Goal: Task Accomplishment & Management: Manage account settings

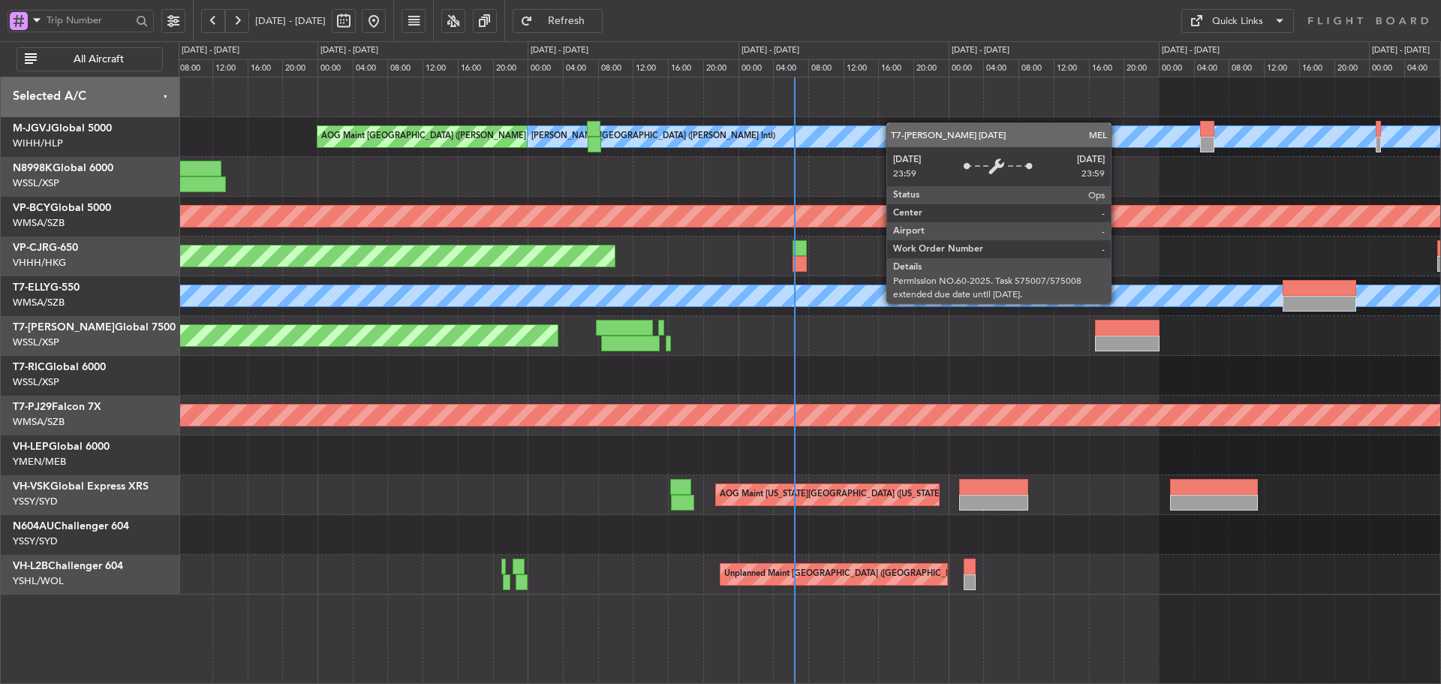
click at [917, 273] on div "AOG Maint [GEOGRAPHIC_DATA] ([PERSON_NAME] Intl) [PERSON_NAME] ([PERSON_NAME] I…" at bounding box center [810, 335] width 1262 height 517
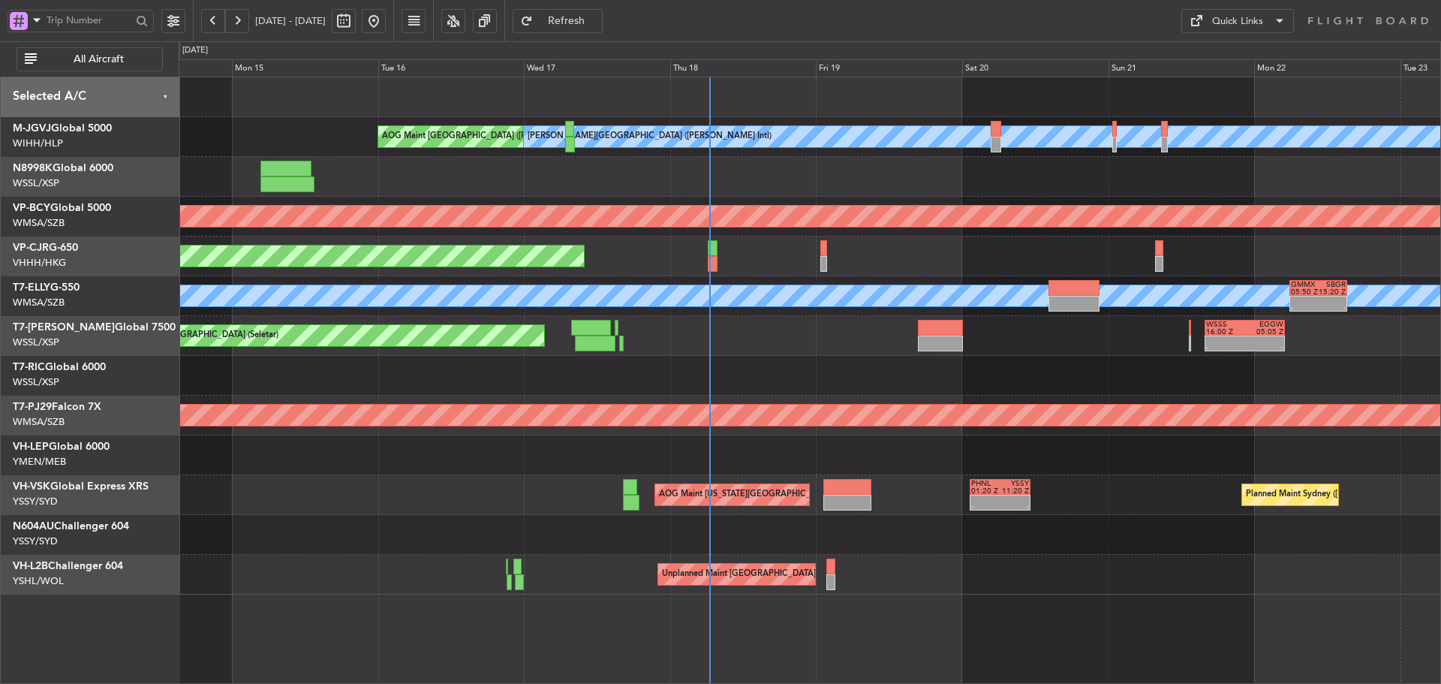
click at [1089, 378] on div at bounding box center [810, 376] width 1262 height 40
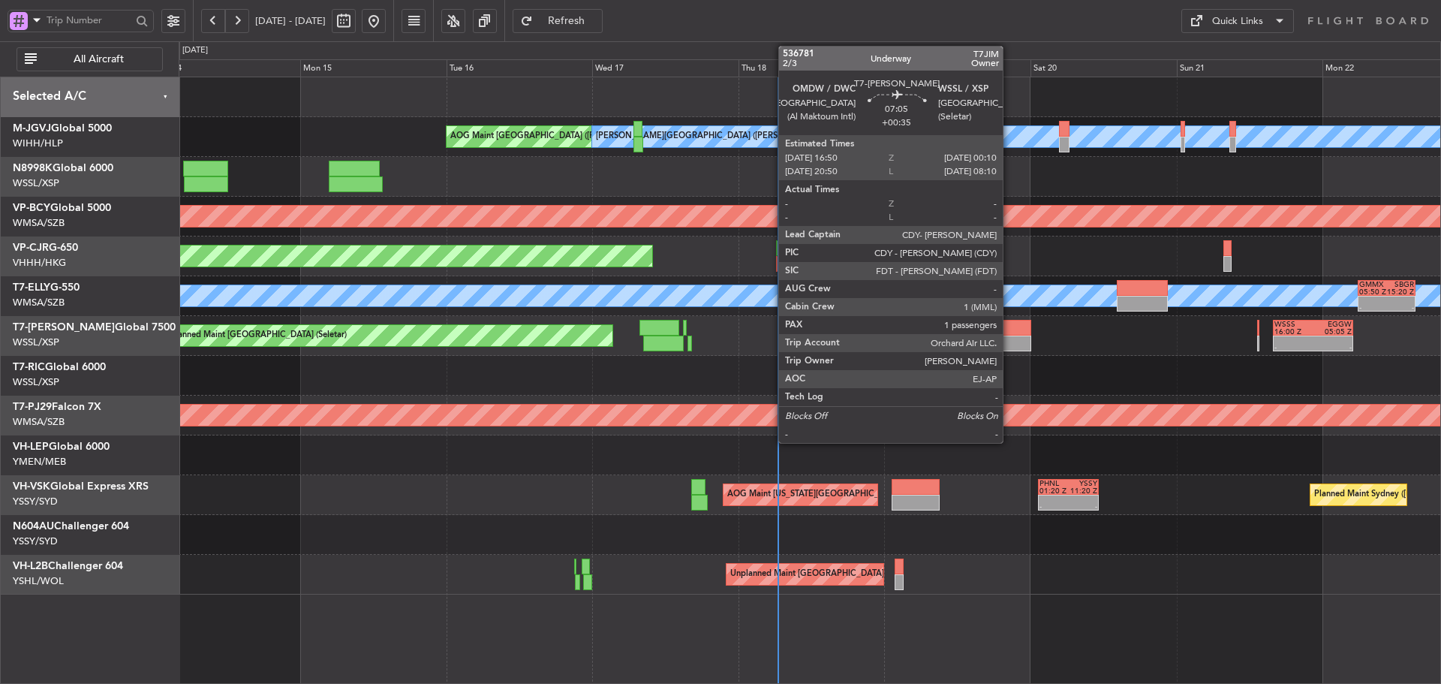
click at [1010, 333] on div at bounding box center [1009, 328] width 45 height 16
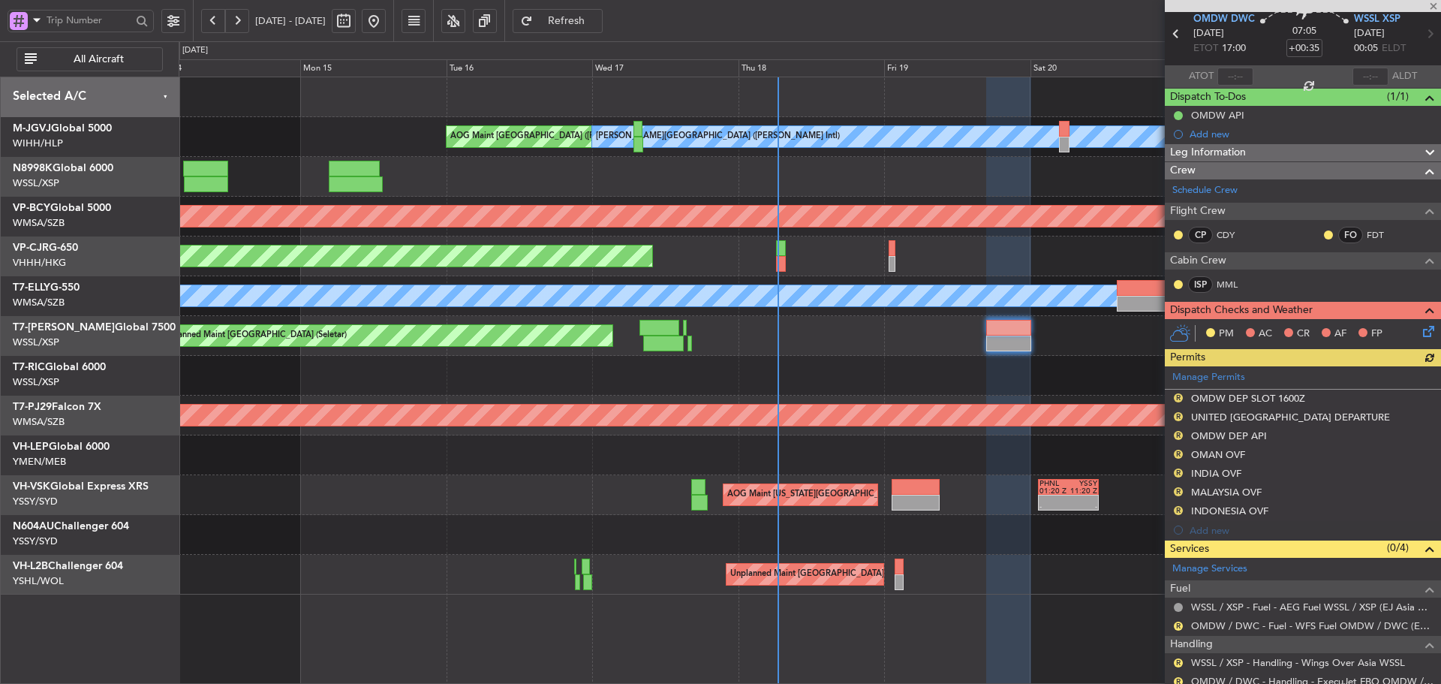
scroll to position [150, 0]
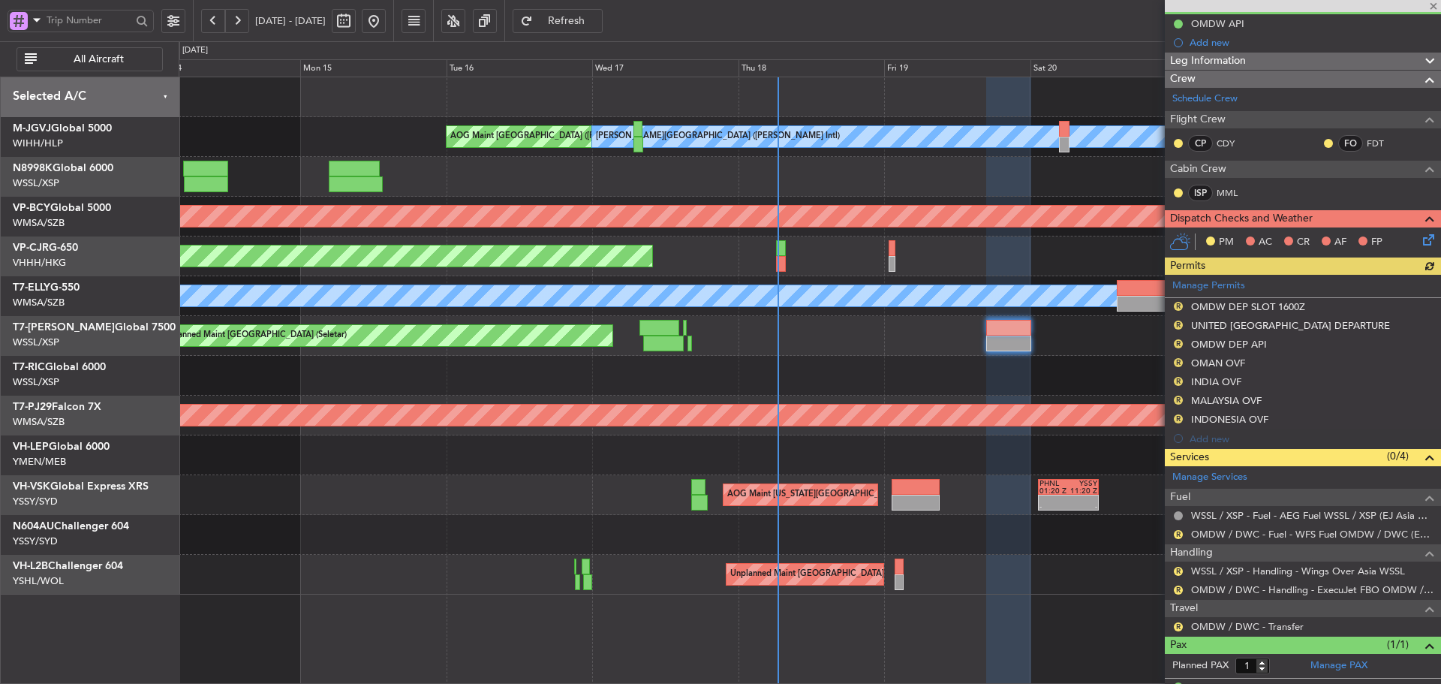
click at [1202, 288] on div "Manage Permits R OMDW DEP SLOT 1600Z R UNITED ARAB EMIRATES DEPARTURE R OMDW DE…" at bounding box center [1303, 361] width 276 height 173
click at [1202, 288] on link "Manage Permits" at bounding box center [1209, 286] width 73 height 15
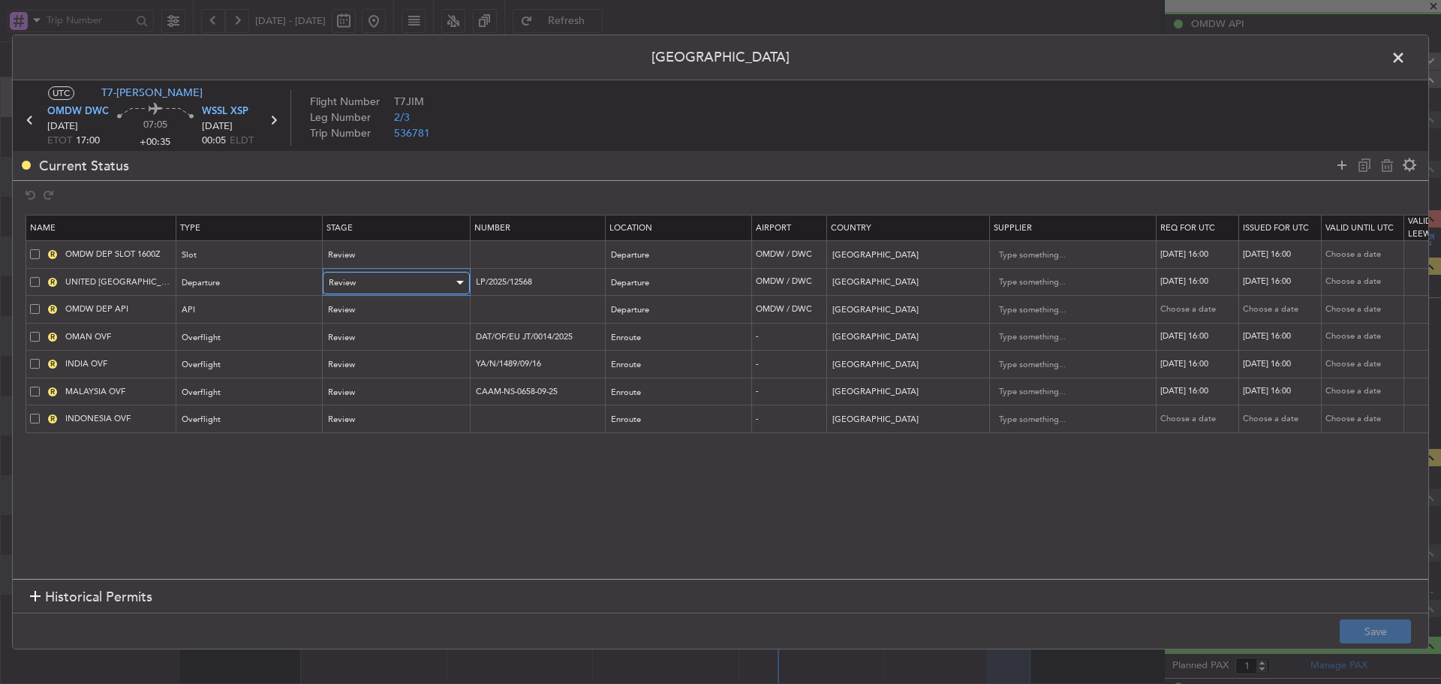
click at [377, 279] on div "Review" at bounding box center [391, 283] width 125 height 23
click at [356, 399] on span "Received OK" at bounding box center [397, 404] width 134 height 23
click at [367, 253] on div "Review" at bounding box center [391, 255] width 125 height 23
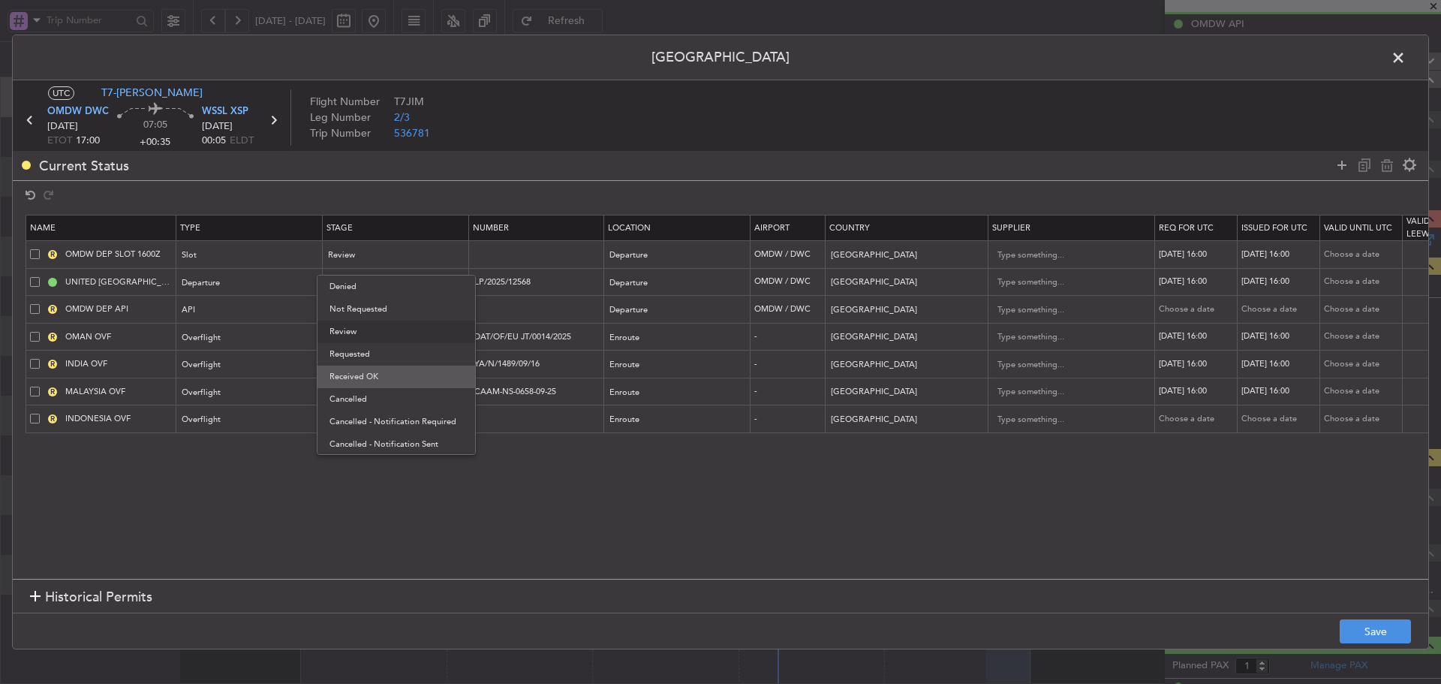
click at [367, 382] on span "Received OK" at bounding box center [397, 377] width 134 height 23
click at [1197, 258] on div "19/09/2025 16:00" at bounding box center [1198, 255] width 78 height 13
select select "9"
select select "2025"
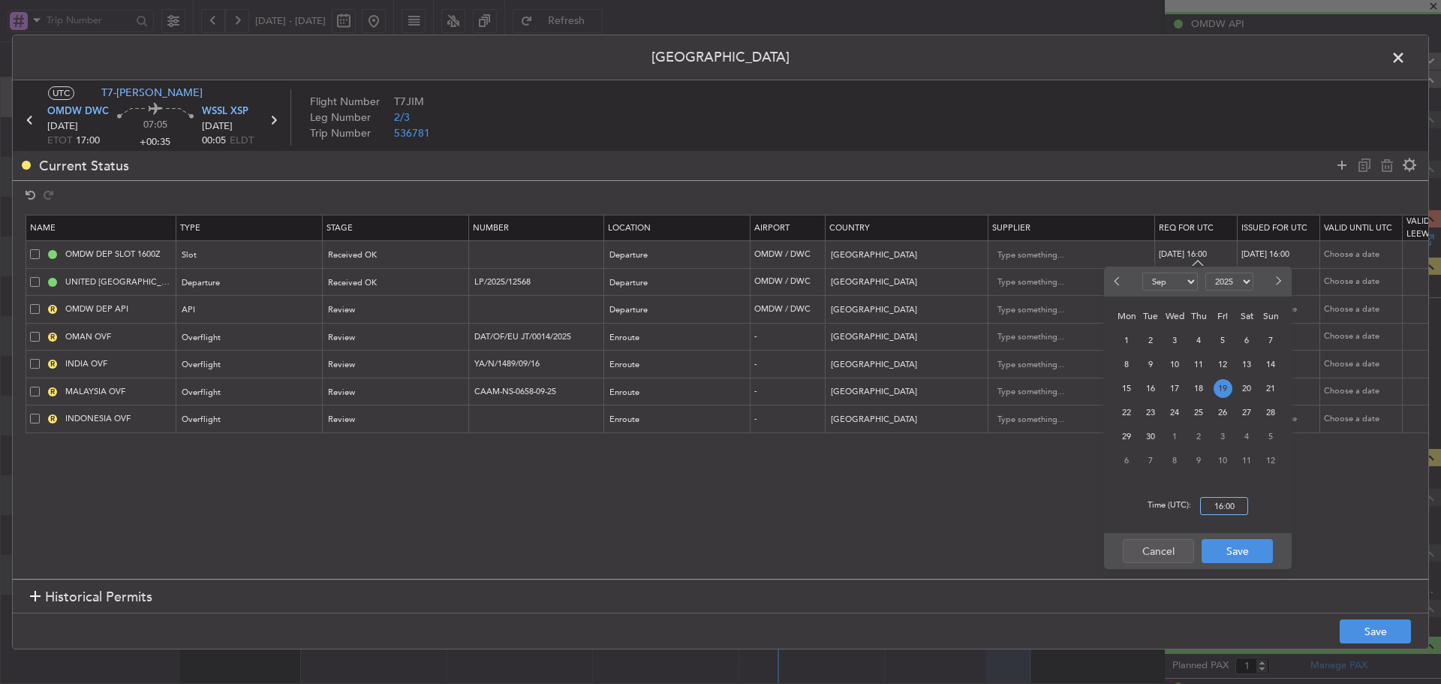
click at [1229, 508] on input "16:00" at bounding box center [1224, 506] width 48 height 18
type input "17:00"
click at [1211, 553] on button "Save" at bounding box center [1237, 551] width 71 height 24
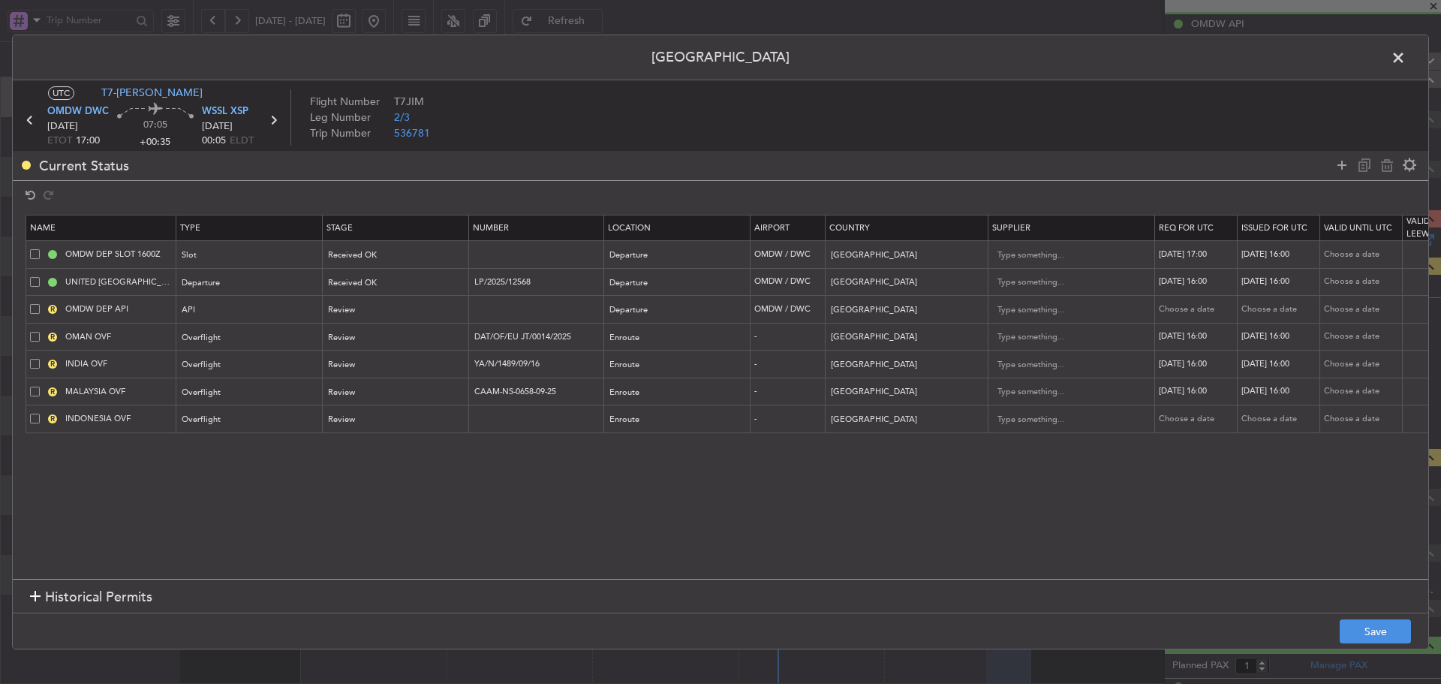
click at [1273, 252] on div "19/09/2025 16:00" at bounding box center [1281, 255] width 78 height 13
select select "9"
select select "2025"
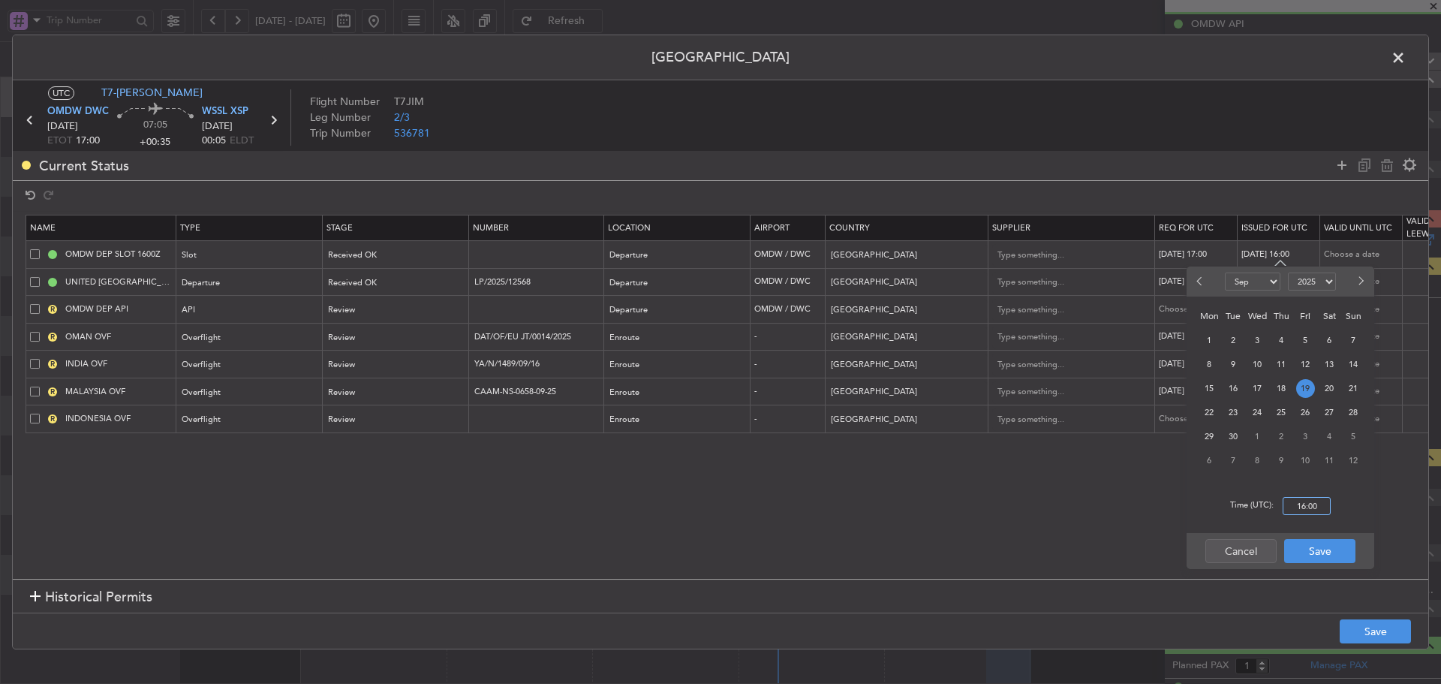
click at [1306, 505] on input "16:00" at bounding box center [1307, 506] width 48 height 18
type input "17:00"
drag, startPoint x: 1321, startPoint y: 558, endPoint x: 1291, endPoint y: 552, distance: 30.6
click at [1316, 555] on button "Save" at bounding box center [1320, 551] width 71 height 24
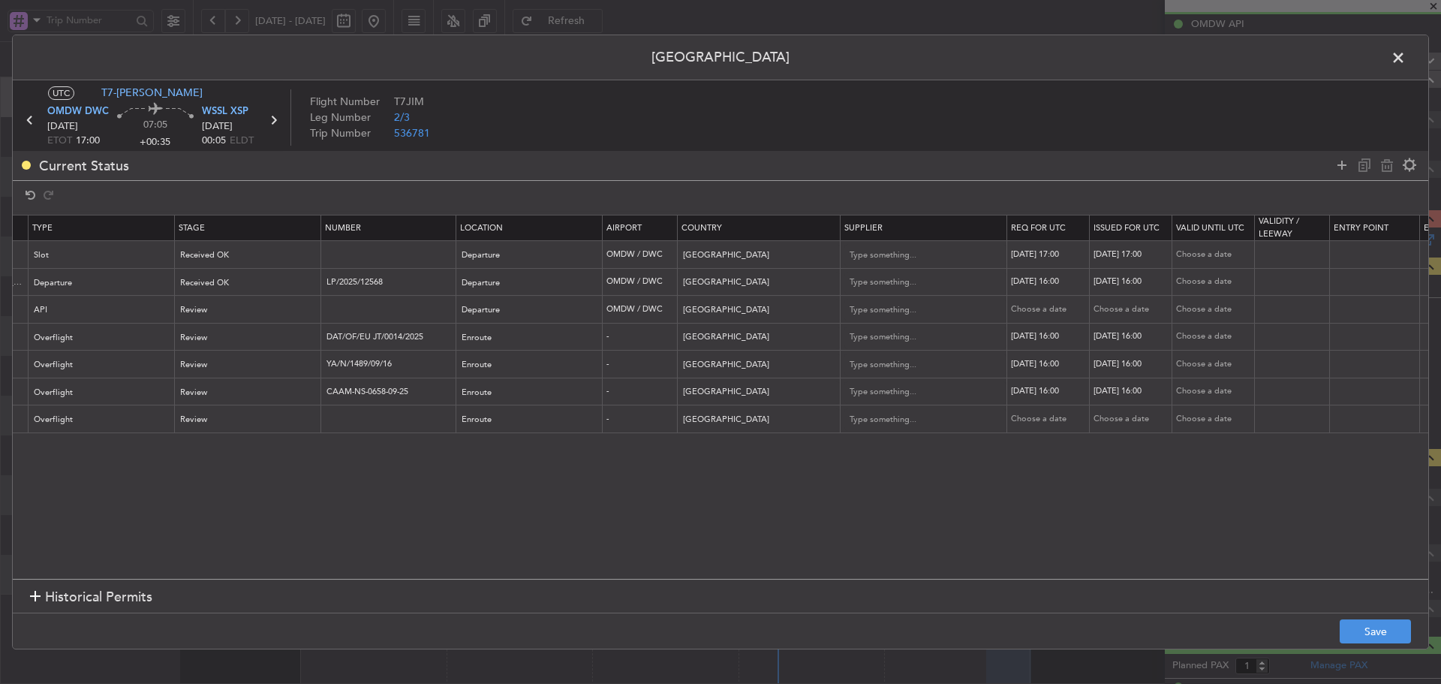
scroll to position [0, 513]
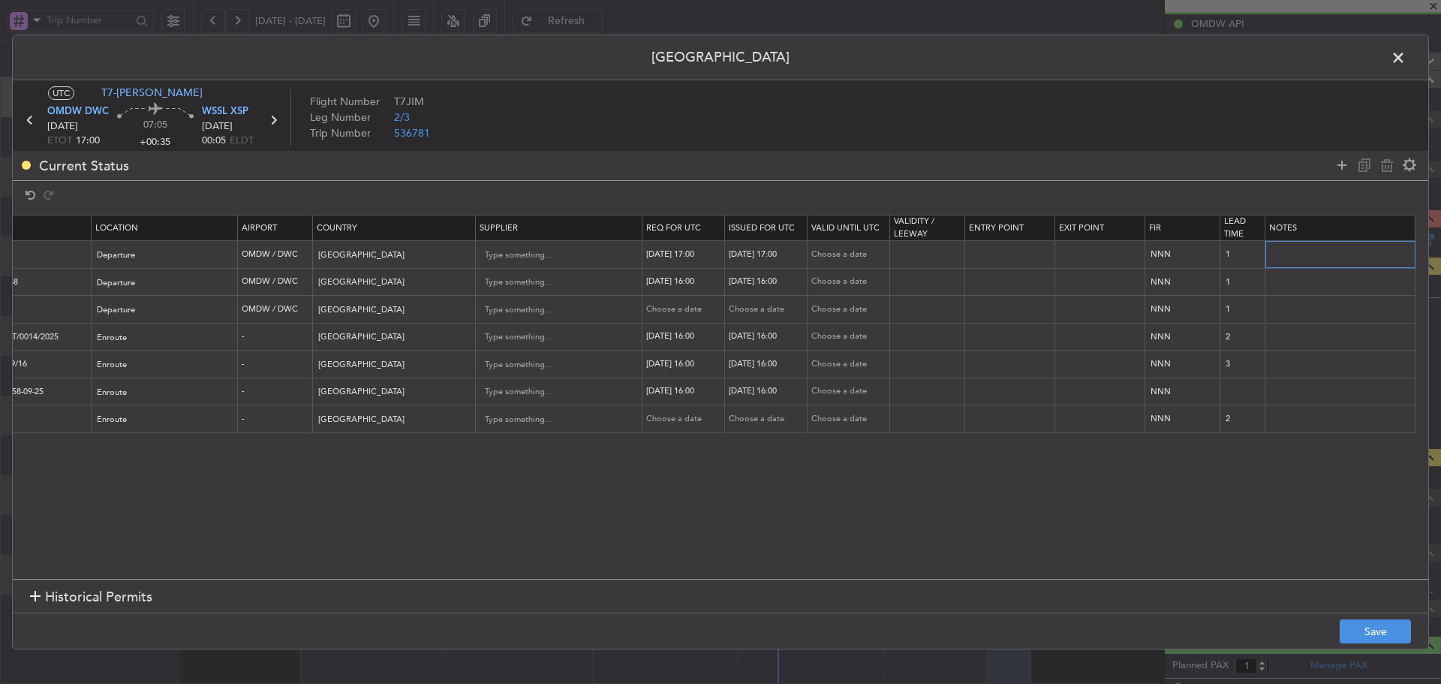
drag, startPoint x: 1268, startPoint y: 256, endPoint x: 1493, endPoint y: 267, distance: 225.5
click at [1441, 267] on html "14 Sep 2025 - 22 Sep 2025 Refresh Quick Links All Aircraft AOG Maint Jakarta (H…" at bounding box center [720, 342] width 1441 height 684
paste input "K EJF190 19SEP19SEP 0000500 019CCX 17"
type input "K EJF190 19SEP19SEP 0000500 019CCX 1700XSP D / RE.T7JIM/"
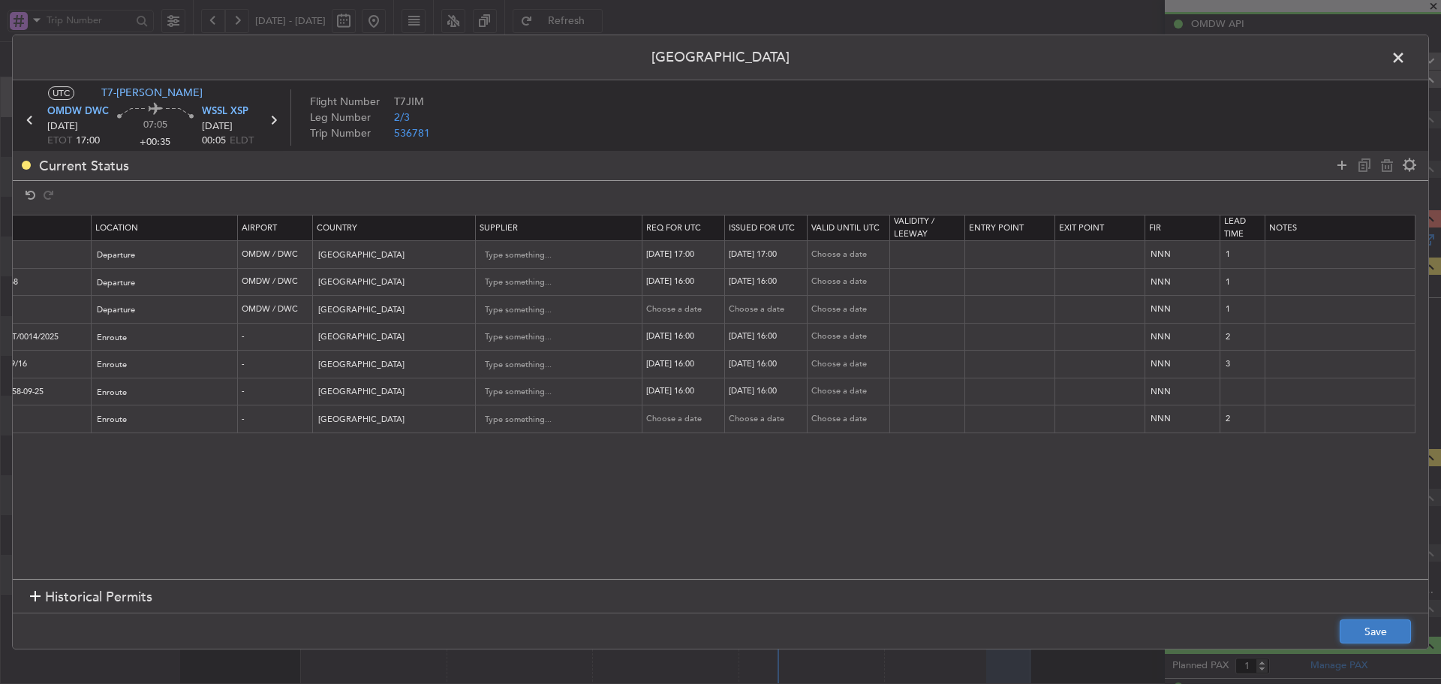
click at [1375, 627] on button "Save" at bounding box center [1375, 631] width 71 height 24
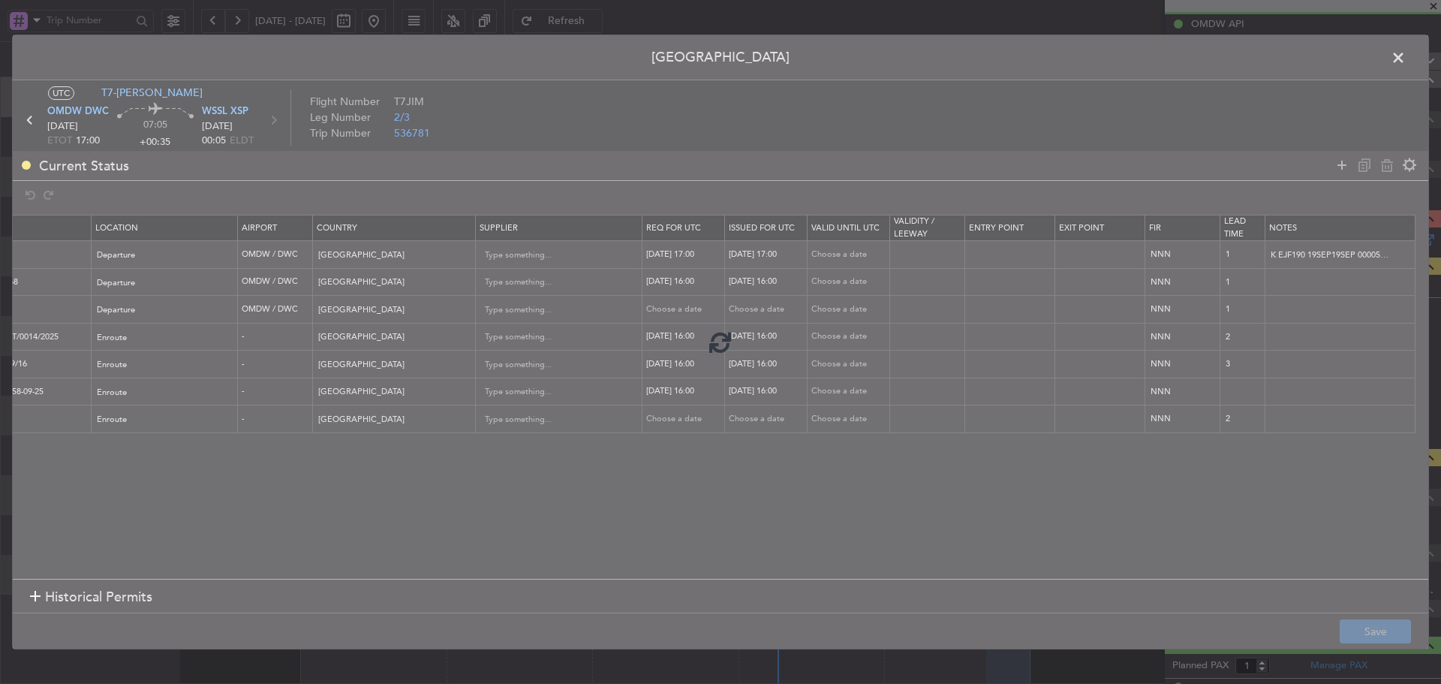
type input "OMDW DEP SLOT 1700Z"
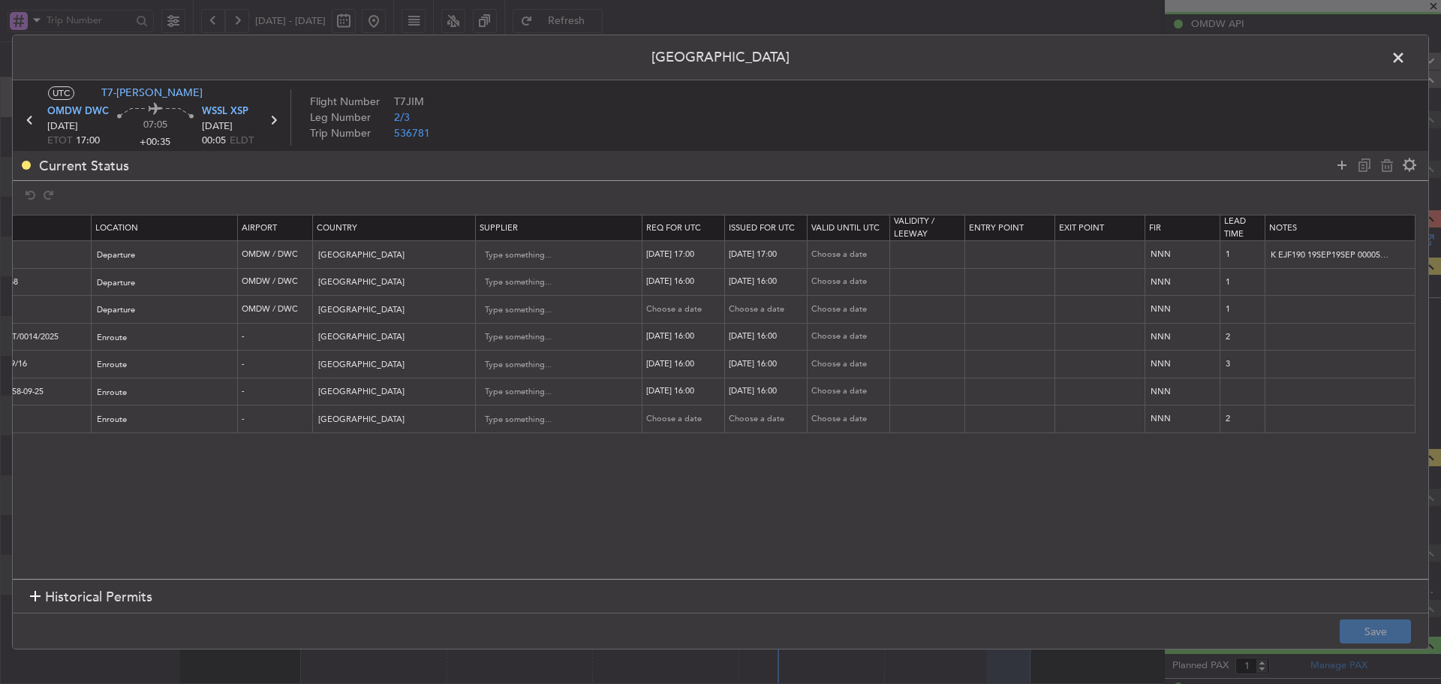
click at [1406, 60] on span at bounding box center [1406, 62] width 0 height 30
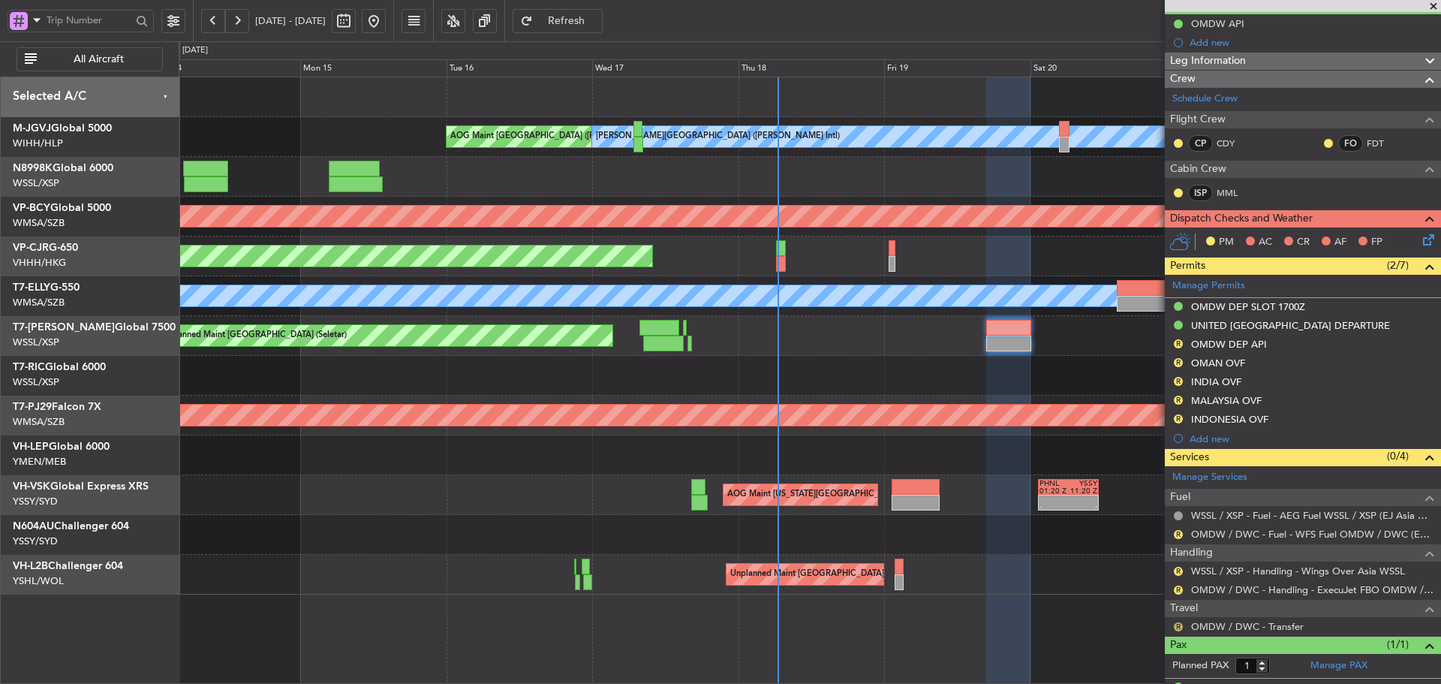
click at [1179, 629] on button "R" at bounding box center [1178, 626] width 9 height 9
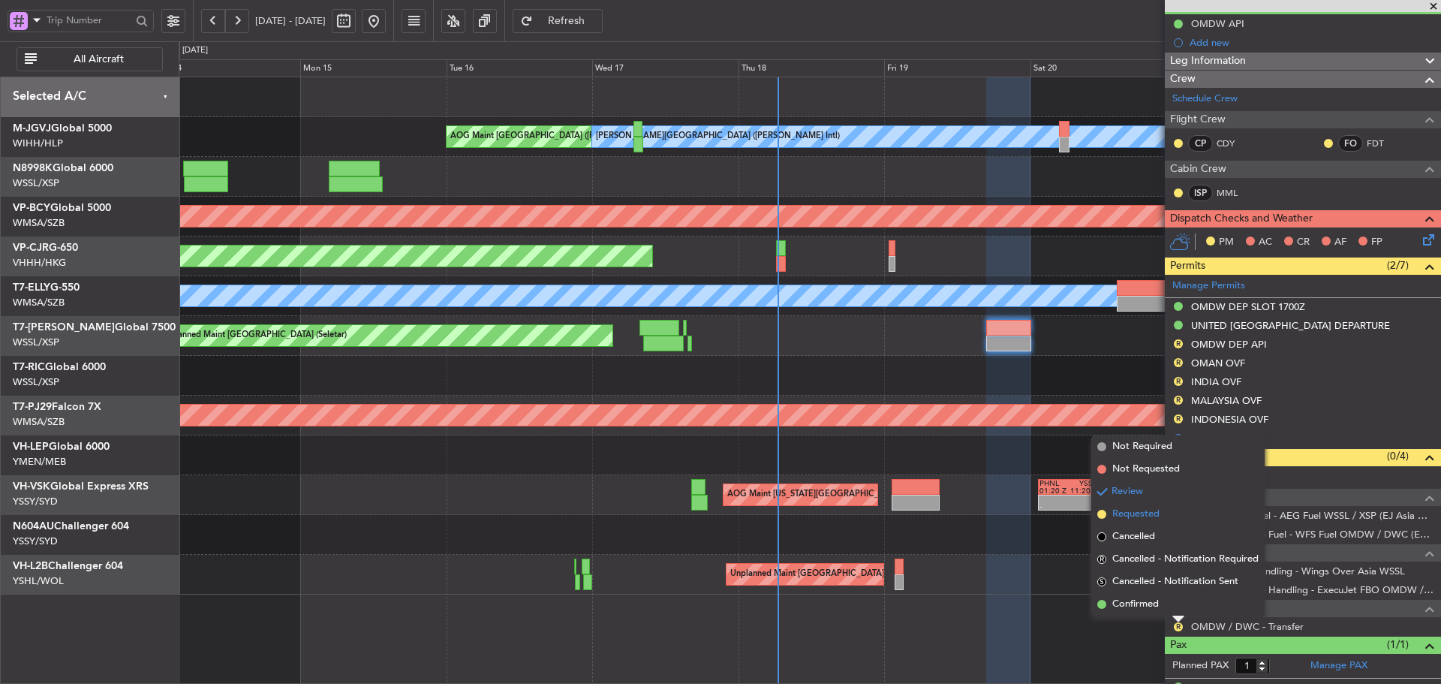
click at [1101, 513] on span at bounding box center [1102, 514] width 9 height 9
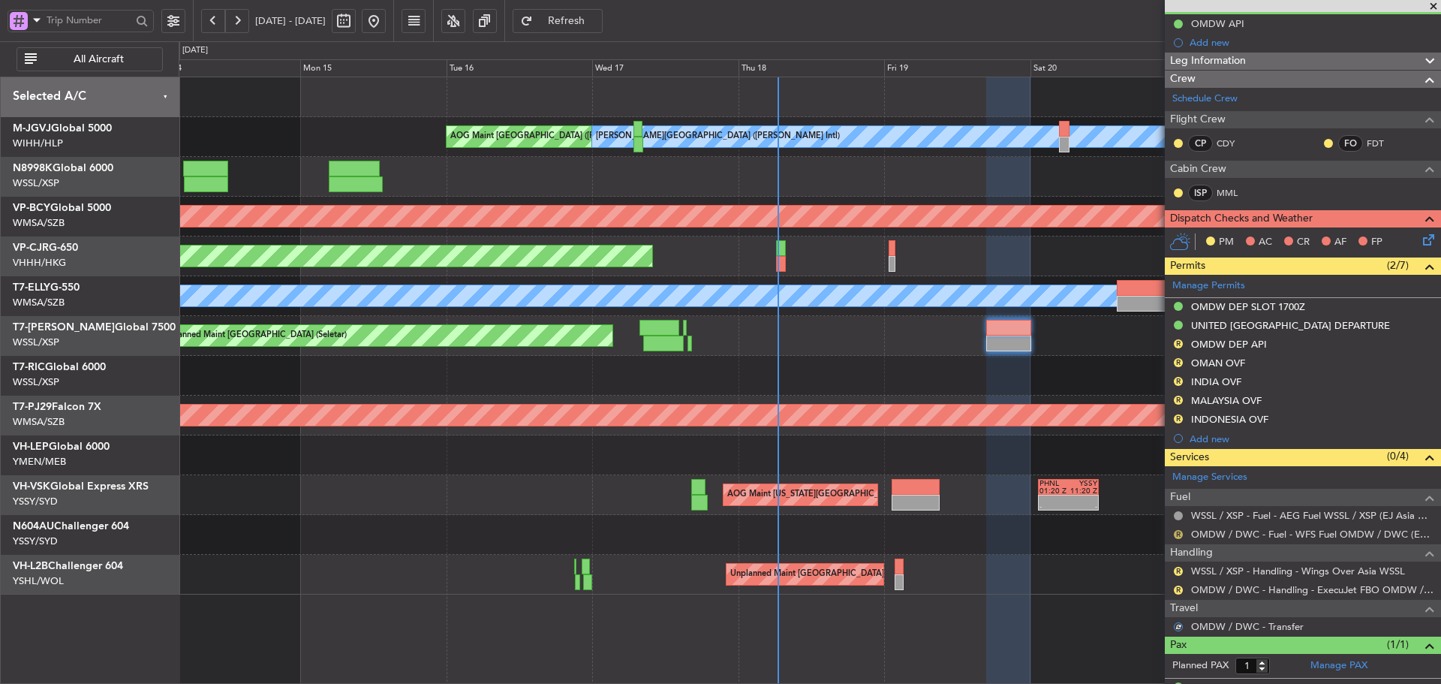
click at [1177, 534] on button "R" at bounding box center [1178, 534] width 9 height 9
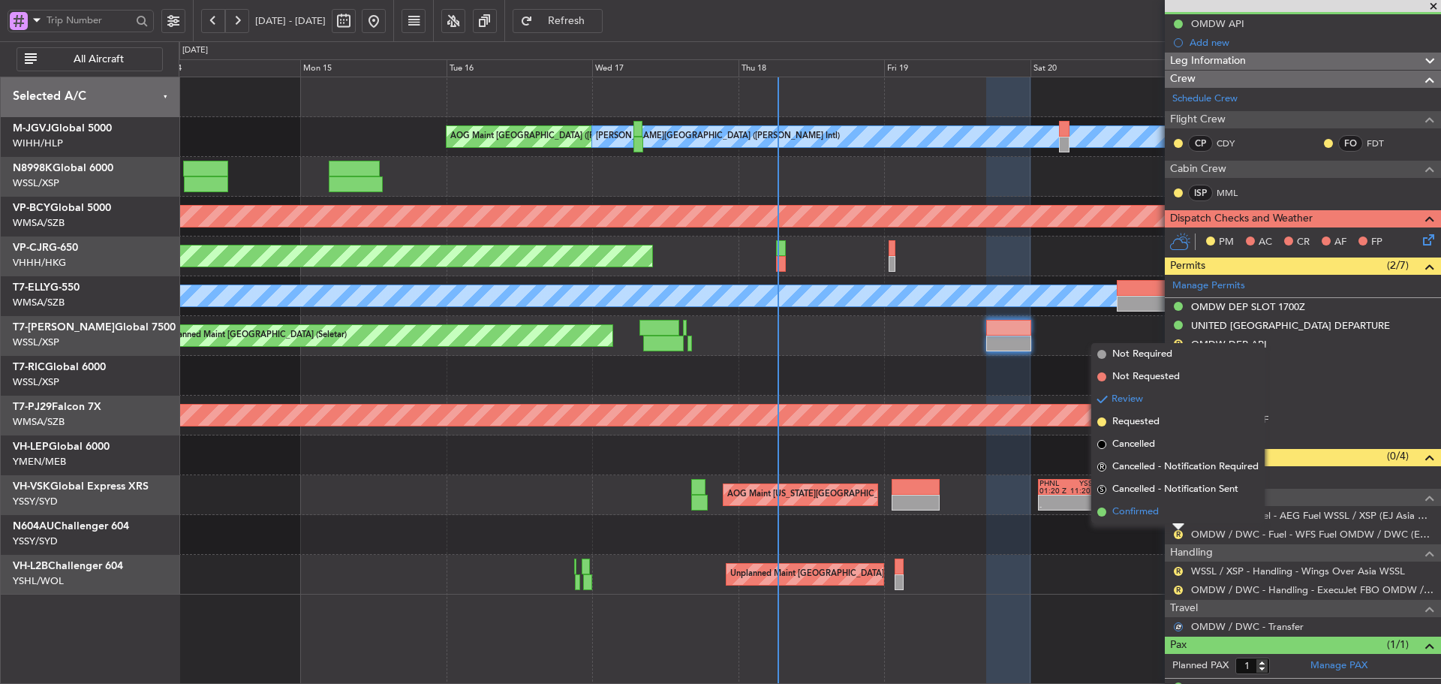
click at [1104, 514] on span at bounding box center [1102, 512] width 9 height 9
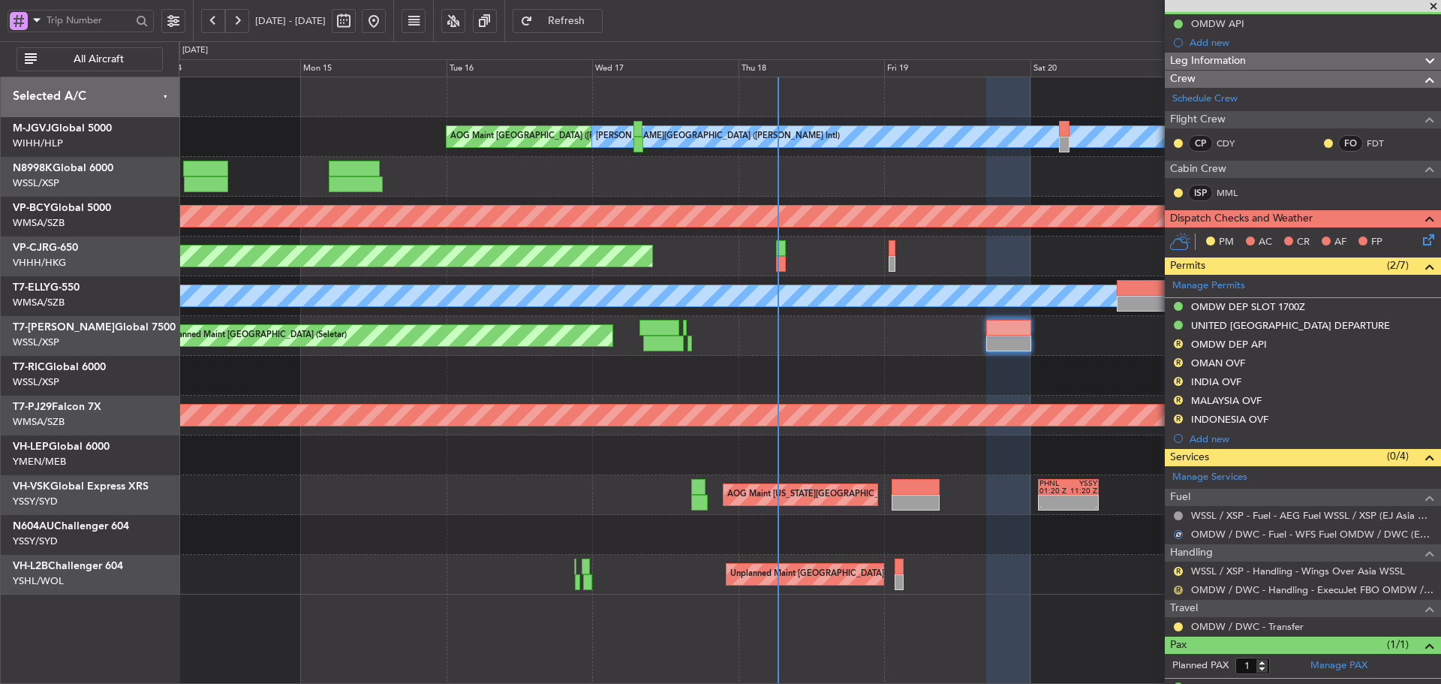
click at [1176, 589] on button "R" at bounding box center [1178, 590] width 9 height 9
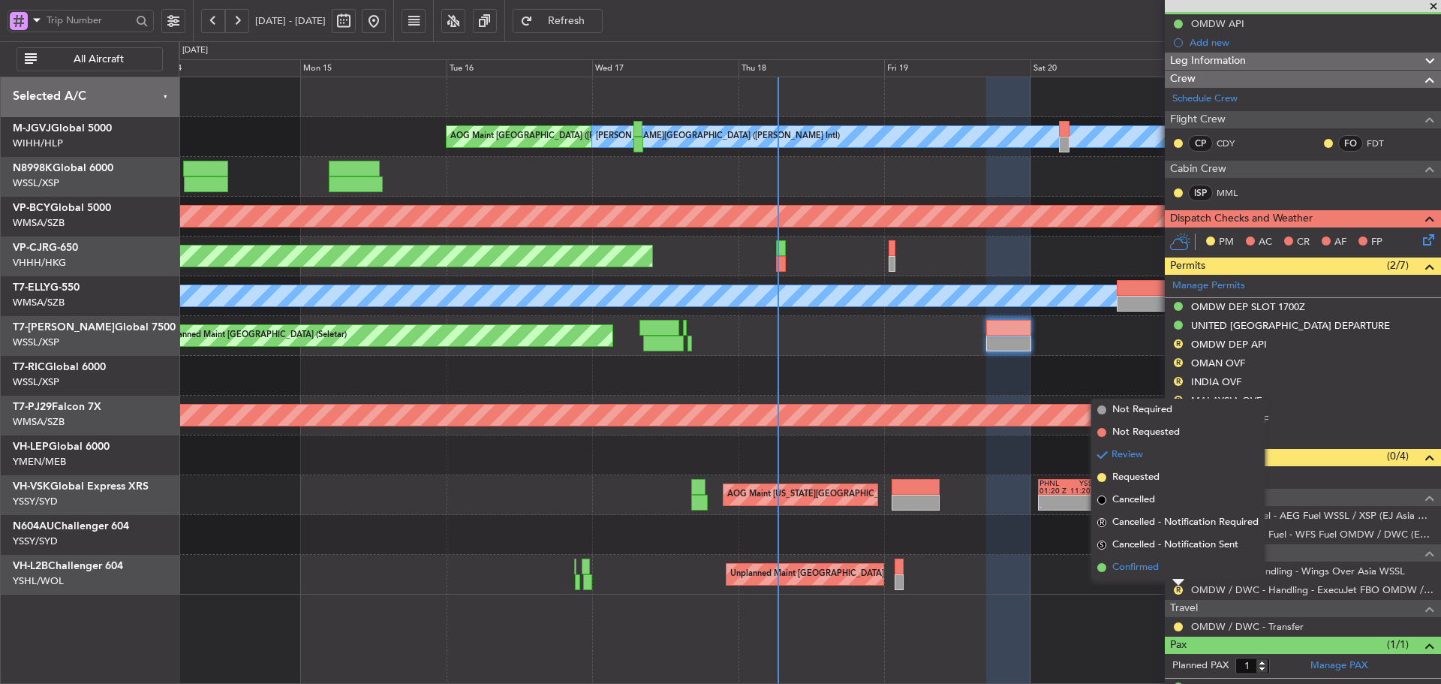
click at [1104, 566] on span at bounding box center [1102, 567] width 9 height 9
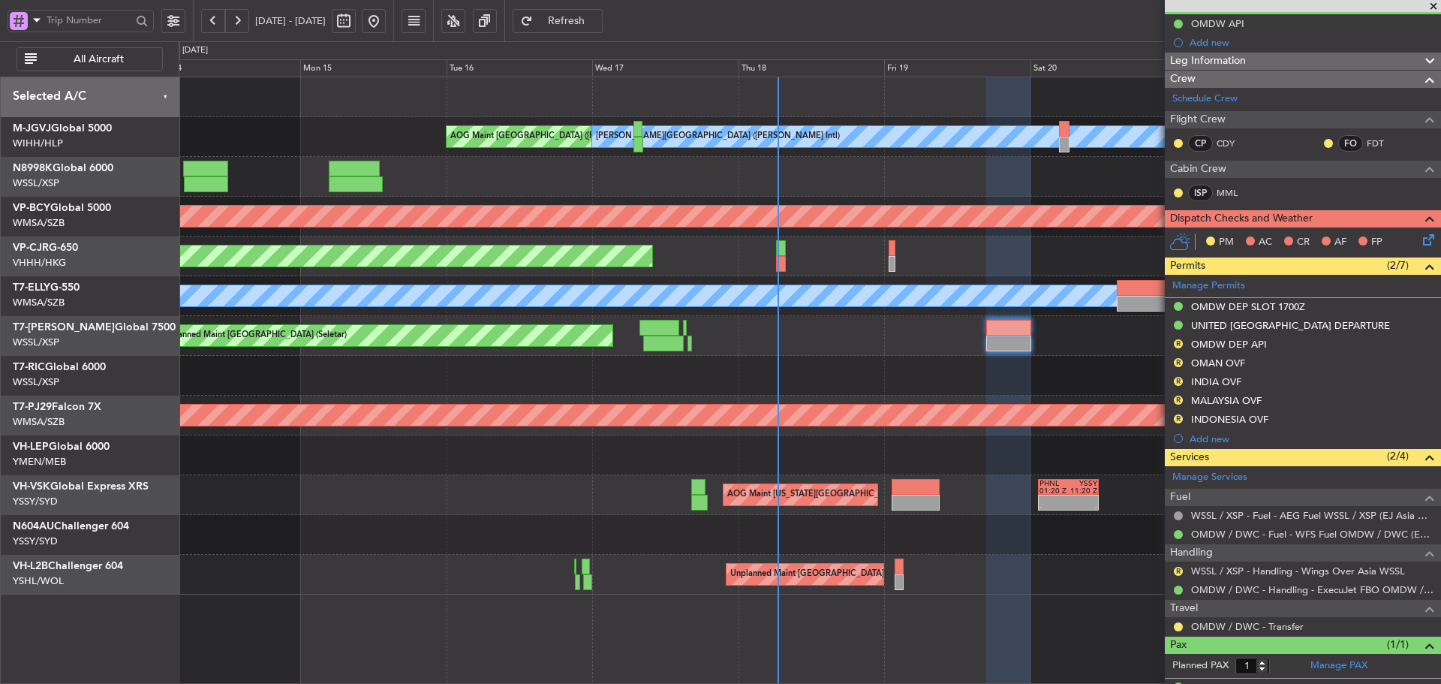
click at [888, 396] on div "AOG Maint Jakarta (Halim Intl) MEL Jakarta (Halim Intl) MEL Jakarta (Halim Intl…" at bounding box center [810, 335] width 1262 height 517
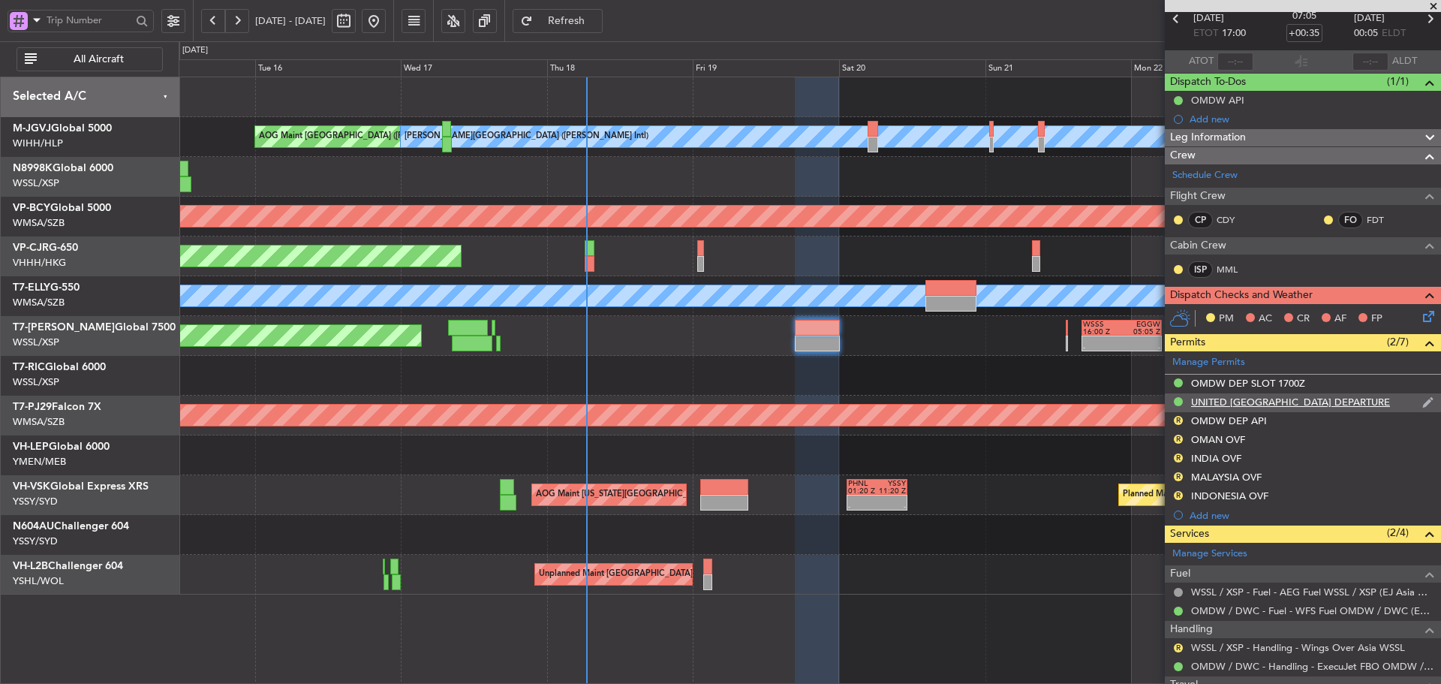
scroll to position [178, 0]
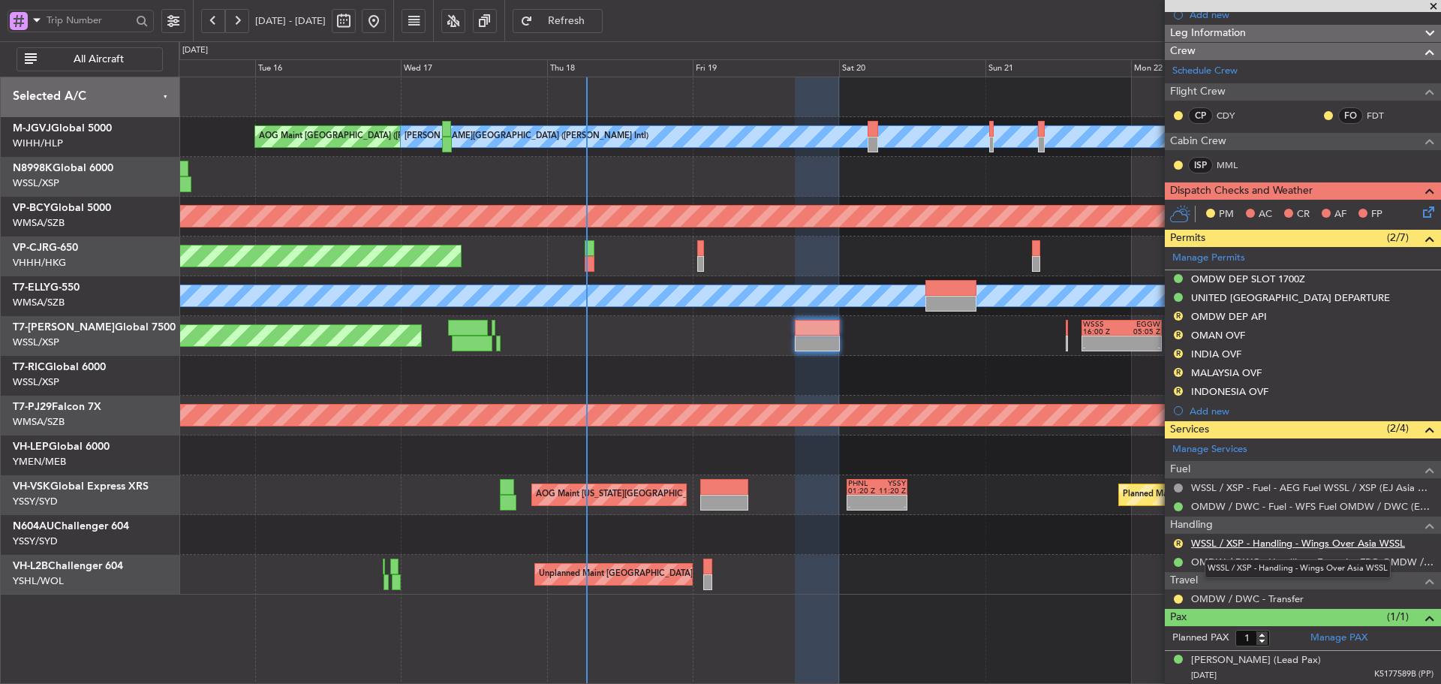
click at [1263, 541] on link "WSSL / XSP - Handling - Wings Over Asia WSSL" at bounding box center [1298, 543] width 214 height 13
click at [1178, 335] on button "R" at bounding box center [1178, 334] width 9 height 9
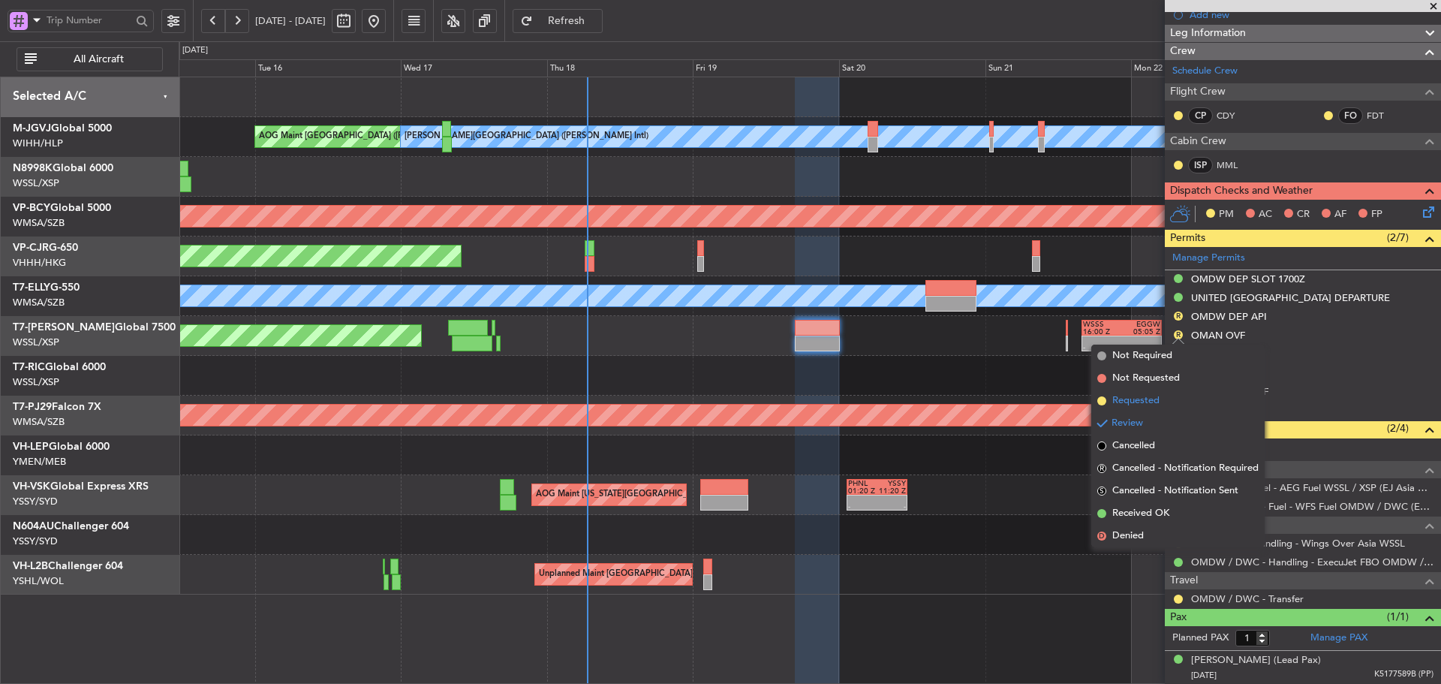
click at [1104, 399] on span at bounding box center [1102, 400] width 9 height 9
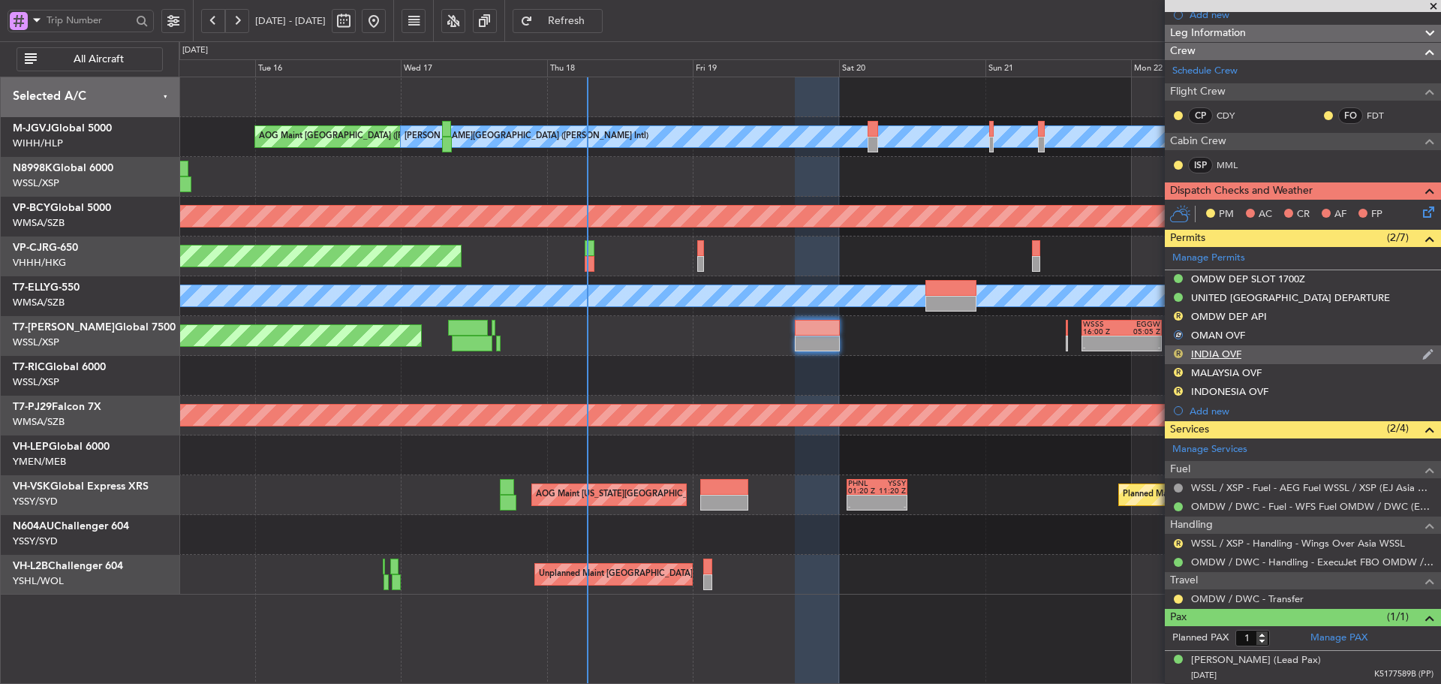
click at [1178, 353] on button "R" at bounding box center [1178, 353] width 9 height 9
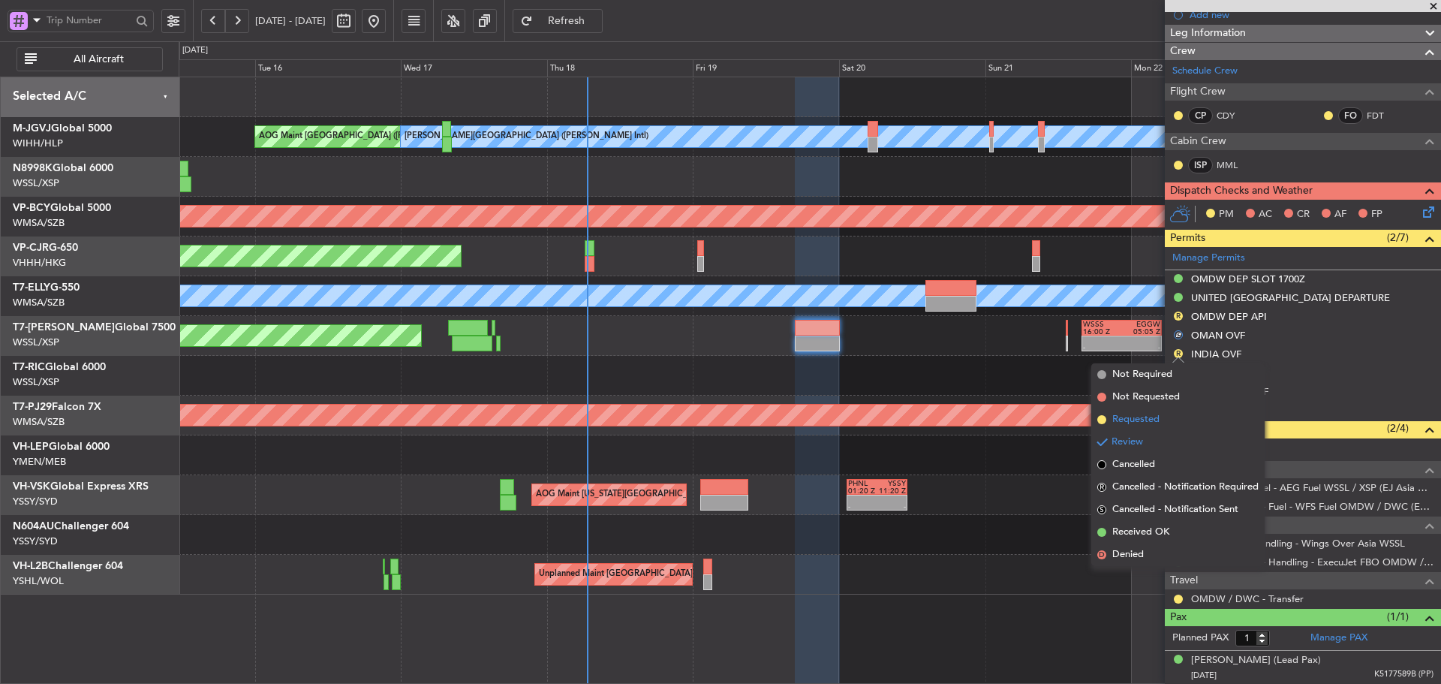
click at [1100, 419] on span at bounding box center [1102, 419] width 9 height 9
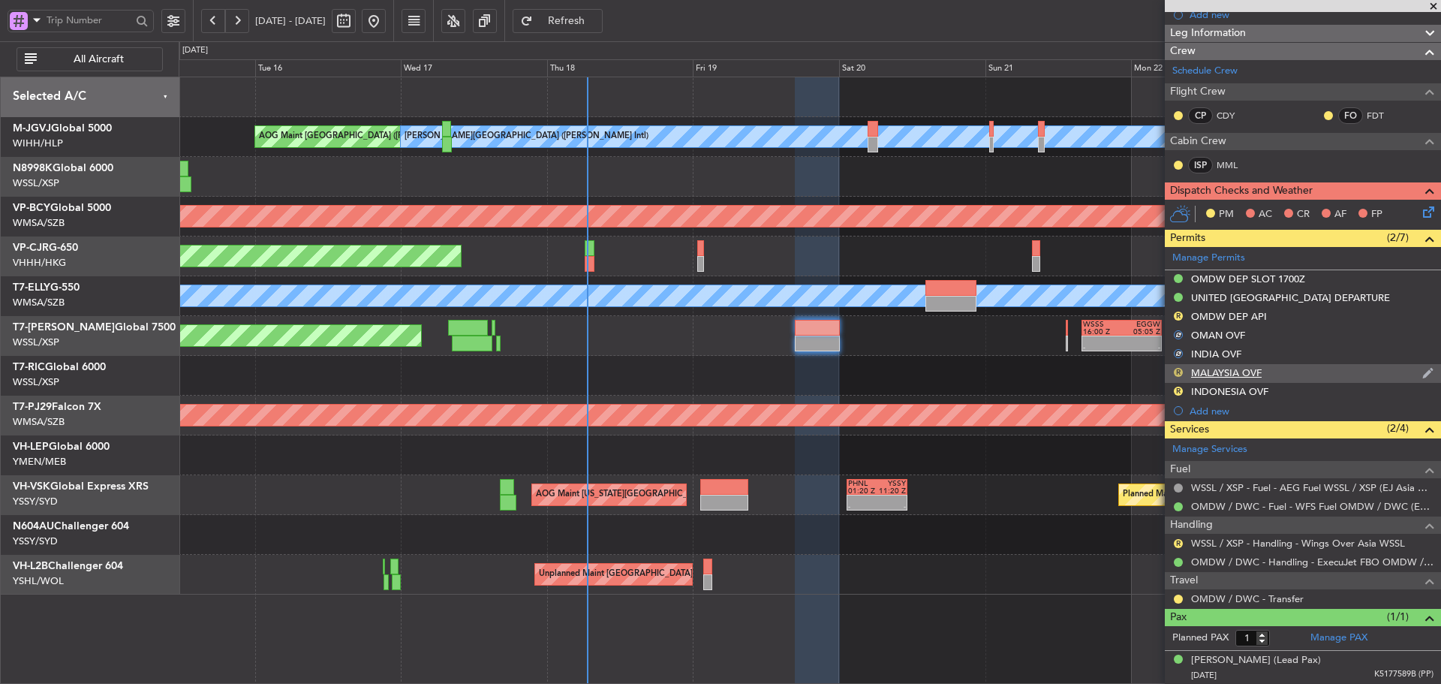
click at [1178, 373] on button "R" at bounding box center [1178, 372] width 9 height 9
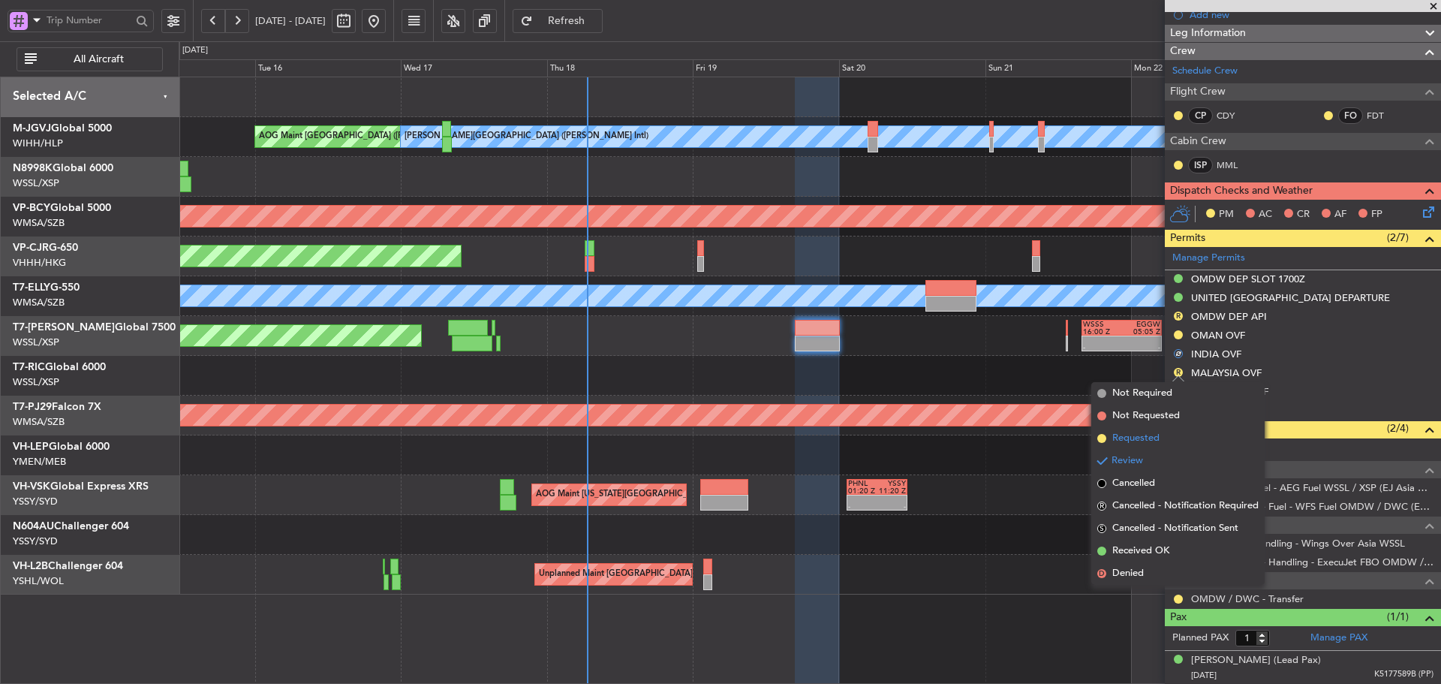
click at [1103, 437] on span at bounding box center [1102, 438] width 9 height 9
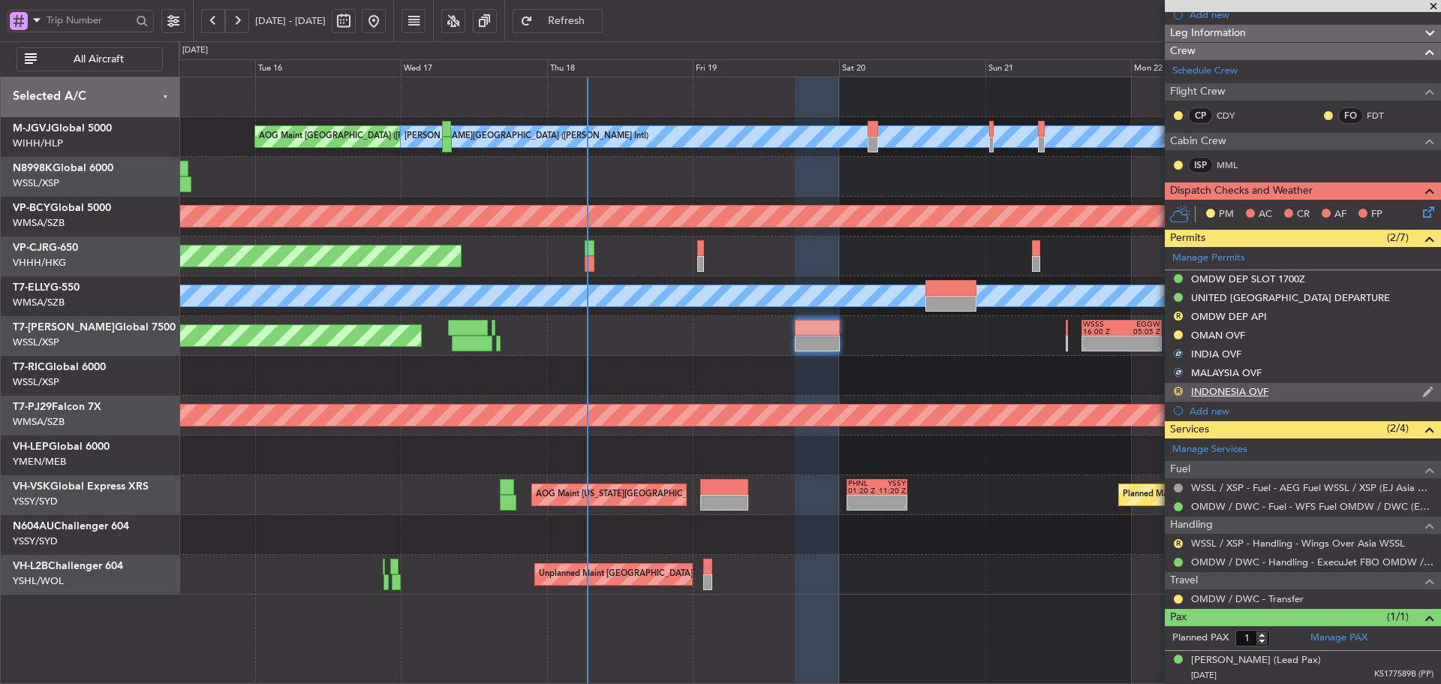
click at [1175, 389] on button "R" at bounding box center [1178, 391] width 9 height 9
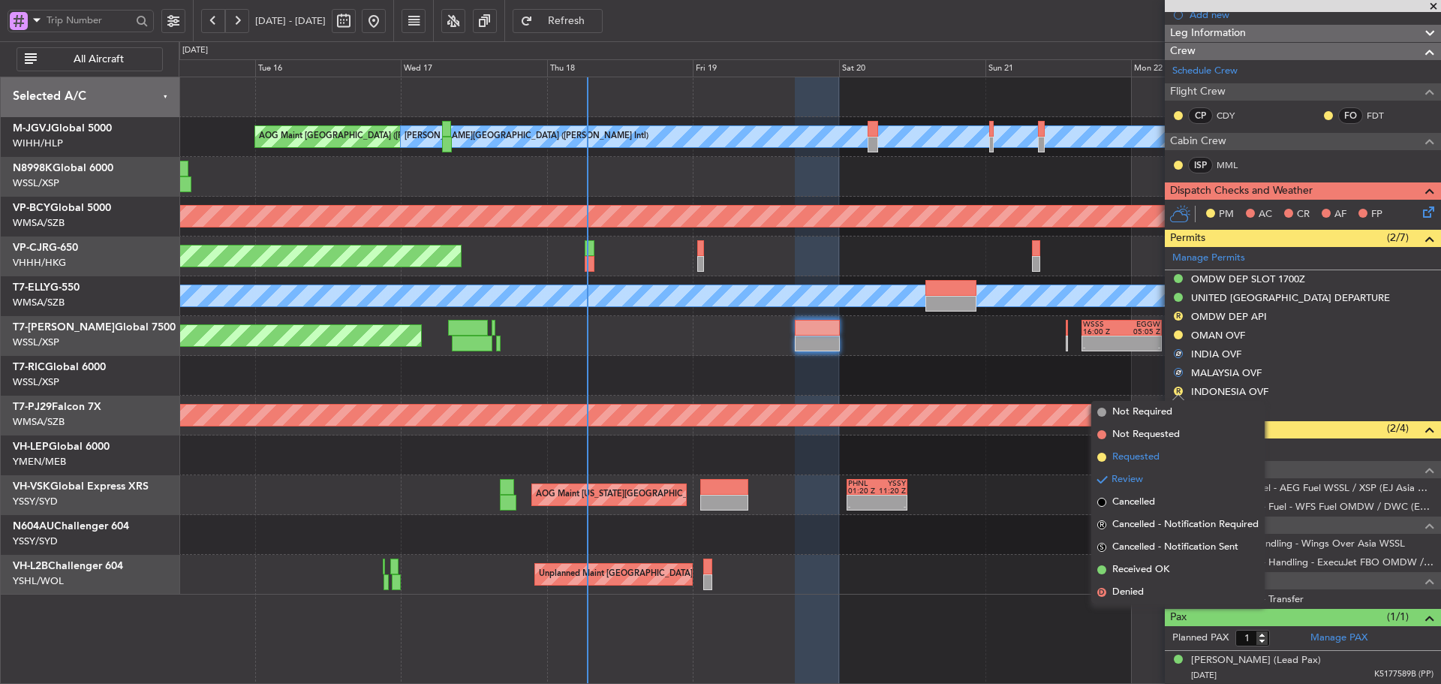
click at [1103, 456] on span at bounding box center [1102, 457] width 9 height 9
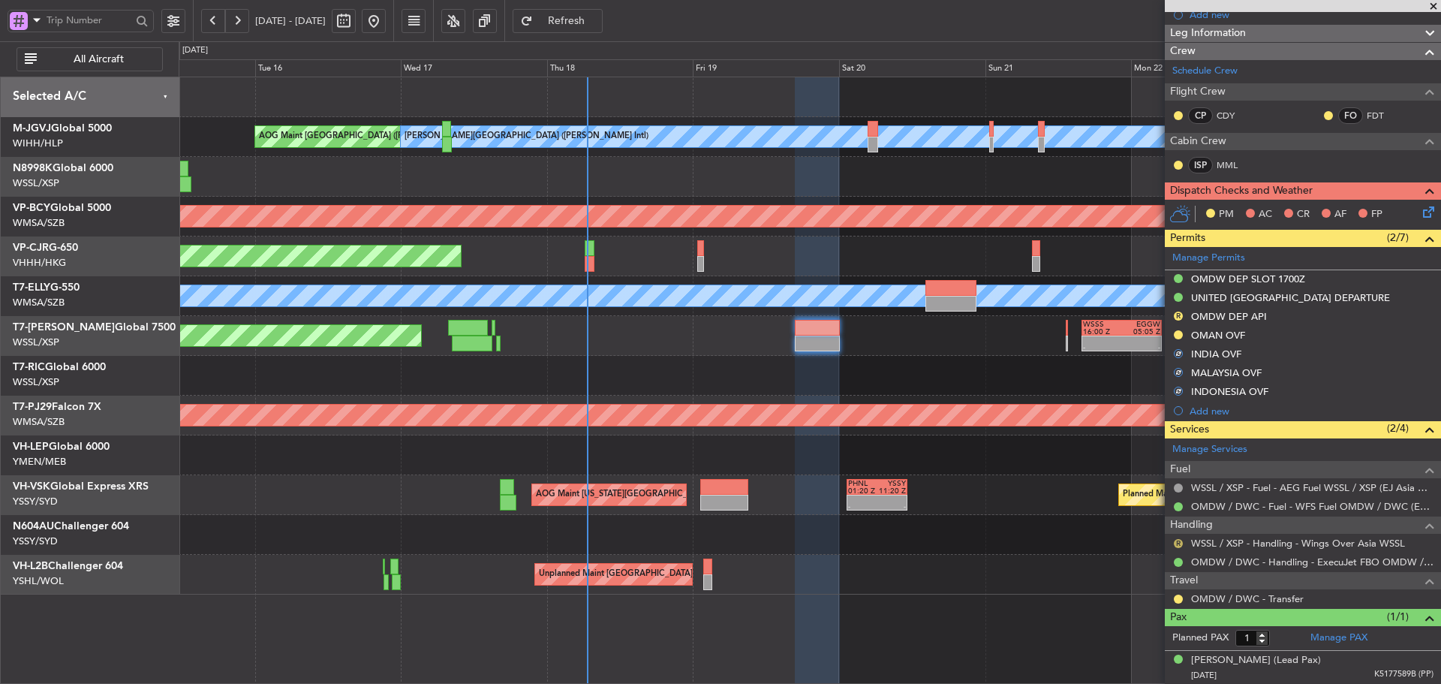
click at [1179, 544] on button "R" at bounding box center [1178, 543] width 9 height 9
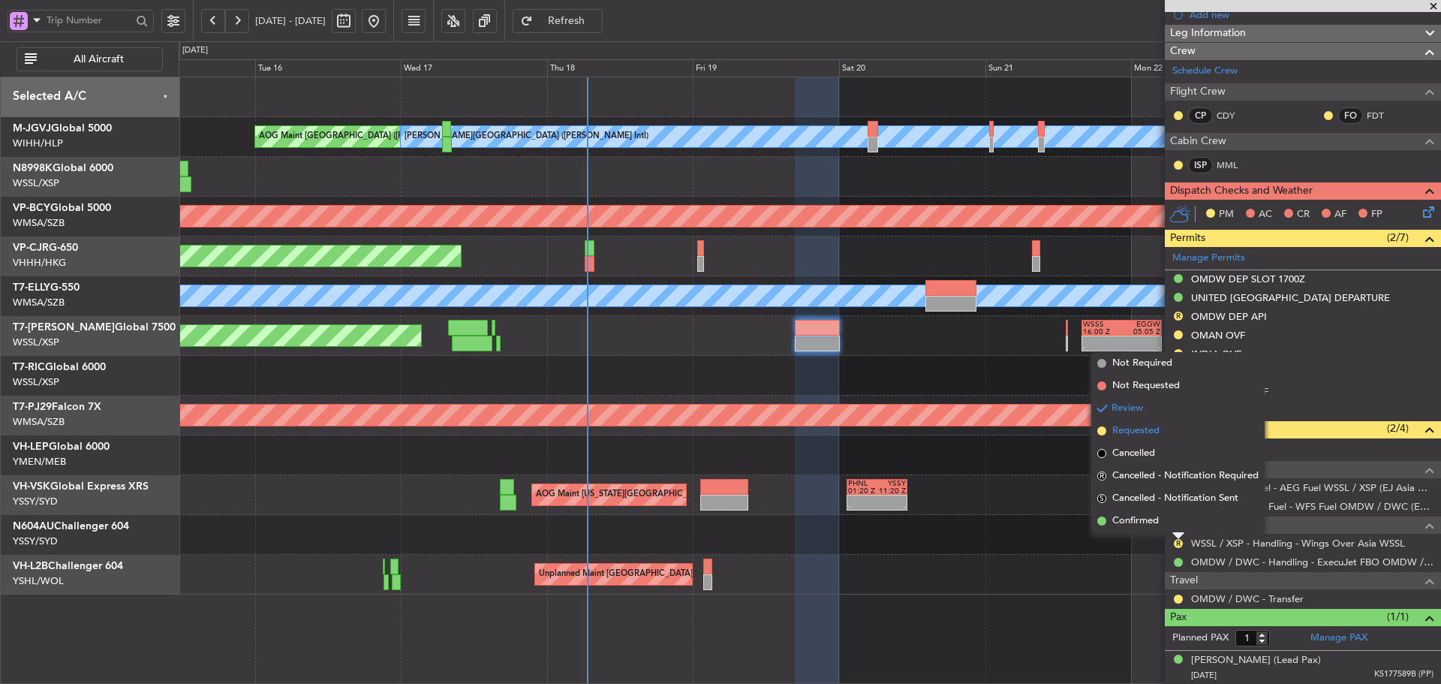
click at [1103, 429] on span at bounding box center [1102, 430] width 9 height 9
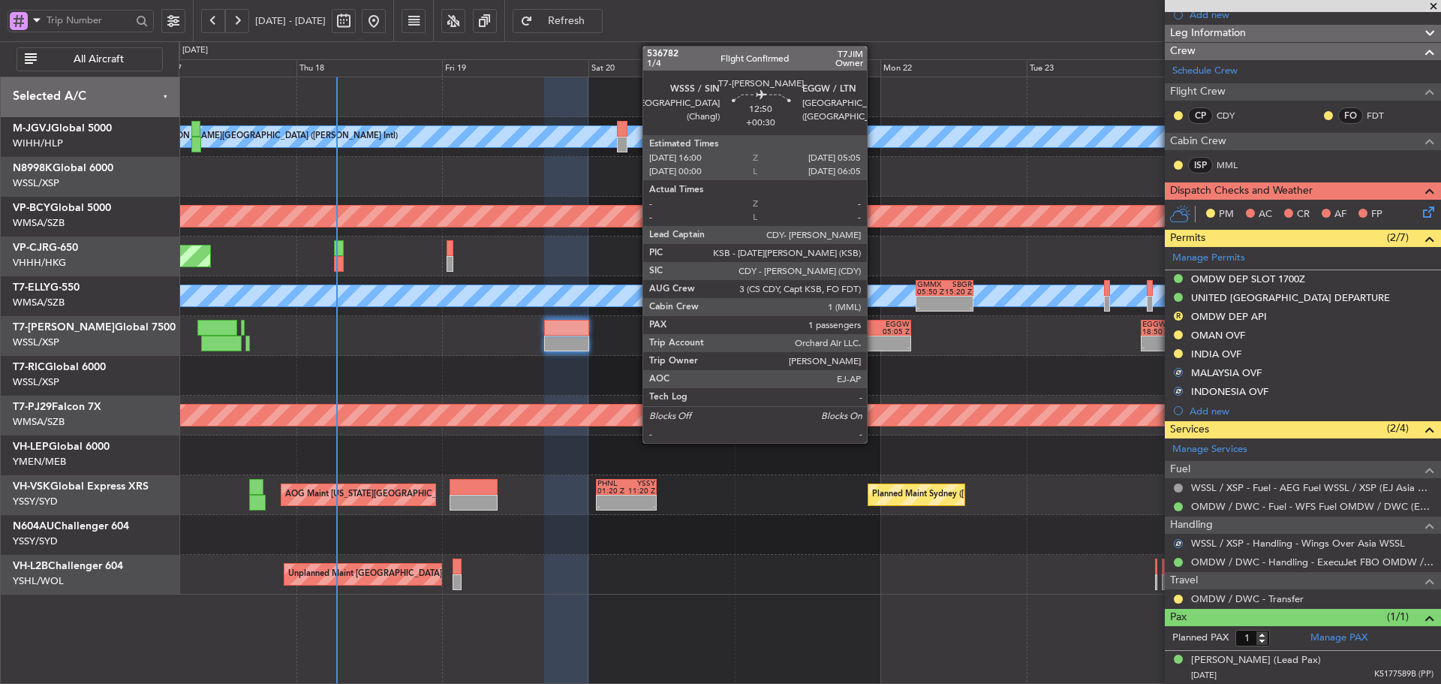
click at [873, 332] on div "05:05 Z" at bounding box center [891, 332] width 38 height 8
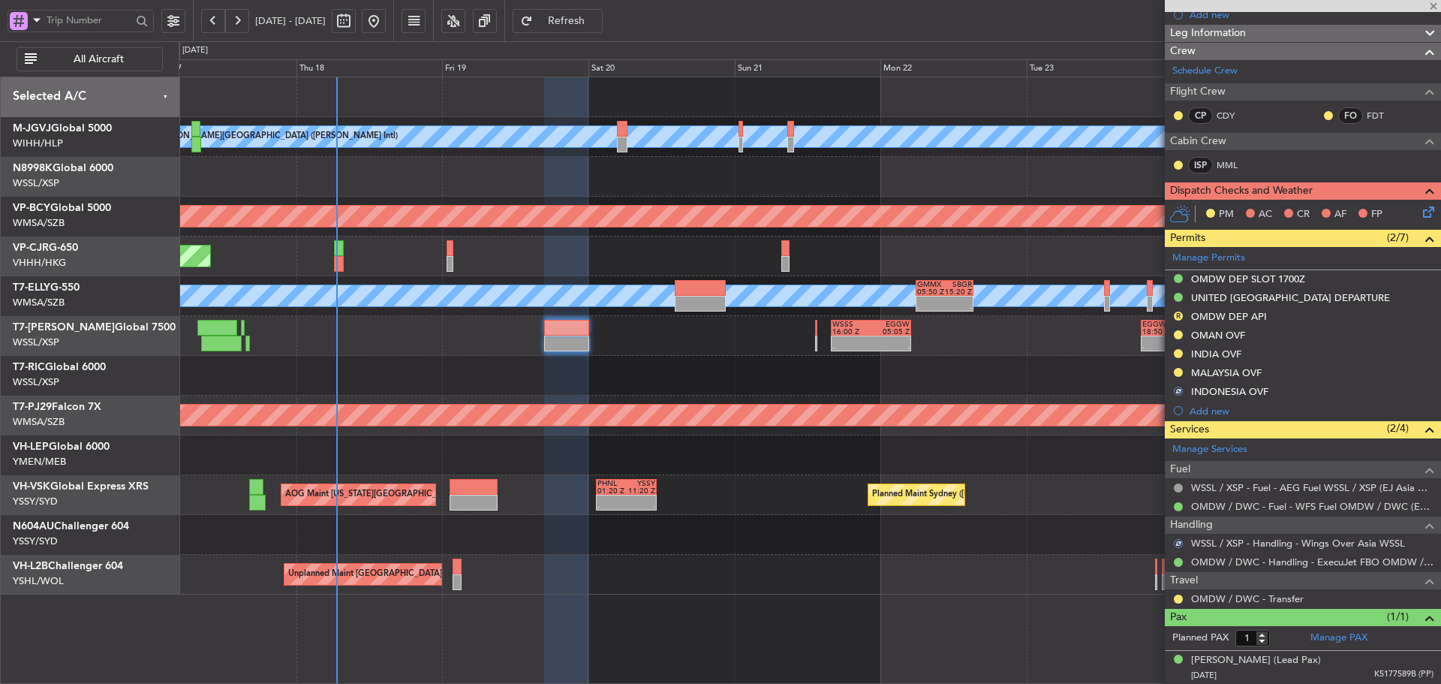
type input "+00:30"
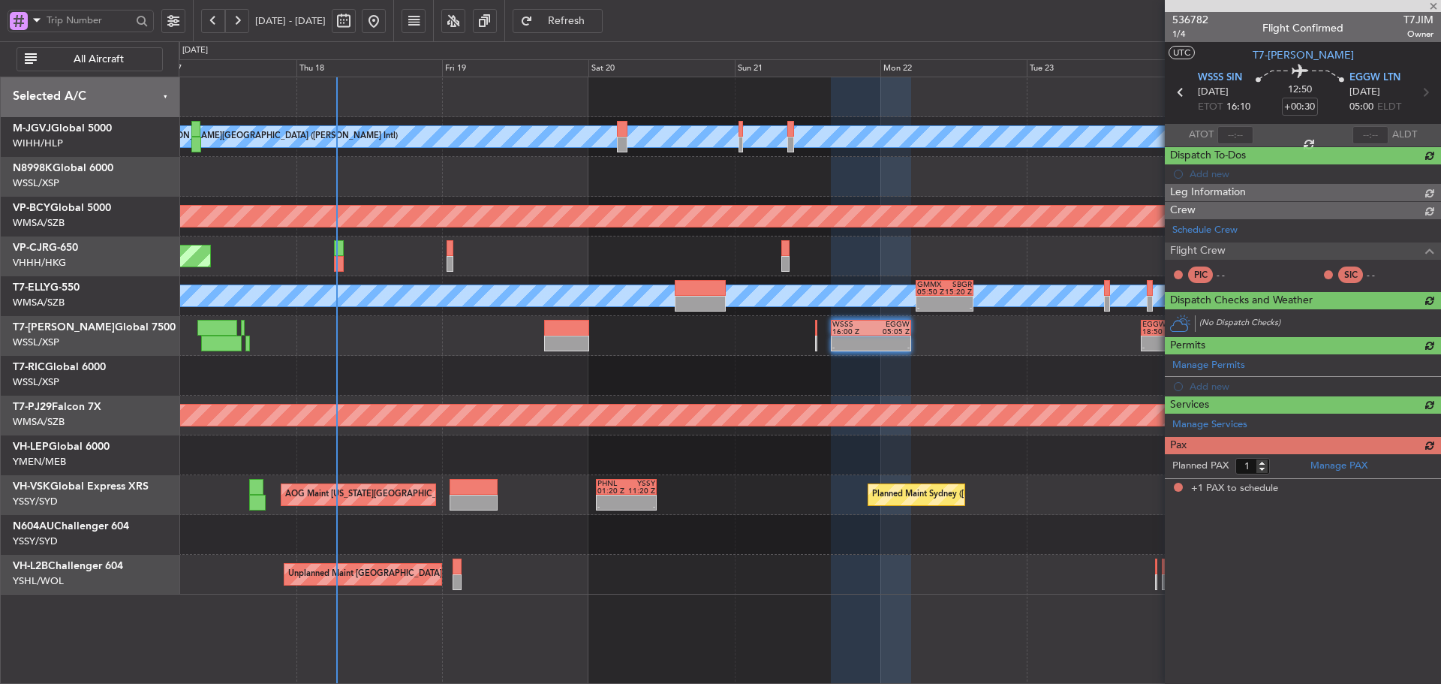
scroll to position [0, 0]
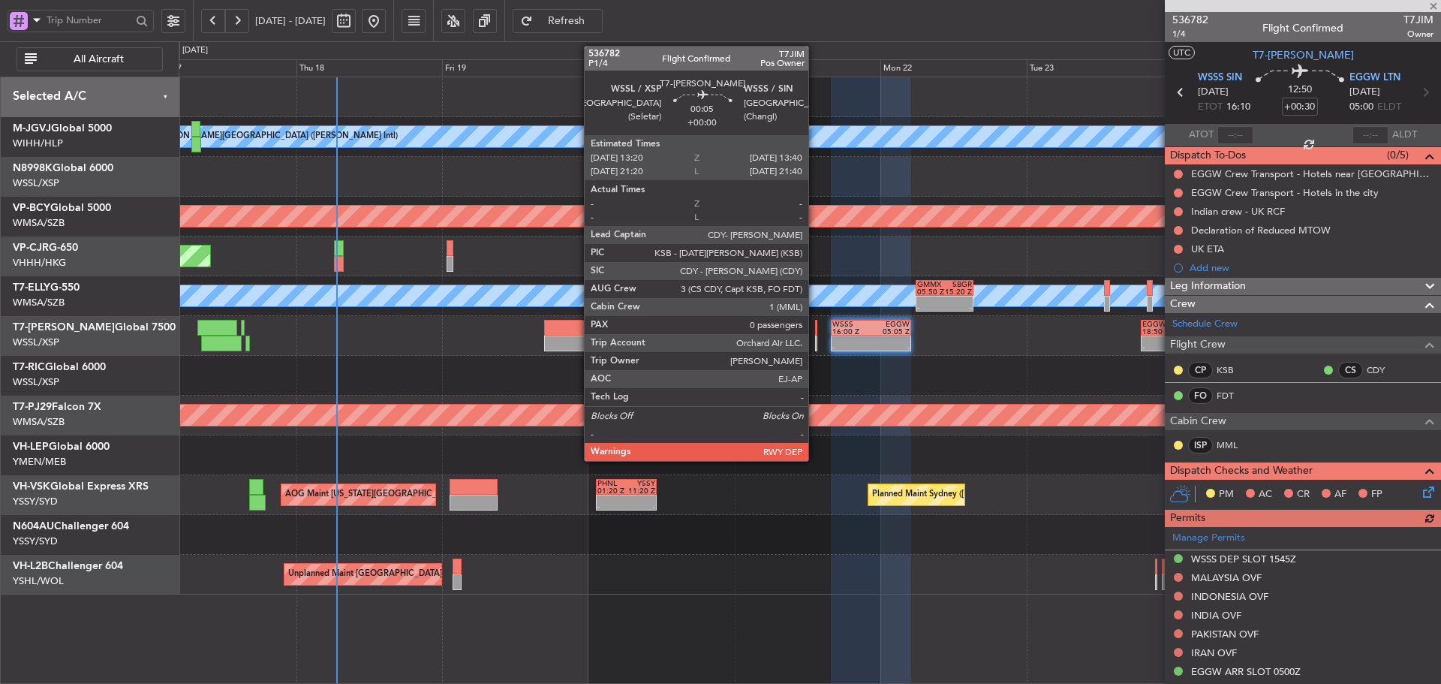
click at [815, 339] on div at bounding box center [816, 344] width 2 height 16
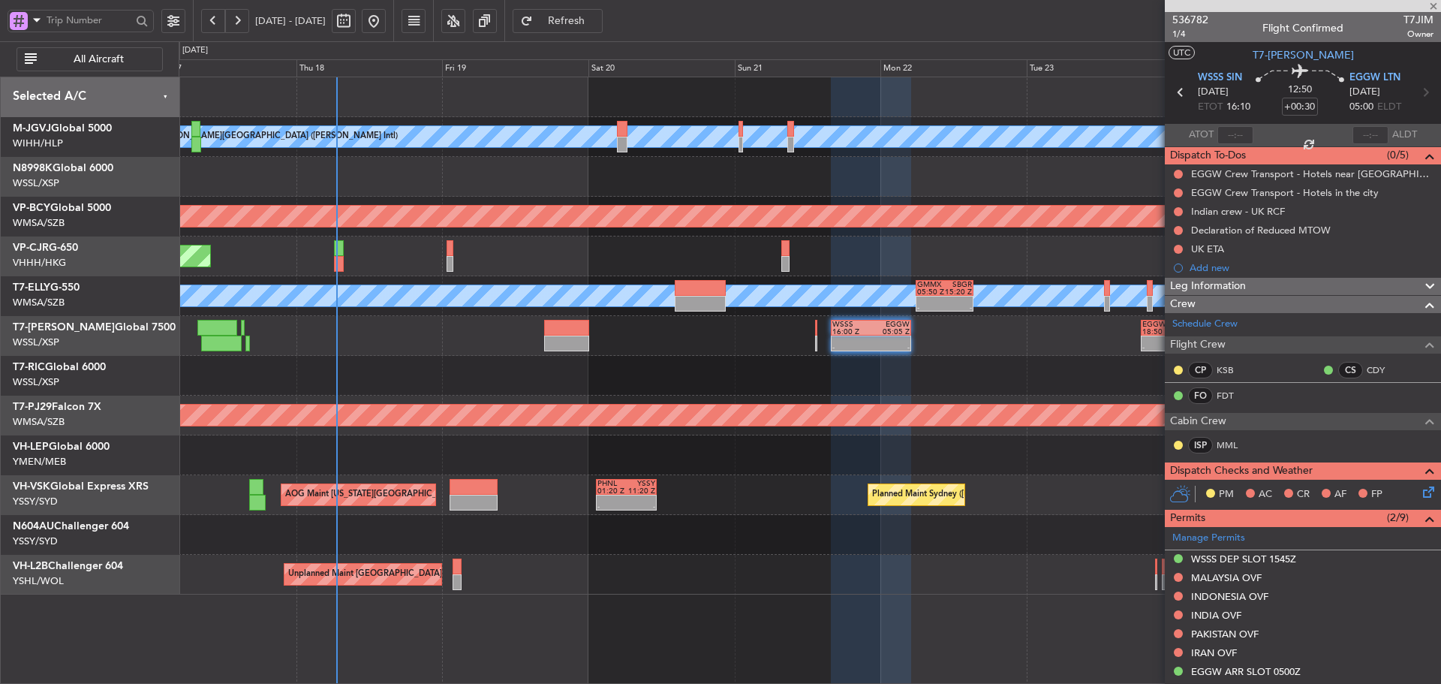
type input "0"
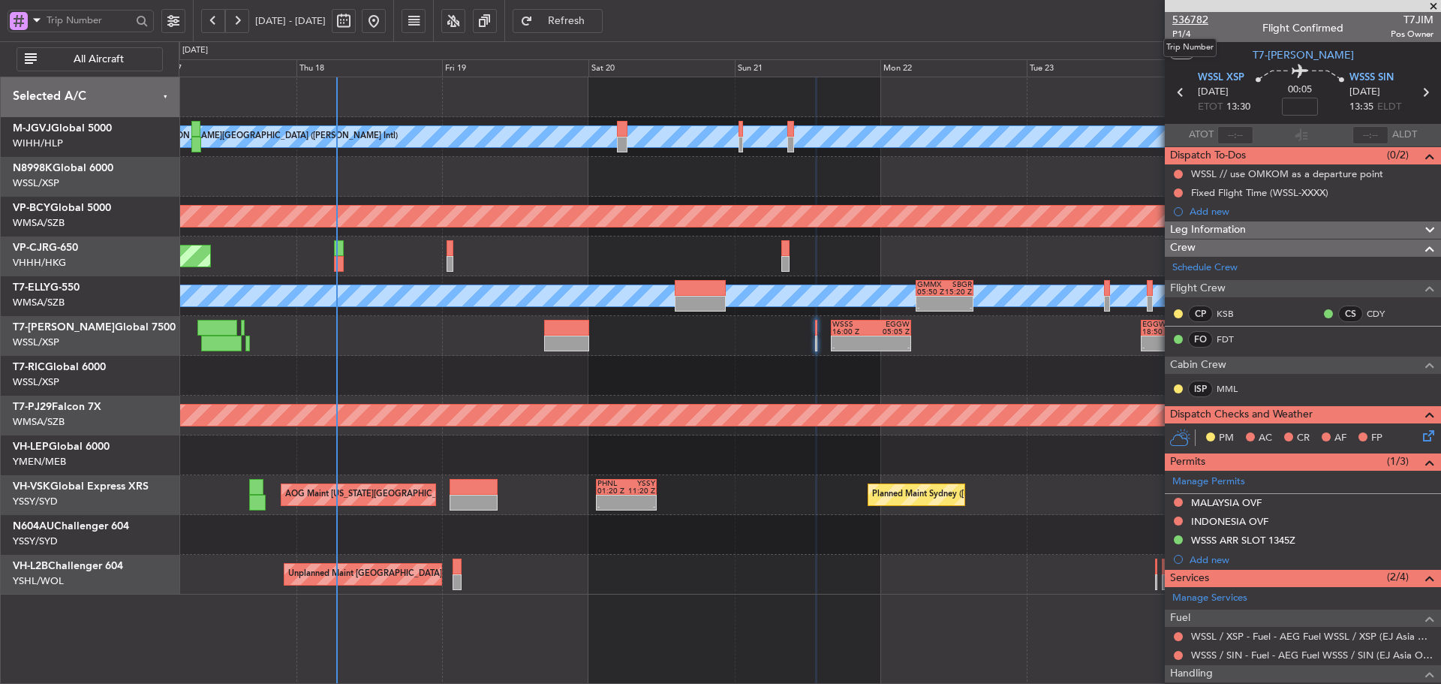
click at [1188, 17] on span "536782" at bounding box center [1191, 20] width 36 height 16
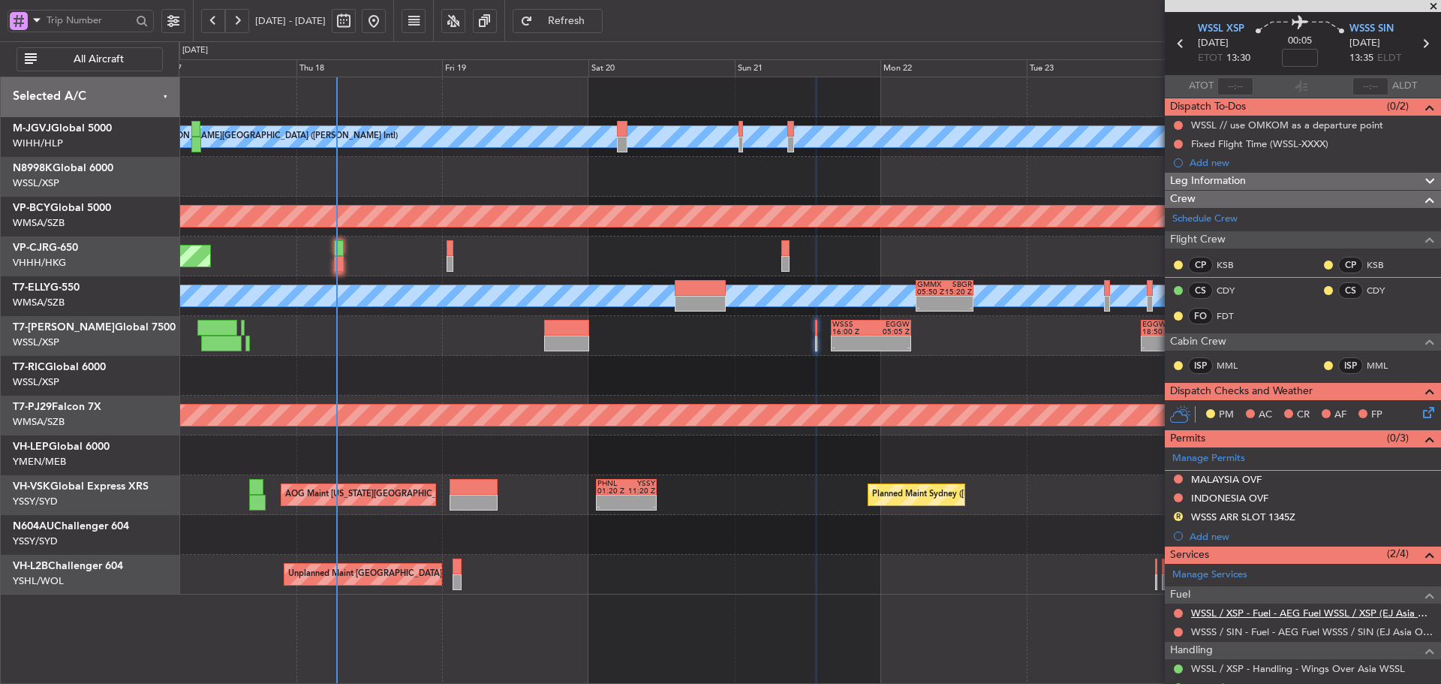
scroll to position [104, 0]
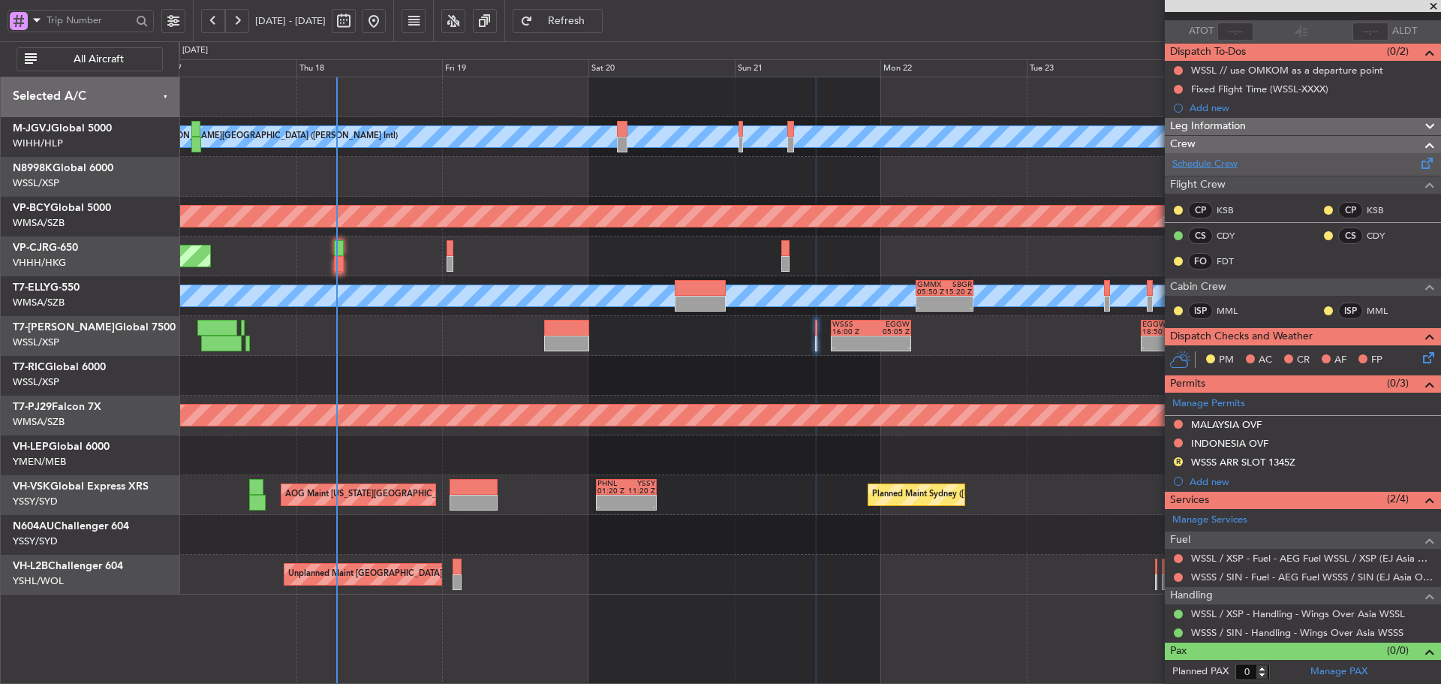
click at [1206, 163] on link "Schedule Crew" at bounding box center [1205, 164] width 65 height 15
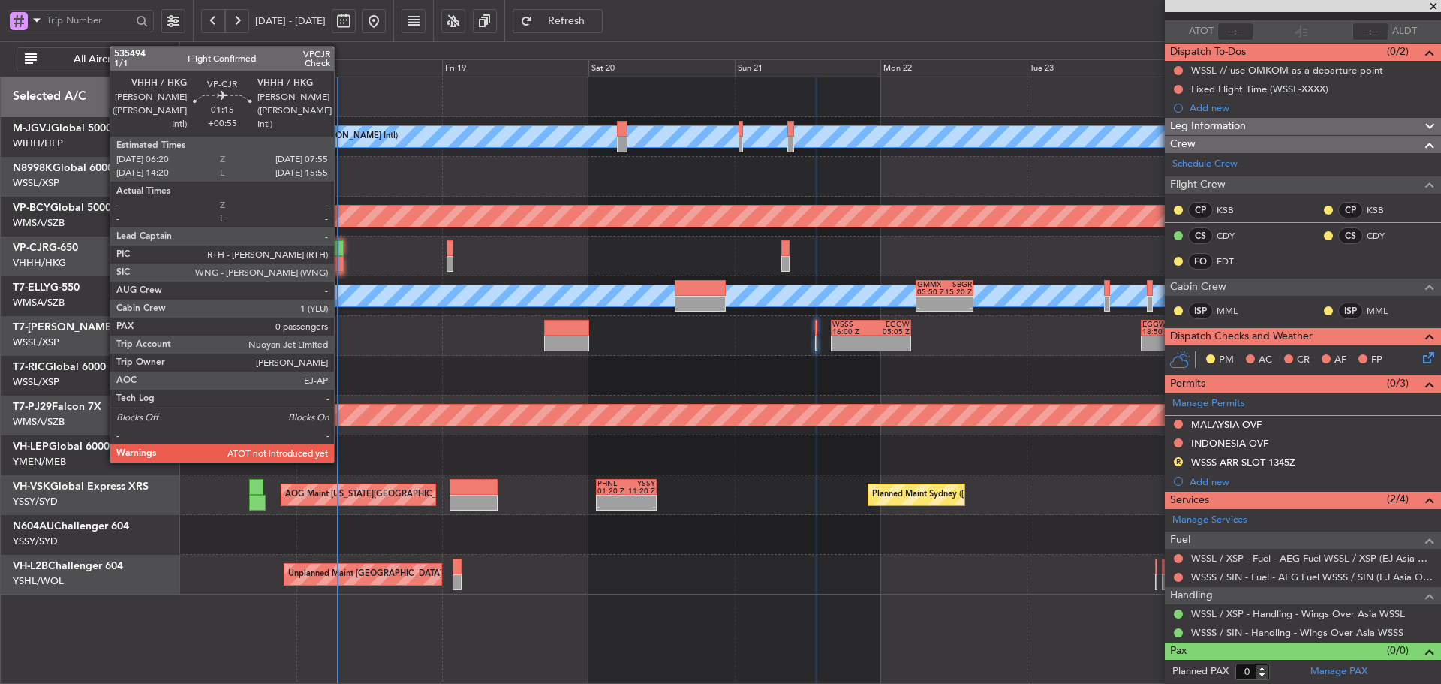
click at [341, 255] on div at bounding box center [339, 248] width 10 height 16
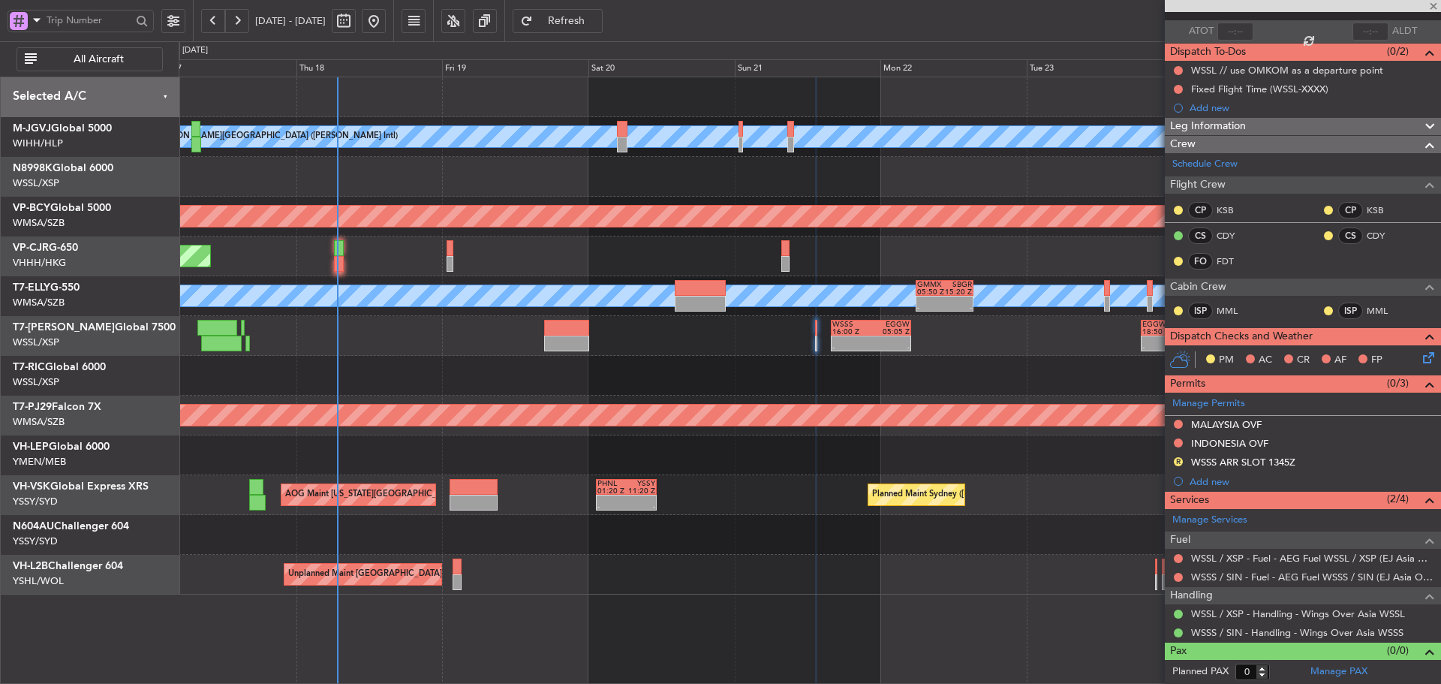
type input "+00:55"
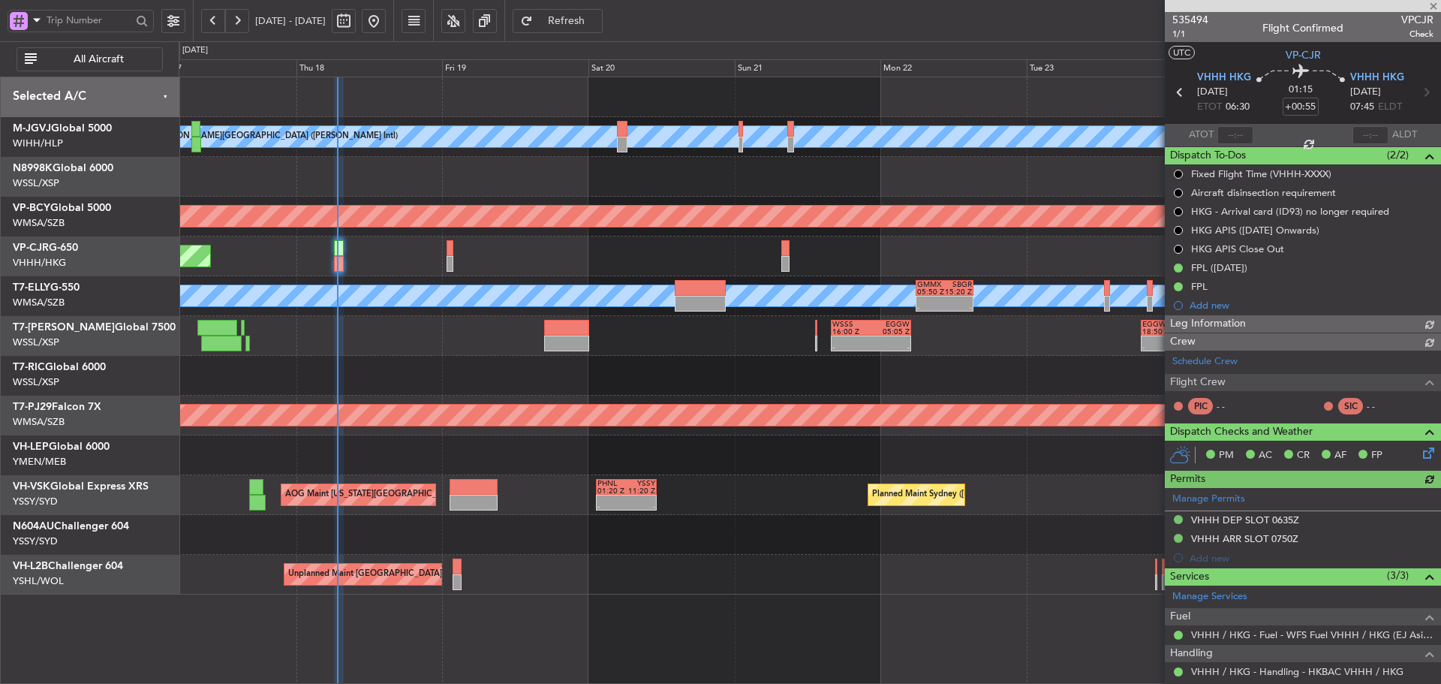
type input "Kennis Yau (KYA)"
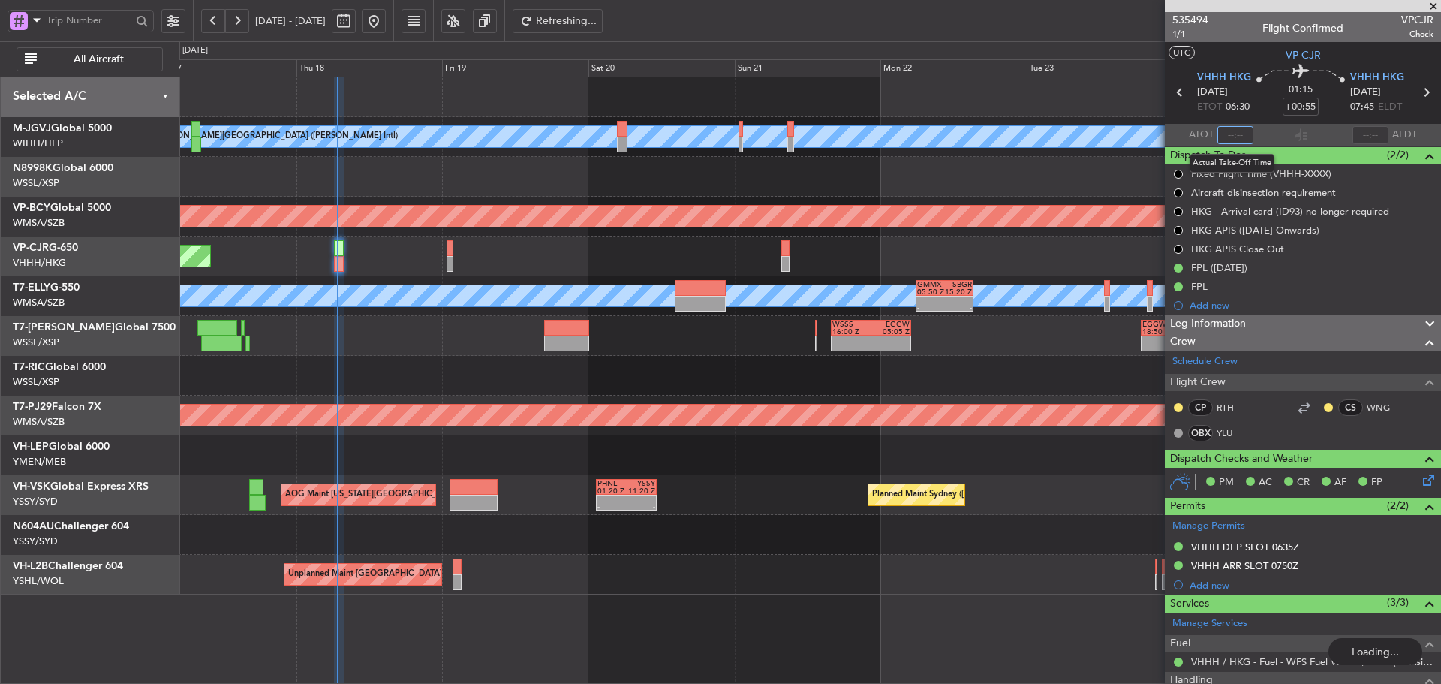
click at [1227, 134] on input "text" at bounding box center [1236, 135] width 36 height 18
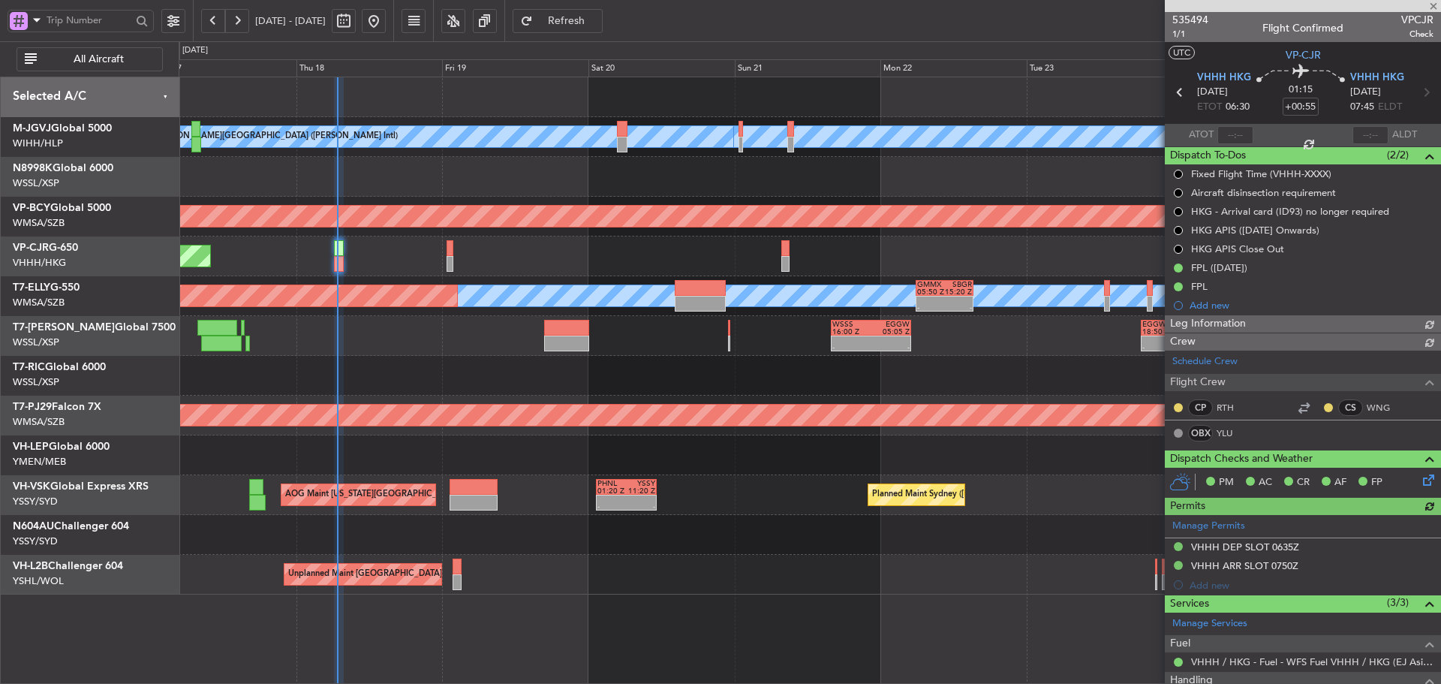
type input "Kennis Yau (KYA)"
click at [1234, 131] on div at bounding box center [1236, 135] width 36 height 18
click at [1234, 131] on input "text" at bounding box center [1236, 135] width 36 height 18
click at [1272, 134] on section "ATOT 0640 ALDT" at bounding box center [1303, 135] width 276 height 23
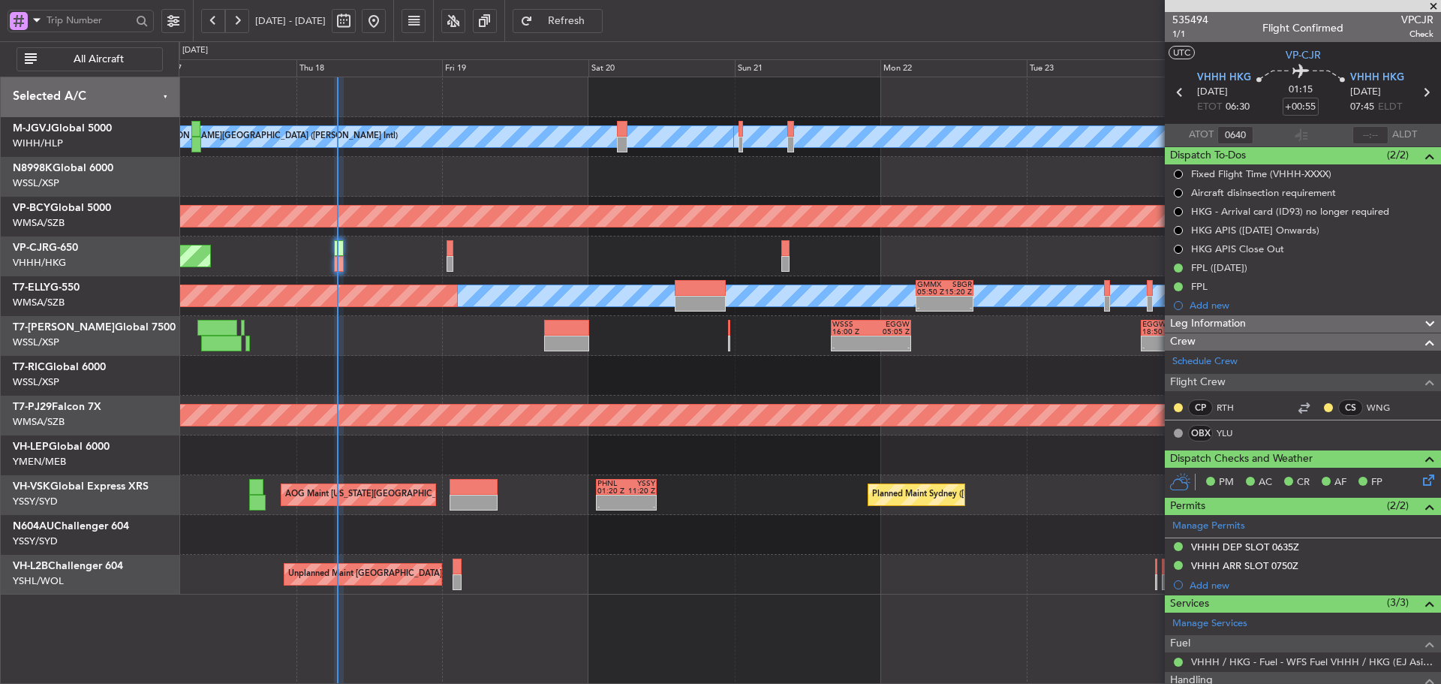
type input "06:40"
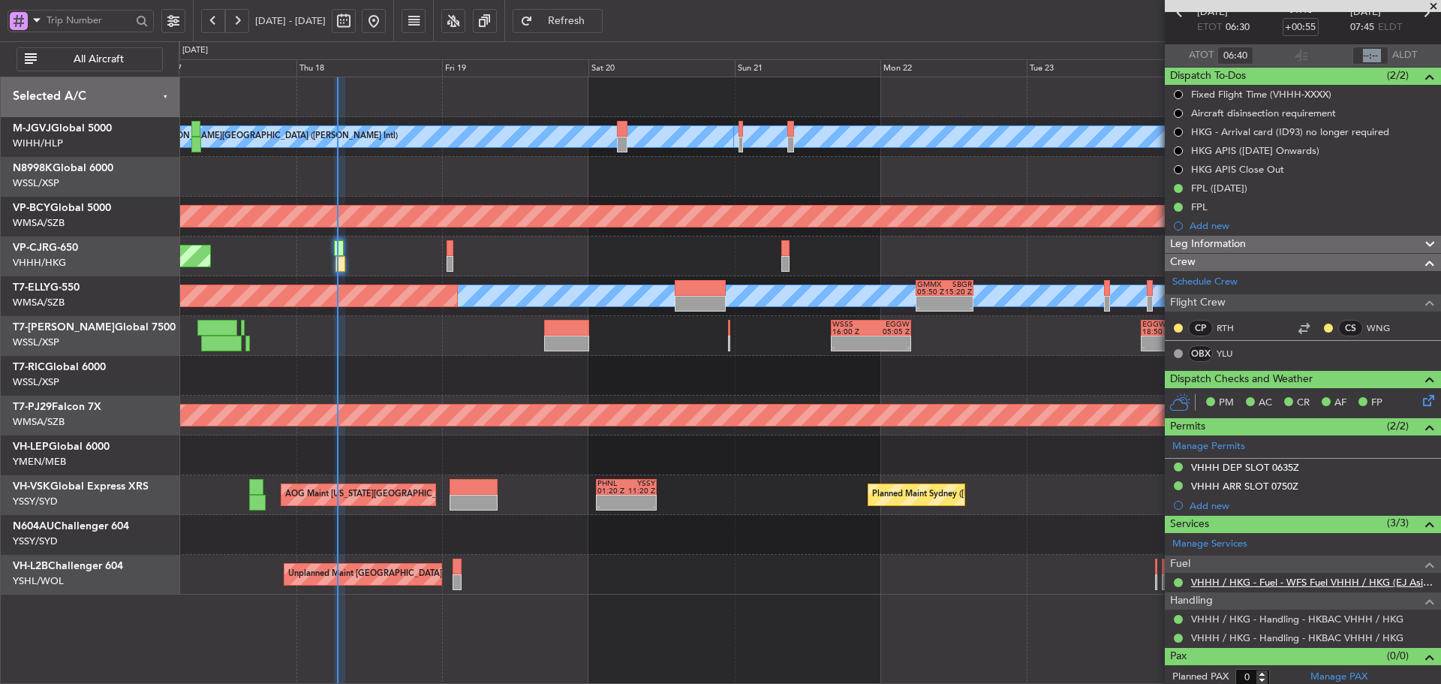
scroll to position [85, 0]
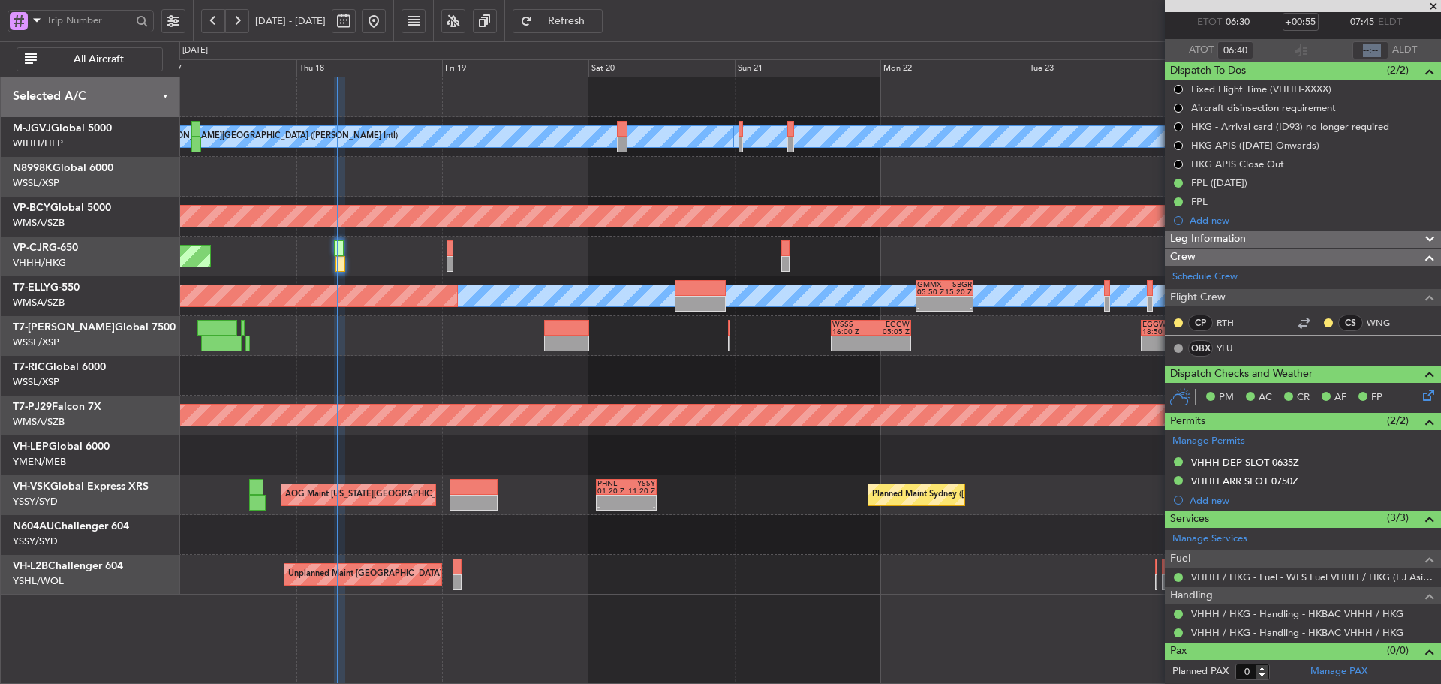
click at [571, 23] on button "Refresh" at bounding box center [558, 21] width 90 height 24
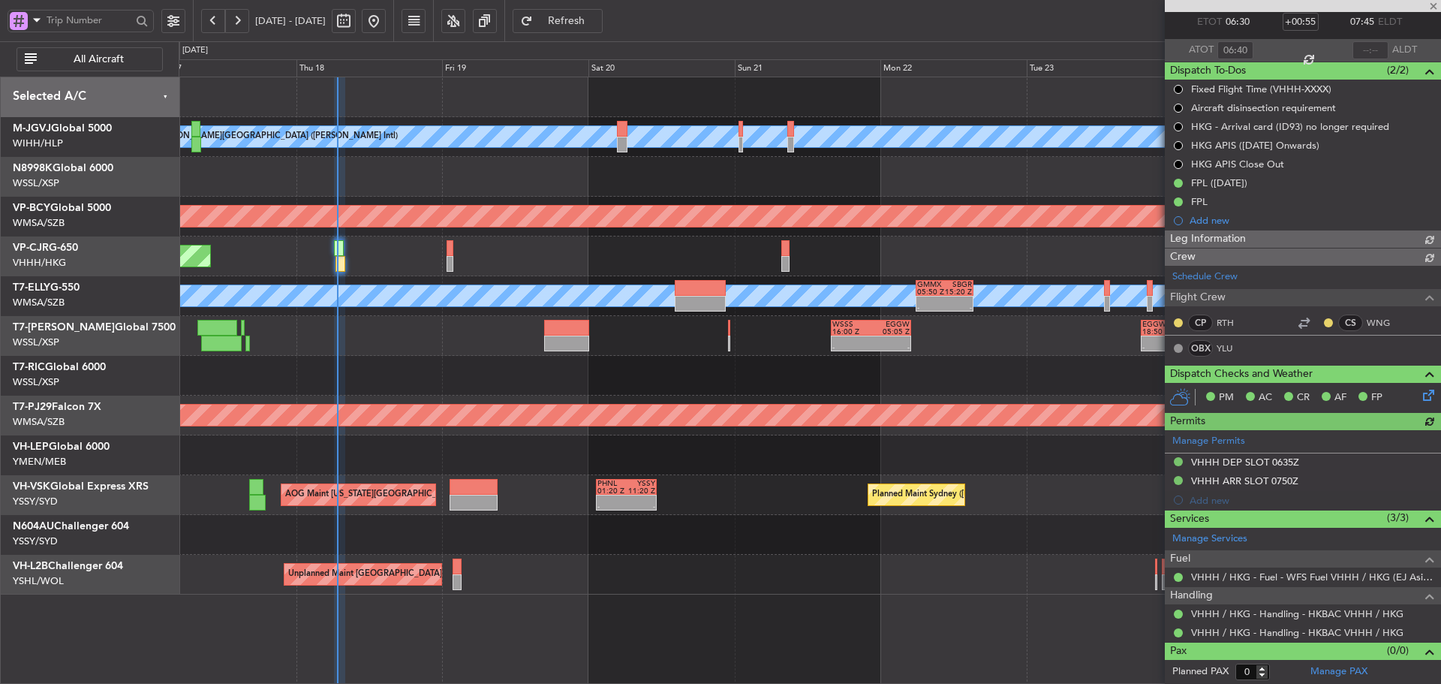
type input "Kennis Yau (KYA)"
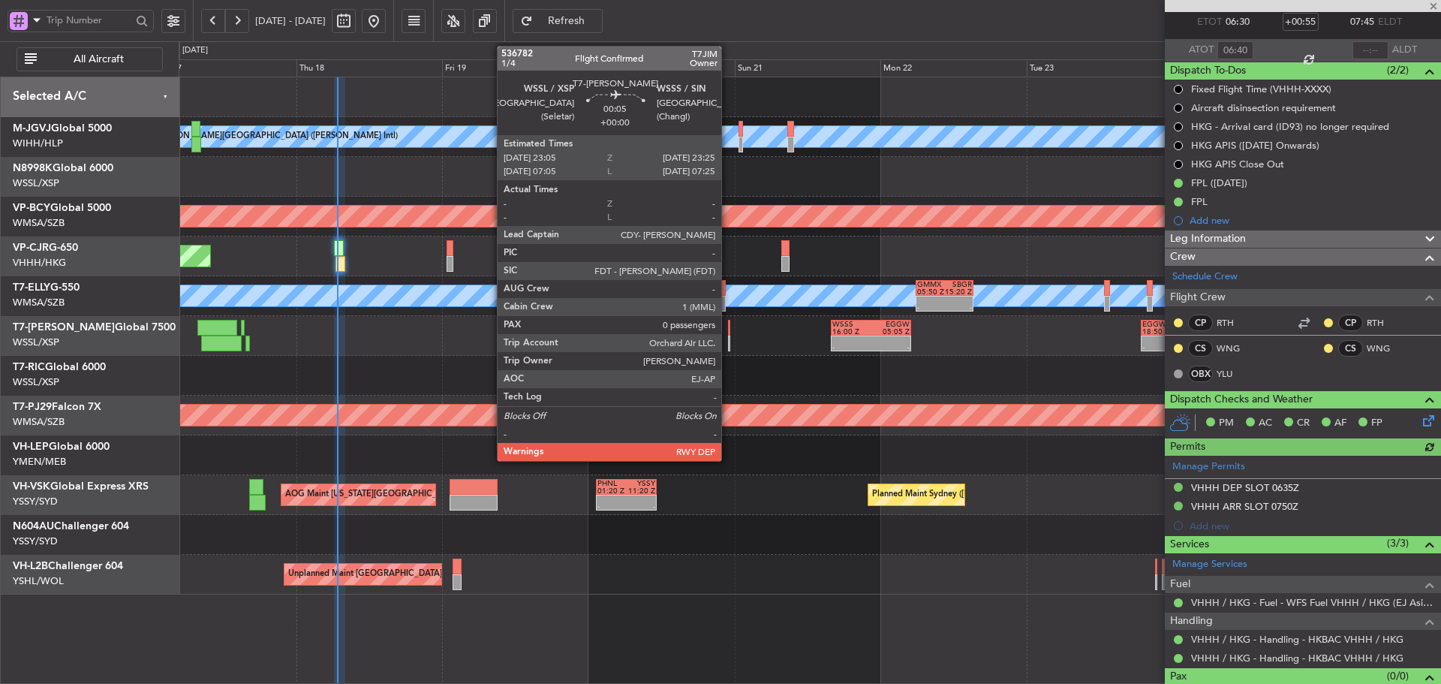
click at [728, 340] on div at bounding box center [729, 344] width 2 height 16
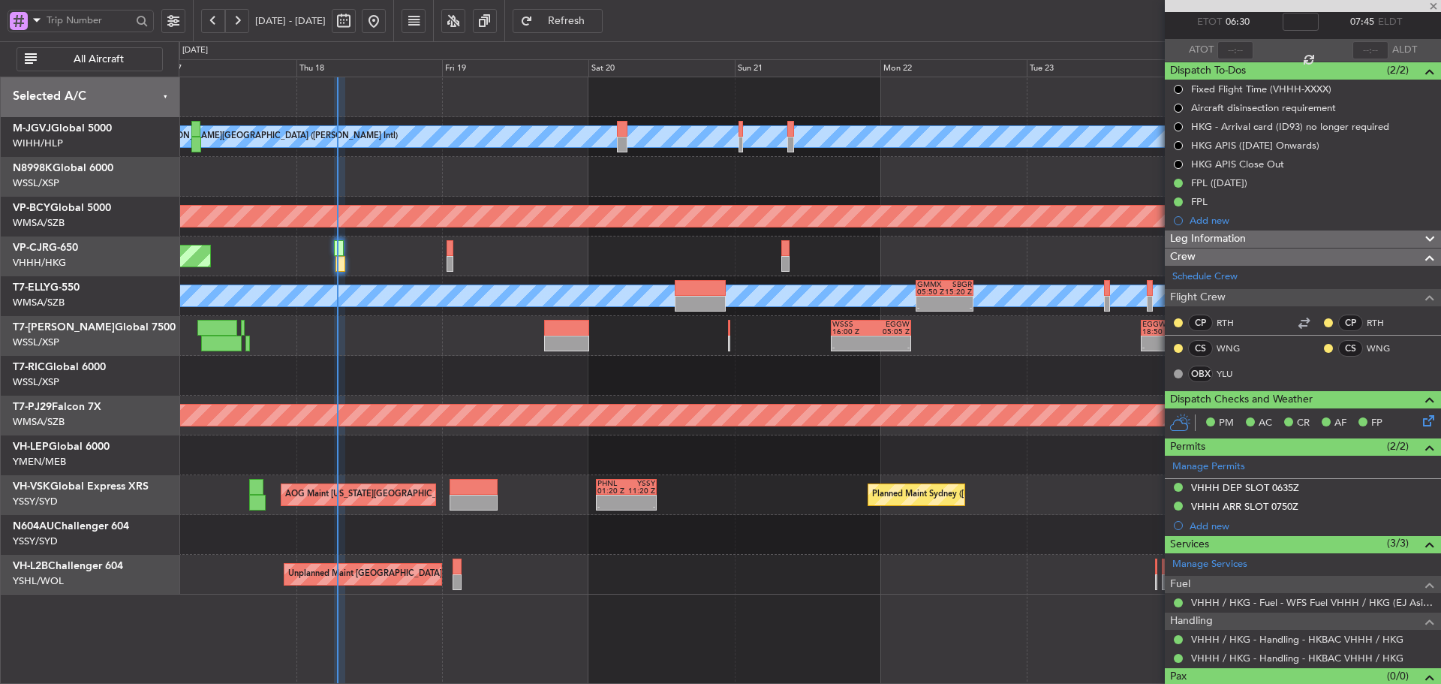
scroll to position [0, 0]
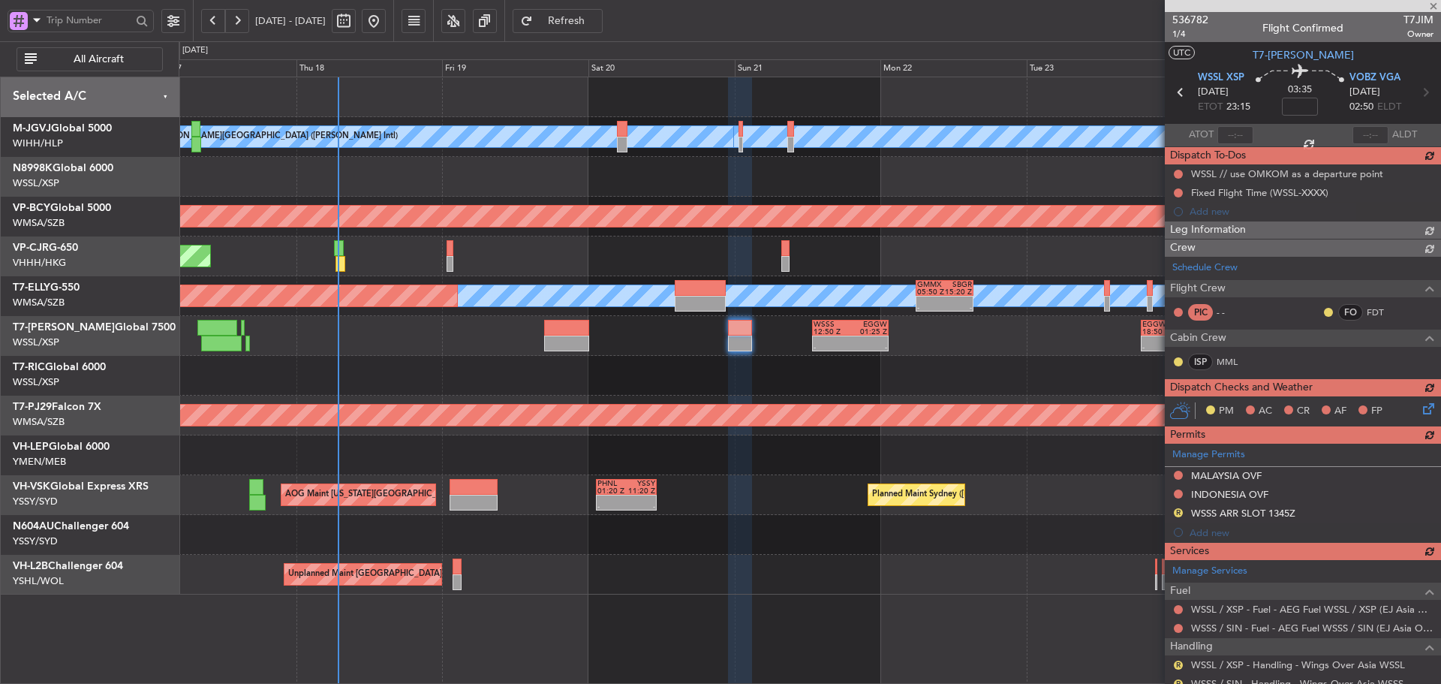
click at [598, 16] on span "Refresh" at bounding box center [567, 21] width 62 height 11
click at [861, 335] on div "WSSS 12:50 Z EGGW 01:25 Z" at bounding box center [850, 328] width 77 height 16
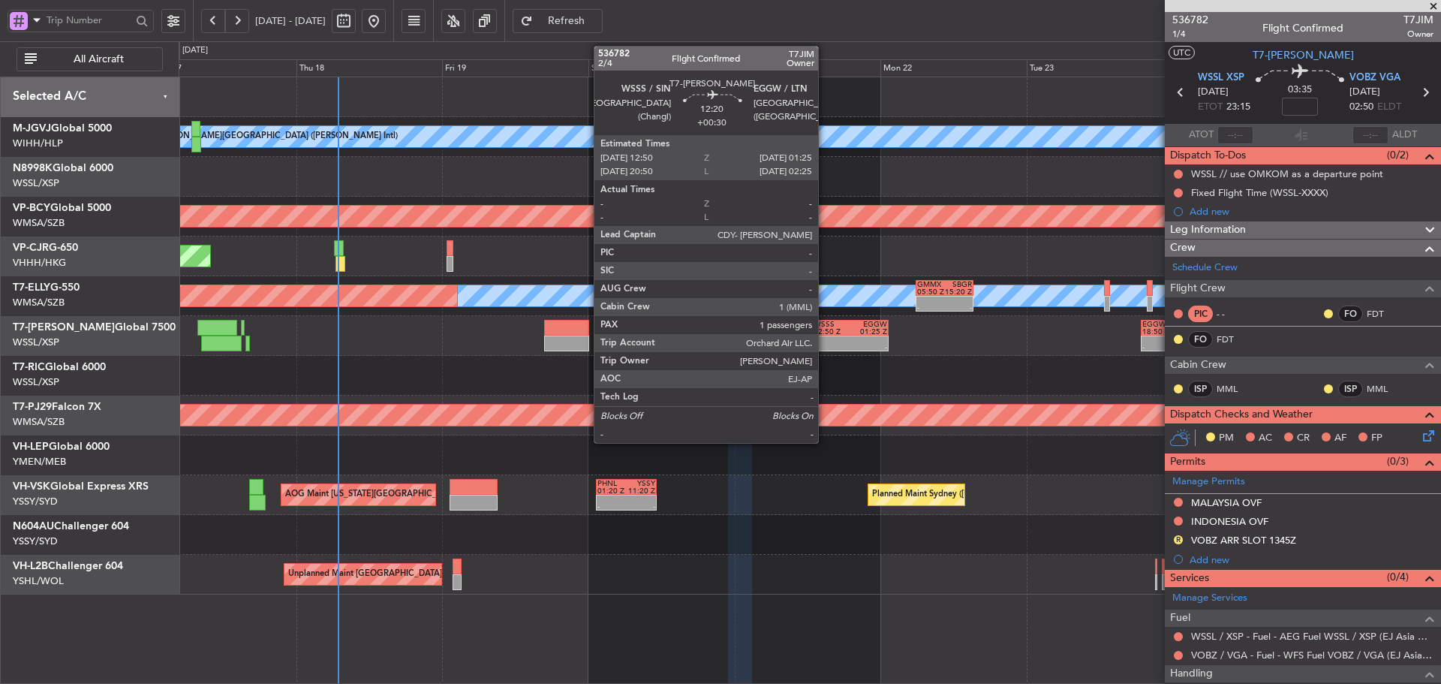
click at [825, 332] on div "12:50 Z" at bounding box center [832, 332] width 37 height 8
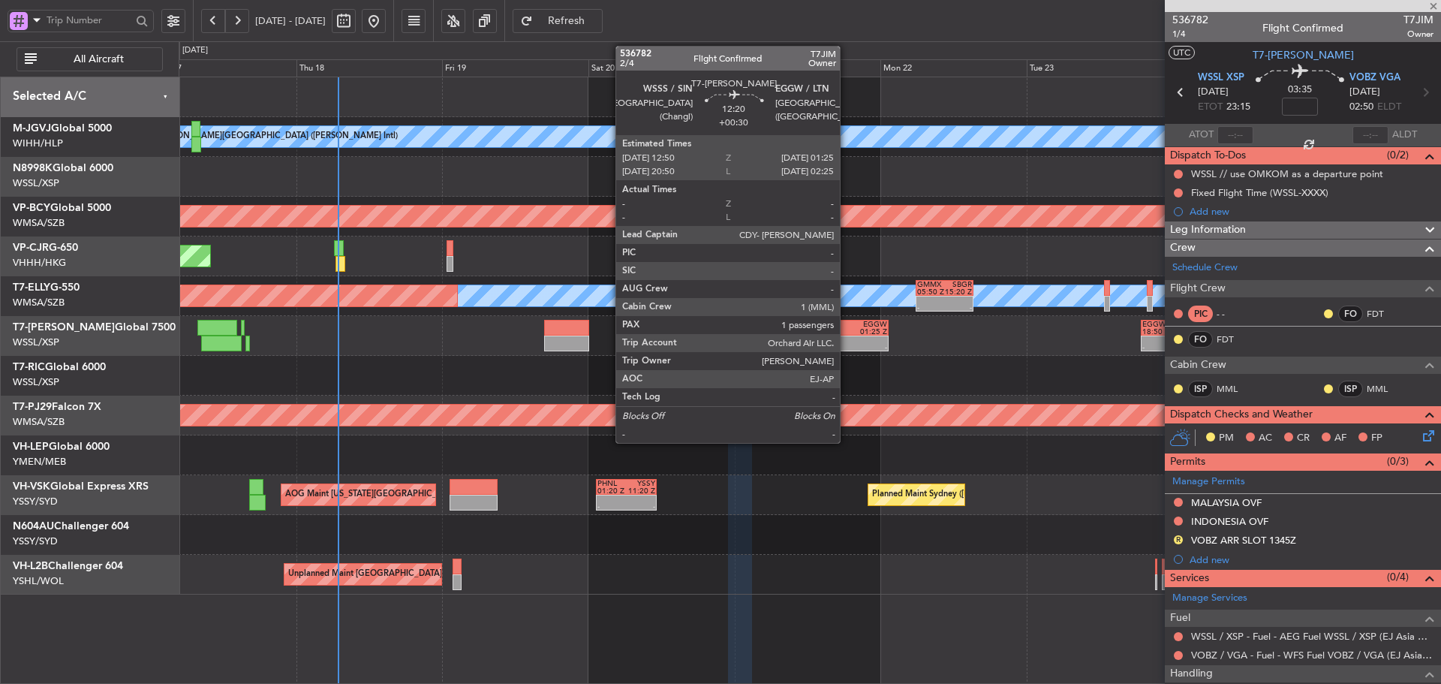
type input "+00:30"
type input "1"
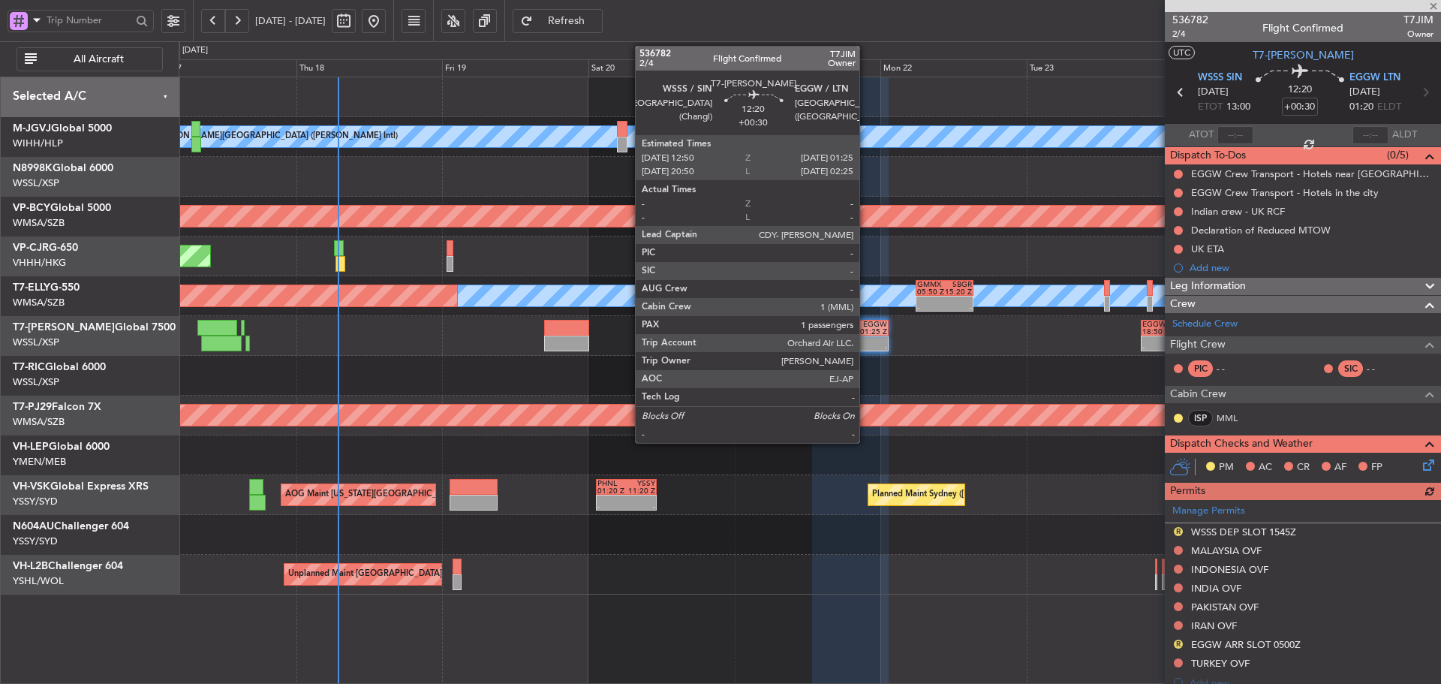
click at [866, 345] on div "-" at bounding box center [869, 348] width 37 height 8
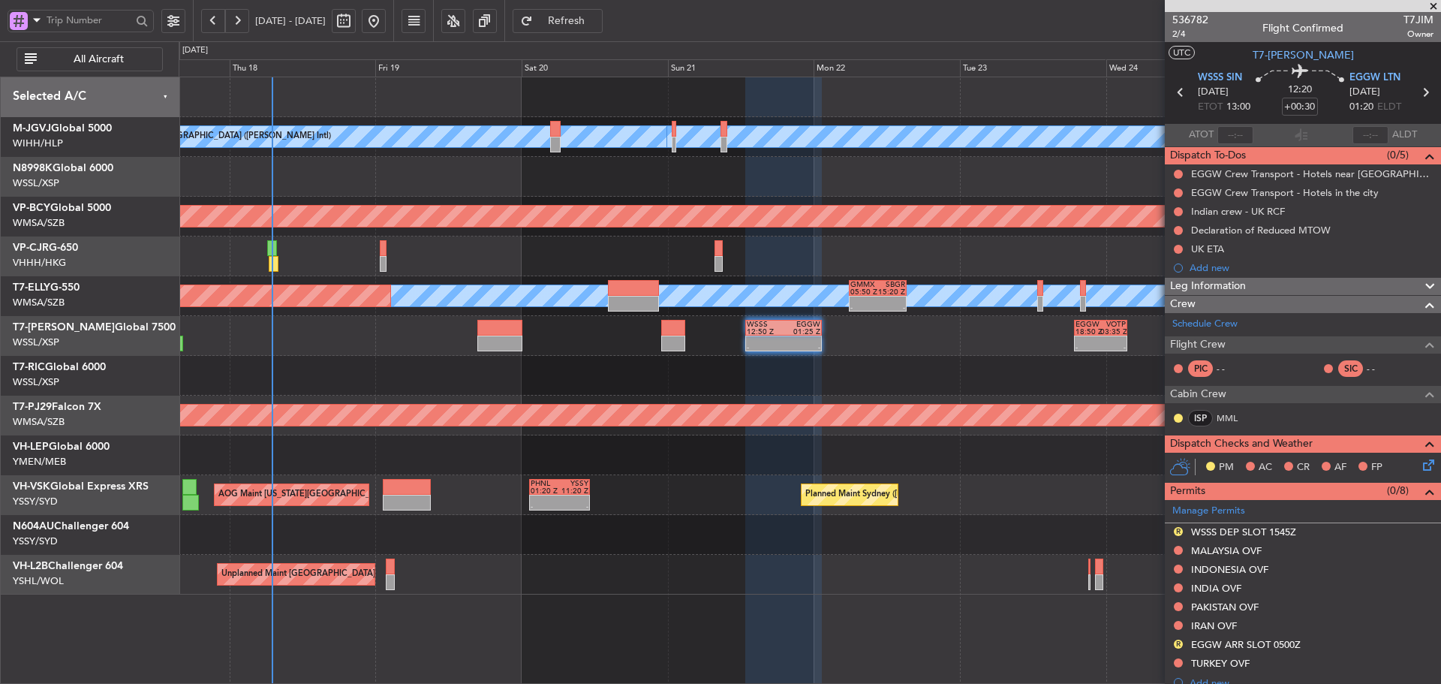
click at [682, 384] on div "MEL Jakarta (Halim Intl) MEL Jakarta (Halim Intl) MEL Jakarta (Halim Intl) AOG …" at bounding box center [810, 335] width 1262 height 517
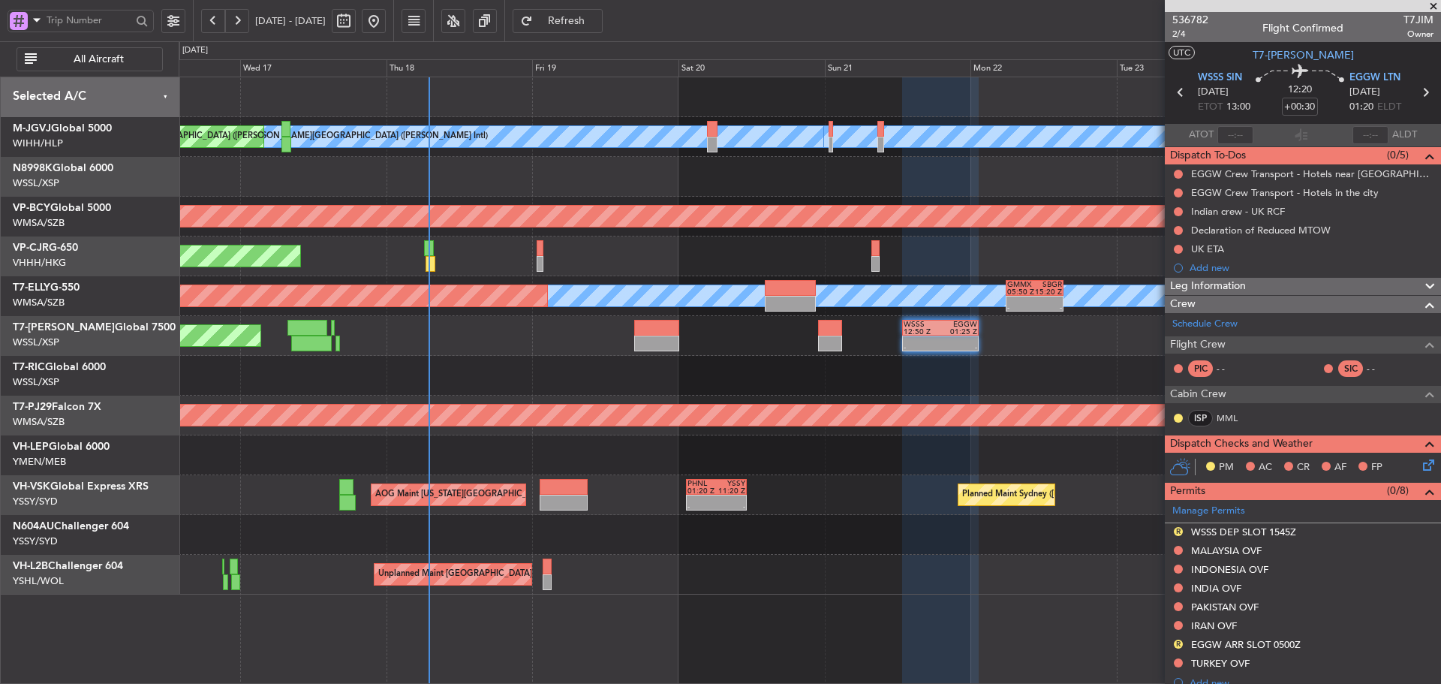
click at [808, 389] on div at bounding box center [810, 376] width 1262 height 40
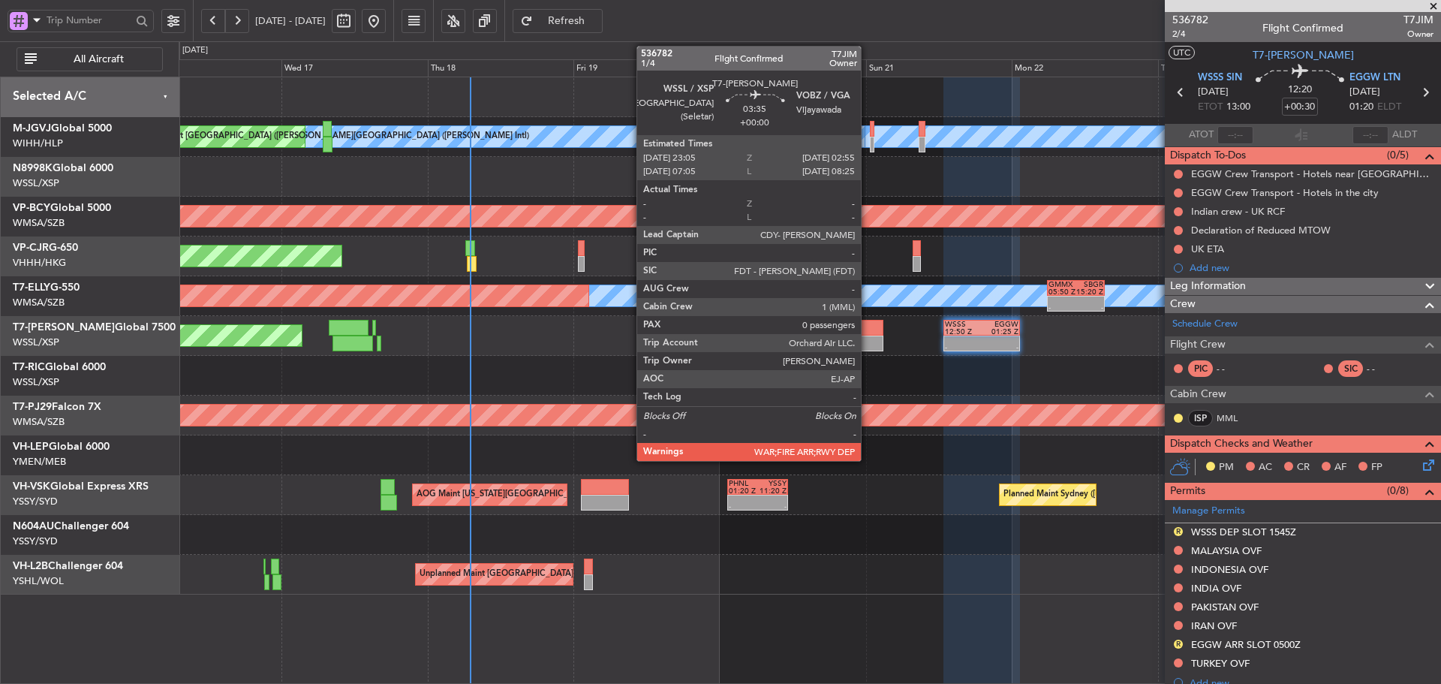
click at [868, 337] on div at bounding box center [872, 344] width 24 height 16
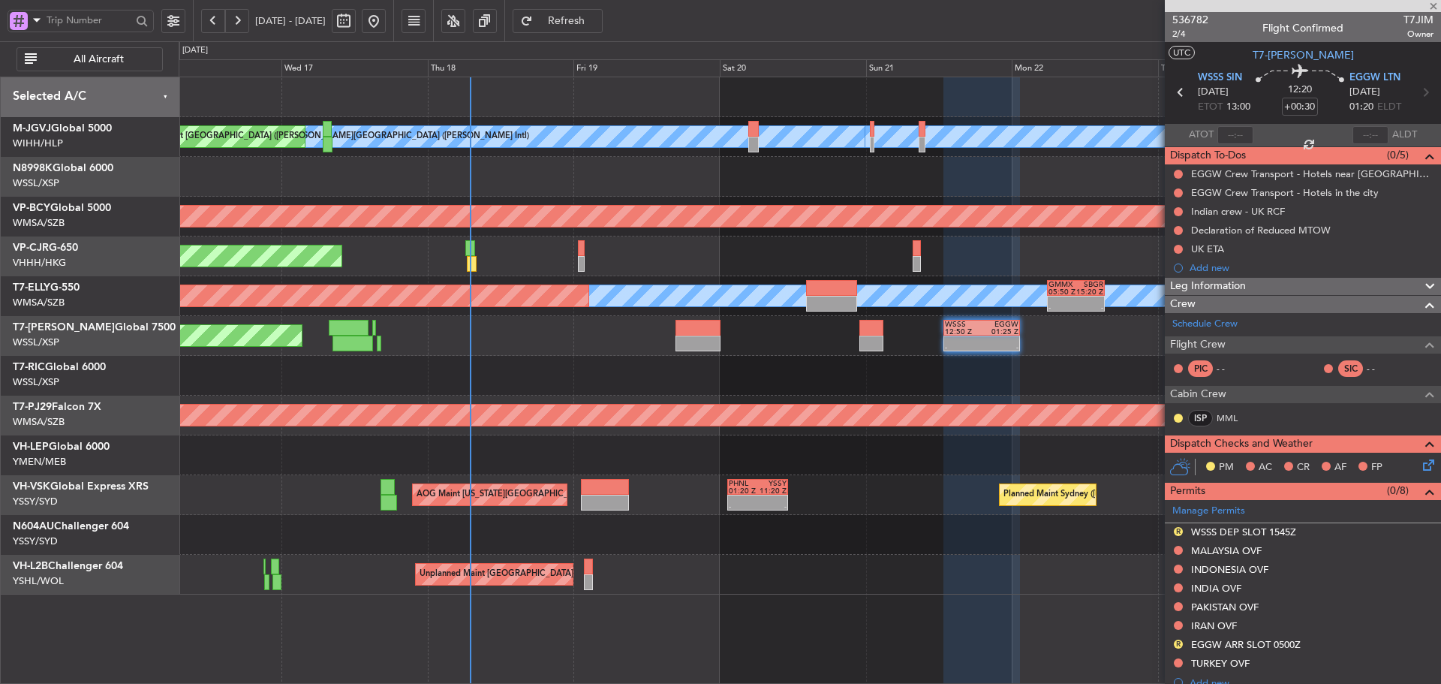
type input "0"
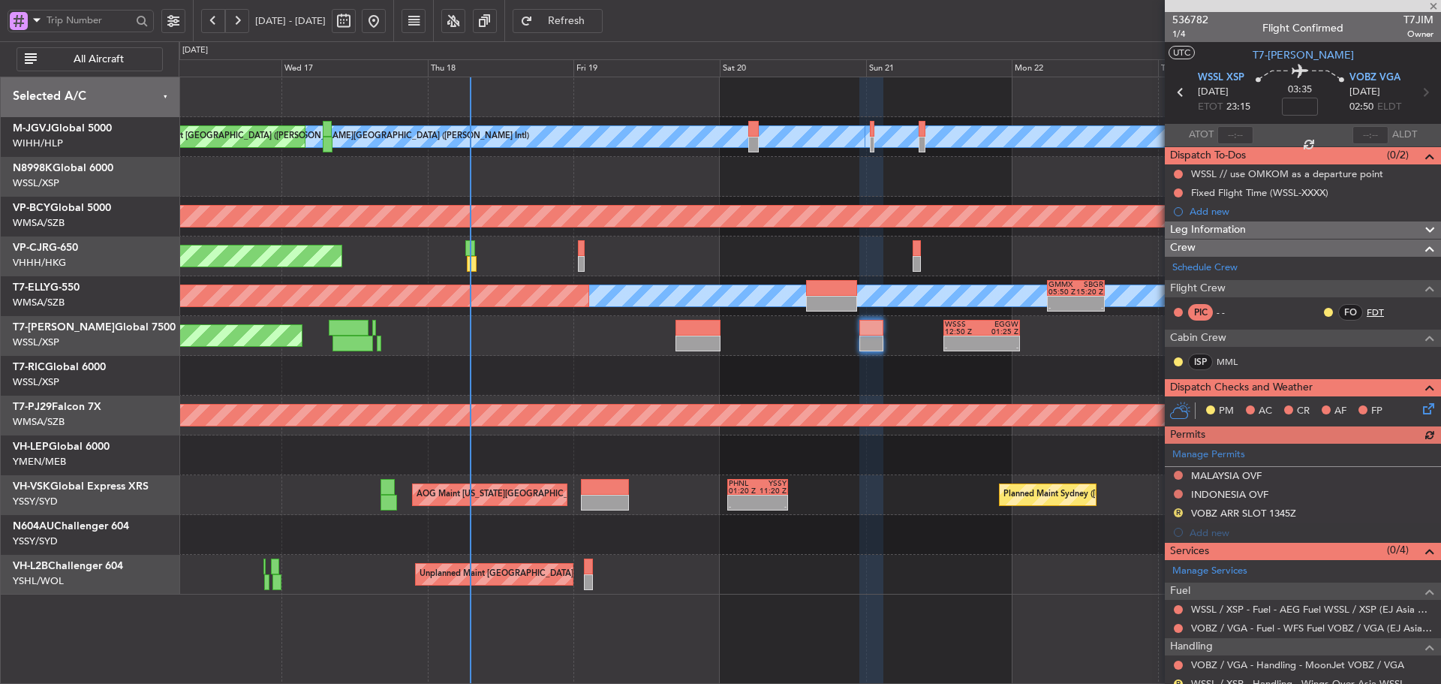
click at [1367, 312] on link "FDT" at bounding box center [1384, 313] width 34 height 14
click at [1298, 107] on input at bounding box center [1300, 107] width 36 height 18
click at [1253, 104] on div "03:35 -15" at bounding box center [1300, 93] width 99 height 56
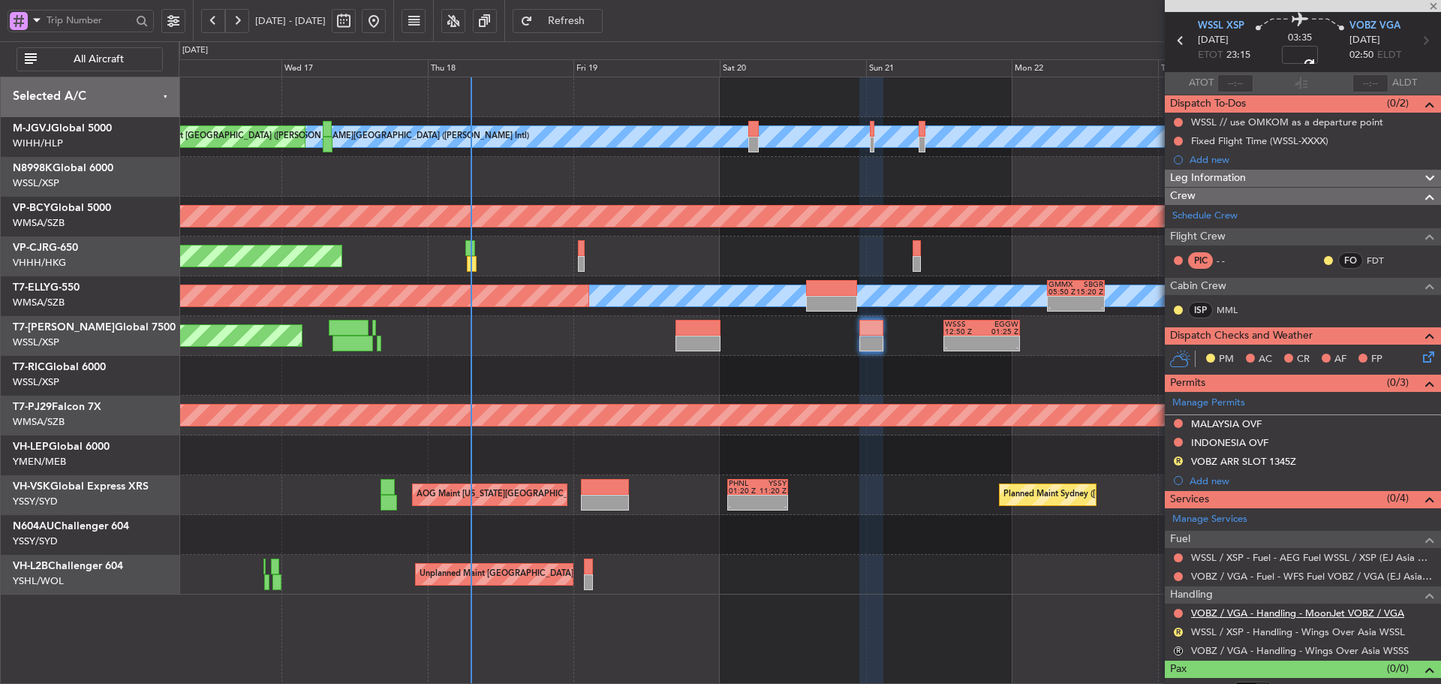
scroll to position [70, 0]
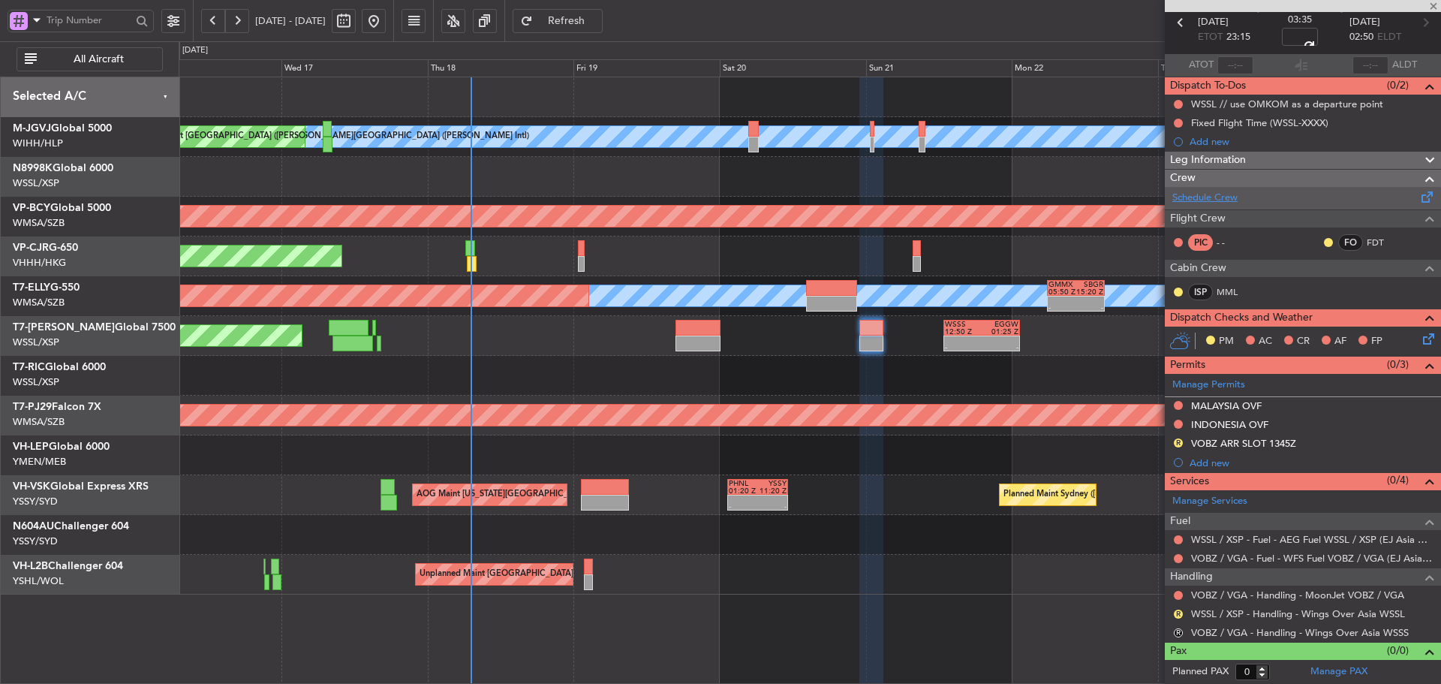
click at [1219, 197] on link "Schedule Crew" at bounding box center [1205, 198] width 65 height 15
click at [1221, 197] on link "Schedule Crew" at bounding box center [1205, 198] width 65 height 15
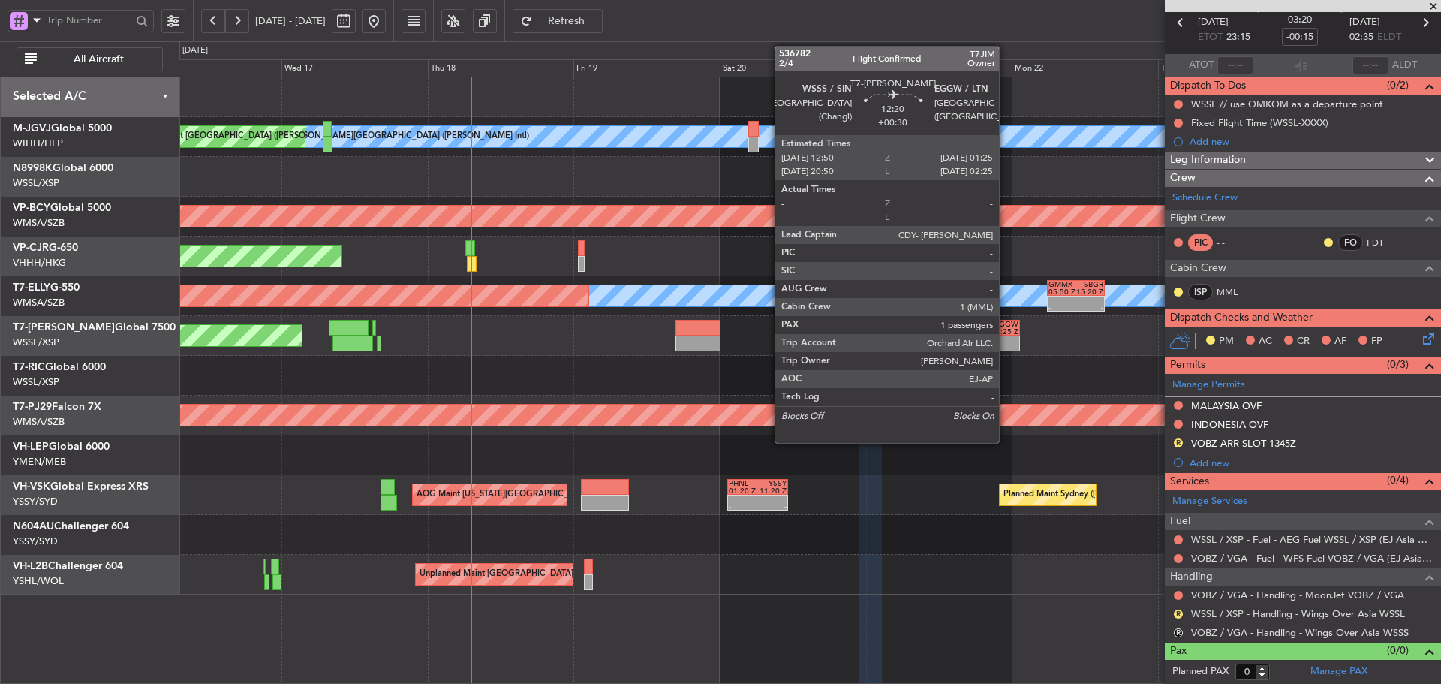
click at [1002, 345] on div "-" at bounding box center [1000, 348] width 37 height 8
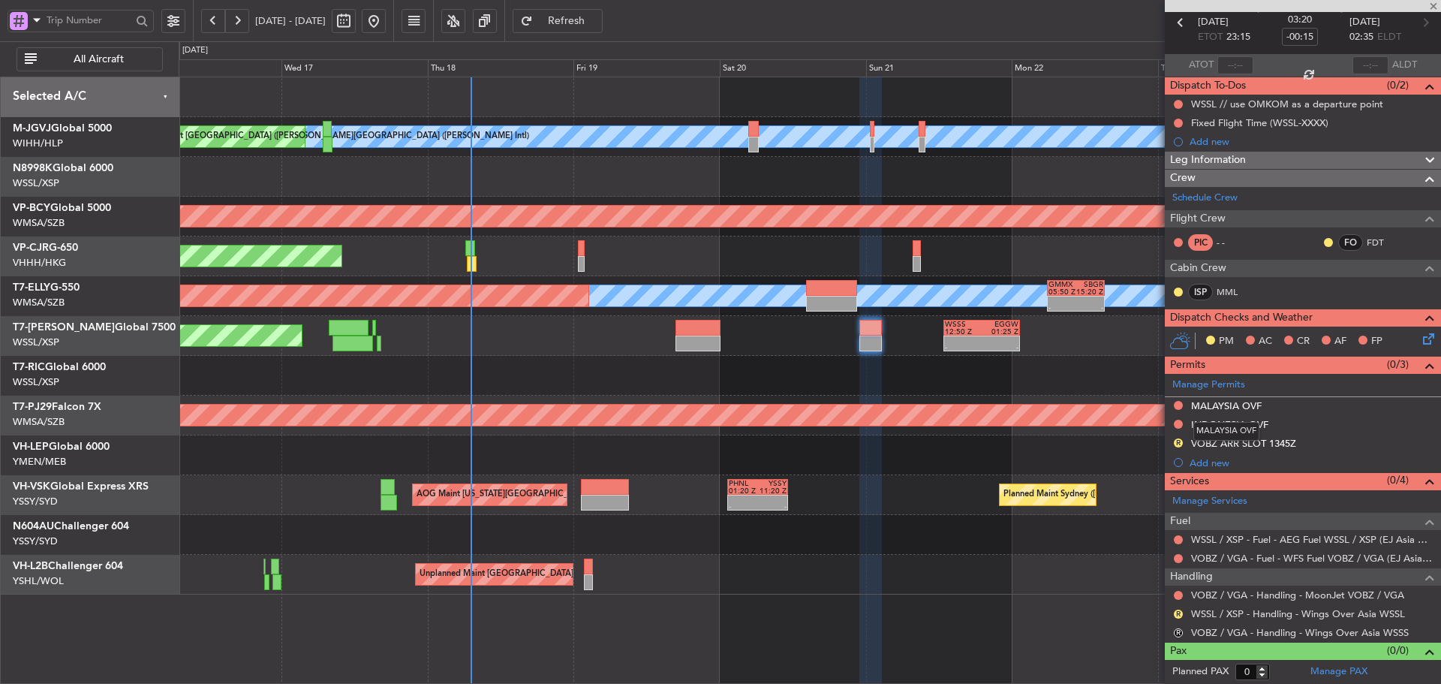
type input "+00:30"
type input "1"
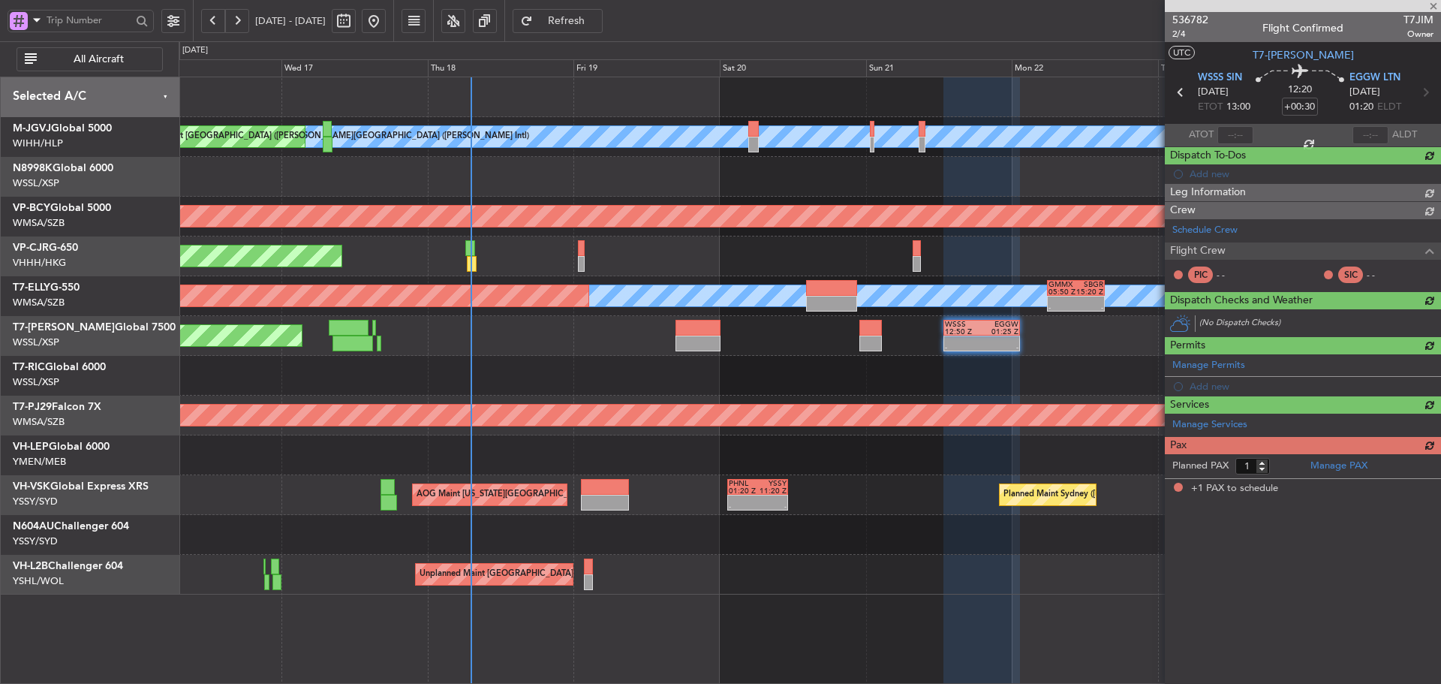
scroll to position [0, 0]
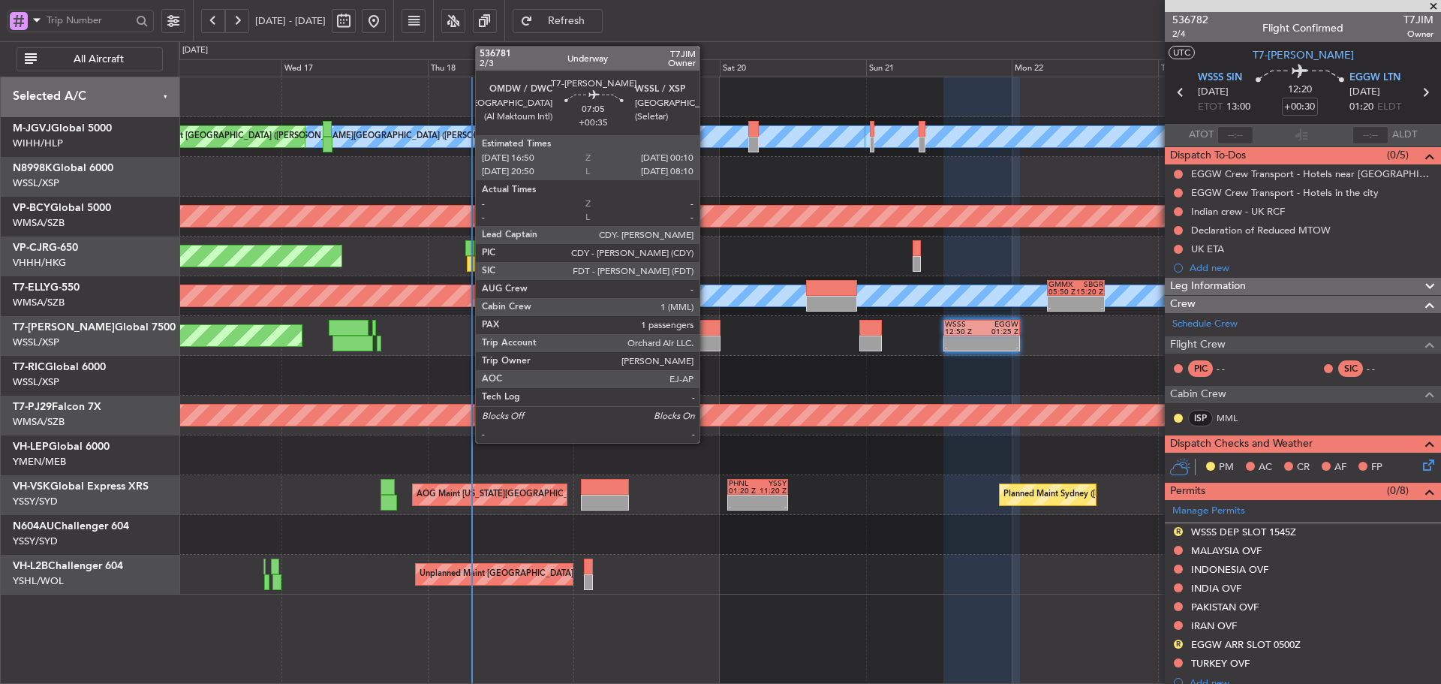
click at [706, 336] on div at bounding box center [698, 344] width 45 height 16
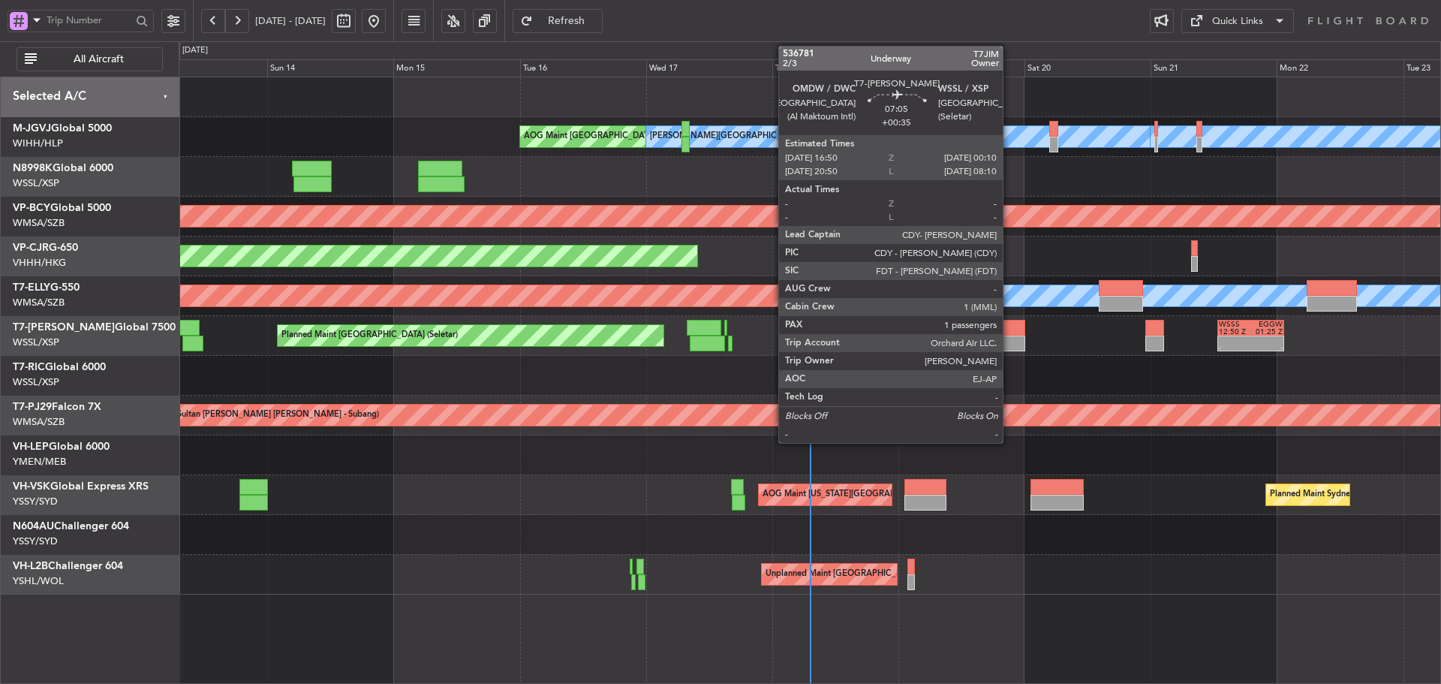
click at [1010, 339] on div at bounding box center [1006, 344] width 39 height 16
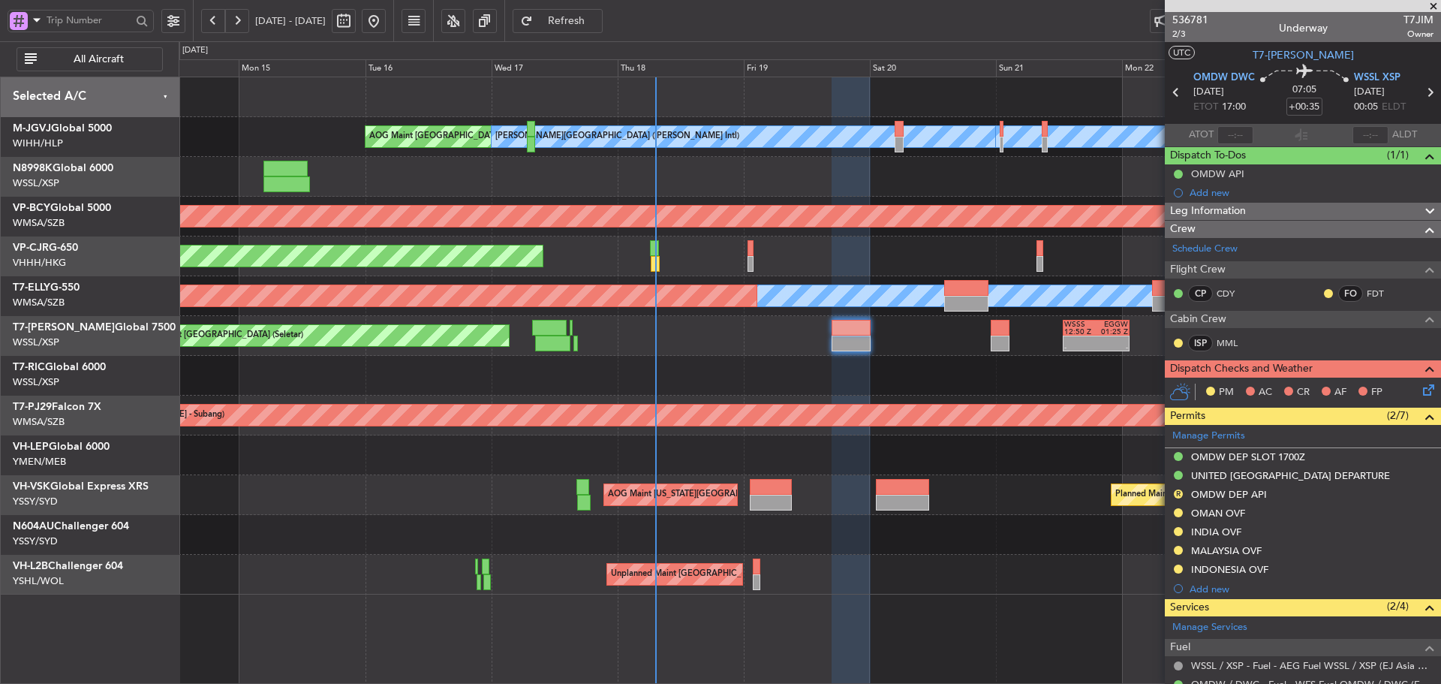
click at [830, 274] on div "MEL Jakarta (Halim Intl) MEL Jakarta (Halim Intl) AOG Maint Jakarta (Halim Intl…" at bounding box center [810, 335] width 1262 height 517
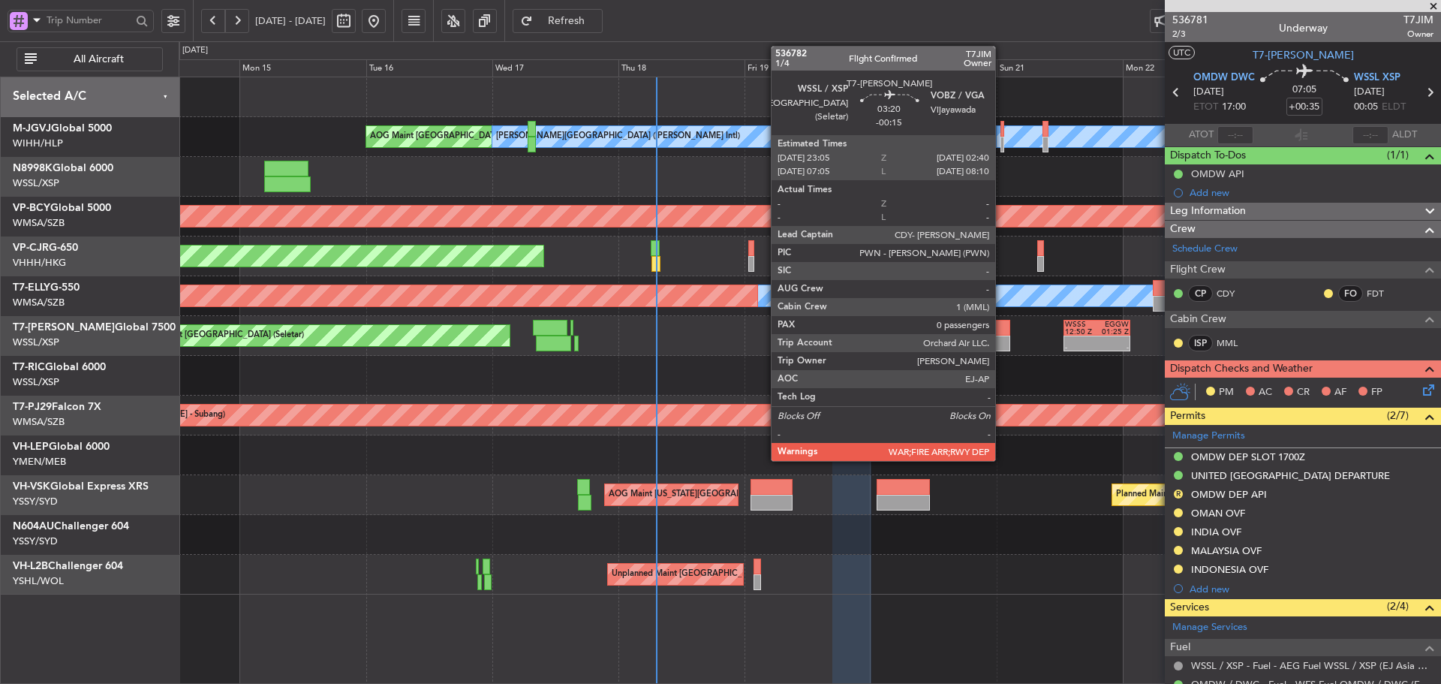
click at [1001, 336] on div at bounding box center [1002, 344] width 20 height 16
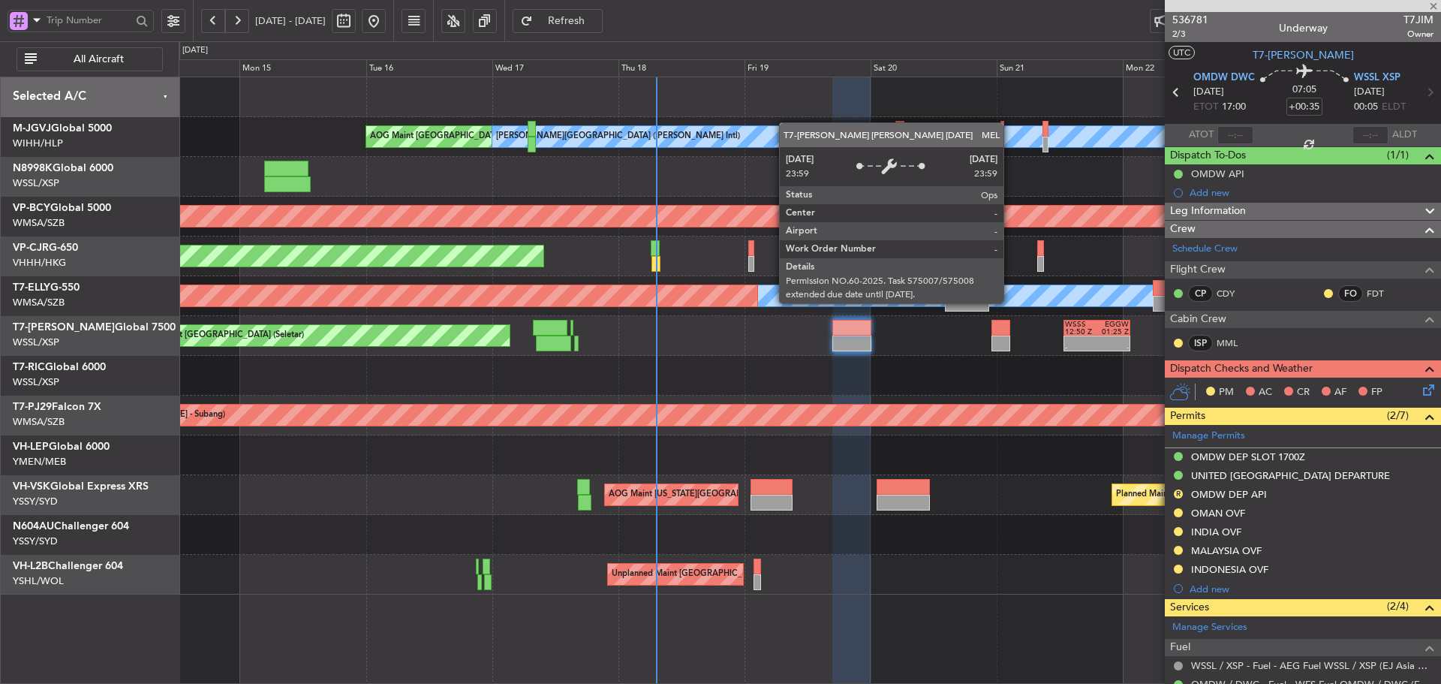
type input "-00:15"
type input "0"
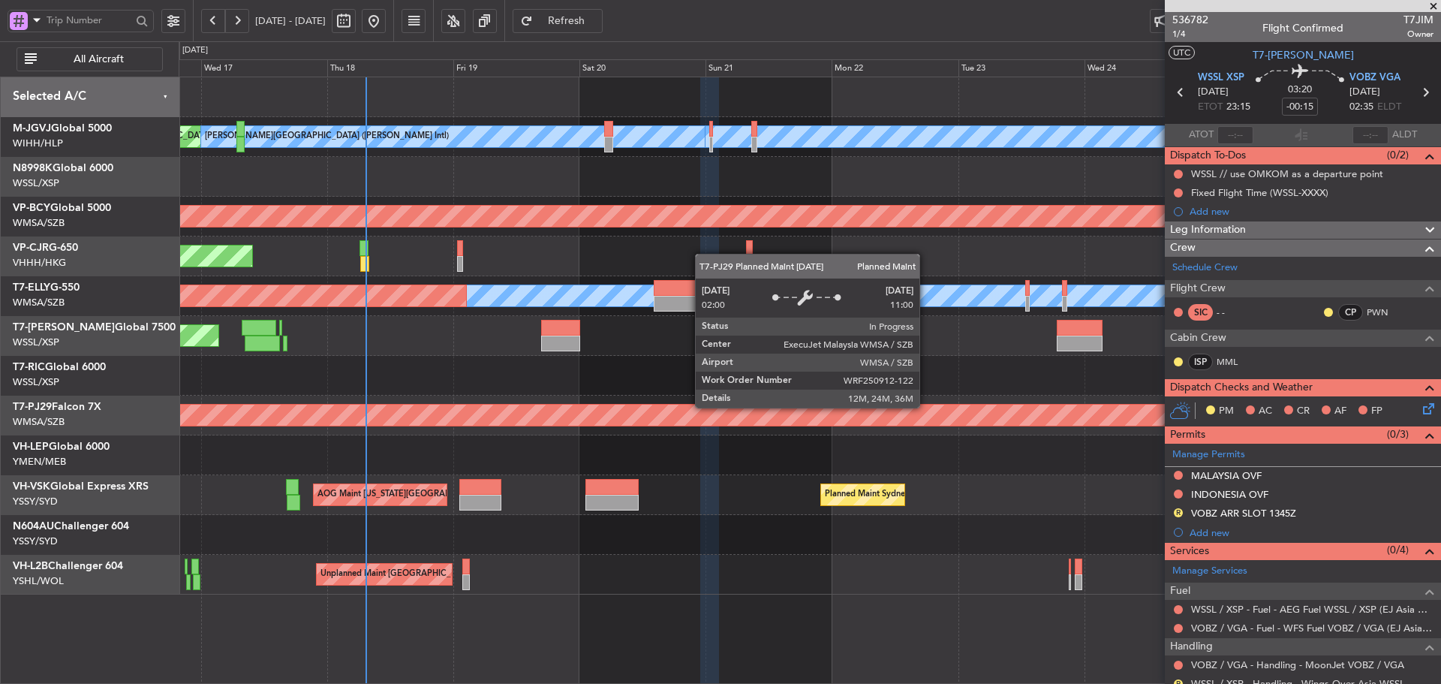
click at [634, 411] on div "Planned Maint [GEOGRAPHIC_DATA] (Sultan [PERSON_NAME] [PERSON_NAME] - Subang)" at bounding box center [1141, 415] width 3122 height 21
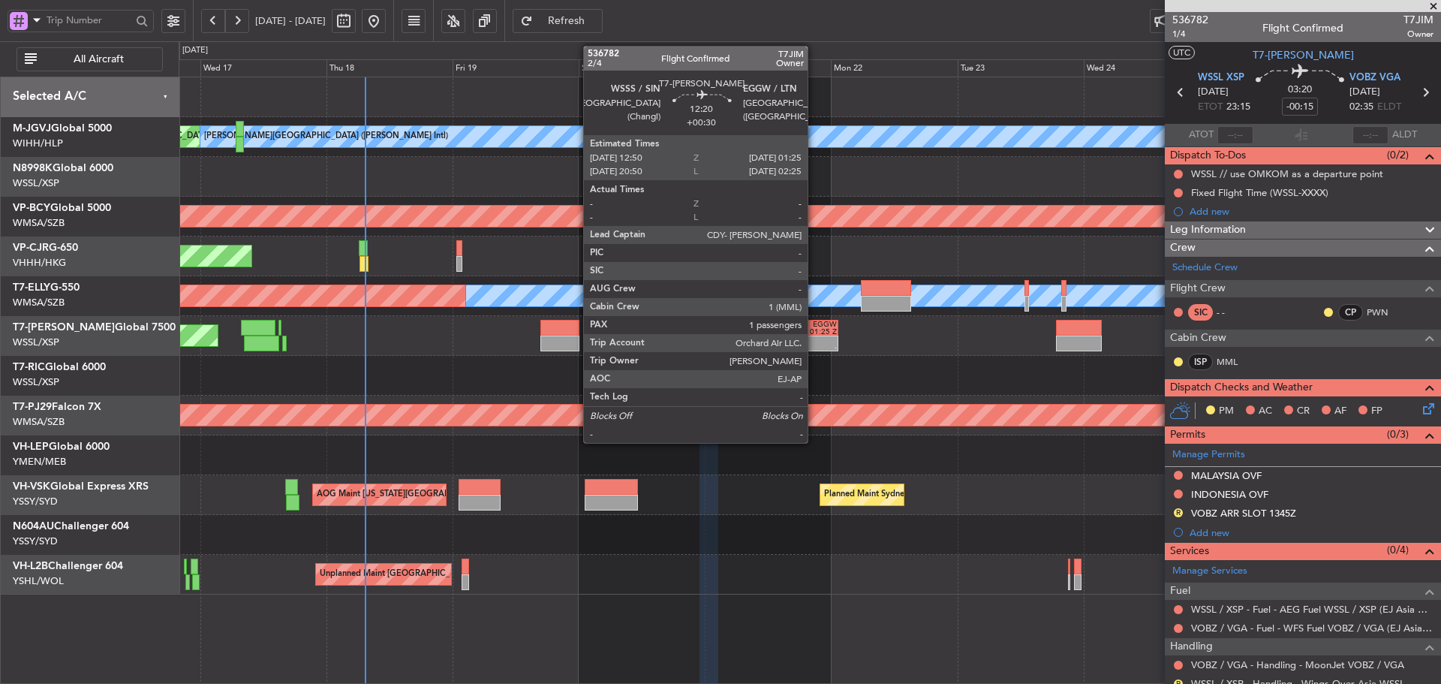
click at [815, 321] on div "EGGW" at bounding box center [822, 325] width 32 height 8
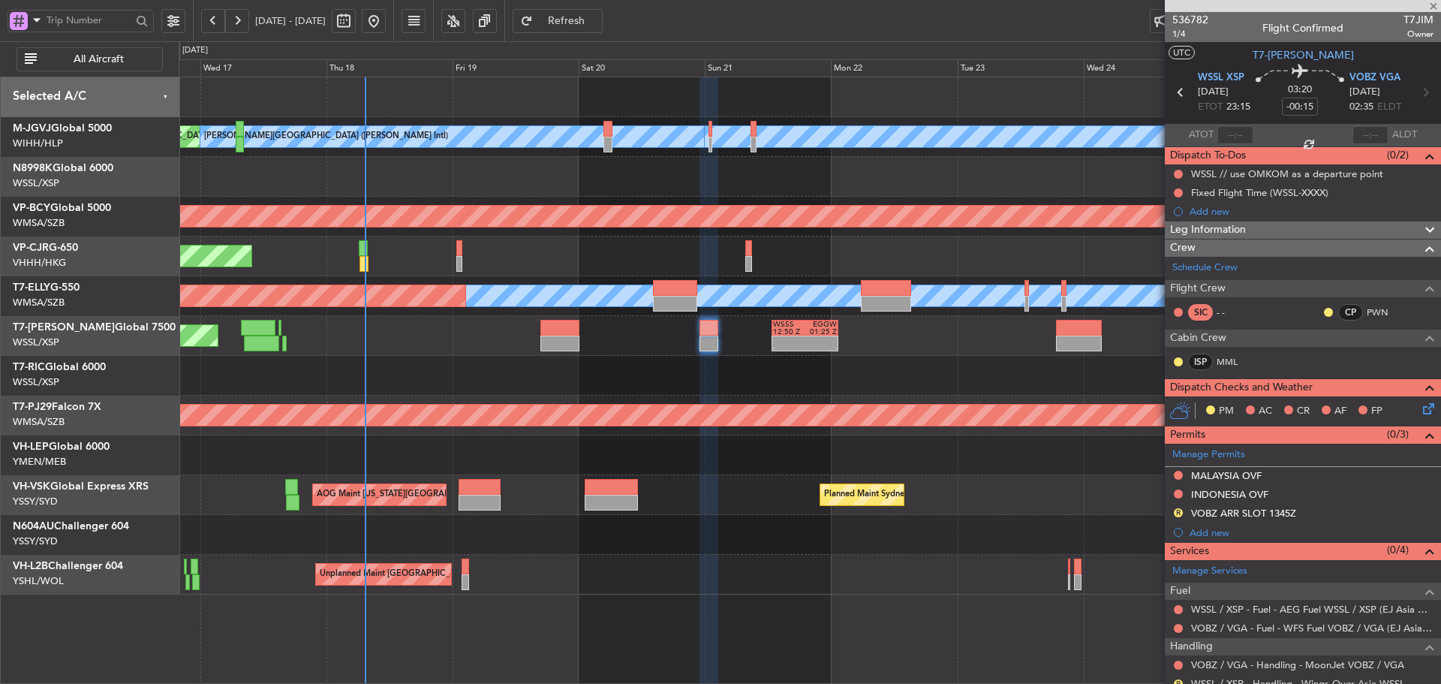
type input "+00:30"
type input "1"
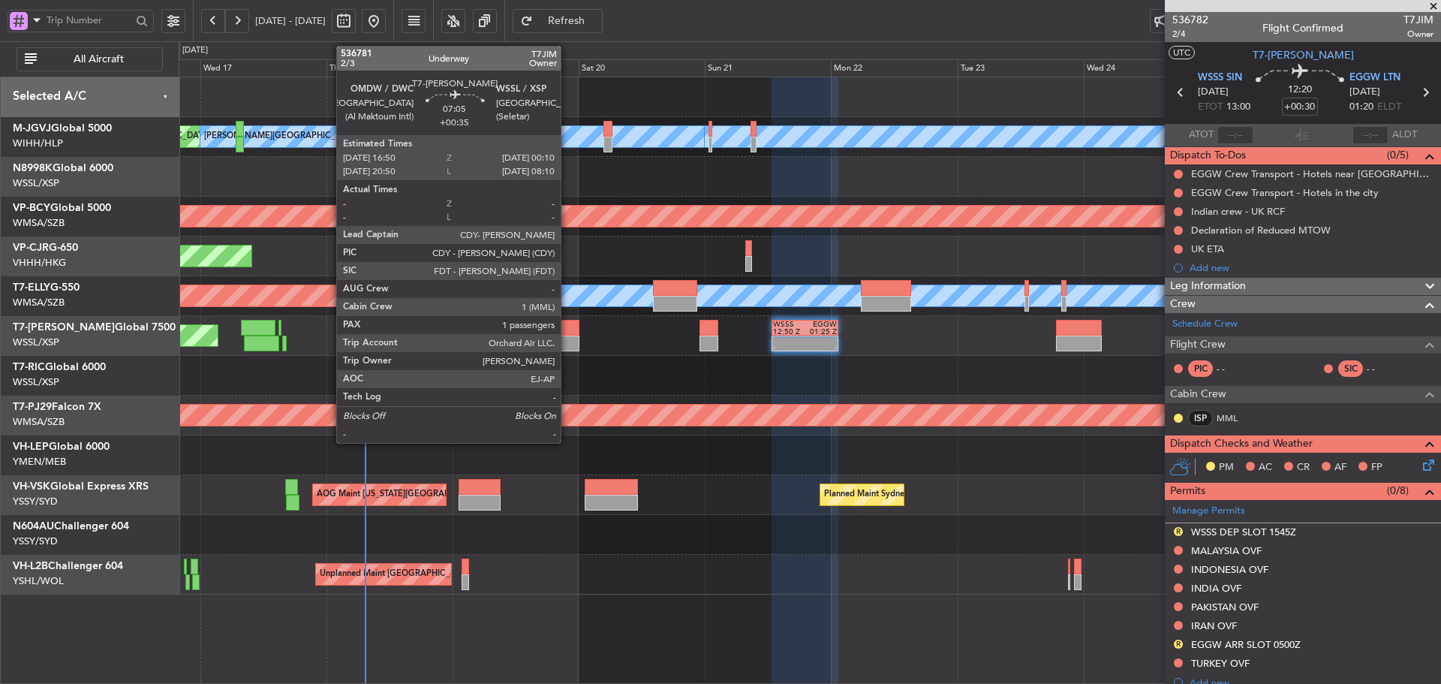
click at [567, 345] on div at bounding box center [560, 344] width 39 height 16
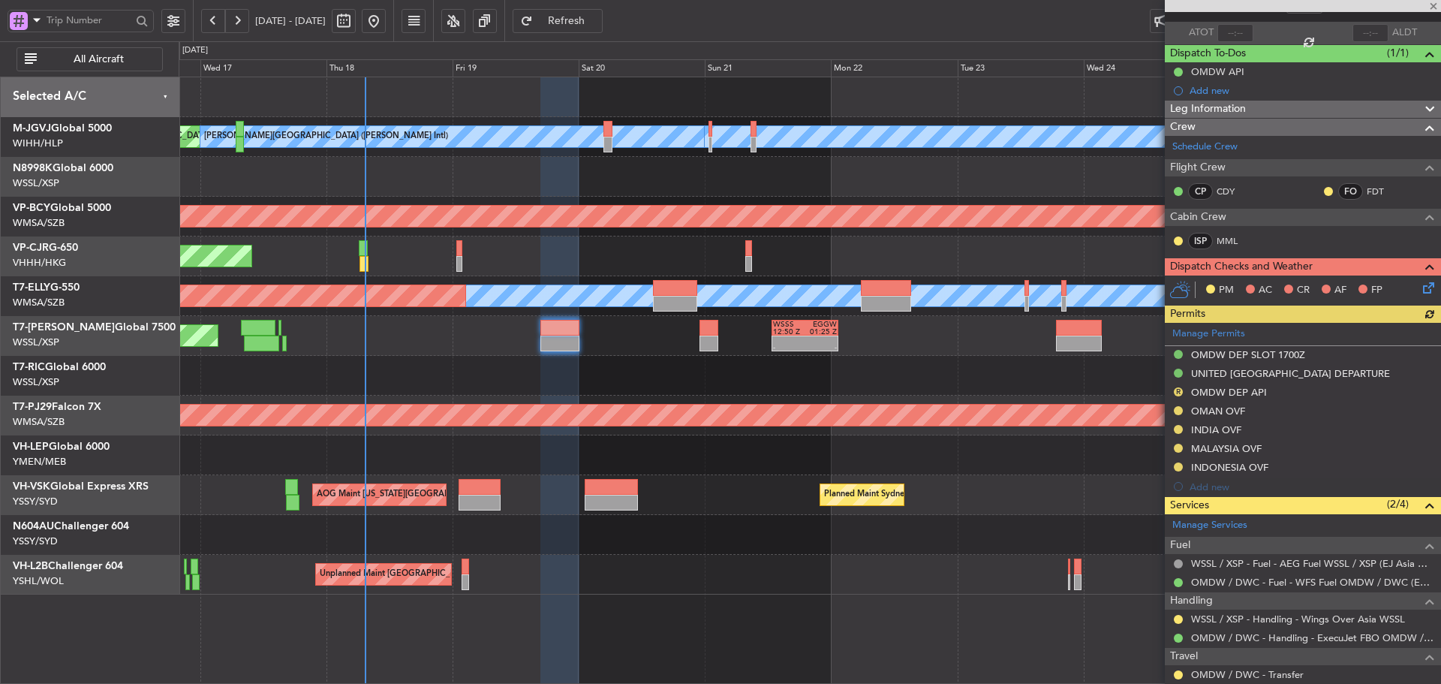
scroll to position [150, 0]
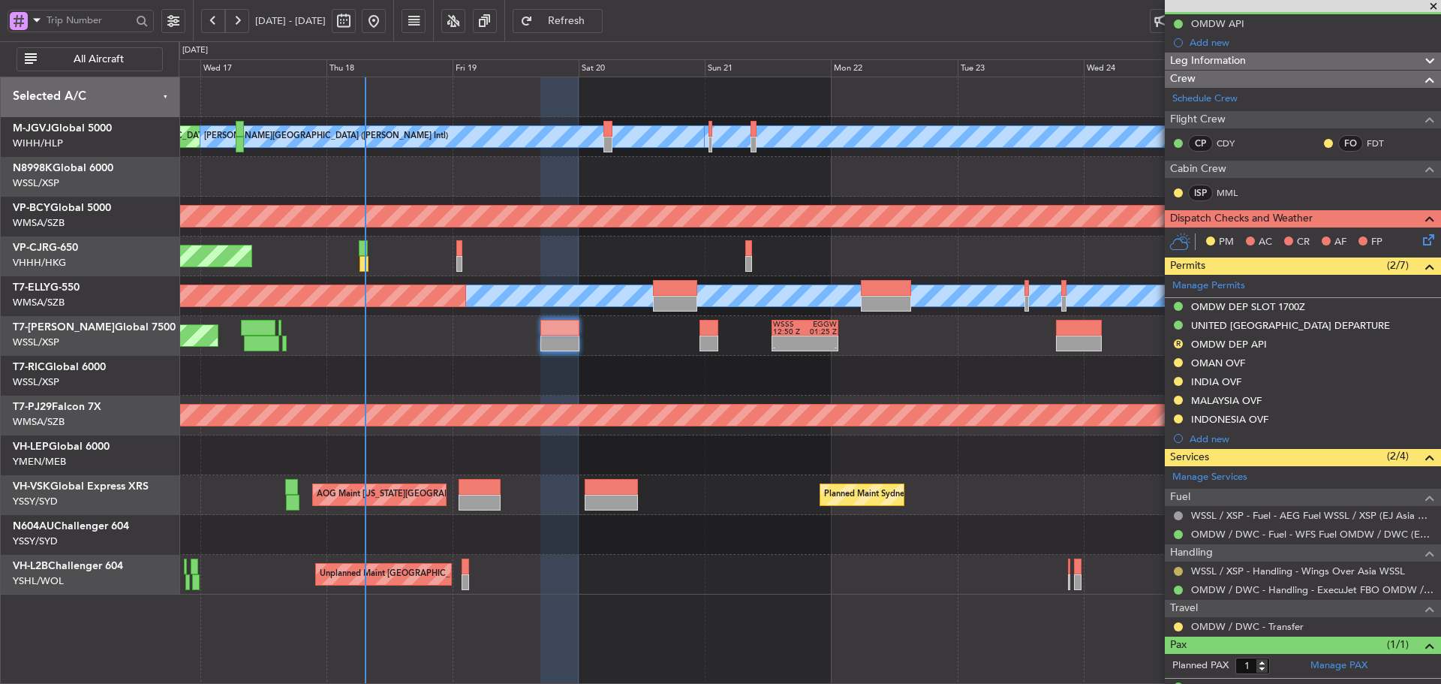
click at [1180, 568] on button at bounding box center [1178, 571] width 9 height 9
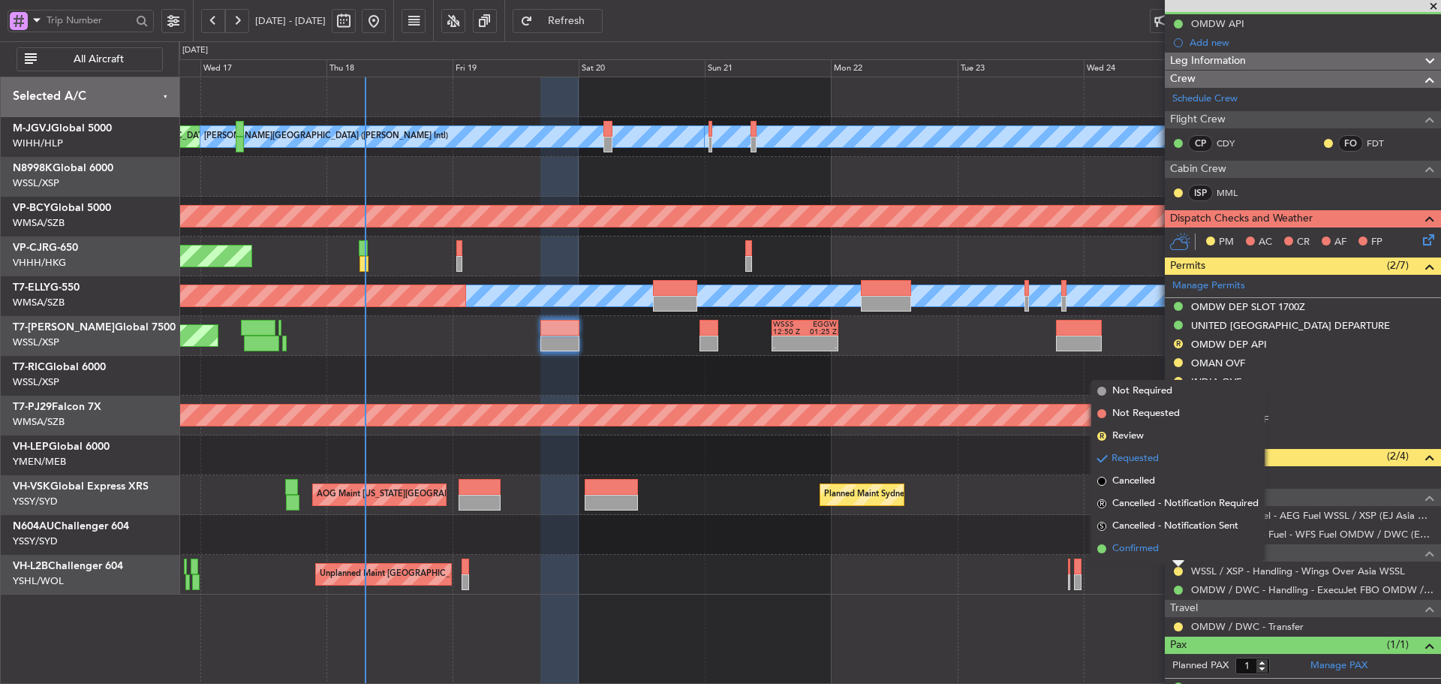
click at [1103, 545] on span at bounding box center [1102, 548] width 9 height 9
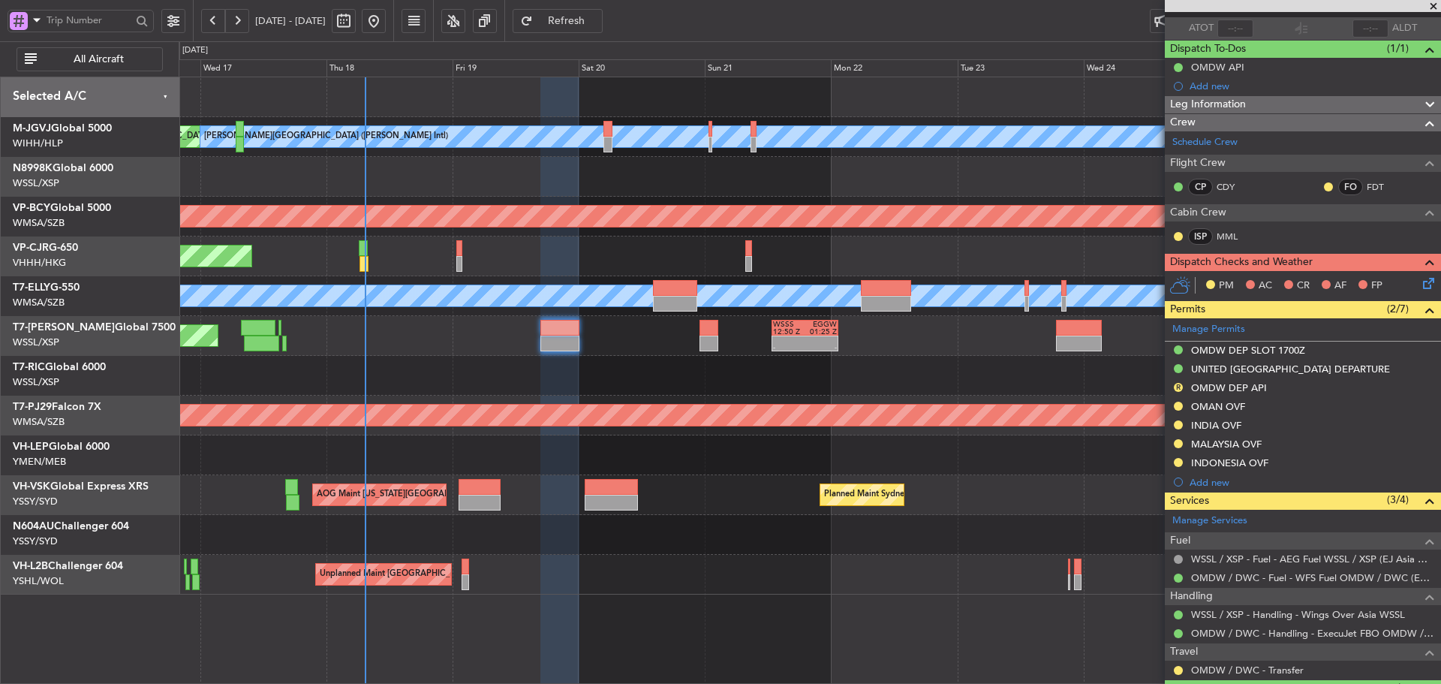
scroll to position [0, 0]
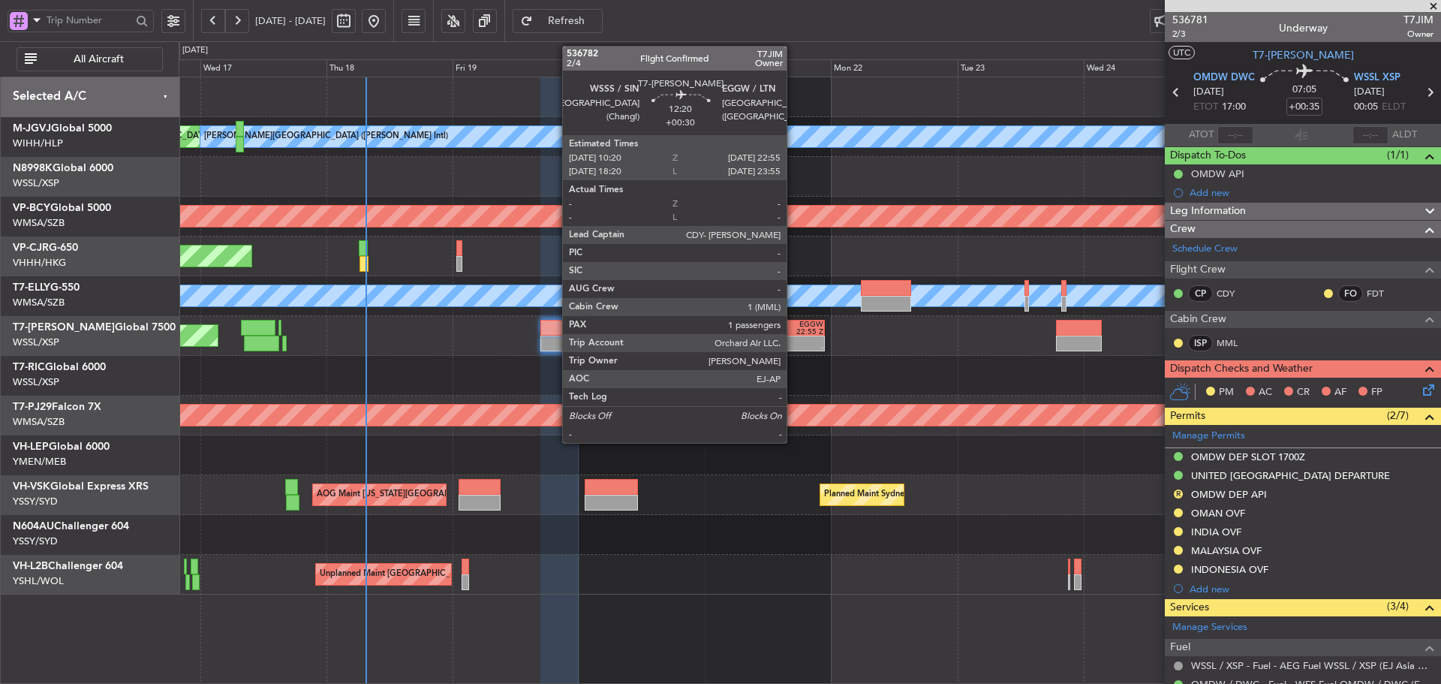
click at [794, 342] on div at bounding box center [808, 340] width 32 height 8
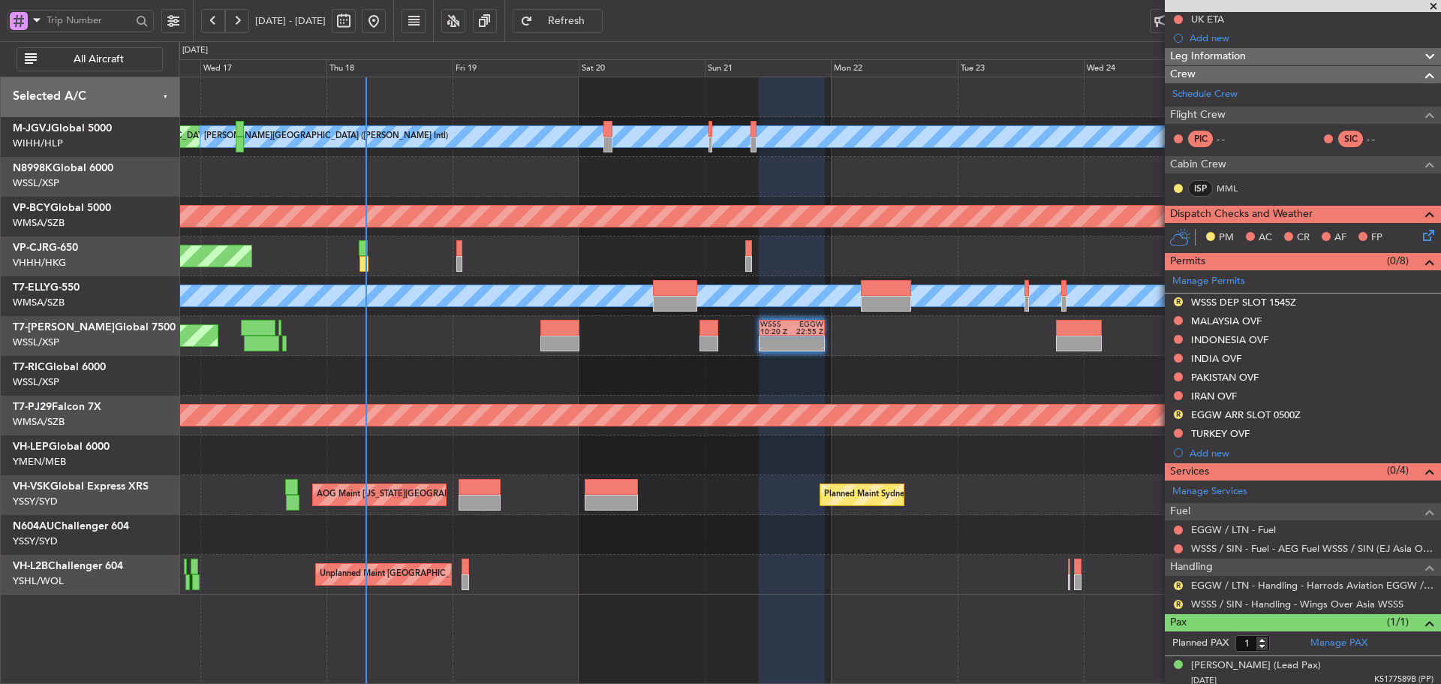
scroll to position [235, 0]
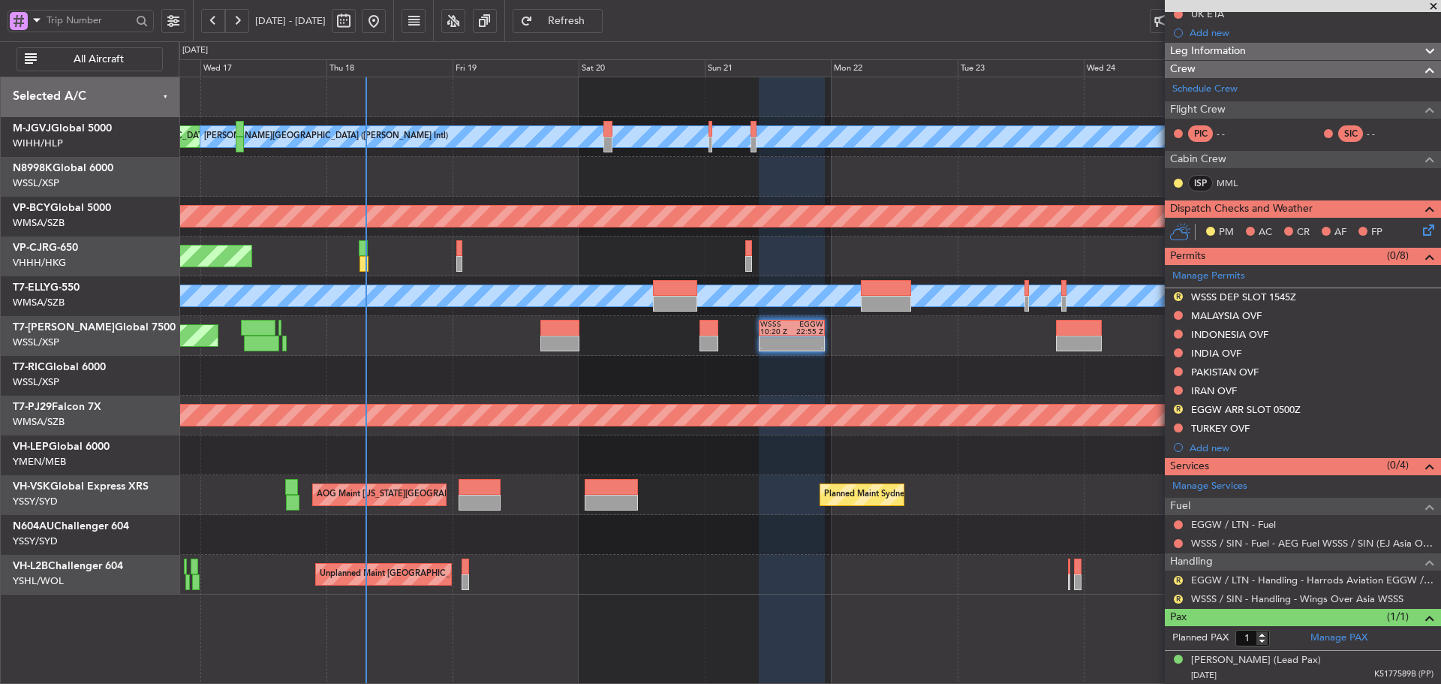
click at [890, 378] on div at bounding box center [810, 376] width 1262 height 40
click at [598, 24] on span "Refresh" at bounding box center [567, 21] width 62 height 11
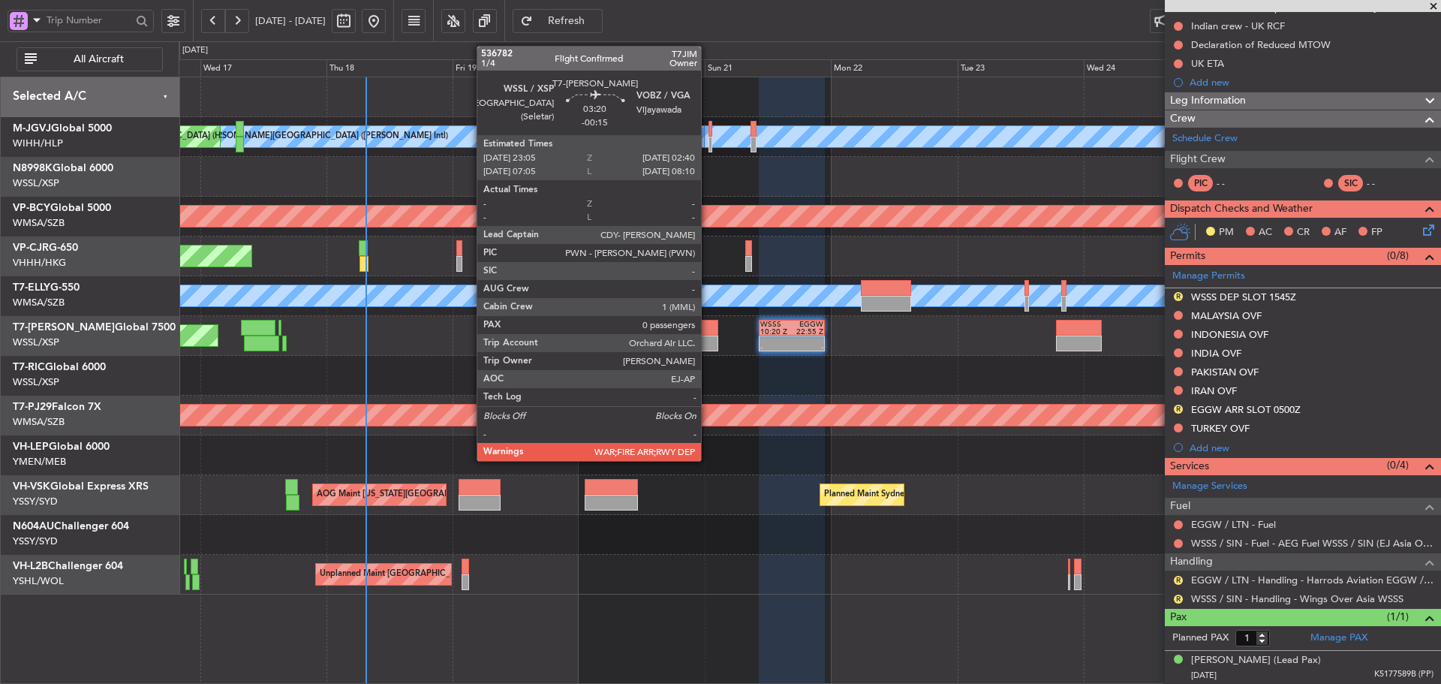
click at [708, 334] on div at bounding box center [710, 328] width 20 height 16
type input "-00:15"
type input "0"
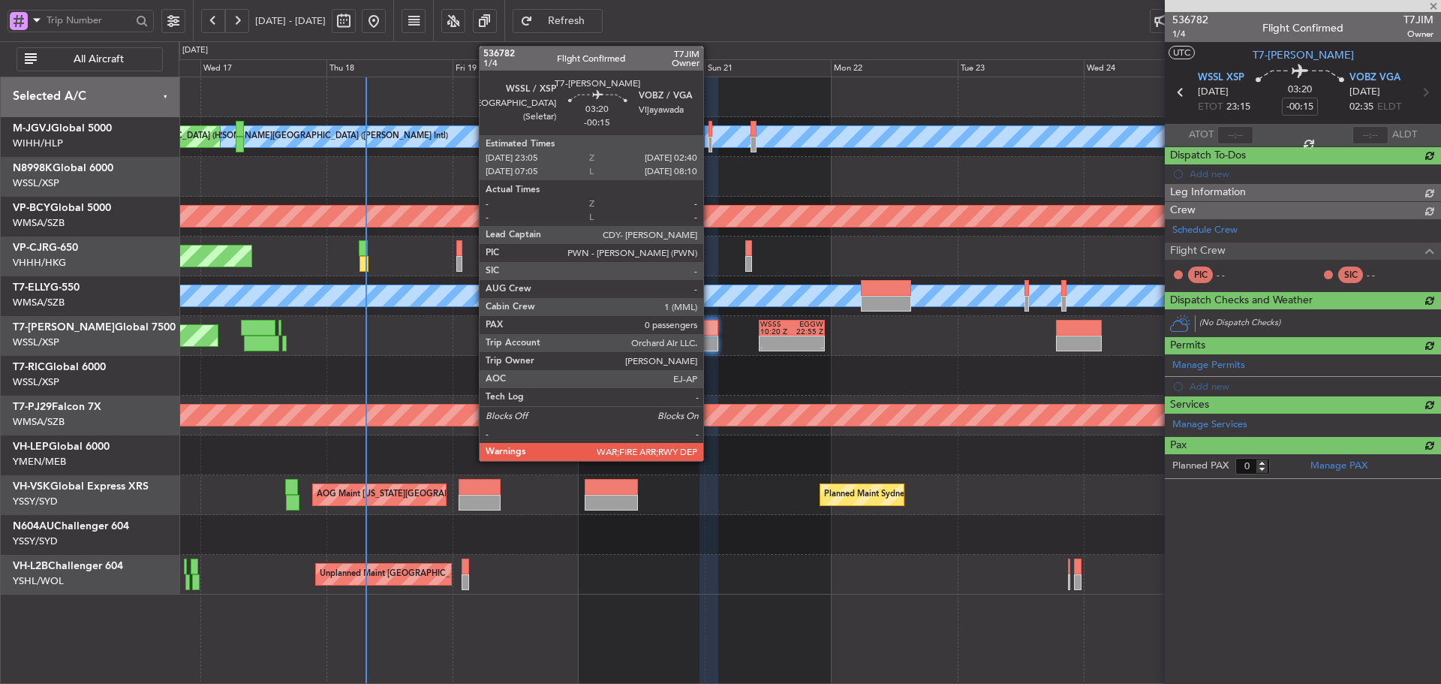
scroll to position [0, 0]
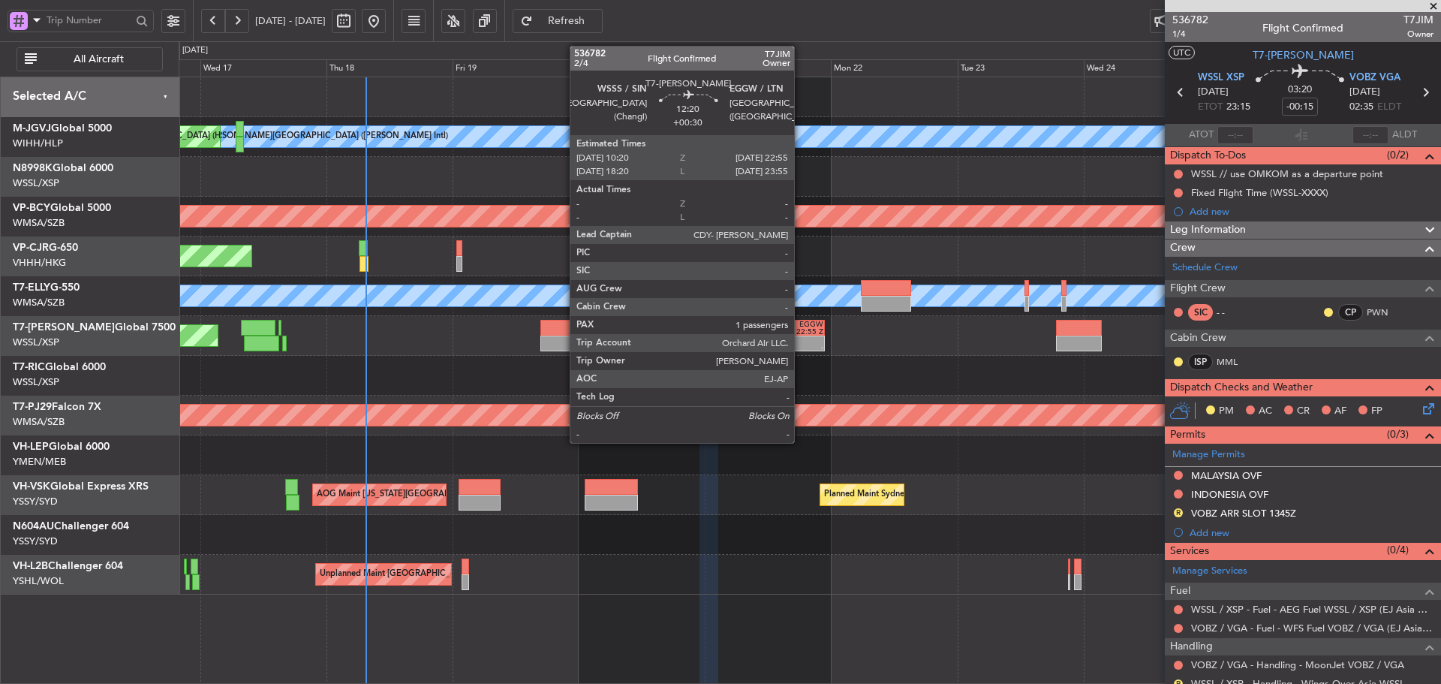
click at [801, 336] on div "- -" at bounding box center [792, 344] width 67 height 16
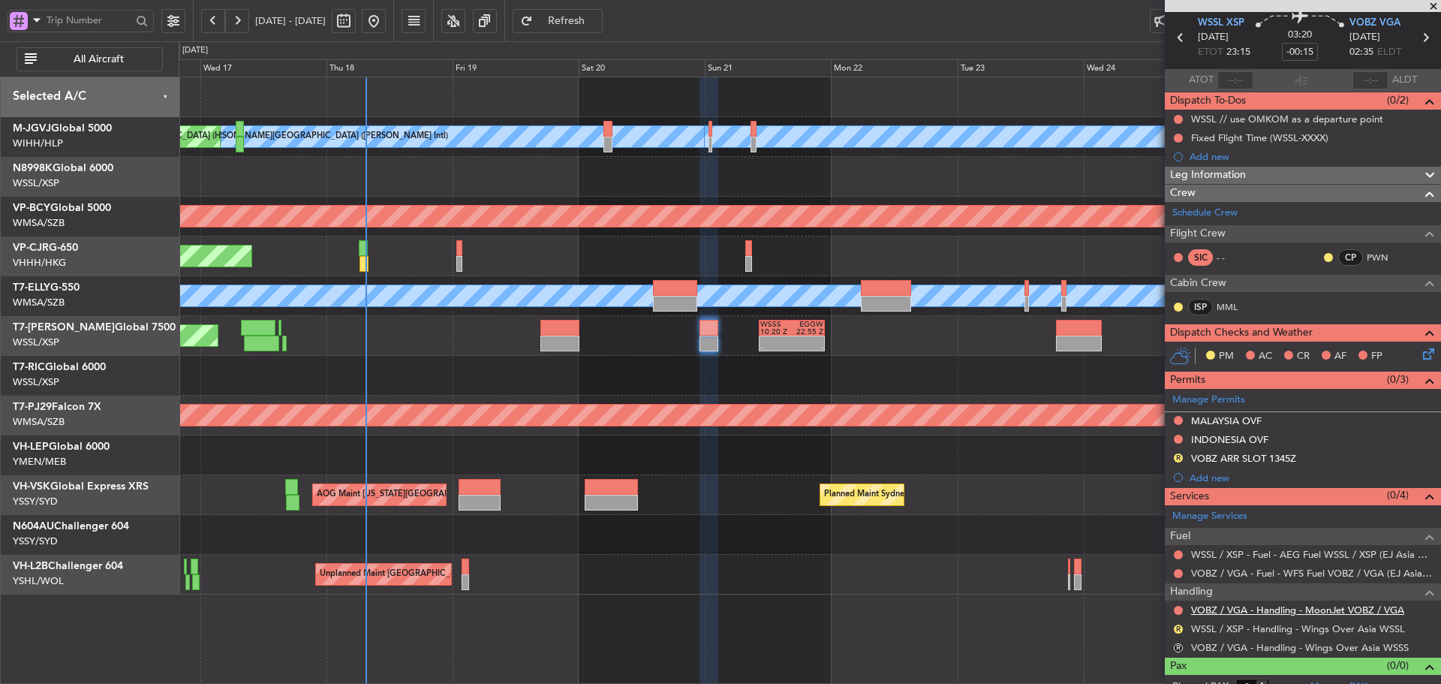
scroll to position [70, 0]
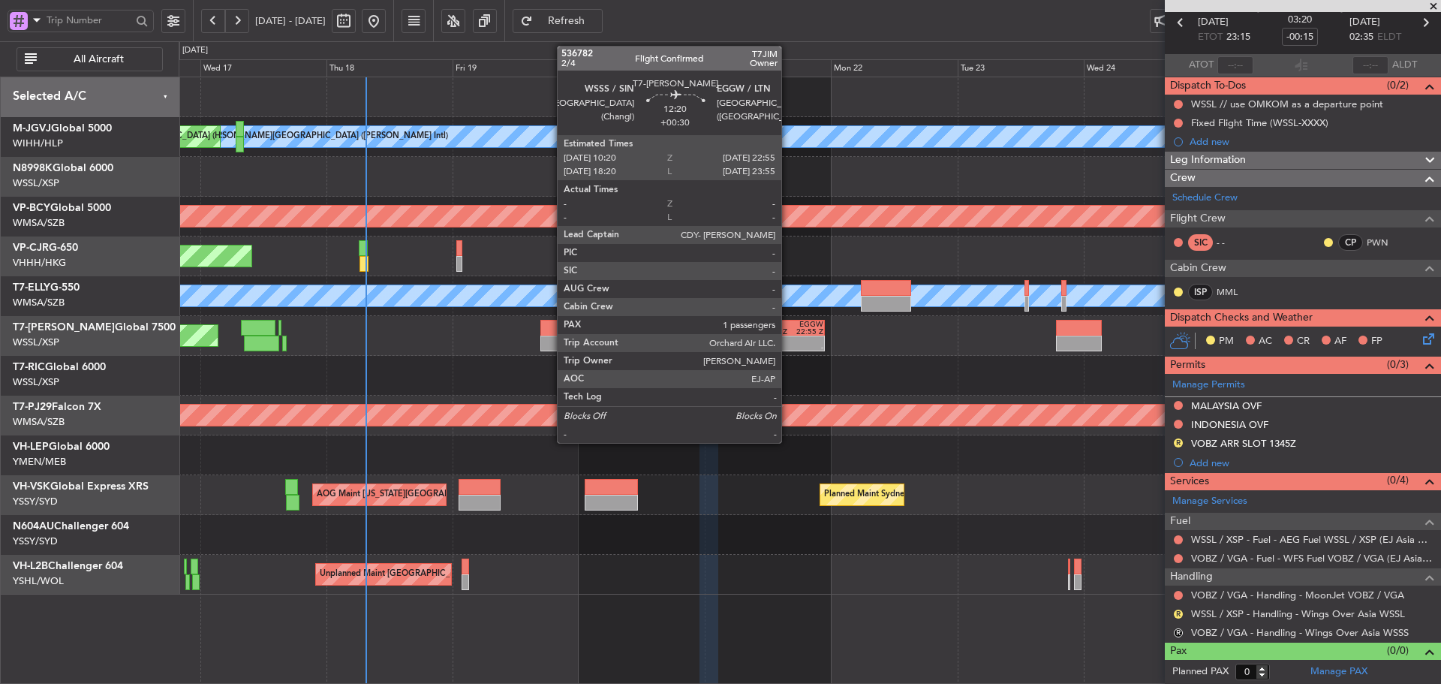
click at [788, 333] on div "10:20 Z" at bounding box center [777, 332] width 32 height 8
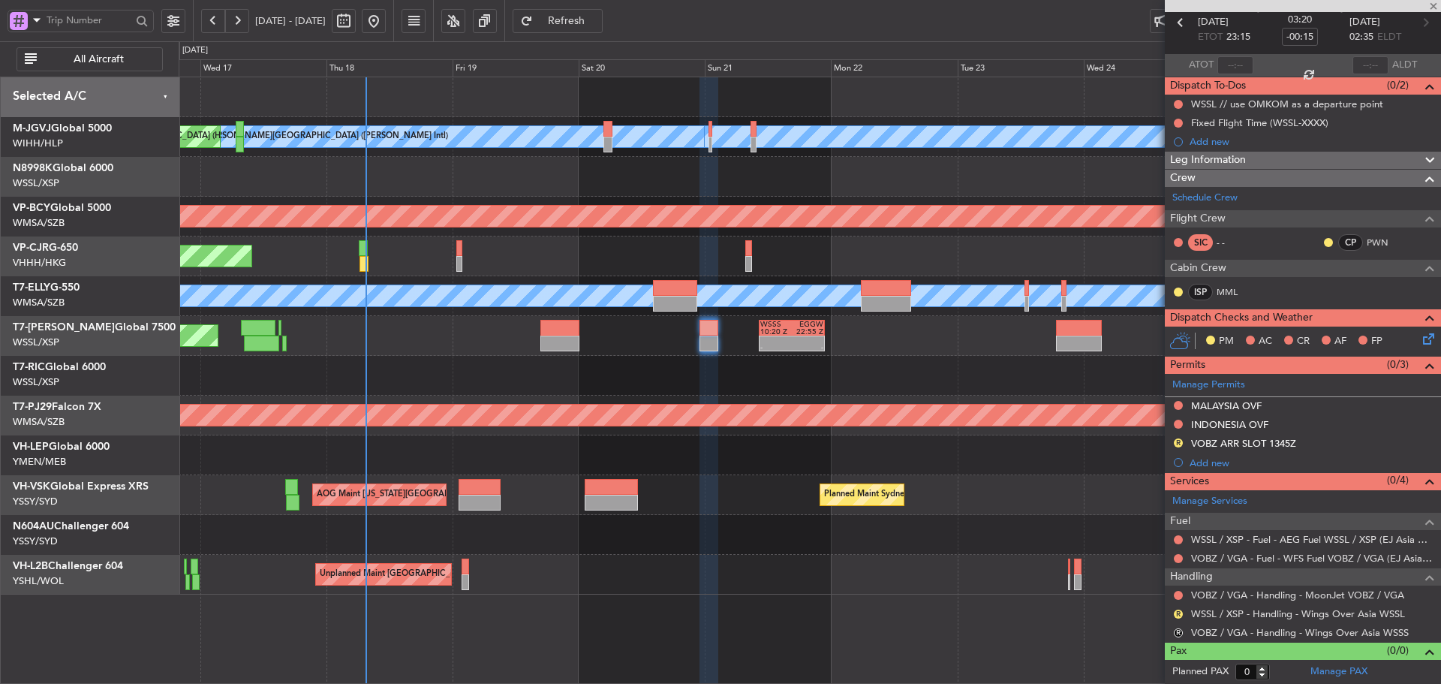
type input "+00:30"
type input "1"
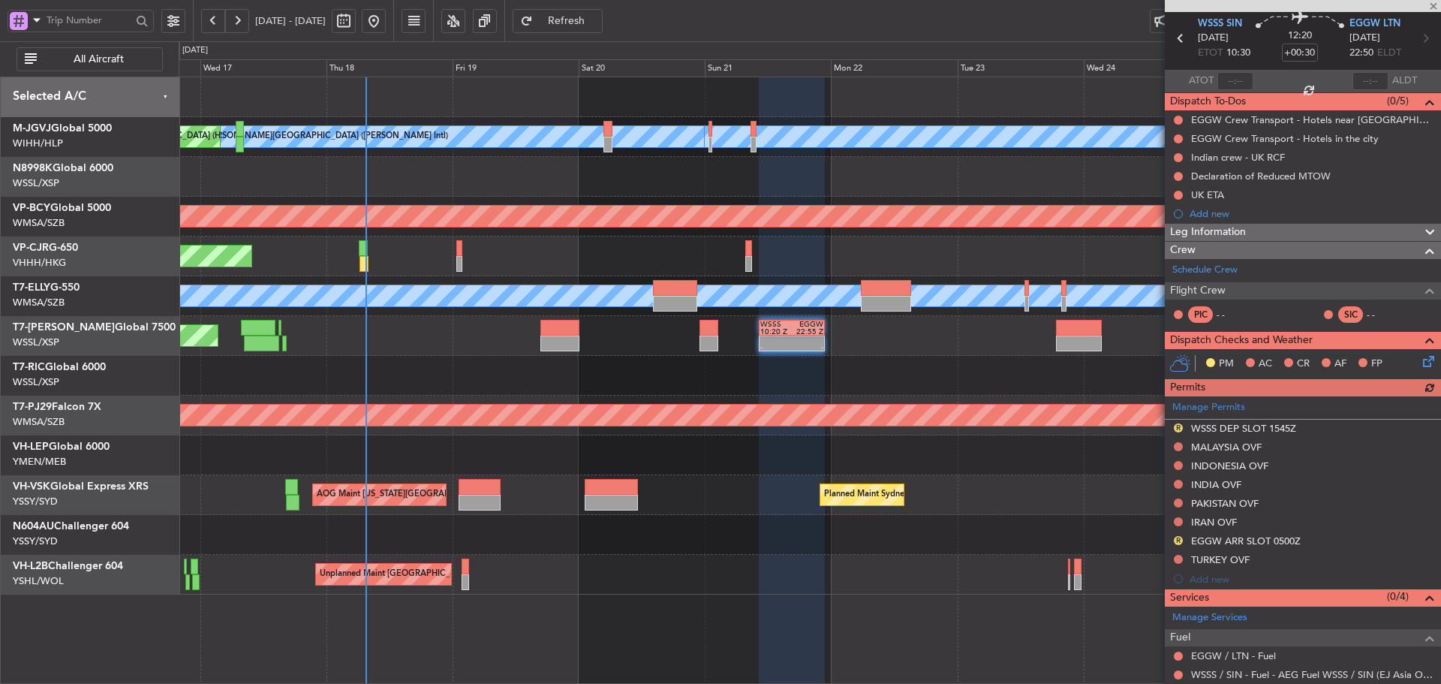
scroll to position [185, 0]
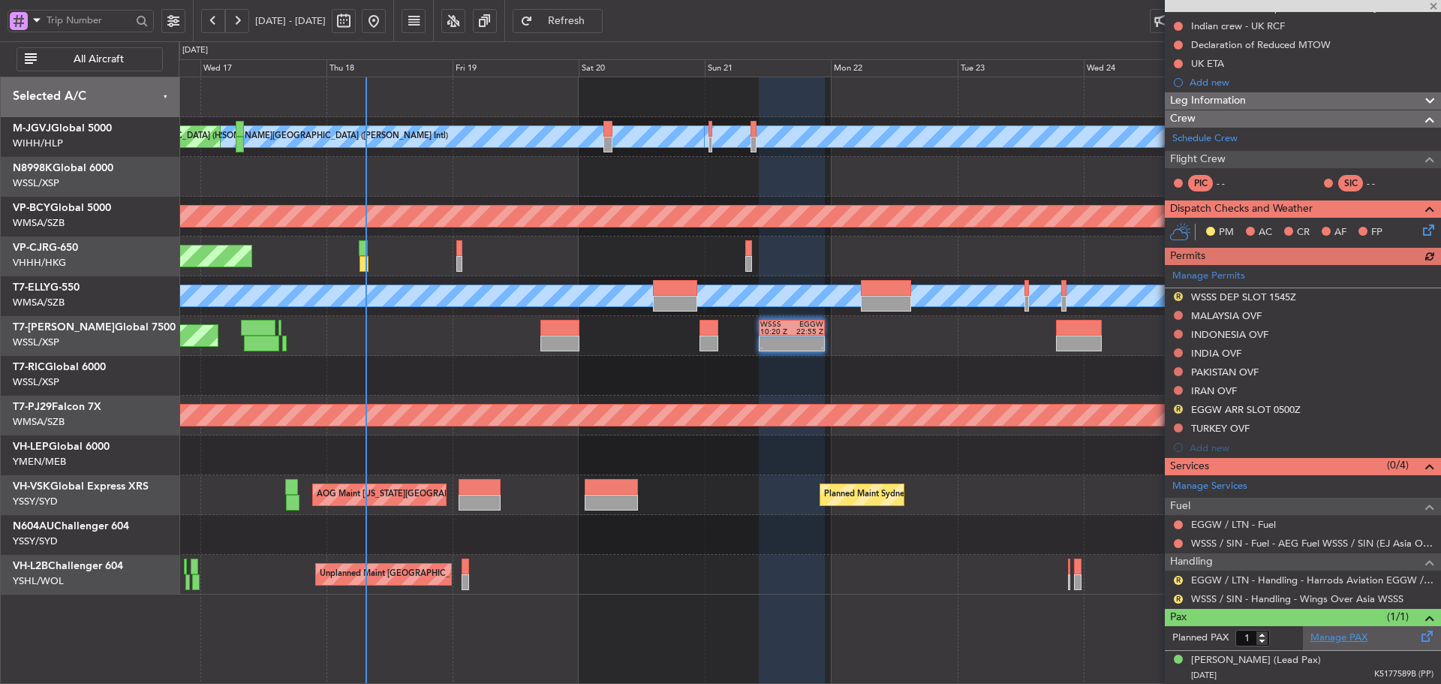
click at [1352, 643] on link "Manage PAX" at bounding box center [1339, 638] width 57 height 15
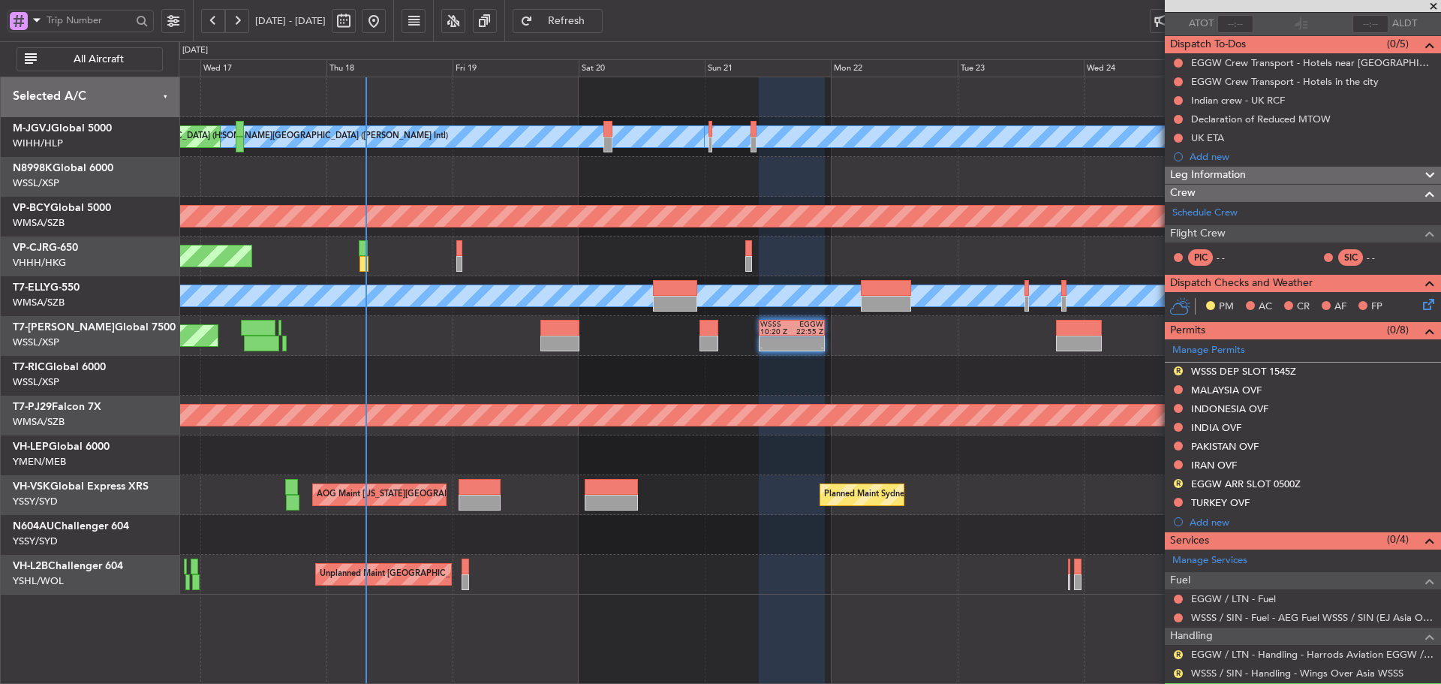
scroll to position [0, 0]
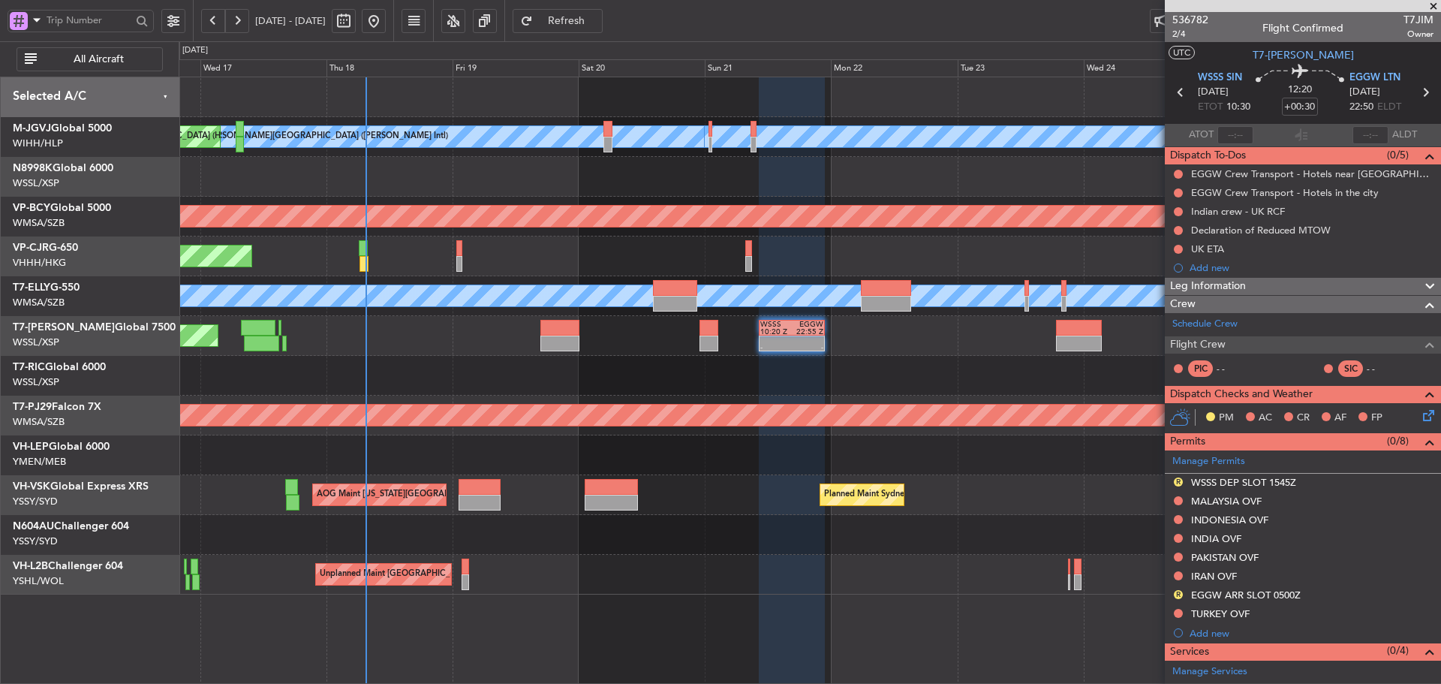
click at [575, 26] on button "Refresh" at bounding box center [558, 21] width 90 height 24
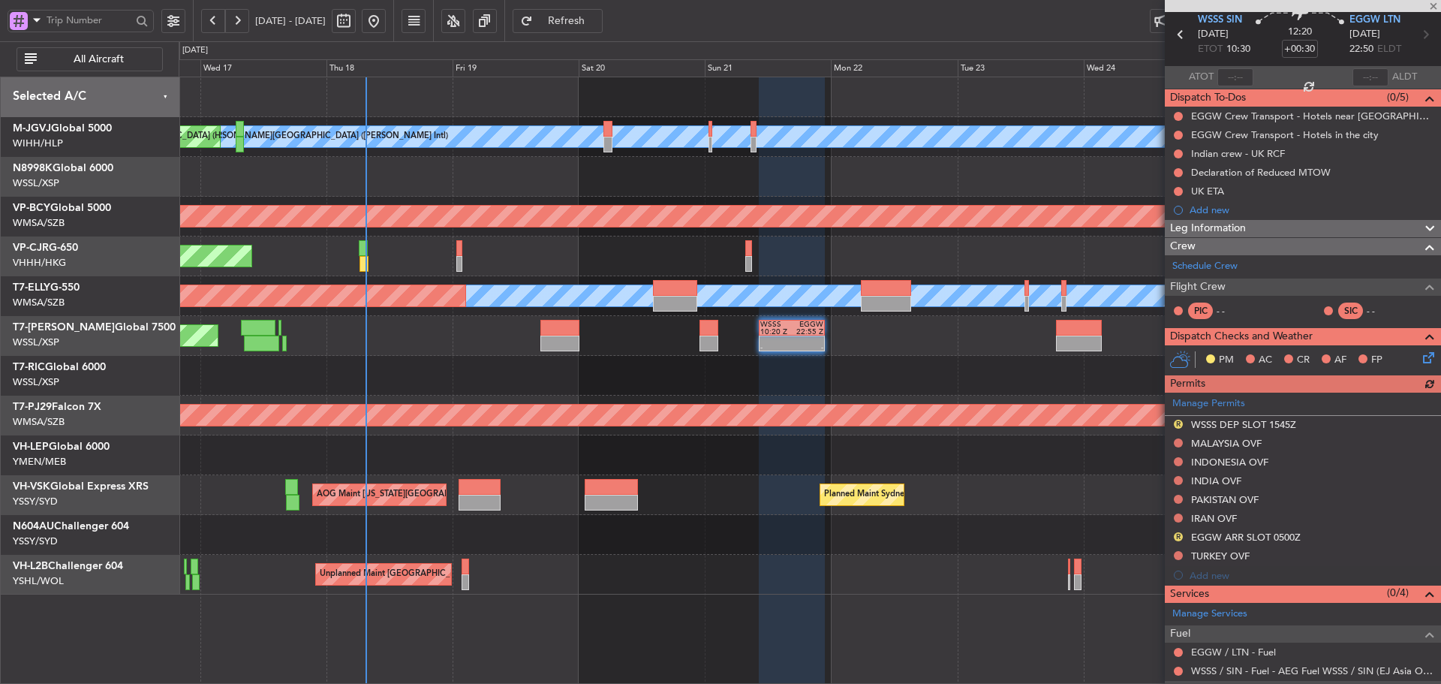
scroll to position [171, 0]
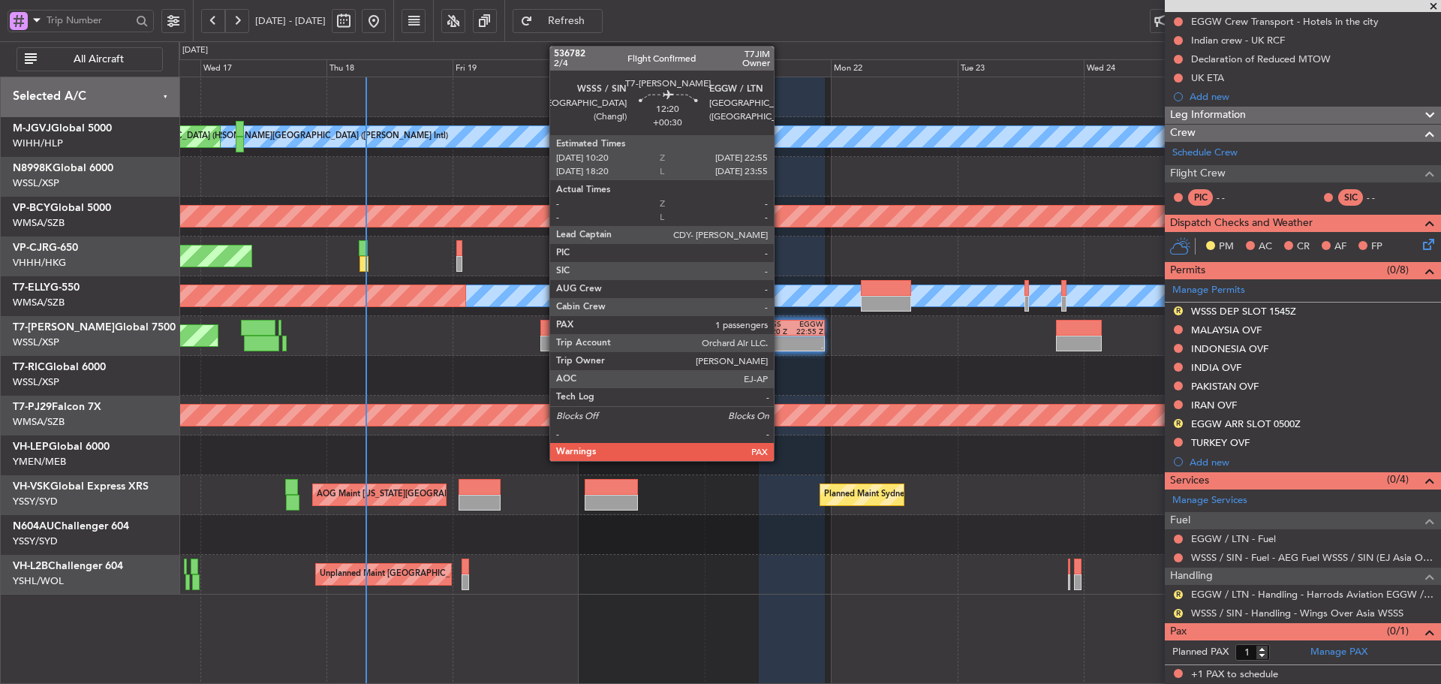
click at [781, 339] on div at bounding box center [777, 340] width 32 height 8
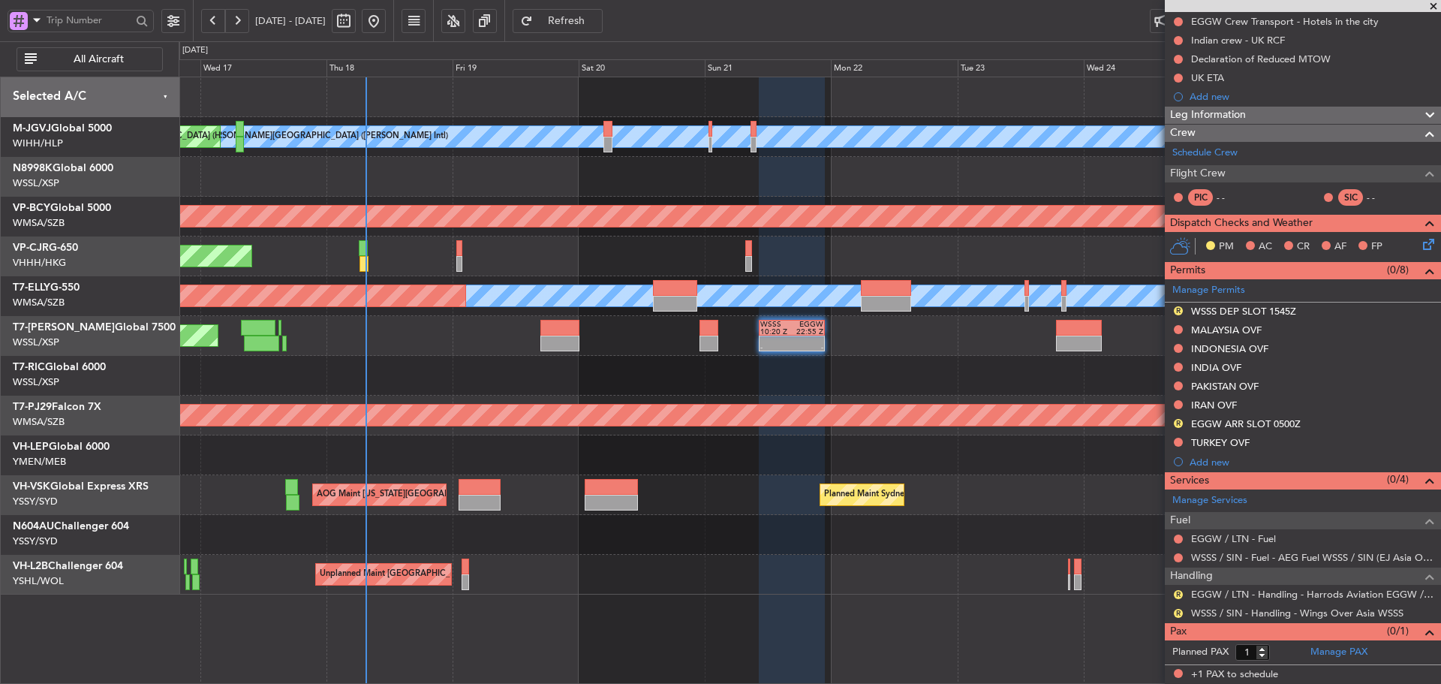
click at [592, 26] on button "Refresh" at bounding box center [558, 21] width 90 height 24
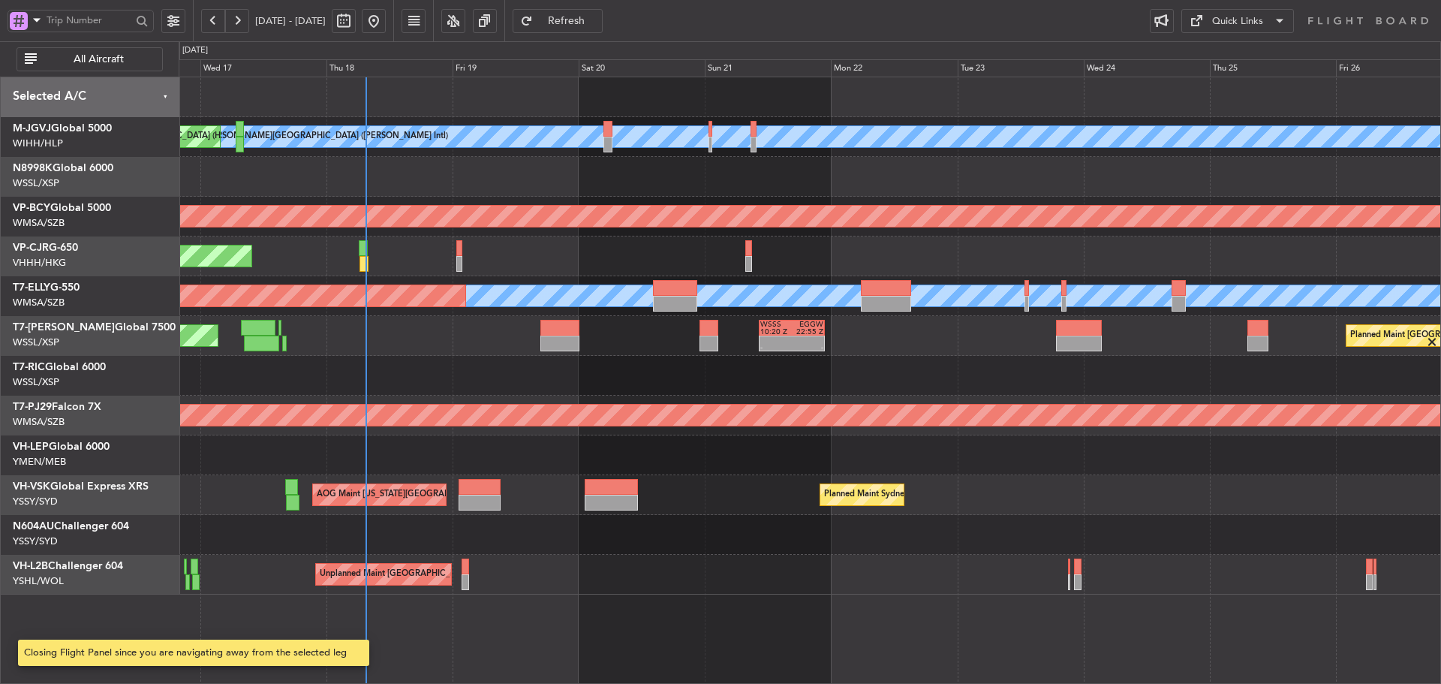
scroll to position [0, 0]
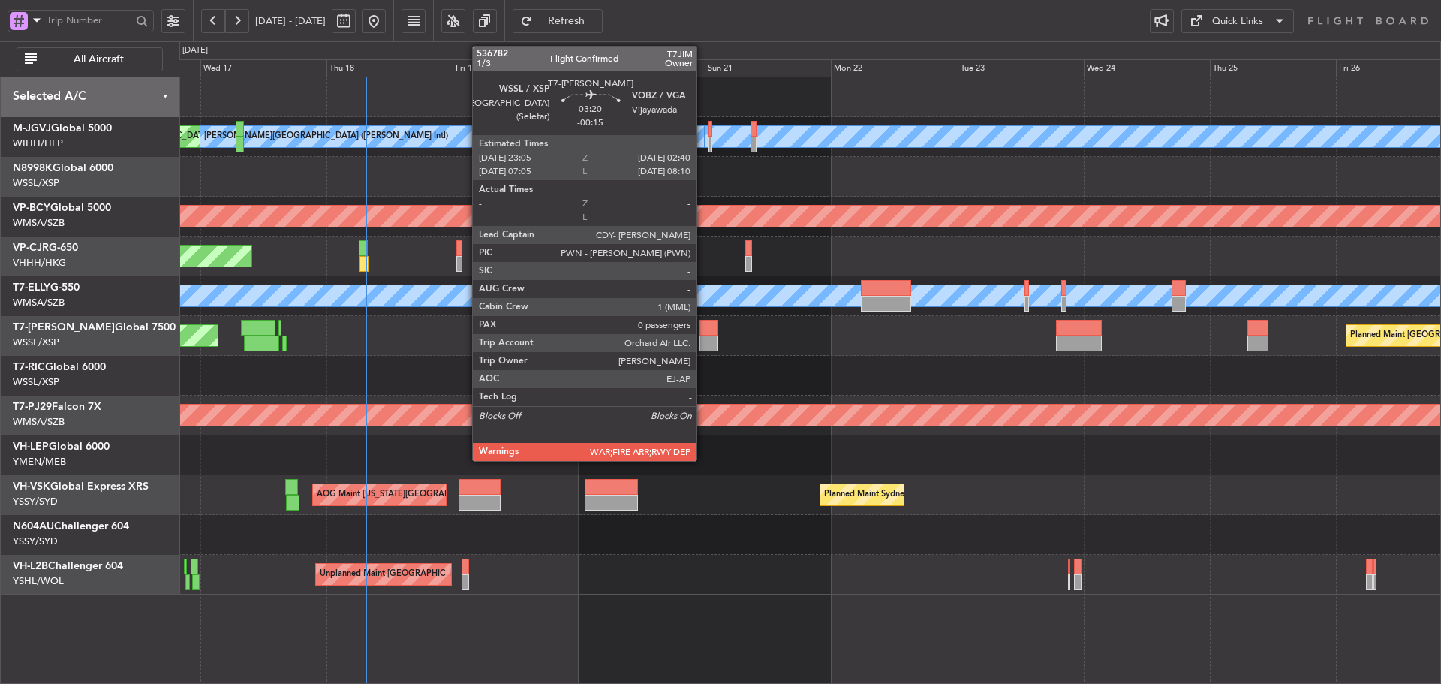
click at [703, 339] on div at bounding box center [710, 344] width 20 height 16
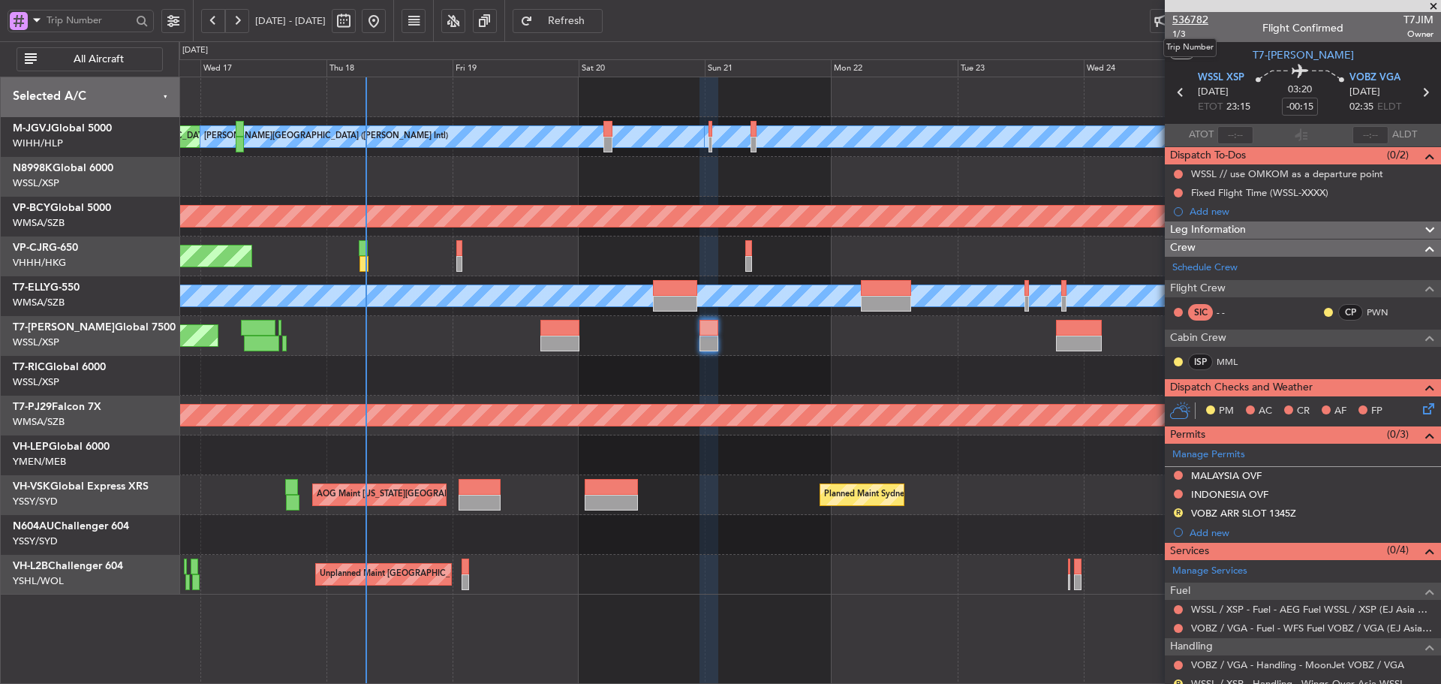
click at [1194, 20] on span "536782" at bounding box center [1191, 20] width 36 height 16
click at [603, 32] on button "Refresh" at bounding box center [558, 21] width 90 height 24
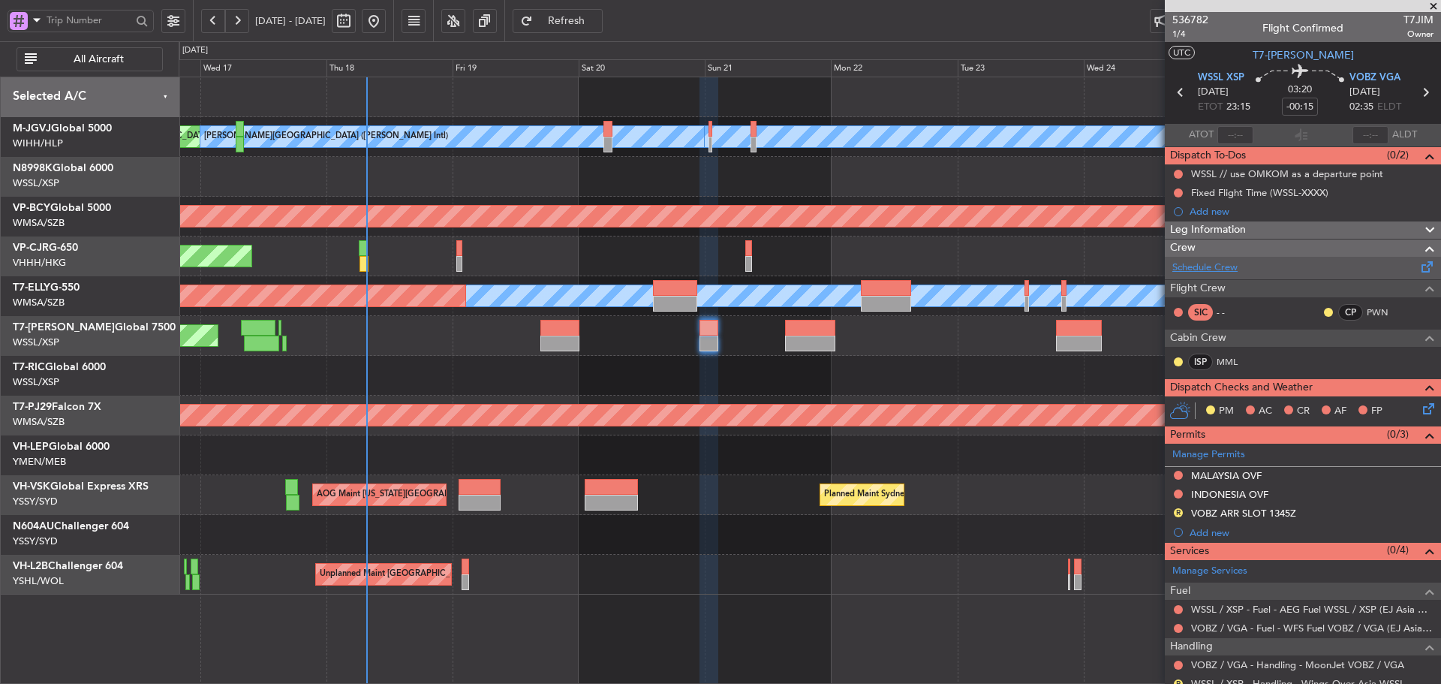
click at [1219, 268] on link "Schedule Crew" at bounding box center [1205, 268] width 65 height 15
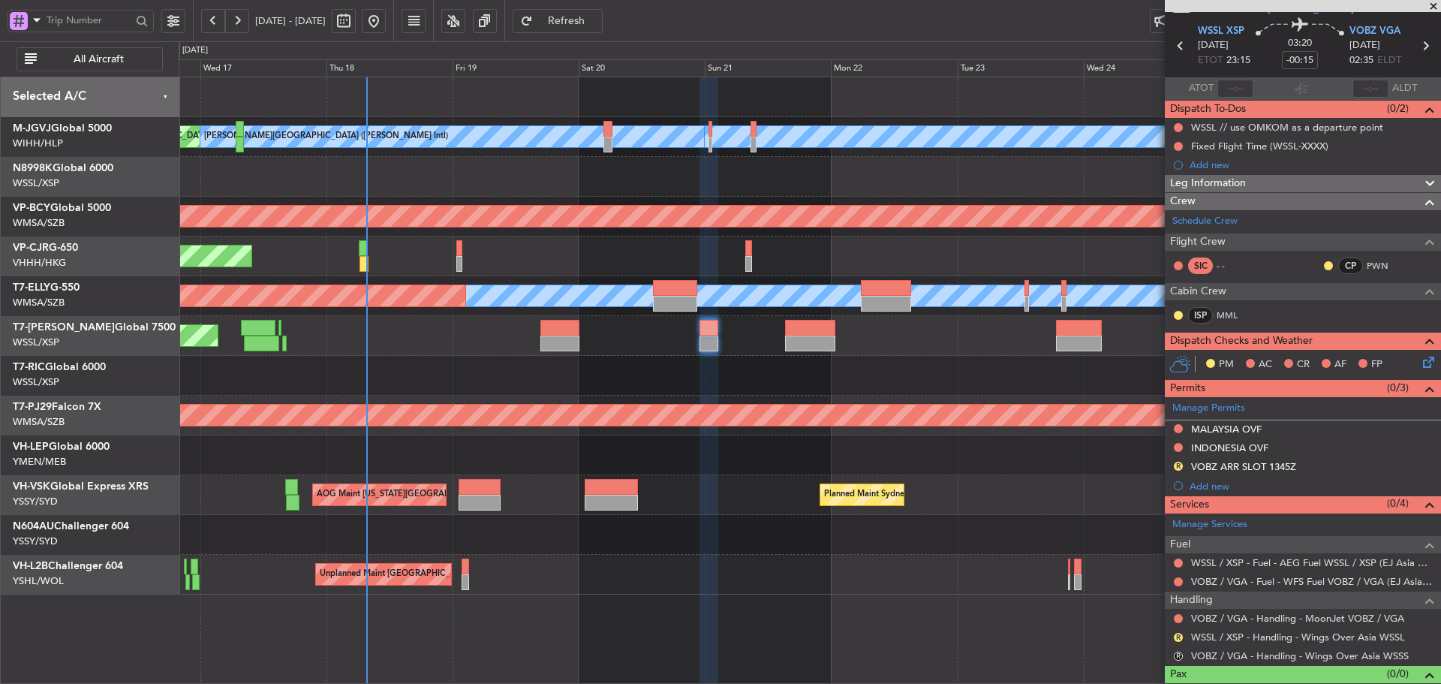
scroll to position [70, 0]
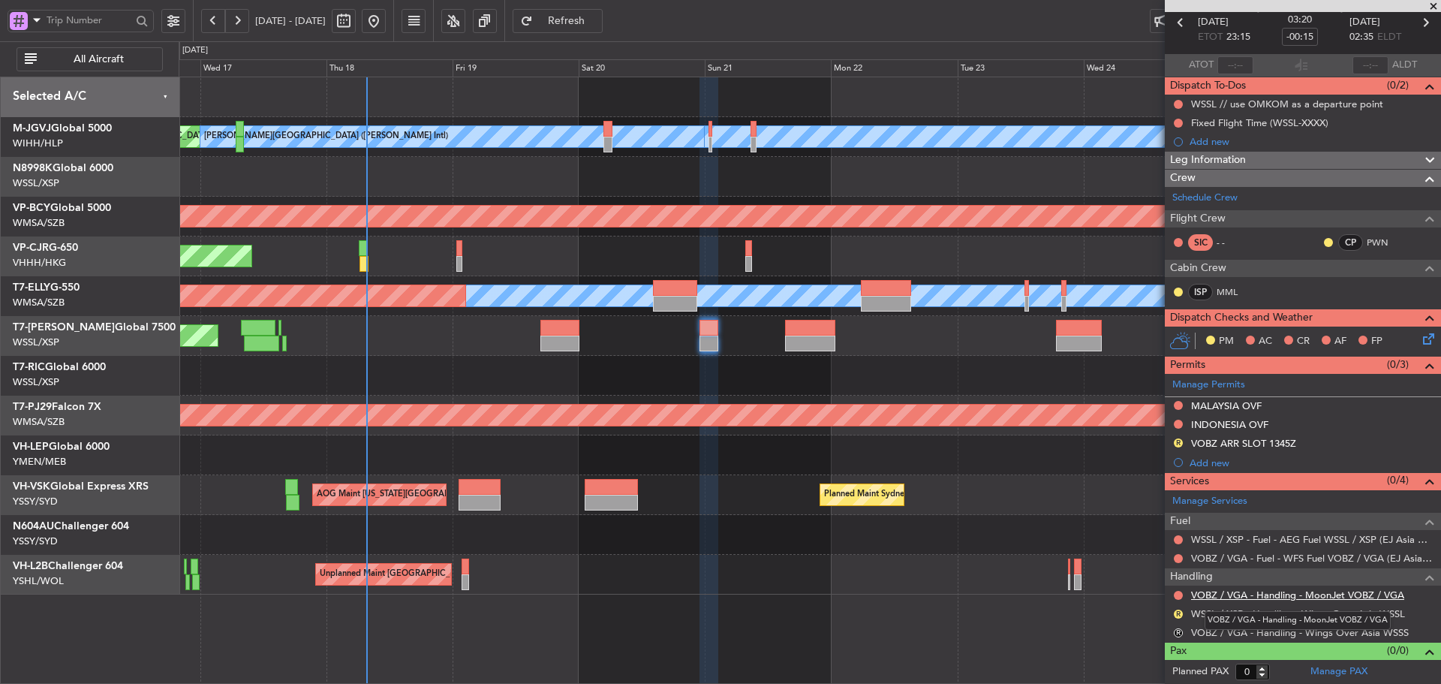
click at [1226, 593] on link "VOBZ / VGA - Handling - MoonJet VOBZ / VGA" at bounding box center [1297, 595] width 213 height 13
type input "1"
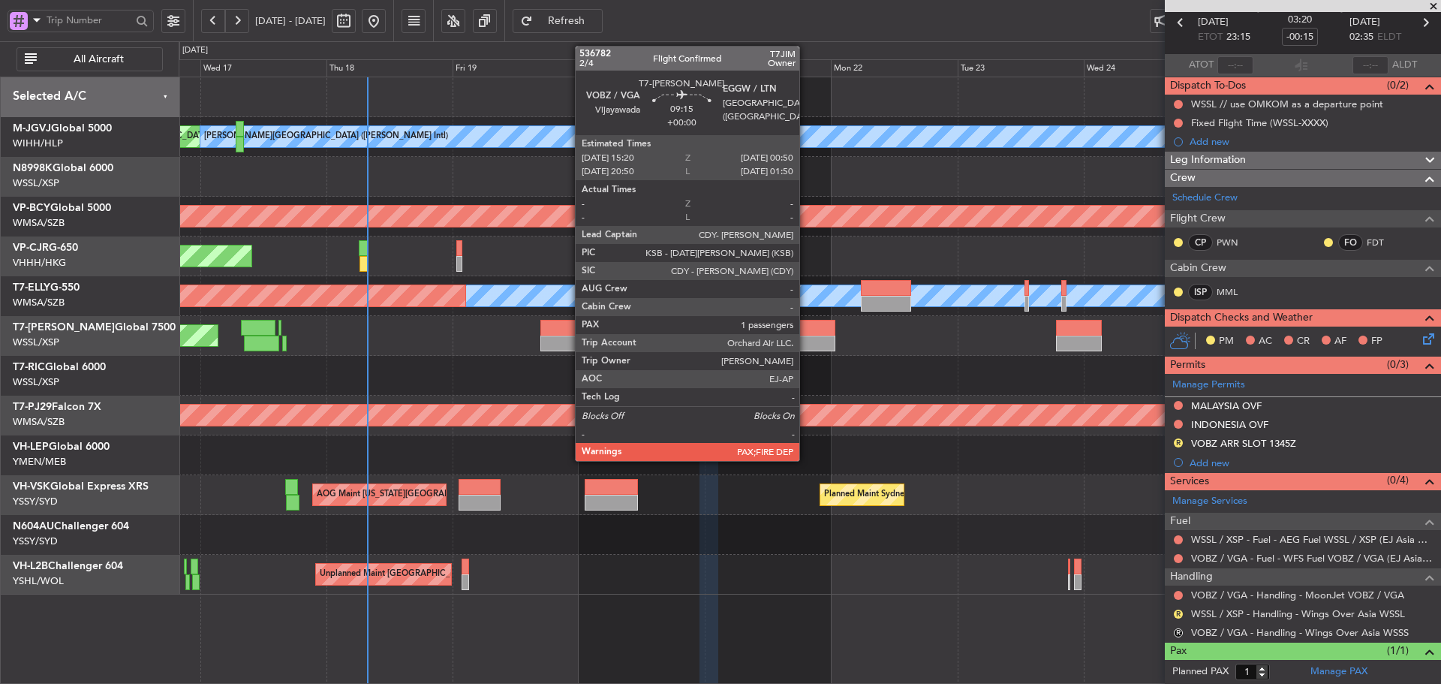
click at [806, 350] on div at bounding box center [810, 344] width 50 height 16
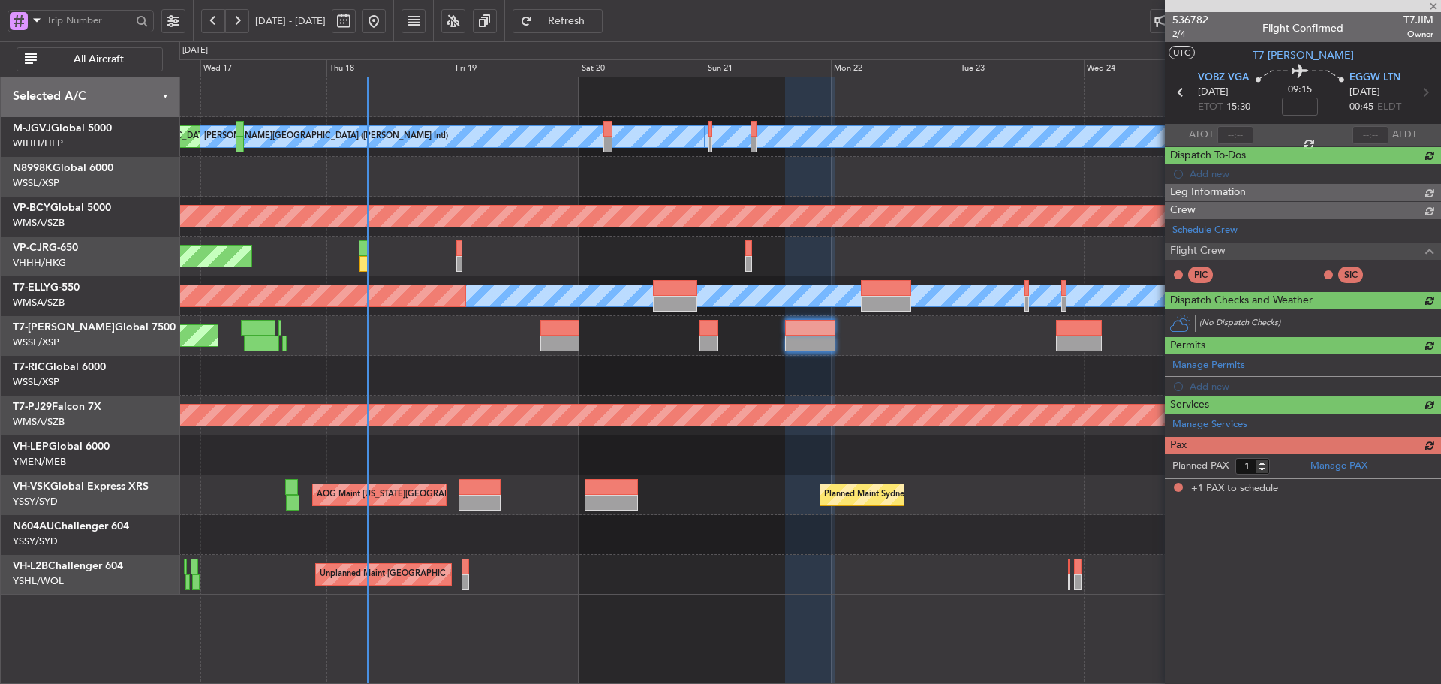
scroll to position [0, 0]
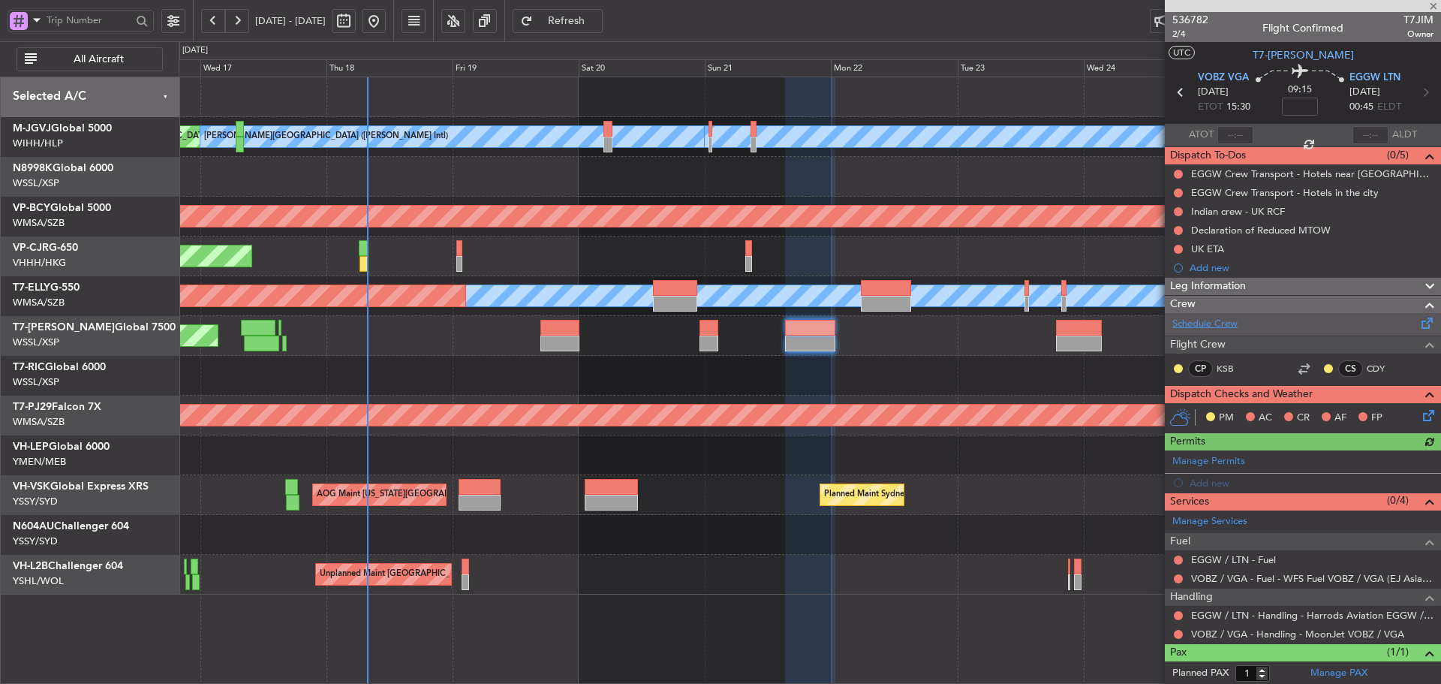
click at [1215, 324] on link "Schedule Crew" at bounding box center [1205, 324] width 65 height 15
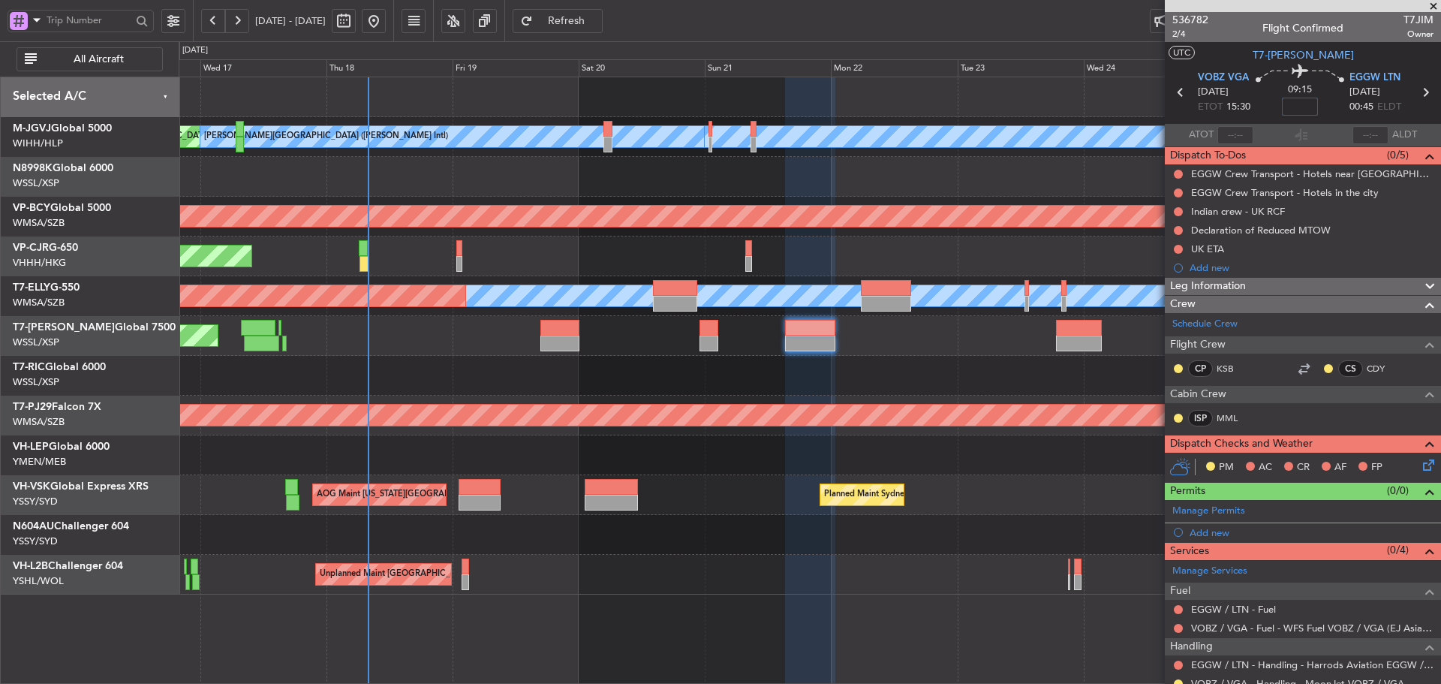
click at [1294, 107] on input at bounding box center [1300, 107] width 36 height 18
click at [1333, 137] on section "ATOT ALDT" at bounding box center [1303, 135] width 276 height 23
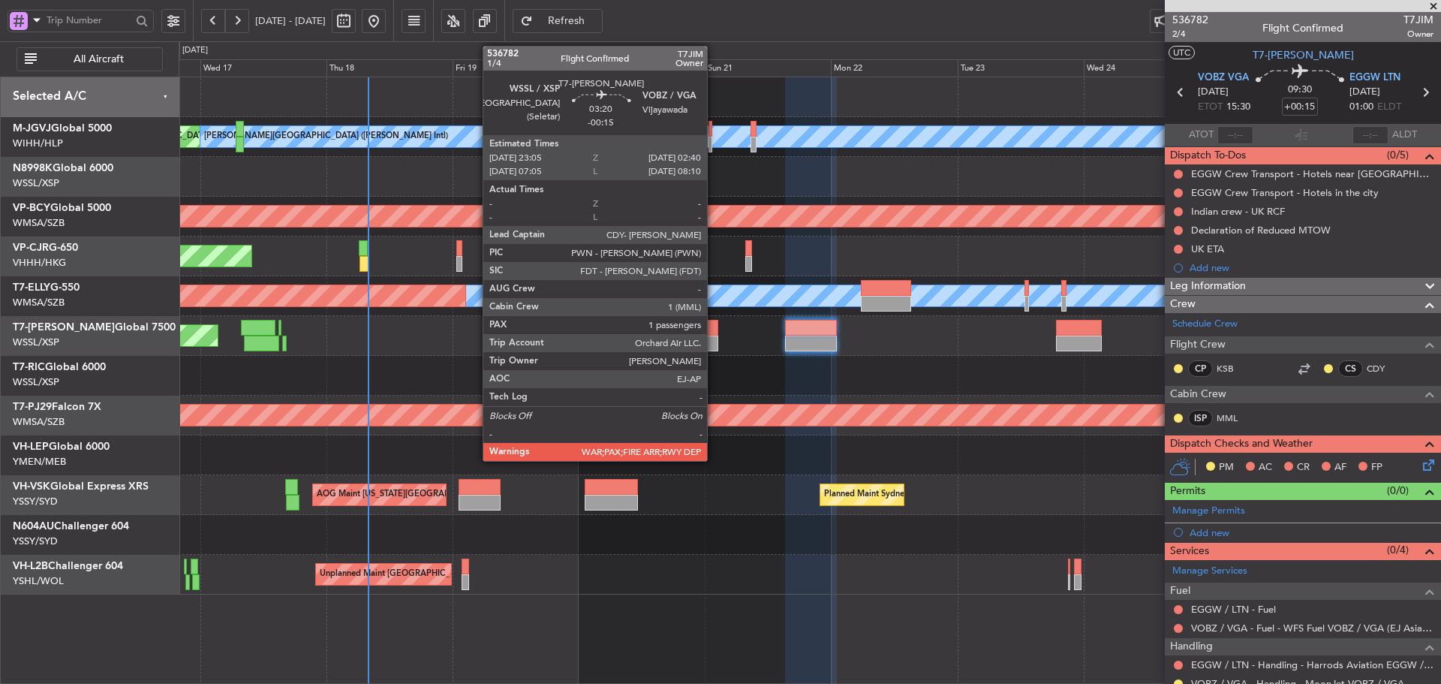
click at [715, 334] on div at bounding box center [710, 328] width 20 height 16
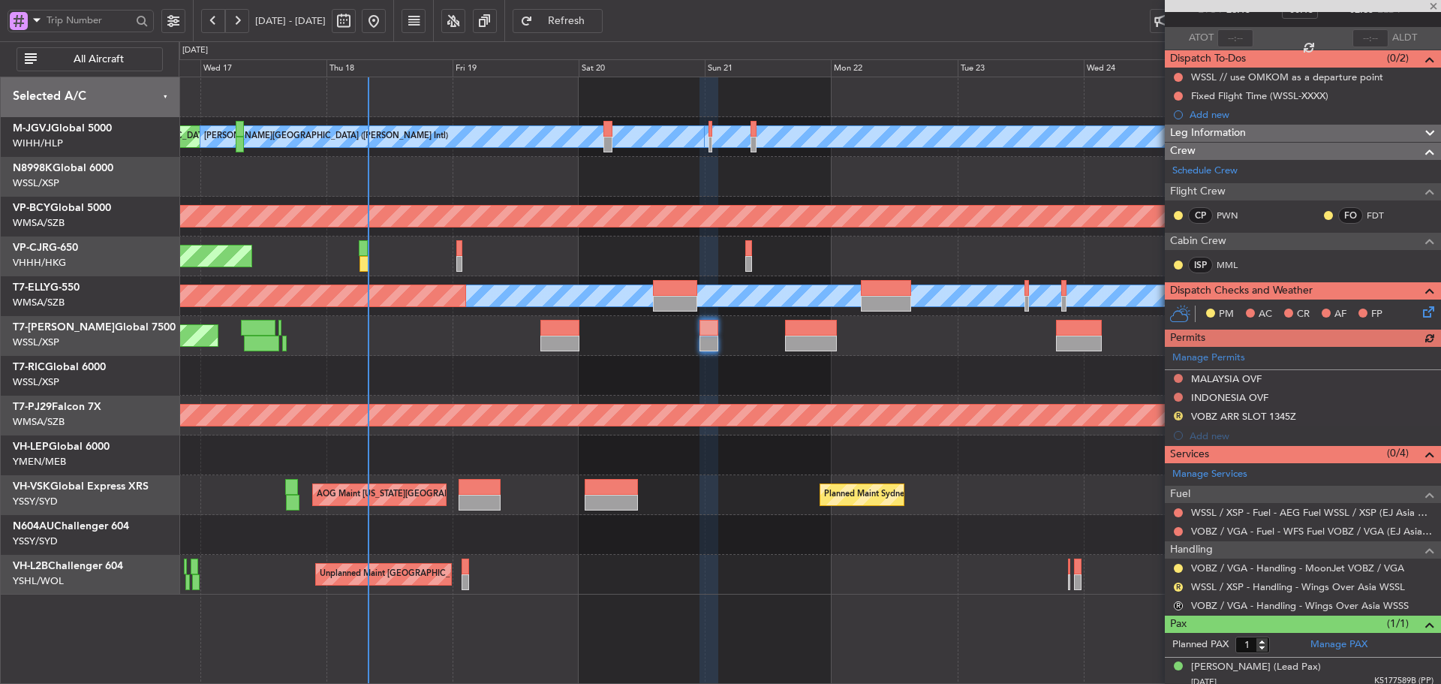
scroll to position [104, 0]
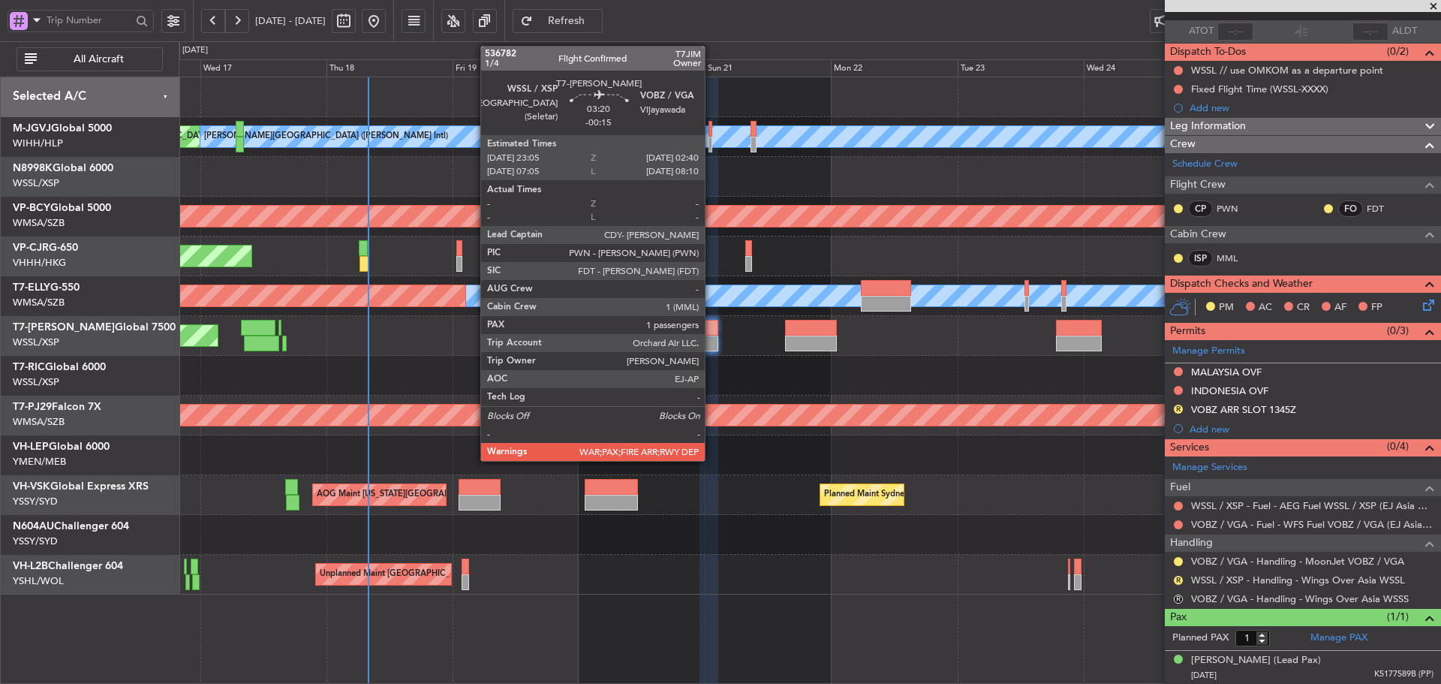
click at [712, 330] on div at bounding box center [710, 328] width 20 height 16
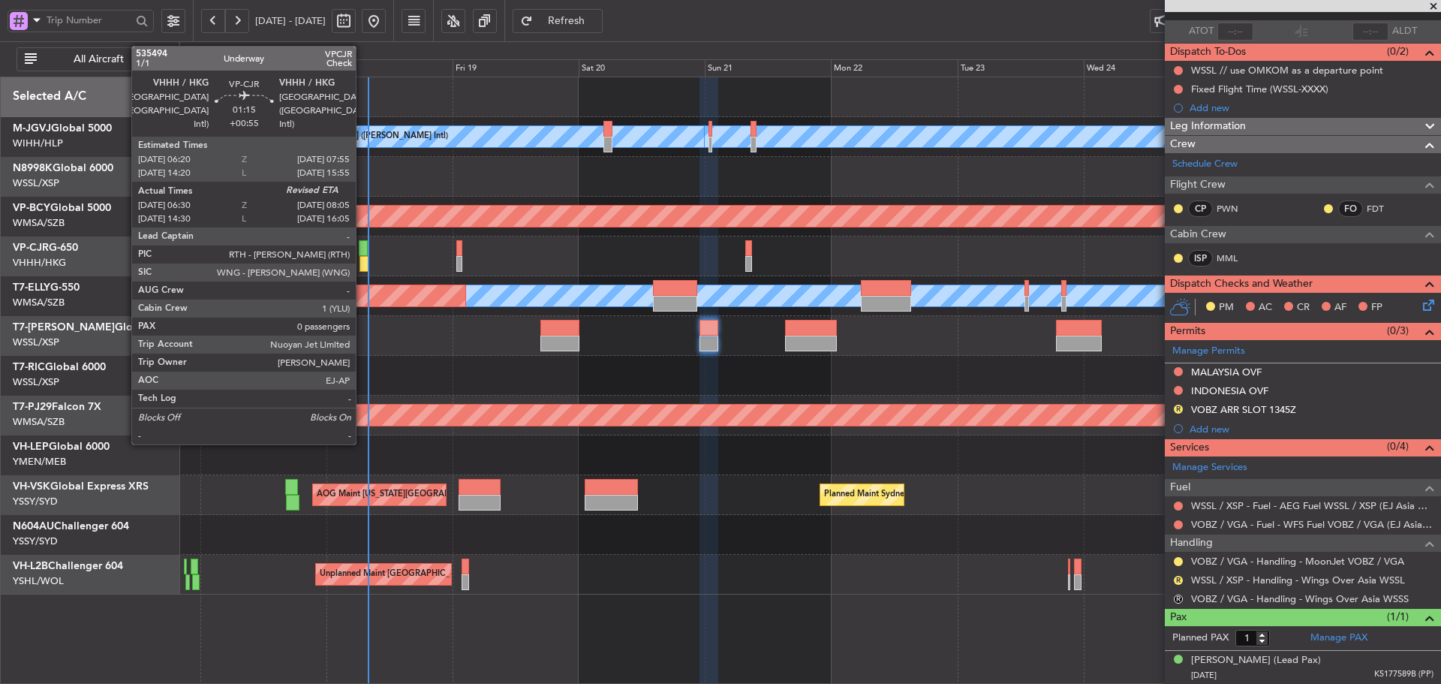
click at [363, 258] on div at bounding box center [364, 264] width 9 height 16
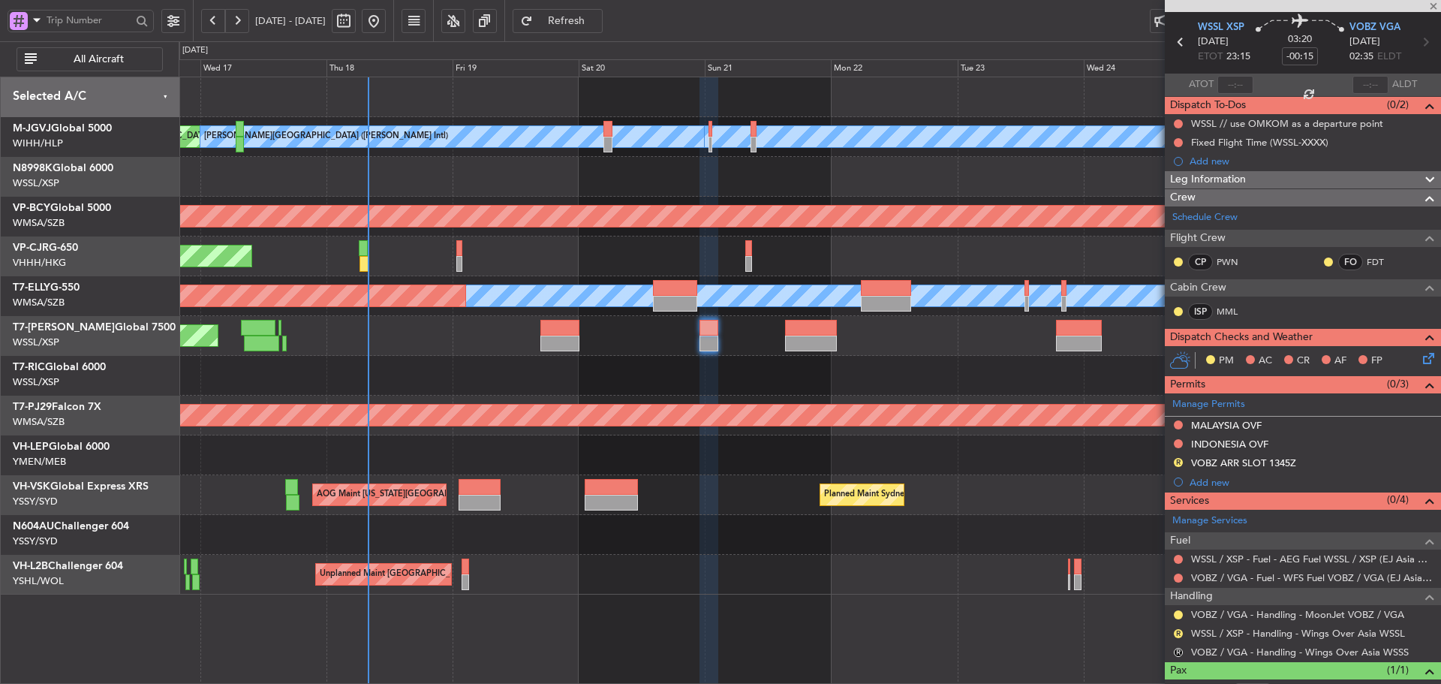
scroll to position [0, 0]
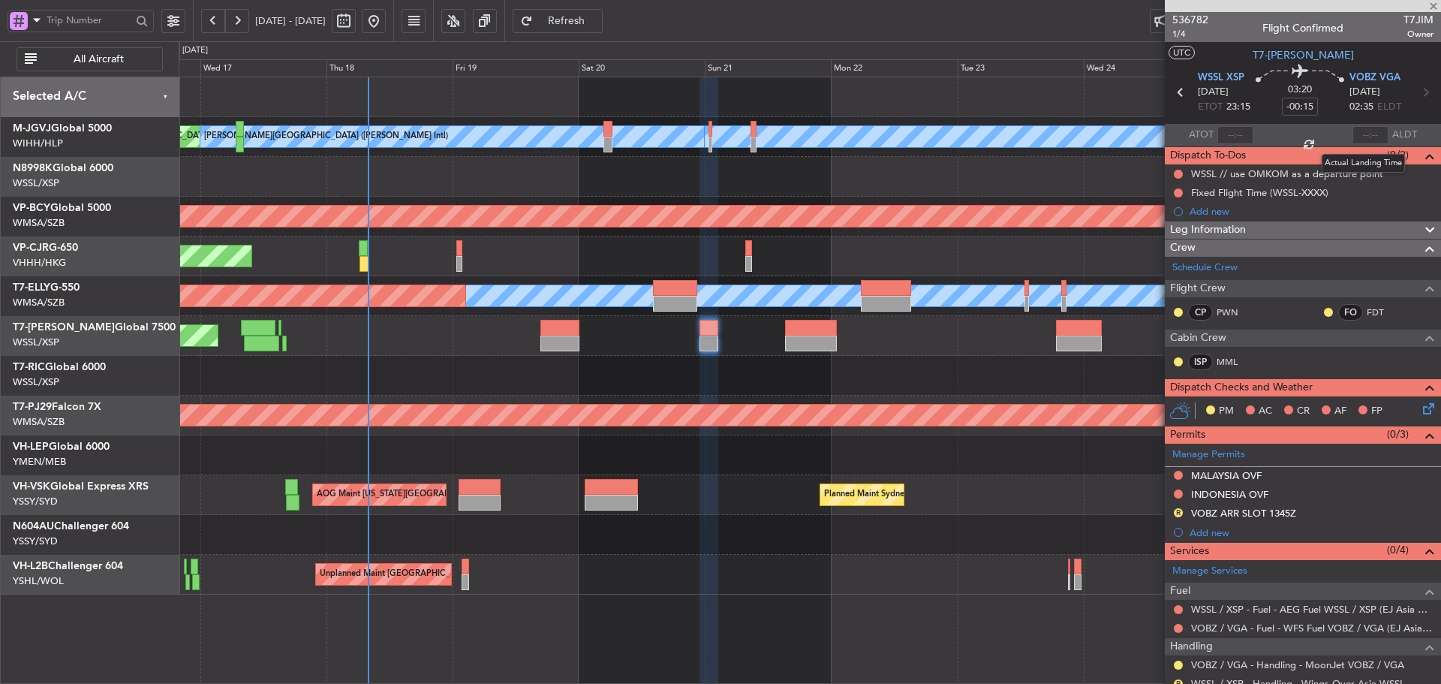
type input "+00:55"
type input "06:40"
type input "0"
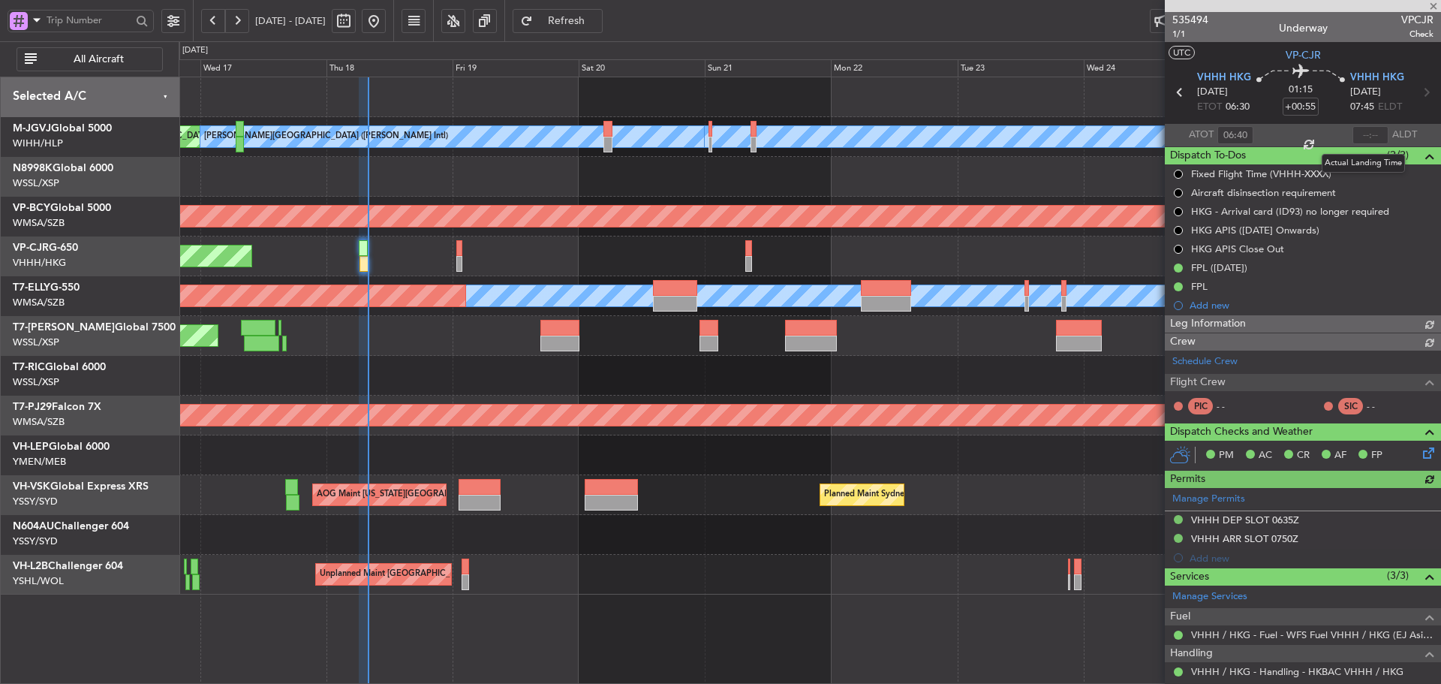
type input "[PERSON_NAME] (KYA)"
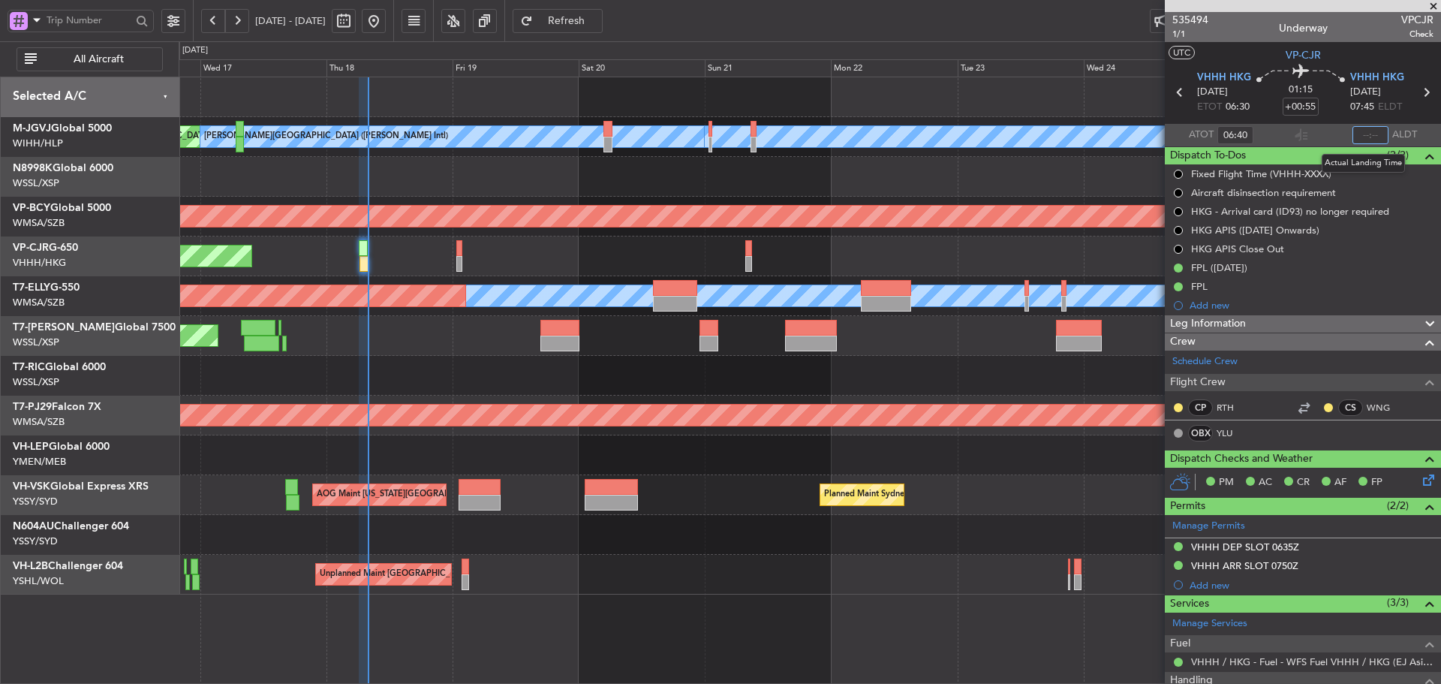
click at [1363, 134] on input "text" at bounding box center [1371, 135] width 36 height 18
click at [1330, 134] on section "ATOT 06:40 0755 ALDT" at bounding box center [1303, 135] width 276 height 23
type input "07:55"
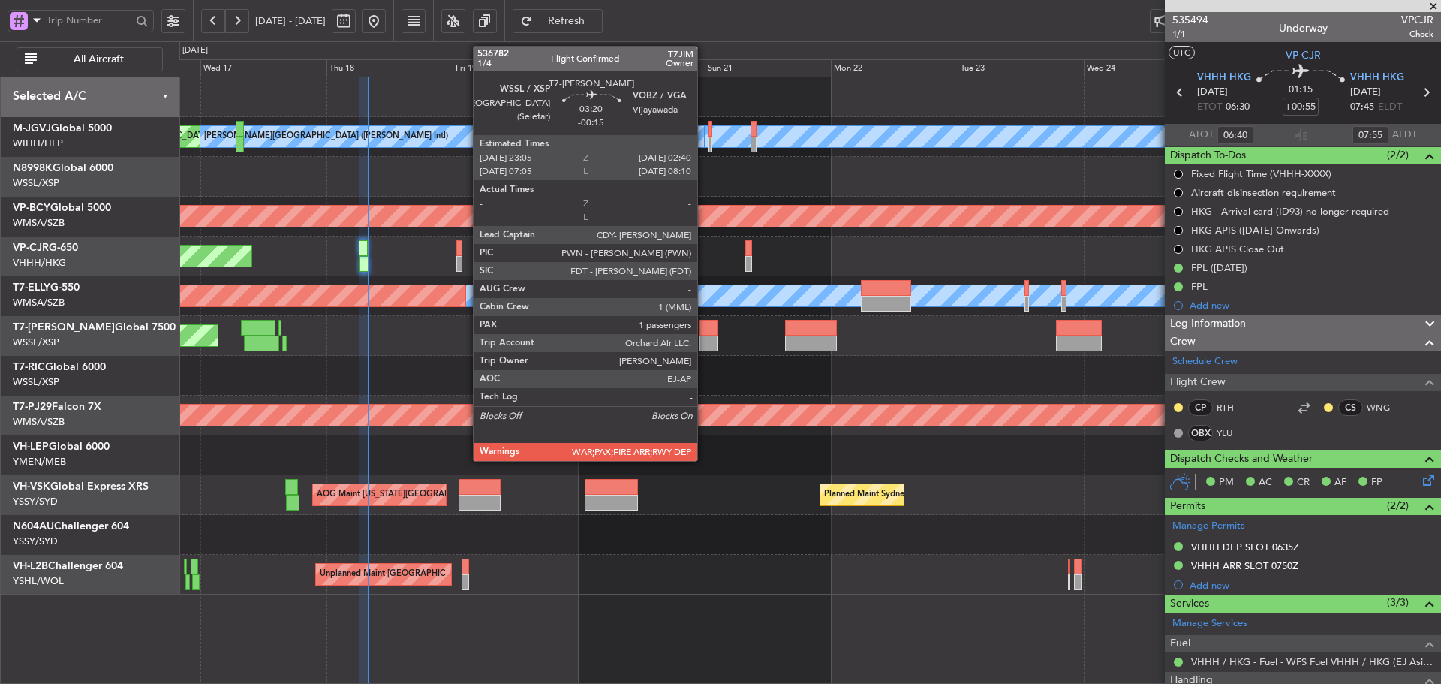
click at [704, 341] on div at bounding box center [710, 344] width 20 height 16
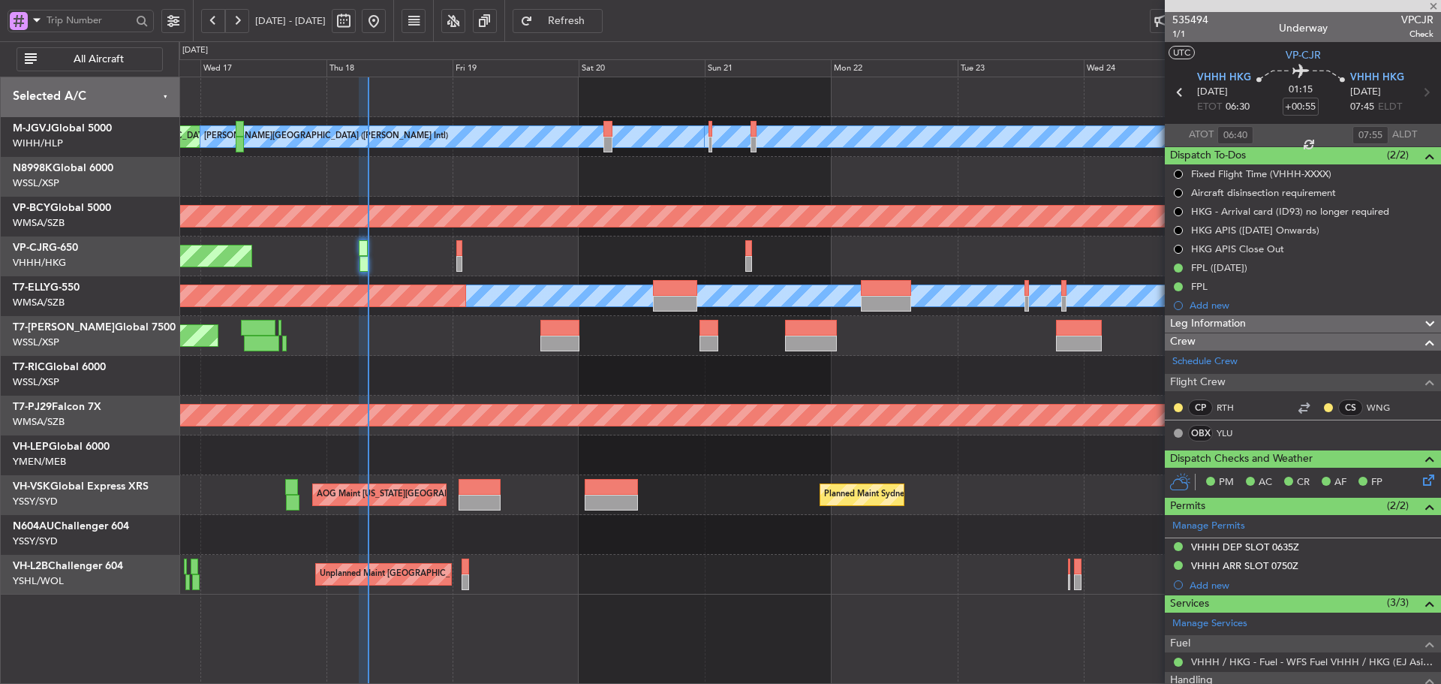
type input "-00:15"
type input "1"
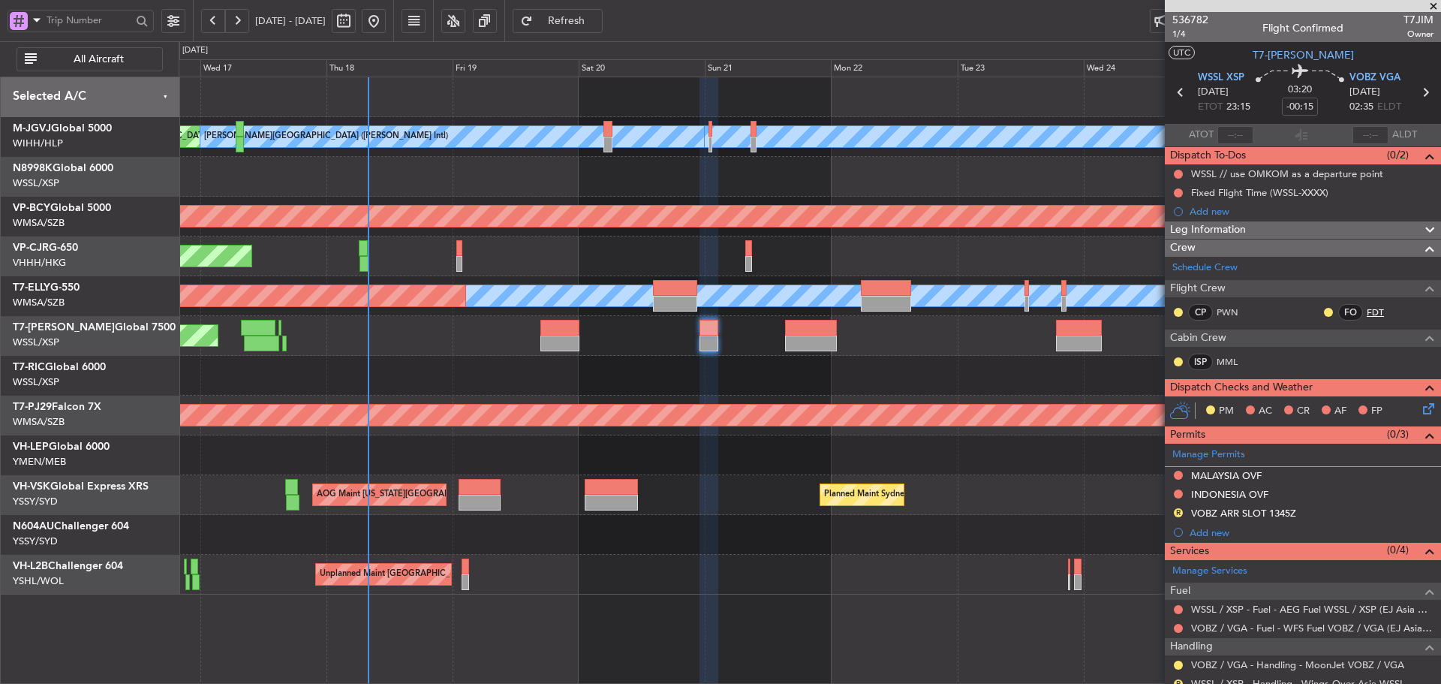
click at [1368, 308] on link "FDT" at bounding box center [1384, 313] width 34 height 14
click at [798, 340] on div at bounding box center [811, 344] width 52 height 16
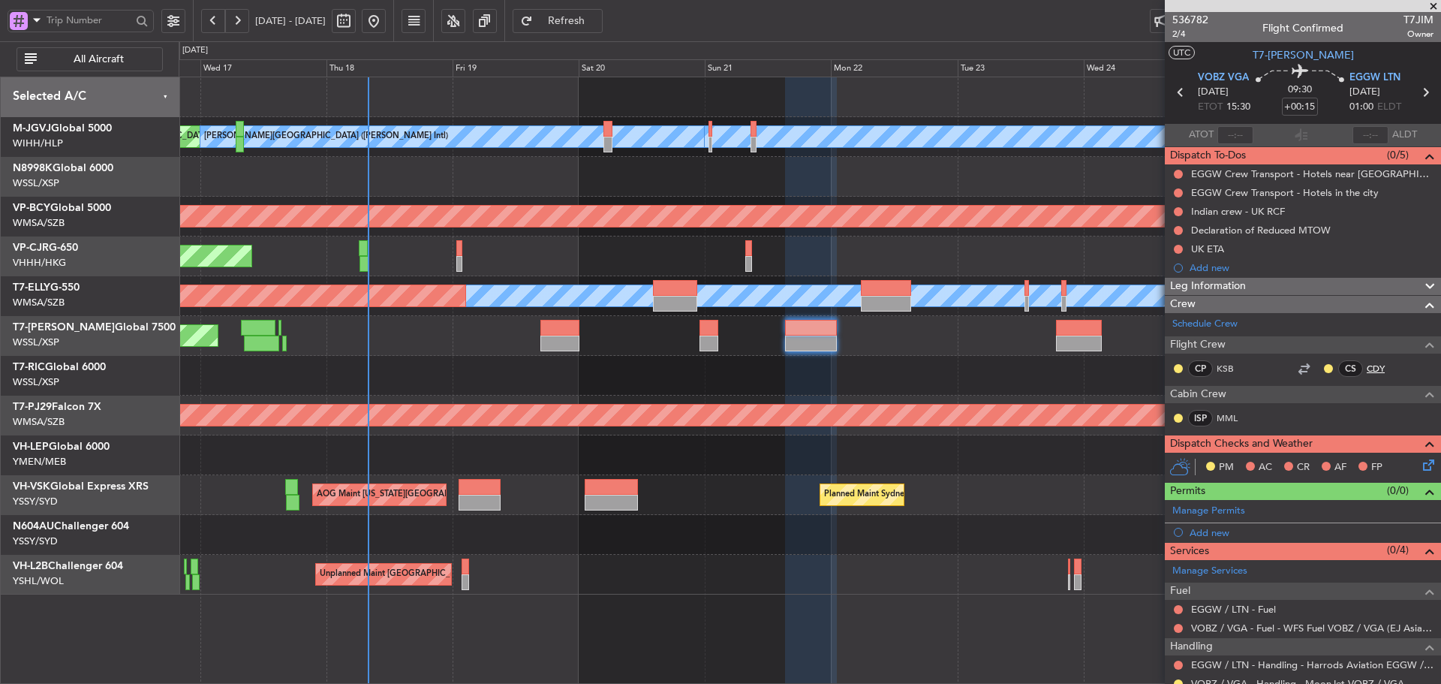
click at [1372, 367] on link "CDY" at bounding box center [1384, 369] width 34 height 14
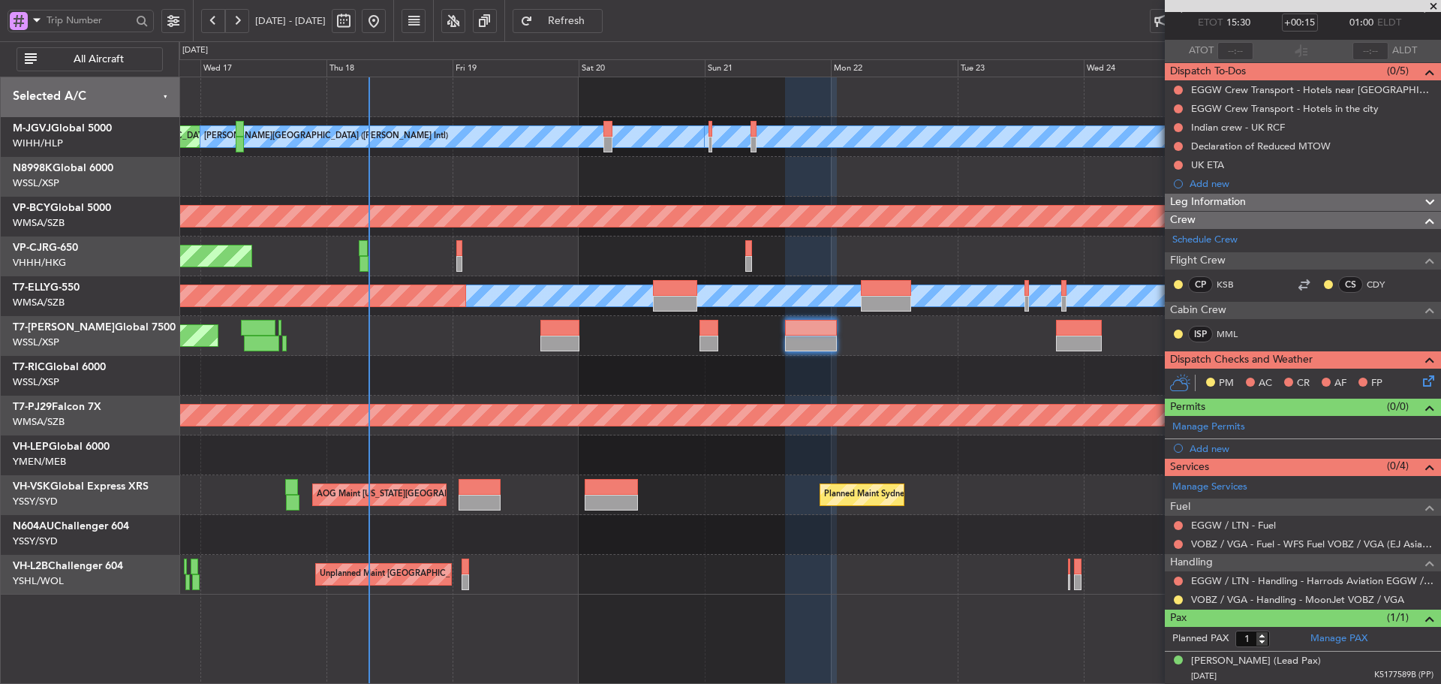
scroll to position [85, 0]
click at [1228, 580] on link "EGGW / LTN - Handling - Harrods Aviation EGGW / LTN" at bounding box center [1312, 580] width 242 height 13
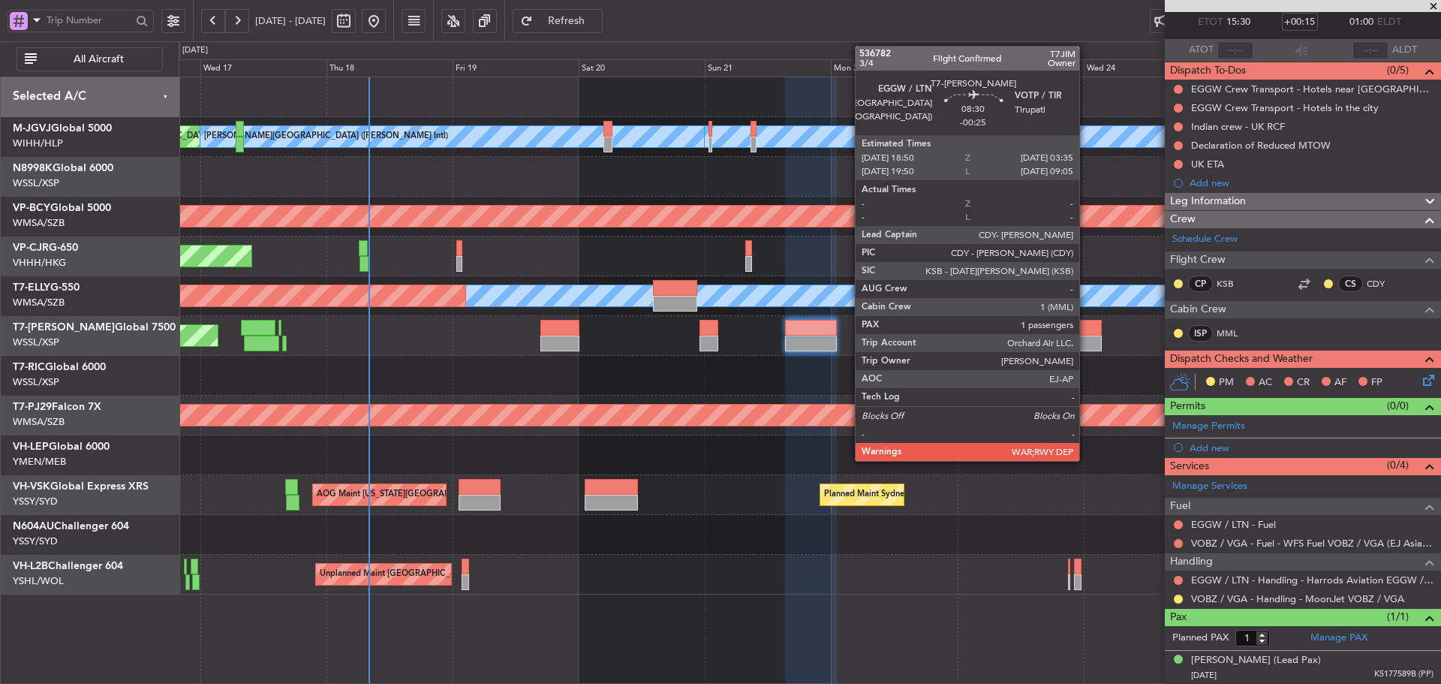
click at [1086, 332] on div at bounding box center [1079, 328] width 47 height 16
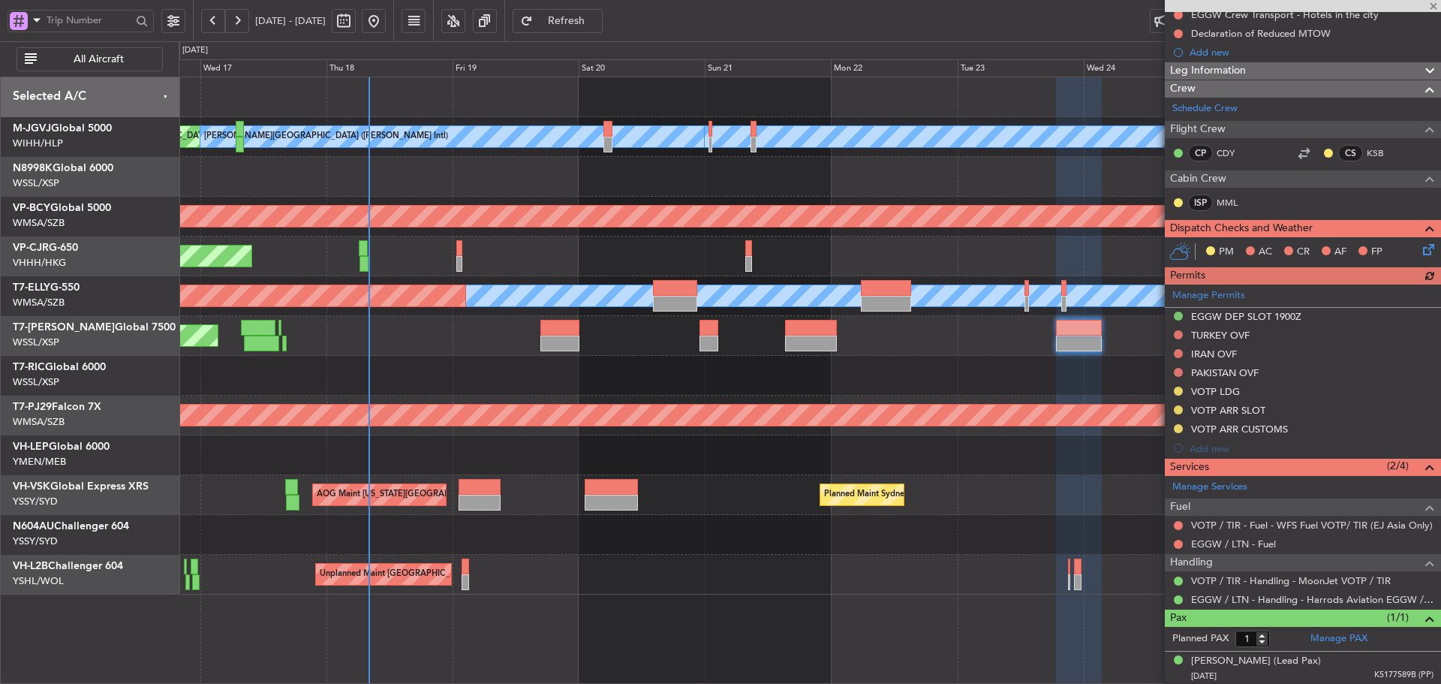
scroll to position [179, 0]
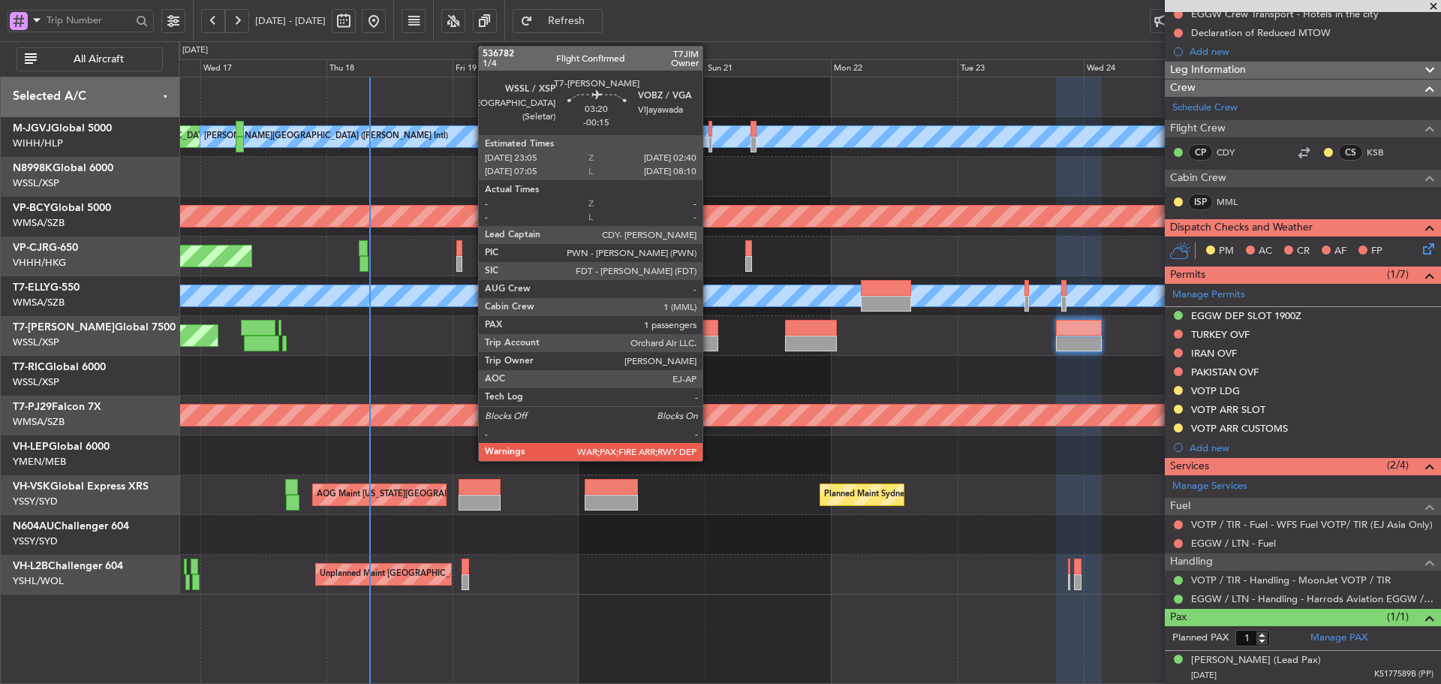
click at [709, 338] on div at bounding box center [710, 344] width 20 height 16
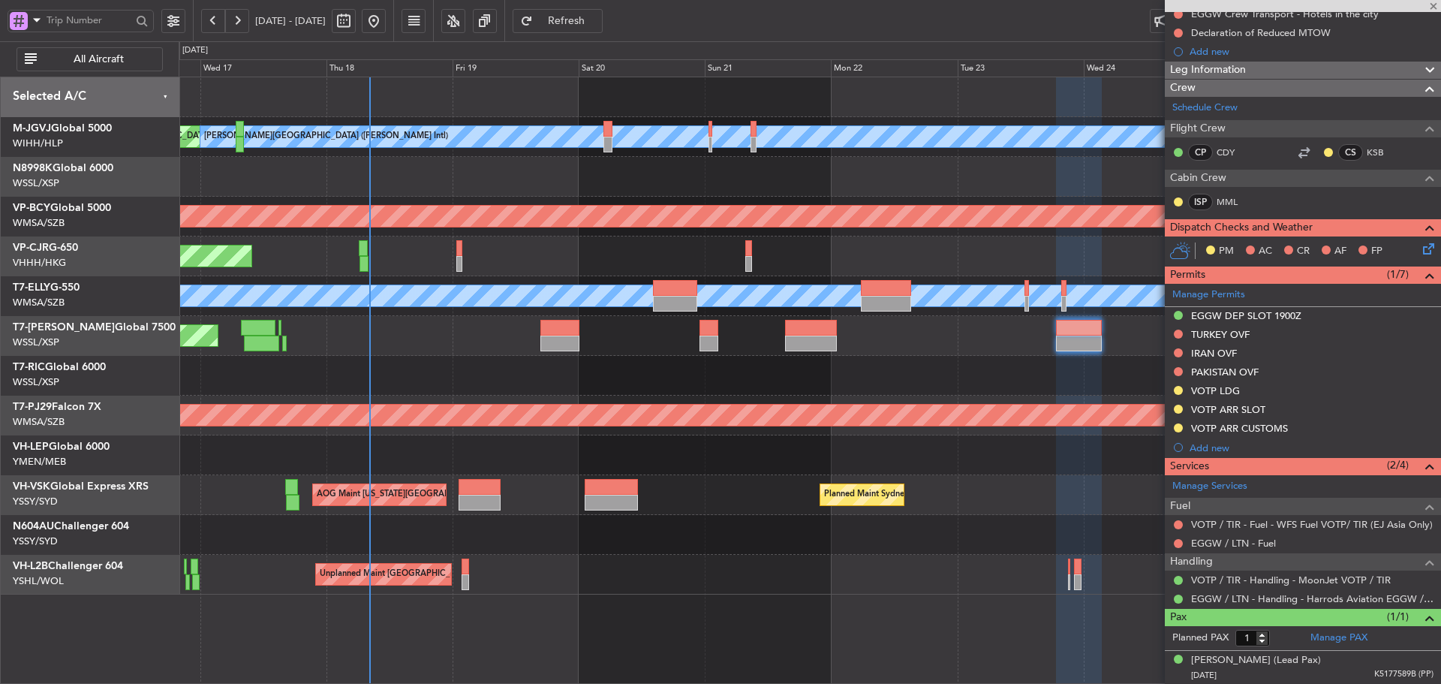
type input "-00:15"
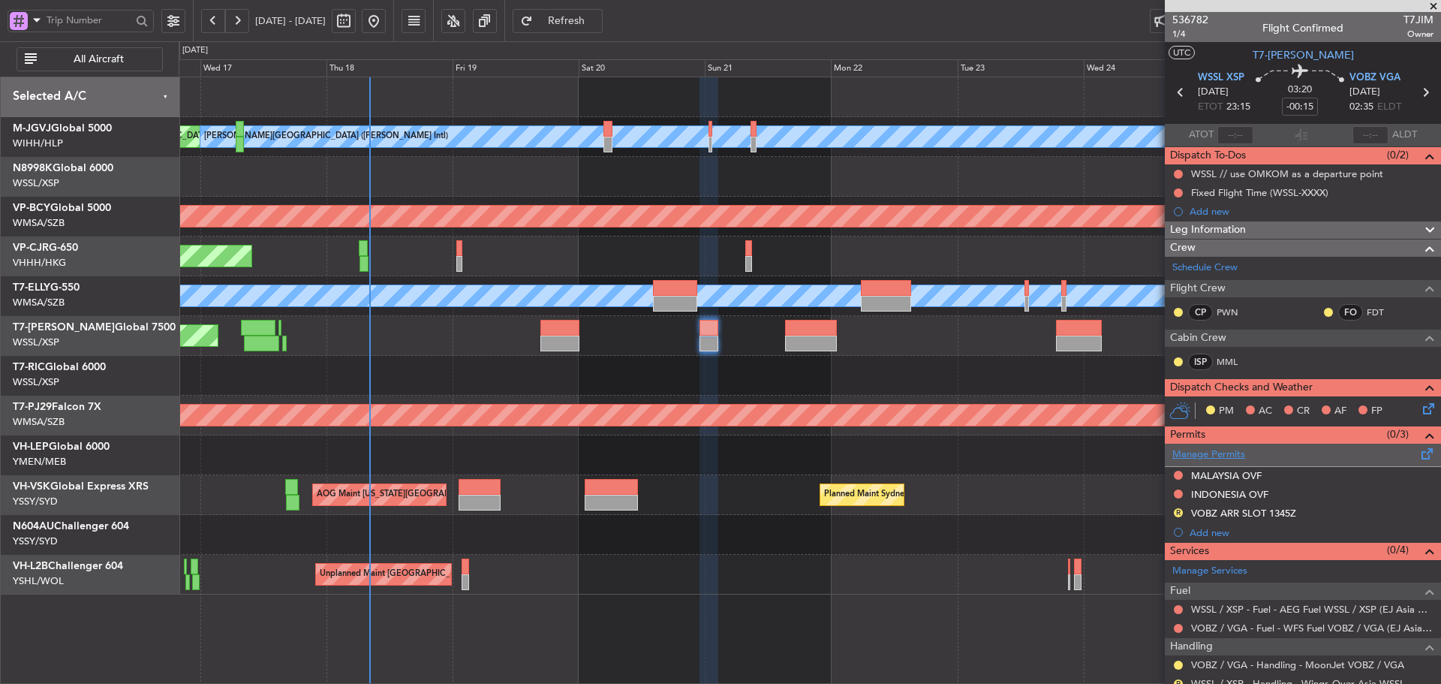
click at [1215, 451] on link "Manage Permits" at bounding box center [1209, 454] width 73 height 15
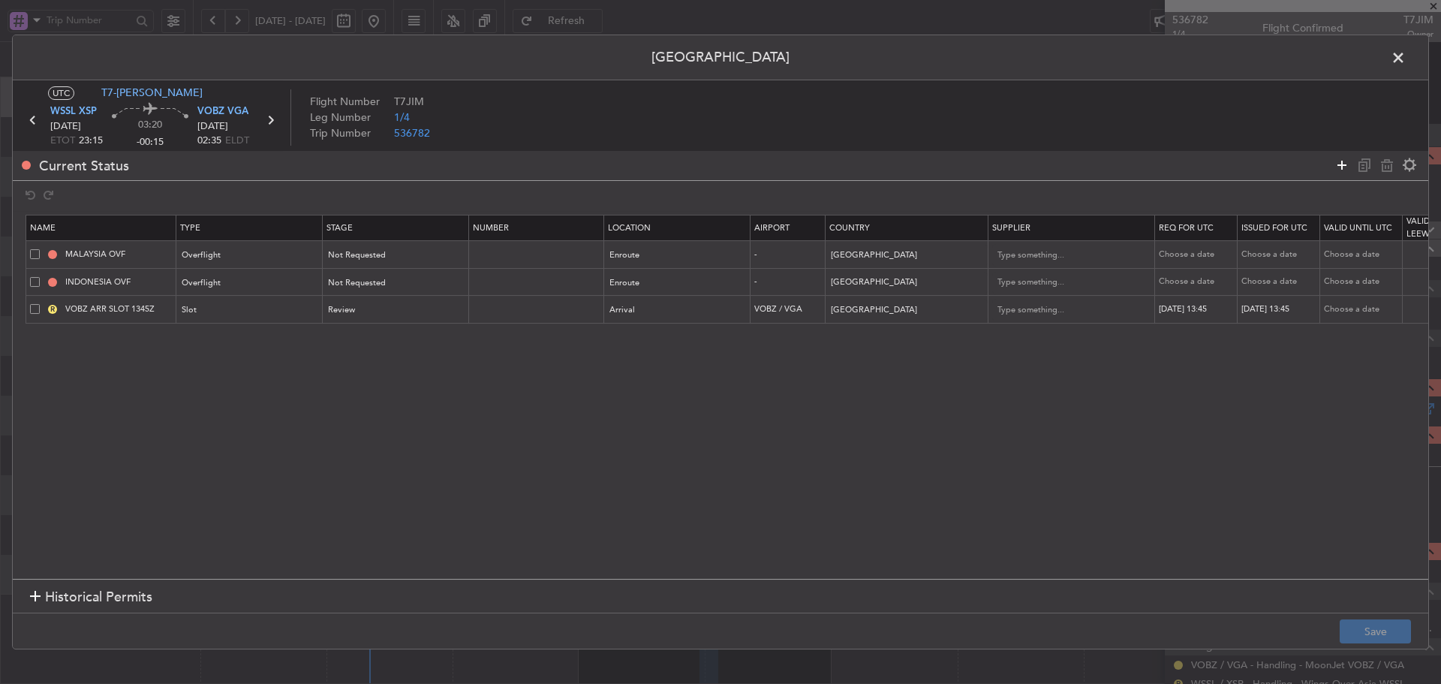
click at [1336, 165] on icon at bounding box center [1342, 165] width 18 height 18
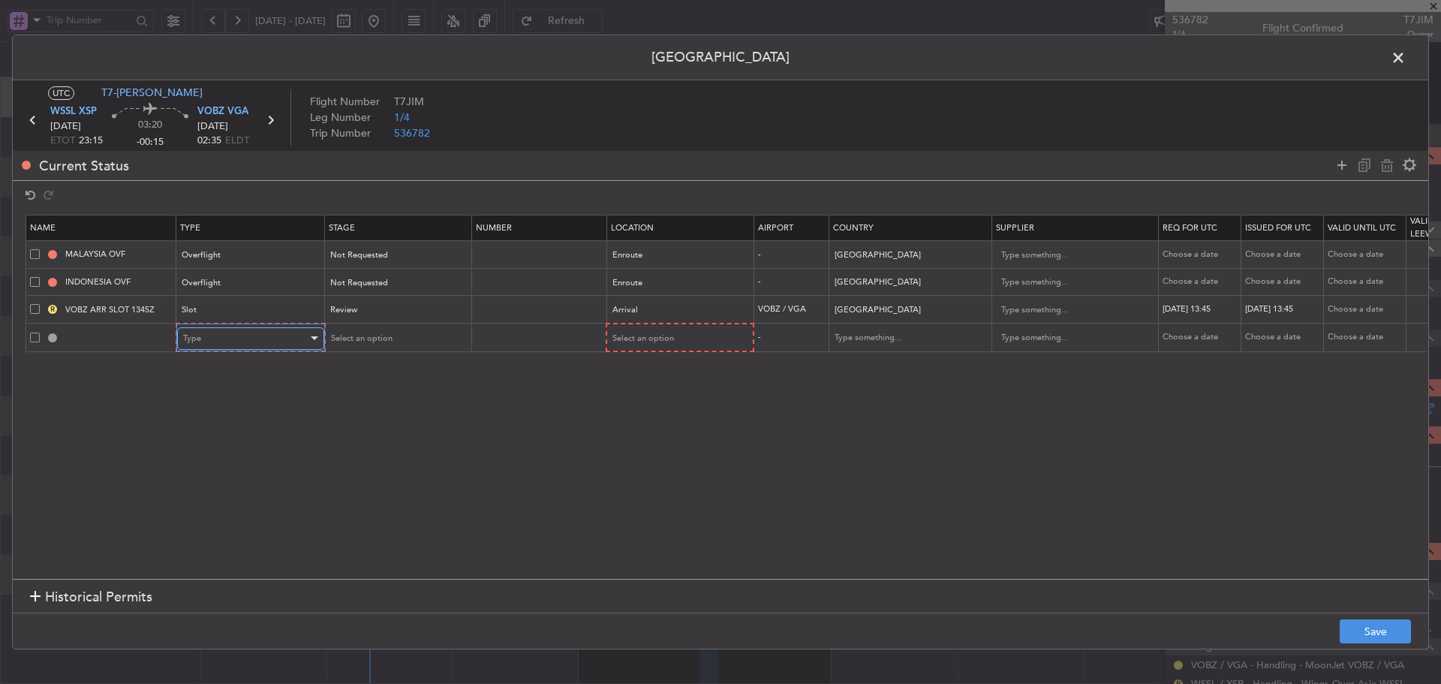
click at [258, 337] on div "Type" at bounding box center [245, 338] width 125 height 23
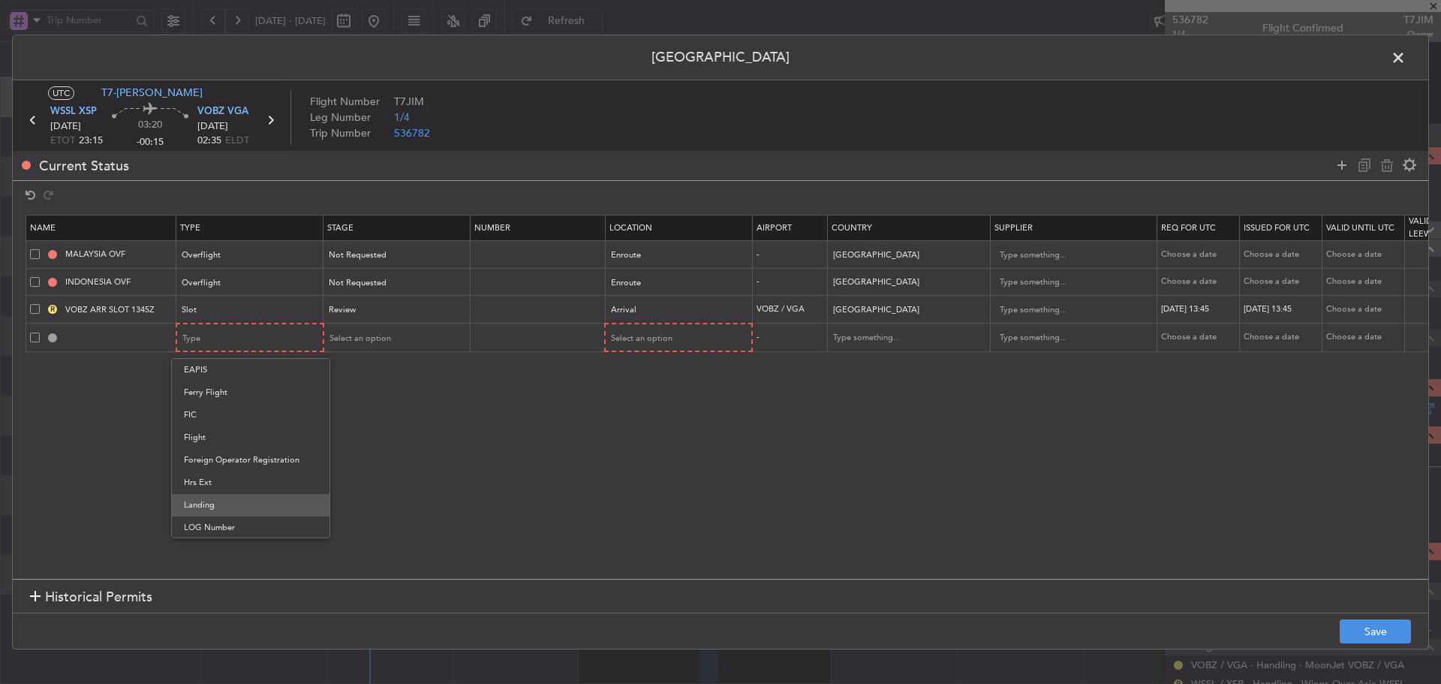
click at [215, 501] on span "Landing" at bounding box center [251, 505] width 134 height 23
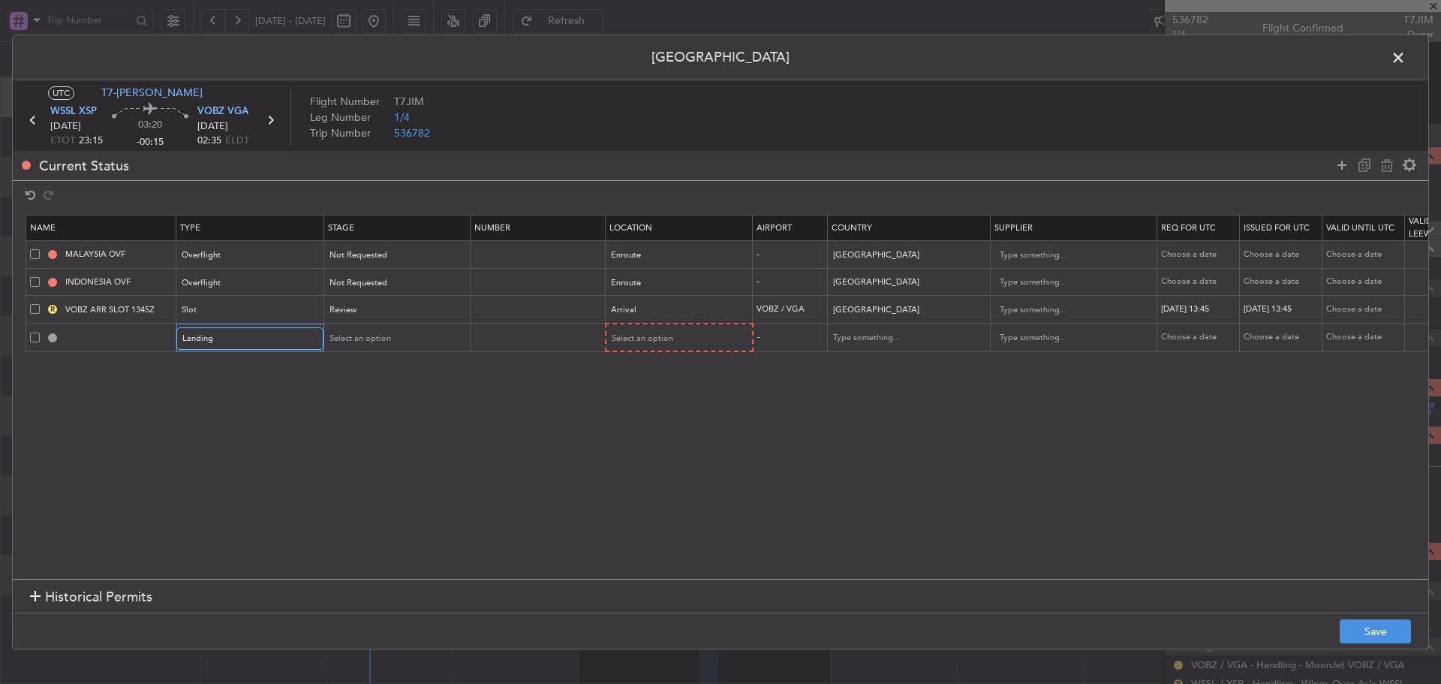
scroll to position [229, 0]
click at [337, 311] on span "Review" at bounding box center [342, 310] width 27 height 11
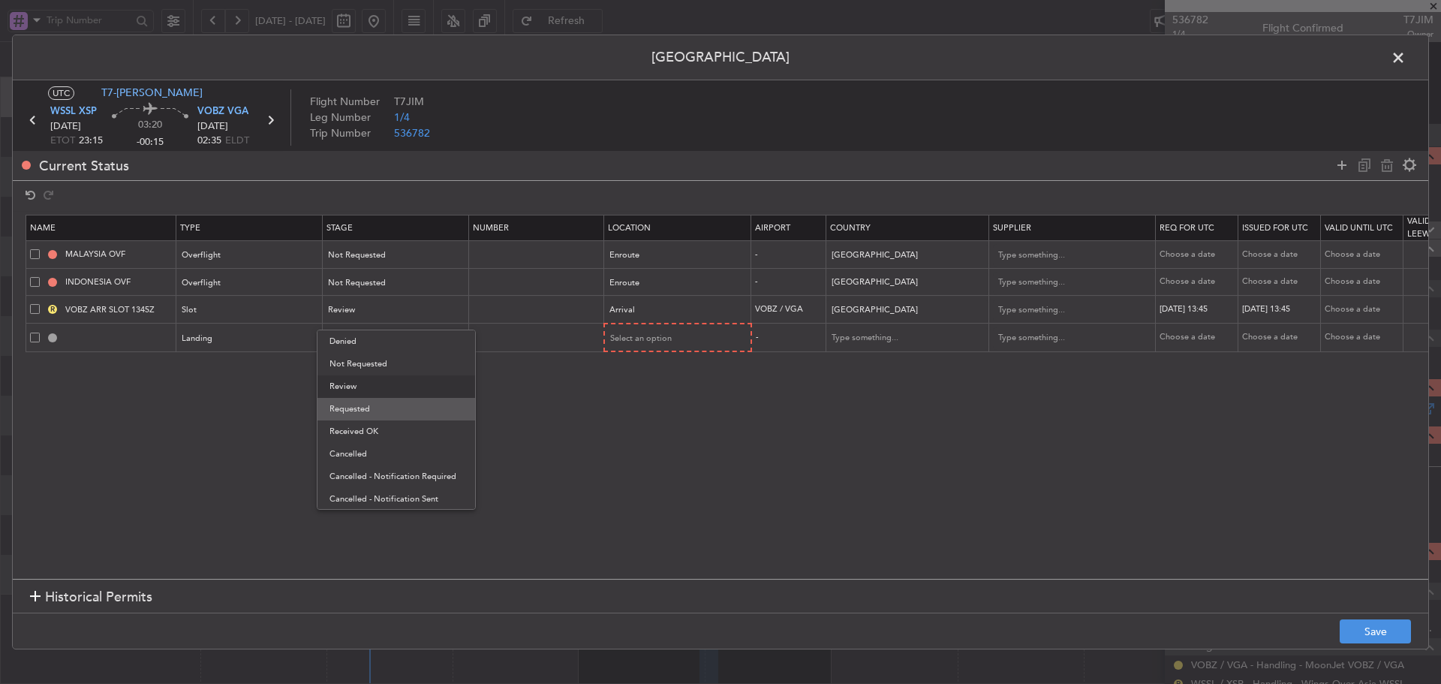
click at [368, 402] on span "Requested" at bounding box center [397, 409] width 134 height 23
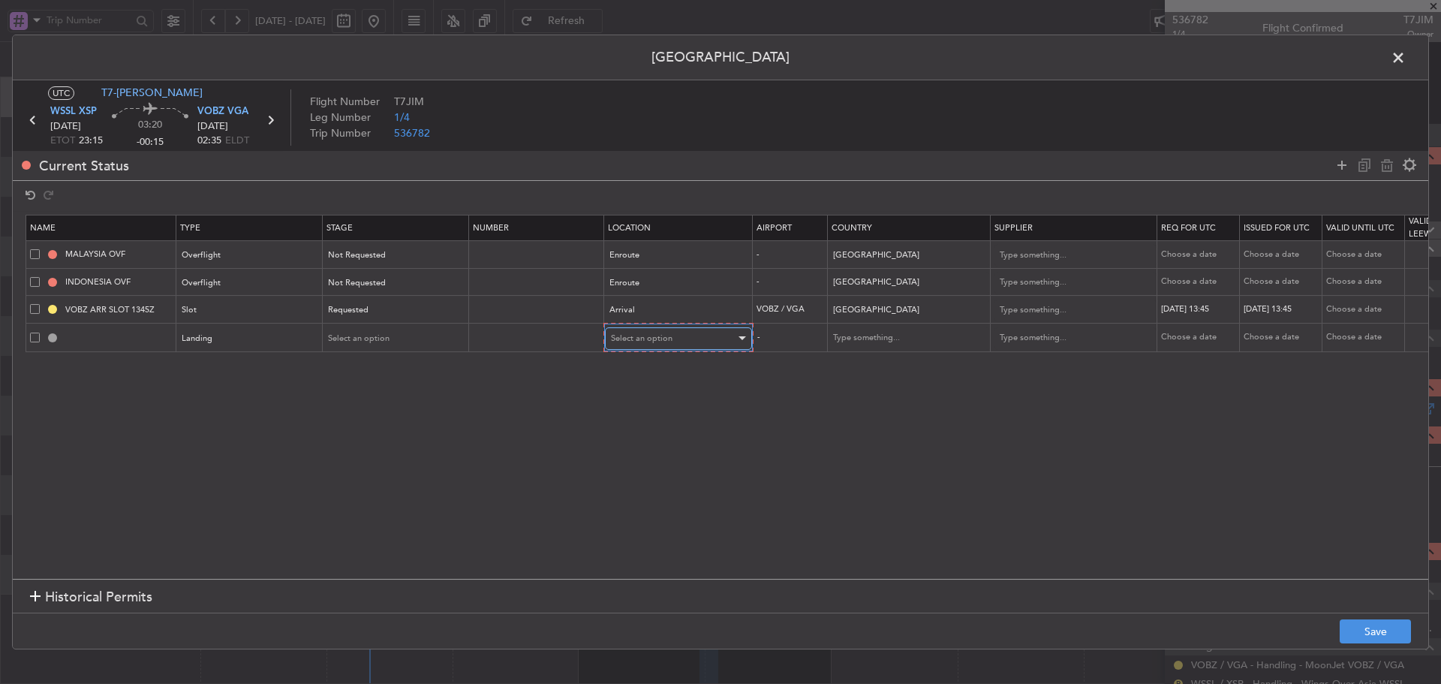
click at [649, 340] on span "Select an option" at bounding box center [642, 338] width 62 height 11
click at [646, 407] on span "Arrival" at bounding box center [679, 415] width 134 height 23
click at [1379, 631] on button "Save" at bounding box center [1375, 631] width 71 height 24
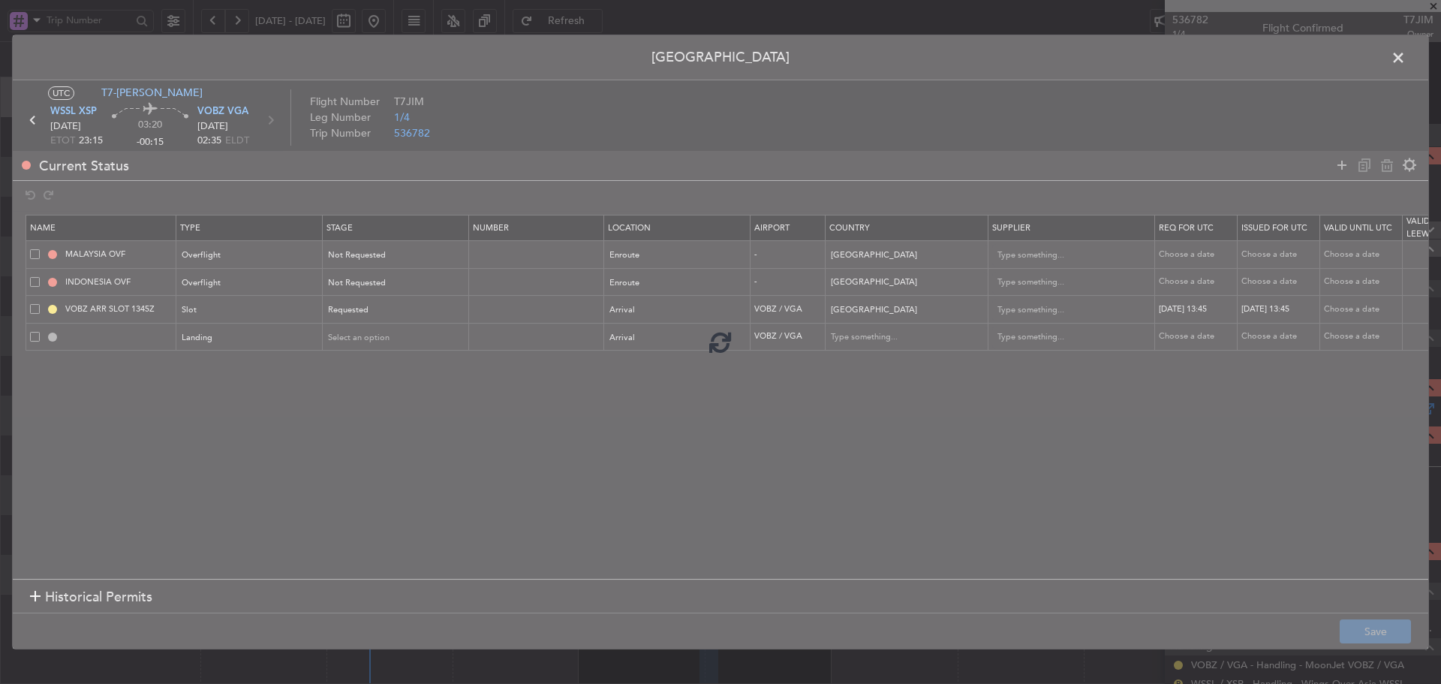
type input "VOBZ LDG"
type input "India"
type input "NNN"
type input "3"
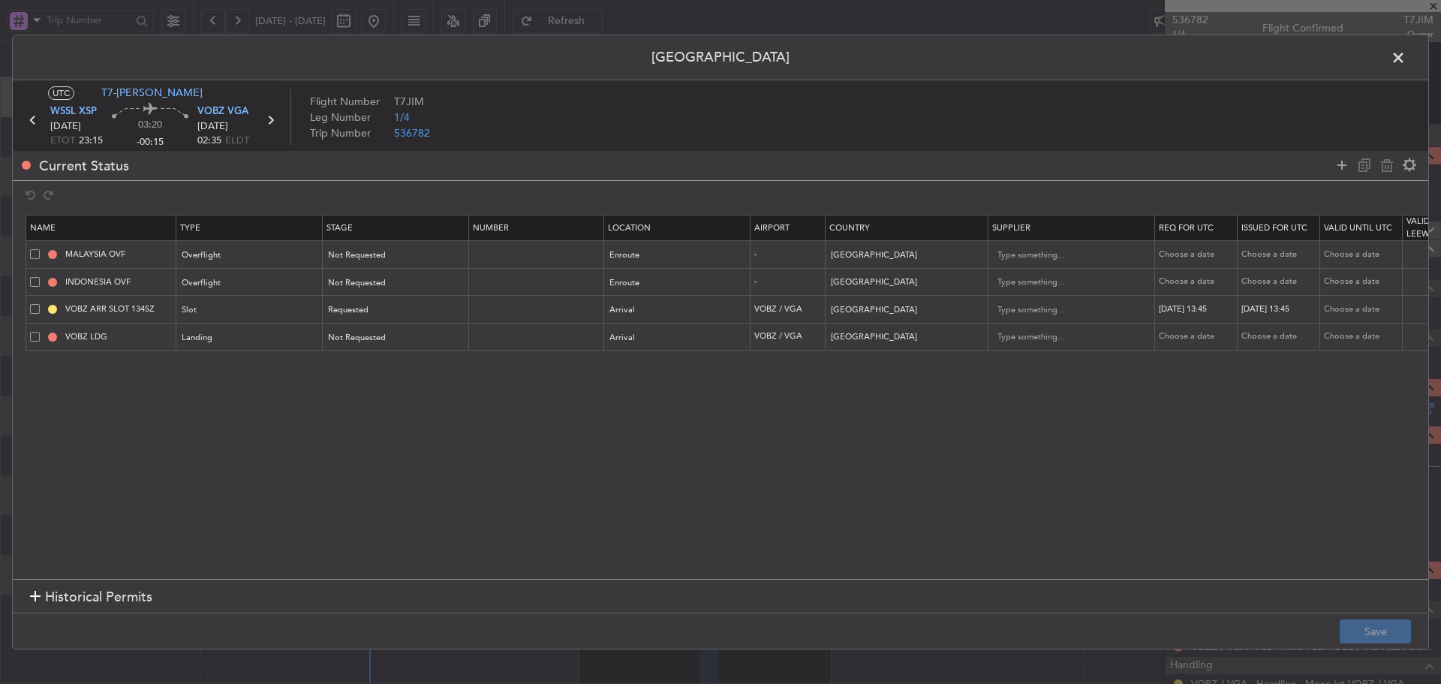
click at [269, 127] on icon at bounding box center [271, 120] width 20 height 20
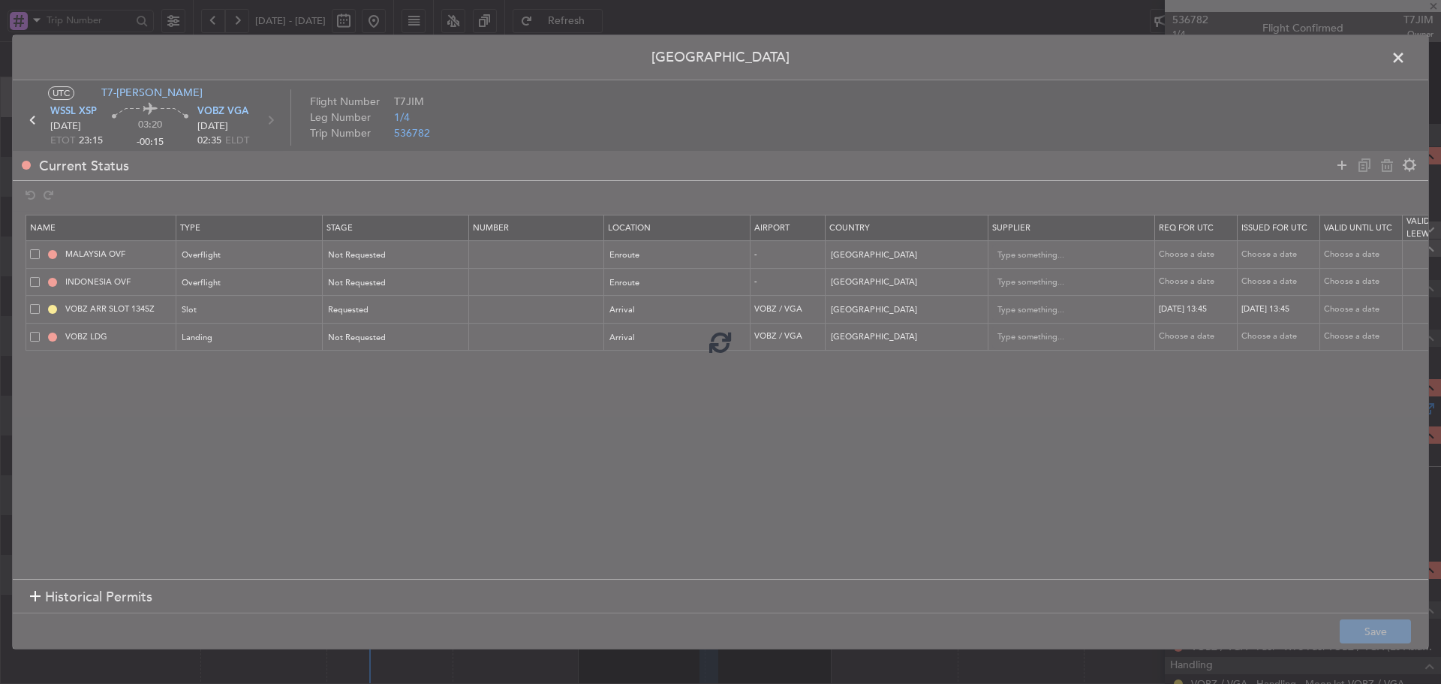
type input "+00:15"
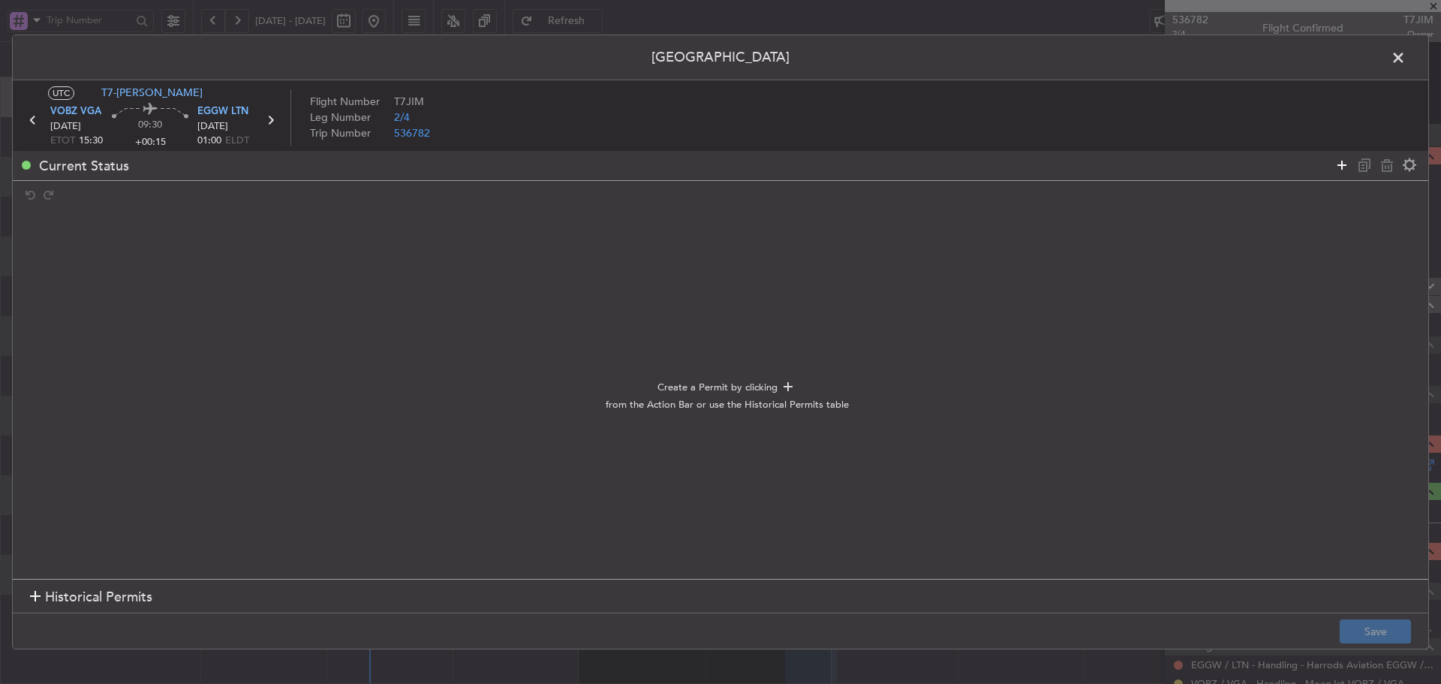
click at [1339, 167] on icon at bounding box center [1342, 165] width 18 height 18
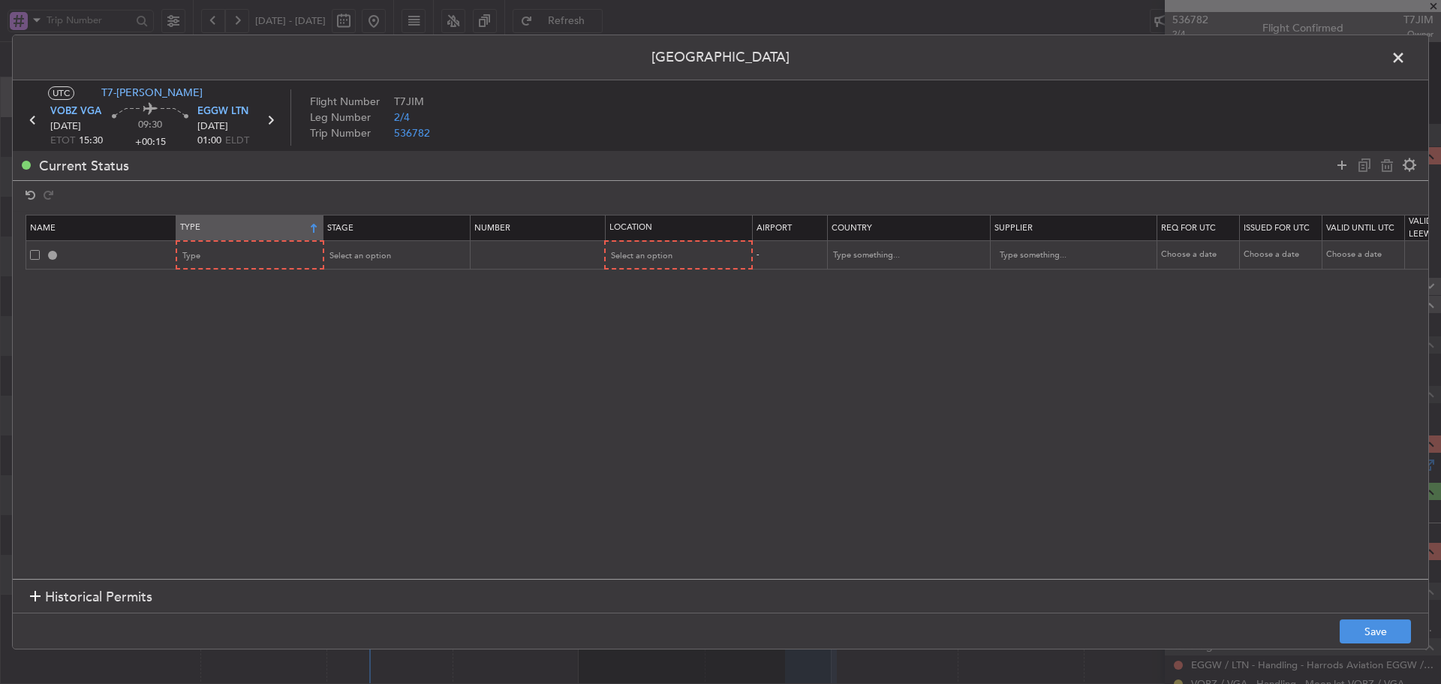
click at [282, 240] on th "Type" at bounding box center [249, 228] width 147 height 26
click at [276, 249] on div "Type" at bounding box center [245, 256] width 125 height 23
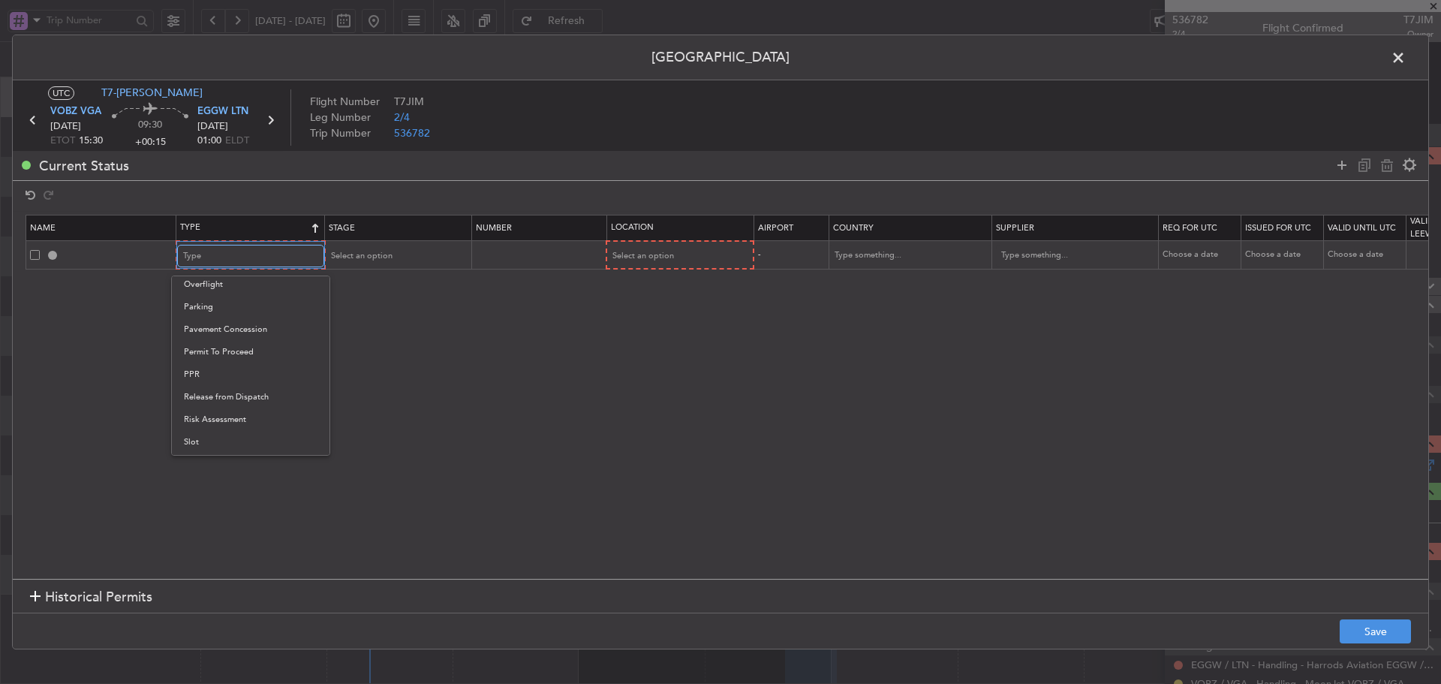
scroll to position [452, 0]
click at [203, 405] on span "Slot" at bounding box center [251, 398] width 134 height 23
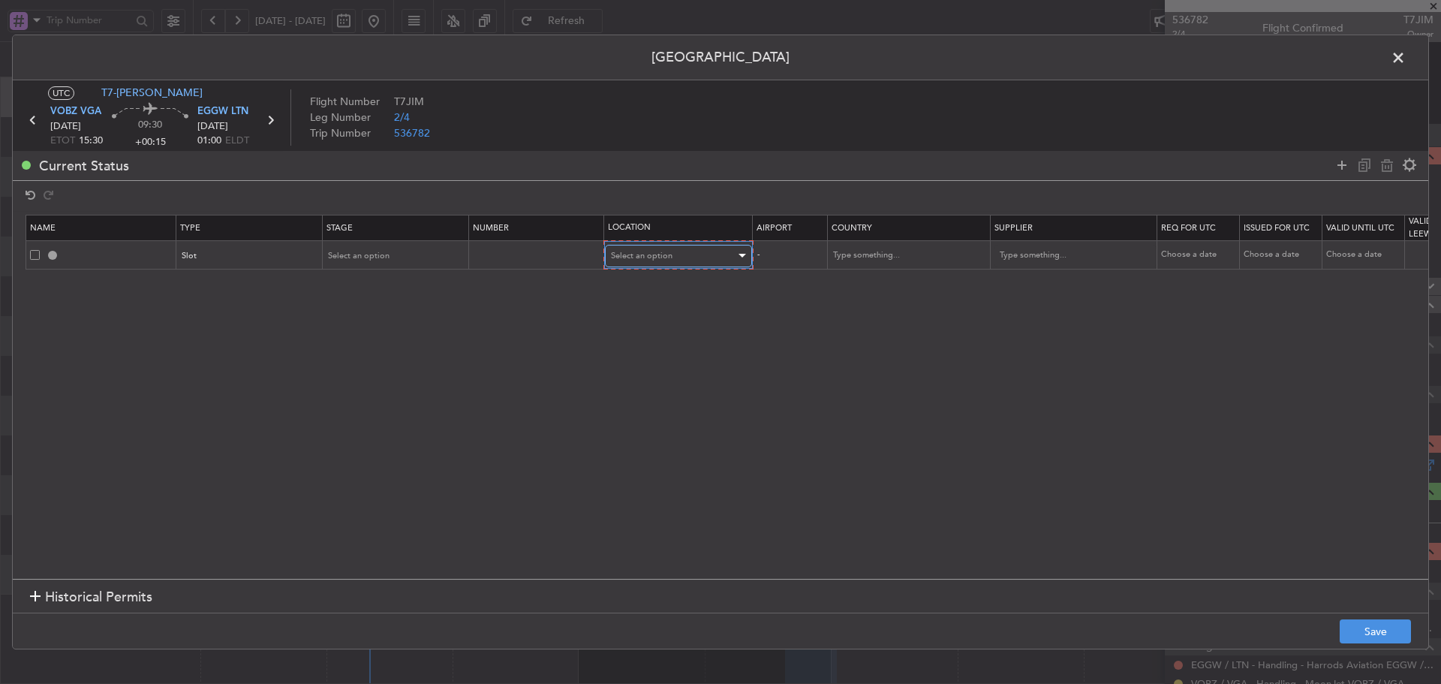
click at [667, 255] on span "Select an option" at bounding box center [642, 255] width 62 height 11
click at [639, 285] on span "Departure" at bounding box center [679, 287] width 134 height 23
click at [1342, 164] on icon at bounding box center [1342, 165] width 18 height 18
click at [236, 282] on div "Type" at bounding box center [245, 284] width 125 height 23
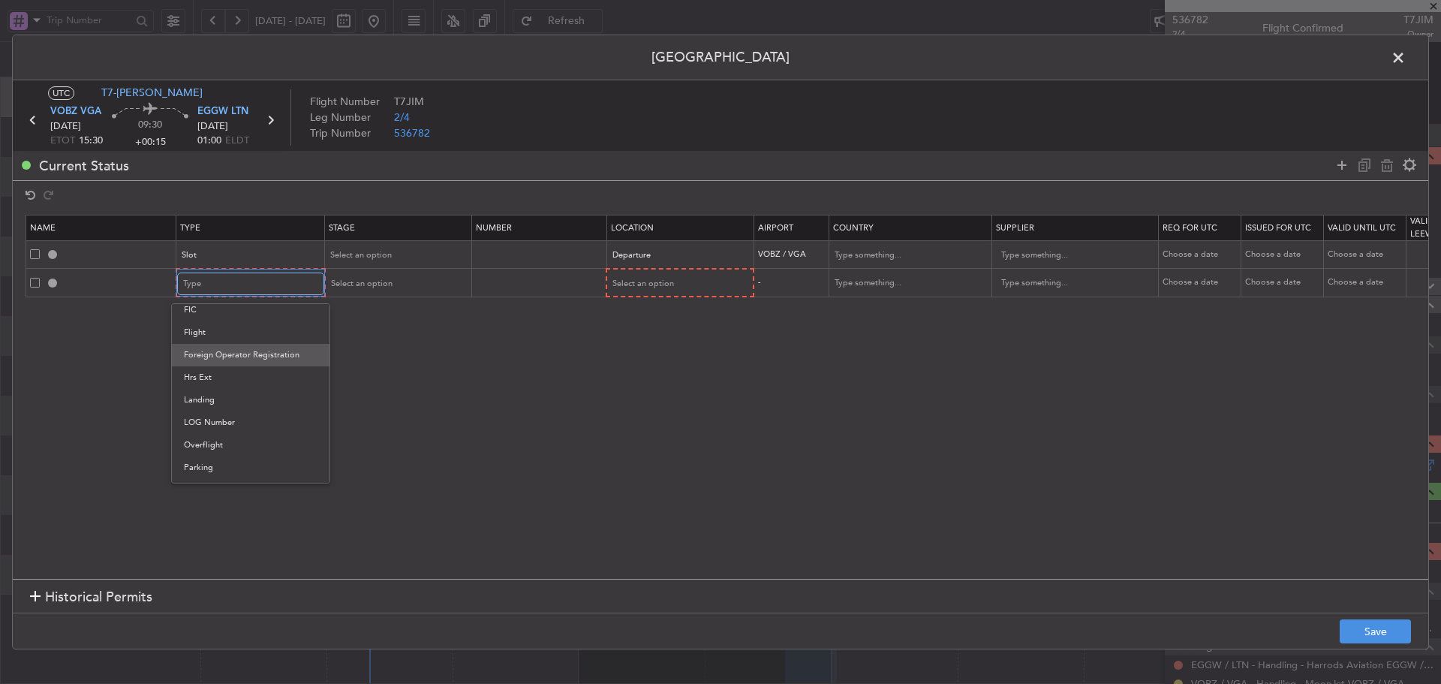
scroll to position [300, 0]
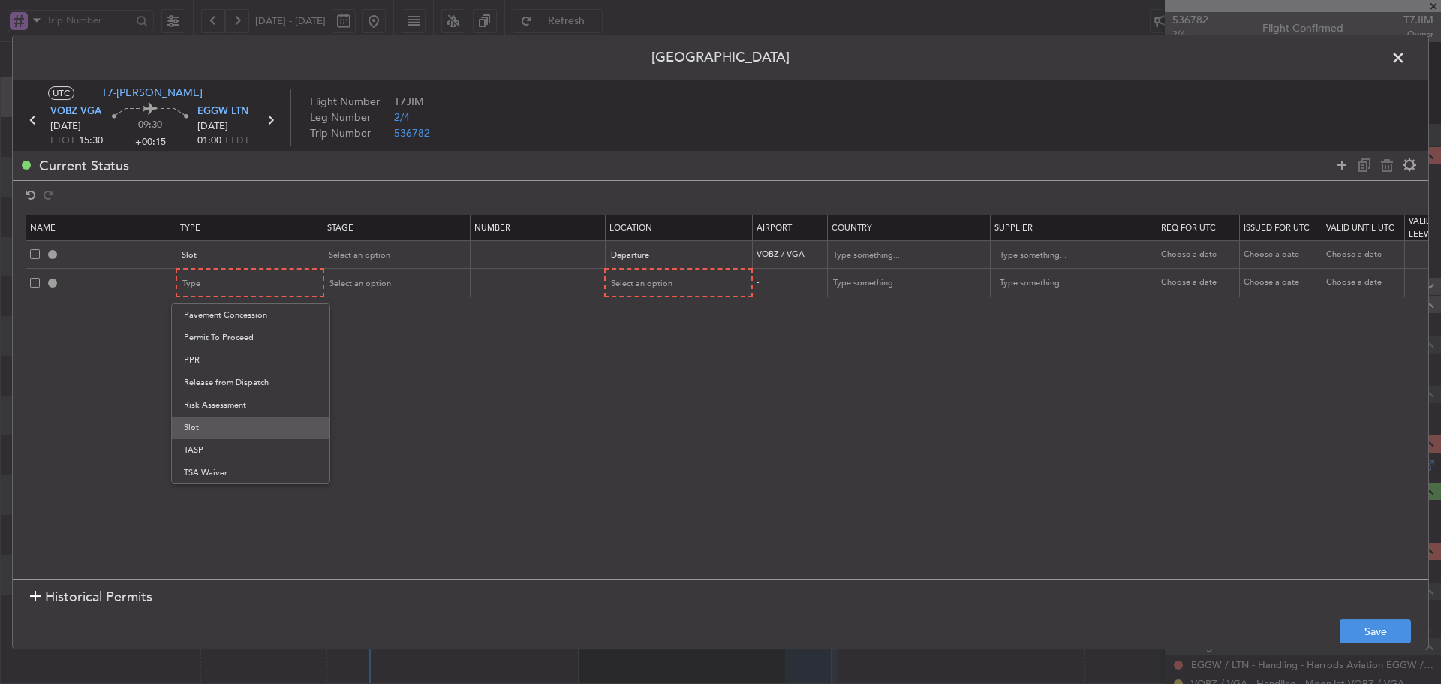
click at [226, 437] on span "Slot" at bounding box center [251, 428] width 134 height 23
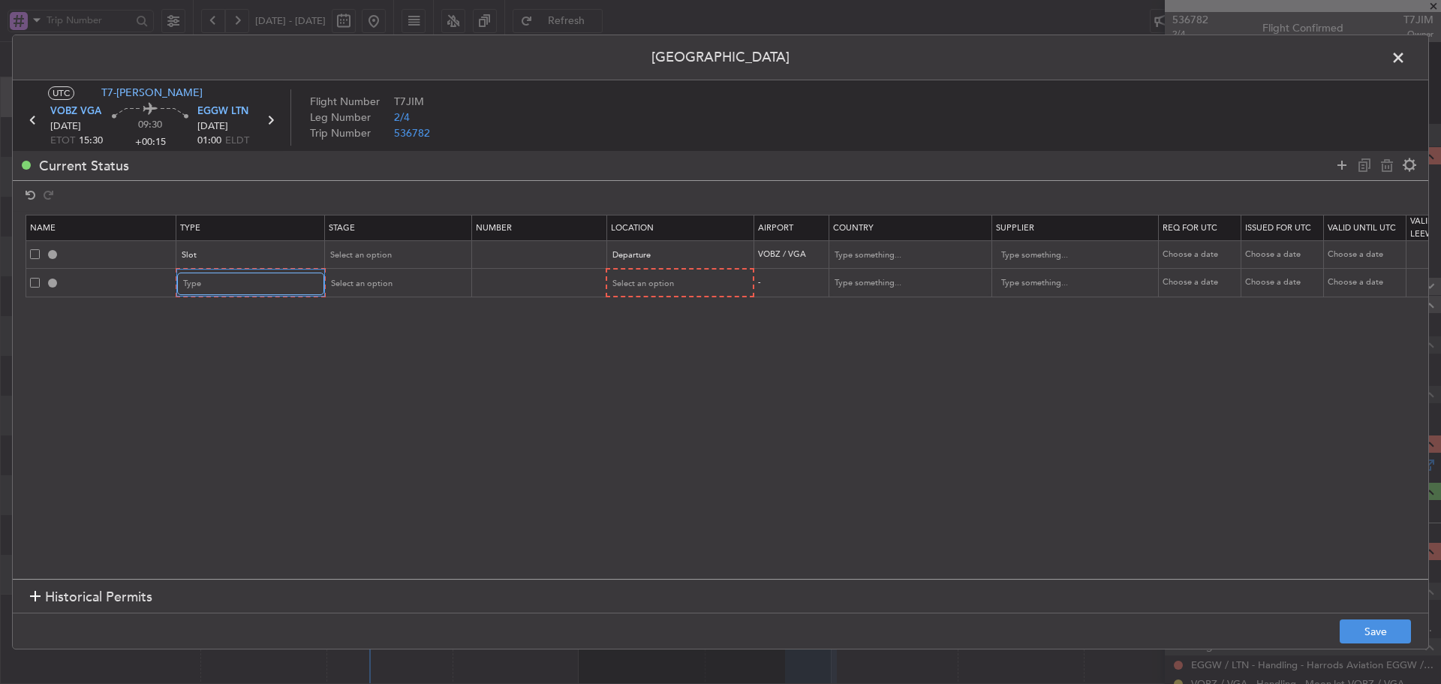
scroll to position [452, 0]
click at [268, 291] on div "Slot" at bounding box center [244, 284] width 125 height 23
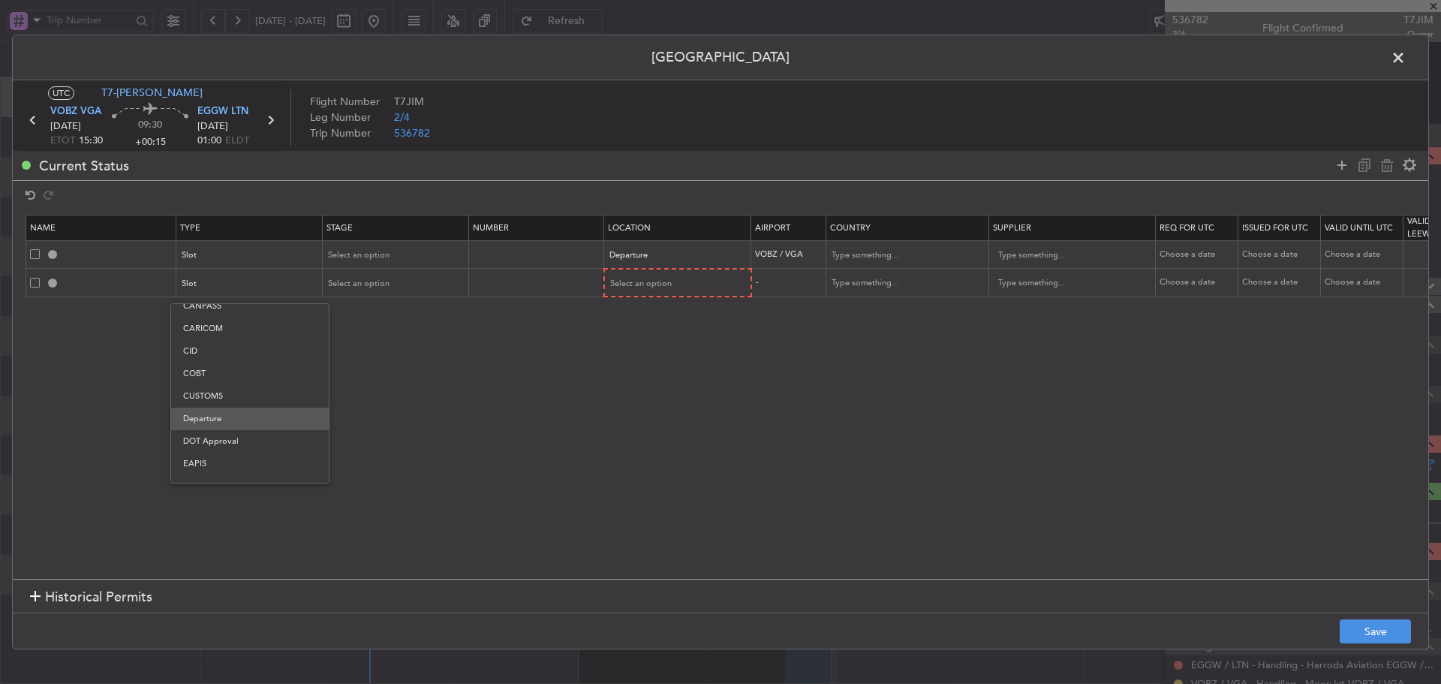
click at [216, 416] on span "Departure" at bounding box center [250, 419] width 134 height 23
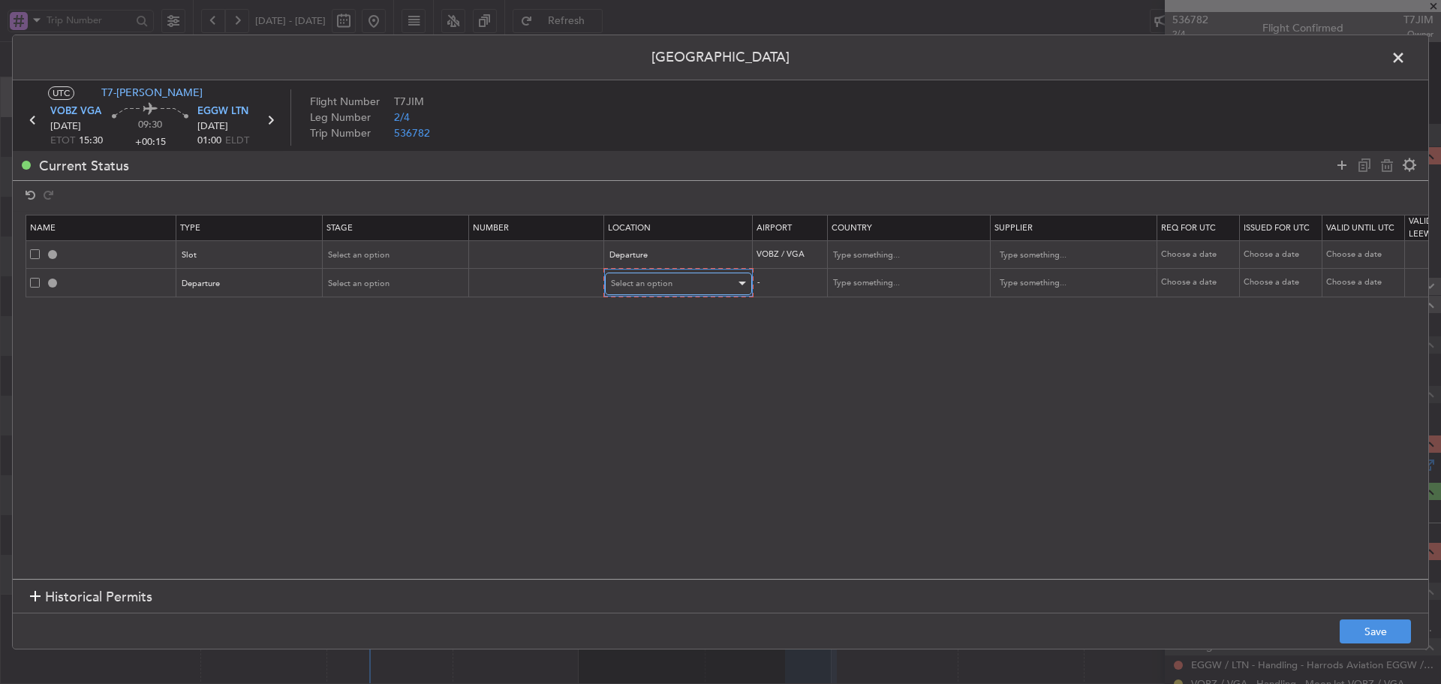
click at [664, 284] on span "Select an option" at bounding box center [642, 283] width 62 height 11
click at [647, 314] on span "Departure" at bounding box center [679, 315] width 134 height 23
click at [393, 255] on div "Select an option" at bounding box center [391, 255] width 125 height 23
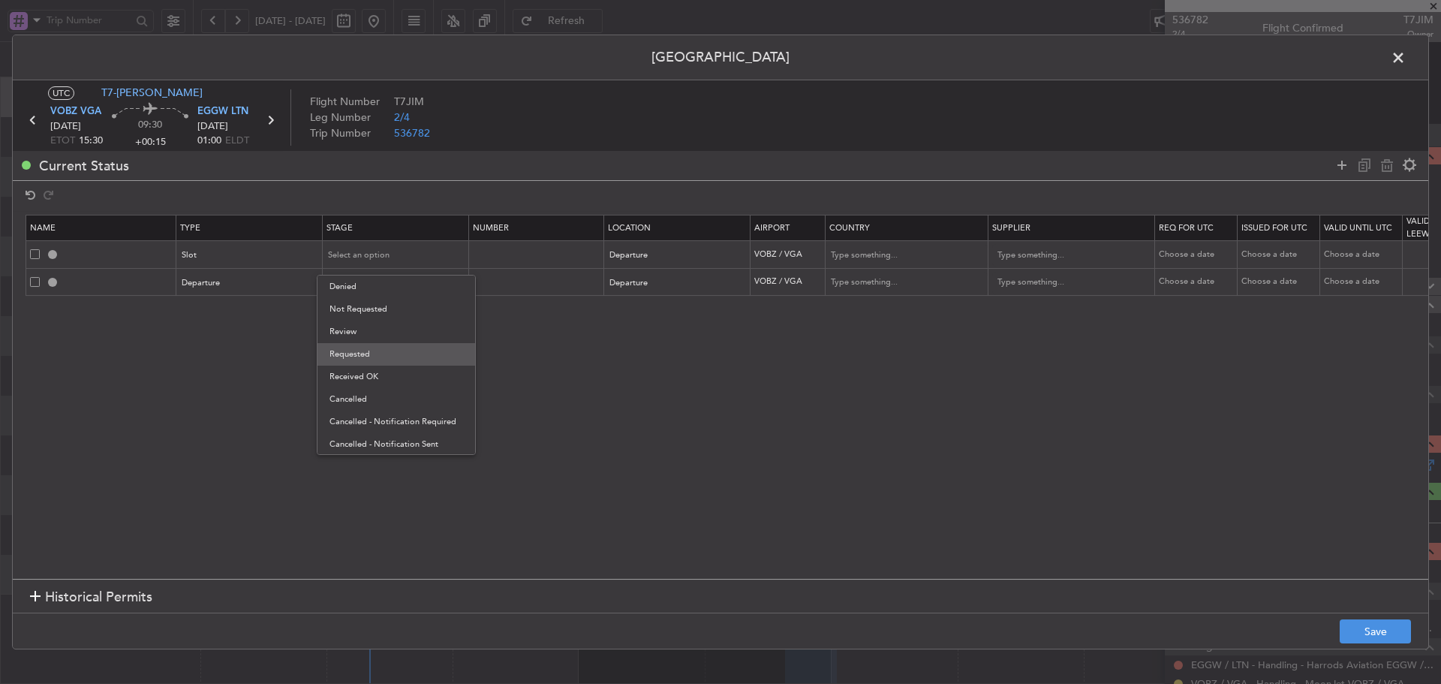
click at [357, 357] on span "Requested" at bounding box center [397, 354] width 134 height 23
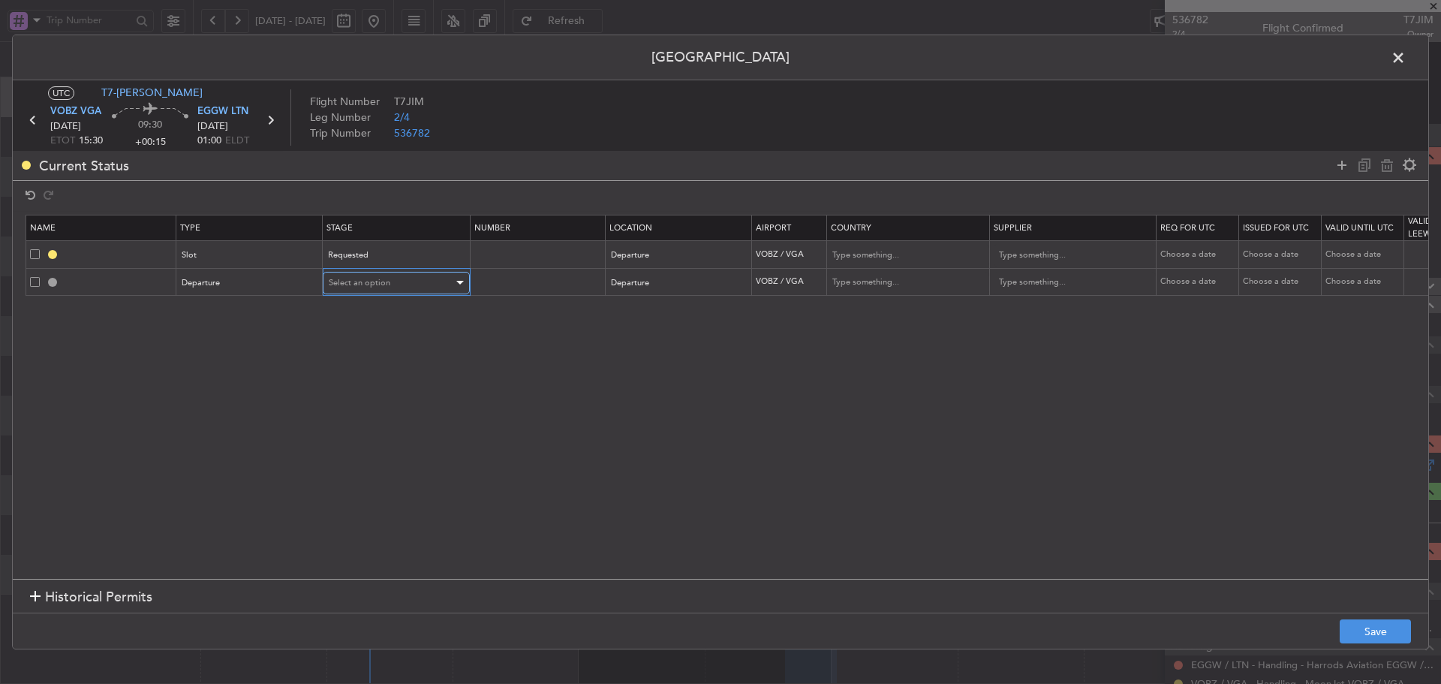
click at [385, 282] on span "Select an option" at bounding box center [360, 282] width 62 height 11
click at [355, 376] on span "Requested" at bounding box center [397, 382] width 134 height 23
click at [1338, 165] on icon at bounding box center [1342, 165] width 18 height 18
click at [279, 311] on div "Type" at bounding box center [245, 311] width 125 height 23
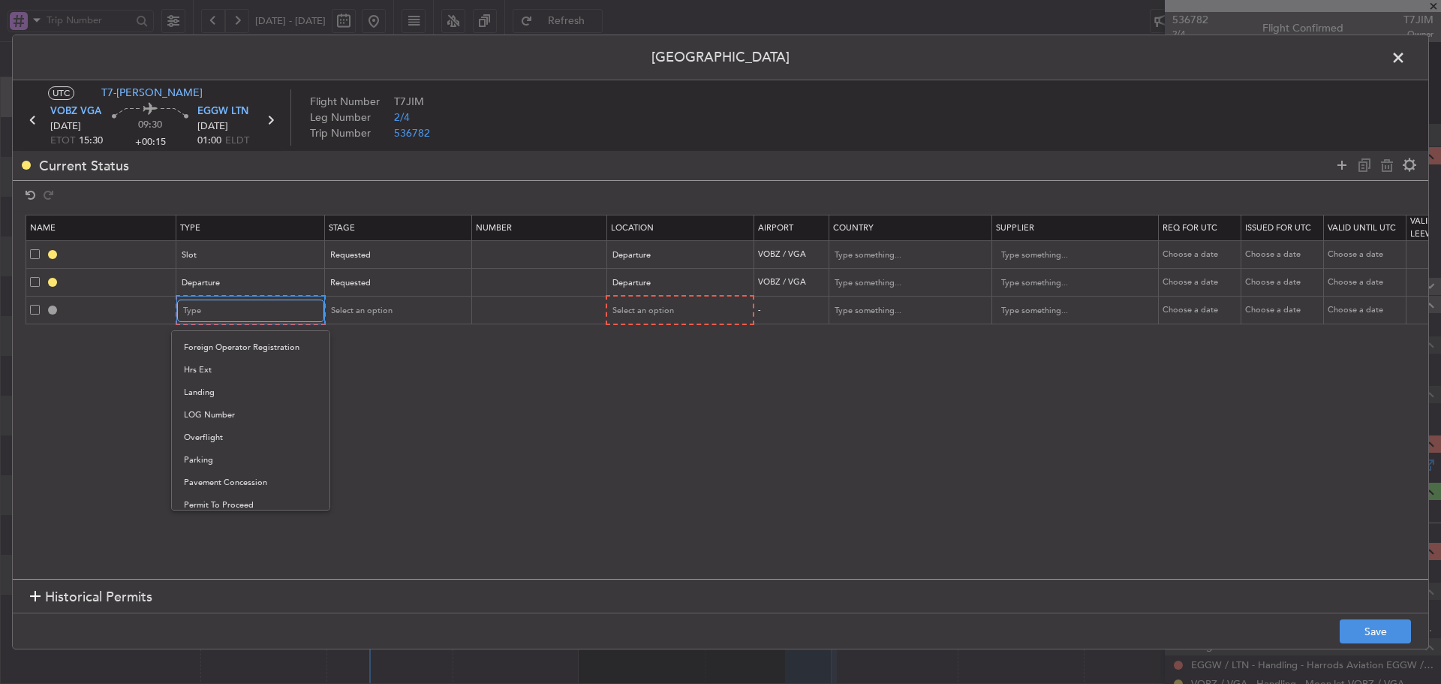
scroll to position [452, 0]
click at [209, 445] on span "Slot" at bounding box center [251, 453] width 134 height 23
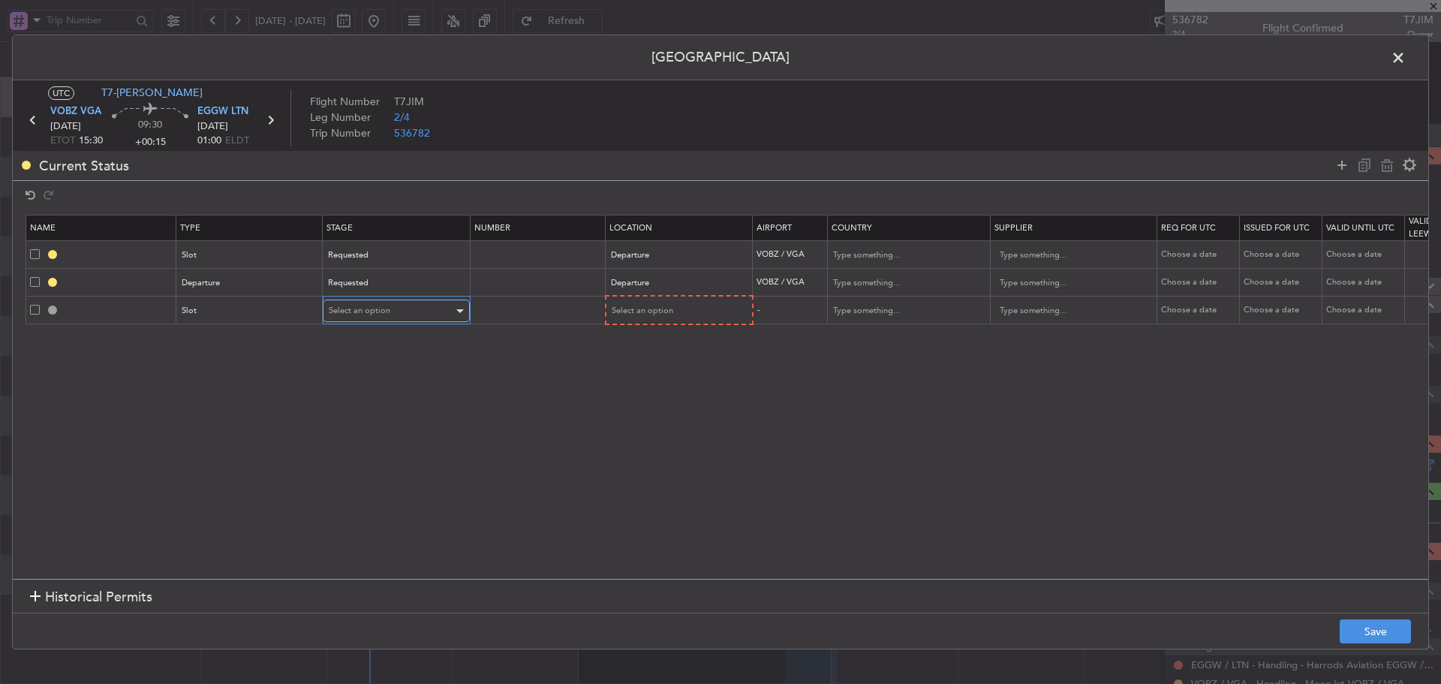
click at [439, 308] on div "Select an option" at bounding box center [391, 311] width 125 height 23
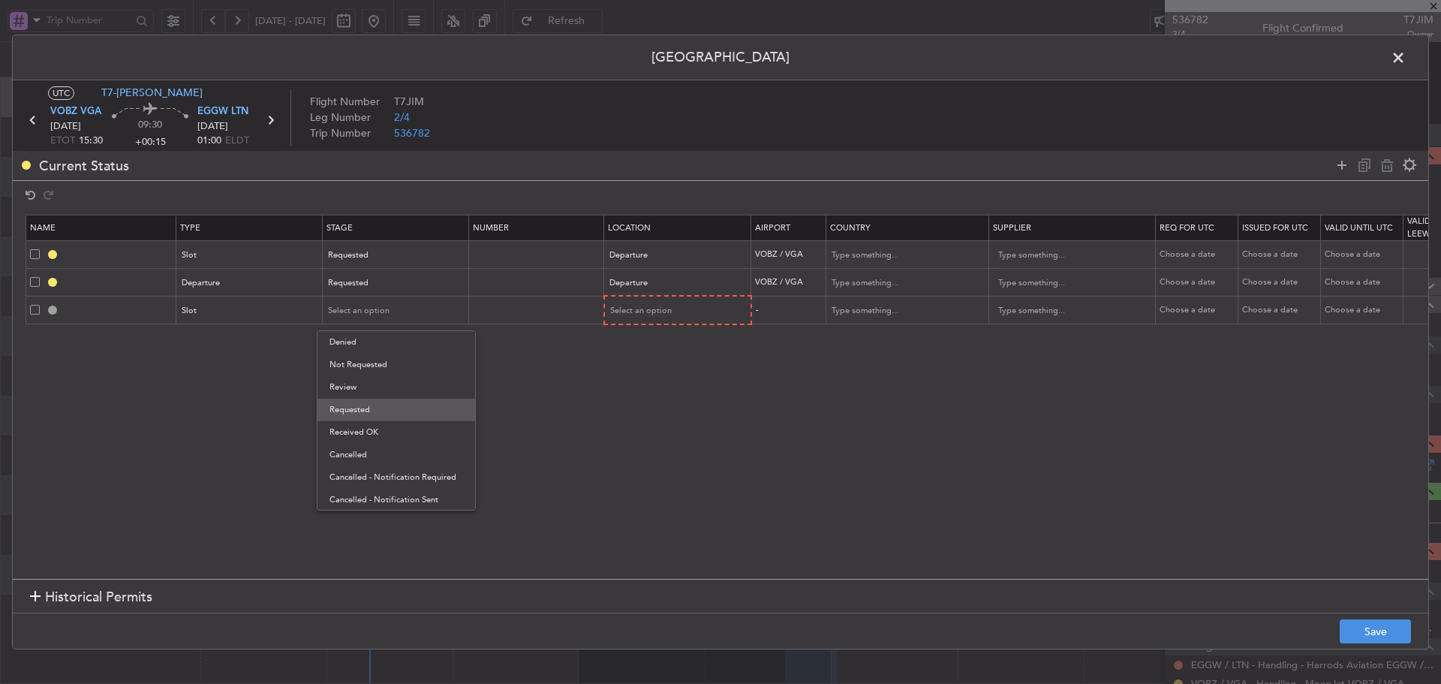
click at [379, 402] on span "Requested" at bounding box center [397, 410] width 134 height 23
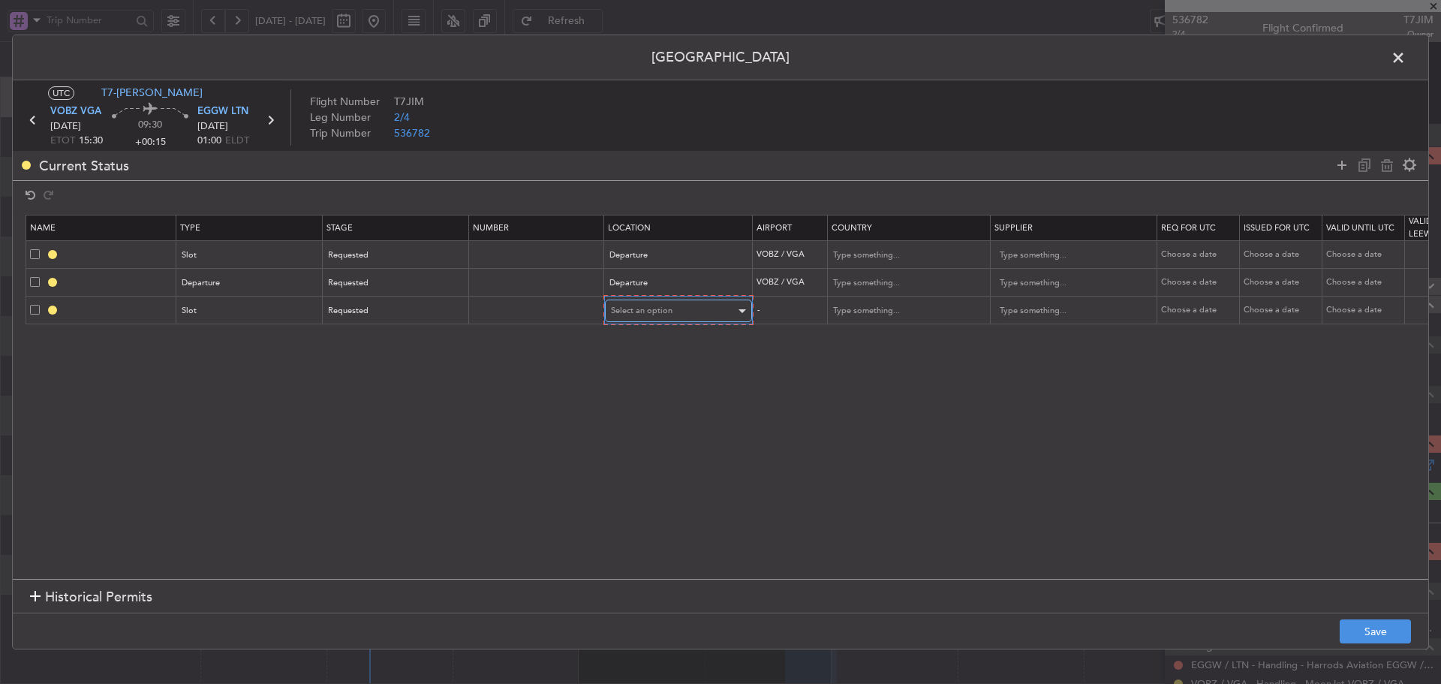
click at [646, 320] on div "Select an option" at bounding box center [673, 311] width 125 height 23
click at [626, 393] on span "Arrival" at bounding box center [679, 387] width 134 height 23
click at [1345, 165] on icon at bounding box center [1342, 165] width 18 height 18
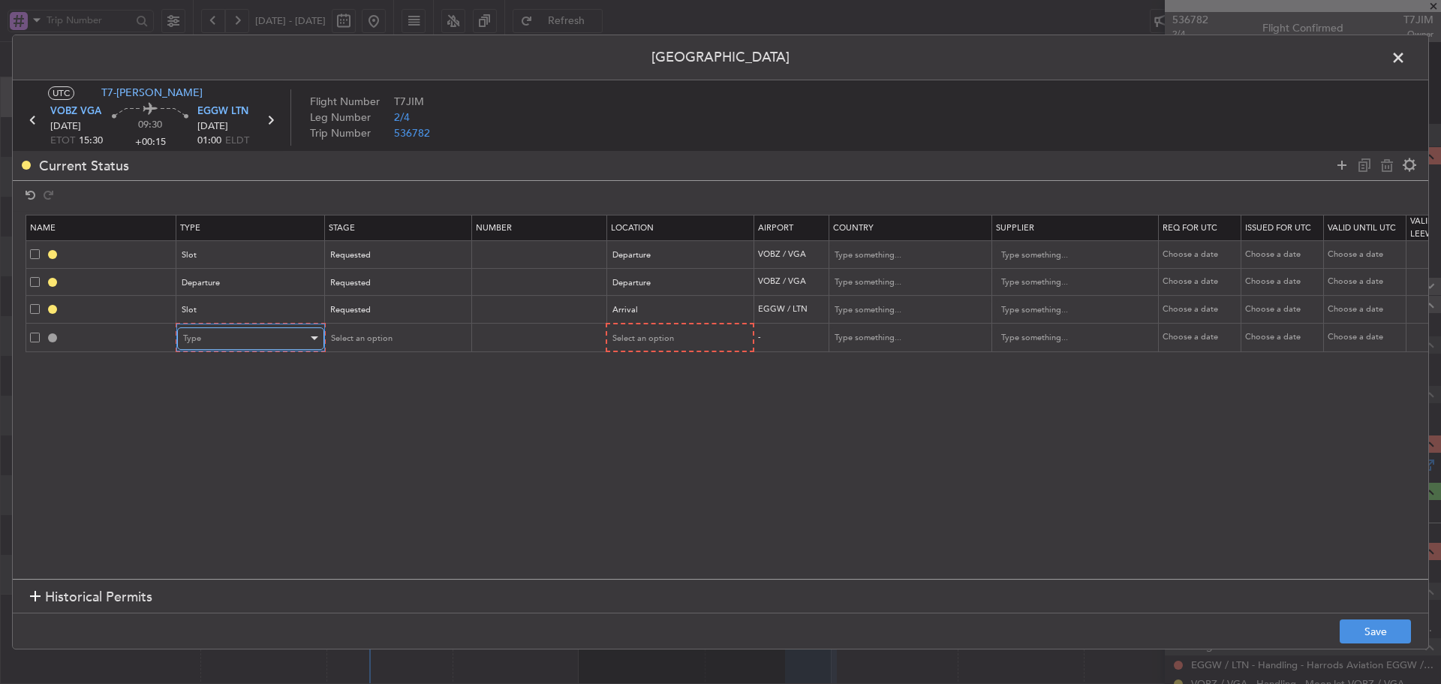
click at [243, 329] on div "Type" at bounding box center [245, 338] width 125 height 23
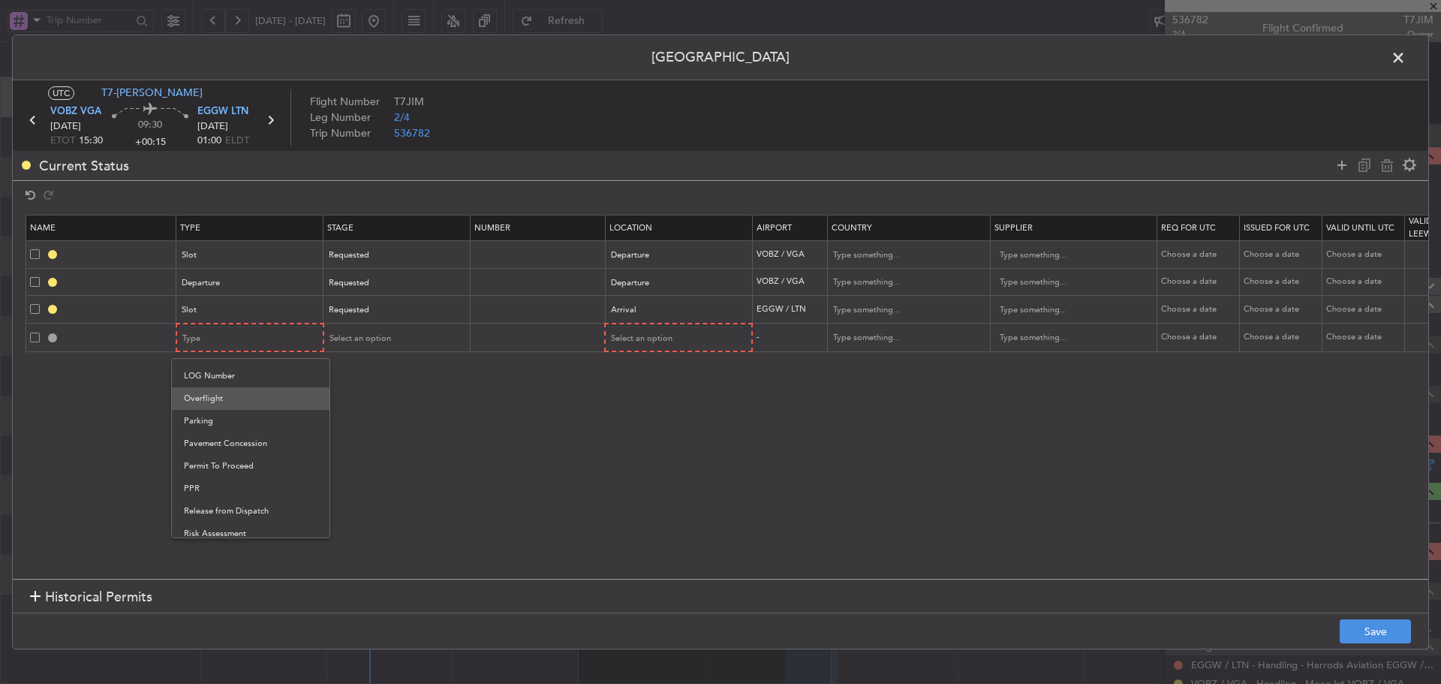
click at [214, 403] on span "Overflight" at bounding box center [251, 398] width 134 height 23
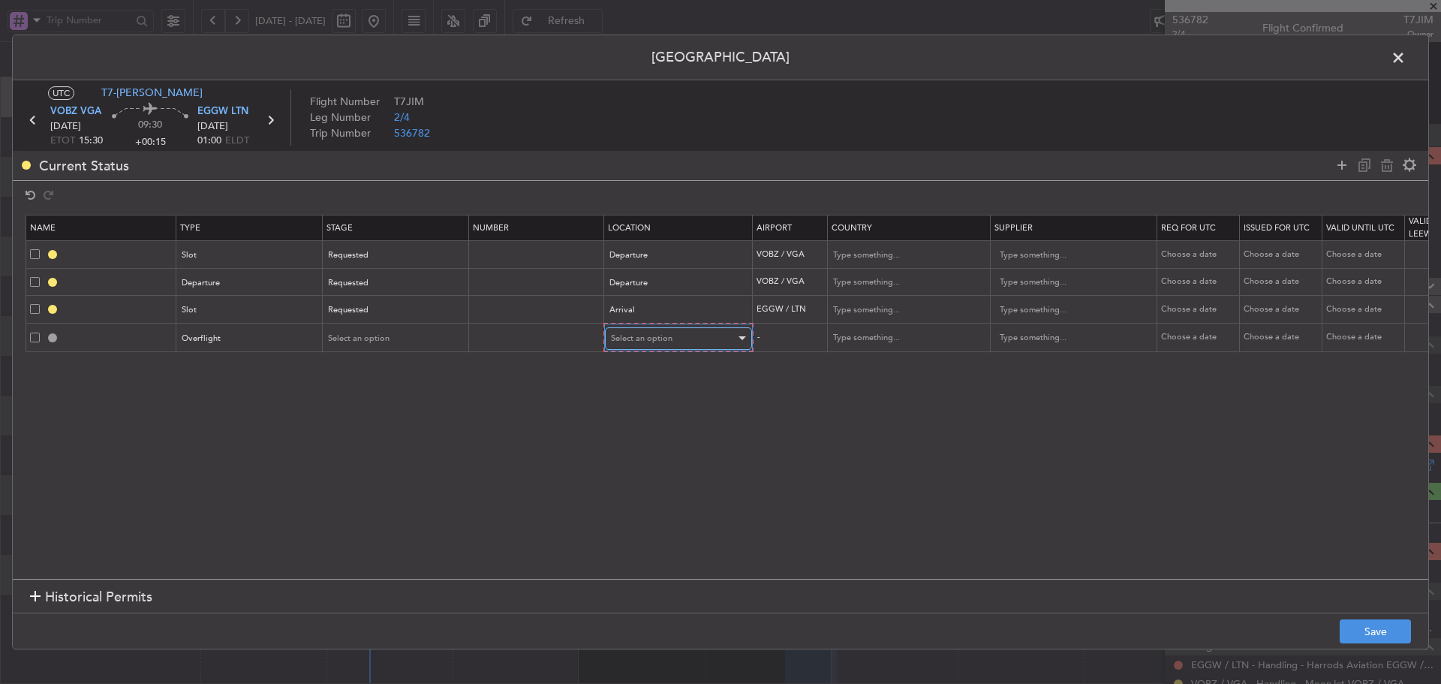
click at [709, 345] on div "Select an option" at bounding box center [673, 338] width 125 height 23
click at [661, 463] on span "Enroute" at bounding box center [679, 460] width 134 height 23
click at [1038, 331] on input "text" at bounding box center [1066, 338] width 135 height 23
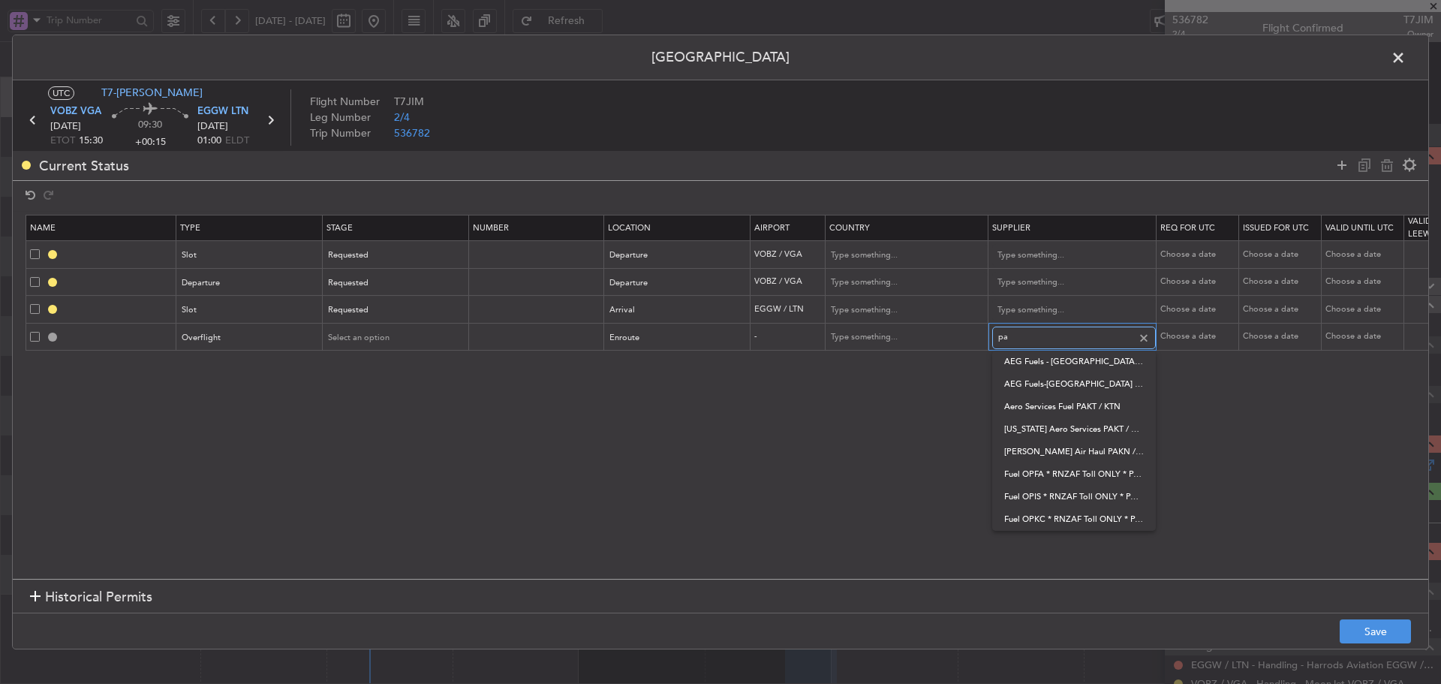
type input "p"
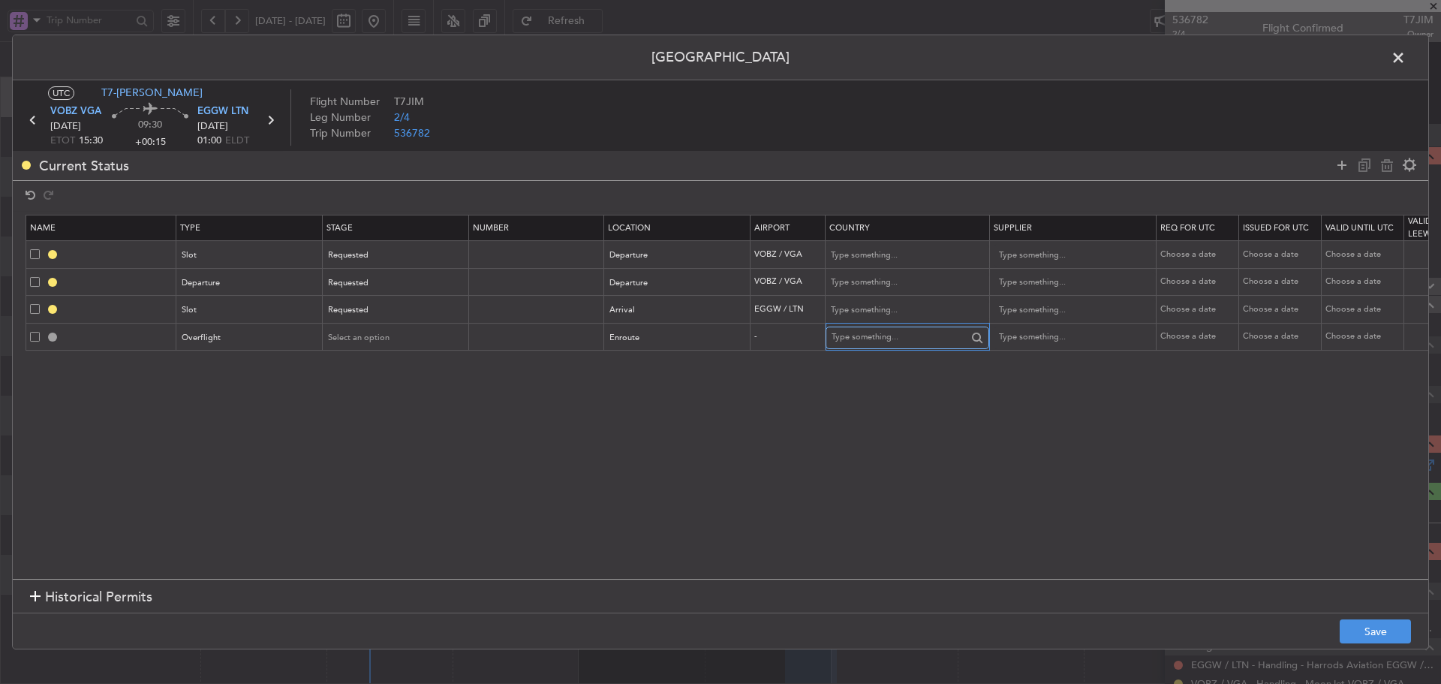
click at [935, 340] on input "text" at bounding box center [899, 338] width 135 height 23
click at [917, 360] on span "Pakistan" at bounding box center [908, 362] width 140 height 23
type input "Pakistan"
click at [1342, 164] on icon at bounding box center [1342, 165] width 18 height 18
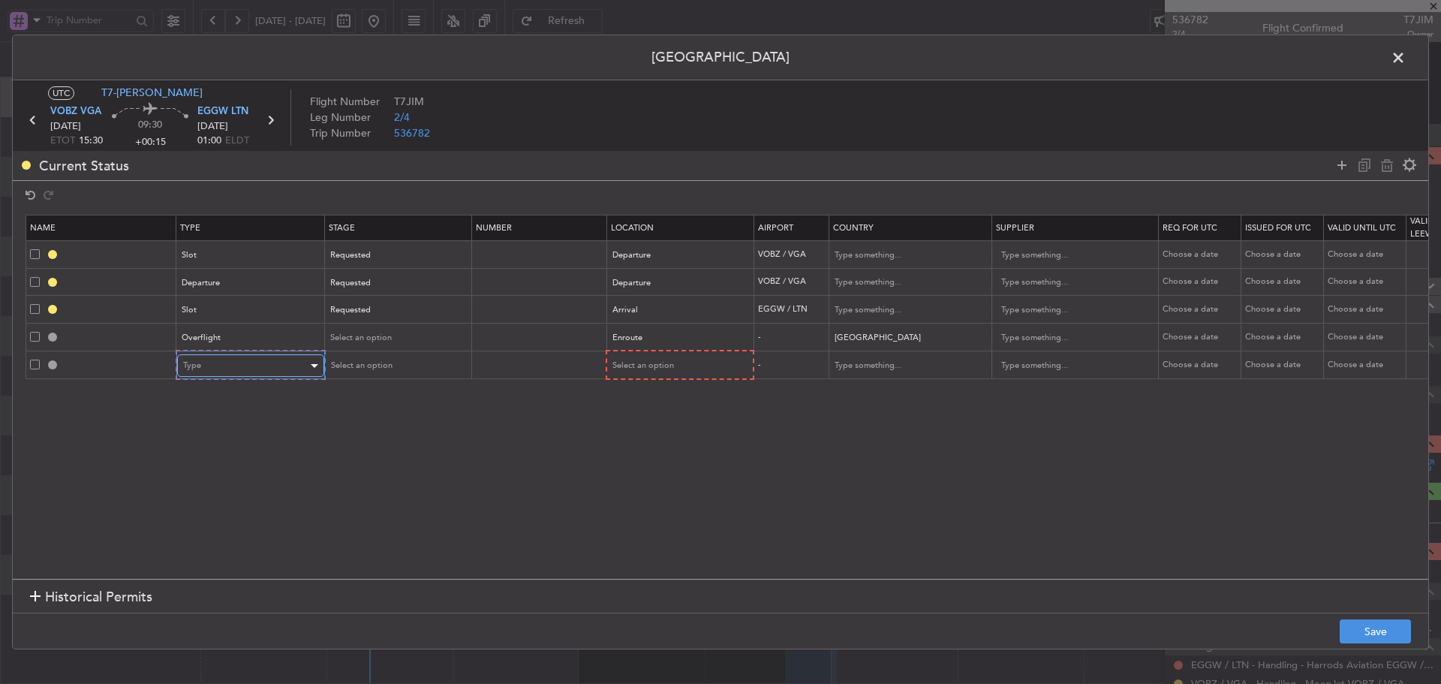
click at [277, 372] on div "Type" at bounding box center [245, 365] width 125 height 23
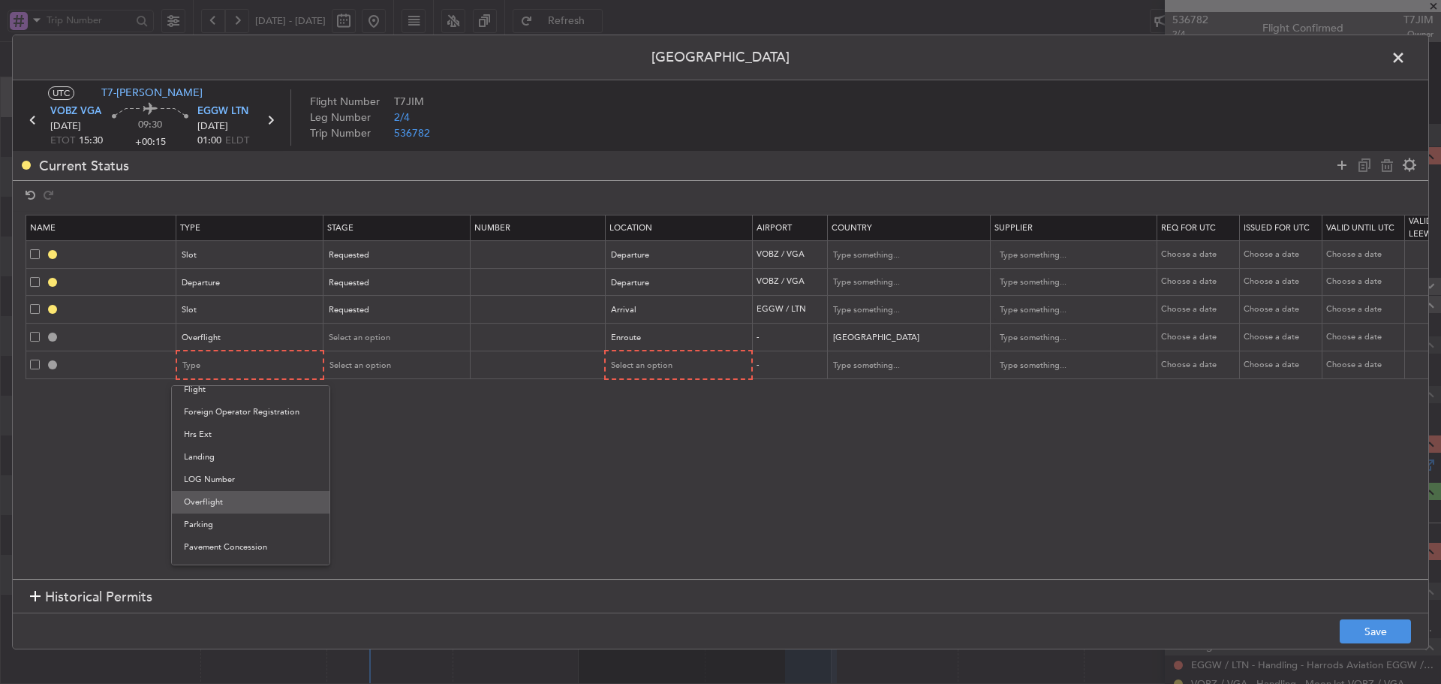
click at [224, 509] on span "Overflight" at bounding box center [251, 502] width 134 height 23
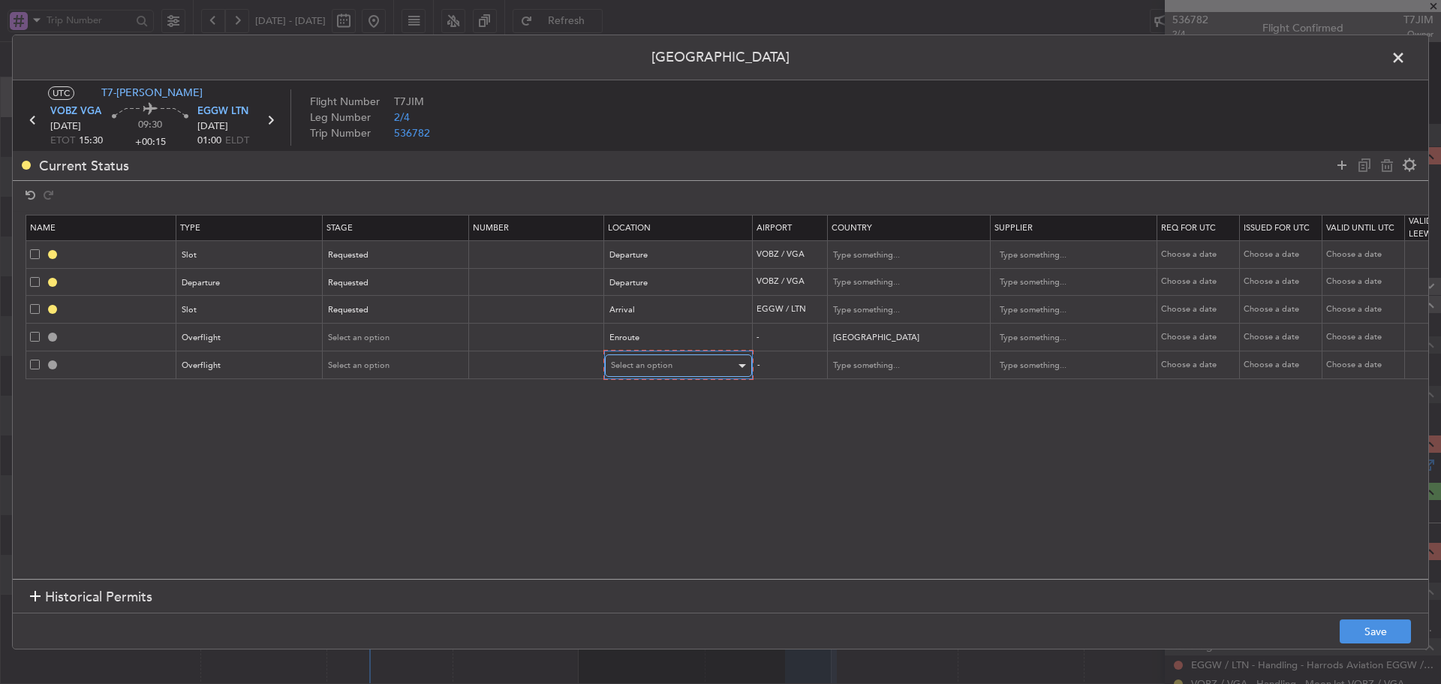
click at [692, 373] on div "Select an option" at bounding box center [673, 365] width 125 height 23
click at [652, 481] on span "Enroute" at bounding box center [679, 487] width 134 height 23
click at [851, 365] on input "text" at bounding box center [899, 365] width 135 height 23
click at [857, 391] on span "Iran" at bounding box center [908, 389] width 140 height 23
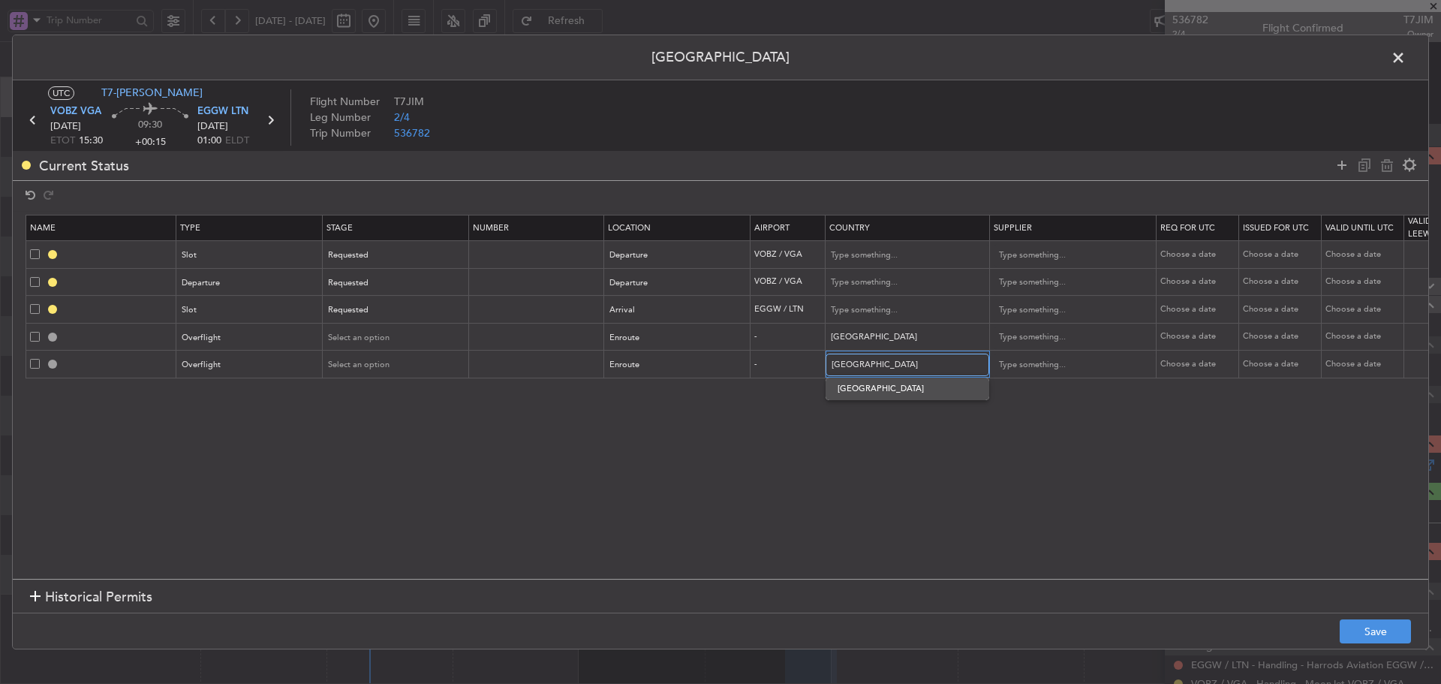
type input "Iran"
click at [1338, 164] on icon at bounding box center [1342, 165] width 18 height 18
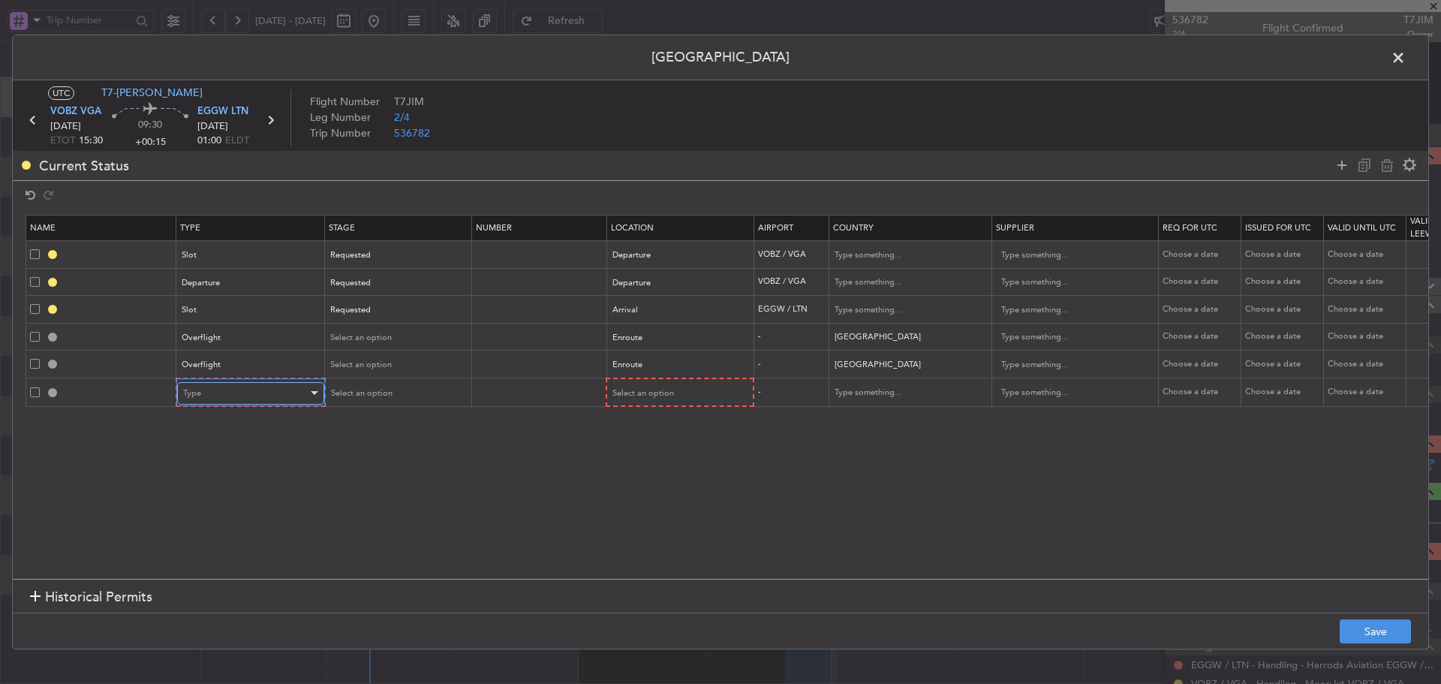
click at [291, 399] on div "Type" at bounding box center [245, 393] width 125 height 23
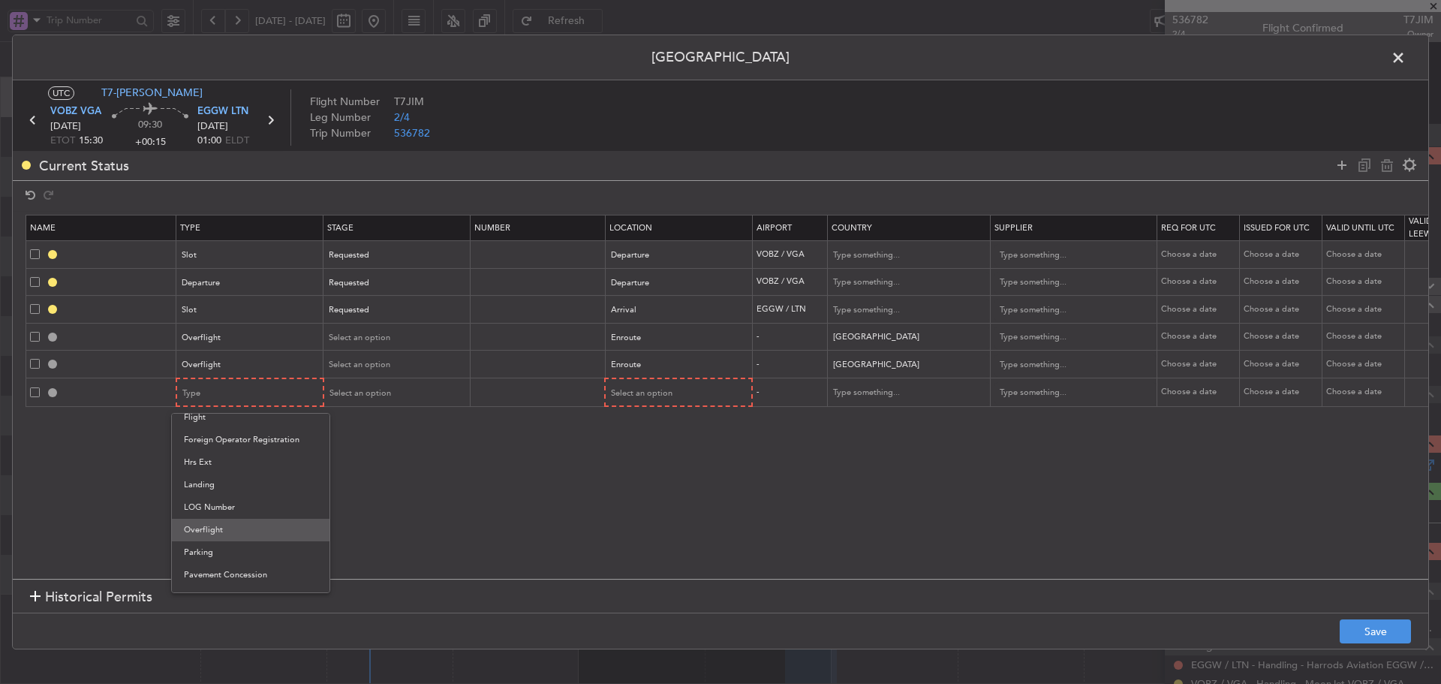
click at [231, 526] on span "Overflight" at bounding box center [251, 530] width 134 height 23
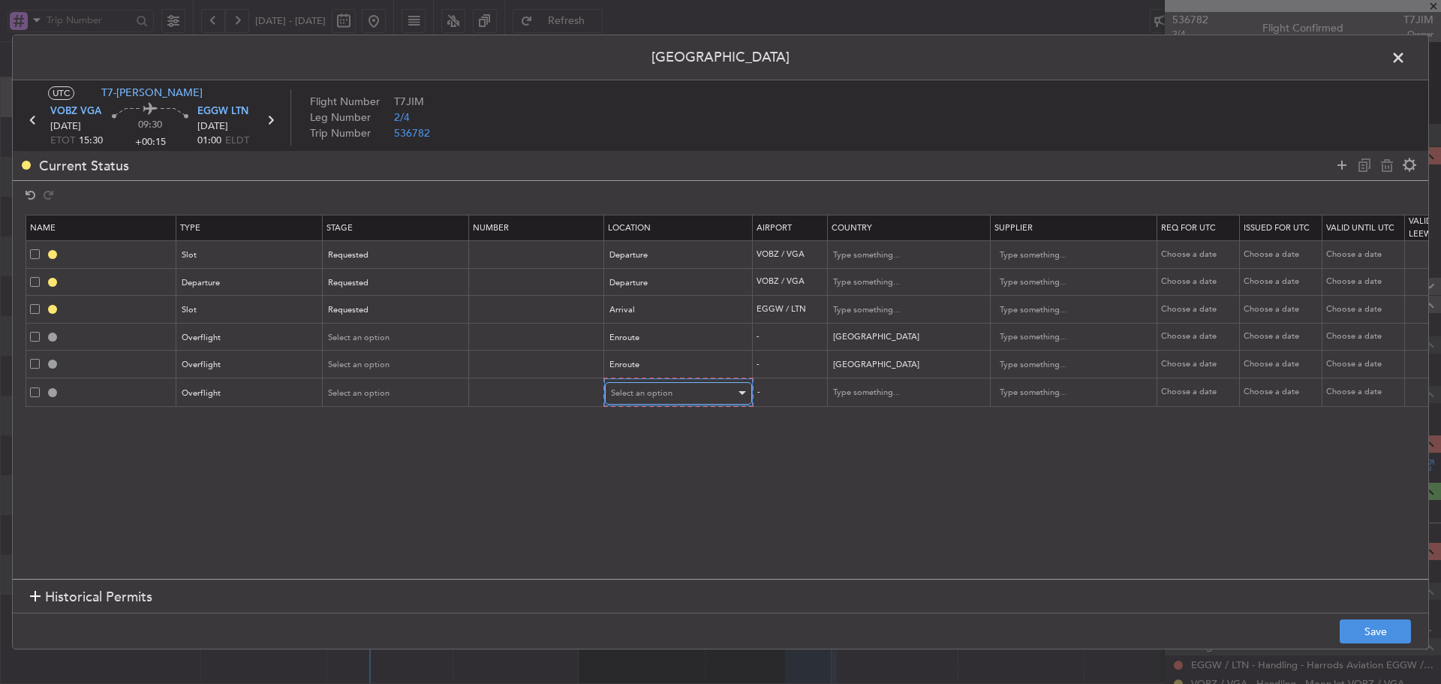
click at [675, 391] on div "Select an option" at bounding box center [673, 393] width 125 height 23
click at [639, 516] on span "Enroute" at bounding box center [679, 515] width 134 height 23
click at [877, 392] on input "text" at bounding box center [899, 392] width 135 height 23
click at [876, 421] on span "Turkey" at bounding box center [908, 416] width 140 height 23
type input "Turkey"
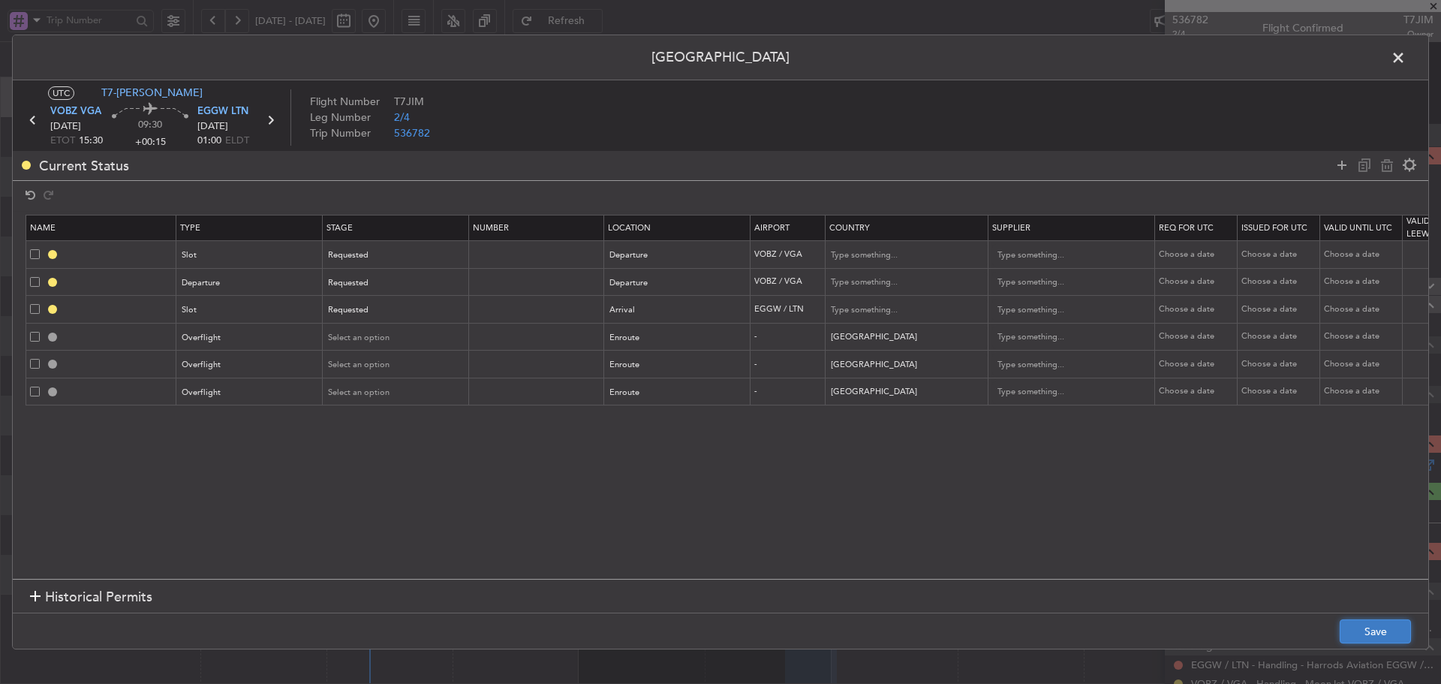
click at [1354, 628] on button "Save" at bounding box center [1375, 631] width 71 height 24
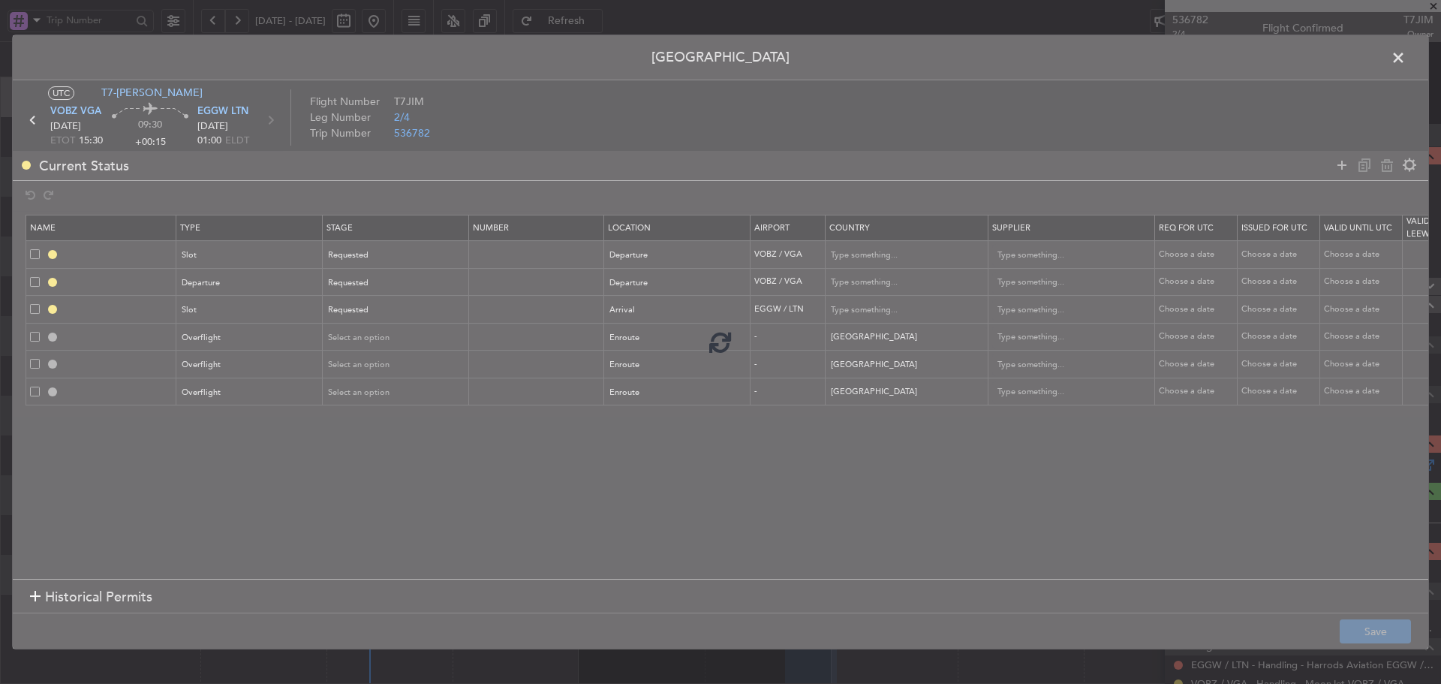
type input "VOBZ DEP SLOT"
type input "India"
type input "NNN"
type input "3"
type input "DEPARTURE"
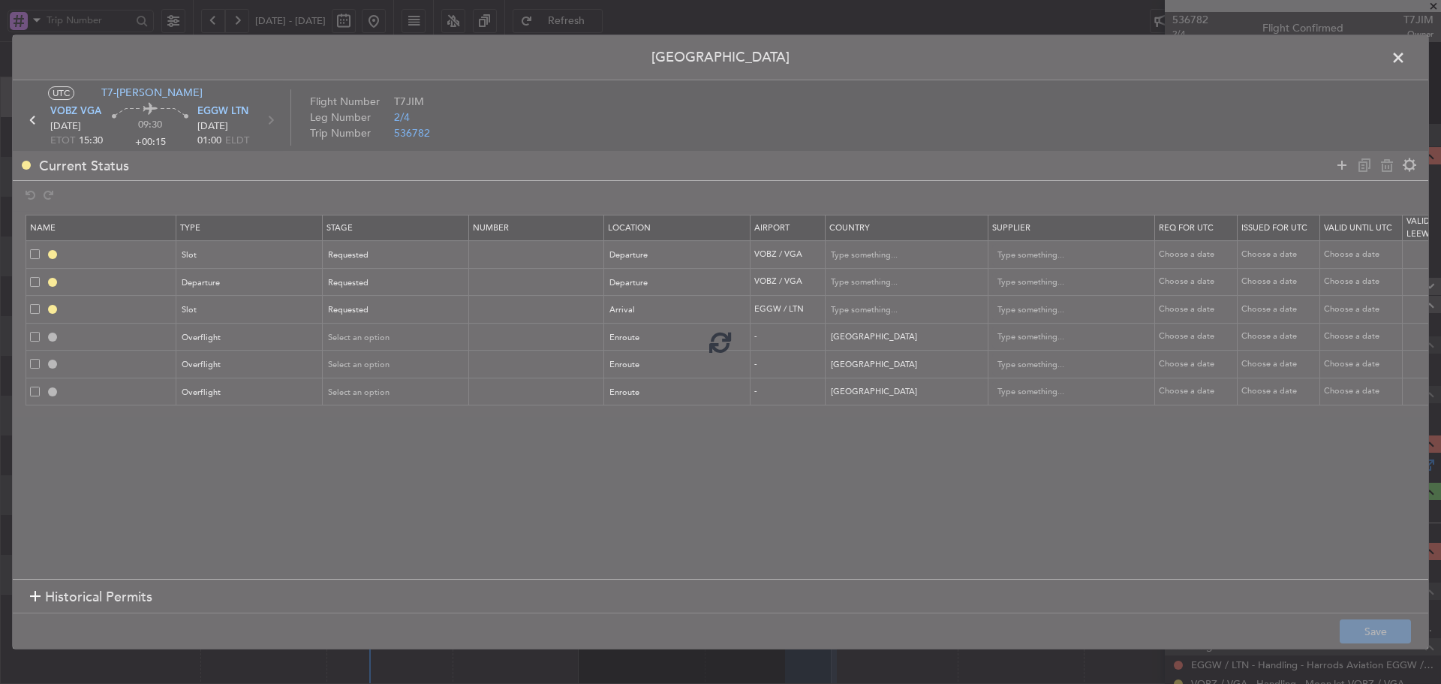
type input "India"
type input "NNN"
type input "3"
type input "EGGW ARR SLOT"
type input "United Kingdom"
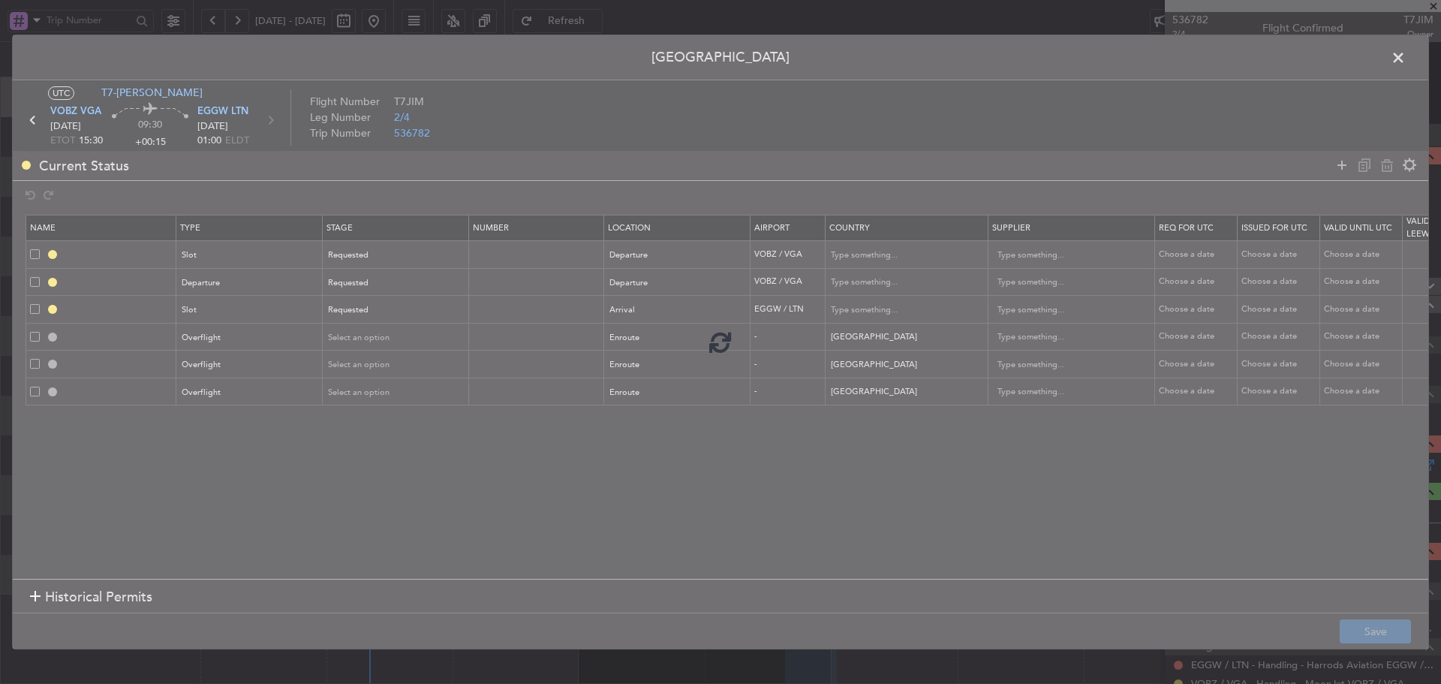
type input "NNN"
type input "2"
type input "PAKISTAN OVF"
type input "NNN"
type input "IRAN OVF"
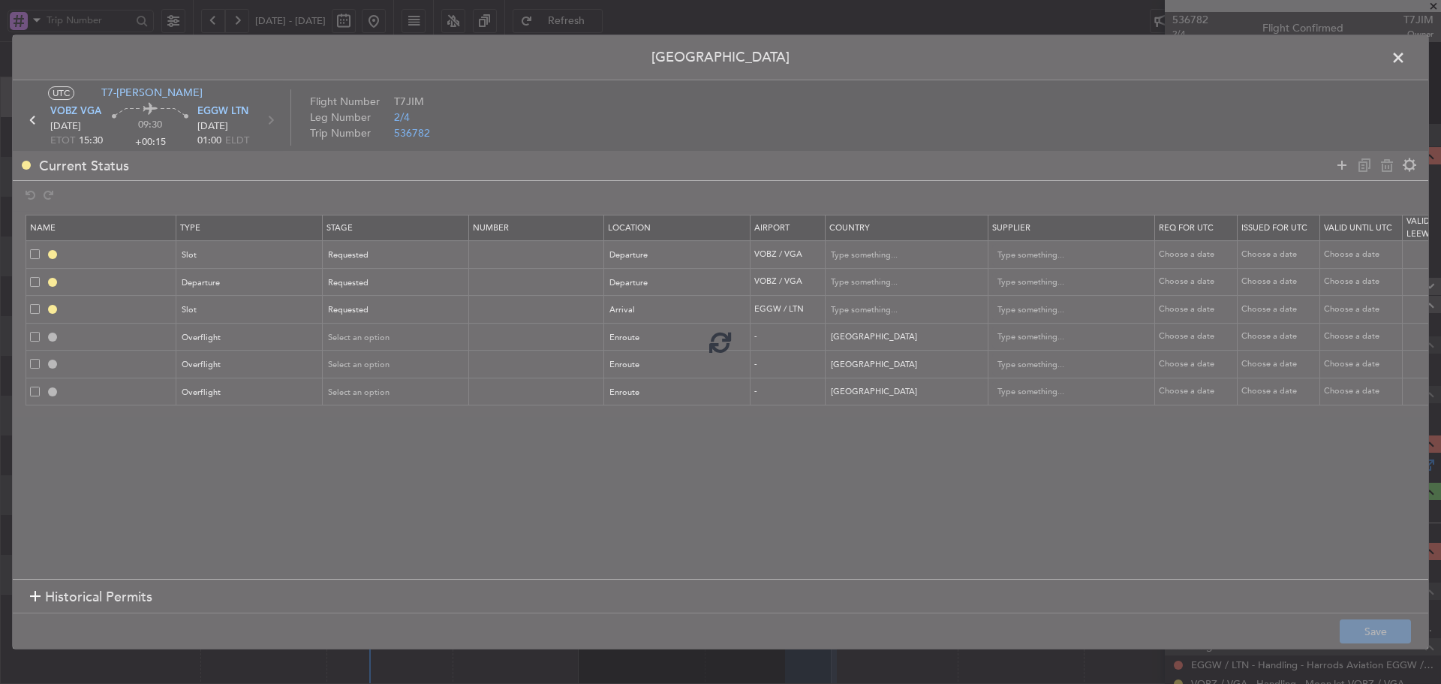
type input "NNN"
type input "2"
type input "TURKEY OVF"
type input "NNN"
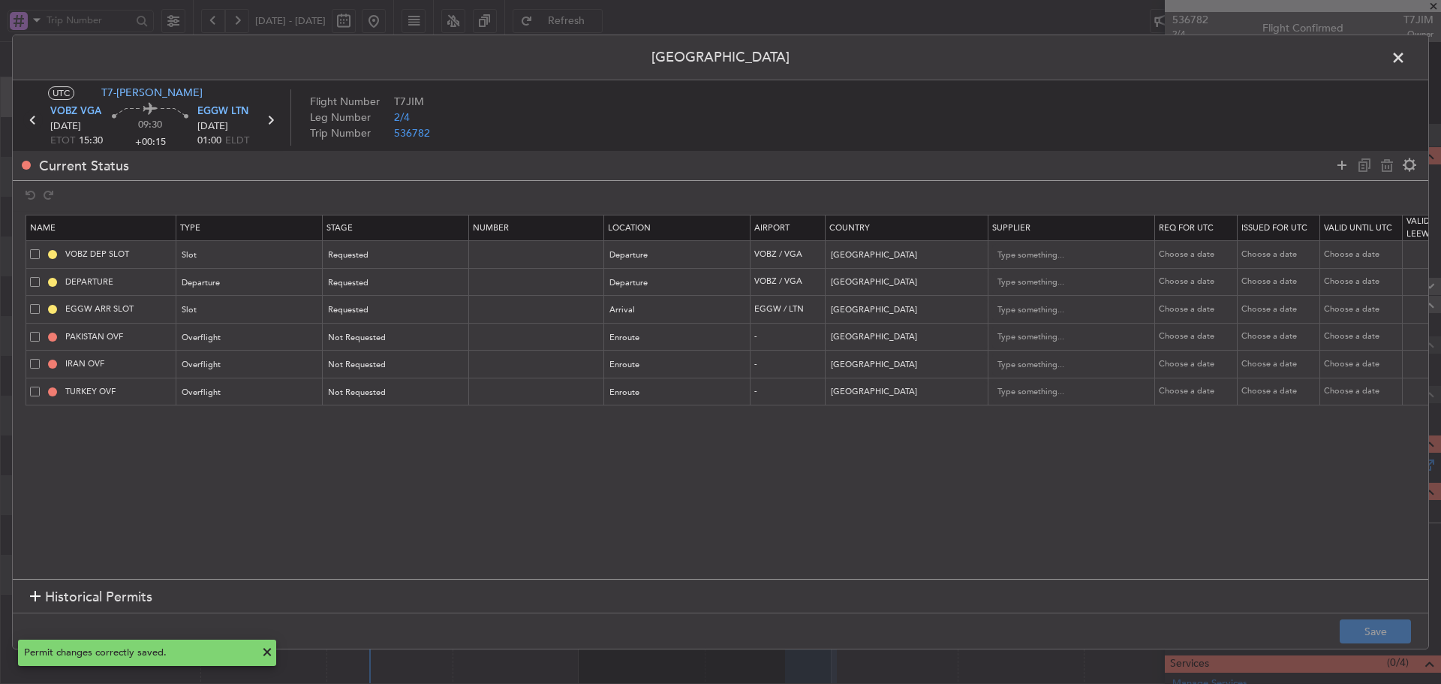
click at [27, 119] on icon at bounding box center [33, 120] width 20 height 20
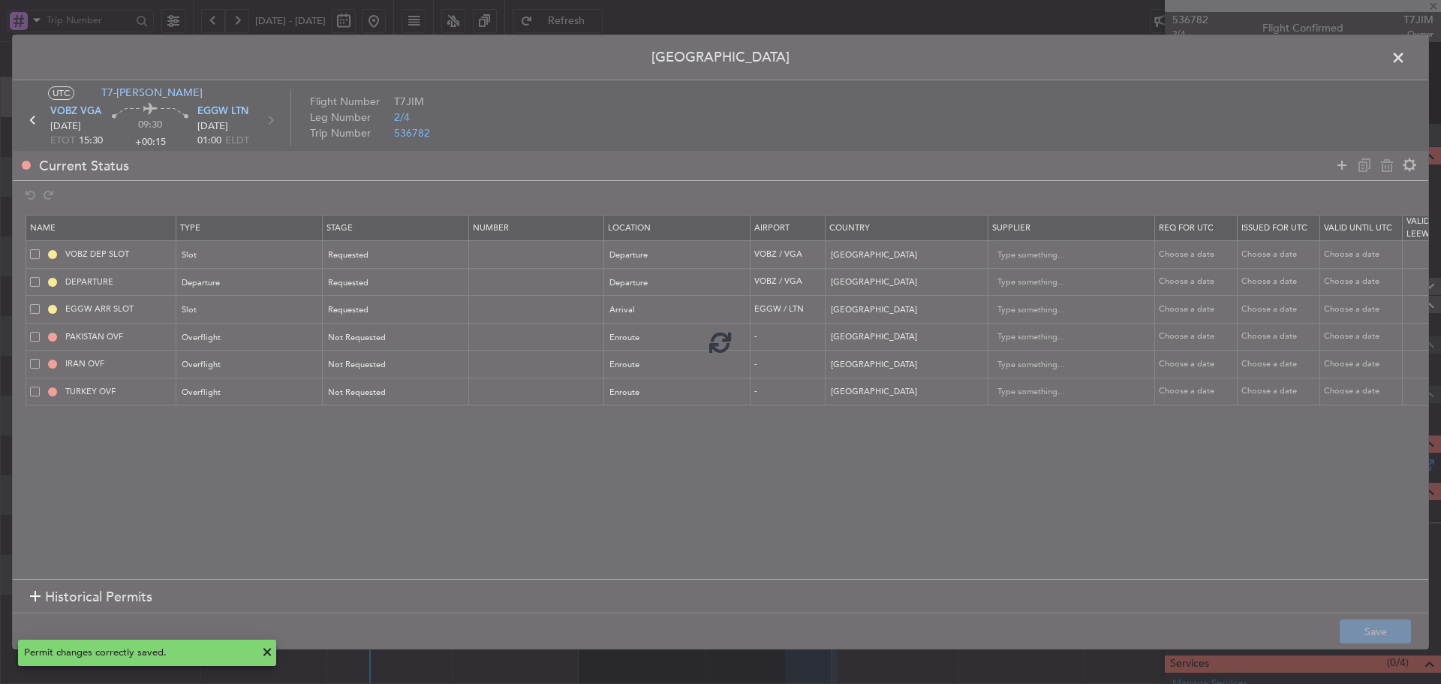
type input "-00:15"
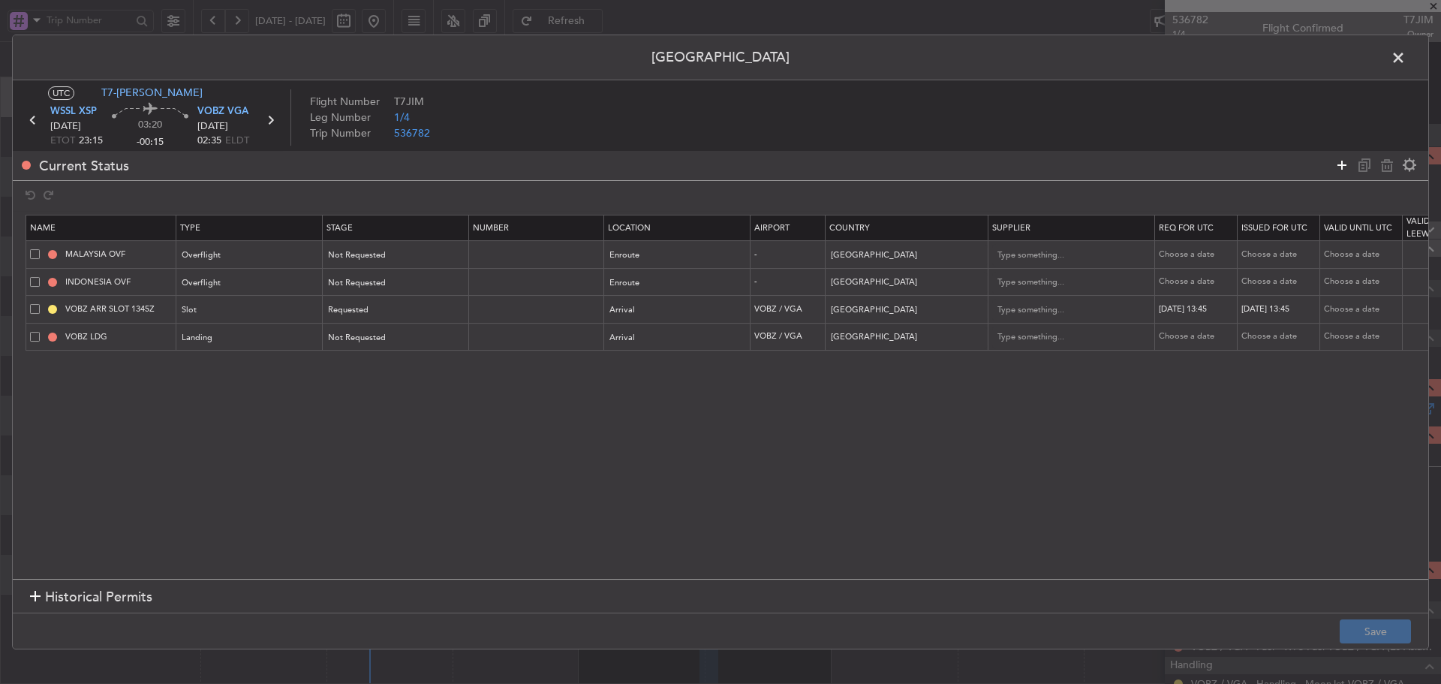
click at [1339, 168] on icon at bounding box center [1342, 165] width 18 height 18
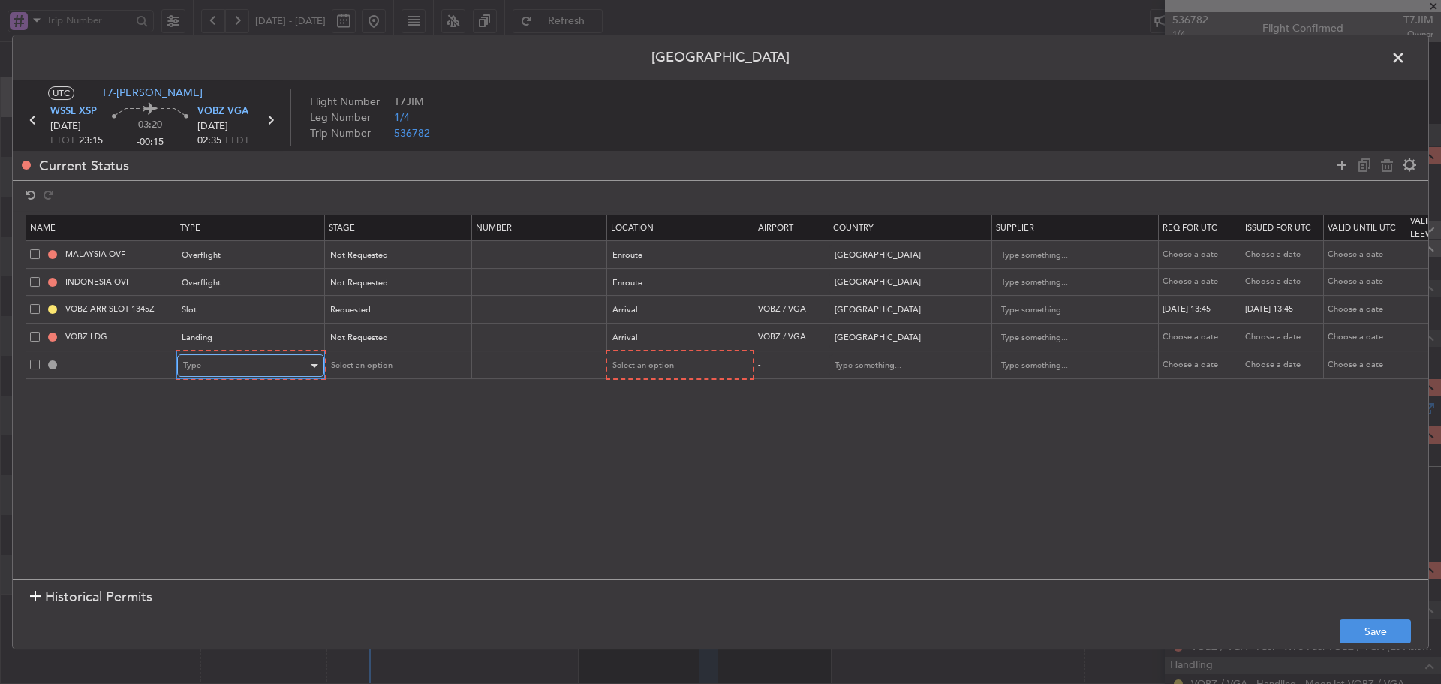
click at [262, 367] on div "Type" at bounding box center [245, 365] width 125 height 23
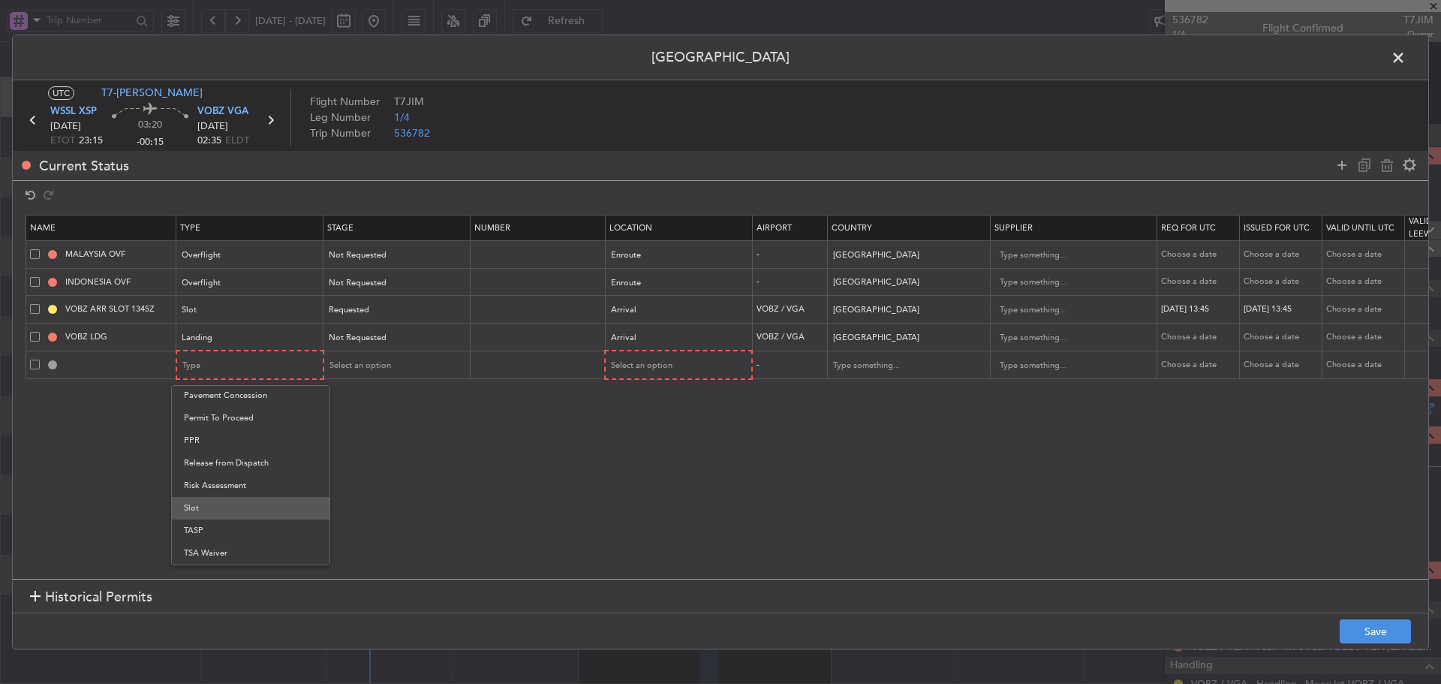
click at [212, 509] on span "Slot" at bounding box center [251, 508] width 134 height 23
click at [726, 462] on section "Name Type Stage Number Location Airport Country Supplier Req For Utc Issued For…" at bounding box center [721, 395] width 1416 height 368
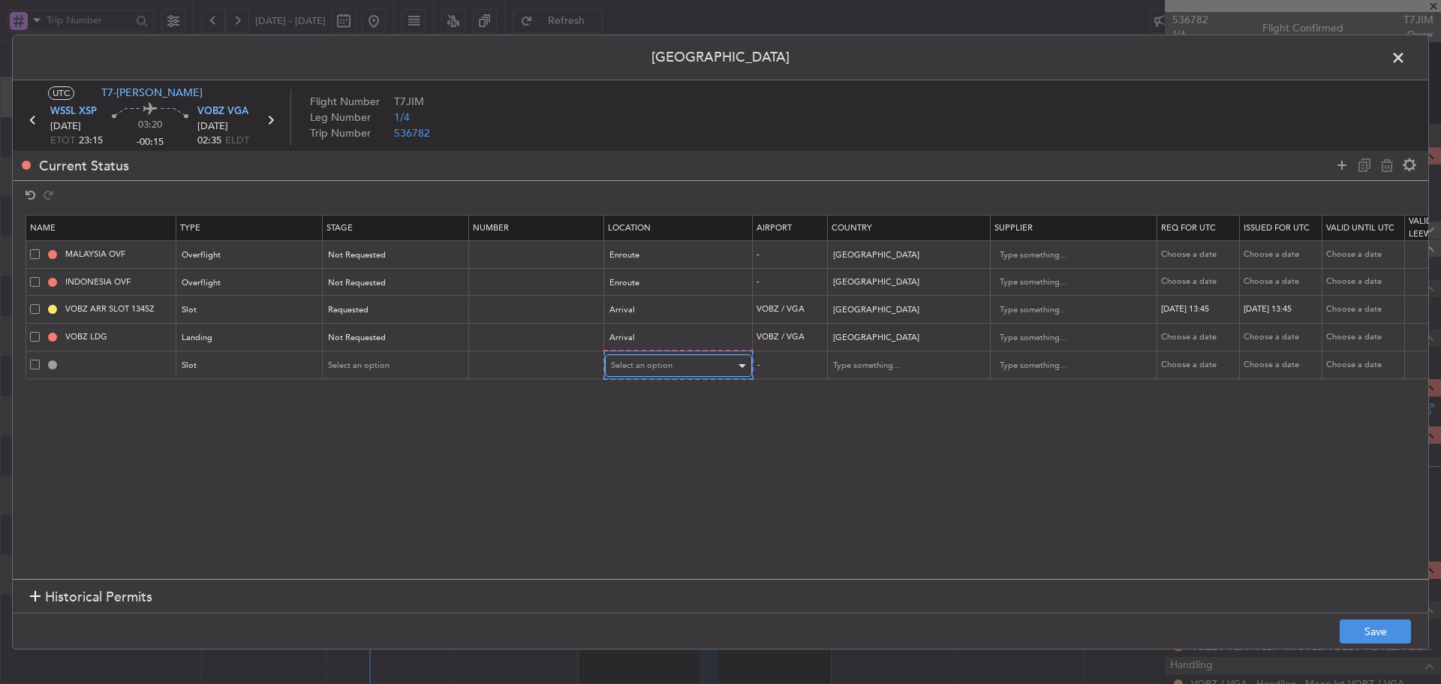
click at [715, 371] on div "Select an option" at bounding box center [673, 365] width 125 height 23
click at [661, 464] on span "Arrival Alt" at bounding box center [679, 464] width 134 height 23
click at [528, 459] on section "Name Type Stage Number Location Airport Country Supplier Req For Utc Issued For…" at bounding box center [721, 395] width 1416 height 368
click at [704, 357] on div "Arrival Alt" at bounding box center [672, 365] width 125 height 23
click at [661, 421] on span "Departure Alt" at bounding box center [678, 419] width 134 height 23
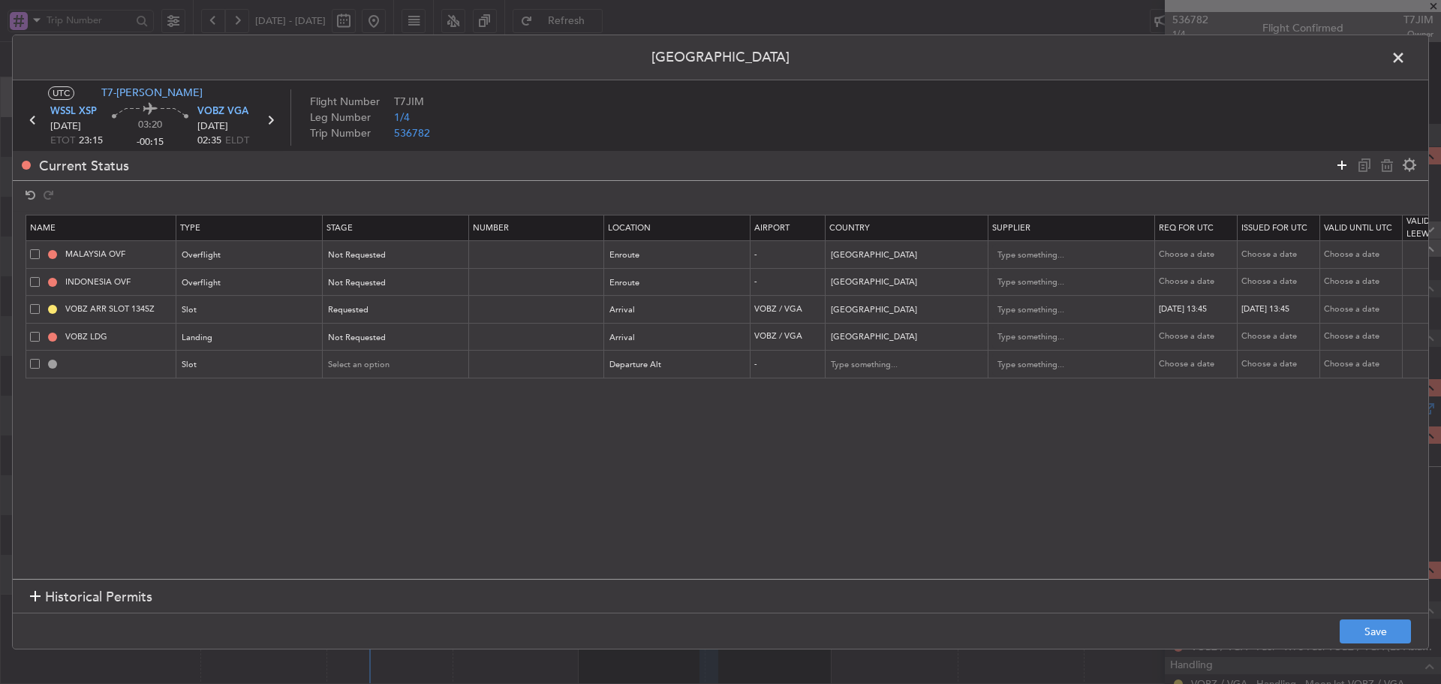
click at [1342, 167] on icon at bounding box center [1342, 165] width 18 height 18
click at [253, 387] on div "Type" at bounding box center [245, 393] width 125 height 23
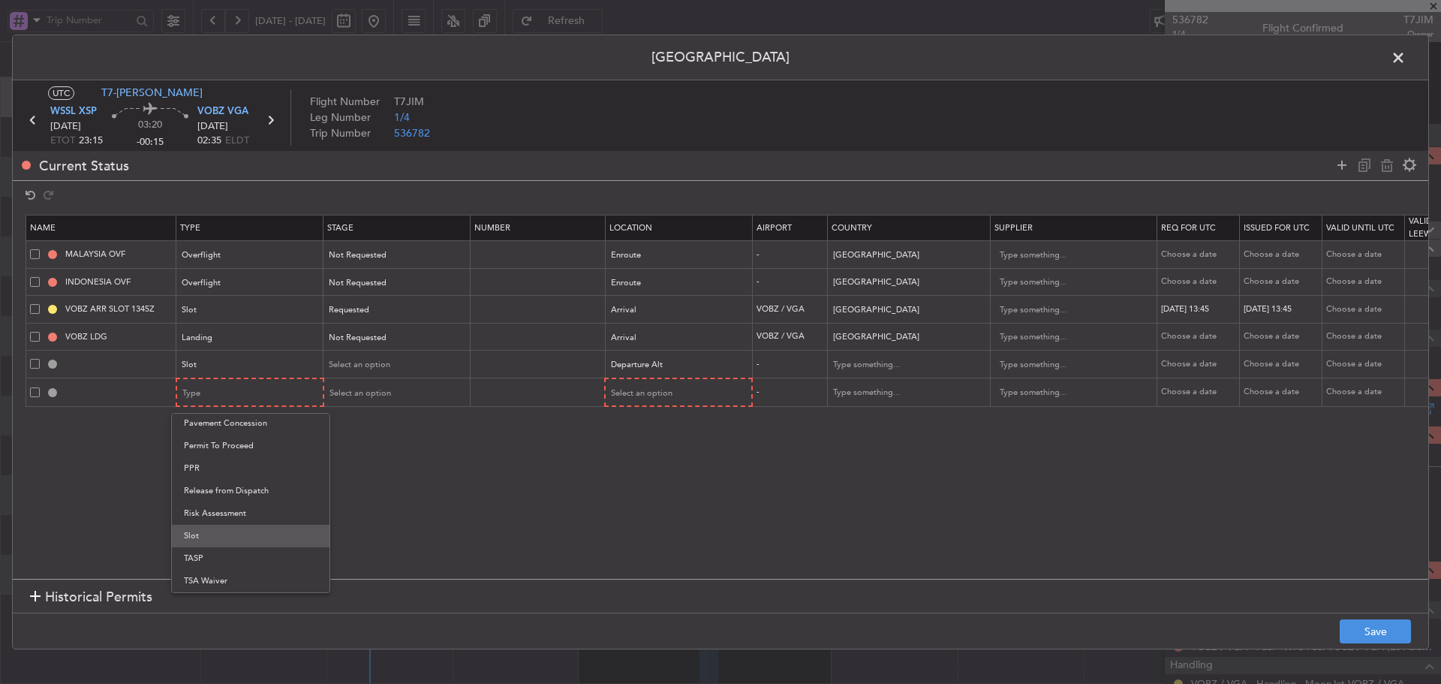
click at [221, 534] on span "Slot" at bounding box center [251, 536] width 134 height 23
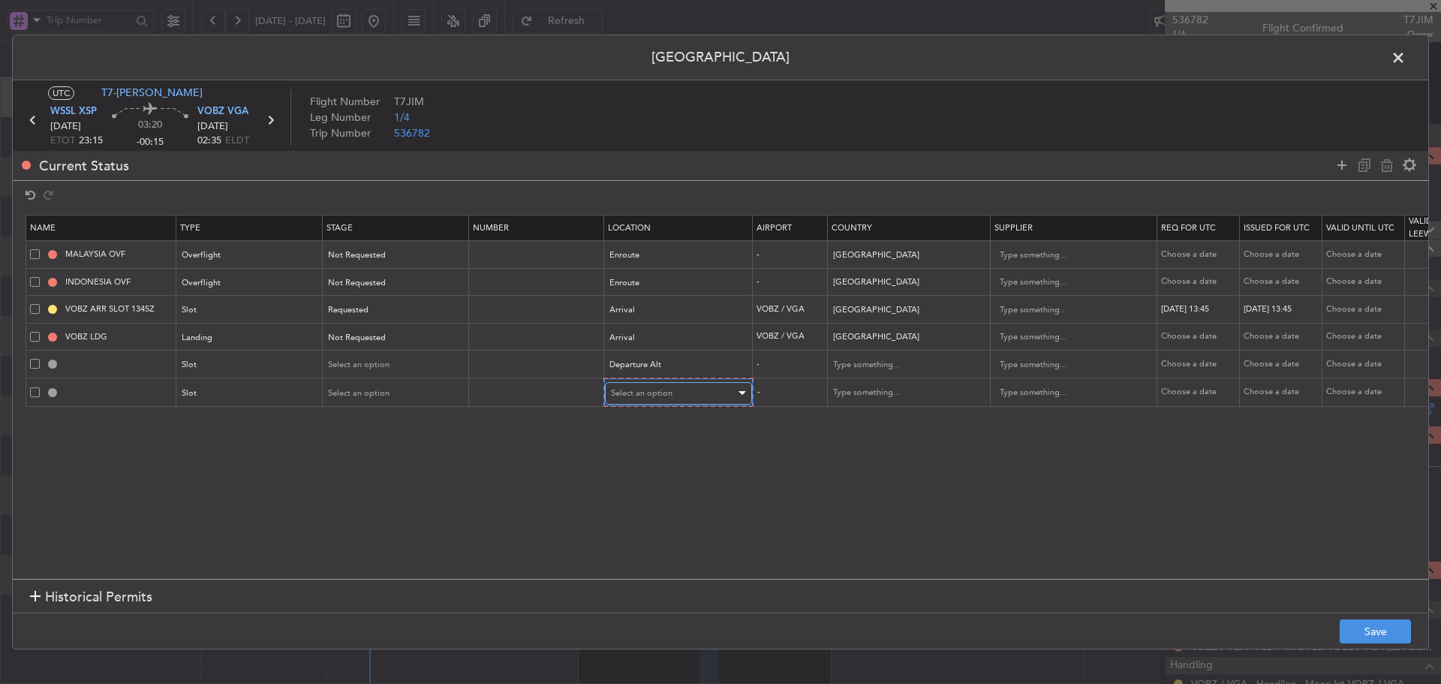
click at [689, 403] on div "Select an option" at bounding box center [673, 393] width 125 height 23
click at [651, 444] on span "Departure Alt" at bounding box center [679, 447] width 134 height 23
click at [1387, 634] on button "Save" at bounding box center [1375, 631] width 71 height 24
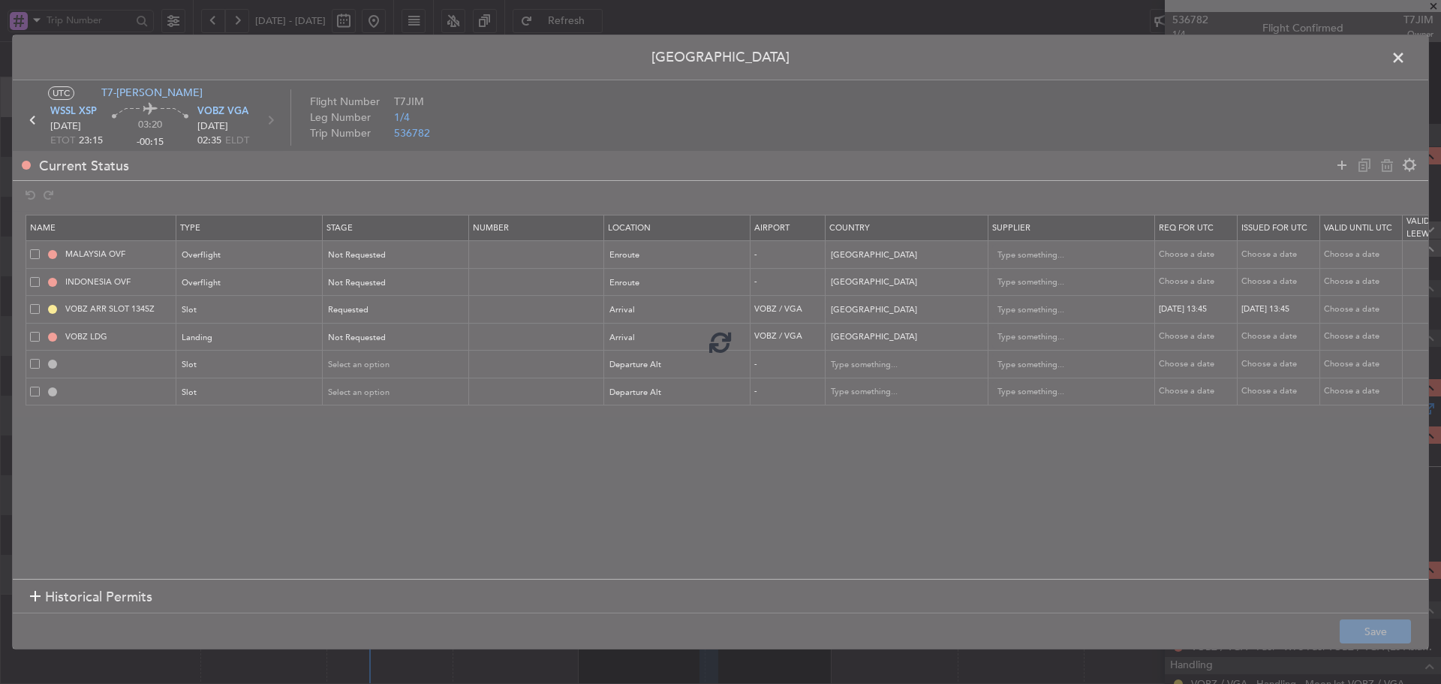
type input "WSSL DEP SLOT"
type input "NNN"
type input "WSSL DEP SLOT"
type input "NNN"
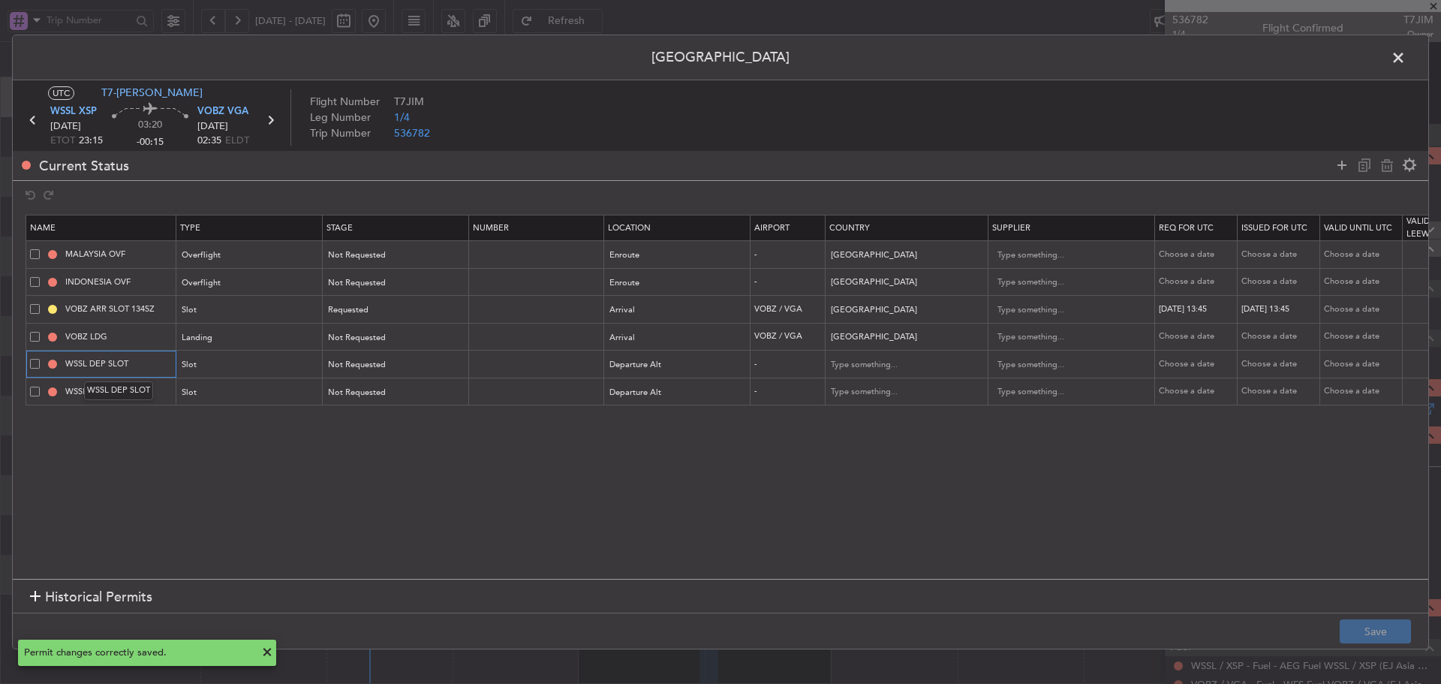
click at [140, 363] on input "WSSL DEP SLOT" at bounding box center [118, 363] width 113 height 13
click at [86, 363] on input "WSSL DEP SLOT" at bounding box center [118, 363] width 113 height 13
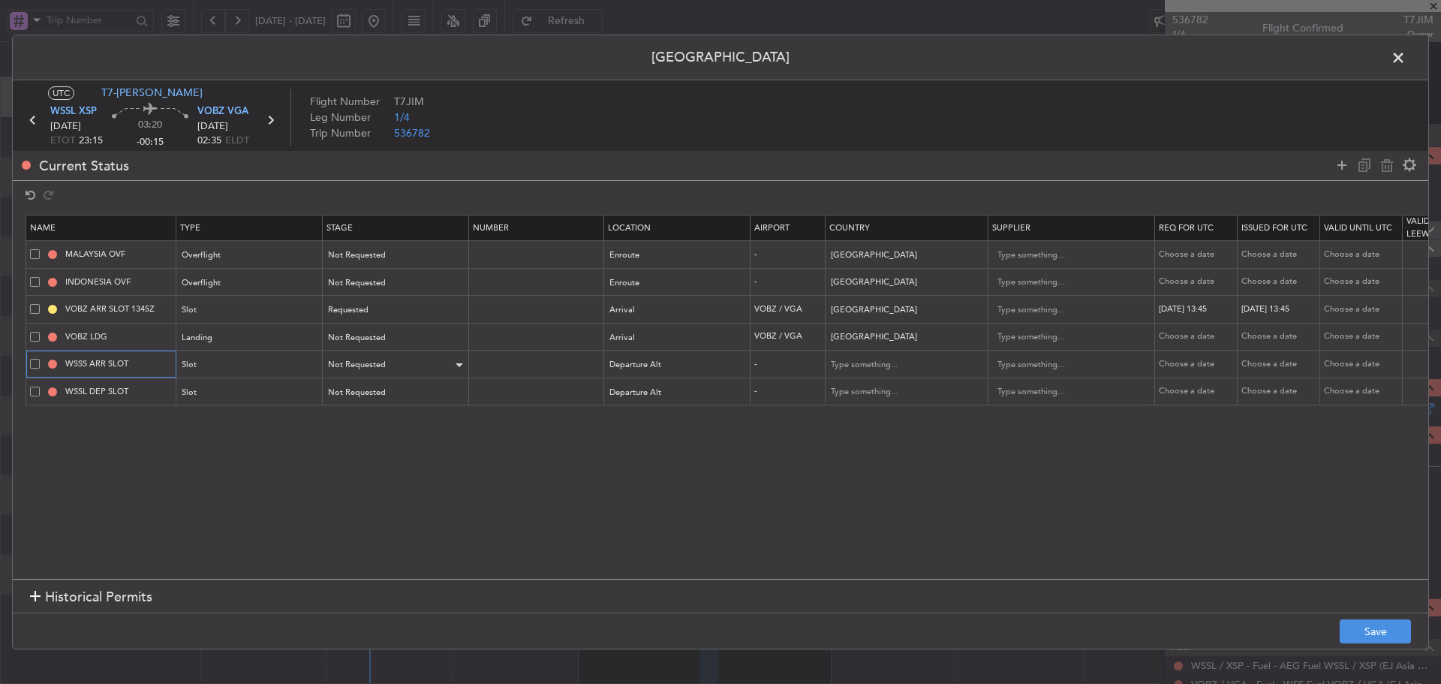
type input "WSSS ARR SLOT"
click at [401, 368] on div "Not Requested" at bounding box center [391, 365] width 125 height 23
click at [372, 483] on span "Received OK" at bounding box center [397, 486] width 134 height 23
click at [387, 399] on div "Not Requested" at bounding box center [391, 392] width 125 height 23
click at [366, 508] on span "Received OK" at bounding box center [397, 514] width 134 height 23
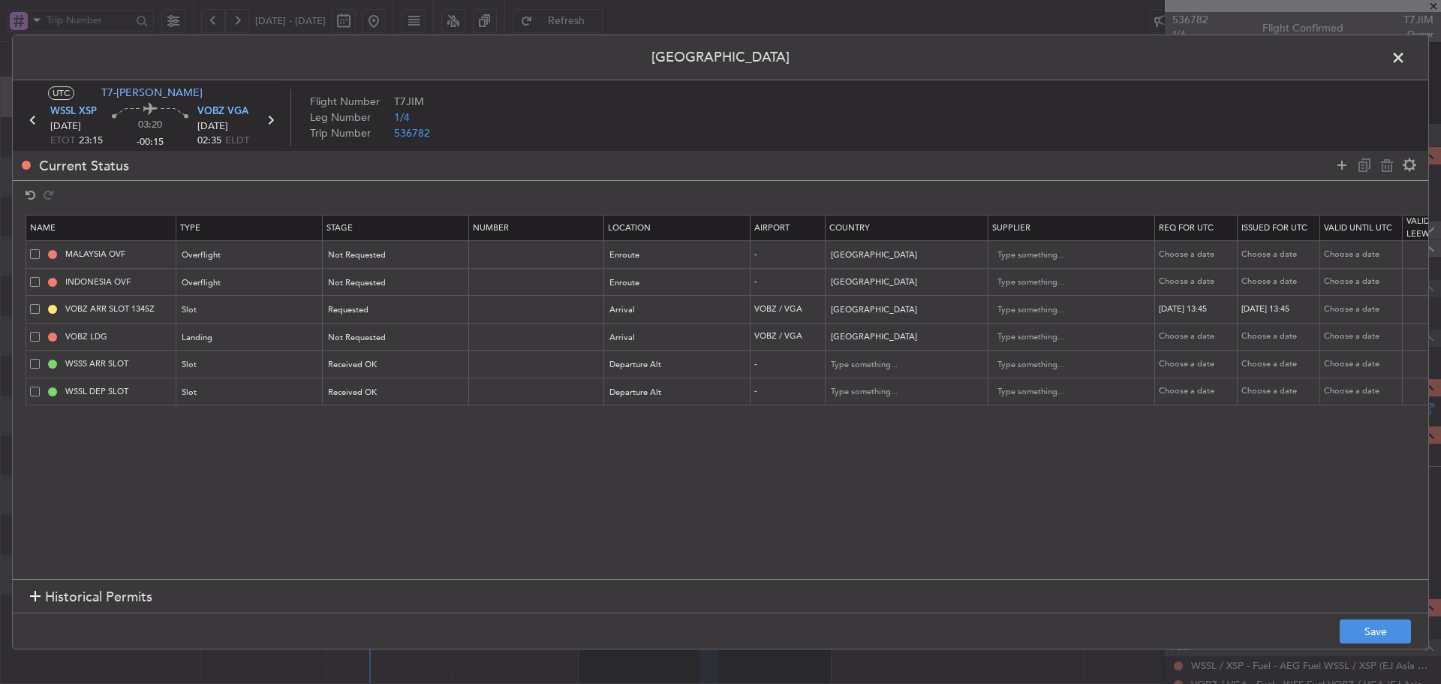
click at [1181, 367] on div "Choose a date" at bounding box center [1198, 364] width 78 height 13
select select "9"
select select "2025"
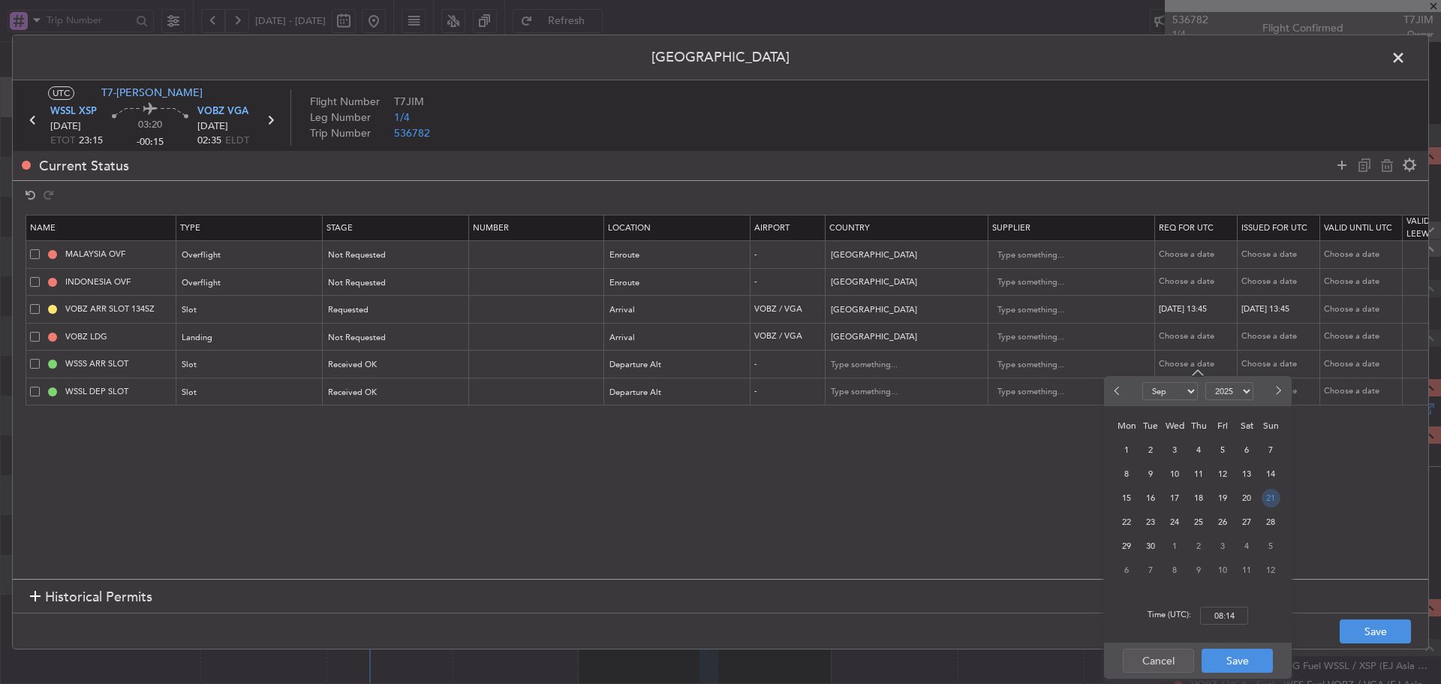
click at [1267, 498] on span "21" at bounding box center [1271, 498] width 19 height 19
click at [1233, 612] on input "00:00" at bounding box center [1224, 616] width 48 height 18
type input "13:45"
click at [1254, 661] on button "Save" at bounding box center [1237, 661] width 71 height 24
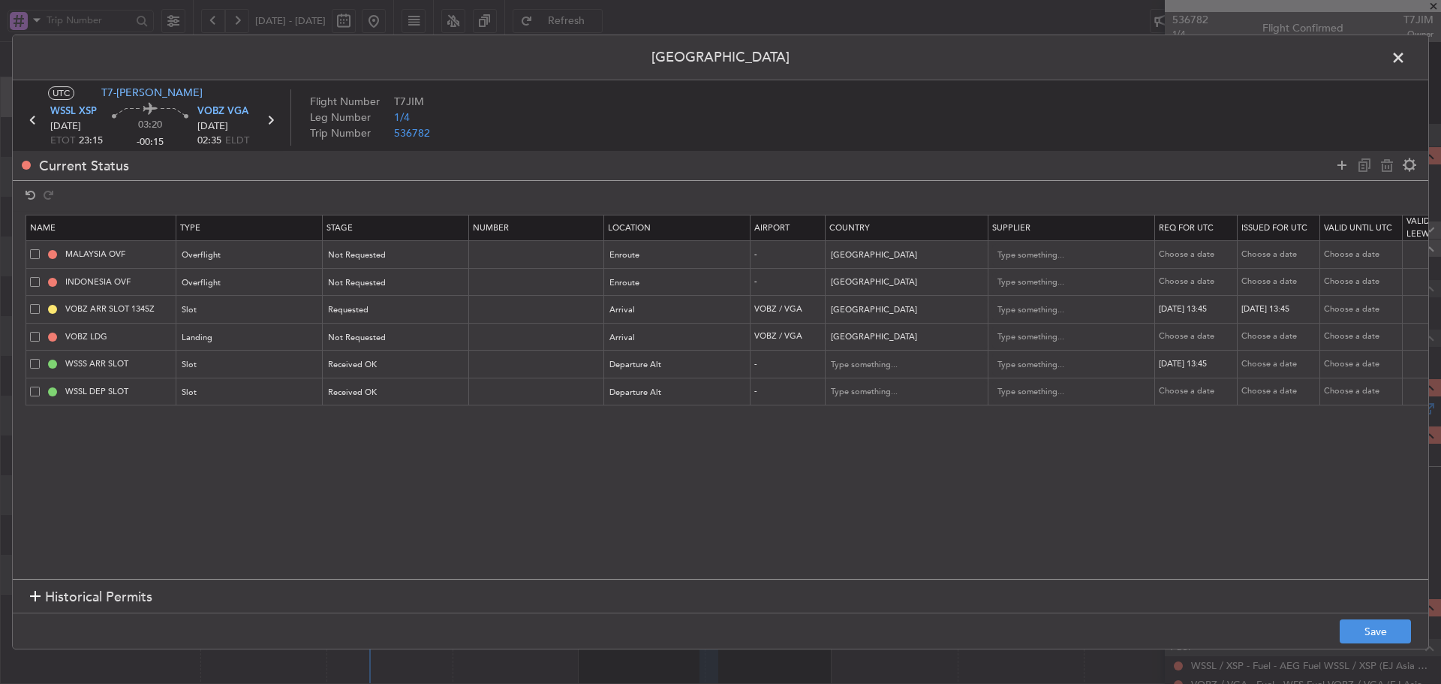
click at [1272, 362] on div "Choose a date" at bounding box center [1281, 364] width 78 height 13
select select "9"
select select "2025"
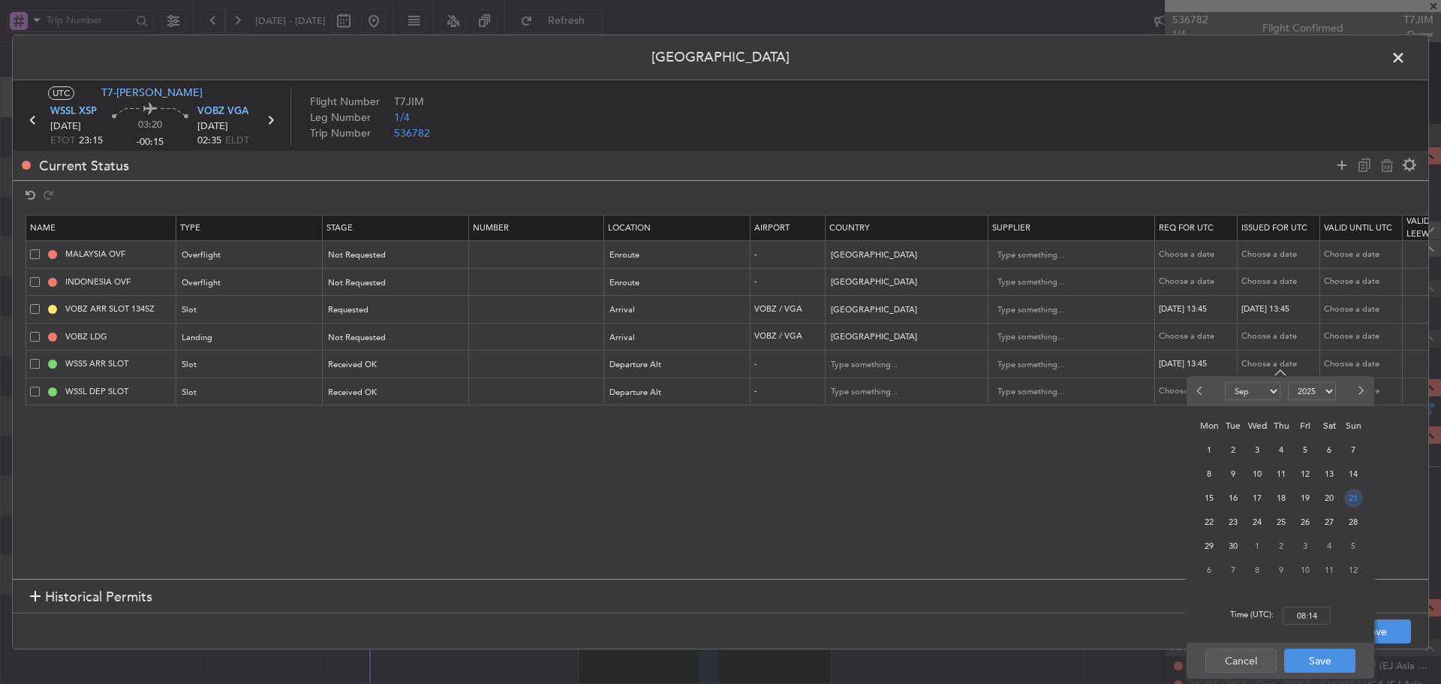
click at [1347, 496] on span "21" at bounding box center [1354, 498] width 19 height 19
click at [1313, 613] on input "00:00" at bounding box center [1307, 616] width 48 height 18
type input "13:45"
click at [1327, 658] on button "Save" at bounding box center [1320, 661] width 71 height 24
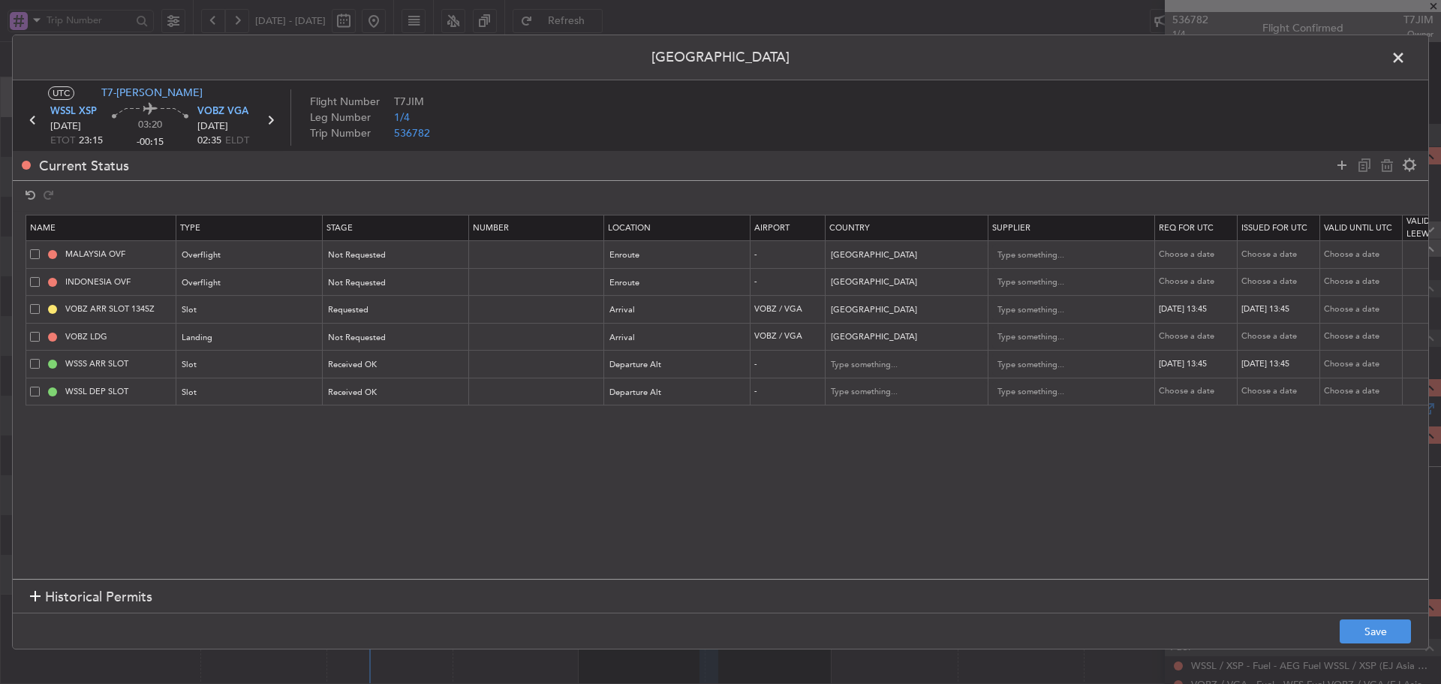
click at [1193, 394] on div "Choose a date" at bounding box center [1198, 391] width 78 height 13
select select "9"
select select "2025"
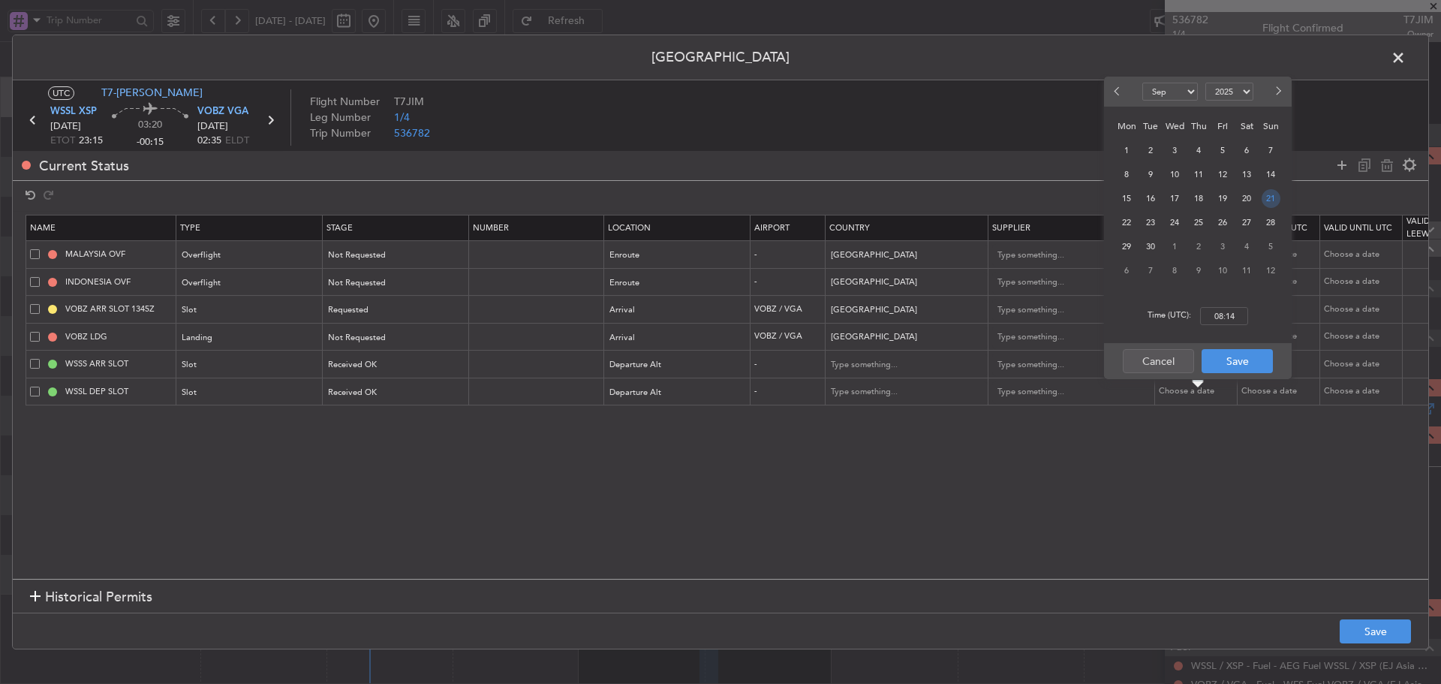
click at [1273, 202] on span "21" at bounding box center [1271, 198] width 19 height 19
click at [1230, 317] on input "00:00" at bounding box center [1224, 316] width 48 height 18
type input "15:45"
click at [1236, 363] on button "Save" at bounding box center [1237, 361] width 71 height 24
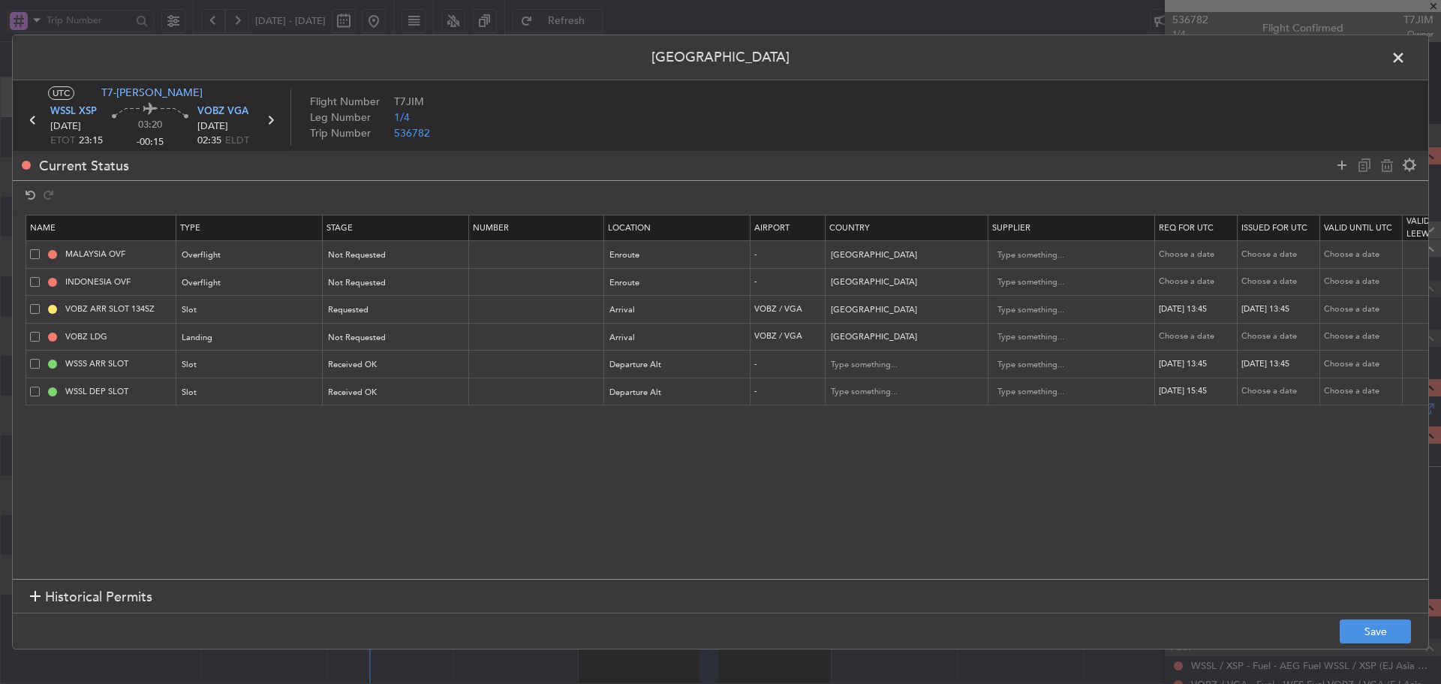
click at [1270, 390] on div "Choose a date" at bounding box center [1281, 391] width 78 height 13
select select "9"
select select "2025"
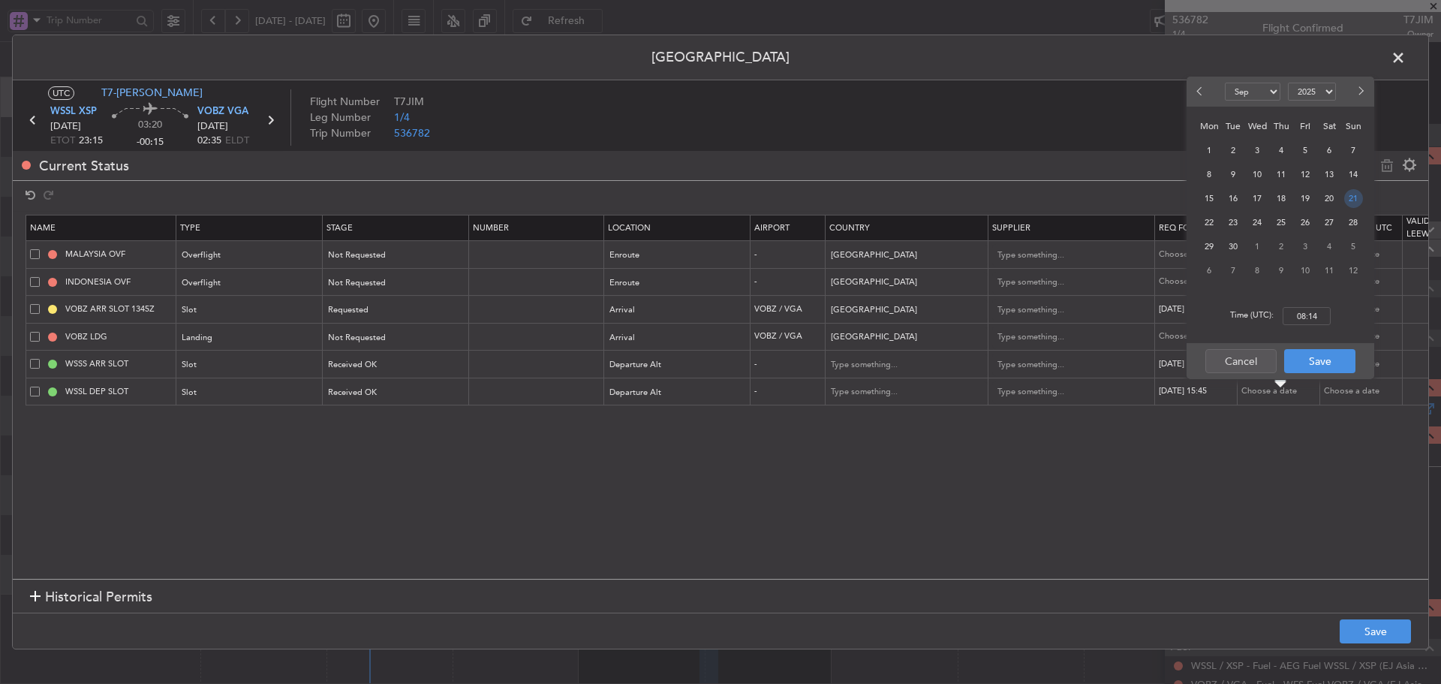
click at [1353, 199] on span "21" at bounding box center [1354, 198] width 19 height 19
click at [1299, 318] on input "00:00" at bounding box center [1307, 316] width 48 height 18
type input "15:45"
click at [1313, 358] on button "Save" at bounding box center [1320, 361] width 71 height 24
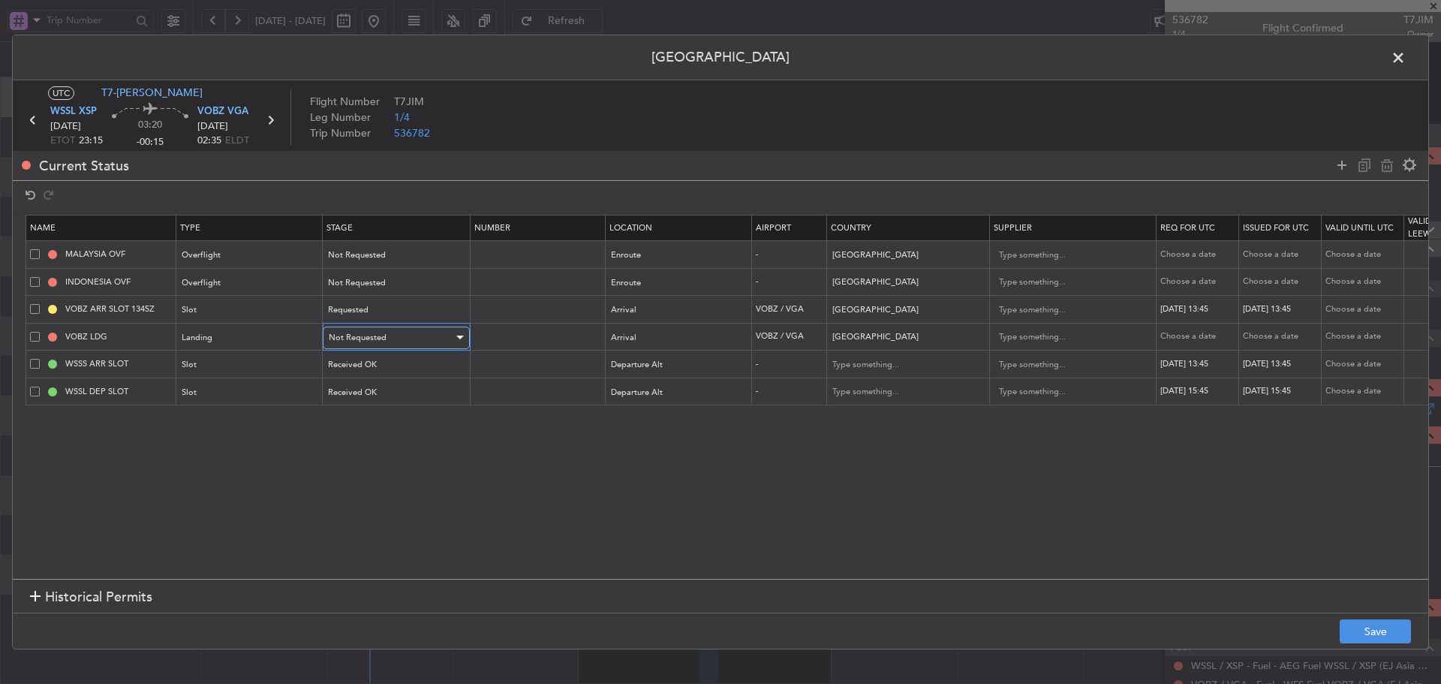
click at [412, 333] on div "Not Requested" at bounding box center [391, 338] width 125 height 23
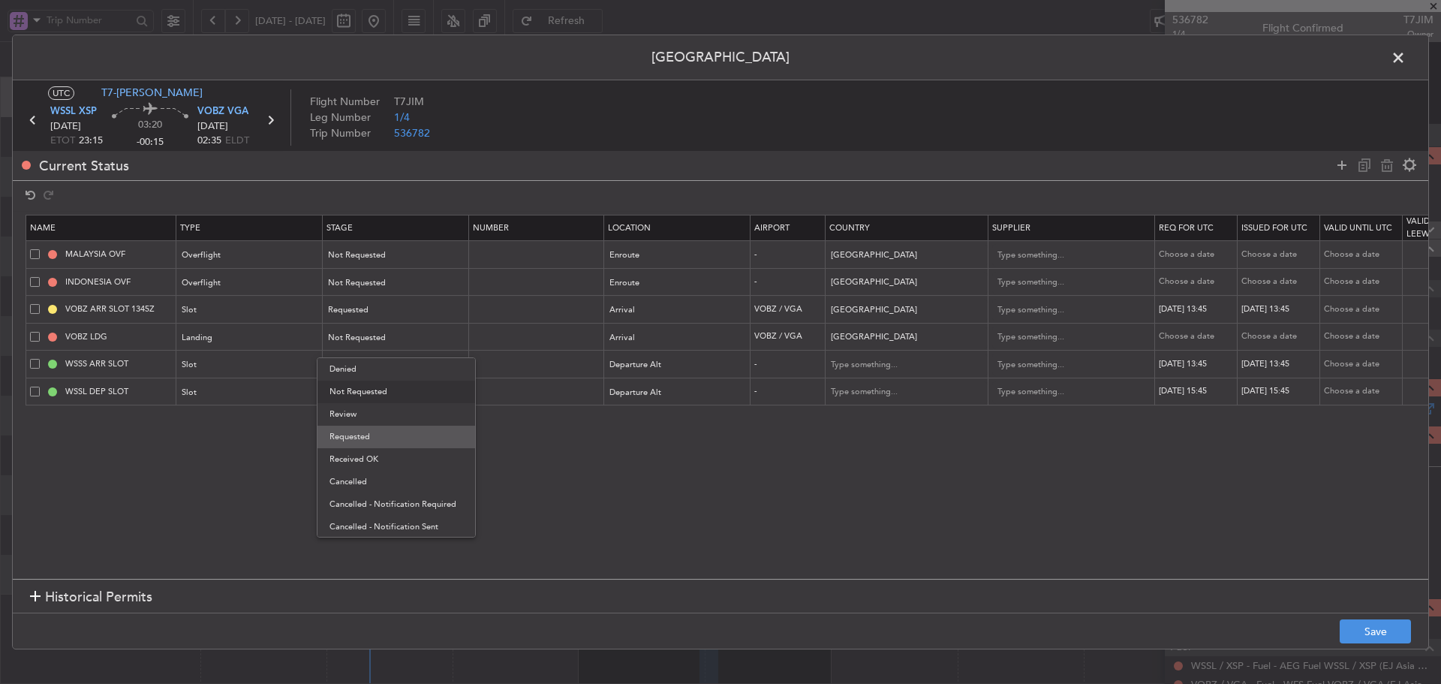
click at [371, 444] on span "Requested" at bounding box center [397, 437] width 134 height 23
click at [785, 486] on section "Name Type Stage Number Location Airport Country Supplier Req For Utc Issued For…" at bounding box center [721, 395] width 1416 height 368
click at [1373, 626] on button "Save" at bounding box center [1375, 631] width 71 height 24
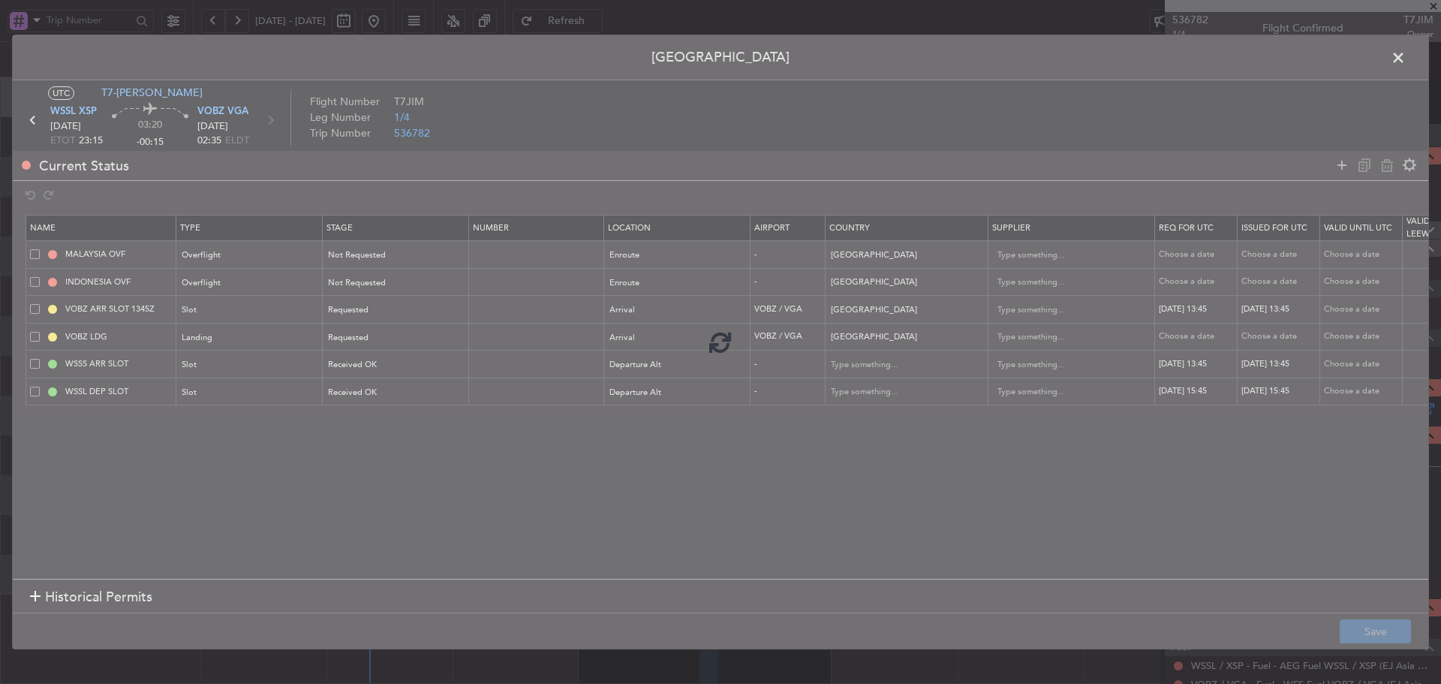
type input "WSSL DEP SLOT 1545Z"
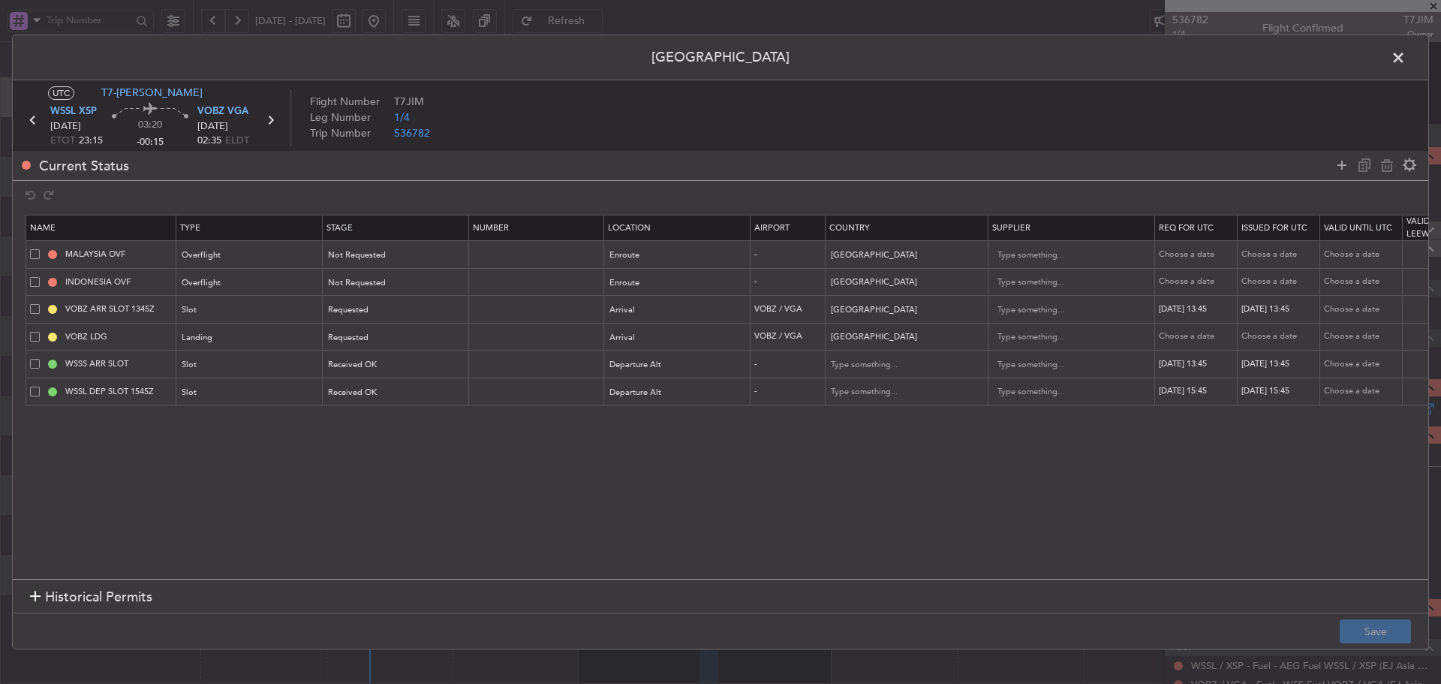
click at [1406, 57] on span at bounding box center [1406, 62] width 0 height 30
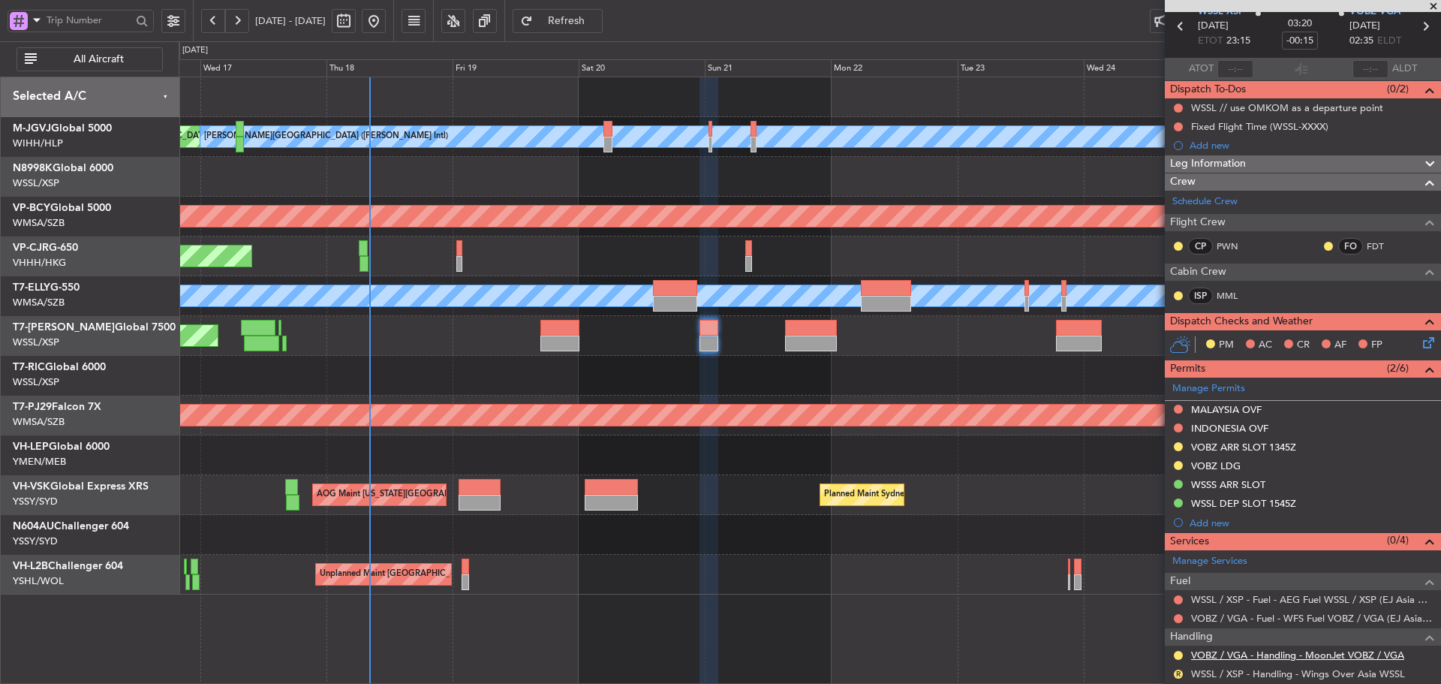
scroll to position [160, 0]
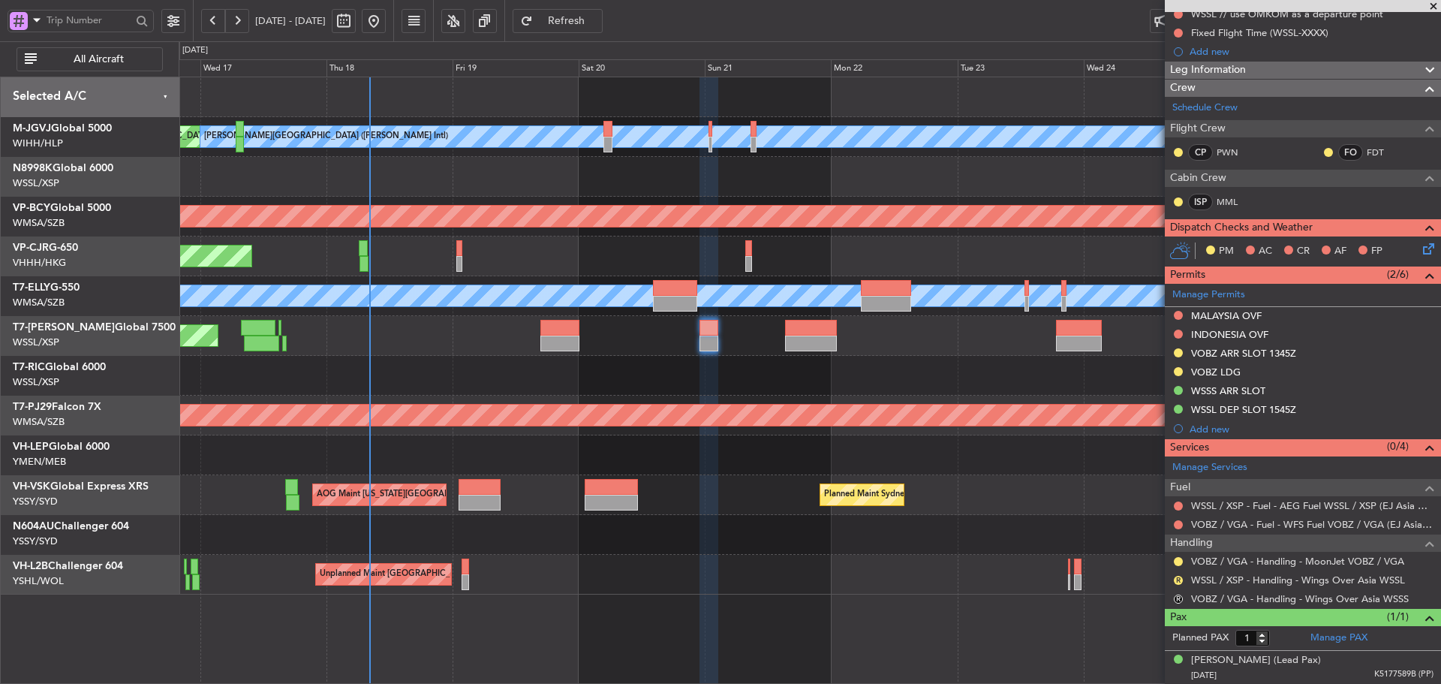
click at [666, 384] on div at bounding box center [810, 376] width 1262 height 40
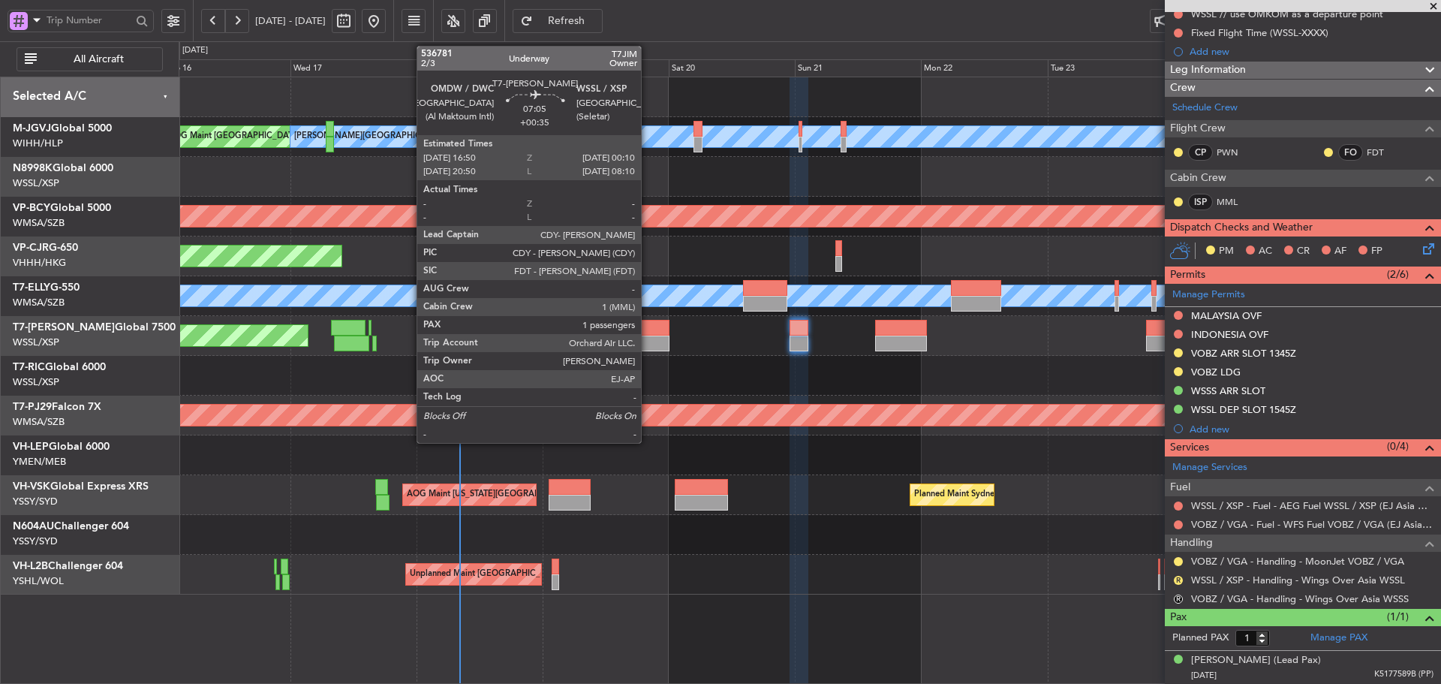
click at [654, 337] on div at bounding box center [650, 344] width 39 height 16
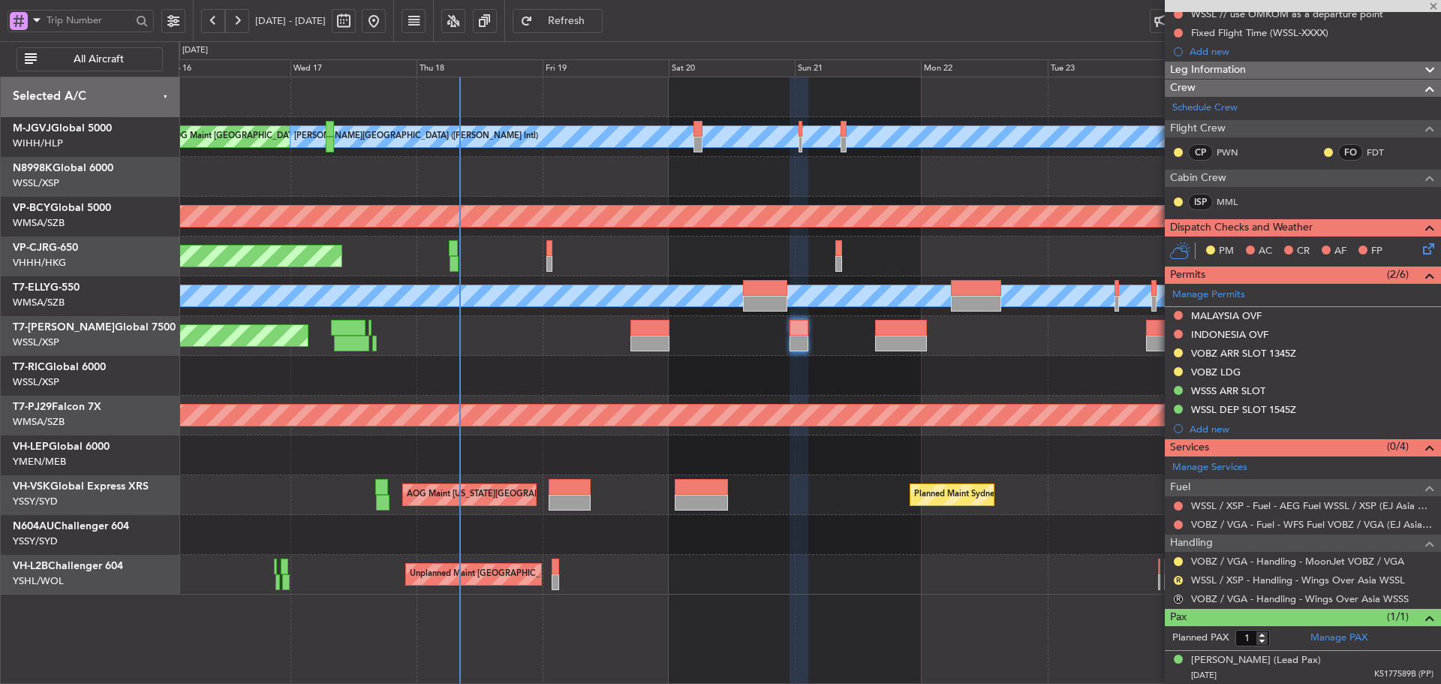
type input "+00:35"
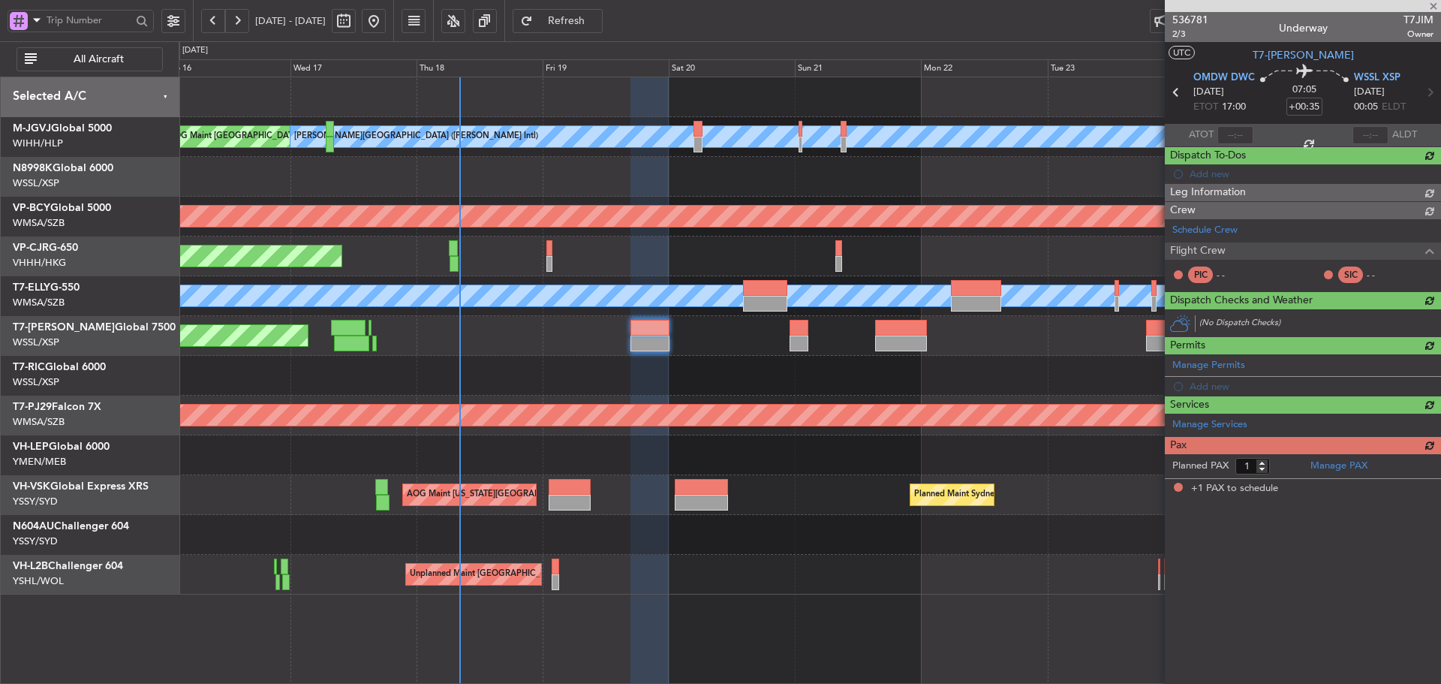
scroll to position [0, 0]
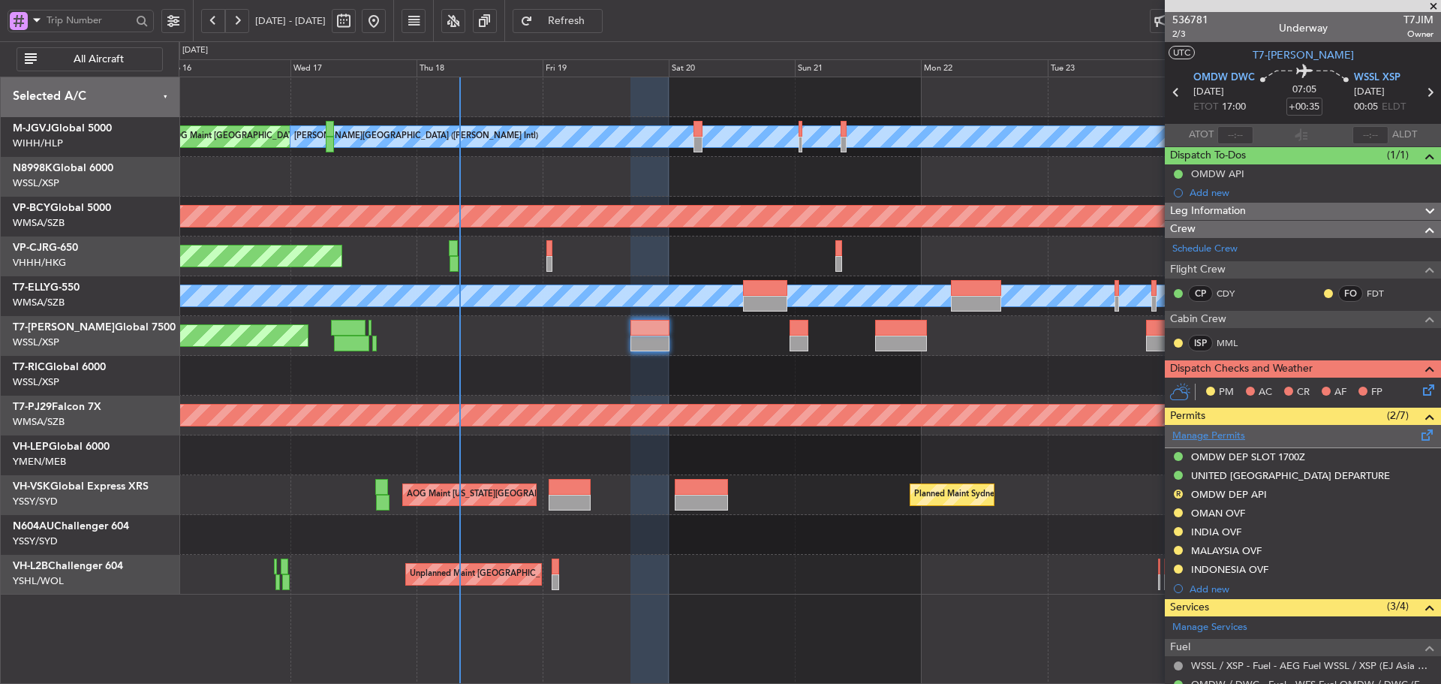
click at [1217, 432] on link "Manage Permits" at bounding box center [1209, 436] width 73 height 15
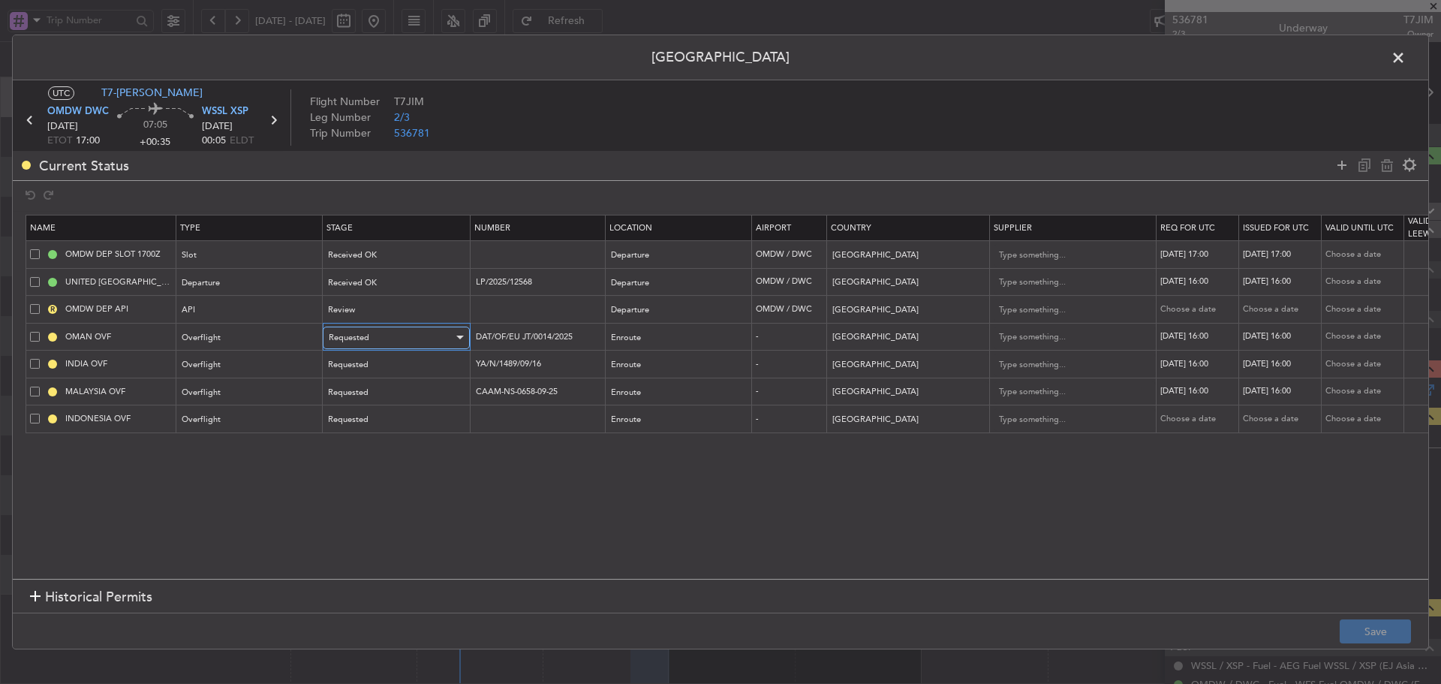
click at [399, 338] on div "Requested" at bounding box center [391, 338] width 125 height 23
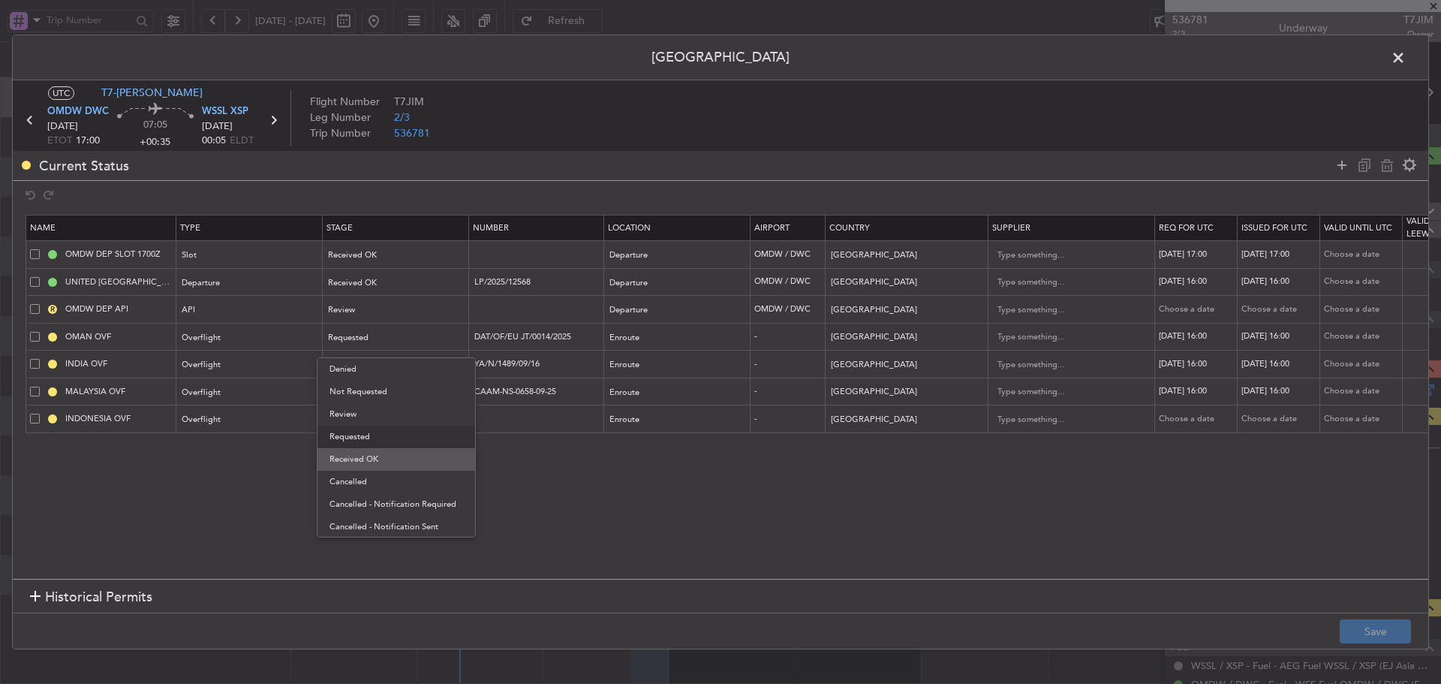
click at [357, 458] on span "Received OK" at bounding box center [397, 459] width 134 height 23
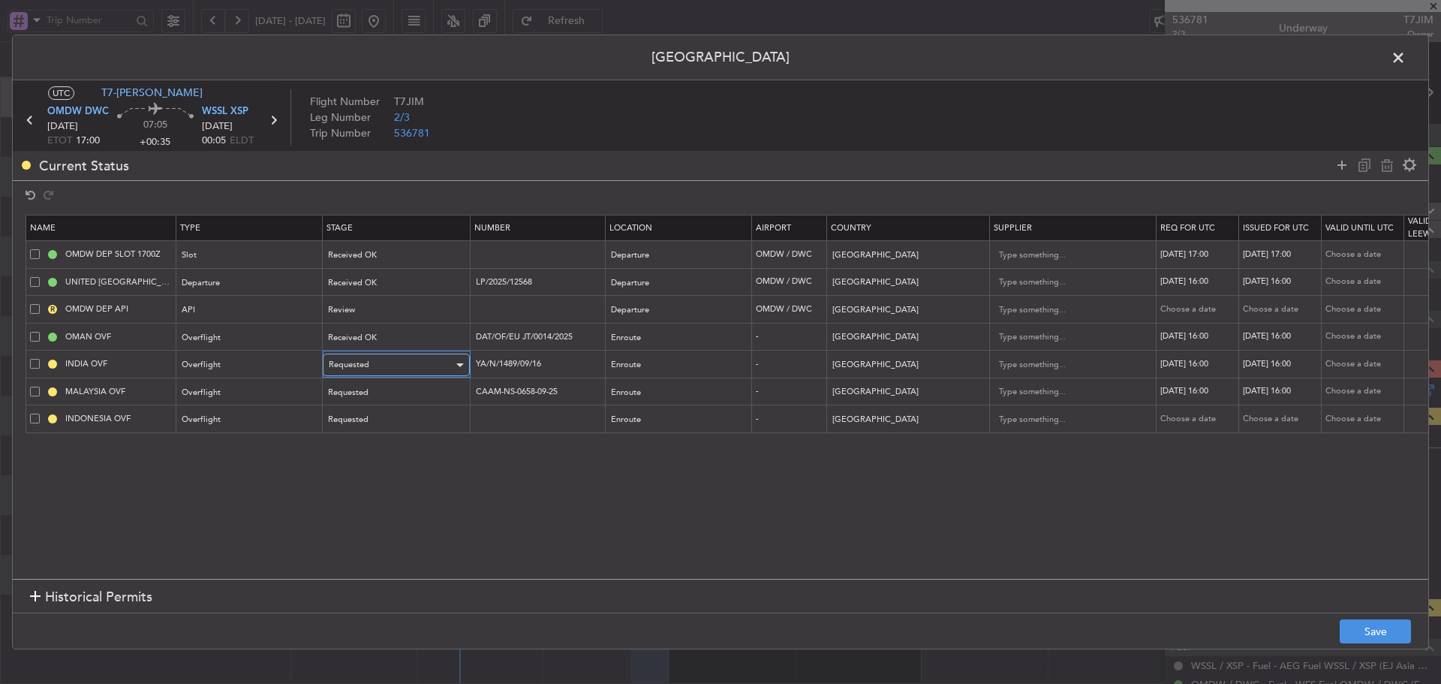
click at [397, 366] on div "Requested" at bounding box center [391, 365] width 125 height 23
click at [375, 485] on span "Received OK" at bounding box center [397, 486] width 134 height 23
click at [393, 391] on div "Requested" at bounding box center [391, 392] width 125 height 23
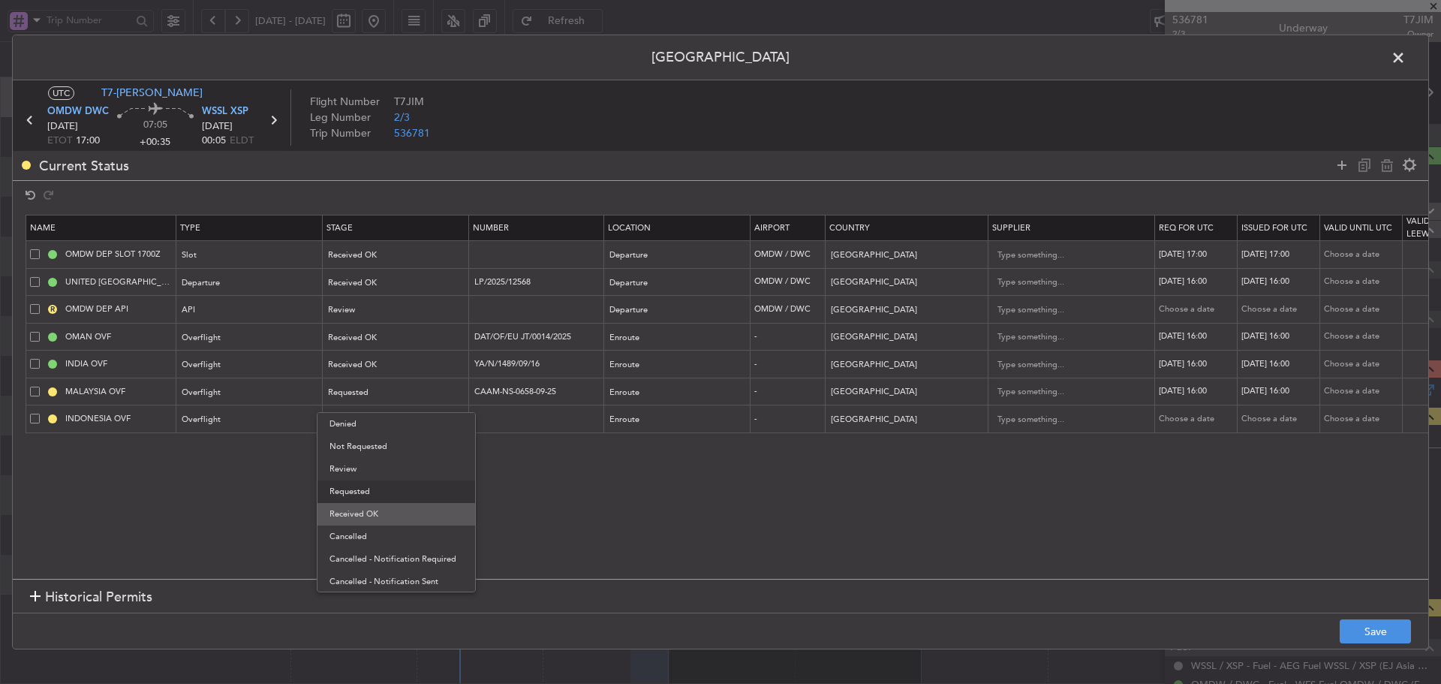
click at [375, 519] on span "Received OK" at bounding box center [397, 514] width 134 height 23
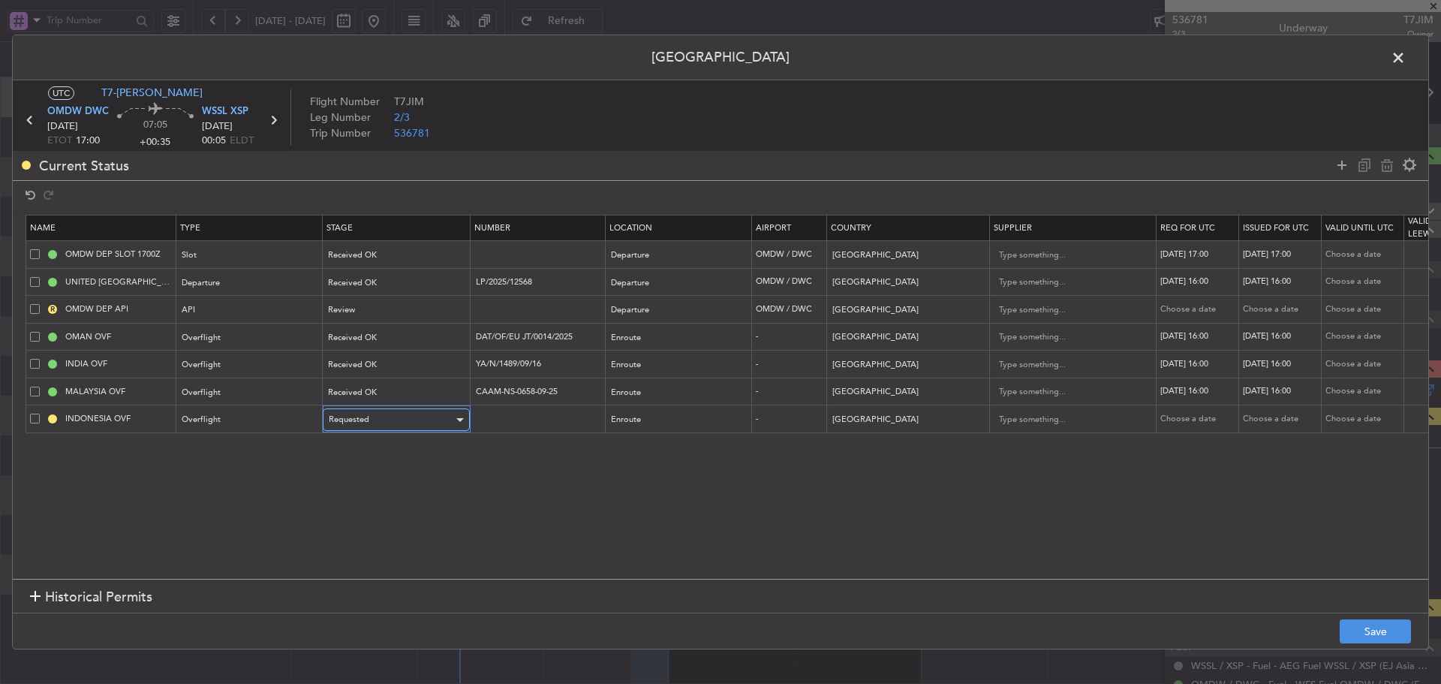
click at [395, 414] on div "Requested" at bounding box center [391, 419] width 125 height 23
click at [374, 544] on span "Received OK" at bounding box center [397, 541] width 134 height 23
click at [1213, 338] on div "19/09/2025 16:00" at bounding box center [1198, 336] width 78 height 13
select select "9"
select select "2025"
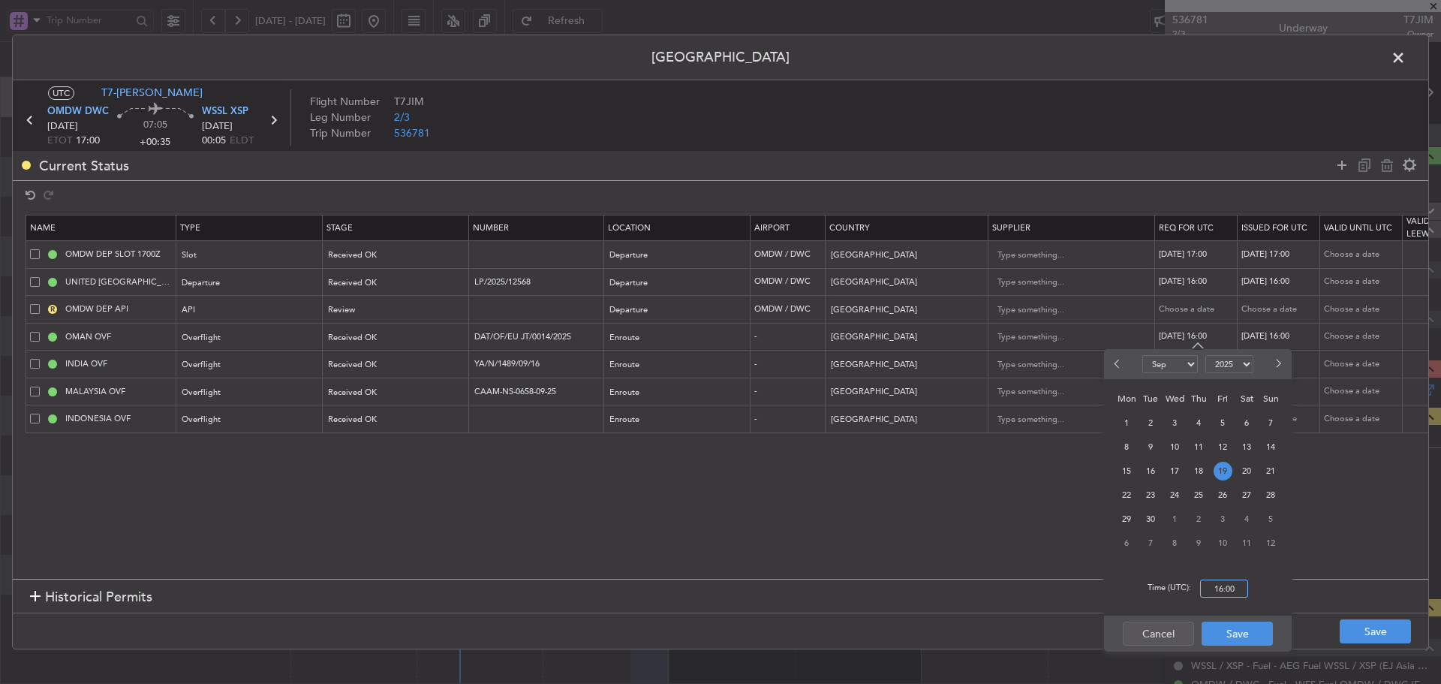
click at [1222, 586] on input "16:00" at bounding box center [1224, 589] width 48 height 18
type input "17:00"
click at [1228, 640] on button "Save" at bounding box center [1237, 634] width 71 height 24
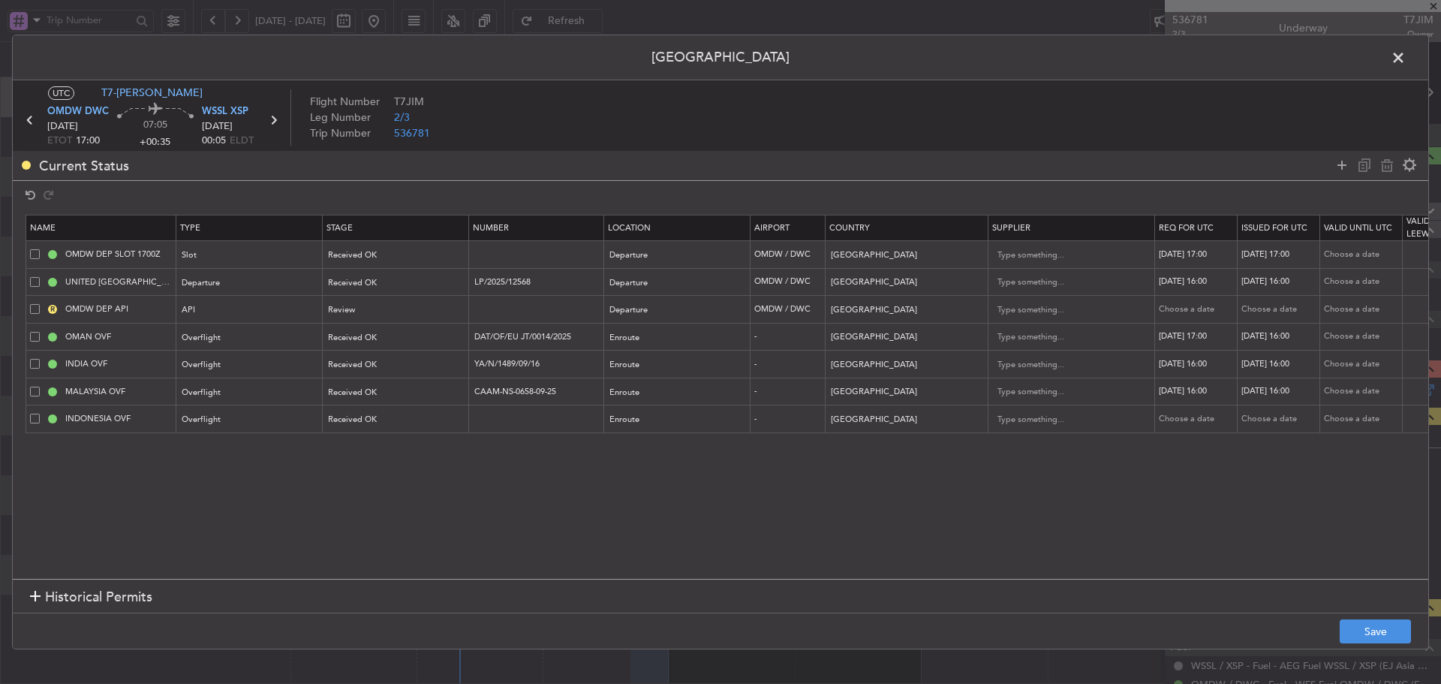
click at [1282, 335] on div "19/09/2025 16:00" at bounding box center [1281, 336] width 78 height 13
select select "9"
select select "2025"
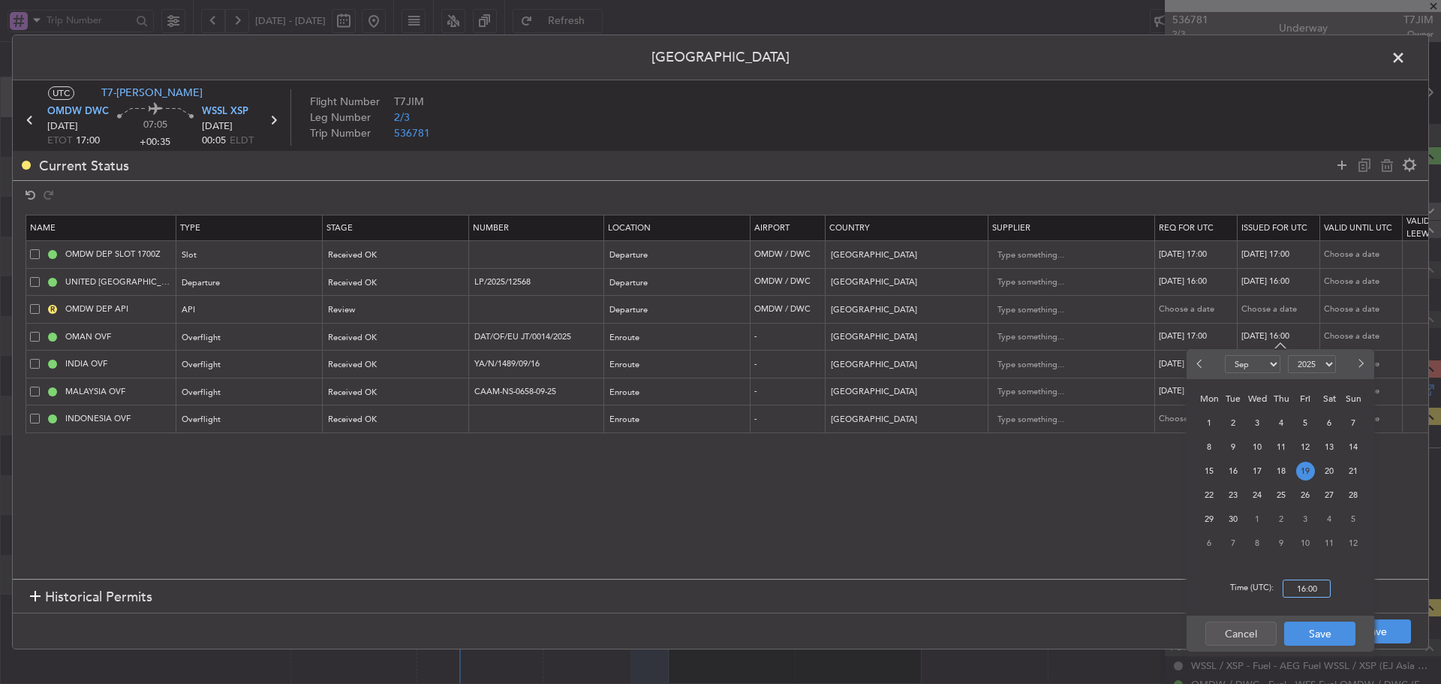
click at [1310, 592] on input "16:00" at bounding box center [1307, 589] width 48 height 18
type input "17:00"
click at [1319, 642] on button "Save" at bounding box center [1320, 634] width 71 height 24
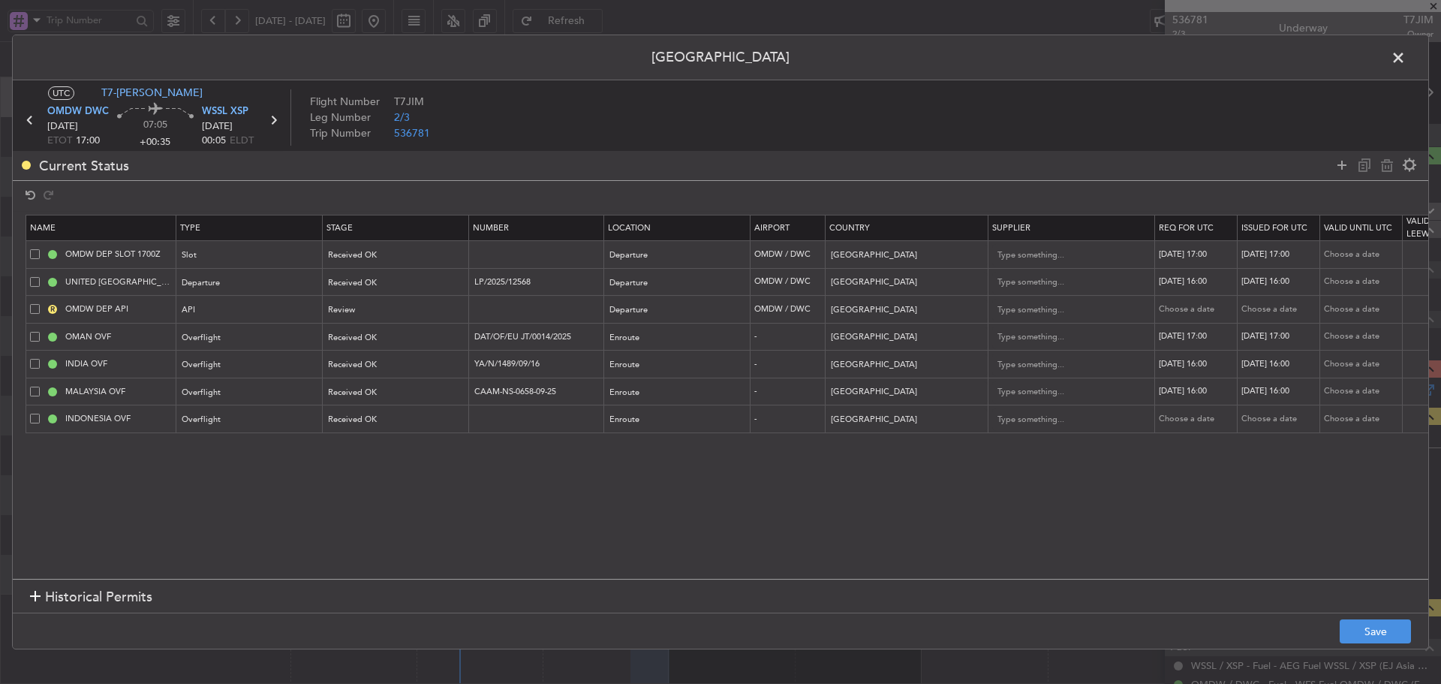
click at [1197, 367] on div "19/09/2025 16:00" at bounding box center [1198, 364] width 78 height 13
select select "9"
select select "2025"
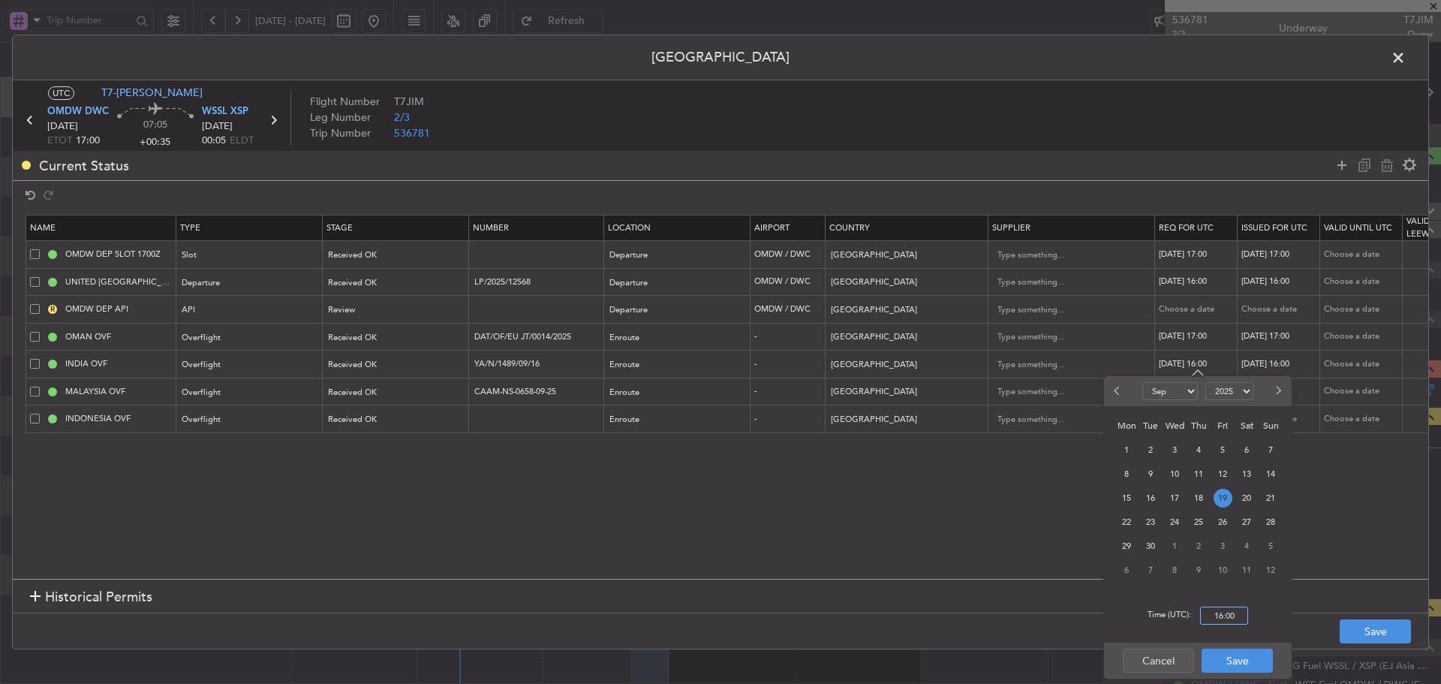
click at [1221, 610] on input "16:00" at bounding box center [1224, 616] width 48 height 18
type input "17:00"
click at [1221, 664] on button "Save" at bounding box center [1237, 661] width 71 height 24
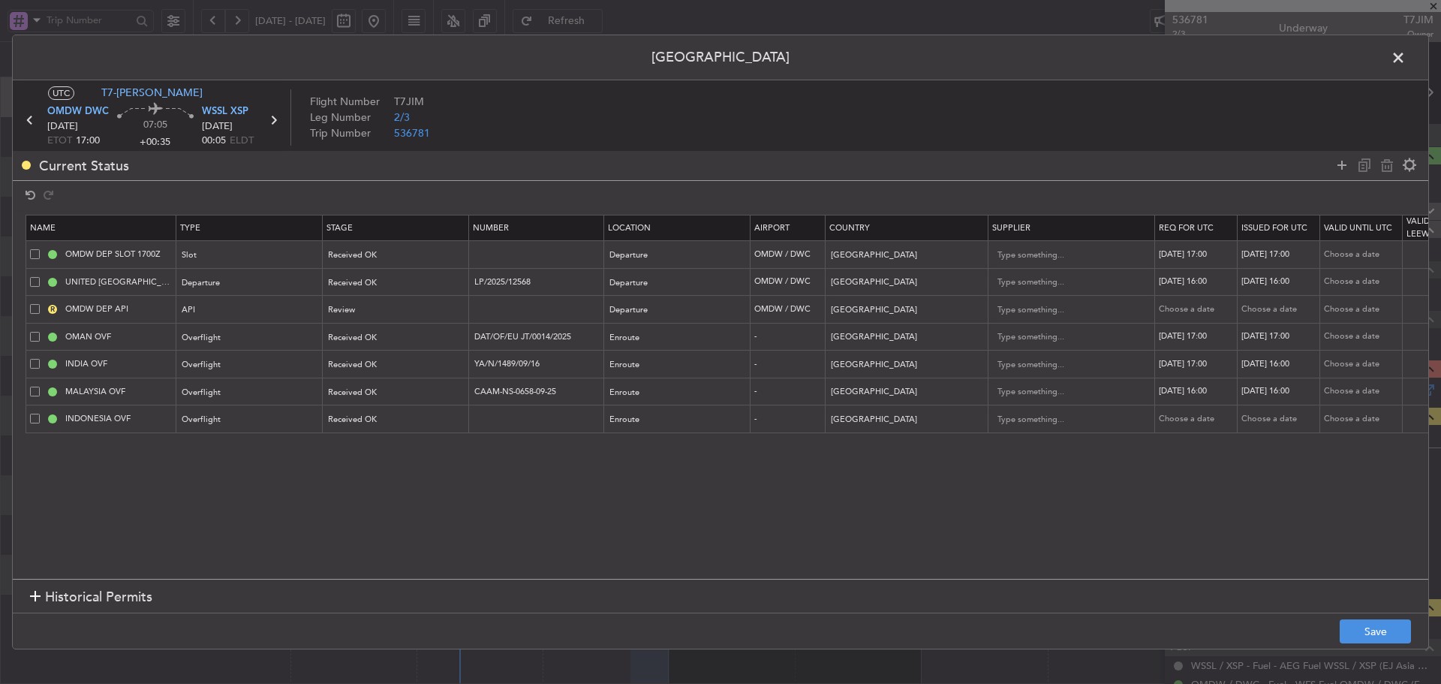
click at [1265, 363] on div "19/09/2025 16:00" at bounding box center [1281, 364] width 78 height 13
select select "9"
select select "2025"
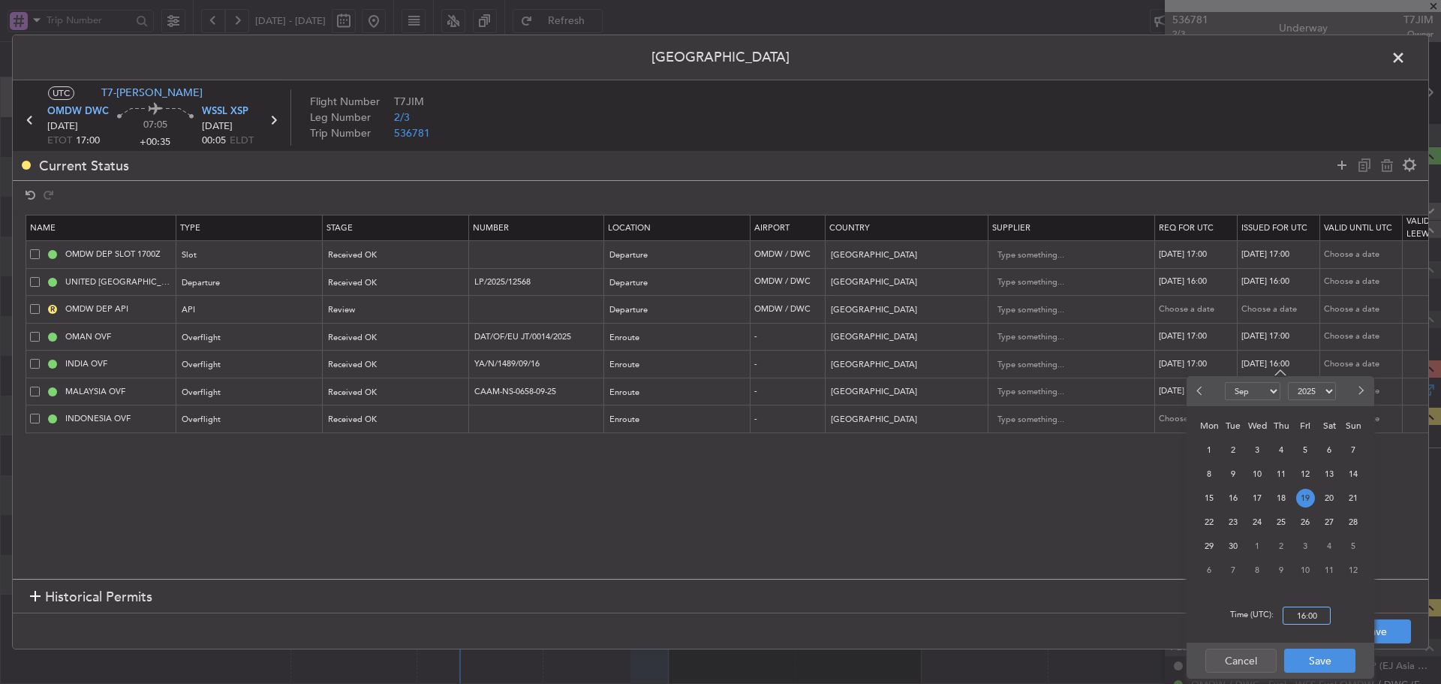
click at [1309, 612] on input "16:00" at bounding box center [1307, 616] width 48 height 18
type input "17:00"
click at [1313, 663] on button "Save" at bounding box center [1320, 661] width 71 height 24
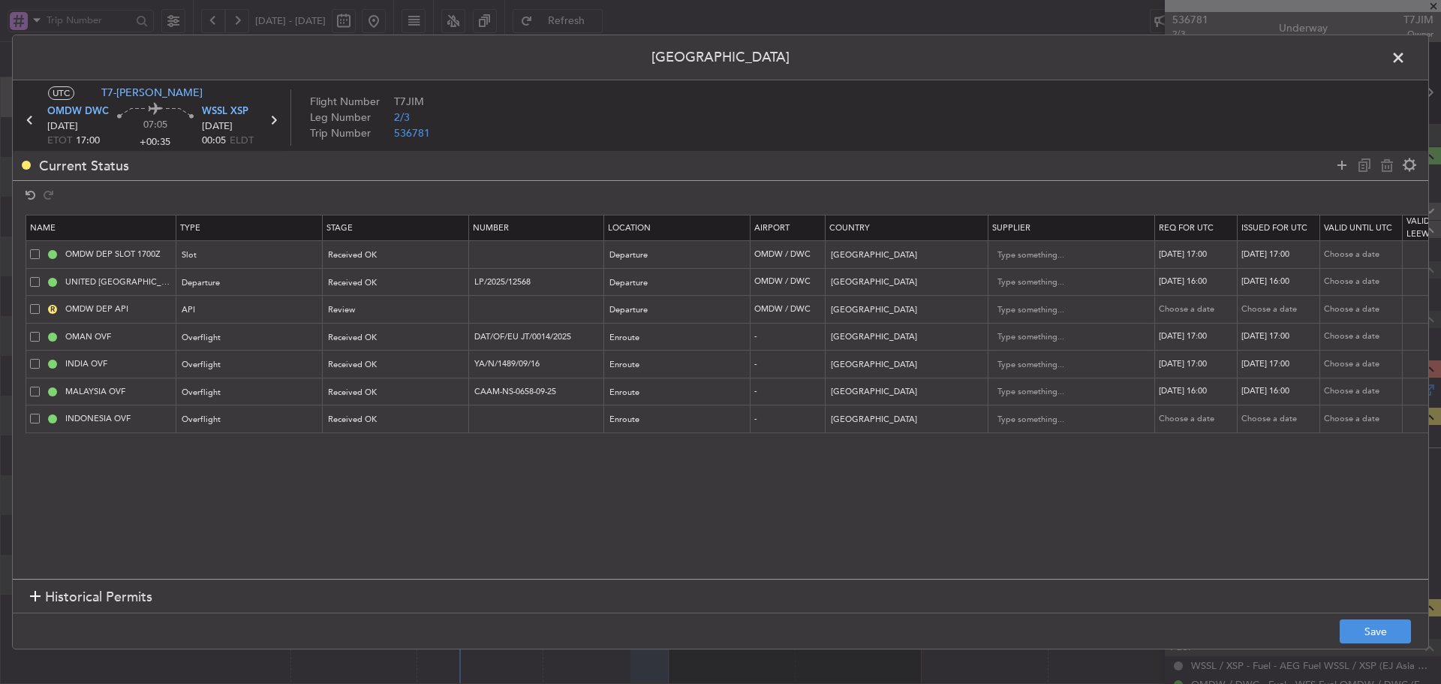
click at [1186, 393] on div "19/09/2025 16:00" at bounding box center [1198, 391] width 78 height 13
select select "9"
select select "2025"
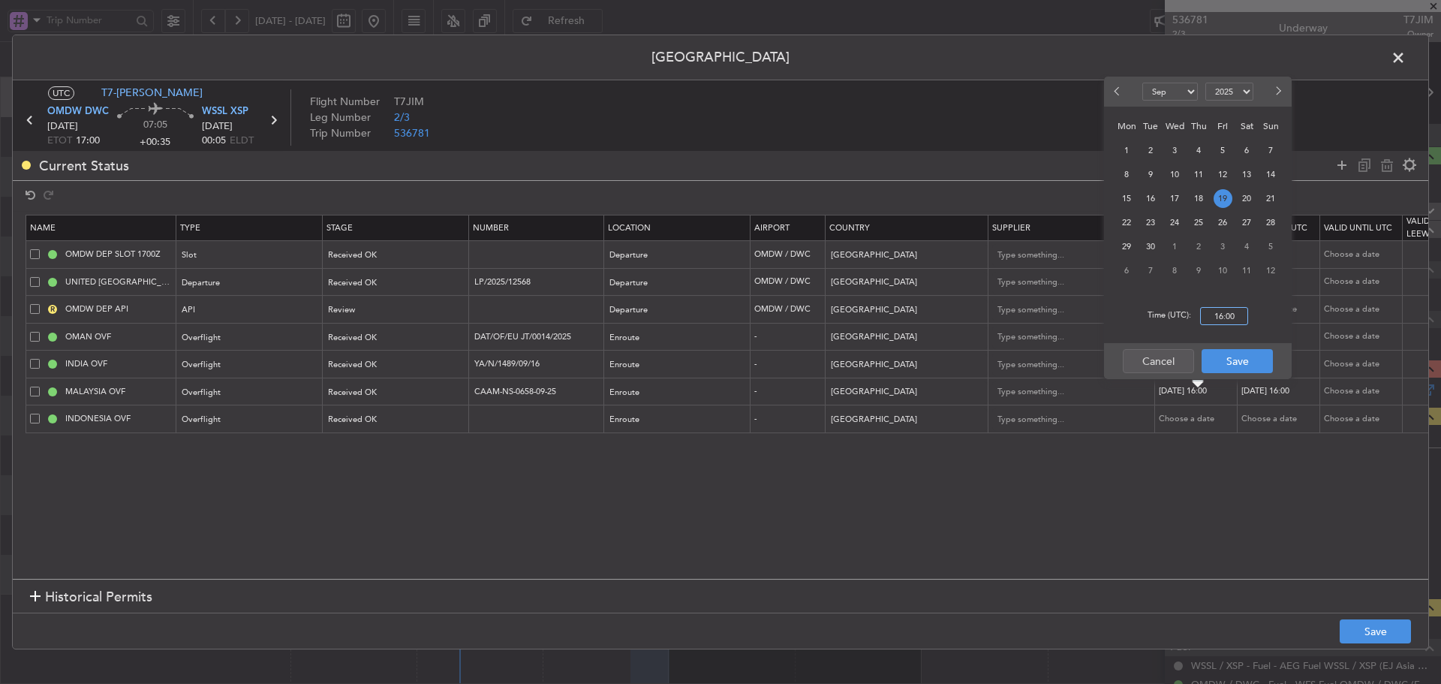
click at [1222, 319] on input "16:00" at bounding box center [1224, 316] width 48 height 18
type input "17:00"
click at [1234, 355] on button "Save" at bounding box center [1237, 361] width 71 height 24
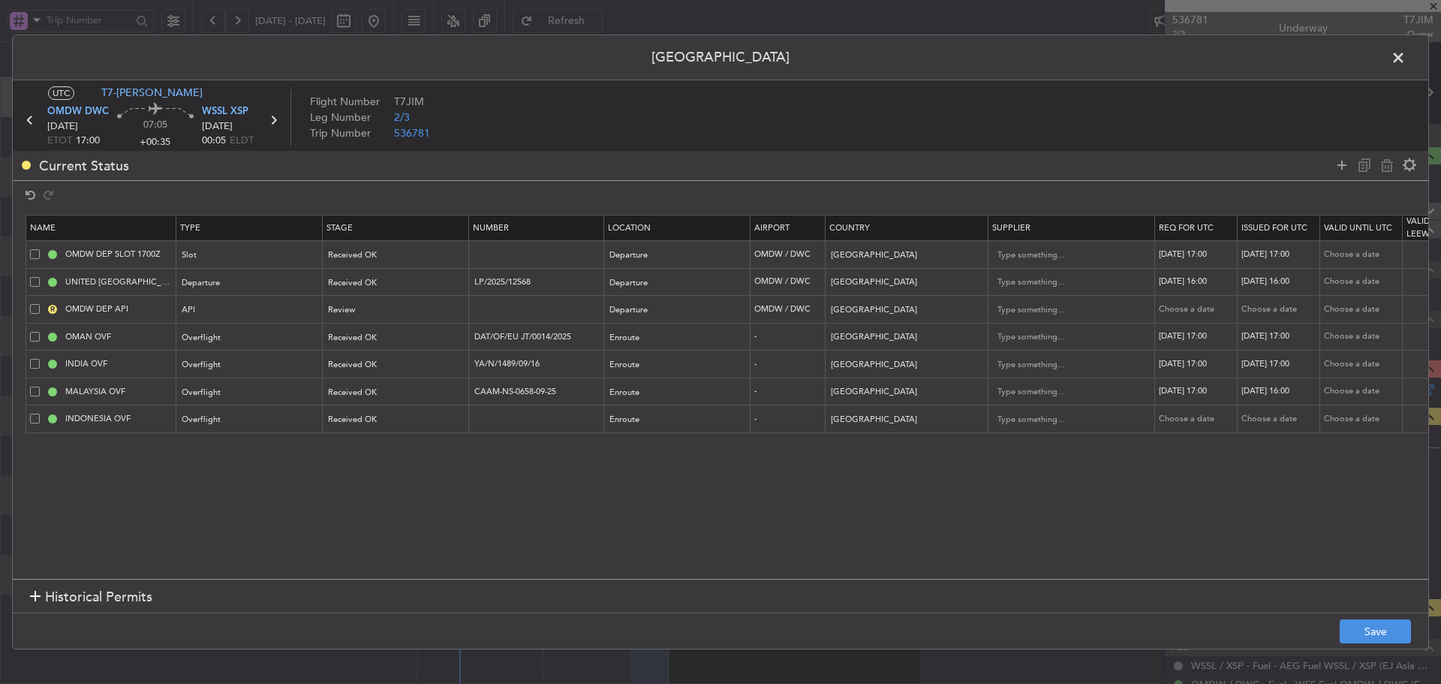
click at [1261, 386] on div "19/09/2025 16:00" at bounding box center [1281, 391] width 78 height 13
select select "9"
select select "2025"
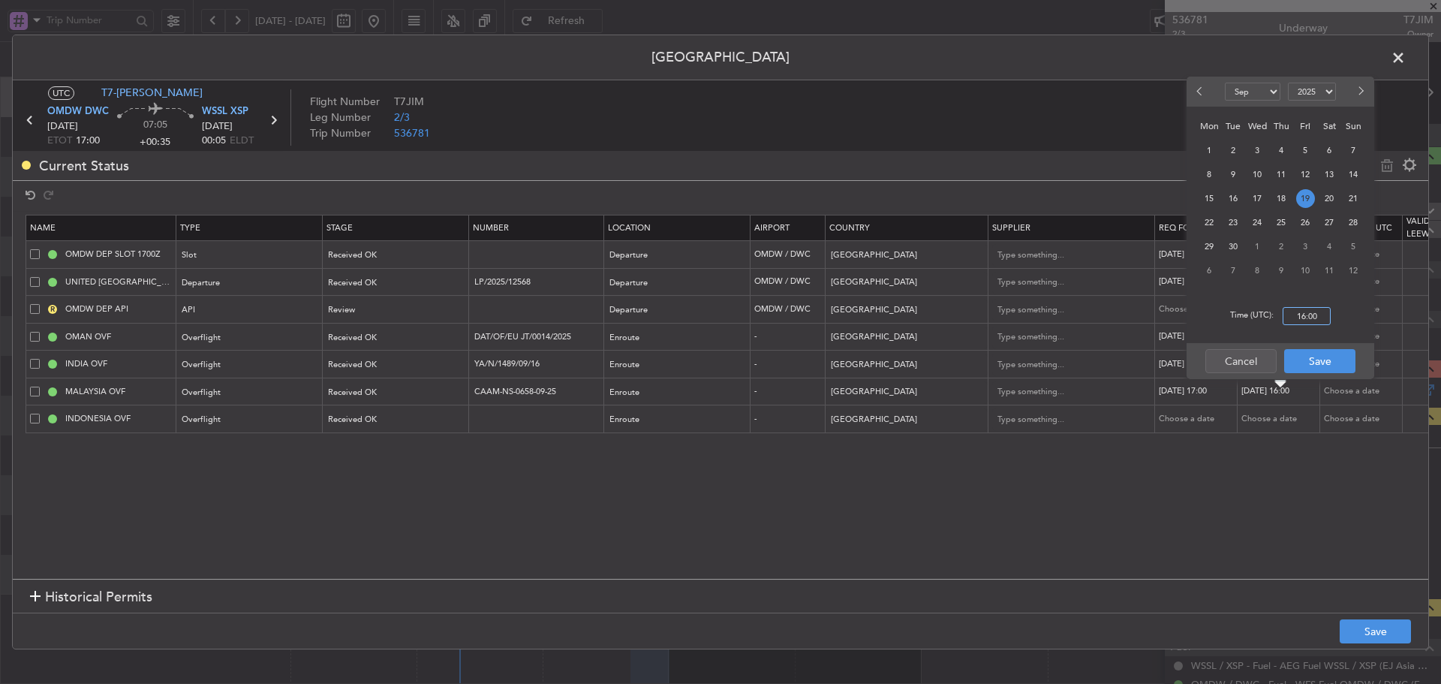
click at [1315, 313] on input "16:00" at bounding box center [1307, 316] width 48 height 18
type input "17:00"
click at [1314, 365] on button "Save" at bounding box center [1320, 361] width 71 height 24
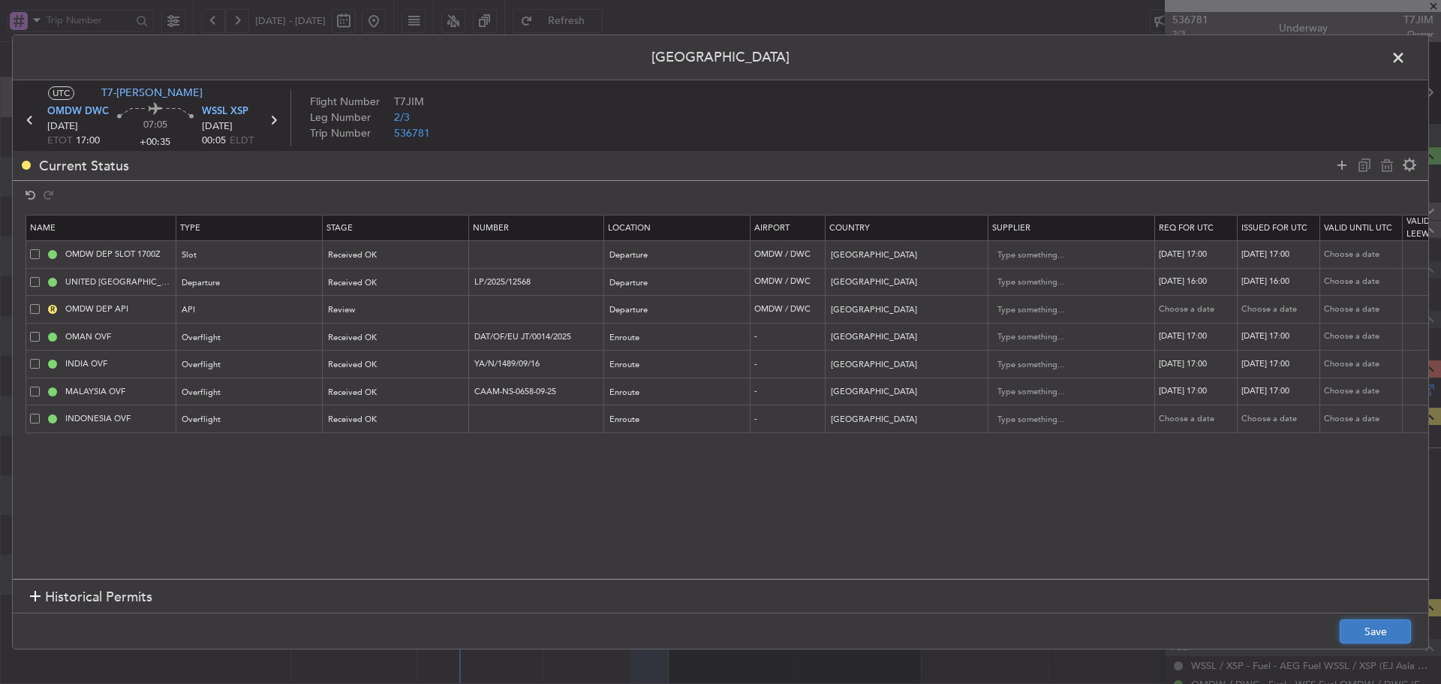
click at [1365, 621] on button "Save" at bounding box center [1375, 631] width 71 height 24
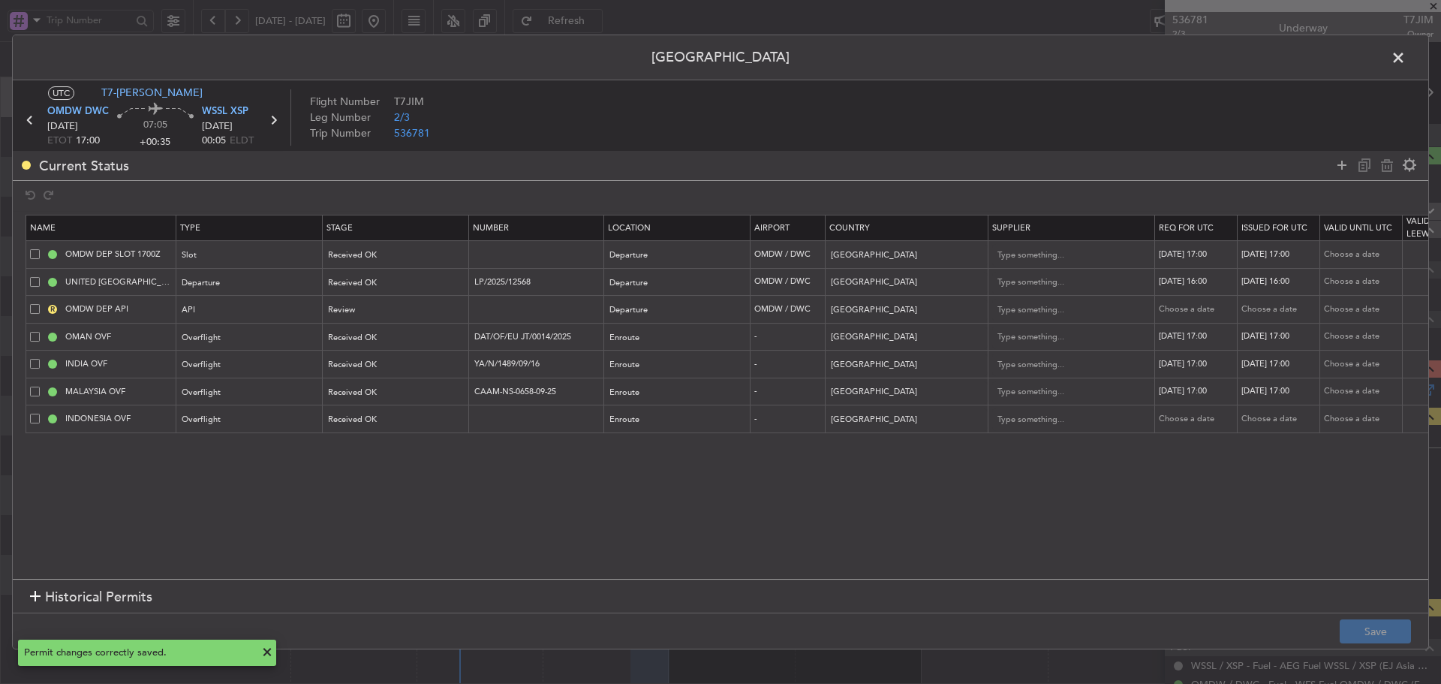
click at [1197, 280] on div "19/09/2025 16:00" at bounding box center [1198, 282] width 78 height 13
select select "9"
select select "2025"
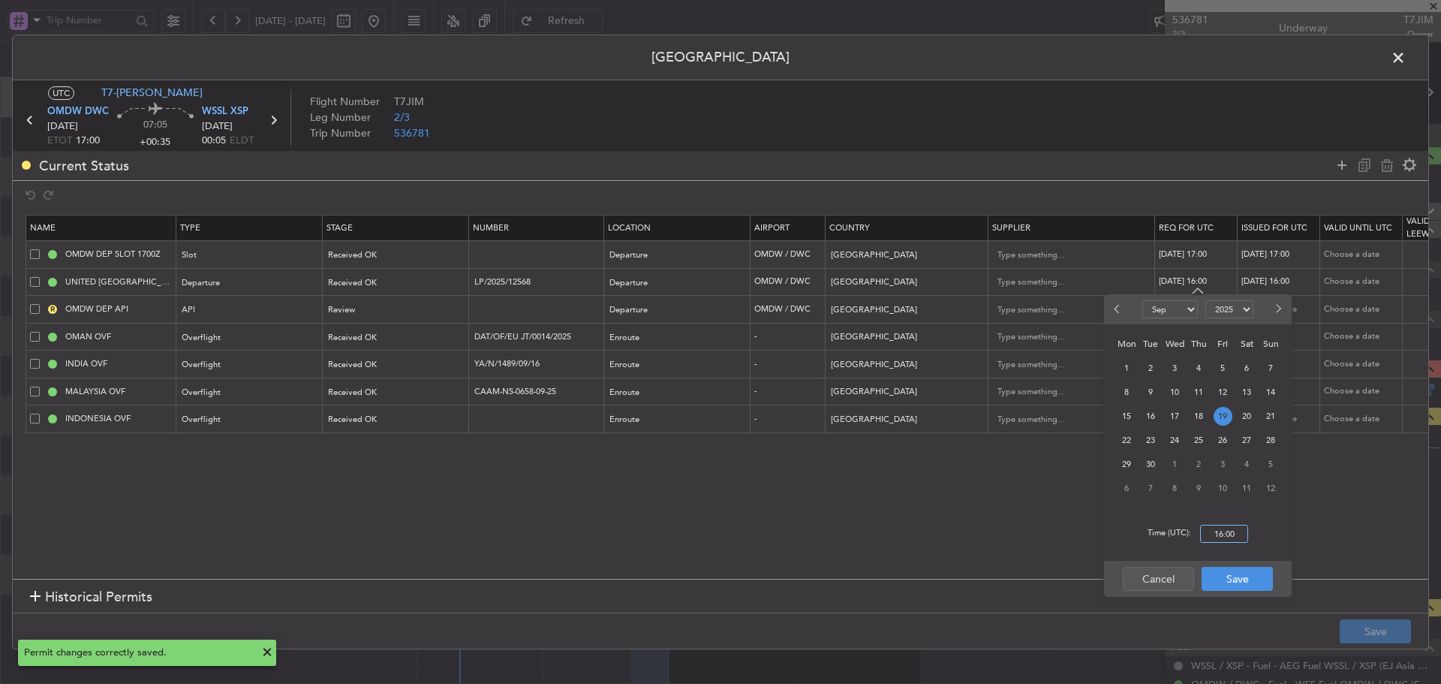
click at [1224, 538] on input "16:00" at bounding box center [1224, 534] width 48 height 18
type input "17:00"
click at [1226, 577] on button "Save" at bounding box center [1237, 579] width 71 height 24
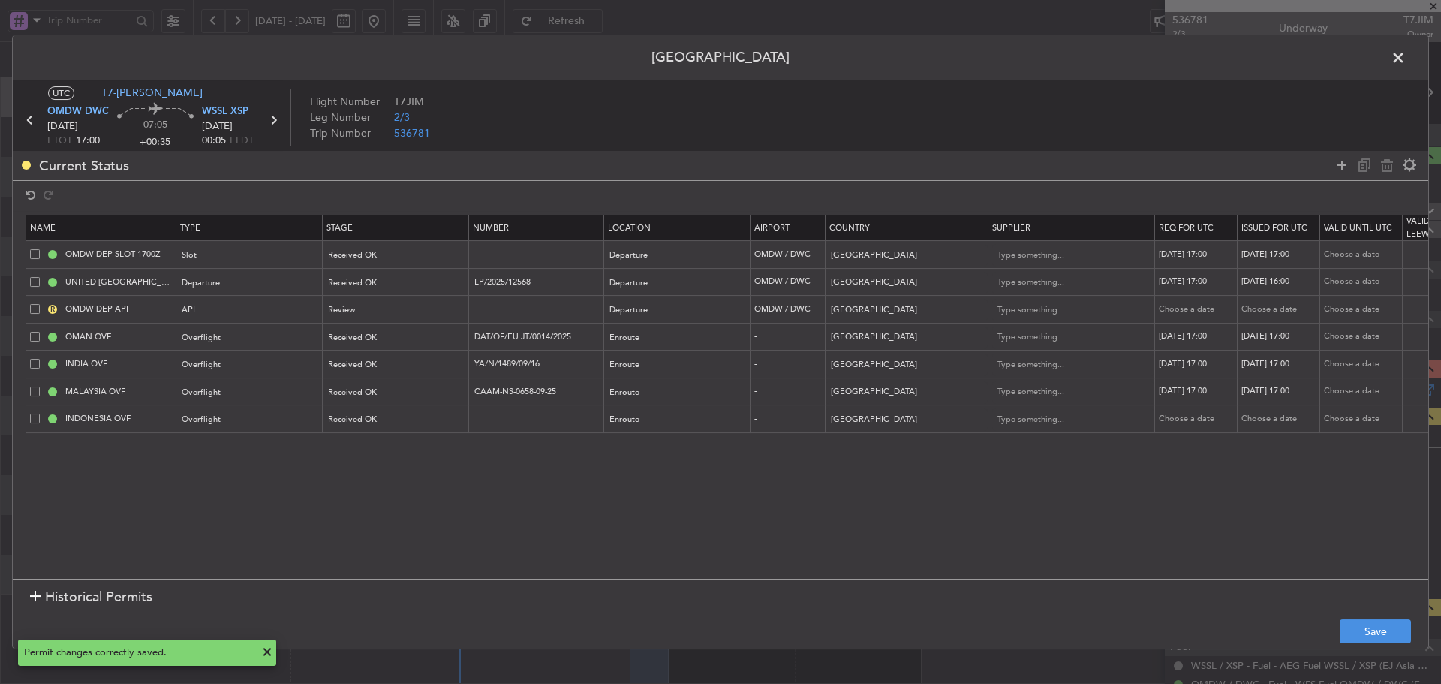
click at [1293, 280] on div "19/09/2025 16:00" at bounding box center [1281, 282] width 78 height 13
select select "9"
select select "2025"
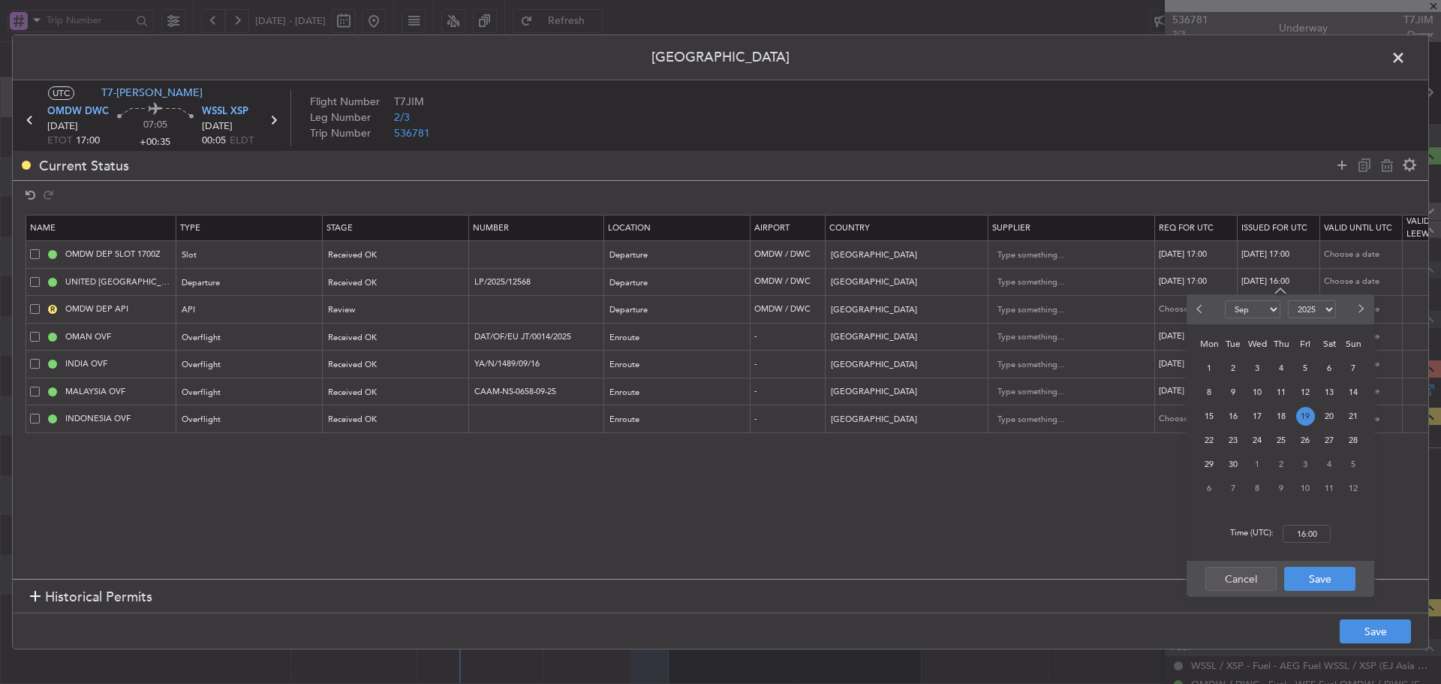
click at [1300, 544] on div "Time (UTC): 16:00" at bounding box center [1281, 534] width 188 height 54
click at [1305, 535] on input "16:00" at bounding box center [1307, 534] width 48 height 18
type input "17:00"
click at [1300, 574] on button "Save" at bounding box center [1320, 579] width 71 height 24
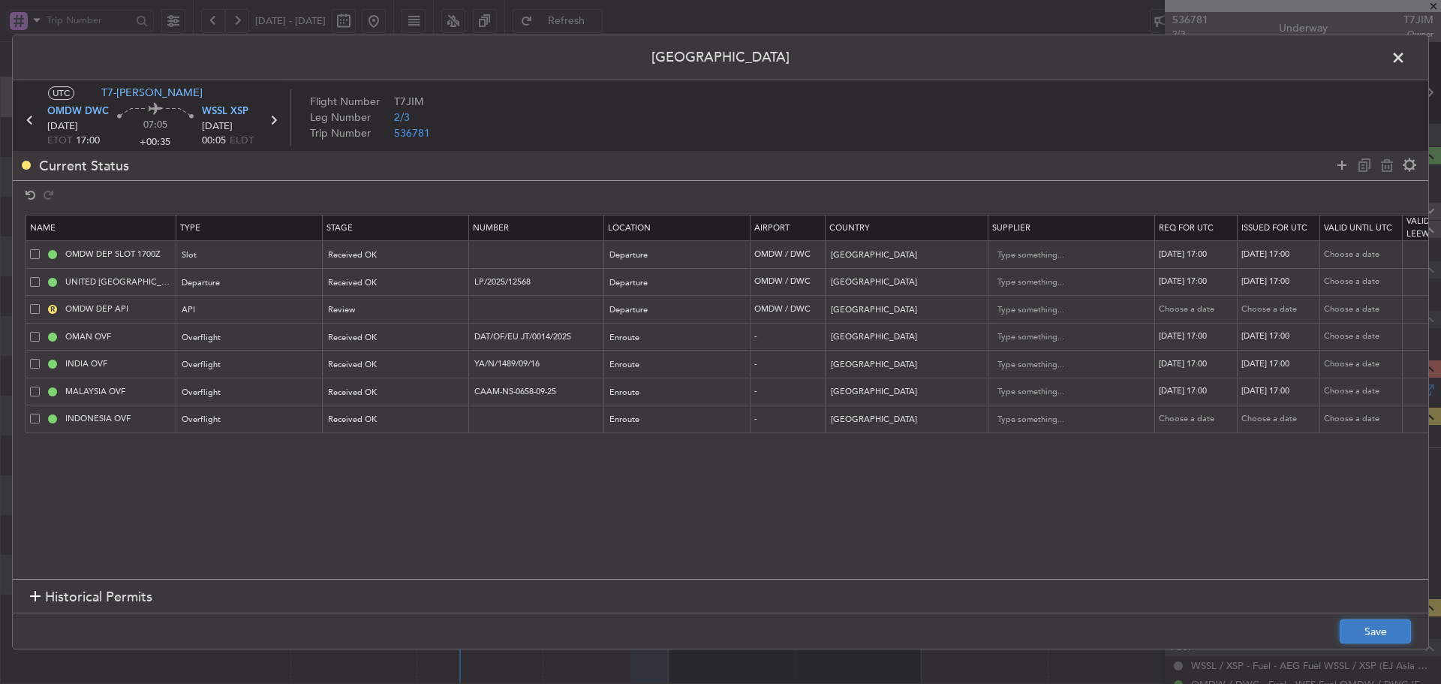
click at [1371, 640] on button "Save" at bounding box center [1375, 631] width 71 height 24
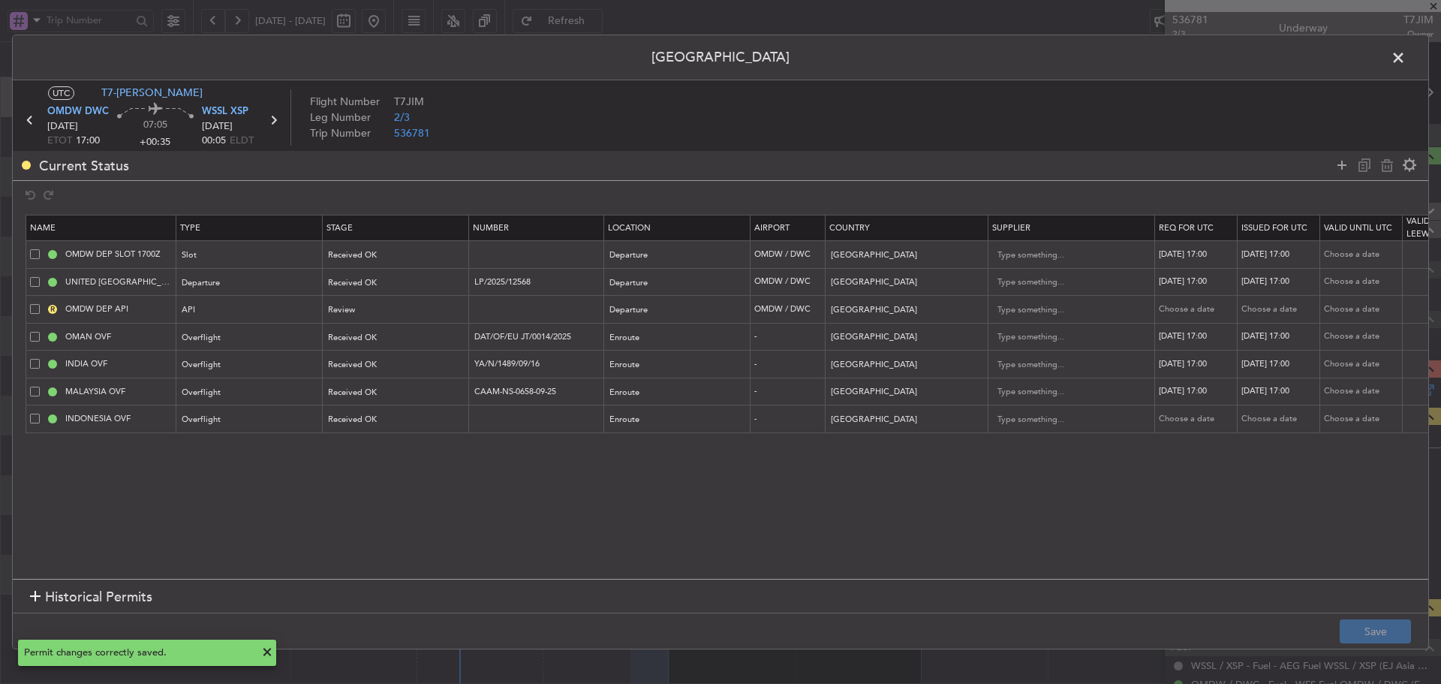
click at [1406, 65] on span at bounding box center [1406, 62] width 0 height 30
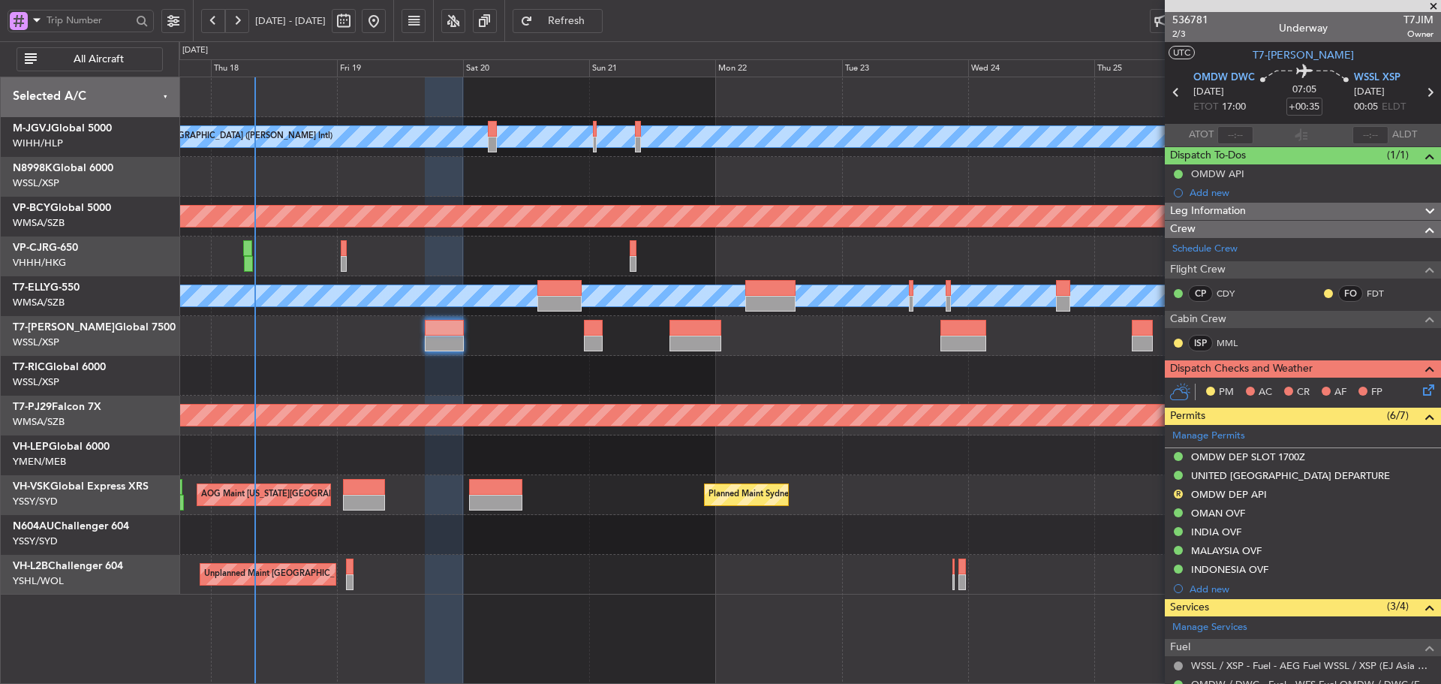
click at [761, 378] on div at bounding box center [810, 376] width 1262 height 40
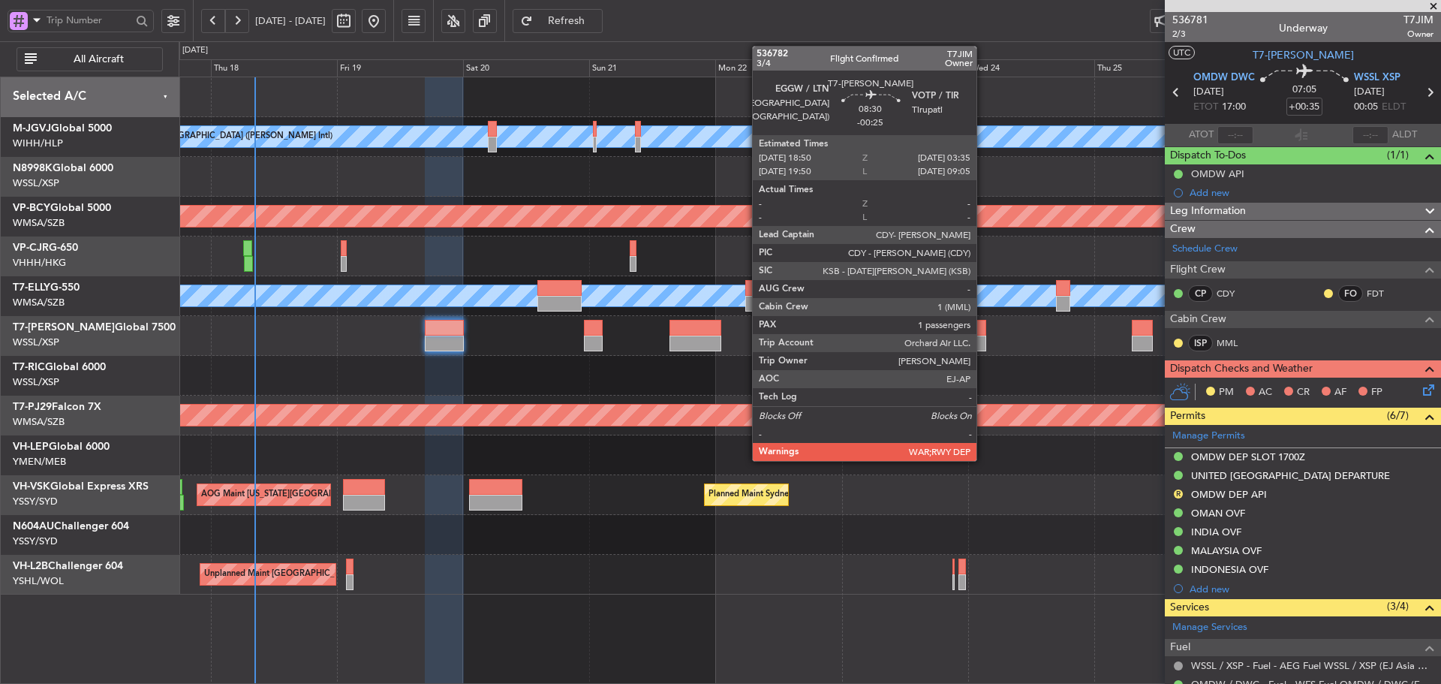
click at [984, 333] on div at bounding box center [964, 328] width 47 height 16
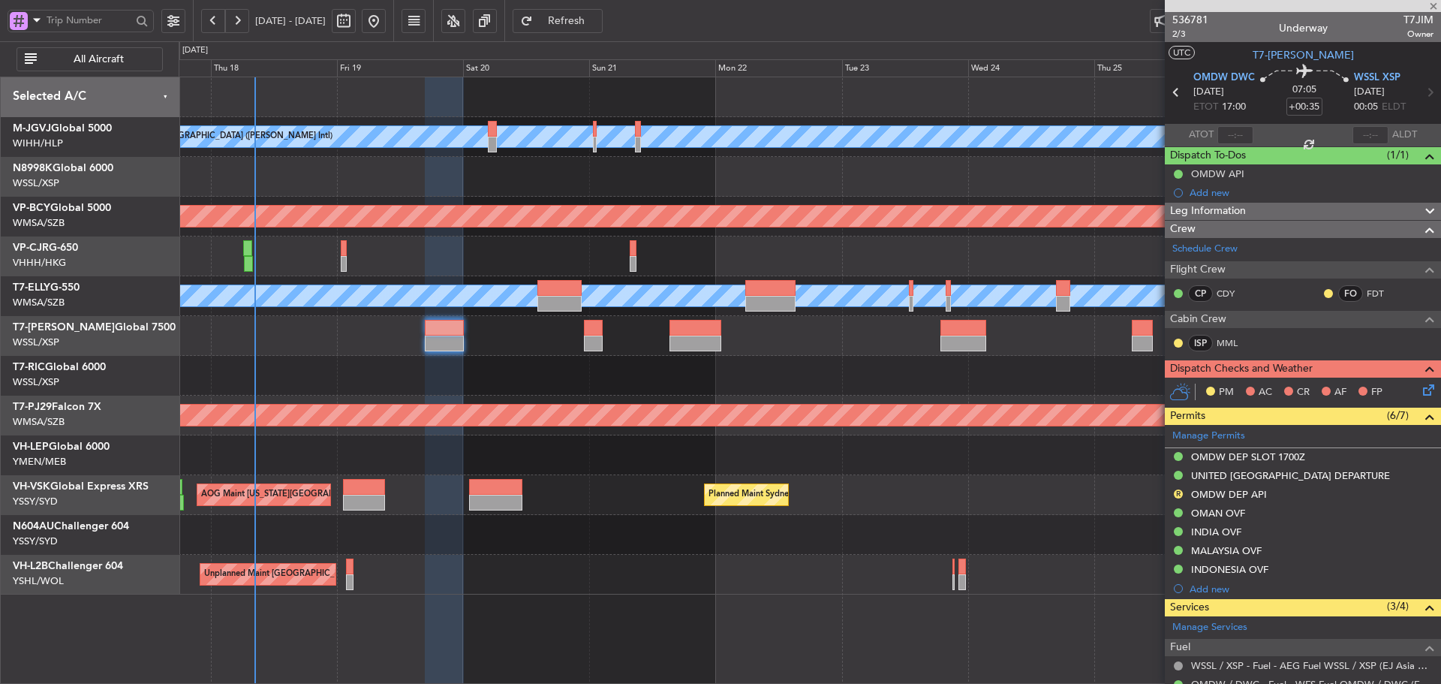
type input "-00:25"
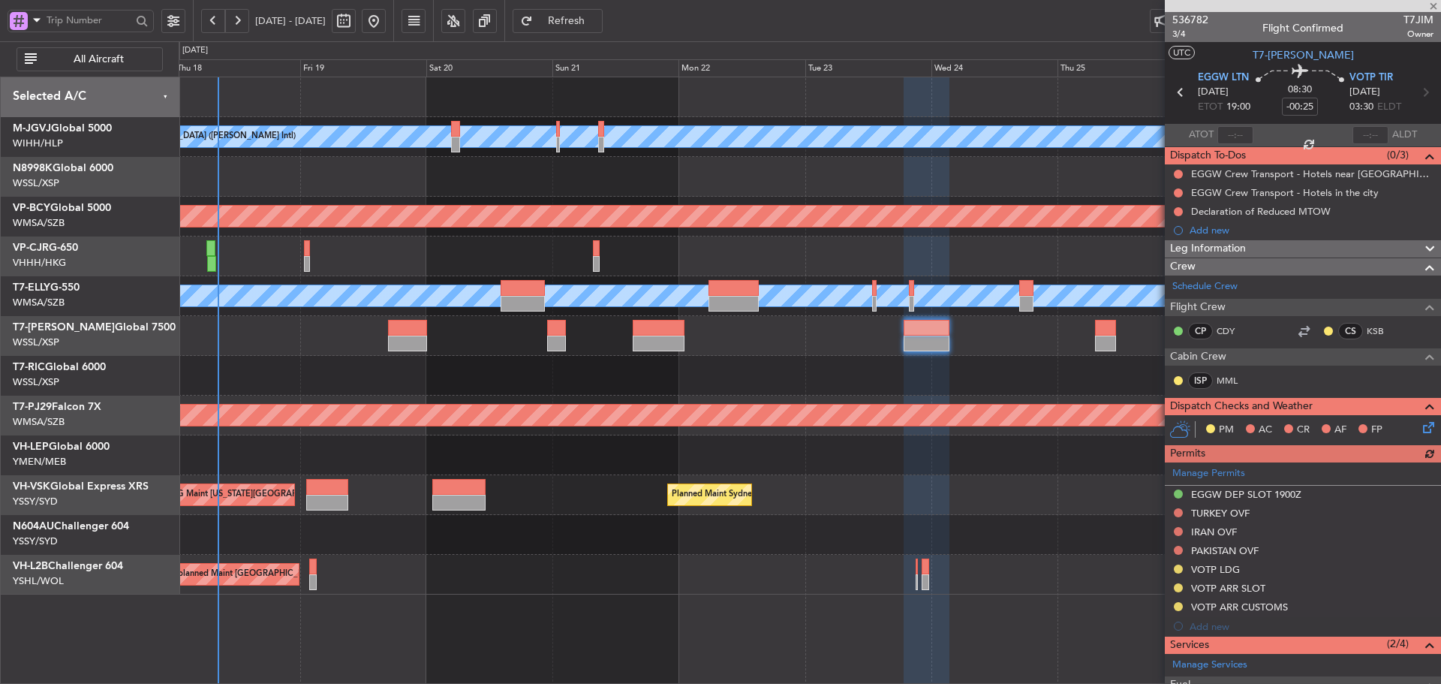
click at [800, 400] on div "Planned Maint [GEOGRAPHIC_DATA] (Sultan [PERSON_NAME] [PERSON_NAME] - Subang)" at bounding box center [810, 416] width 1262 height 40
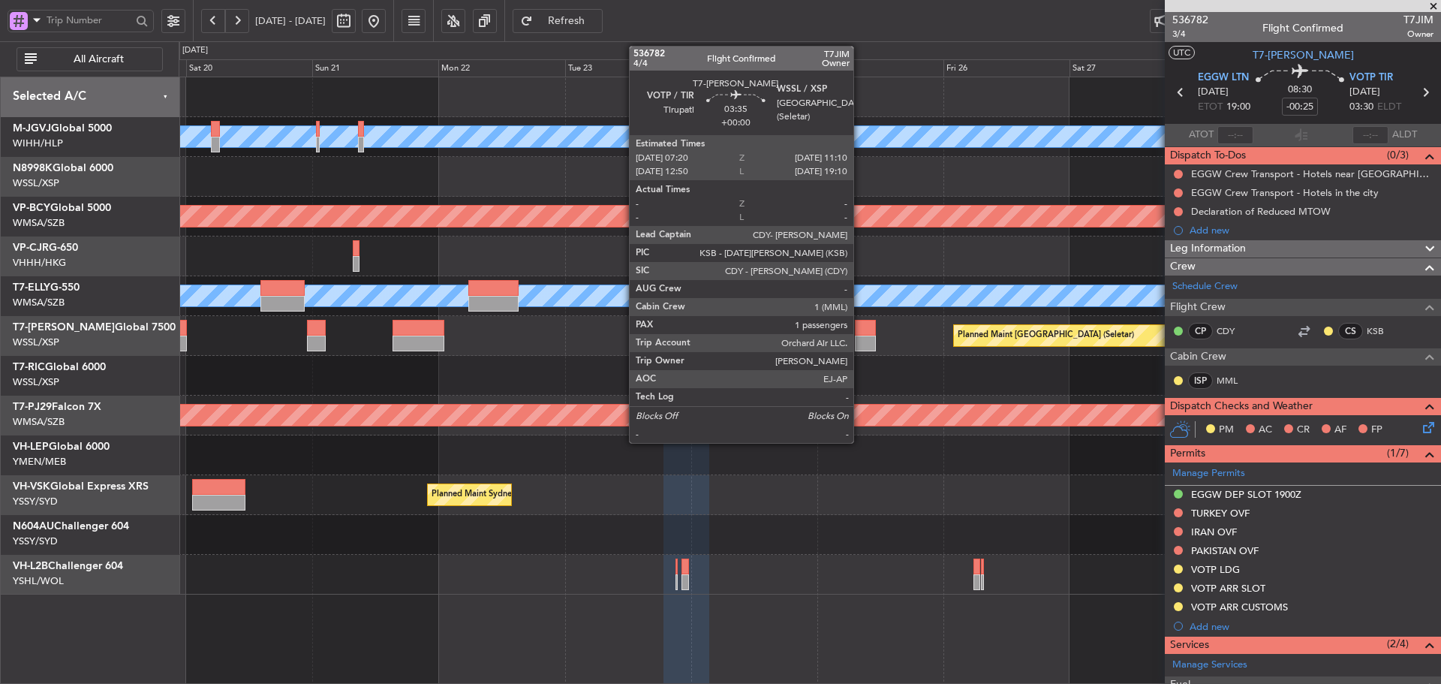
click at [860, 348] on div at bounding box center [865, 344] width 20 height 16
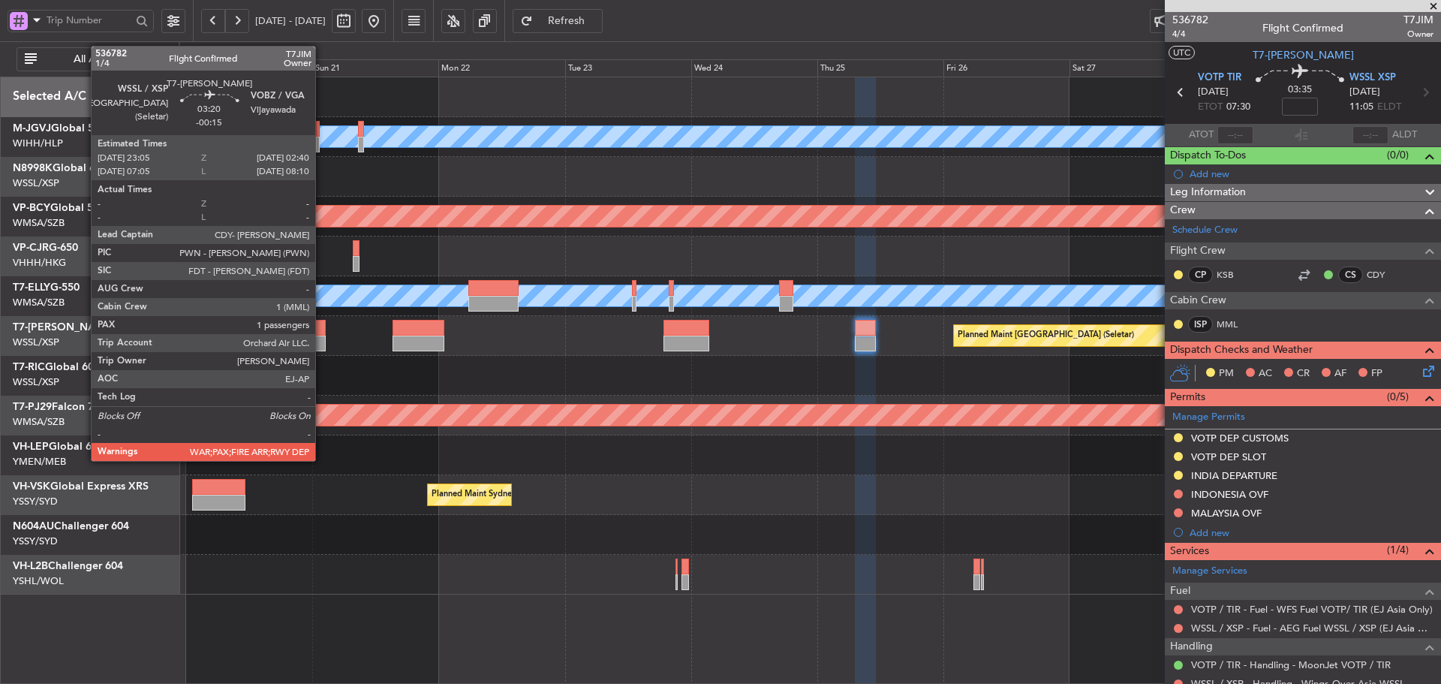
click at [318, 336] on div at bounding box center [317, 344] width 20 height 16
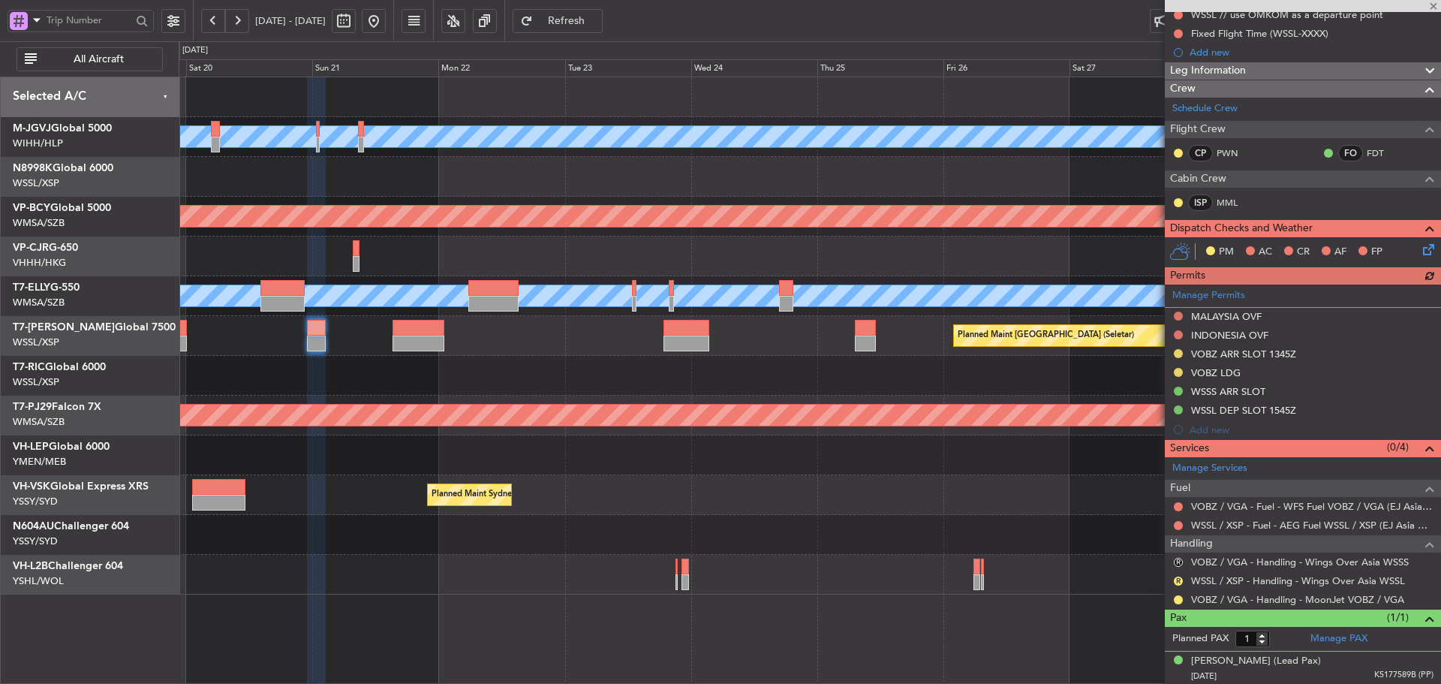
scroll to position [160, 0]
click at [1235, 598] on div "WSSL / XSP - Handling - Wings Over Asia WSSL" at bounding box center [1298, 605] width 186 height 19
click at [1218, 594] on link "VOBZ / VGA - Handling - MoonJet VOBZ / VGA" at bounding box center [1297, 598] width 213 height 13
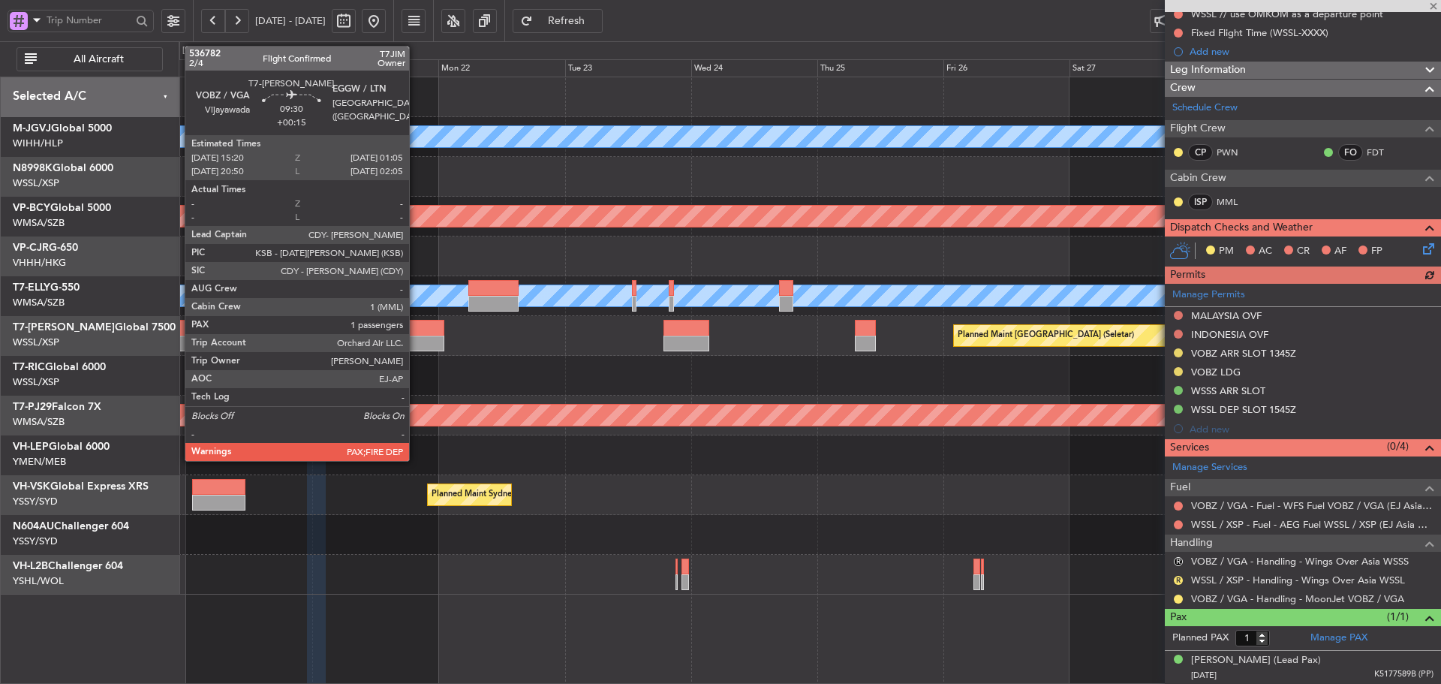
click at [416, 334] on div at bounding box center [419, 328] width 52 height 16
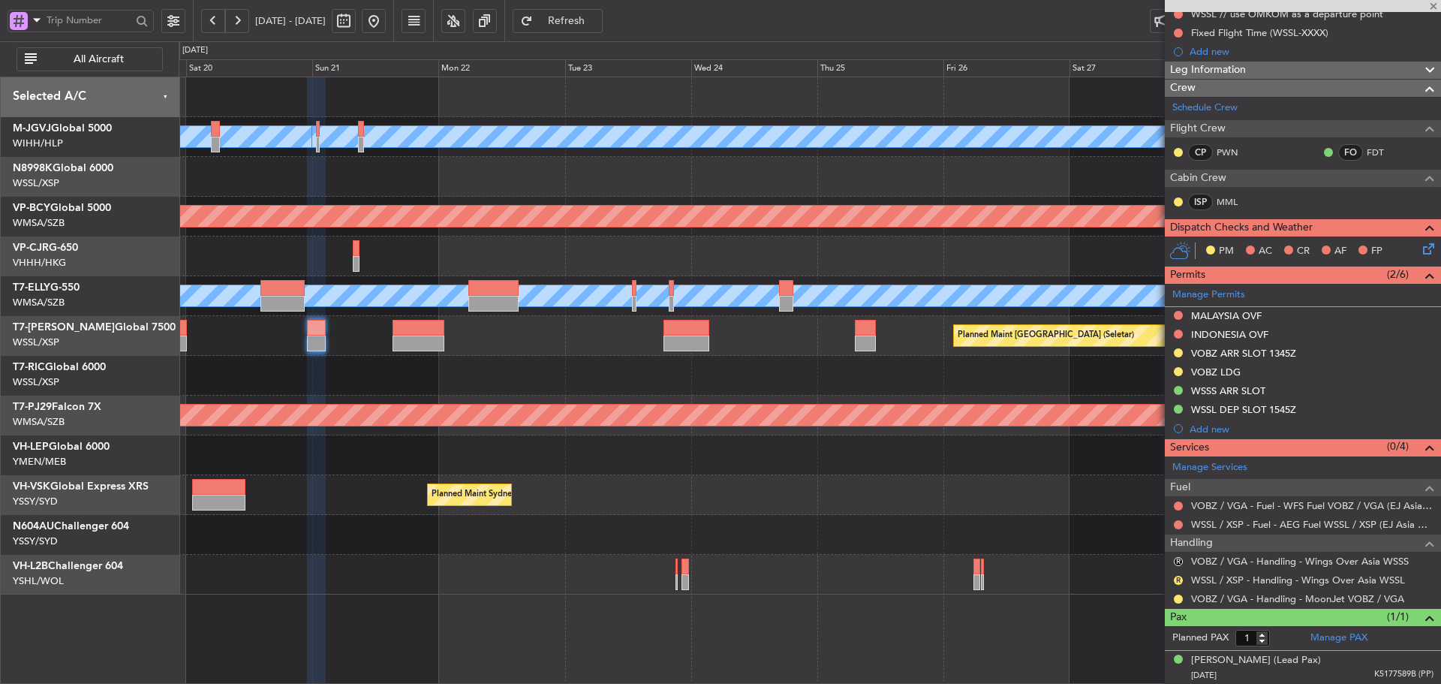
scroll to position [0, 0]
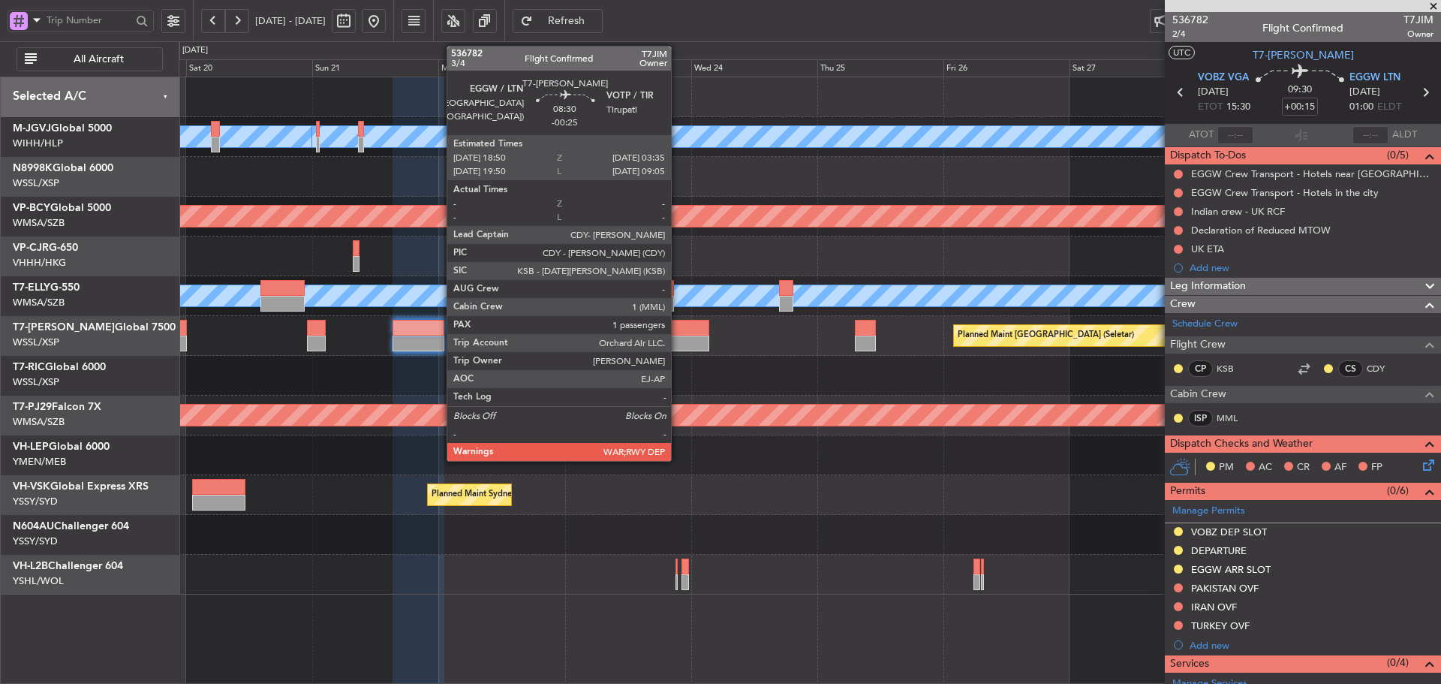
click at [678, 341] on div at bounding box center [687, 344] width 47 height 16
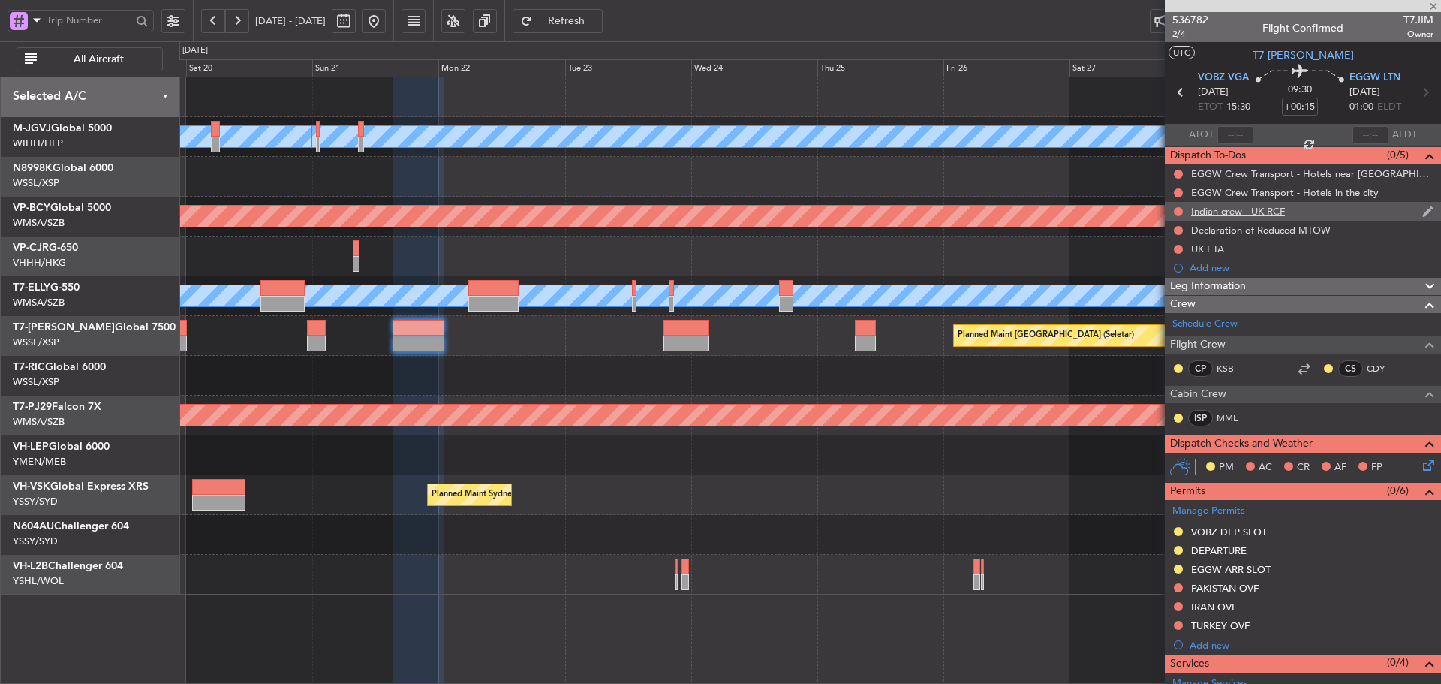
type input "-00:25"
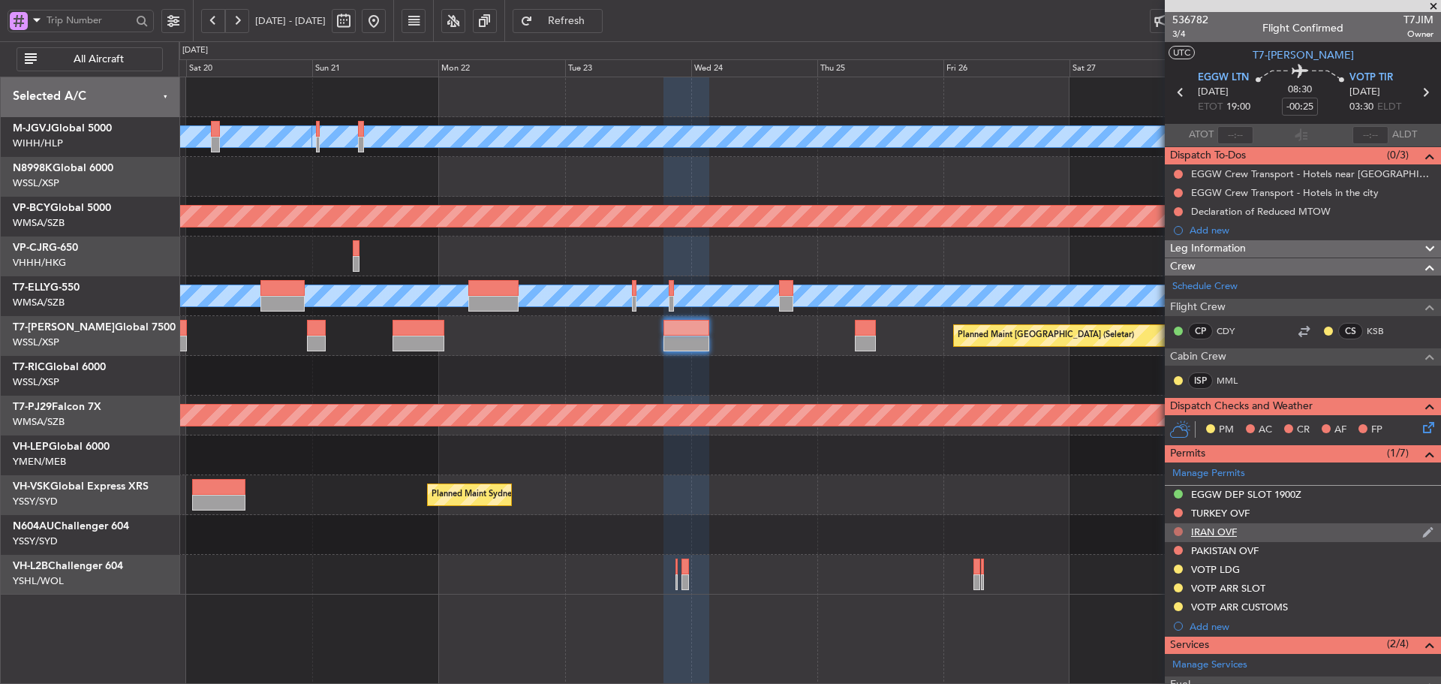
click at [1176, 531] on button at bounding box center [1178, 531] width 9 height 9
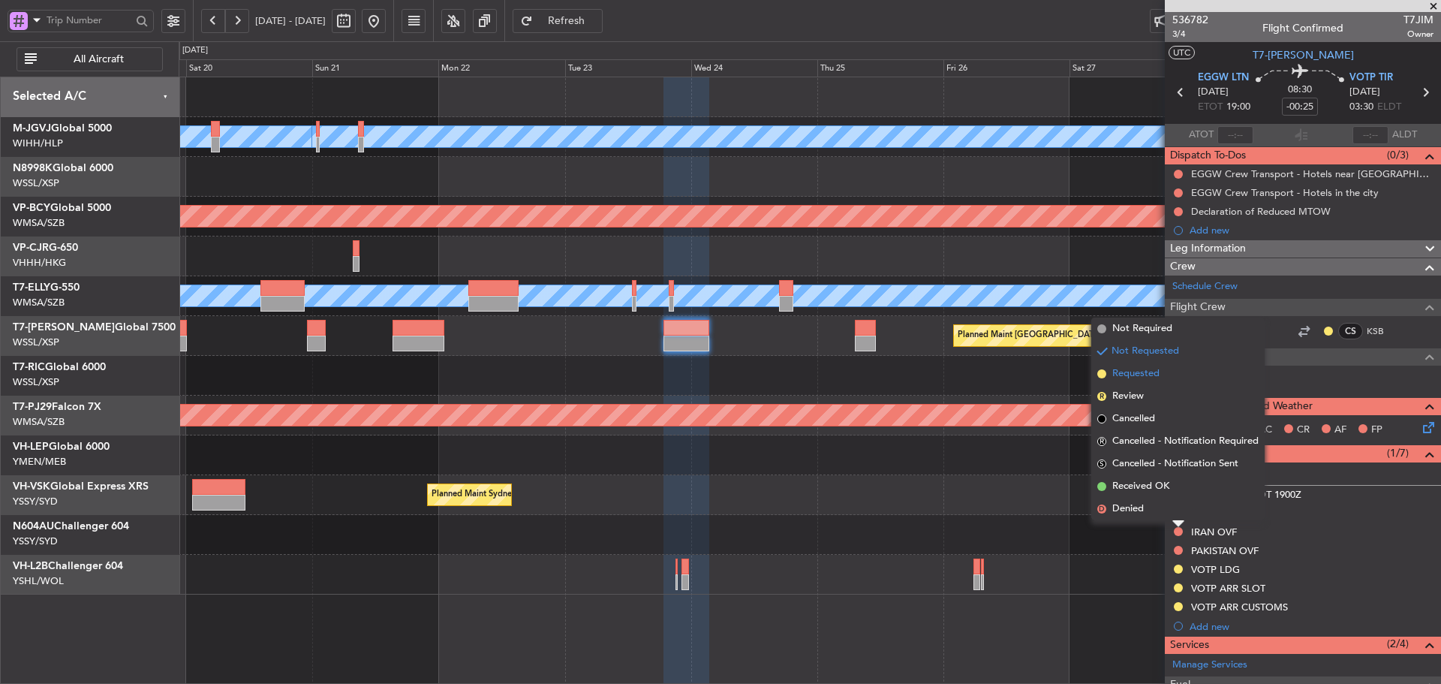
click at [1103, 375] on span at bounding box center [1102, 373] width 9 height 9
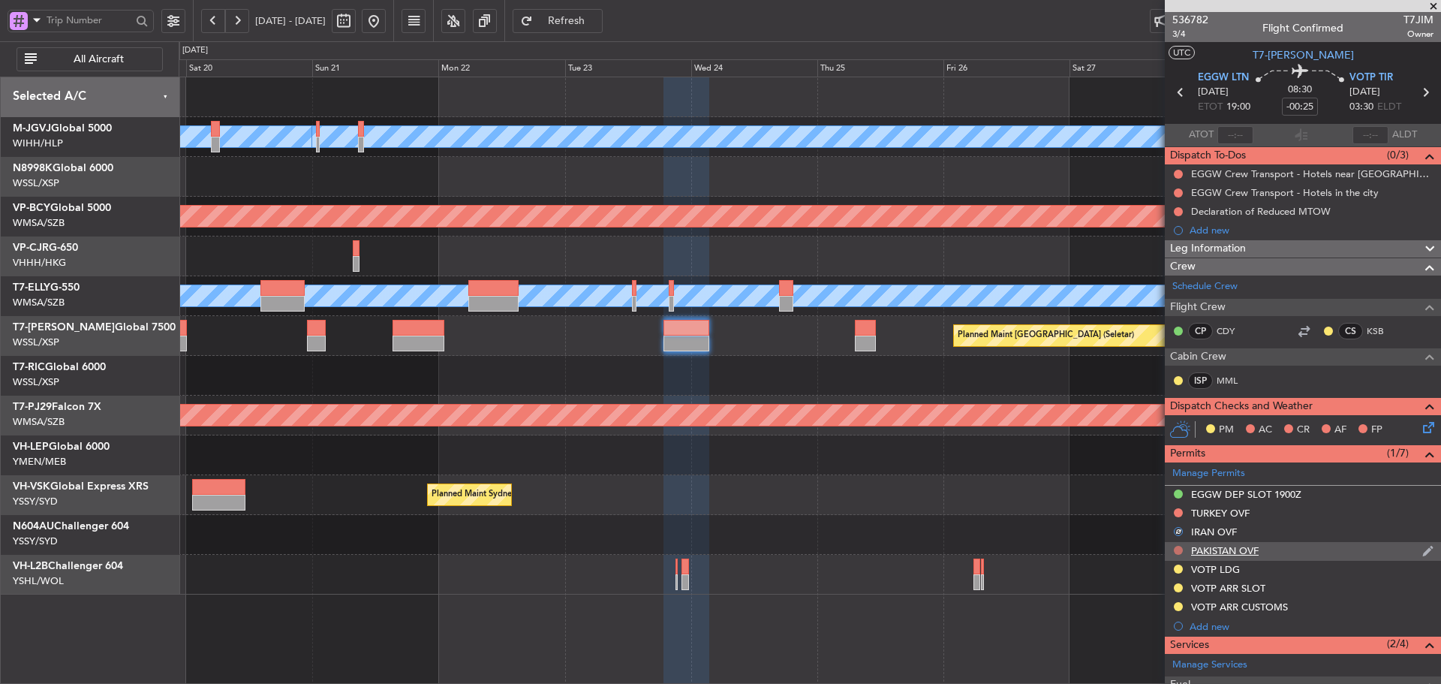
click at [1181, 551] on button at bounding box center [1178, 550] width 9 height 9
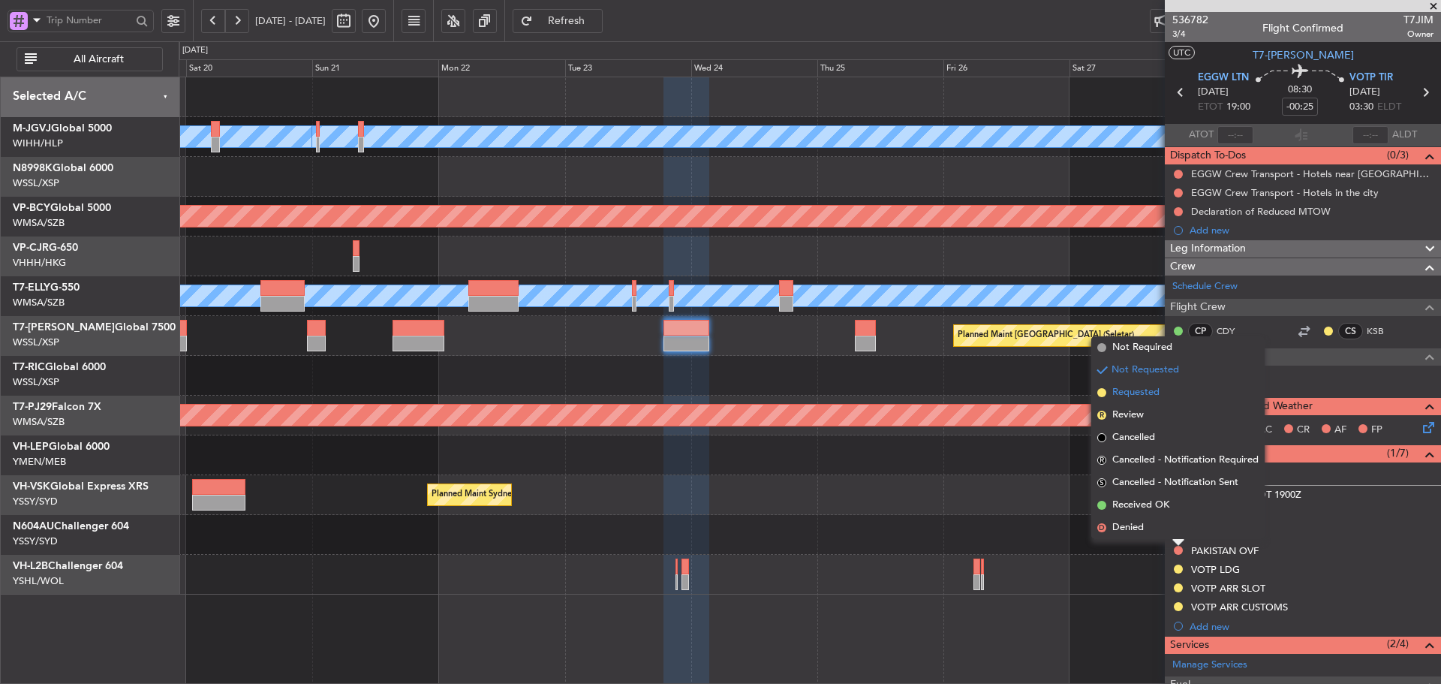
click at [1103, 396] on span at bounding box center [1102, 392] width 9 height 9
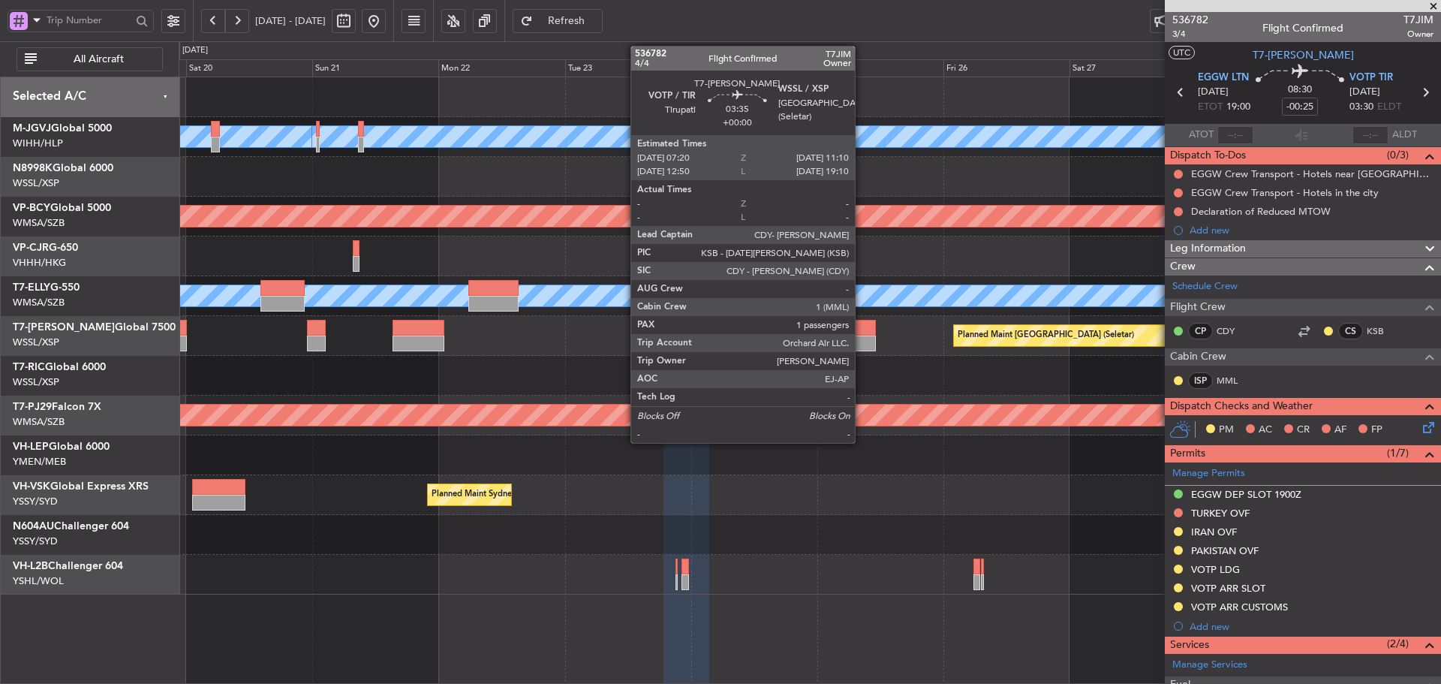
click at [860, 337] on div at bounding box center [865, 344] width 20 height 16
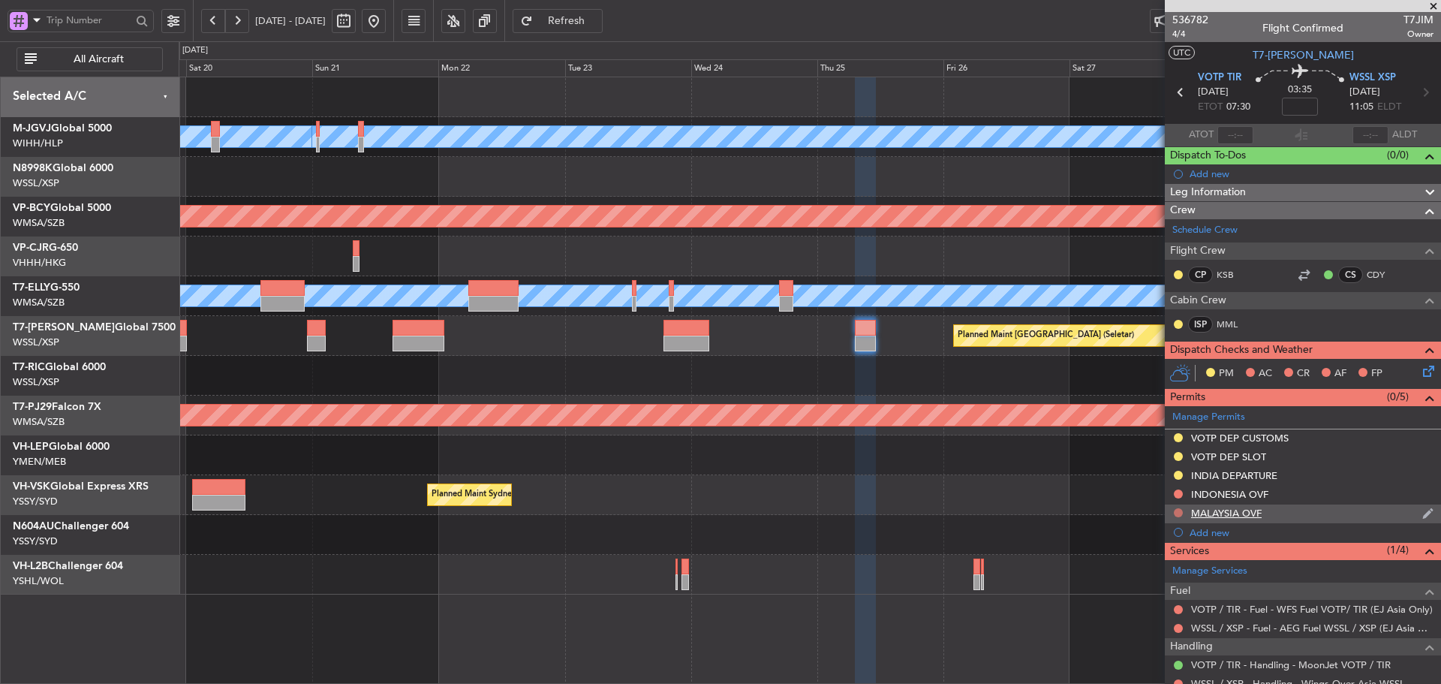
click at [1177, 514] on button at bounding box center [1178, 512] width 9 height 9
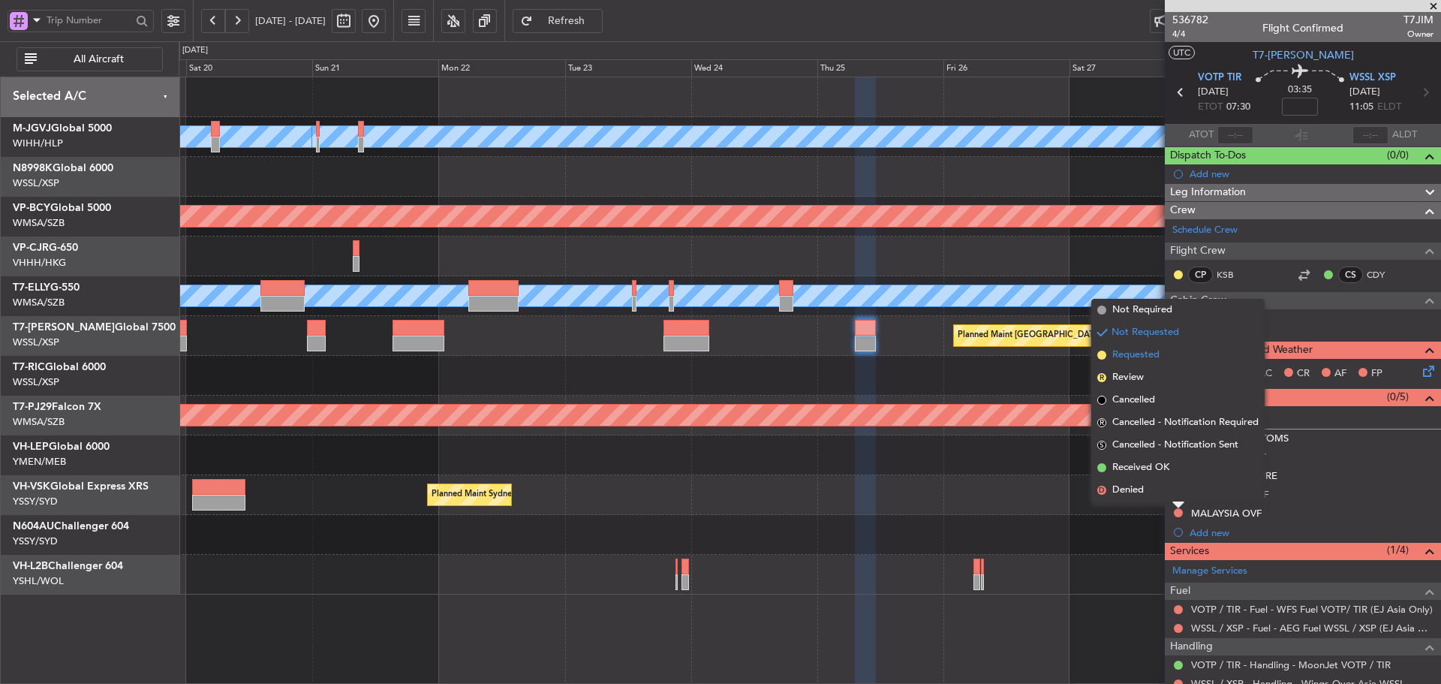
click at [1099, 351] on span at bounding box center [1102, 355] width 9 height 9
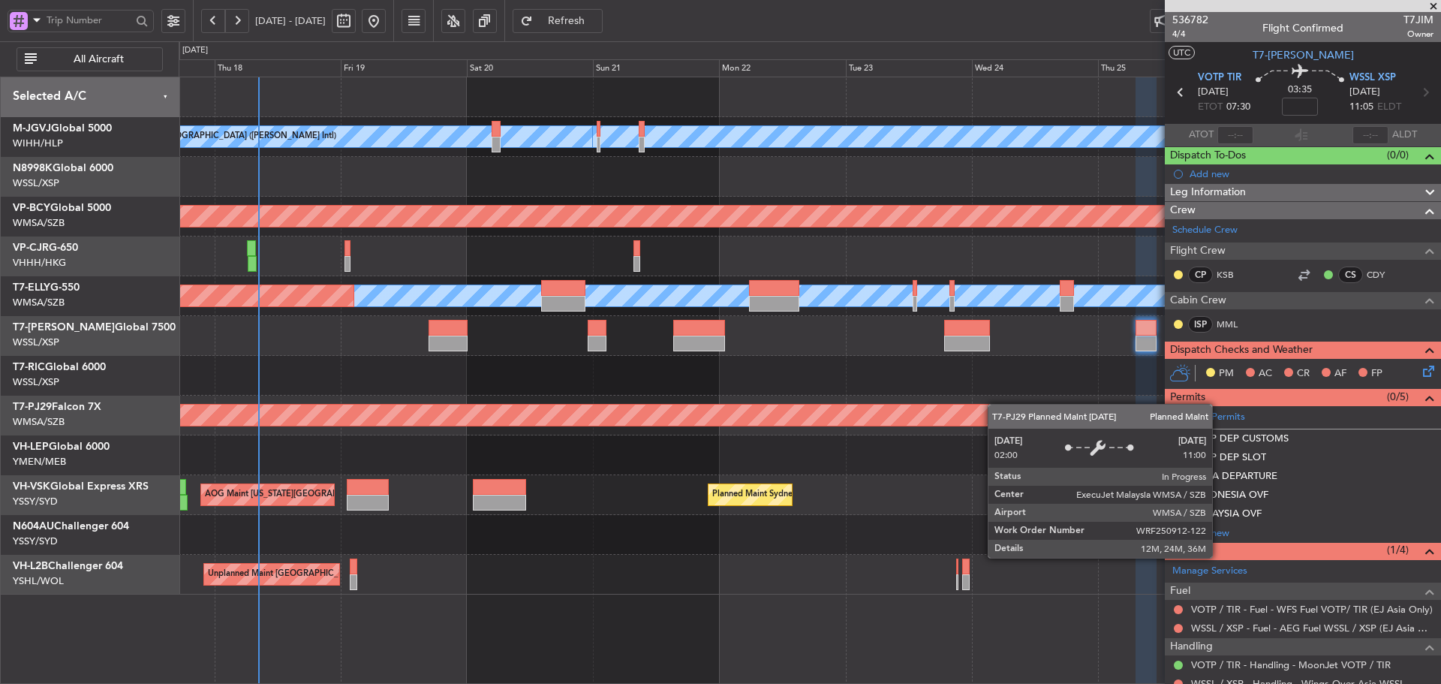
click at [1037, 407] on div "Planned Maint [GEOGRAPHIC_DATA] (Sultan [PERSON_NAME] [PERSON_NAME] - Subang)" at bounding box center [810, 416] width 1262 height 40
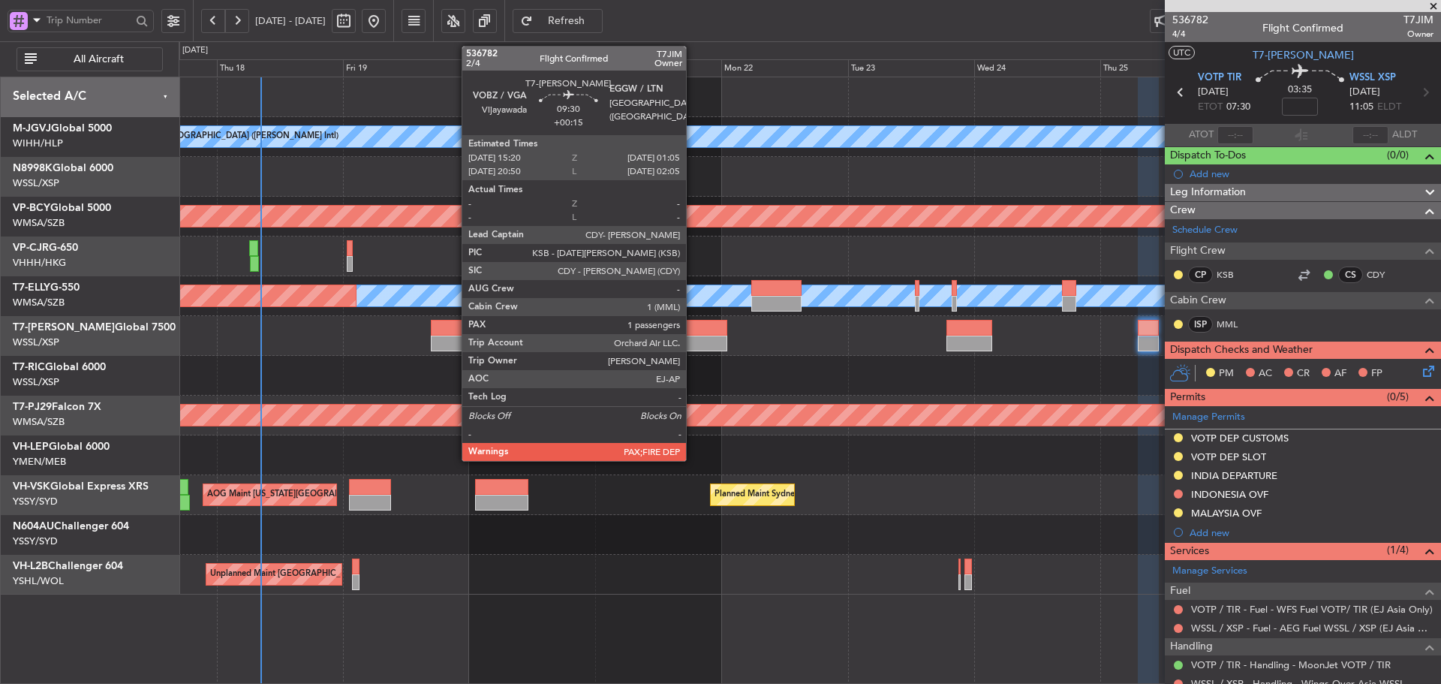
click at [693, 339] on div at bounding box center [702, 344] width 52 height 16
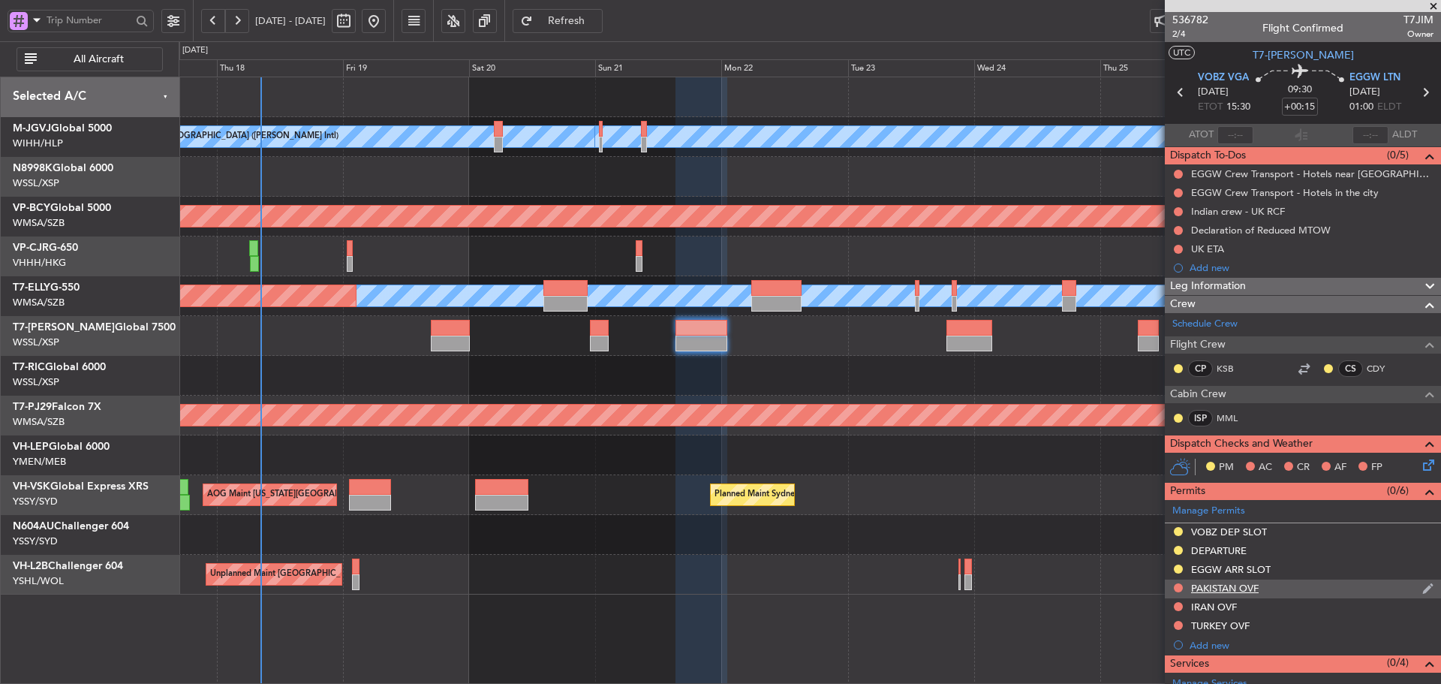
click at [1173, 588] on div at bounding box center [1179, 588] width 12 height 12
click at [1178, 587] on button at bounding box center [1178, 587] width 9 height 9
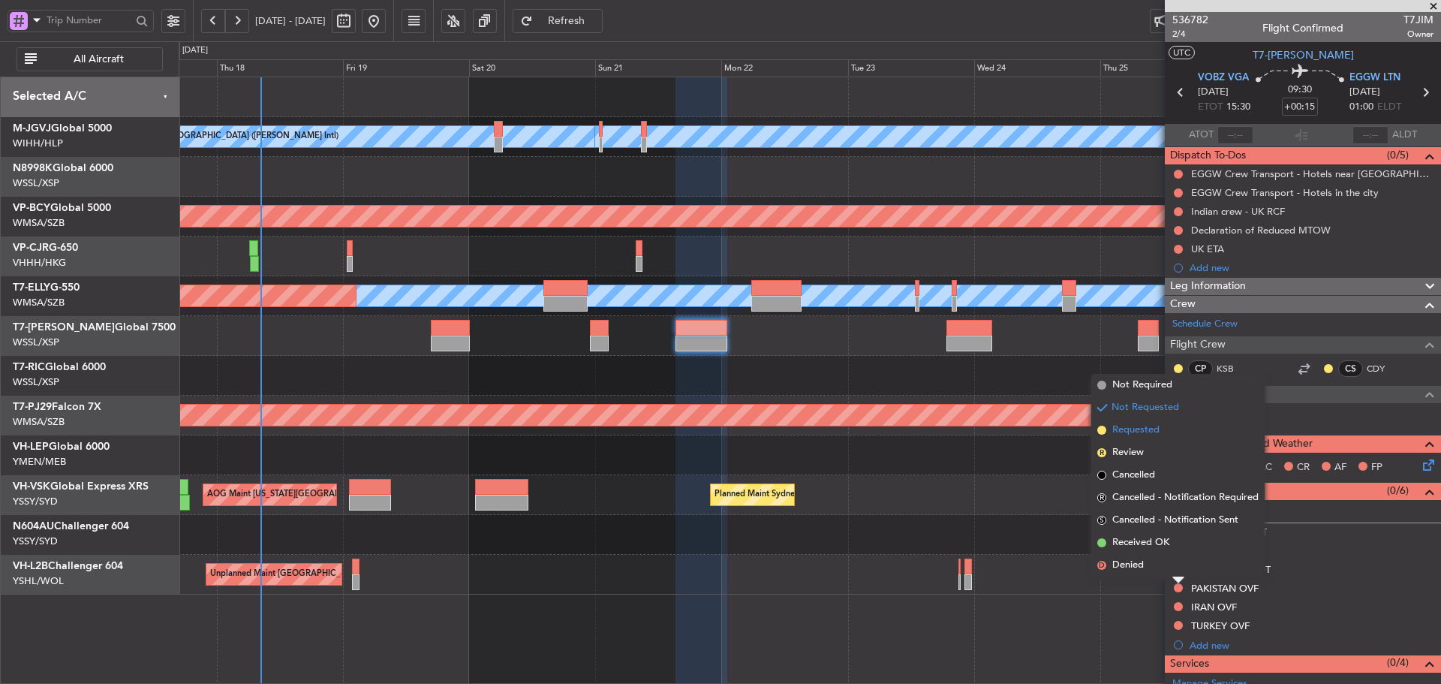
click at [1099, 430] on span at bounding box center [1102, 430] width 9 height 9
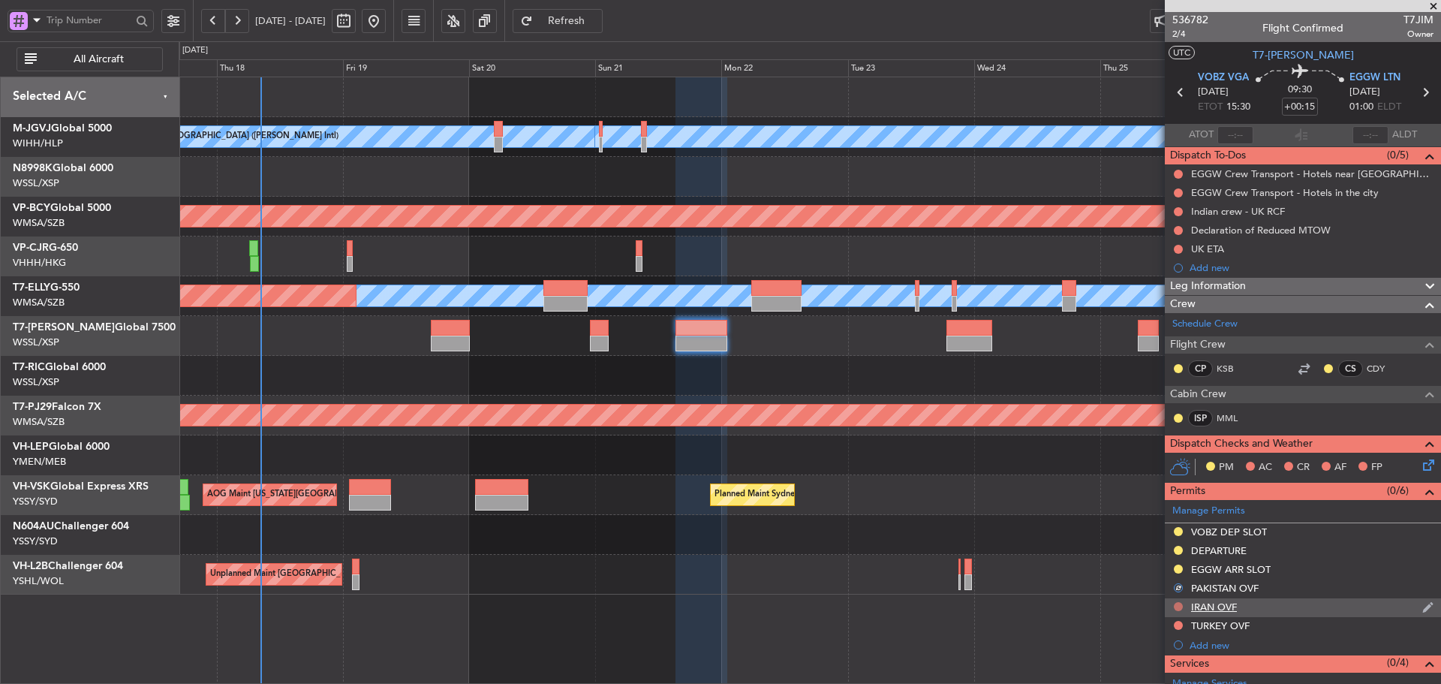
click at [1181, 607] on button at bounding box center [1178, 606] width 9 height 9
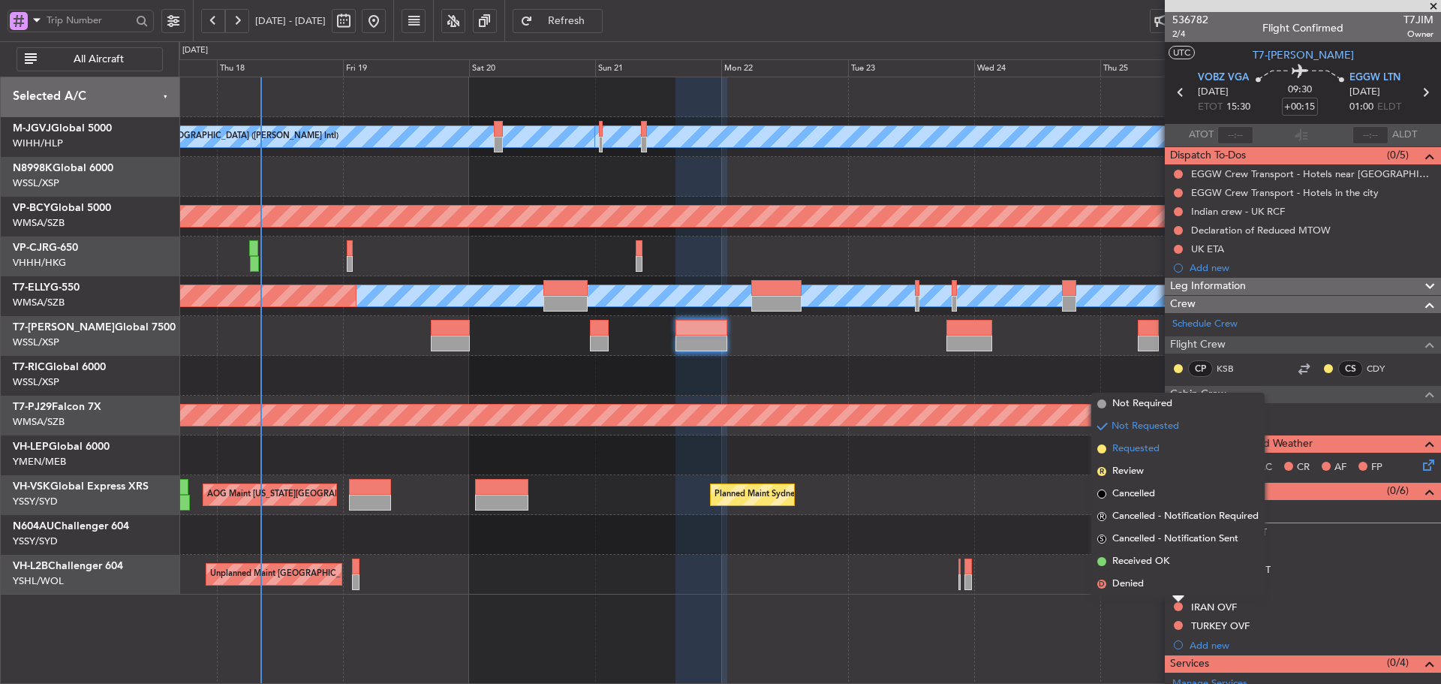
click at [1101, 449] on span at bounding box center [1102, 448] width 9 height 9
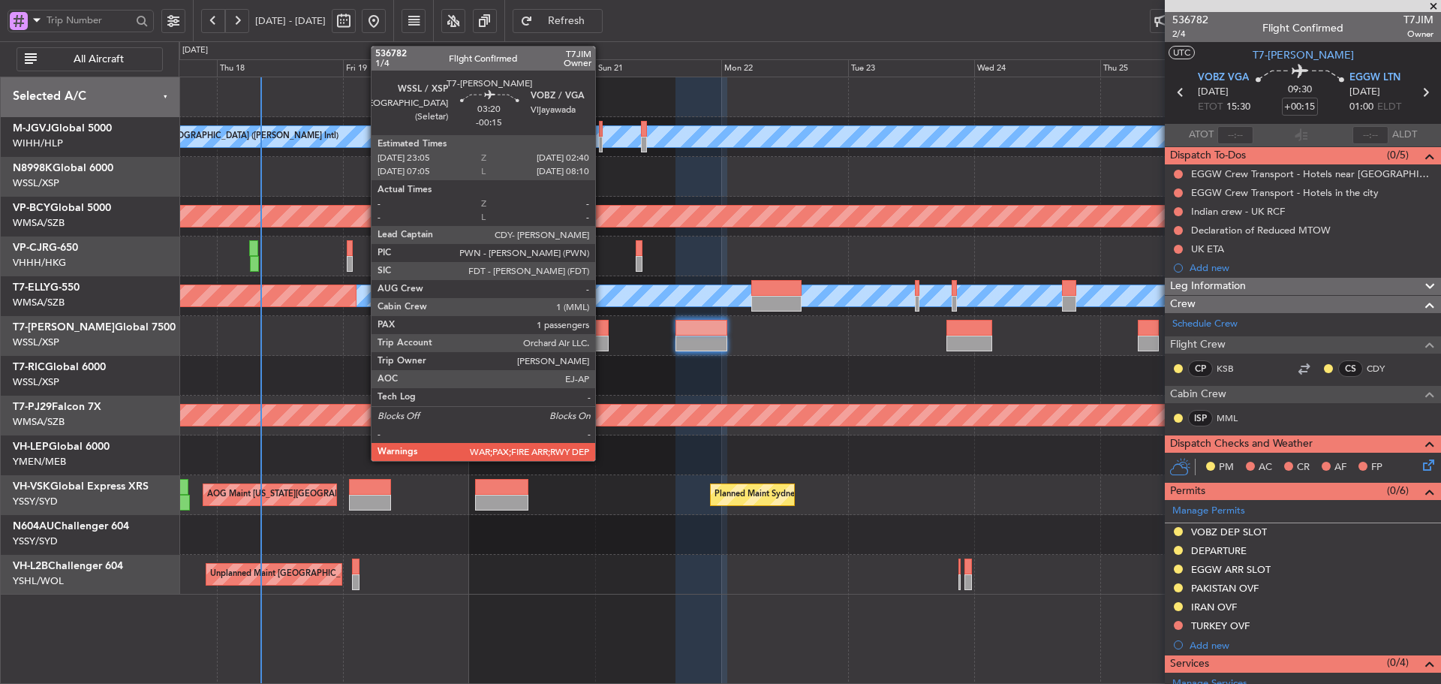
click at [602, 337] on div at bounding box center [600, 344] width 20 height 16
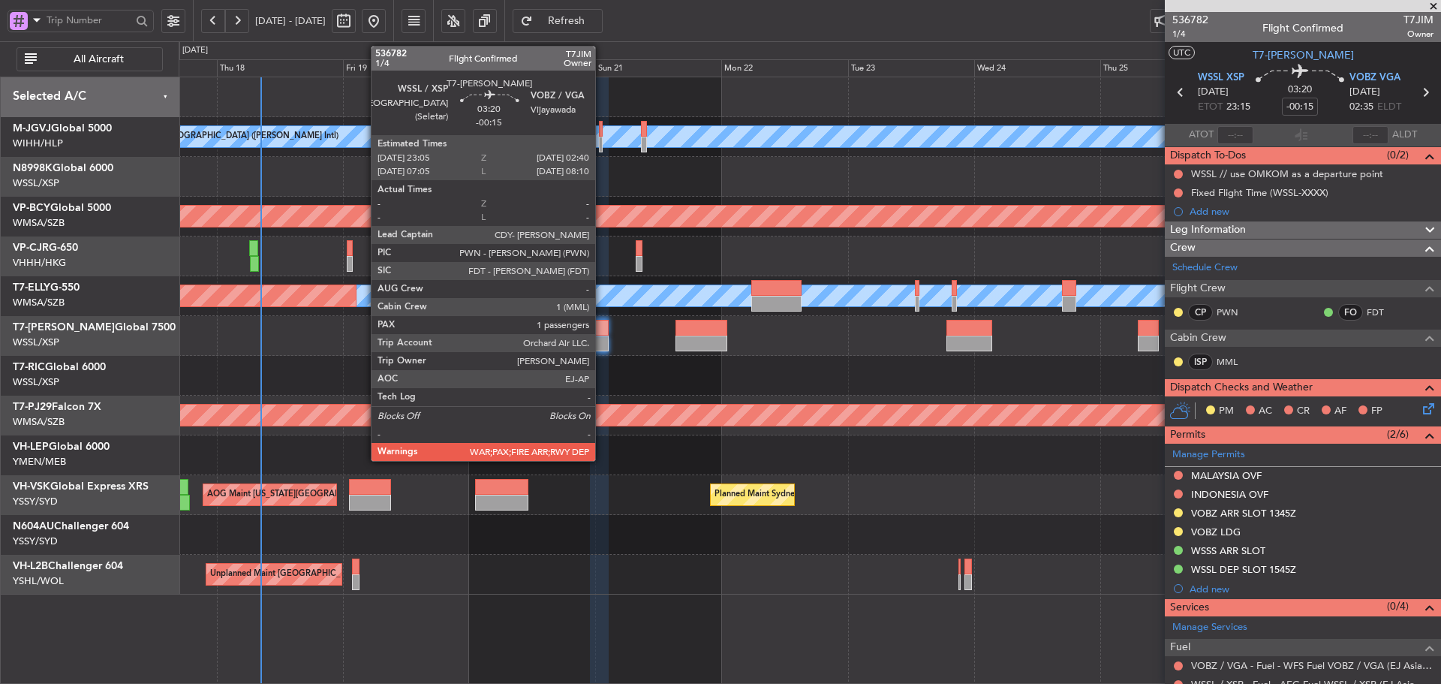
click at [602, 337] on div at bounding box center [600, 344] width 20 height 16
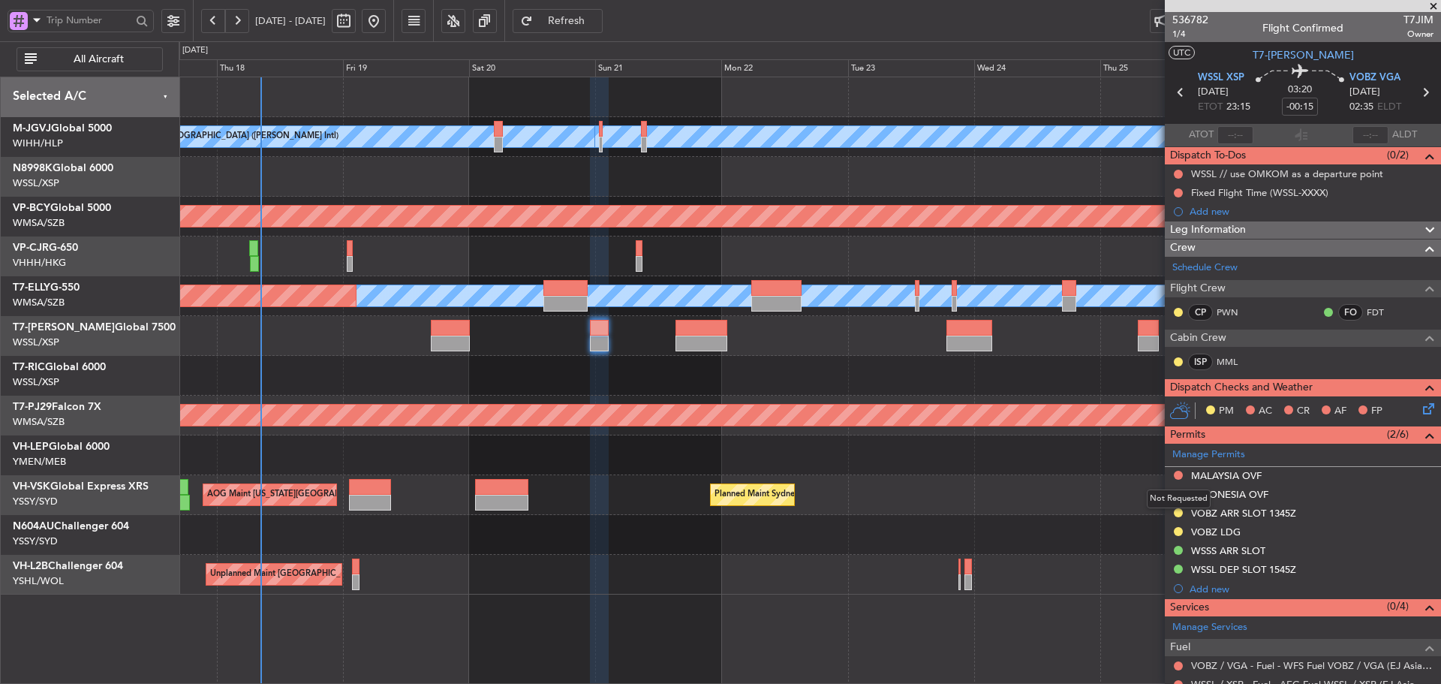
click at [1177, 475] on button at bounding box center [1178, 475] width 9 height 9
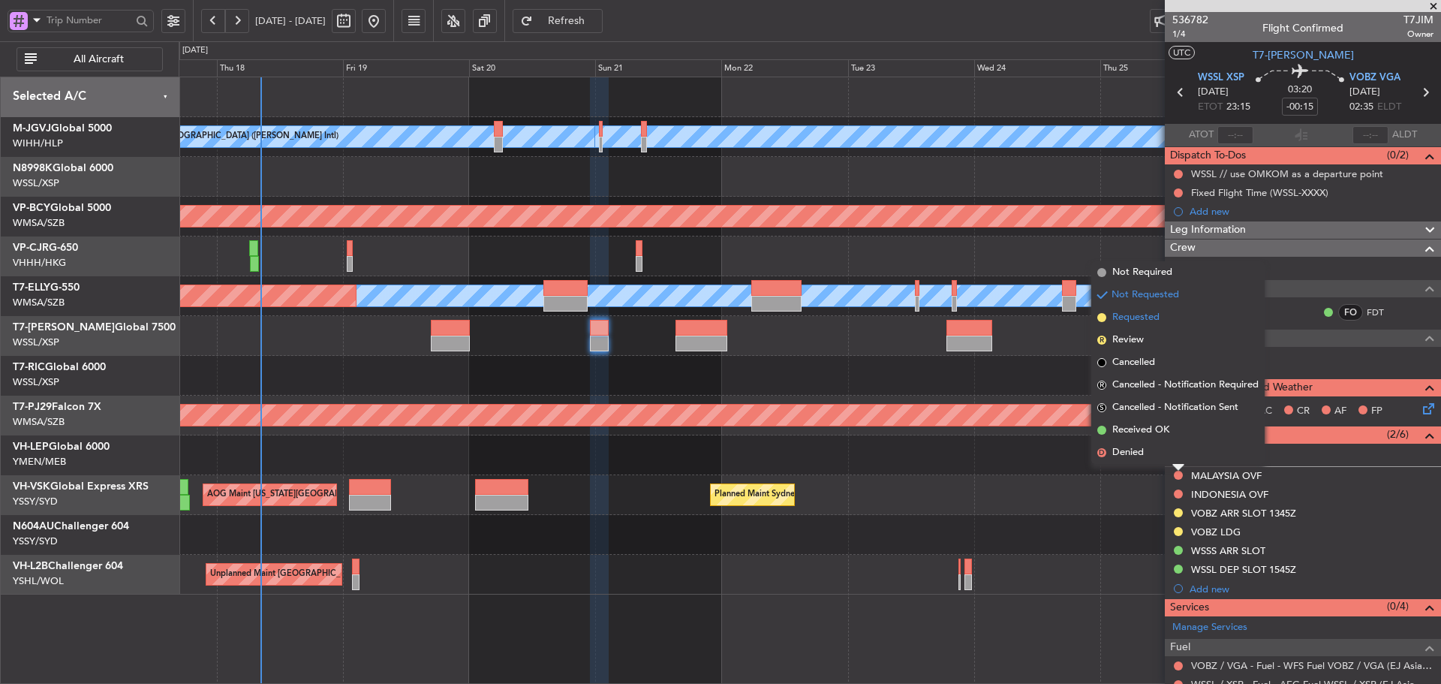
click at [1100, 315] on span at bounding box center [1102, 317] width 9 height 9
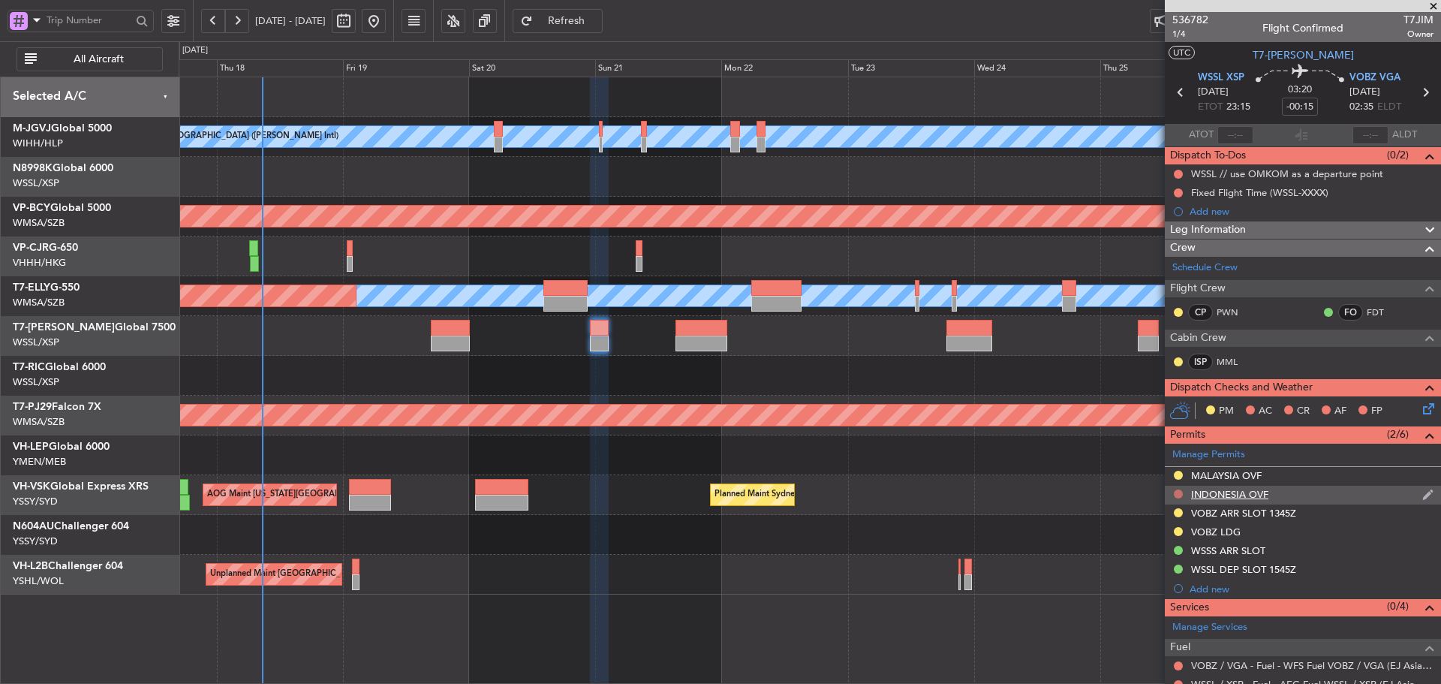
click at [1177, 493] on button at bounding box center [1178, 494] width 9 height 9
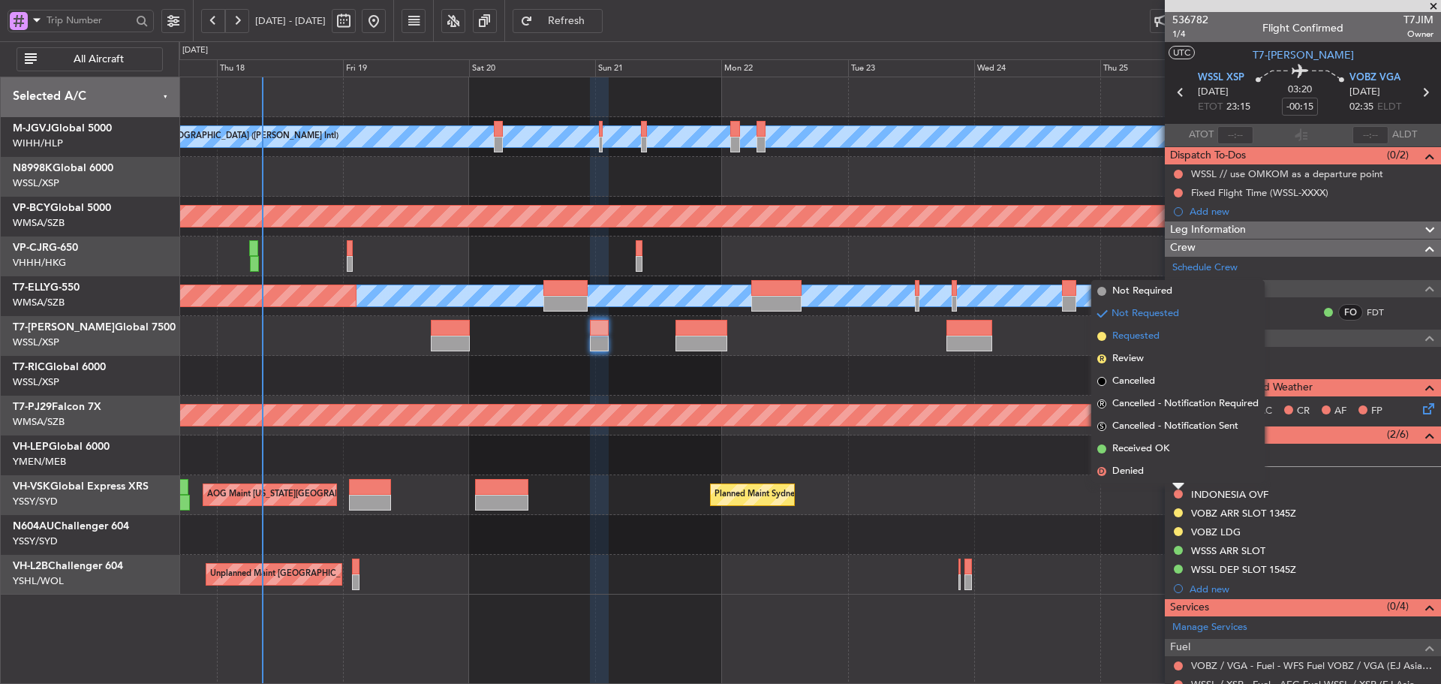
click at [1102, 335] on span at bounding box center [1102, 336] width 9 height 9
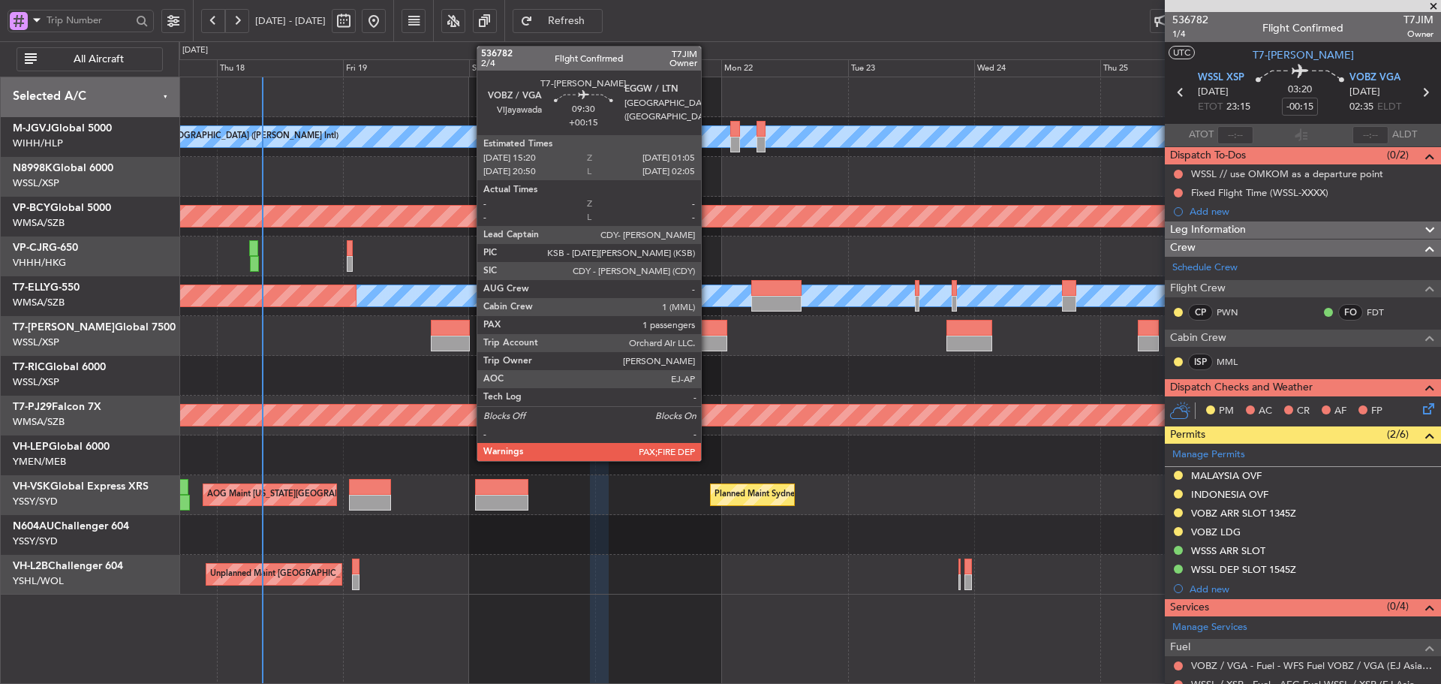
click at [708, 345] on div at bounding box center [702, 344] width 52 height 16
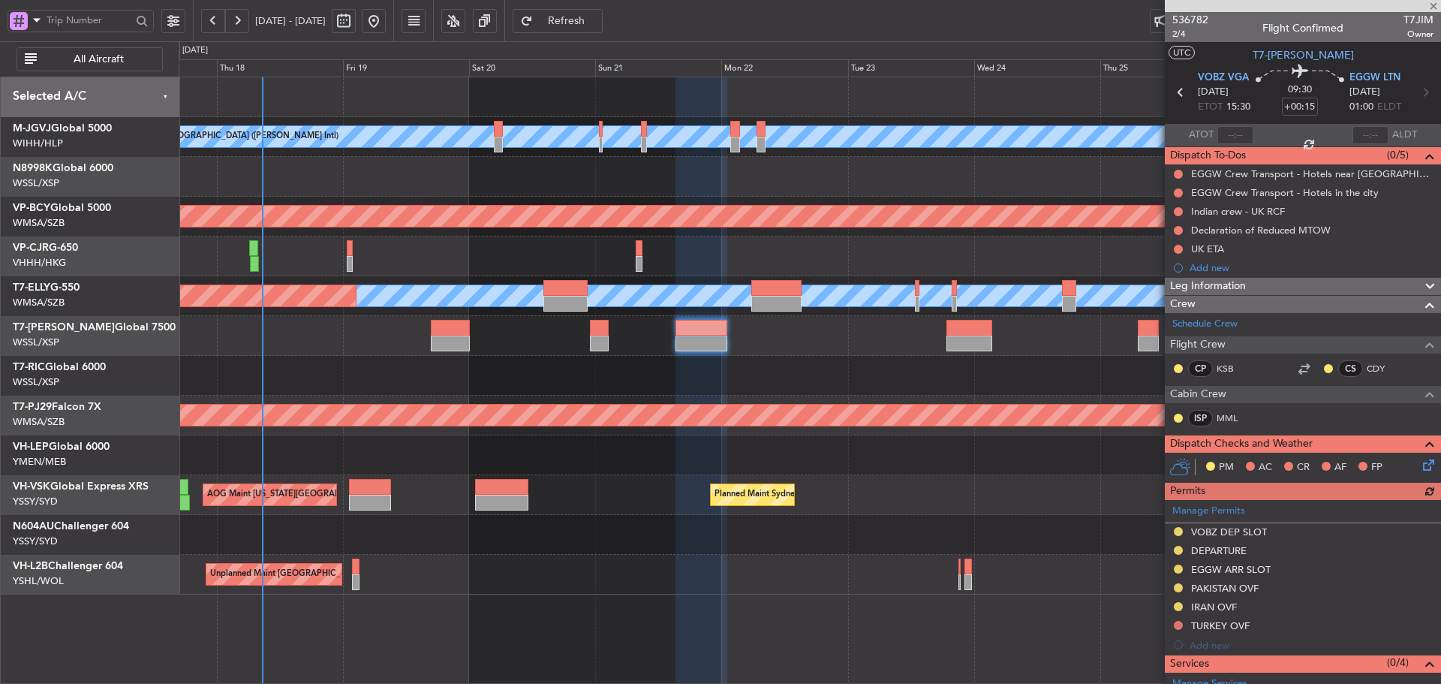
click at [1178, 625] on button at bounding box center [1178, 625] width 9 height 9
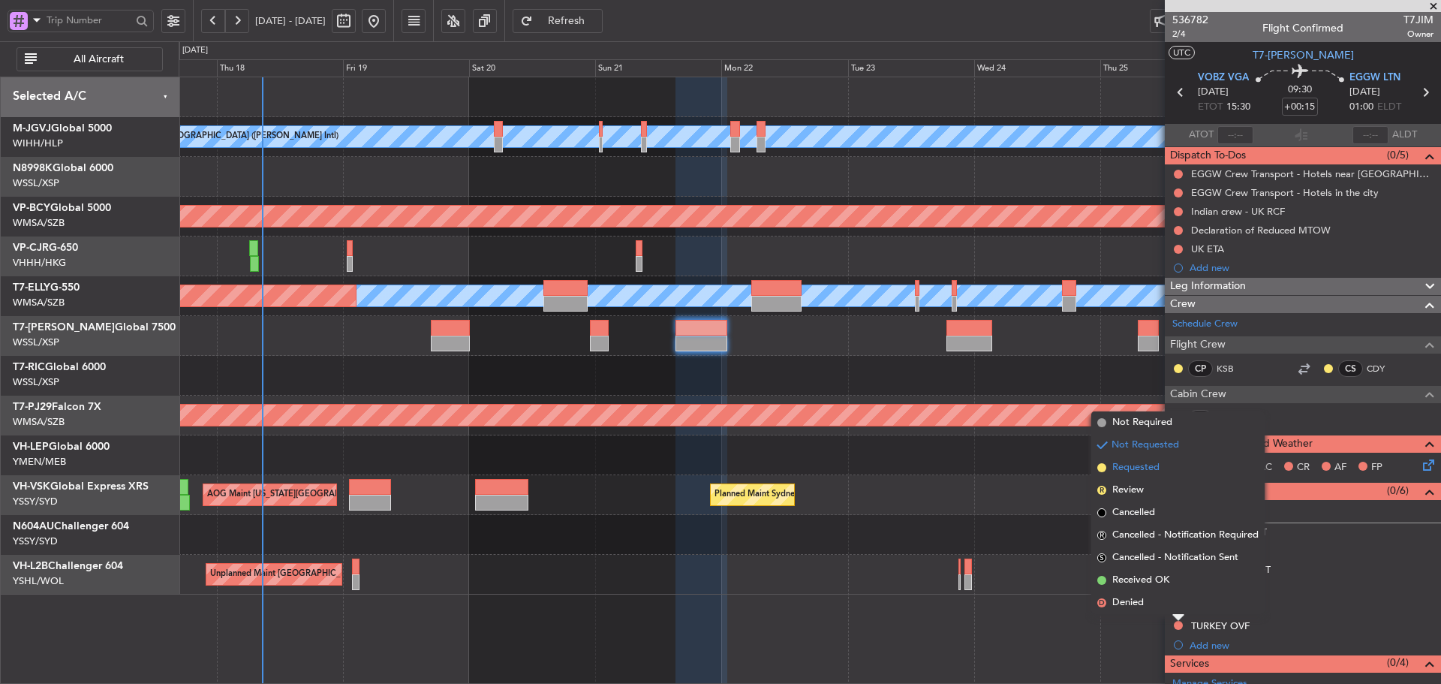
click at [1099, 467] on span at bounding box center [1102, 467] width 9 height 9
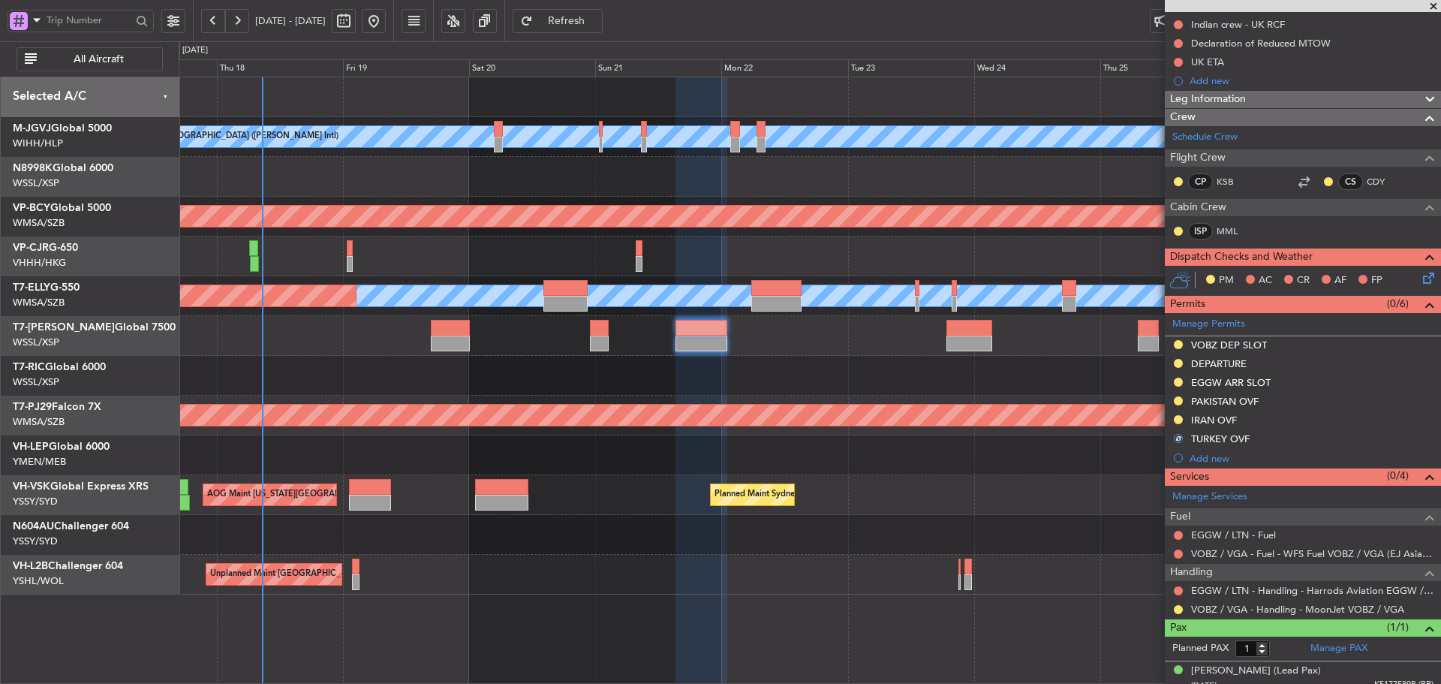
scroll to position [197, 0]
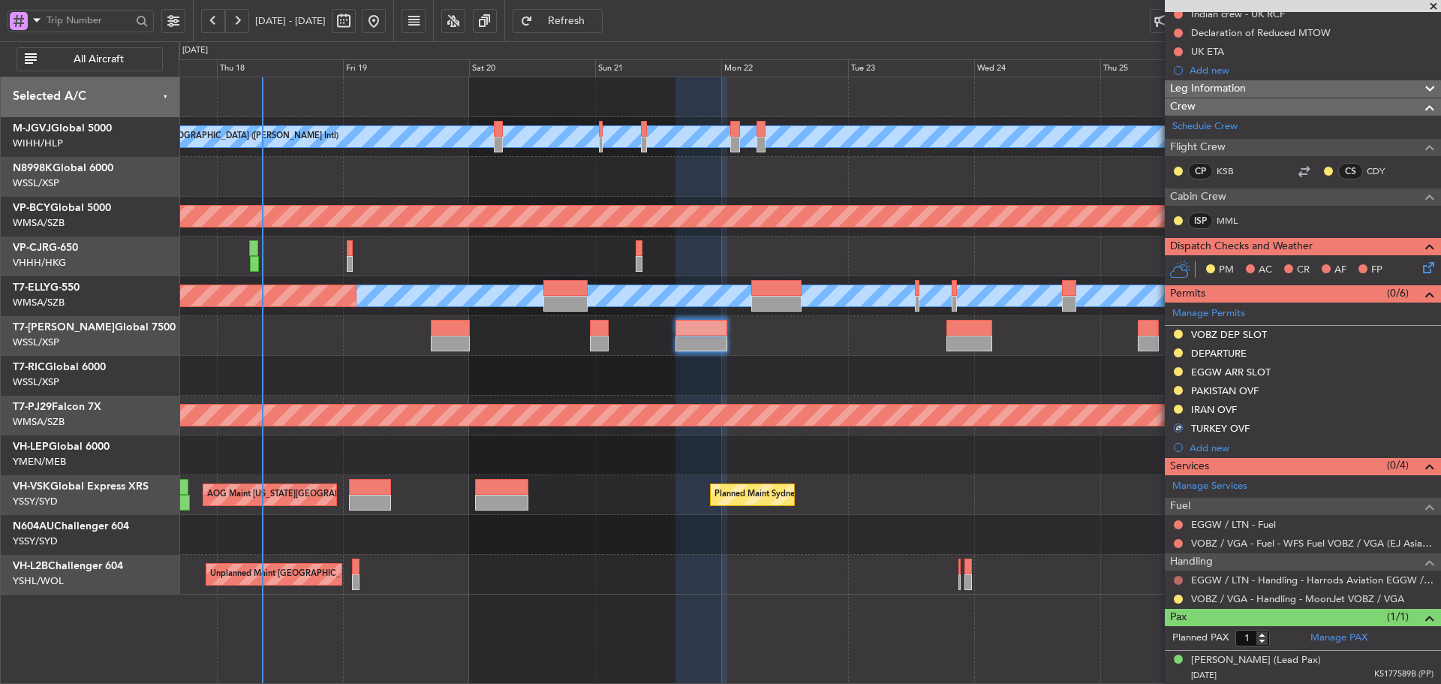
click at [1180, 582] on button at bounding box center [1178, 580] width 9 height 9
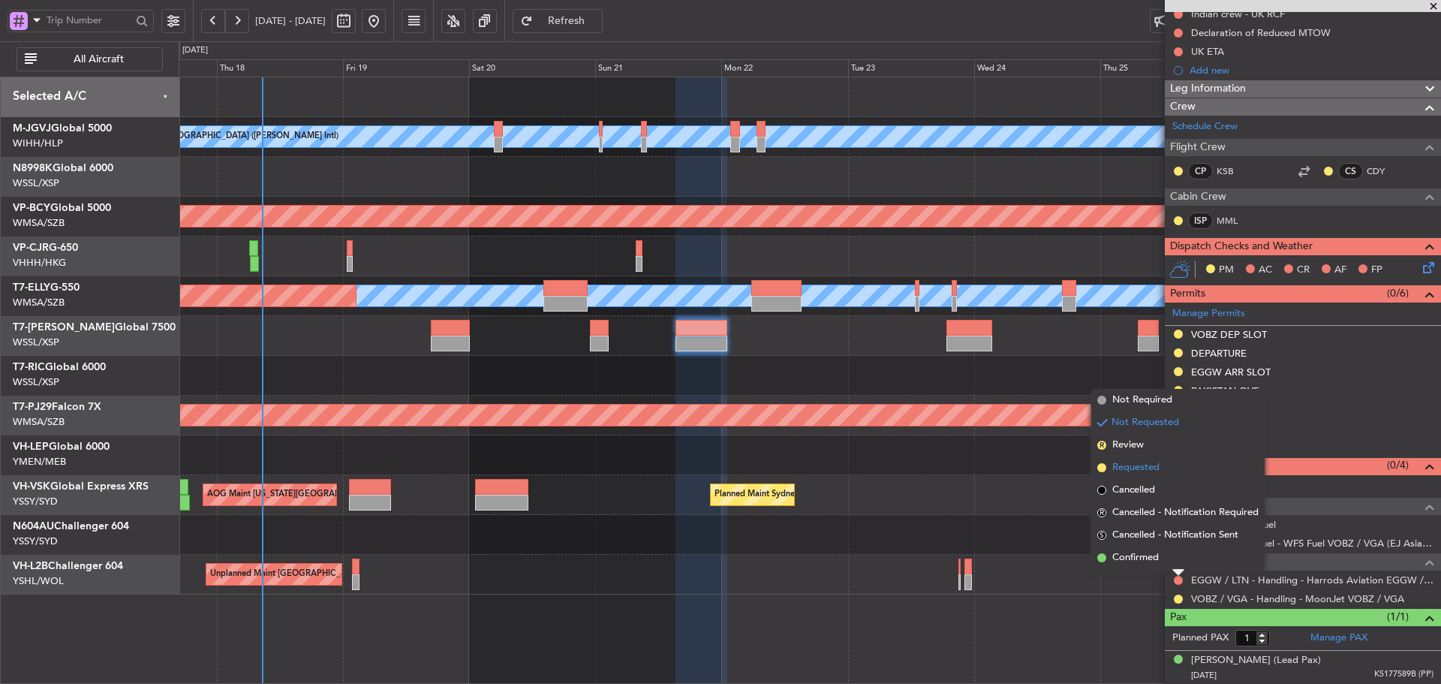
click at [1099, 465] on span at bounding box center [1102, 467] width 9 height 9
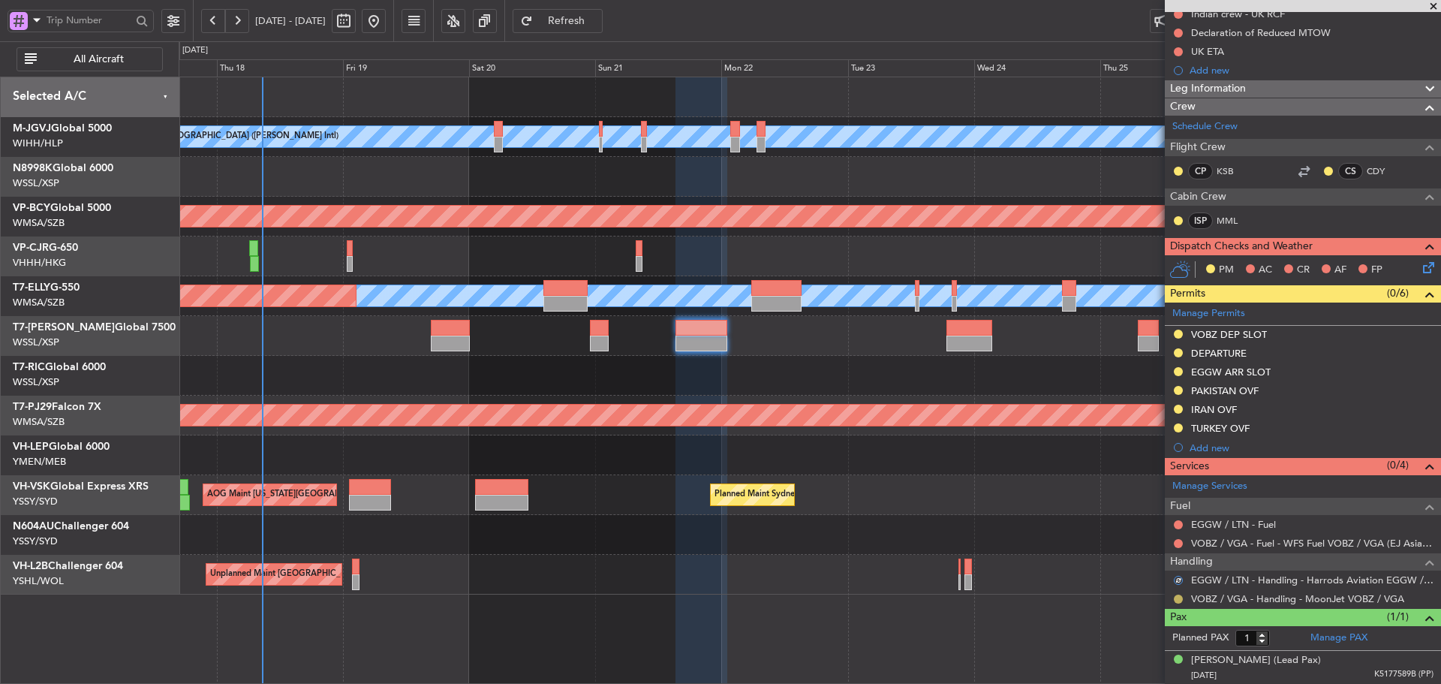
click at [1179, 600] on button at bounding box center [1178, 599] width 9 height 9
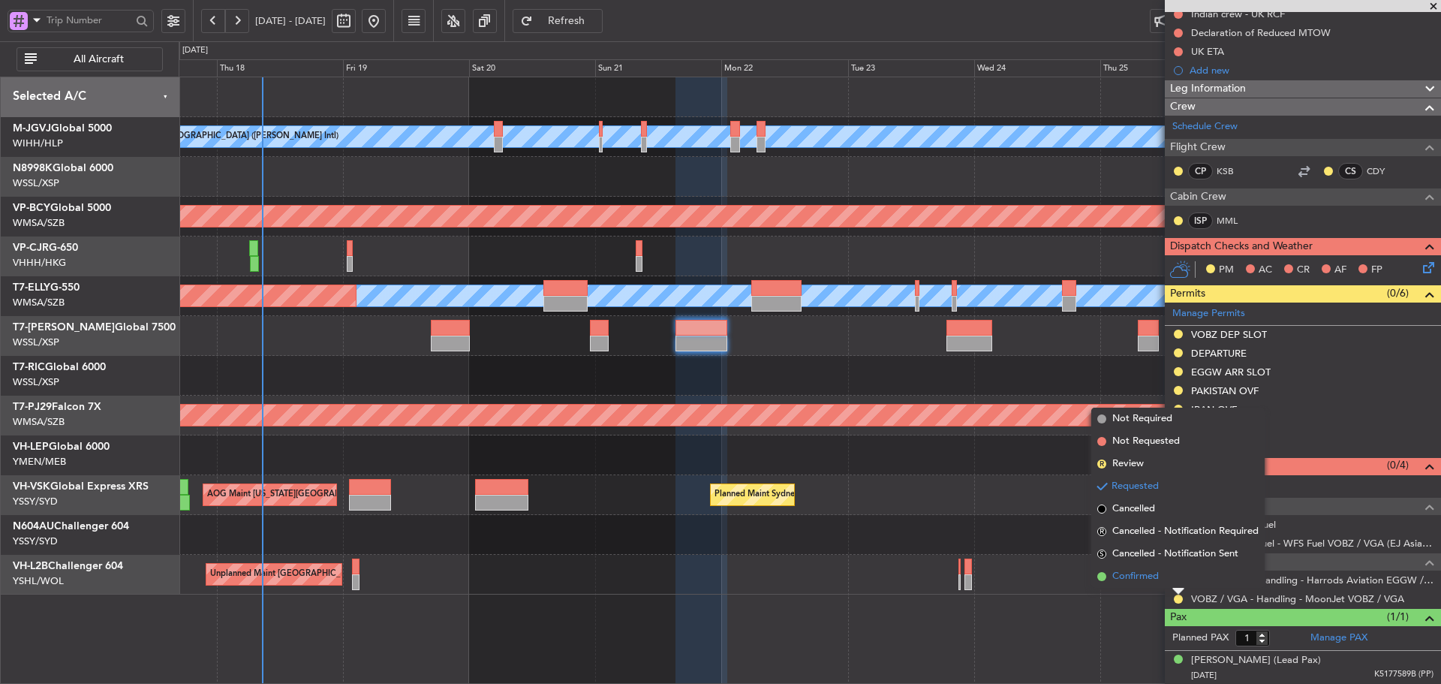
click at [1101, 578] on span at bounding box center [1102, 576] width 9 height 9
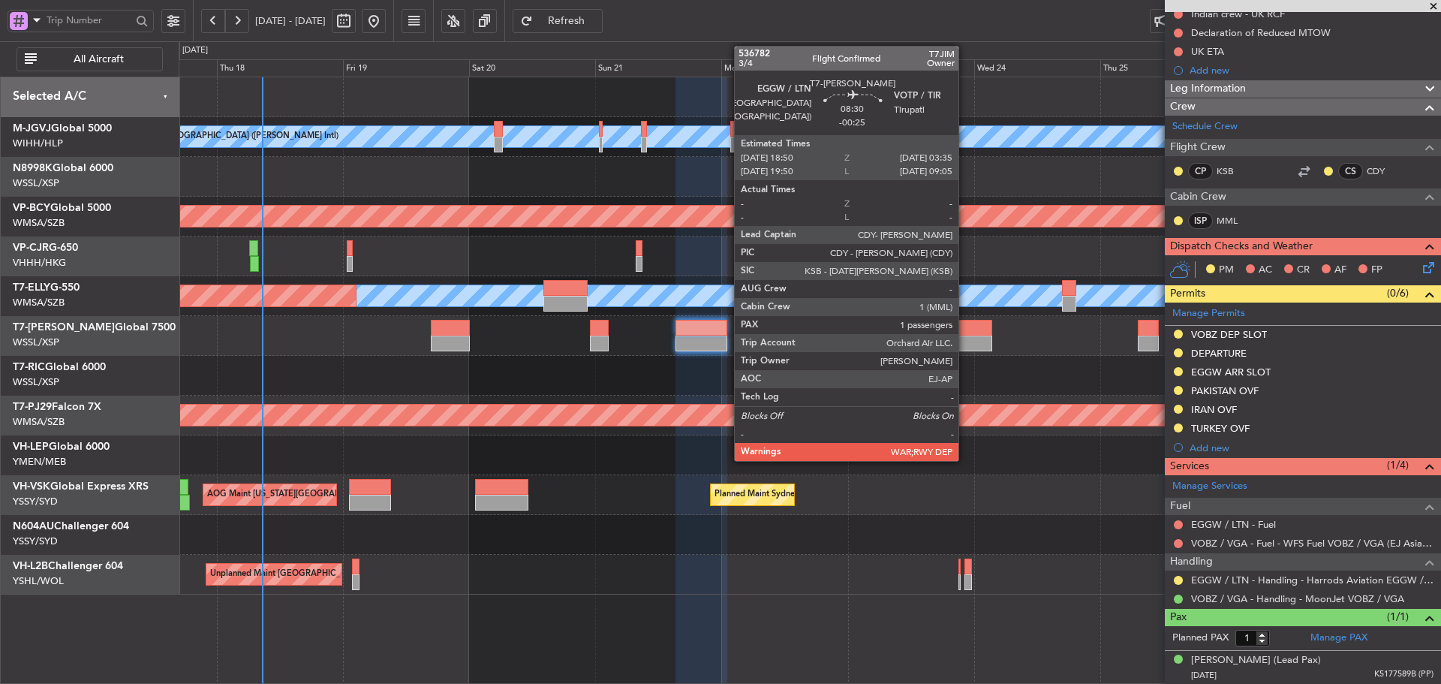
click at [965, 348] on div at bounding box center [970, 344] width 47 height 16
type input "-00:25"
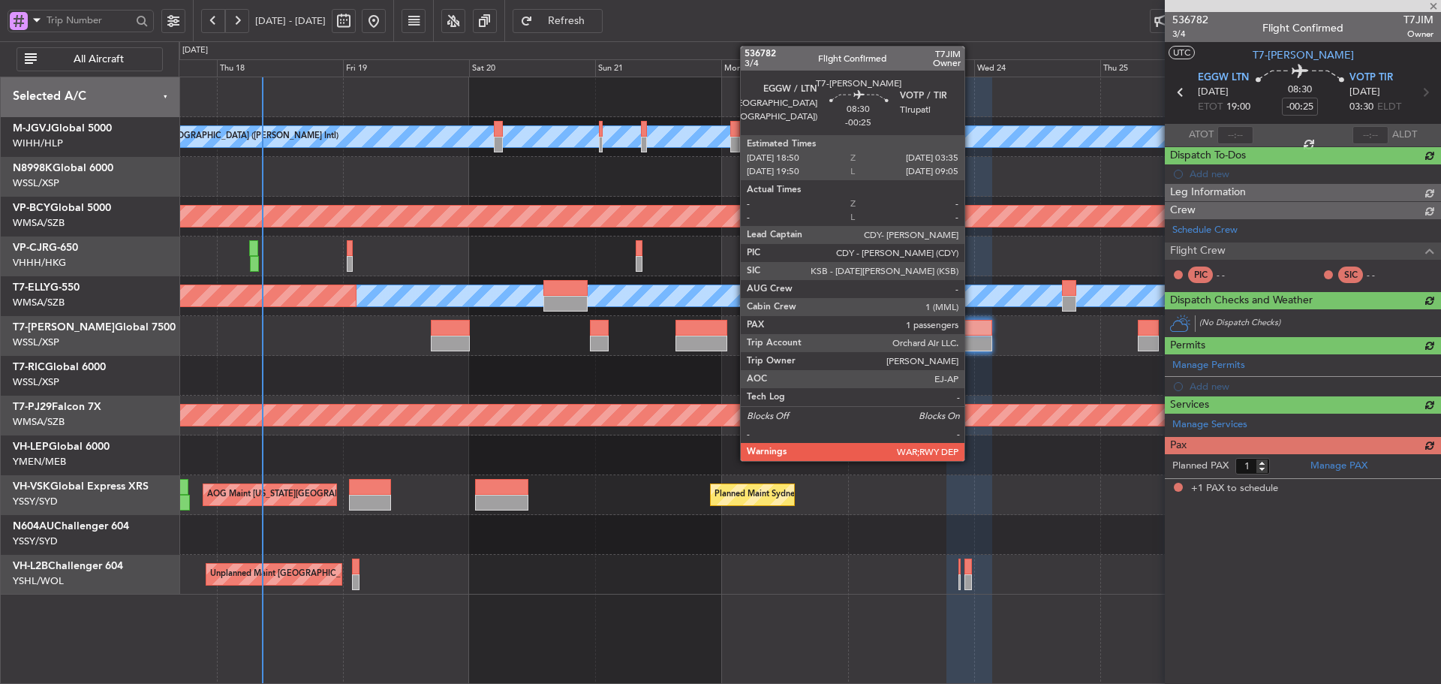
scroll to position [0, 0]
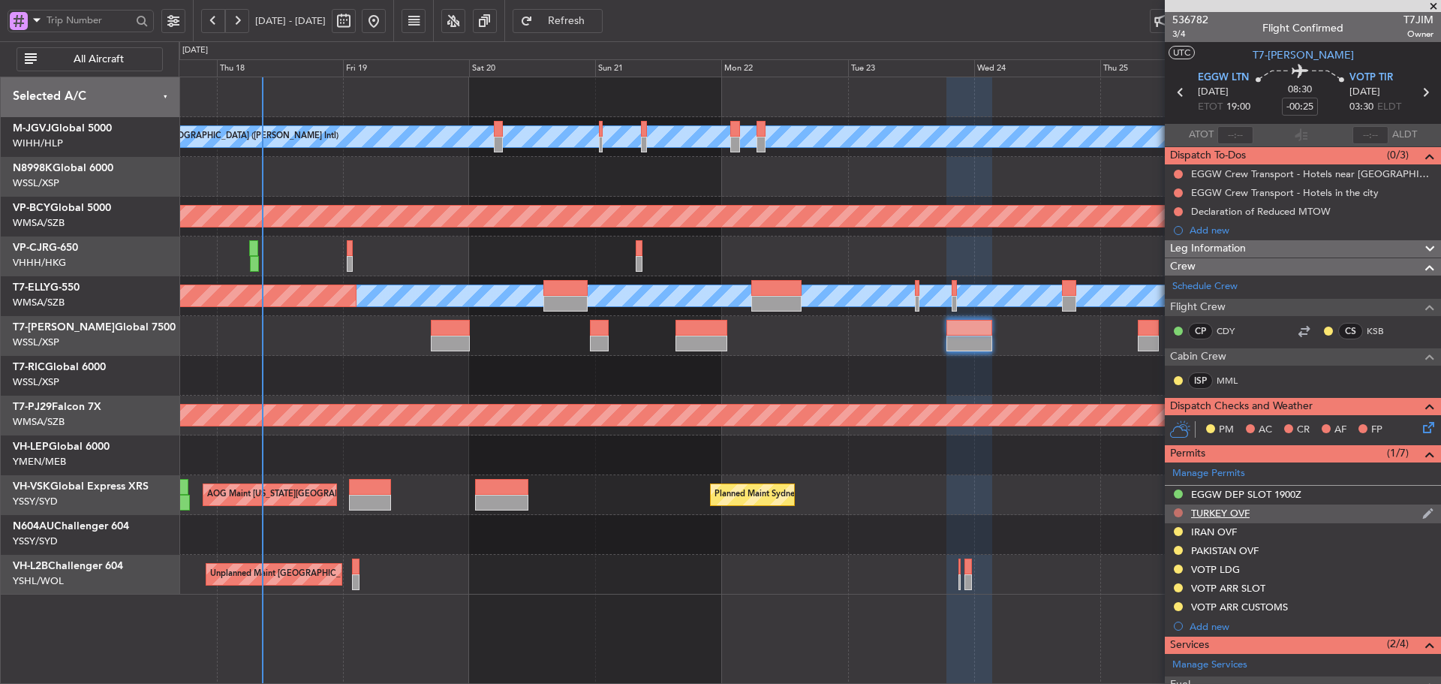
click at [1176, 511] on button at bounding box center [1178, 512] width 9 height 9
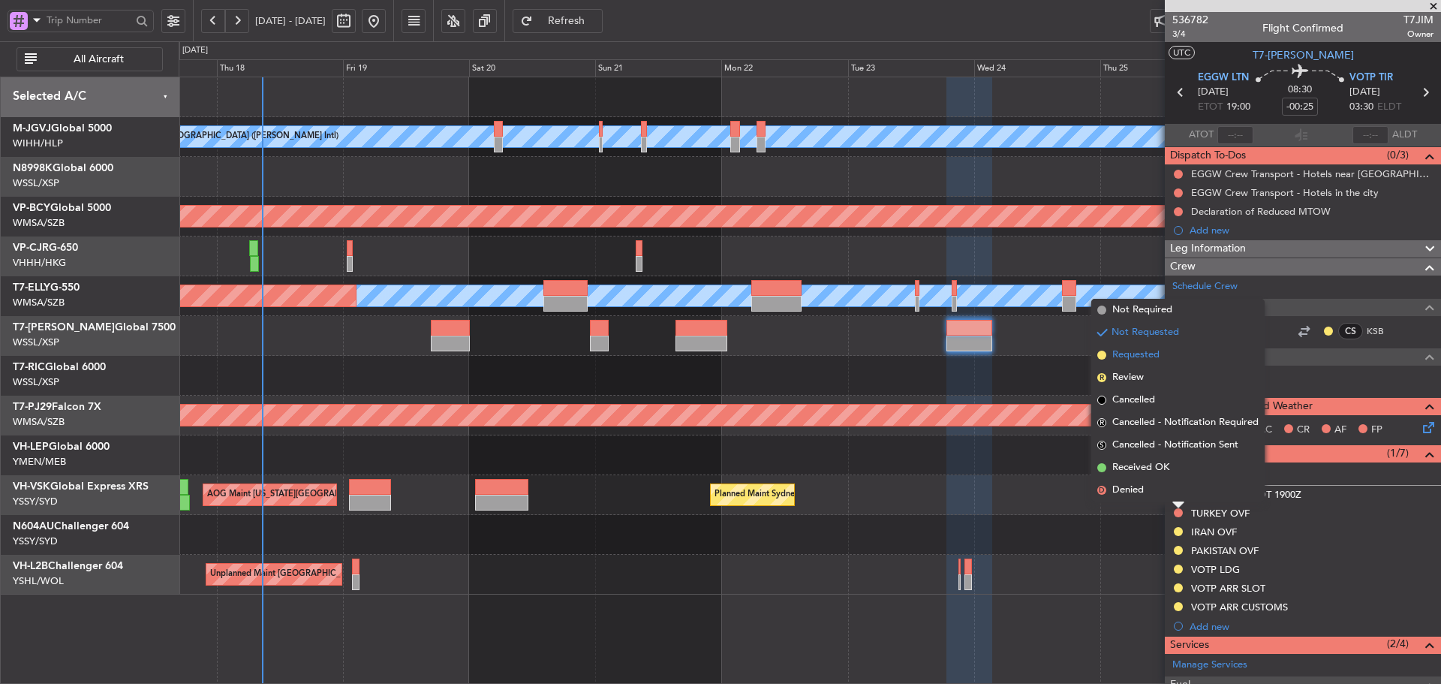
click at [1103, 356] on span at bounding box center [1102, 355] width 9 height 9
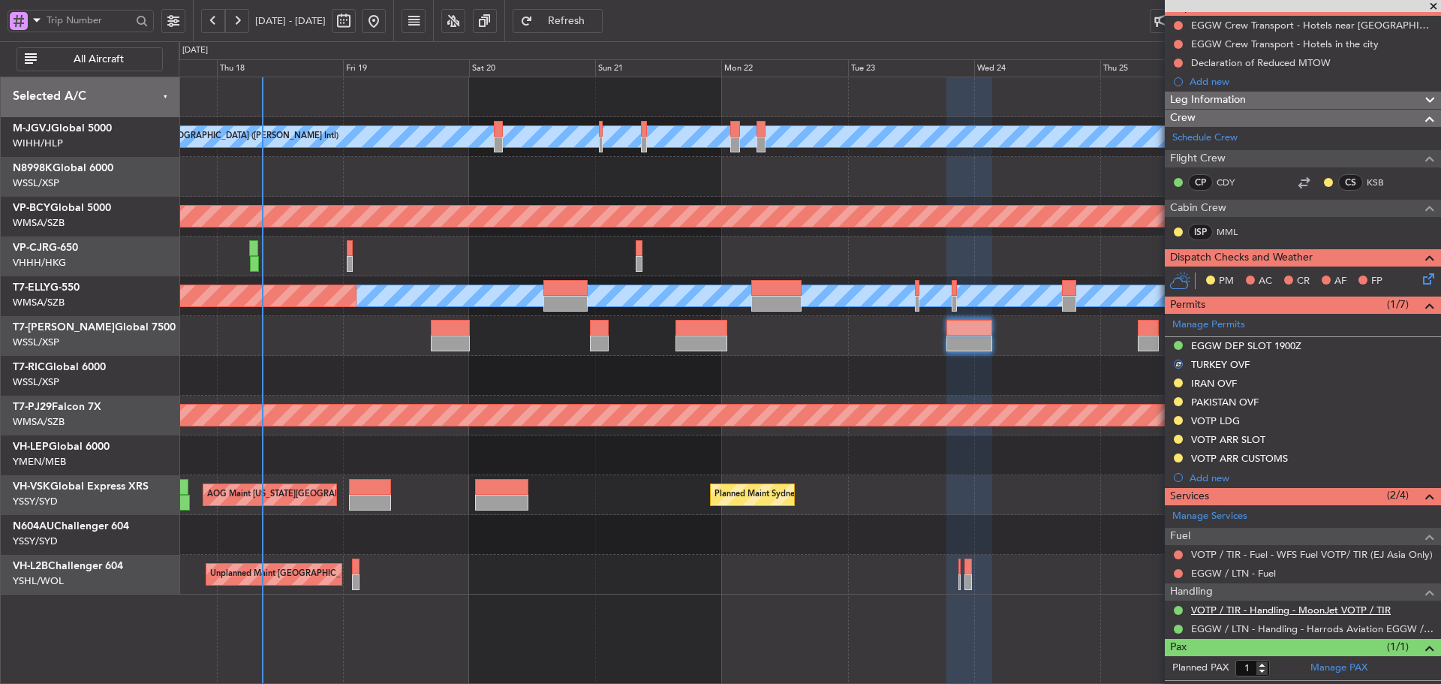
scroll to position [150, 0]
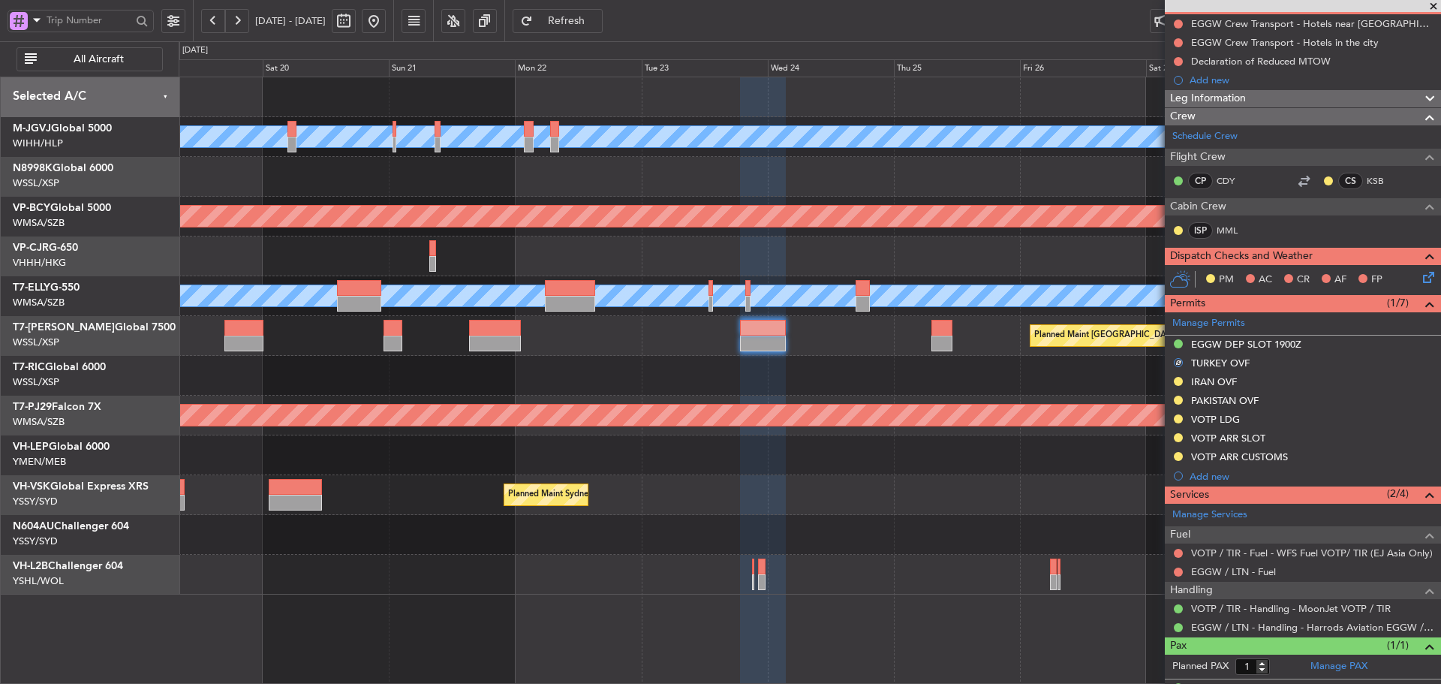
click at [829, 372] on div at bounding box center [810, 376] width 1262 height 40
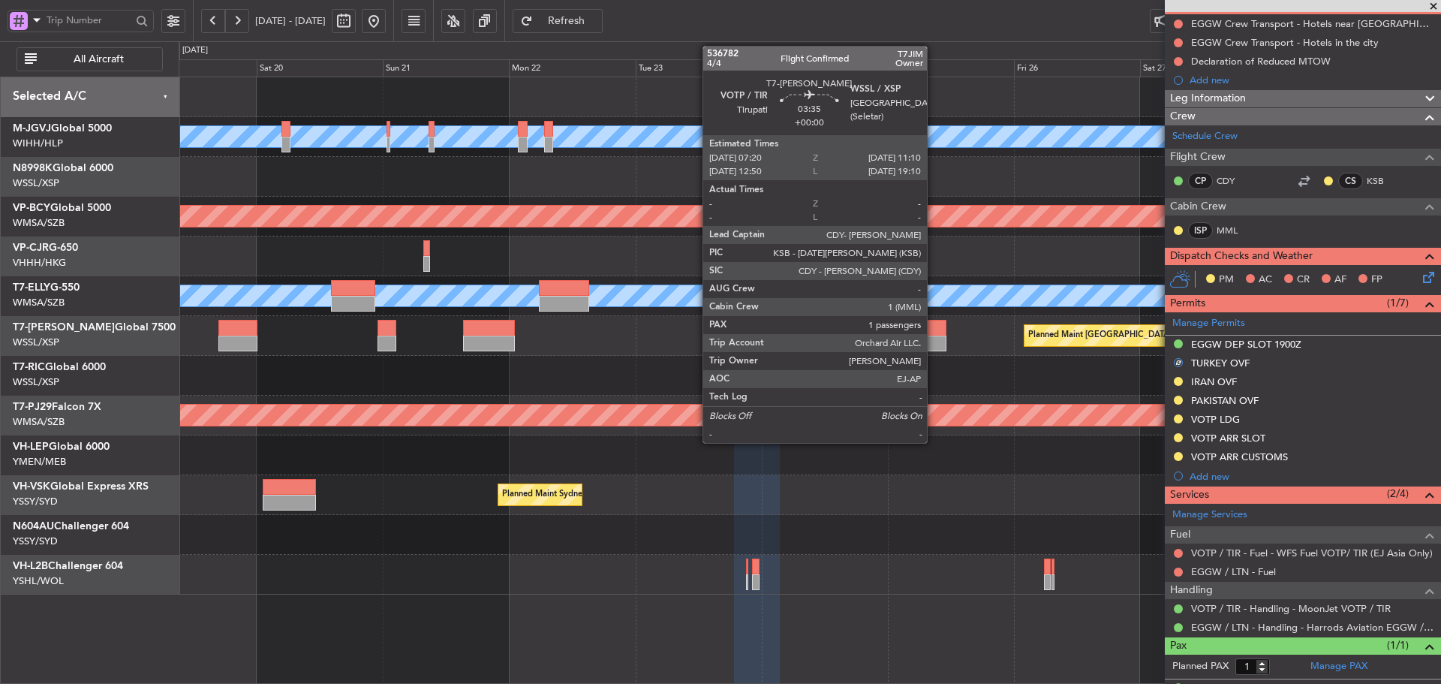
click at [934, 339] on div at bounding box center [936, 344] width 20 height 16
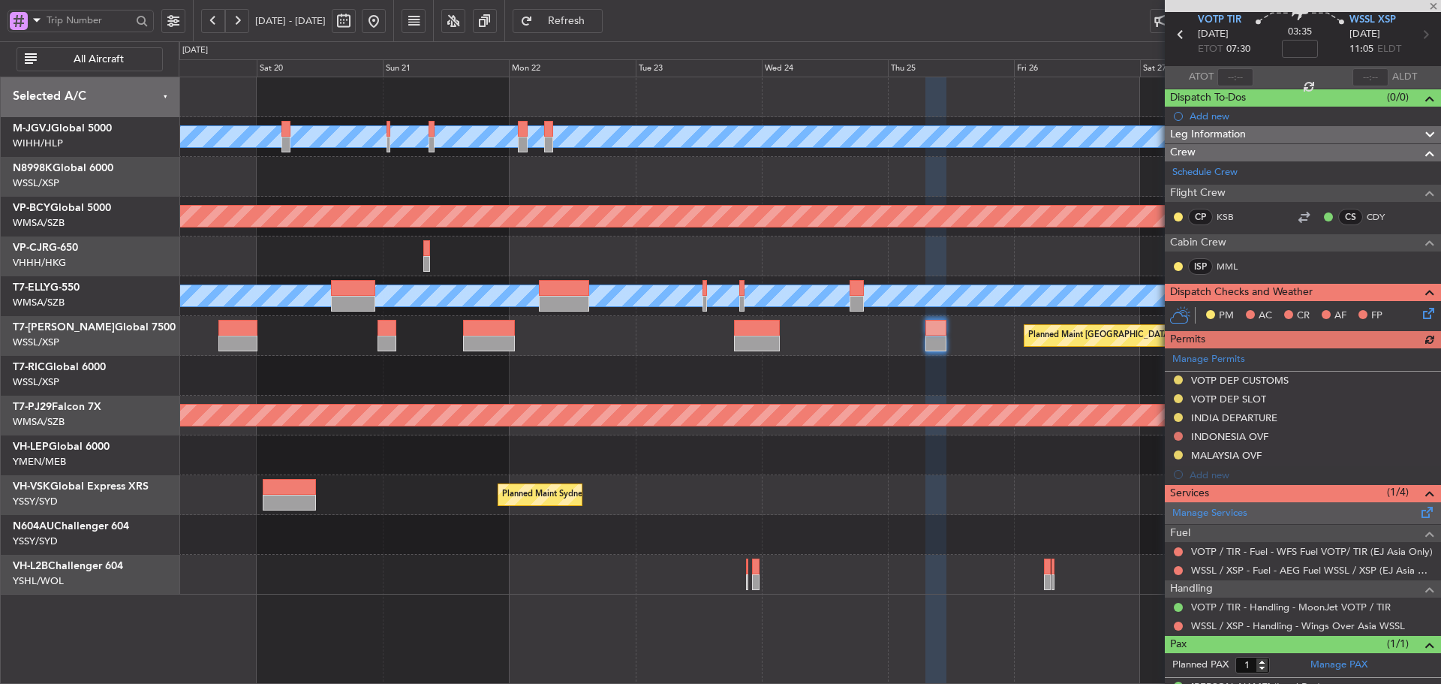
scroll to position [75, 0]
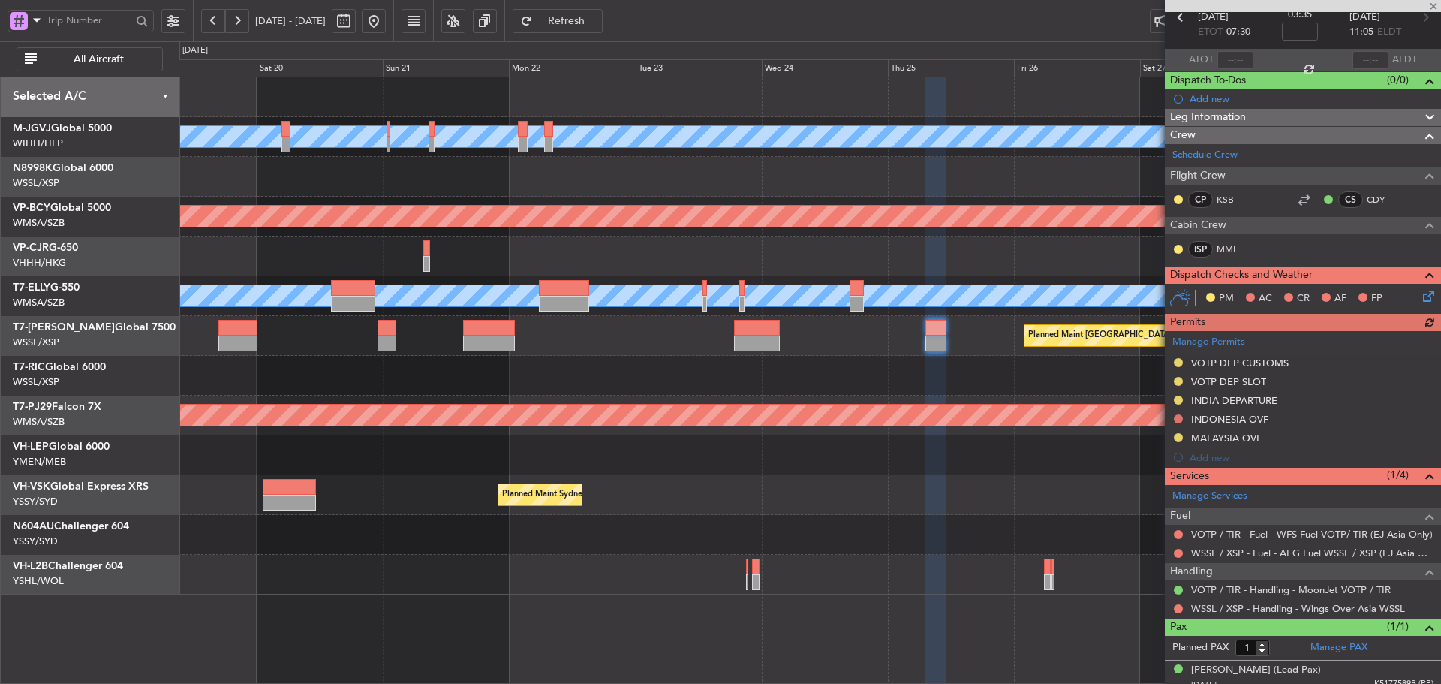
click at [1176, 414] on div "Manage Permits VOTP DEP CUSTOMS VOTP DEP SLOT INDIA DEPARTURE INDONESIA OVF MAL…" at bounding box center [1303, 399] width 276 height 136
click at [1175, 419] on button at bounding box center [1178, 418] width 9 height 9
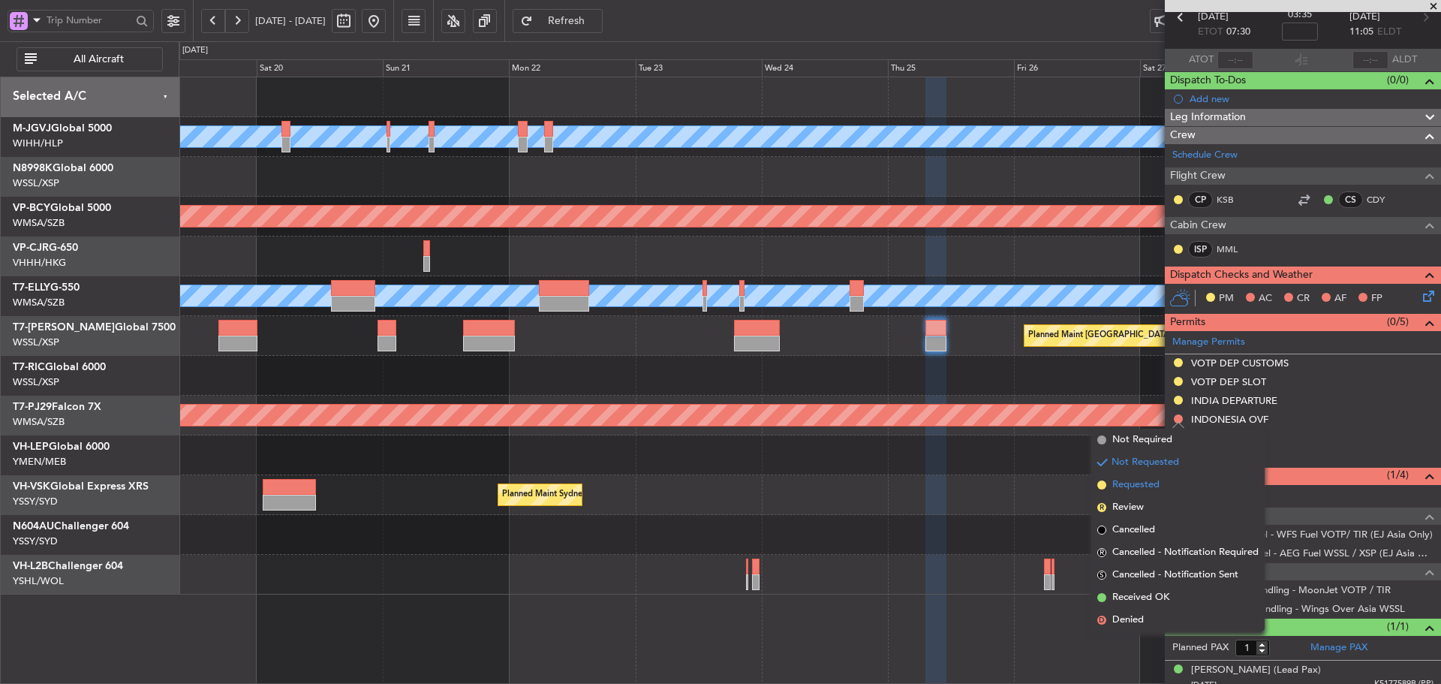
click at [1101, 484] on span at bounding box center [1102, 484] width 9 height 9
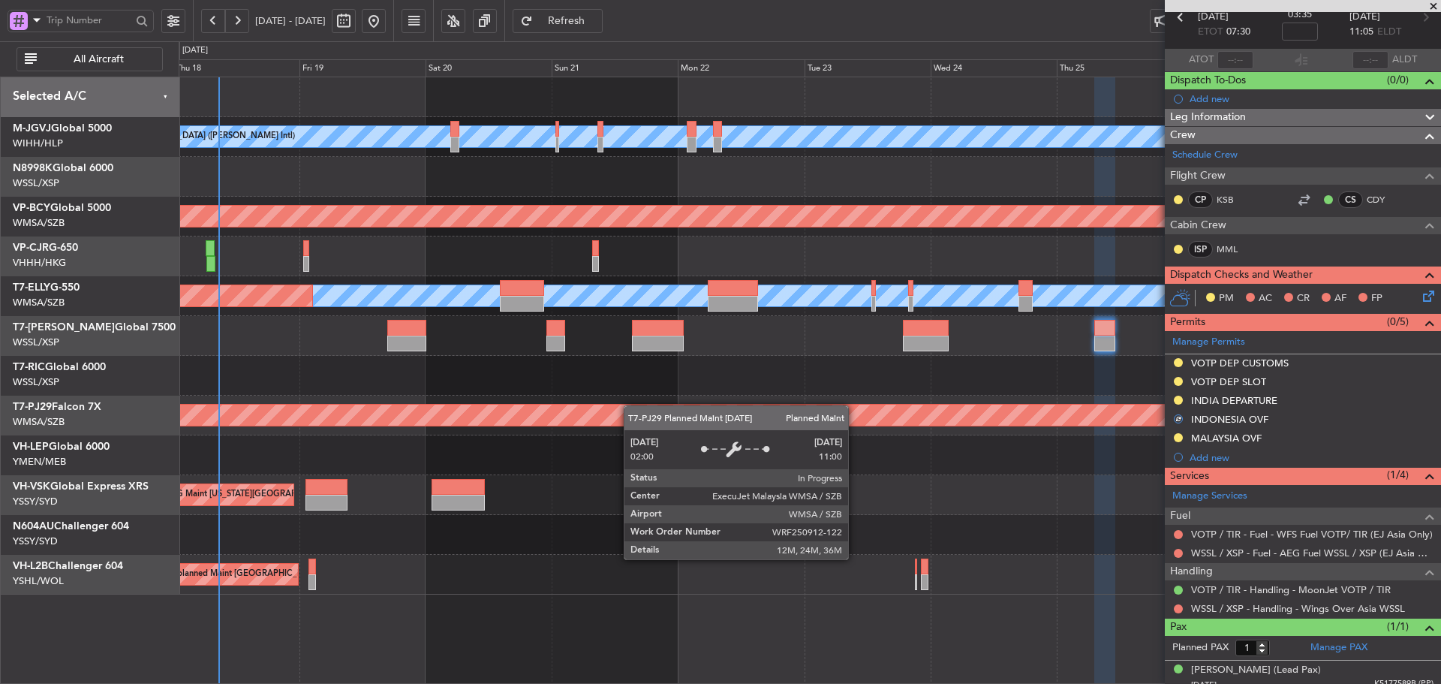
click at [721, 410] on div "MEL Jakarta (Halim Intl) MEL Jakarta (Halim Intl) MEL Jakarta (Halim Intl) AOG …" at bounding box center [810, 335] width 1262 height 517
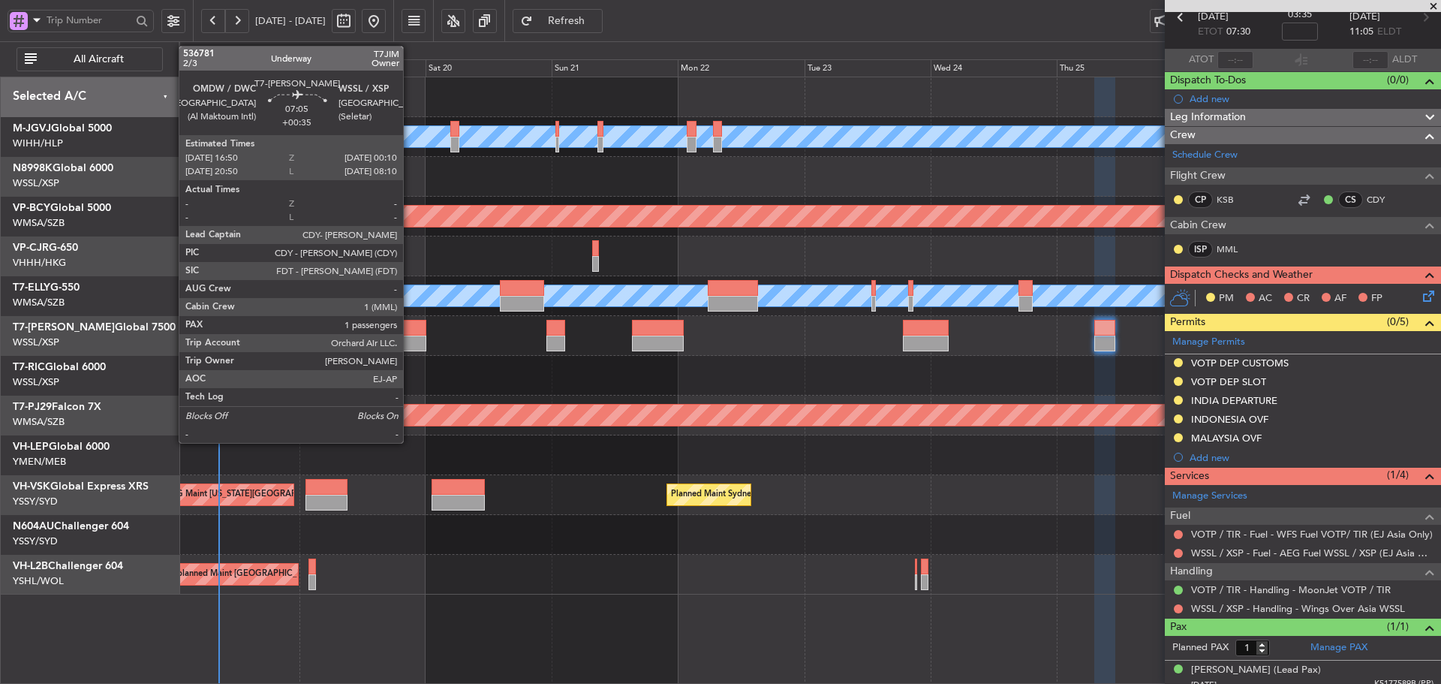
click at [410, 333] on div at bounding box center [406, 328] width 39 height 16
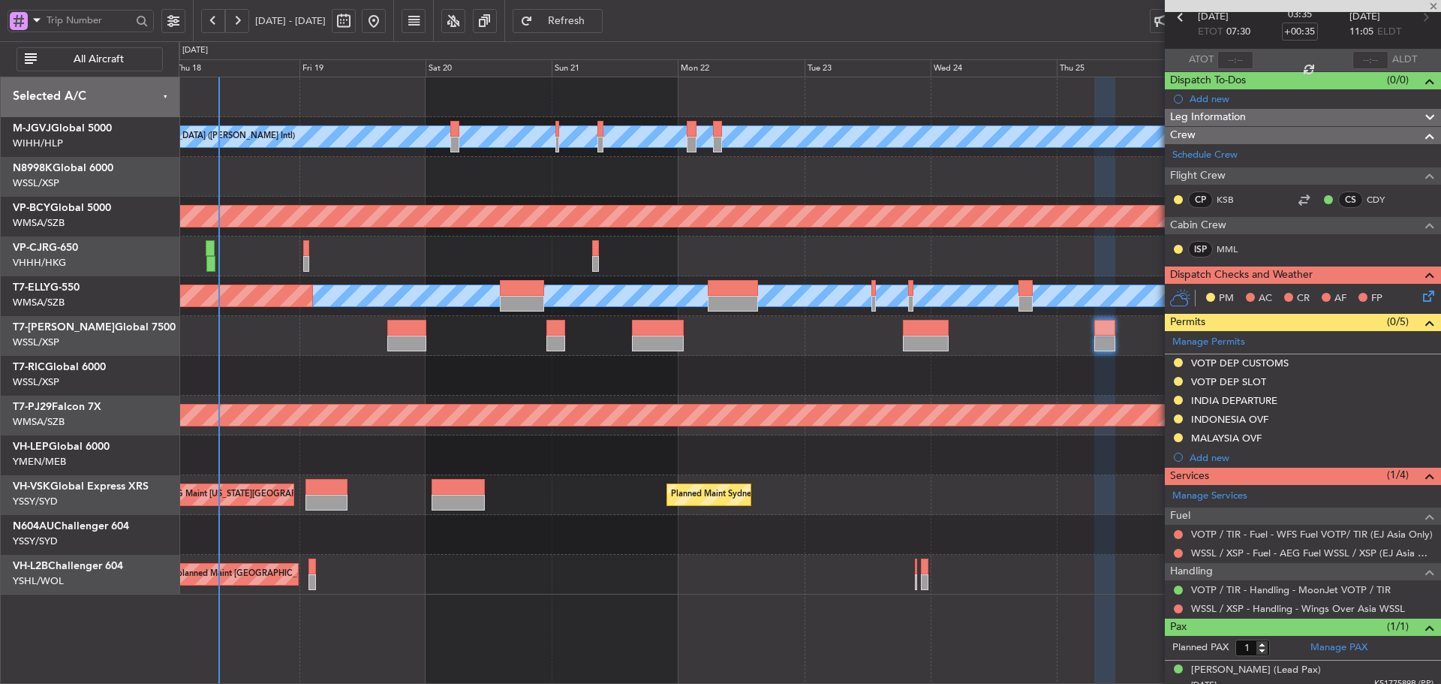
scroll to position [0, 0]
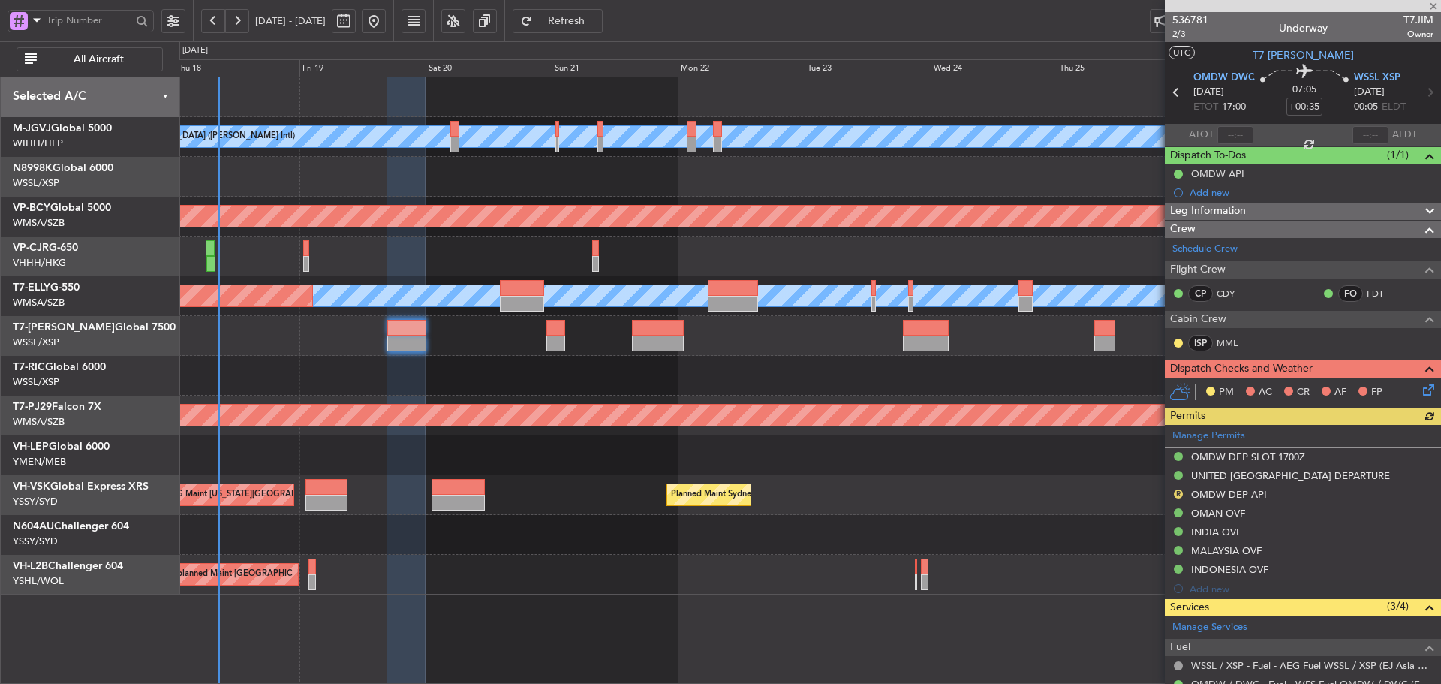
click at [1220, 433] on div "Manage Permits OMDW DEP SLOT 1700Z UNITED ARAB EMIRATES DEPARTURE R OMDW DEP AP…" at bounding box center [1303, 511] width 276 height 173
click at [1197, 435] on div "Manage Permits OMDW DEP SLOT 1700Z UNITED ARAB EMIRATES DEPARTURE R OMDW DEP AP…" at bounding box center [1303, 511] width 276 height 173
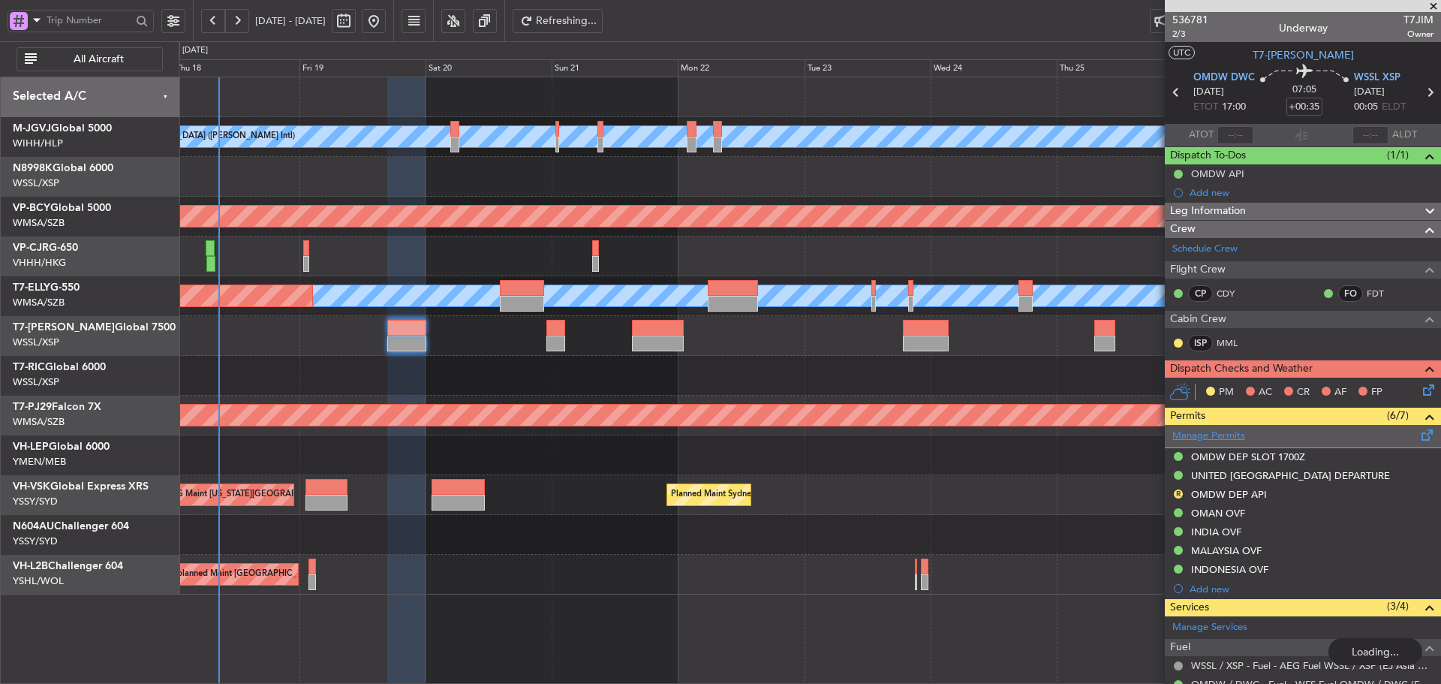
click at [1173, 438] on link "Manage Permits" at bounding box center [1209, 436] width 73 height 15
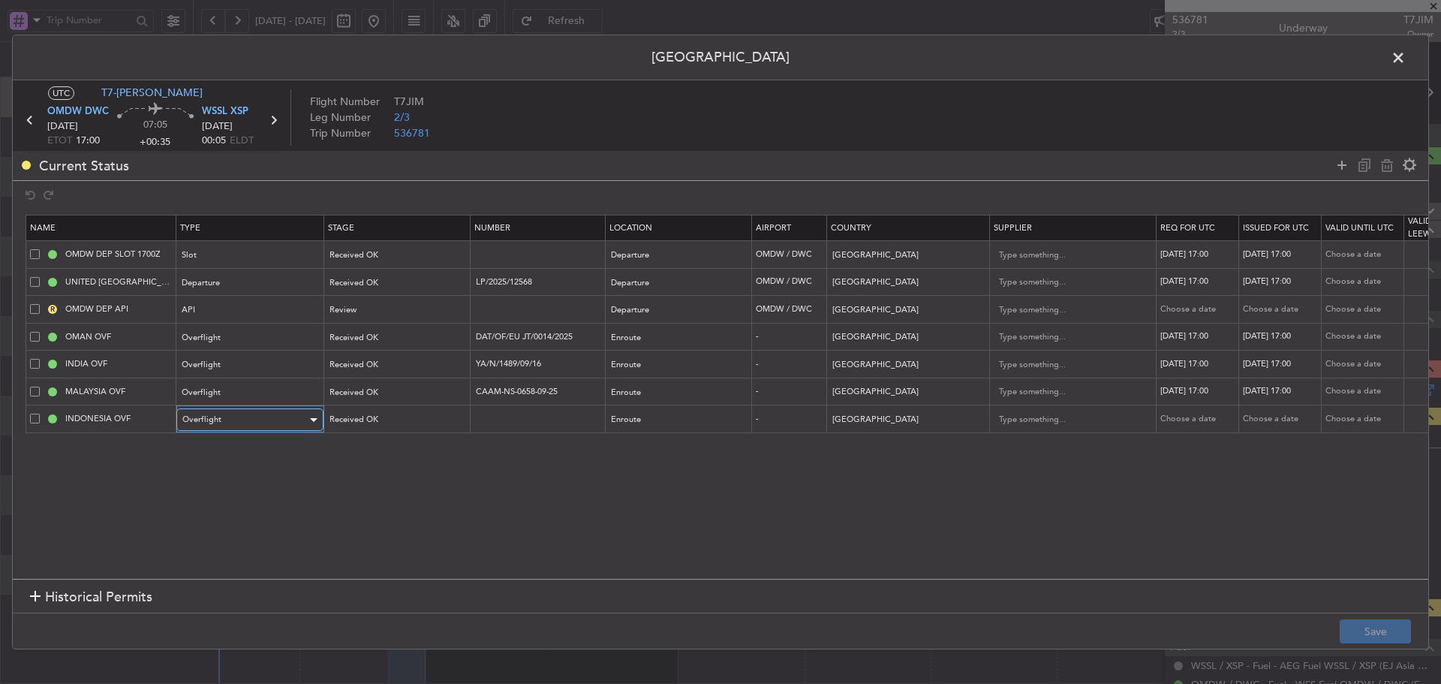
click at [228, 419] on div "Overflight" at bounding box center [244, 419] width 125 height 23
click at [382, 420] on div at bounding box center [720, 342] width 1441 height 684
click at [382, 420] on div "Received OK" at bounding box center [391, 419] width 125 height 23
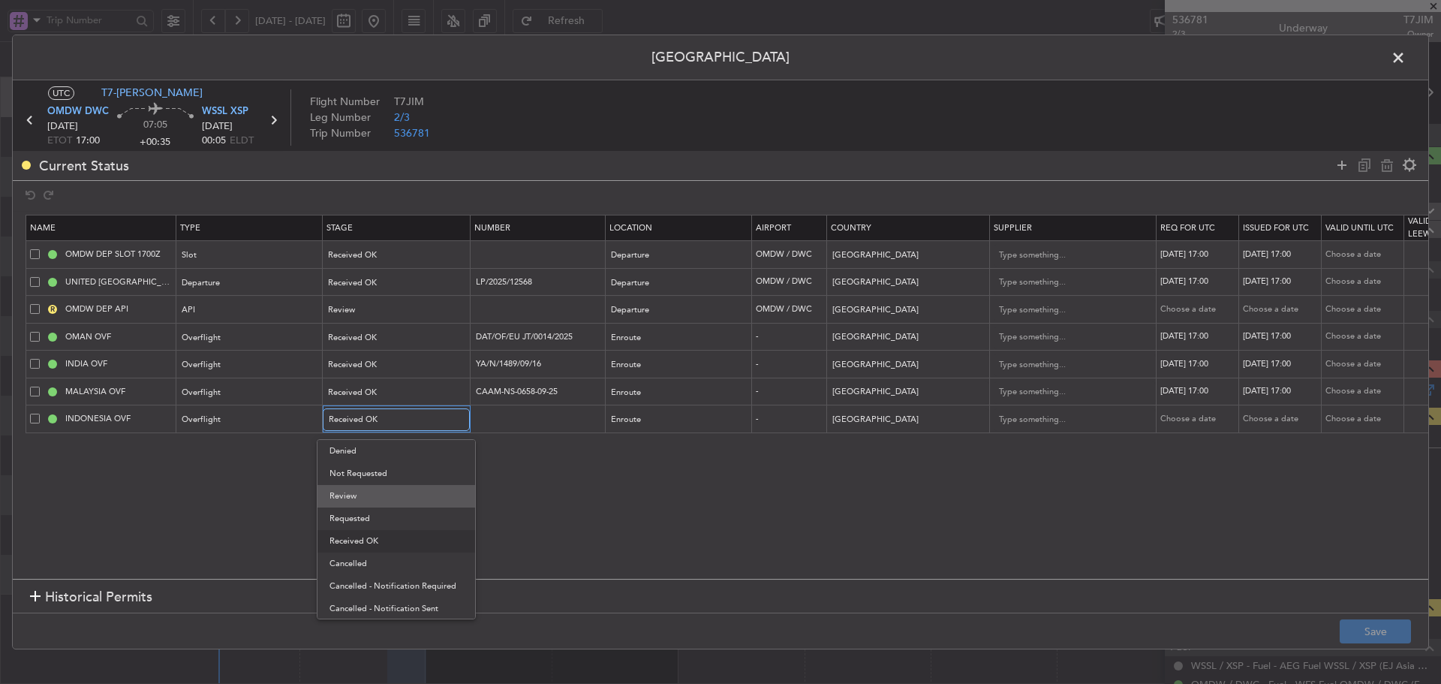
scroll to position [16, 0]
click at [363, 502] on span "Requested" at bounding box center [397, 503] width 134 height 23
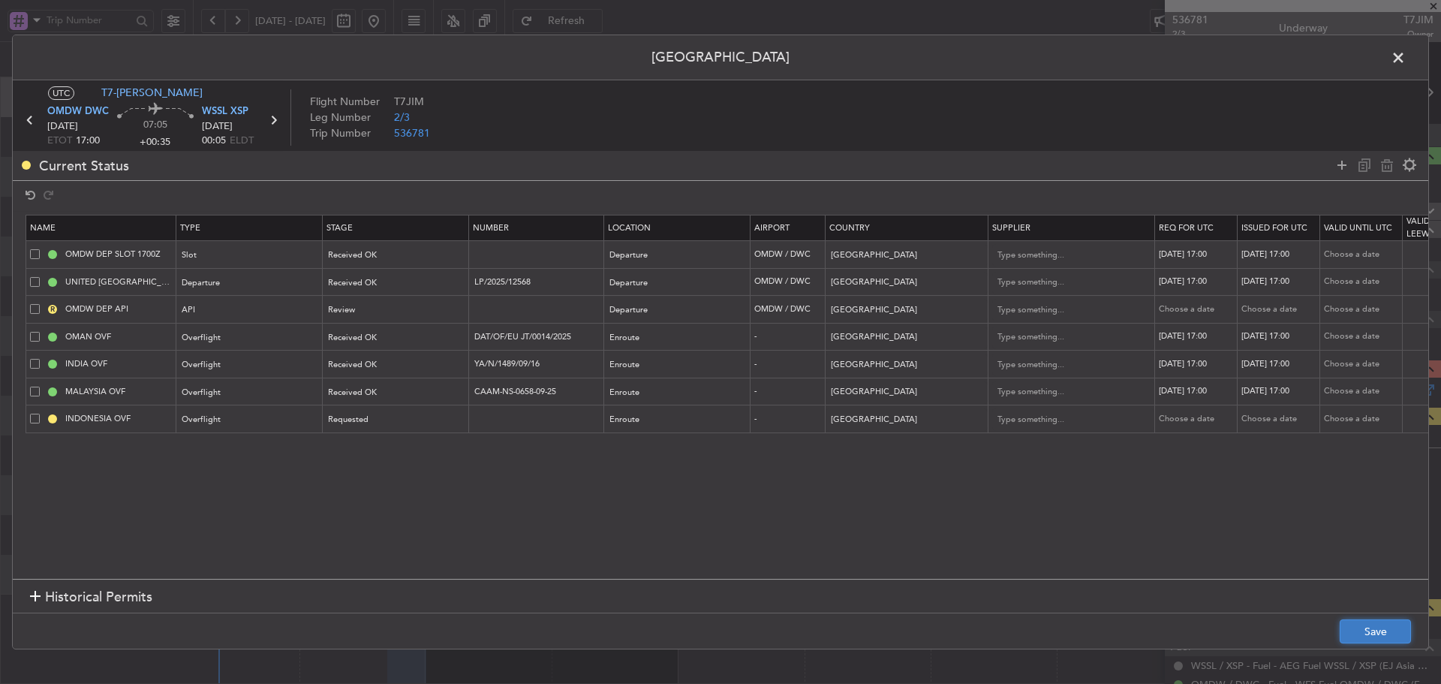
click at [1364, 643] on button "Save" at bounding box center [1375, 631] width 71 height 24
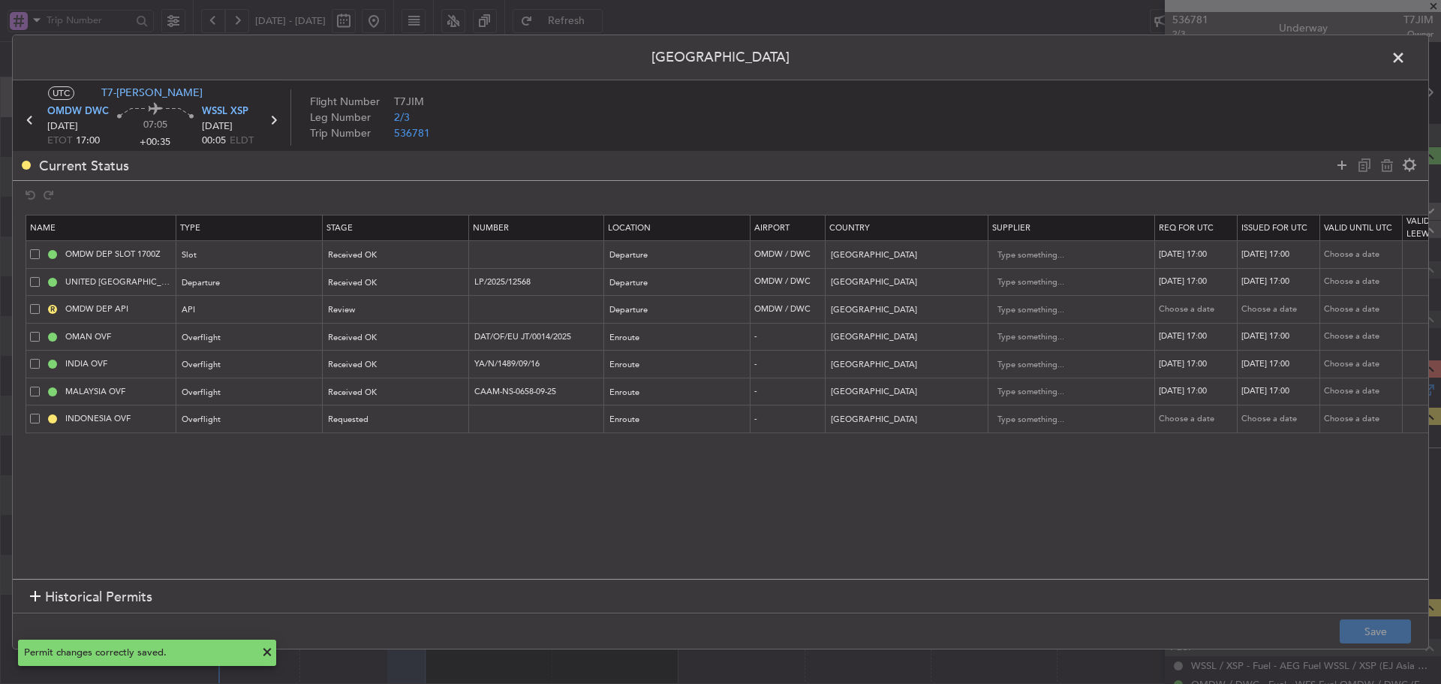
click at [1406, 54] on span at bounding box center [1406, 62] width 0 height 30
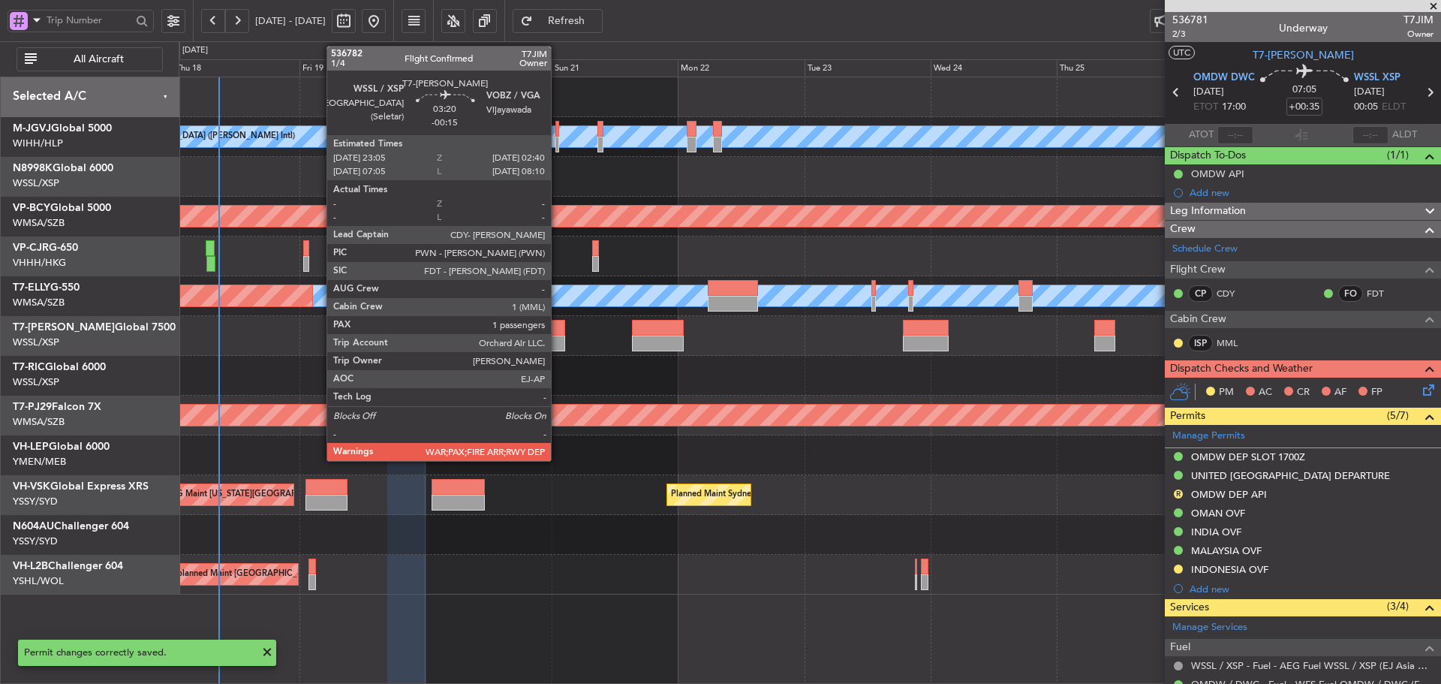
click at [557, 336] on div at bounding box center [557, 344] width 20 height 16
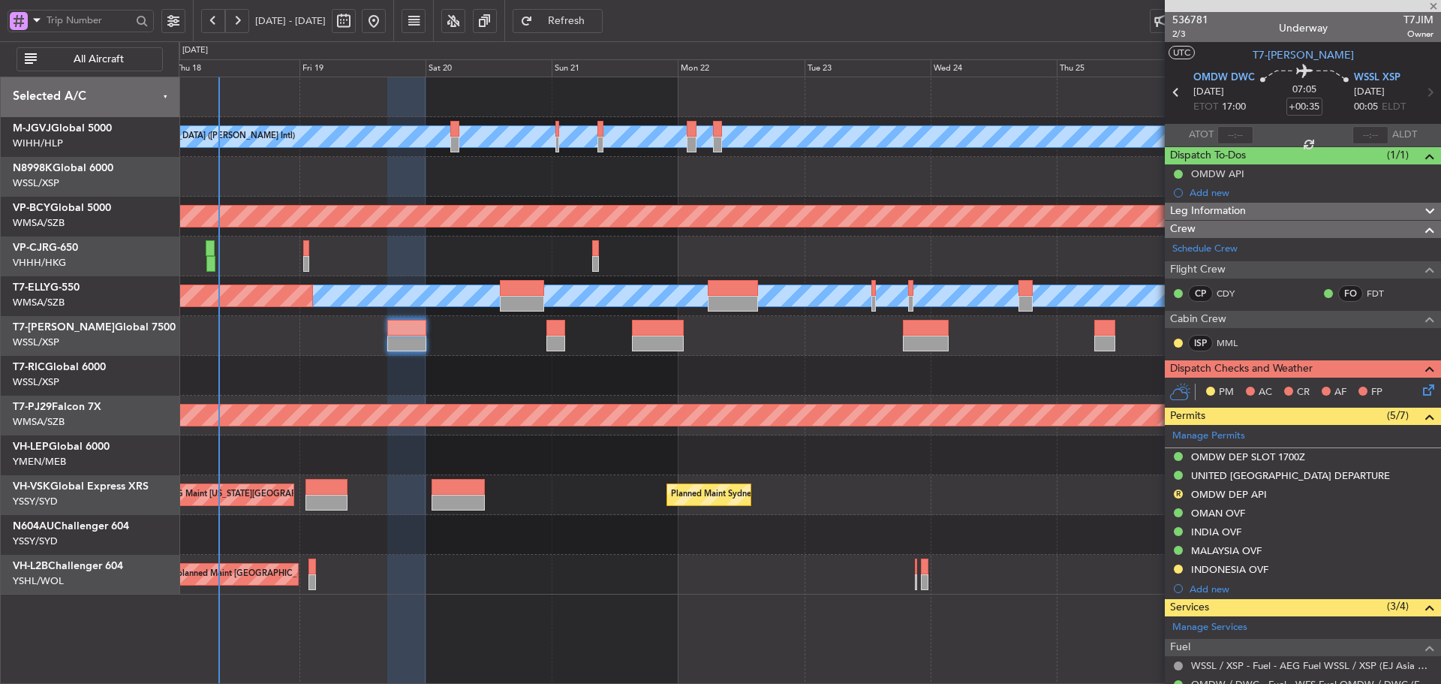
type input "-00:15"
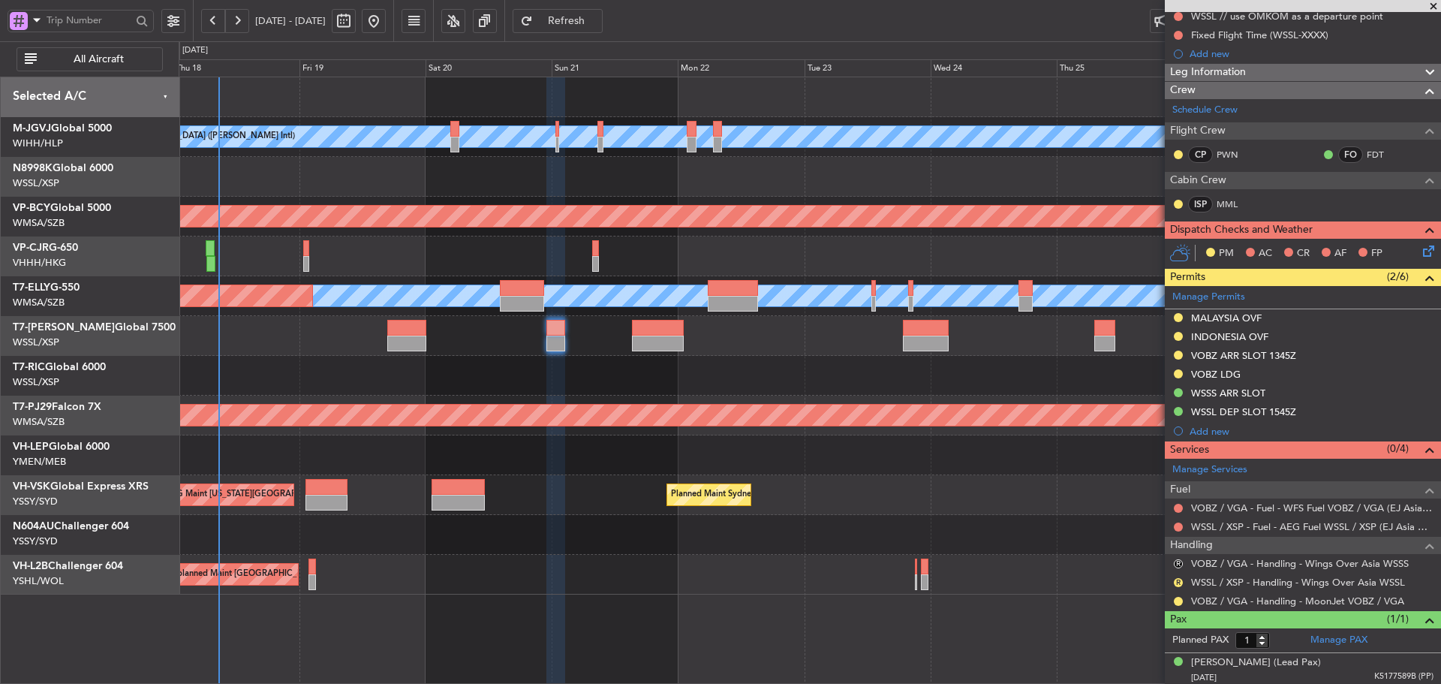
scroll to position [160, 0]
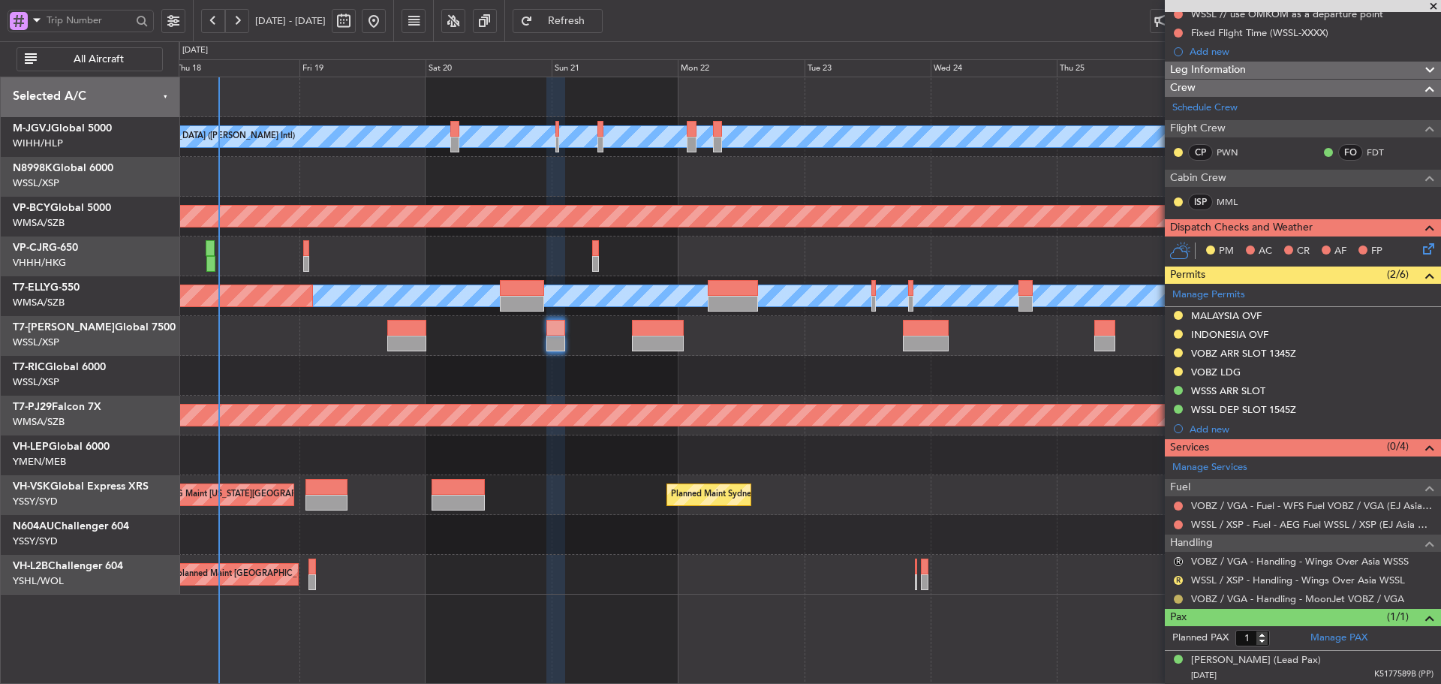
click at [1179, 601] on button at bounding box center [1178, 599] width 9 height 9
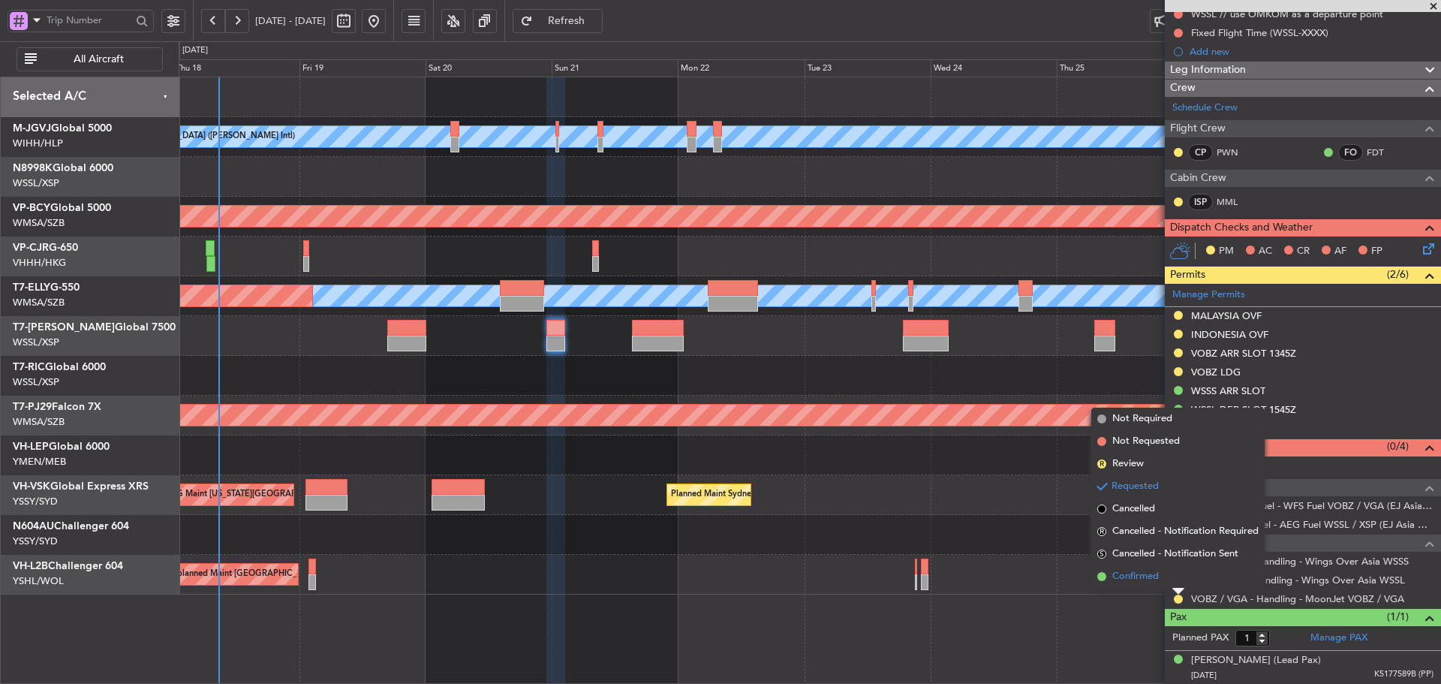
click at [1101, 576] on span at bounding box center [1102, 576] width 9 height 9
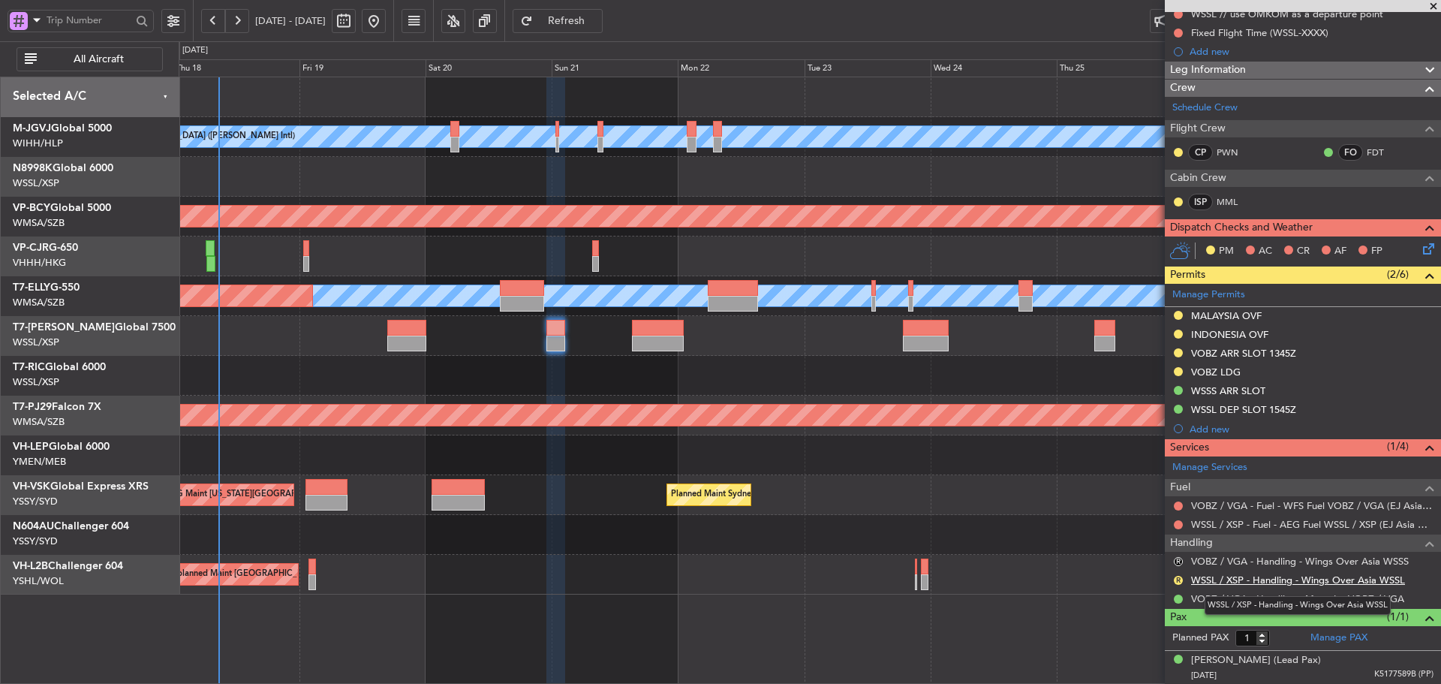
click at [1231, 581] on link "WSSL / XSP - Handling - Wings Over Asia WSSL" at bounding box center [1298, 580] width 214 height 13
click at [1179, 579] on button "R" at bounding box center [1178, 580] width 9 height 9
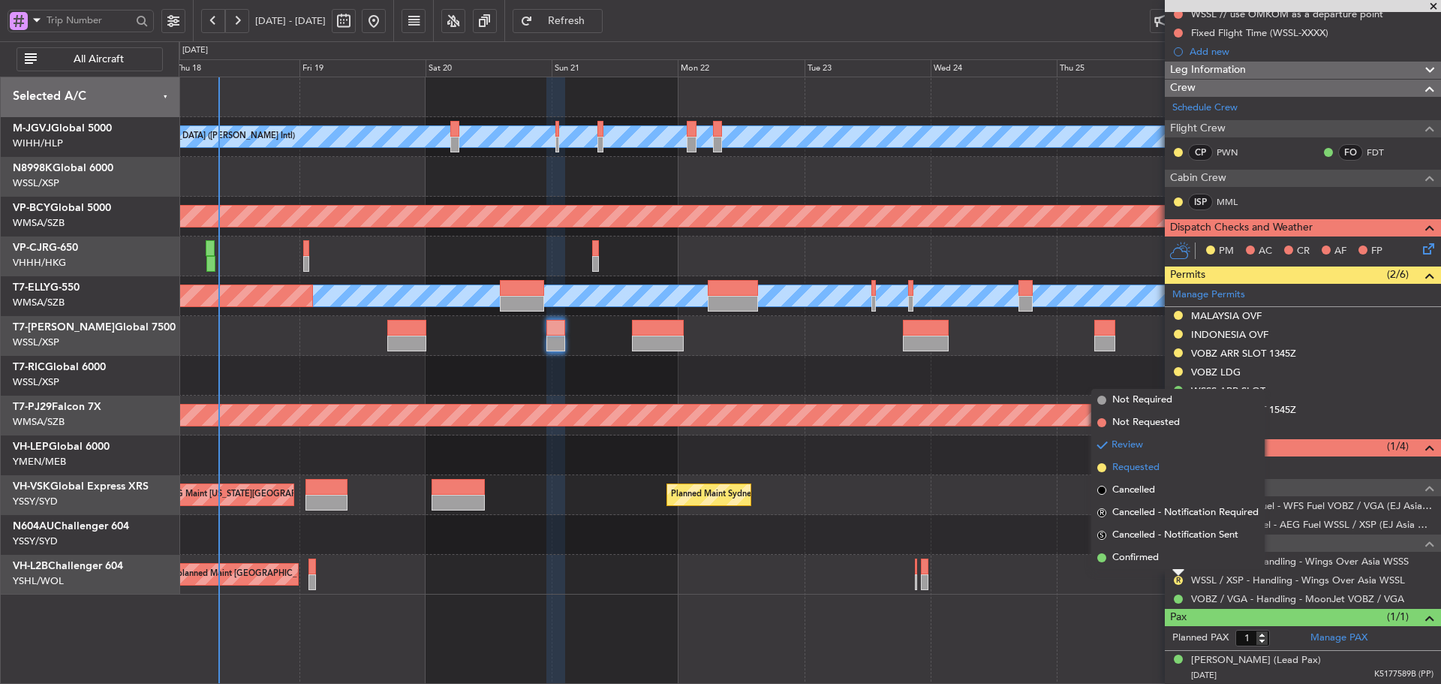
click at [1101, 468] on span at bounding box center [1102, 467] width 9 height 9
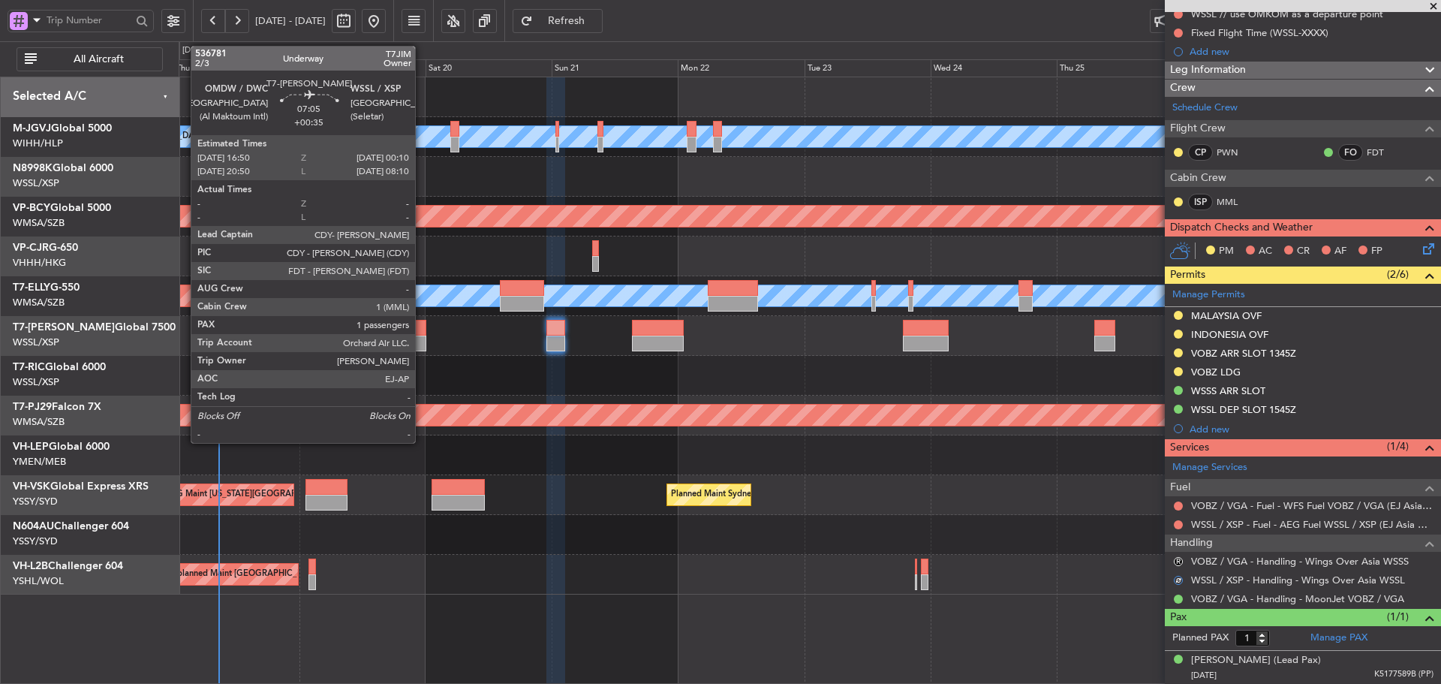
click at [422, 336] on div at bounding box center [406, 344] width 39 height 16
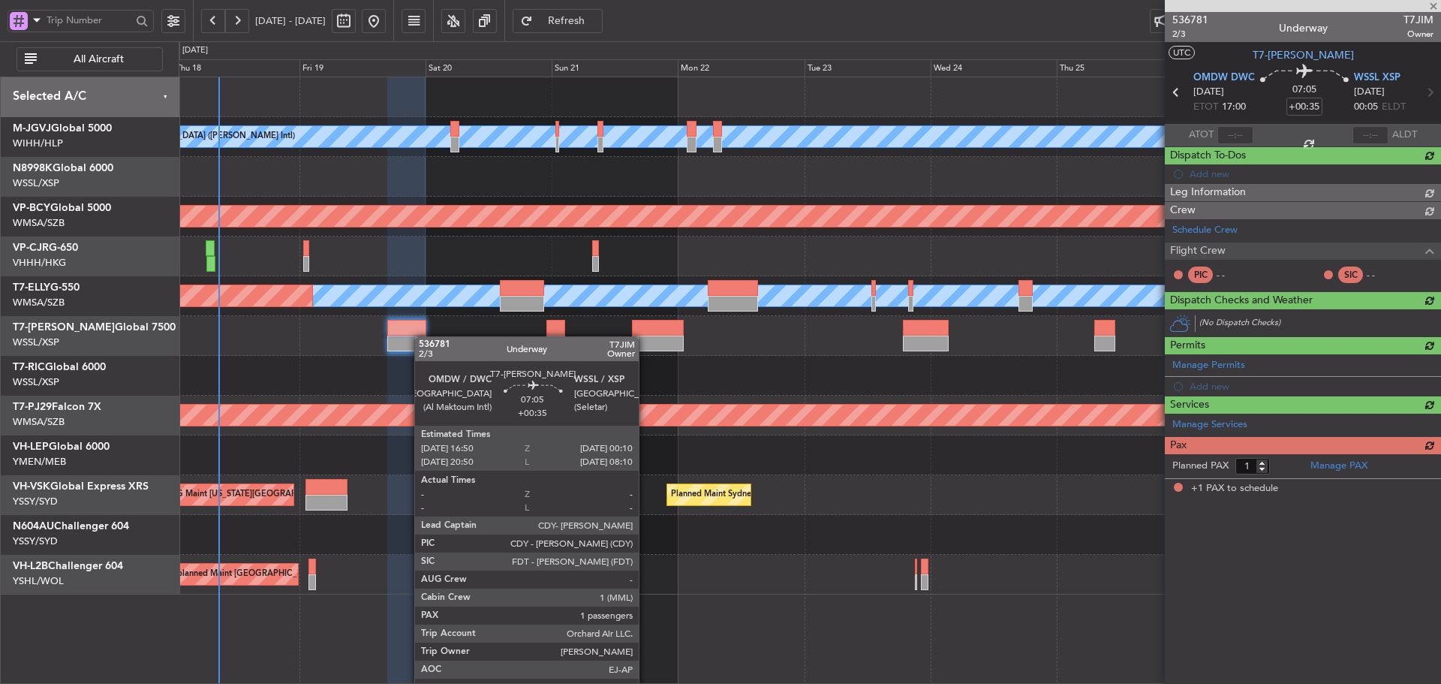
scroll to position [0, 0]
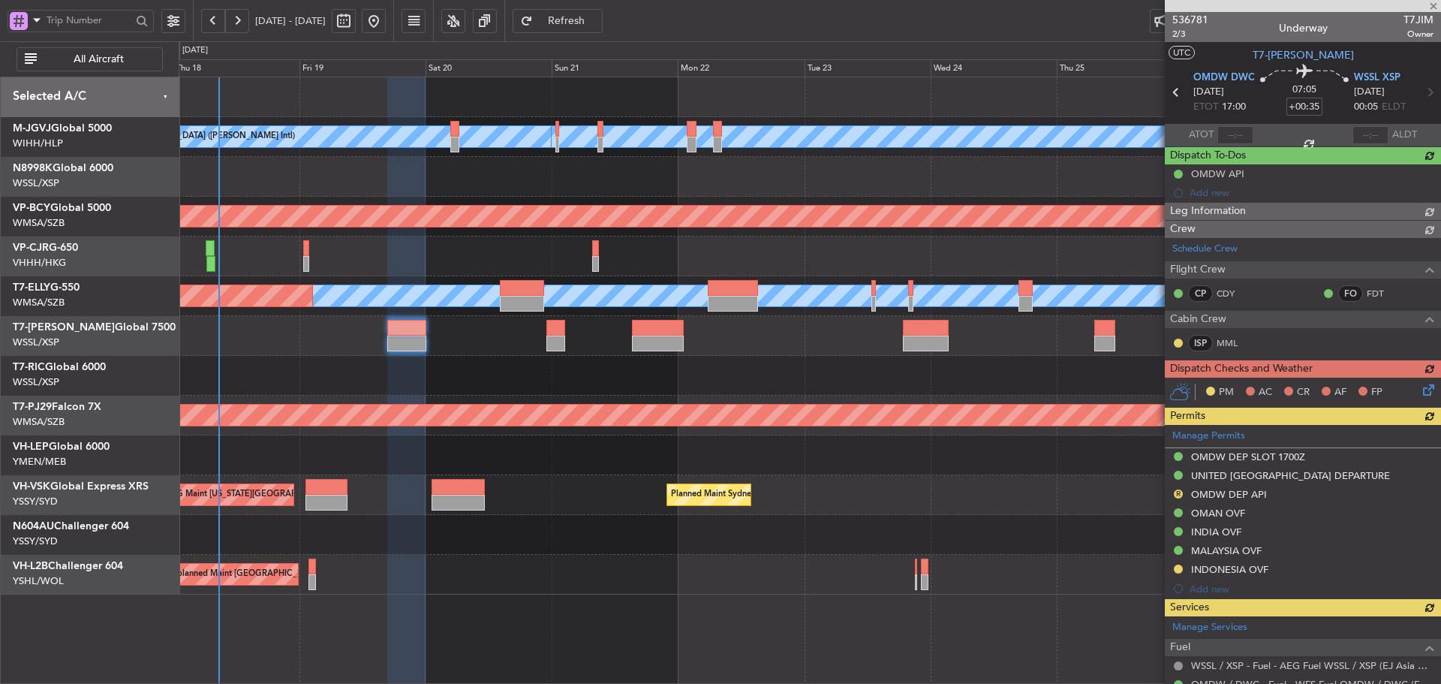
click at [1298, 107] on input "+00:35" at bounding box center [1305, 107] width 36 height 18
click at [1255, 118] on div "07:05 45" at bounding box center [1304, 93] width 99 height 56
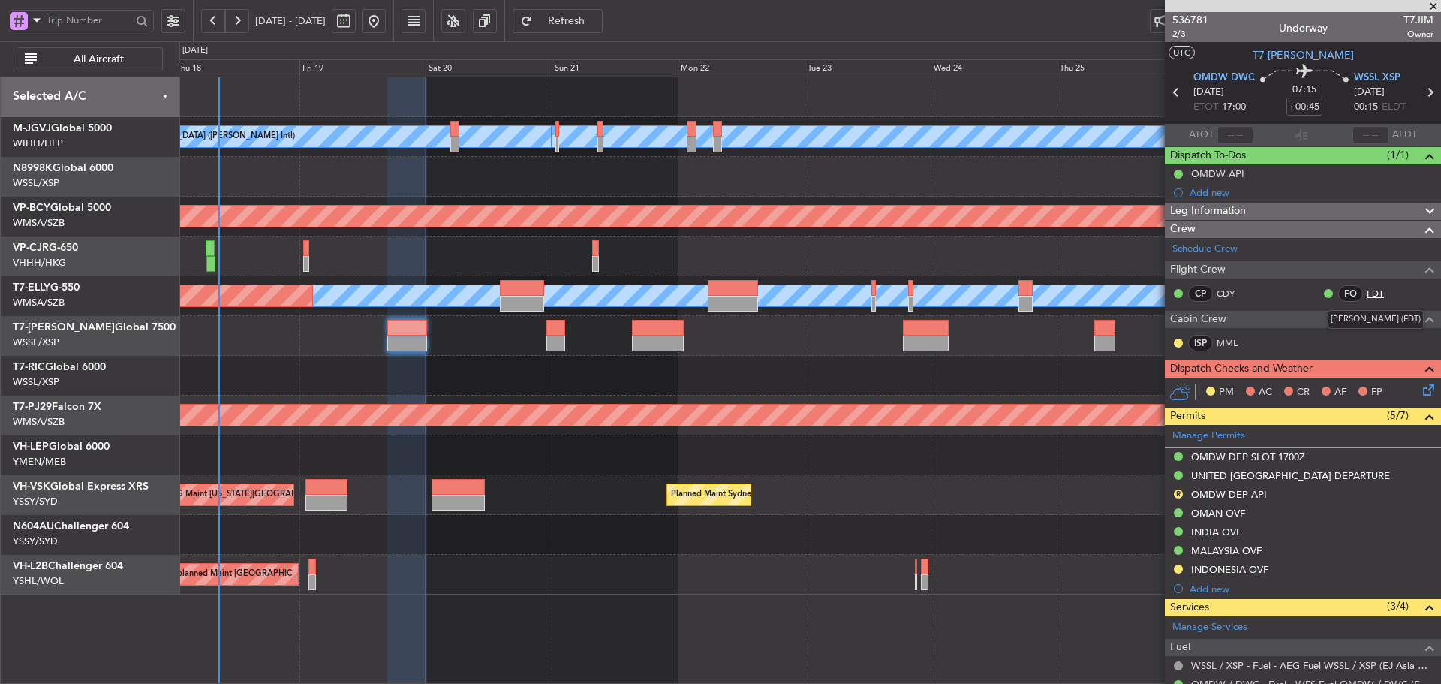
click at [1367, 291] on link "FDT" at bounding box center [1384, 294] width 34 height 14
click at [1370, 293] on link "FDT" at bounding box center [1384, 294] width 34 height 14
click at [1200, 246] on link "Schedule Crew" at bounding box center [1205, 249] width 65 height 15
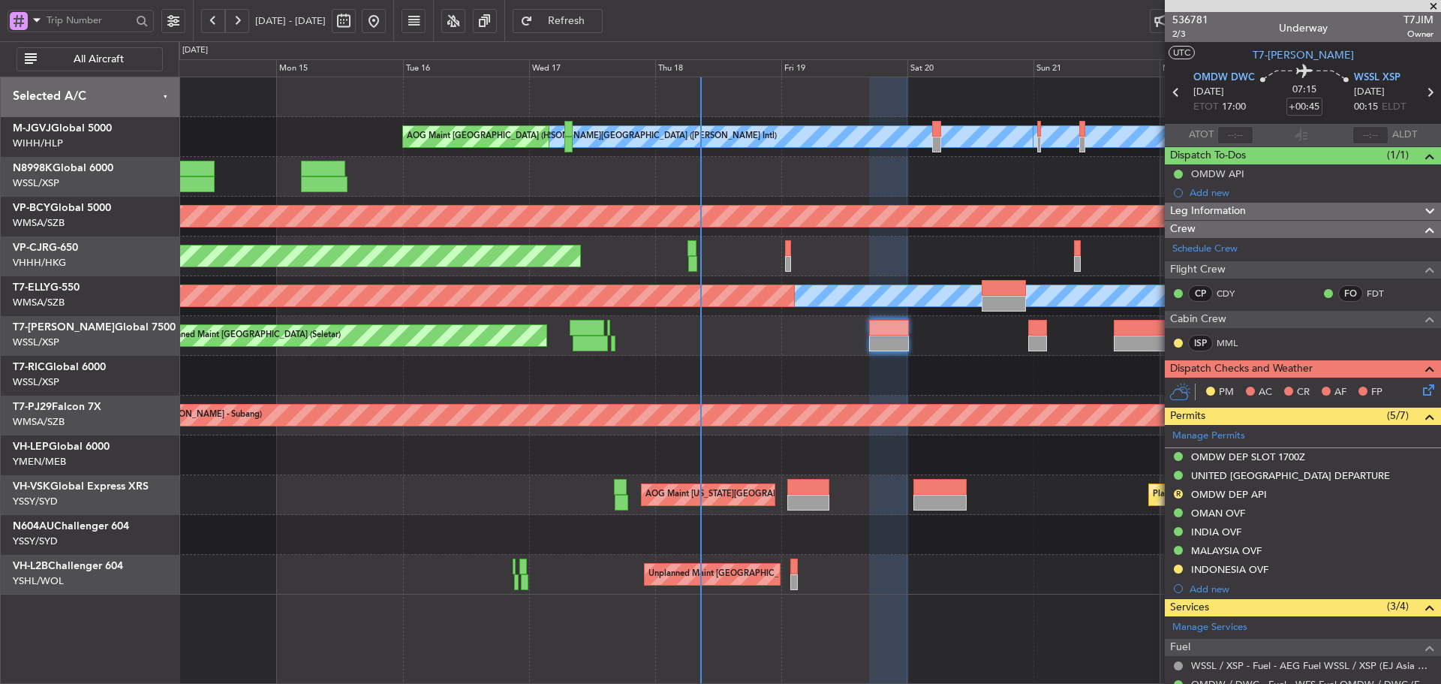
click at [877, 360] on div "[PERSON_NAME][GEOGRAPHIC_DATA] ([PERSON_NAME] Intl) [PERSON_NAME] Jakarta (Hali…" at bounding box center [810, 335] width 1262 height 517
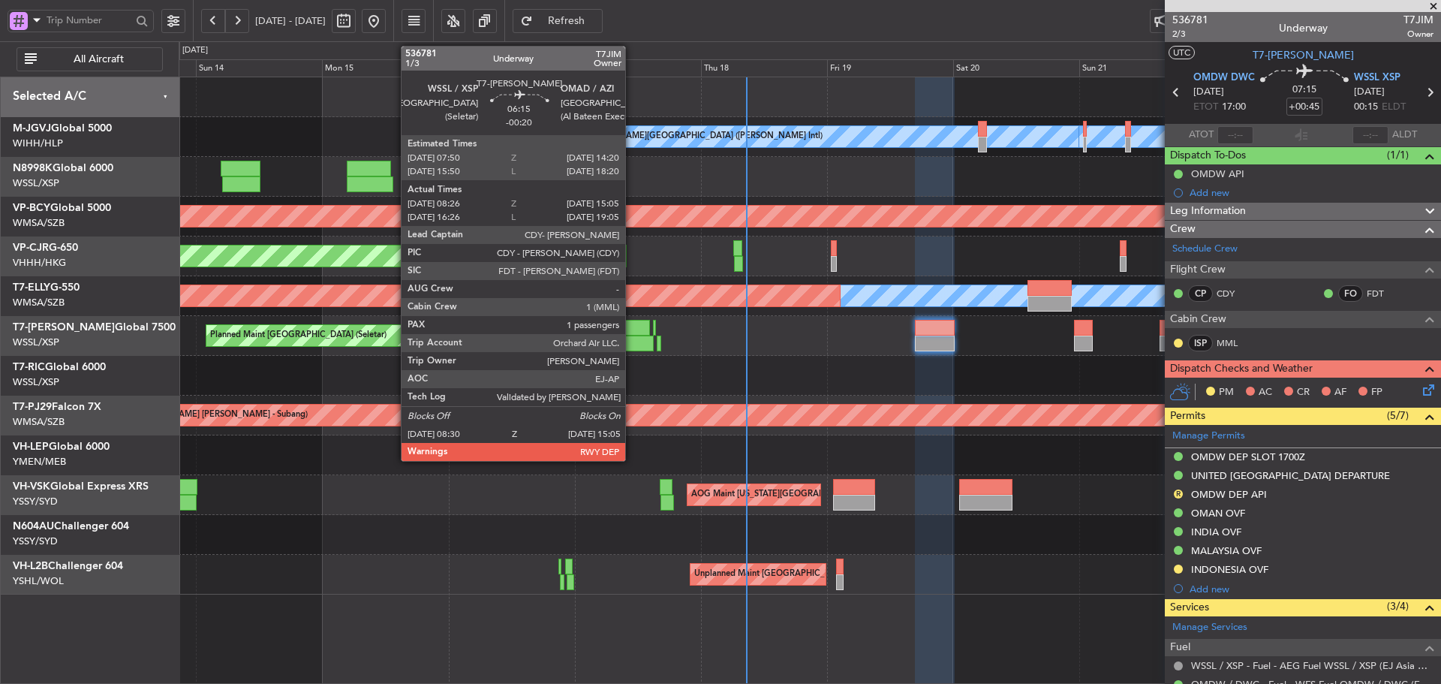
click at [632, 337] on div at bounding box center [636, 344] width 35 height 16
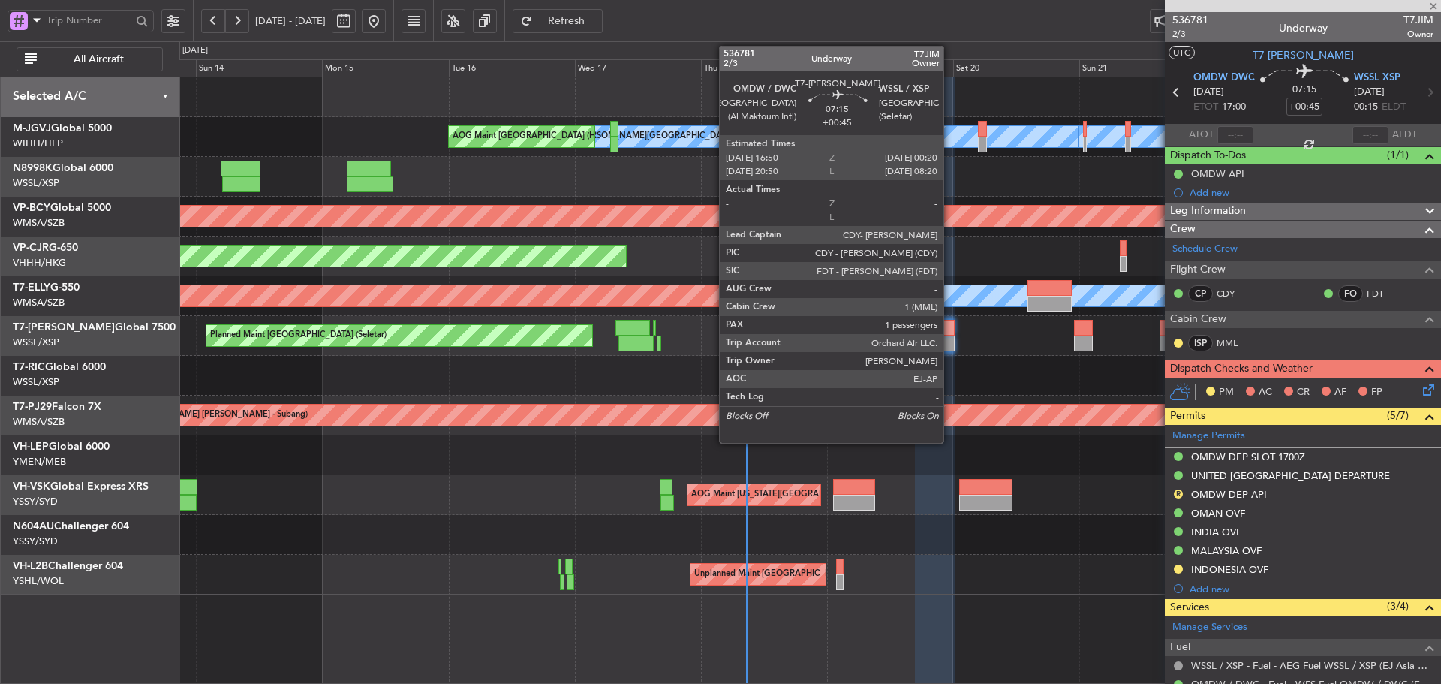
type input "-00:20"
type input "08:36"
type input "15:00"
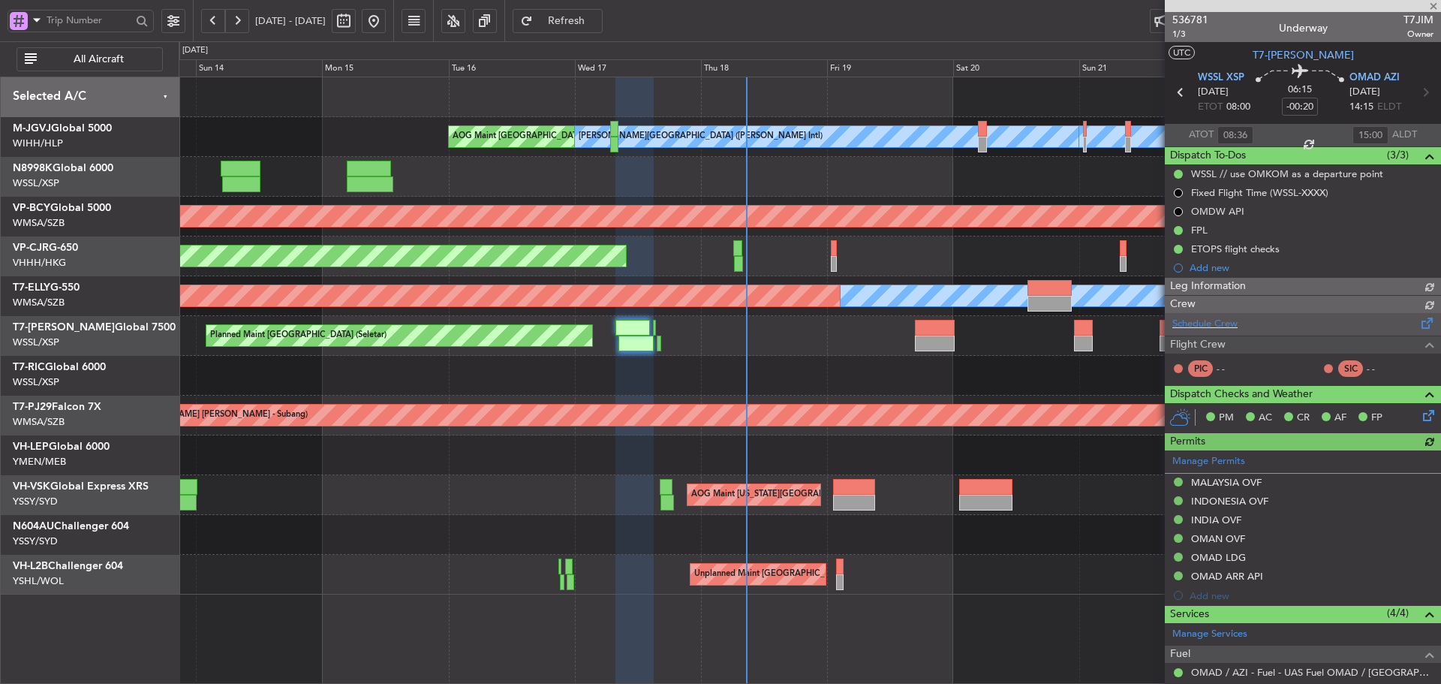
type input "[PERSON_NAME] (LEU)"
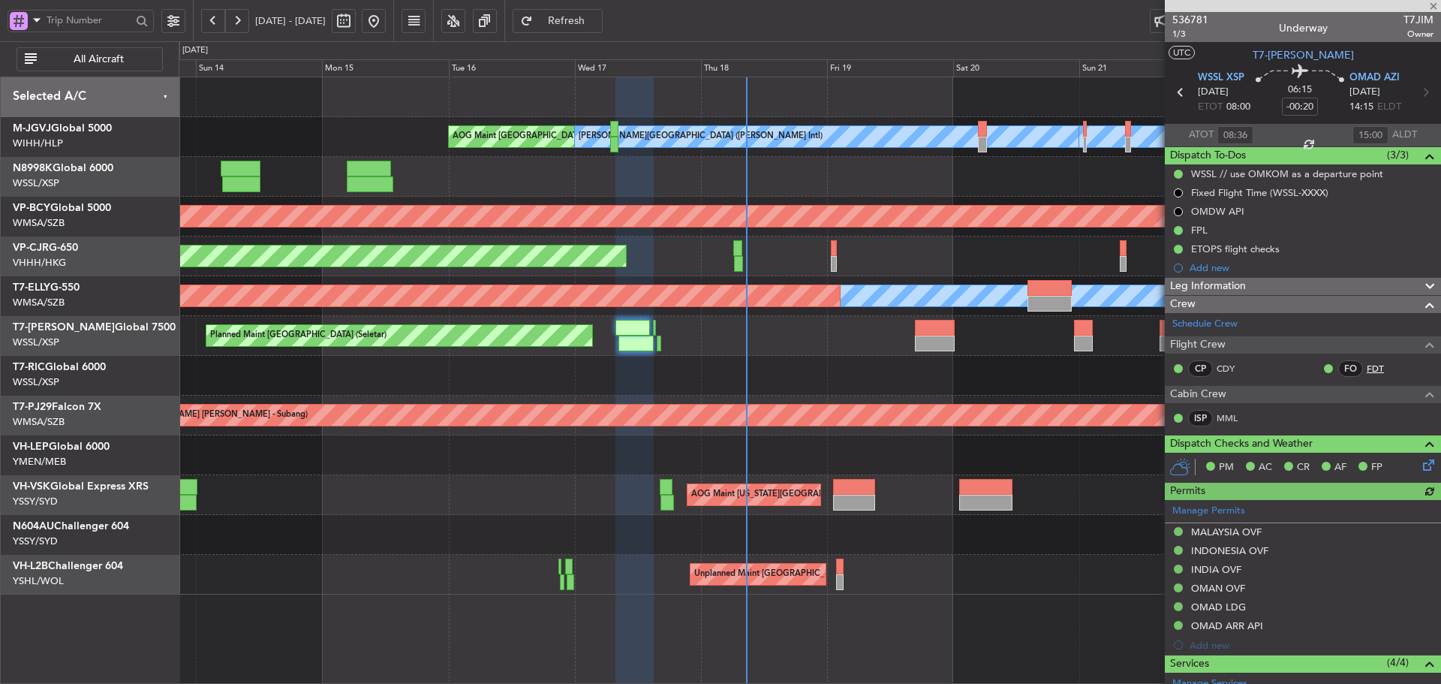
click at [1367, 366] on link "FDT" at bounding box center [1384, 369] width 34 height 14
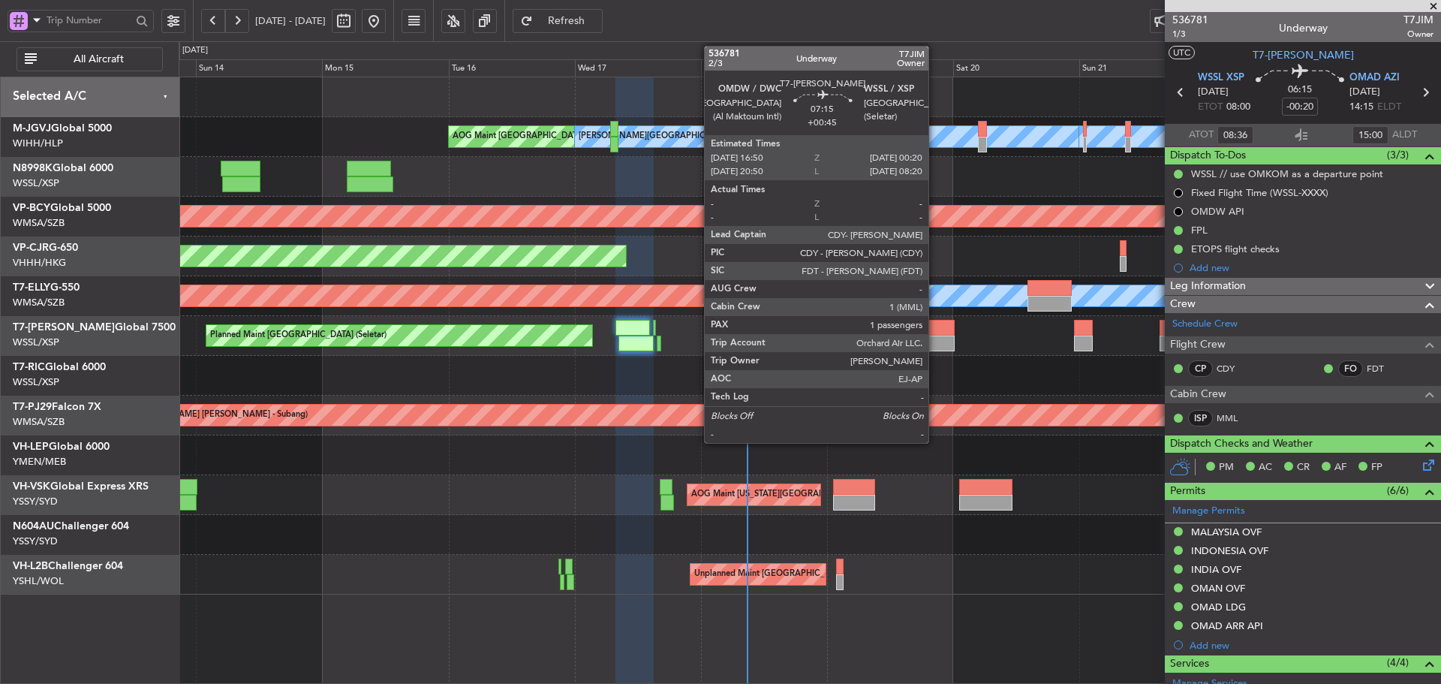
click at [938, 333] on div at bounding box center [935, 328] width 40 height 16
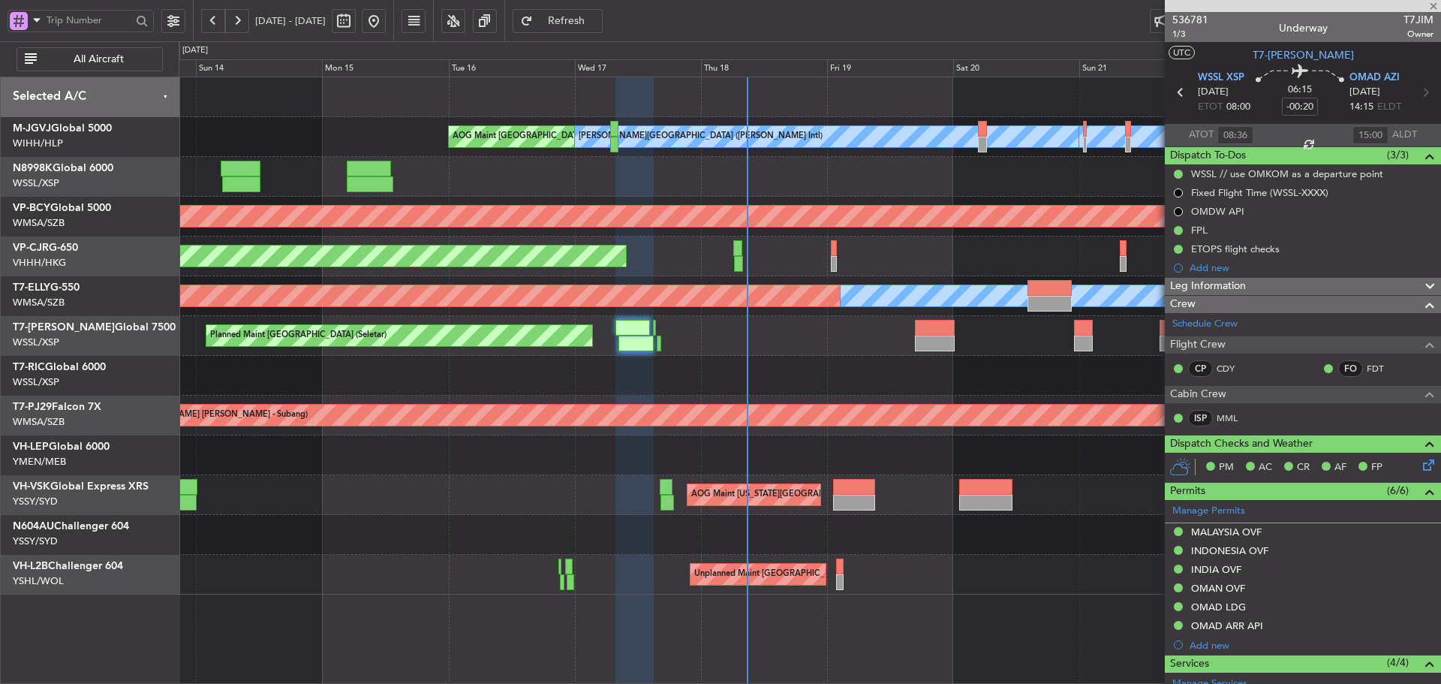
type input "+00:45"
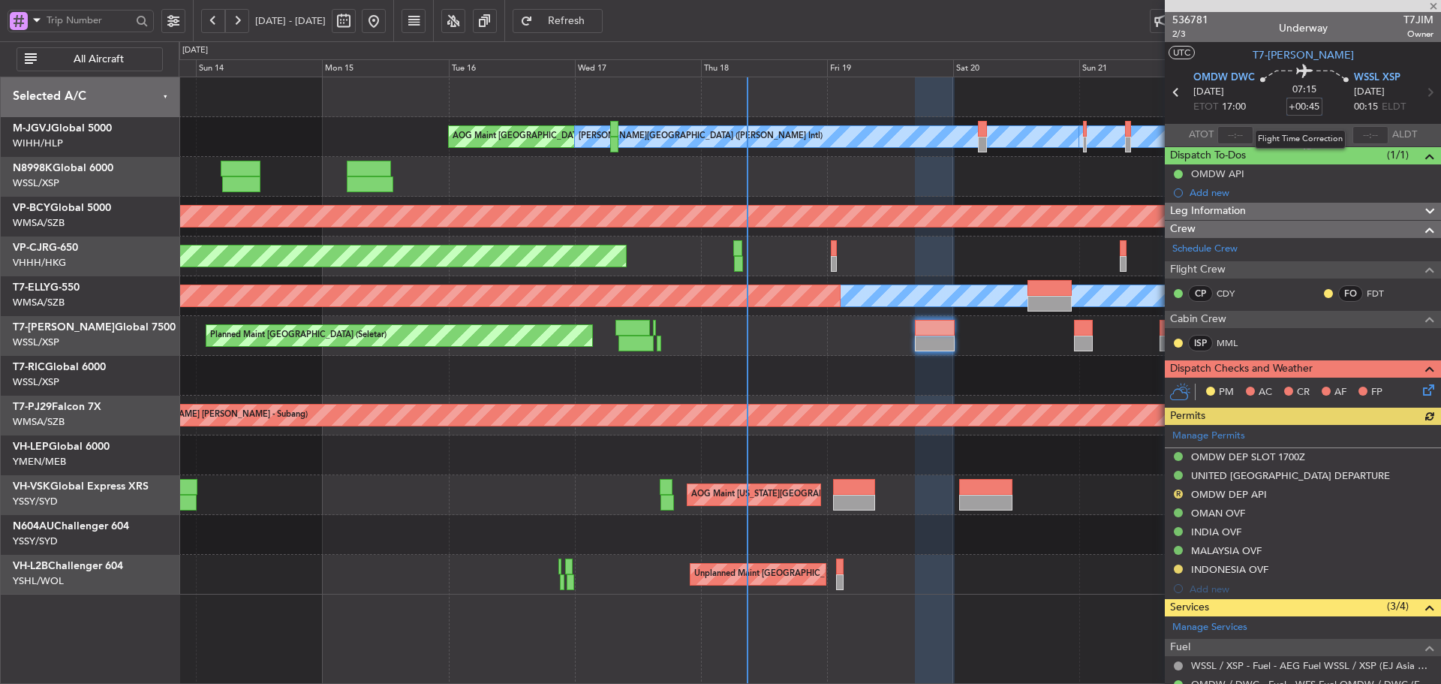
click at [1303, 107] on input "+00:45" at bounding box center [1305, 107] width 36 height 18
click at [1330, 118] on div "07:15 30" at bounding box center [1304, 93] width 99 height 56
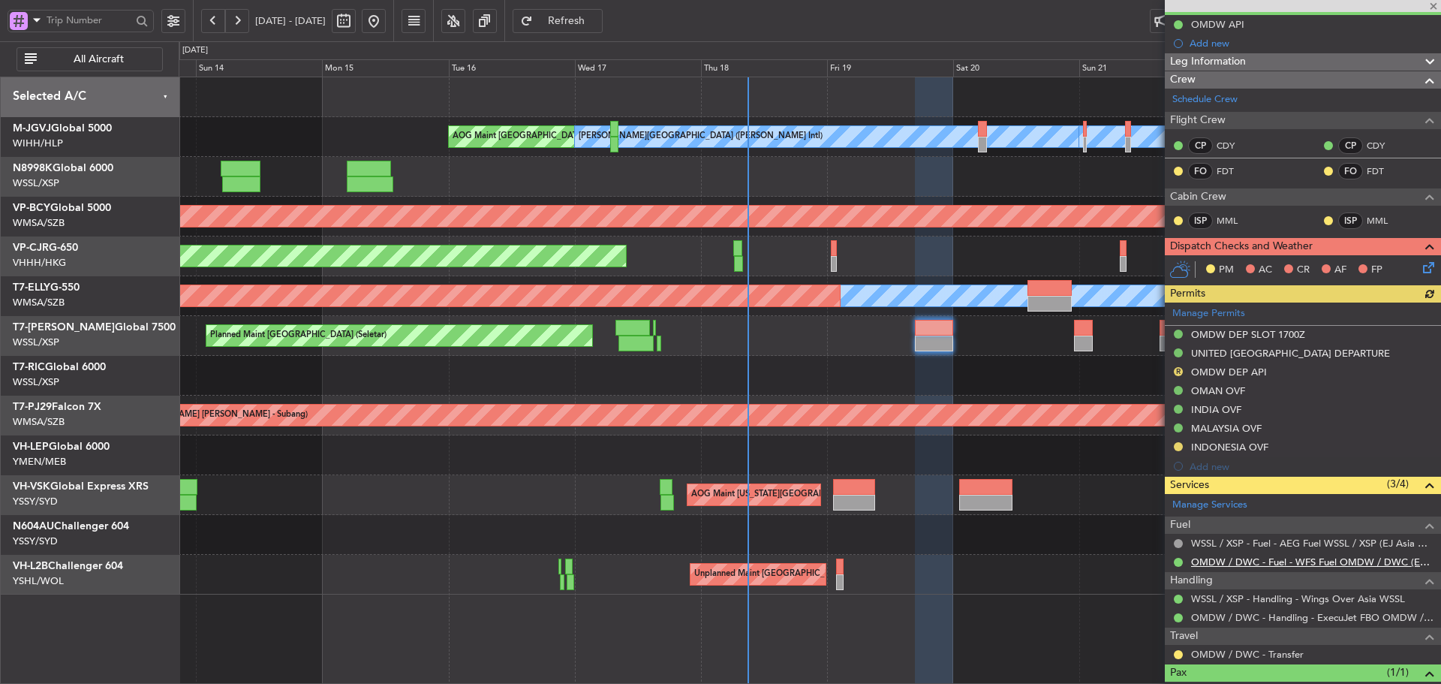
scroll to position [150, 0]
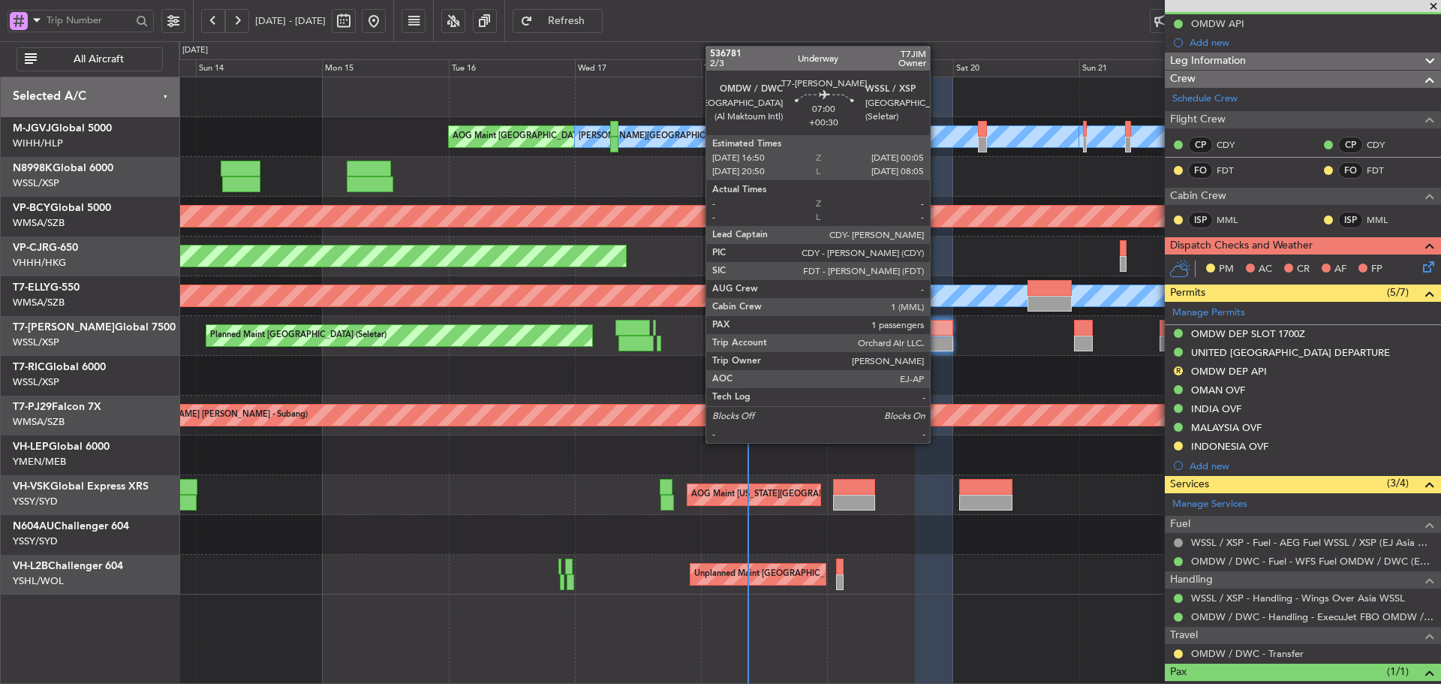
click at [937, 330] on div at bounding box center [934, 328] width 38 height 16
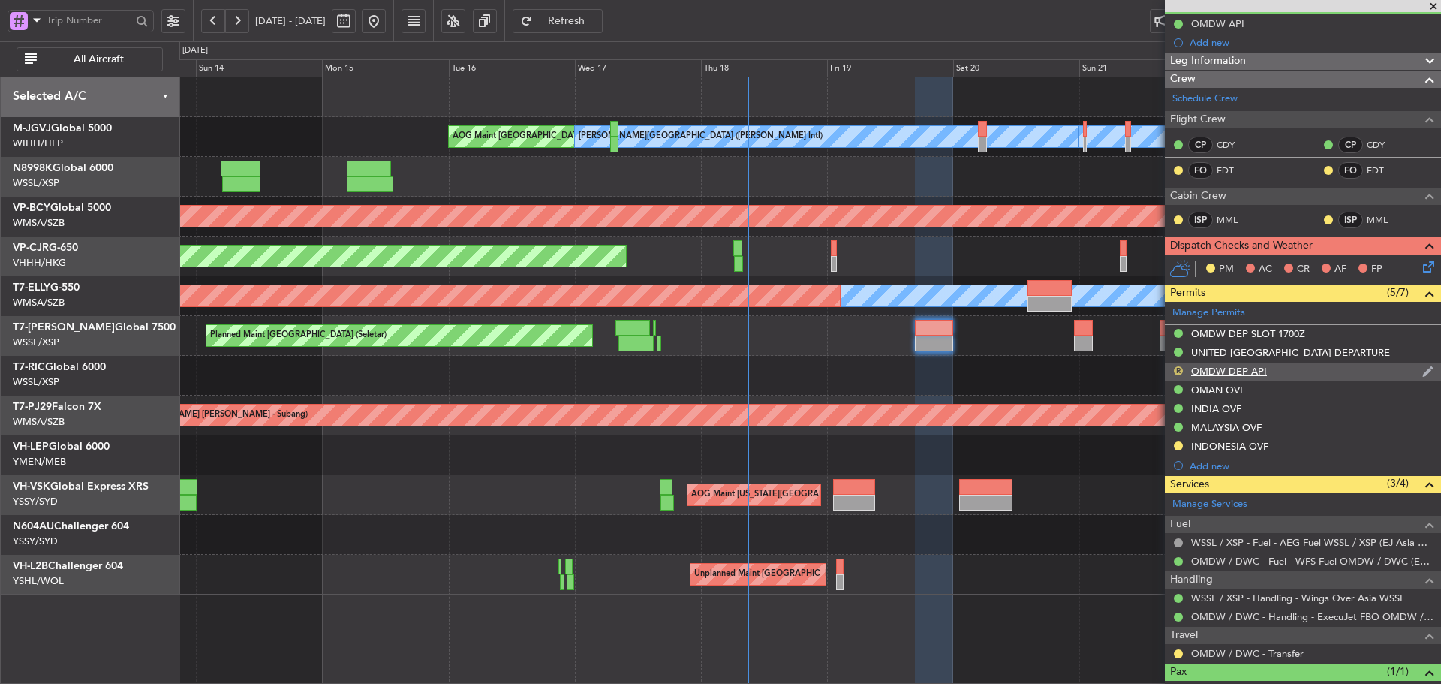
click at [1179, 372] on button "R" at bounding box center [1178, 370] width 9 height 9
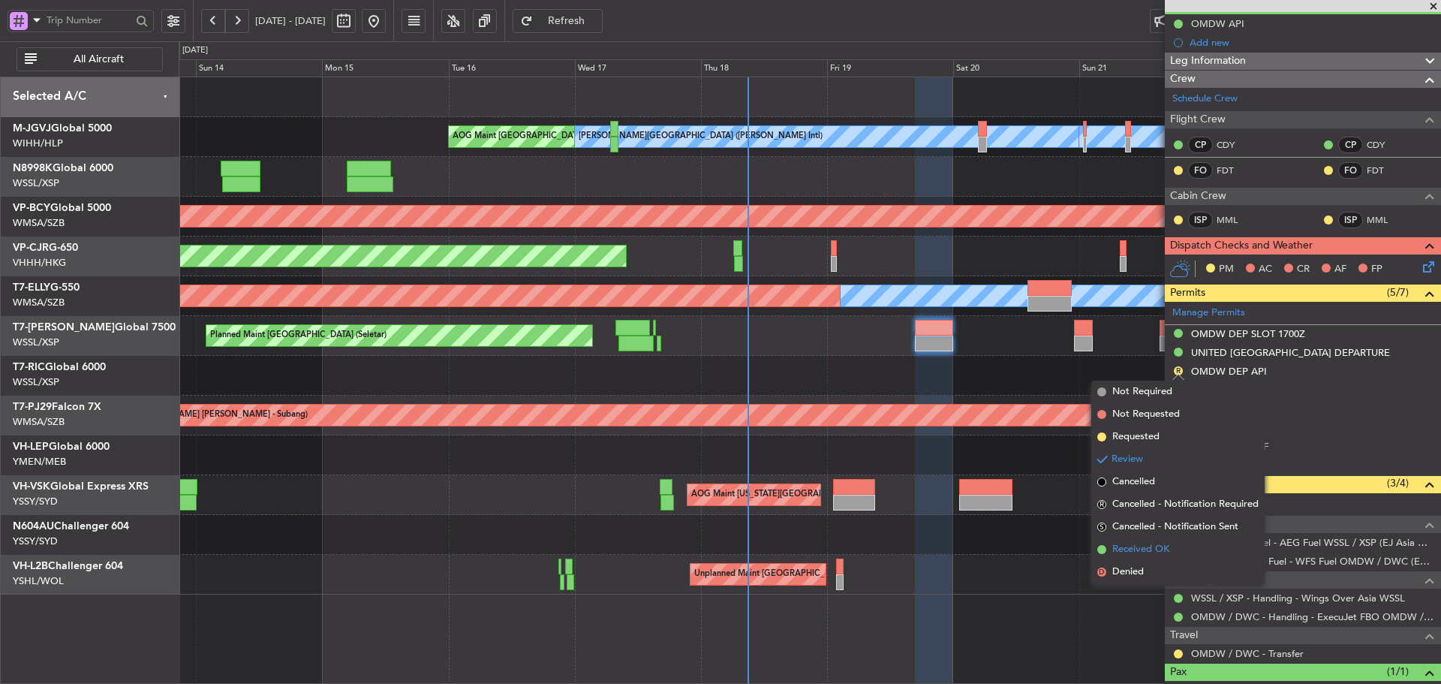
click at [1098, 550] on span at bounding box center [1102, 549] width 9 height 9
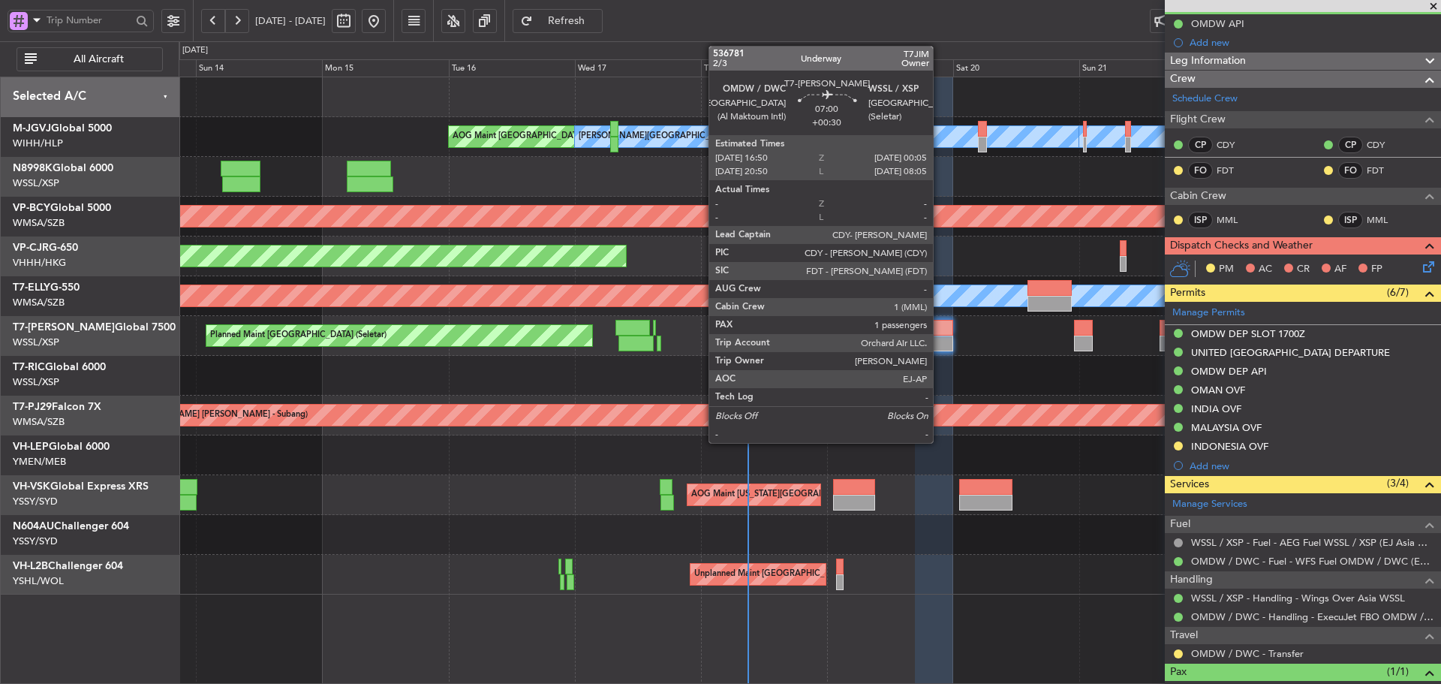
click at [940, 333] on div at bounding box center [934, 328] width 38 height 16
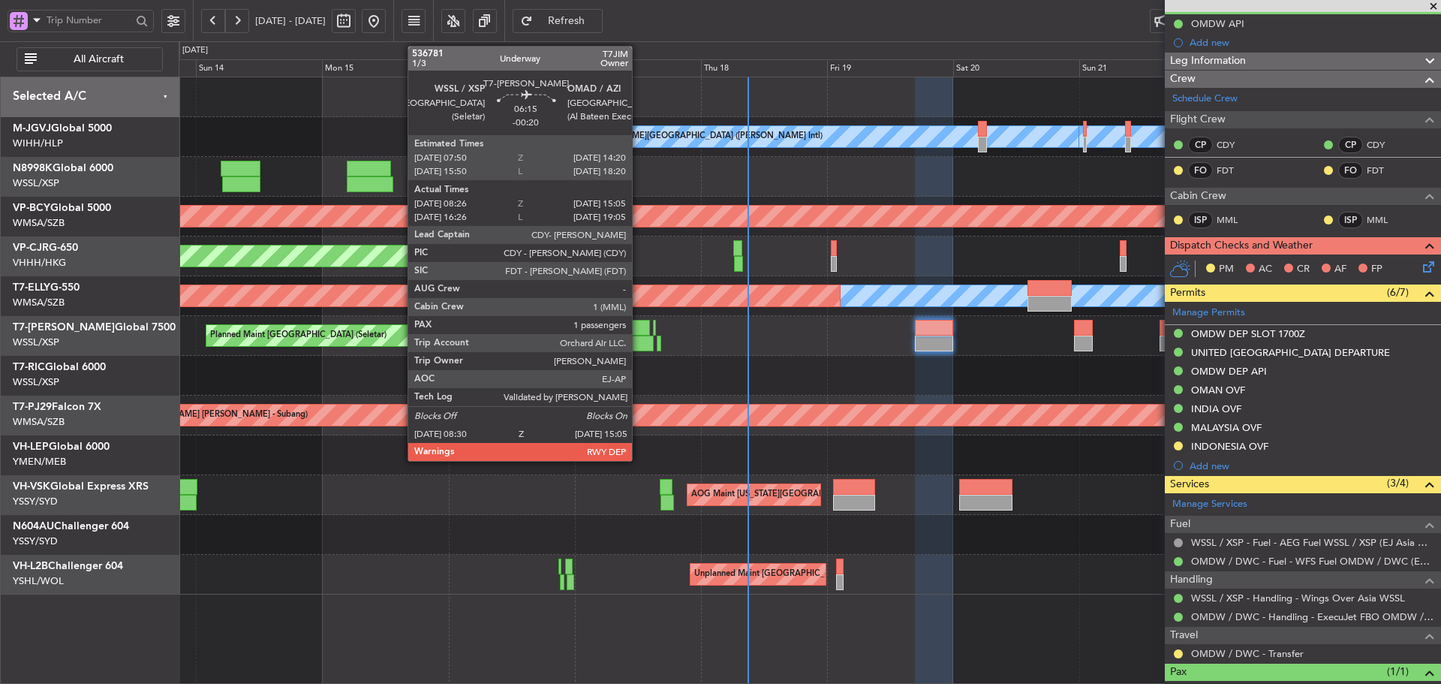
click at [639, 331] on div at bounding box center [633, 328] width 35 height 16
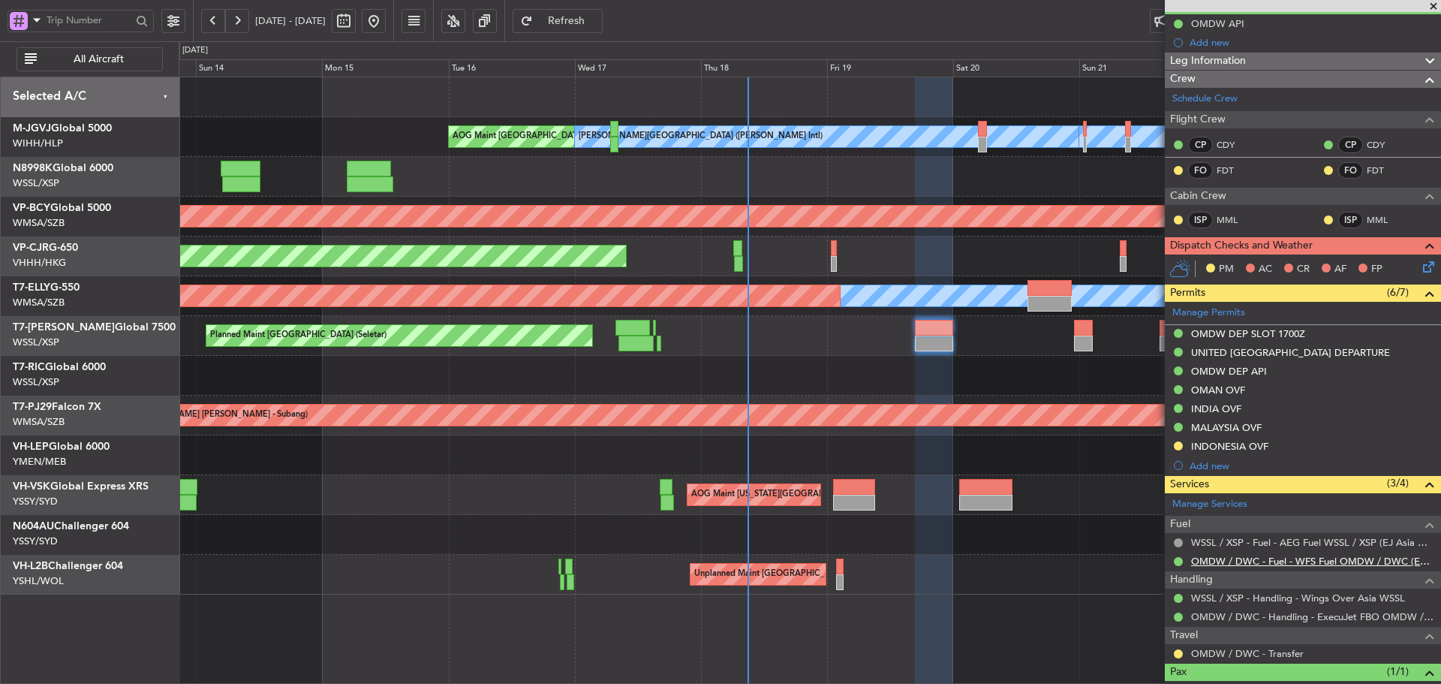
click at [1290, 562] on link "OMDW / DWC - Fuel - WFS Fuel OMDW / DWC (EJ Asia Only)" at bounding box center [1312, 561] width 242 height 13
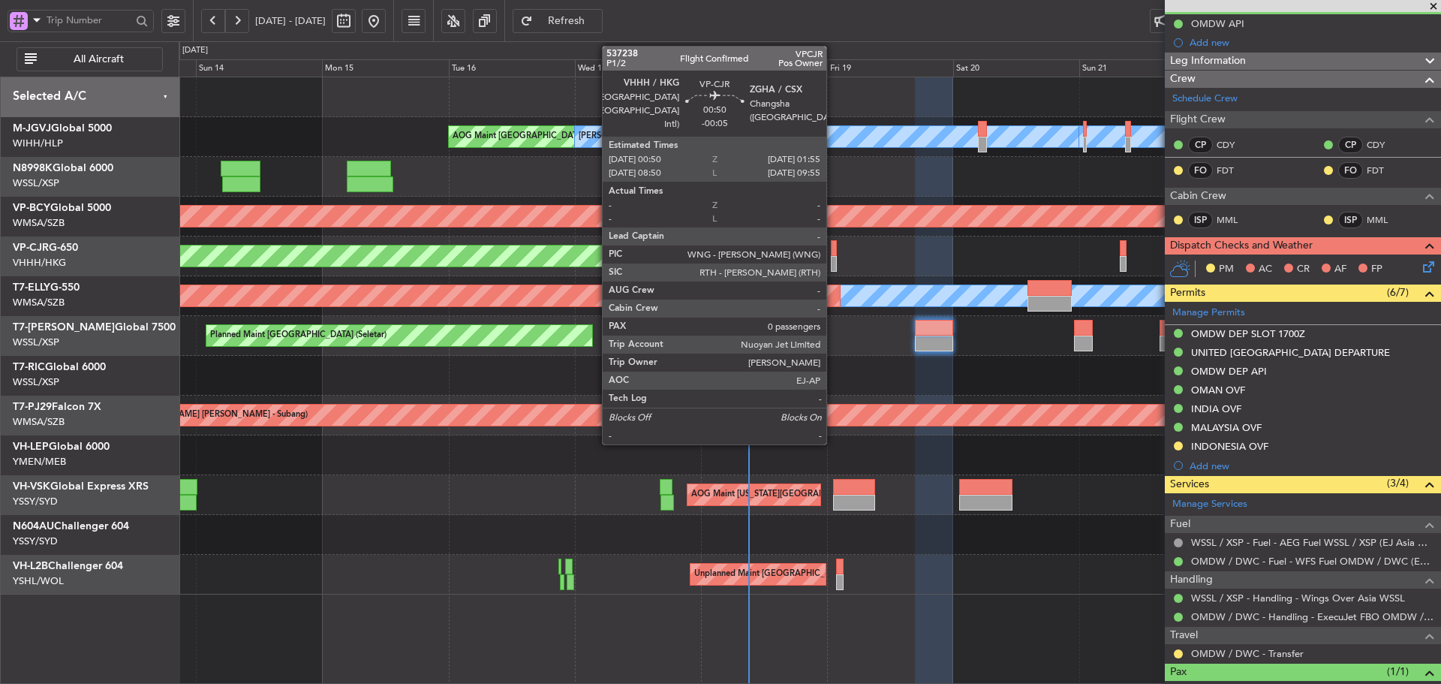
click at [833, 253] on div at bounding box center [834, 248] width 6 height 16
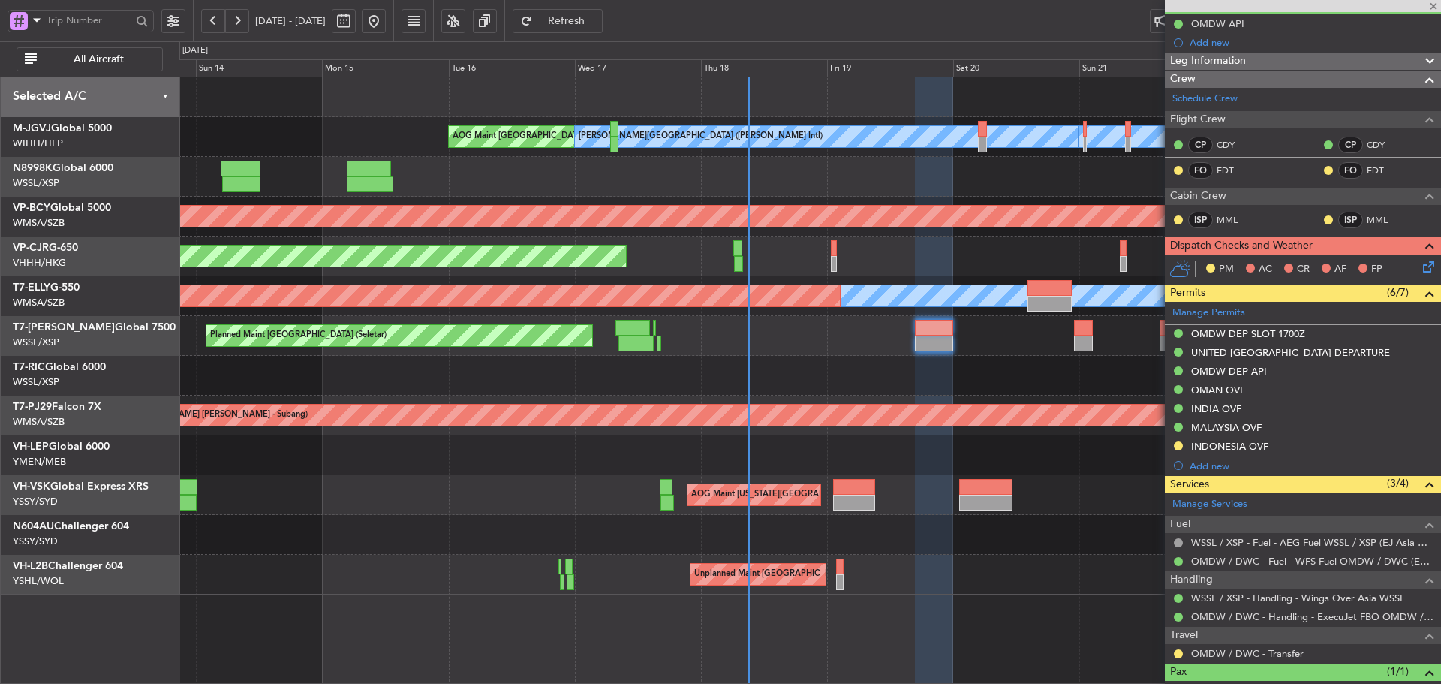
type input "-00:05"
type input "0"
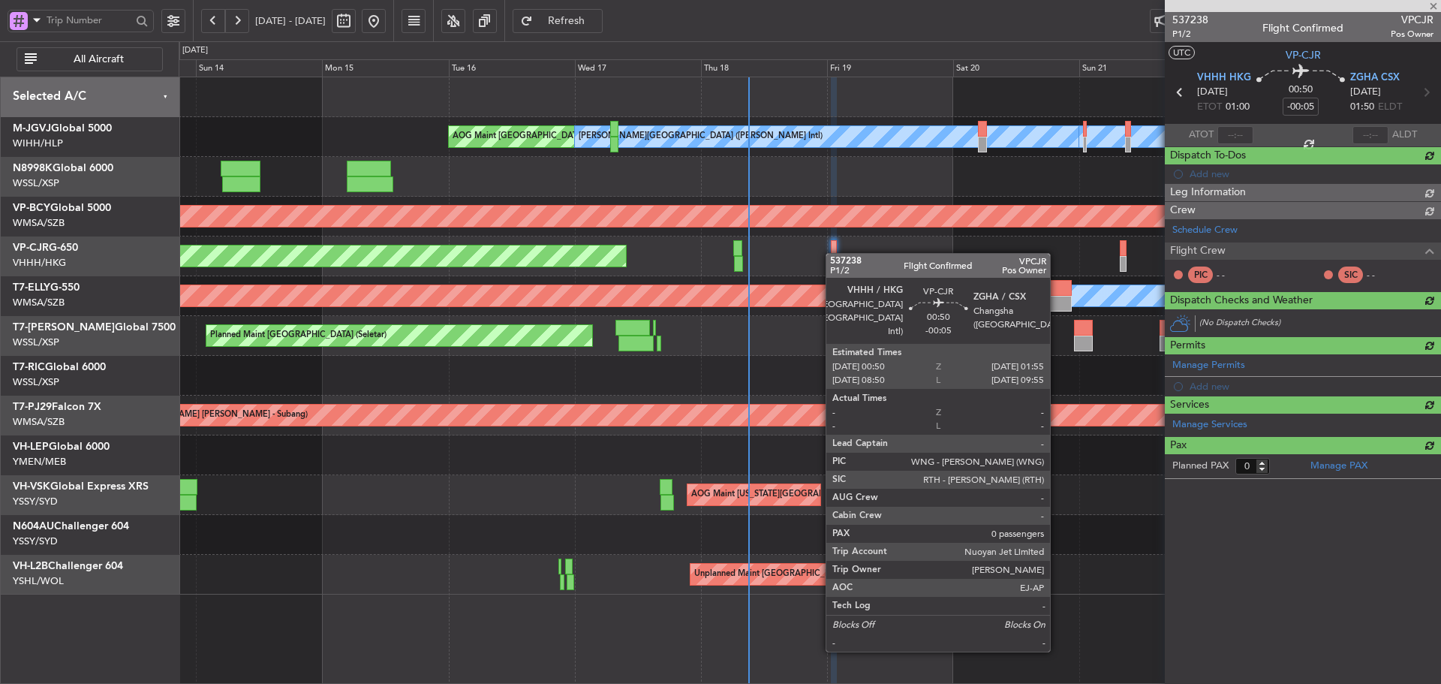
scroll to position [0, 0]
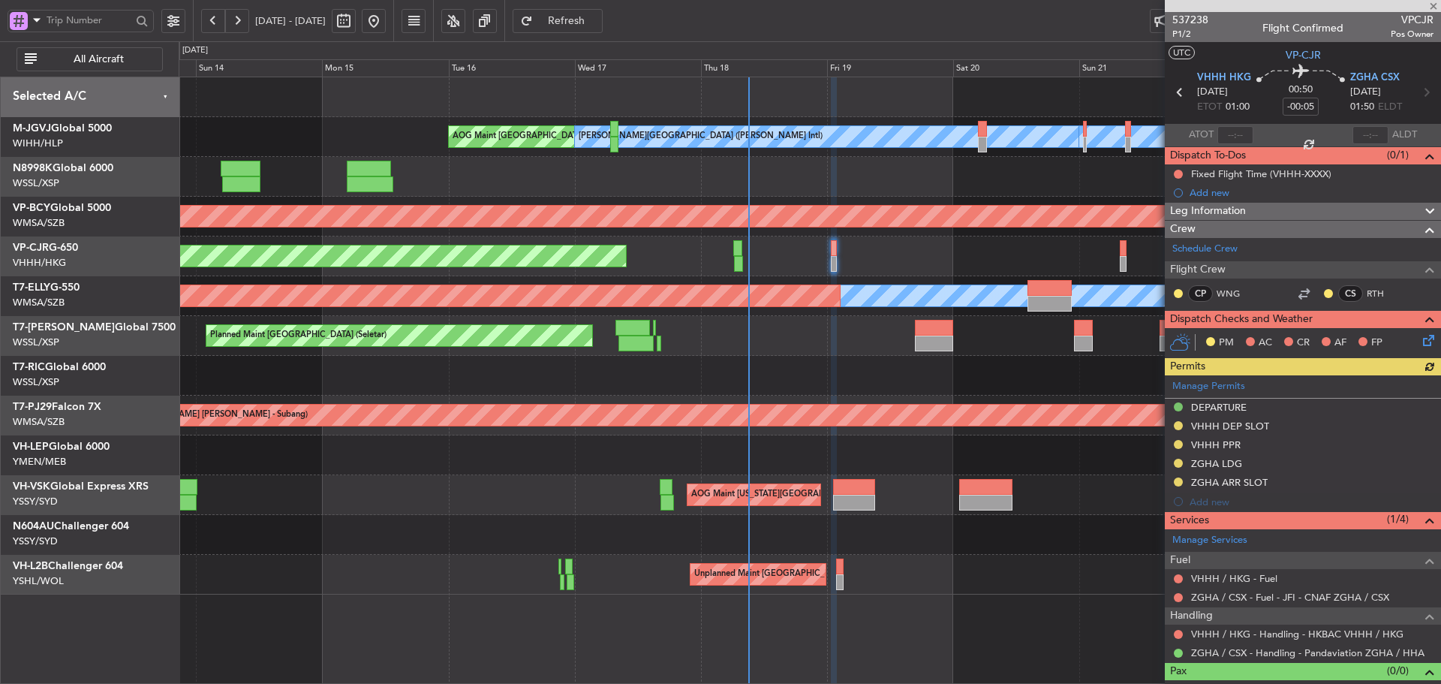
click at [1227, 384] on div "Manage Permits DEPARTURE VHHH DEP SLOT VHHH PPR ZGHA LDG ZGHA ARR SLOT Add new" at bounding box center [1303, 443] width 276 height 136
click at [1235, 388] on div "Manage Permits DEPARTURE VHHH DEP SLOT VHHH PPR ZGHA LDG ZGHA ARR SLOT Add new" at bounding box center [1303, 443] width 276 height 136
click at [1209, 384] on link "Manage Permits" at bounding box center [1209, 386] width 73 height 15
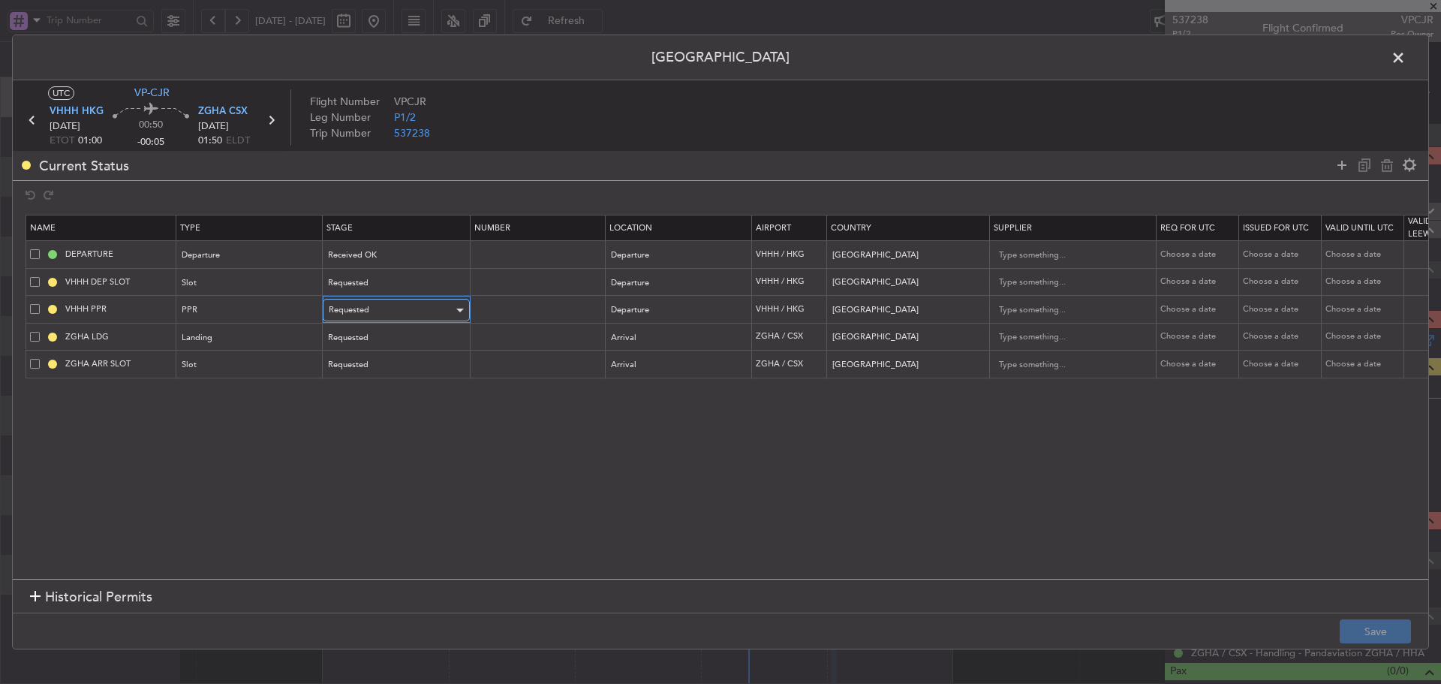
click at [420, 311] on div "Requested" at bounding box center [391, 310] width 125 height 23
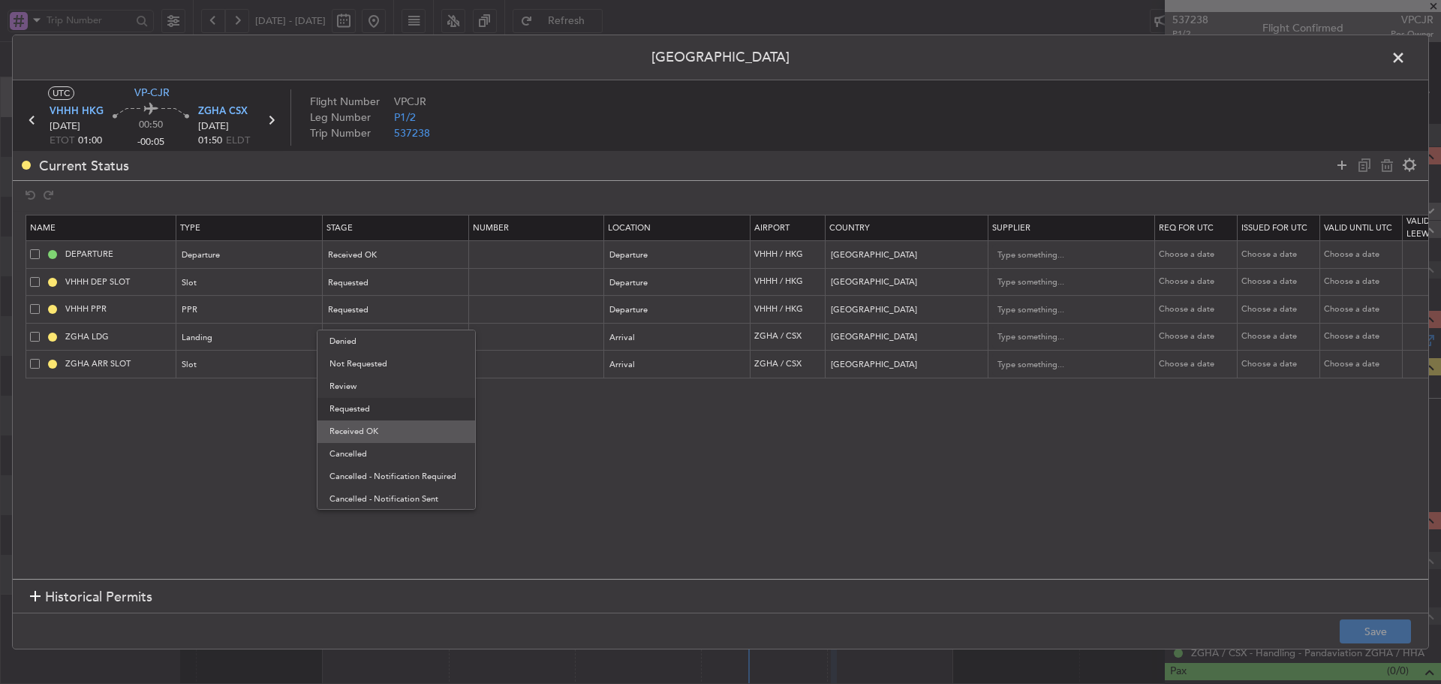
click at [397, 426] on span "Received OK" at bounding box center [397, 431] width 134 height 23
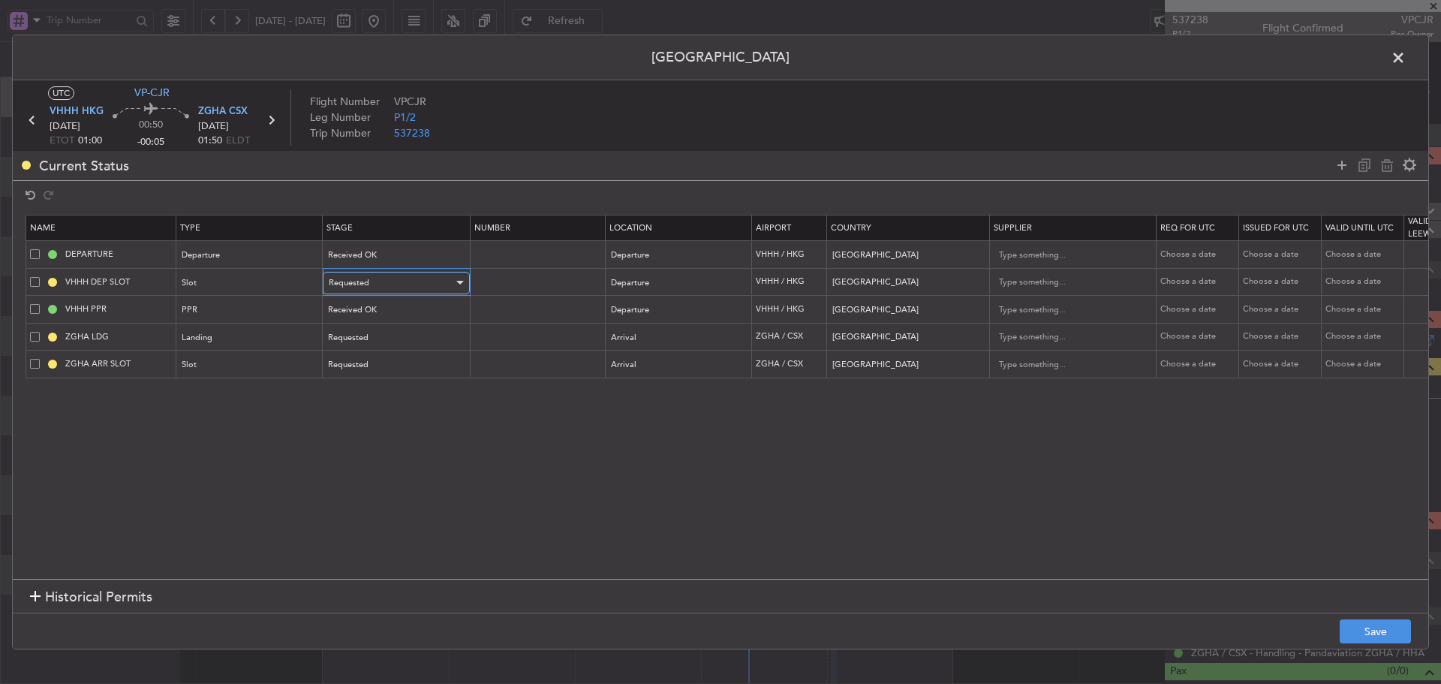
click at [387, 280] on div "Requested" at bounding box center [391, 283] width 125 height 23
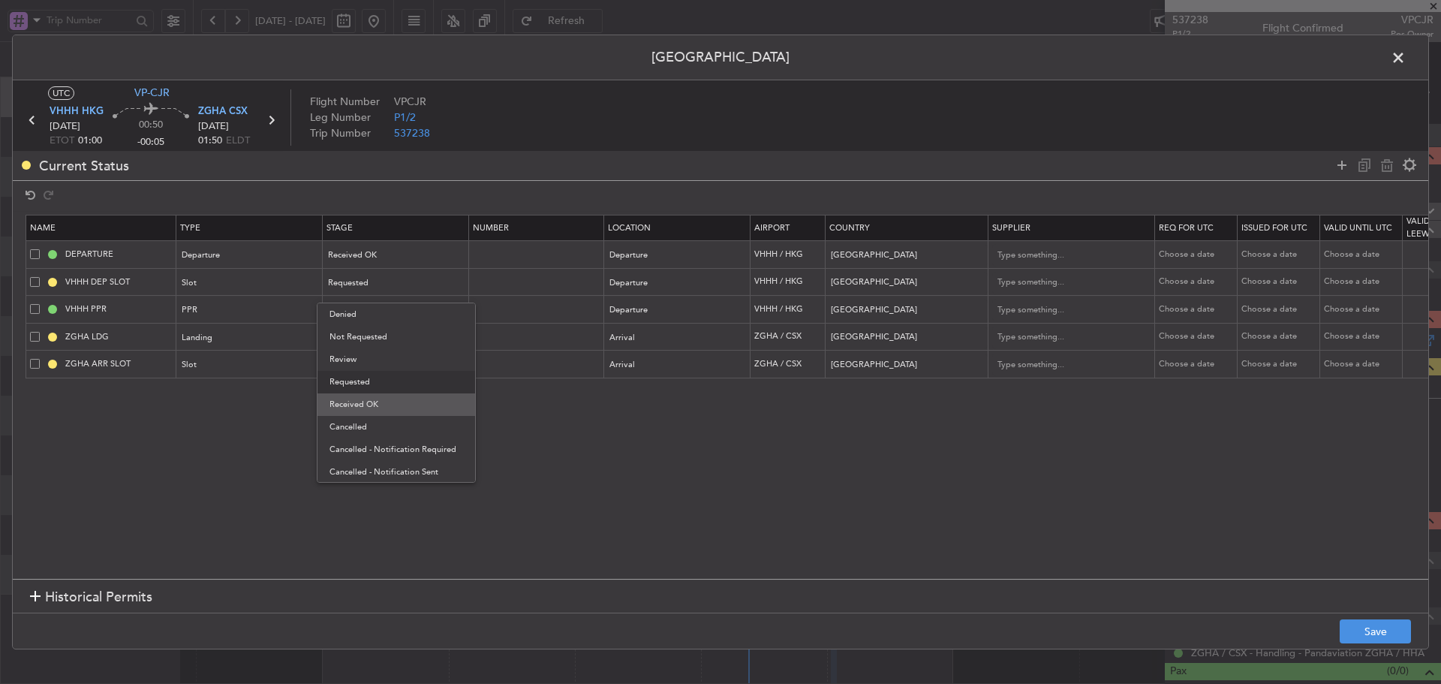
click at [381, 407] on span "Received OK" at bounding box center [397, 404] width 134 height 23
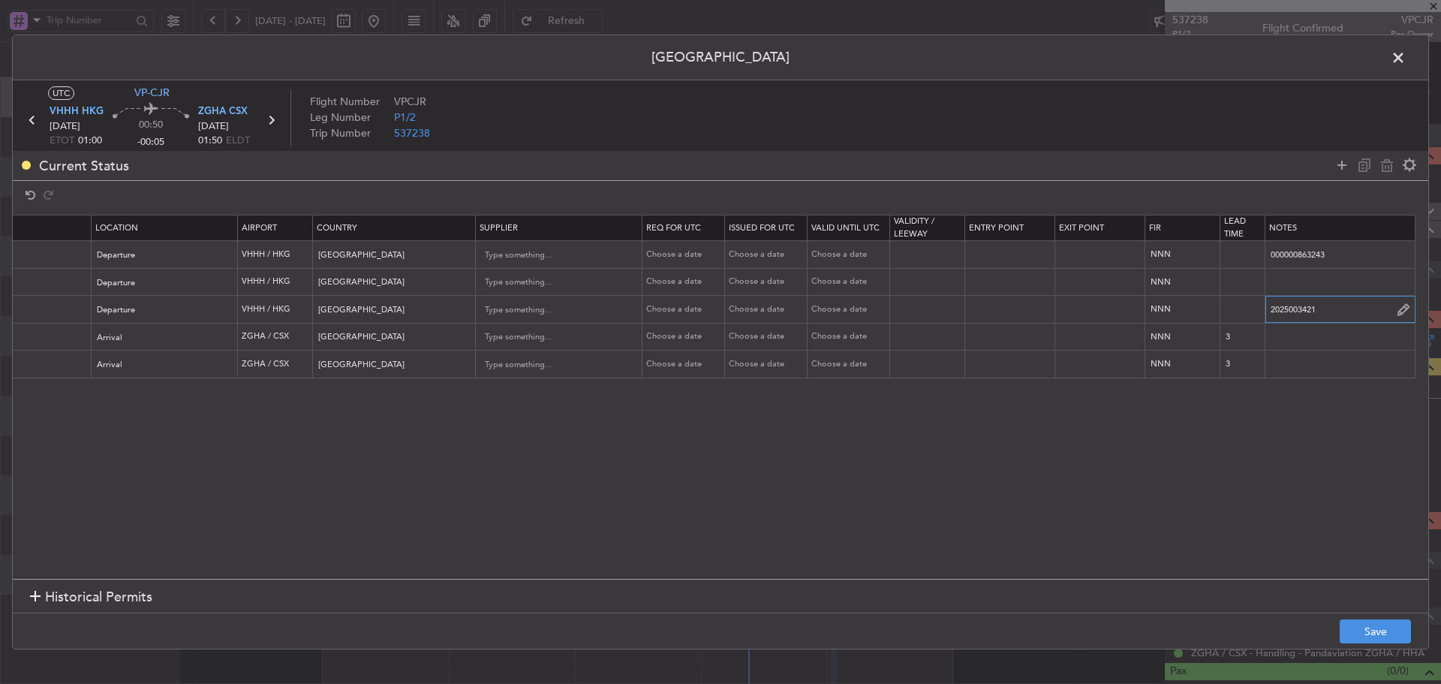
scroll to position [0, 513]
drag, startPoint x: 1285, startPoint y: 310, endPoint x: 1252, endPoint y: 310, distance: 33.0
click at [1252, 310] on tr "VHHH PPR PPR Received OK Departure VHHH / HKG Hong Kong Choose a date Choose a …" at bounding box center [471, 310] width 1915 height 28
paste input "403"
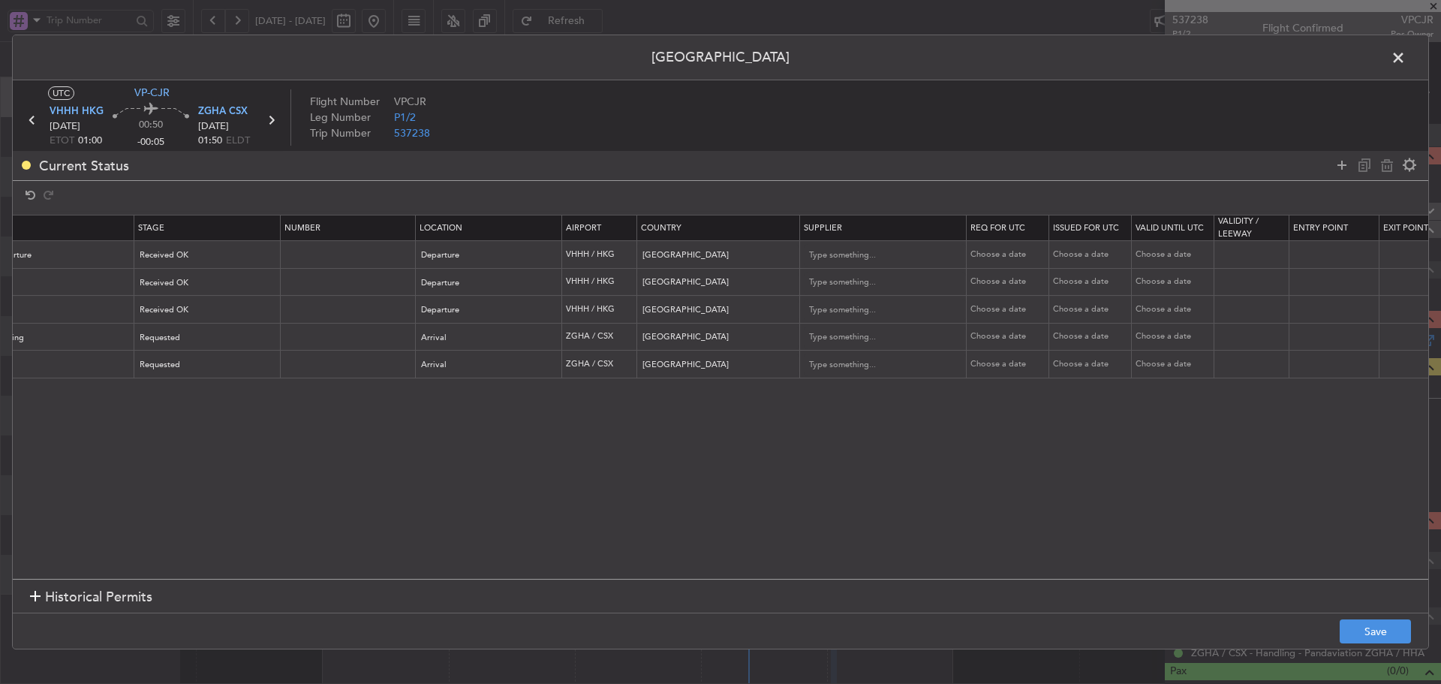
scroll to position [0, 0]
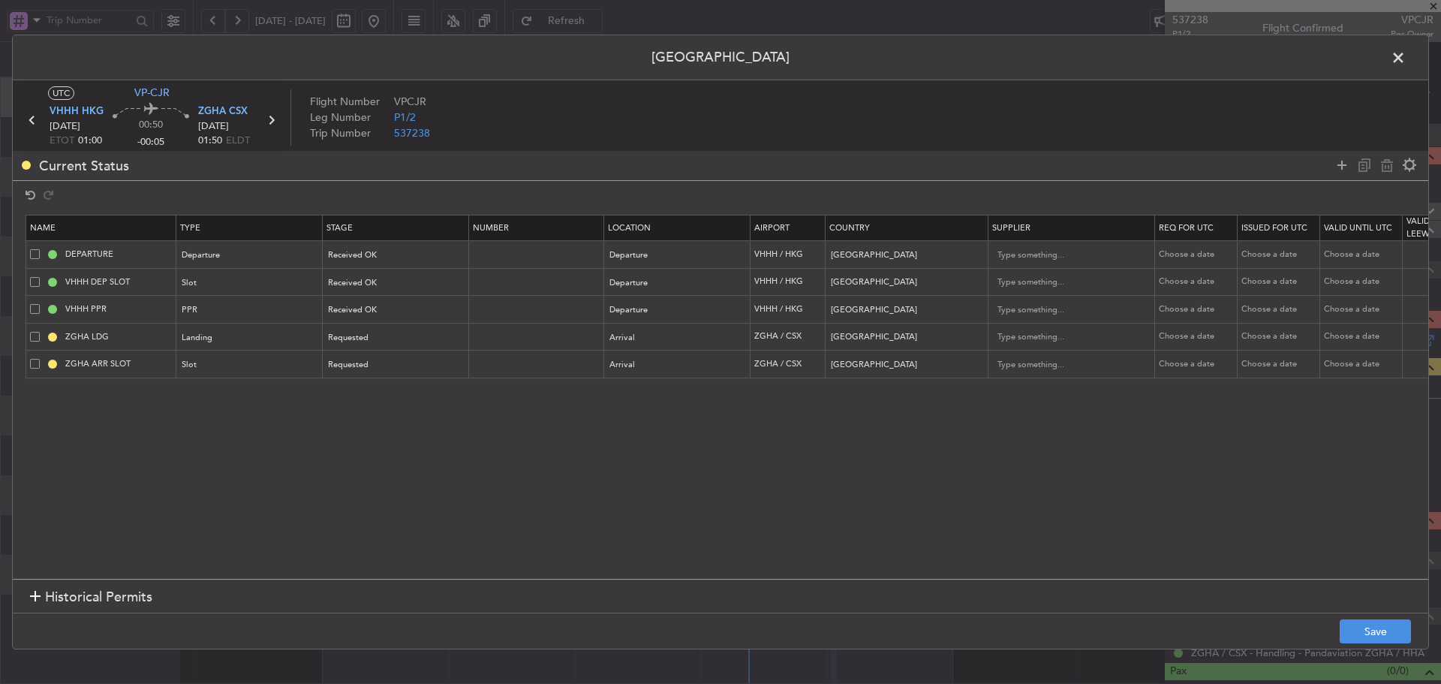
type input "2025004031"
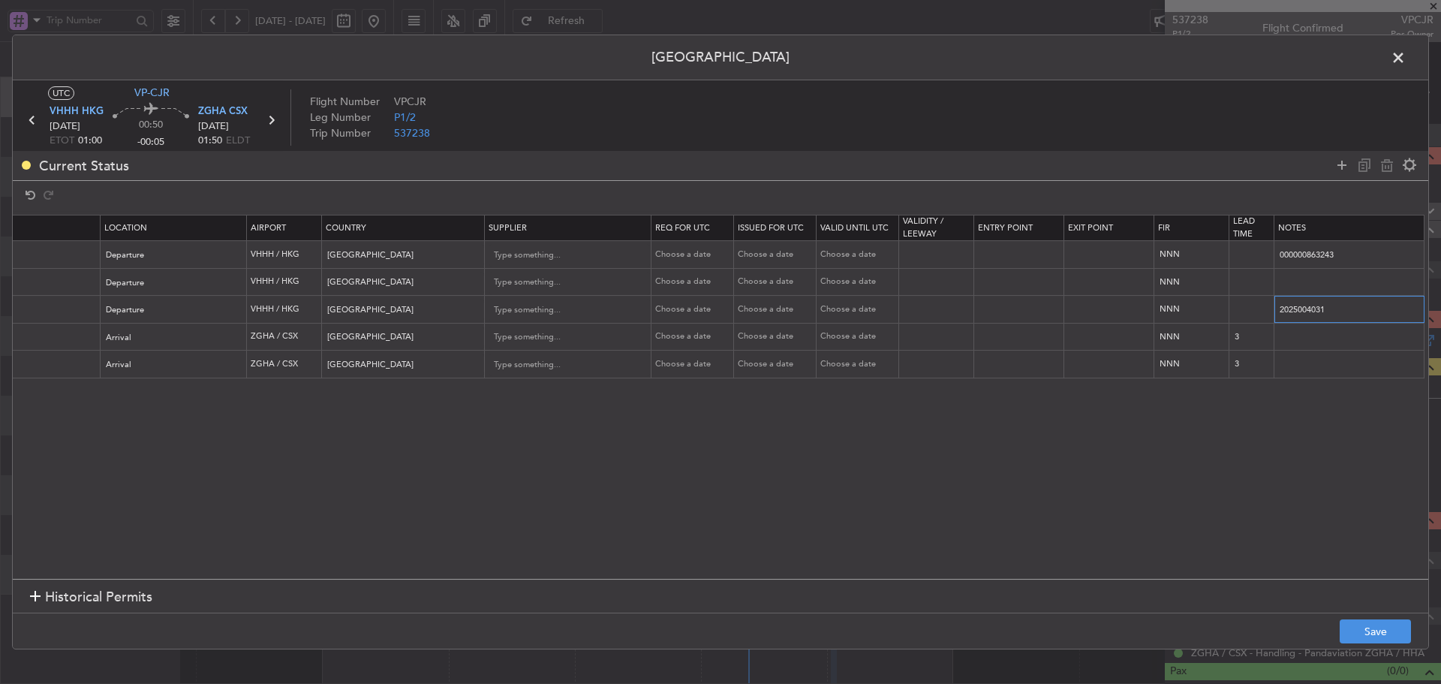
scroll to position [0, 505]
click at [1295, 288] on input "text" at bounding box center [1347, 282] width 149 height 23
paste input "K VPCJR 19SEP 013GLF6 0055ZGHA D / RE.VPCJR IDD.VHHHDGN1718000/"
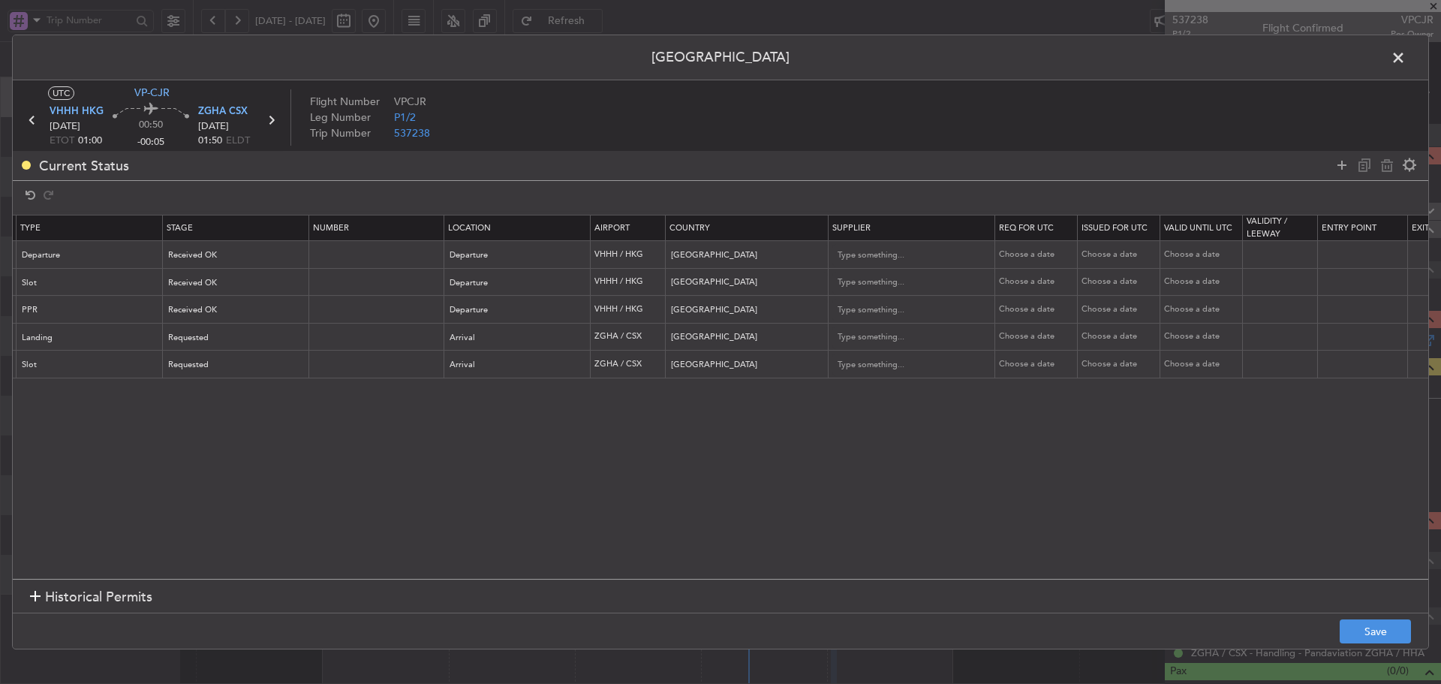
scroll to position [0, 0]
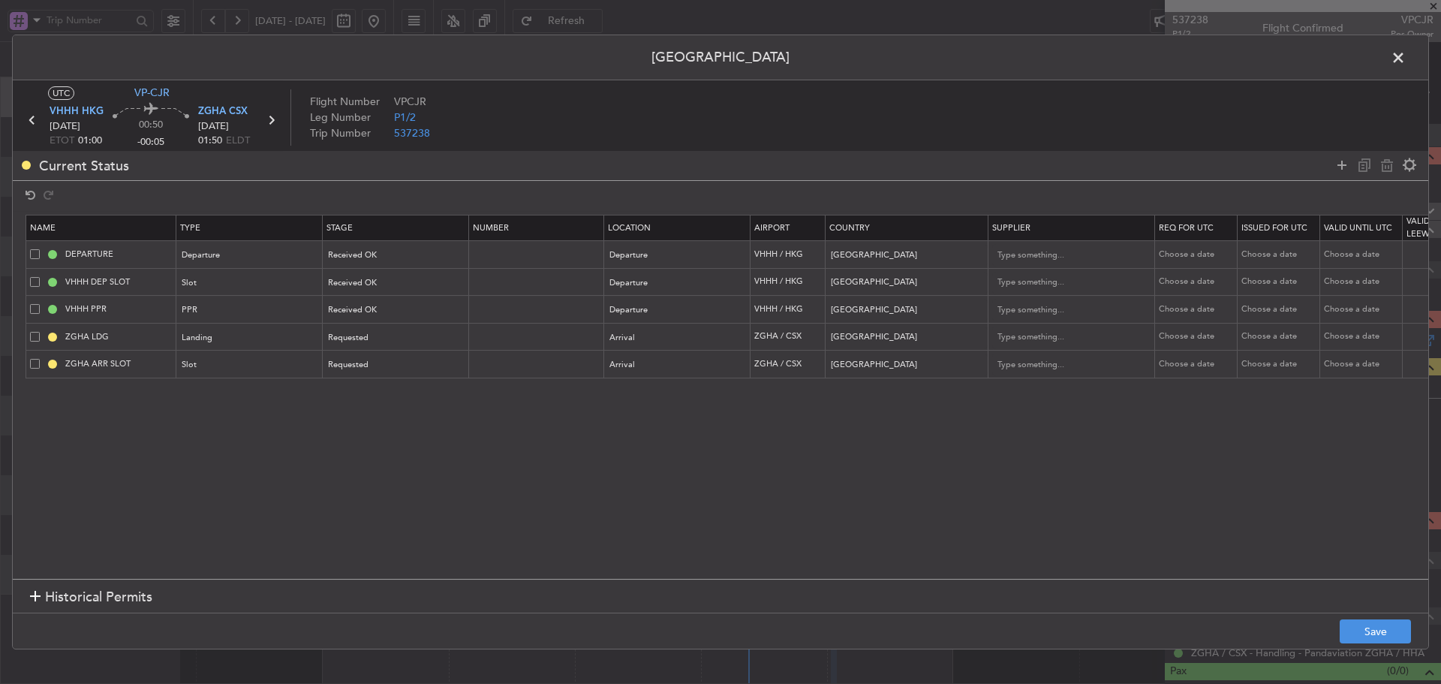
type input "K VPCJR 19SEP 013GLF6 0055ZGHA D / RE.VPCJR IDD.VHHHDGN1718000/"
click at [1201, 288] on td "Choose a date" at bounding box center [1196, 282] width 83 height 28
click at [1198, 285] on div "Choose a date" at bounding box center [1198, 282] width 78 height 13
select select "9"
select select "2025"
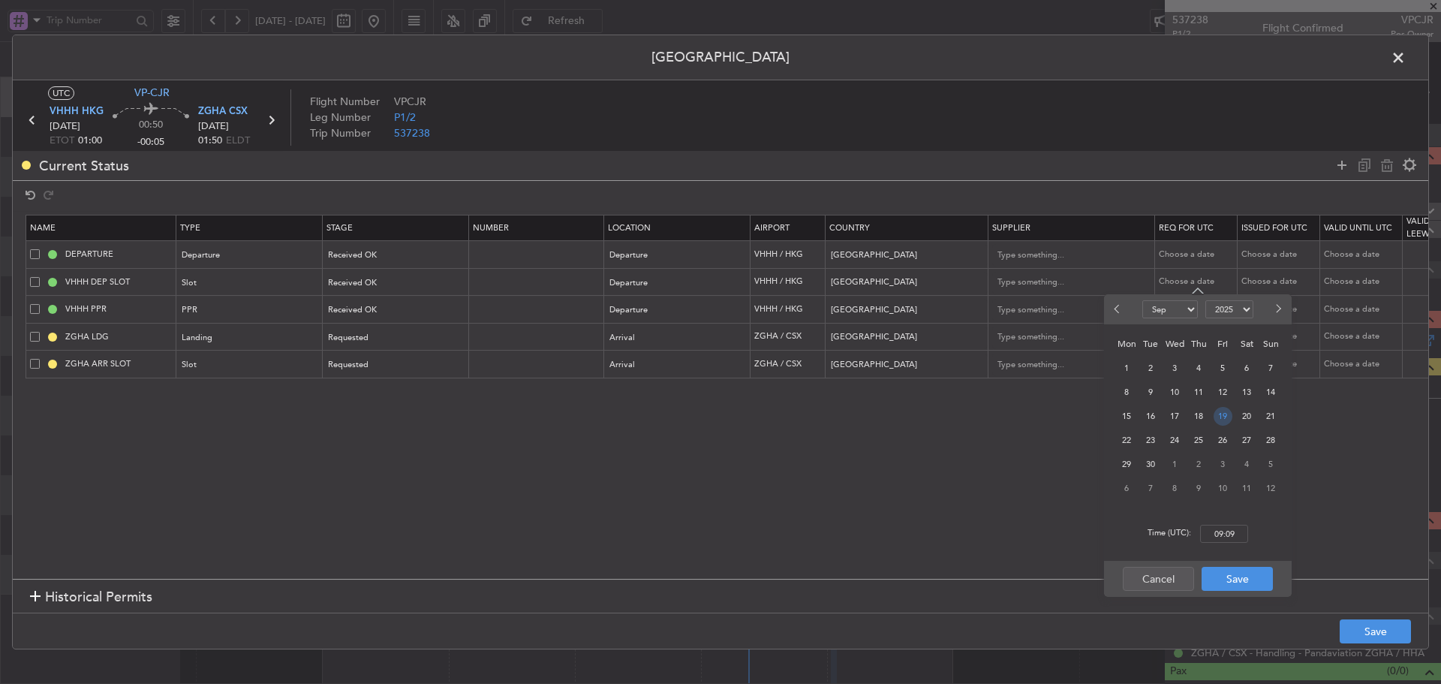
click at [1228, 417] on span "19" at bounding box center [1223, 416] width 19 height 19
click at [1222, 531] on input "00:00" at bounding box center [1224, 534] width 48 height 18
type input "00:55"
click at [1220, 583] on button "Save" at bounding box center [1237, 579] width 71 height 24
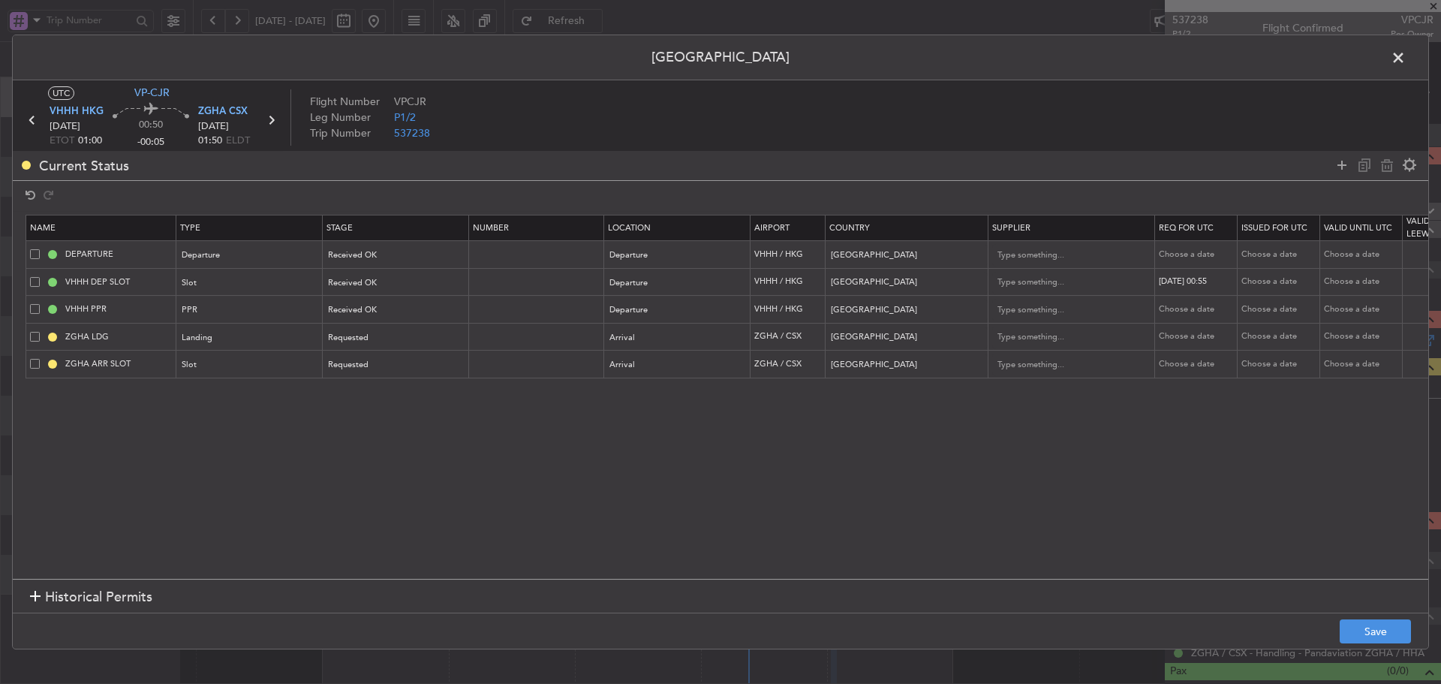
click at [1269, 283] on div "Choose a date" at bounding box center [1281, 282] width 78 height 13
select select "9"
select select "2025"
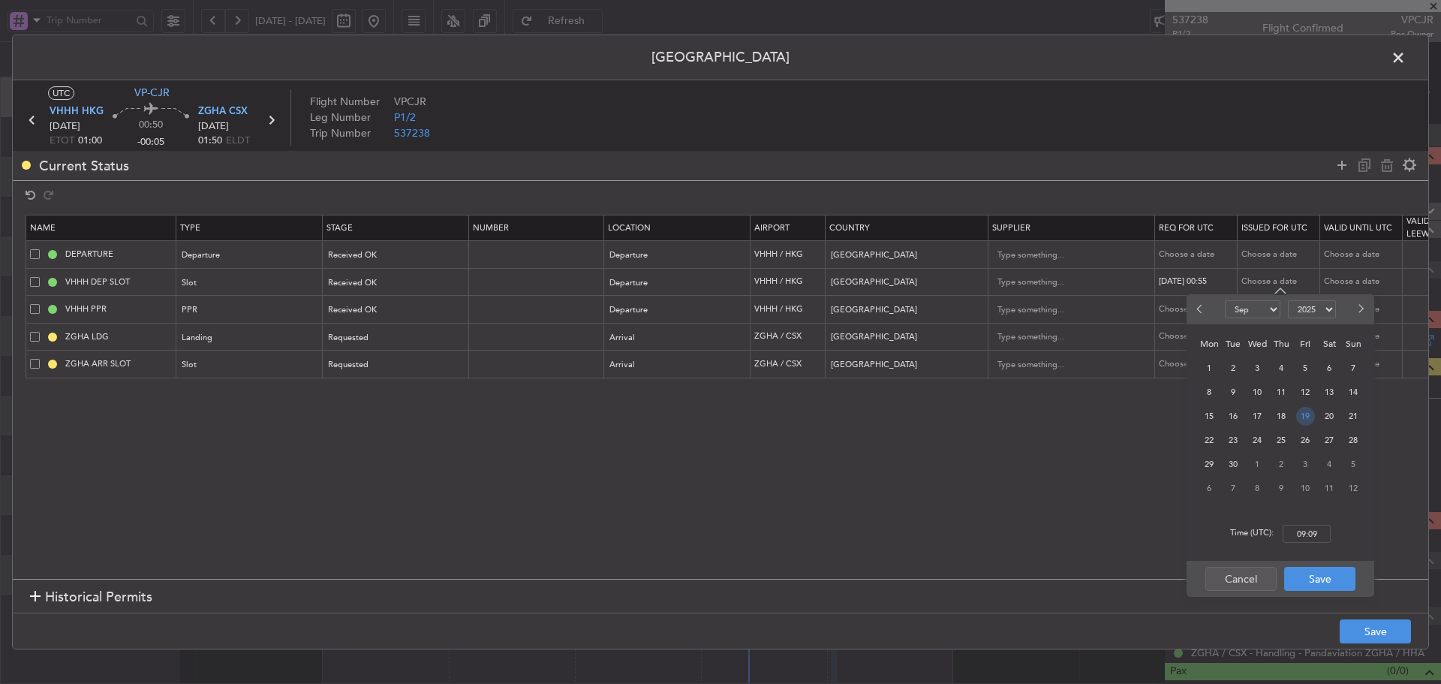
click at [1305, 417] on span "19" at bounding box center [1306, 416] width 19 height 19
click at [1308, 529] on input "00:00" at bounding box center [1307, 534] width 48 height 18
type input "00:55"
click at [1319, 580] on button "Save" at bounding box center [1320, 579] width 71 height 24
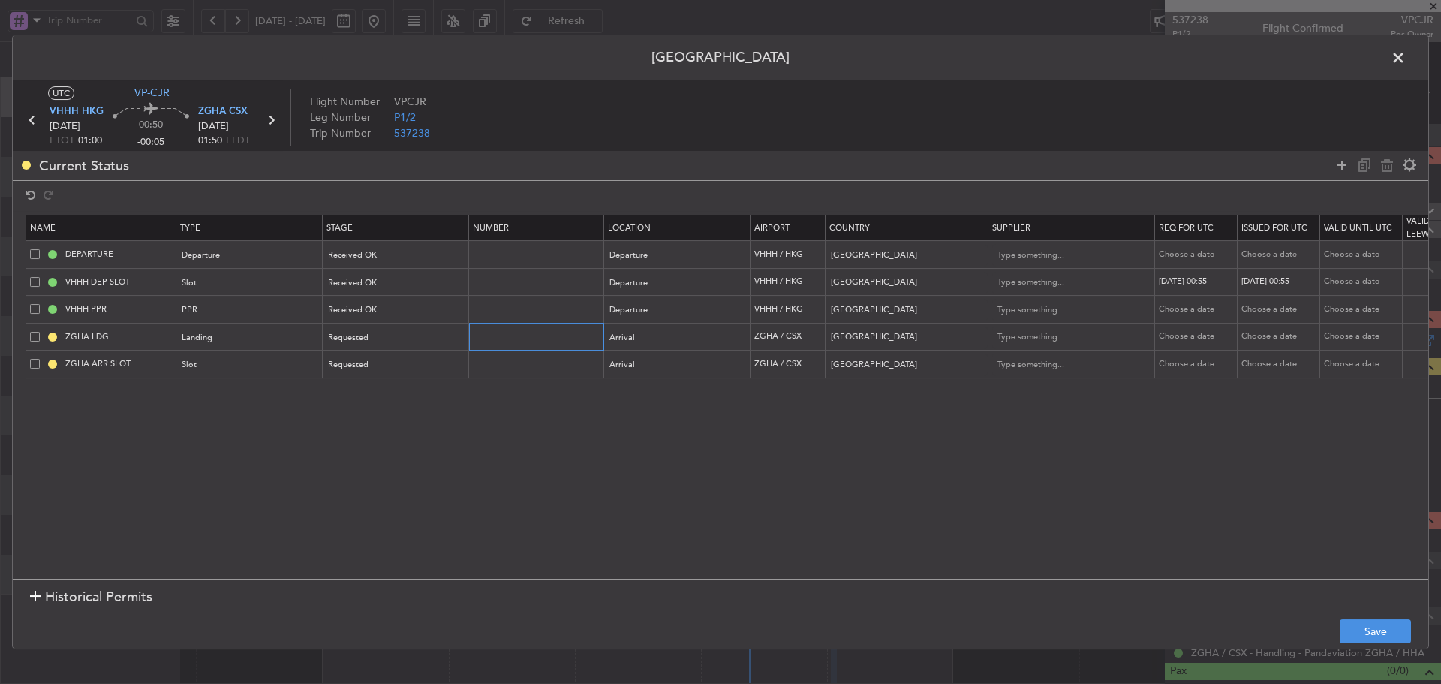
click at [561, 332] on input "text" at bounding box center [538, 336] width 131 height 13
paste input "CAD/B252408"
type input "CAD/B252408"
click at [457, 337] on div at bounding box center [460, 338] width 8 height 4
click at [396, 457] on span "Received OK" at bounding box center [397, 459] width 134 height 23
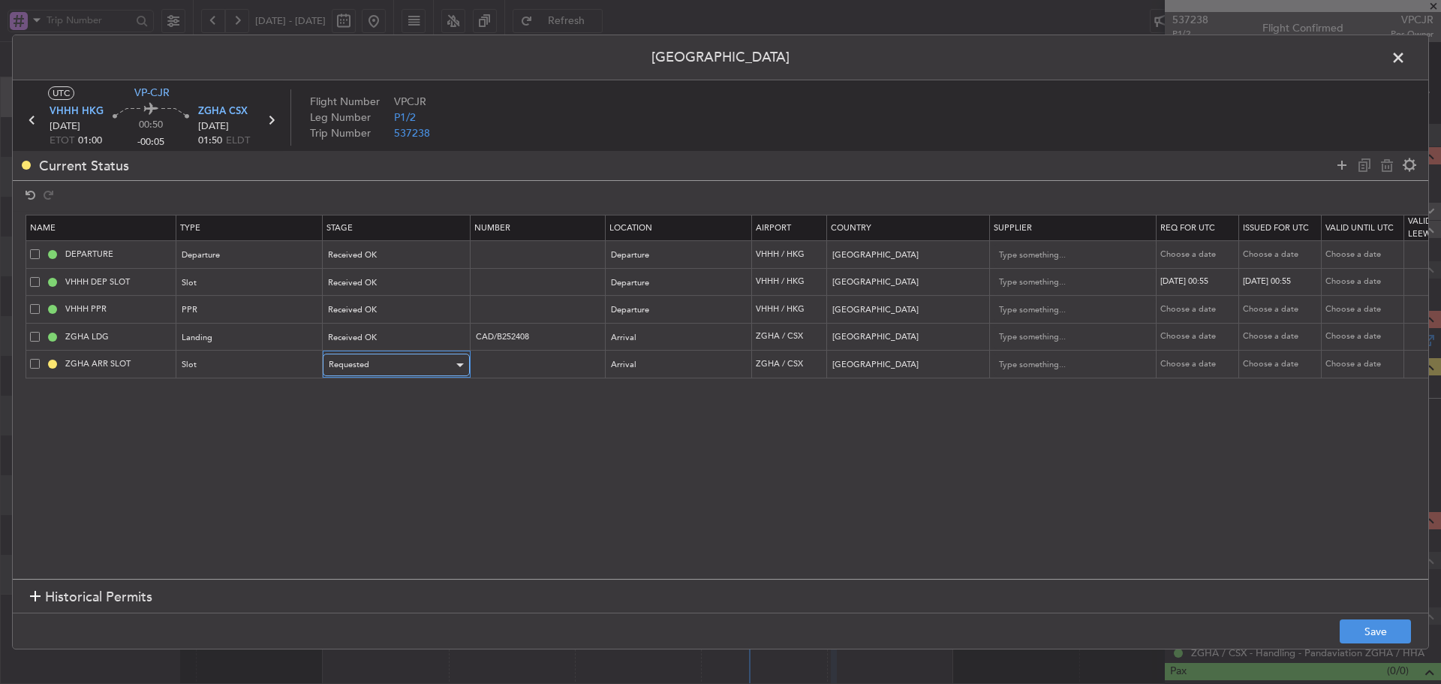
click at [435, 366] on div "Requested" at bounding box center [391, 365] width 125 height 23
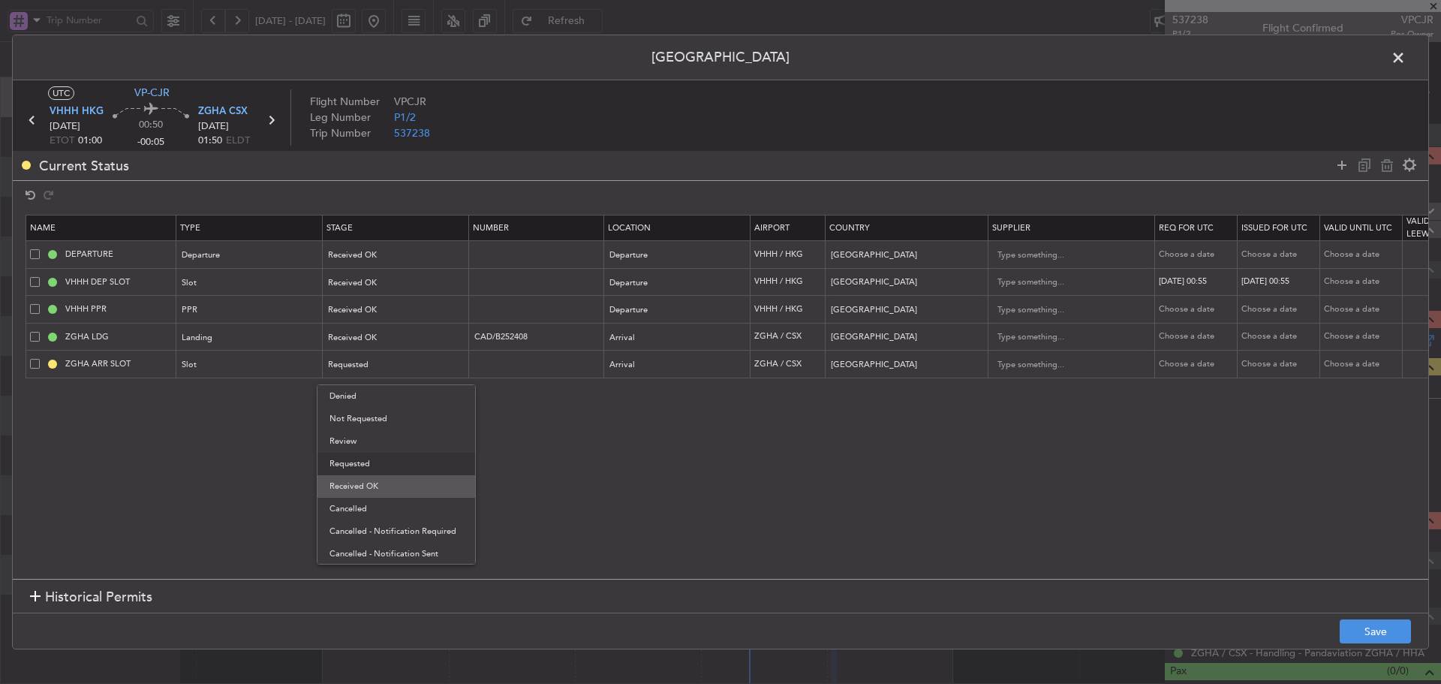
click at [393, 483] on span "Received OK" at bounding box center [397, 486] width 134 height 23
click at [1188, 365] on div "Choose a date" at bounding box center [1198, 364] width 78 height 13
select select "9"
select select "2025"
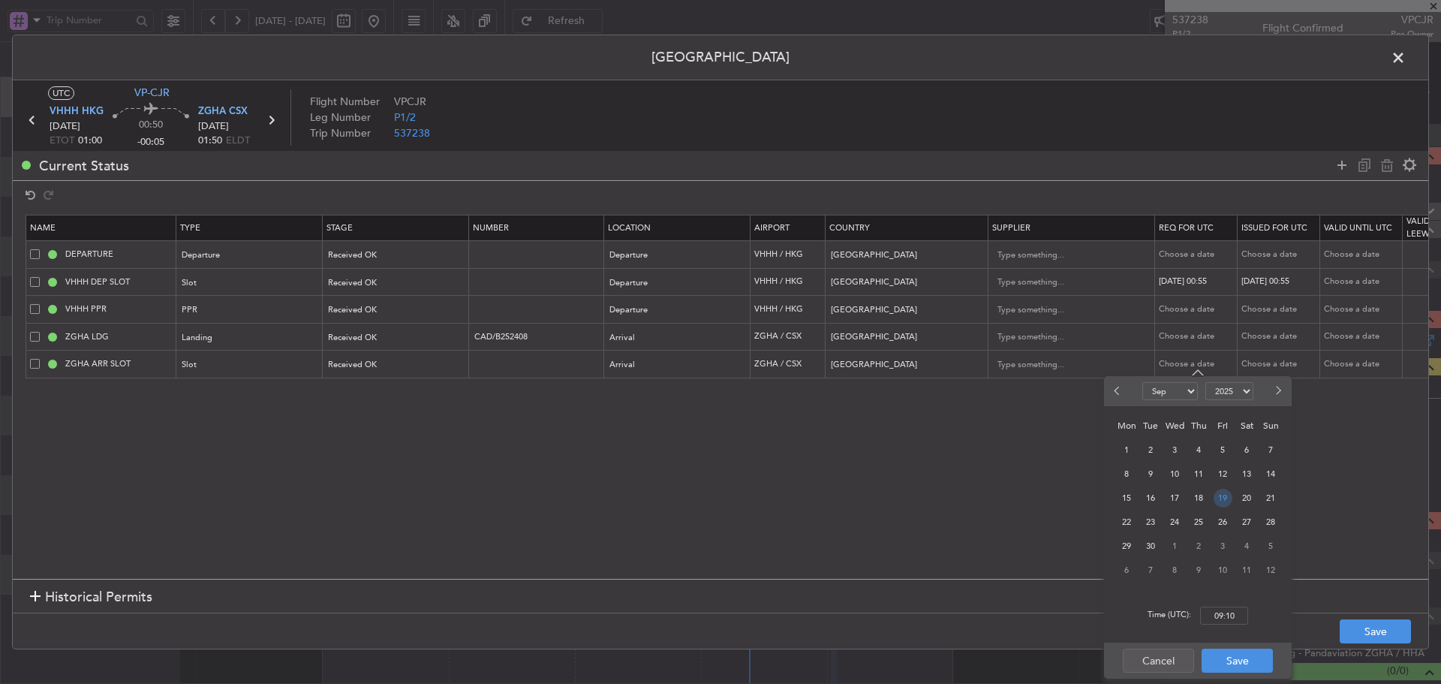
click at [1221, 494] on span "19" at bounding box center [1223, 498] width 19 height 19
click at [1222, 620] on input "00:00" at bounding box center [1224, 616] width 48 height 18
click at [1212, 619] on input "00:01" at bounding box center [1224, 616] width 48 height 18
drag, startPoint x: 1212, startPoint y: 619, endPoint x: 1242, endPoint y: 615, distance: 30.3
click at [1242, 615] on input "00:01" at bounding box center [1224, 616] width 48 height 18
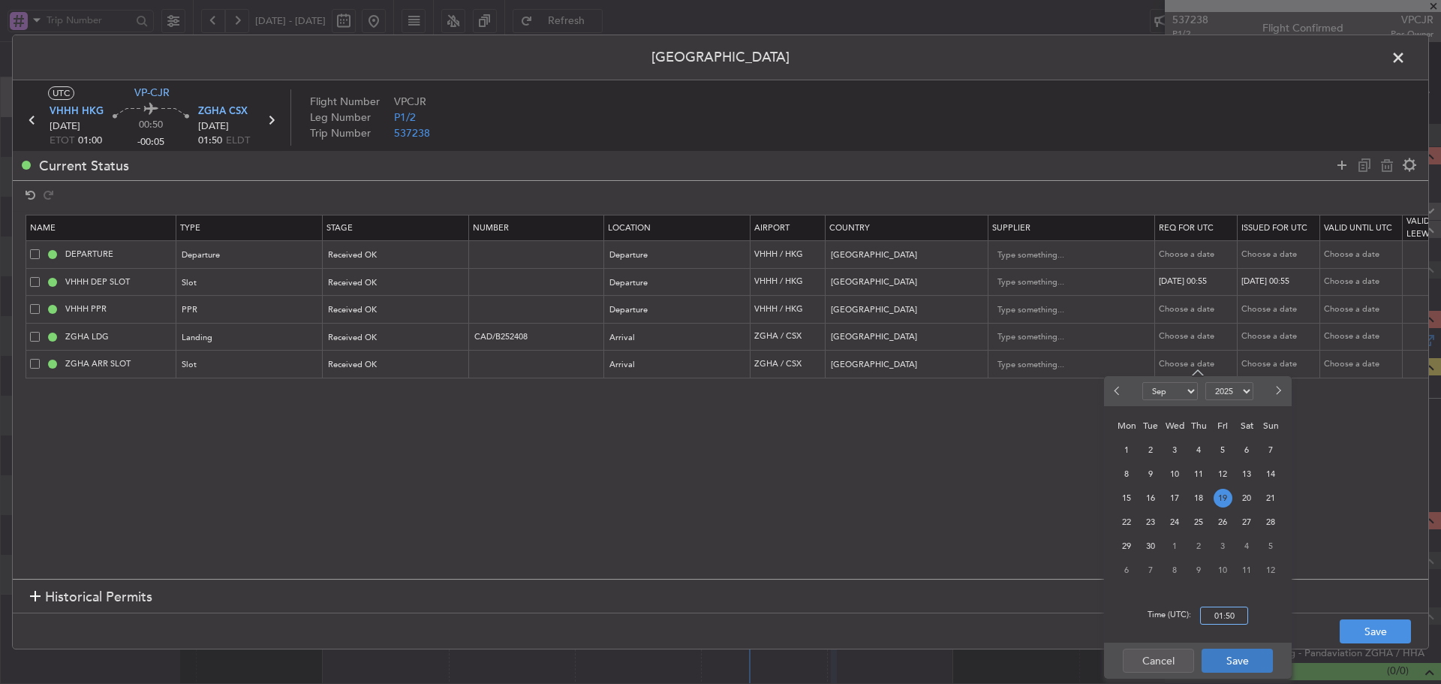
type input "01:50"
click at [1237, 664] on button "Save" at bounding box center [1237, 661] width 71 height 24
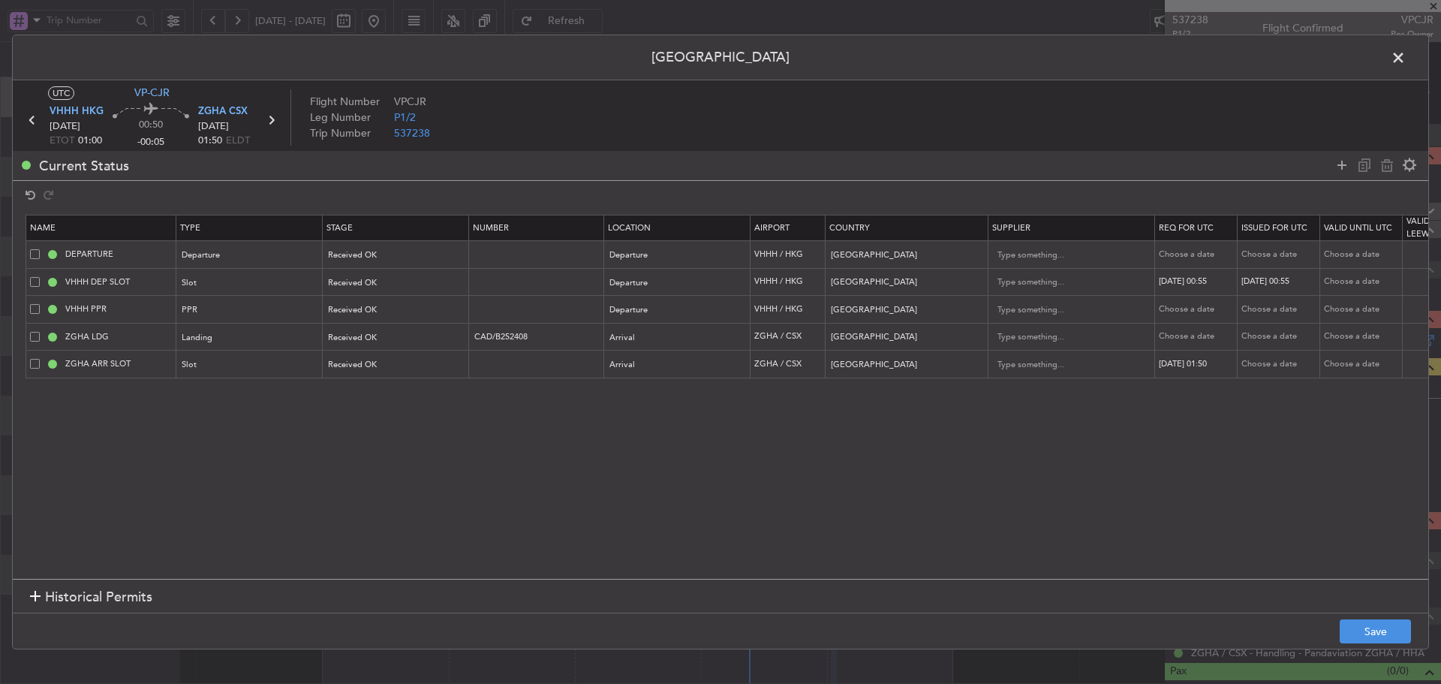
click at [1267, 369] on div "Choose a date" at bounding box center [1281, 364] width 78 height 13
select select "9"
select select "2025"
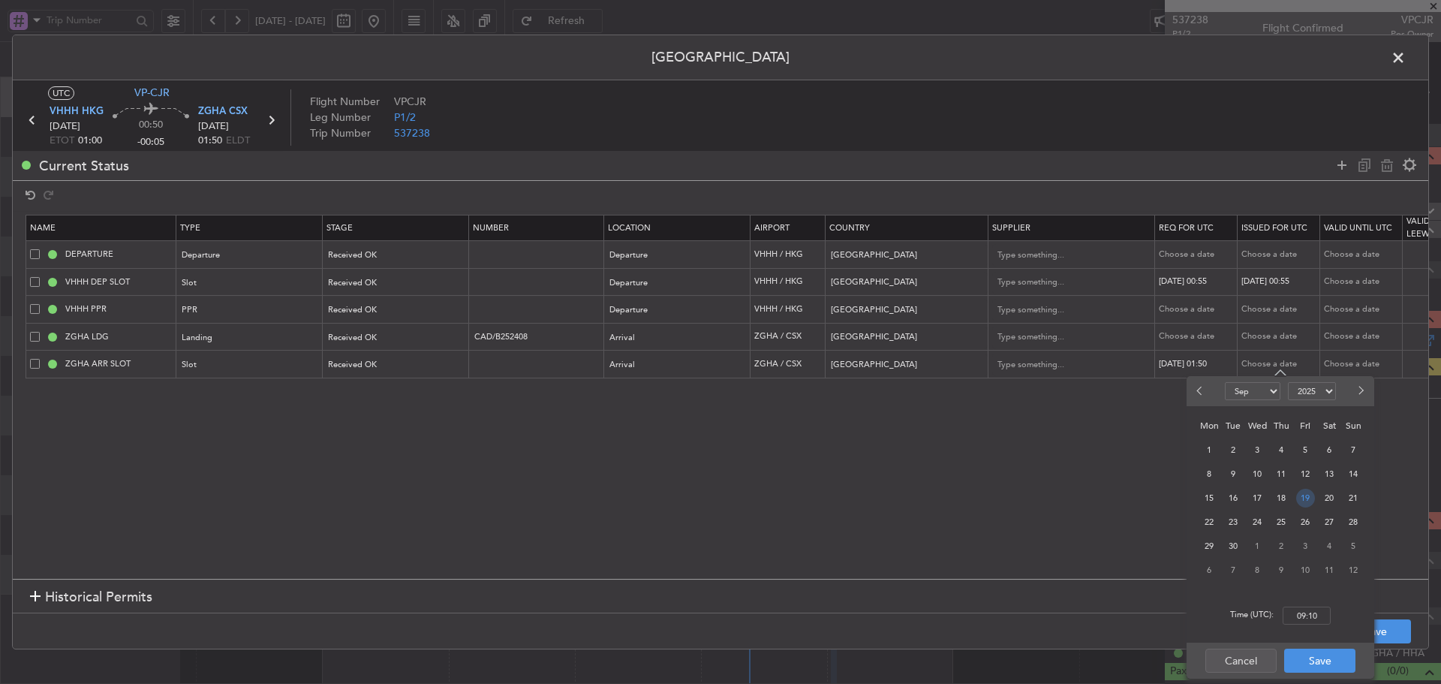
click at [1309, 497] on span "19" at bounding box center [1306, 498] width 19 height 19
click at [1309, 616] on input "00:00" at bounding box center [1307, 616] width 48 height 18
type input "01:50"
click at [1309, 664] on button "Save" at bounding box center [1320, 661] width 71 height 24
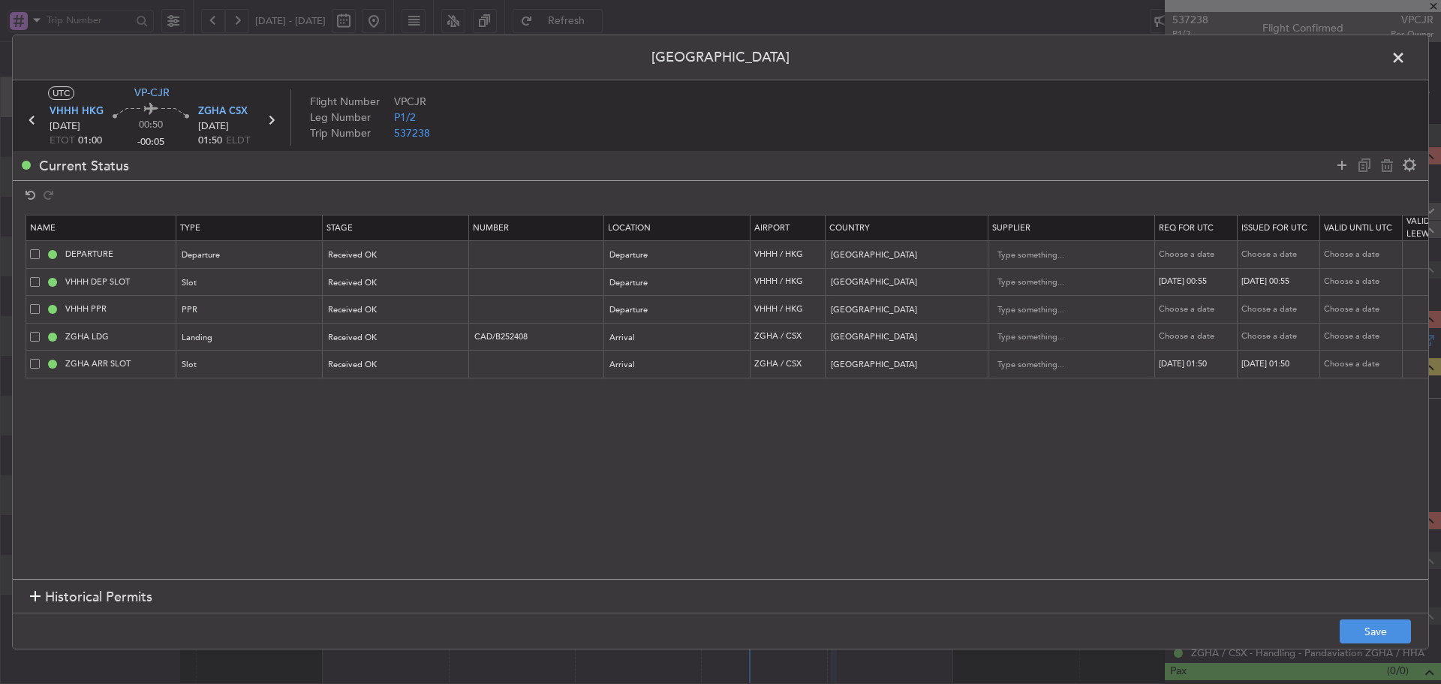
click at [1202, 333] on div "Choose a date" at bounding box center [1198, 336] width 78 height 13
select select "9"
select select "2025"
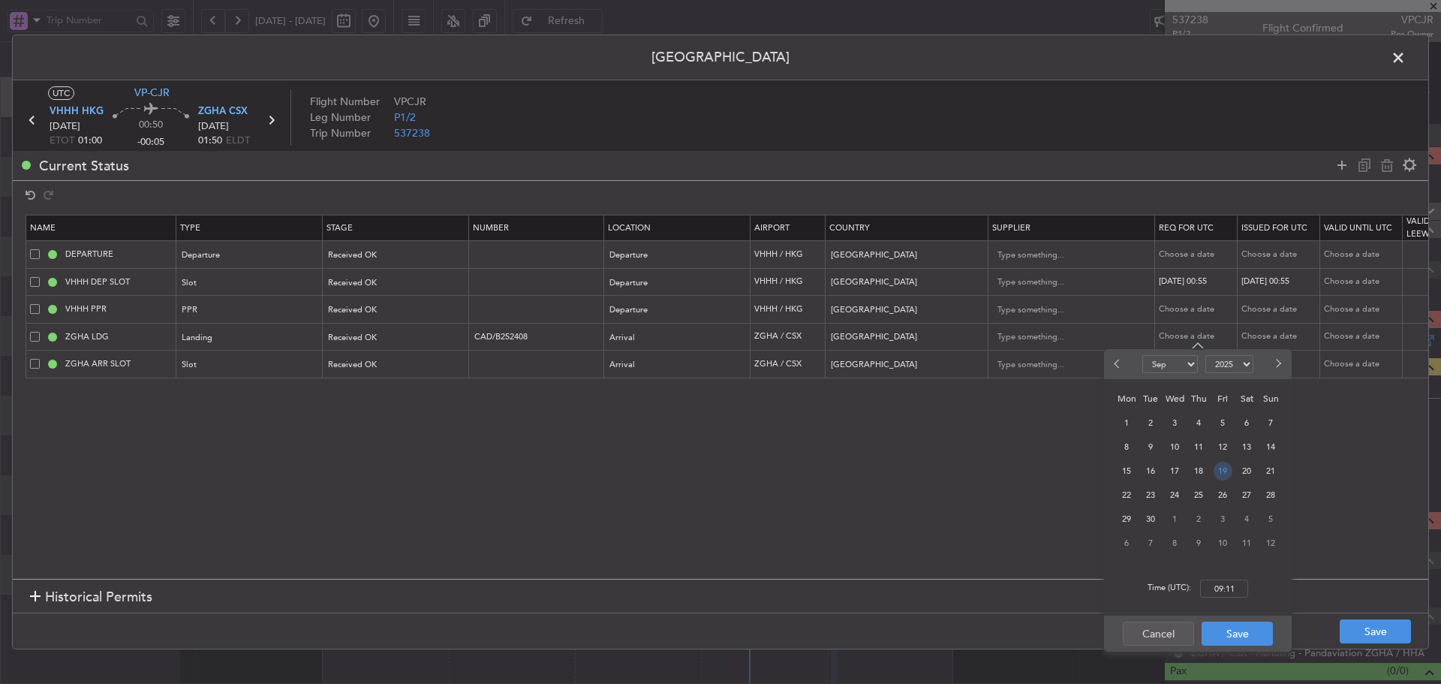
click at [1214, 471] on span "19" at bounding box center [1223, 471] width 19 height 19
click at [1225, 580] on input "00:00" at bounding box center [1224, 589] width 48 height 18
type input "01:00"
click at [1237, 635] on button "Save" at bounding box center [1237, 634] width 71 height 24
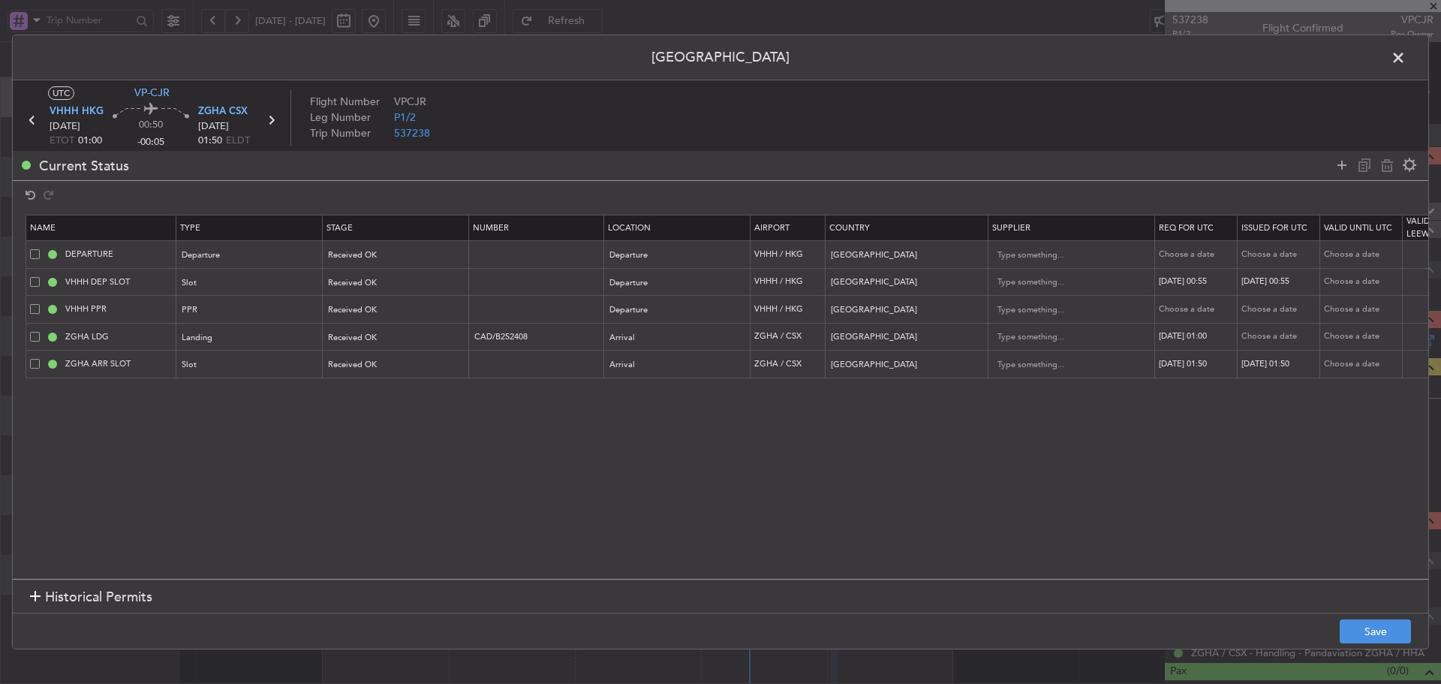
click at [1271, 337] on div "Choose a date" at bounding box center [1281, 336] width 78 height 13
select select "9"
select select "2025"
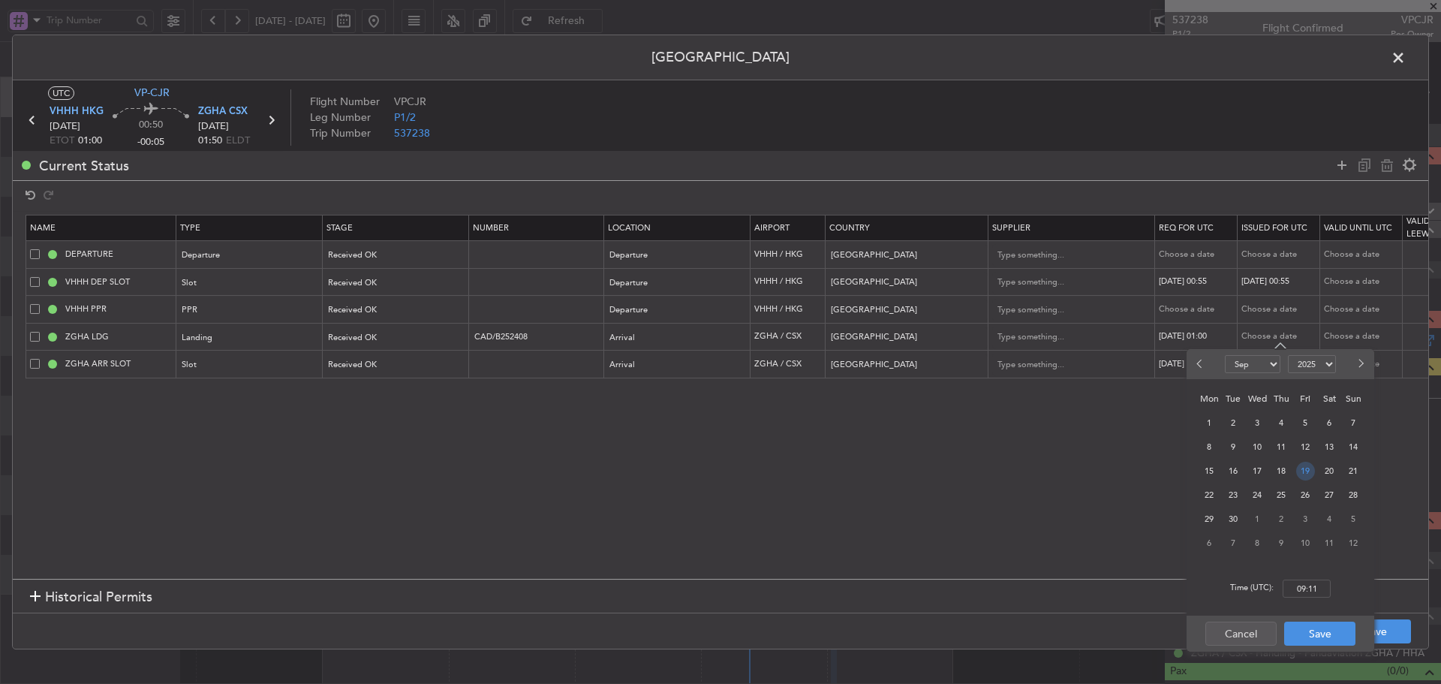
click at [1309, 465] on span "19" at bounding box center [1306, 471] width 19 height 19
click at [1305, 590] on input "00:00" at bounding box center [1307, 589] width 48 height 18
type input "01:00"
click at [1318, 635] on button "Save" at bounding box center [1320, 634] width 71 height 24
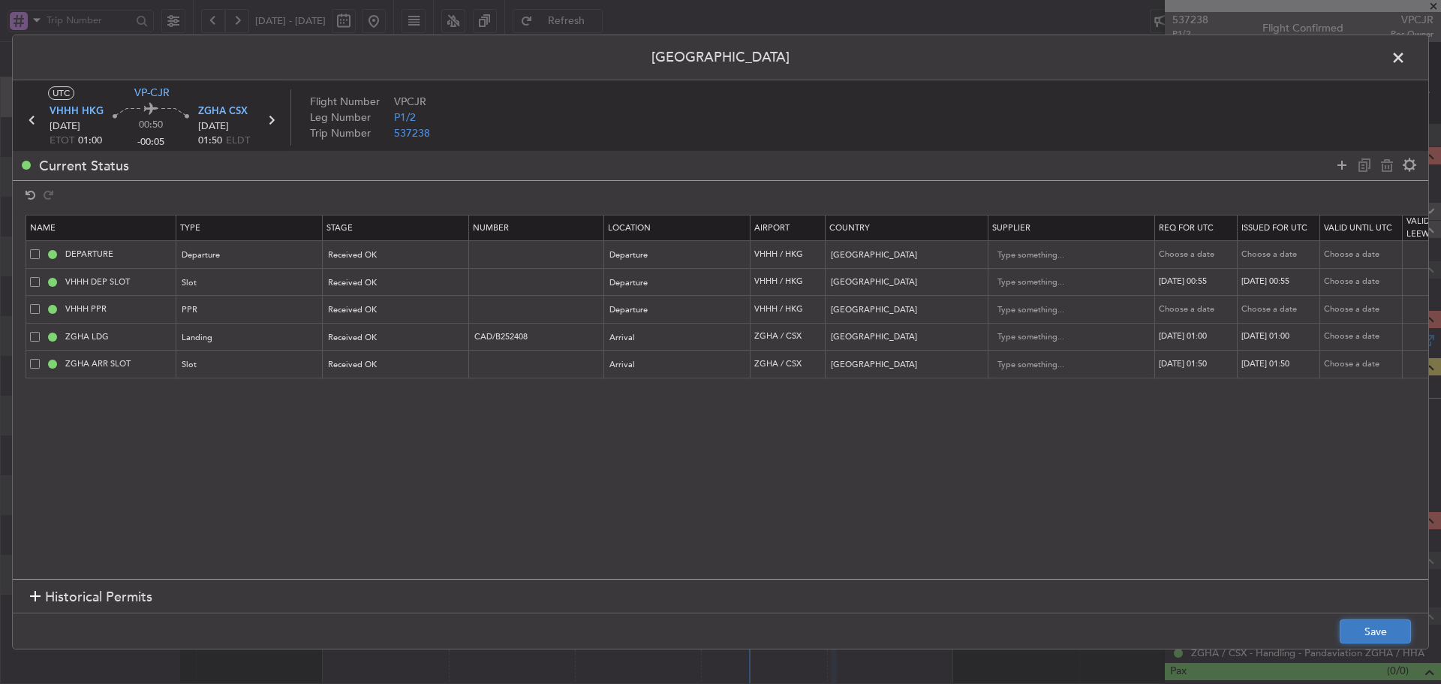
click at [1380, 634] on button "Save" at bounding box center [1375, 631] width 71 height 24
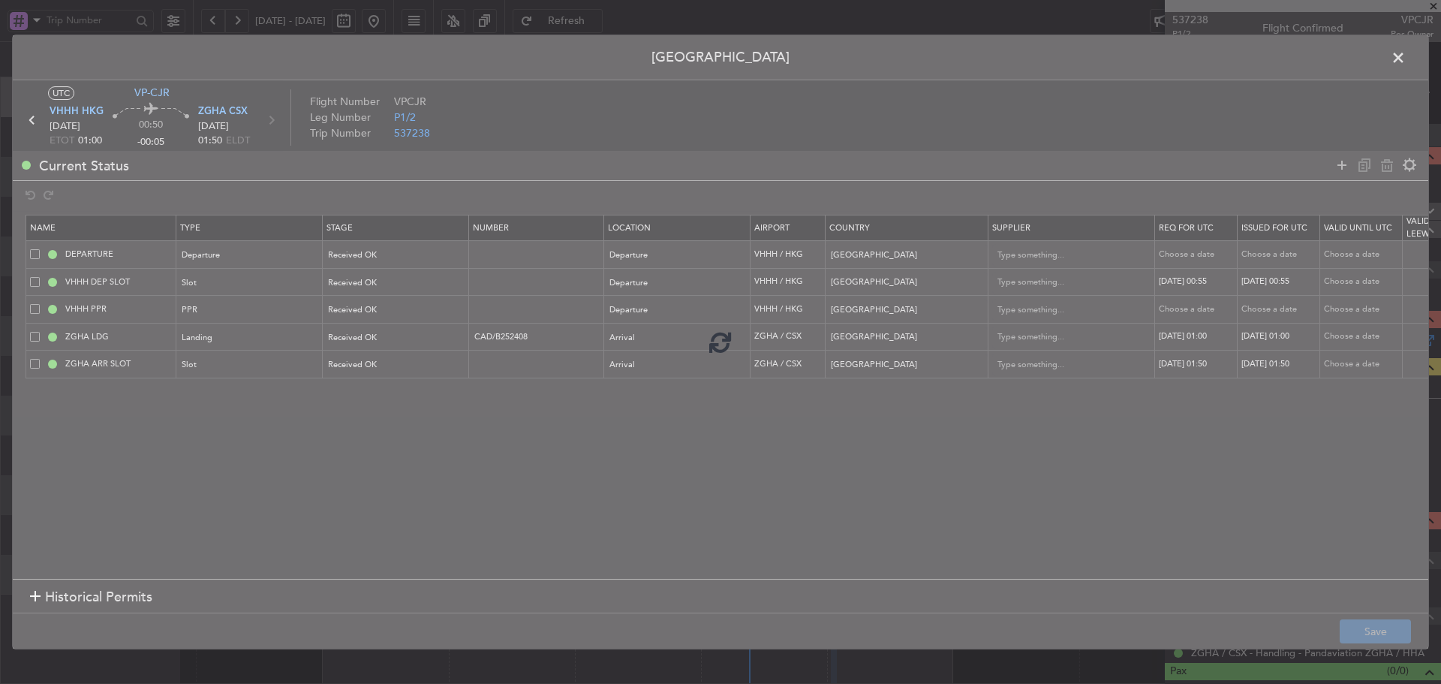
type input "VHHH DEP SLOT 0055Z"
type input "ZGHA ARR SLOT 0150Z"
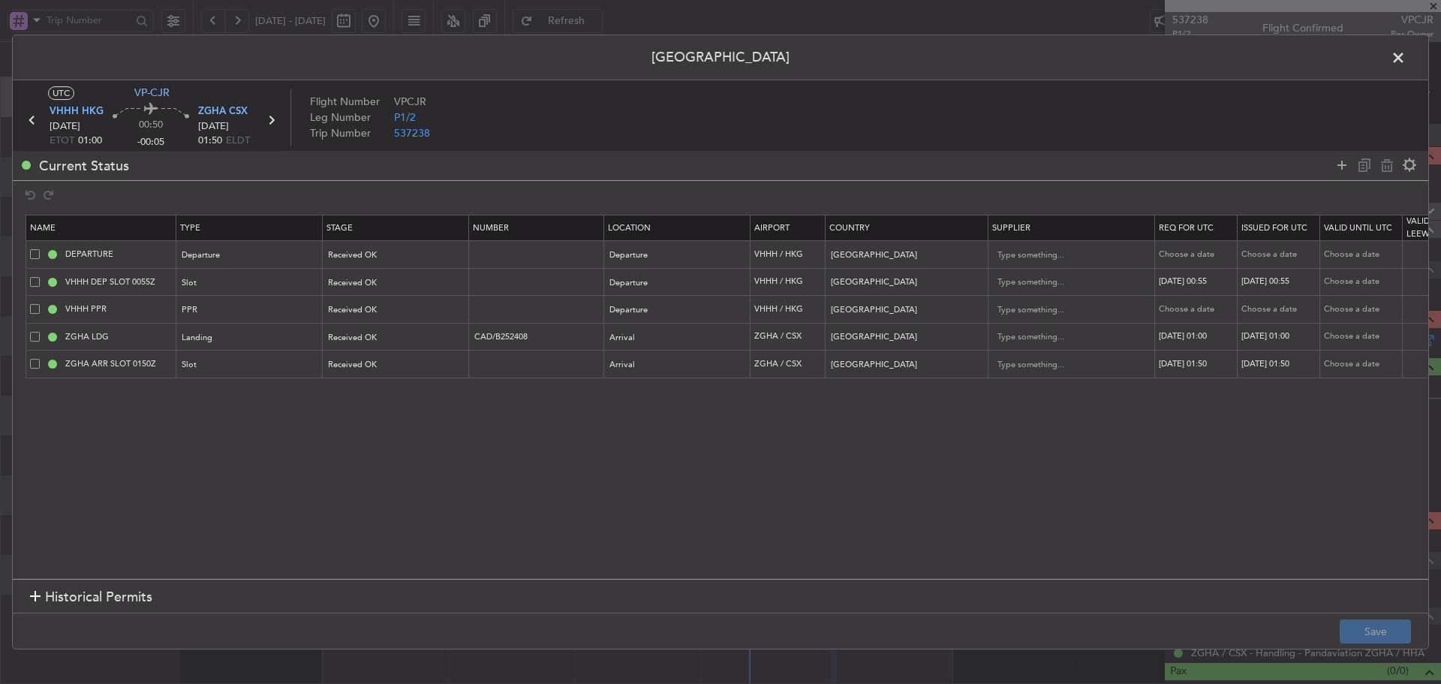
click at [539, 504] on section "Name Type Stage Number Location Airport Country Supplier Req For Utc Issued For…" at bounding box center [721, 395] width 1416 height 368
click at [272, 122] on icon at bounding box center [271, 120] width 20 height 20
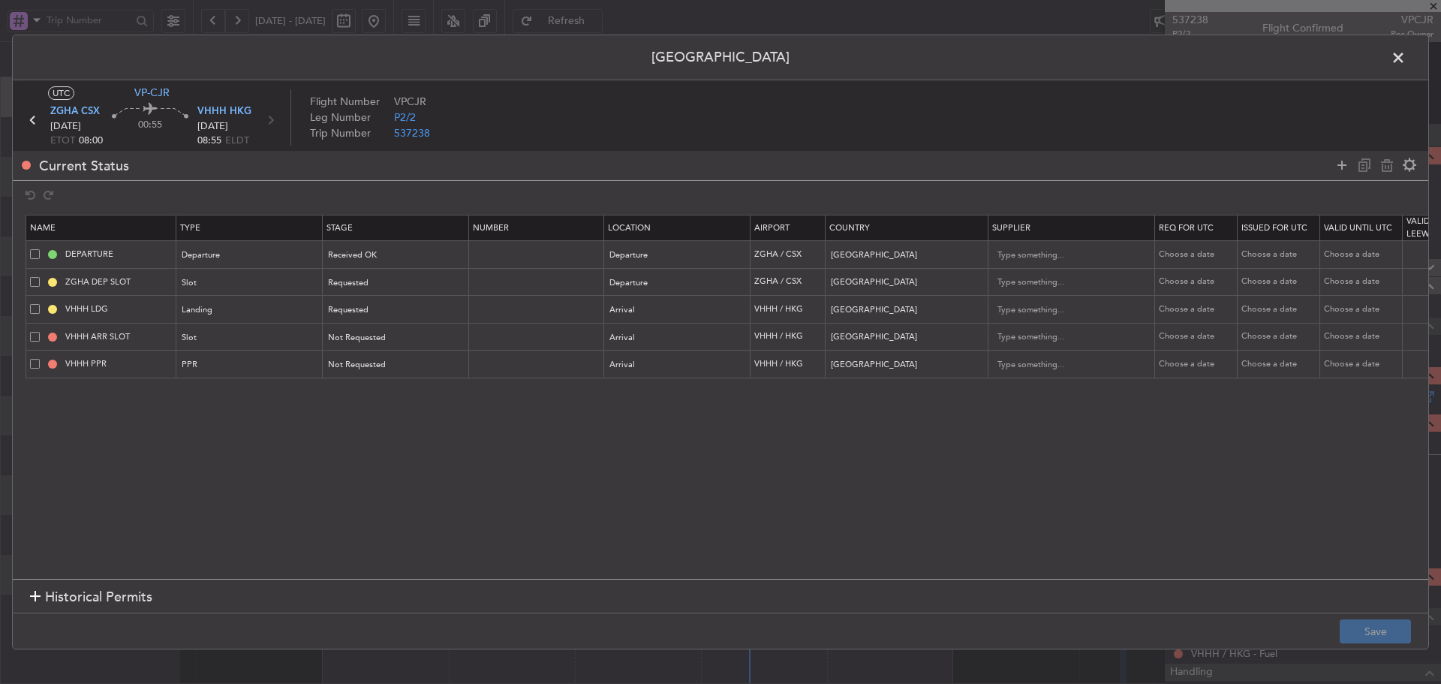
click at [1406, 61] on span at bounding box center [1406, 62] width 0 height 30
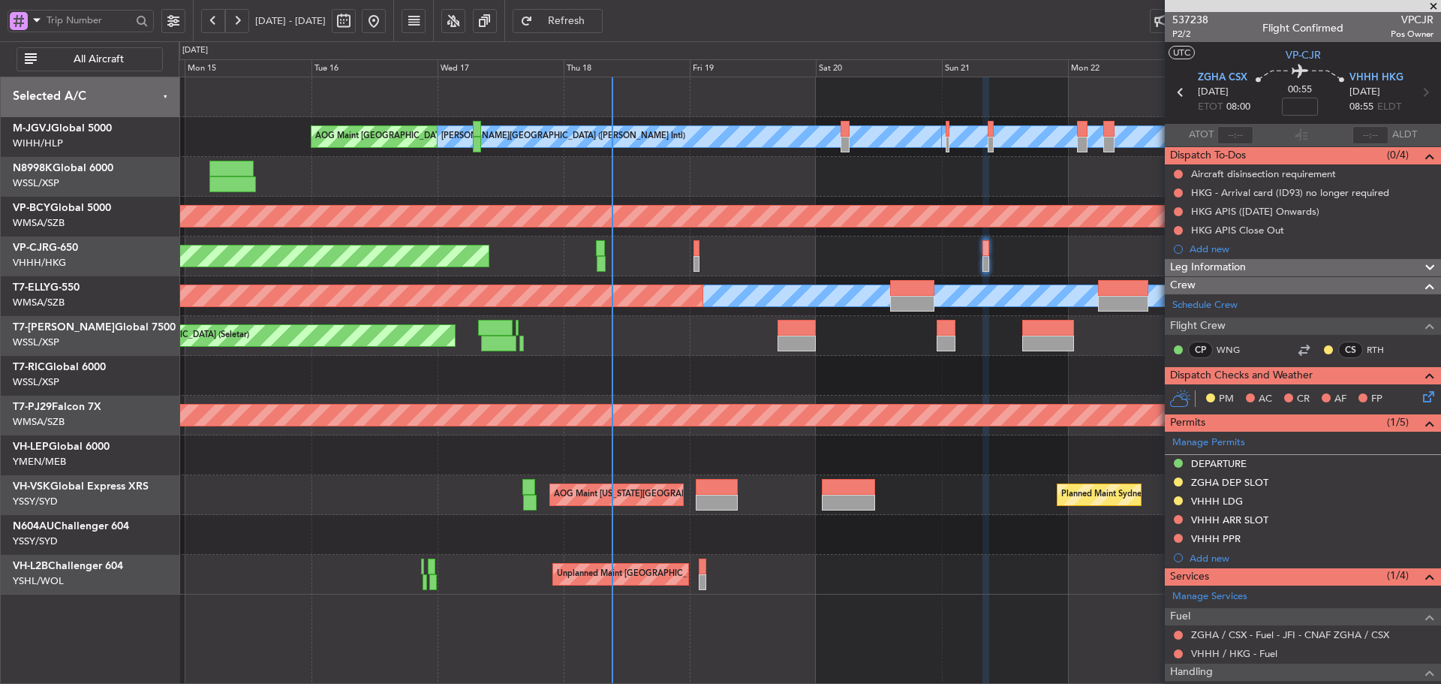
click at [752, 356] on div at bounding box center [810, 376] width 1262 height 40
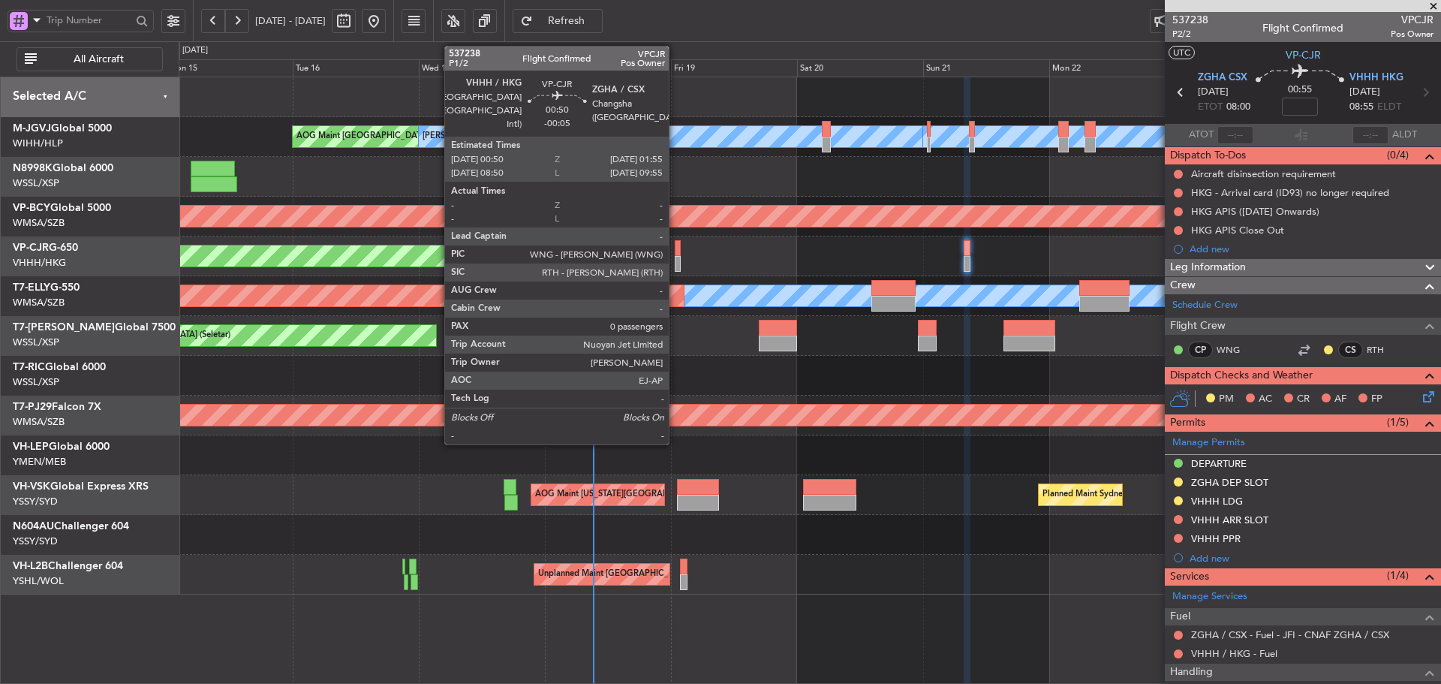
click at [676, 258] on div at bounding box center [678, 264] width 6 height 16
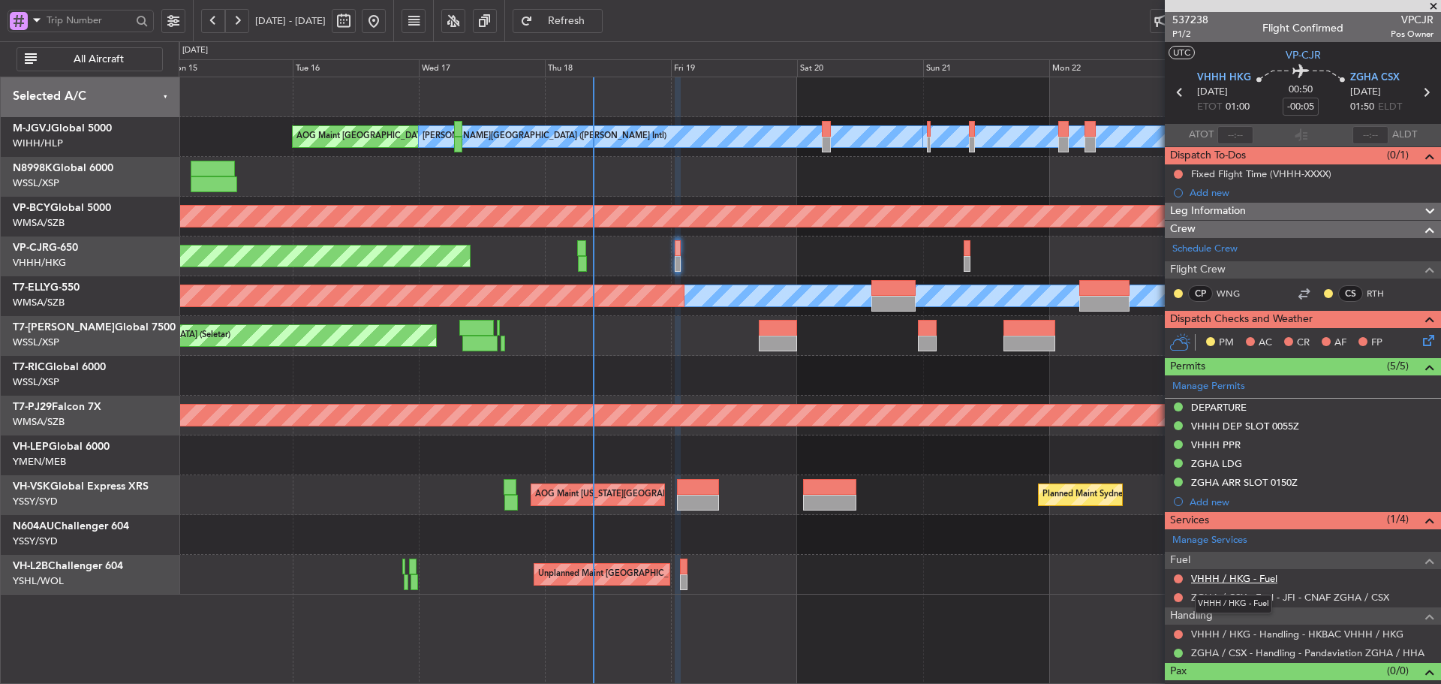
click at [1230, 580] on link "VHHH / HKG - Fuel" at bounding box center [1234, 578] width 86 height 13
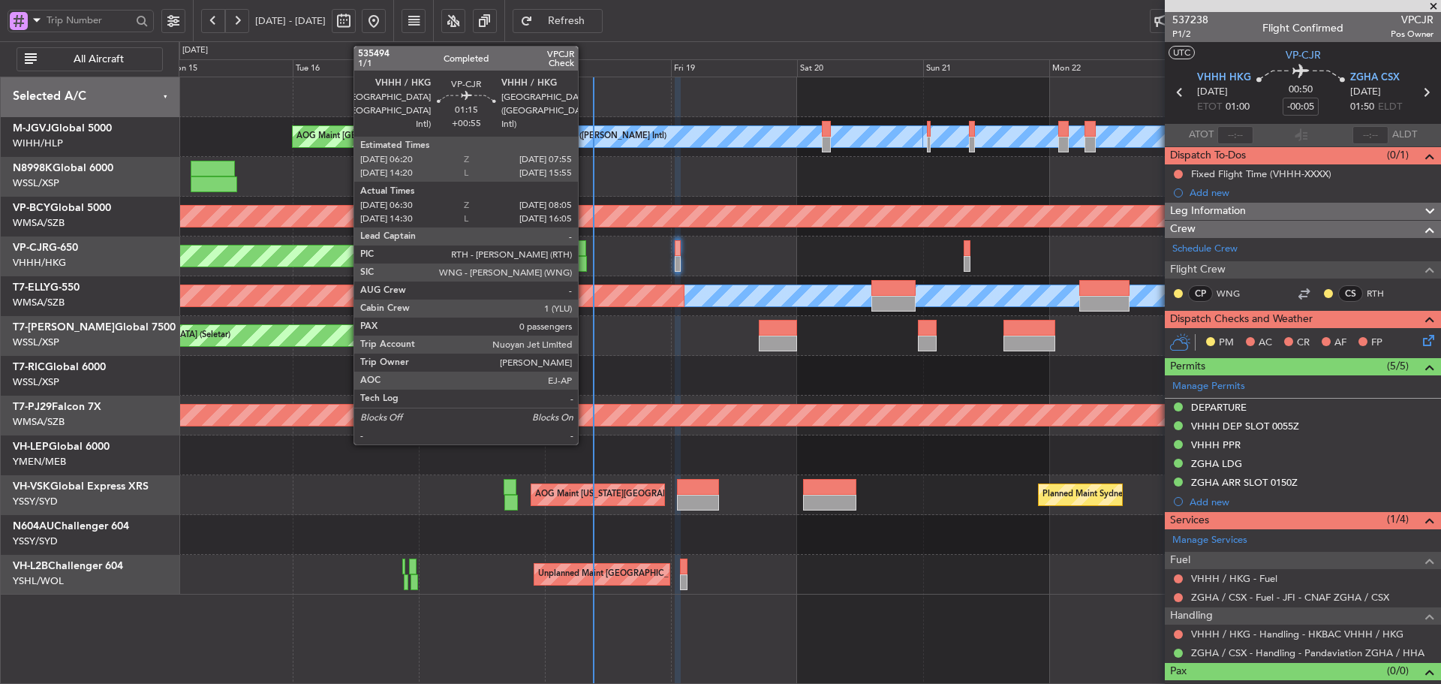
click at [586, 255] on div at bounding box center [581, 248] width 9 height 16
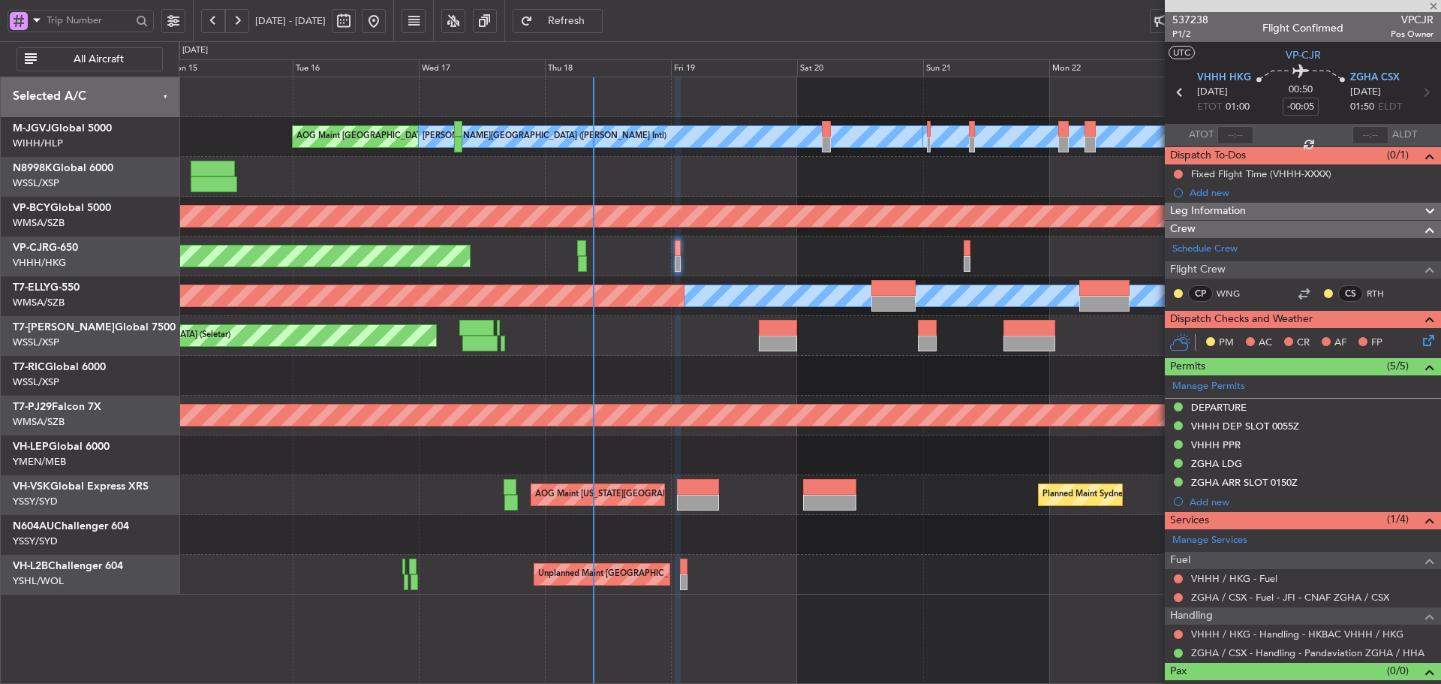
type input "+00:55"
type input "06:40"
type input "07:55"
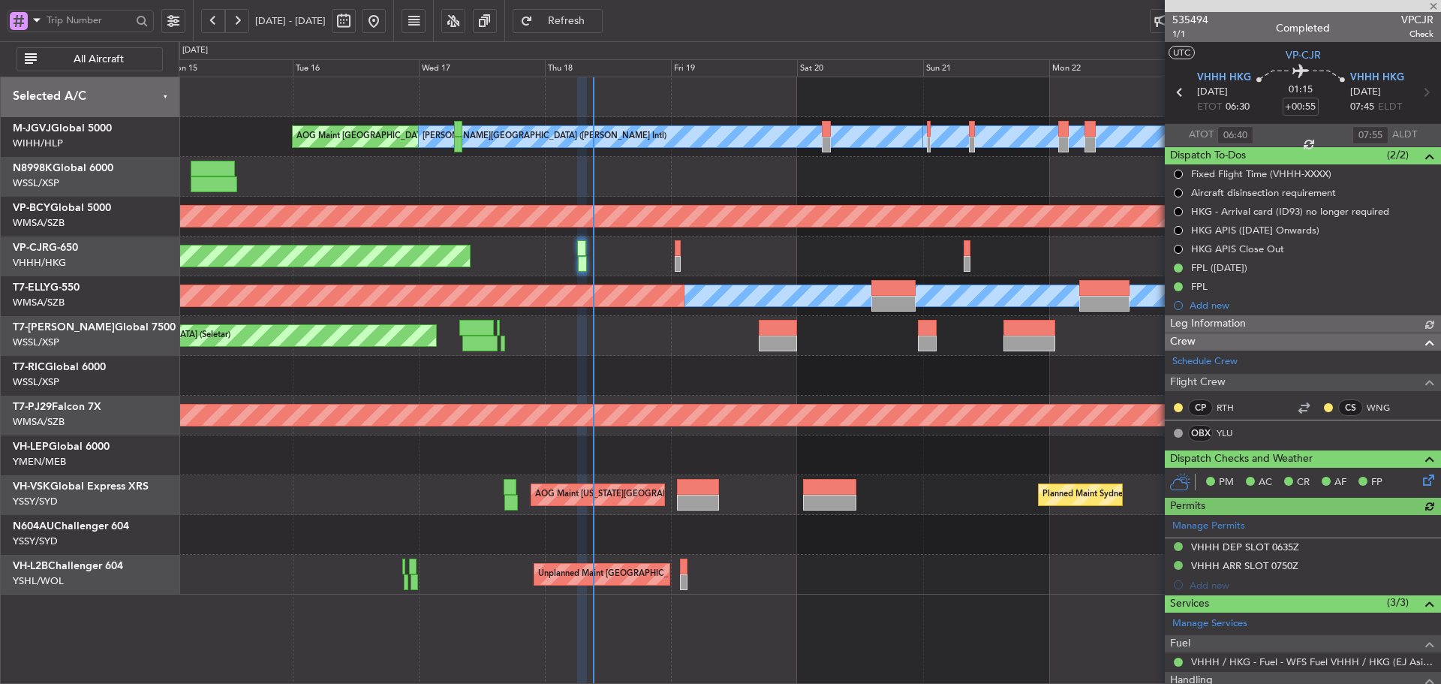
type input "Kennis Yau (KYA)"
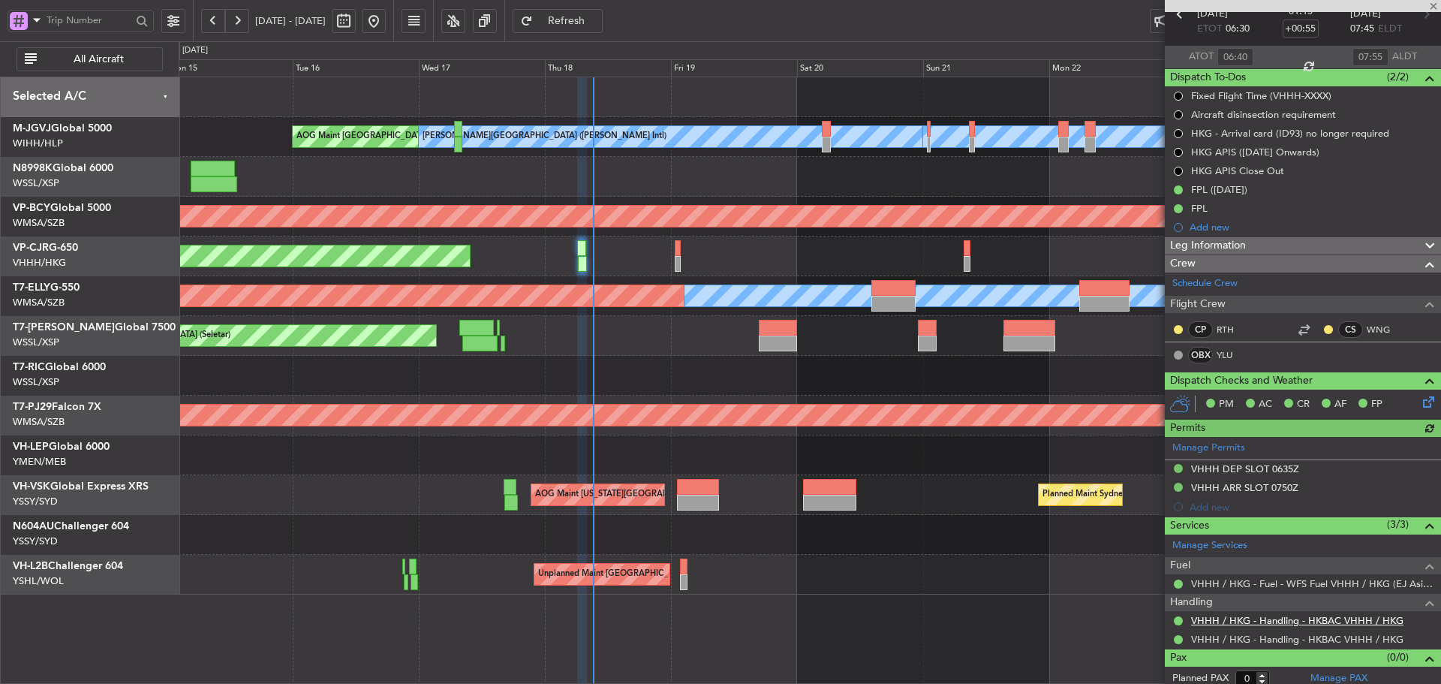
scroll to position [85, 0]
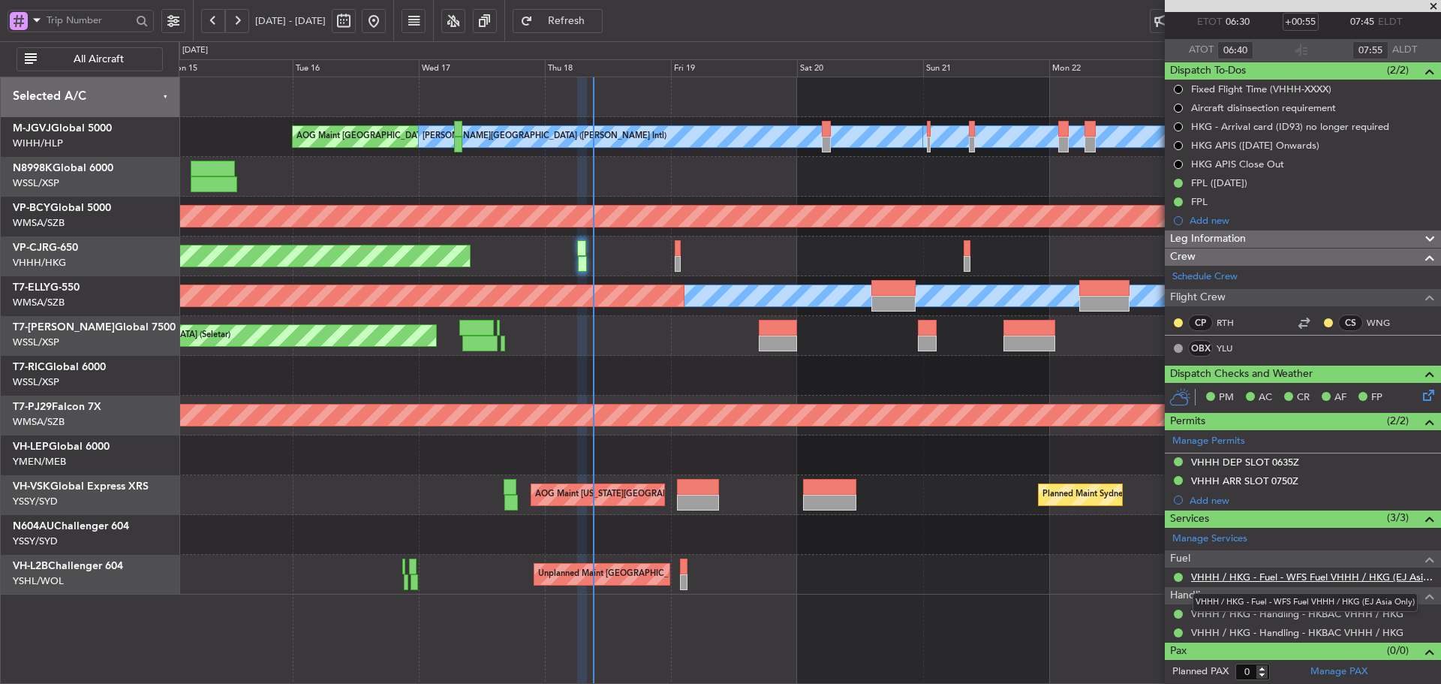
click at [1276, 579] on link "VHHH / HKG - Fuel - WFS Fuel VHHH / HKG (EJ Asia Only)" at bounding box center [1312, 577] width 242 height 13
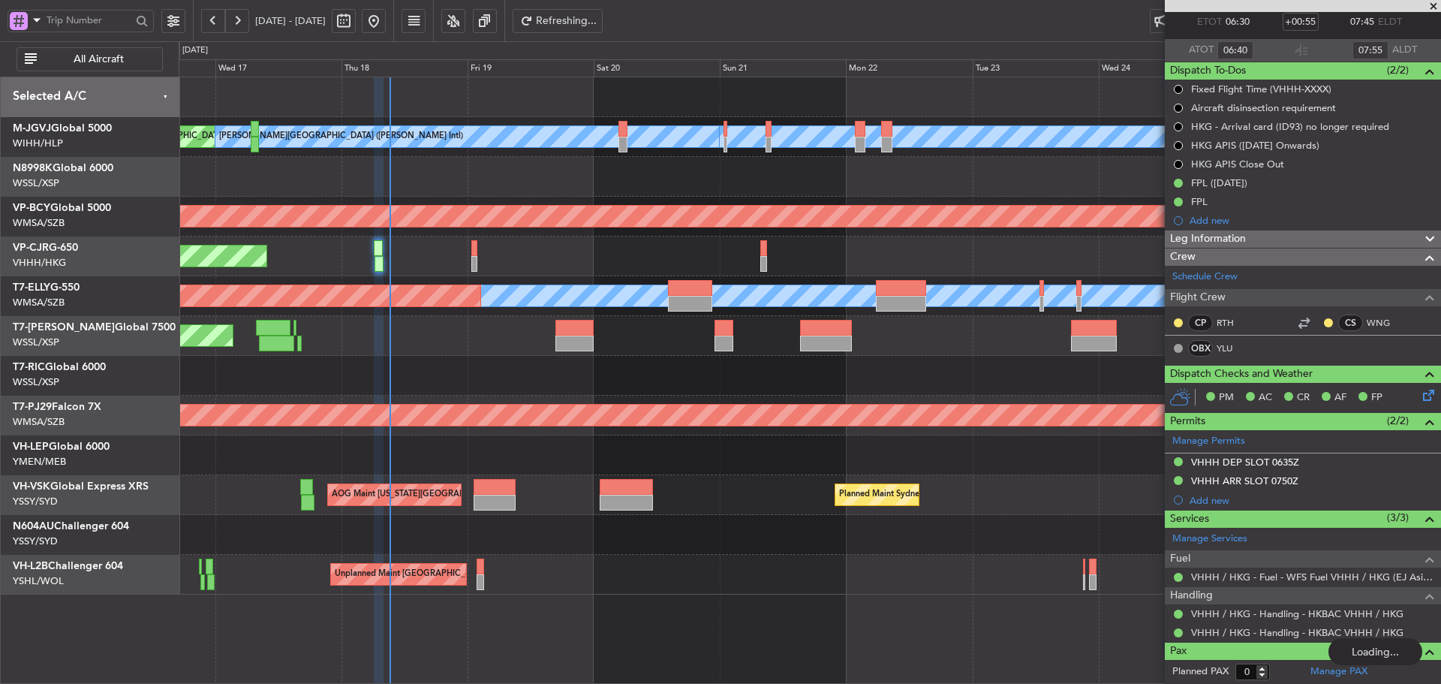
click at [464, 363] on div "MEL Jakarta (Halim Intl) MEL Jakarta (Halim Intl) AOG Maint Jakarta (Halim Intl…" at bounding box center [810, 335] width 1262 height 517
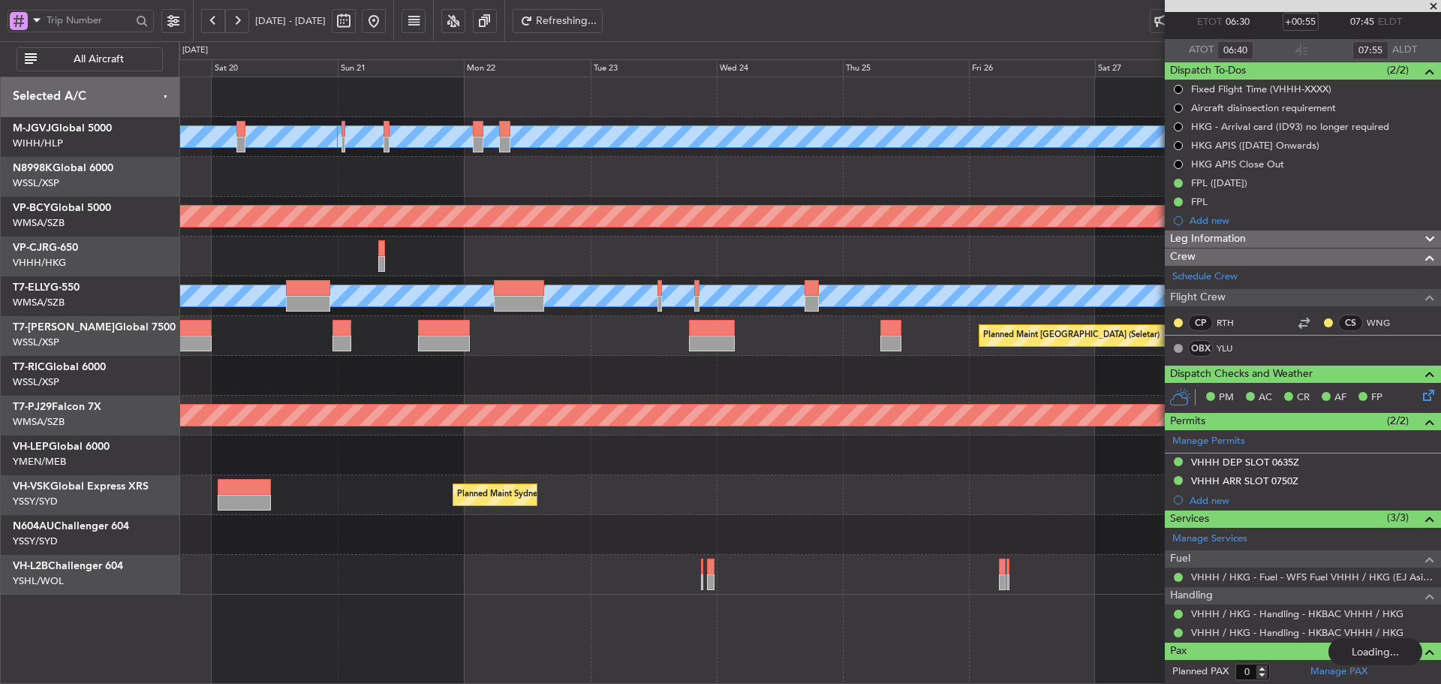
click at [721, 349] on div "MEL Jakarta (Halim Intl) MEL Jakarta (Halim Intl) MEL Jakarta (Halim Intl) Unpl…" at bounding box center [810, 335] width 1262 height 517
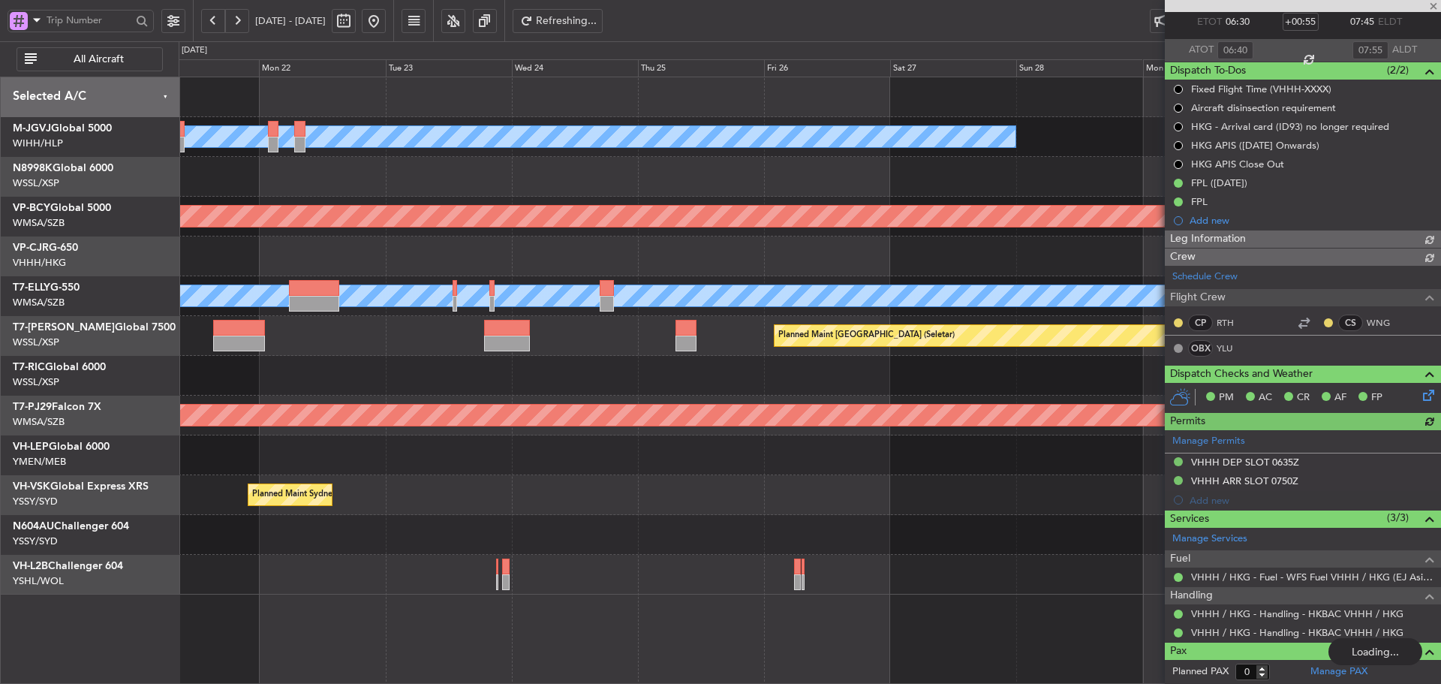
type input "Kennis Yau (KYA)"
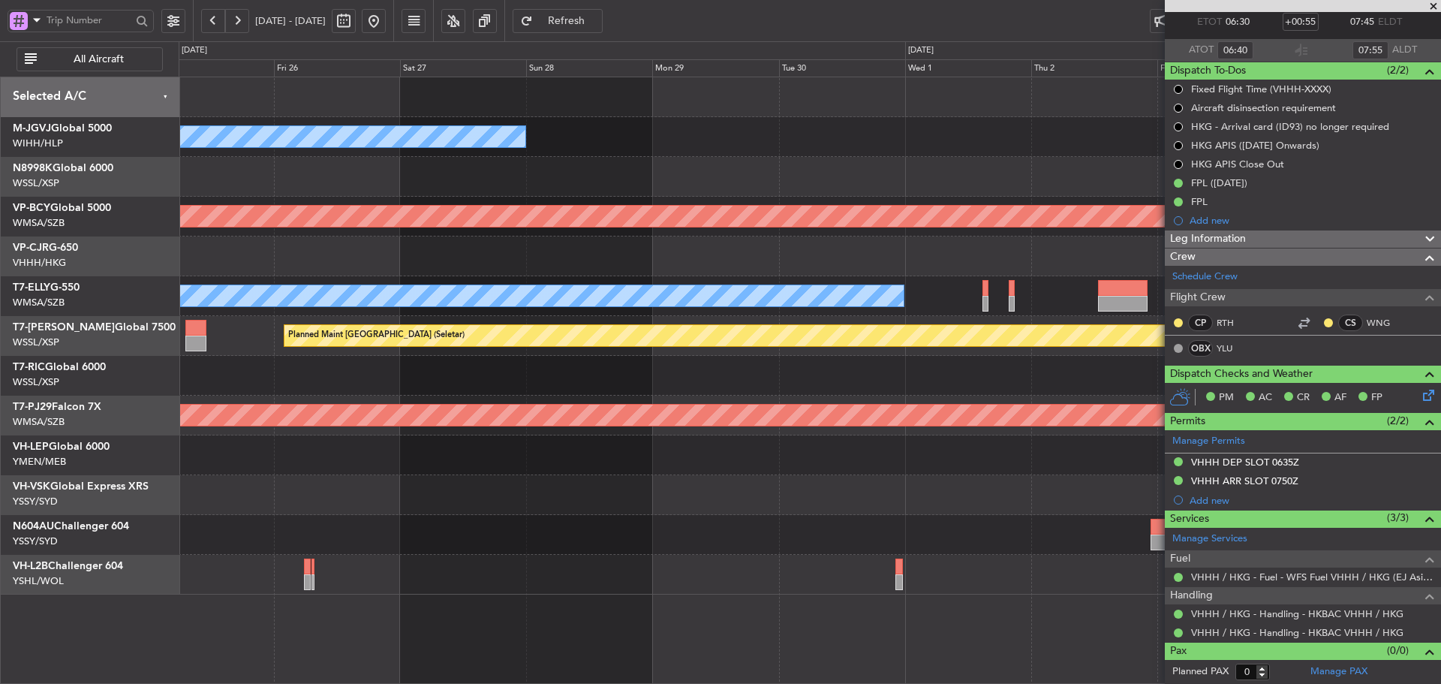
click at [559, 367] on div at bounding box center [810, 376] width 1262 height 40
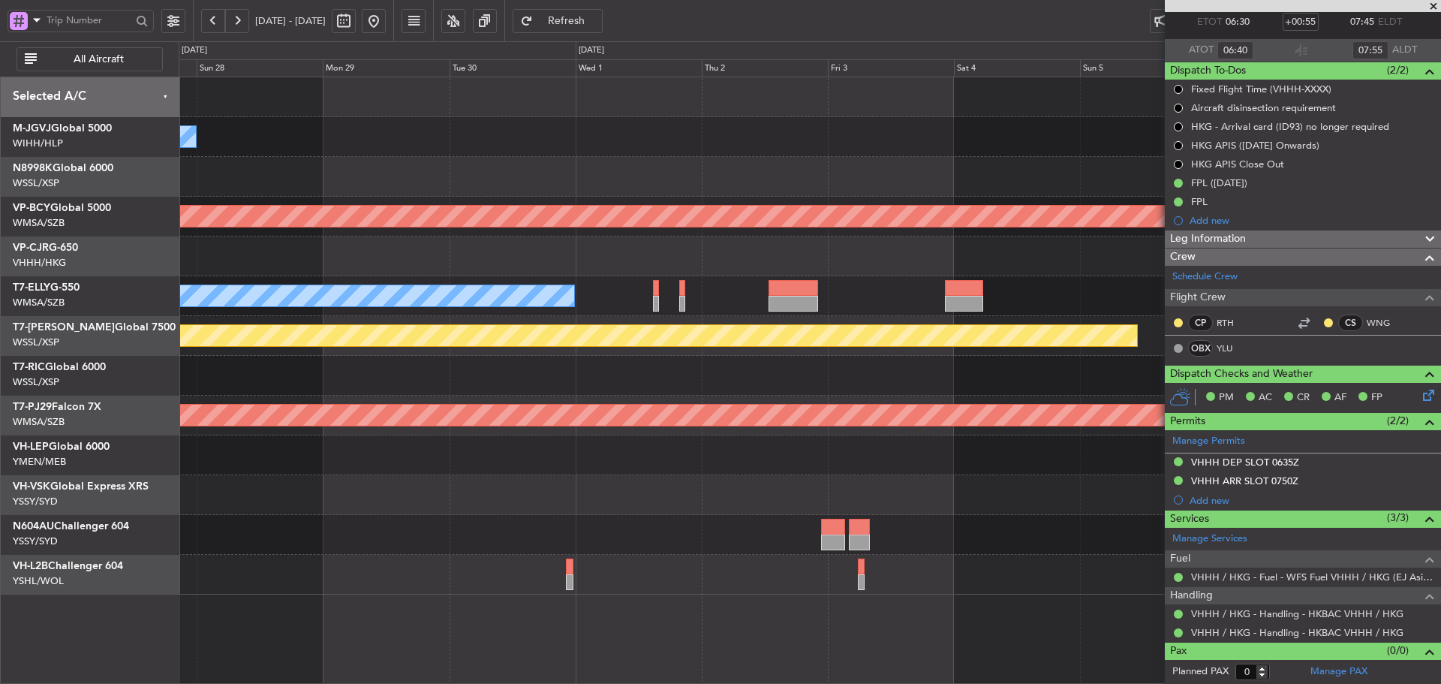
click at [588, 384] on div at bounding box center [810, 376] width 1262 height 40
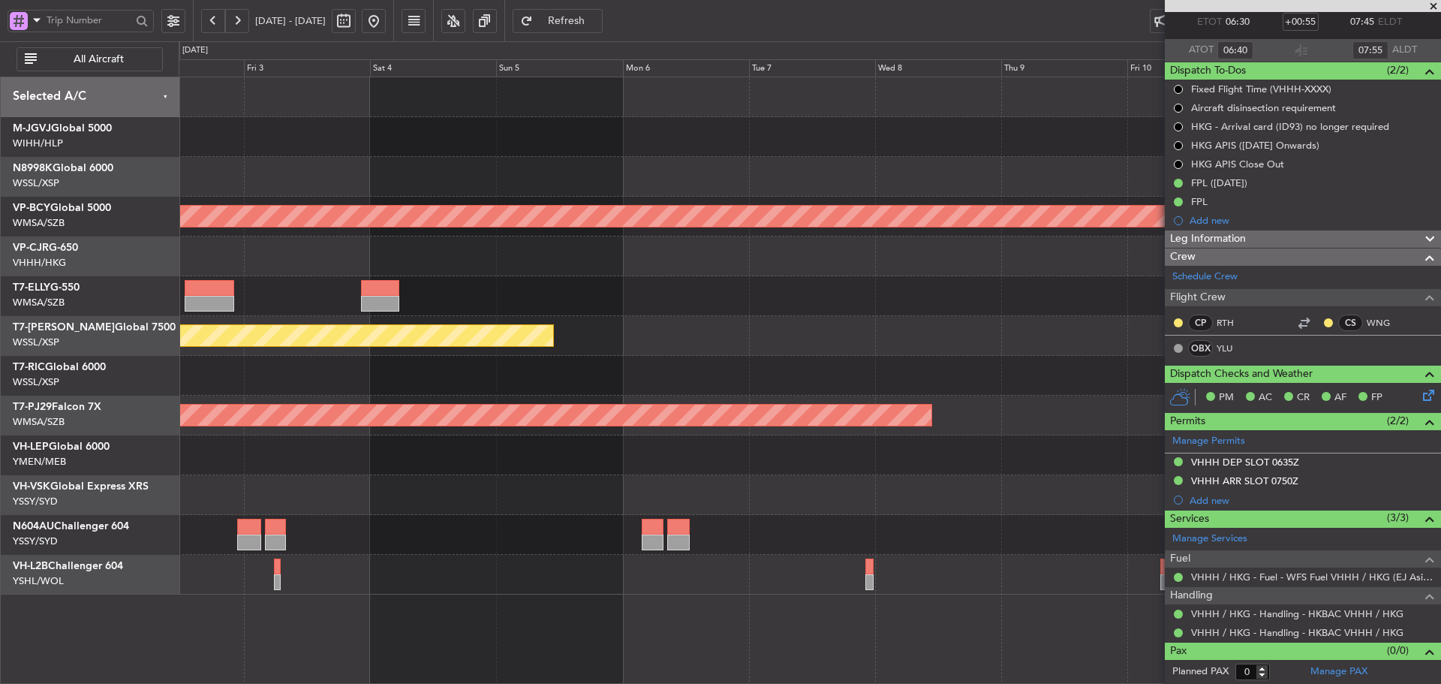
click at [331, 301] on div "MEL" at bounding box center [810, 296] width 1262 height 40
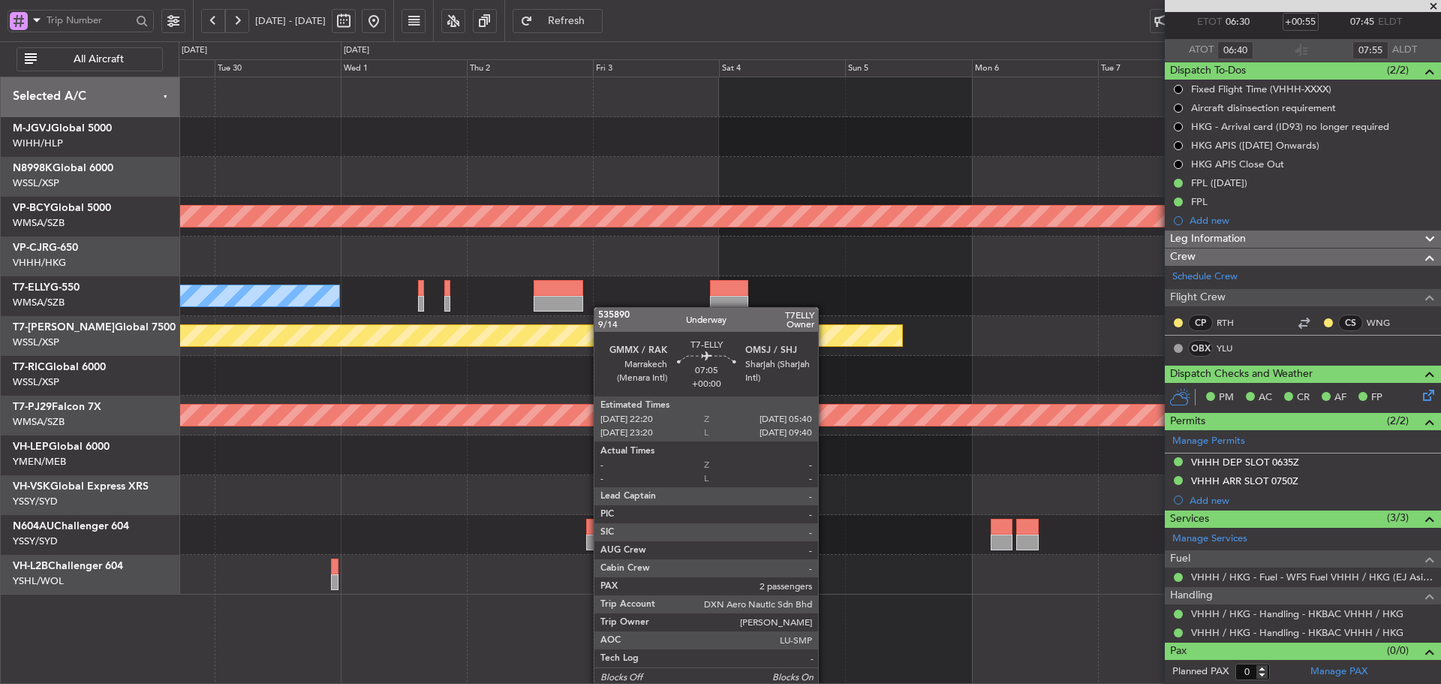
click at [1004, 312] on div "MEL" at bounding box center [810, 296] width 1262 height 40
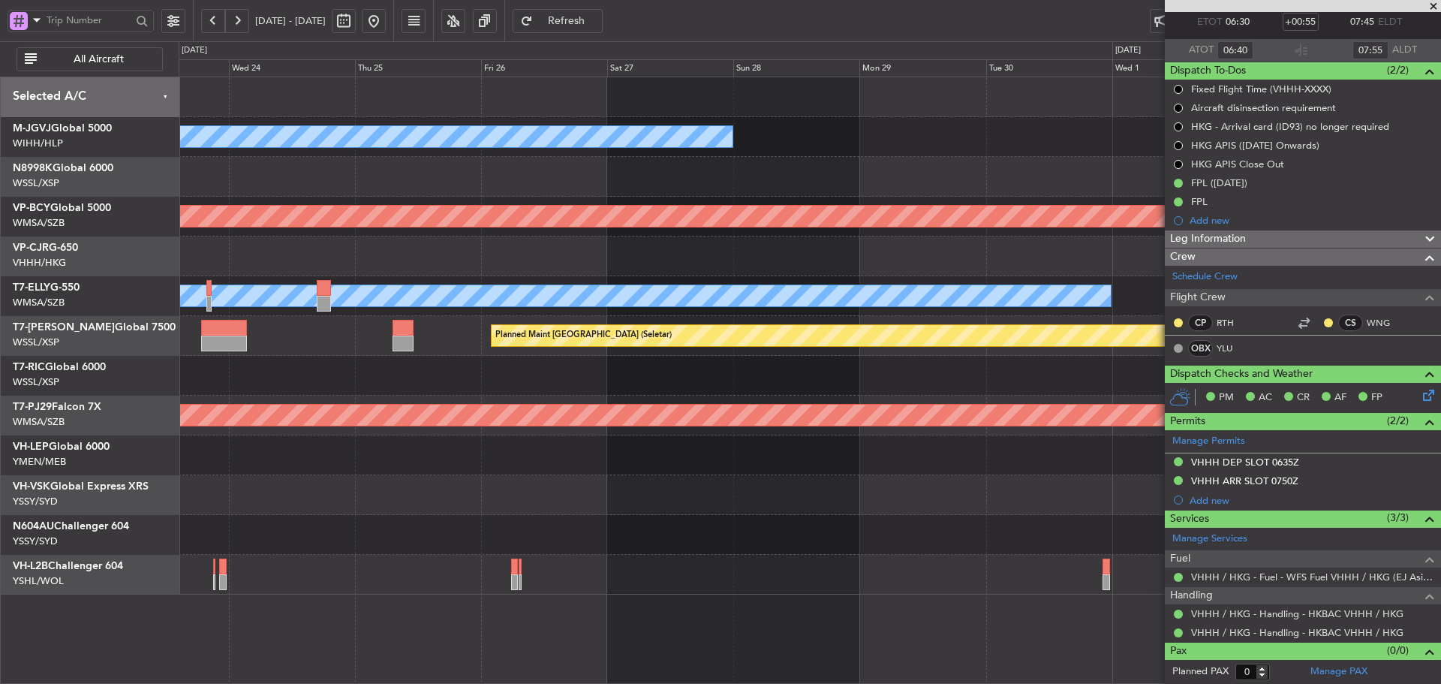
click at [970, 315] on div "MEL" at bounding box center [810, 296] width 1262 height 40
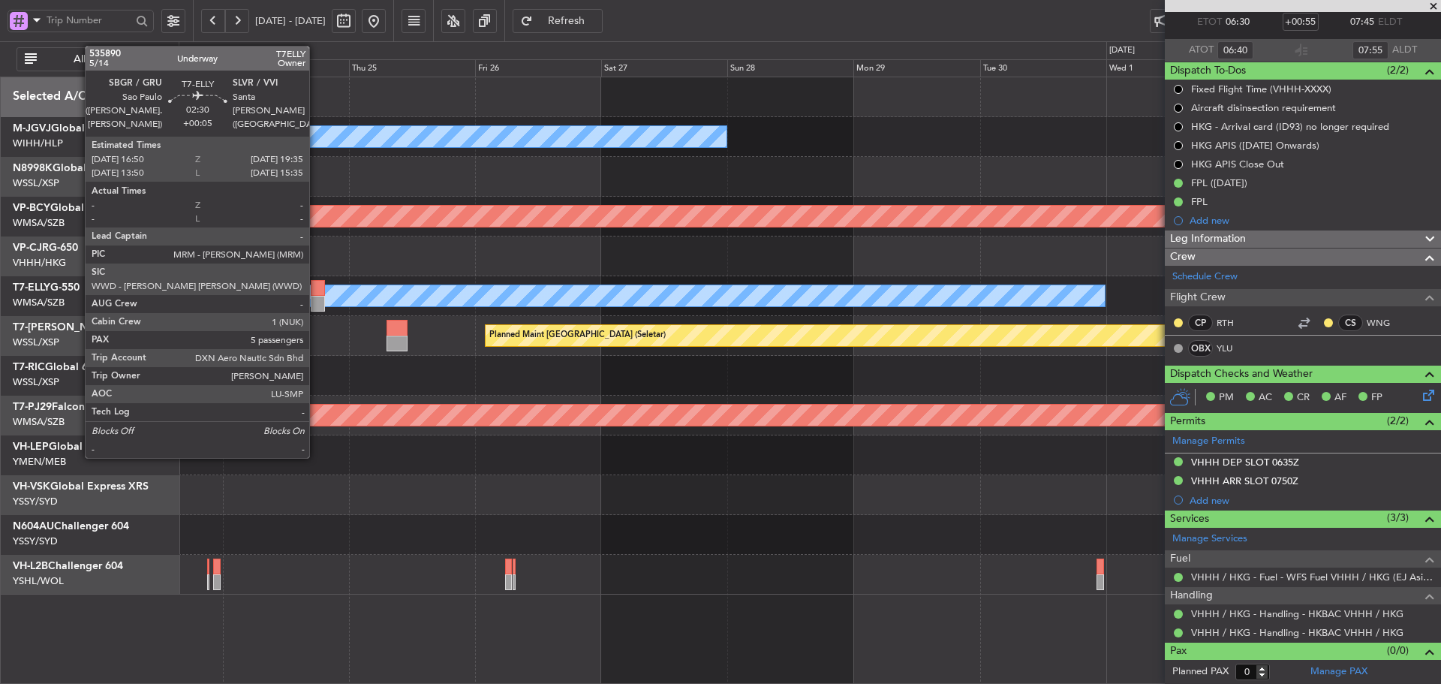
click at [316, 291] on div at bounding box center [318, 288] width 15 height 16
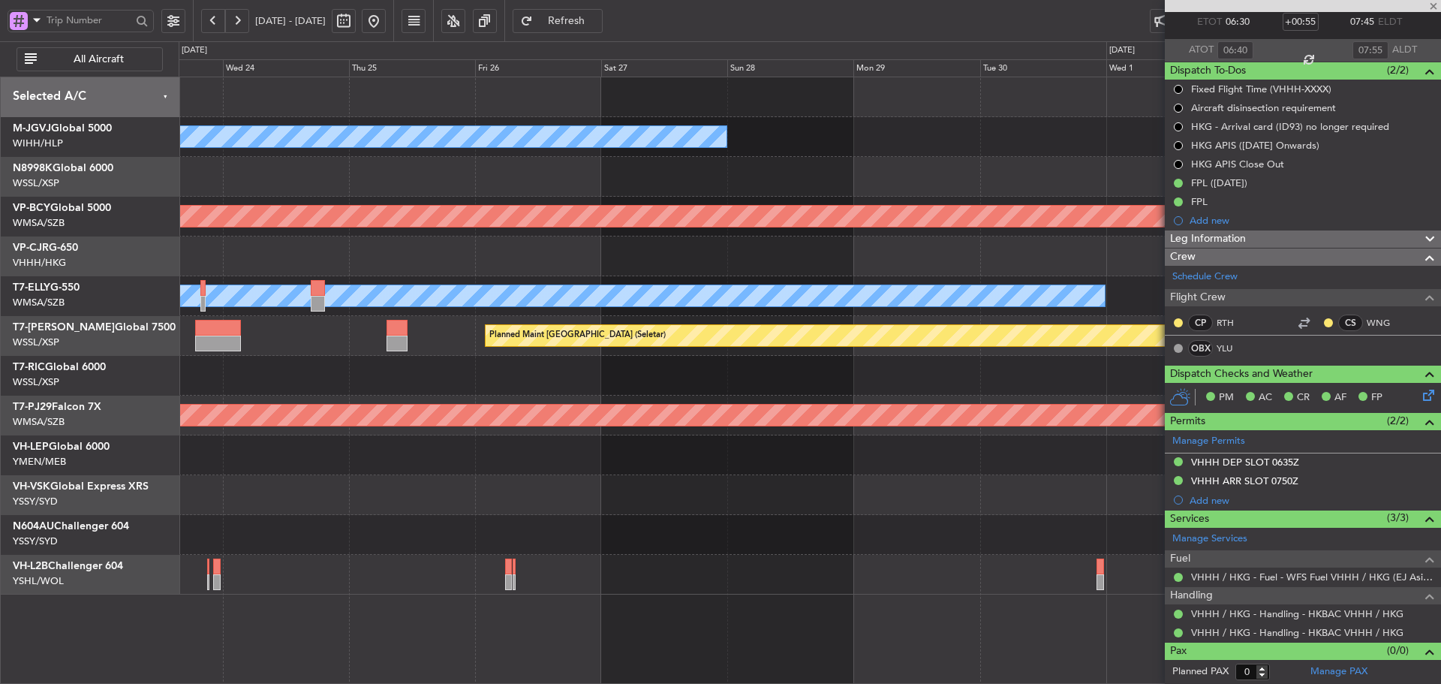
type input "+00:05"
type input "5"
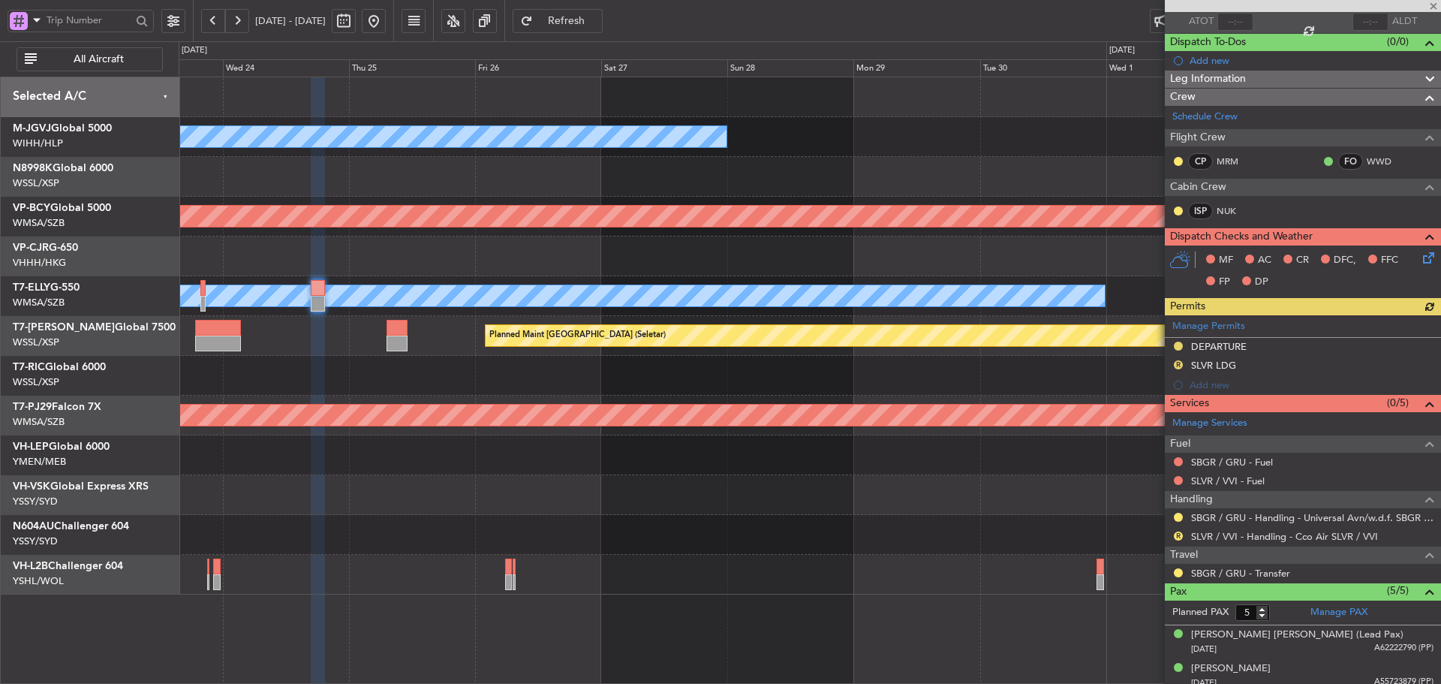
scroll to position [150, 0]
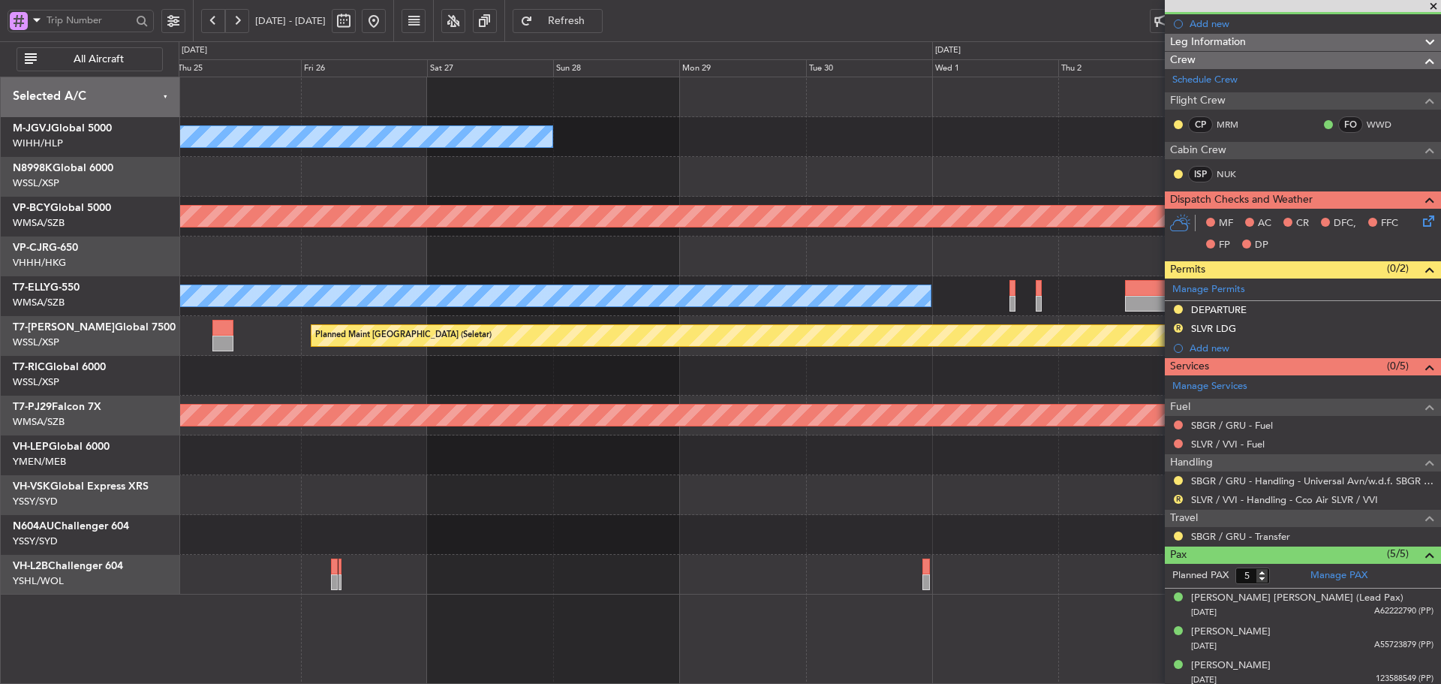
click at [520, 343] on div "MEL Jakarta (Halim Intl) MEL Jakarta (Halim Intl) Unplanned Maint Kuala Lumpur …" at bounding box center [810, 335] width 1262 height 517
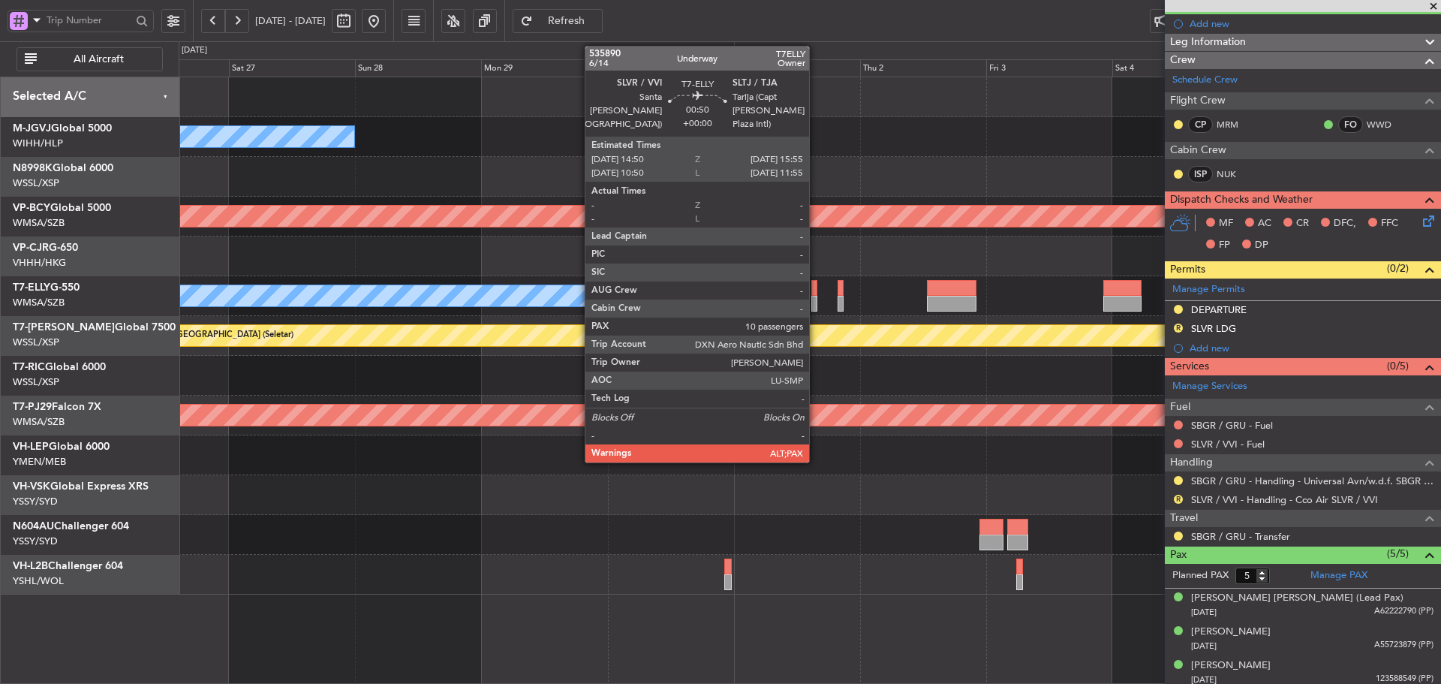
click at [816, 299] on div at bounding box center [815, 304] width 6 height 16
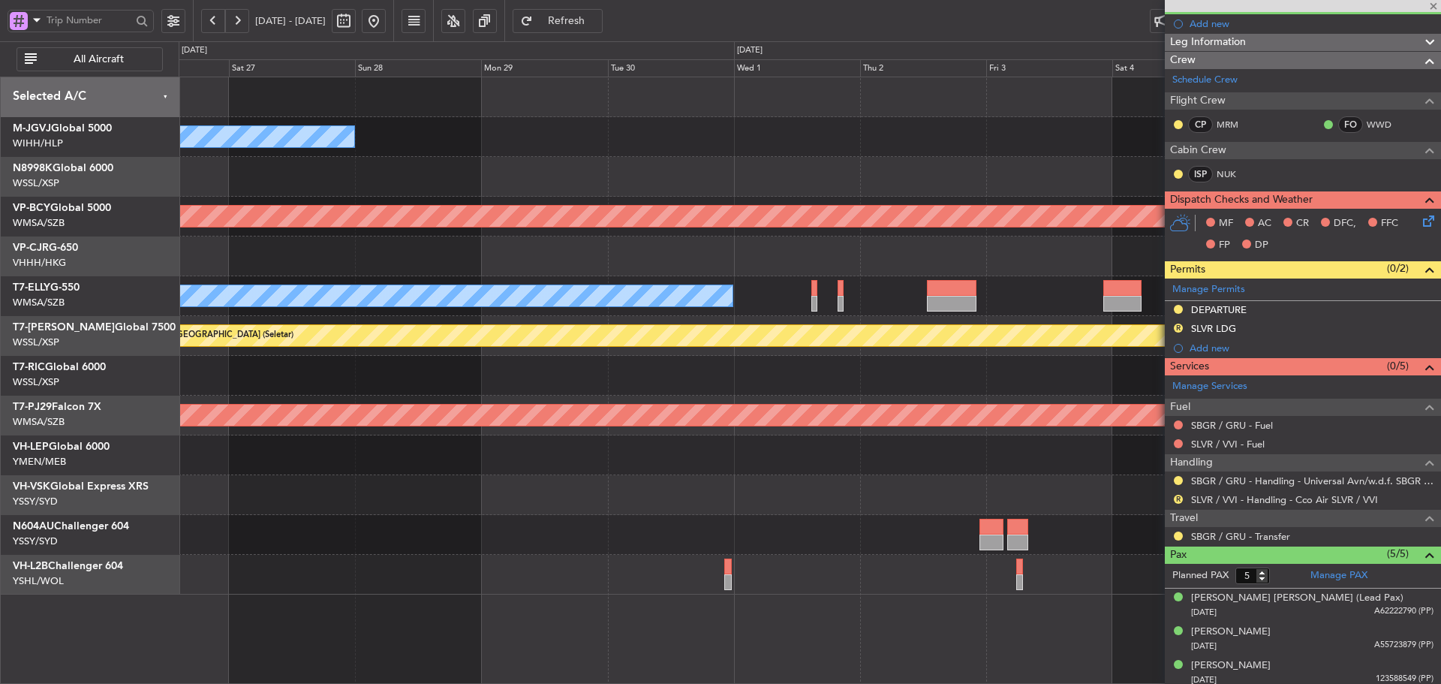
type input "10"
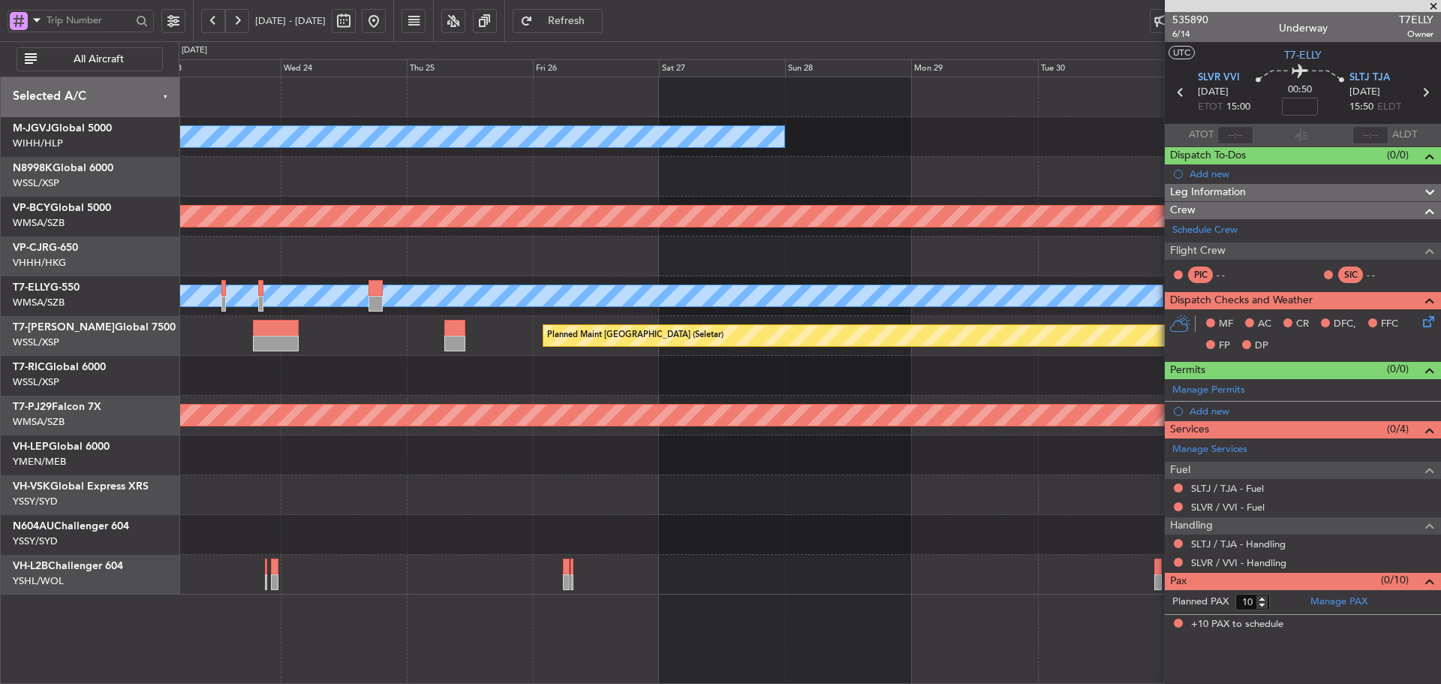
click at [1037, 324] on div "MEL Jakarta (Halim Intl) MEL Jakarta (Halim Intl) MEL Jakarta (Halim Intl) Unpl…" at bounding box center [810, 335] width 1262 height 517
click at [1141, 408] on div "MEL Jakarta (Halim Intl) MEL Jakarta (Halim Intl) MEL Jakarta (Halim Intl) Unpl…" at bounding box center [810, 335] width 1262 height 517
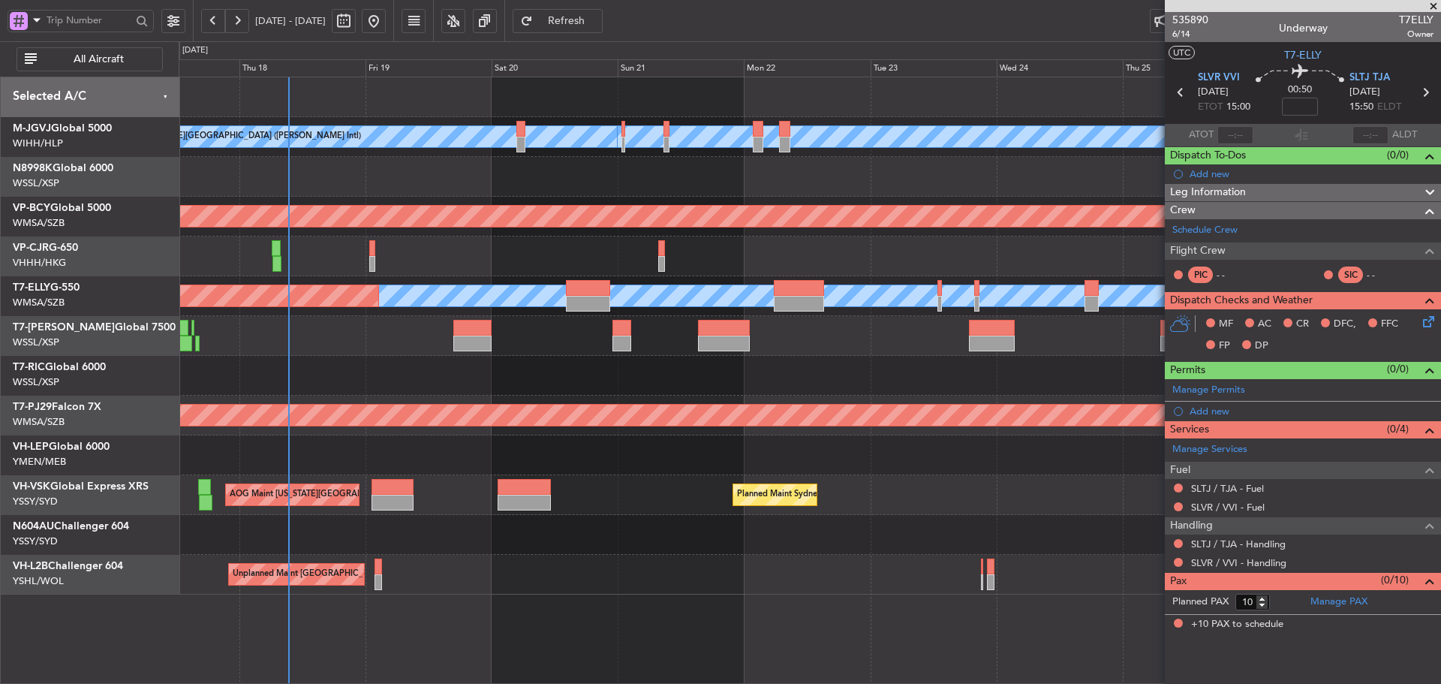
click at [1051, 366] on div "MEL Jakarta (Halim Intl) MEL Jakarta (Halim Intl) MEL Jakarta (Halim Intl) AOG …" at bounding box center [810, 335] width 1262 height 517
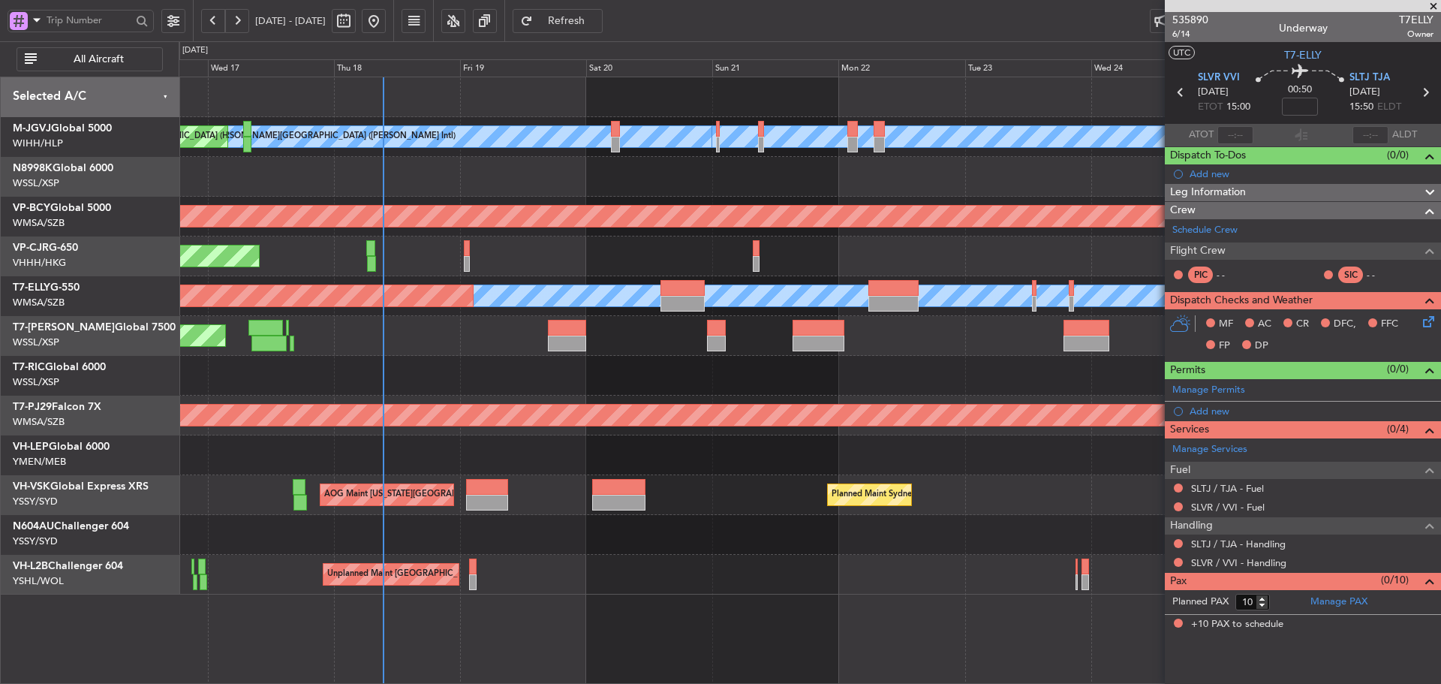
click at [772, 297] on div "MEL Jakarta (Halim Intl) MEL Jakarta (Halim Intl) MEL Jakarta (Halim Intl) AOG …" at bounding box center [810, 335] width 1262 height 517
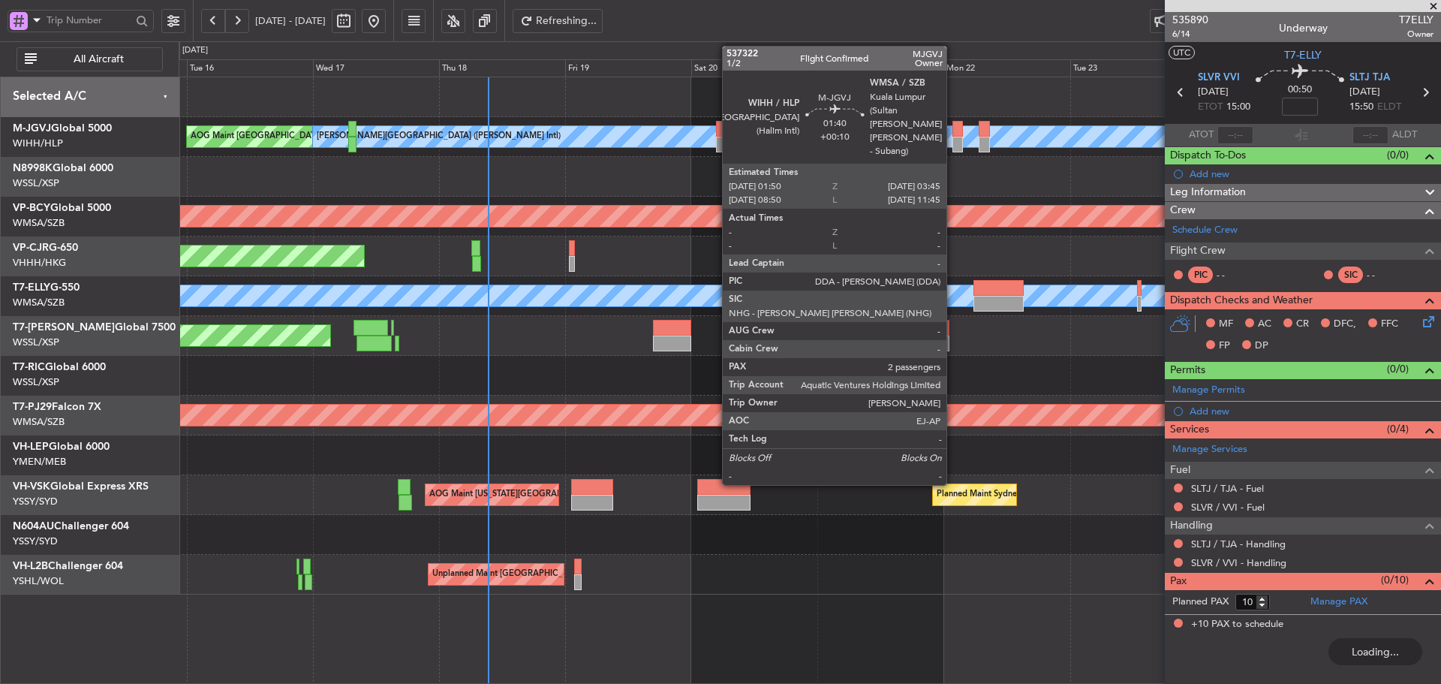
click at [953, 134] on div at bounding box center [958, 129] width 11 height 16
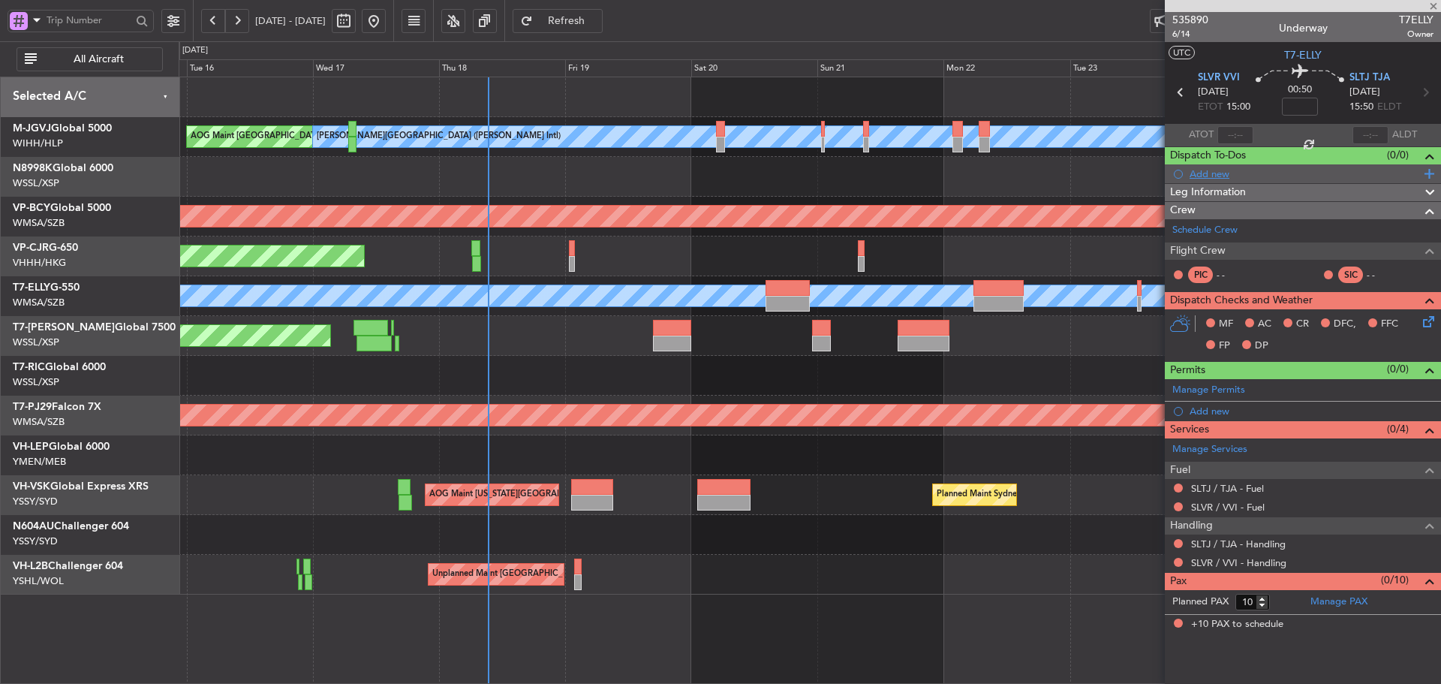
type input "+00:10"
type input "2"
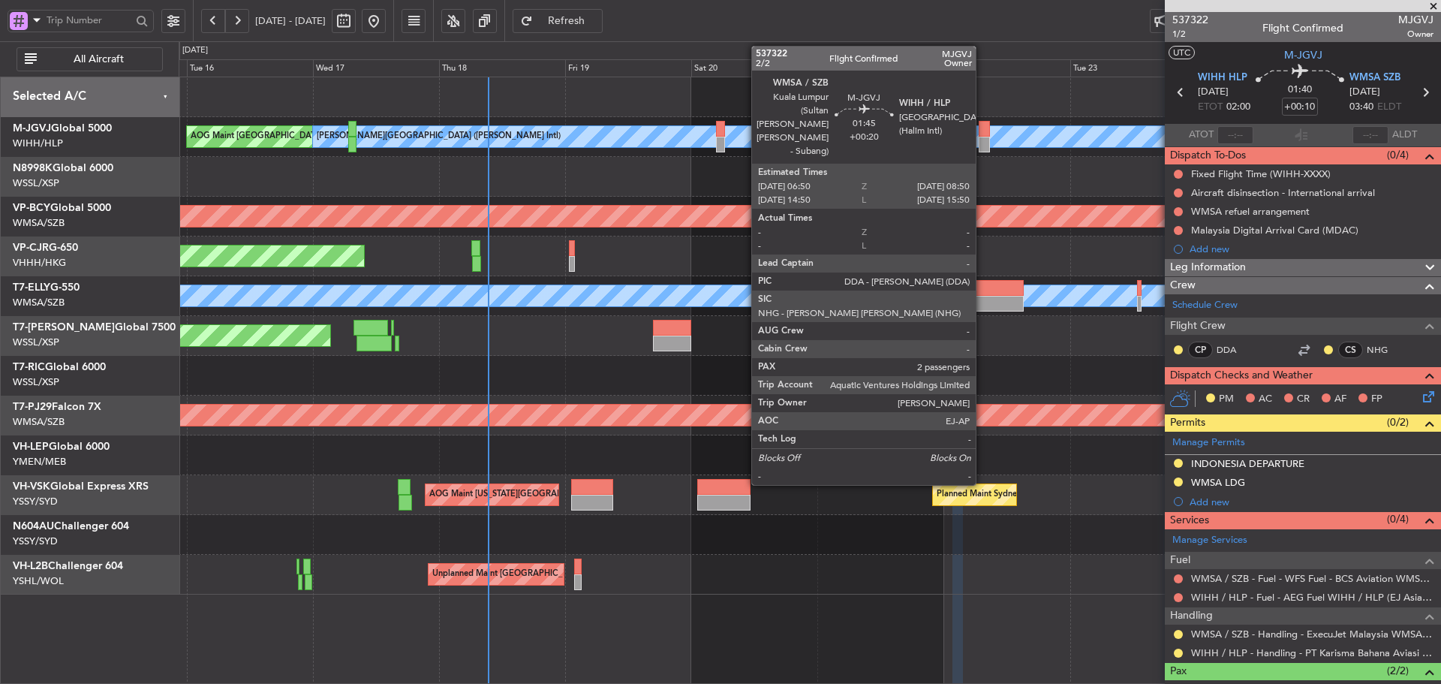
click at [983, 148] on div at bounding box center [984, 145] width 11 height 16
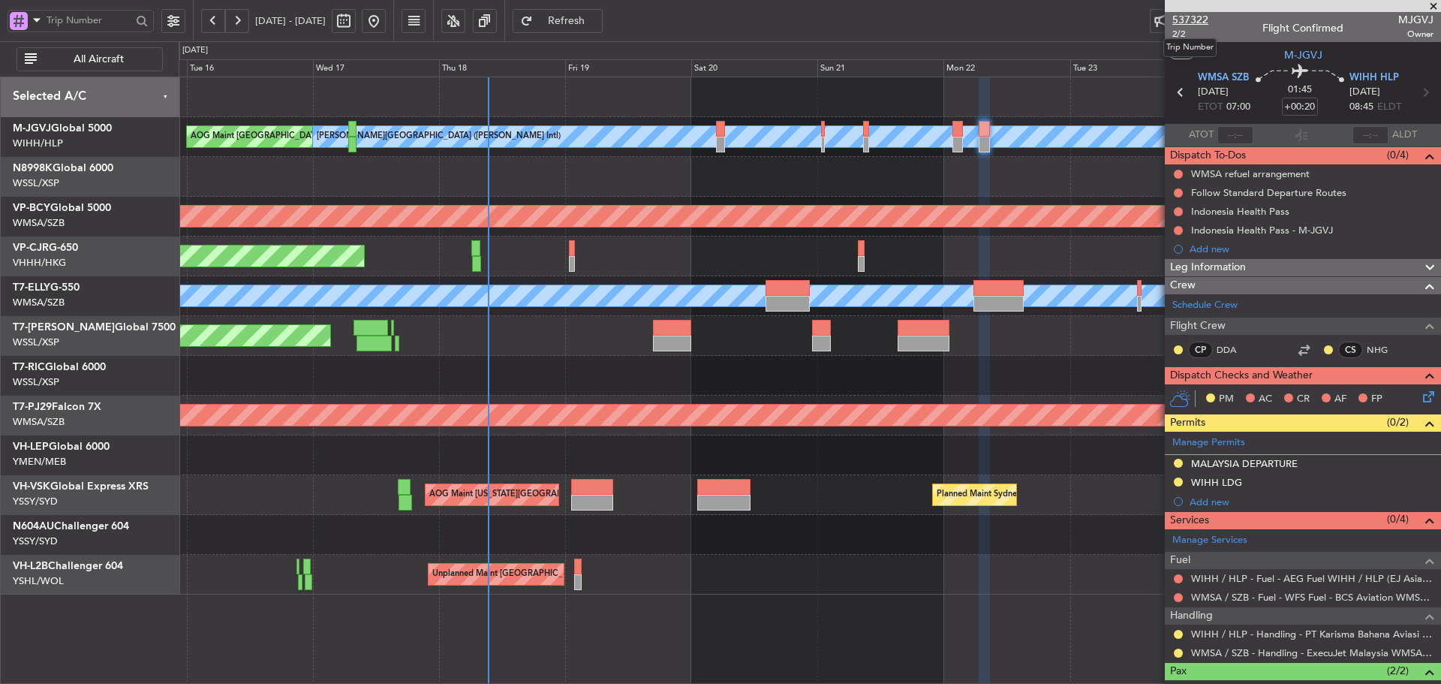
click at [1202, 22] on span "537322" at bounding box center [1191, 20] width 36 height 16
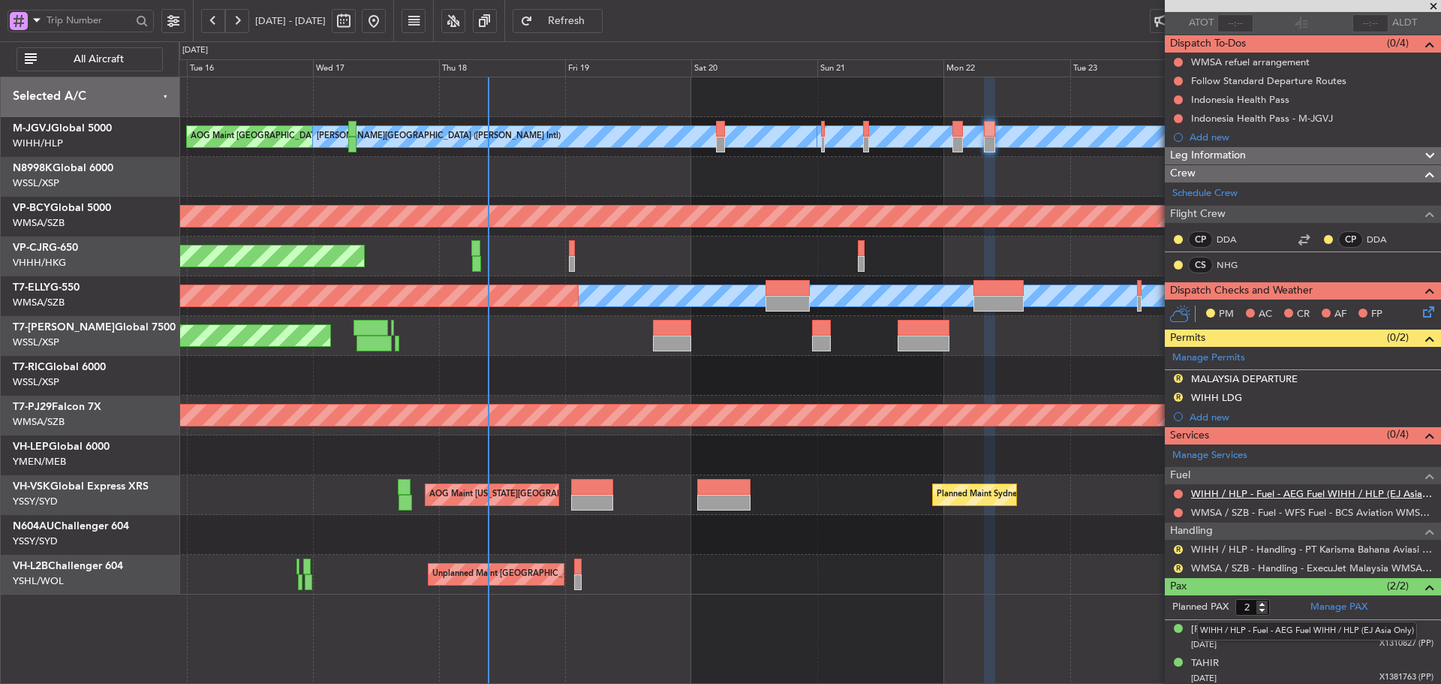
scroll to position [115, 0]
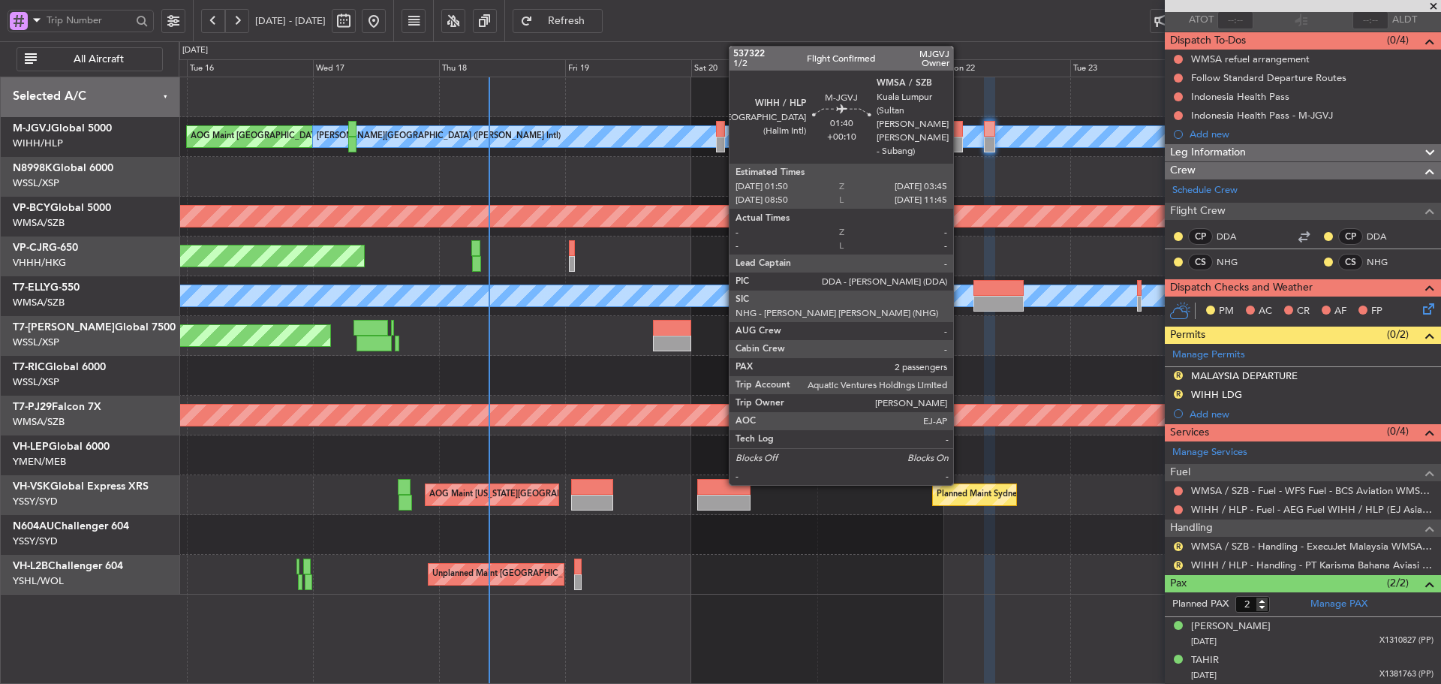
click at [960, 136] on div at bounding box center [958, 129] width 11 height 16
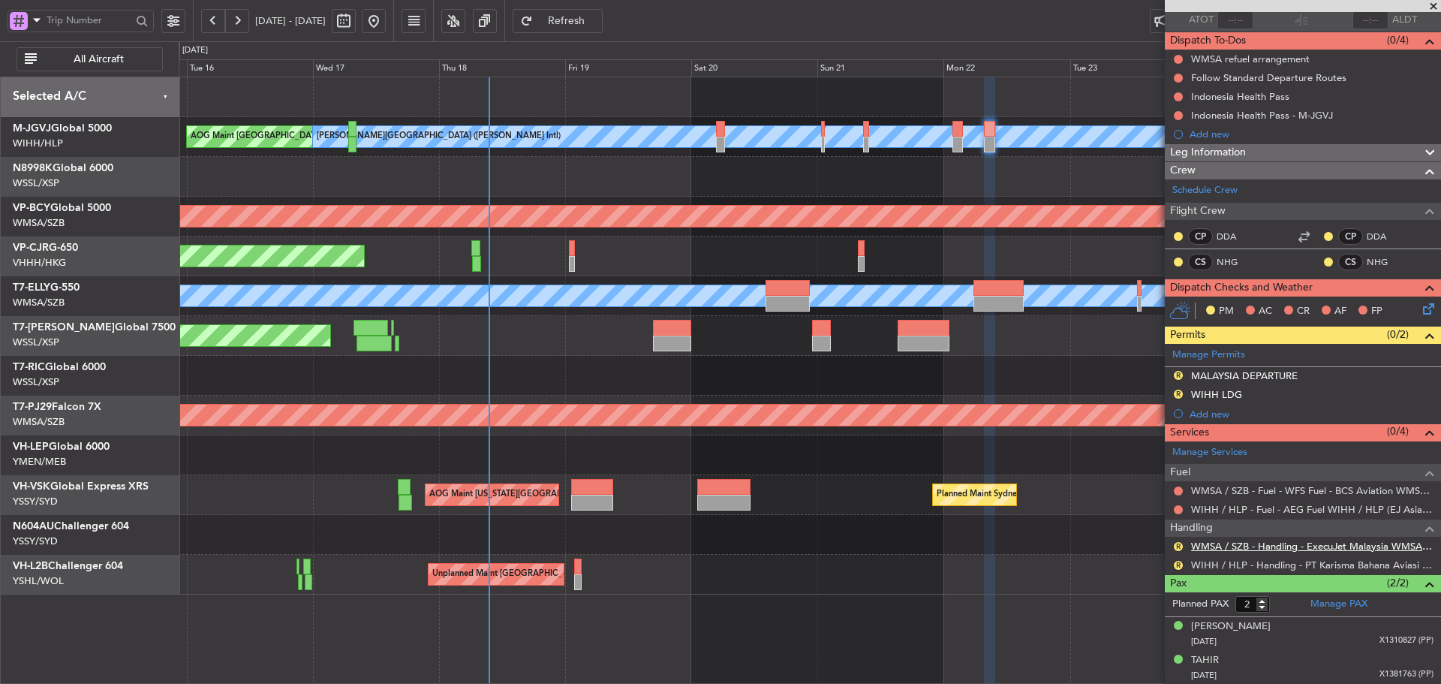
click at [1240, 550] on link "WMSA / SZB - Handling - ExecuJet Malaysia WMSA / SZB" at bounding box center [1312, 546] width 242 height 13
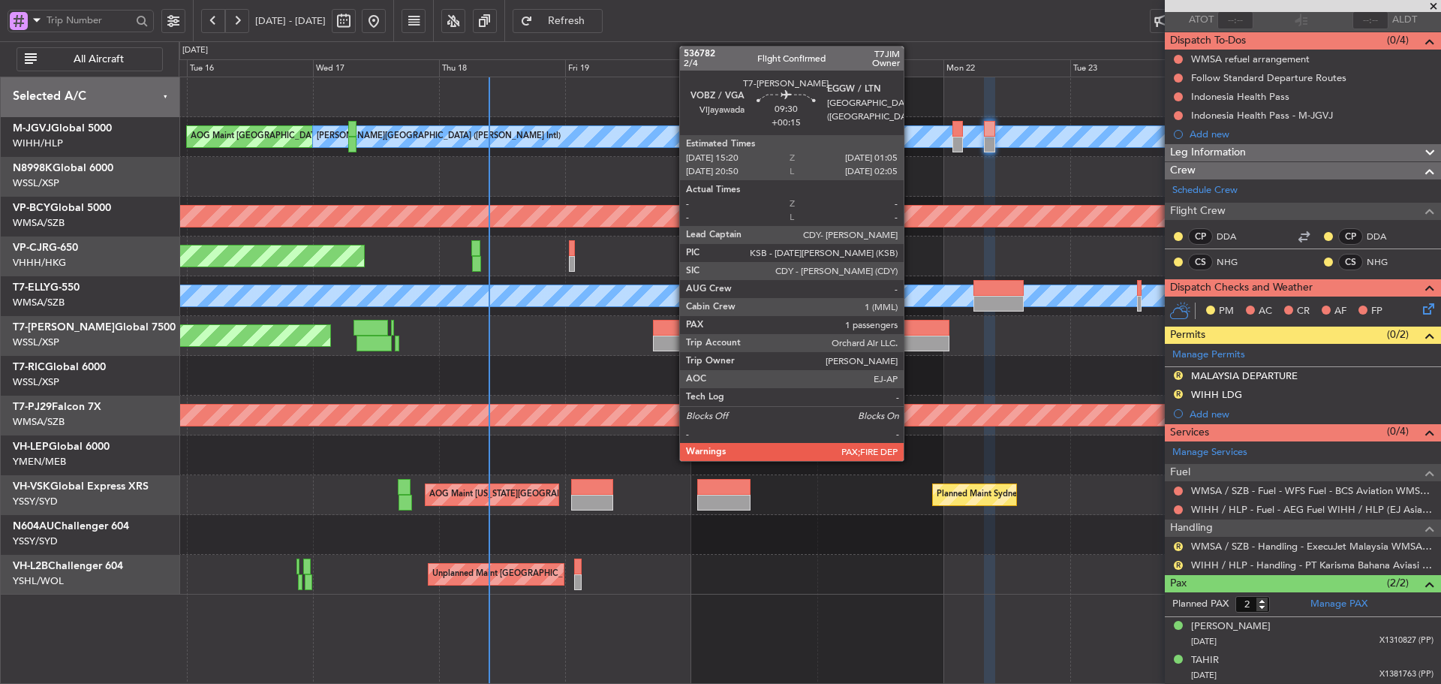
click at [911, 338] on div at bounding box center [924, 344] width 52 height 16
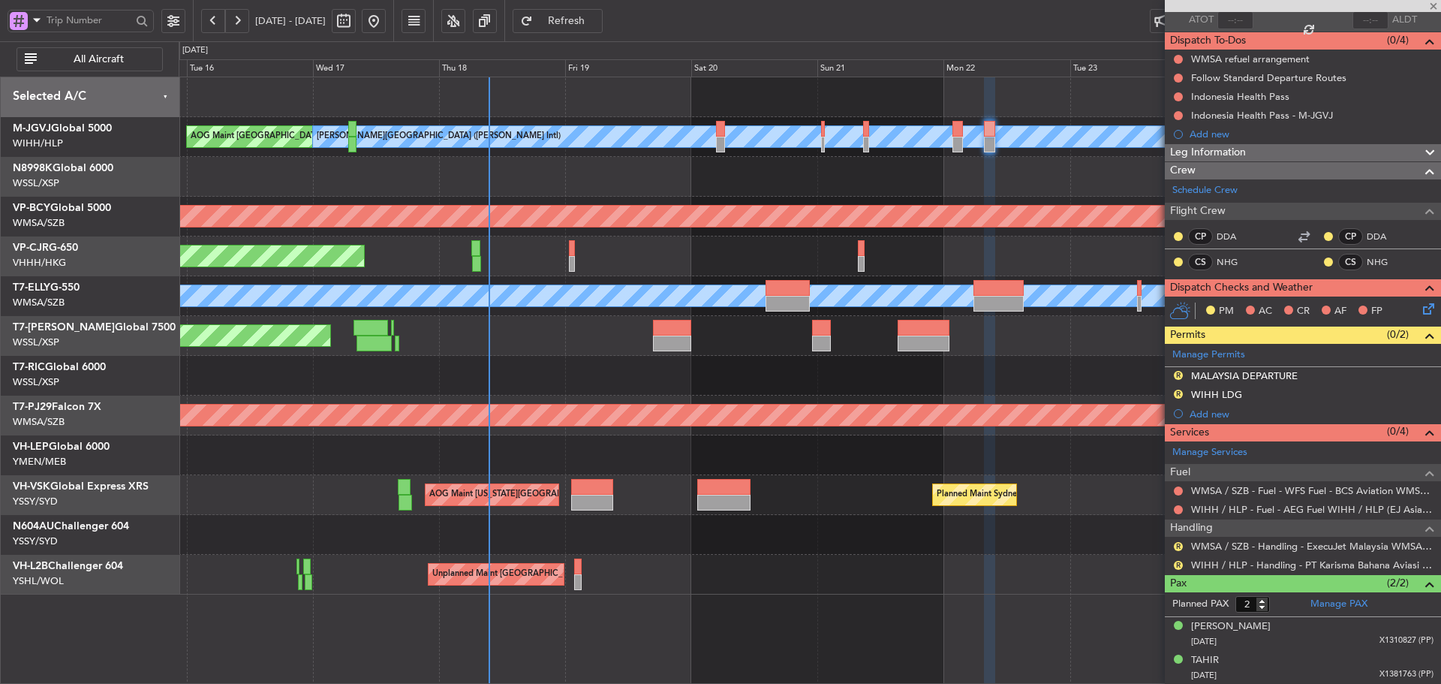
type input "+00:15"
type input "1"
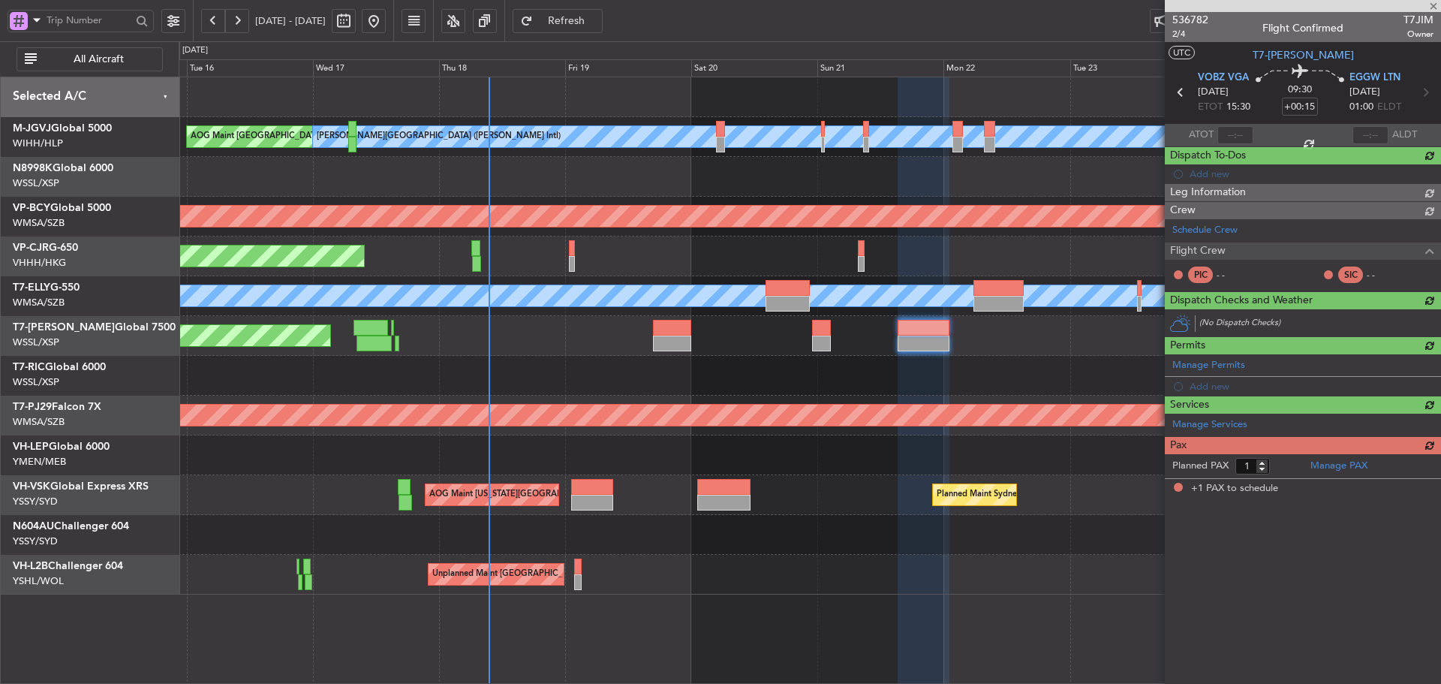
scroll to position [0, 0]
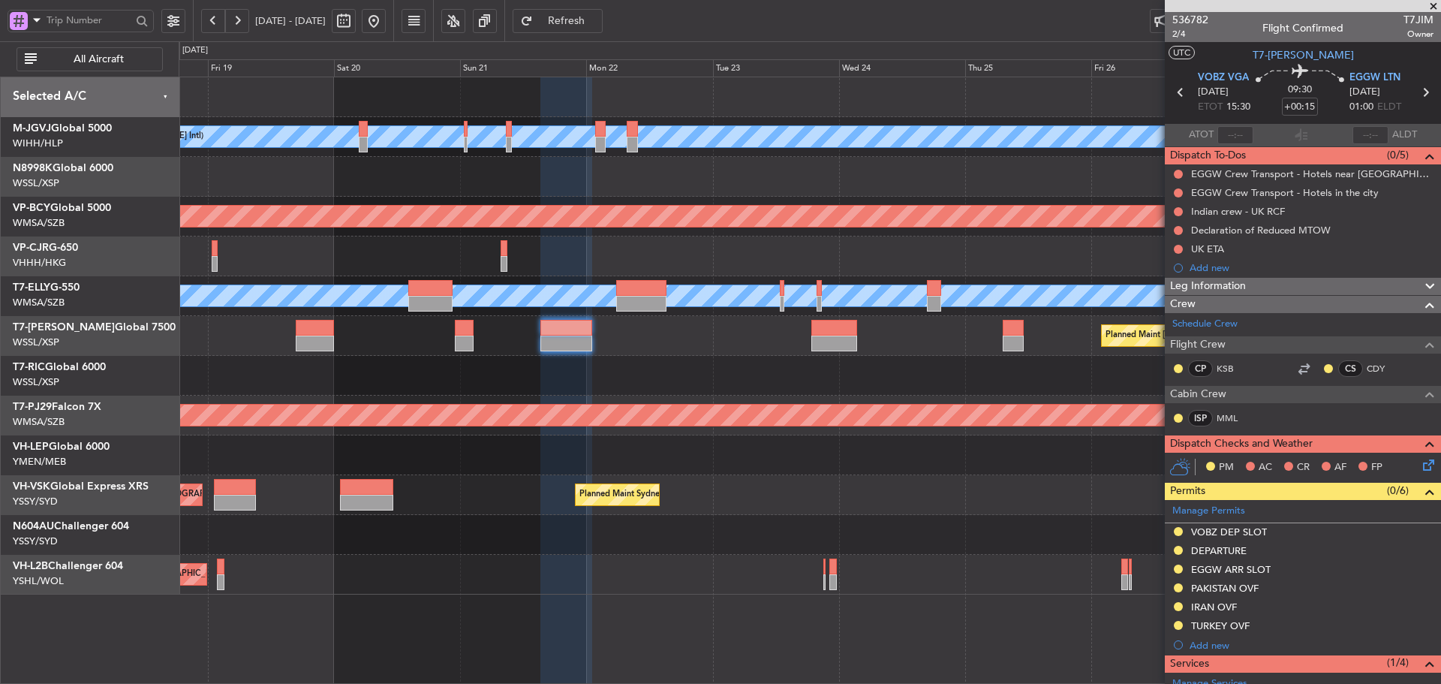
click at [671, 381] on div at bounding box center [810, 376] width 1262 height 40
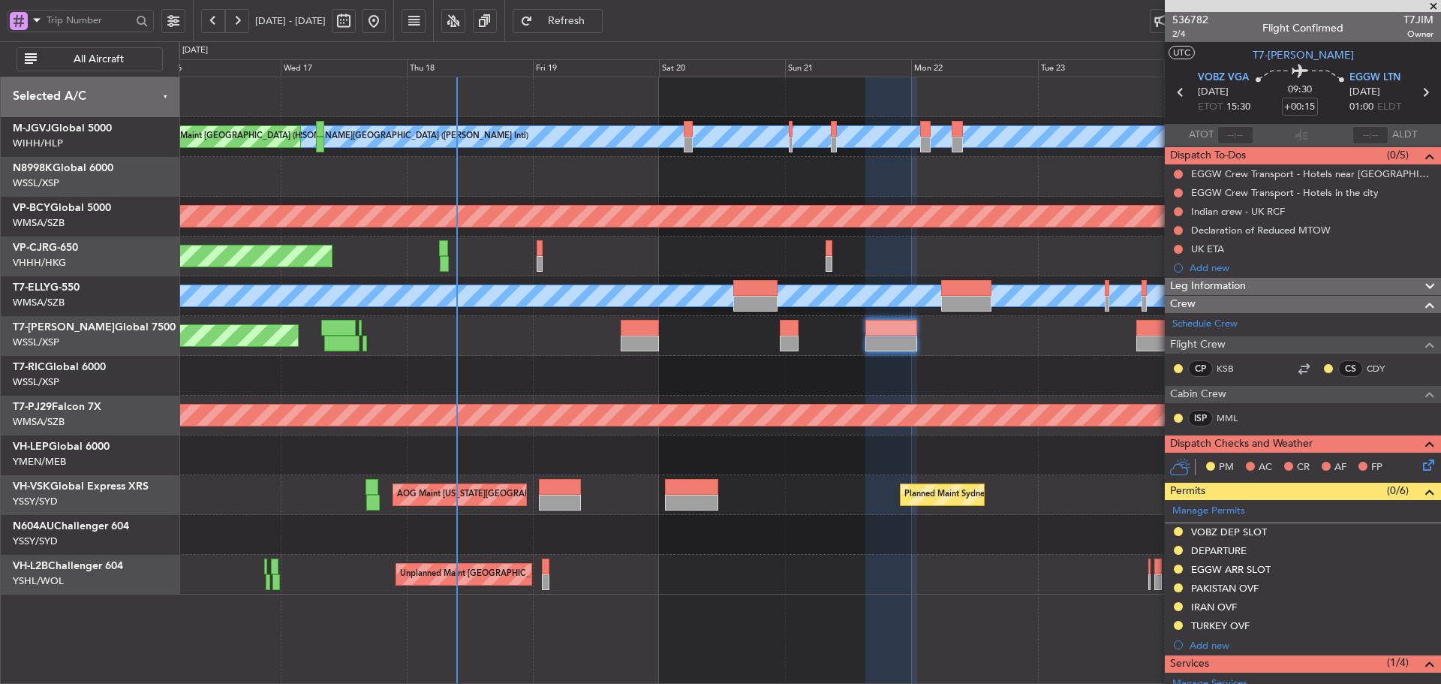
click at [902, 432] on div "MEL Jakarta (Halim Intl) MEL Jakarta (Halim Intl) MEL Jakarta (Halim Intl) AOG …" at bounding box center [810, 335] width 1262 height 517
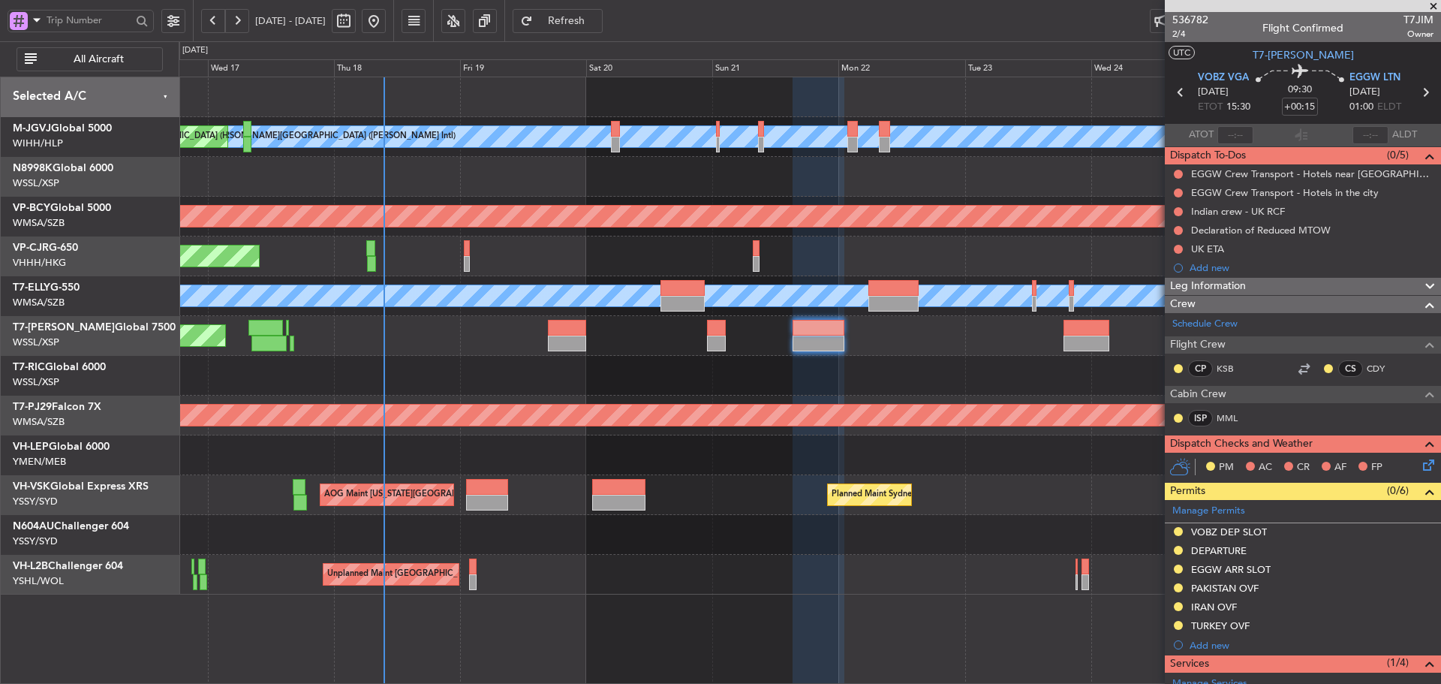
click at [745, 393] on div "MEL Jakarta (Halim Intl) MEL Jakarta (Halim Intl) MEL Jakarta (Halim Intl) AOG …" at bounding box center [810, 335] width 1262 height 517
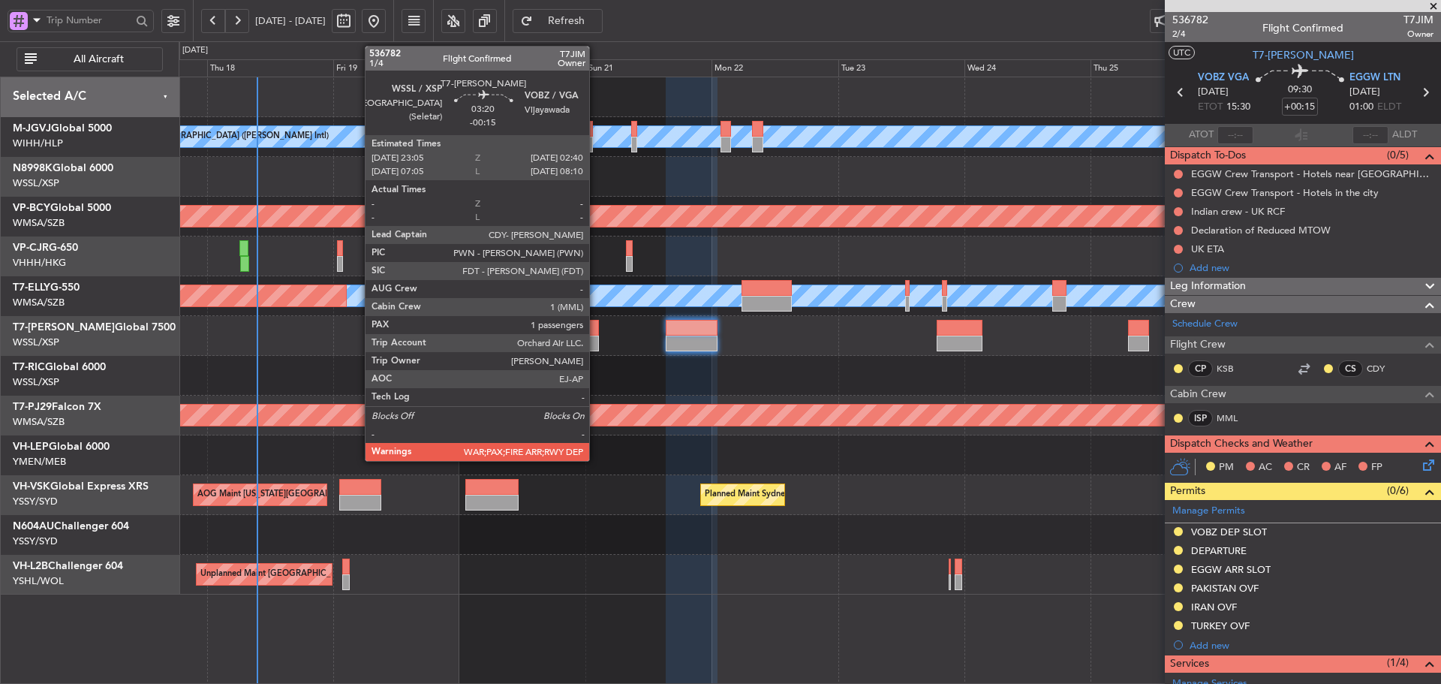
click at [596, 338] on div at bounding box center [590, 344] width 20 height 16
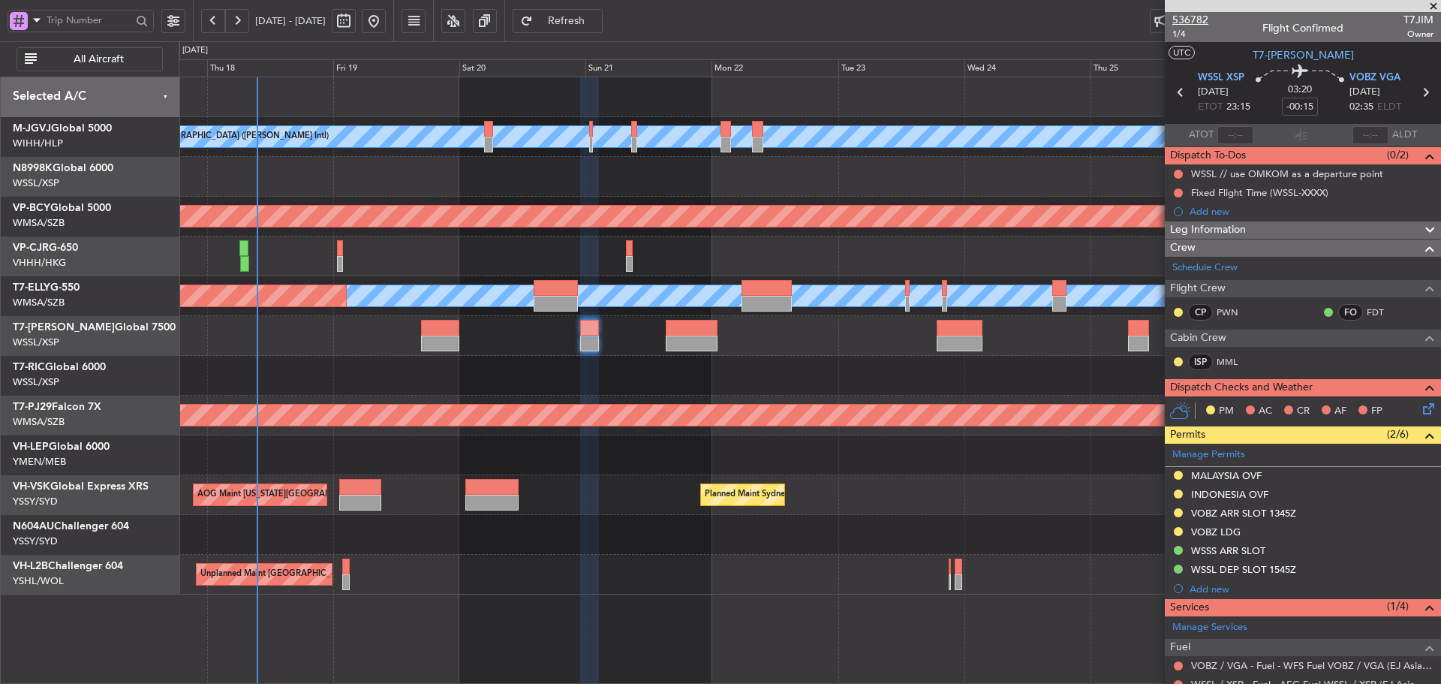
click at [1190, 18] on span "536782" at bounding box center [1191, 20] width 36 height 16
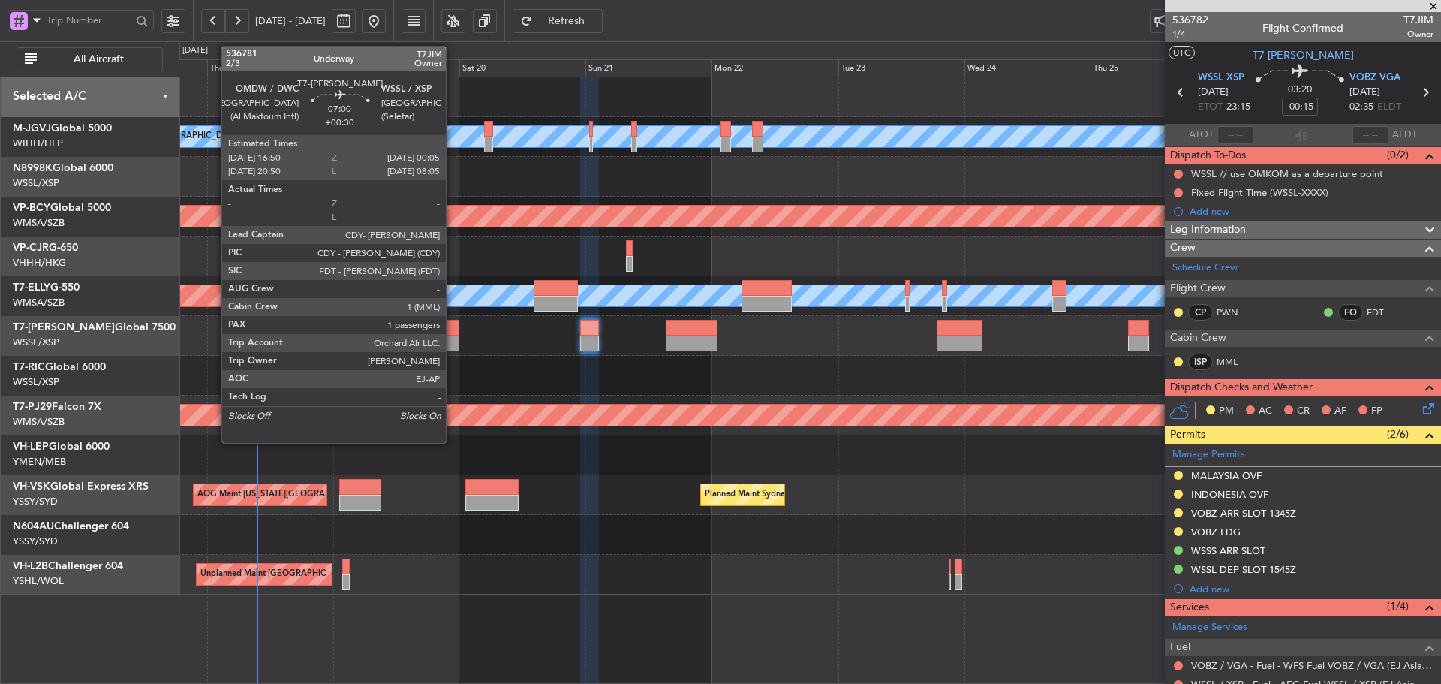
click at [453, 329] on div at bounding box center [440, 328] width 38 height 16
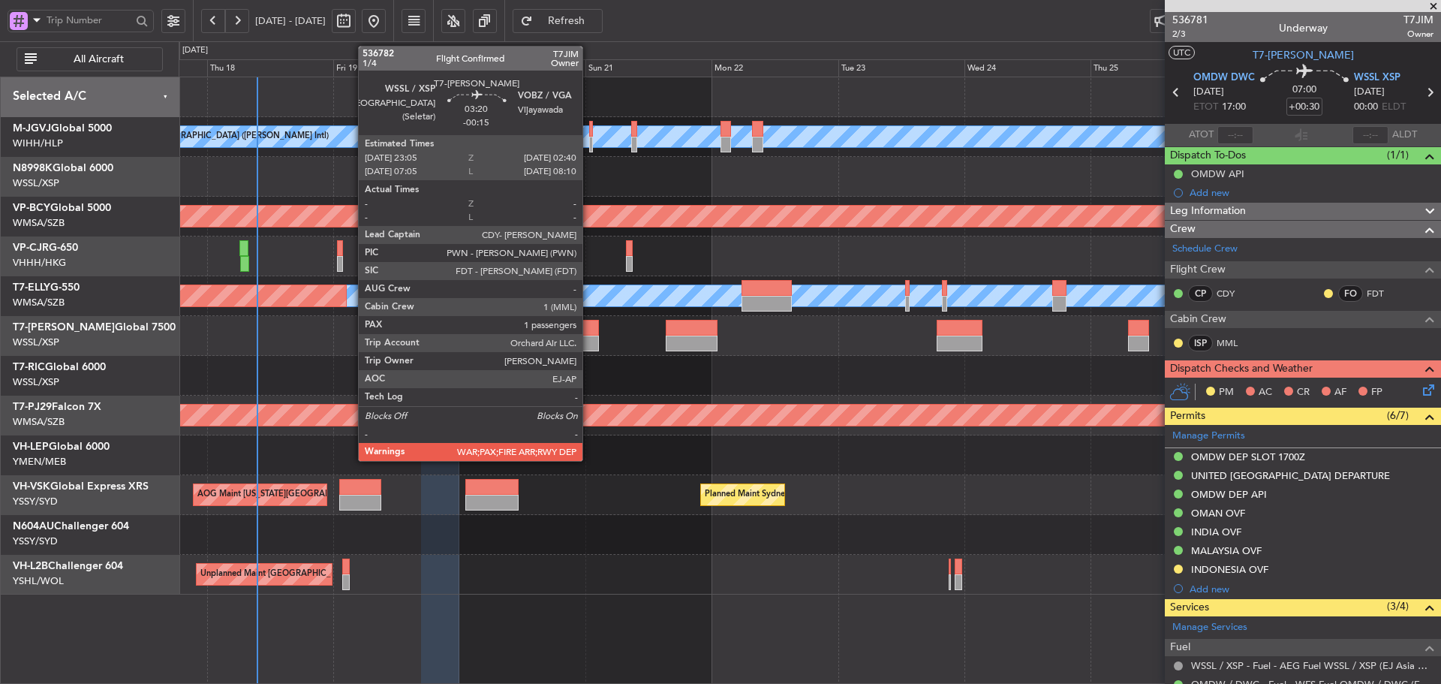
click at [589, 337] on div at bounding box center [590, 344] width 20 height 16
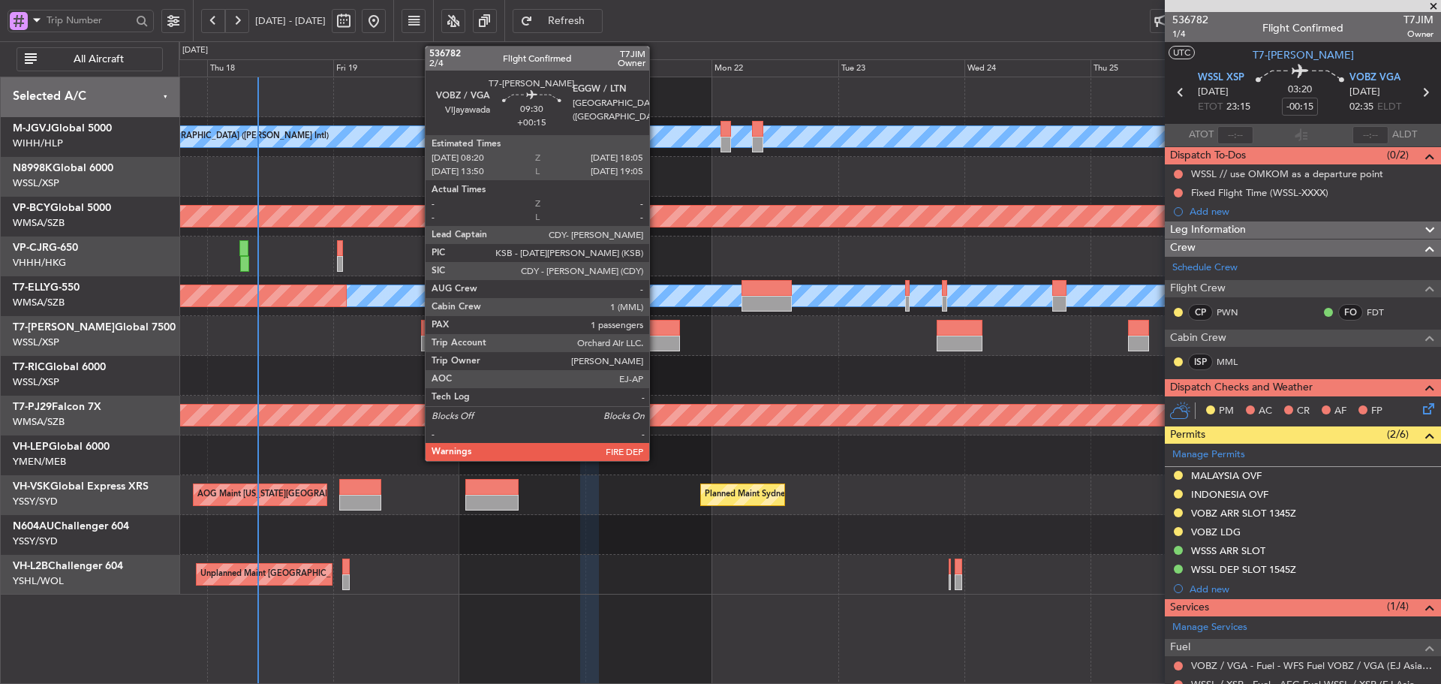
click at [656, 336] on div at bounding box center [655, 344] width 52 height 16
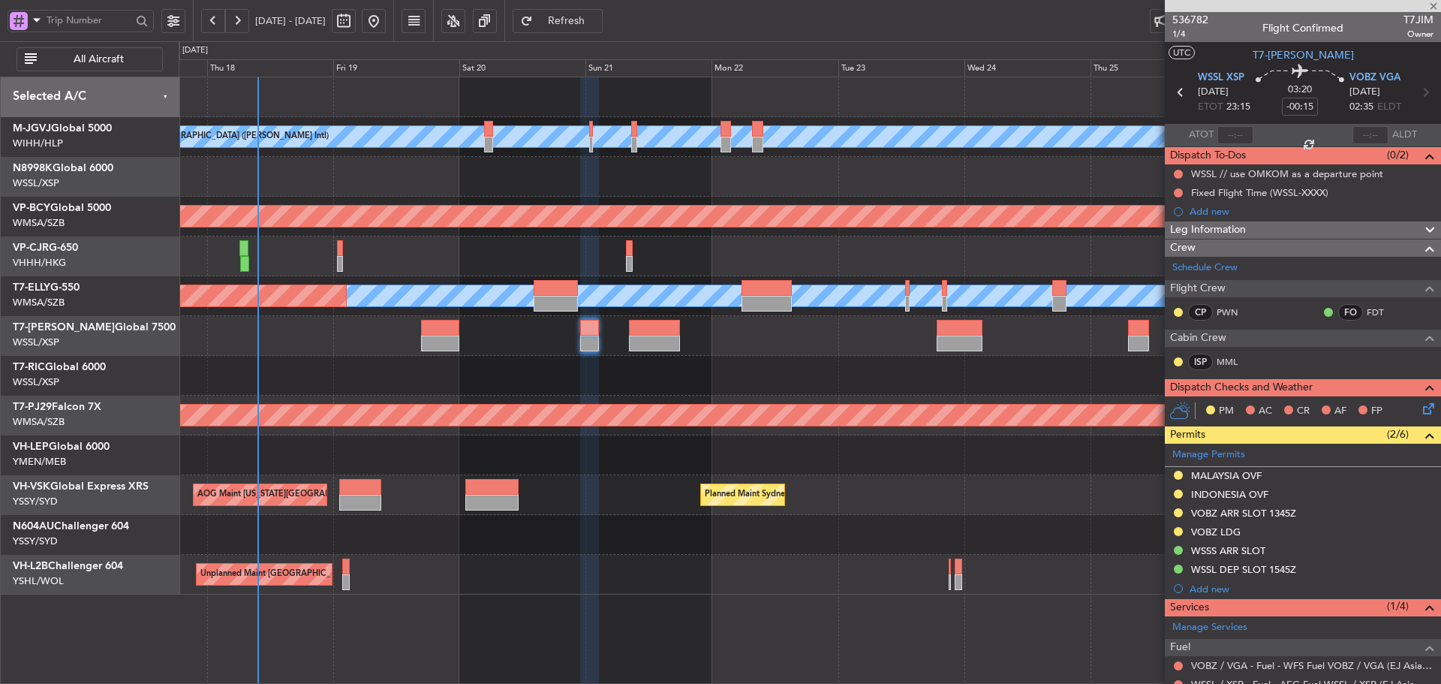
type input "+00:15"
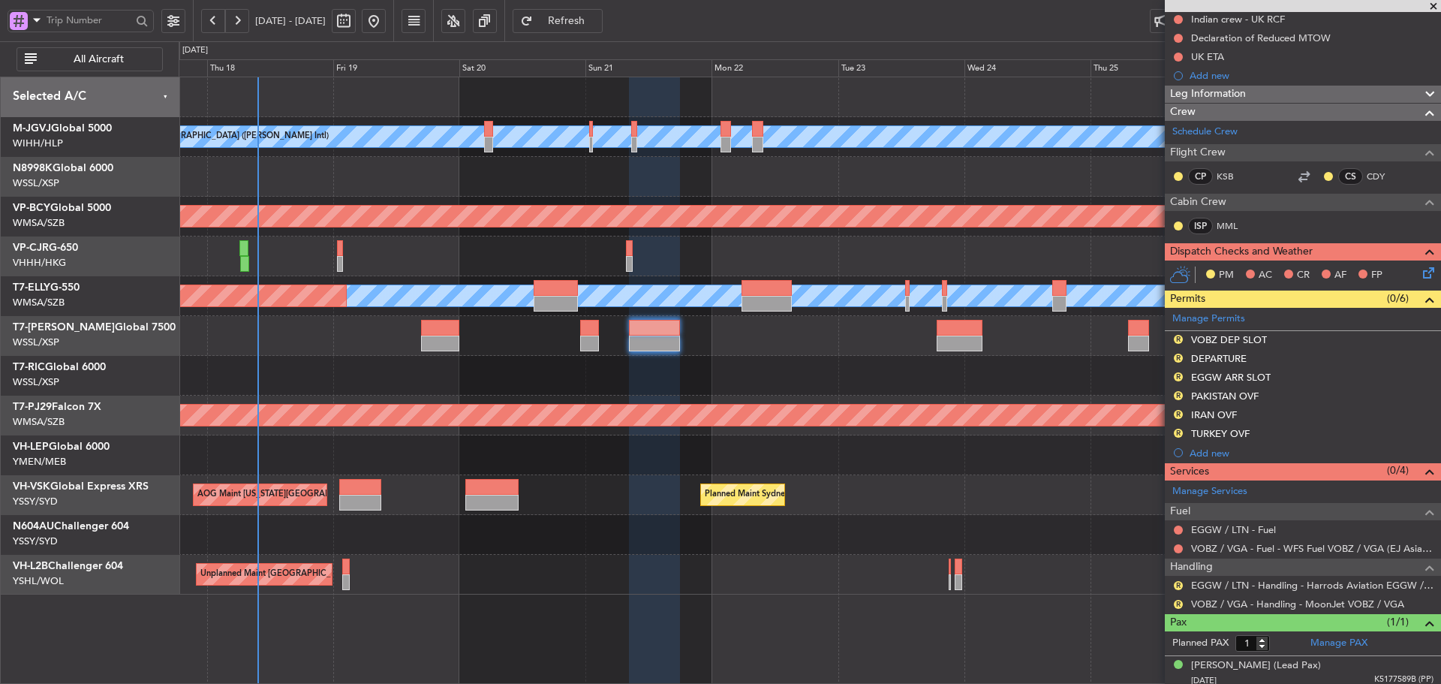
scroll to position [197, 0]
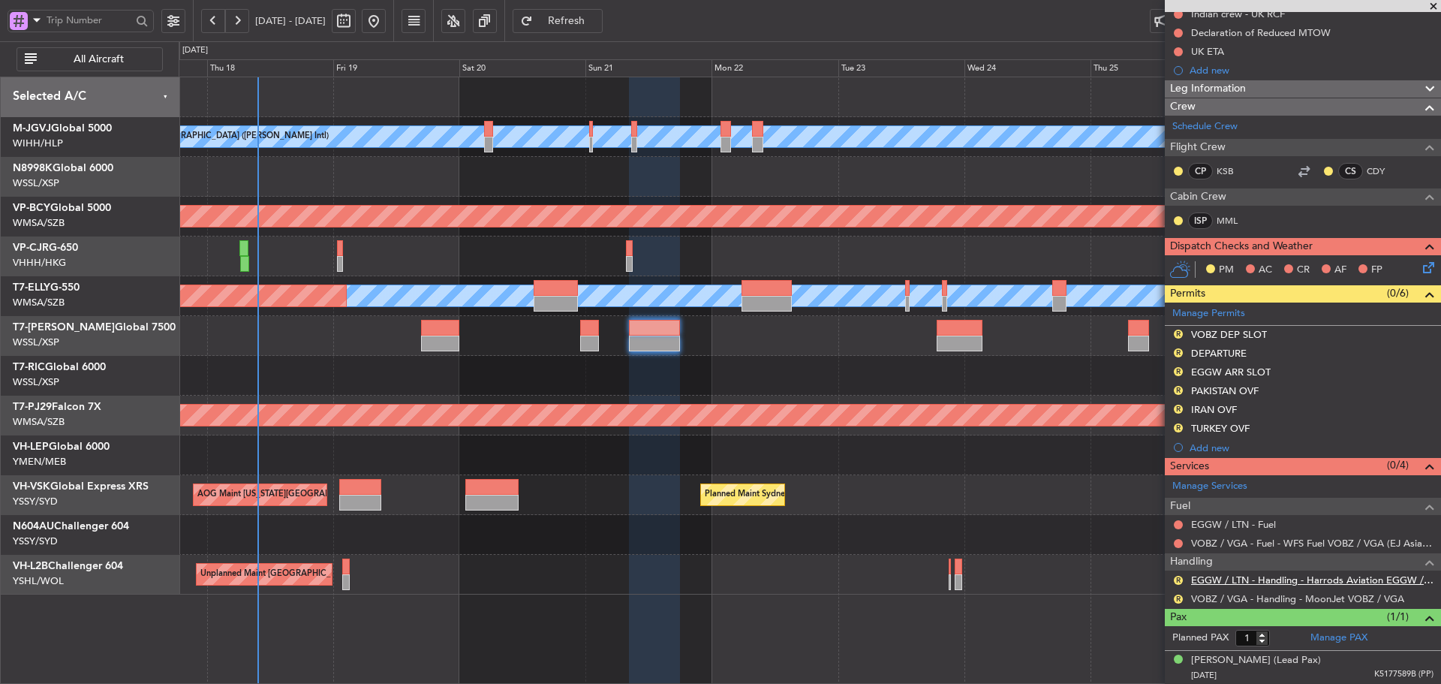
click at [1245, 581] on link "EGGW / LTN - Handling - Harrods Aviation EGGW / LTN" at bounding box center [1312, 580] width 242 height 13
click at [1179, 333] on div "Manage Permits R VOBZ DEP SLOT R DEPARTURE R EGGW ARR SLOT R PAKISTAN OVF R IRA…" at bounding box center [1303, 380] width 276 height 155
click at [1176, 333] on div "Manage Permits R VOBZ DEP SLOT R DEPARTURE R EGGW ARR SLOT R PAKISTAN OVF R IRA…" at bounding box center [1303, 380] width 276 height 155
click at [1178, 335] on div "Manage Permits R VOBZ DEP SLOT R DEPARTURE R EGGW ARR SLOT R PAKISTAN OVF R IRA…" at bounding box center [1303, 380] width 276 height 155
click at [1174, 334] on button "R" at bounding box center [1178, 334] width 9 height 9
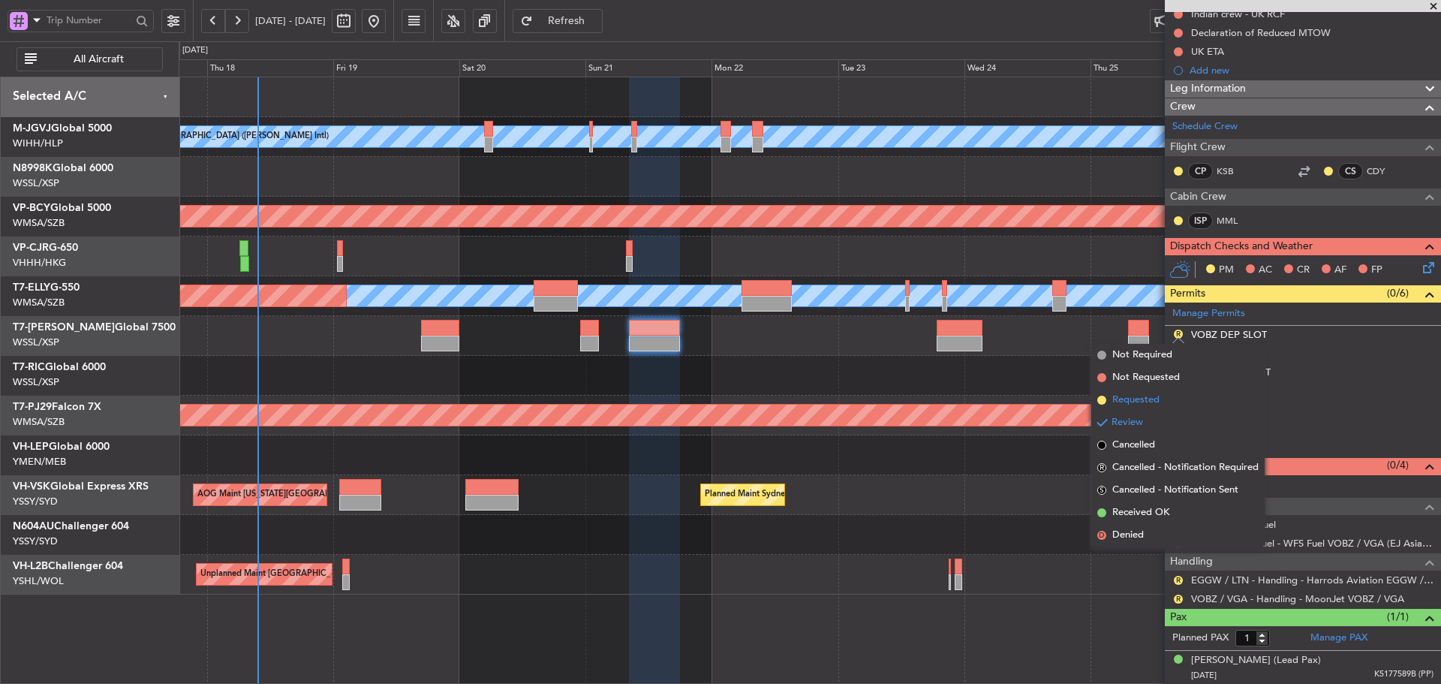
click at [1101, 401] on span at bounding box center [1102, 400] width 9 height 9
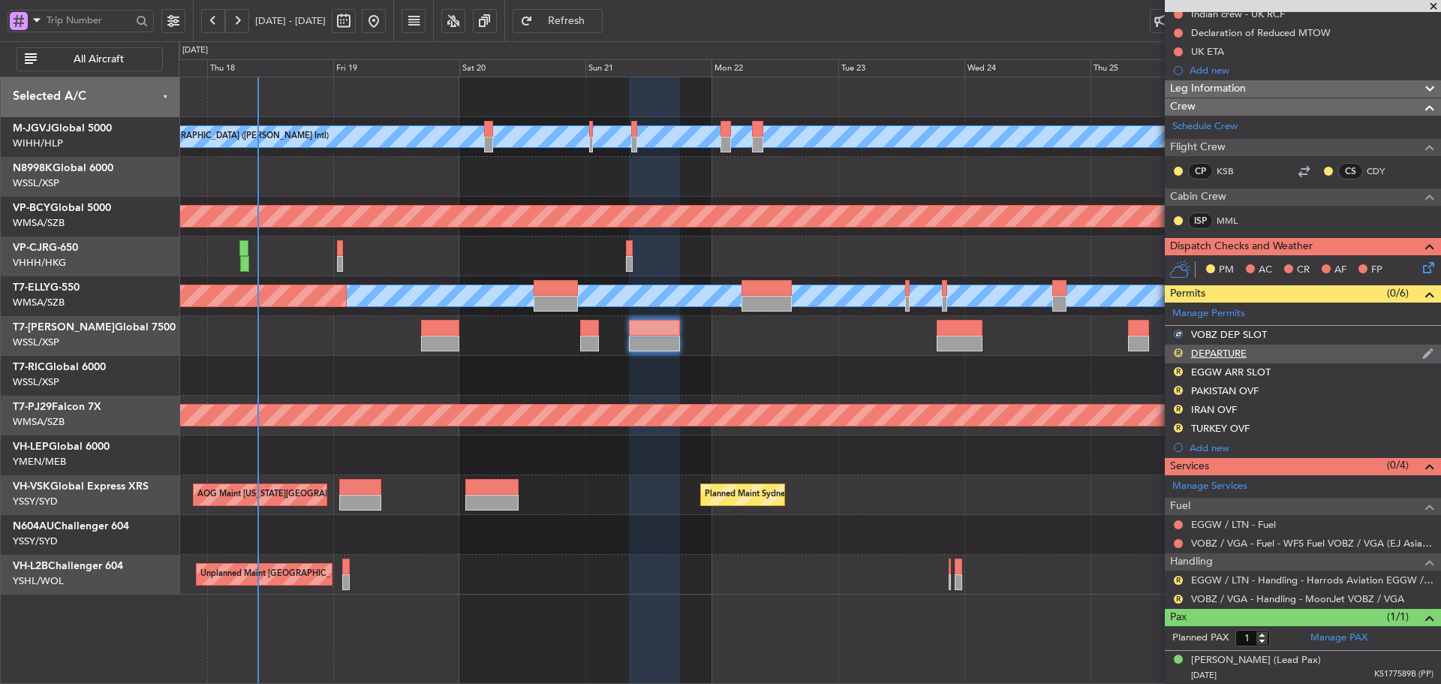
click at [1180, 352] on button "R" at bounding box center [1178, 352] width 9 height 9
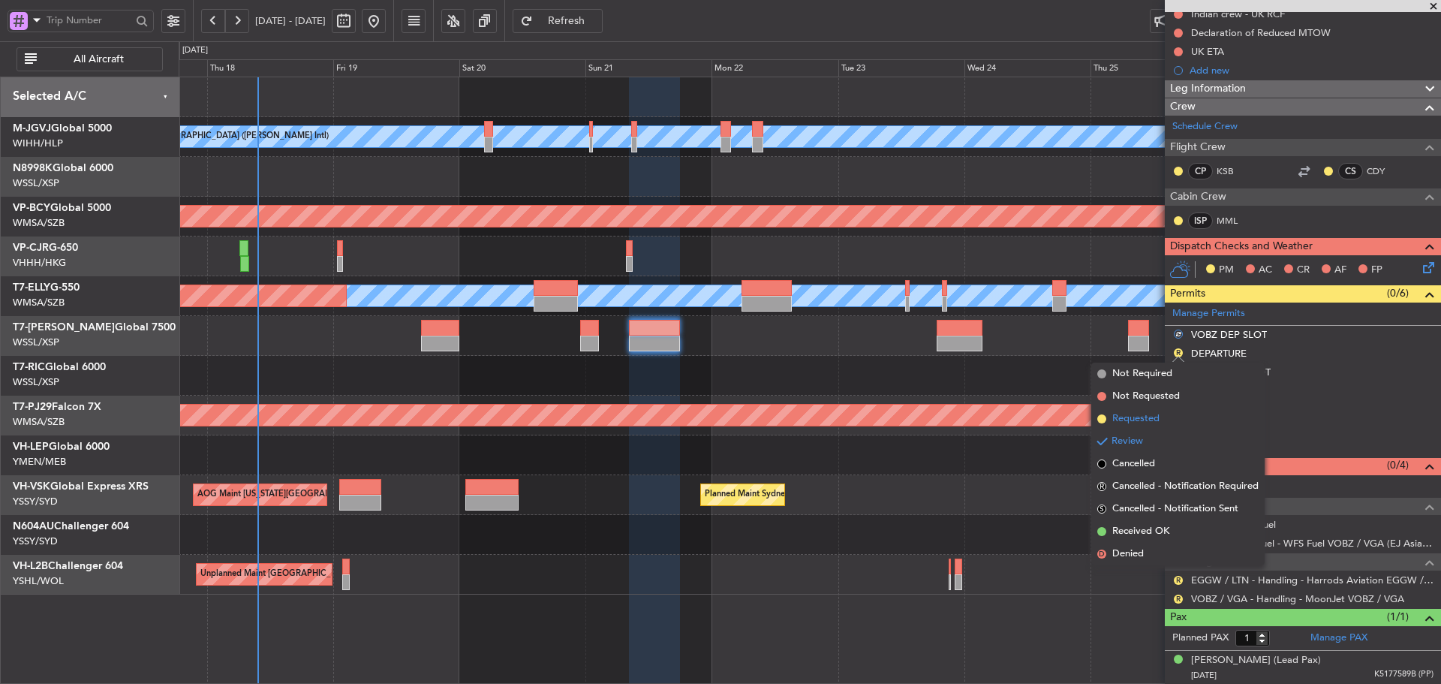
click at [1100, 418] on span at bounding box center [1102, 418] width 9 height 9
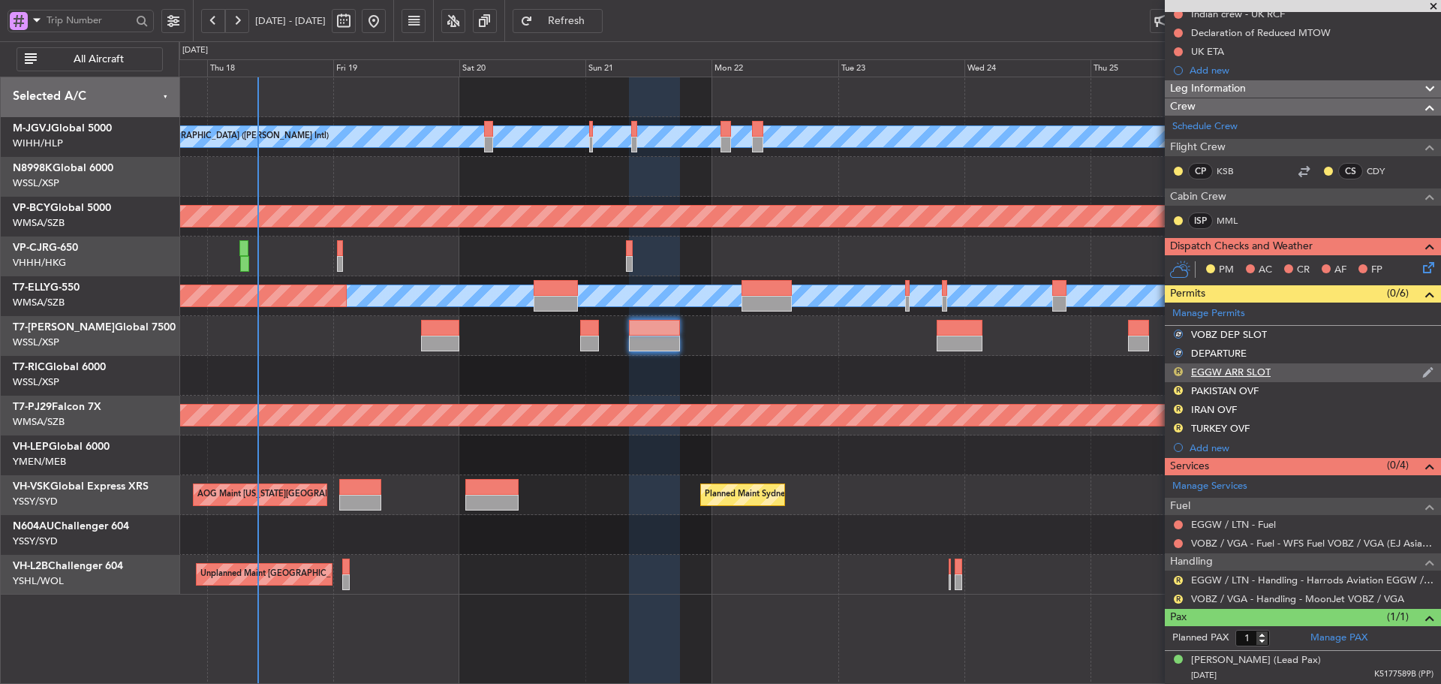
click at [1175, 369] on button "R" at bounding box center [1178, 371] width 9 height 9
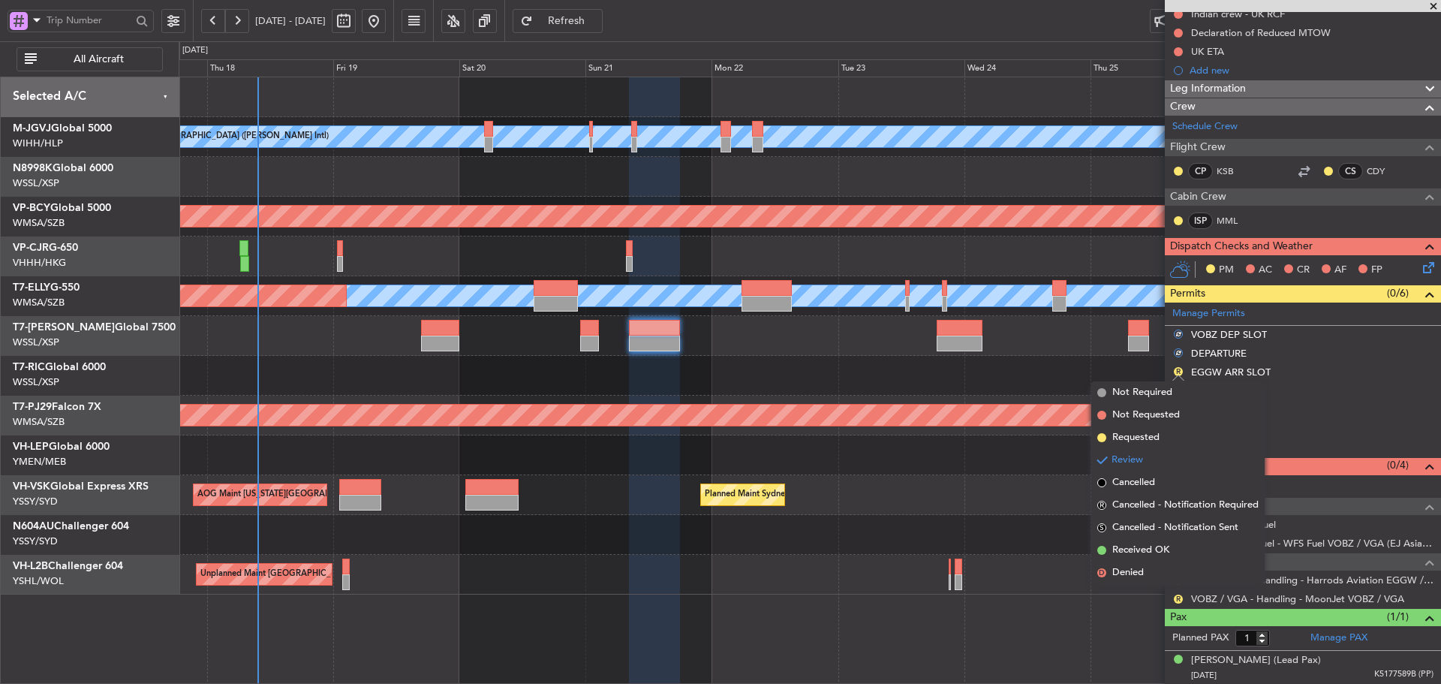
drag, startPoint x: 1104, startPoint y: 437, endPoint x: 1126, endPoint y: 422, distance: 27.1
click at [1103, 437] on span at bounding box center [1102, 437] width 9 height 9
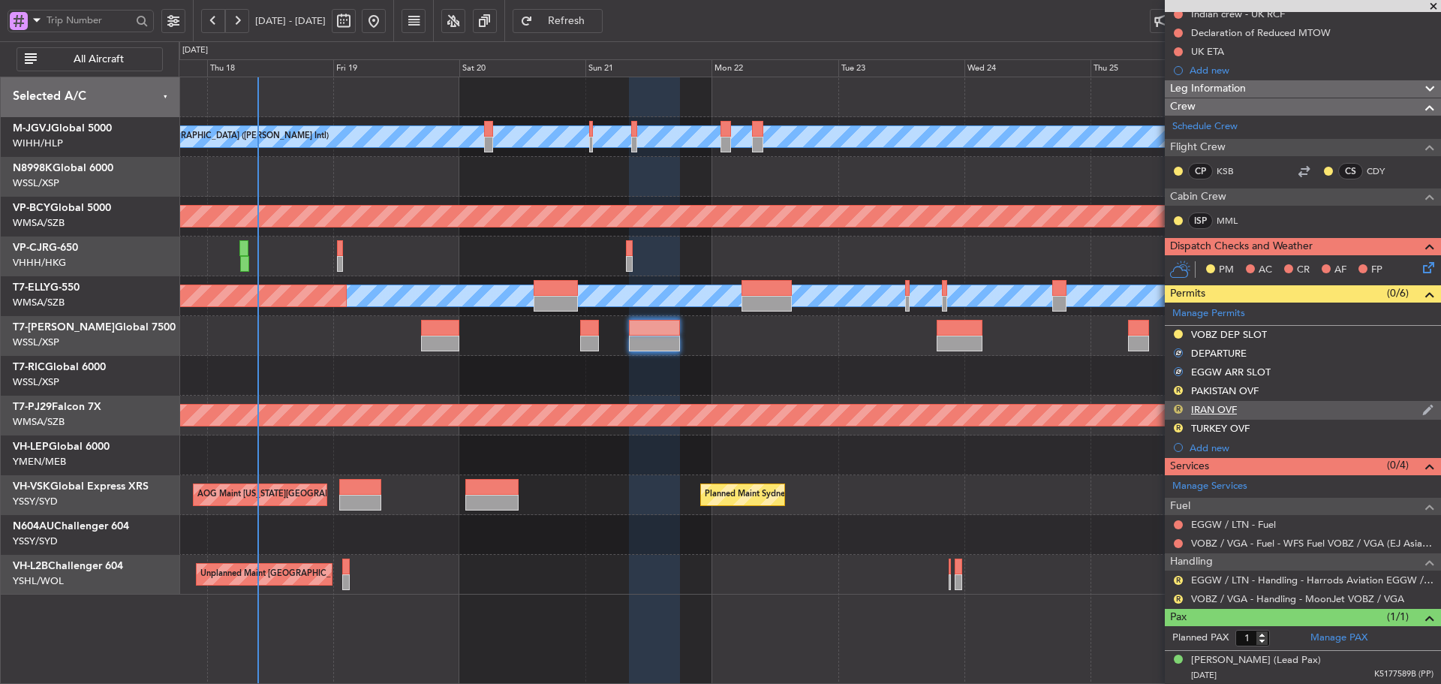
click at [1179, 408] on button "R" at bounding box center [1178, 409] width 9 height 9
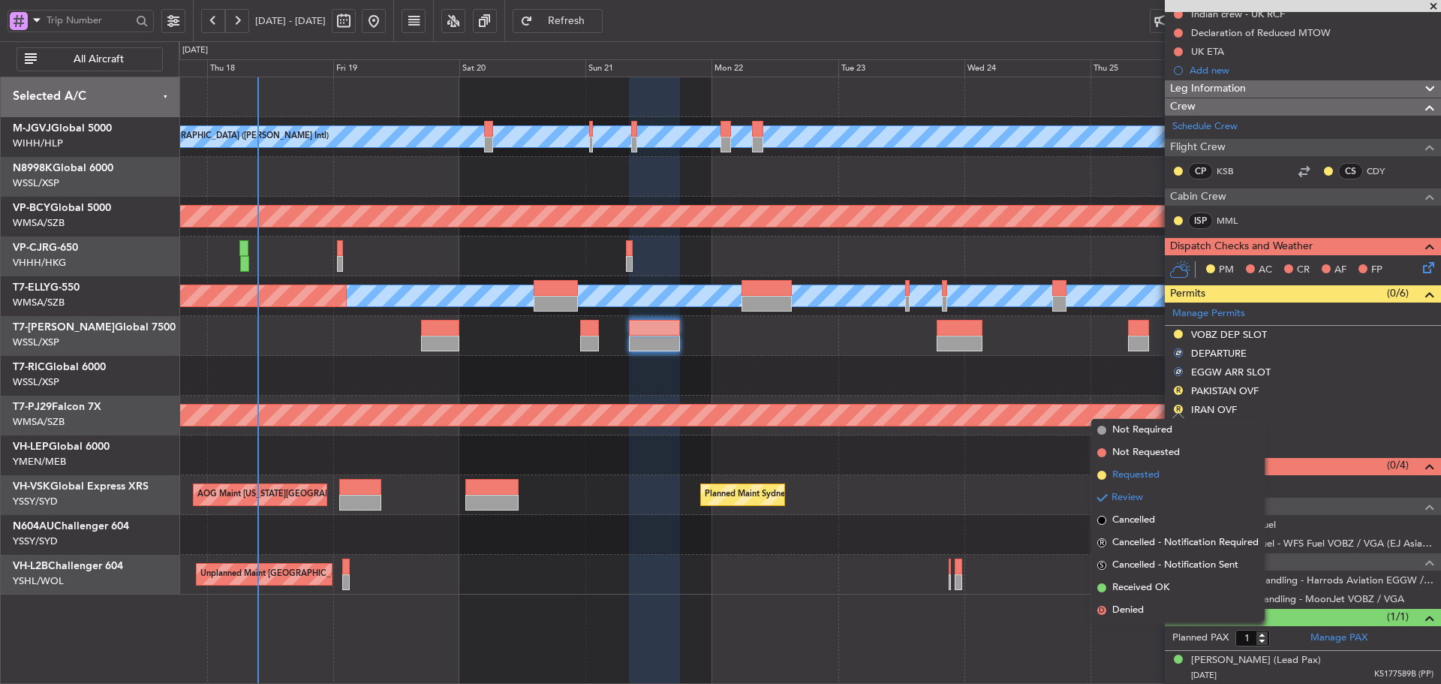
click at [1101, 473] on span at bounding box center [1102, 475] width 9 height 9
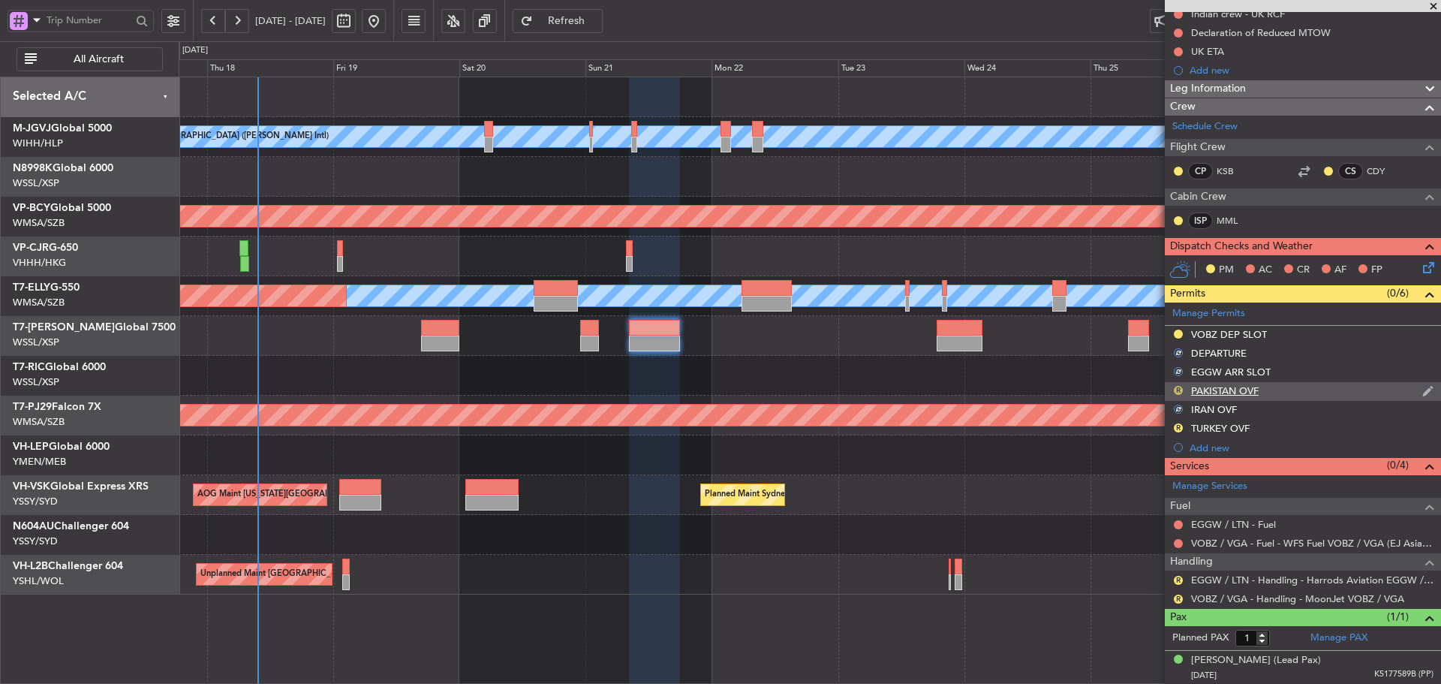
click at [1180, 387] on button "R" at bounding box center [1178, 390] width 9 height 9
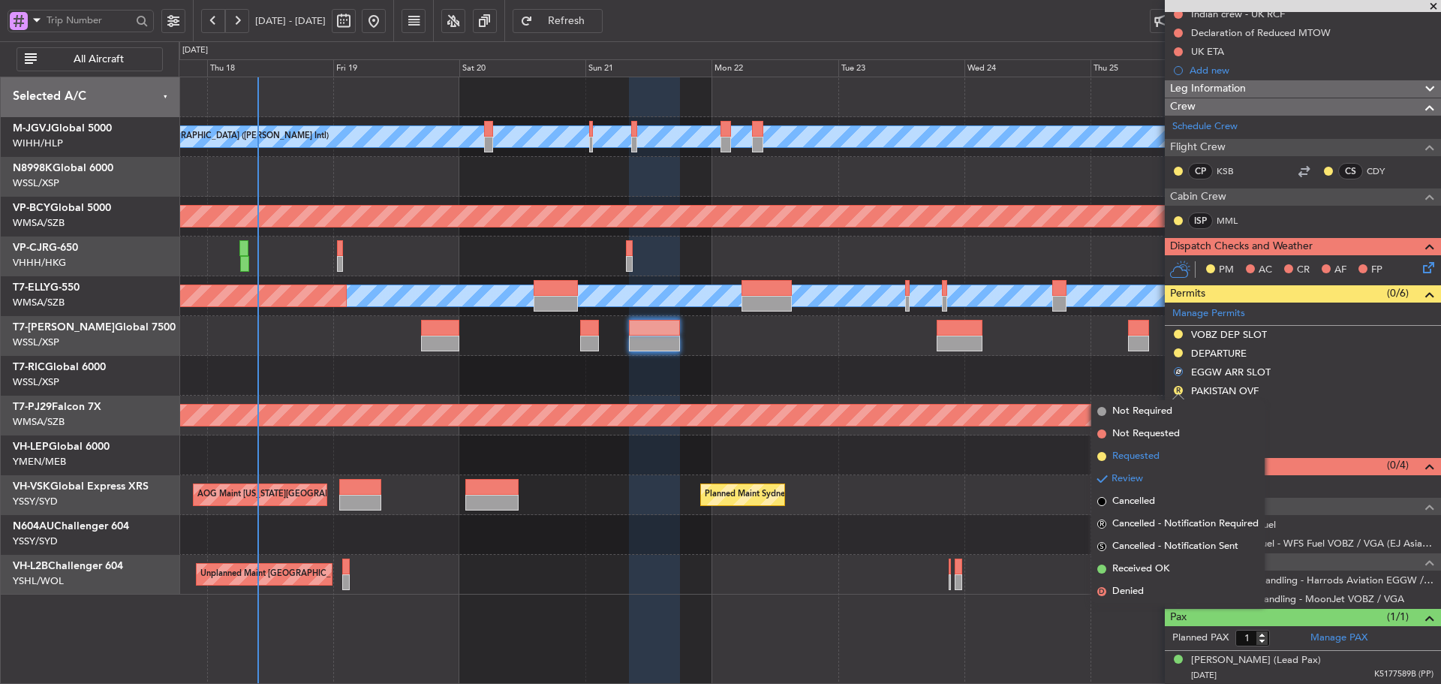
click at [1104, 456] on span at bounding box center [1102, 456] width 9 height 9
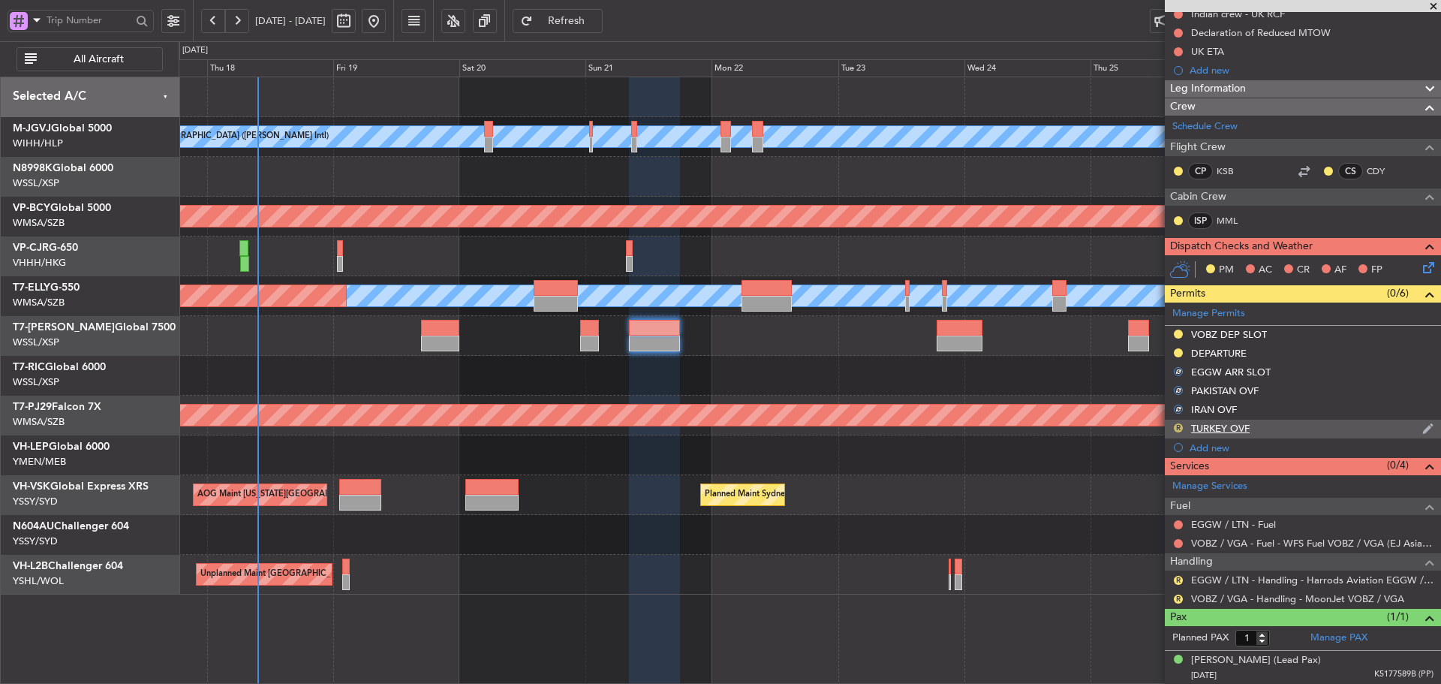
click at [1177, 428] on button "R" at bounding box center [1178, 427] width 9 height 9
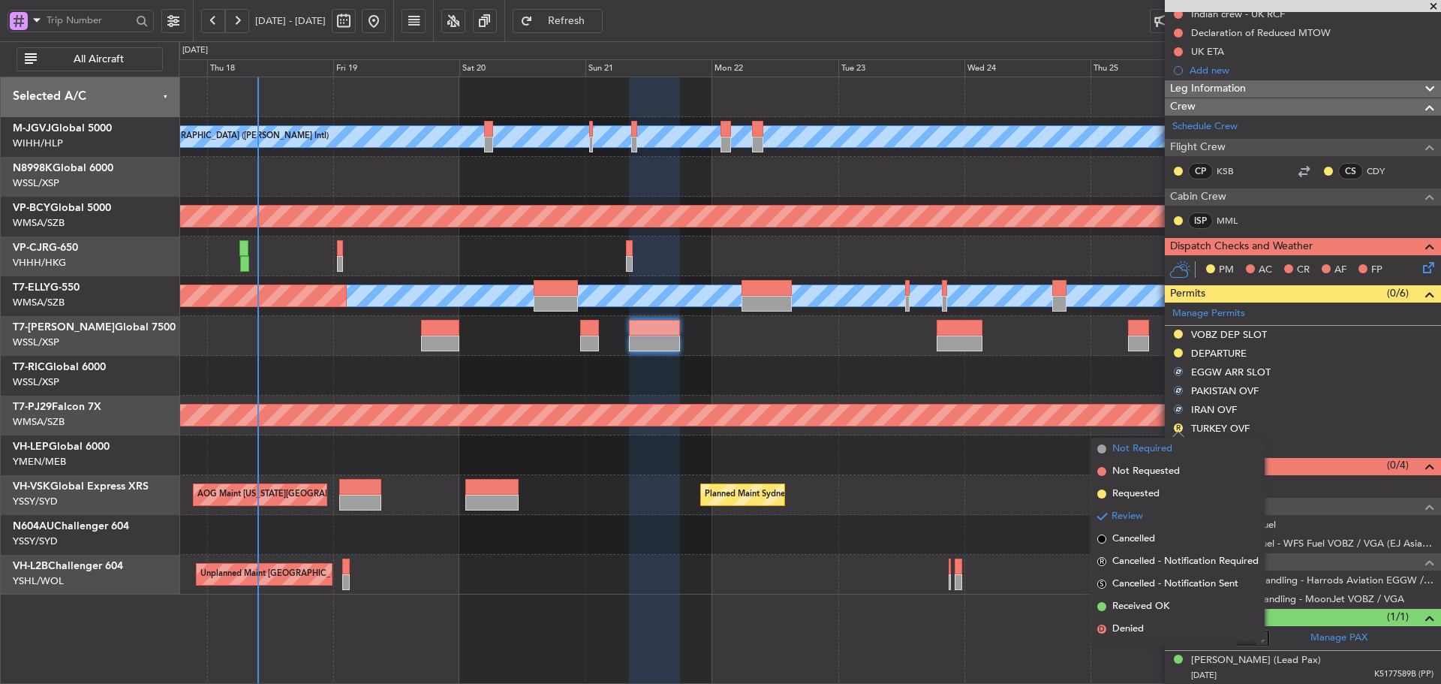
click at [1101, 447] on span at bounding box center [1102, 448] width 9 height 9
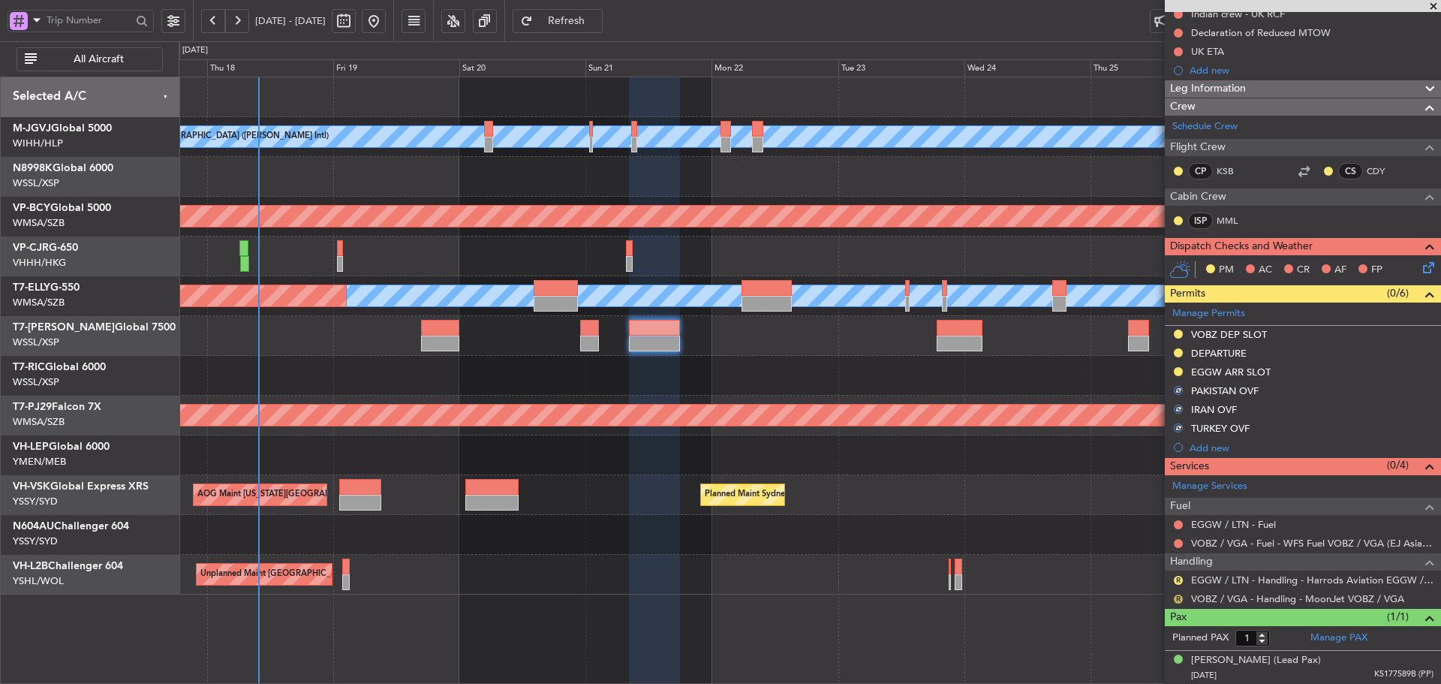
click at [1179, 598] on button "R" at bounding box center [1178, 599] width 9 height 9
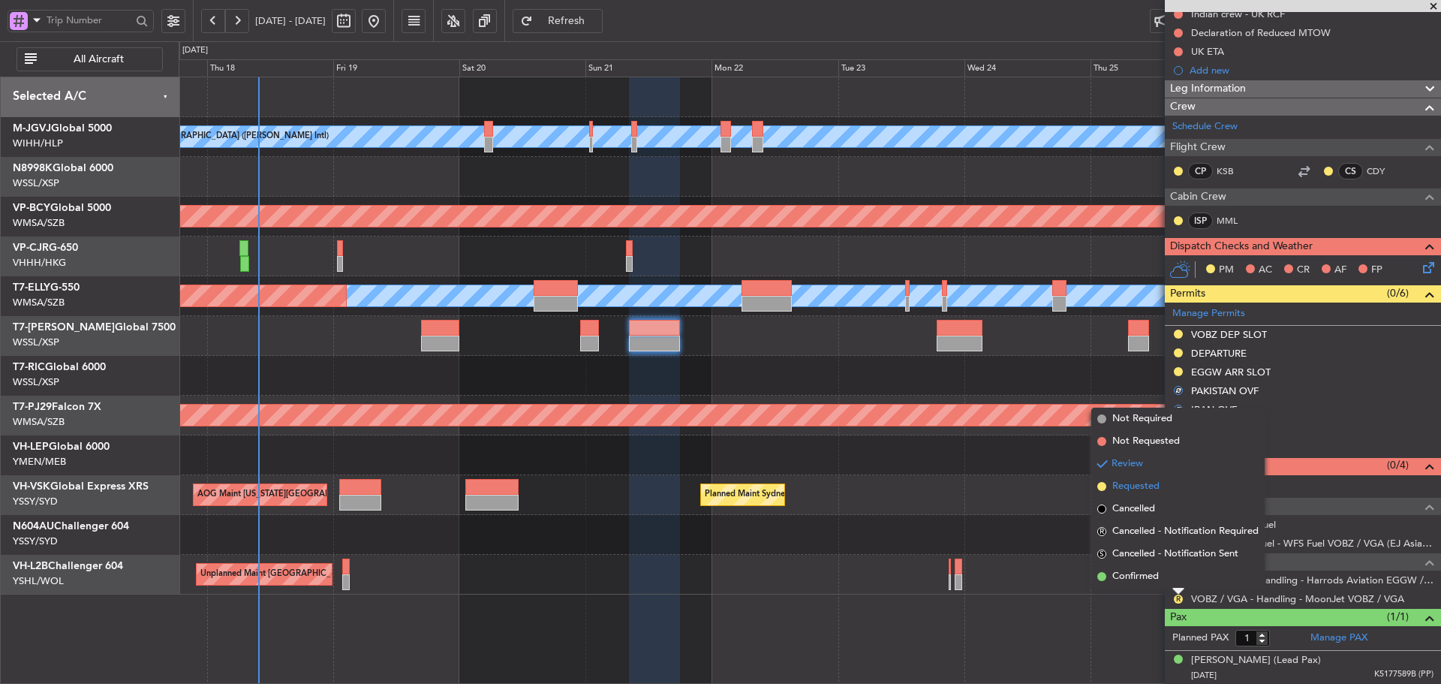
click at [1103, 486] on span at bounding box center [1102, 486] width 9 height 9
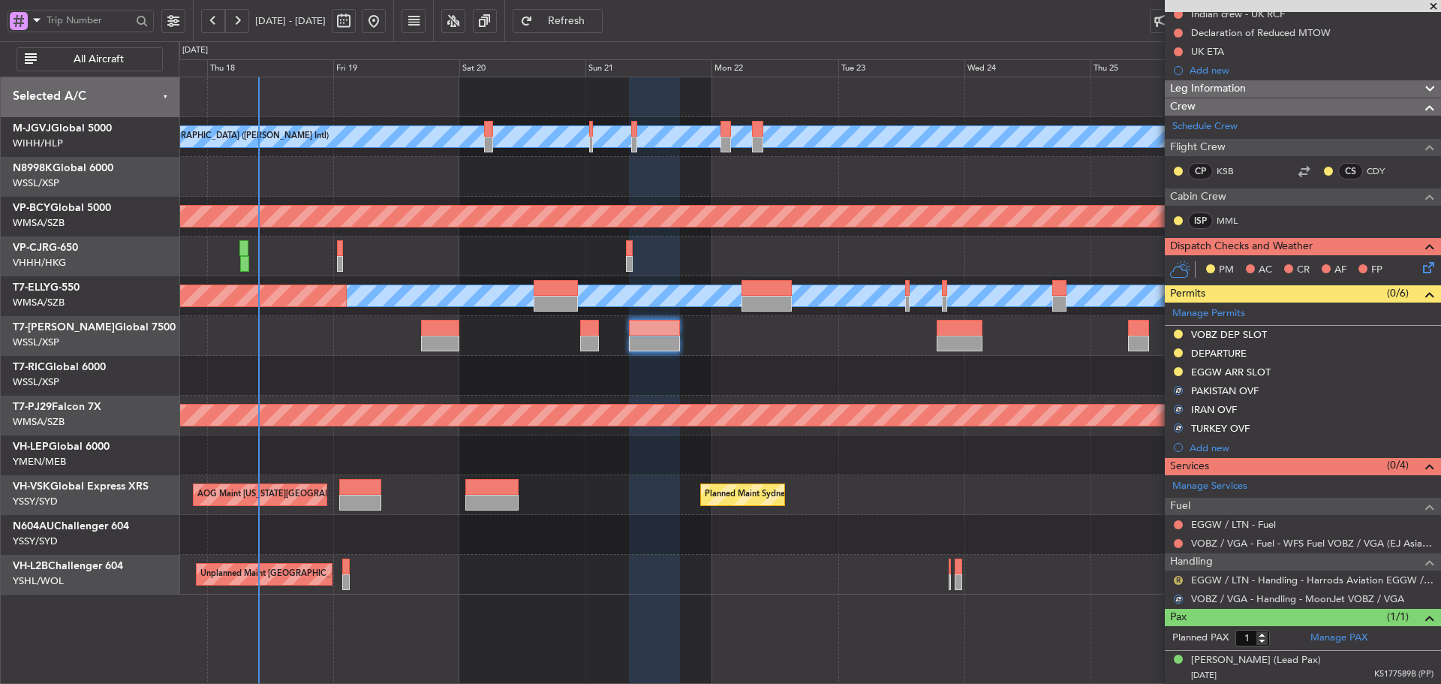
click at [1178, 578] on button "R" at bounding box center [1178, 580] width 9 height 9
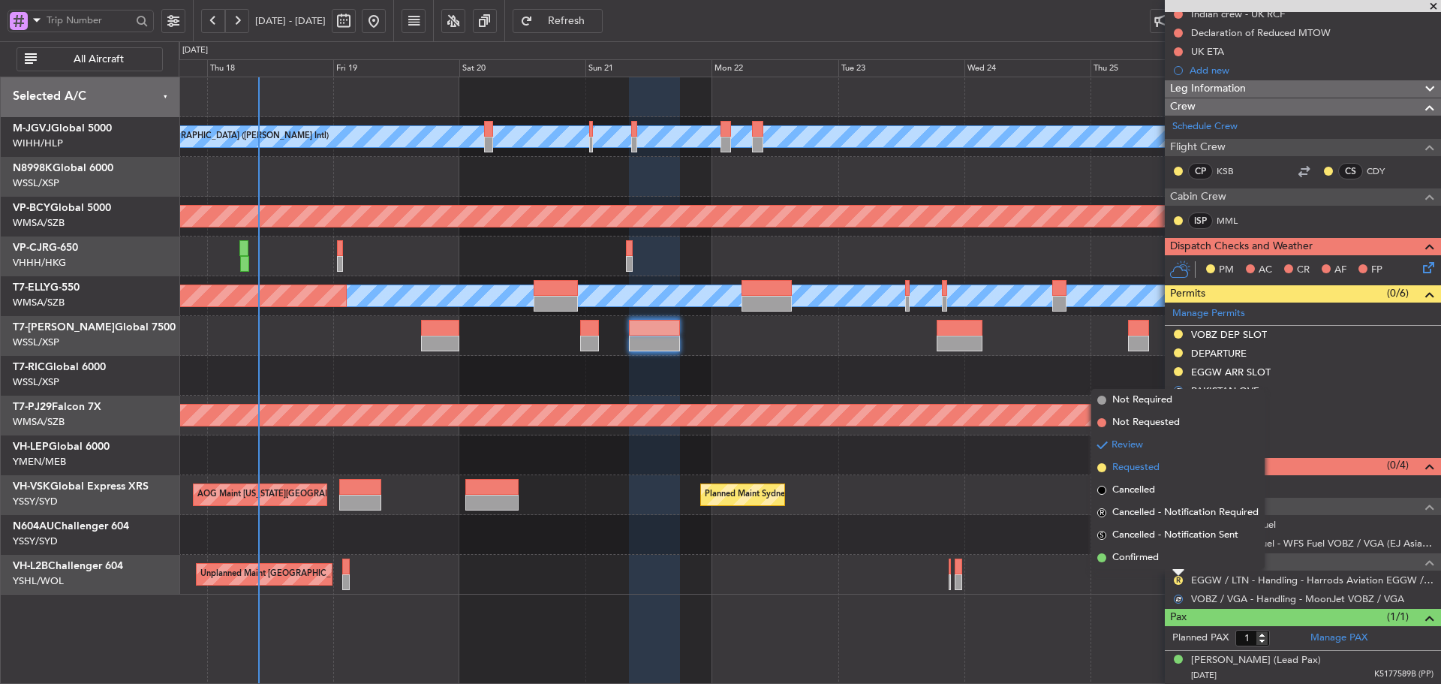
click at [1102, 468] on span at bounding box center [1102, 467] width 9 height 9
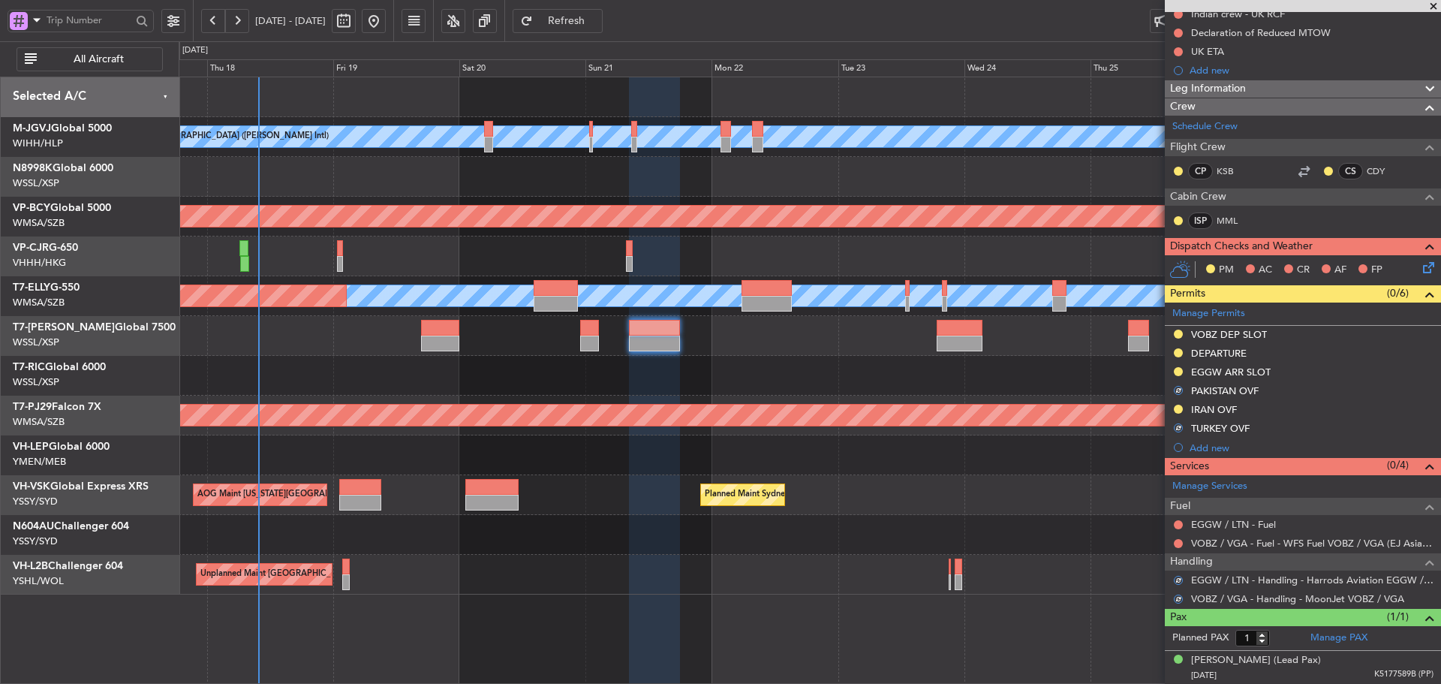
scroll to position [0, 0]
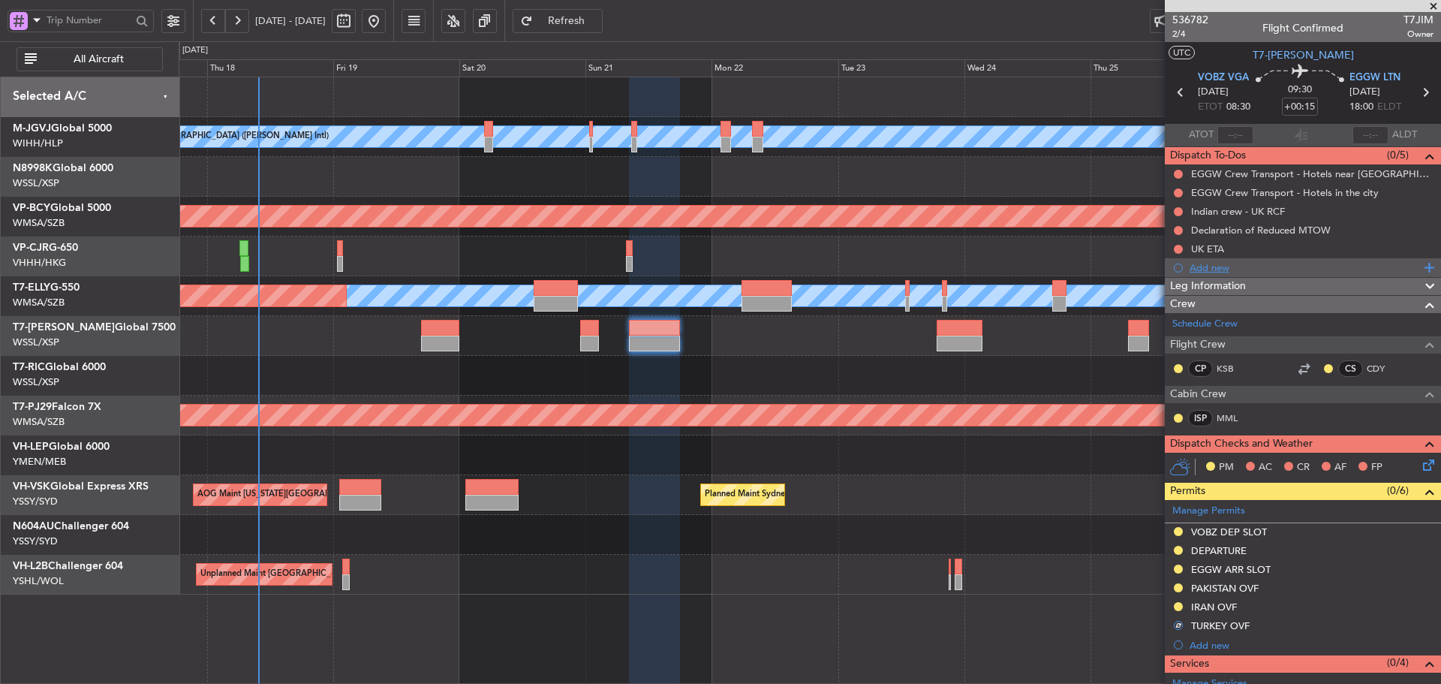
click at [1219, 270] on div "Add new" at bounding box center [1305, 267] width 230 height 13
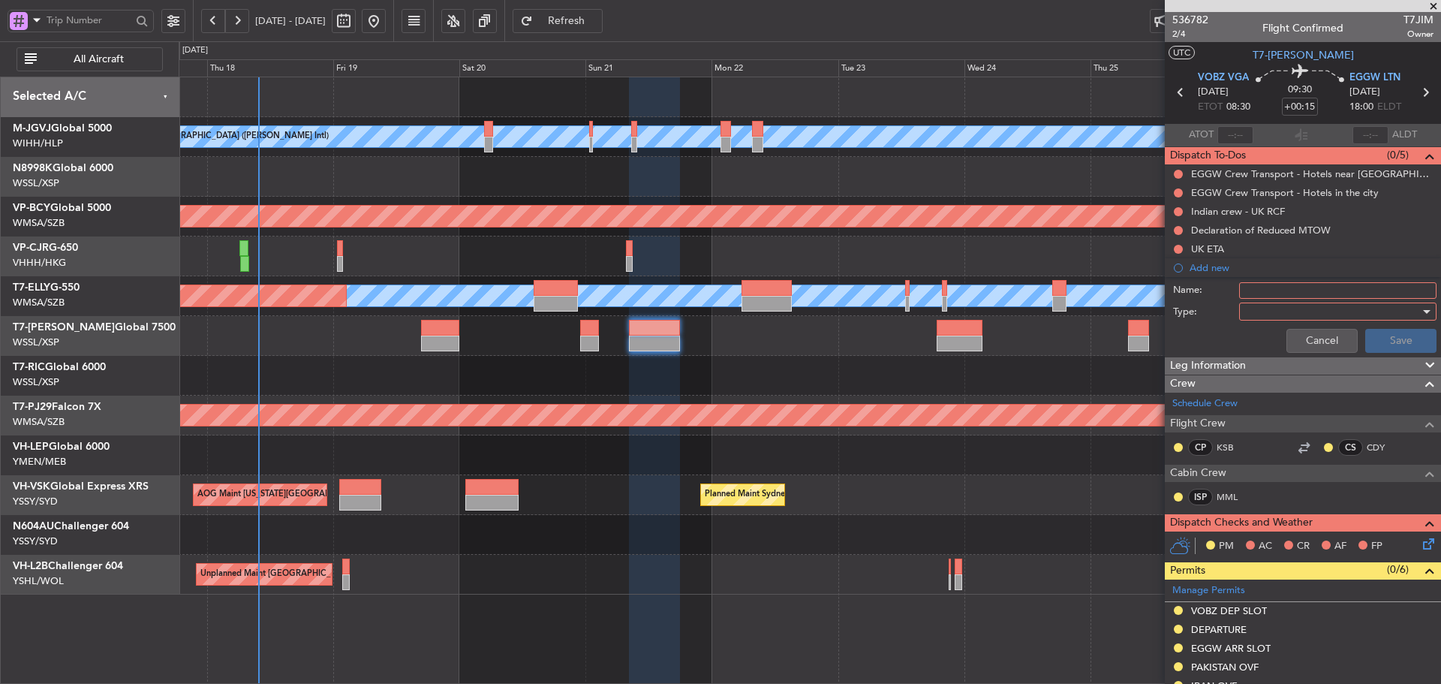
click at [1272, 283] on input "Name:" at bounding box center [1338, 290] width 197 height 17
click at [1287, 294] on input "FPL" at bounding box center [1338, 290] width 197 height 17
type input "FPL item 18"
click at [1260, 305] on div at bounding box center [1333, 311] width 175 height 23
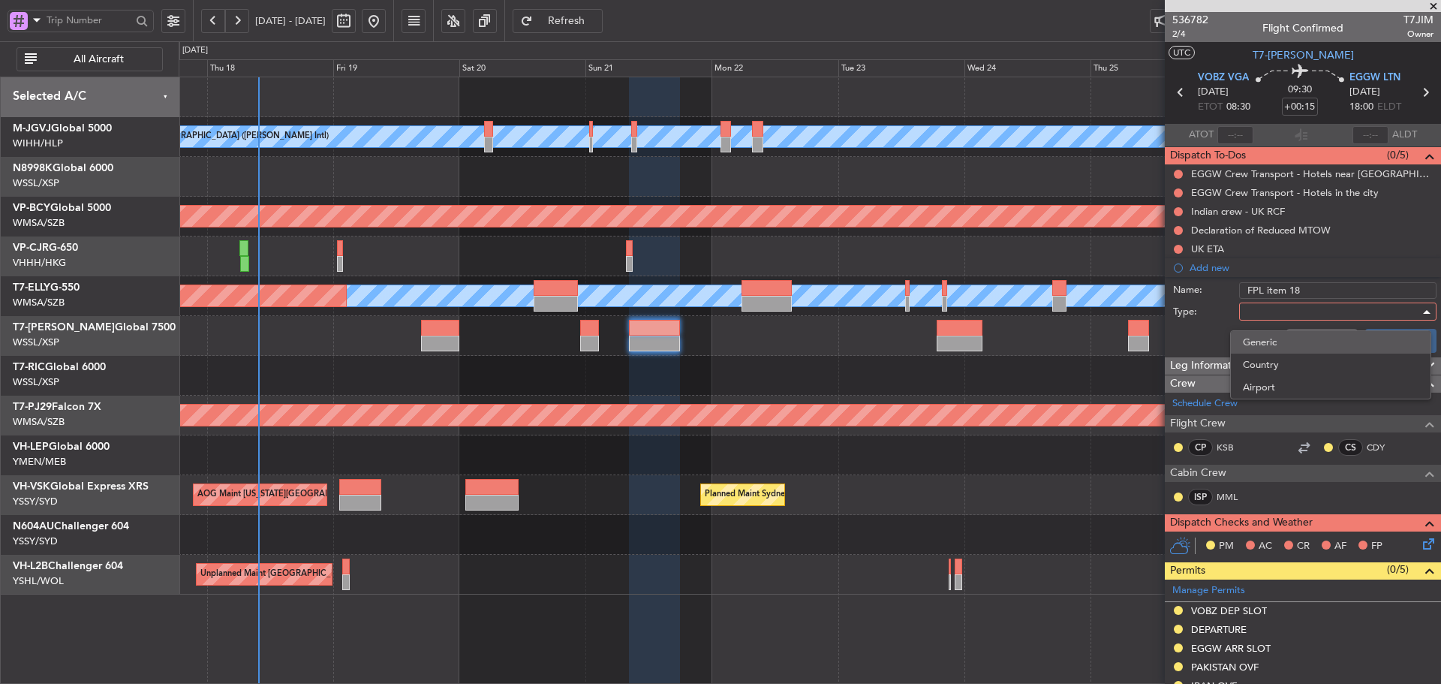
click at [1264, 338] on span "Generic" at bounding box center [1331, 342] width 176 height 23
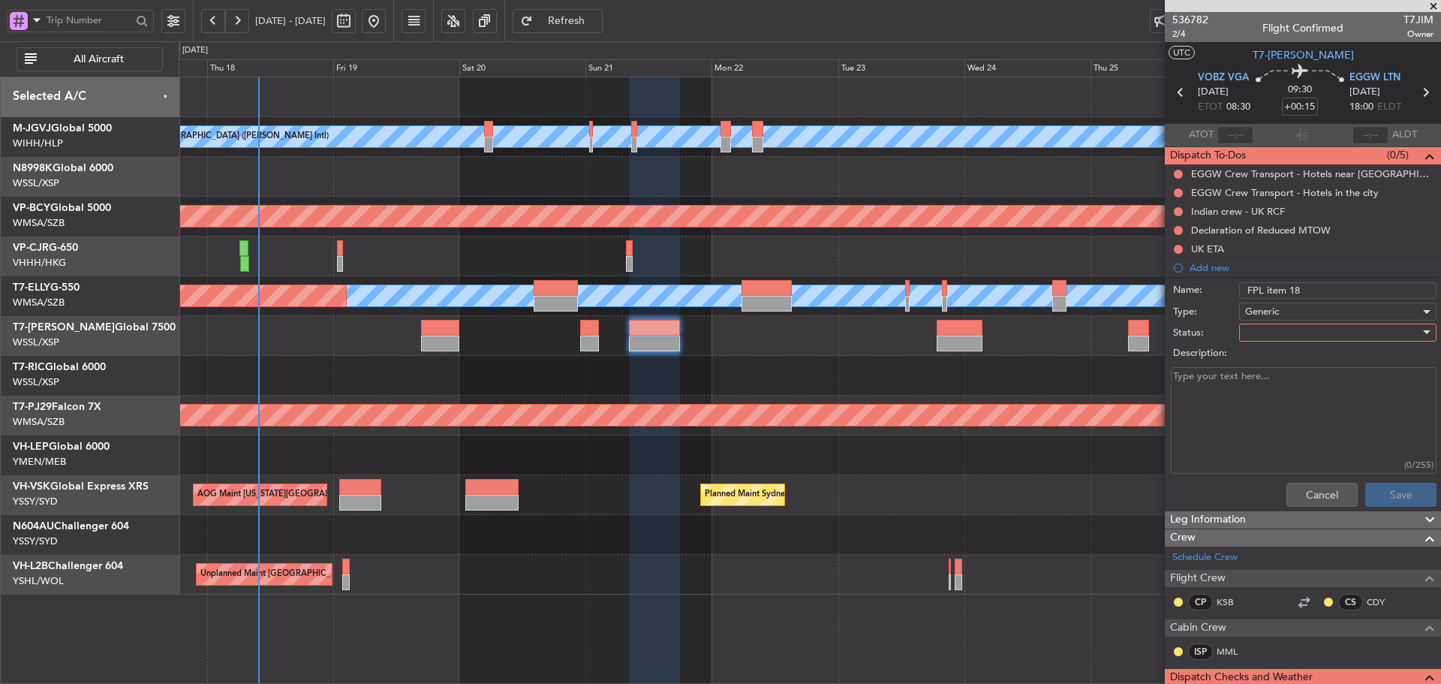
click at [1193, 385] on textarea "Description:" at bounding box center [1304, 420] width 266 height 107
paste textarea "**SCHEDULE** ------------------------------------------------------------------…"
click at [1277, 384] on textarea "Turkey ovf -" at bounding box center [1304, 420] width 266 height 107
paste textarea "FPL filed at least 3 hours before flight by adding purpose of flight in Remark …"
drag, startPoint x: 1384, startPoint y: 396, endPoint x: 1134, endPoint y: 379, distance: 250.6
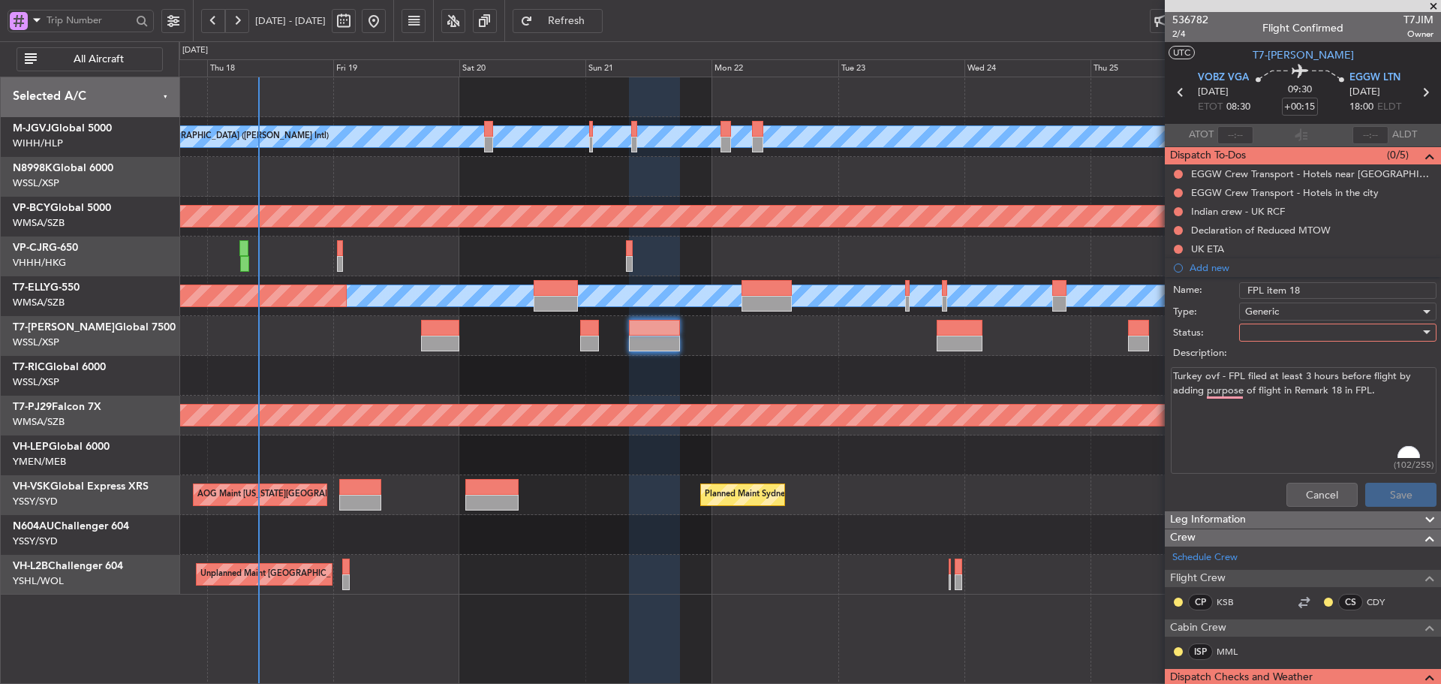
click at [1134, 379] on fb-app "17 Sep 2025 - 27 Sep 2025 Refresh Quick Links All Aircraft MEL Jakarta (Halim I…" at bounding box center [720, 352] width 1441 height 666
type textarea "Turkey ovf - FPL filed at least 3 hours before flight by adding purpose of flig…"
click at [1410, 502] on div "Cancel Save" at bounding box center [1299, 495] width 283 height 36
click at [1385, 499] on div "Cancel Save" at bounding box center [1299, 495] width 283 height 36
click at [1303, 333] on div at bounding box center [1333, 332] width 175 height 23
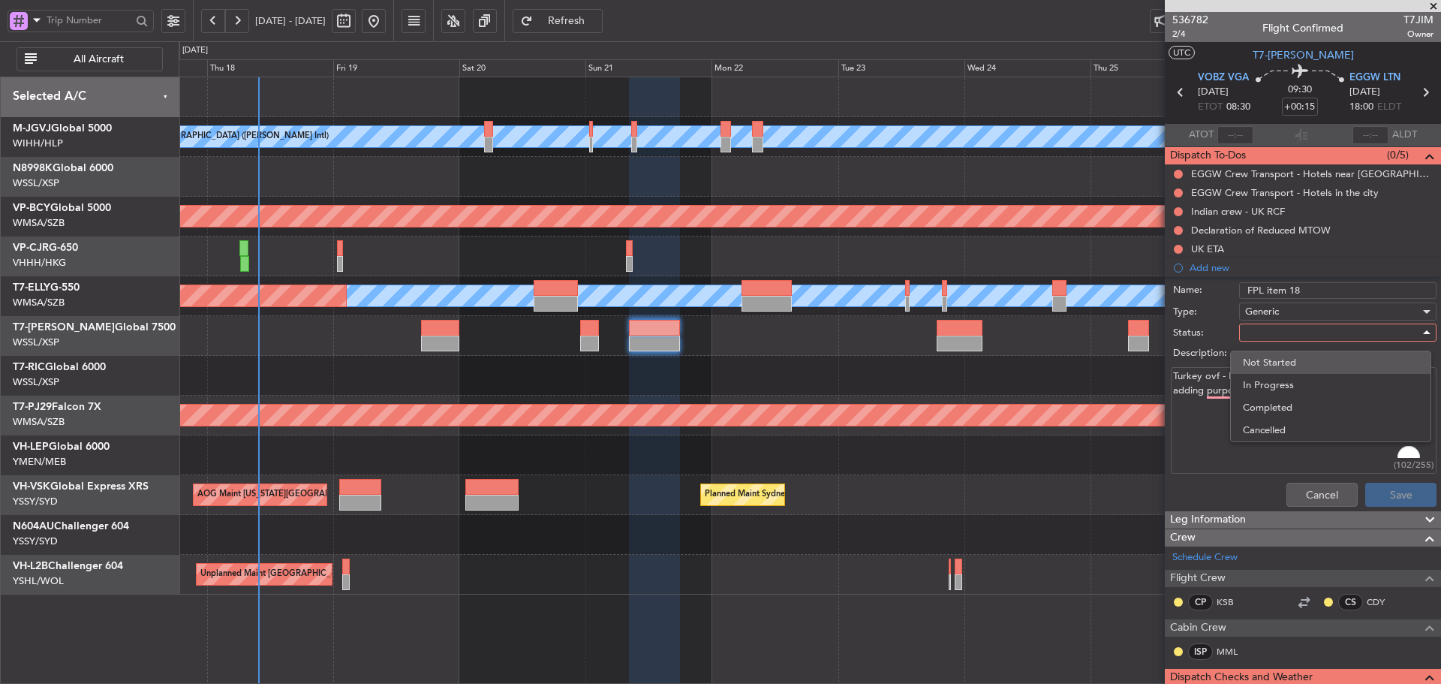
click at [1297, 357] on span "Not Started" at bounding box center [1331, 362] width 176 height 23
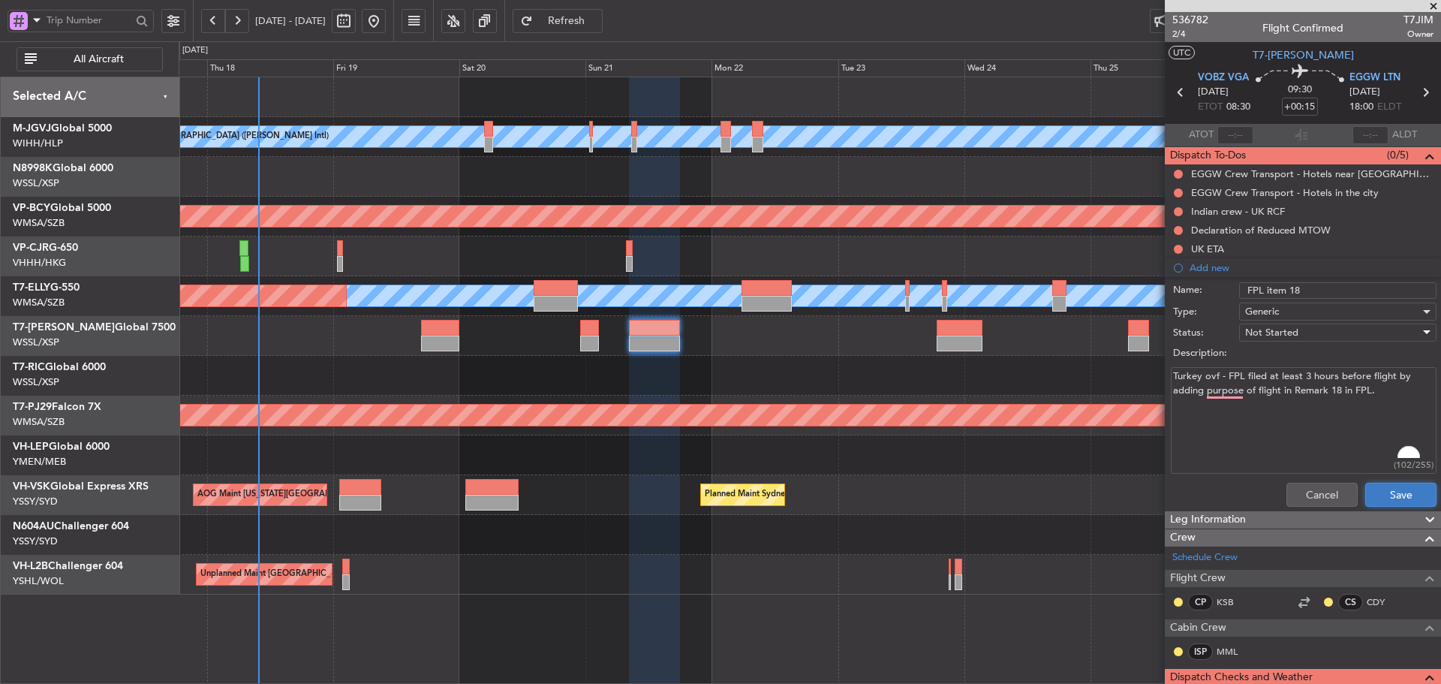
click at [1391, 505] on button "Save" at bounding box center [1401, 495] width 71 height 24
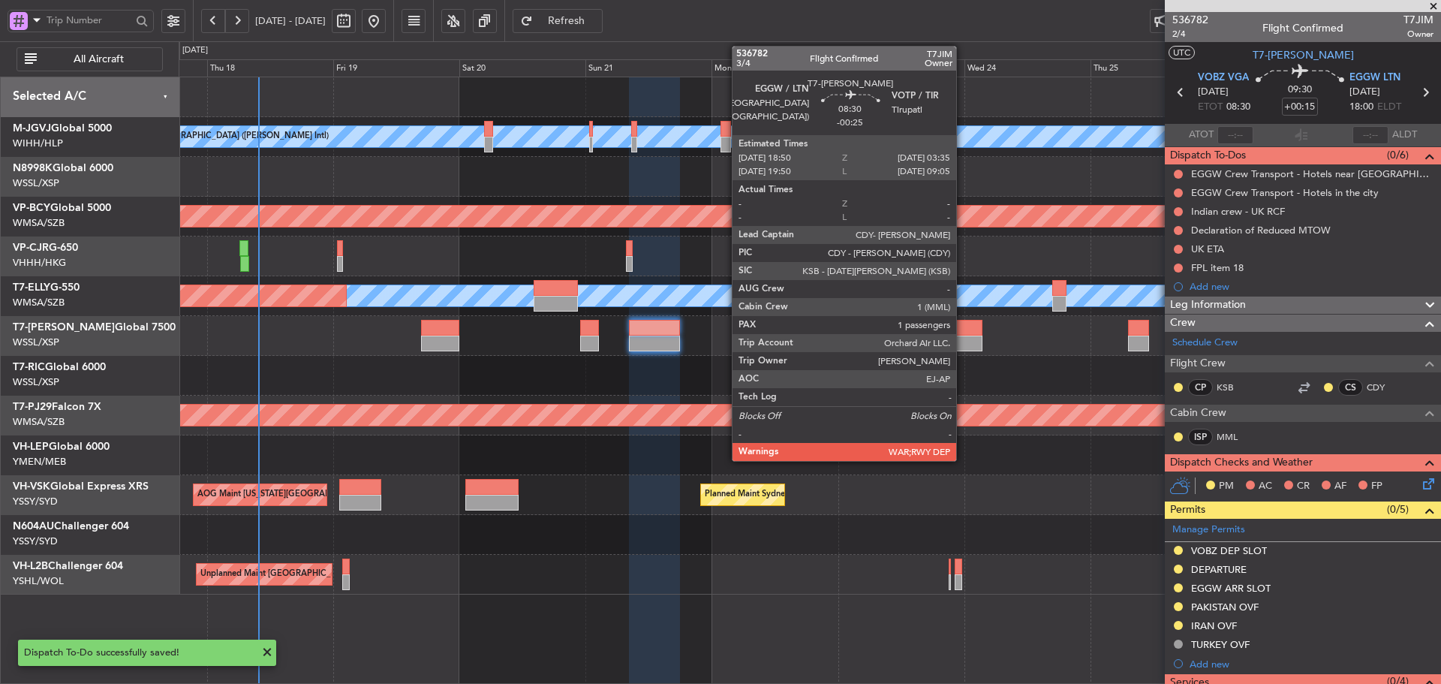
click at [963, 338] on div at bounding box center [960, 344] width 47 height 16
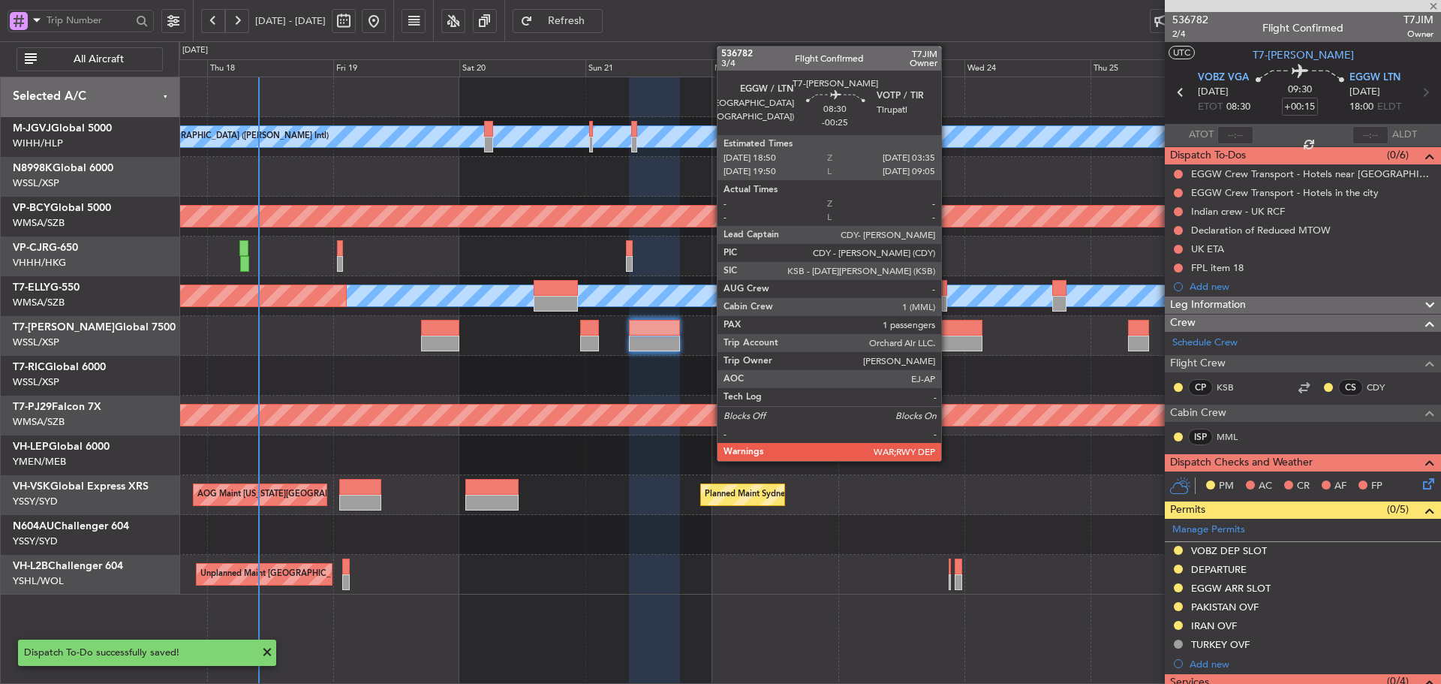
click at [948, 331] on div at bounding box center [960, 328] width 47 height 16
type input "-00:25"
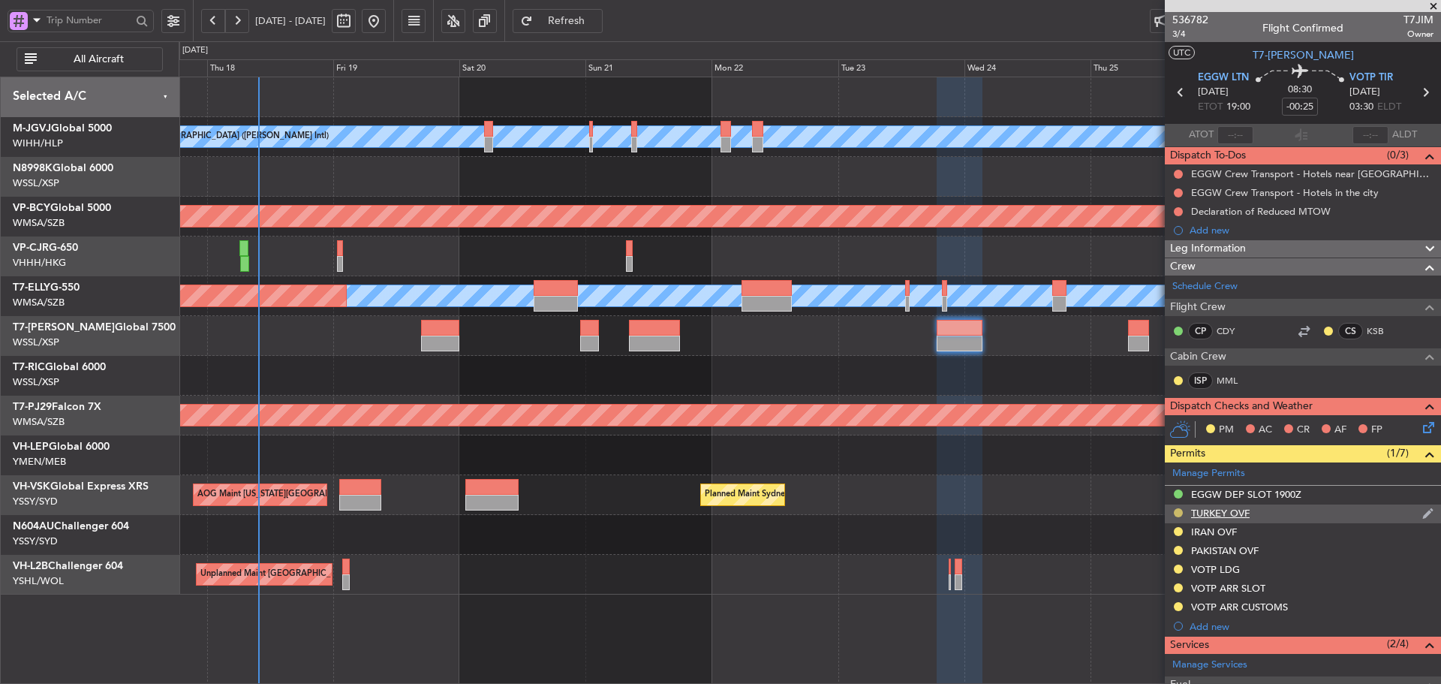
click at [1181, 511] on button at bounding box center [1178, 512] width 9 height 9
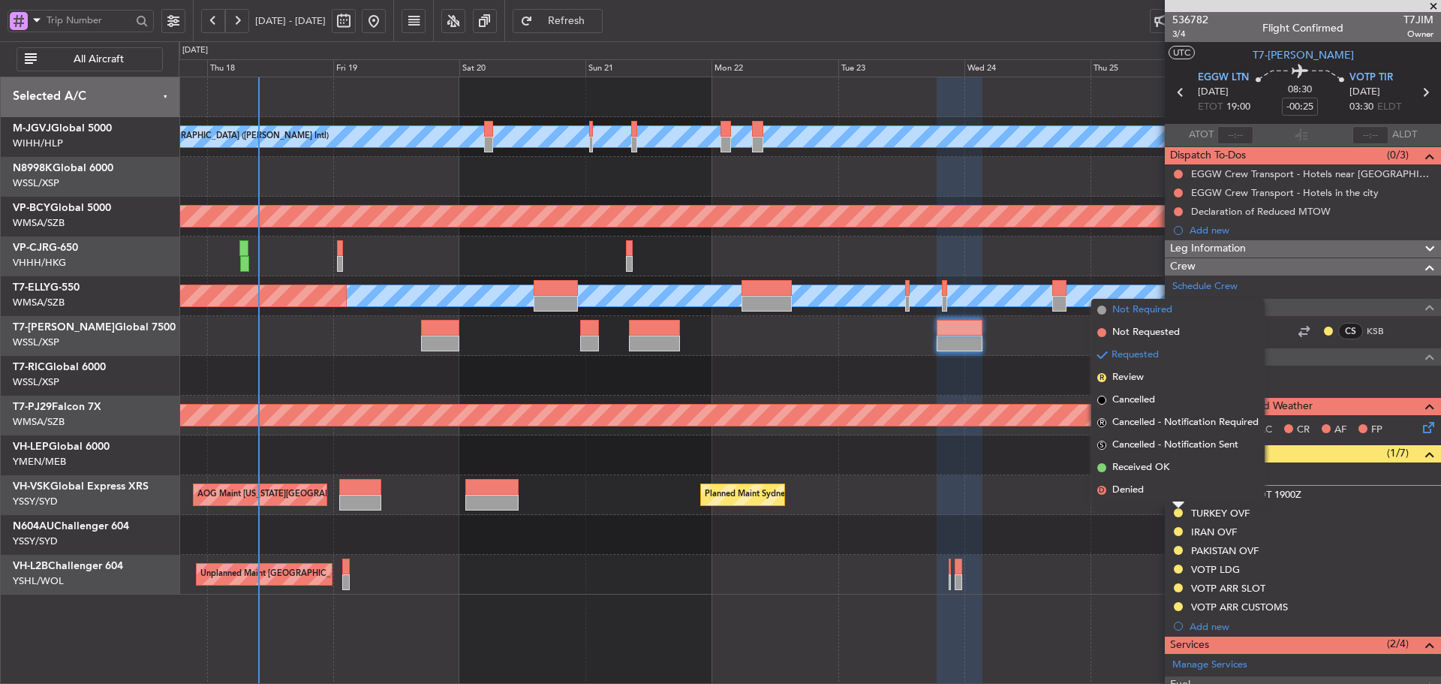
click at [1101, 309] on span at bounding box center [1102, 310] width 9 height 9
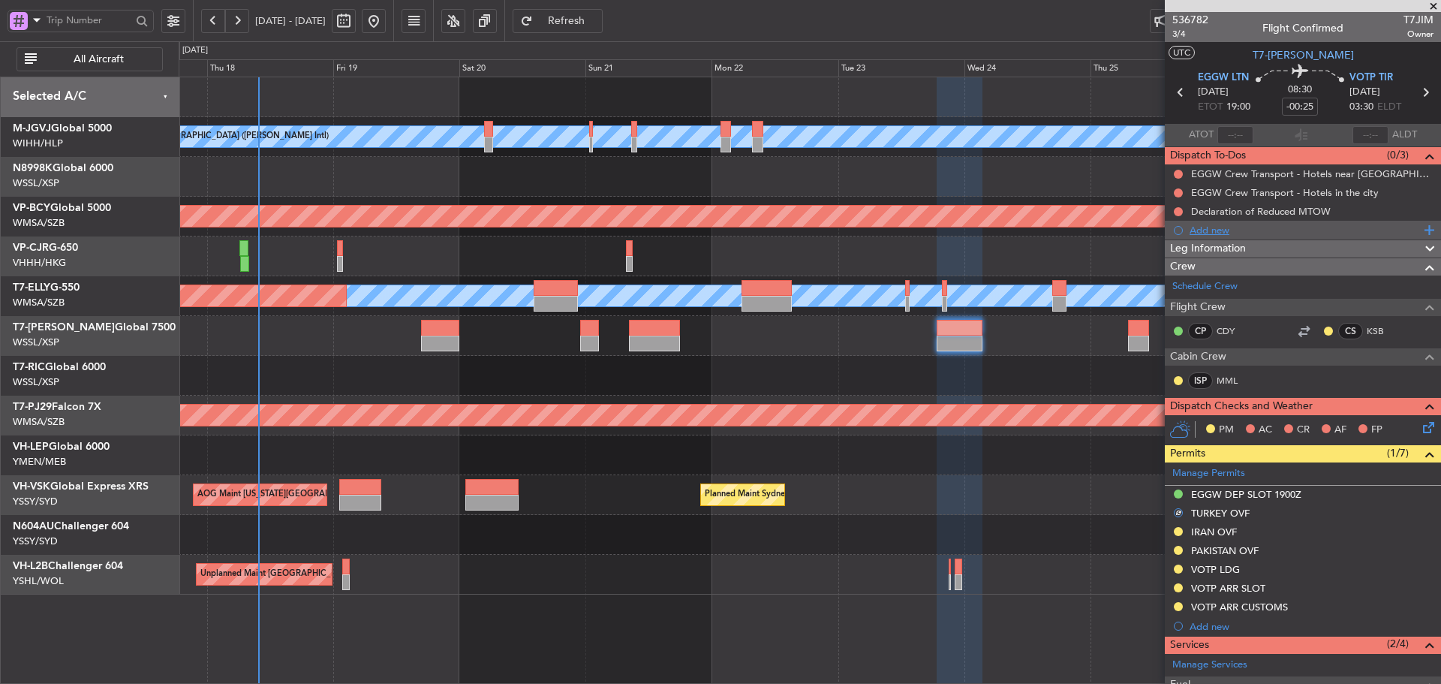
click at [1209, 232] on div "Add new" at bounding box center [1305, 230] width 230 height 13
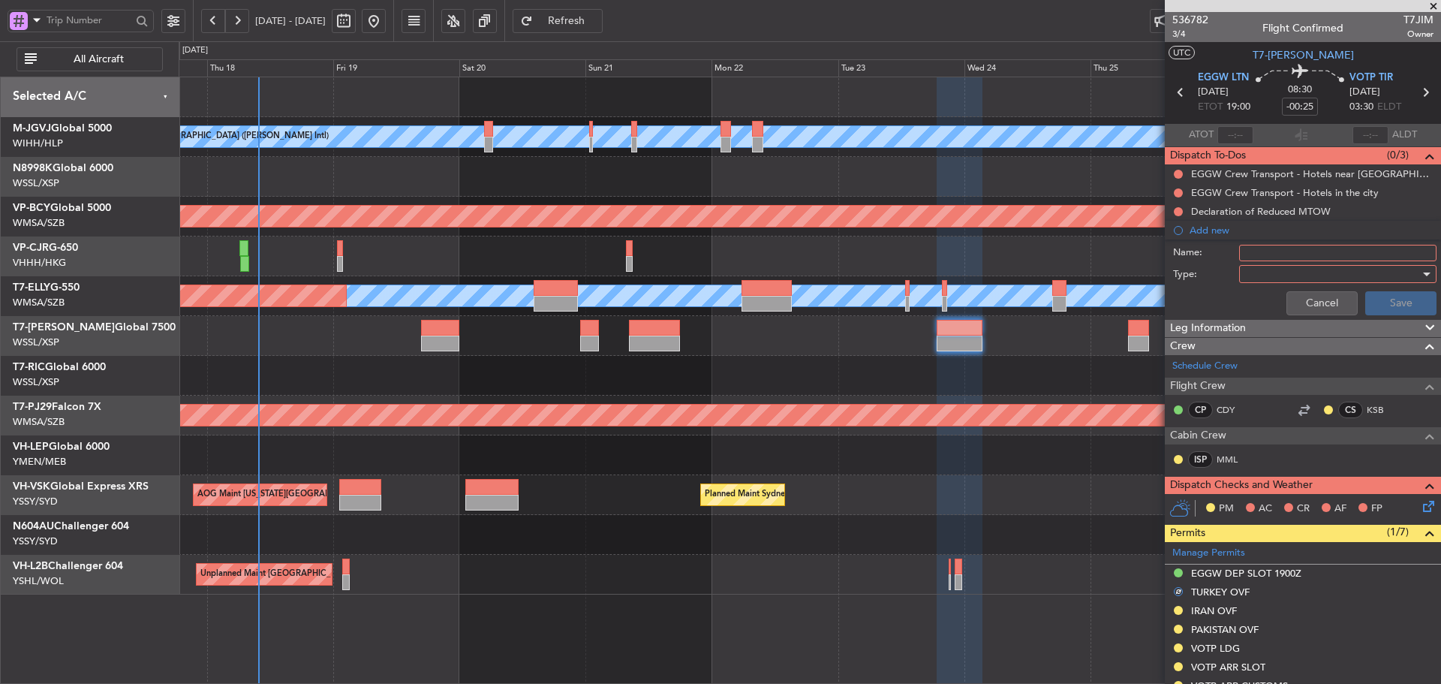
click at [1280, 252] on input "Name:" at bounding box center [1338, 253] width 197 height 17
type input "FPL item 18"
click at [1255, 273] on div at bounding box center [1333, 274] width 175 height 23
click at [1269, 296] on span "Generic" at bounding box center [1331, 305] width 176 height 23
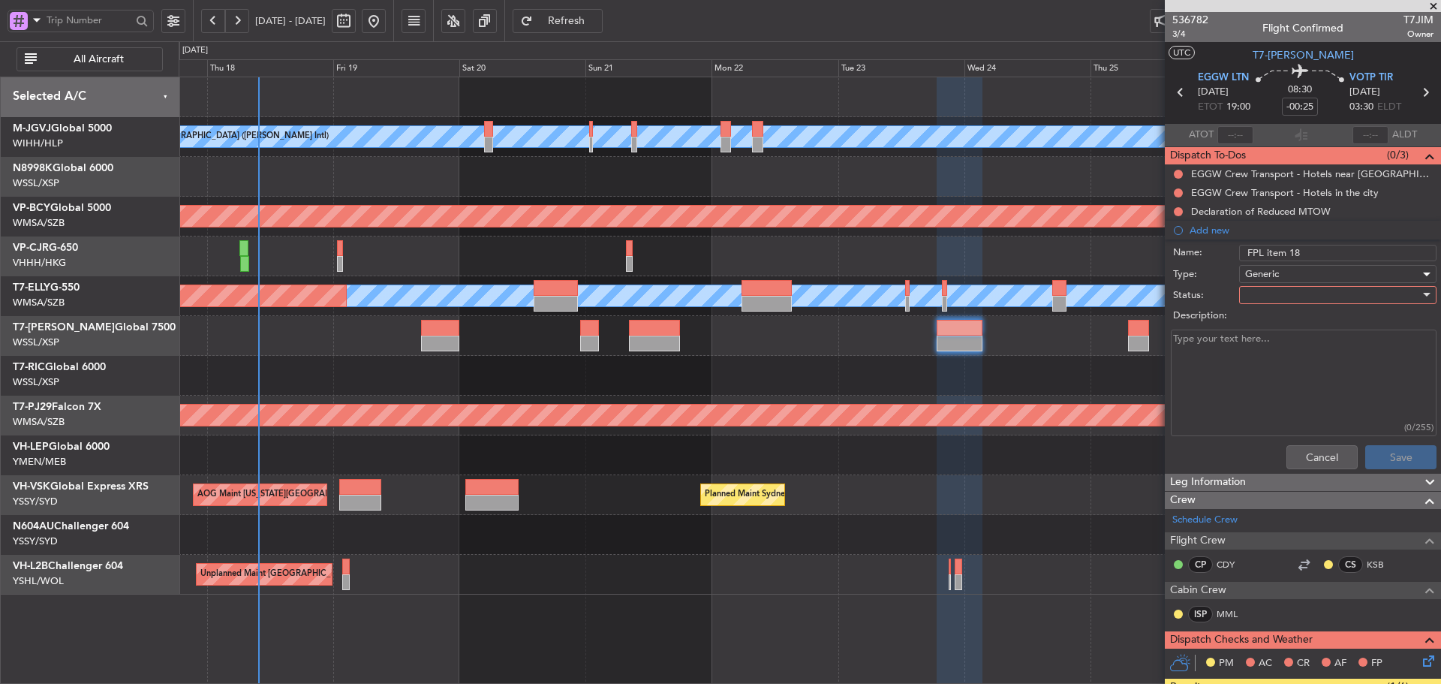
click at [1252, 300] on div at bounding box center [1333, 295] width 175 height 23
click at [1257, 313] on div "Not Started In Progress Completed Cancelled" at bounding box center [1331, 359] width 201 height 92
click at [1257, 320] on span "Not Started" at bounding box center [1331, 325] width 176 height 23
click at [1215, 344] on textarea "Description:" at bounding box center [1304, 383] width 266 height 107
paste textarea "Turkey ovf - FPL filed at least 3 hours before flight by adding purpose of flig…"
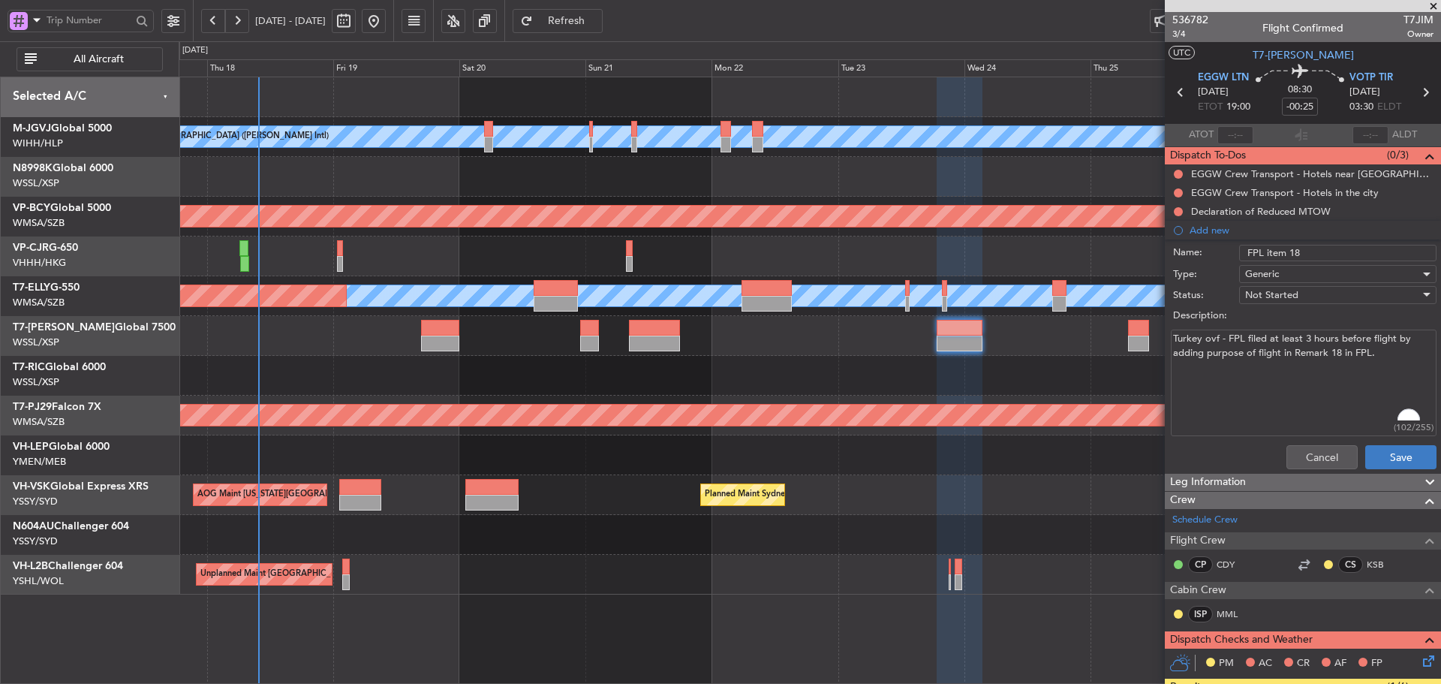
type textarea "Turkey ovf - FPL filed at least 3 hours before flight by adding purpose of flig…"
click at [1387, 462] on button "Save" at bounding box center [1401, 457] width 71 height 24
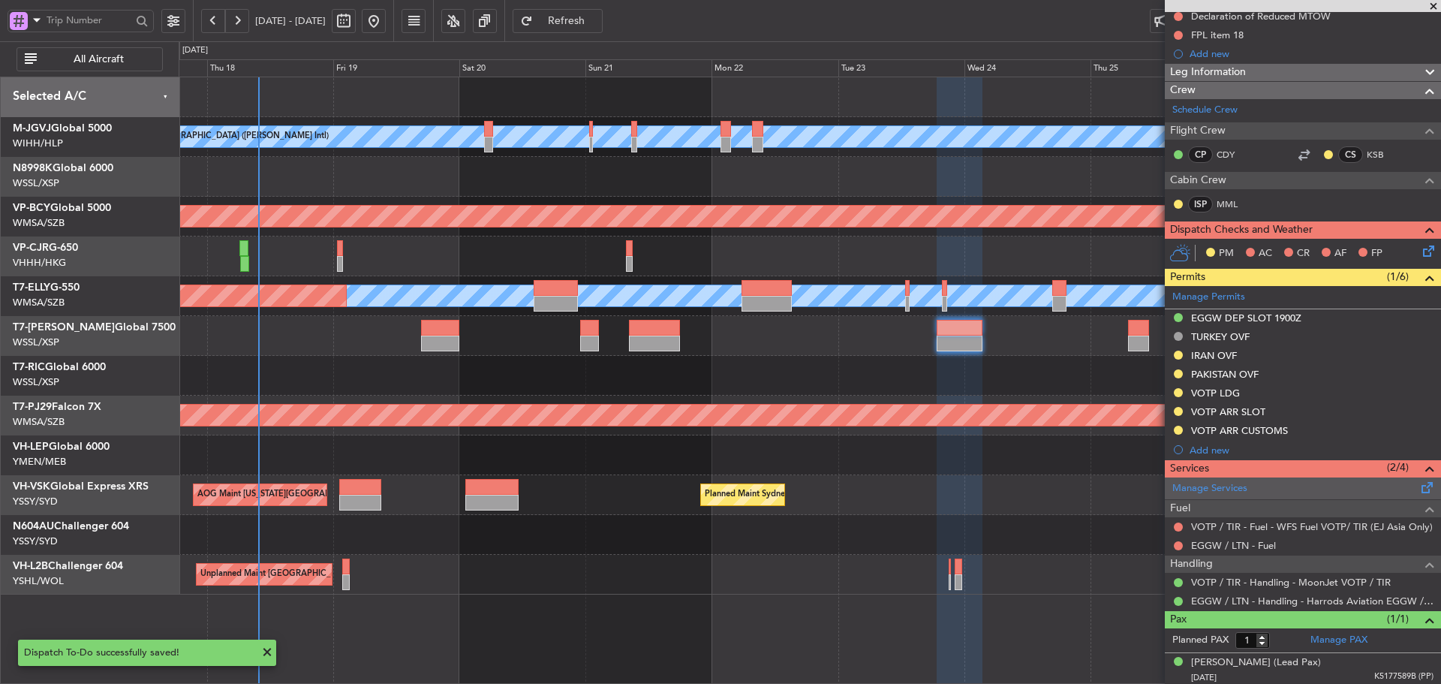
scroll to position [197, 0]
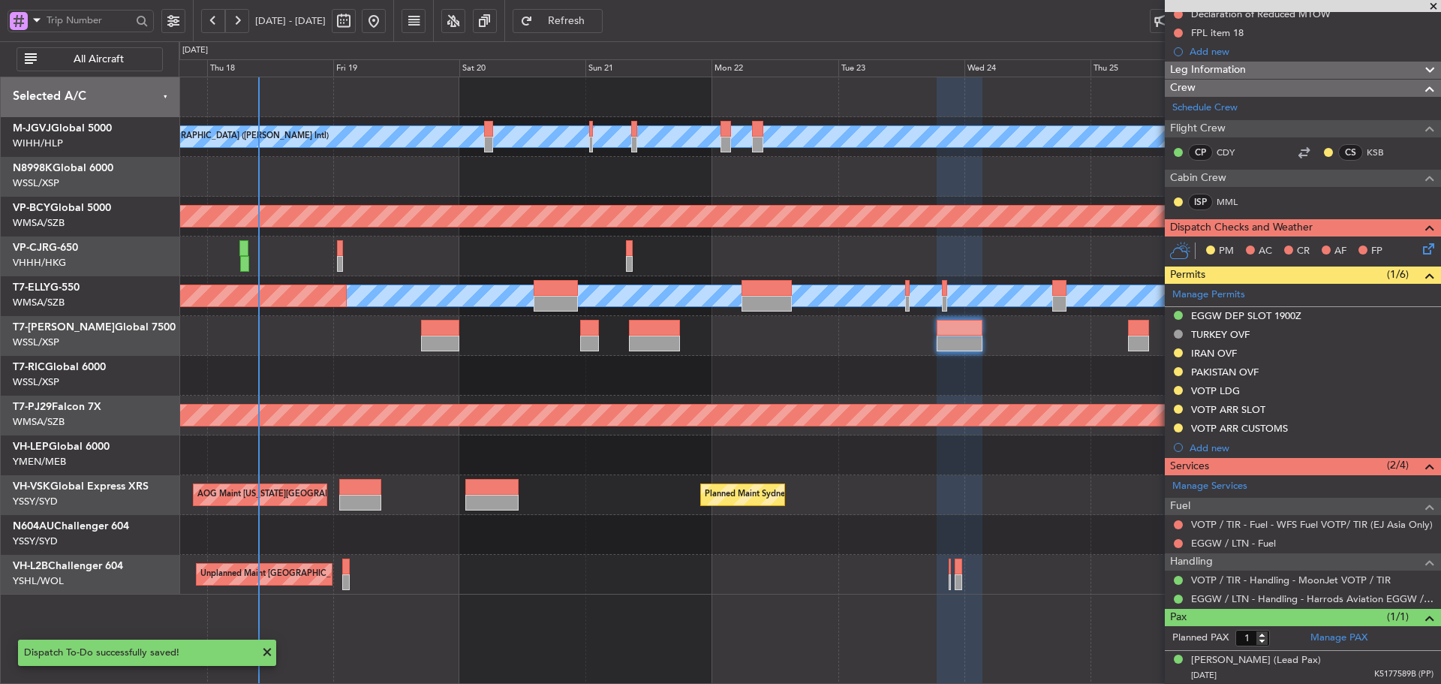
click at [658, 318] on div "Planned Maint Singapore (Seletar) Planned Maint Singapore (Seletar)" at bounding box center [810, 336] width 1262 height 40
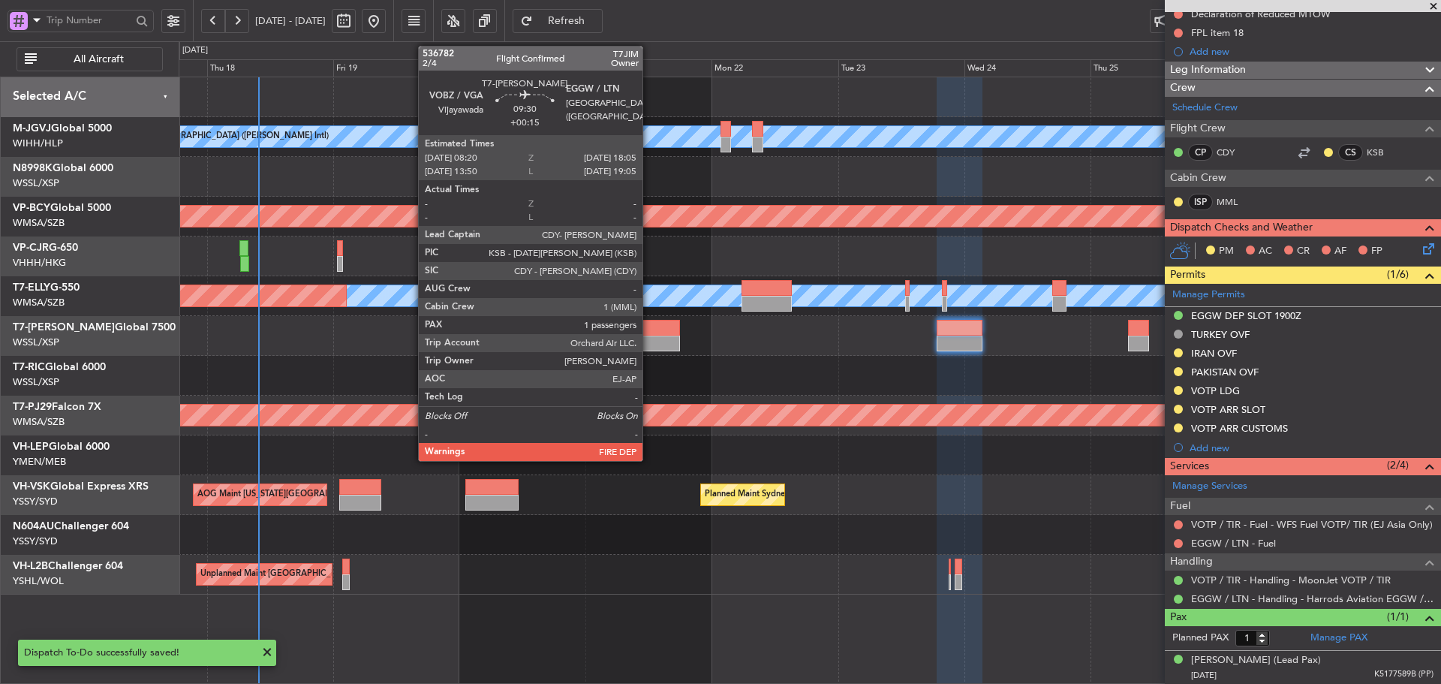
click at [649, 346] on div at bounding box center [655, 344] width 52 height 16
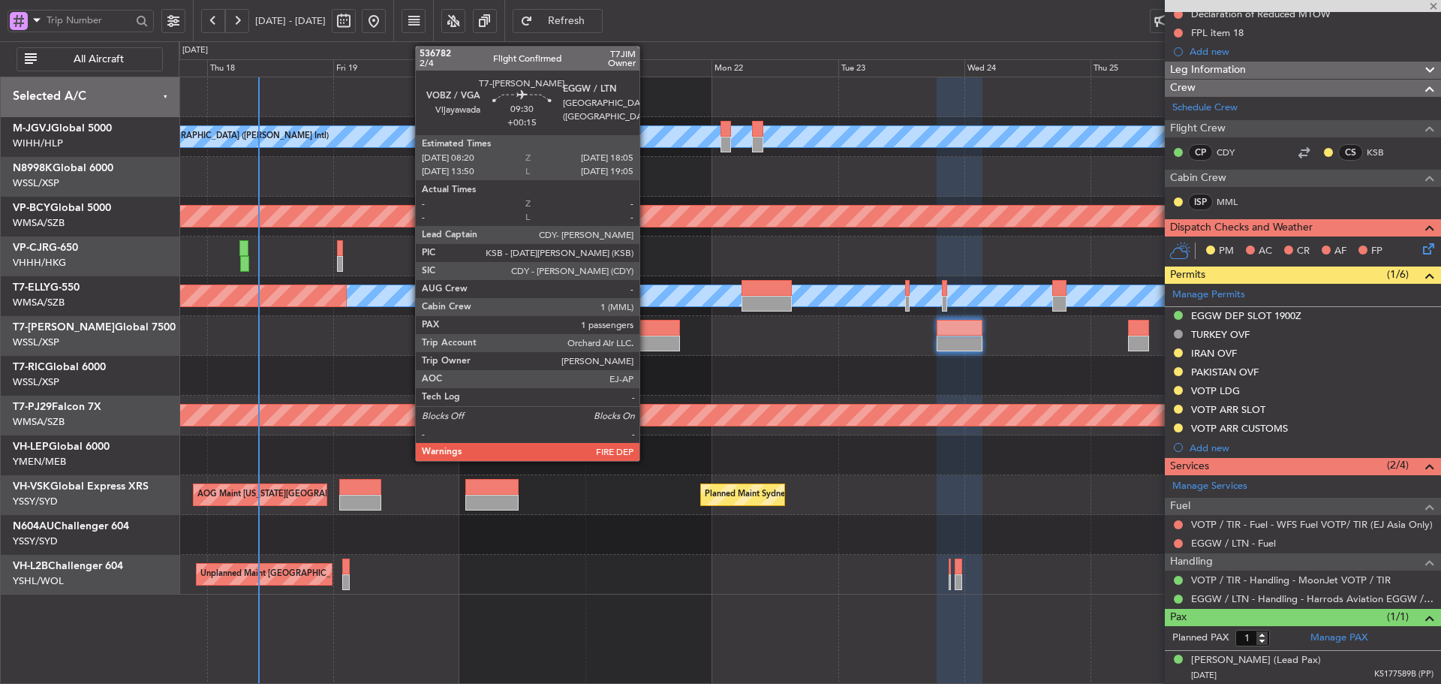
scroll to position [0, 0]
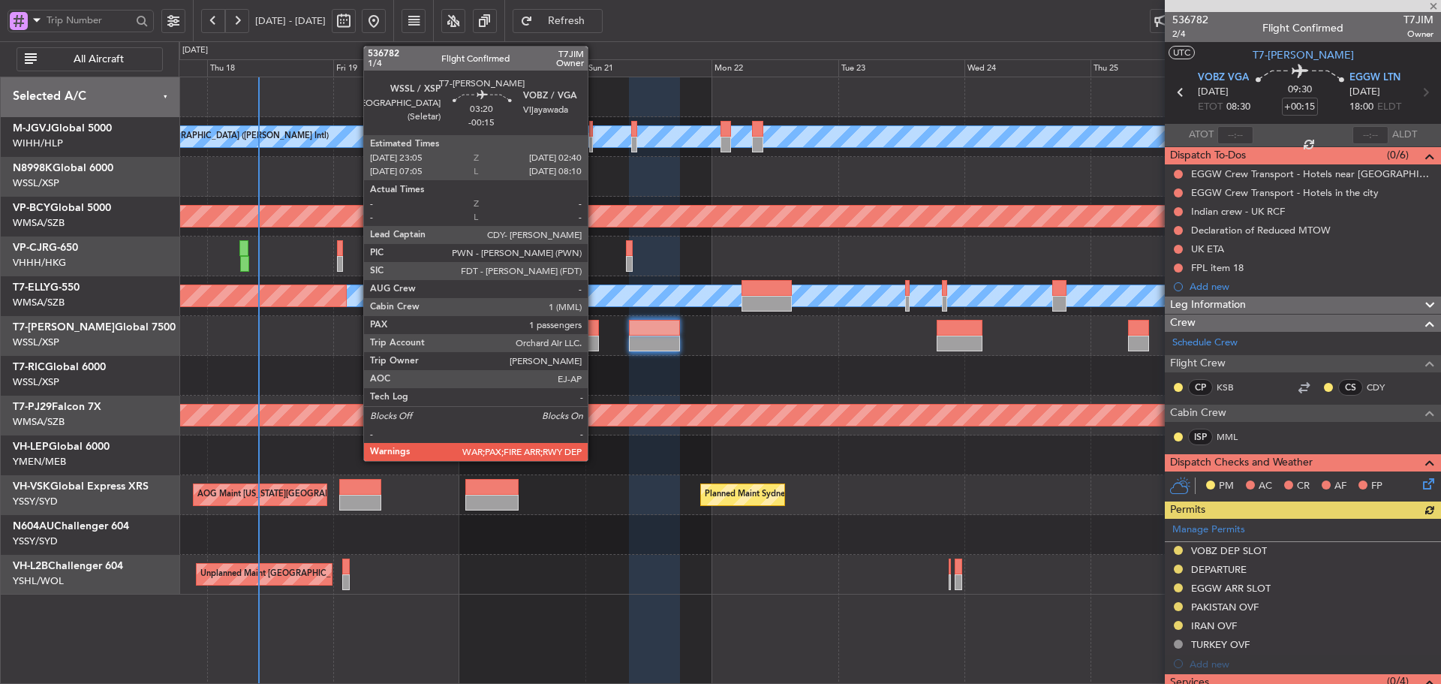
click at [592, 341] on div at bounding box center [590, 344] width 20 height 16
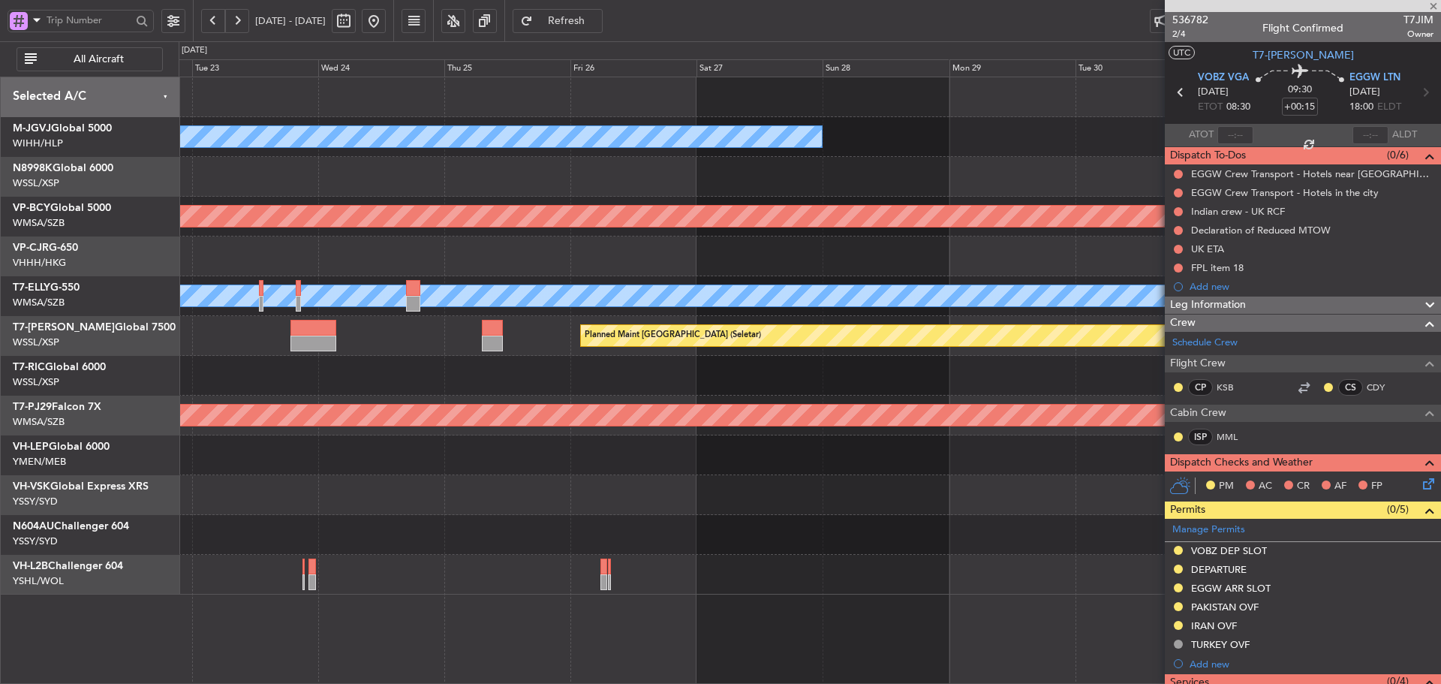
click at [351, 195] on div "MEL Jakarta (Halim Intl) MEL Jakarta (Halim Intl) MEL Jakarta (Halim Intl) Unpl…" at bounding box center [810, 335] width 1262 height 517
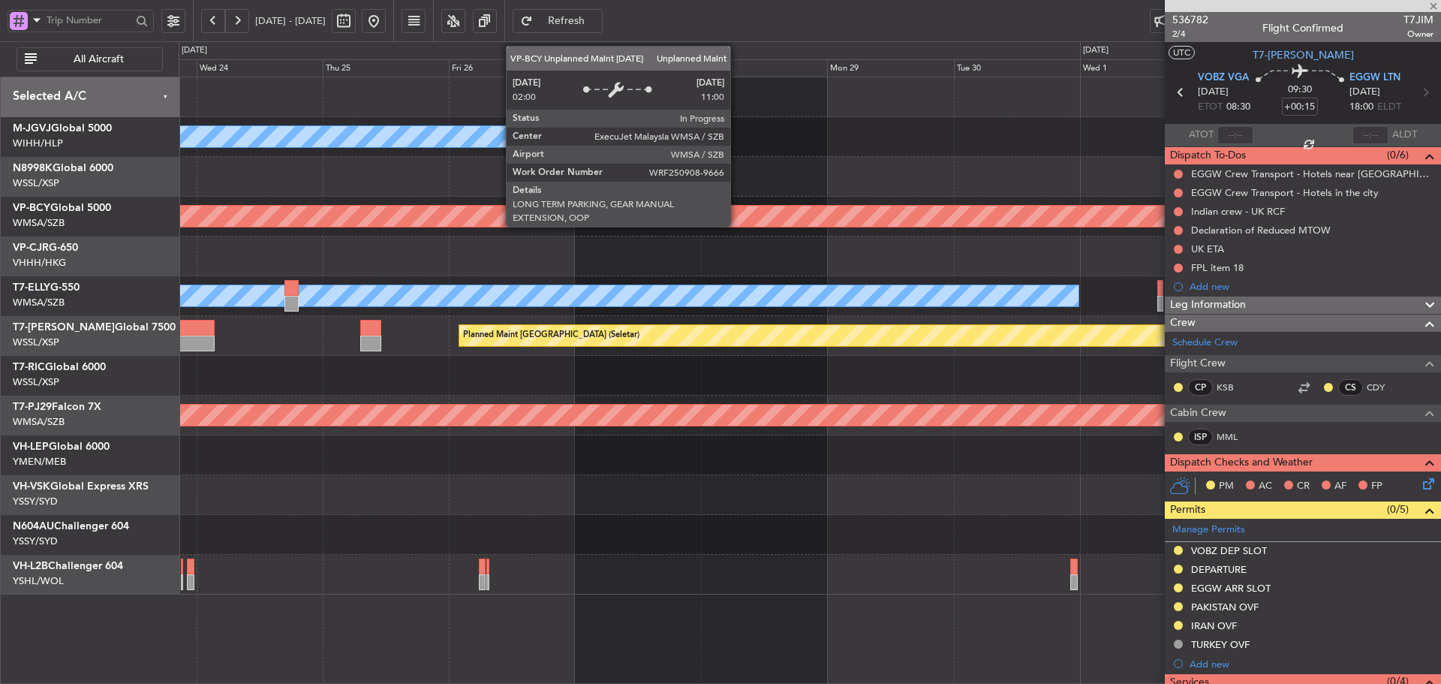
click at [277, 218] on div "Unplanned Maint [GEOGRAPHIC_DATA] (Sultan [PERSON_NAME] [PERSON_NAME] - Subang)" at bounding box center [595, 216] width 3356 height 21
type input "-00:15"
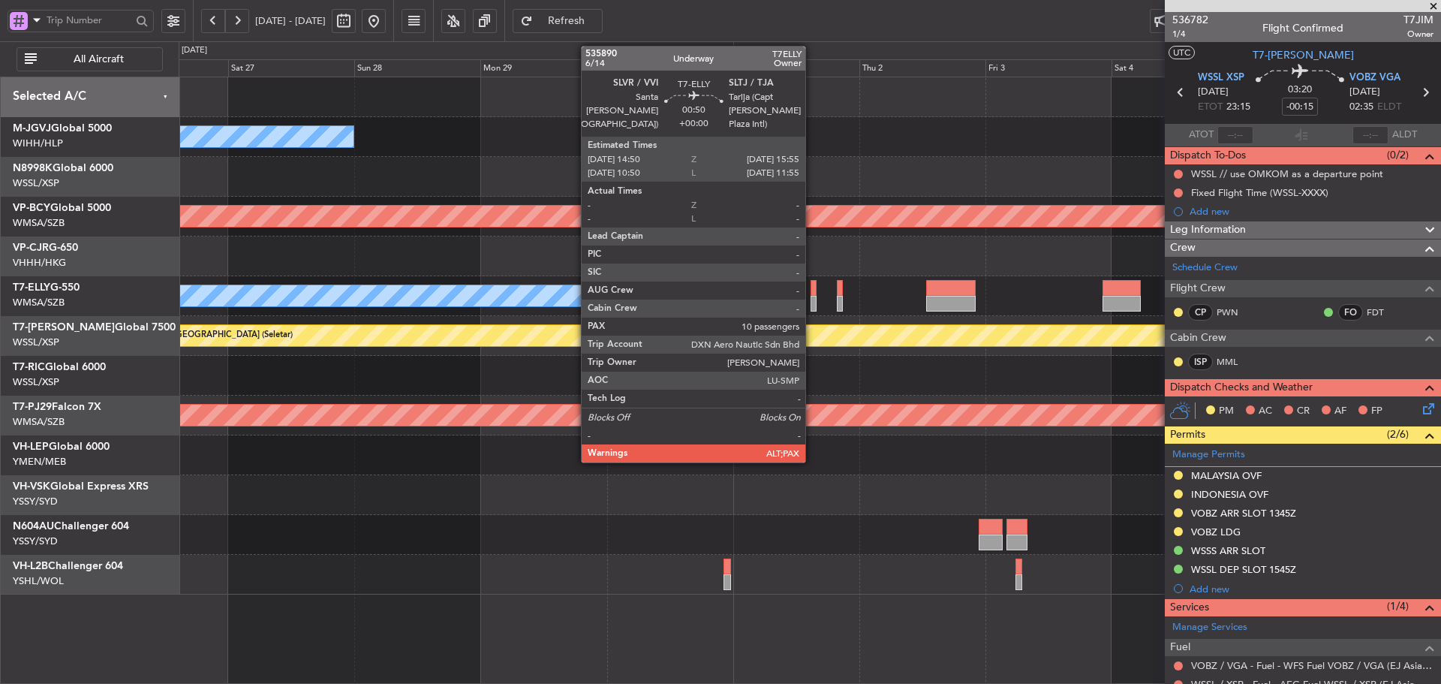
click at [812, 294] on div at bounding box center [814, 288] width 6 height 16
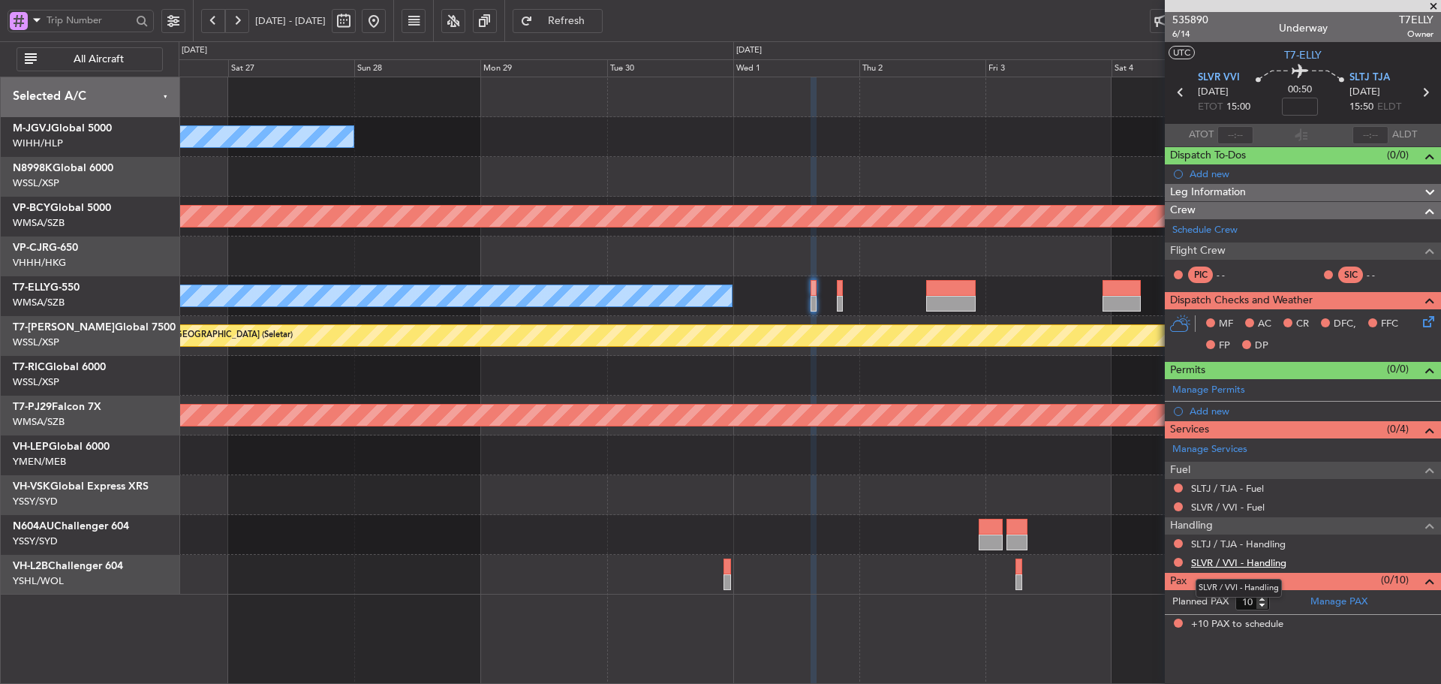
click at [1276, 562] on link "SLVR / VVI - Handling" at bounding box center [1238, 562] width 95 height 13
click at [1232, 545] on link "SLTJ / TJA - Handling" at bounding box center [1238, 544] width 95 height 13
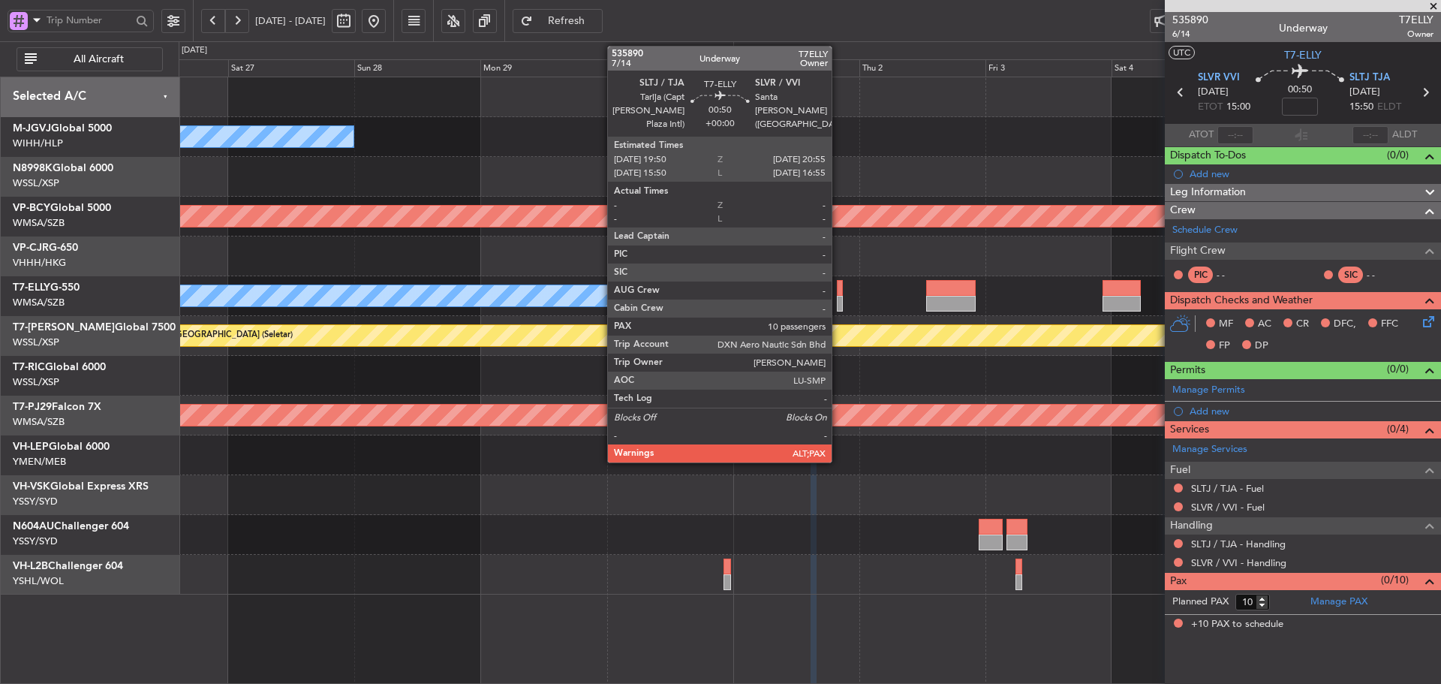
click at [839, 304] on div at bounding box center [840, 304] width 6 height 16
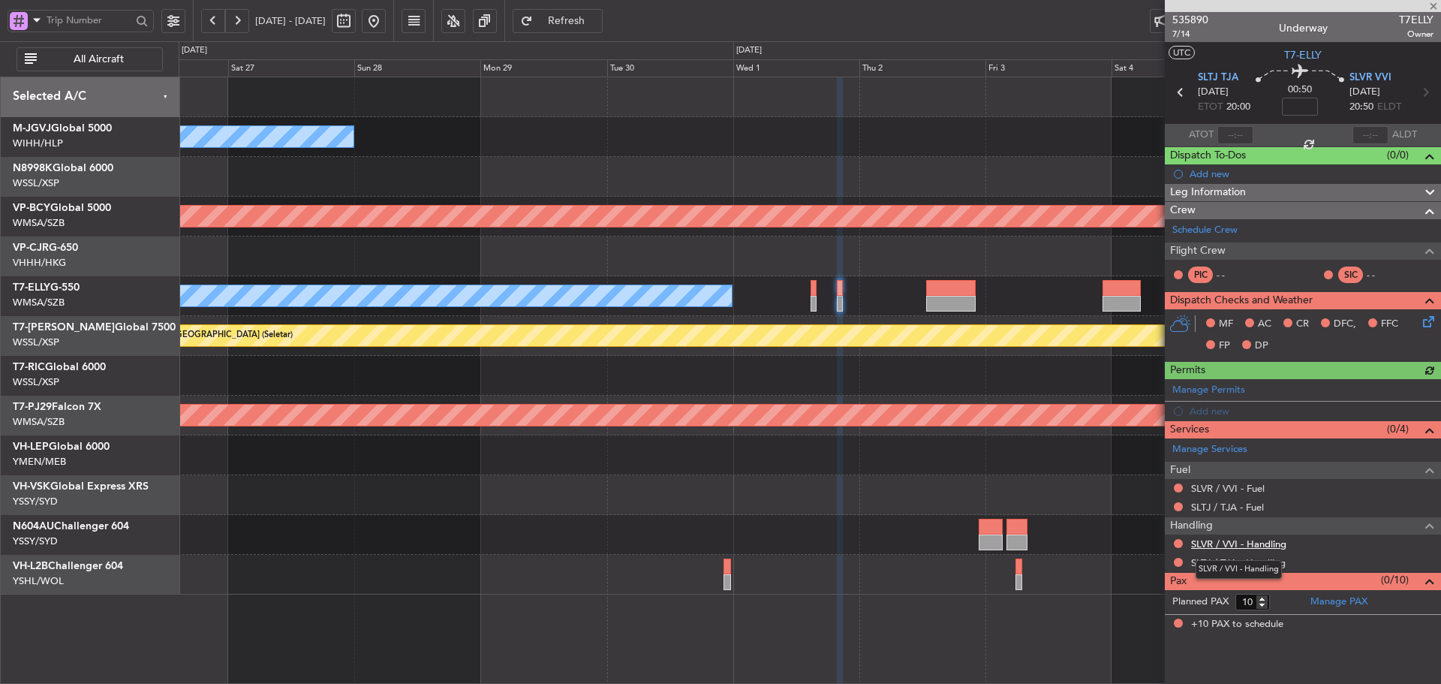
click at [1225, 544] on link "SLVR / VVI - Handling" at bounding box center [1238, 544] width 95 height 13
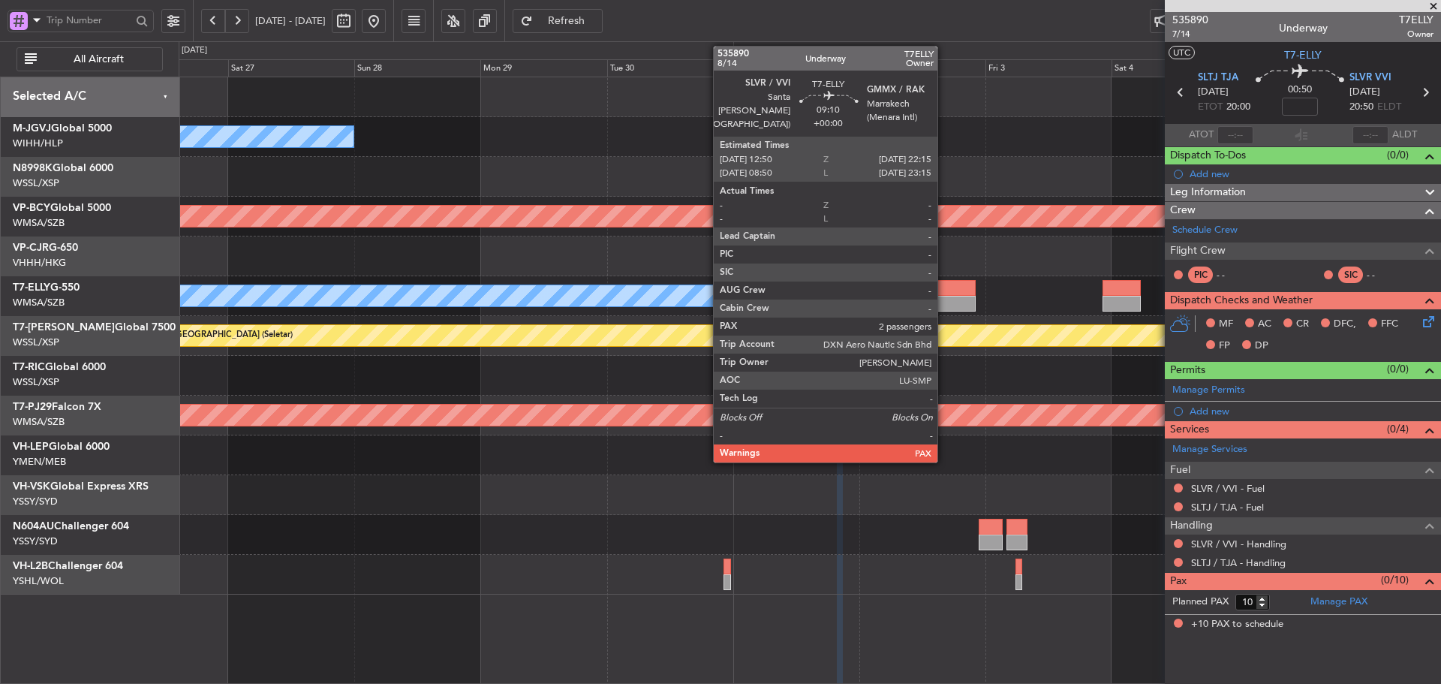
click at [944, 300] on div at bounding box center [951, 304] width 50 height 16
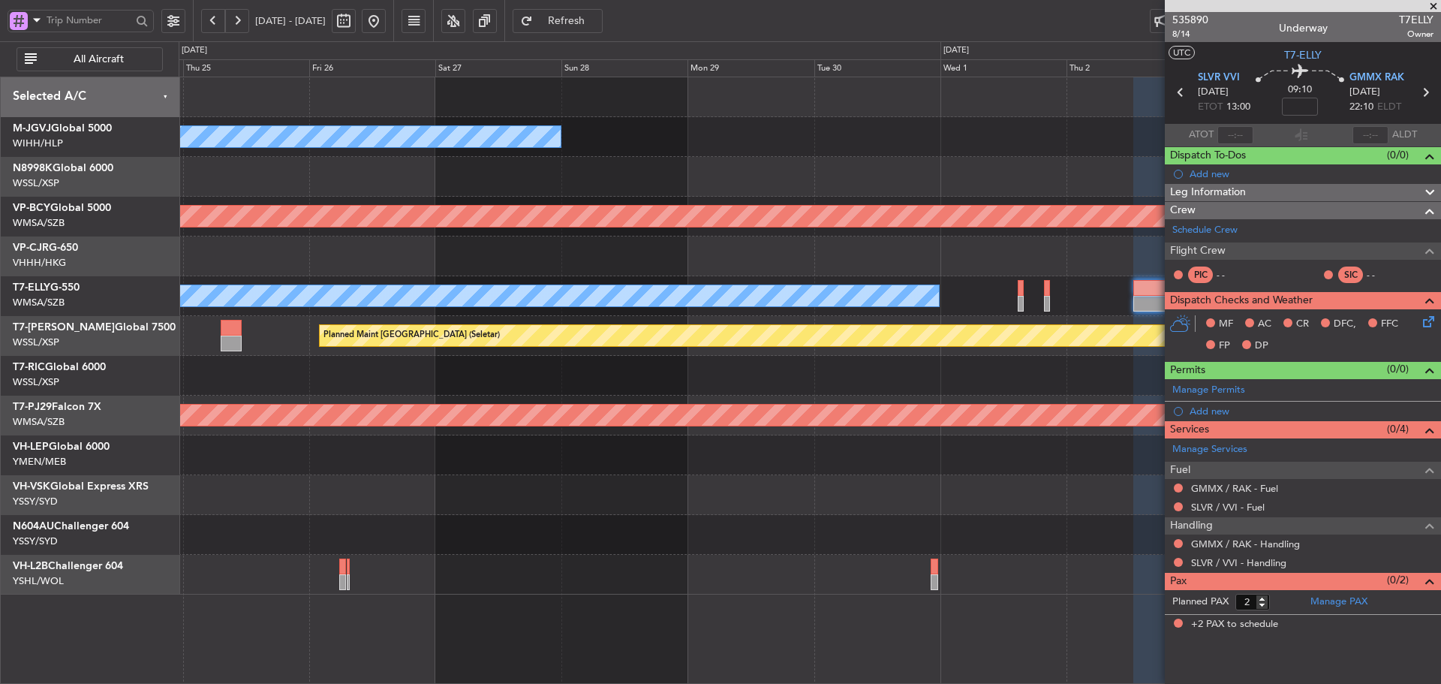
click at [695, 438] on div at bounding box center [810, 455] width 1262 height 40
click at [1234, 563] on link "SLVR / VVI - Handling" at bounding box center [1238, 562] width 95 height 13
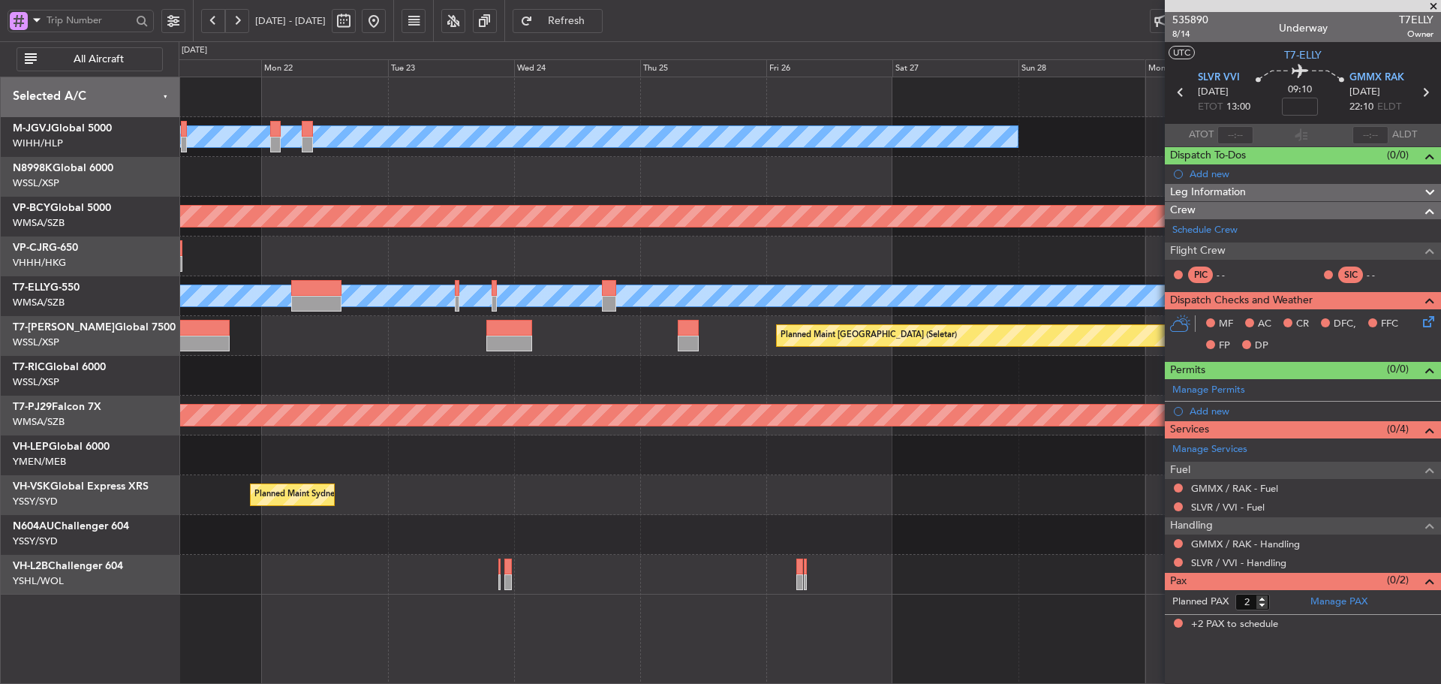
click at [981, 354] on div "Planned Maint [GEOGRAPHIC_DATA] (Seletar)" at bounding box center [810, 336] width 1262 height 40
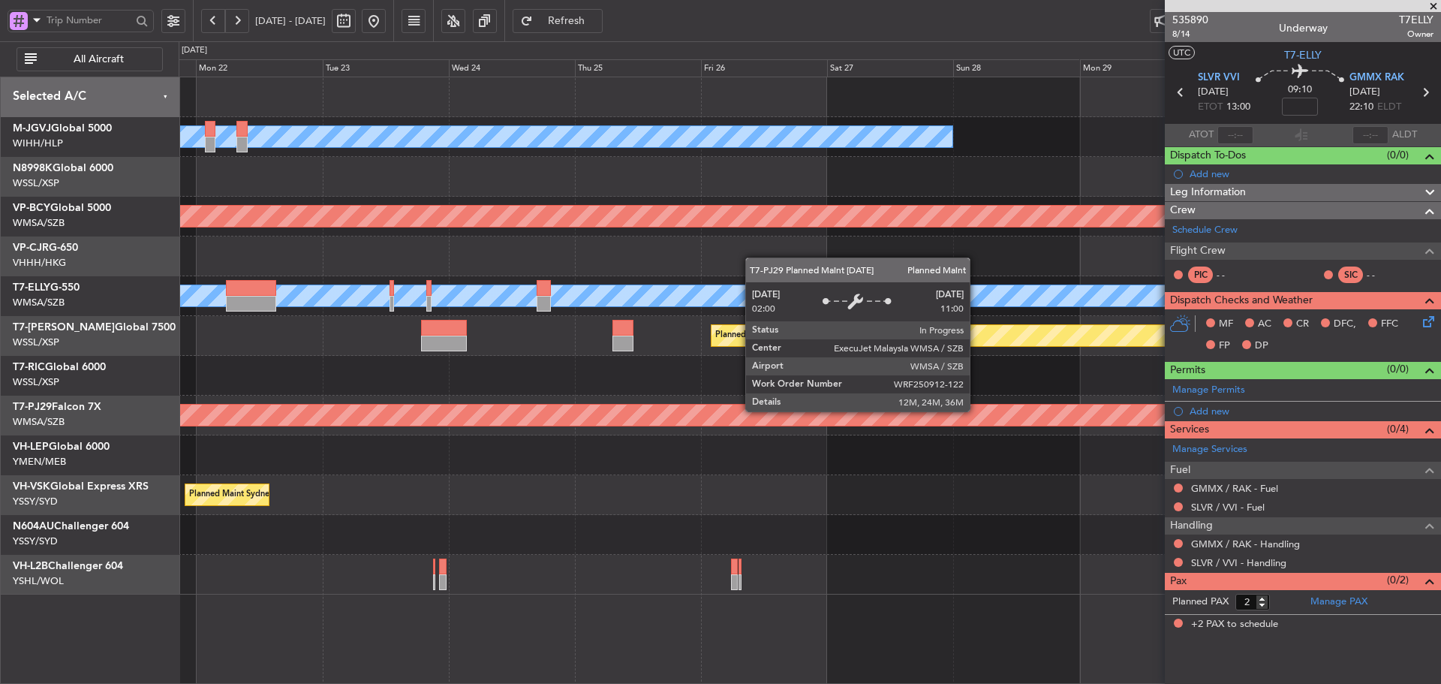
click at [663, 292] on div "MEL Jakarta (Halim Intl) MEL Jakarta (Halim Intl) MEL Jakarta (Halim Intl) Unpl…" at bounding box center [810, 335] width 1262 height 517
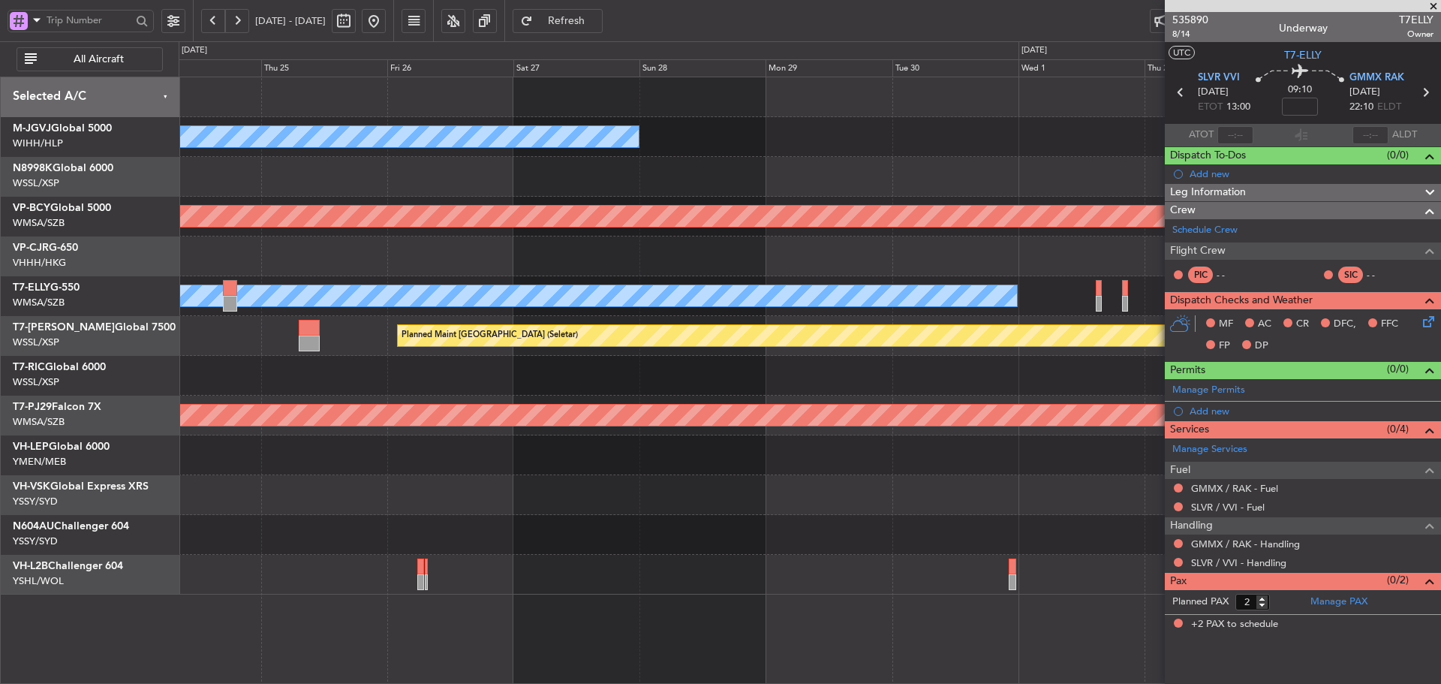
click at [817, 347] on div "MEL Jakarta (Halim Intl) MEL Jakarta (Halim Intl) Unplanned Maint Kuala Lumpur …" at bounding box center [810, 335] width 1262 height 517
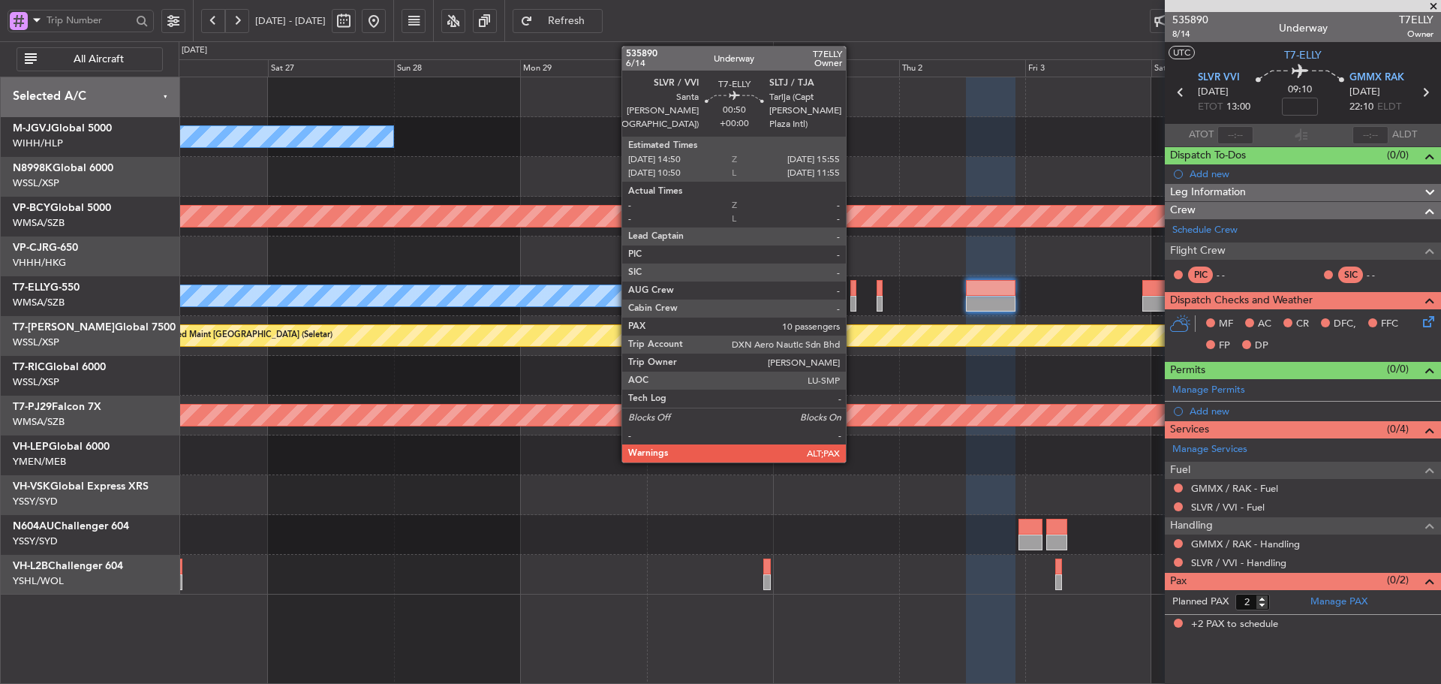
click at [853, 301] on div at bounding box center [854, 304] width 6 height 16
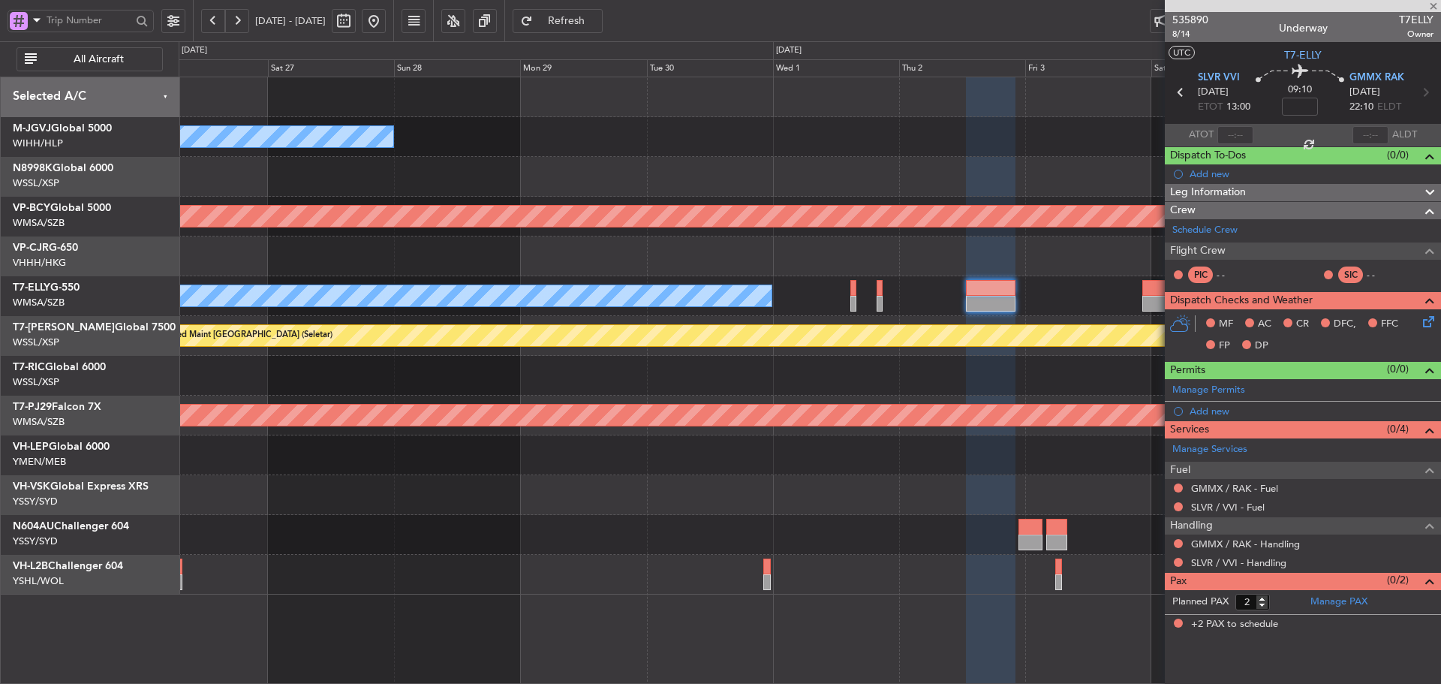
type input "10"
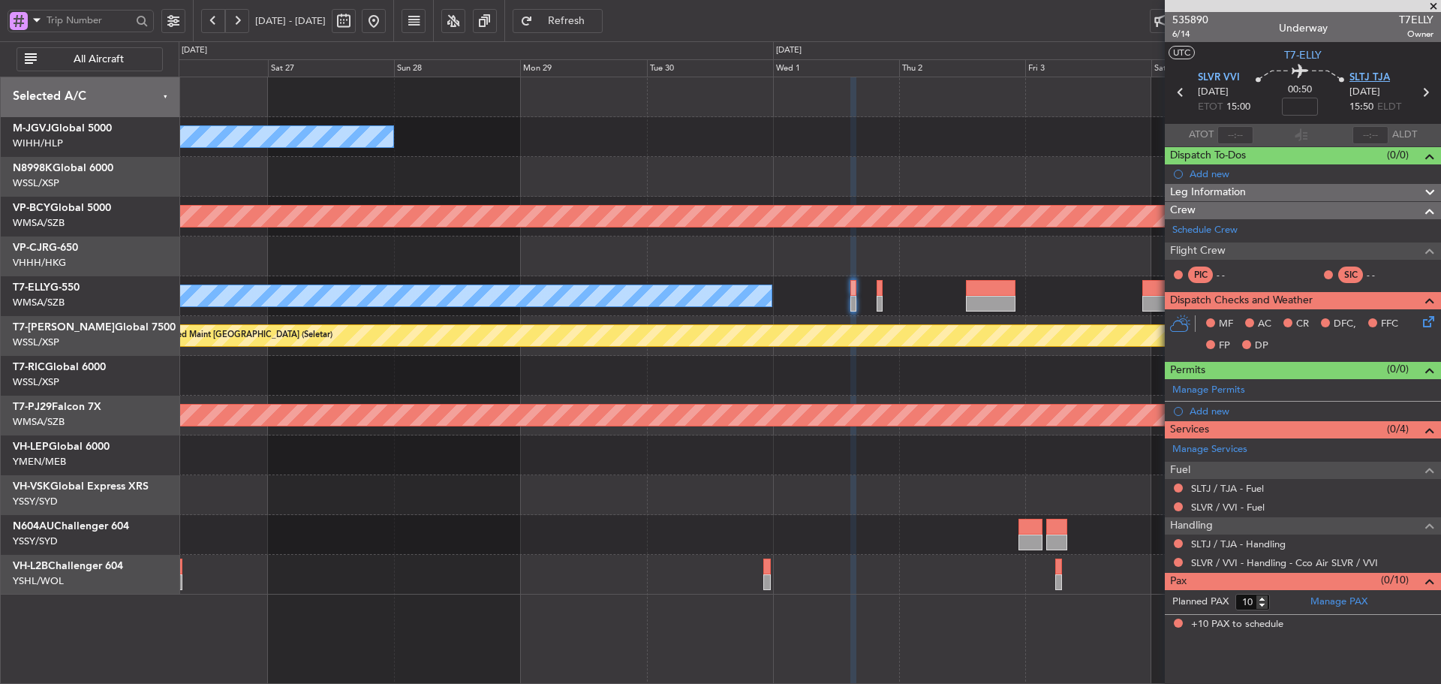
click at [1363, 78] on span "SLTJ TJA" at bounding box center [1370, 78] width 41 height 15
click at [1297, 110] on input at bounding box center [1300, 107] width 36 height 18
click at [1276, 106] on div "00:50 -10" at bounding box center [1300, 93] width 99 height 56
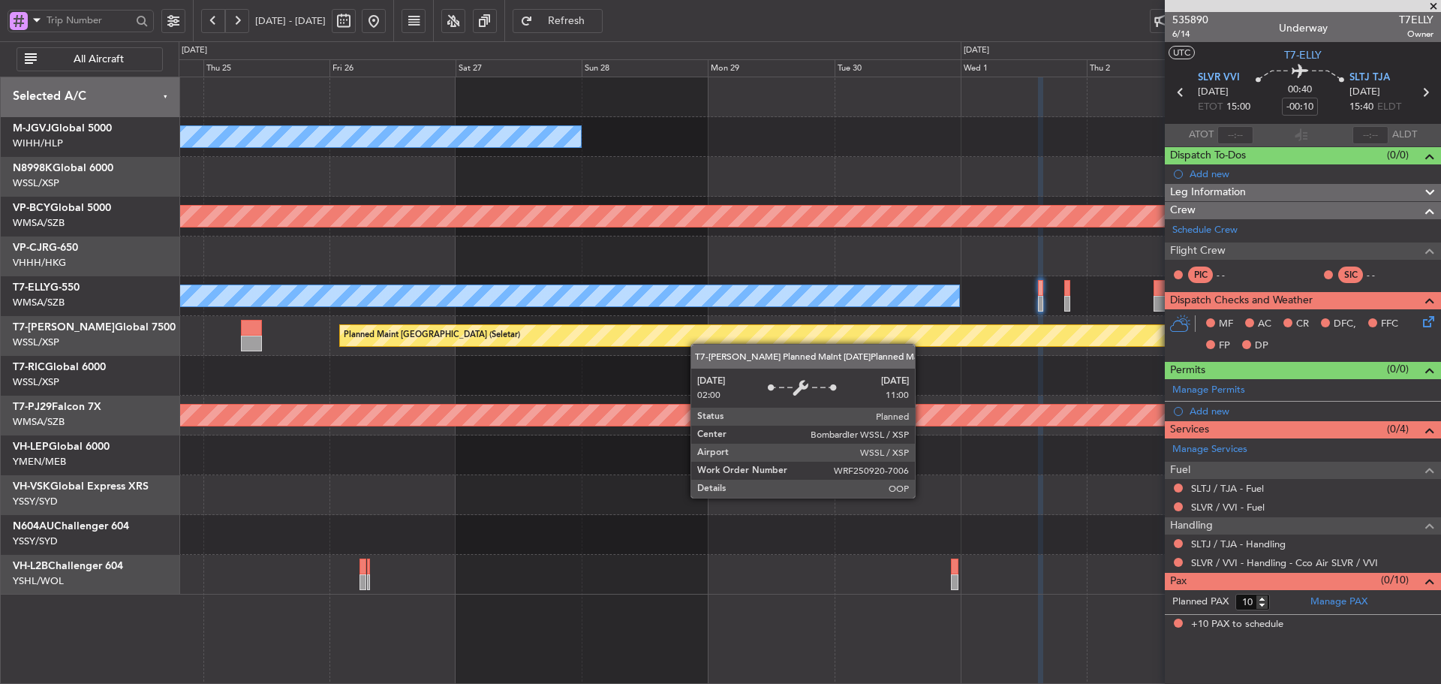
click at [940, 354] on div "MEL Jakarta (Halim Intl) MEL Jakarta (Halim Intl) Unplanned Maint Kuala Lumpur …" at bounding box center [810, 335] width 1262 height 517
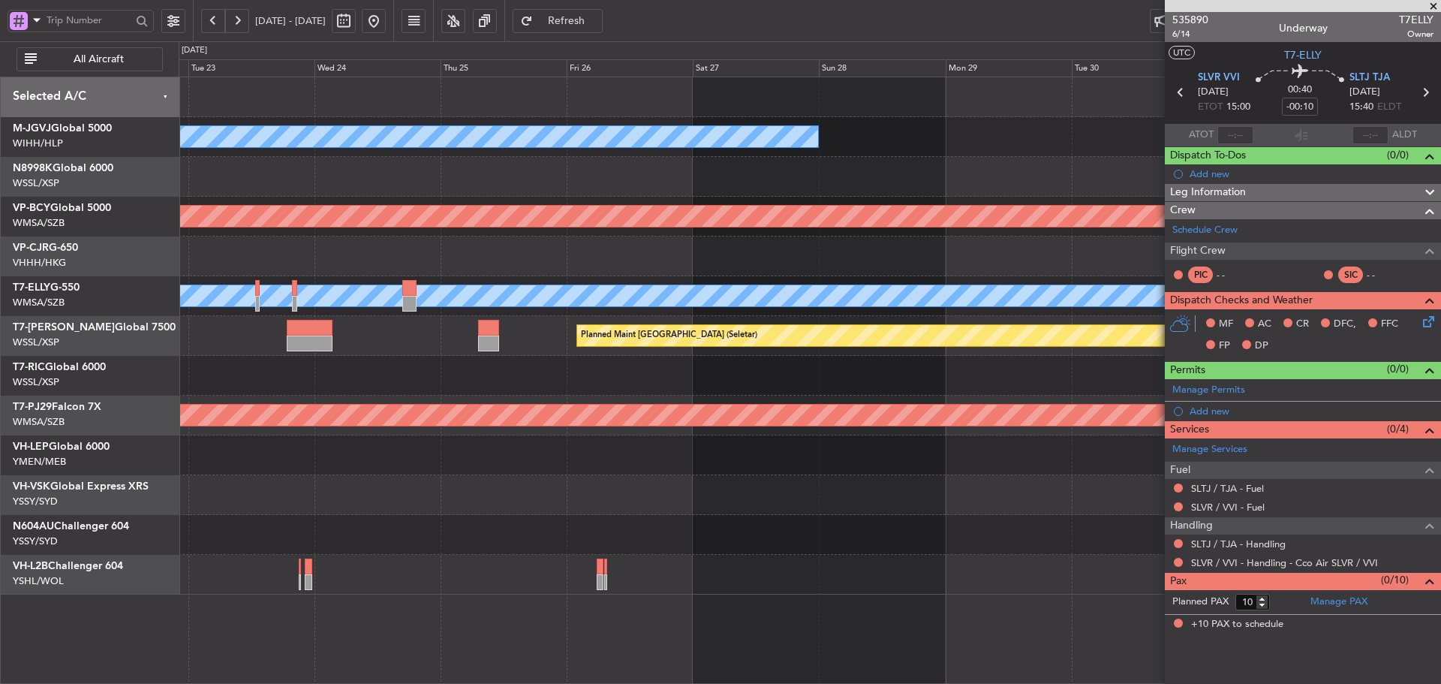
click at [688, 371] on div at bounding box center [810, 376] width 1262 height 40
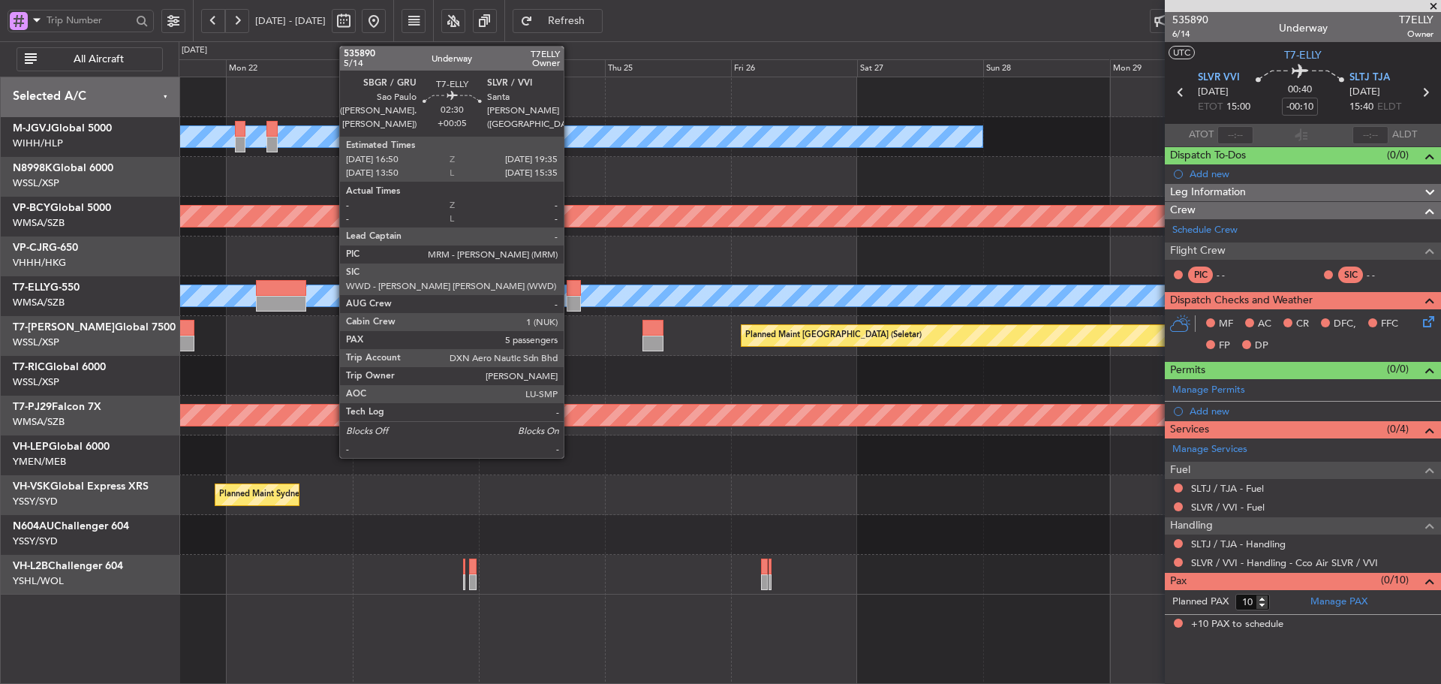
click at [571, 303] on div at bounding box center [574, 304] width 15 height 16
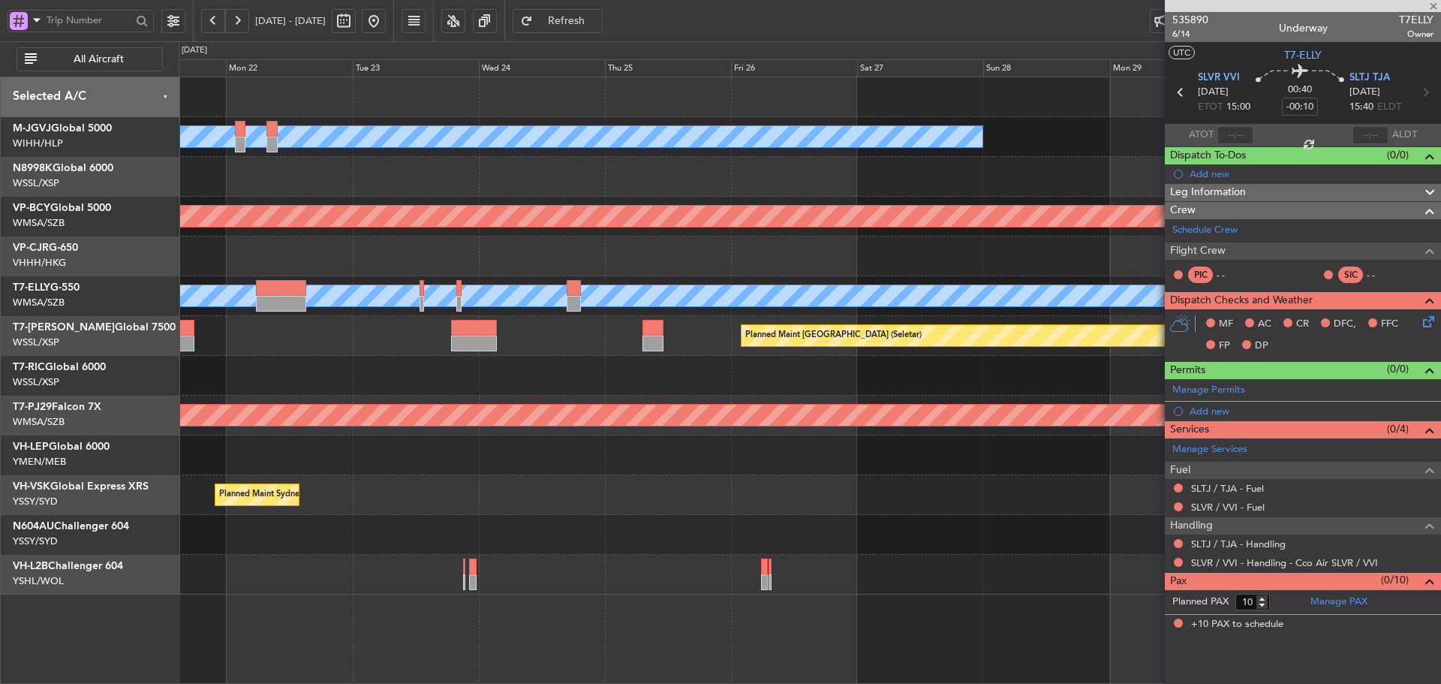
type input "+00:05"
type input "5"
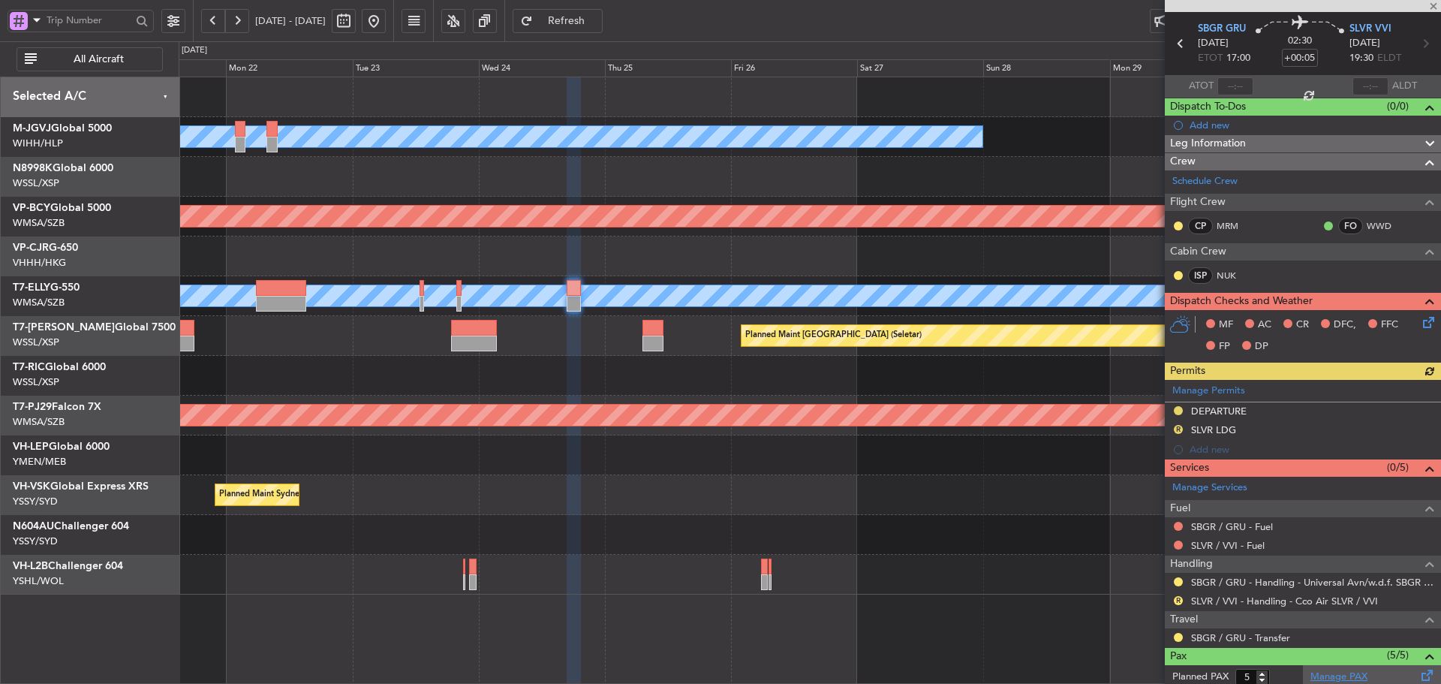
scroll to position [150, 0]
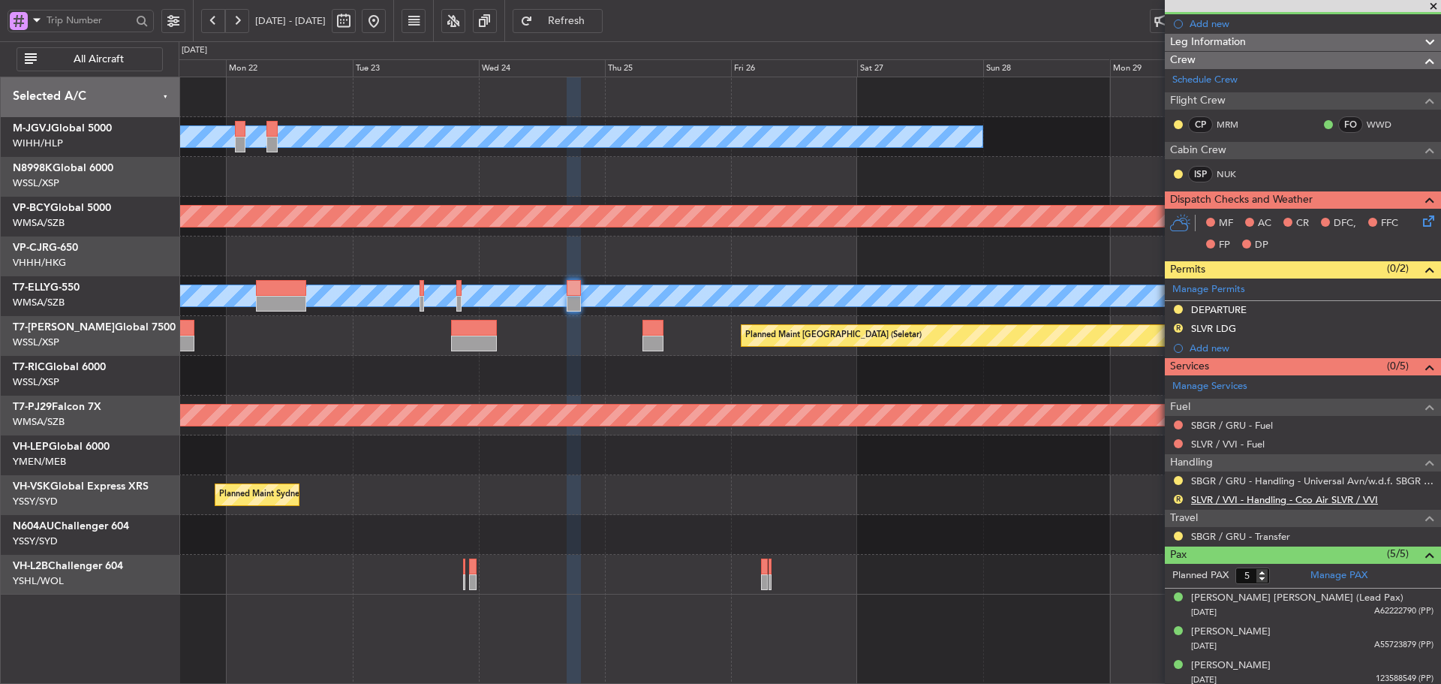
click at [1240, 496] on link "SLVR / VVI - Handling - Cco Air SLVR / VVI" at bounding box center [1284, 499] width 187 height 13
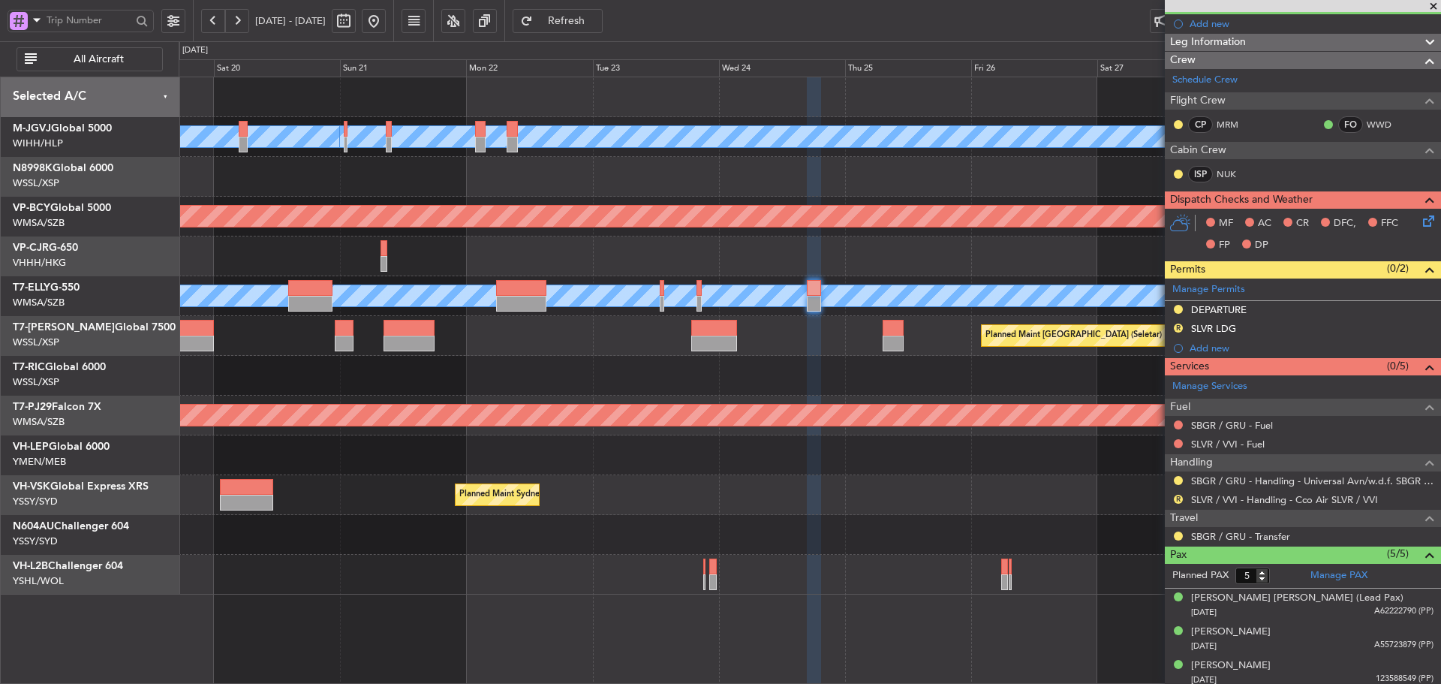
click at [769, 435] on div "Planned Maint [GEOGRAPHIC_DATA] (Sultan [PERSON_NAME] [PERSON_NAME] - Subang)" at bounding box center [810, 416] width 1262 height 40
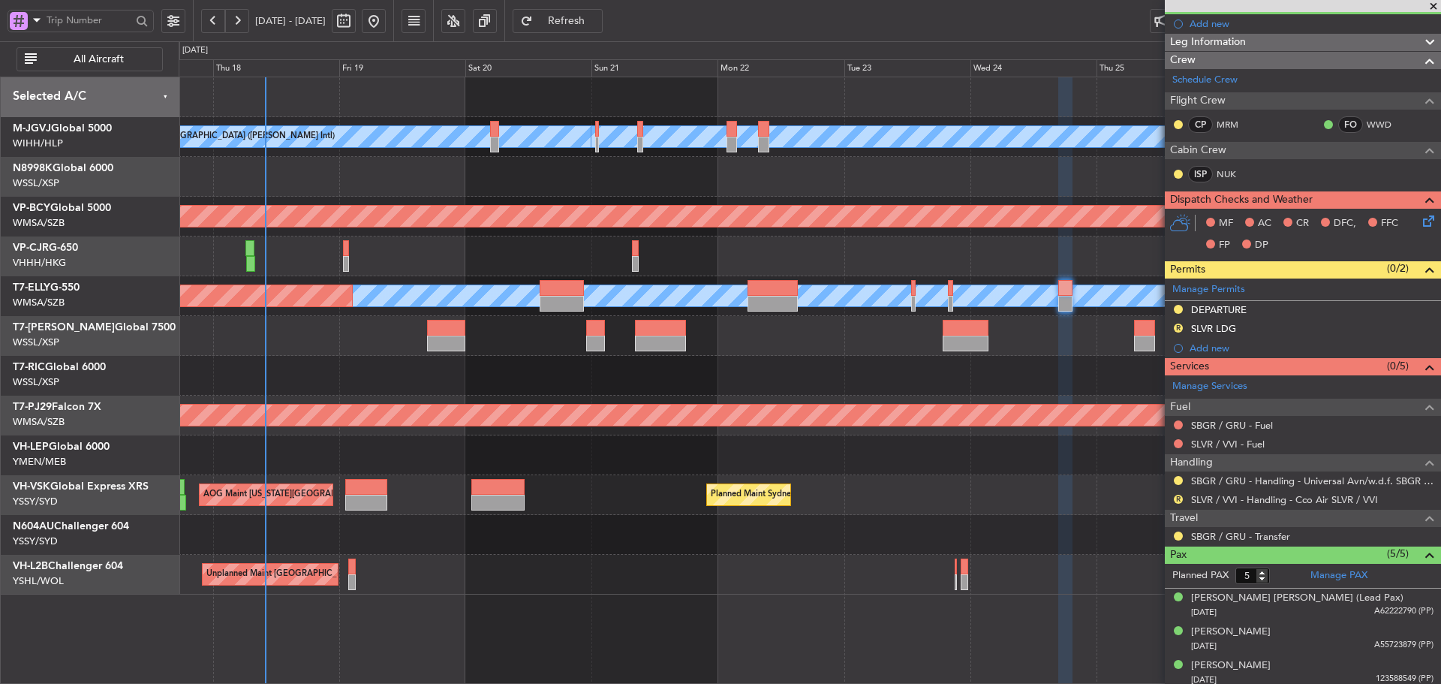
click at [740, 400] on div "MEL Jakarta (Halim Intl) MEL Jakarta (Halim Intl) MEL Jakarta (Halim Intl) AOG …" at bounding box center [810, 335] width 1262 height 517
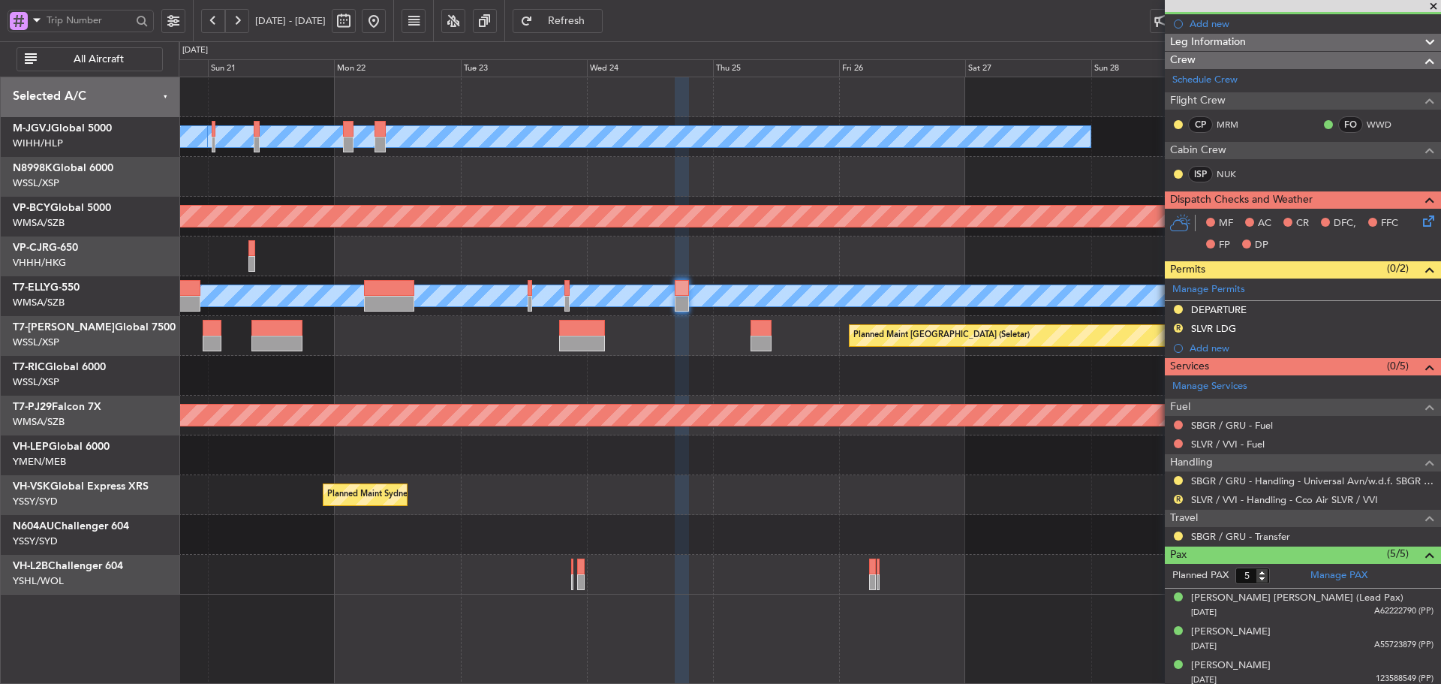
click at [529, 366] on div at bounding box center [810, 376] width 1262 height 40
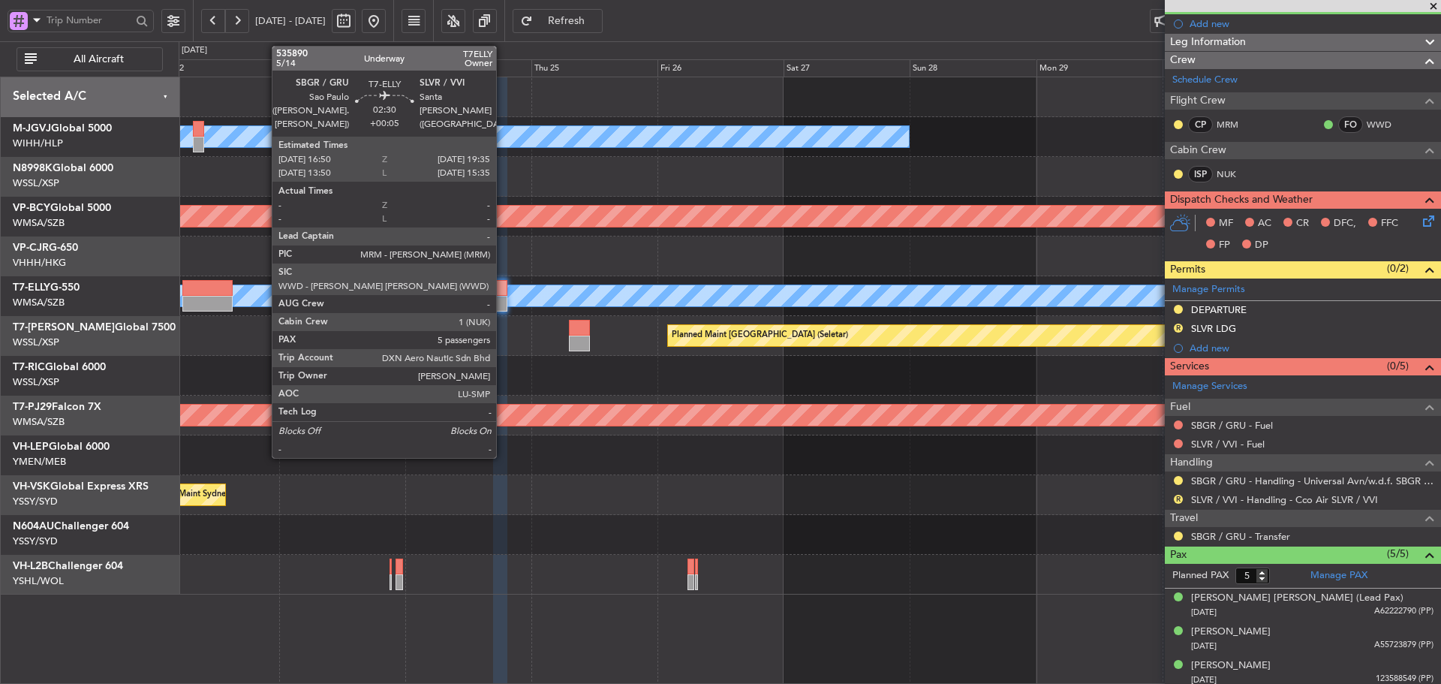
click at [503, 290] on div at bounding box center [500, 288] width 15 height 16
click at [503, 289] on div at bounding box center [500, 288] width 15 height 16
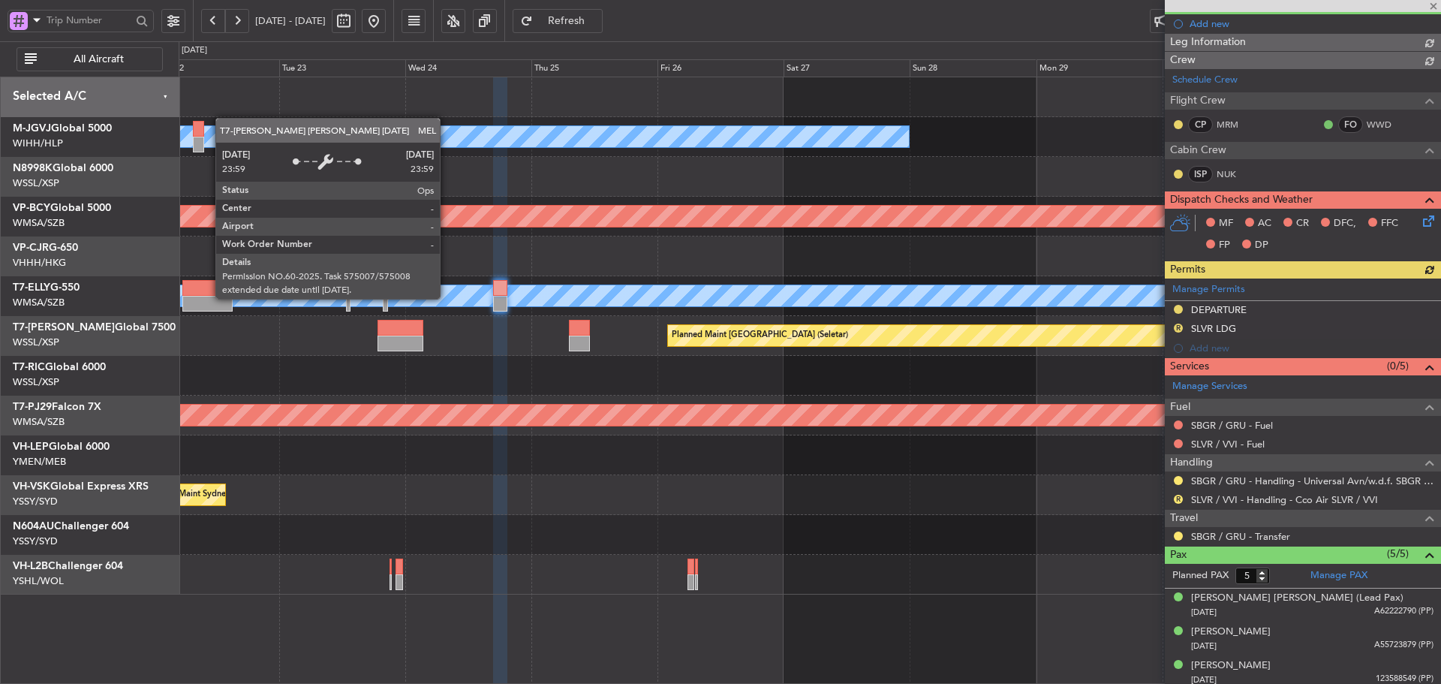
click at [763, 465] on div at bounding box center [810, 455] width 1262 height 40
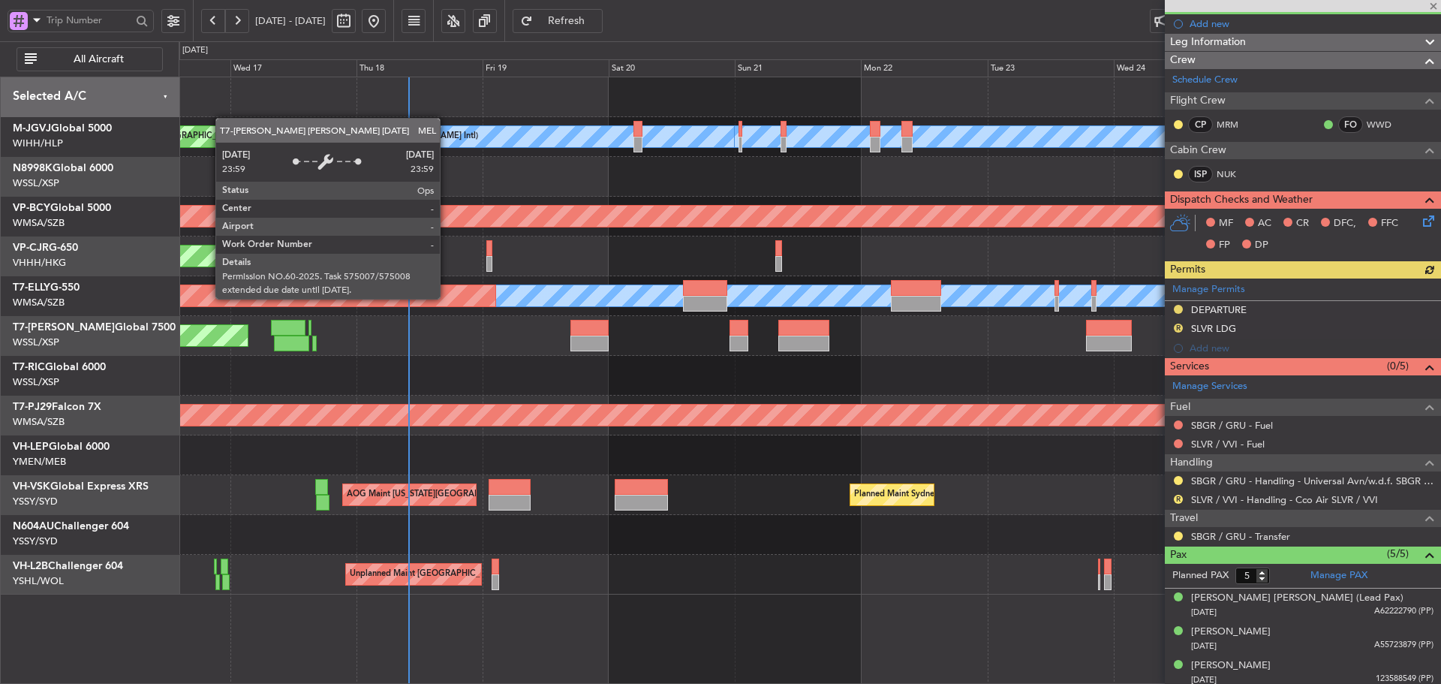
click at [810, 468] on div at bounding box center [810, 455] width 1262 height 40
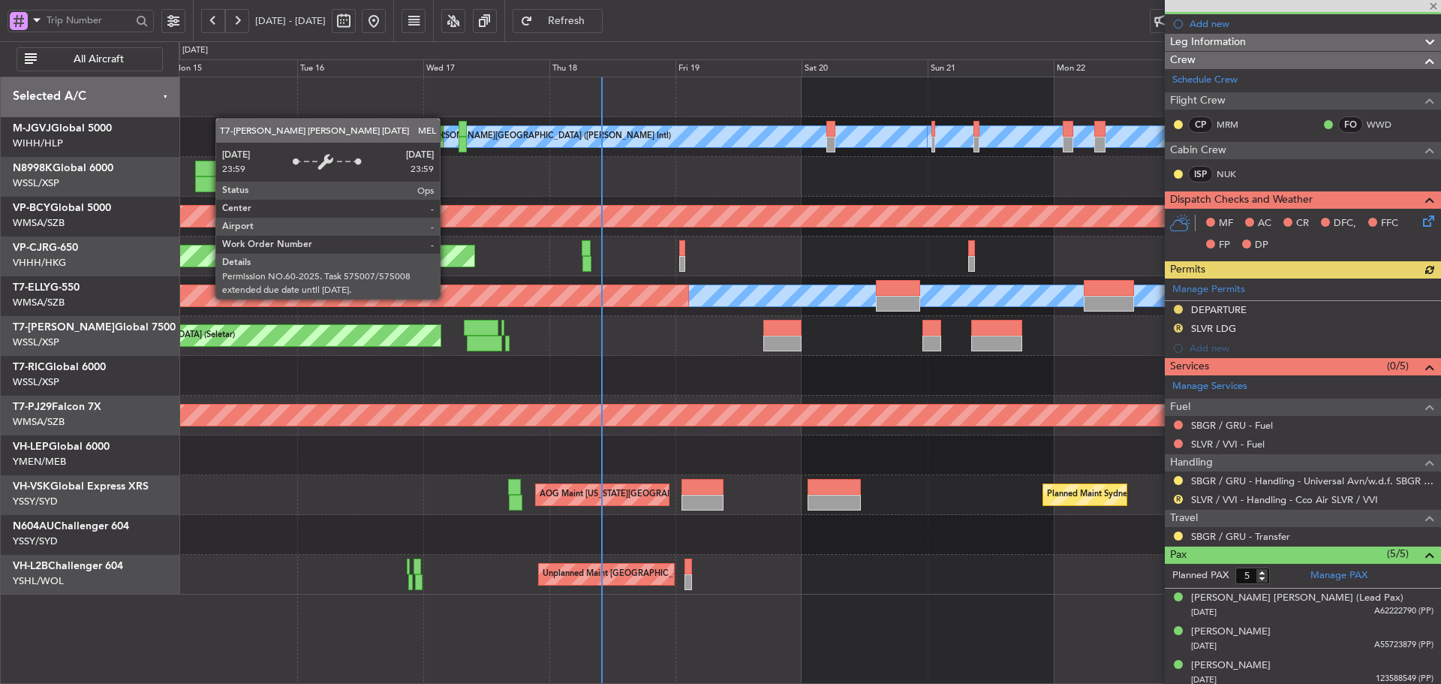
click at [709, 447] on div at bounding box center [810, 455] width 1262 height 40
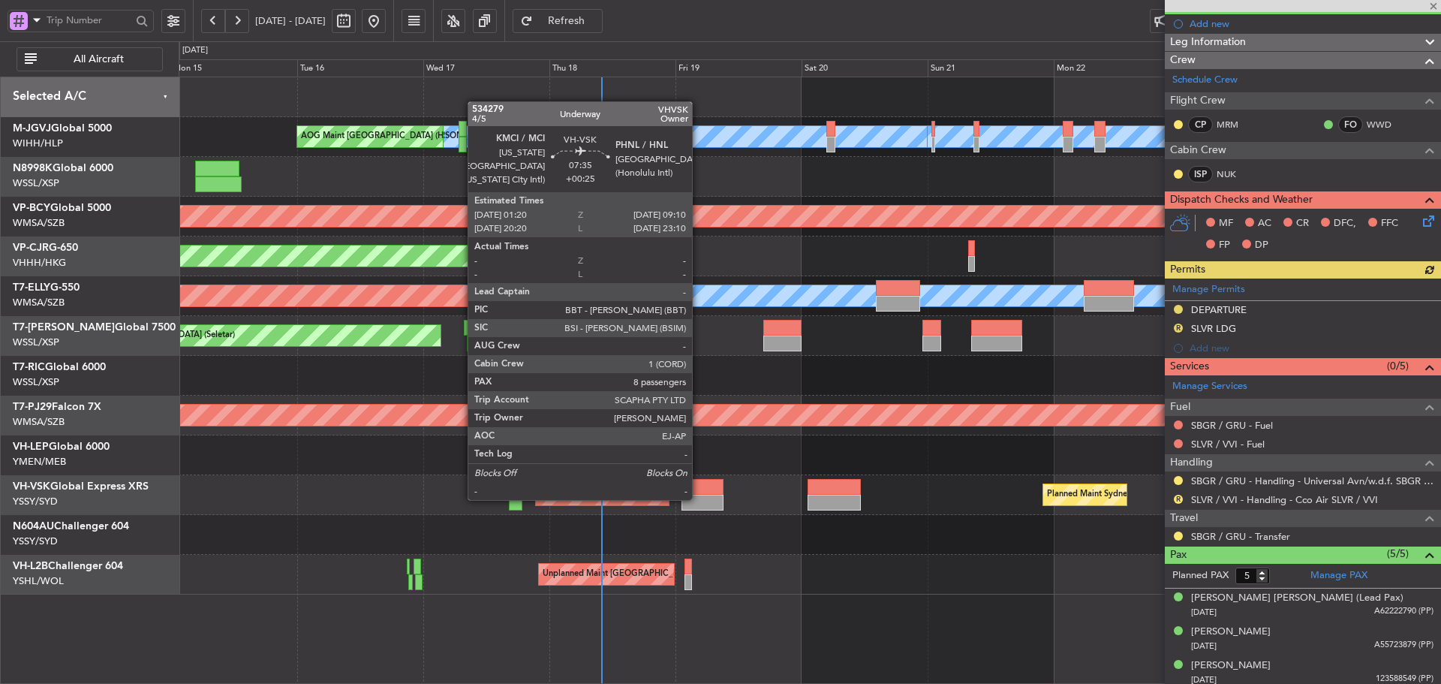
click at [699, 499] on div at bounding box center [702, 503] width 41 height 16
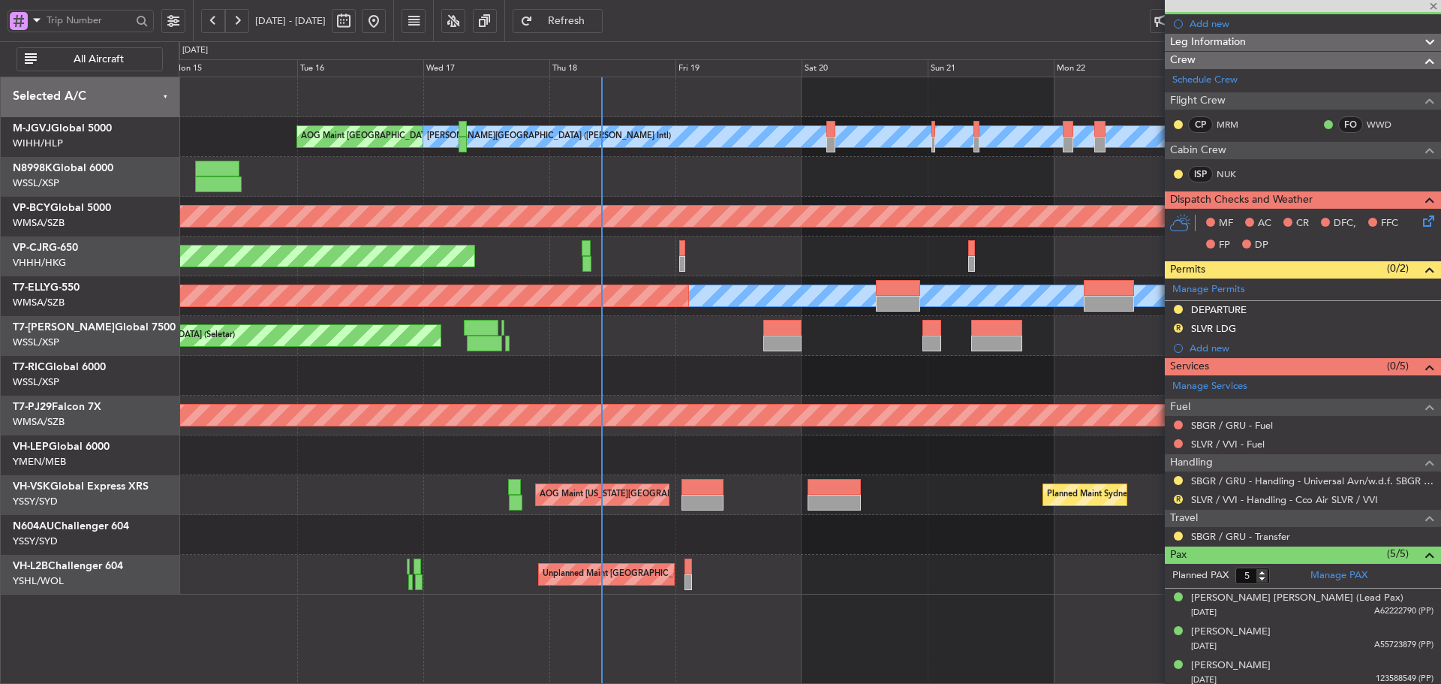
type input "+00:25"
type input "8"
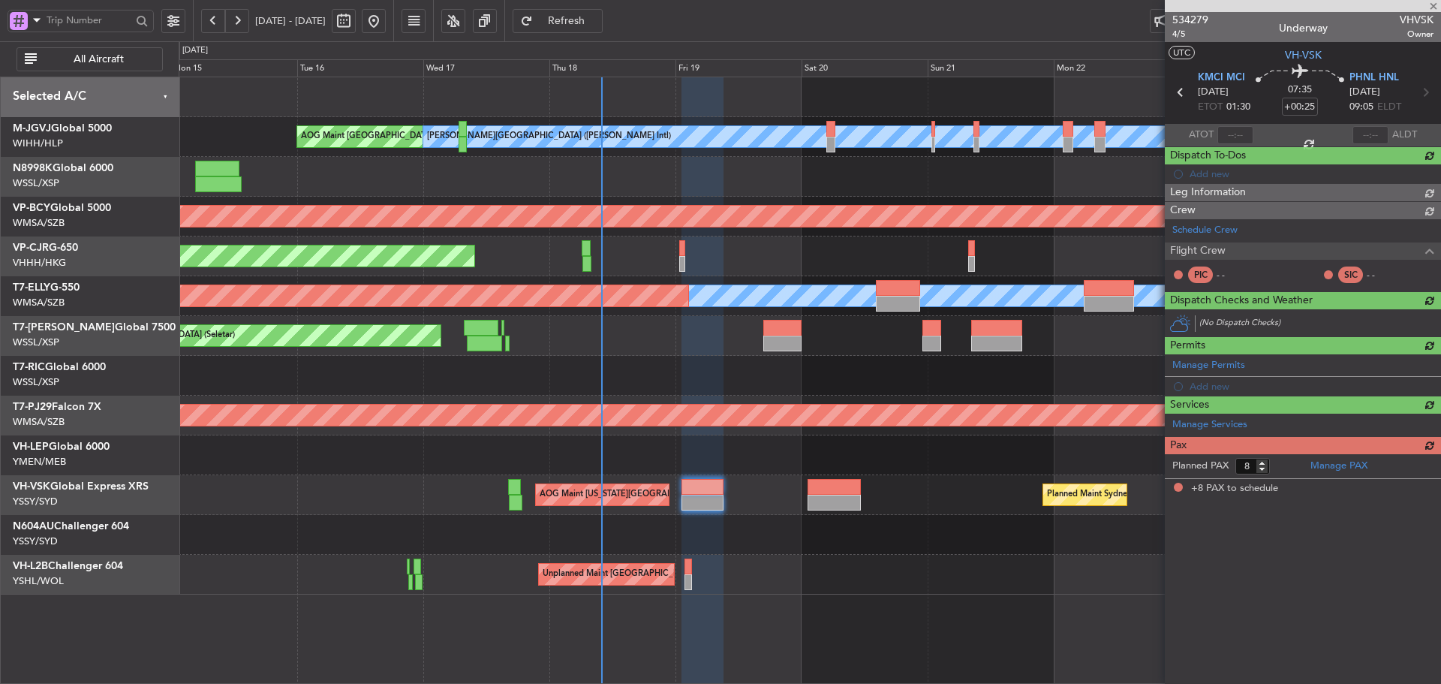
scroll to position [0, 0]
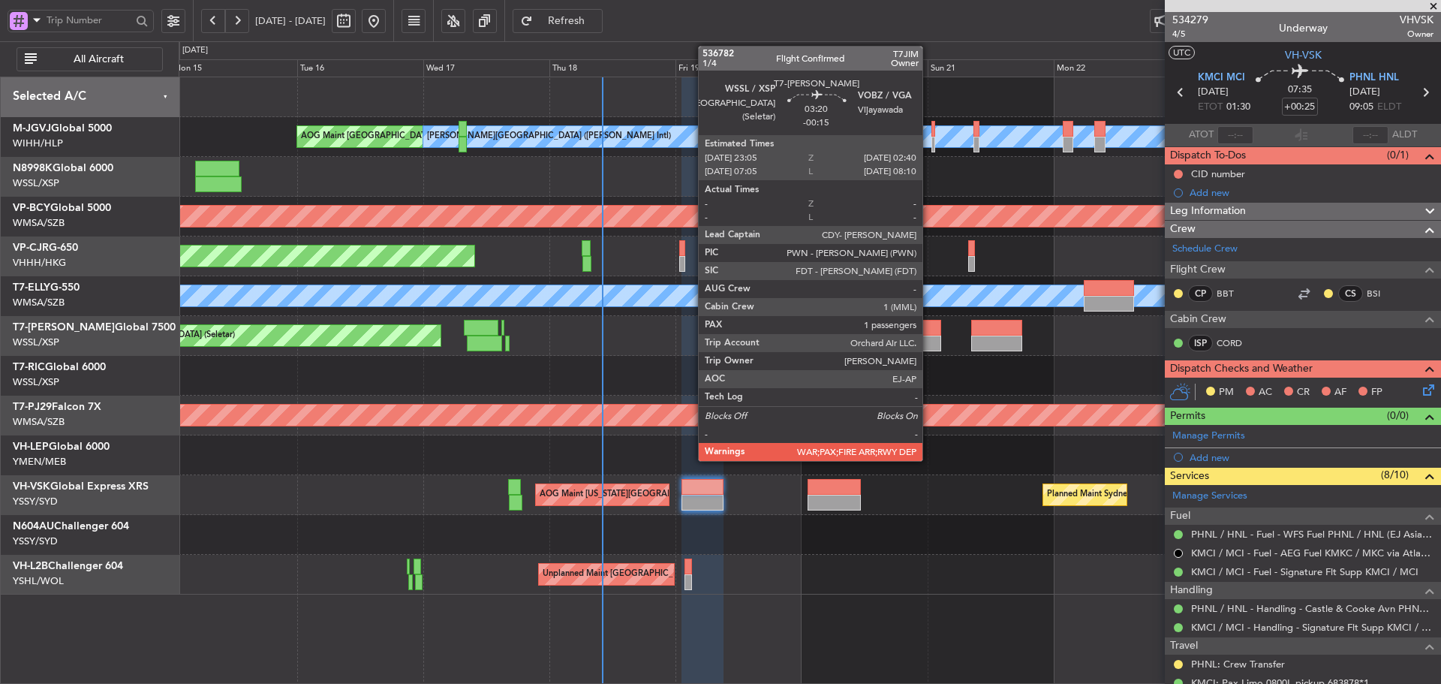
click at [929, 336] on div at bounding box center [933, 344] width 20 height 16
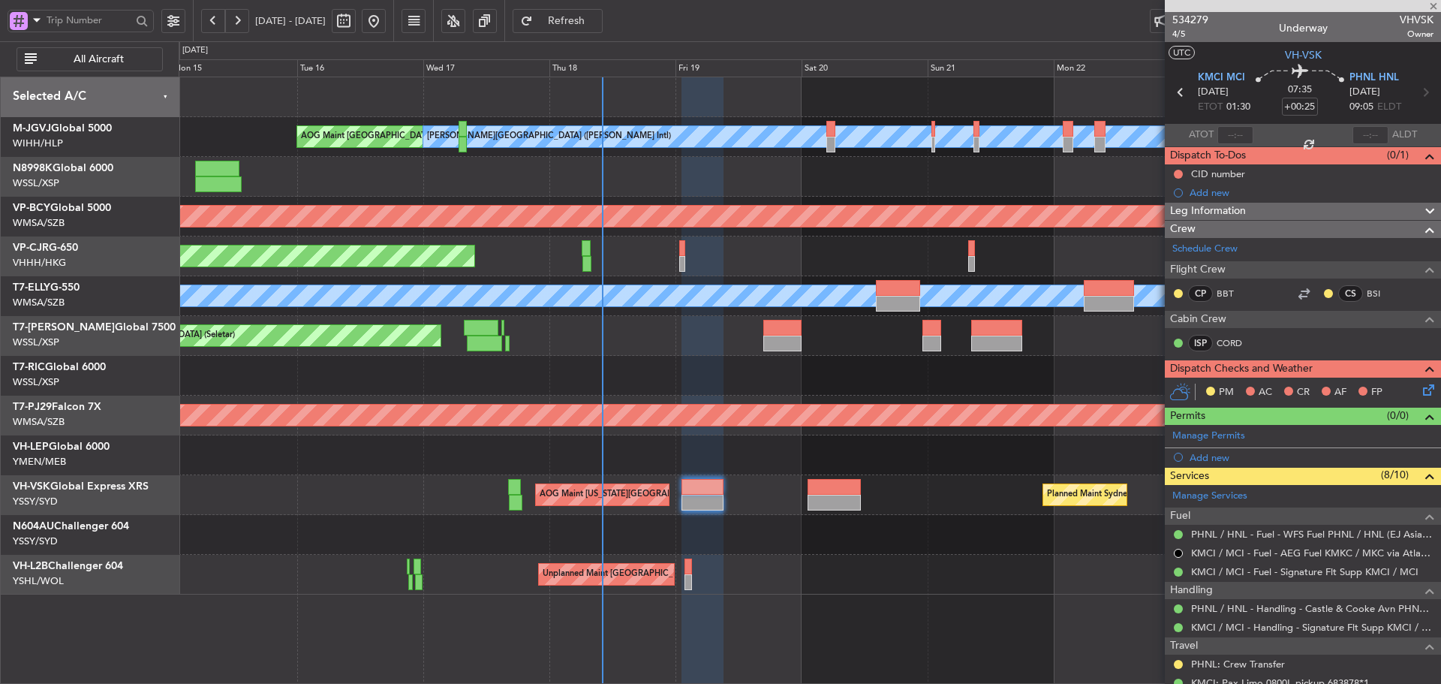
type input "-00:15"
type input "1"
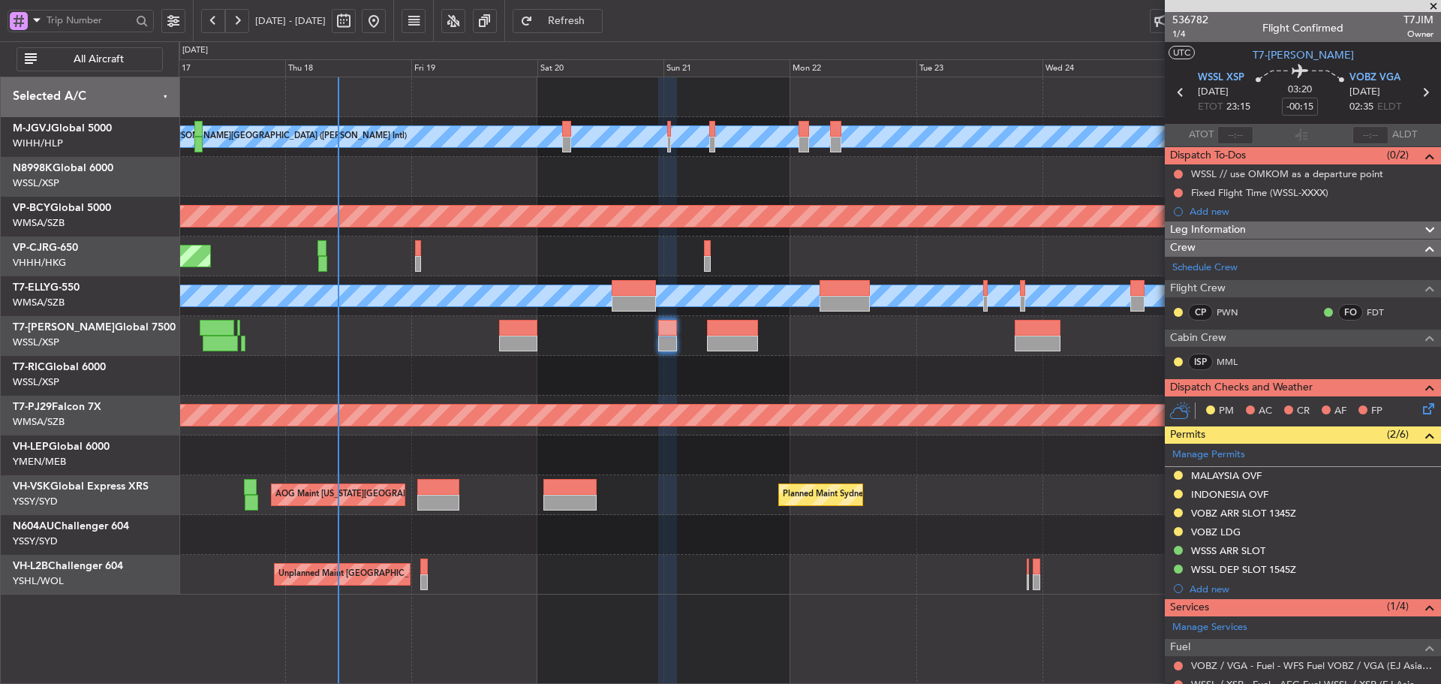
click at [790, 365] on div at bounding box center [810, 376] width 1262 height 40
click at [703, 260] on div "Planned Maint [GEOGRAPHIC_DATA] ([GEOGRAPHIC_DATA] Intl)" at bounding box center [810, 256] width 1262 height 40
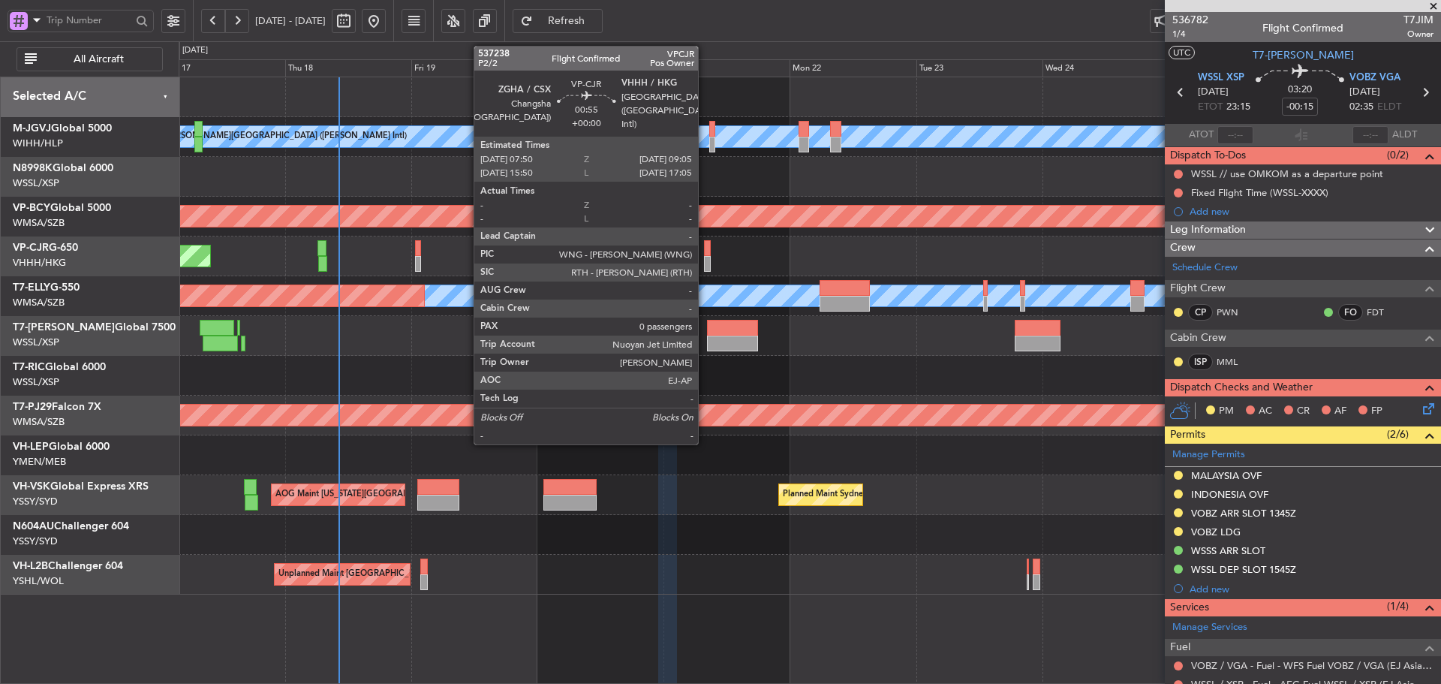
click at [705, 260] on div at bounding box center [707, 264] width 7 height 16
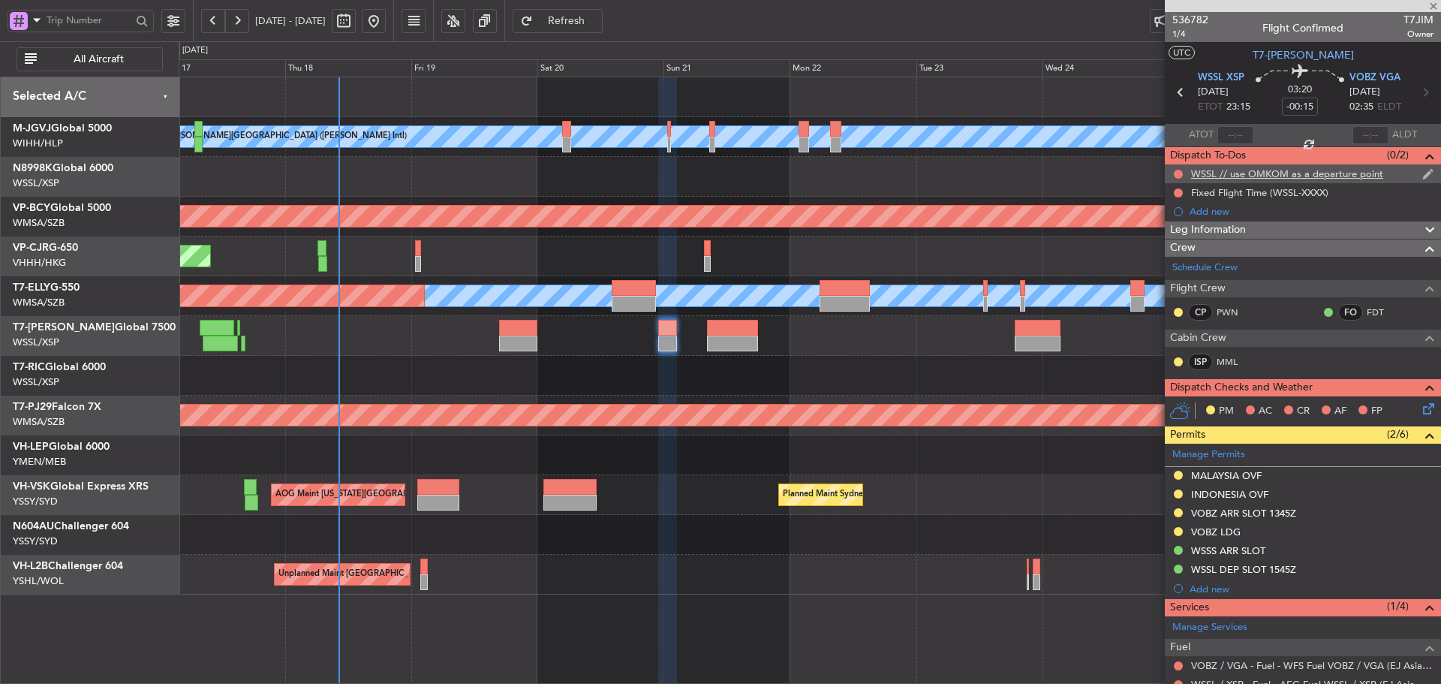
type input "0"
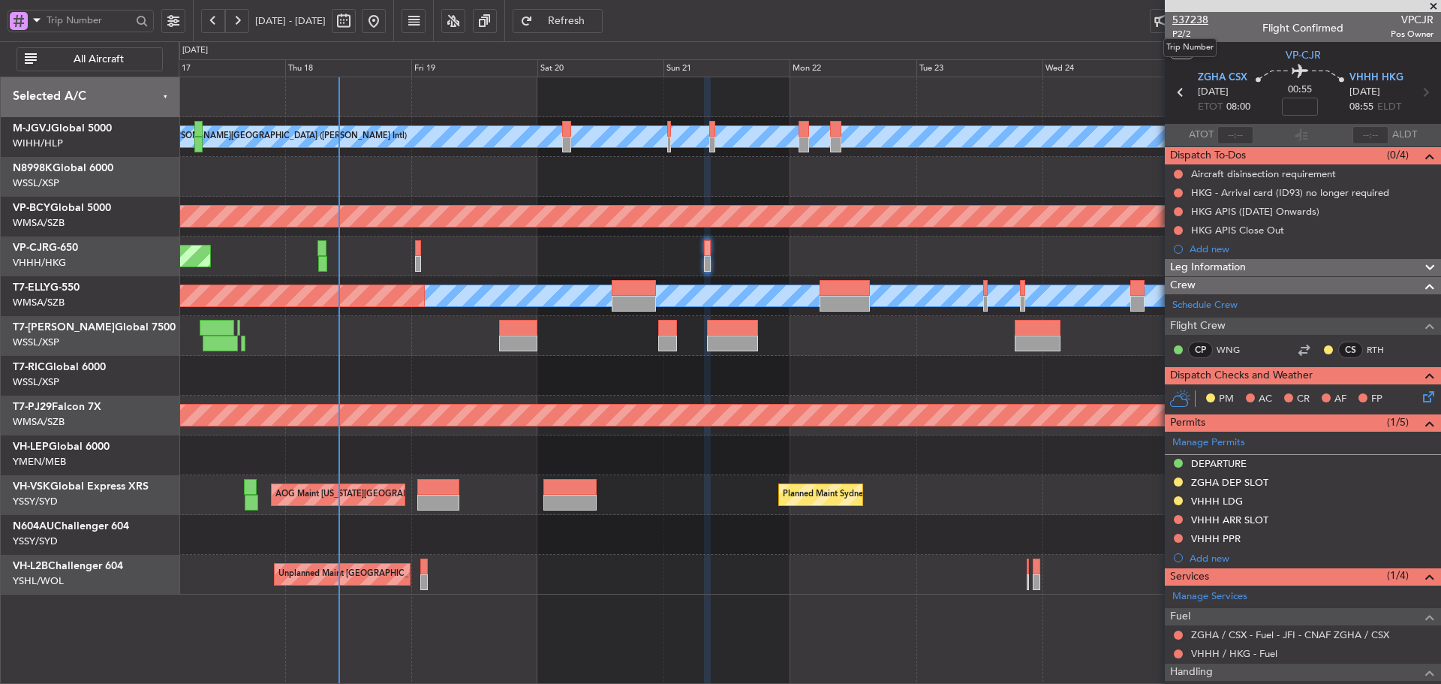
click at [1192, 20] on span "537238" at bounding box center [1191, 20] width 36 height 16
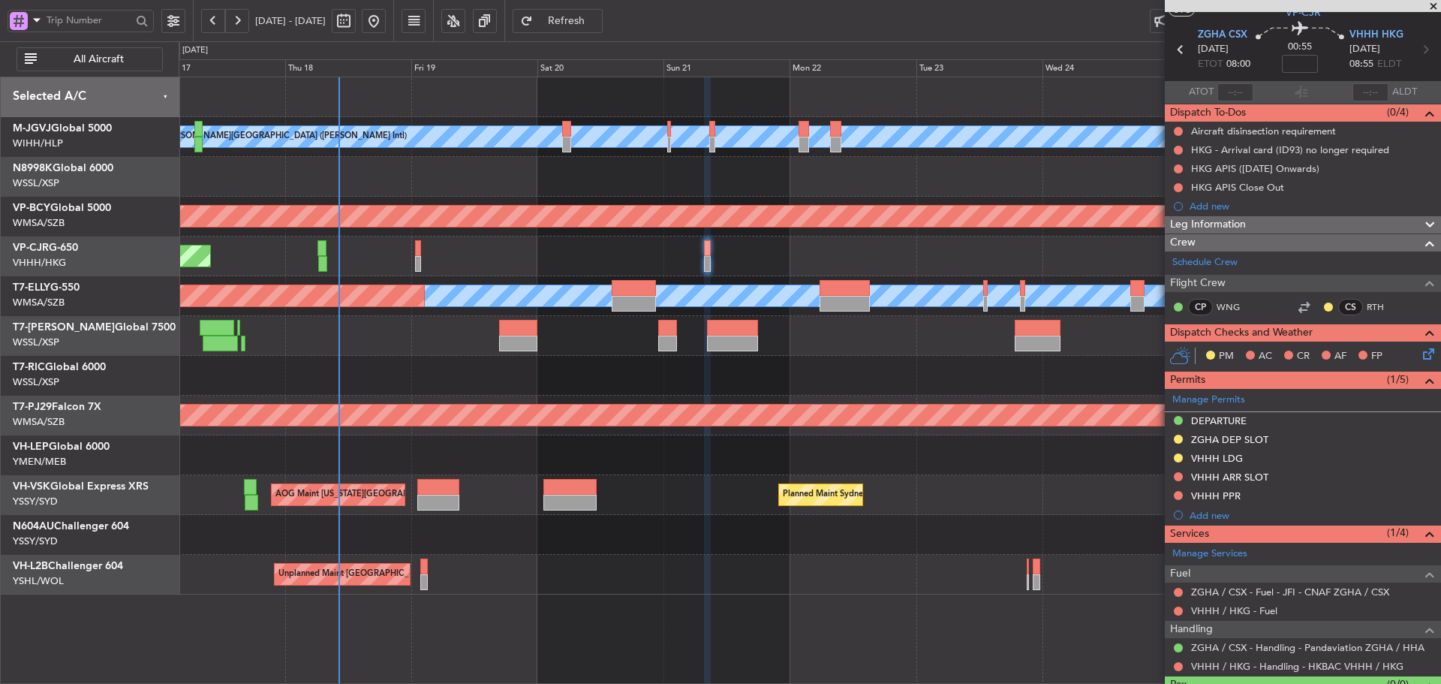
scroll to position [77, 0]
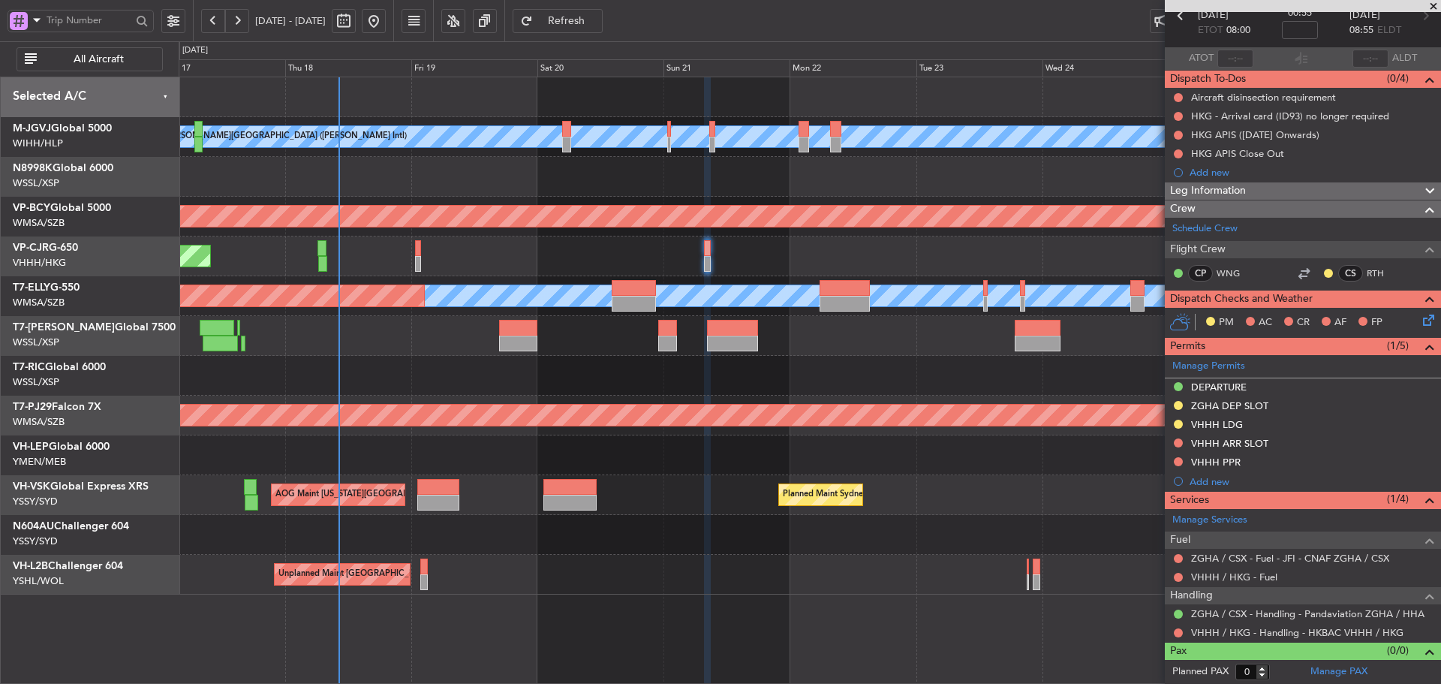
click at [598, 24] on span "Refresh" at bounding box center [567, 21] width 62 height 11
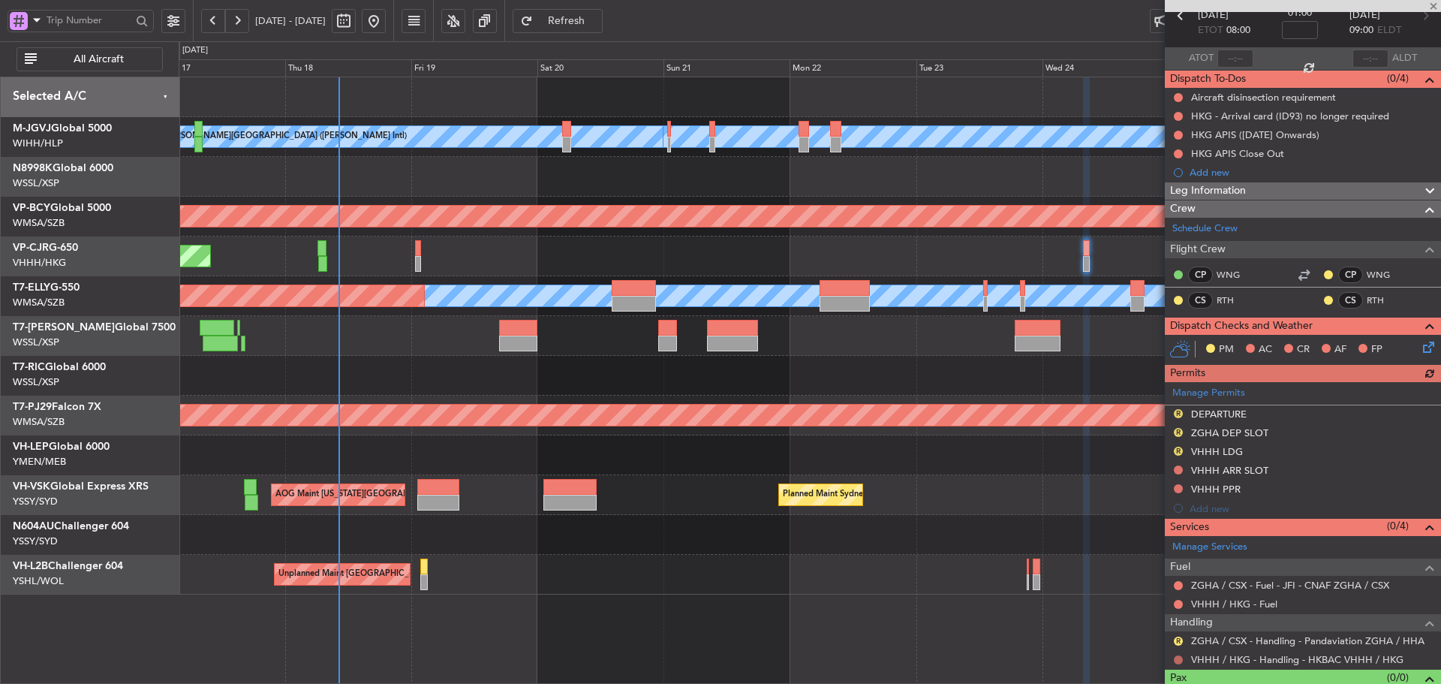
click at [1177, 661] on button at bounding box center [1178, 659] width 9 height 9
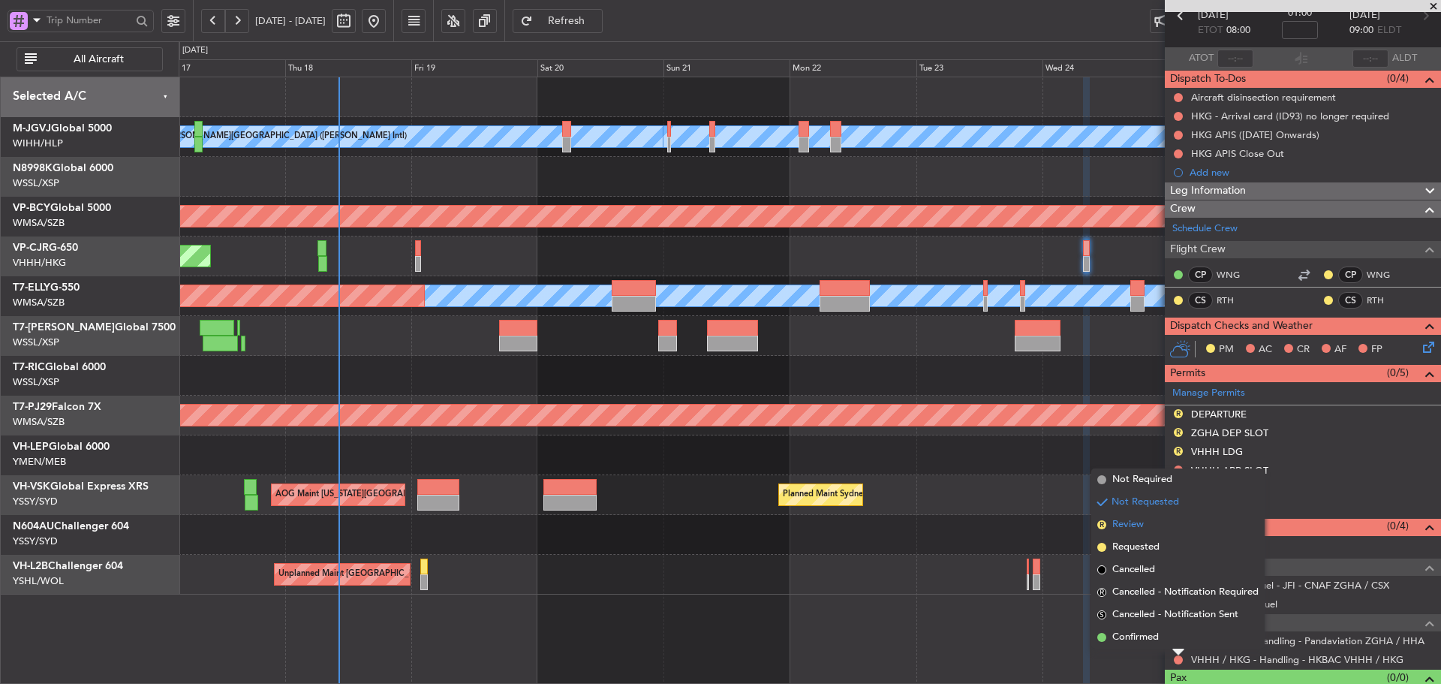
click at [1100, 526] on span "R" at bounding box center [1102, 524] width 9 height 9
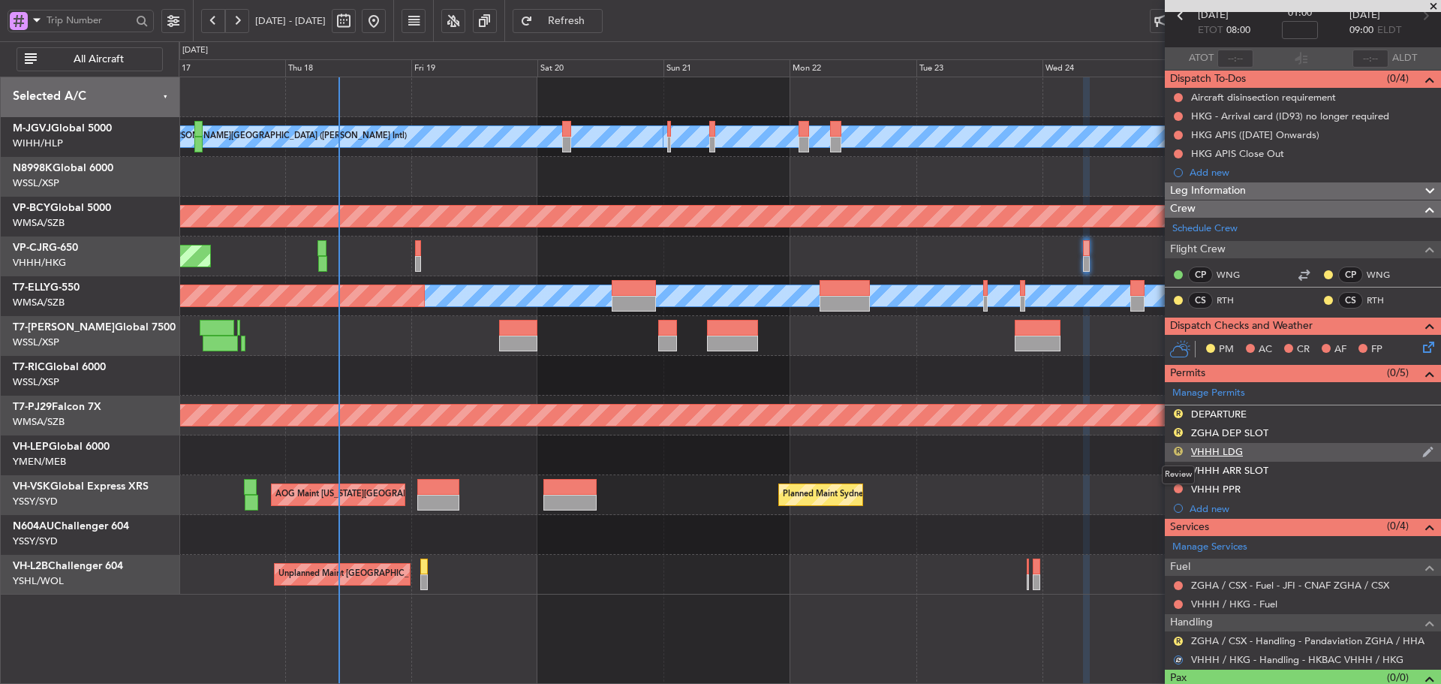
click at [1179, 449] on button "R" at bounding box center [1178, 451] width 9 height 9
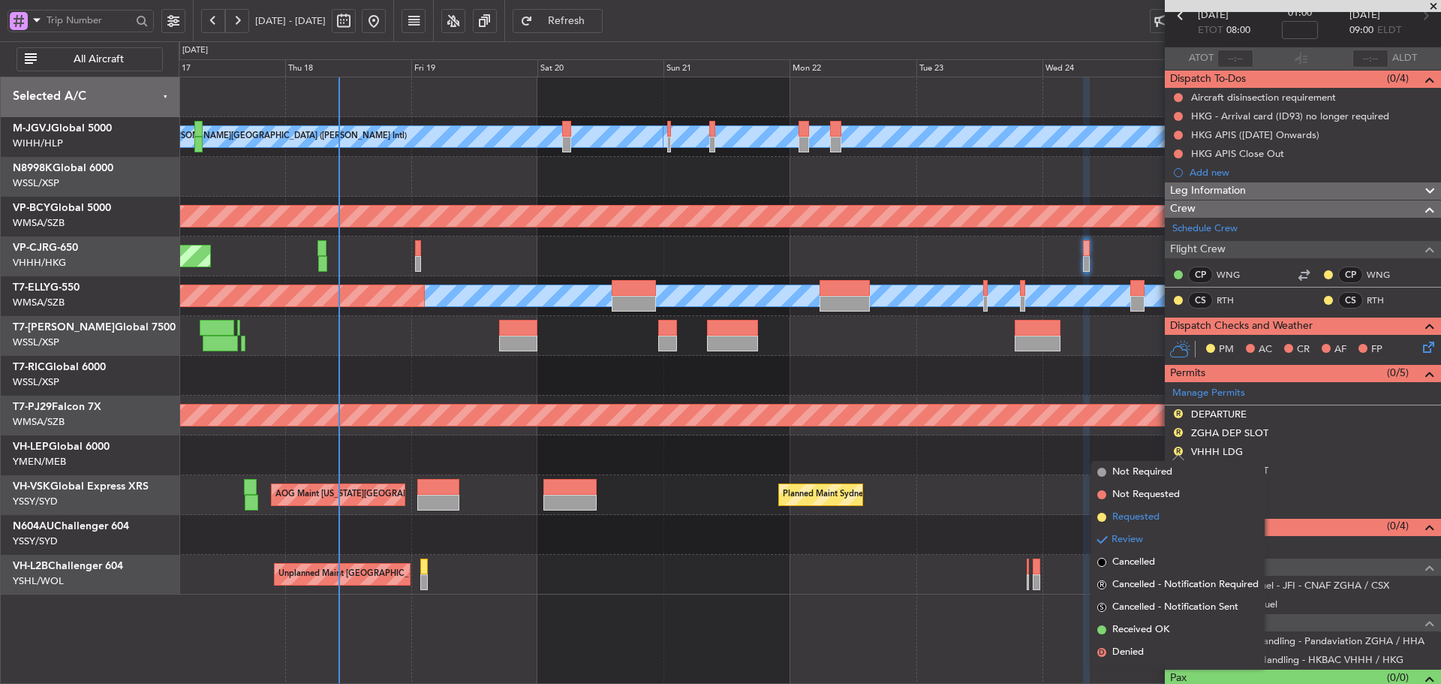
click at [1101, 519] on span at bounding box center [1102, 517] width 9 height 9
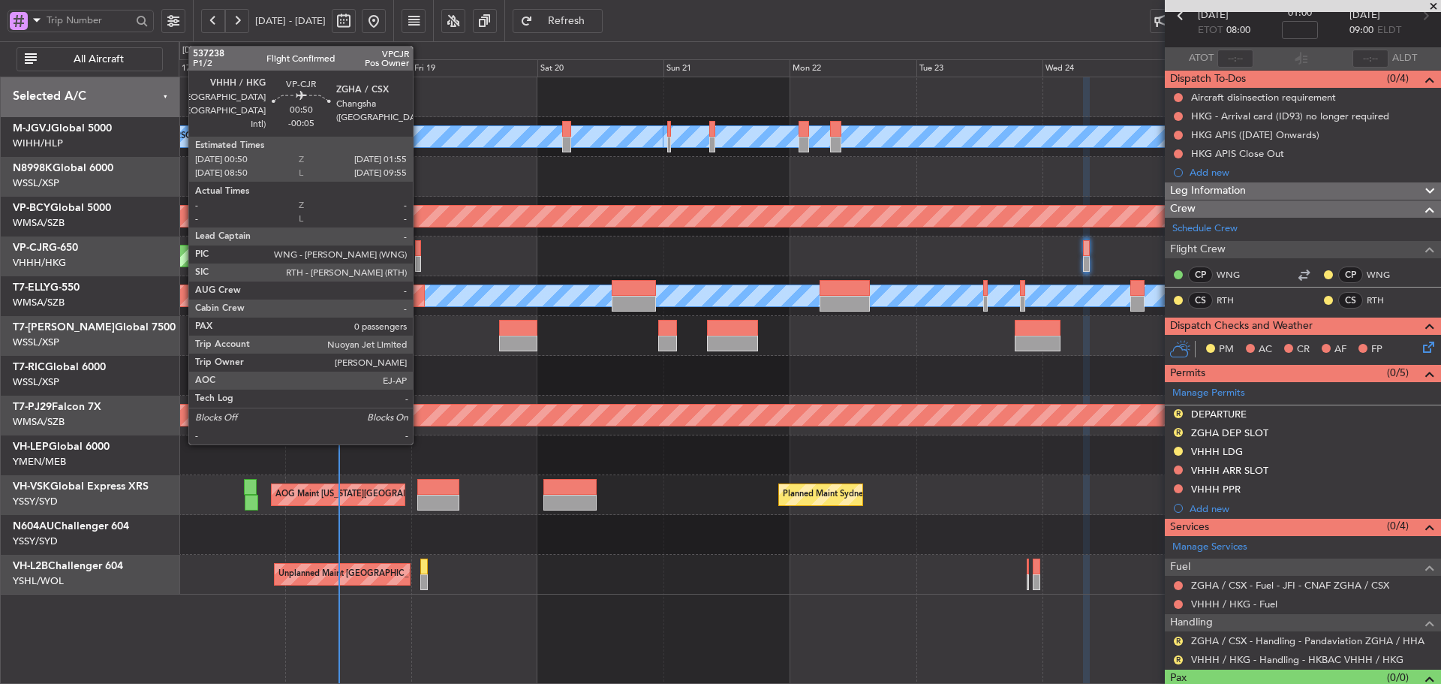
click at [420, 258] on div at bounding box center [418, 264] width 6 height 16
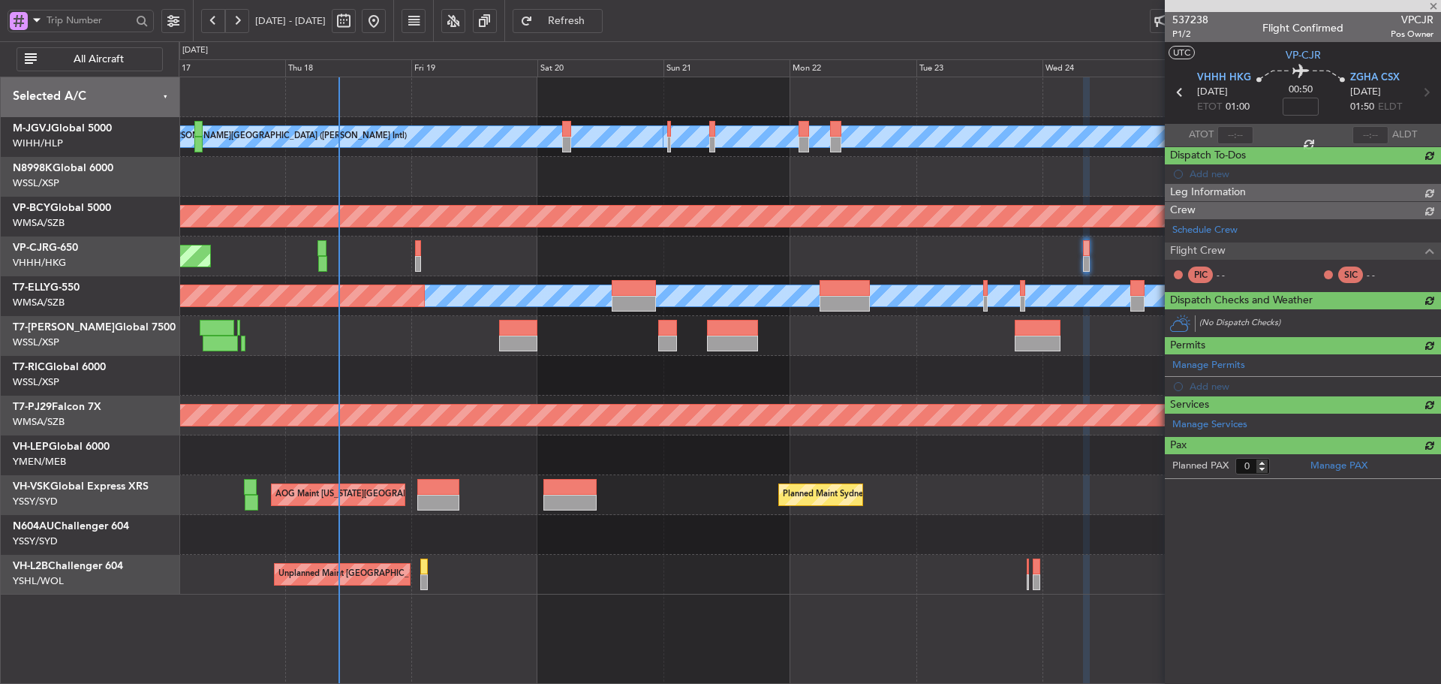
type input "-00:05"
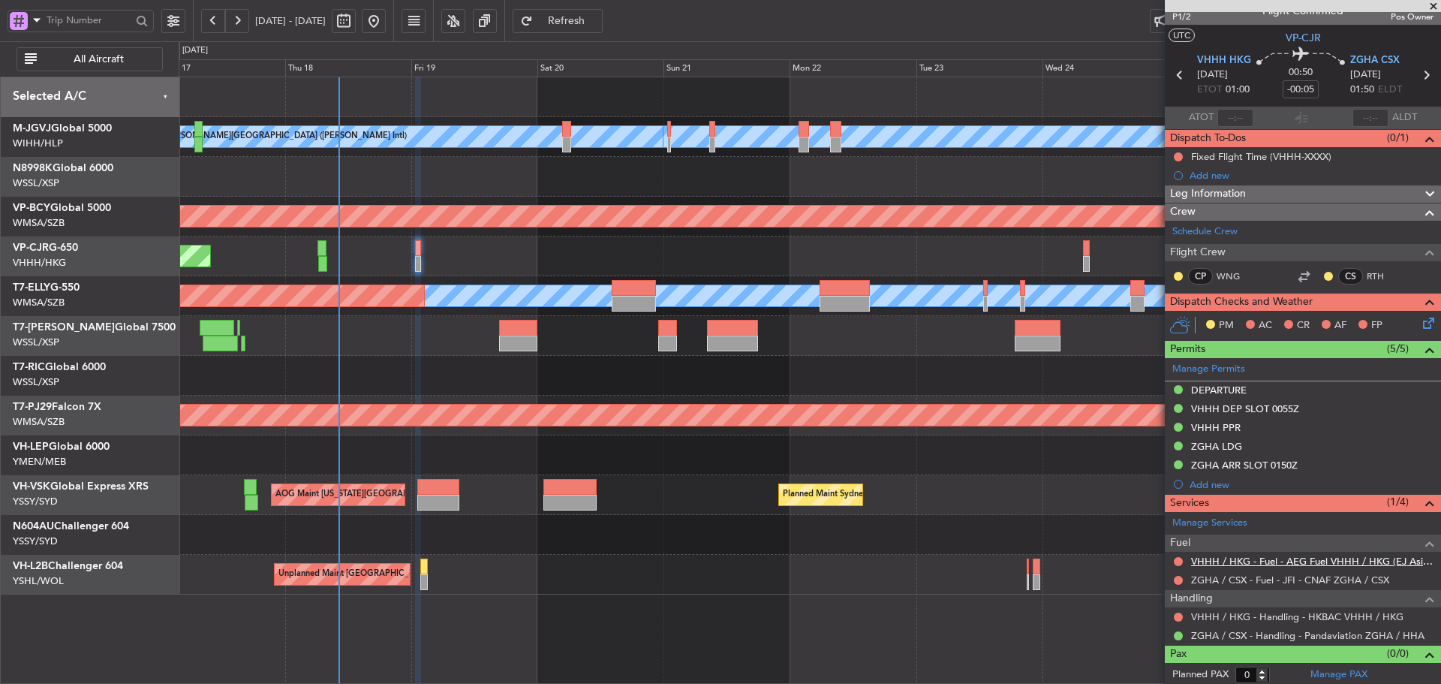
scroll to position [20, 0]
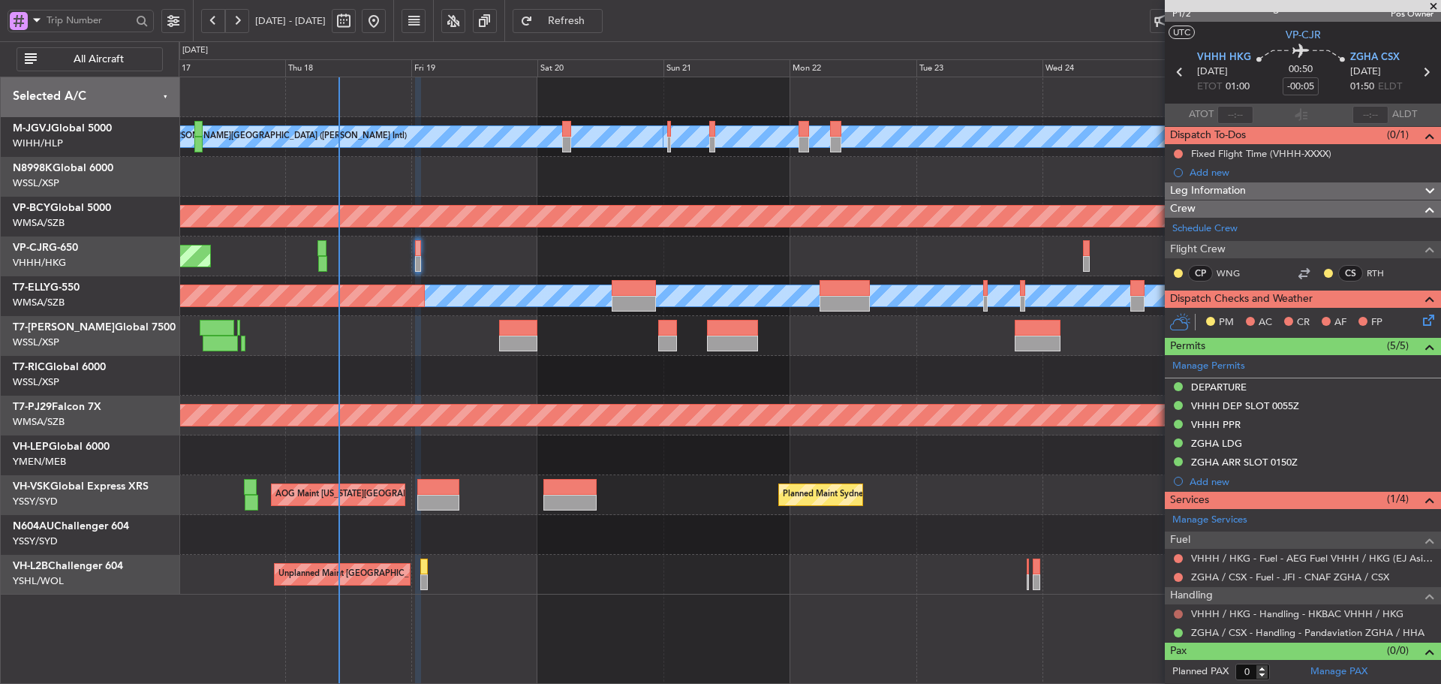
click at [1179, 614] on button at bounding box center [1178, 614] width 9 height 9
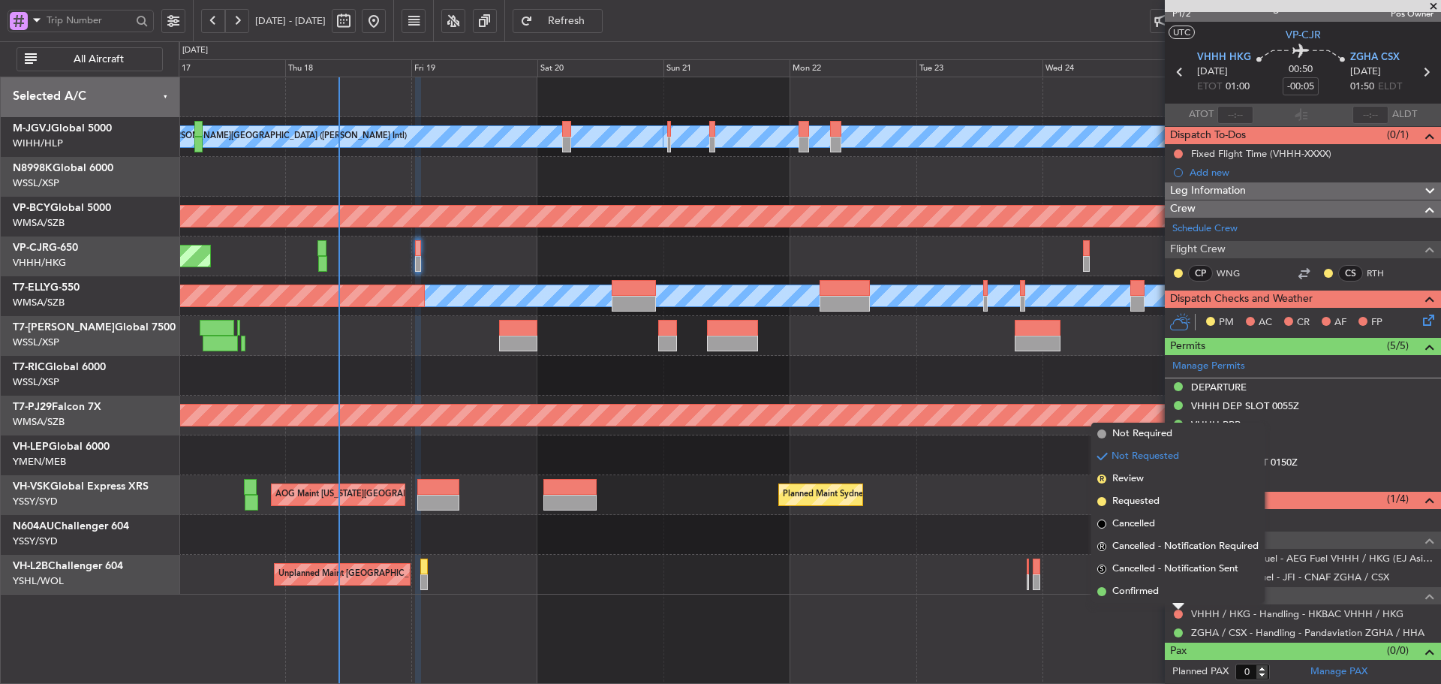
click at [797, 648] on div "[PERSON_NAME][GEOGRAPHIC_DATA] ([PERSON_NAME] Intl) [PERSON_NAME] Jakarta (Hali…" at bounding box center [810, 380] width 1263 height 607
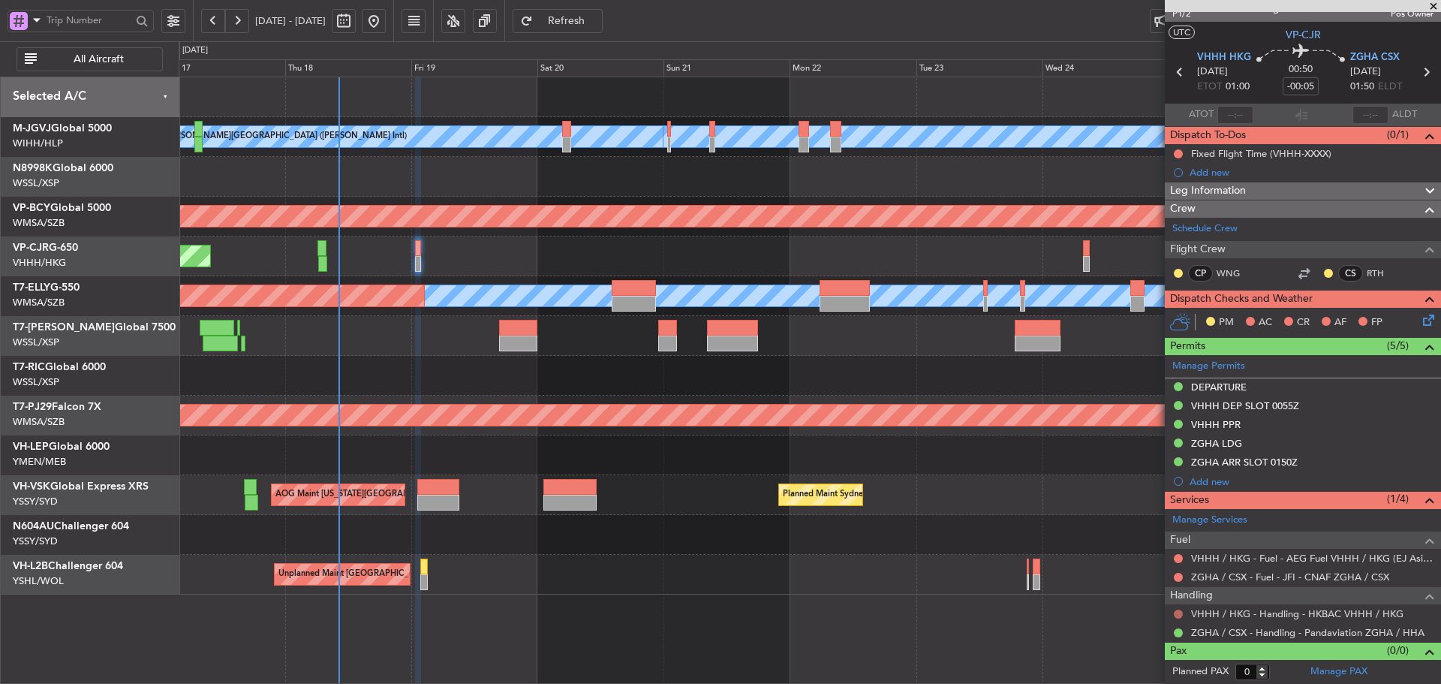
click at [1181, 615] on button at bounding box center [1178, 614] width 9 height 9
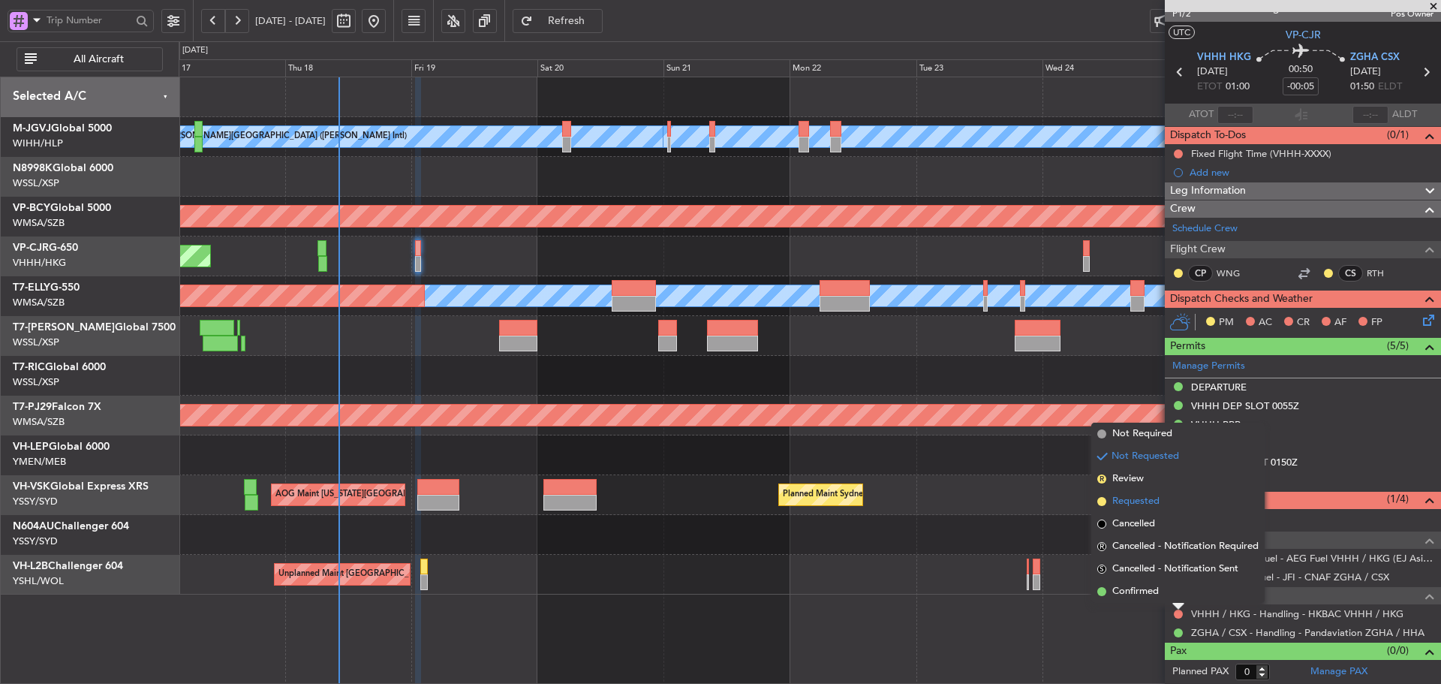
click at [1103, 499] on span at bounding box center [1102, 501] width 9 height 9
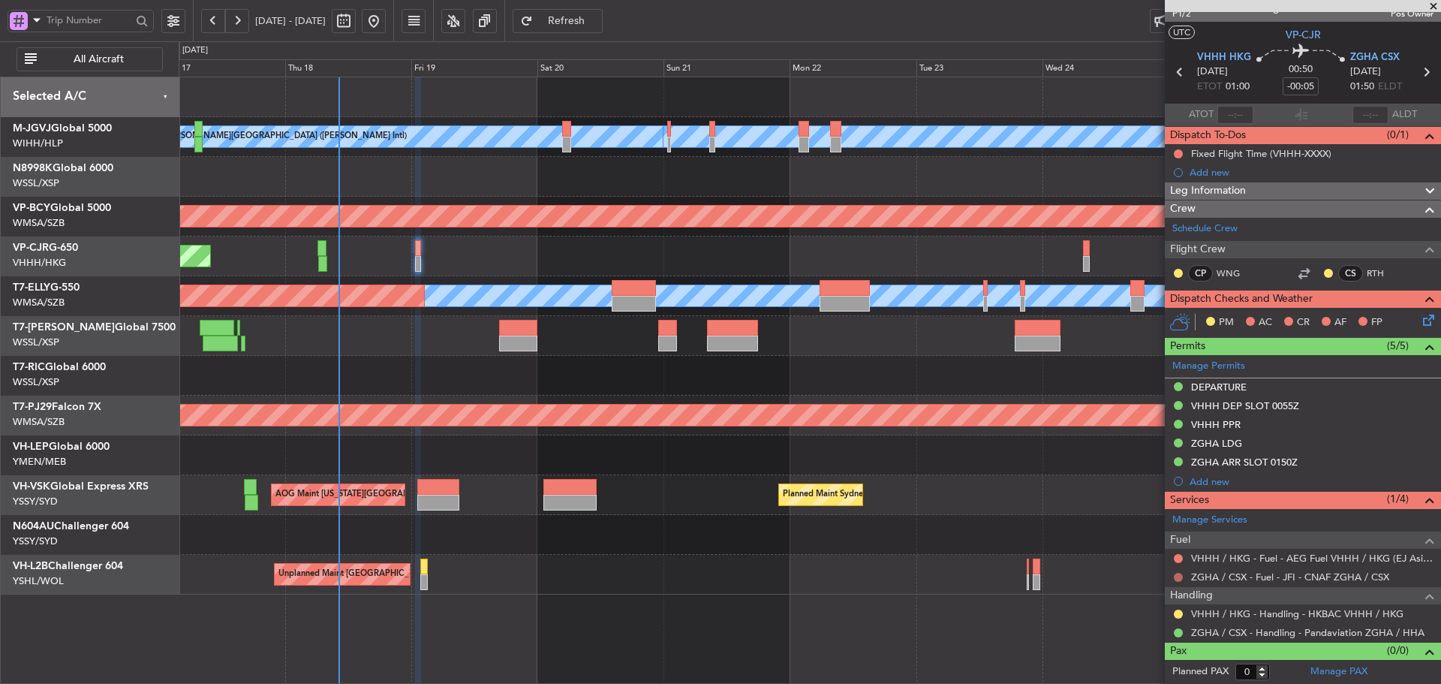
click at [1179, 575] on button at bounding box center [1178, 577] width 9 height 9
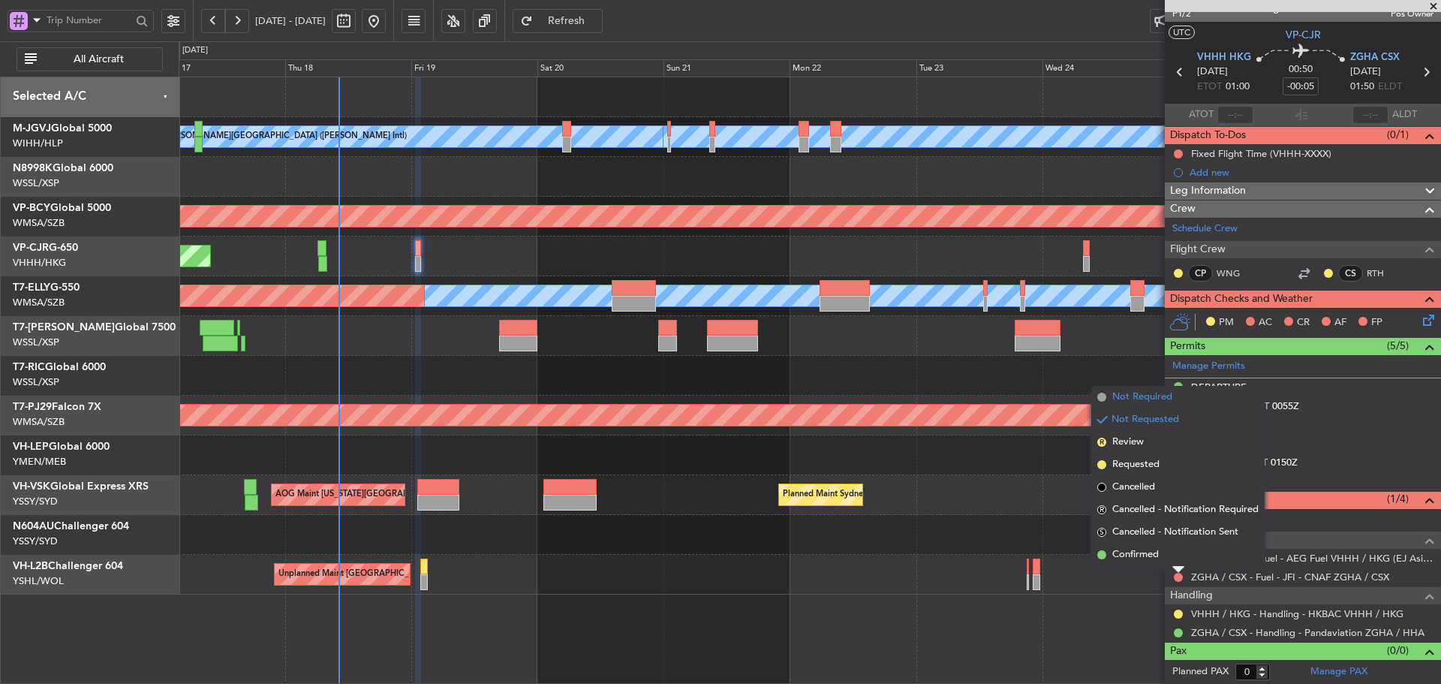
click at [1104, 396] on span at bounding box center [1102, 397] width 9 height 9
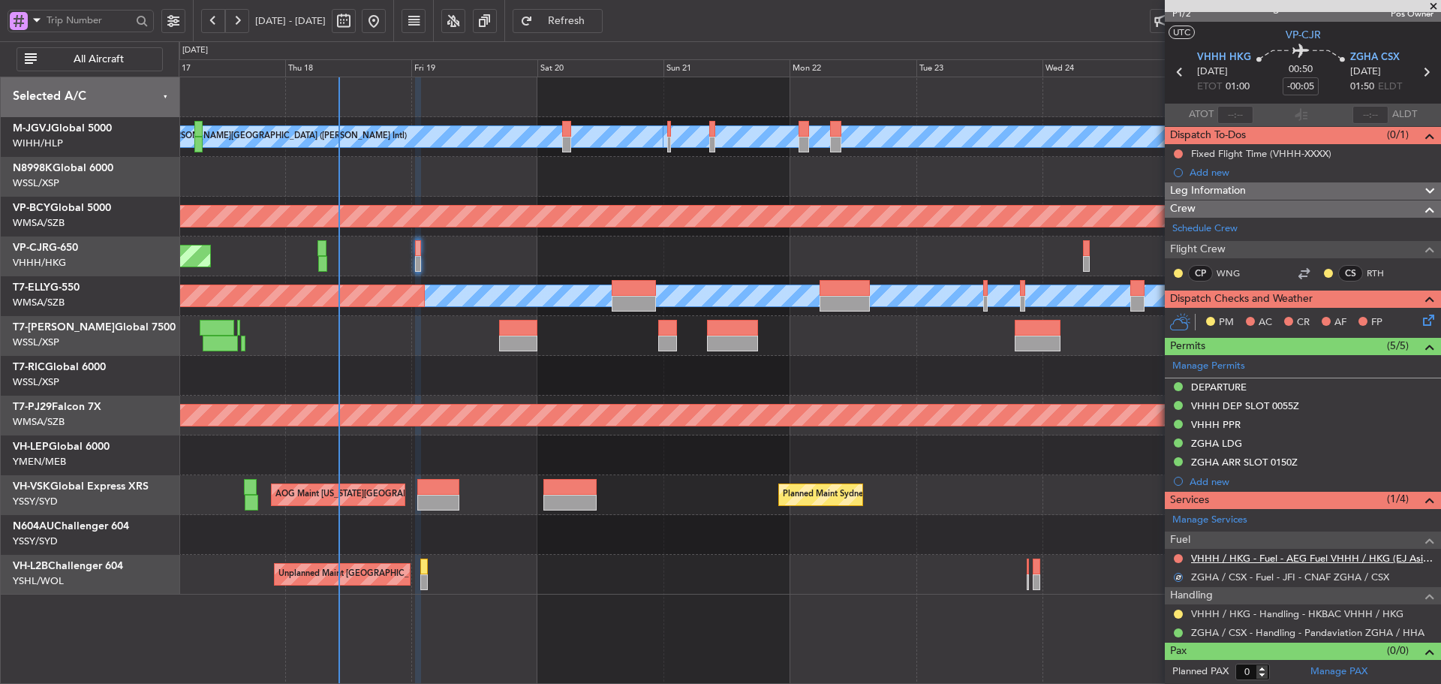
click at [1268, 556] on link "VHHH / HKG - Fuel - AEG Fuel VHHH / HKG (EJ Asia Only)" at bounding box center [1312, 558] width 242 height 13
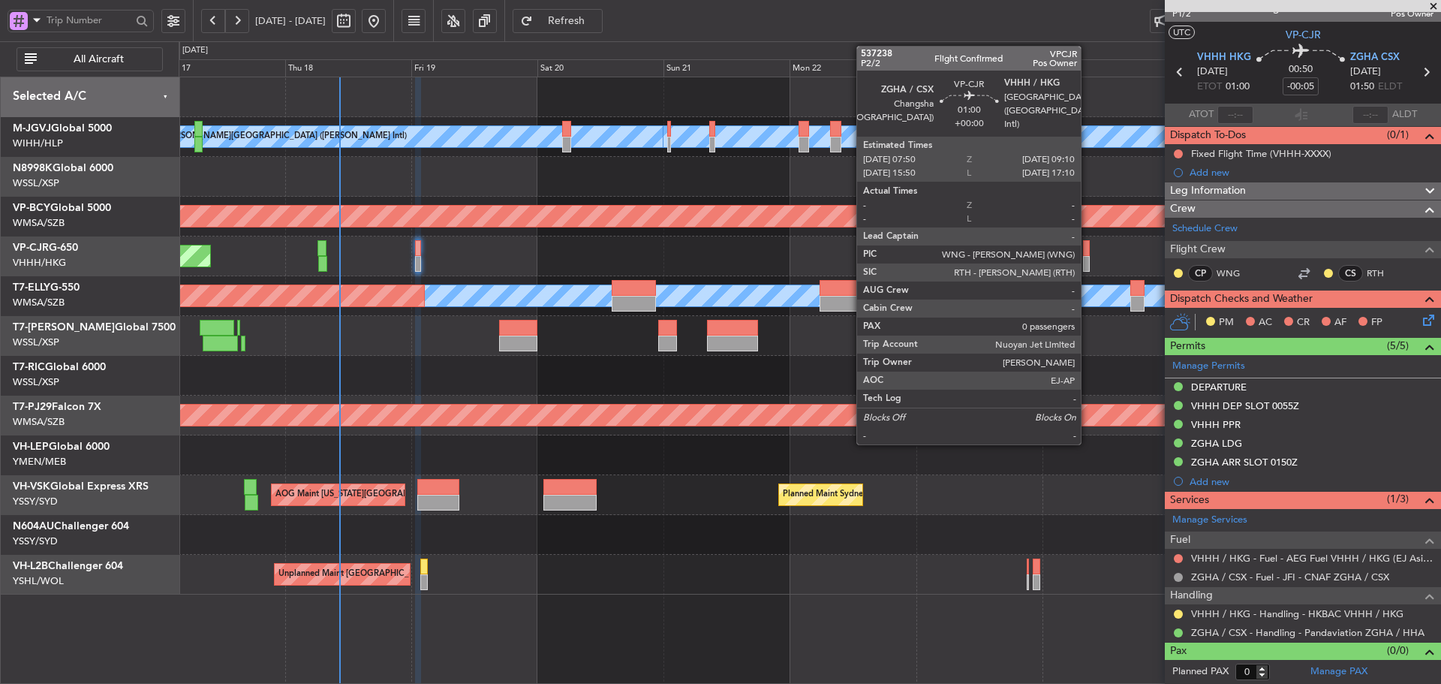
click at [1088, 259] on div at bounding box center [1087, 264] width 8 height 16
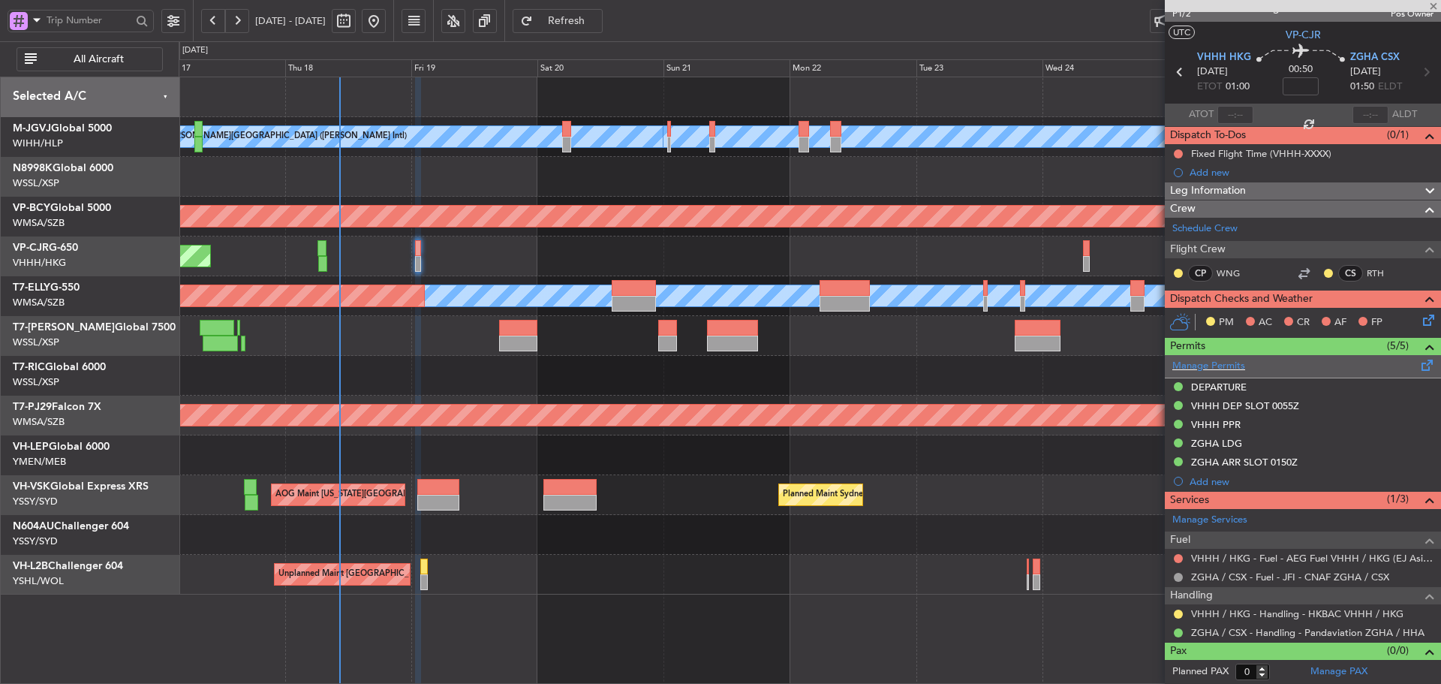
scroll to position [0, 0]
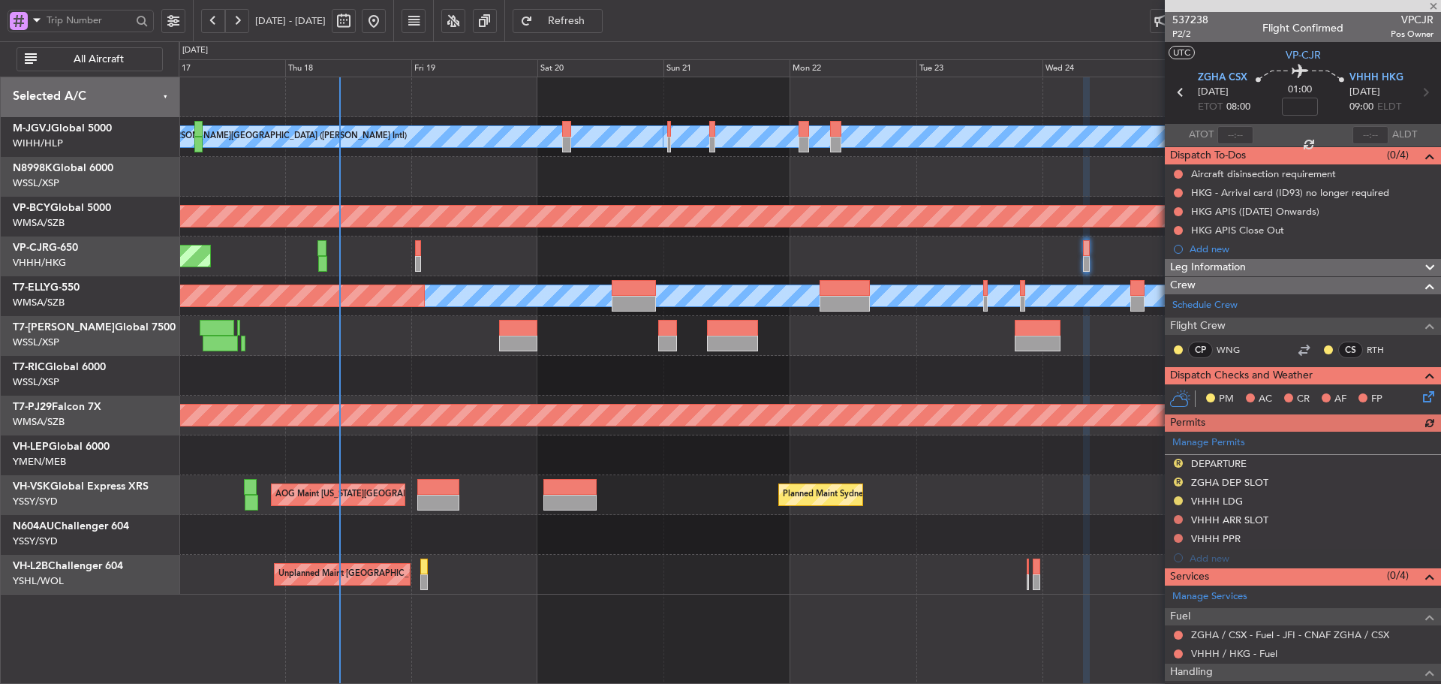
click at [1176, 459] on div "Manage Permits R DEPARTURE R ZGHA DEP SLOT VHHH LDG VHHH ARR SLOT VHHH PPR Add …" at bounding box center [1303, 500] width 276 height 136
click at [1179, 501] on button at bounding box center [1178, 500] width 9 height 9
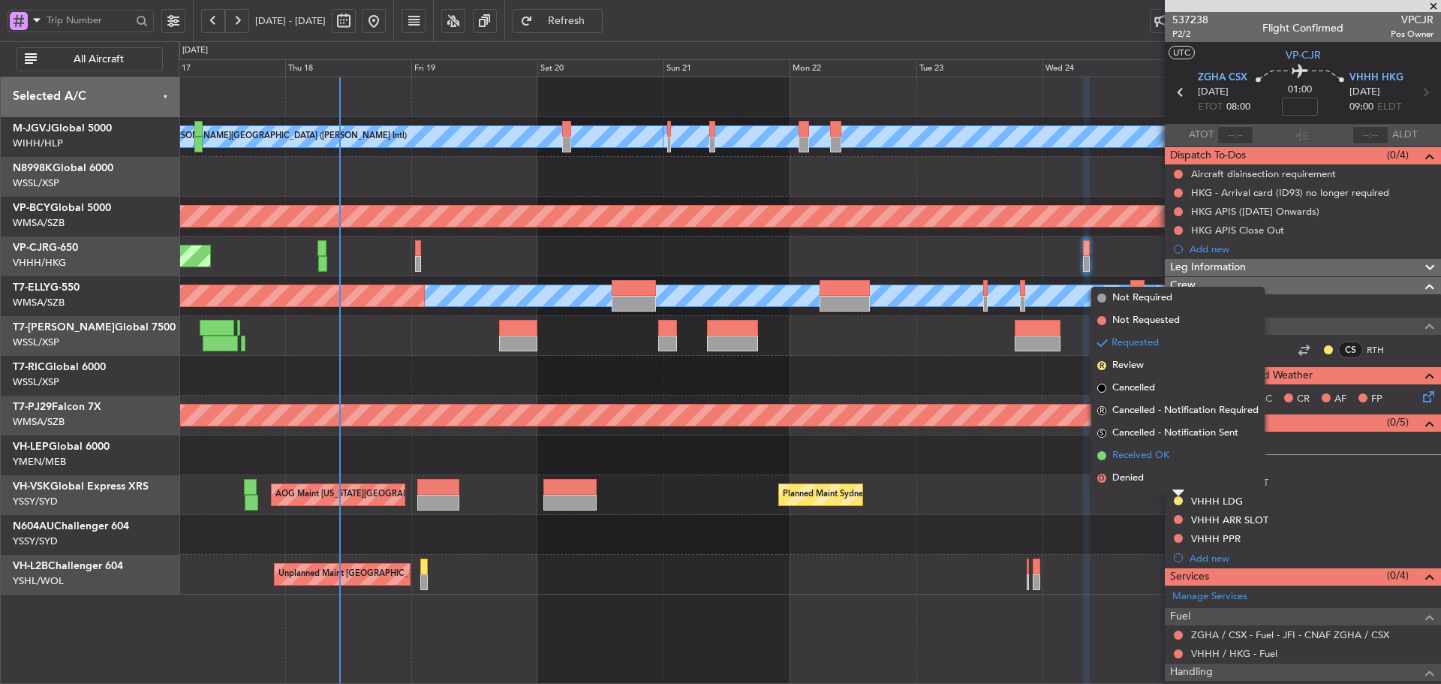
click at [1103, 459] on span at bounding box center [1102, 455] width 9 height 9
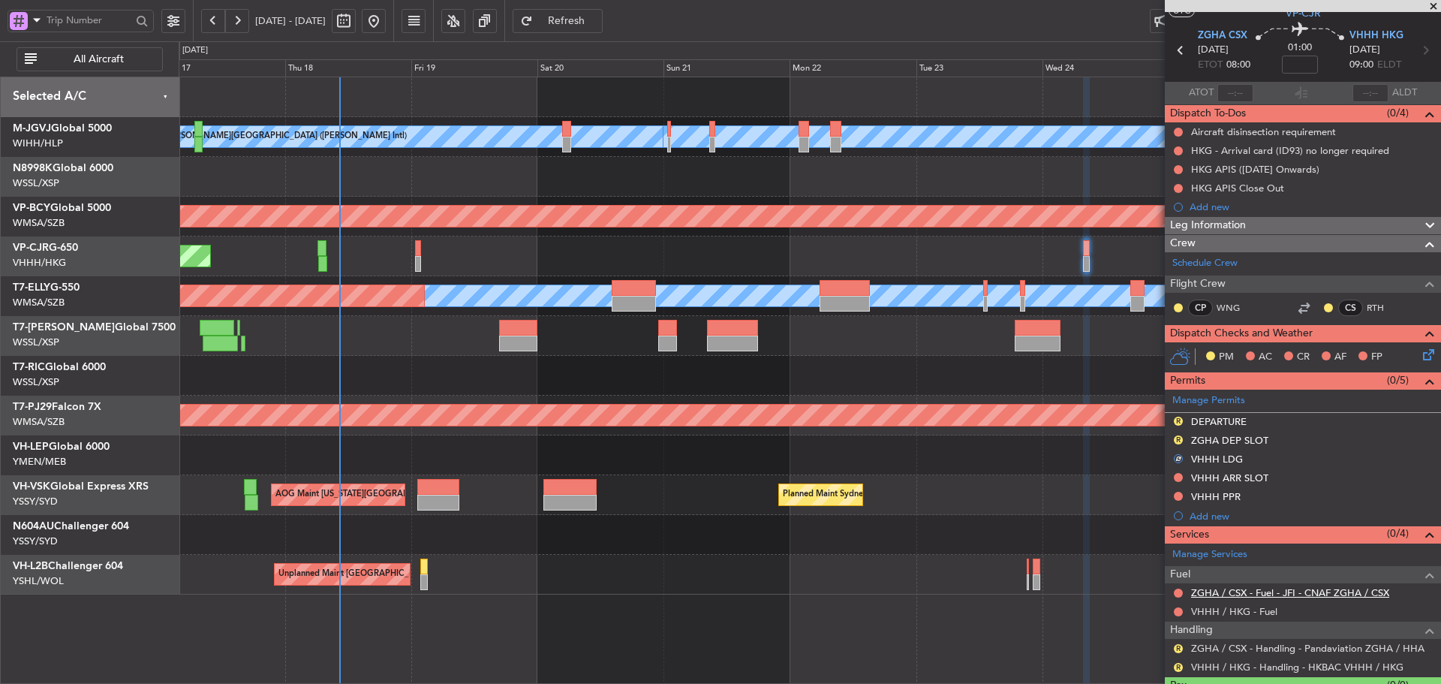
scroll to position [75, 0]
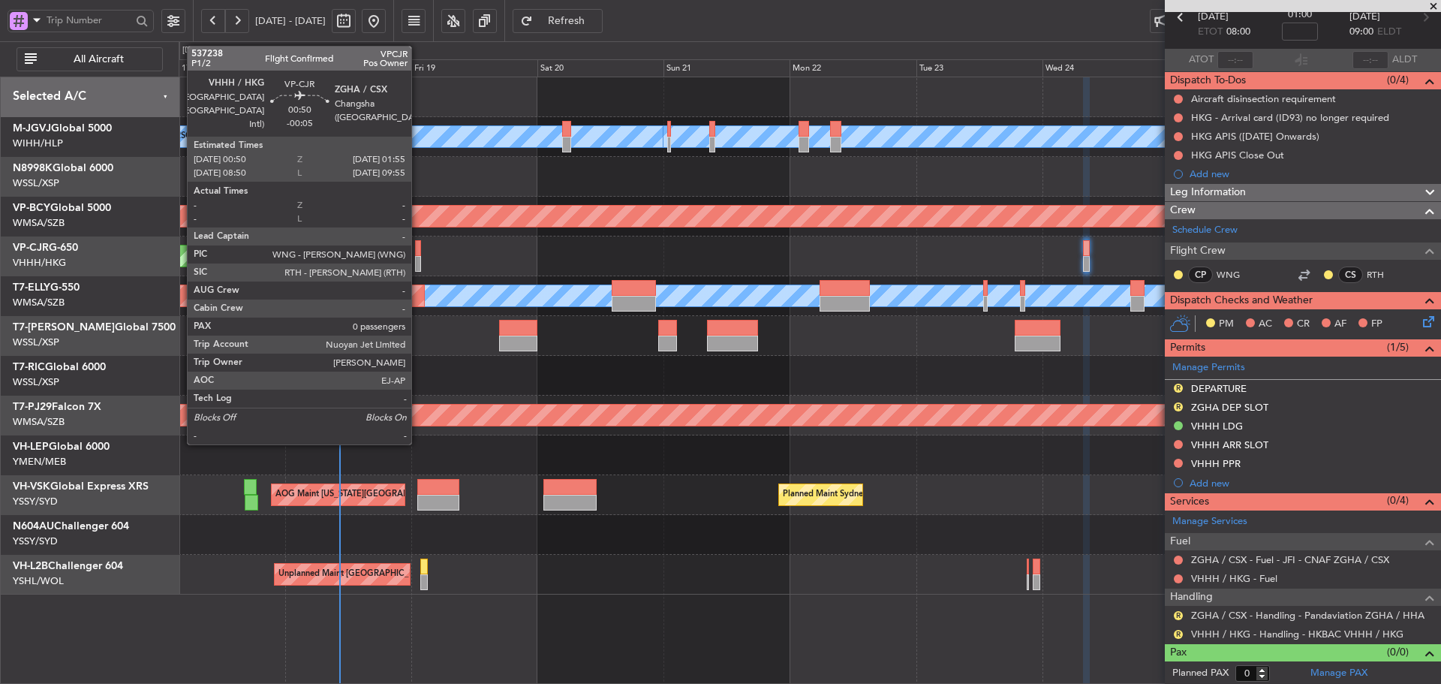
click at [418, 249] on div at bounding box center [418, 248] width 6 height 16
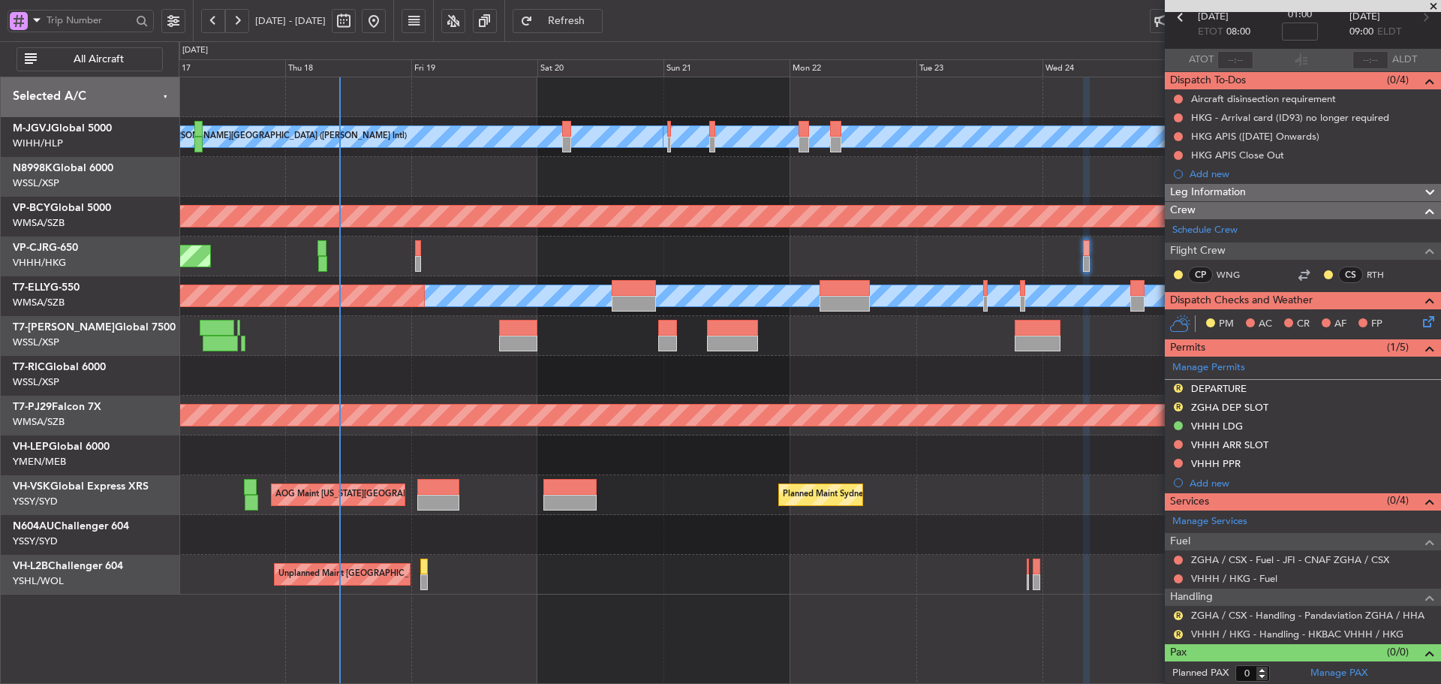
scroll to position [77, 0]
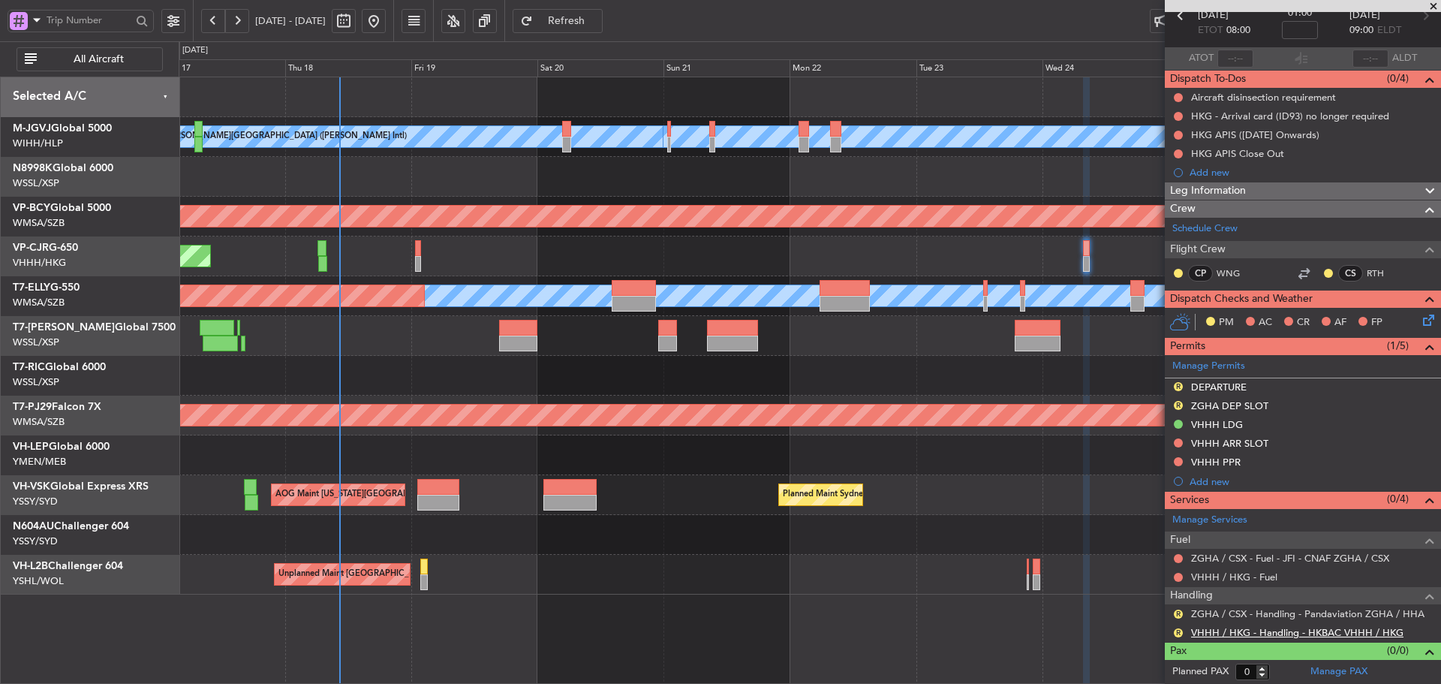
click at [1252, 633] on link "VHHH / HKG - Handling - HKBAC VHHH / HKG" at bounding box center [1297, 632] width 212 height 13
click at [1208, 361] on link "Manage Permits" at bounding box center [1209, 366] width 73 height 15
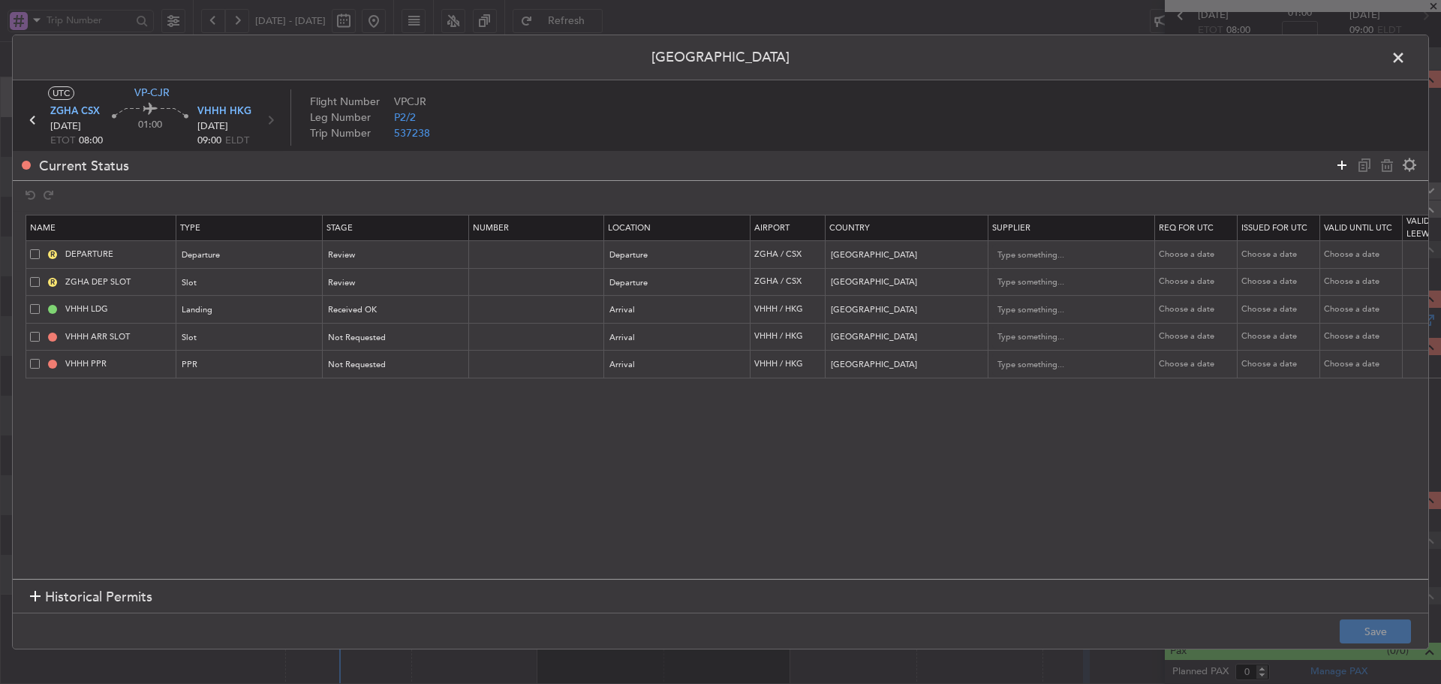
click at [1343, 167] on icon at bounding box center [1342, 165] width 18 height 18
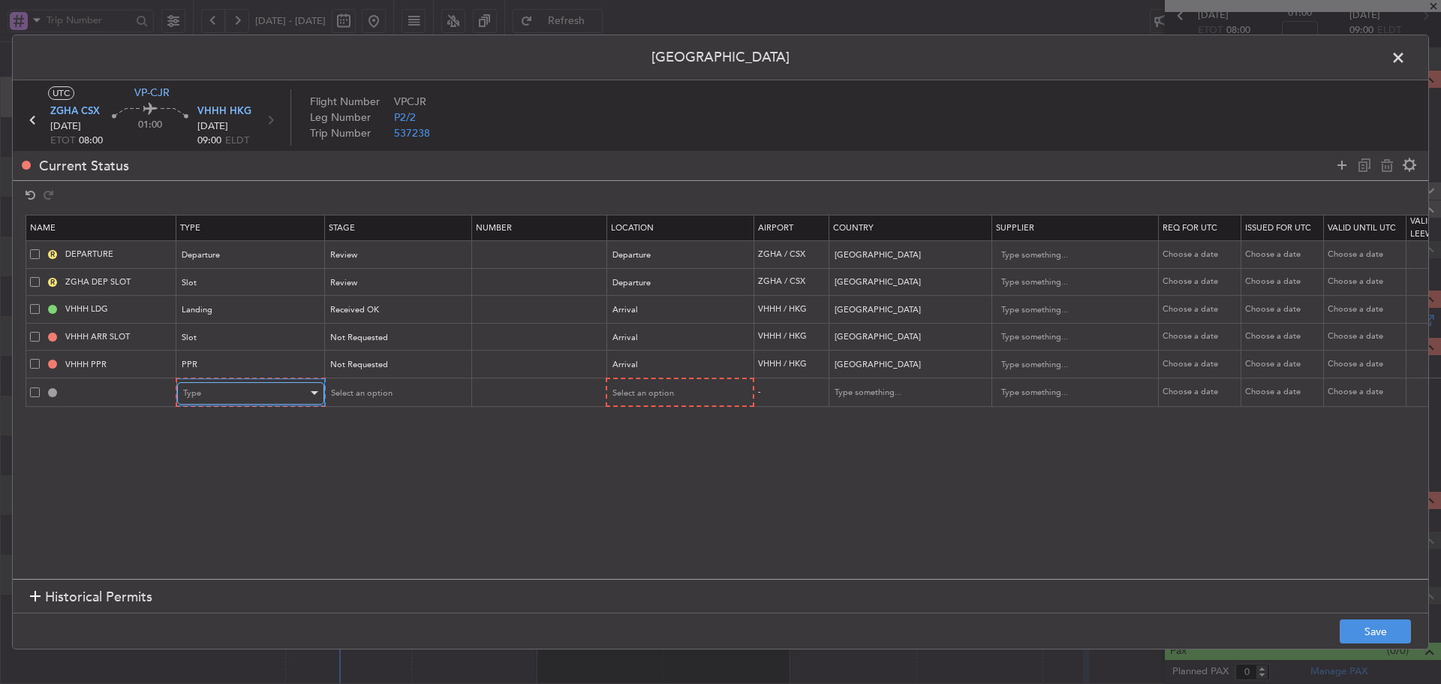
click at [286, 390] on div "Type" at bounding box center [245, 393] width 125 height 23
click at [238, 474] on span "API" at bounding box center [251, 470] width 134 height 23
click at [663, 400] on div "Select an option" at bounding box center [673, 393] width 125 height 23
click at [655, 459] on span "Arrival" at bounding box center [679, 470] width 134 height 23
click at [1379, 624] on button "Save" at bounding box center [1375, 631] width 71 height 24
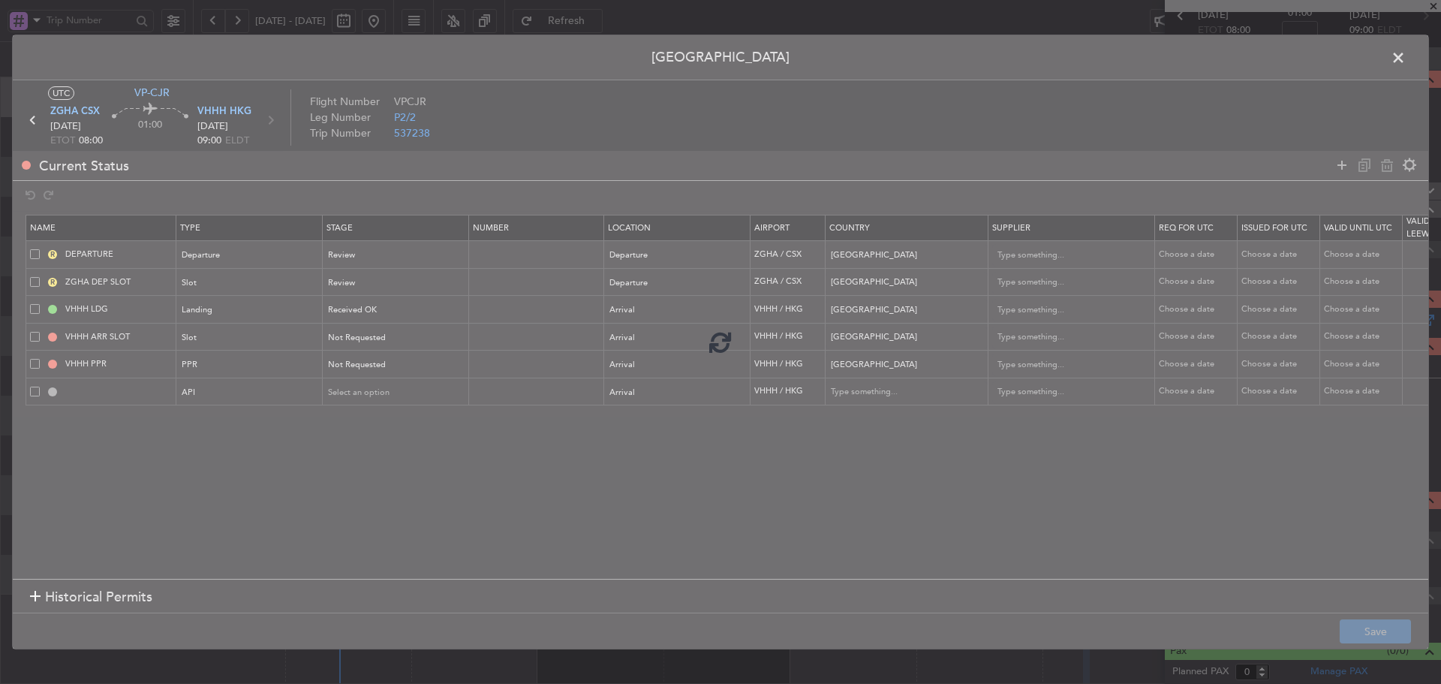
type input "VHHH ARR API"
type input "[GEOGRAPHIC_DATA]"
type input "NNN"
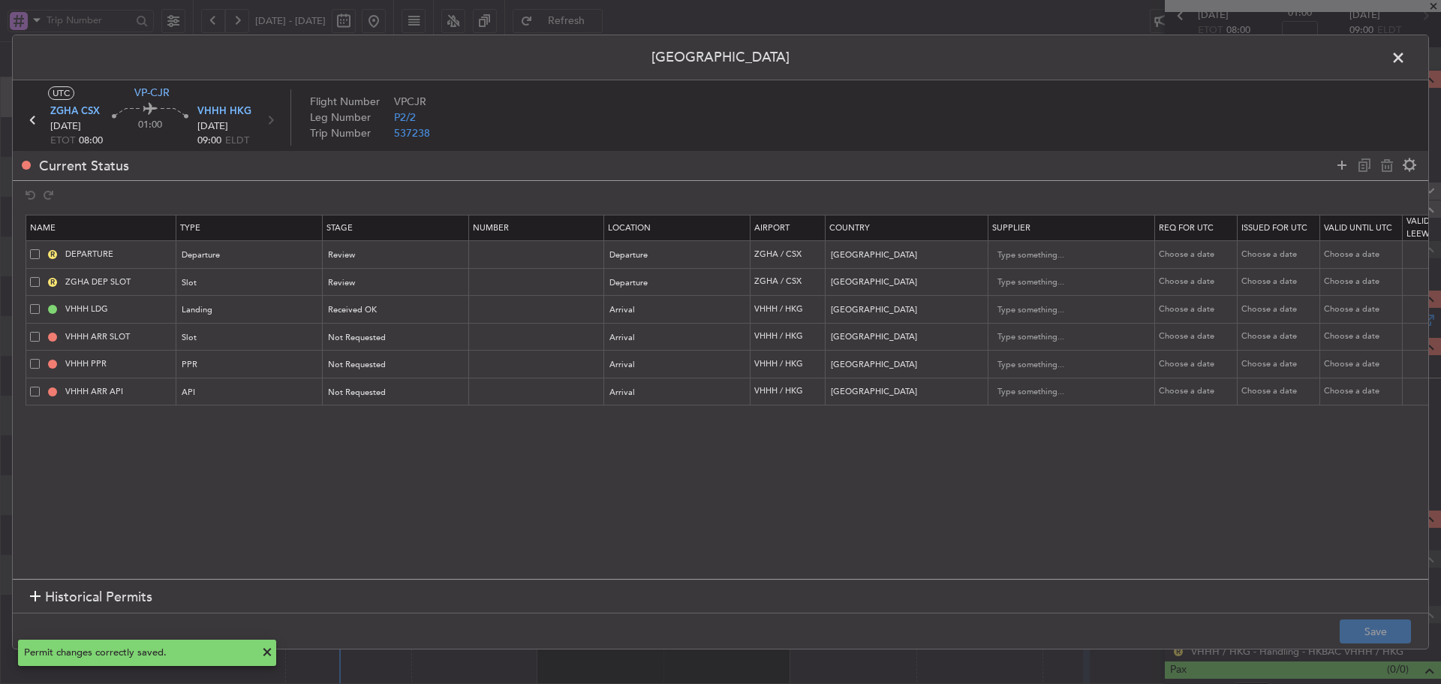
click at [1406, 60] on span at bounding box center [1406, 62] width 0 height 30
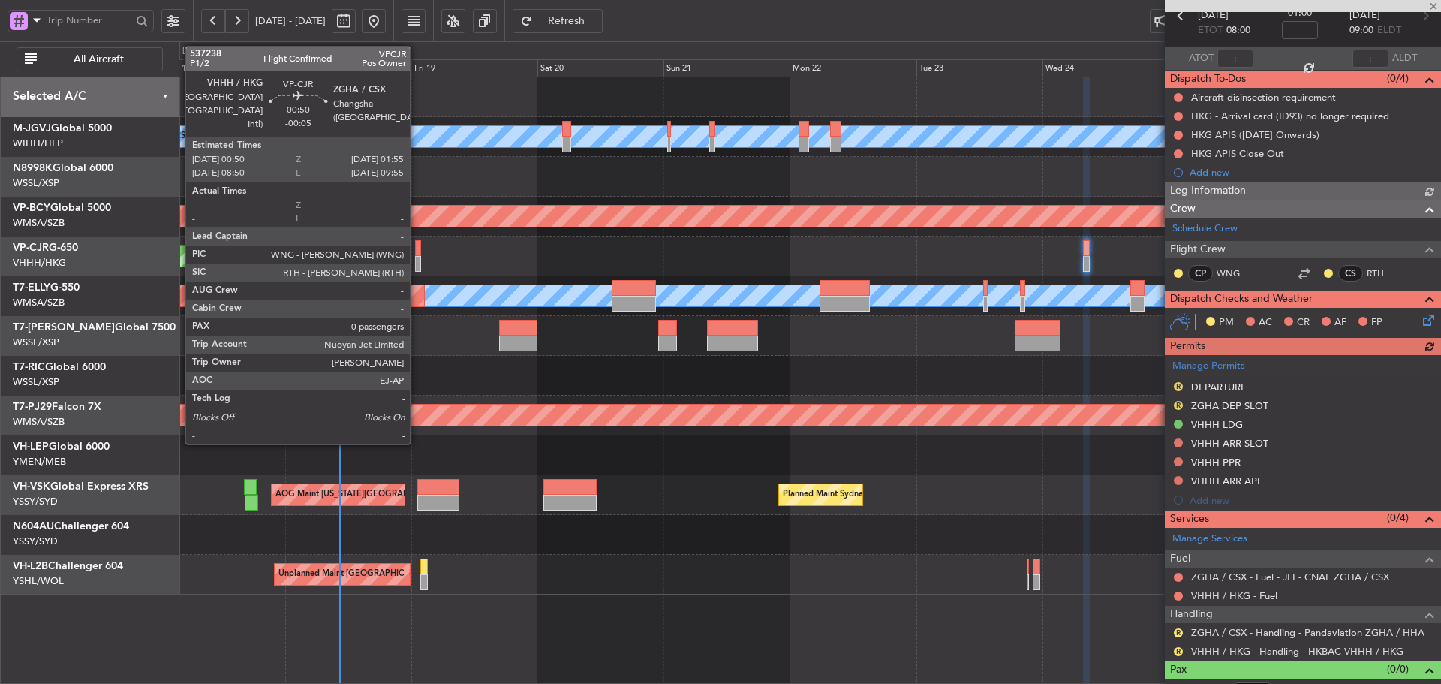
click at [417, 251] on div at bounding box center [418, 248] width 6 height 16
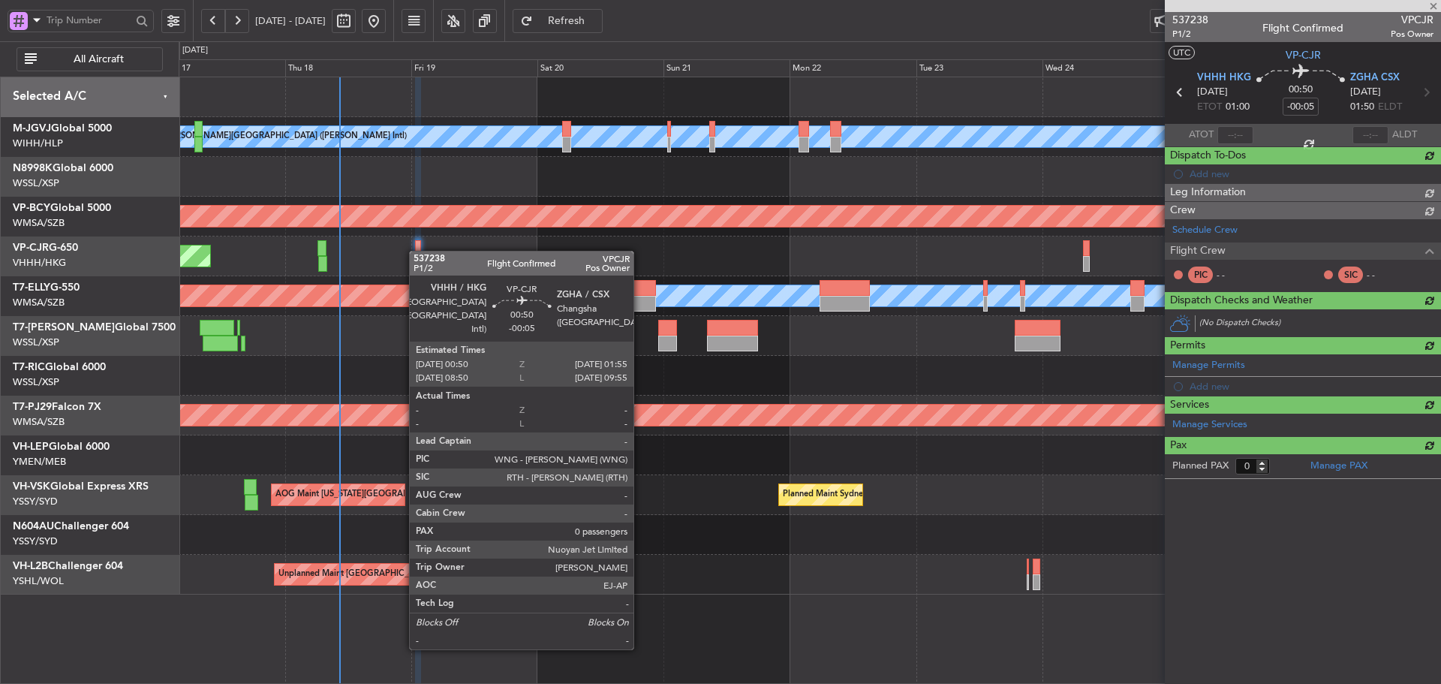
scroll to position [0, 0]
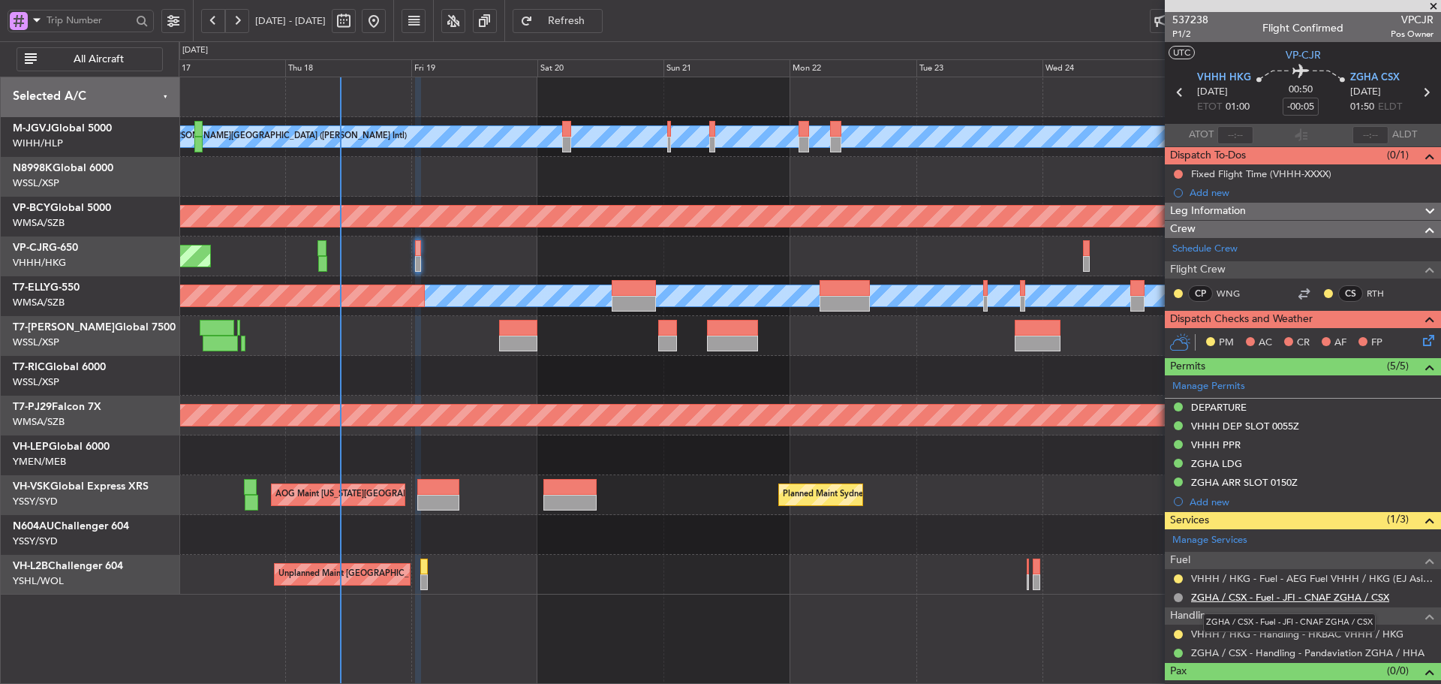
click at [1272, 601] on link "ZGHA / CSX - Fuel - JFI - CNAF ZGHA / CSX" at bounding box center [1290, 597] width 198 height 13
click at [603, 28] on button "Refresh" at bounding box center [558, 21] width 90 height 24
click at [538, 332] on div "Planned Maint [GEOGRAPHIC_DATA] (Seletar) Planned Maint [GEOGRAPHIC_DATA] (Sele…" at bounding box center [810, 336] width 1262 height 40
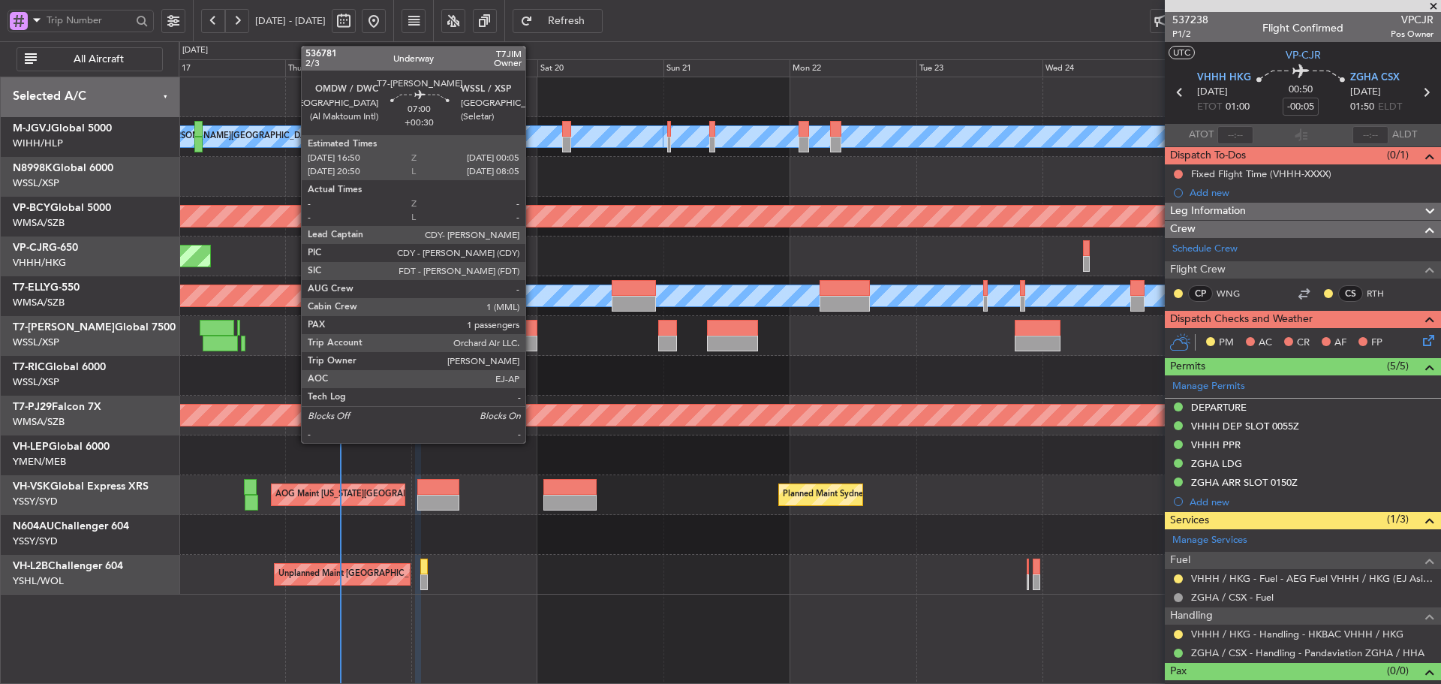
click at [531, 333] on div at bounding box center [518, 328] width 38 height 16
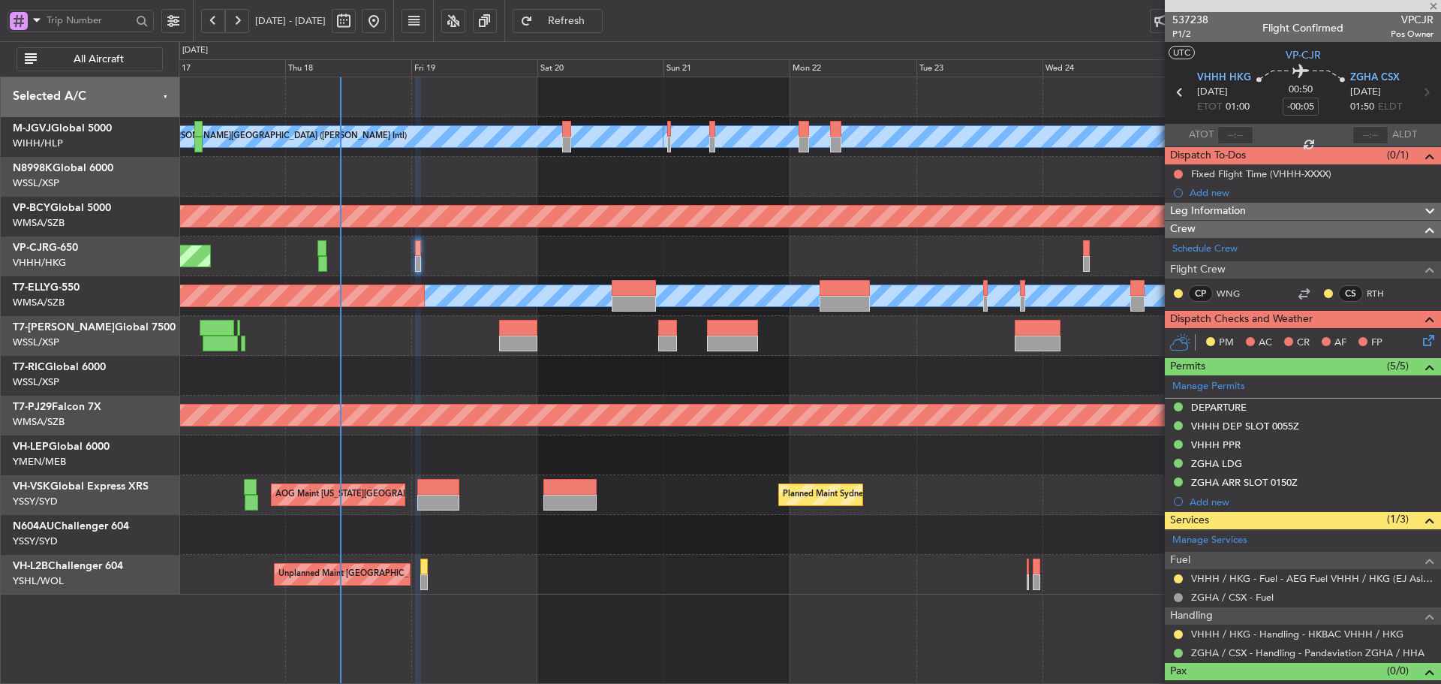
click at [528, 333] on div at bounding box center [518, 328] width 38 height 16
type input "+00:30"
type input "1"
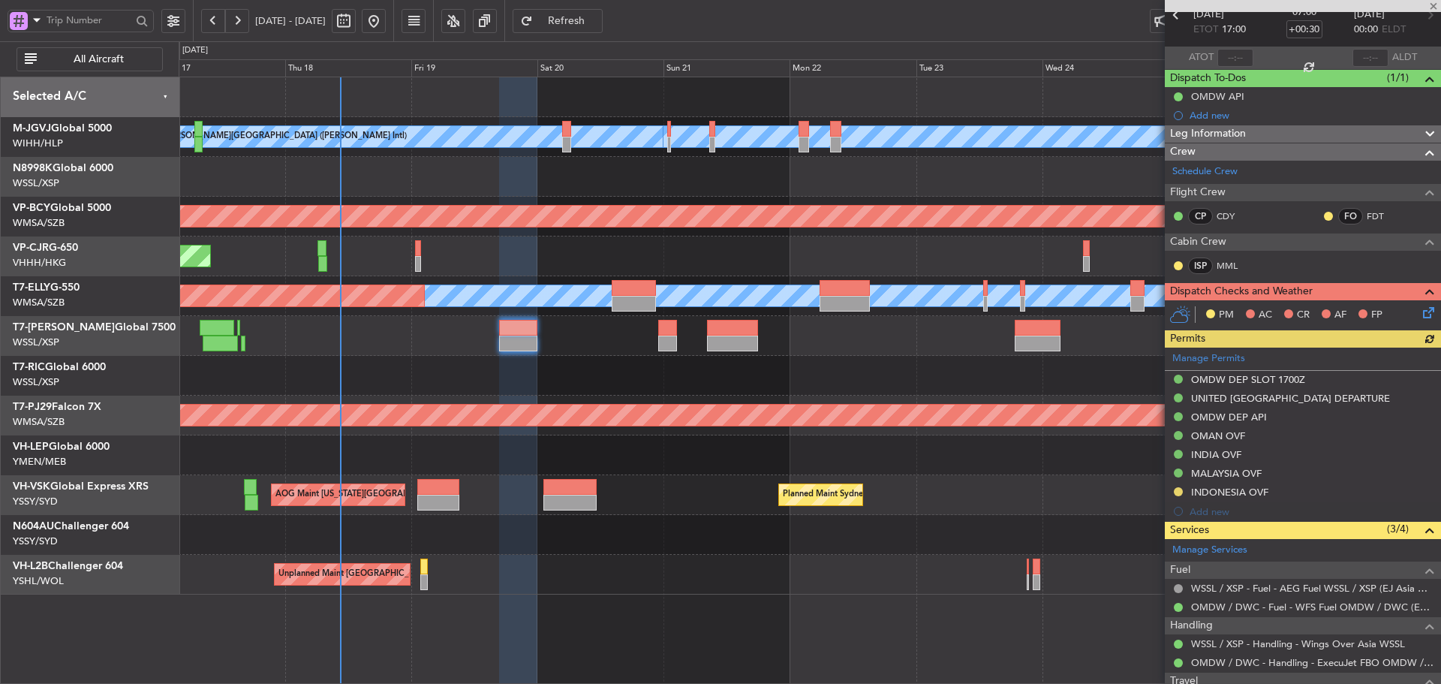
scroll to position [178, 0]
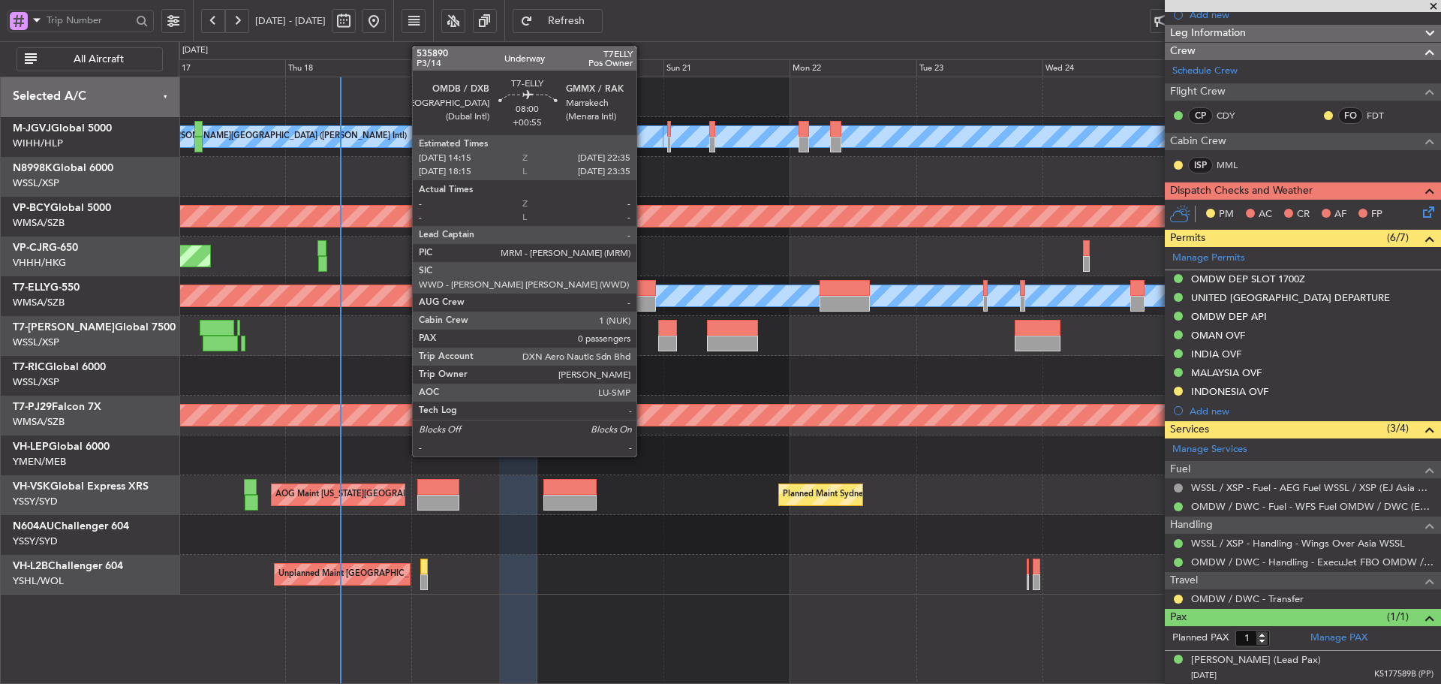
click at [643, 299] on div at bounding box center [634, 304] width 44 height 16
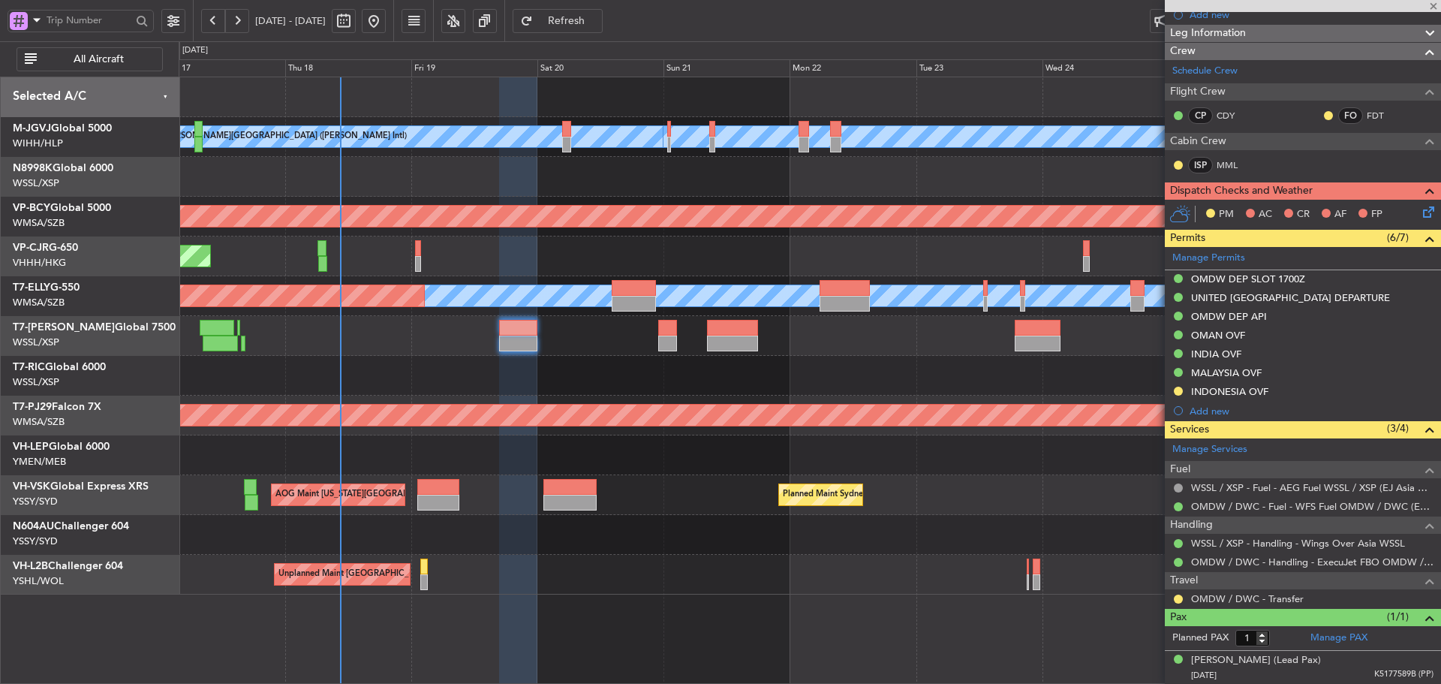
type input "+00:55"
type input "0"
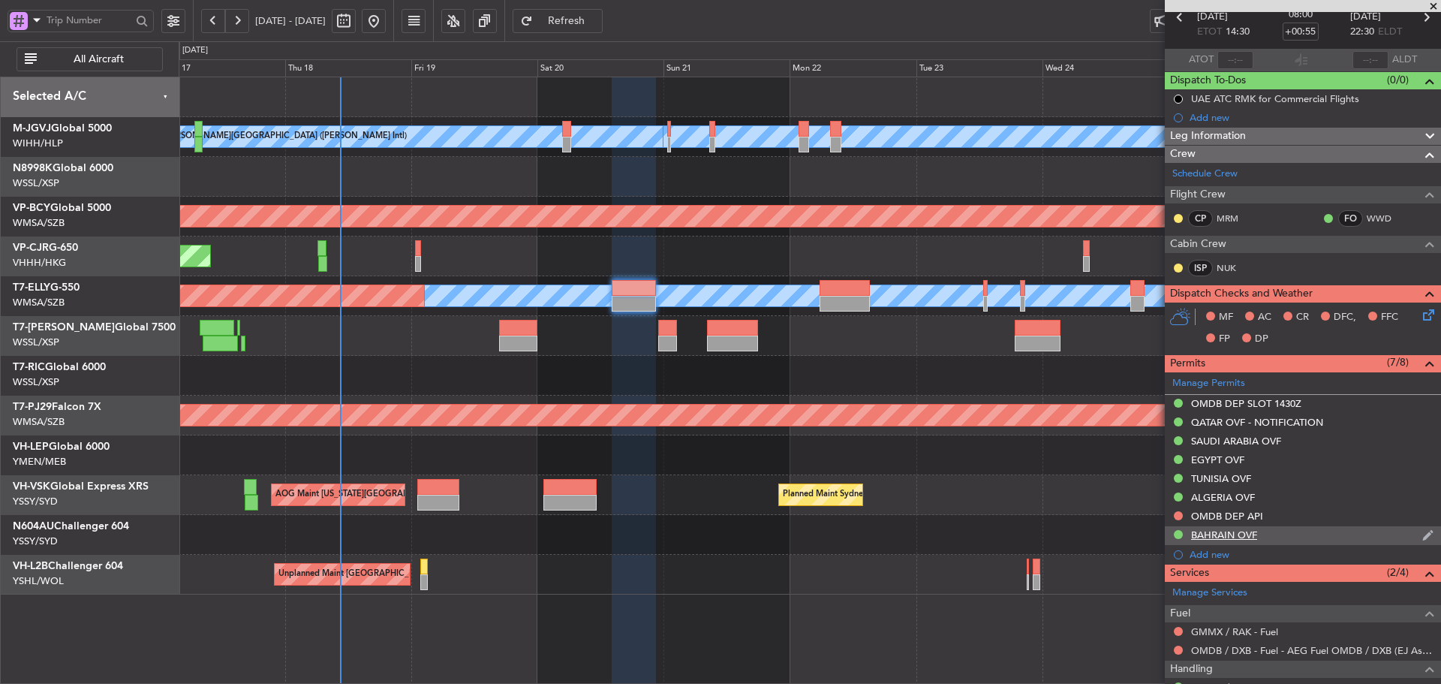
scroll to position [149, 0]
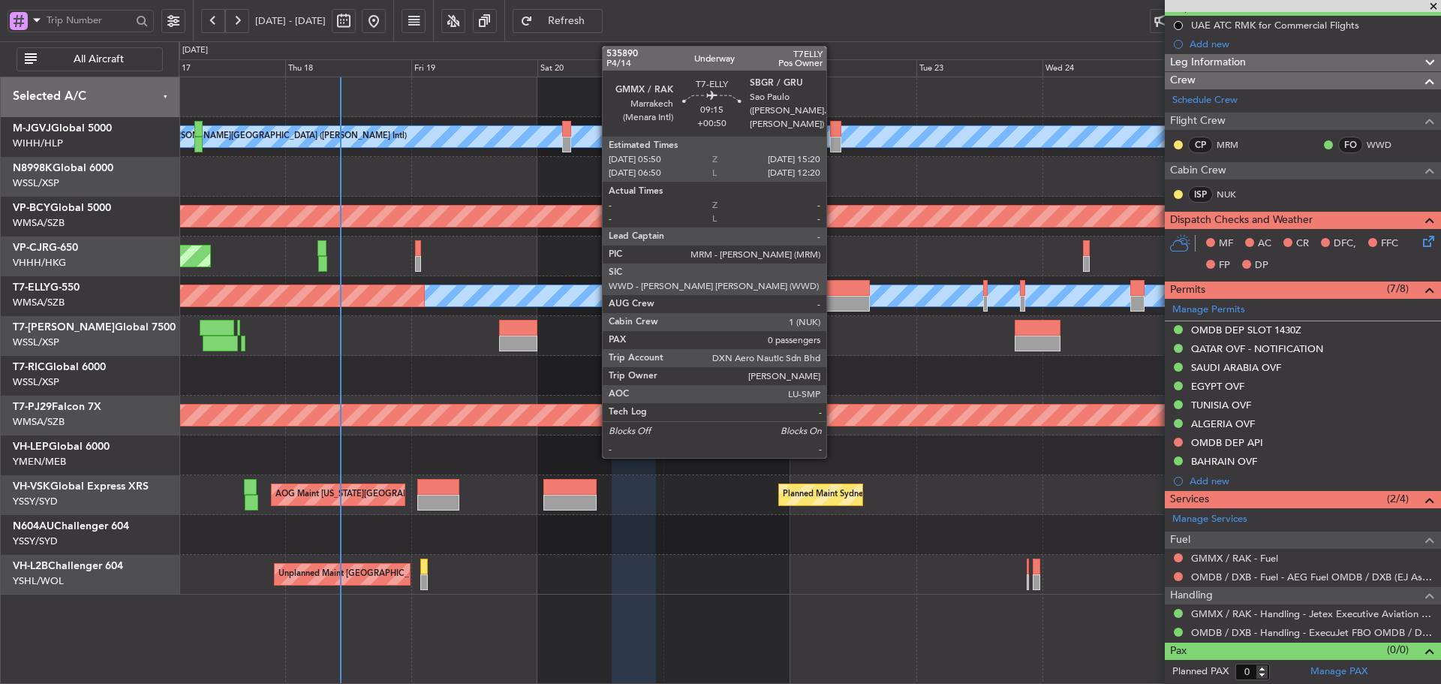
click at [833, 296] on div at bounding box center [845, 304] width 50 height 16
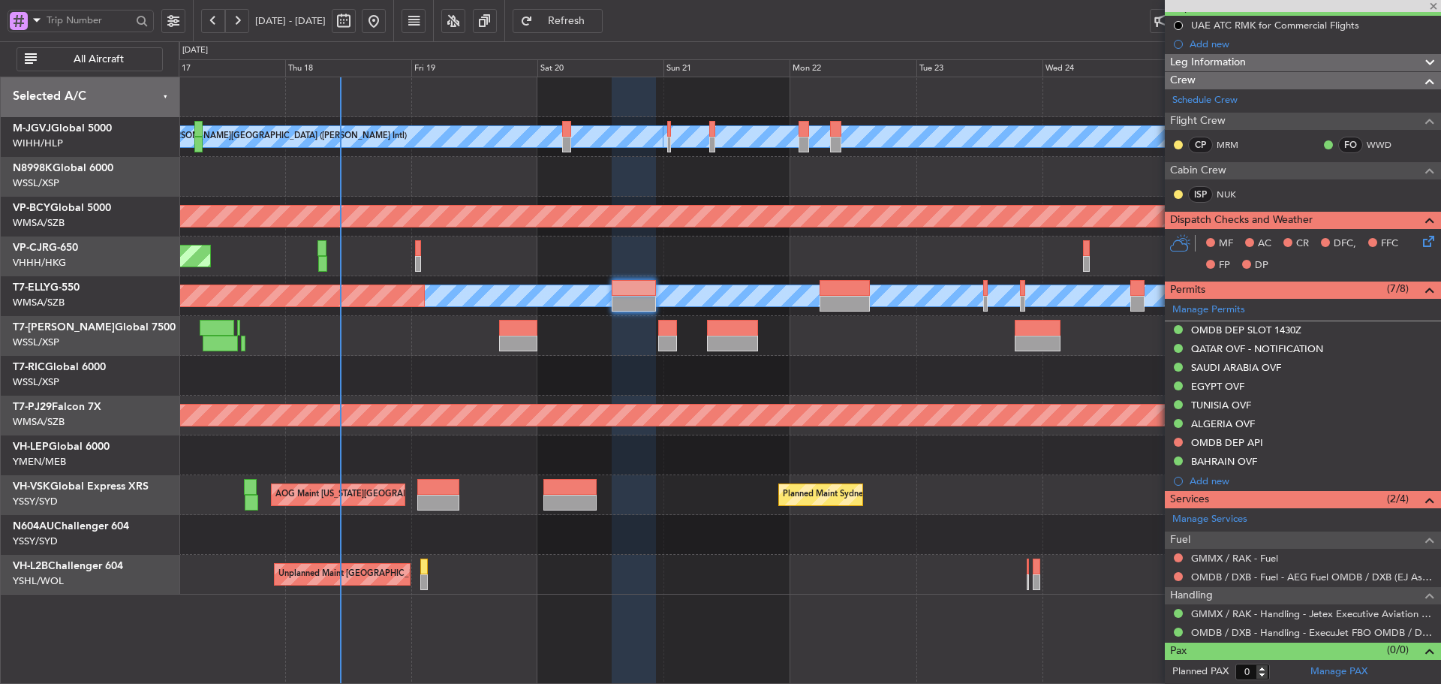
type input "+00:50"
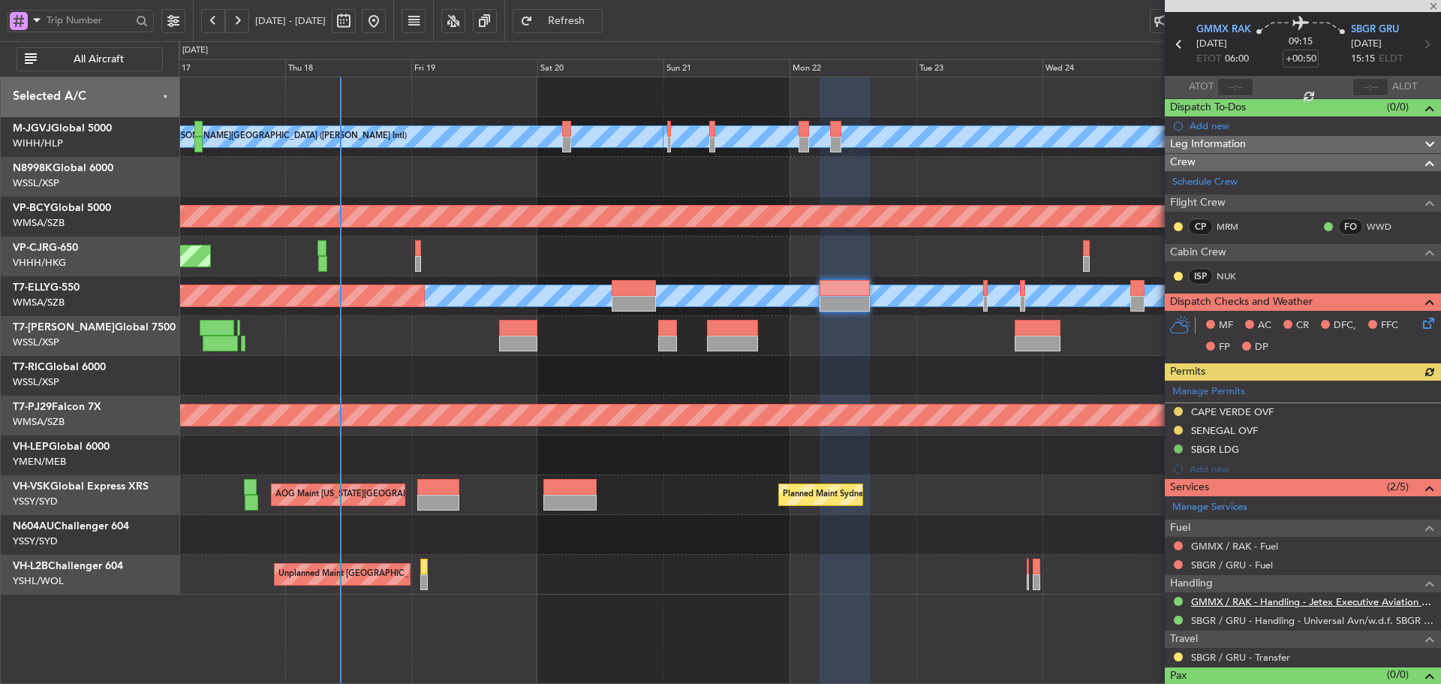
scroll to position [73, 0]
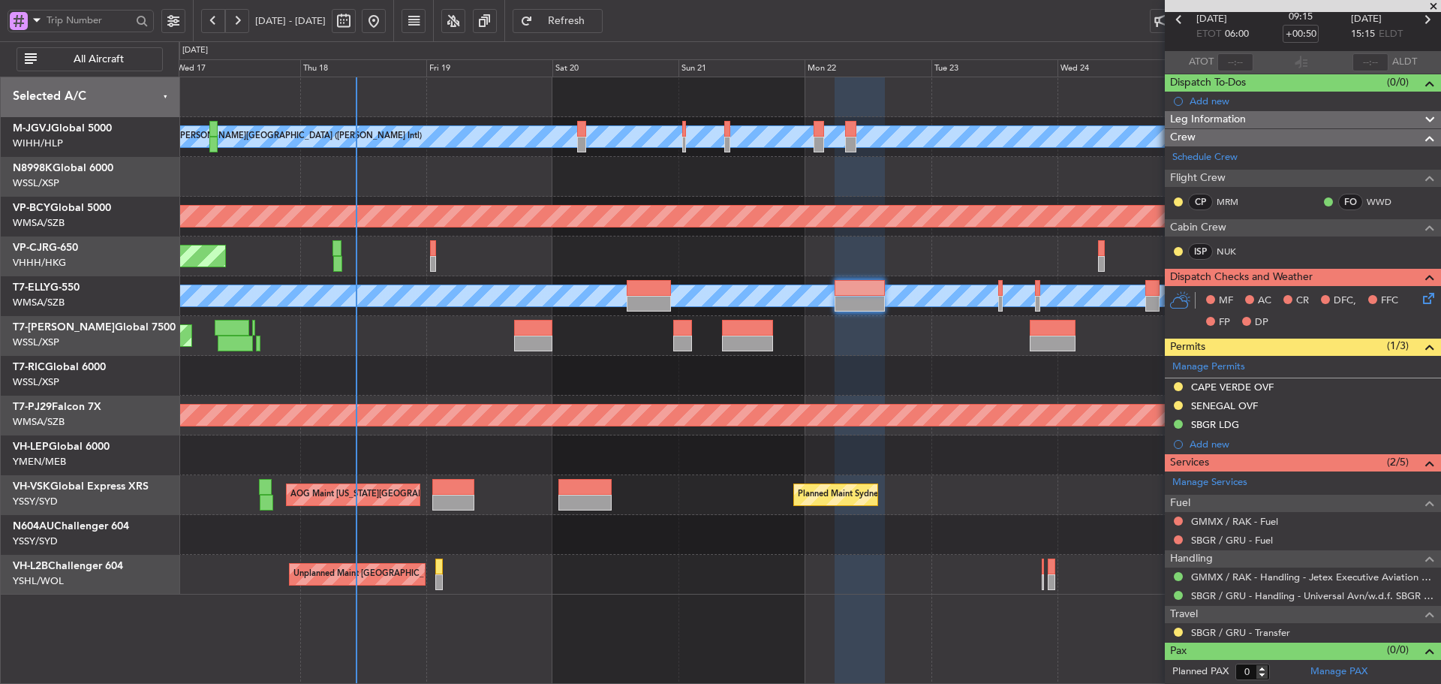
click at [510, 337] on div "AOG Maint Jakarta (Halim Intl) MEL Jakarta (Halim Intl) MEL Jakarta (Halim Intl…" at bounding box center [810, 335] width 1262 height 517
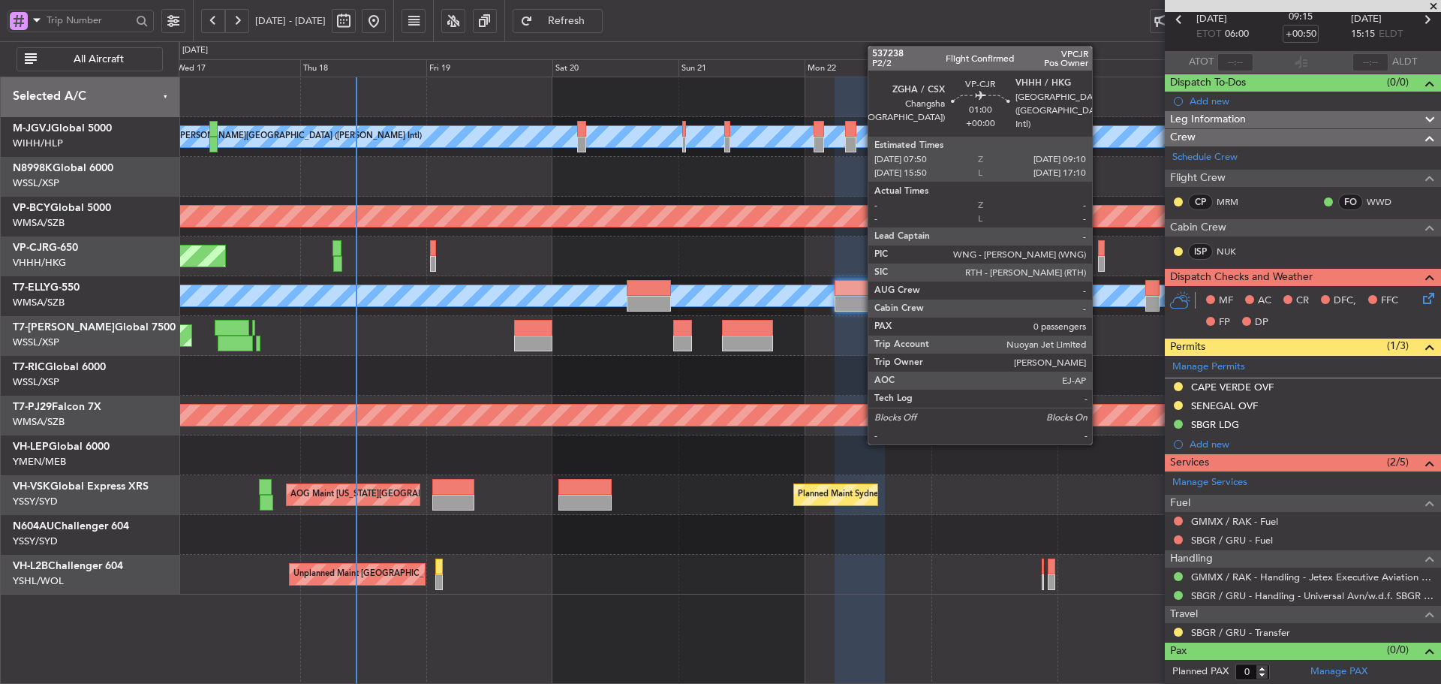
click at [1099, 257] on div at bounding box center [1102, 264] width 8 height 16
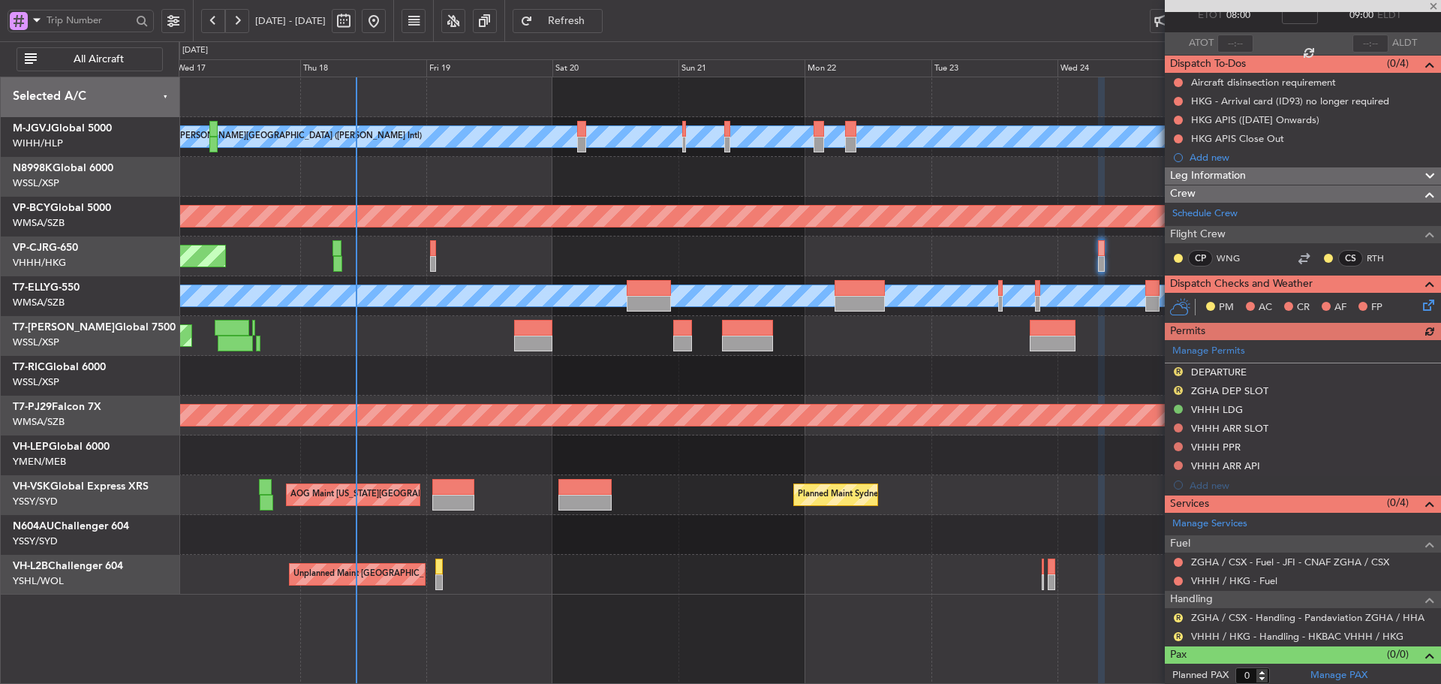
scroll to position [95, 0]
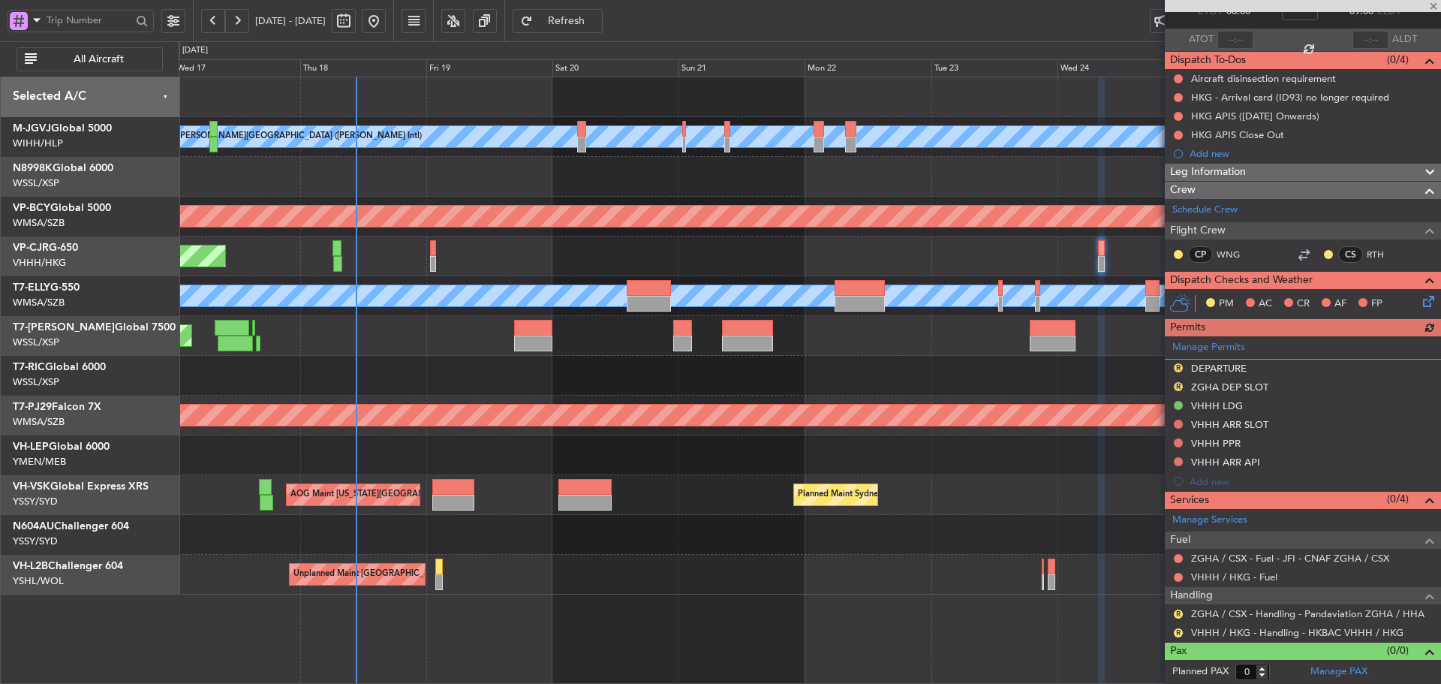
click at [1173, 613] on div "R" at bounding box center [1179, 614] width 12 height 12
click at [1180, 613] on button "R" at bounding box center [1178, 614] width 9 height 9
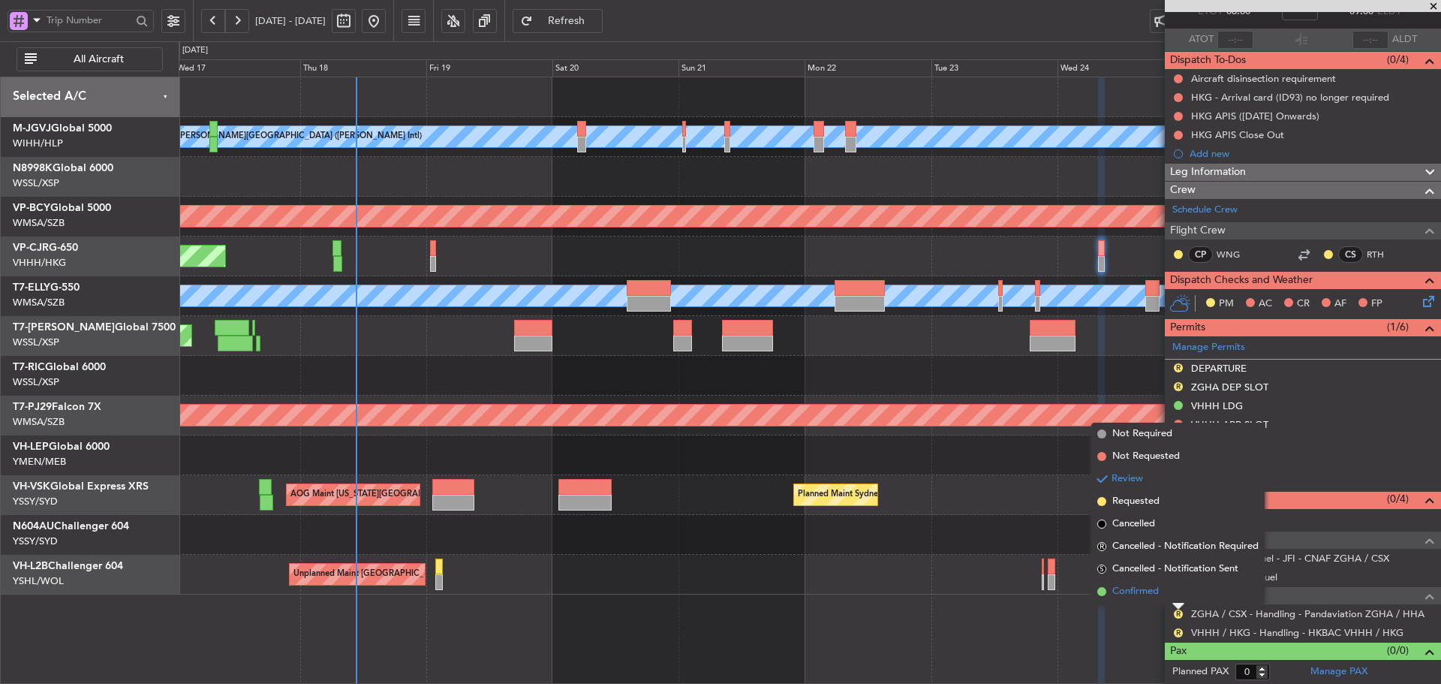
click at [1103, 592] on span at bounding box center [1102, 591] width 9 height 9
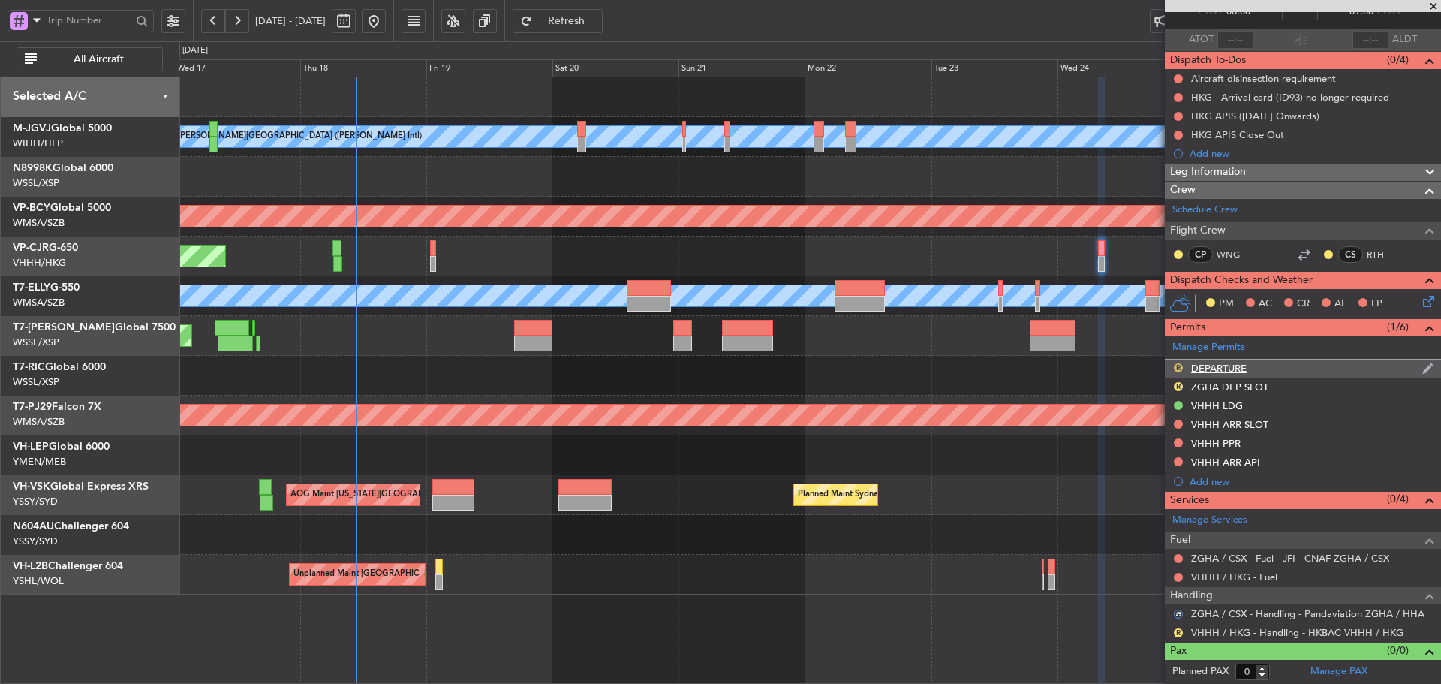
click at [1179, 364] on button "R" at bounding box center [1178, 367] width 9 height 9
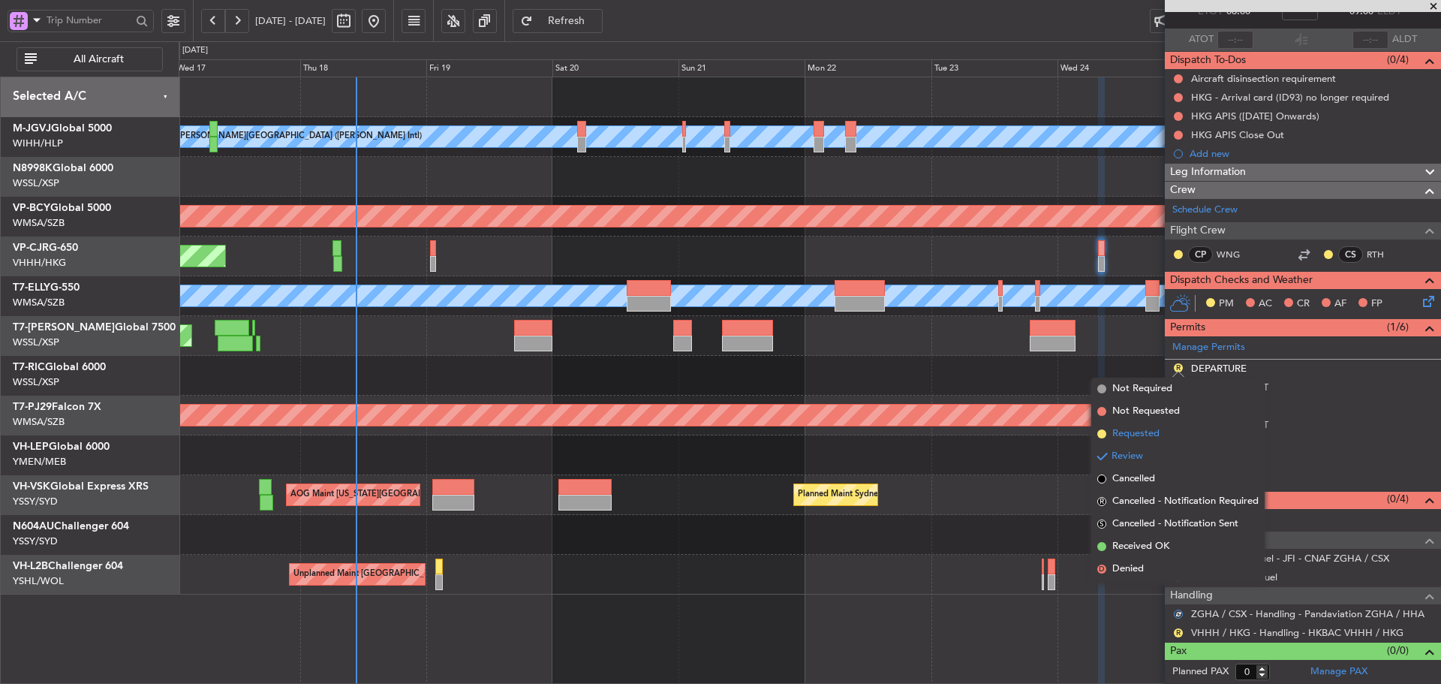
click at [1101, 435] on span at bounding box center [1102, 433] width 9 height 9
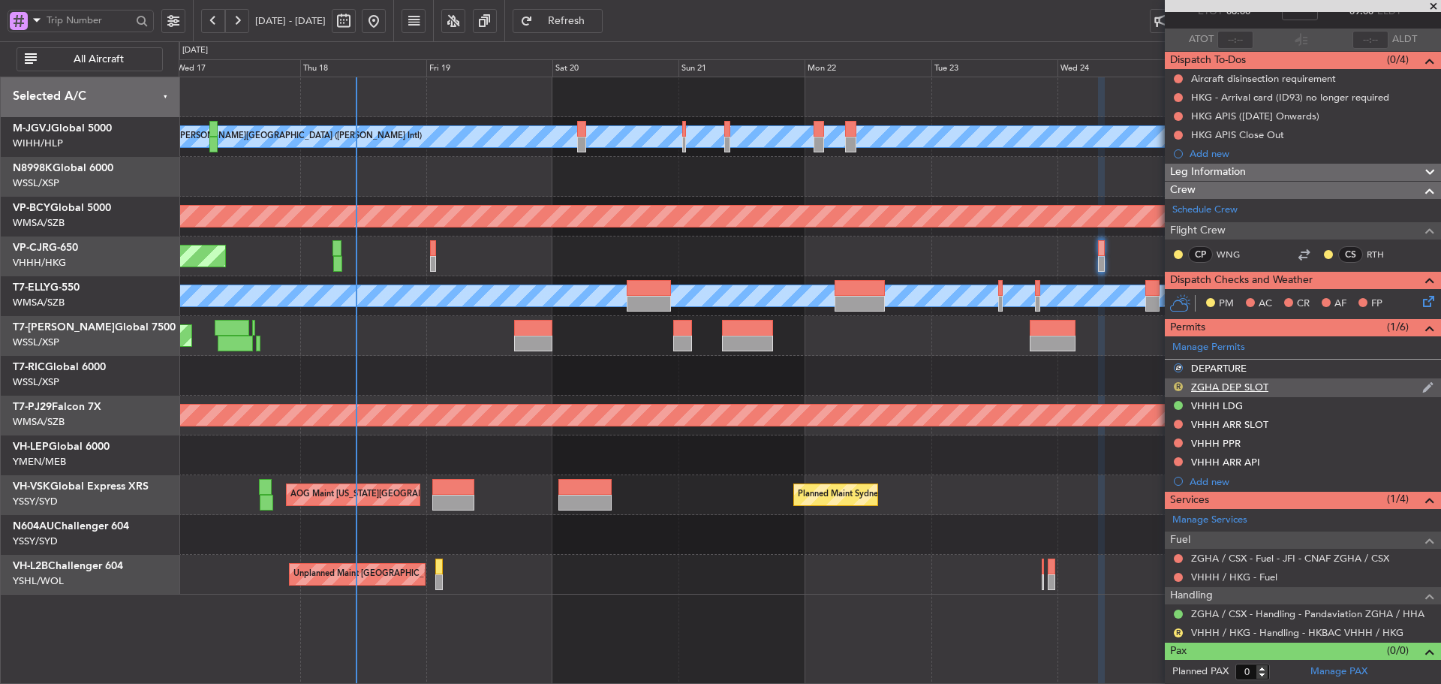
click at [1178, 385] on button "R" at bounding box center [1178, 386] width 9 height 9
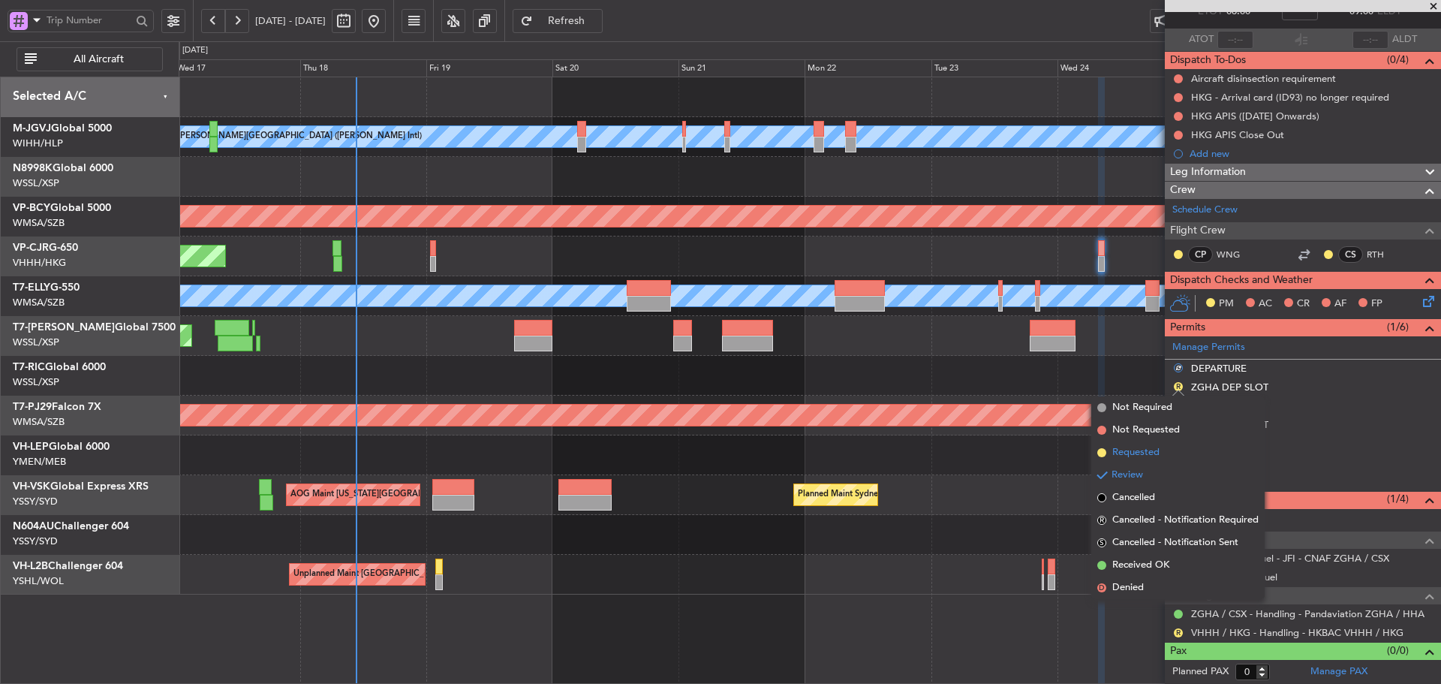
click at [1103, 450] on span at bounding box center [1102, 452] width 9 height 9
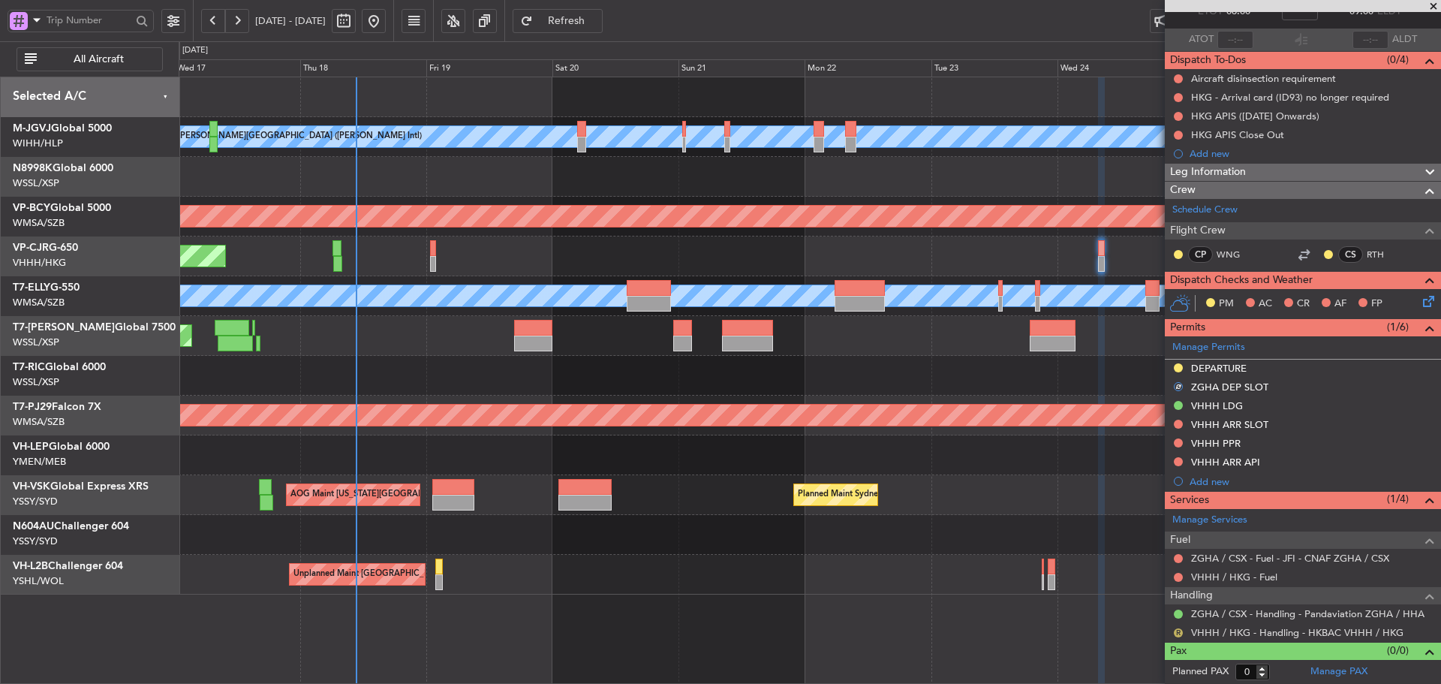
click at [1179, 634] on button "R" at bounding box center [1178, 632] width 9 height 9
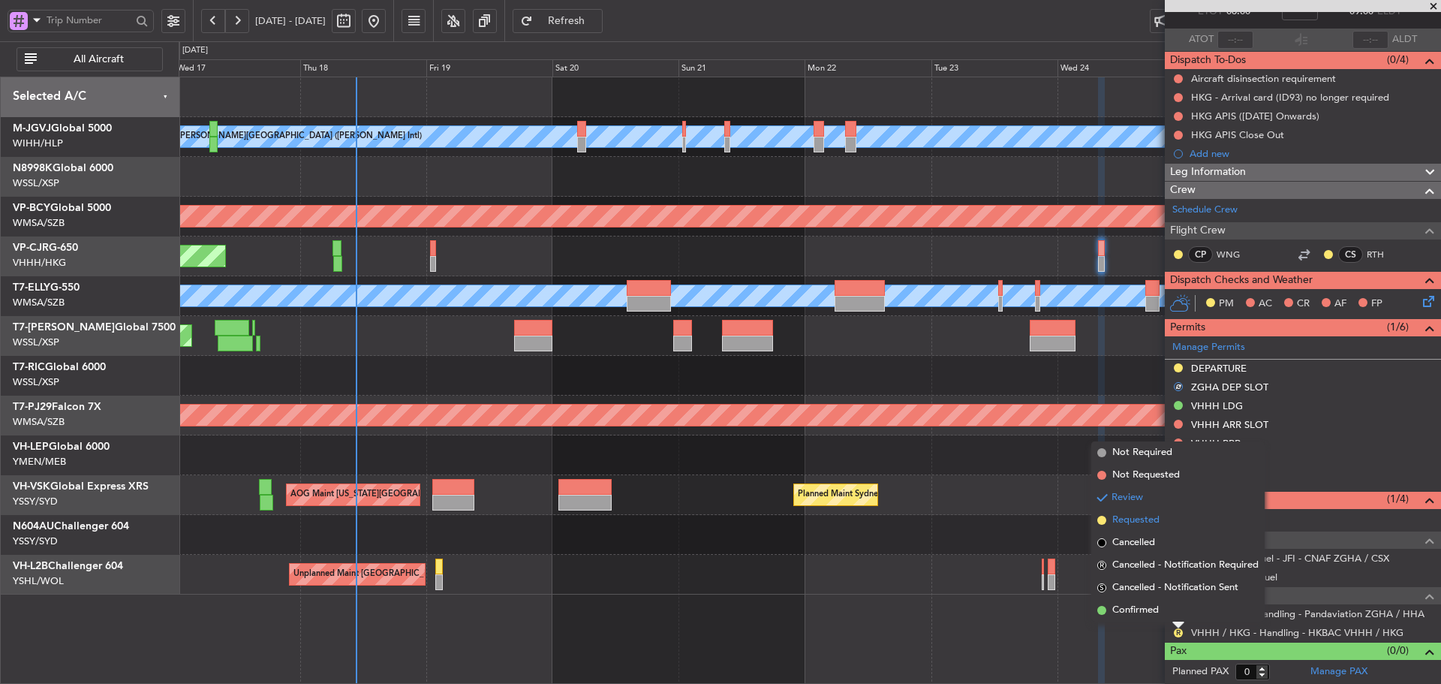
click at [1102, 516] on span at bounding box center [1102, 520] width 9 height 9
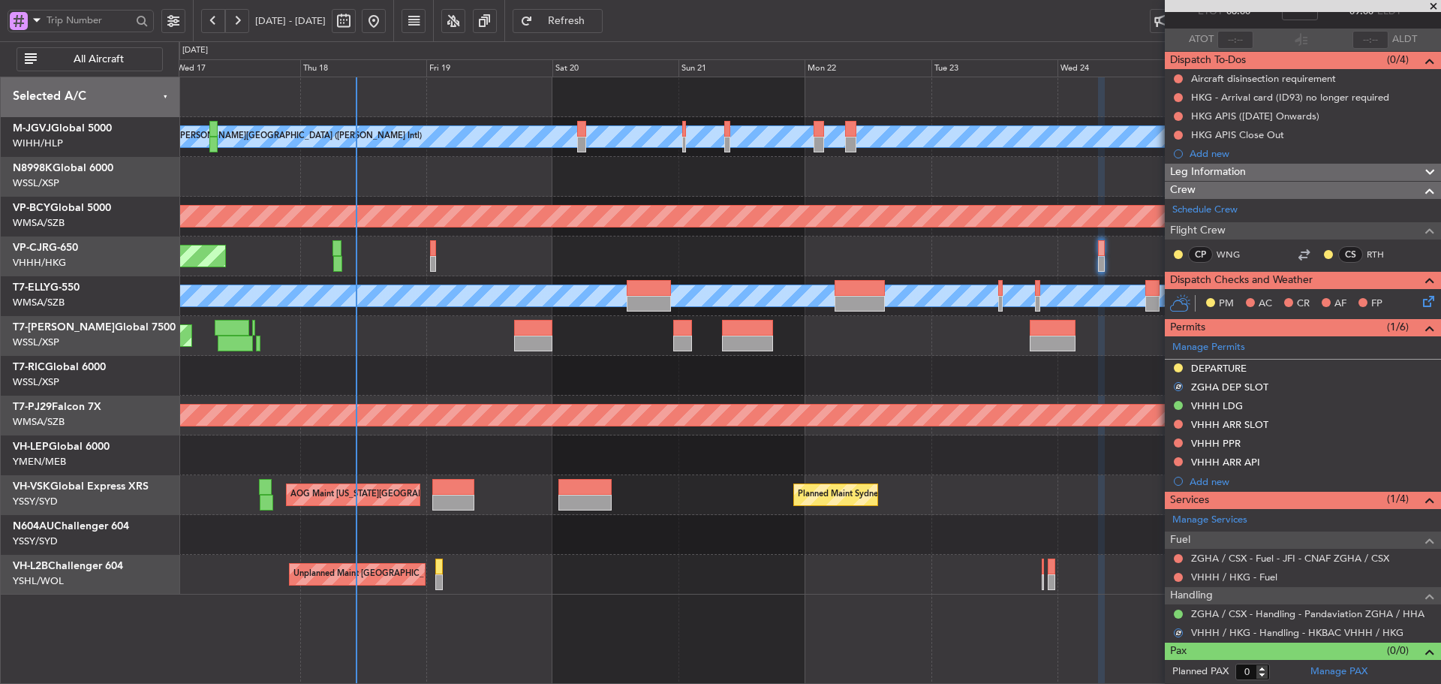
click at [1047, 490] on div "AOG Maint Kansas City (Kansas City Intl) Planned Maint Sydney (Kingsford Smith …" at bounding box center [810, 495] width 1262 height 40
click at [600, 372] on div at bounding box center [810, 376] width 1262 height 40
click at [880, 363] on div at bounding box center [810, 376] width 1262 height 40
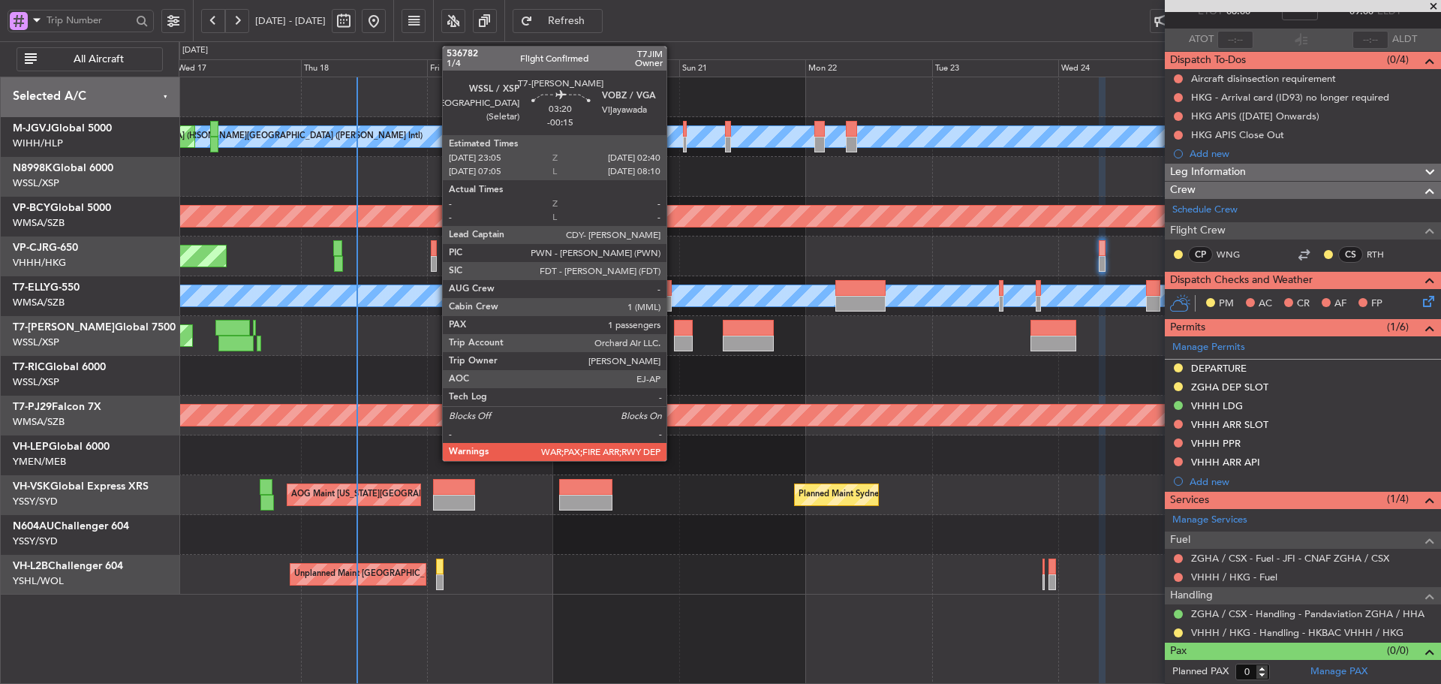
click at [674, 336] on div at bounding box center [684, 344] width 20 height 16
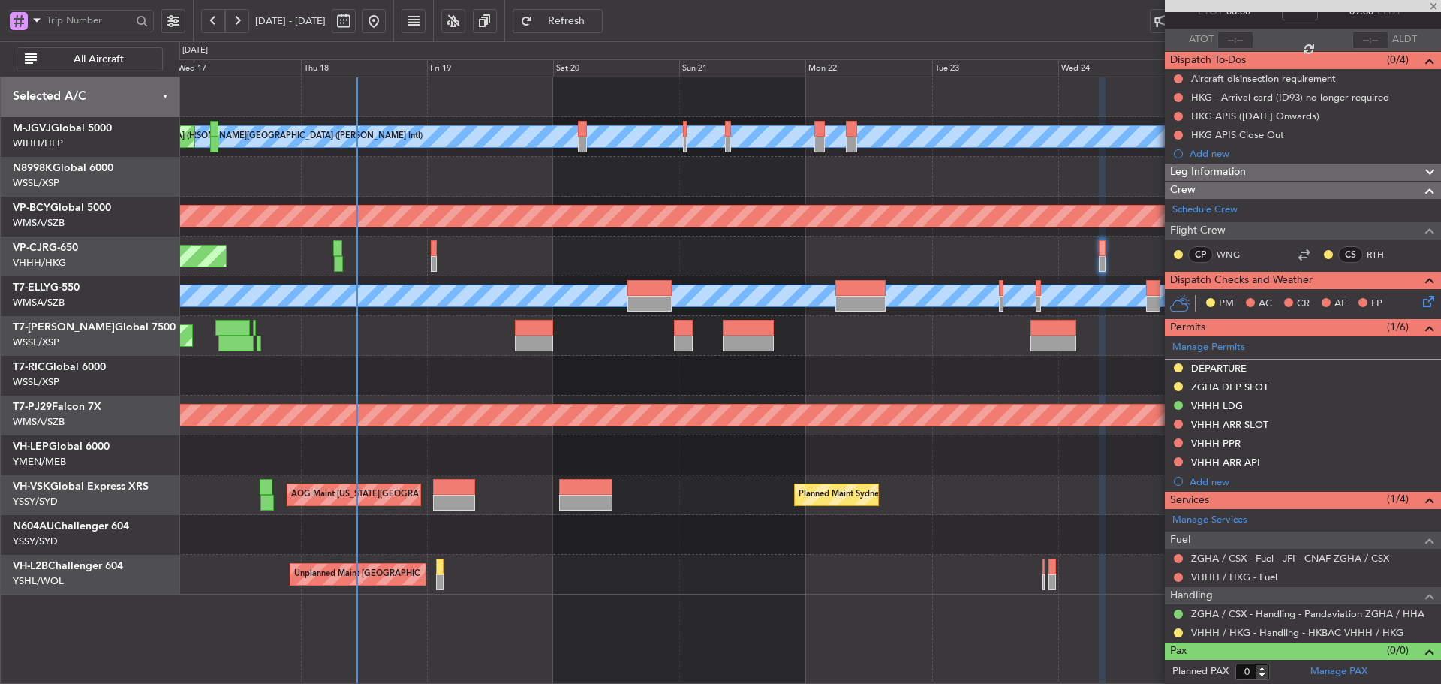
click at [683, 337] on div at bounding box center [684, 344] width 20 height 16
type input "-00:15"
type input "1"
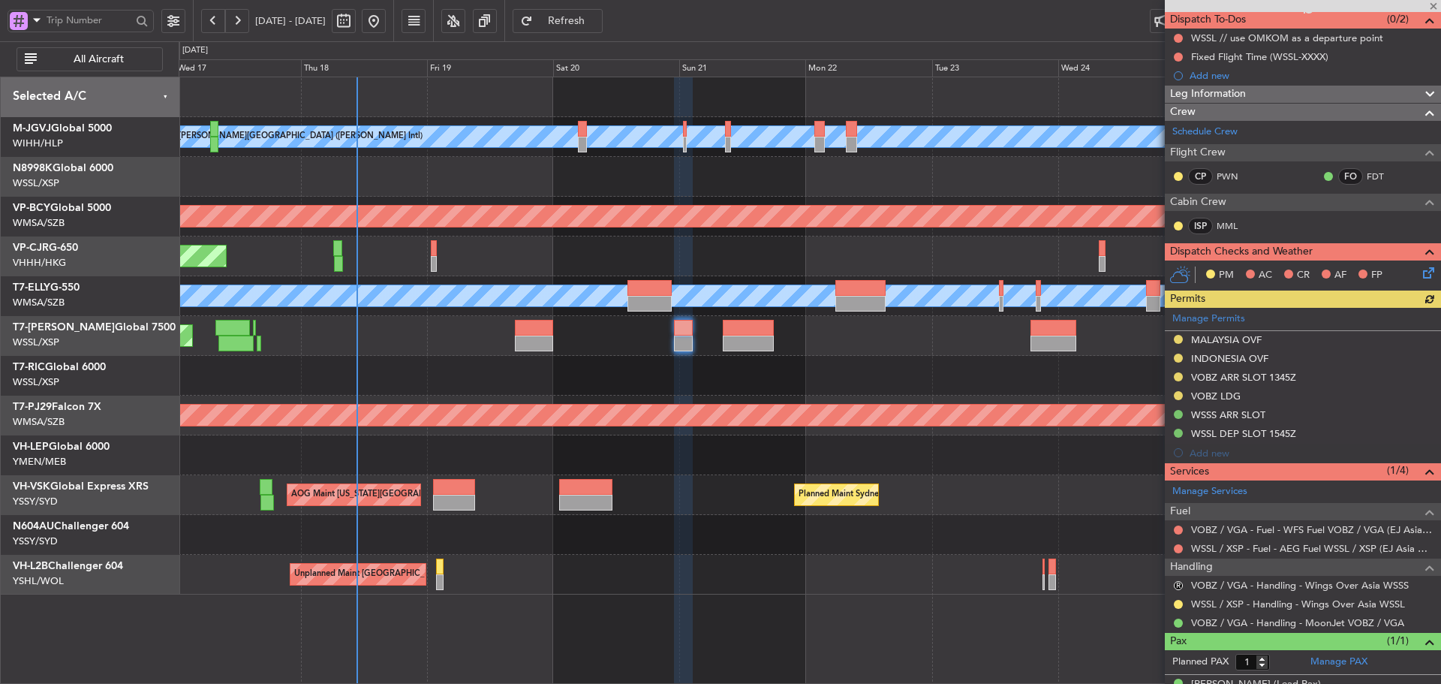
scroll to position [160, 0]
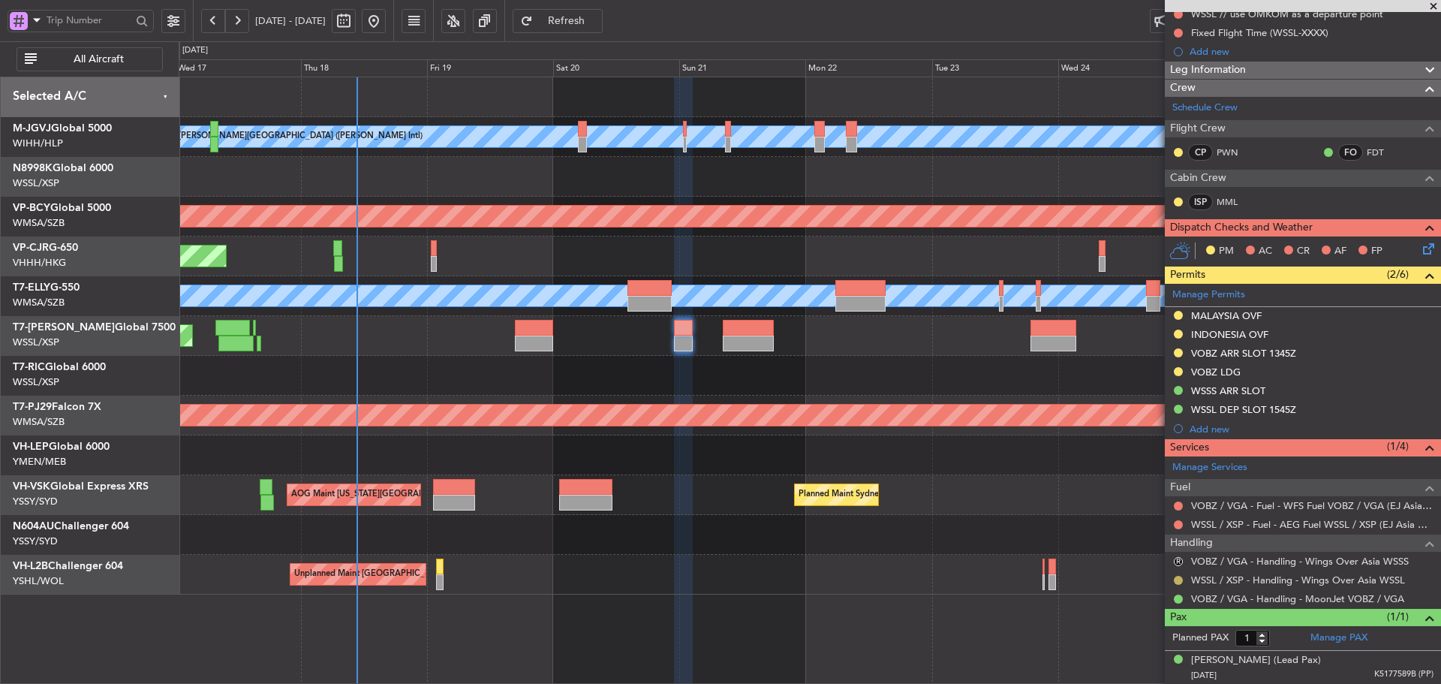
click at [1176, 580] on button at bounding box center [1178, 580] width 9 height 9
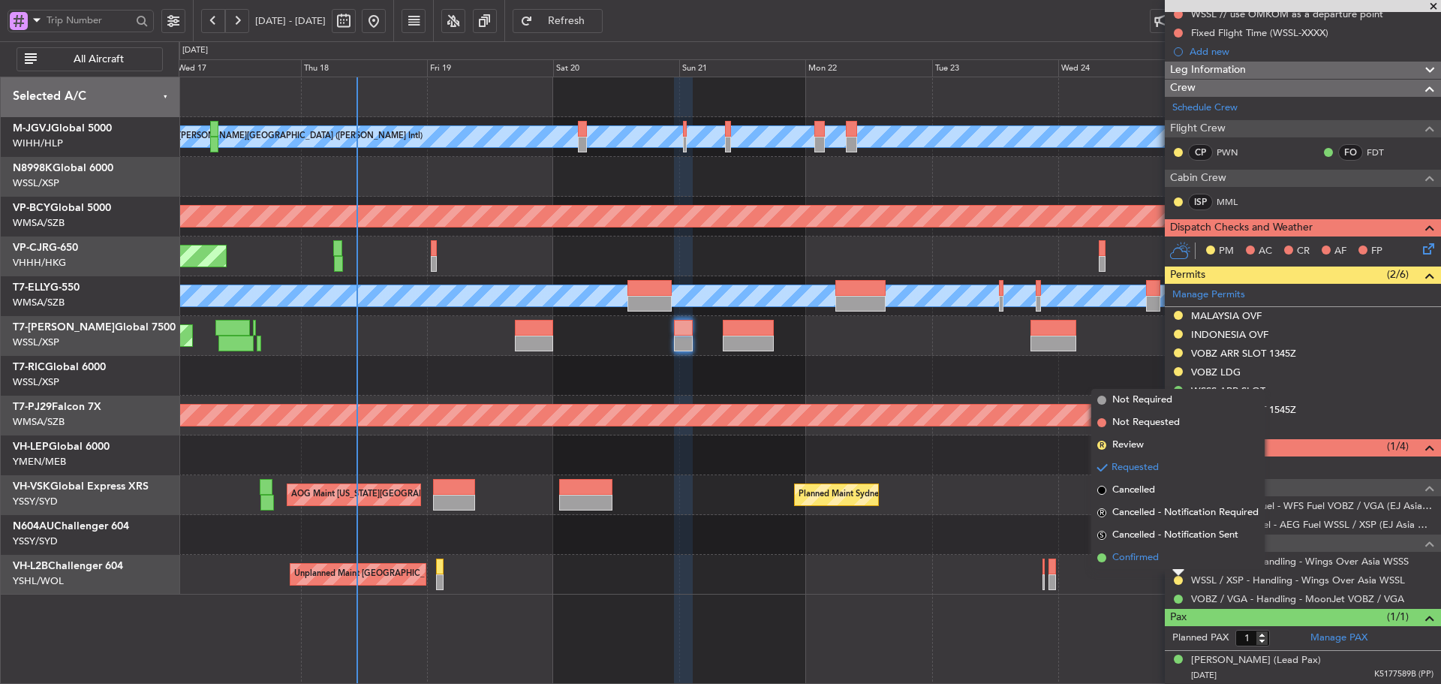
click at [1104, 560] on span at bounding box center [1102, 557] width 9 height 9
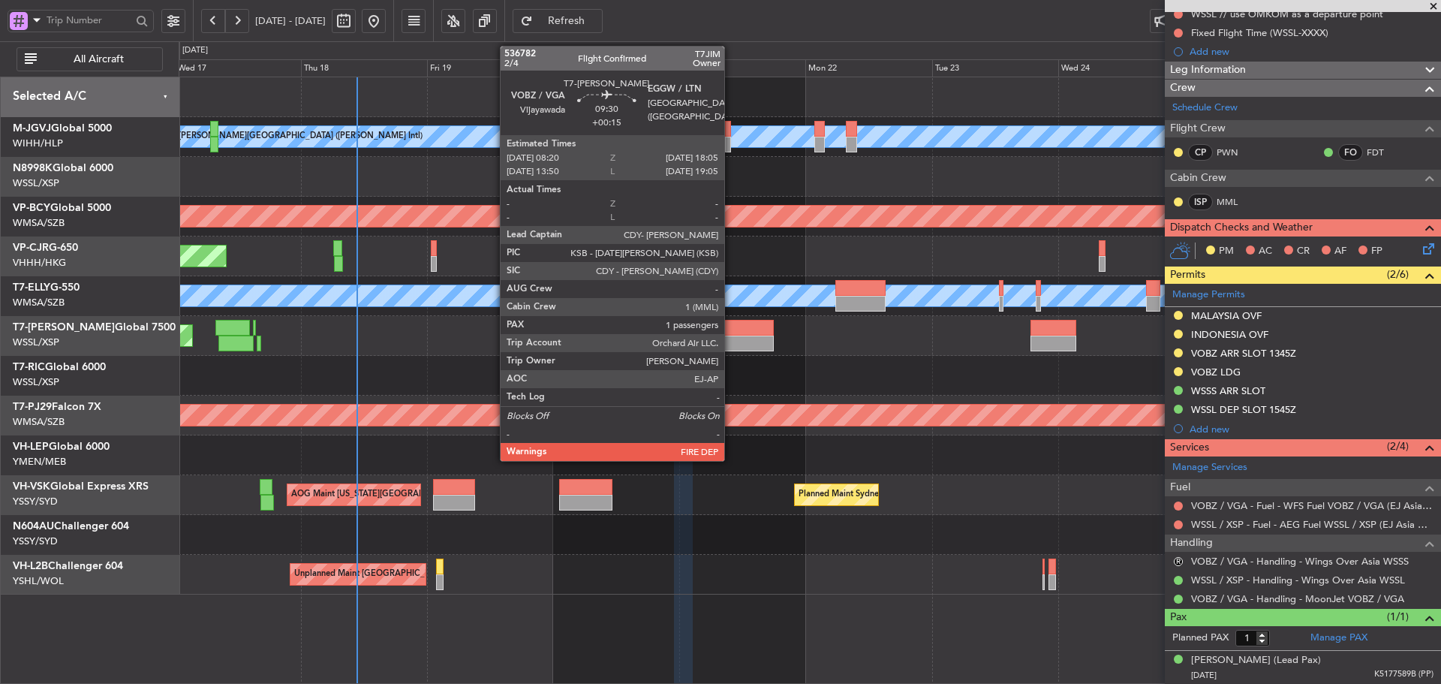
click at [731, 347] on div at bounding box center [749, 344] width 52 height 16
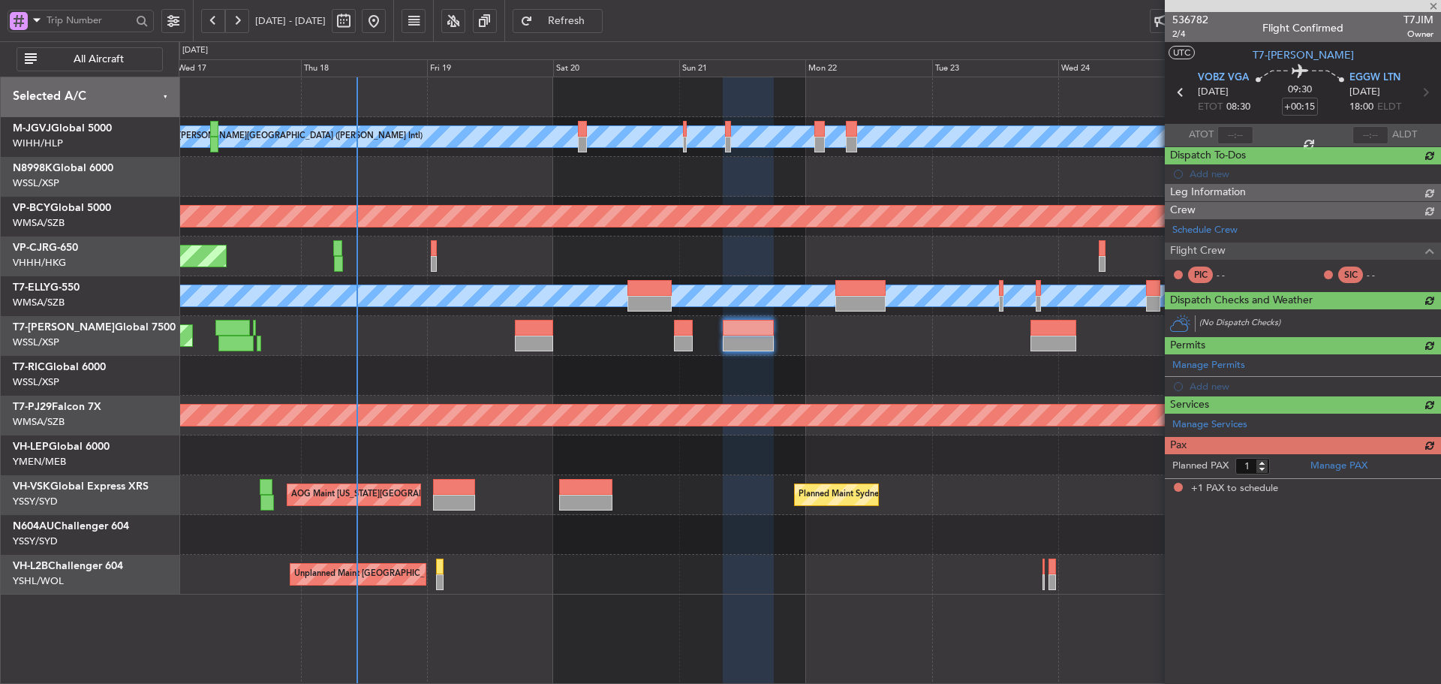
scroll to position [0, 0]
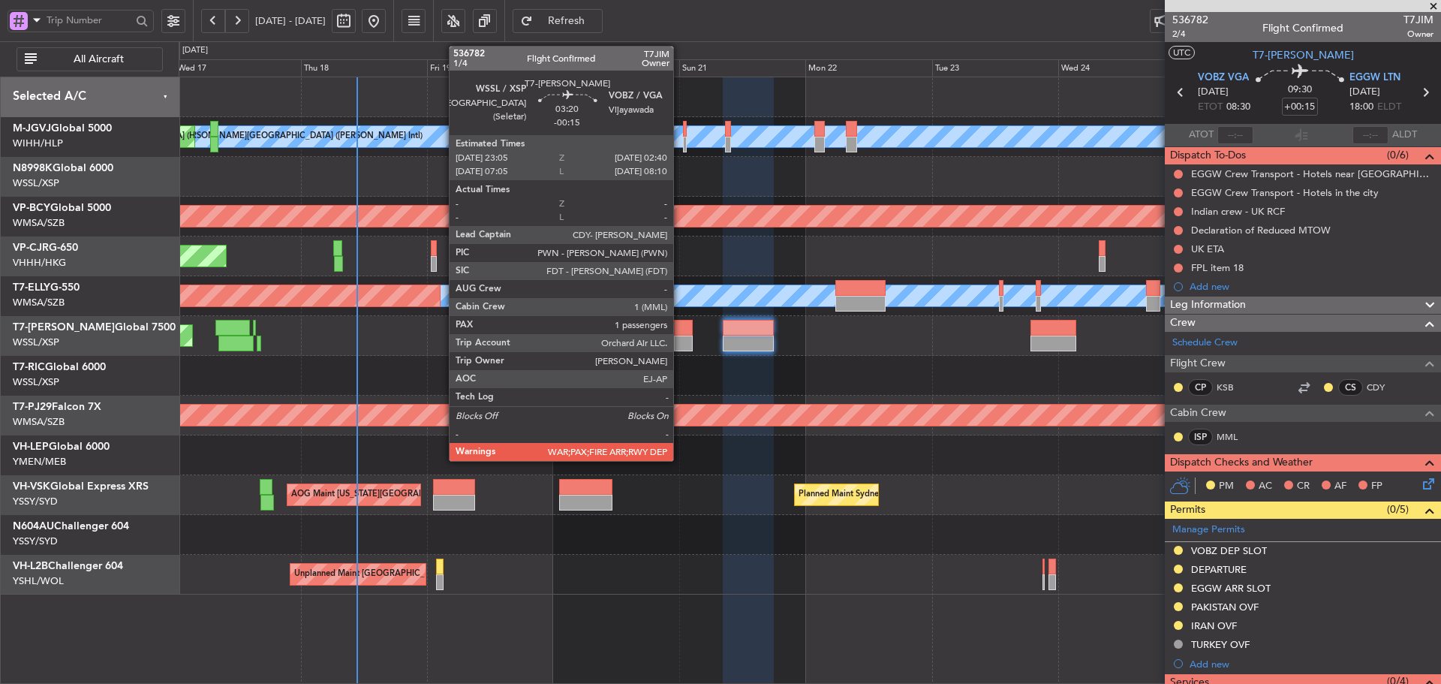
click at [680, 339] on div at bounding box center [684, 344] width 20 height 16
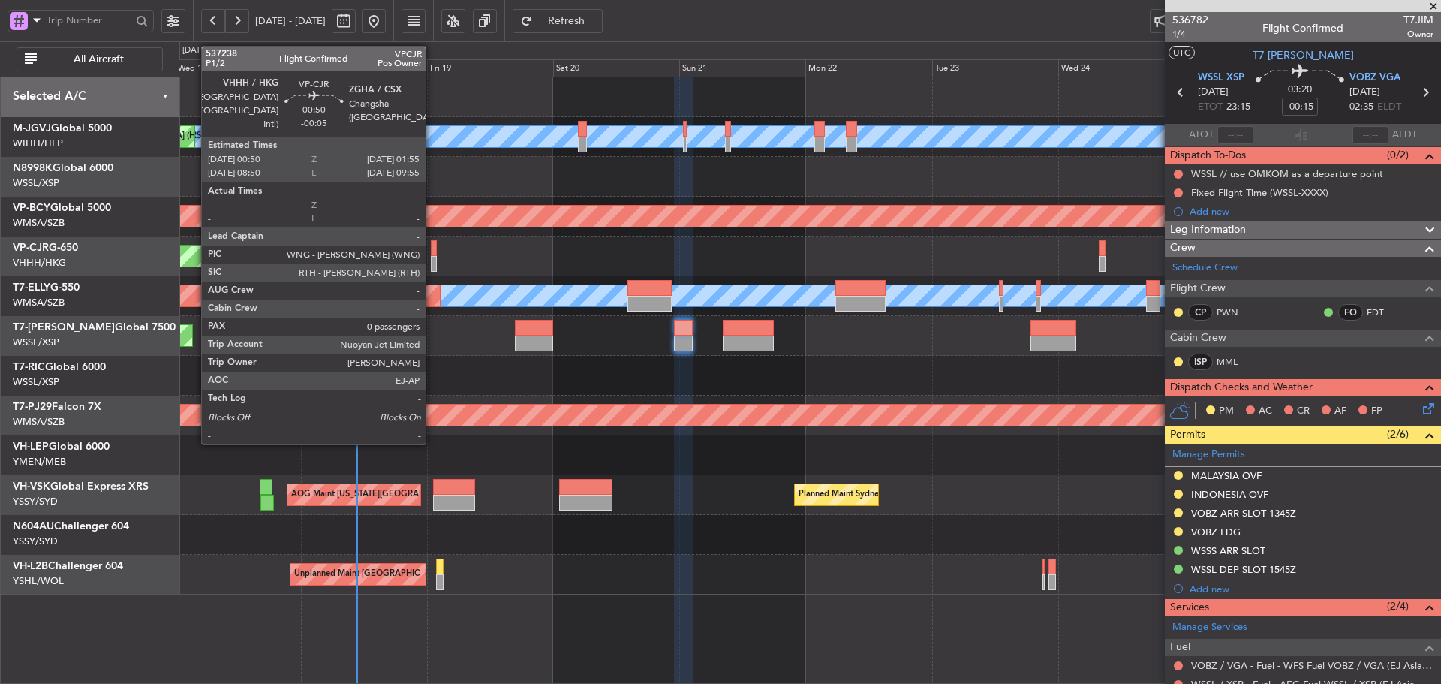
click at [432, 266] on div at bounding box center [434, 264] width 6 height 16
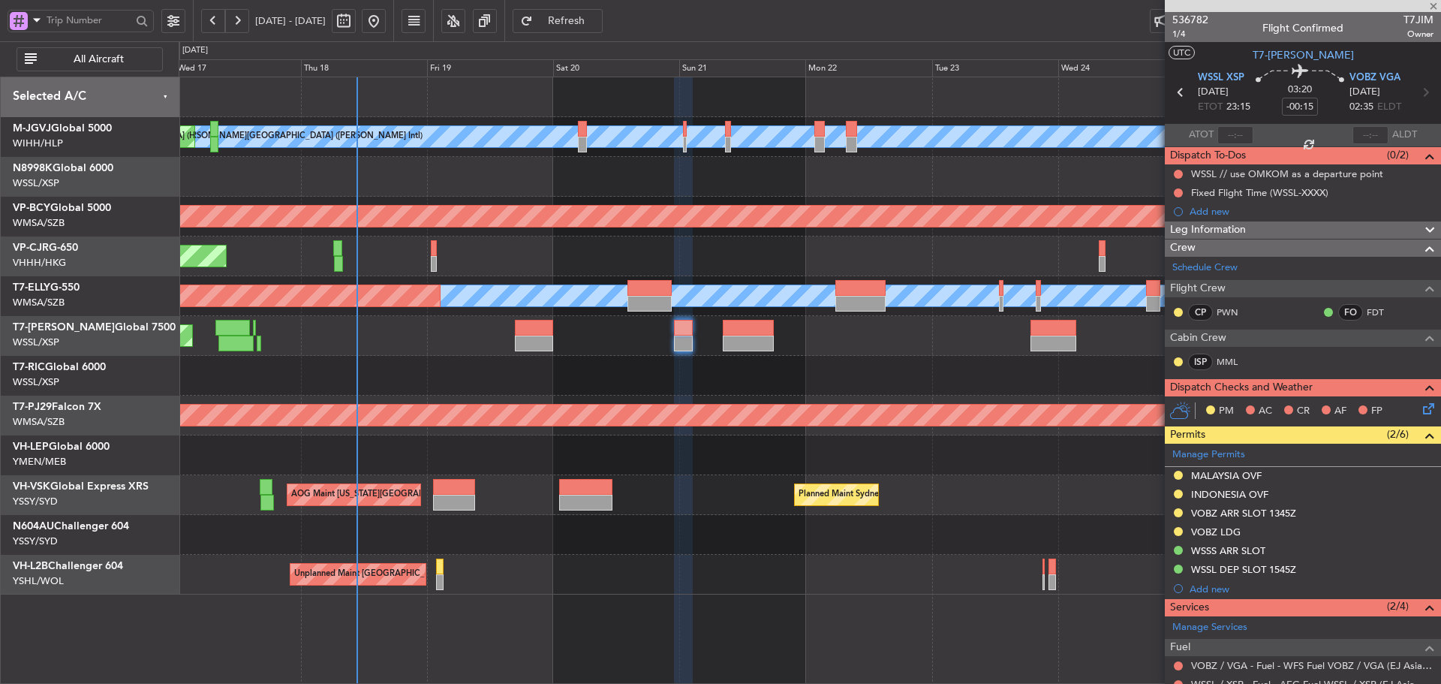
type input "-00:05"
type input "0"
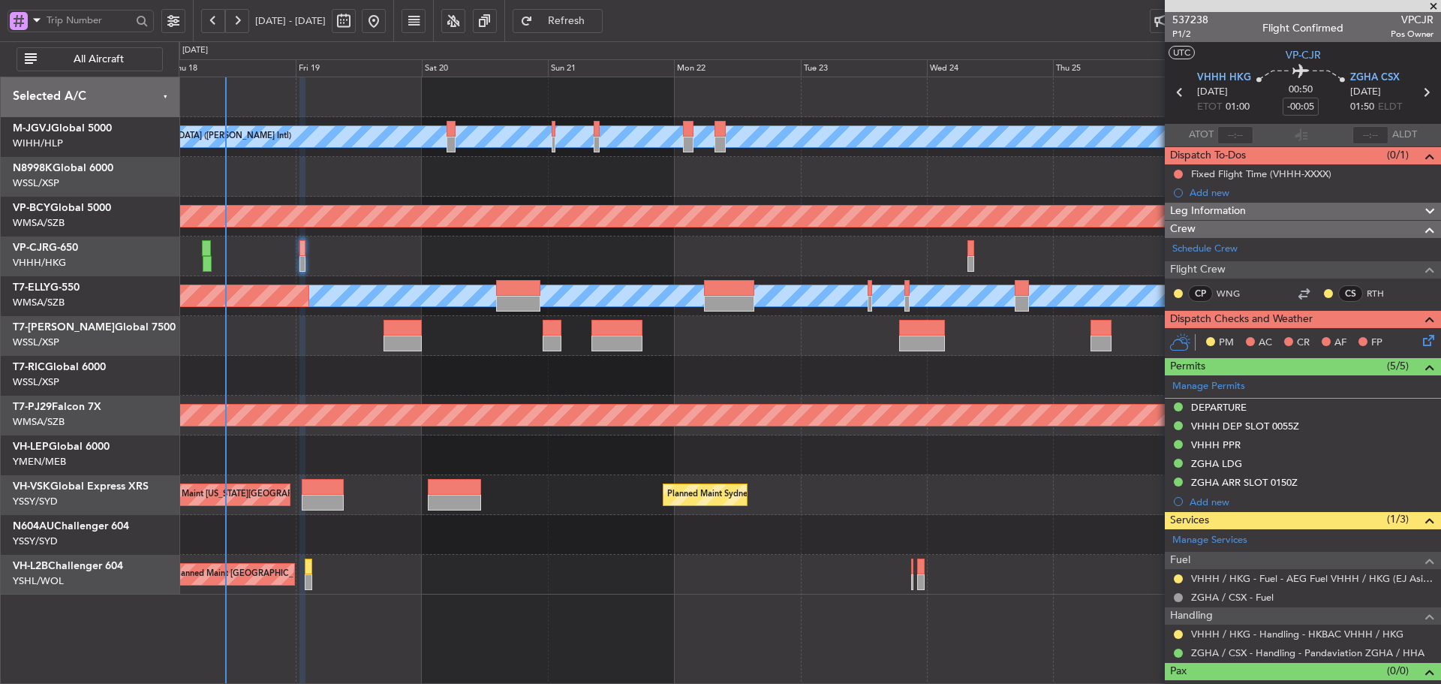
click at [764, 360] on div at bounding box center [810, 376] width 1262 height 40
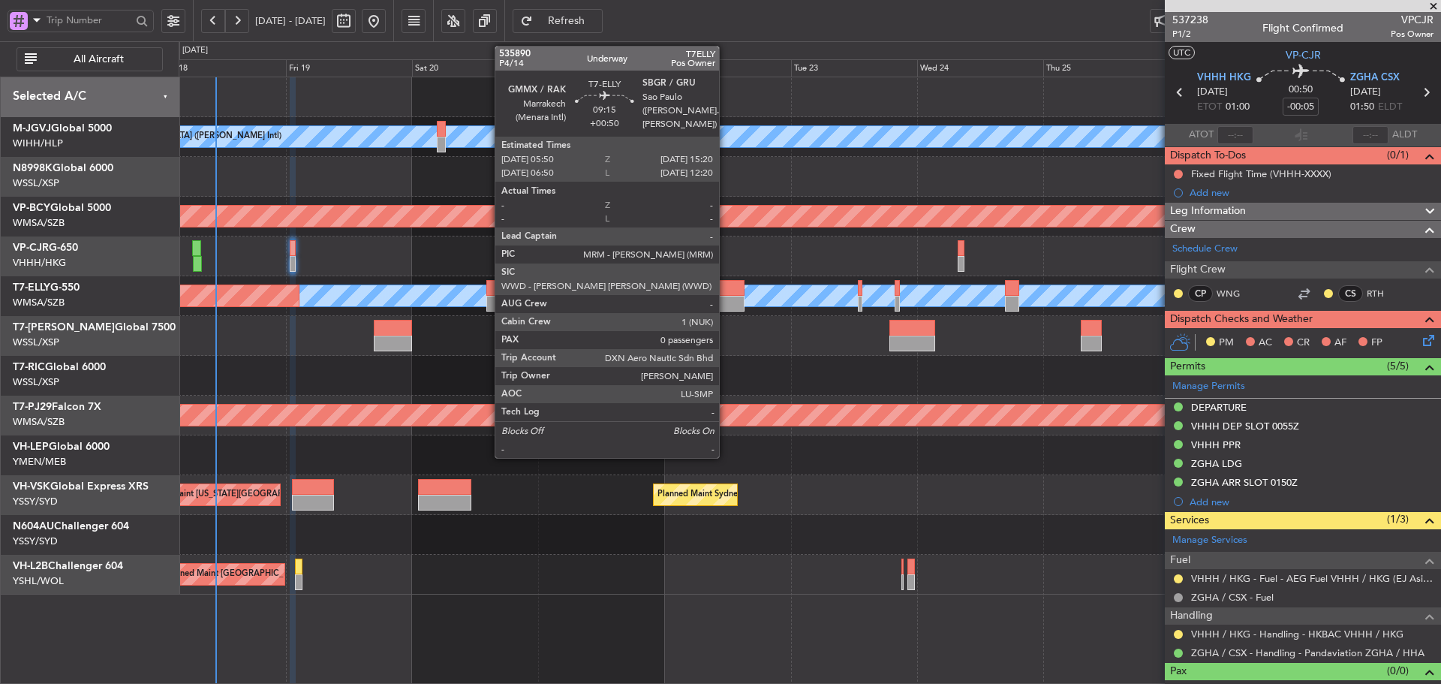
click at [725, 297] on div at bounding box center [719, 304] width 50 height 16
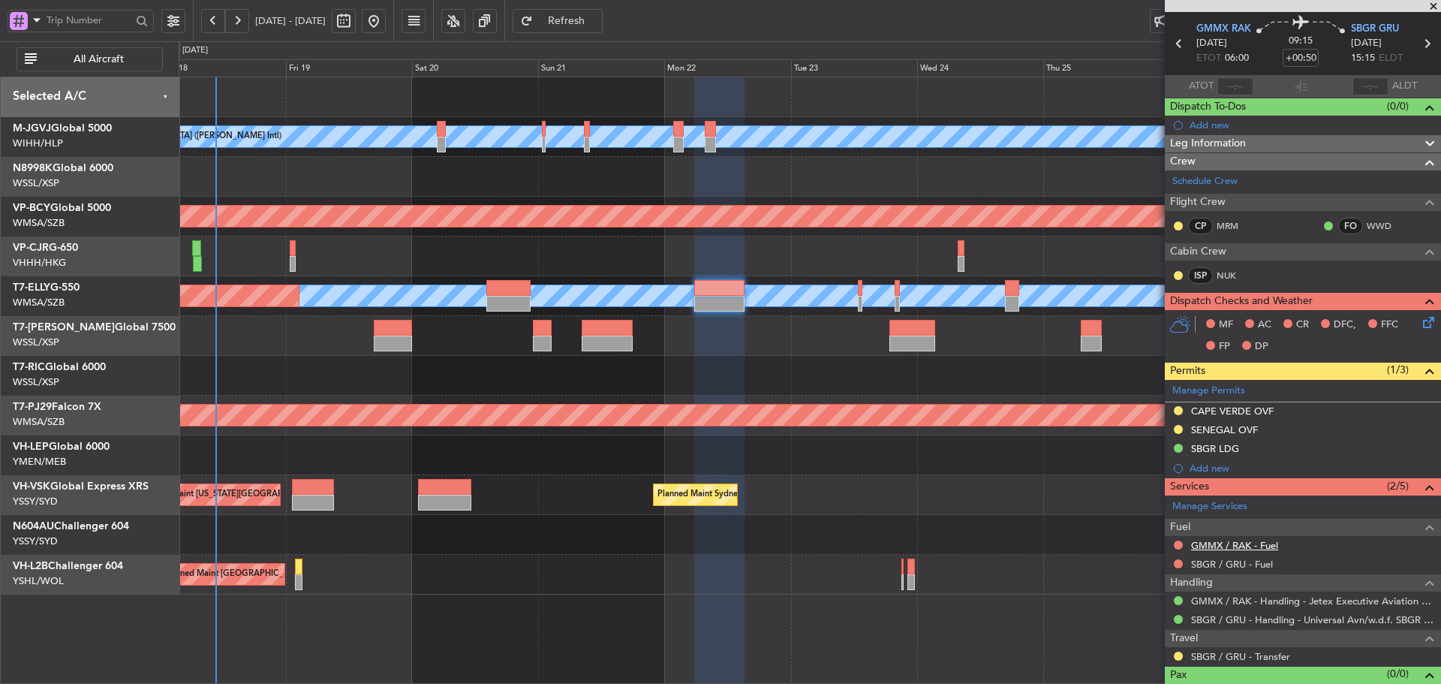
scroll to position [73, 0]
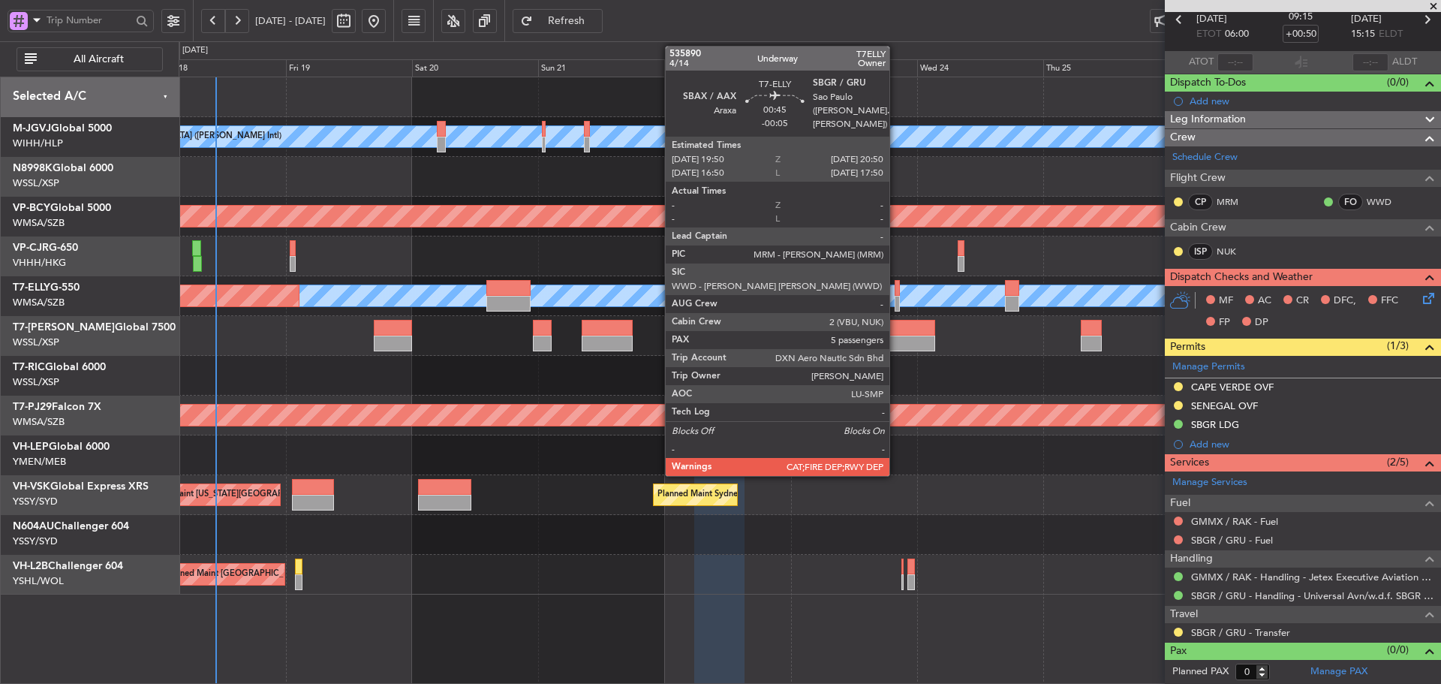
click at [896, 300] on div at bounding box center [898, 304] width 6 height 16
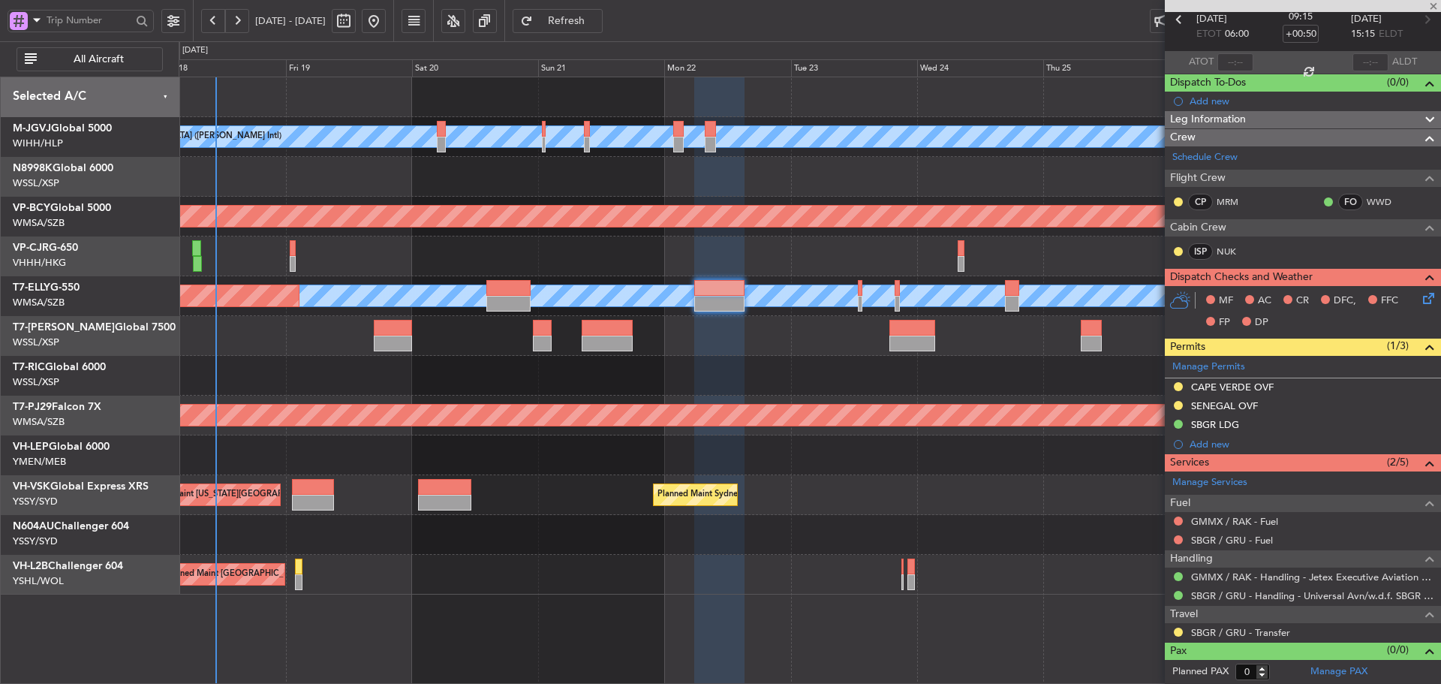
type input "-00:05"
type input "5"
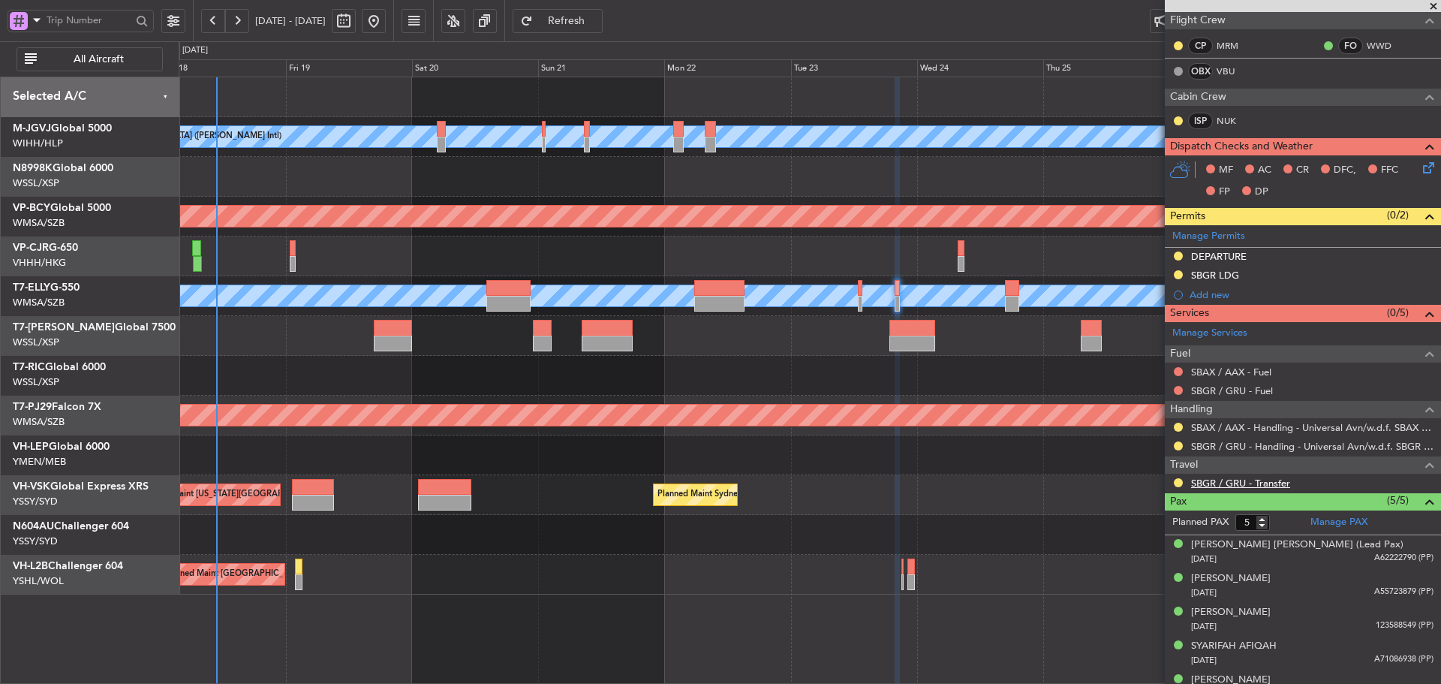
scroll to position [250, 0]
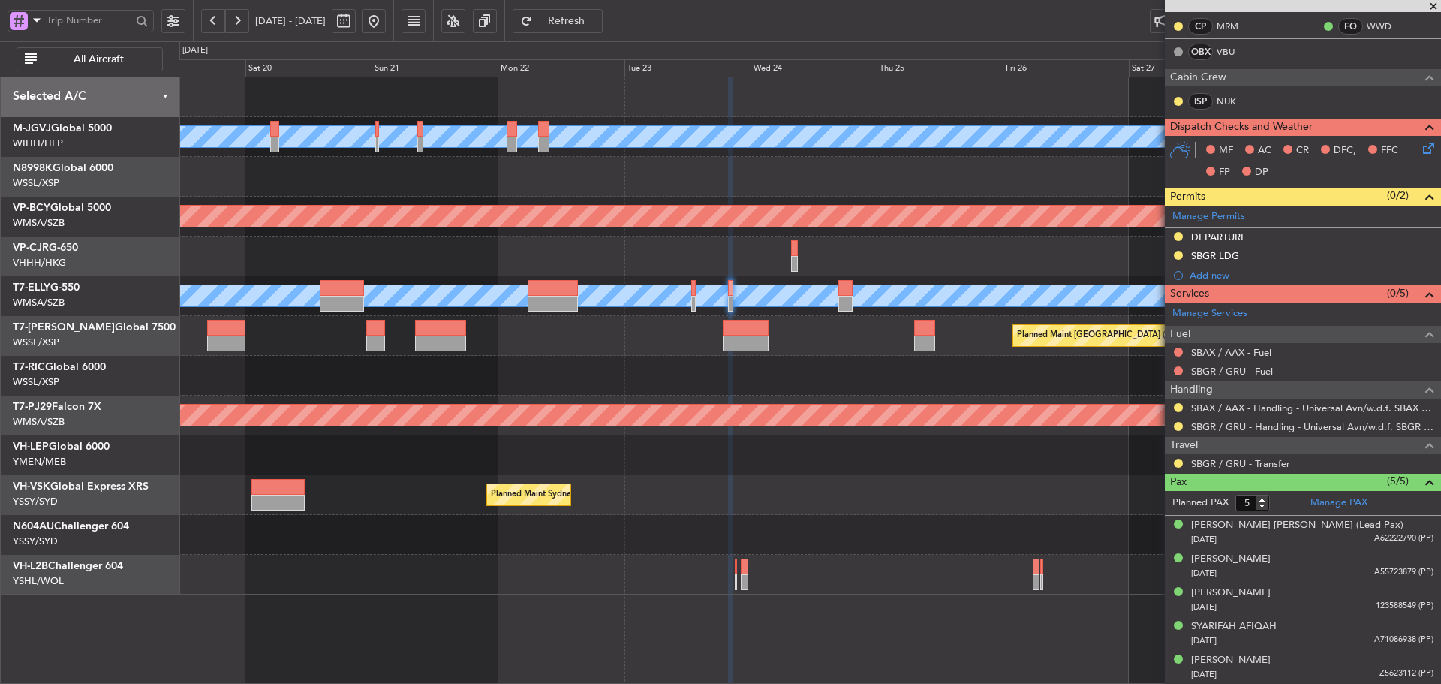
click at [851, 363] on div at bounding box center [810, 376] width 1262 height 40
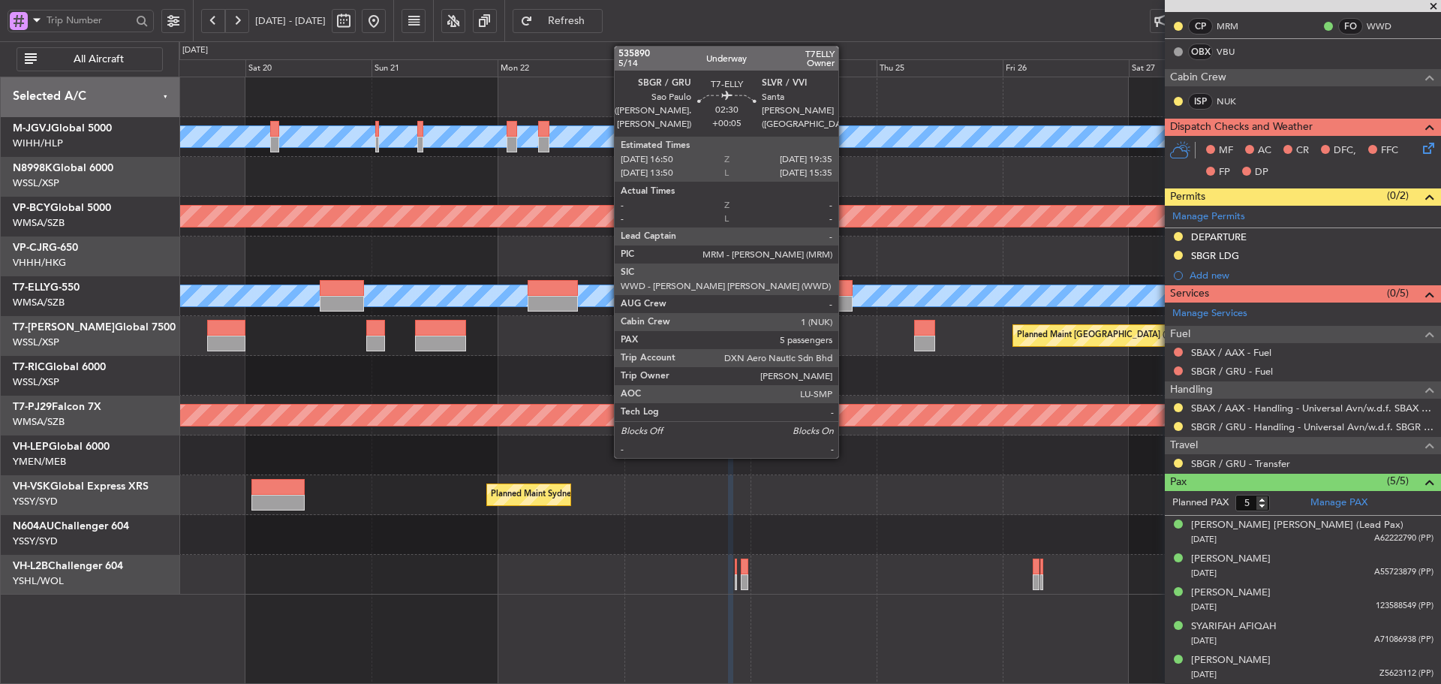
click at [845, 297] on div at bounding box center [846, 304] width 15 height 16
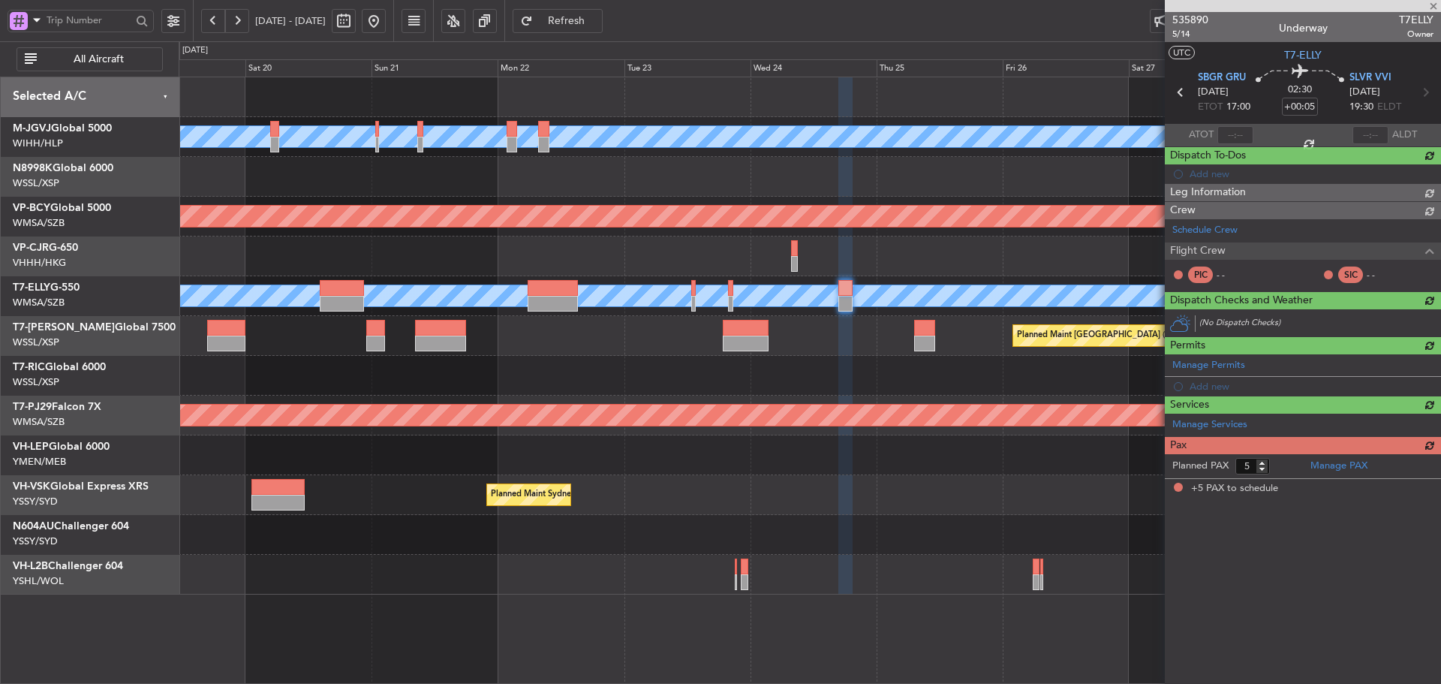
scroll to position [0, 0]
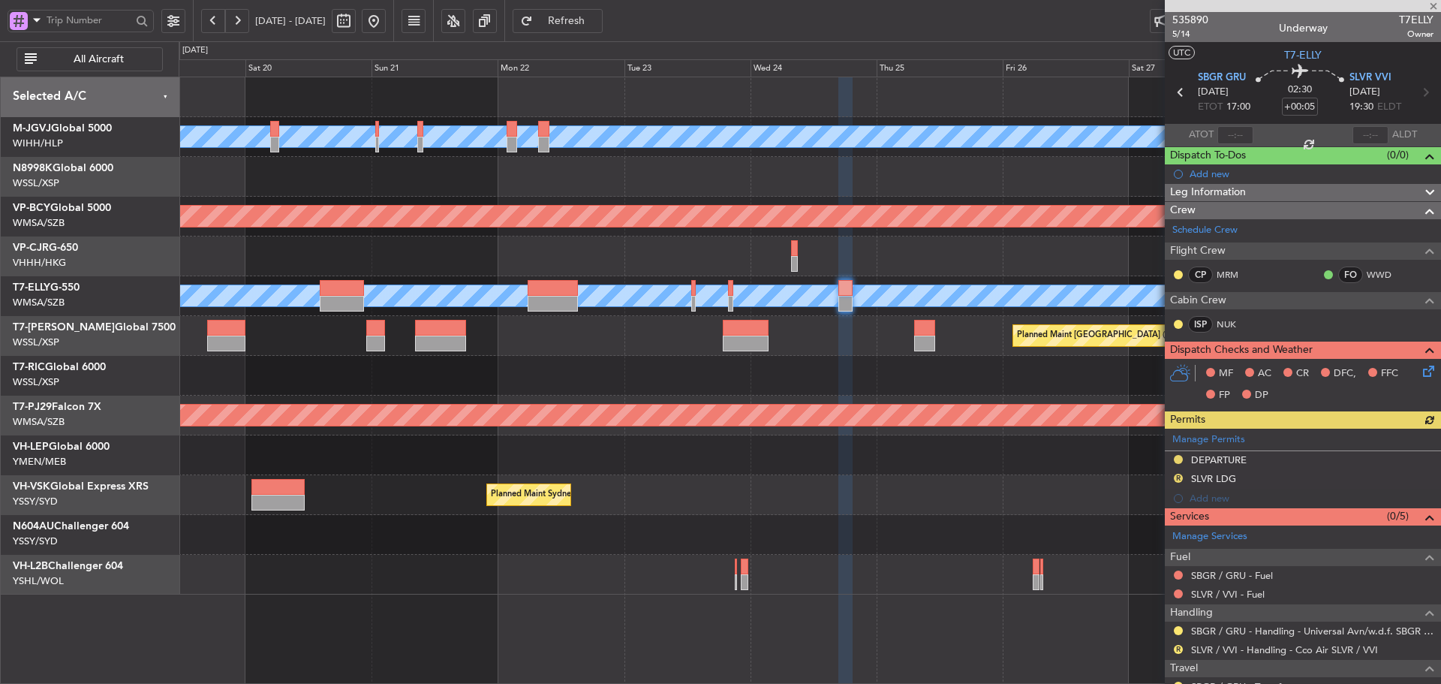
click at [1179, 477] on div "Manage Permits DEPARTURE R SLVR LDG Add new" at bounding box center [1303, 469] width 276 height 80
click at [1179, 478] on button "R" at bounding box center [1178, 478] width 9 height 9
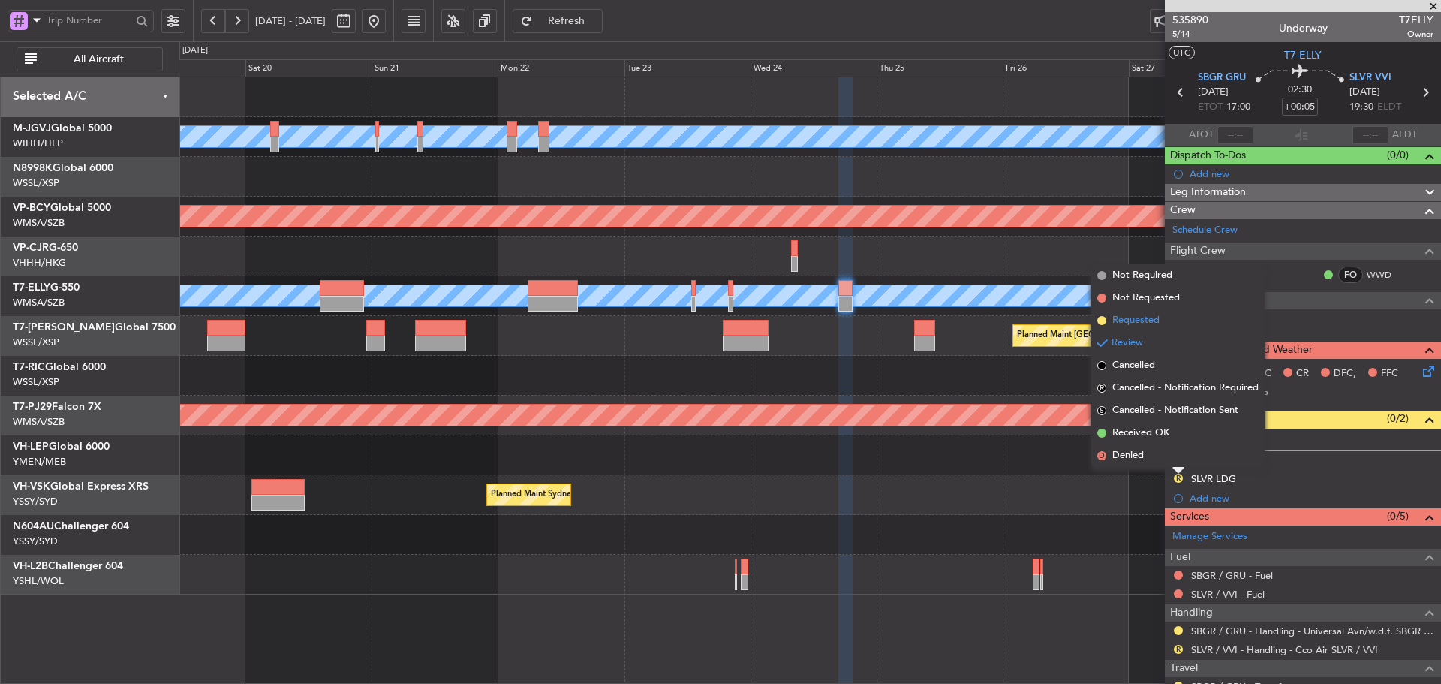
click at [1101, 316] on span at bounding box center [1102, 320] width 9 height 9
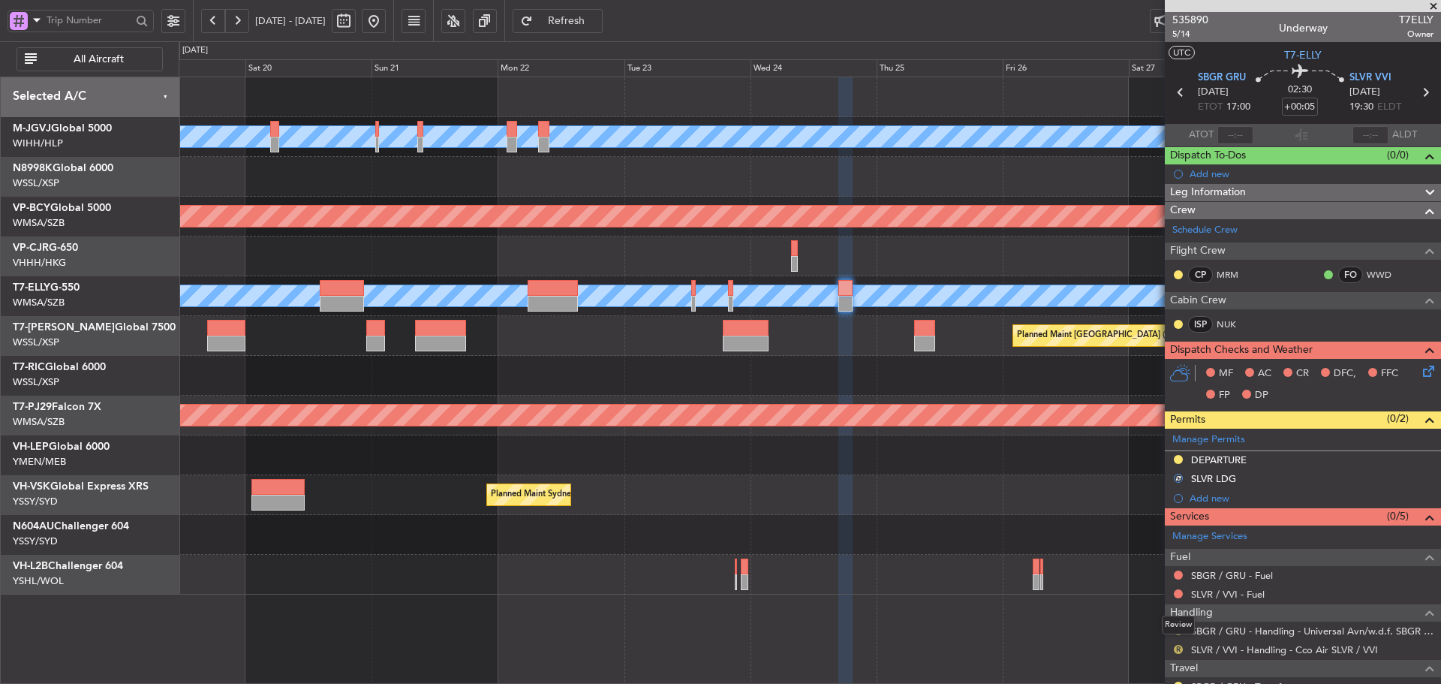
click at [1178, 652] on button "R" at bounding box center [1178, 649] width 9 height 9
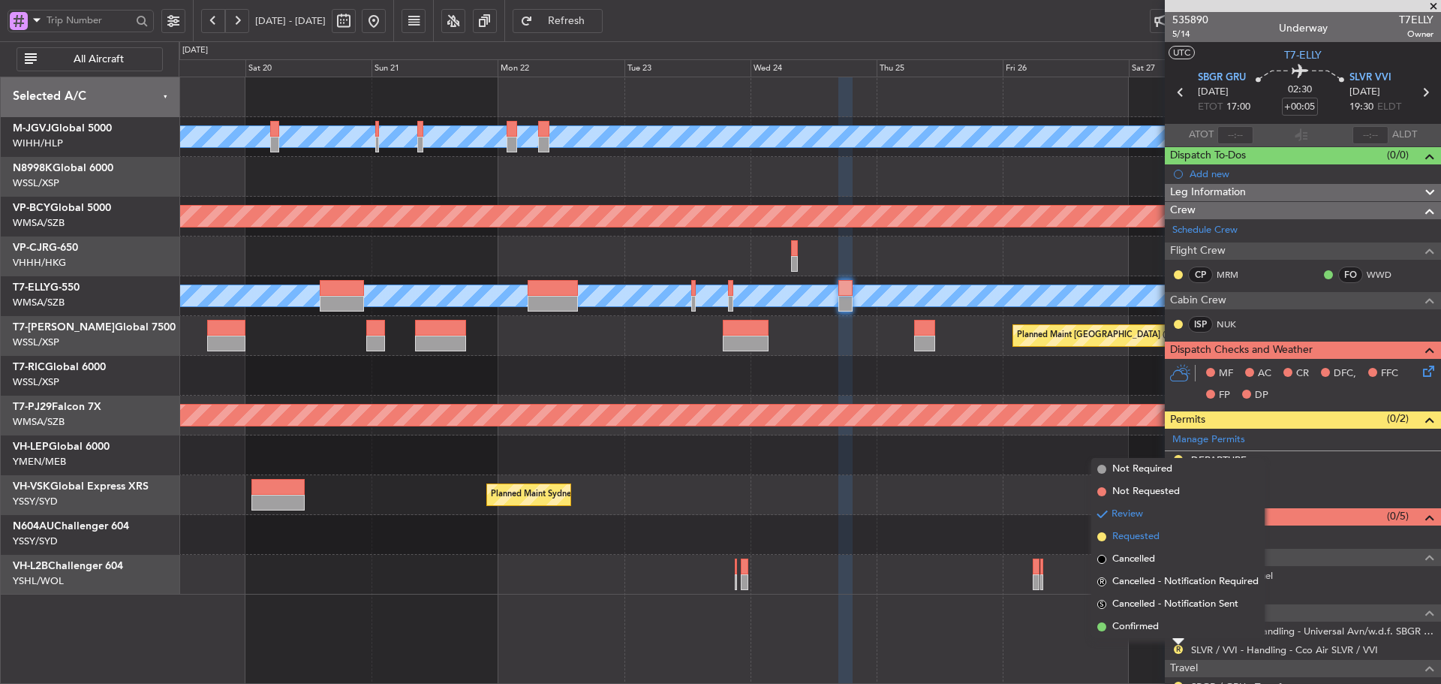
click at [1101, 535] on span at bounding box center [1102, 536] width 9 height 9
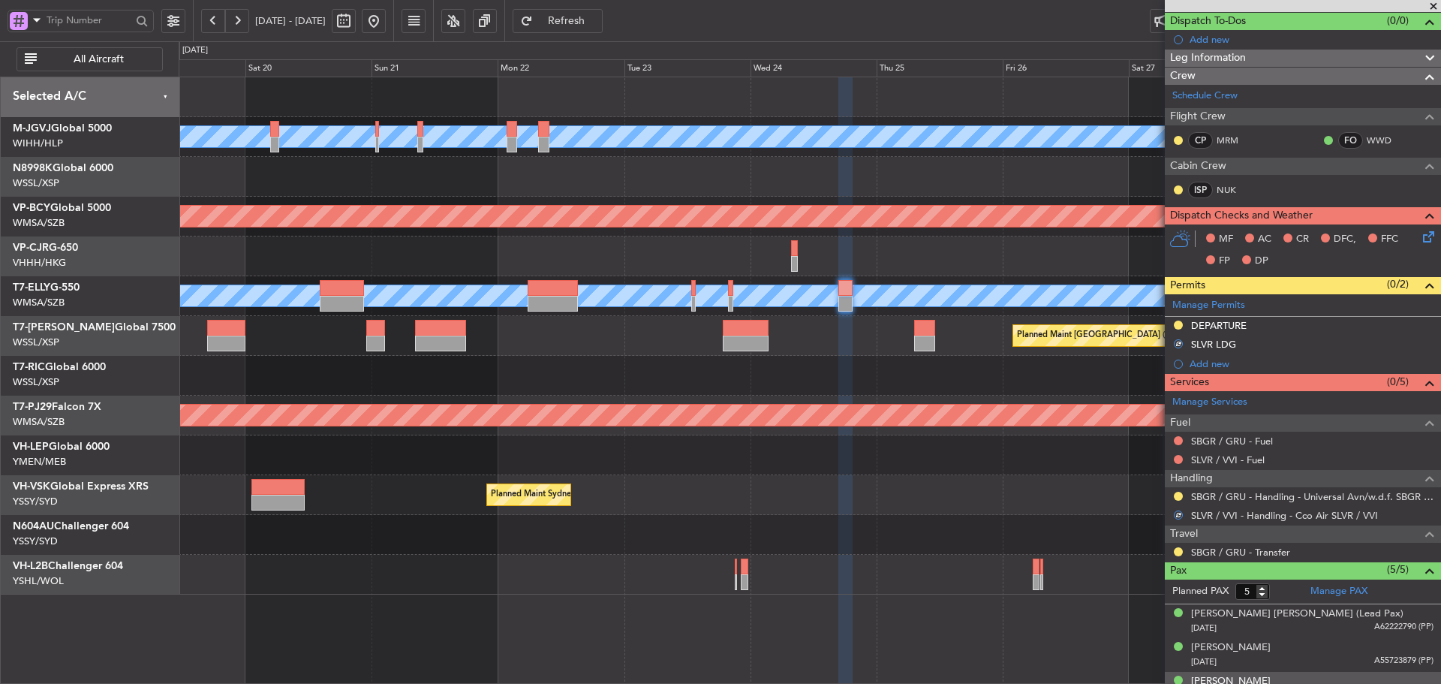
scroll to position [223, 0]
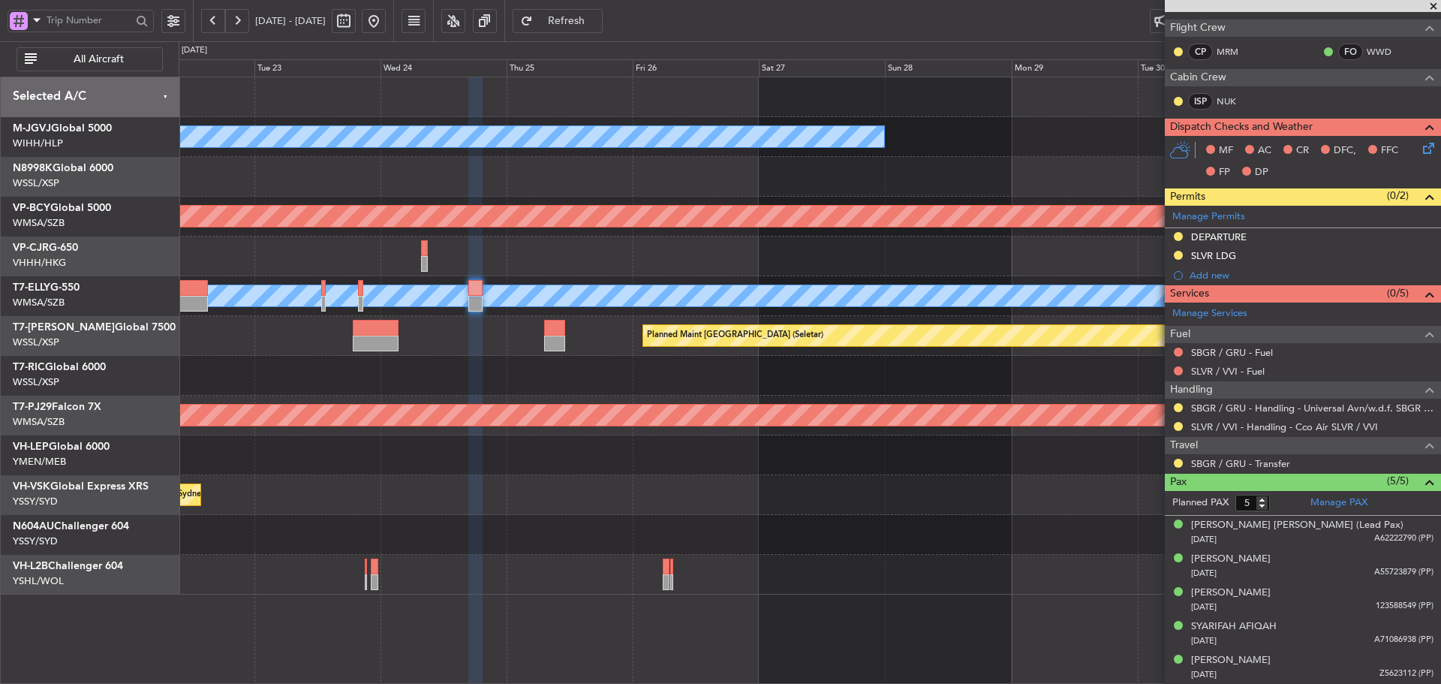
click at [588, 378] on div at bounding box center [810, 376] width 1262 height 40
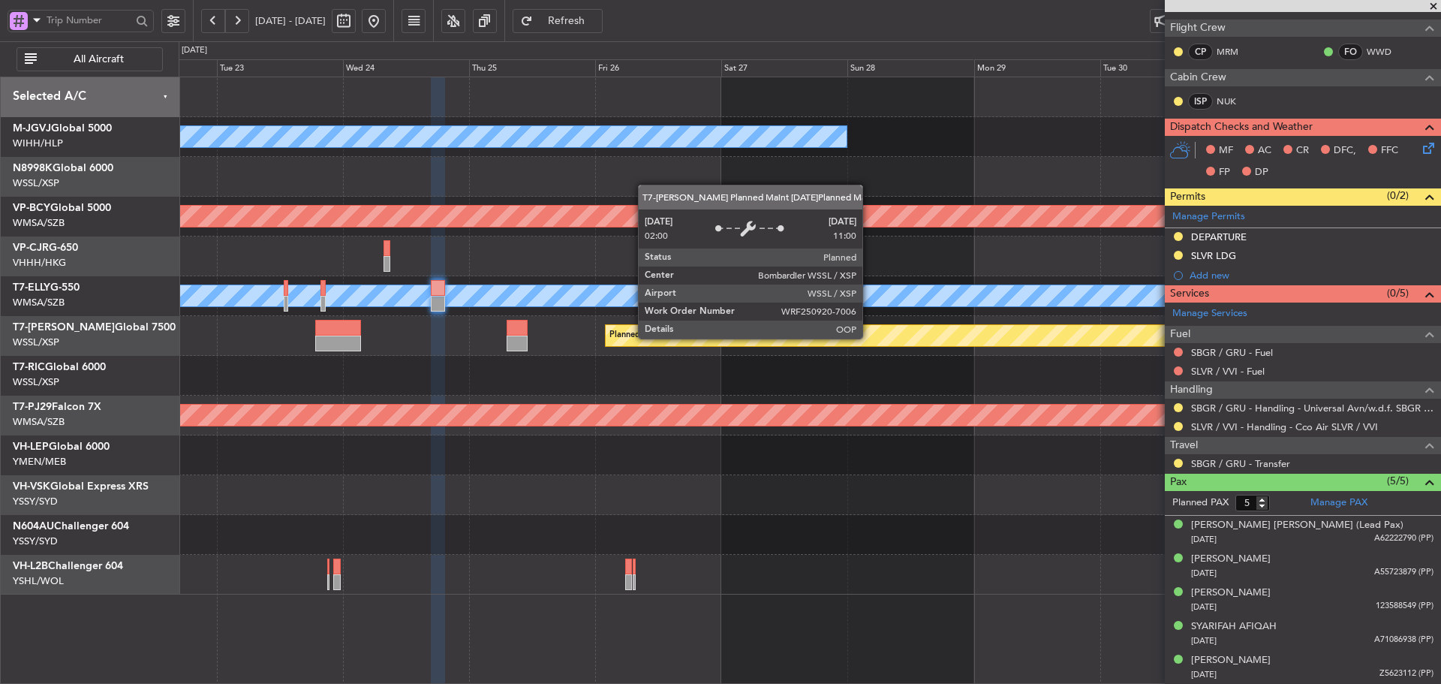
click at [582, 313] on div "[PERSON_NAME][GEOGRAPHIC_DATA] ([PERSON_NAME] Intl) [PERSON_NAME] Jakarta (Hali…" at bounding box center [810, 335] width 1262 height 517
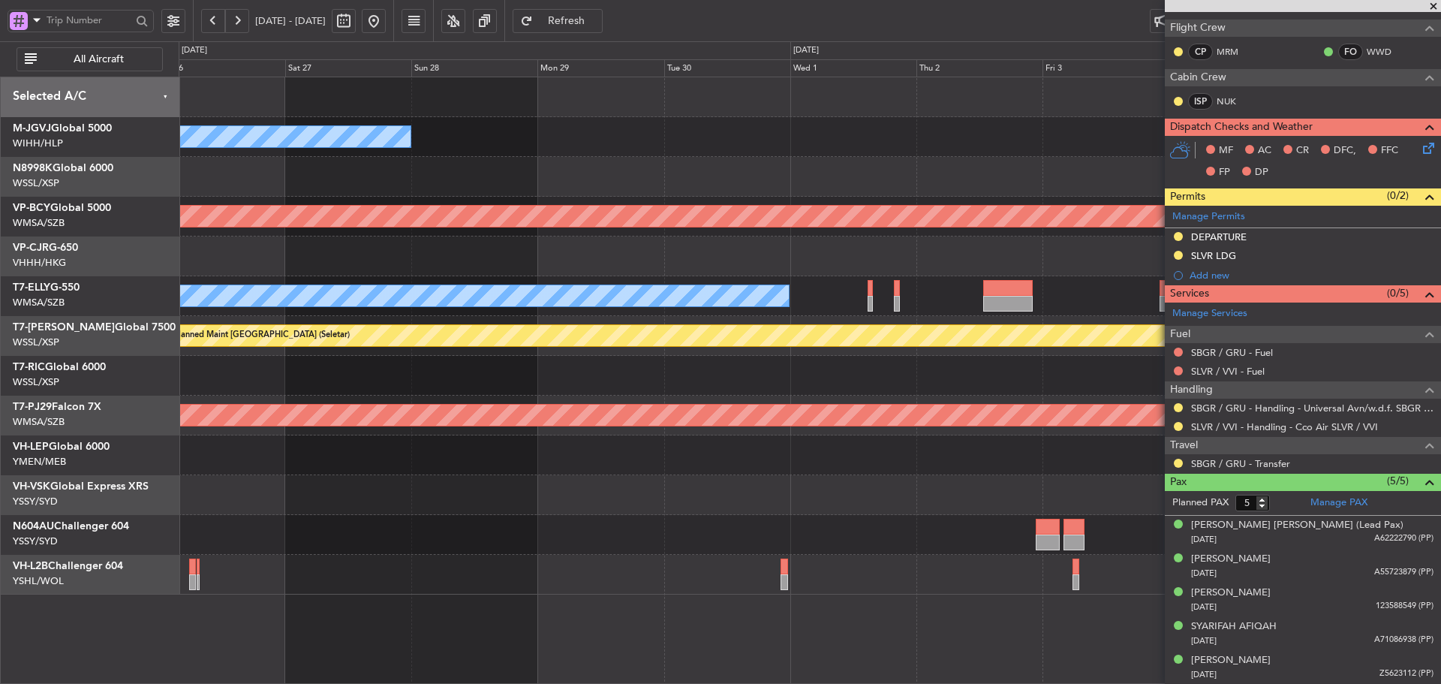
click at [658, 309] on div "MEL" at bounding box center [810, 296] width 1262 height 40
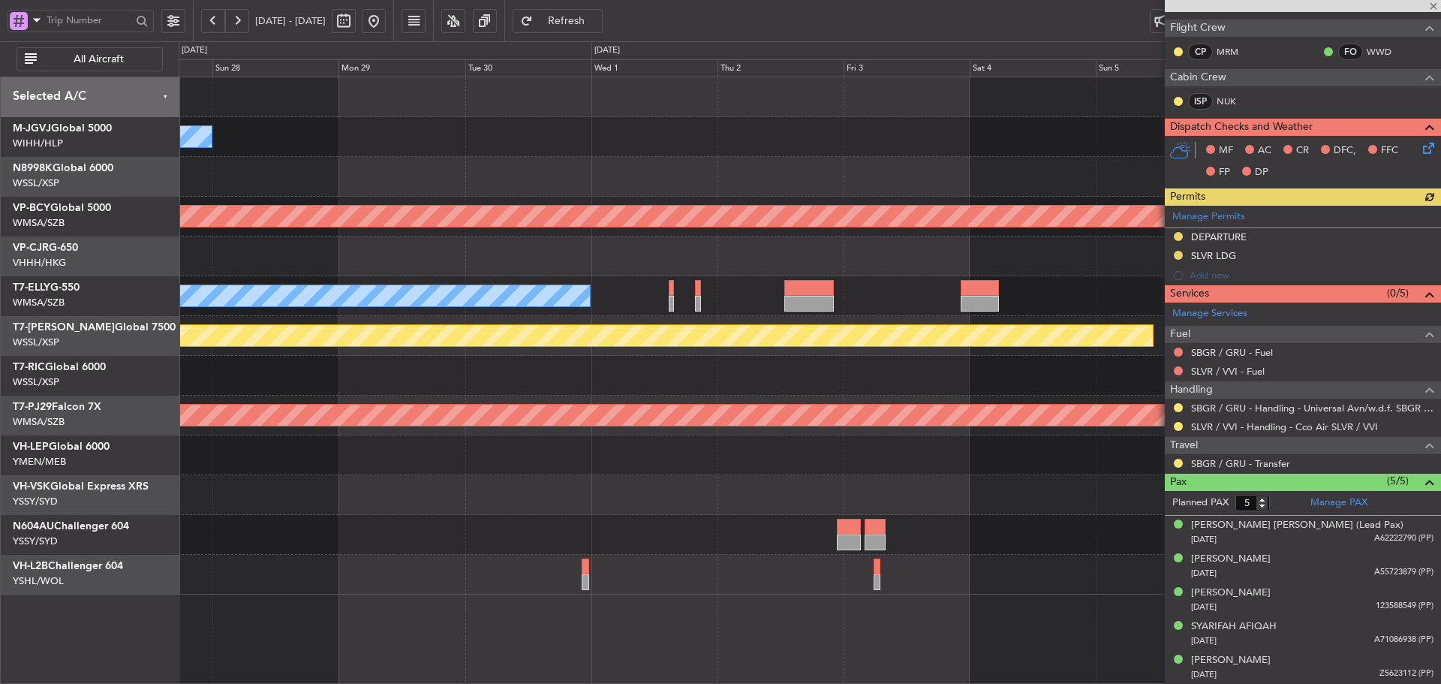
click at [878, 379] on div at bounding box center [810, 376] width 1262 height 40
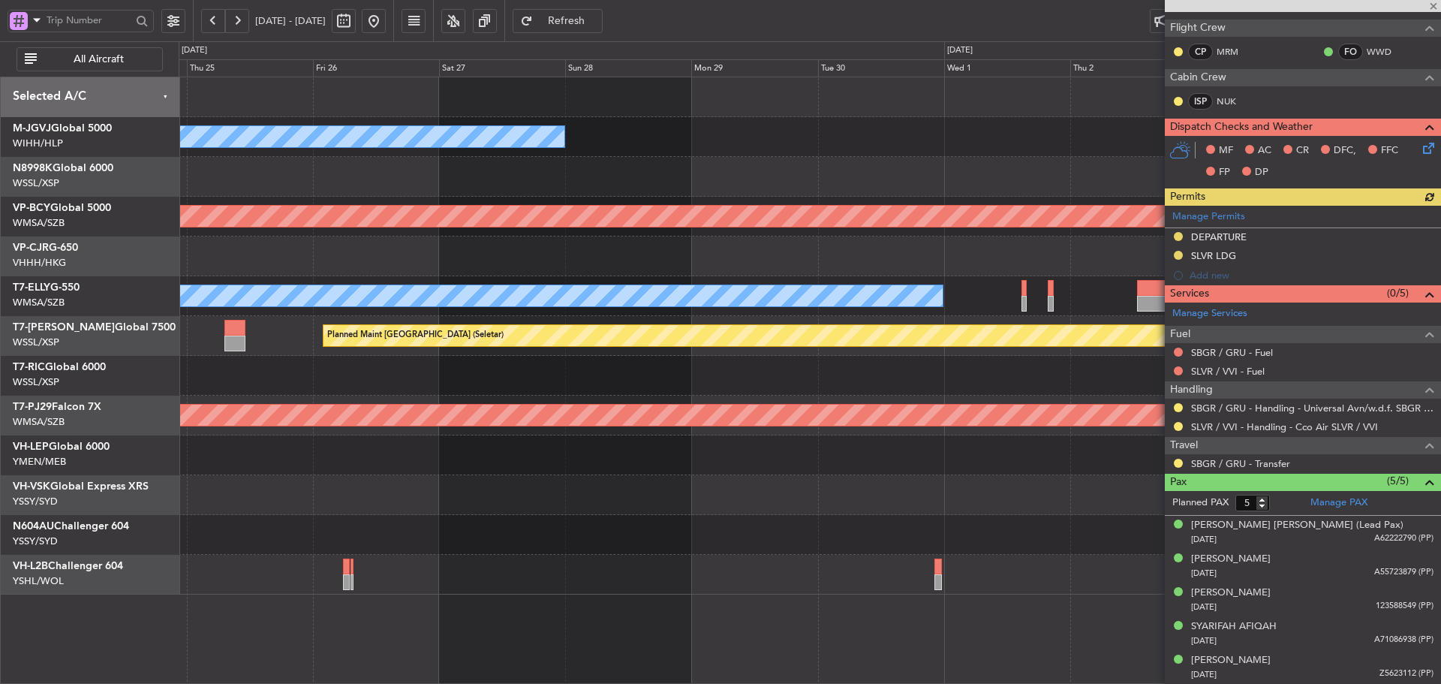
click at [838, 404] on div "[PERSON_NAME][GEOGRAPHIC_DATA] ([PERSON_NAME] Intl) [PERSON_NAME] Jakarta (Hali…" at bounding box center [810, 335] width 1262 height 517
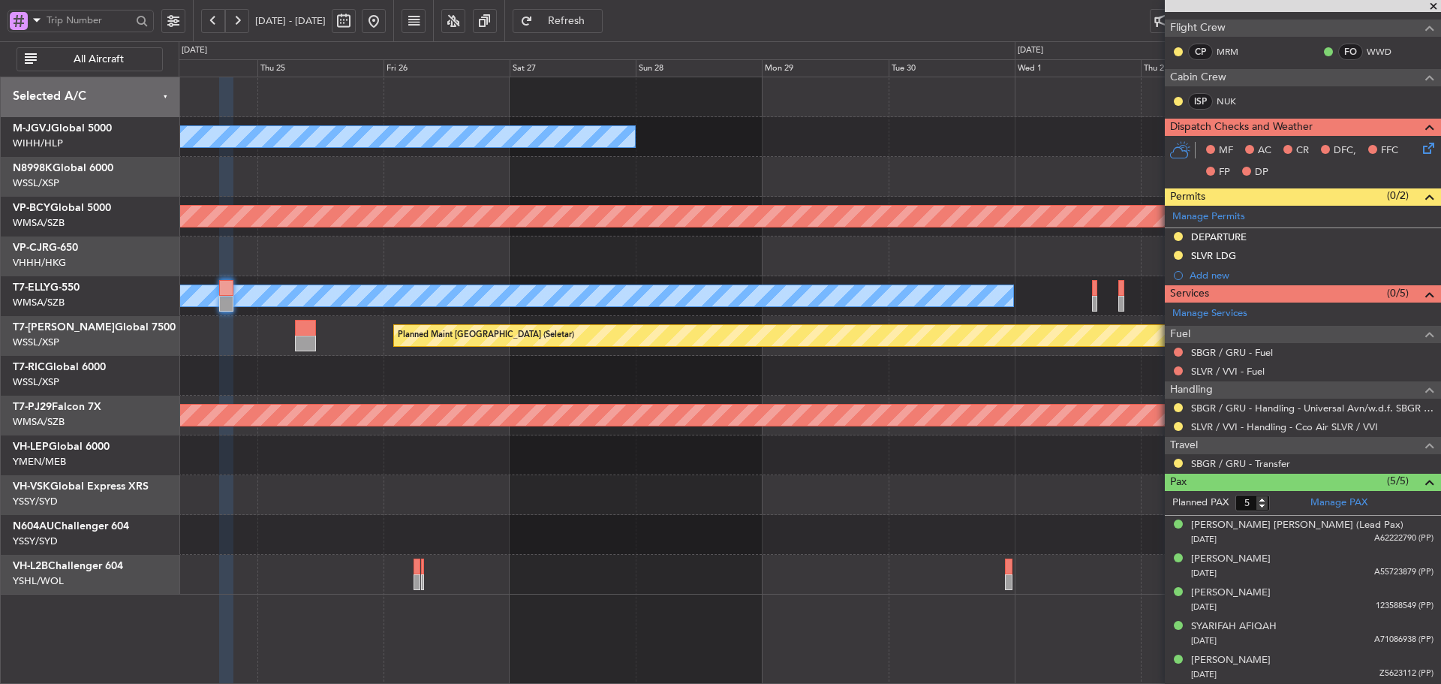
click at [613, 360] on div at bounding box center [810, 376] width 1262 height 40
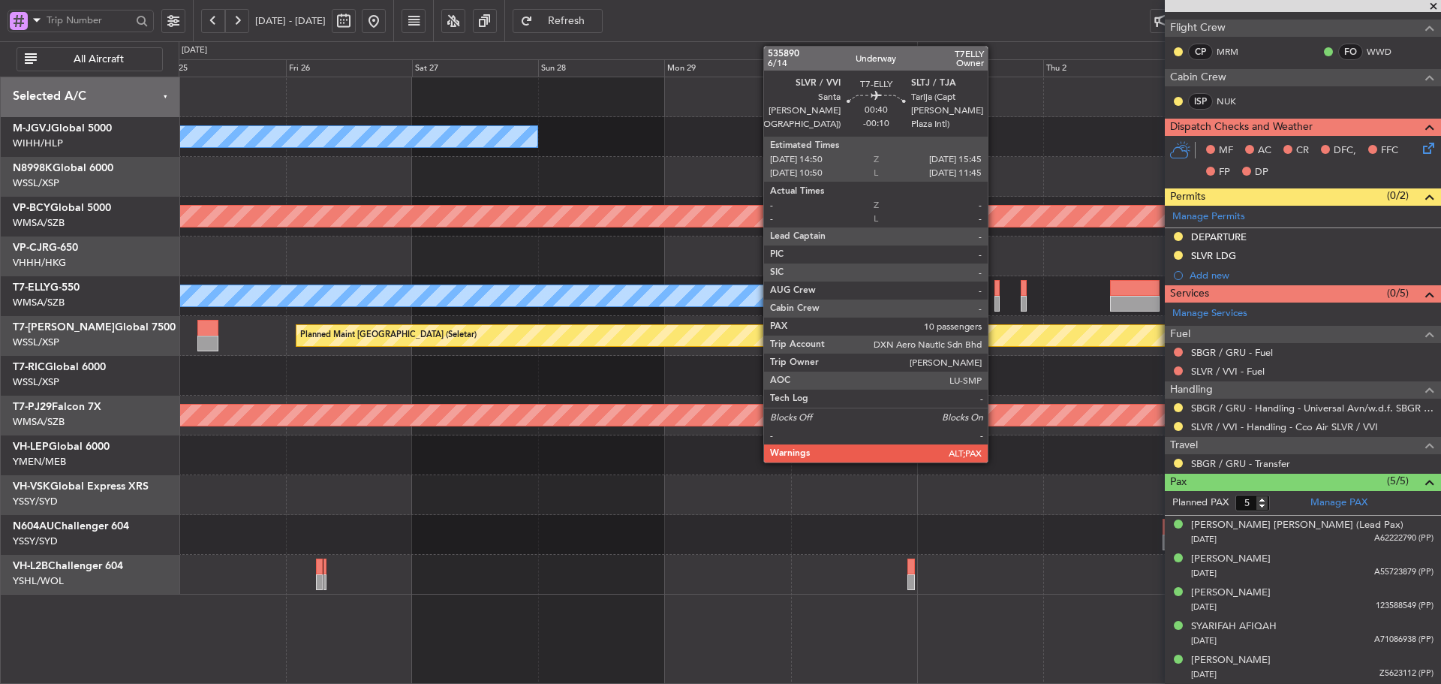
click at [995, 288] on div at bounding box center [997, 288] width 5 height 16
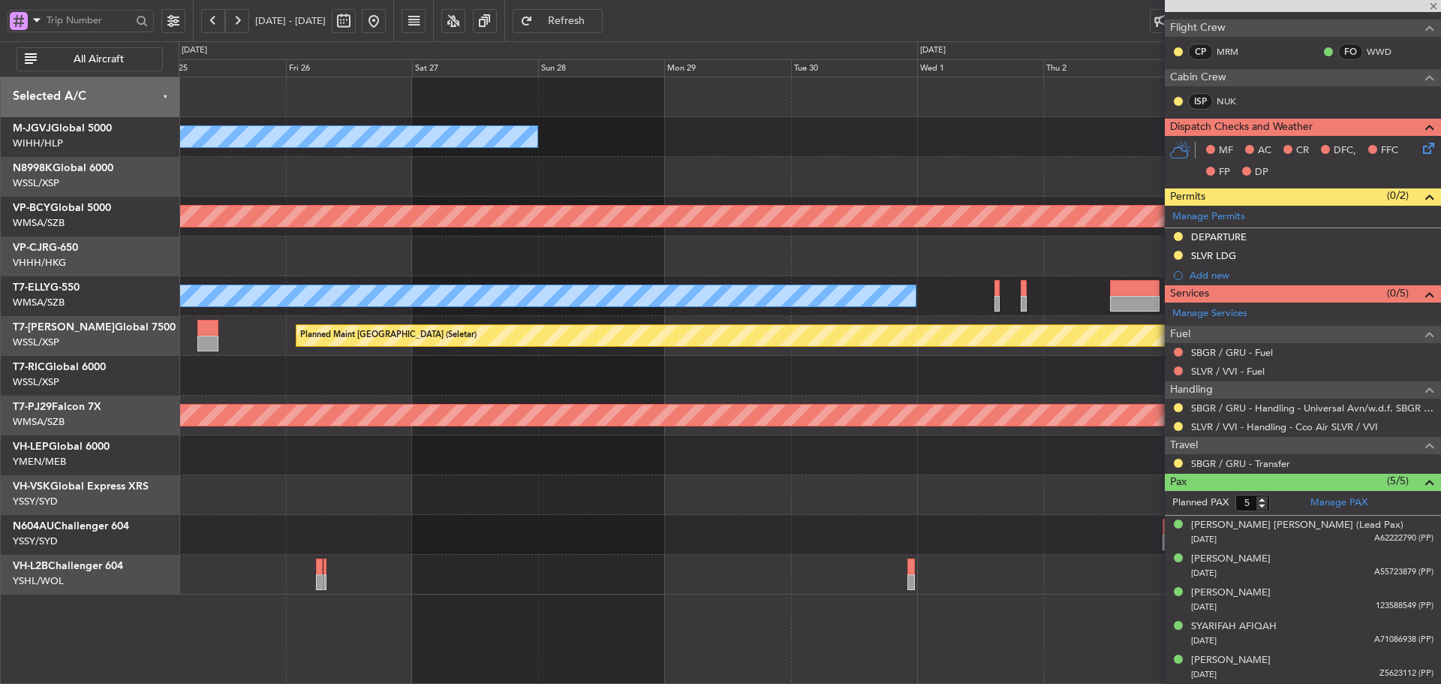
type input "-00:10"
type input "10"
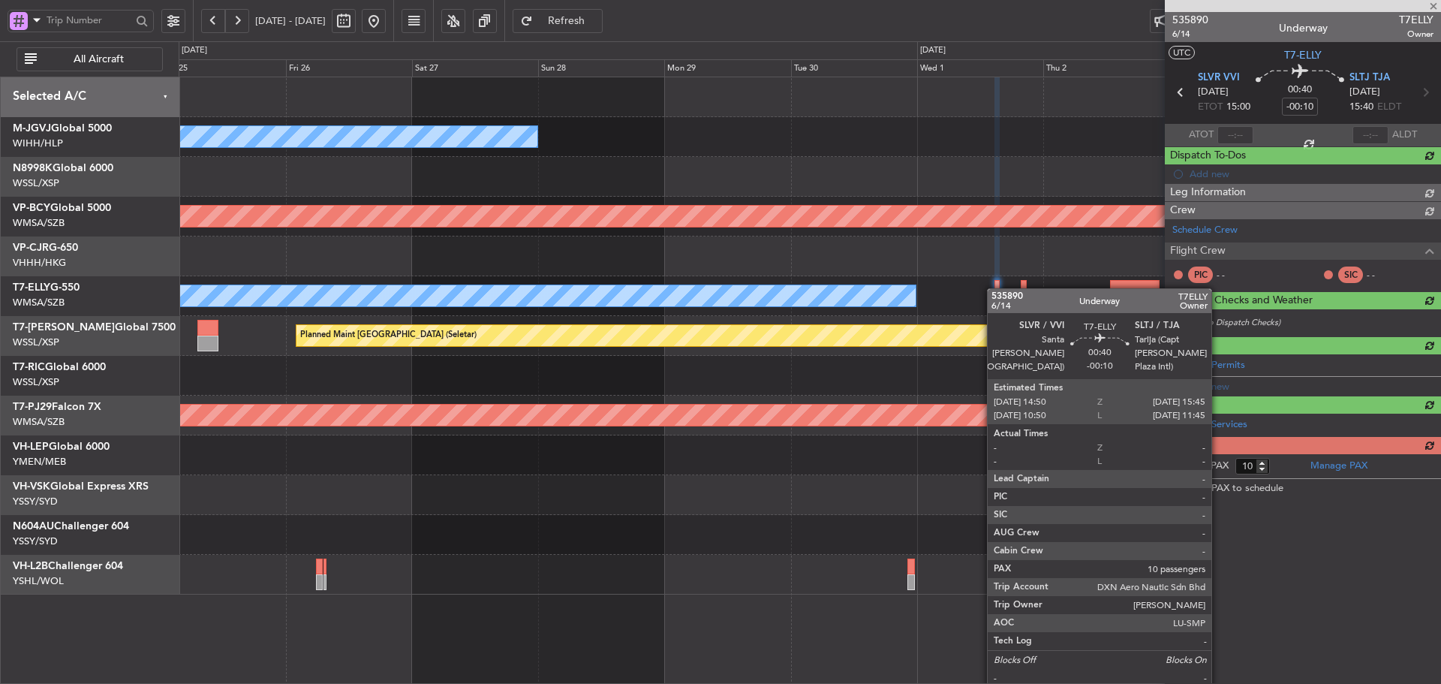
scroll to position [0, 0]
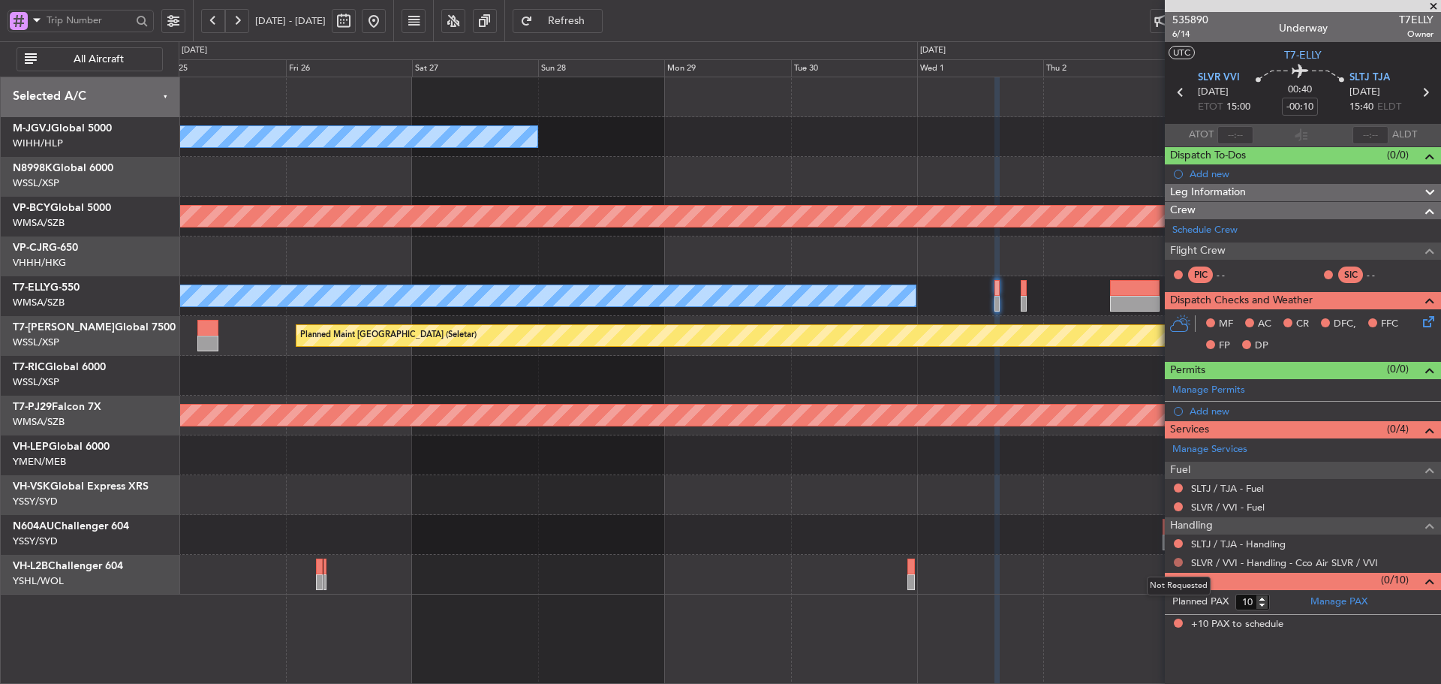
click at [1175, 562] on button at bounding box center [1178, 562] width 9 height 9
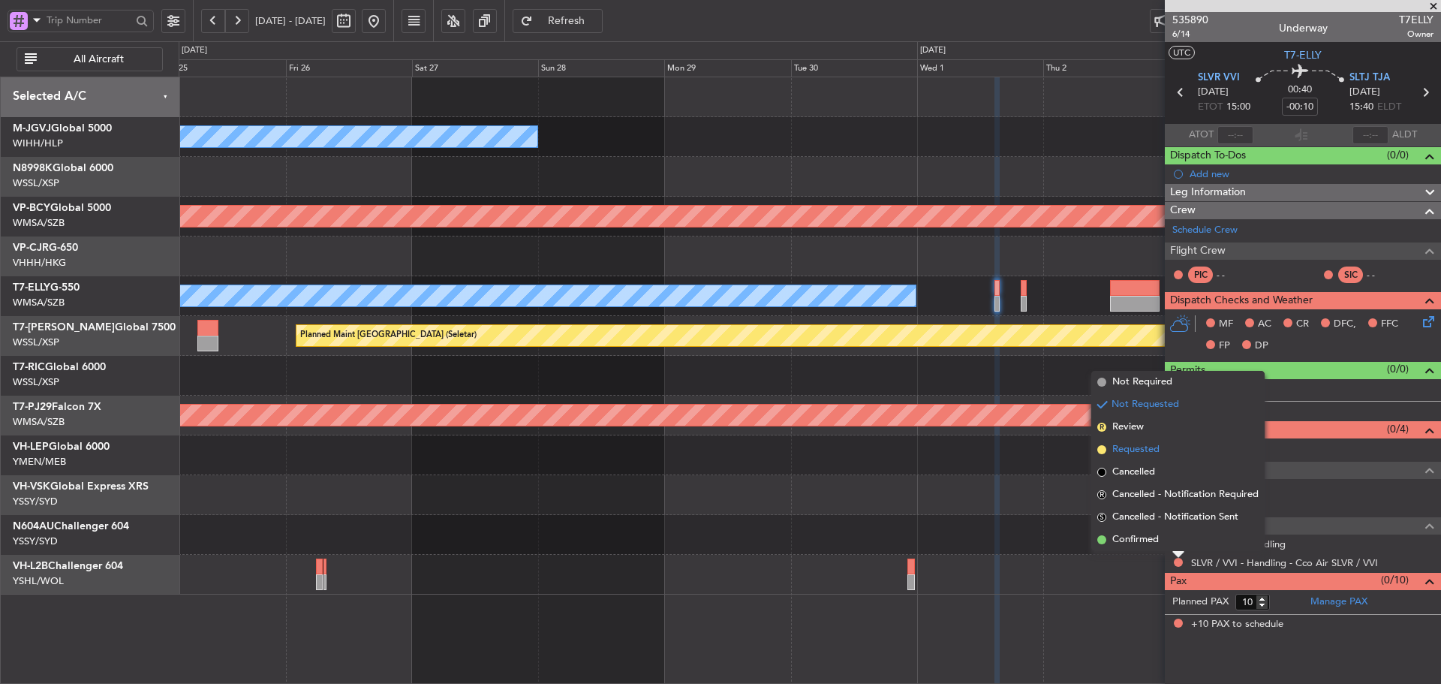
click at [1099, 446] on span at bounding box center [1102, 449] width 9 height 9
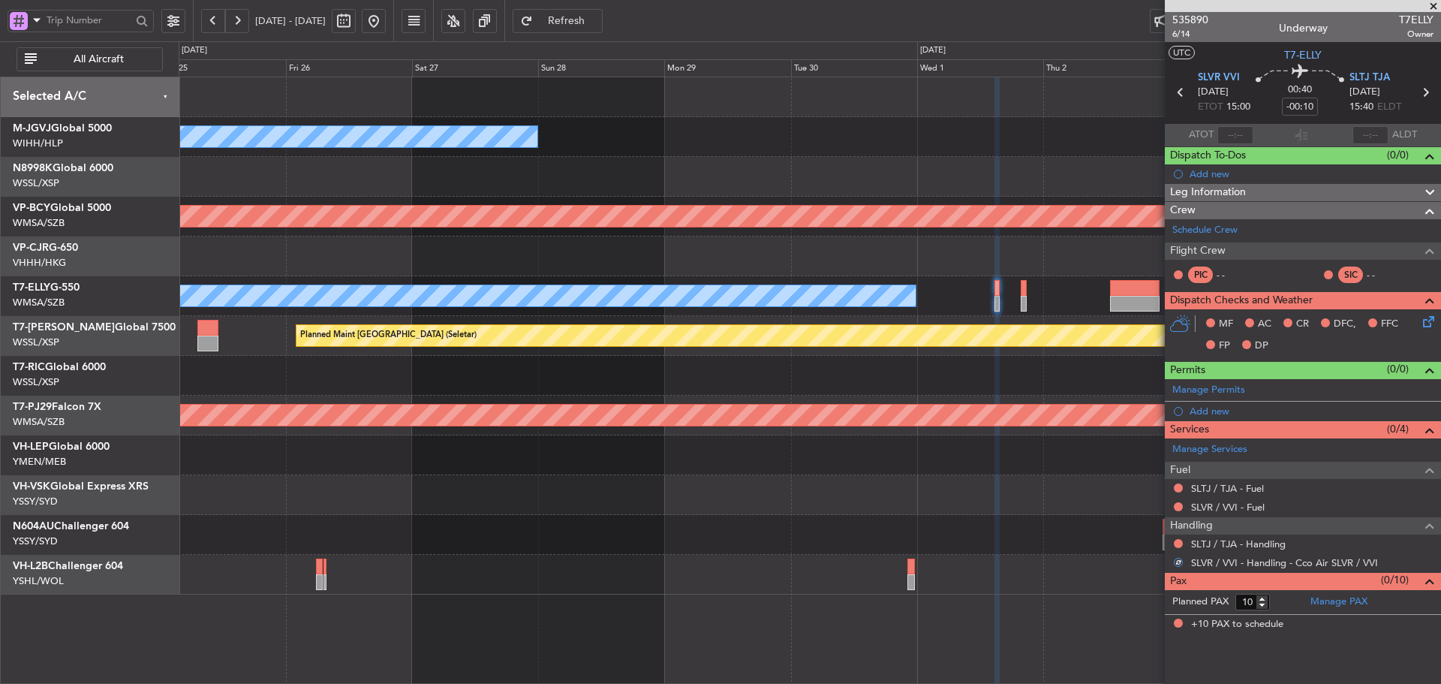
click at [1012, 457] on div at bounding box center [810, 455] width 1262 height 40
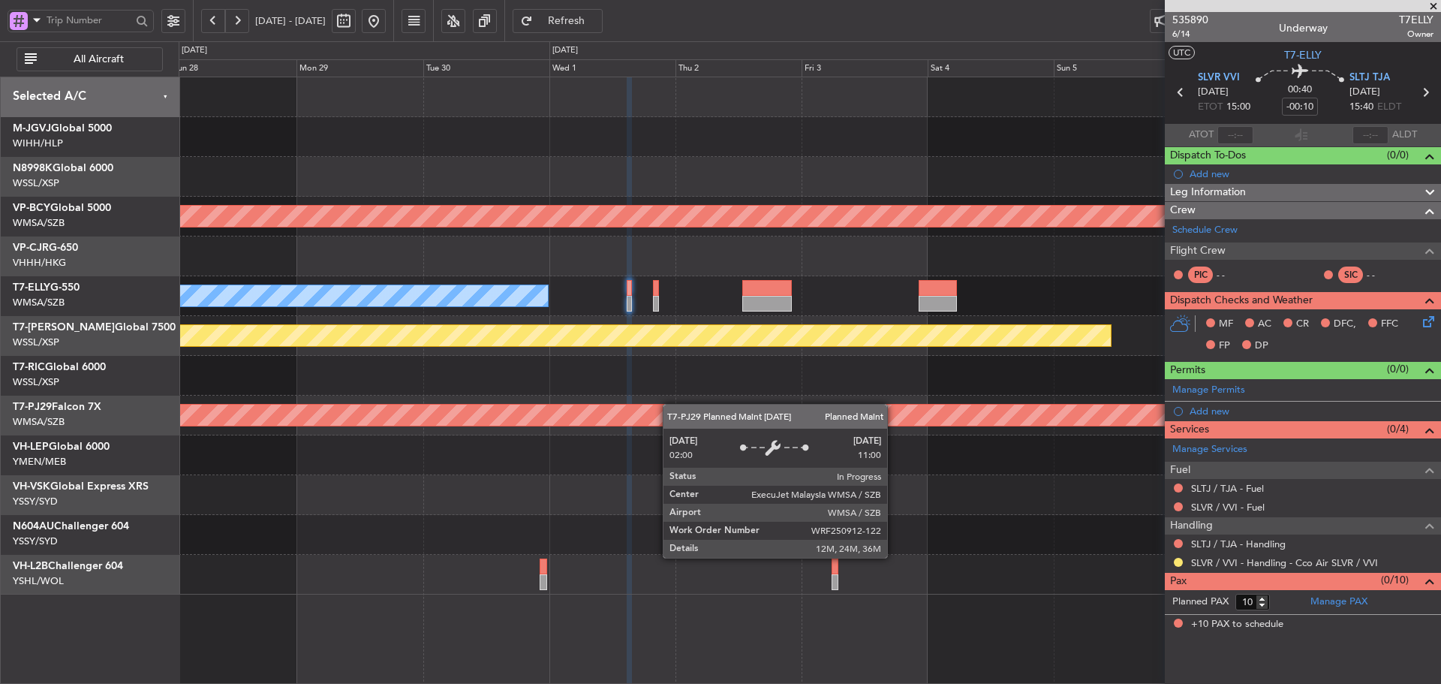
click at [639, 407] on div "MEL Jakarta (Halim Intl) MEL Jakarta (Halim Intl) Unplanned Maint Kuala Lumpur …" at bounding box center [810, 335] width 1262 height 517
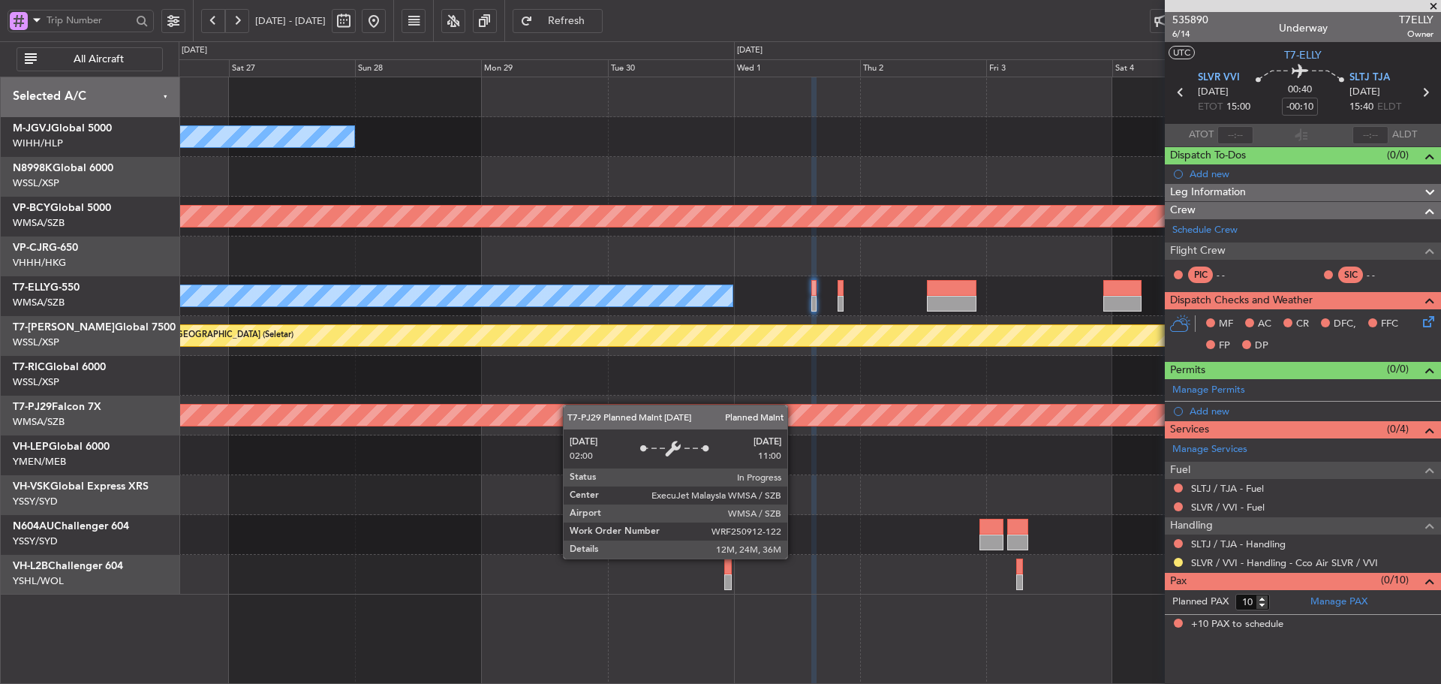
click at [857, 414] on div "MEL Jakarta (Halim Intl) MEL Jakarta (Halim Intl) Unplanned Maint Kuala Lumpur …" at bounding box center [810, 335] width 1262 height 517
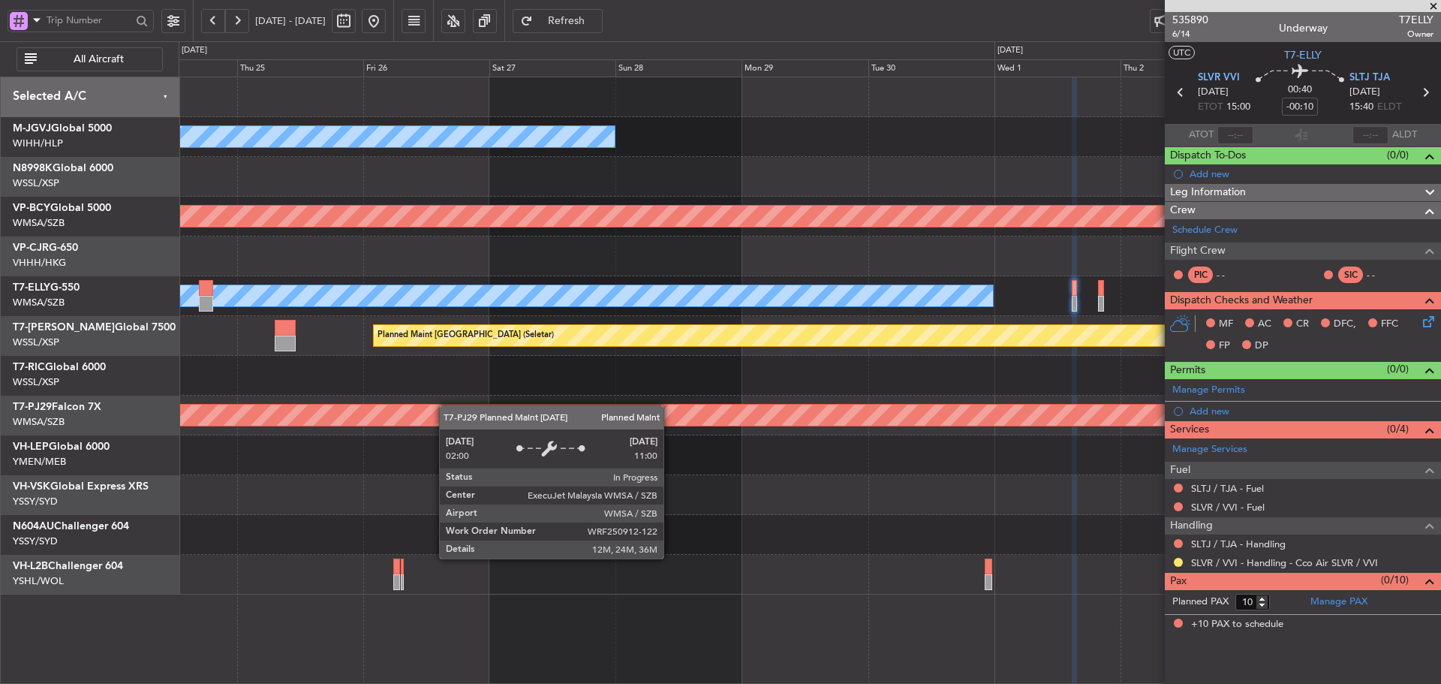
click at [801, 405] on div "Planned Maint [GEOGRAPHIC_DATA] (Sultan [PERSON_NAME] [PERSON_NAME] - Subang)" at bounding box center [810, 416] width 1262 height 40
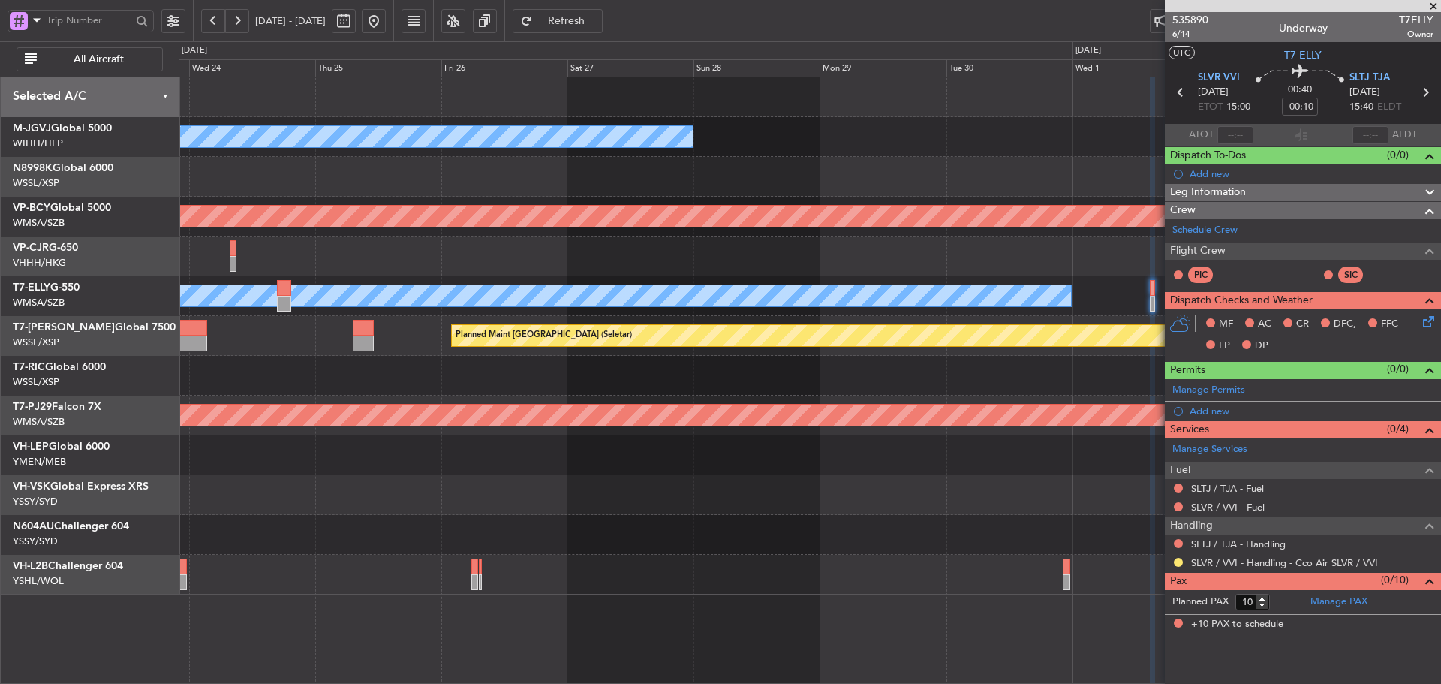
click at [663, 353] on div "[PERSON_NAME][GEOGRAPHIC_DATA] ([PERSON_NAME] Intl) [PERSON_NAME] Jakarta (Hali…" at bounding box center [810, 335] width 1262 height 517
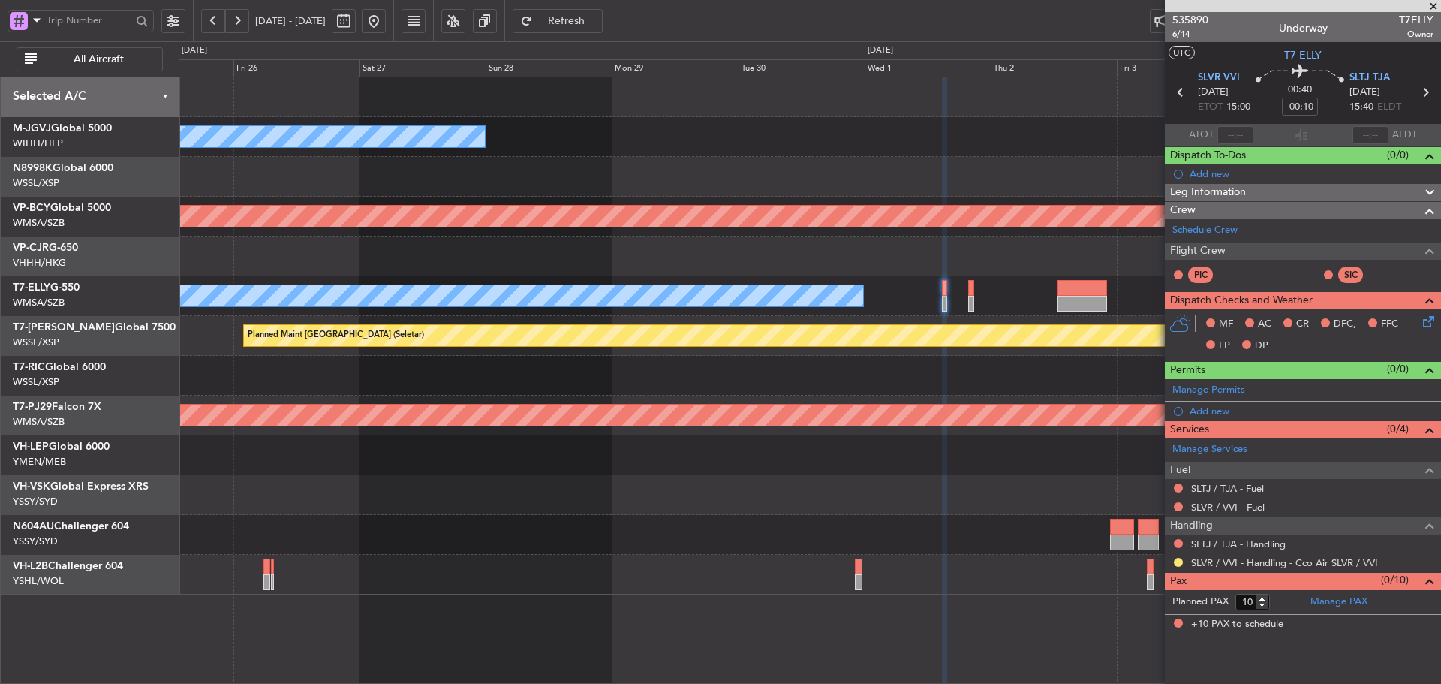
click at [737, 351] on div "Planned Maint [GEOGRAPHIC_DATA] (Seletar)" at bounding box center [810, 336] width 1262 height 40
click at [881, 392] on div "MEL Jakarta (Halim Intl) MEL Jakarta (Halim Intl) Unplanned Maint Kuala Lumpur …" at bounding box center [810, 335] width 1262 height 517
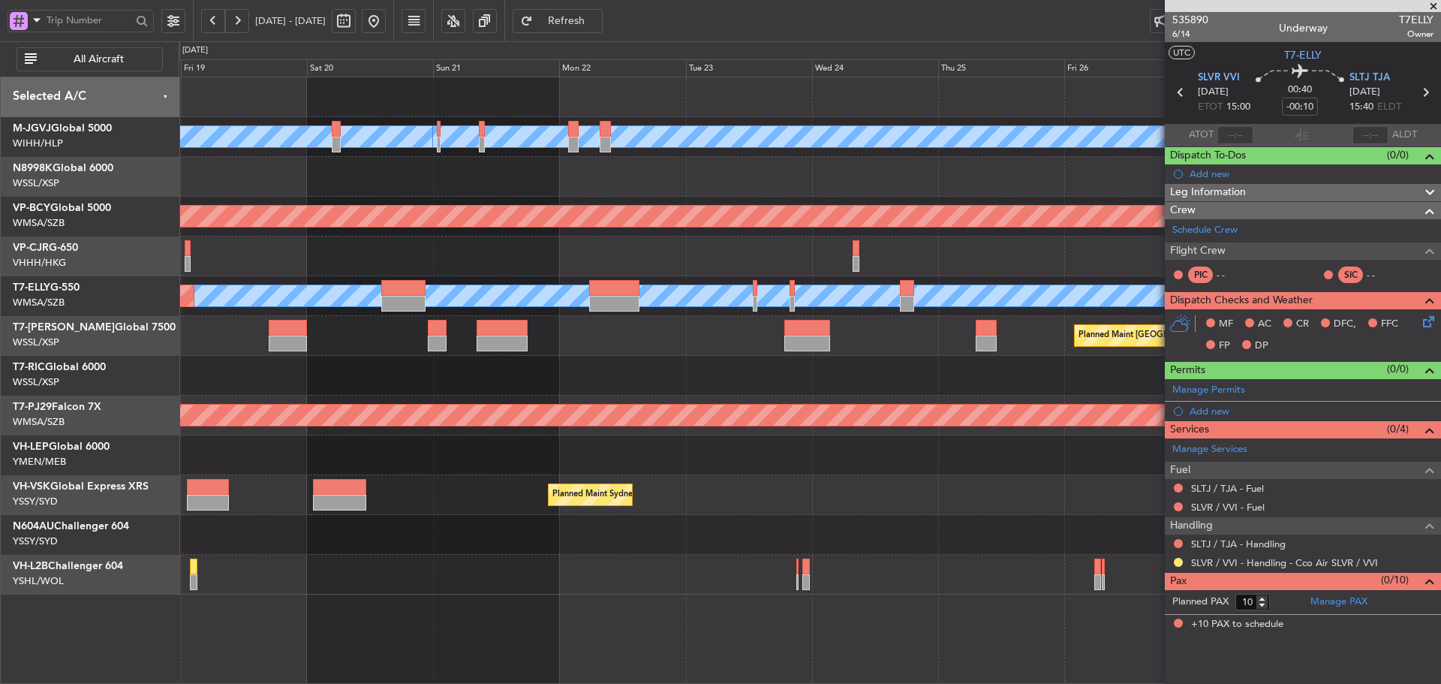
click at [729, 399] on div "[PERSON_NAME][GEOGRAPHIC_DATA] ([PERSON_NAME] Intl) [PERSON_NAME] Jakarta (Hali…" at bounding box center [810, 335] width 1262 height 517
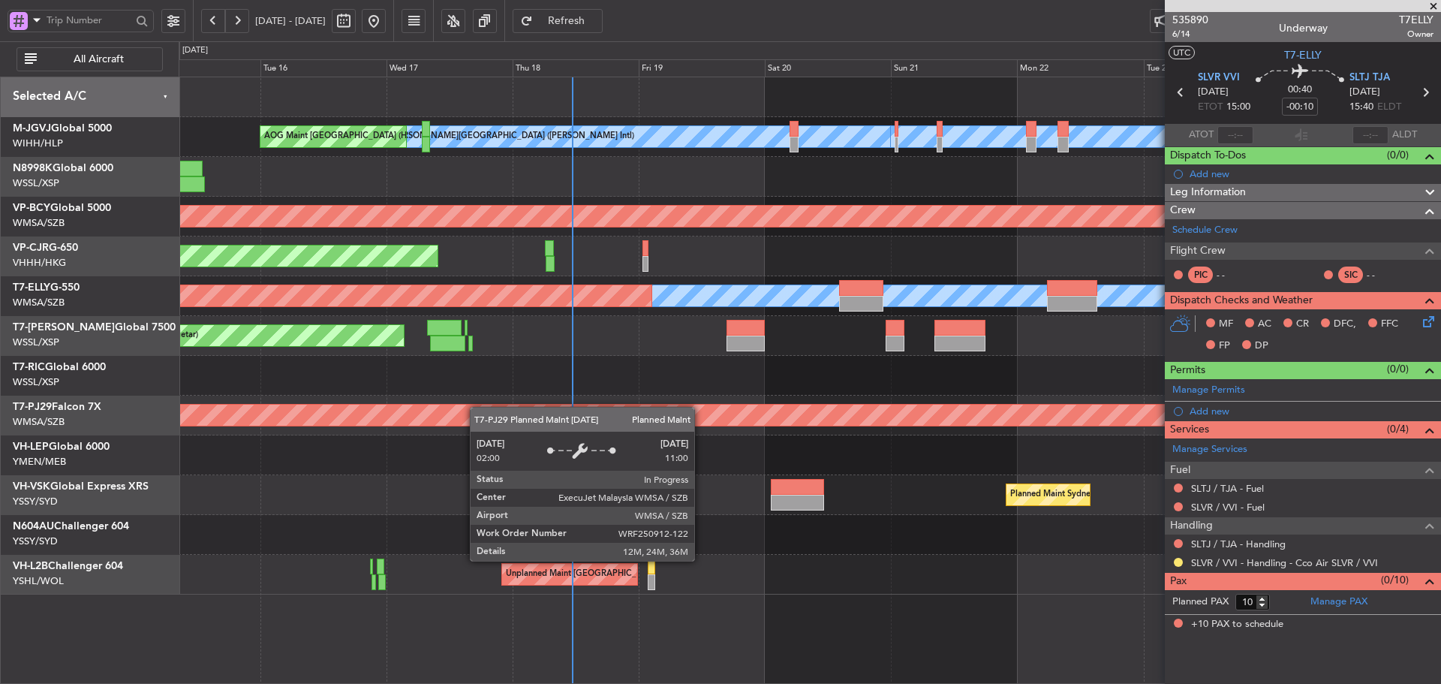
click at [873, 411] on div "[PERSON_NAME][GEOGRAPHIC_DATA] ([PERSON_NAME] Intl) [PERSON_NAME] Jakarta (Hali…" at bounding box center [810, 335] width 1262 height 517
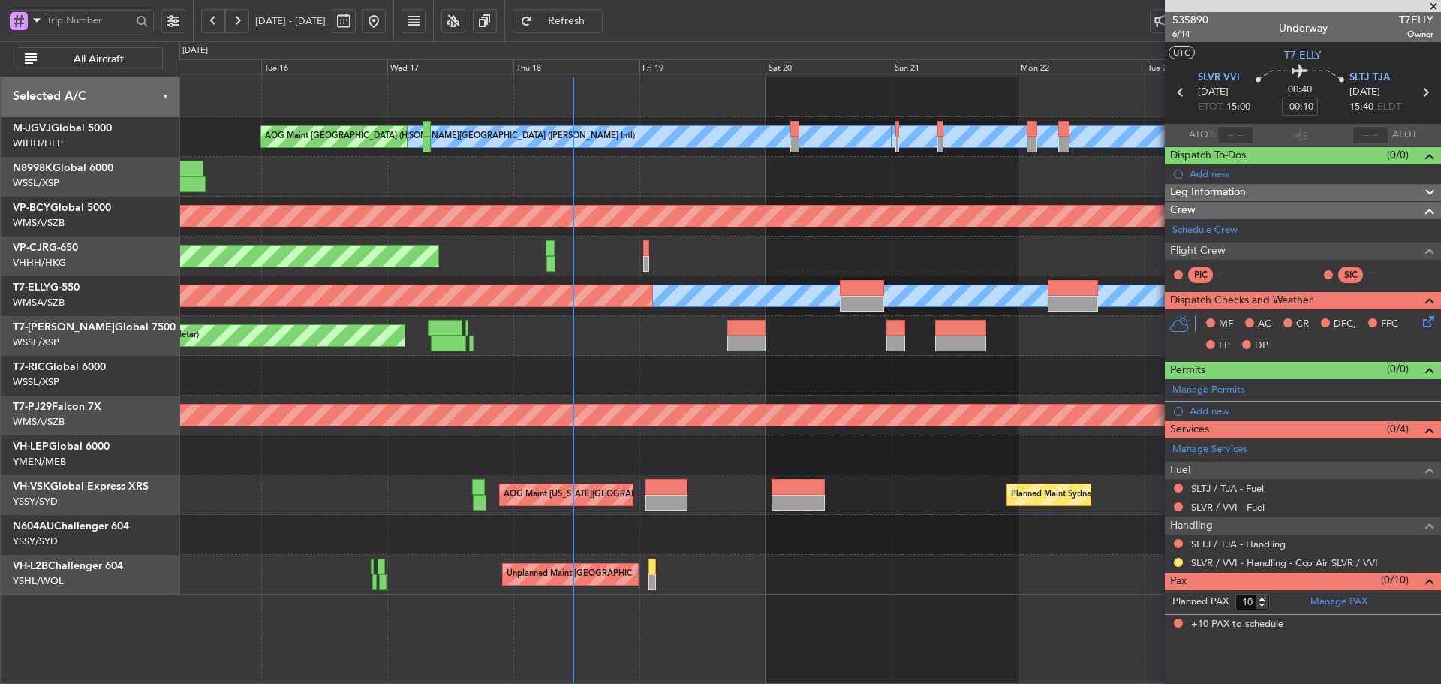
click at [734, 408] on div "Planned Maint [GEOGRAPHIC_DATA] (Sultan [PERSON_NAME] [PERSON_NAME] - Subang)" at bounding box center [810, 416] width 1262 height 40
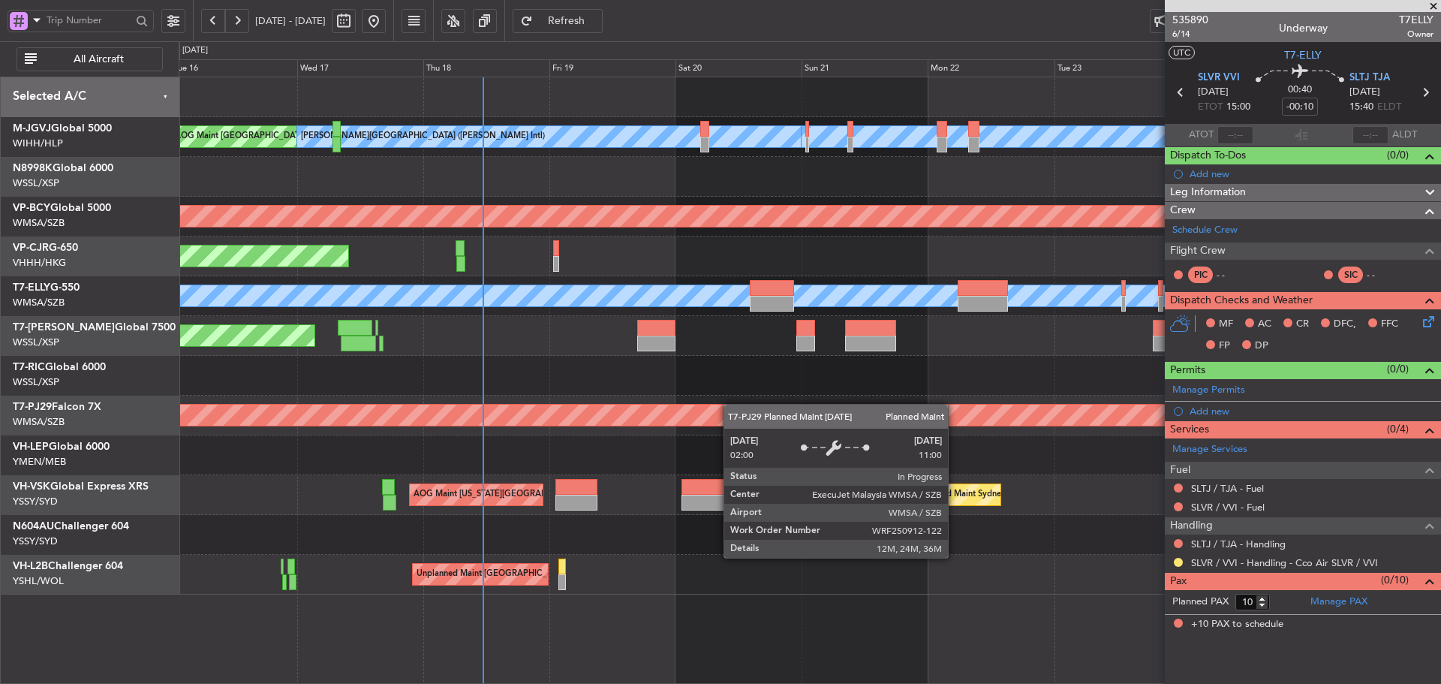
click at [667, 406] on div "Planned Maint [GEOGRAPHIC_DATA] (Sultan [PERSON_NAME] [PERSON_NAME] - Subang)" at bounding box center [1190, 415] width 3028 height 23
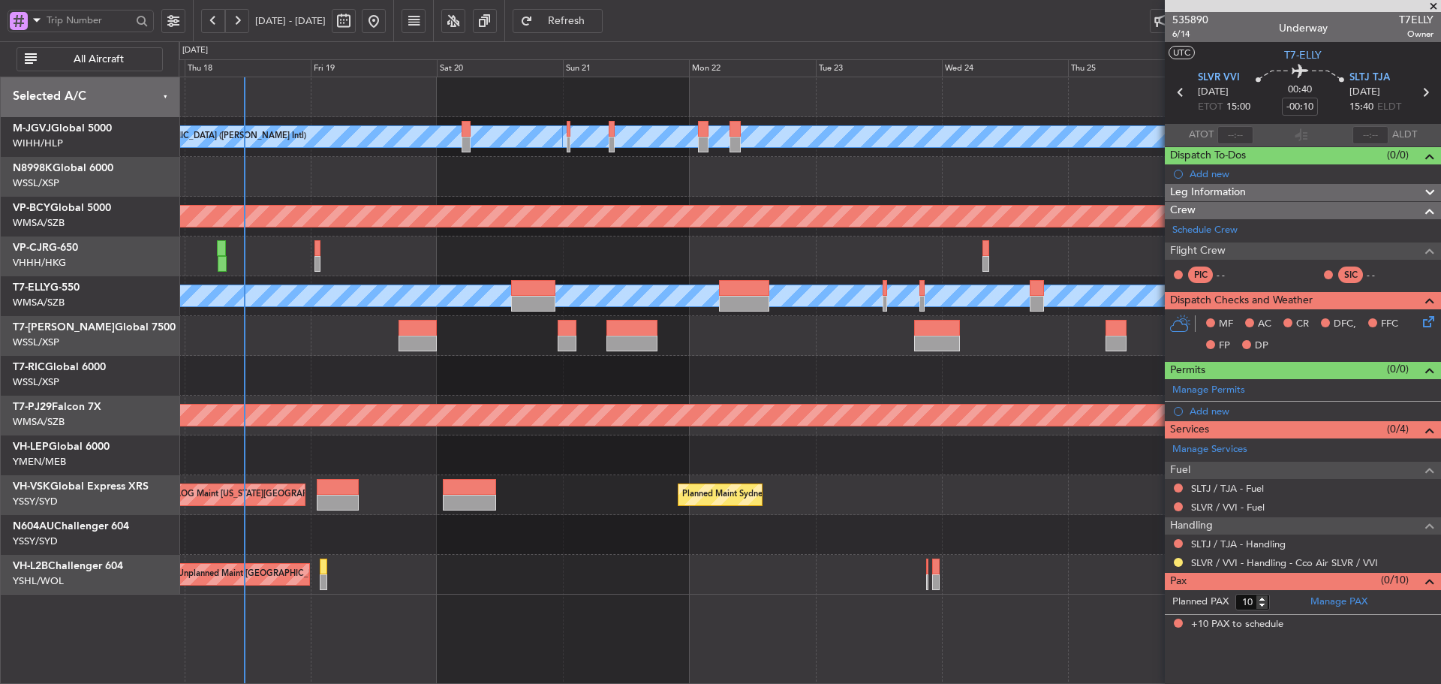
click at [313, 259] on div "Planned Maint [GEOGRAPHIC_DATA] ([GEOGRAPHIC_DATA] Intl)" at bounding box center [810, 256] width 1262 height 40
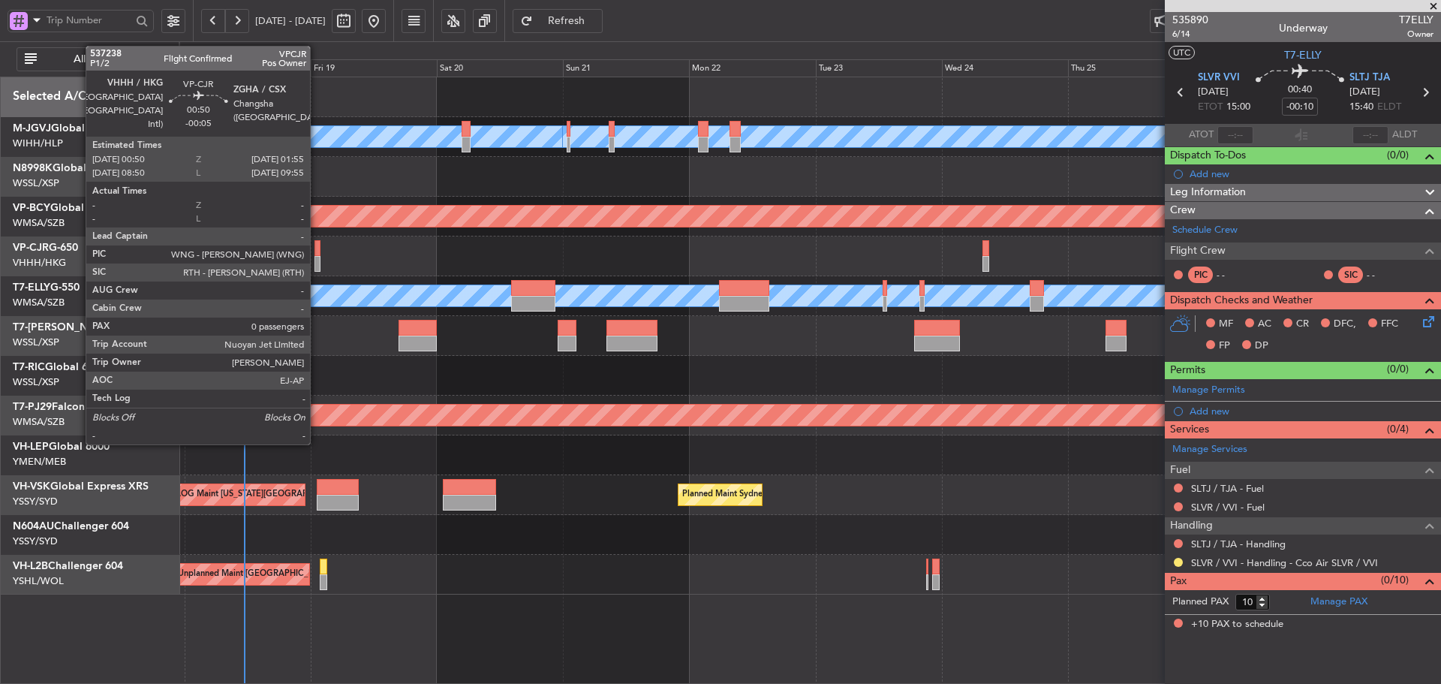
click at [317, 259] on div at bounding box center [318, 264] width 6 height 16
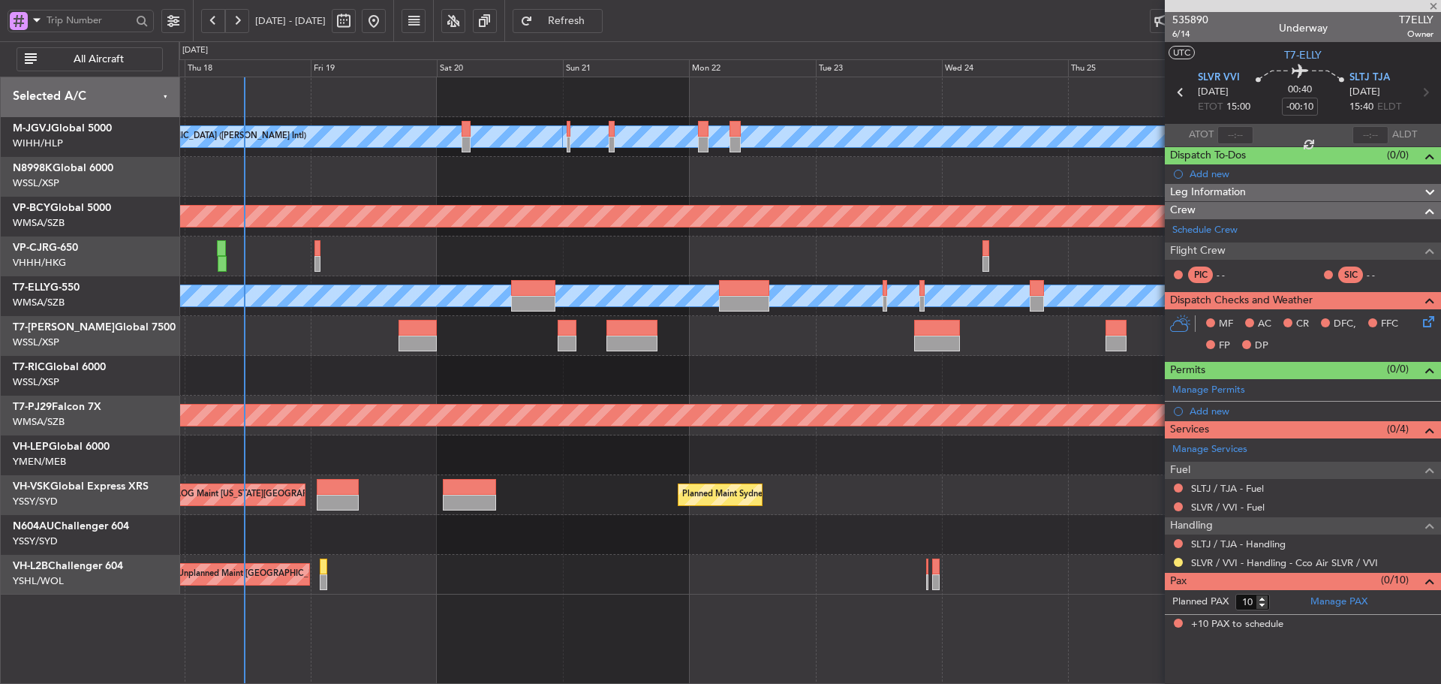
type input "-00:05"
type input "0"
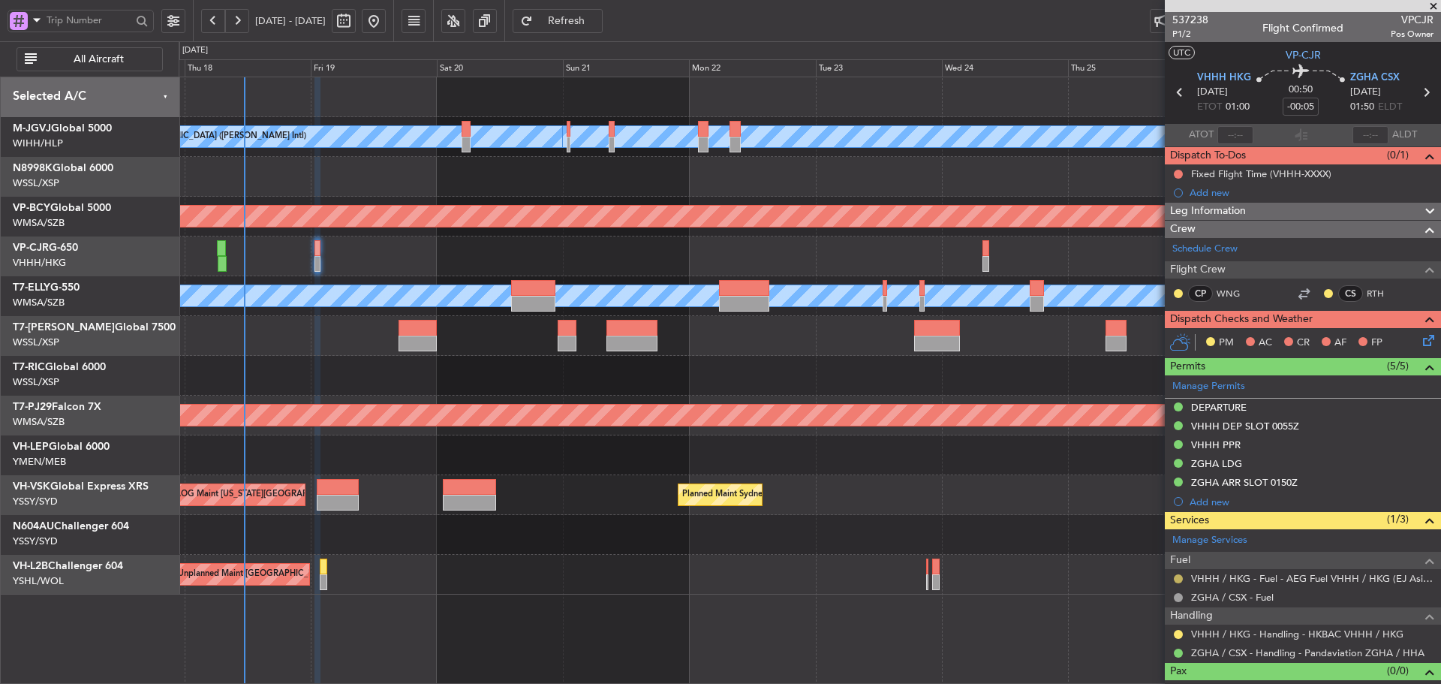
click at [1176, 580] on button at bounding box center [1178, 578] width 9 height 9
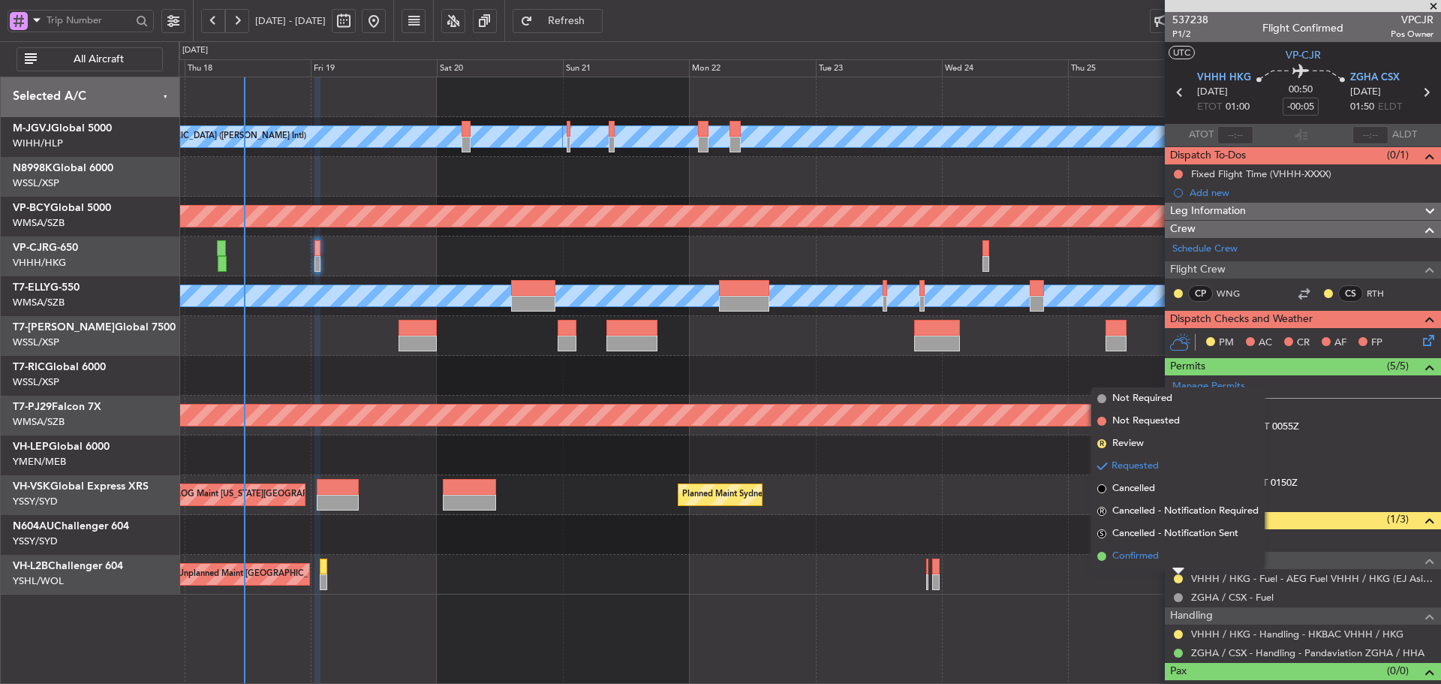
click at [1104, 556] on span at bounding box center [1102, 556] width 9 height 9
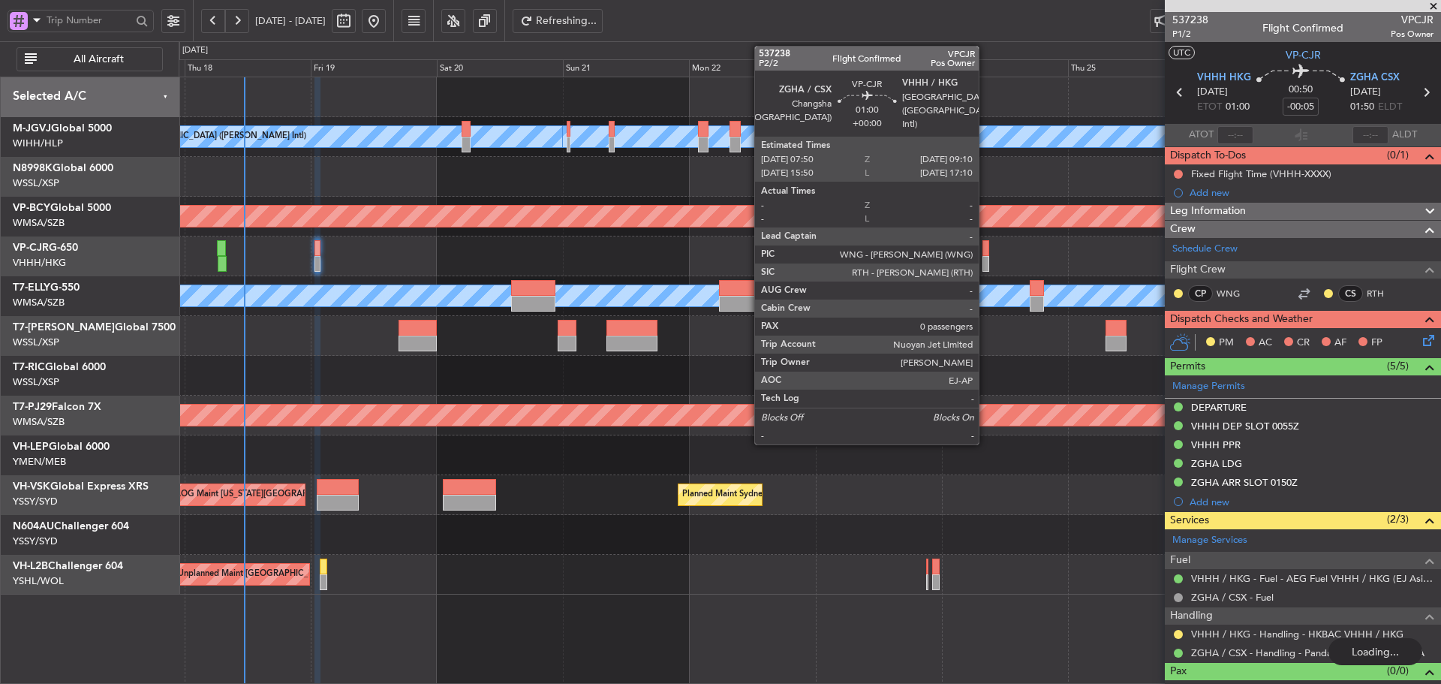
click at [986, 258] on div at bounding box center [987, 264] width 8 height 16
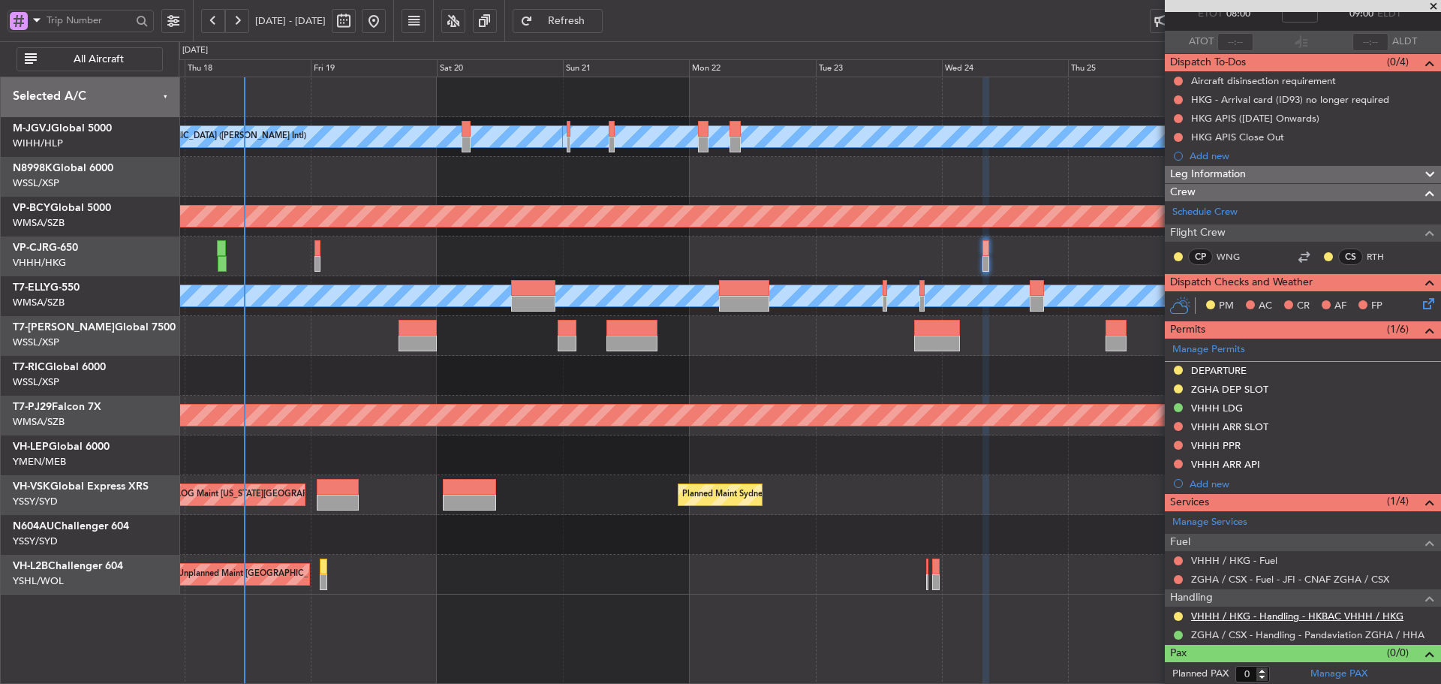
scroll to position [95, 0]
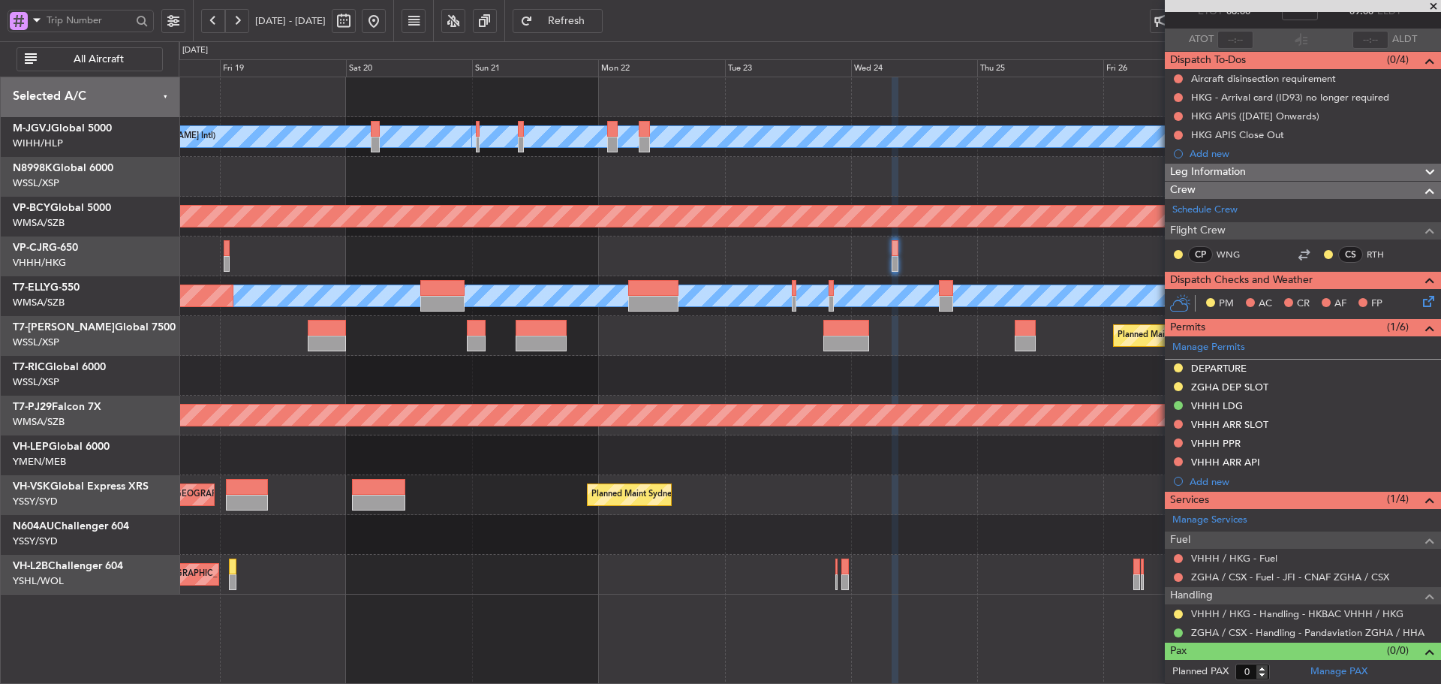
click at [953, 278] on div "MEL Jakarta (Halim Intl) MEL Jakarta (Halim Intl) MEL Jakarta (Halim Intl) AOG …" at bounding box center [810, 335] width 1262 height 517
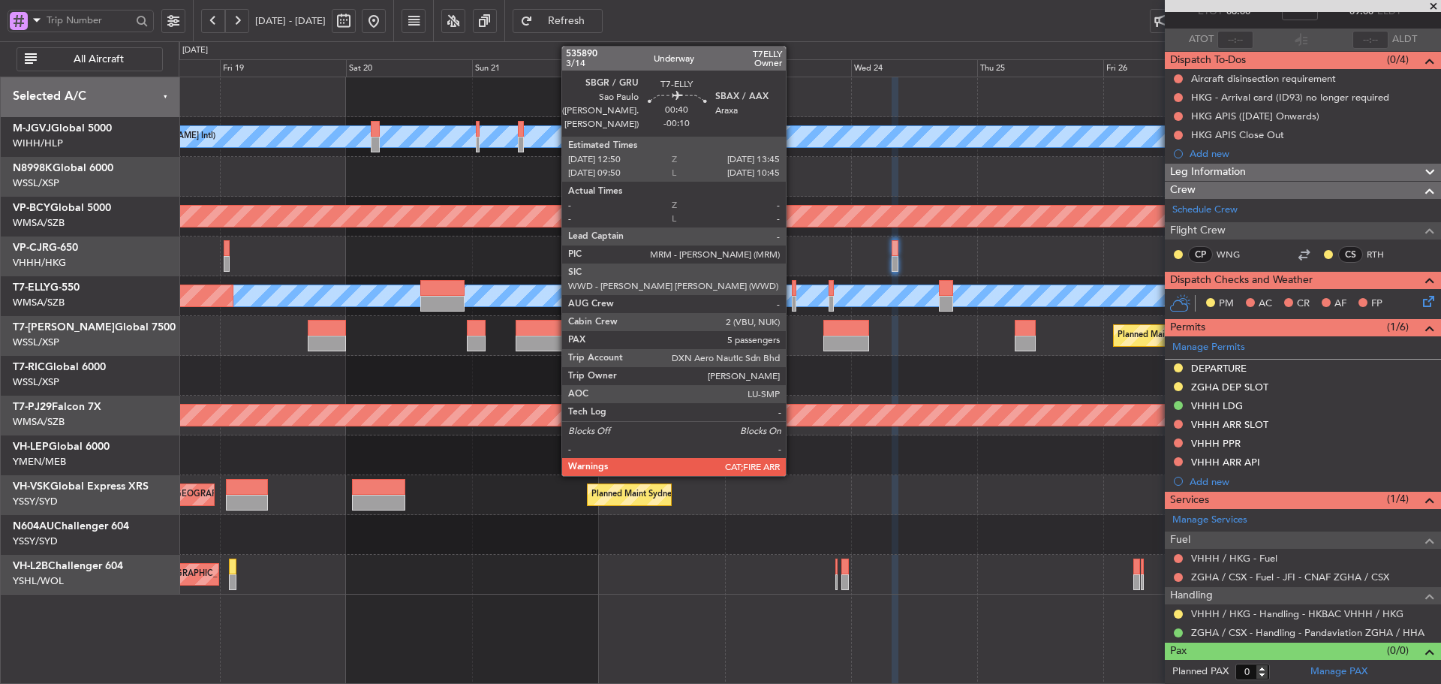
click at [793, 296] on div at bounding box center [794, 304] width 5 height 16
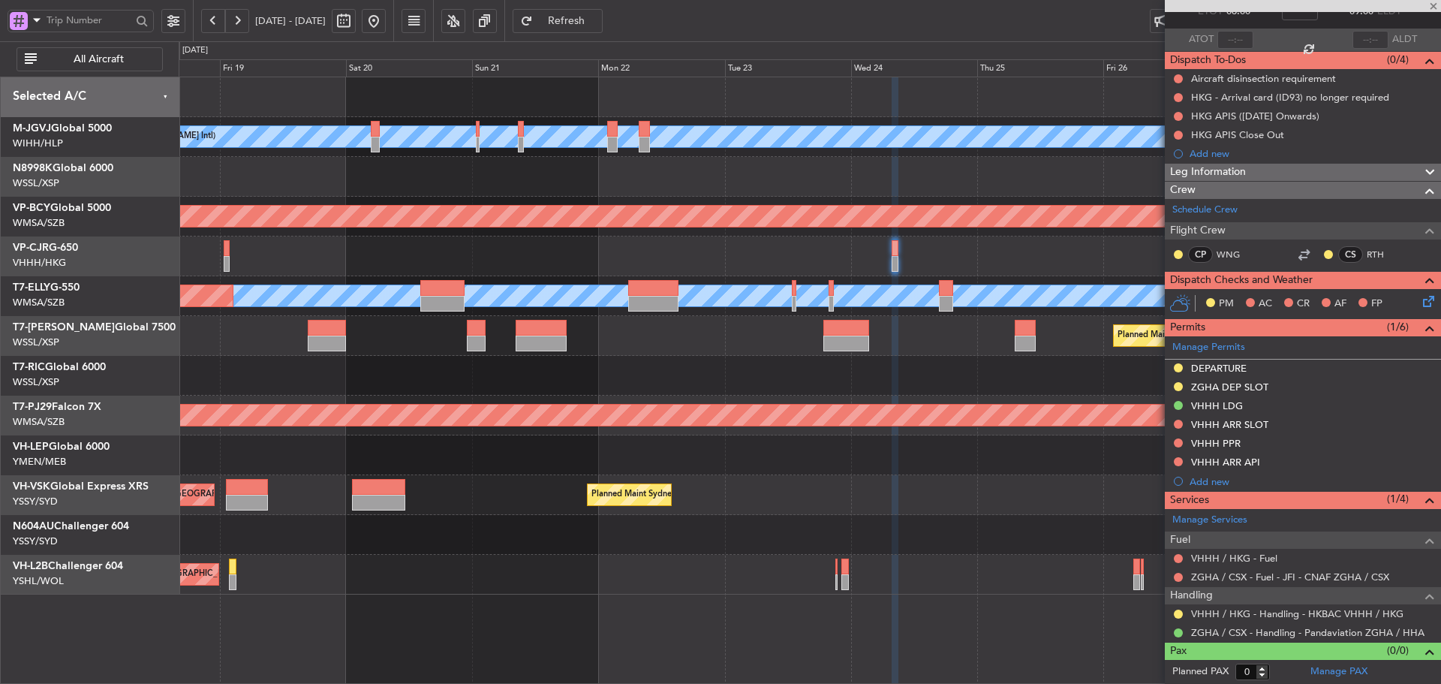
type input "-00:10"
type input "5"
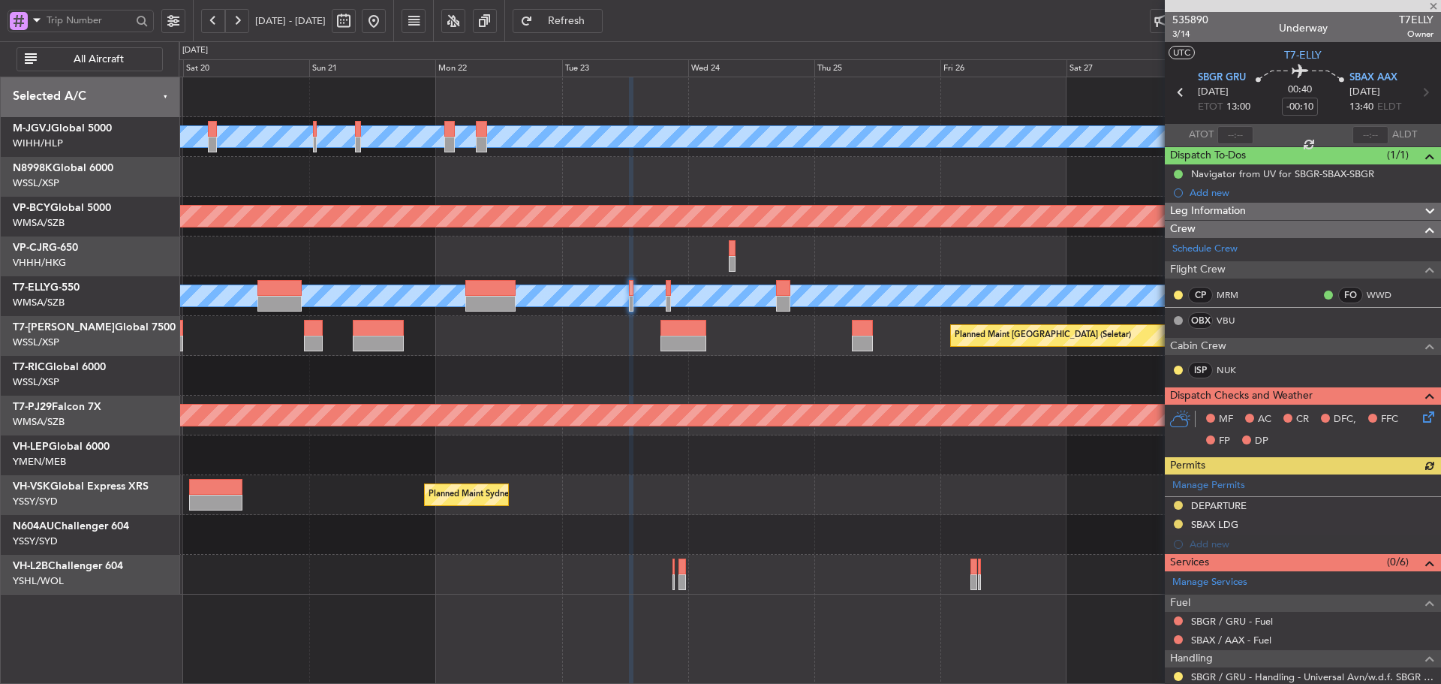
click at [508, 261] on div at bounding box center [810, 256] width 1262 height 40
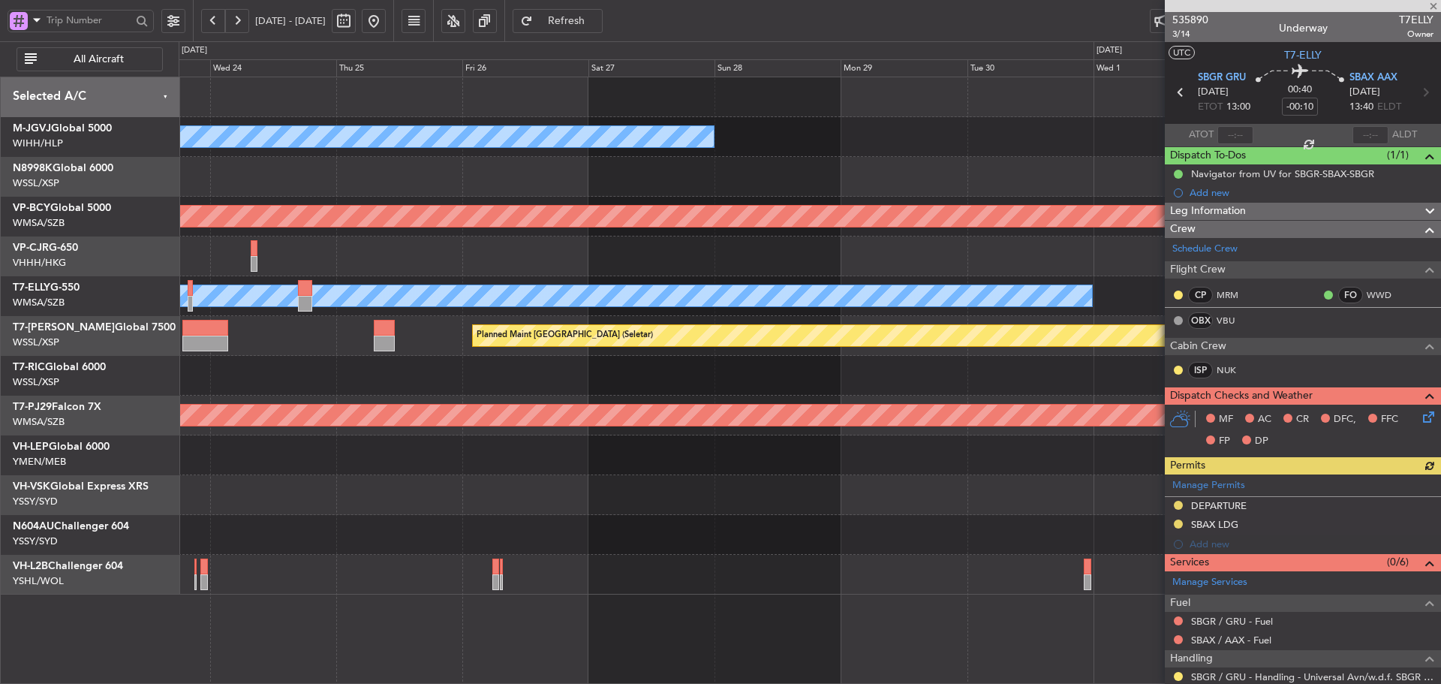
click at [710, 272] on div at bounding box center [810, 256] width 1262 height 40
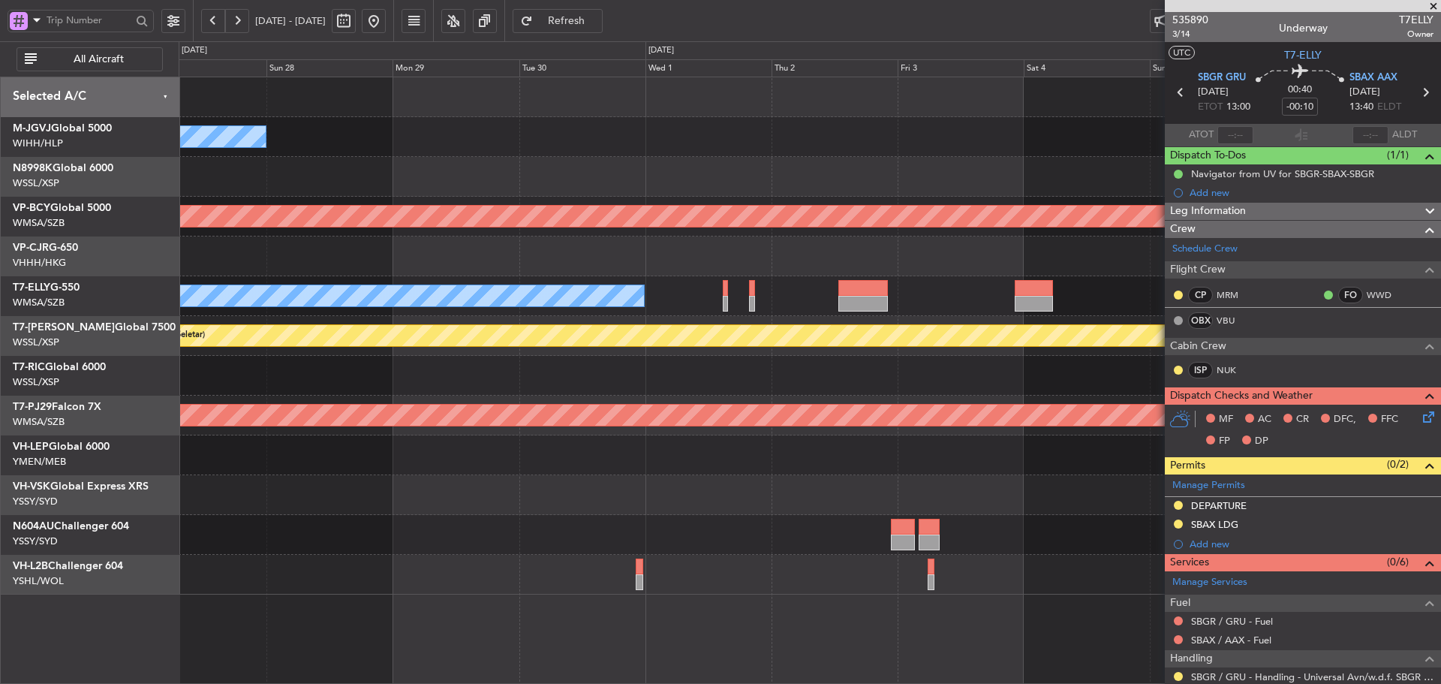
click at [534, 271] on div at bounding box center [810, 256] width 1262 height 40
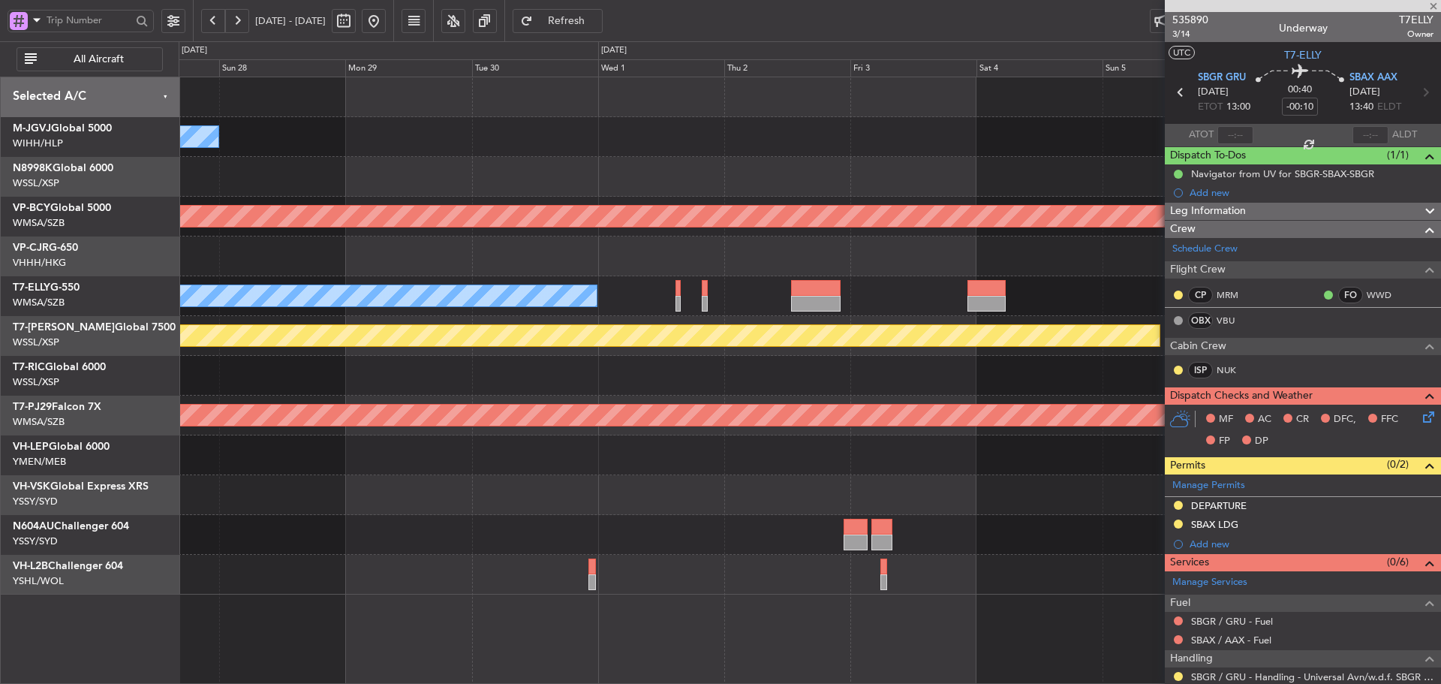
type input "2"
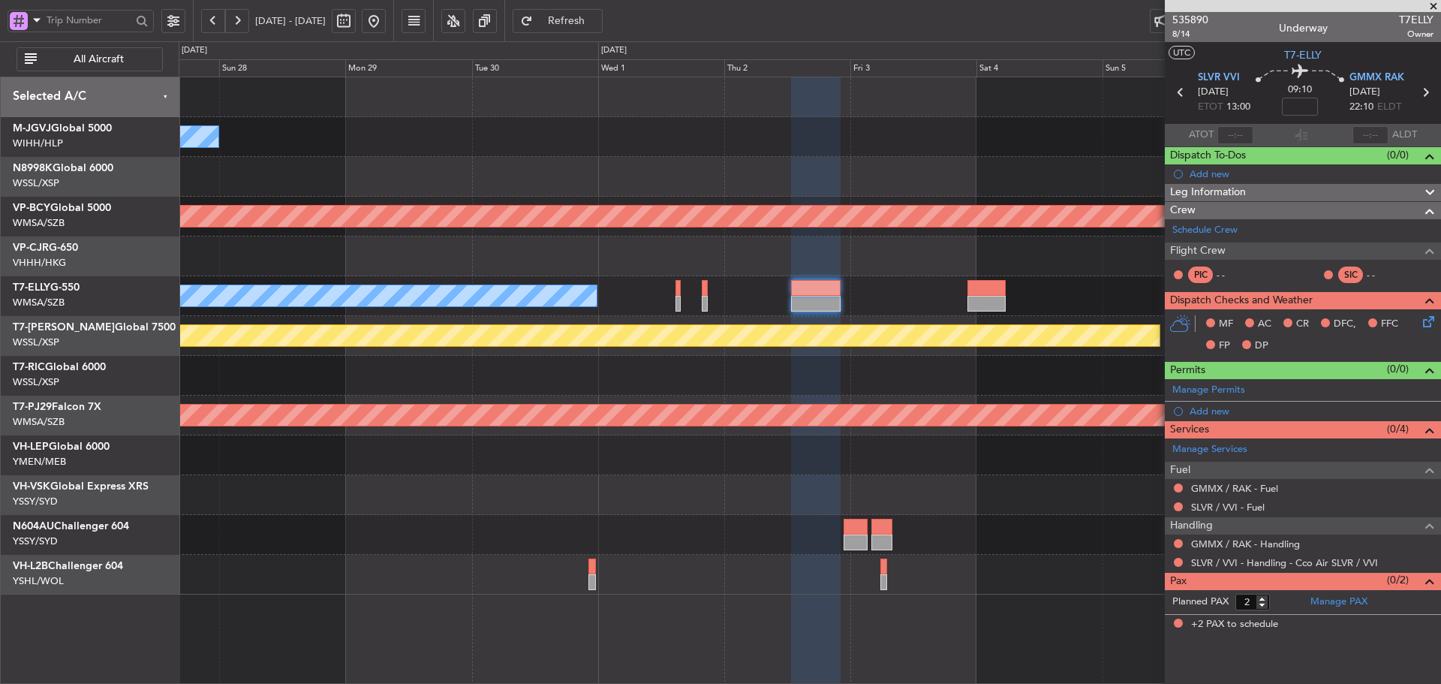
click at [685, 435] on div "MEL Jakarta (Halim Intl) MEL Jakarta (Halim Intl) Unplanned Maint Kuala Lumpur …" at bounding box center [810, 335] width 1262 height 517
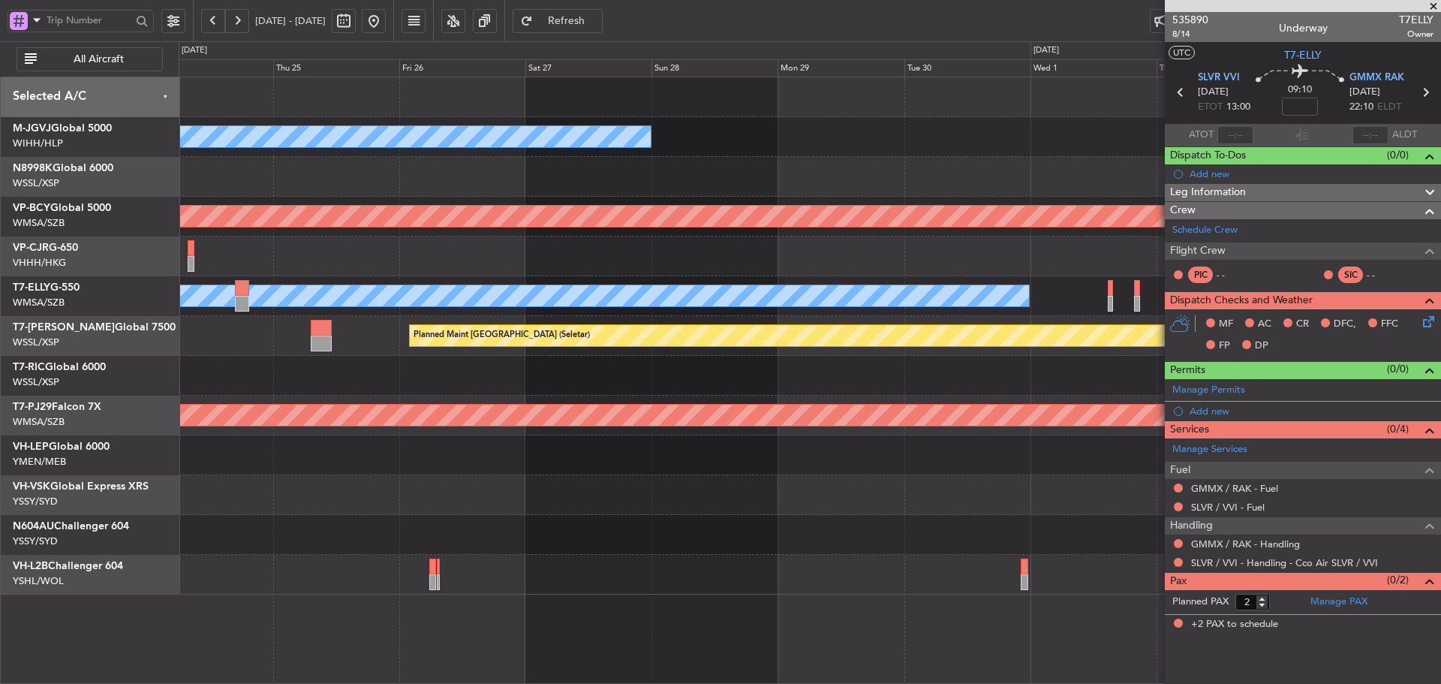
click at [739, 450] on div "[PERSON_NAME][GEOGRAPHIC_DATA] ([PERSON_NAME] Intl) [PERSON_NAME] Jakarta (Hali…" at bounding box center [810, 335] width 1262 height 517
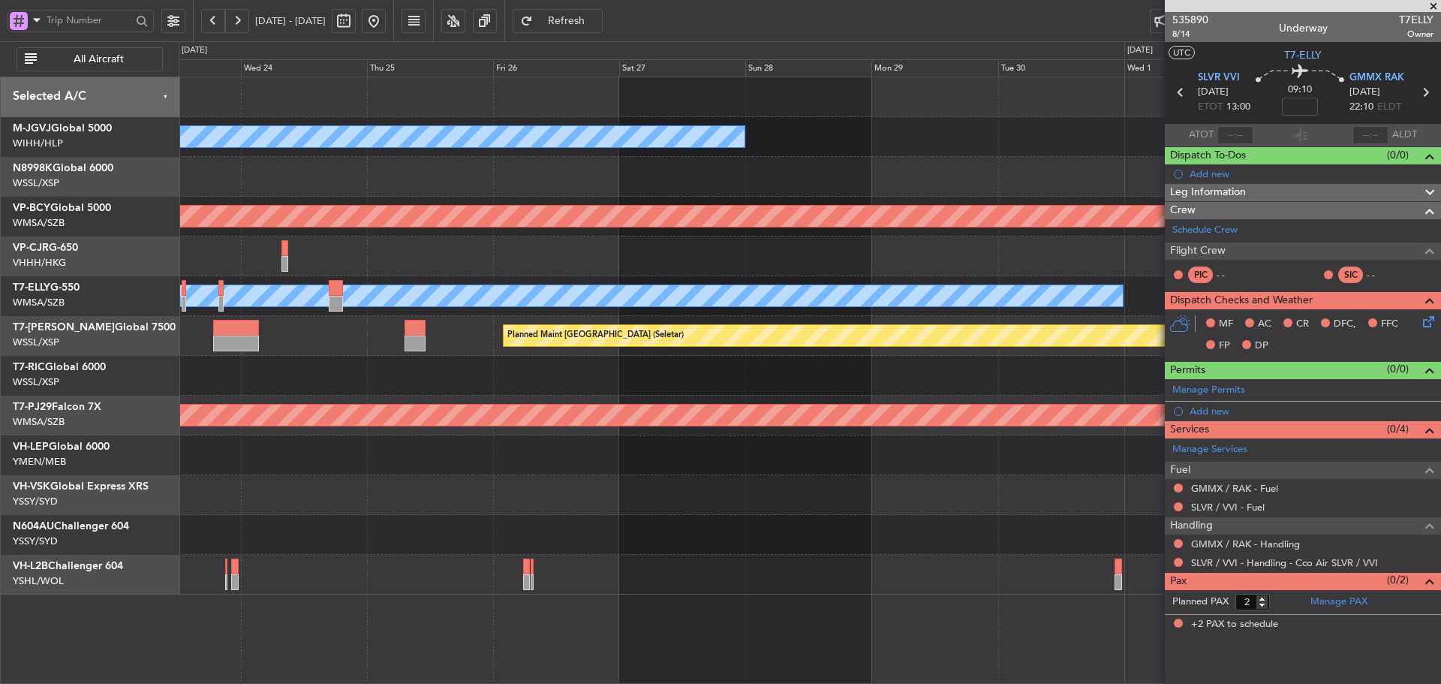
click at [761, 425] on div "[PERSON_NAME][GEOGRAPHIC_DATA] ([PERSON_NAME] Intl) [PERSON_NAME] Jakarta (Hali…" at bounding box center [810, 335] width 1262 height 517
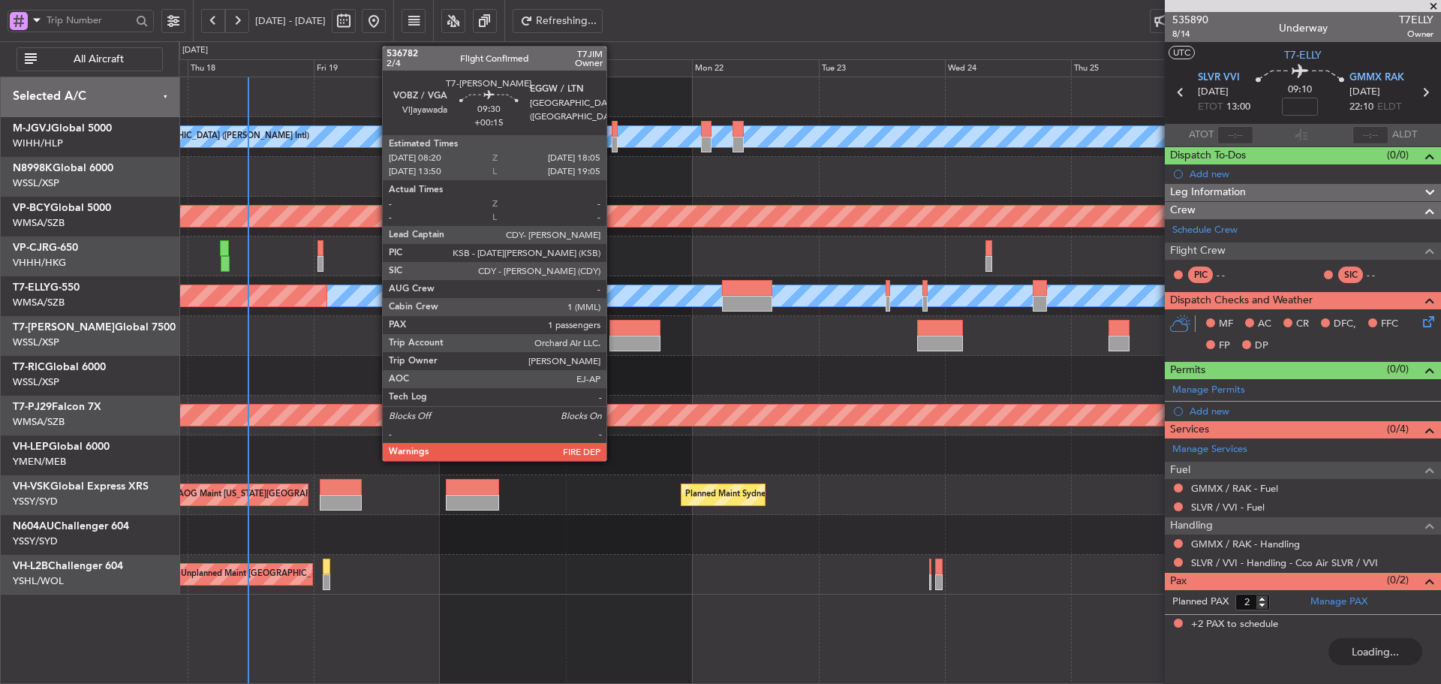
click at [613, 340] on div at bounding box center [636, 344] width 52 height 16
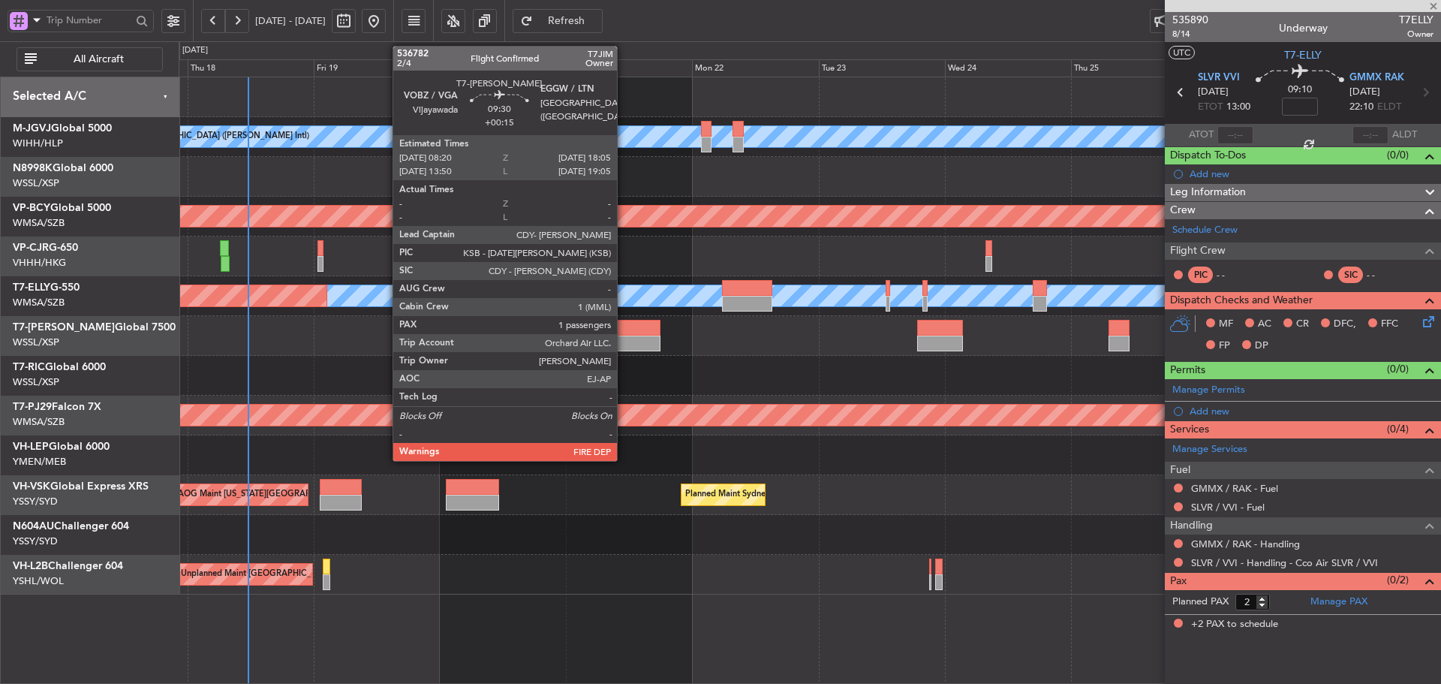
type input "+00:15"
type input "1"
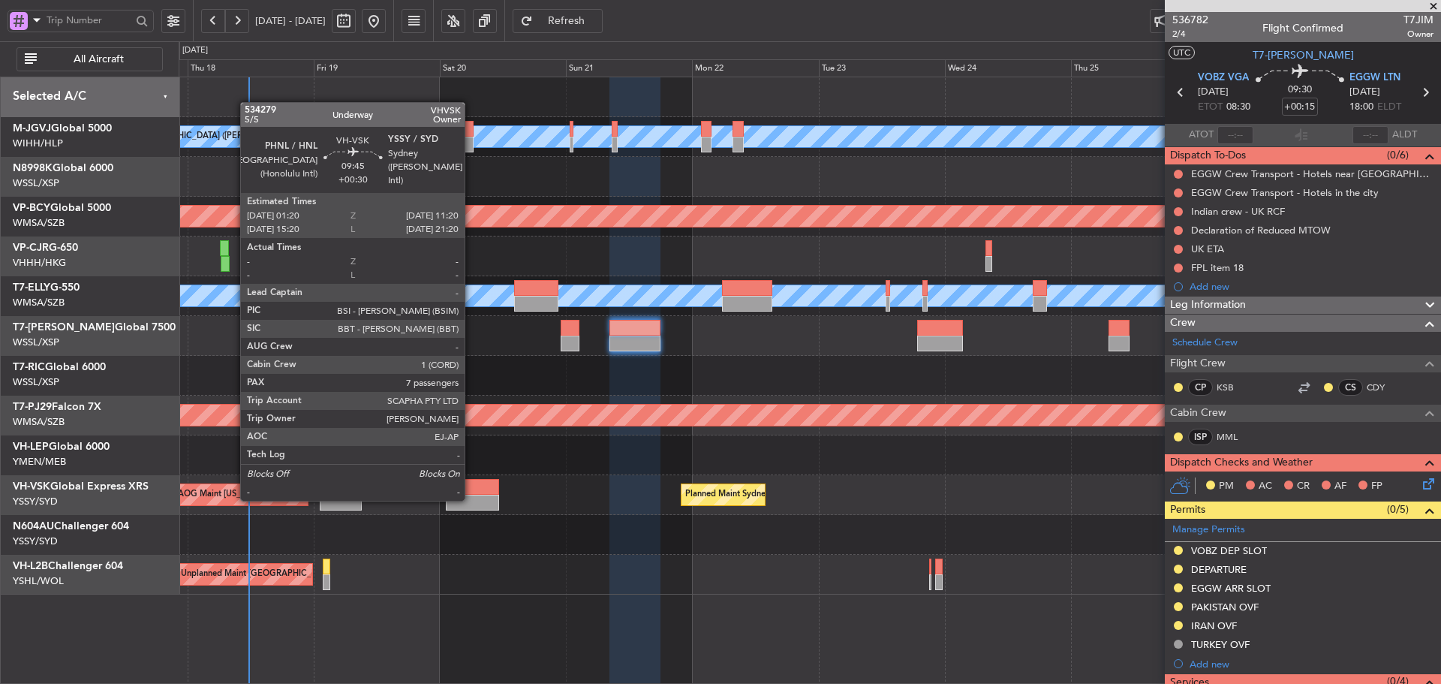
click at [471, 499] on div at bounding box center [472, 503] width 53 height 16
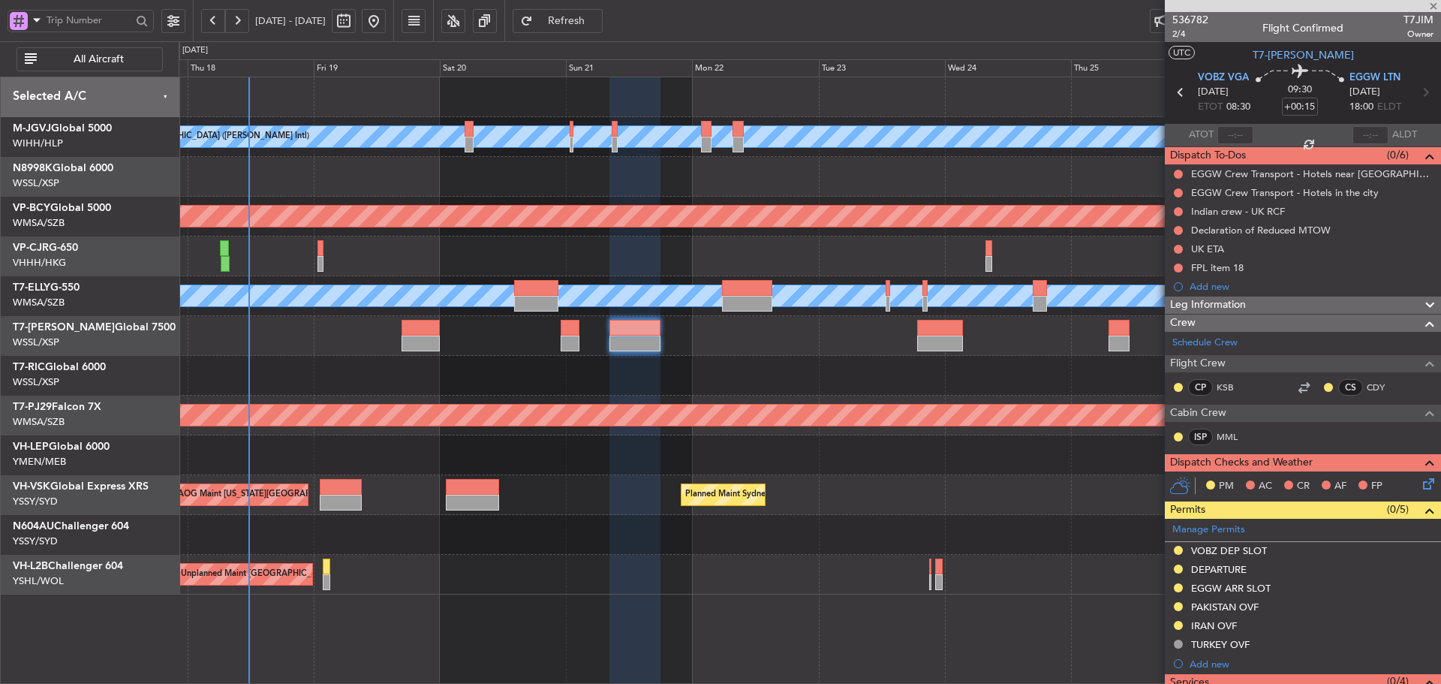
type input "+00:30"
type input "7"
